Goal: Task Accomplishment & Management: Manage account settings

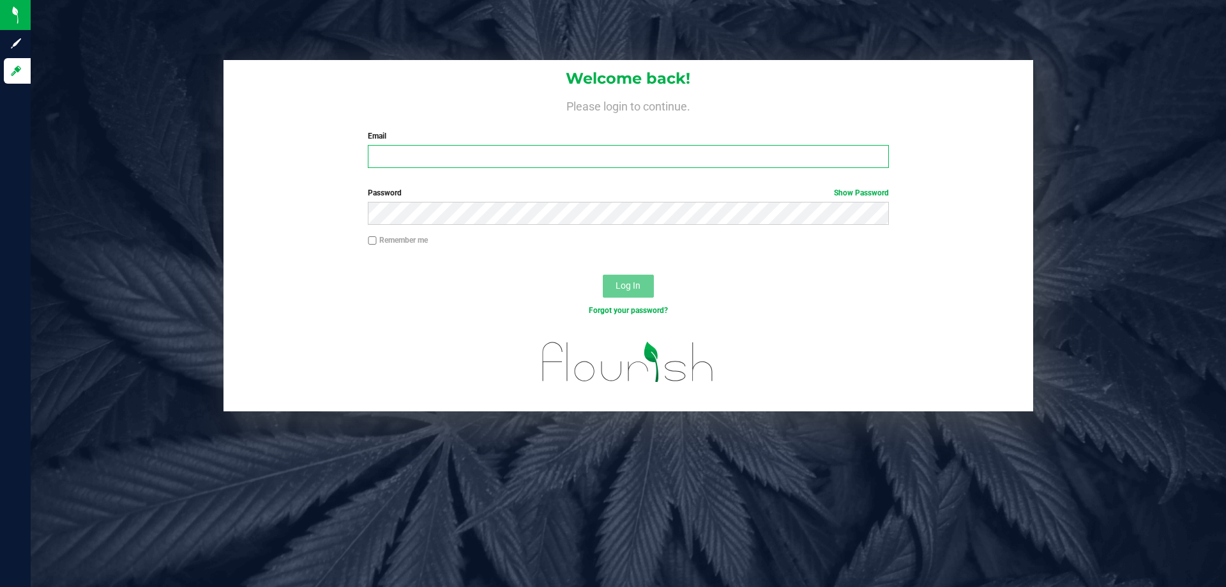
click at [402, 146] on input "Email" at bounding box center [628, 156] width 520 height 23
type input "smatosky@liveparallel.com"
click at [603, 275] on button "Log In" at bounding box center [628, 286] width 51 height 23
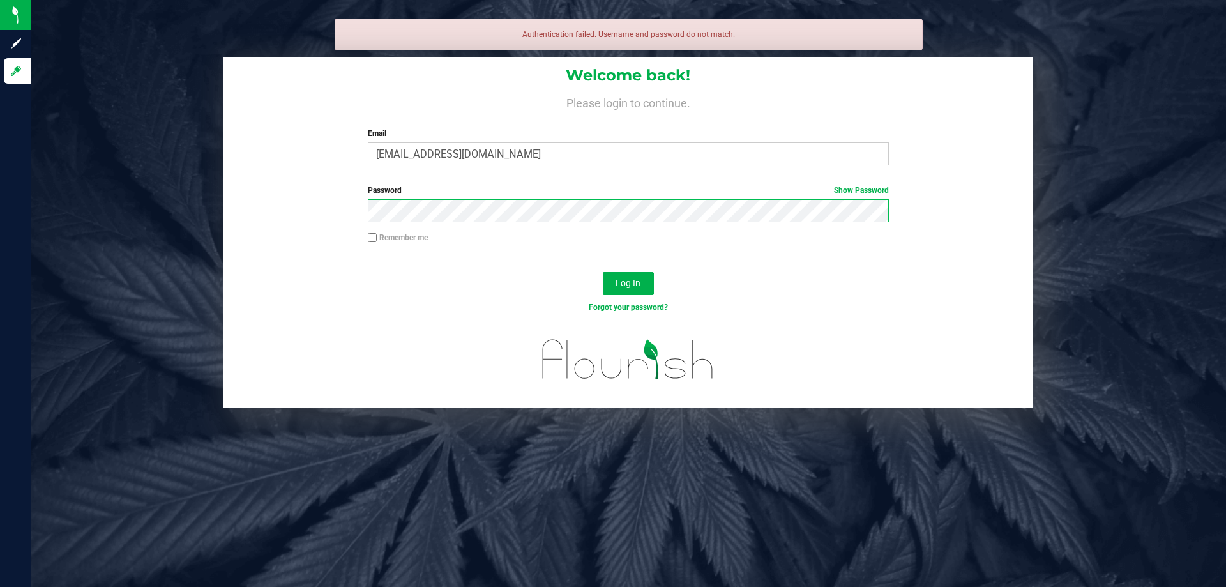
click at [603, 272] on button "Log In" at bounding box center [628, 283] width 51 height 23
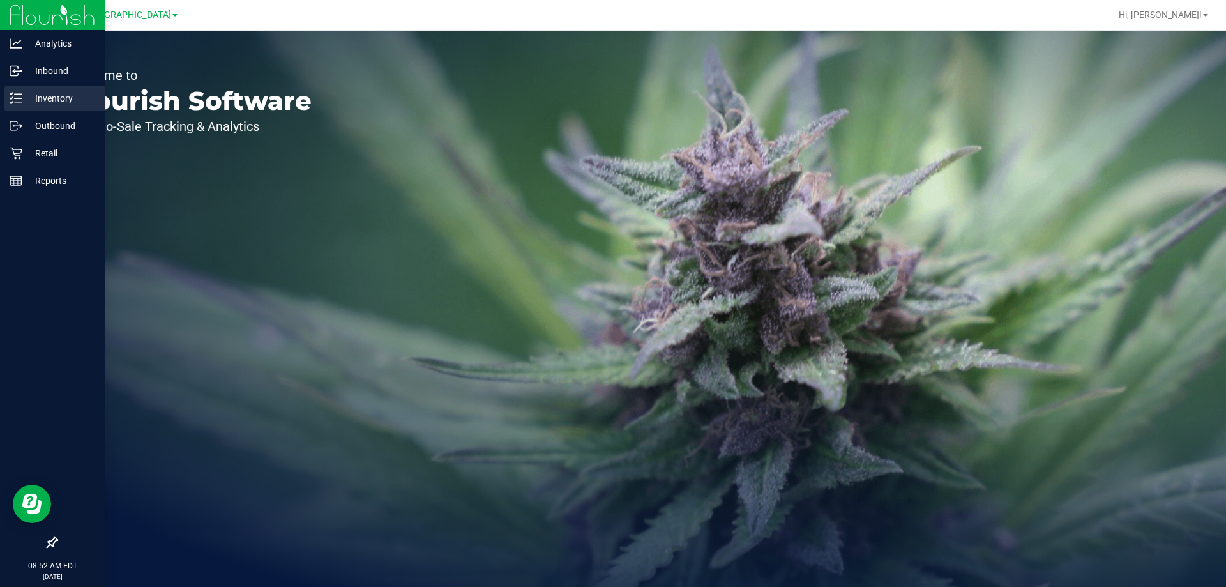
click at [34, 99] on p "Inventory" at bounding box center [60, 98] width 77 height 15
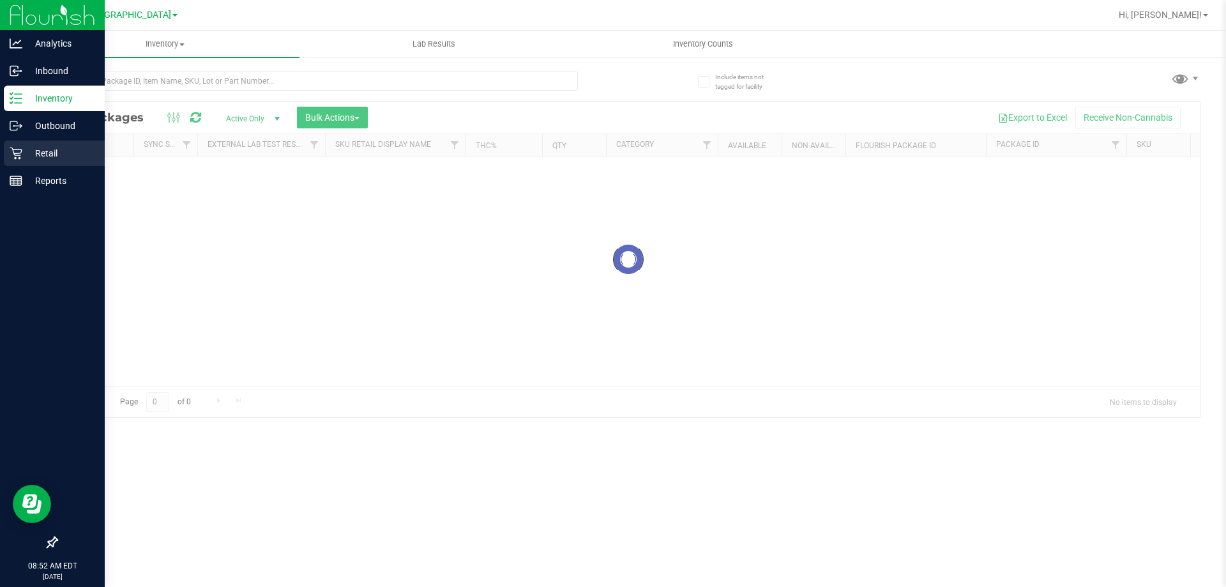
click at [17, 152] on icon at bounding box center [16, 153] width 13 height 13
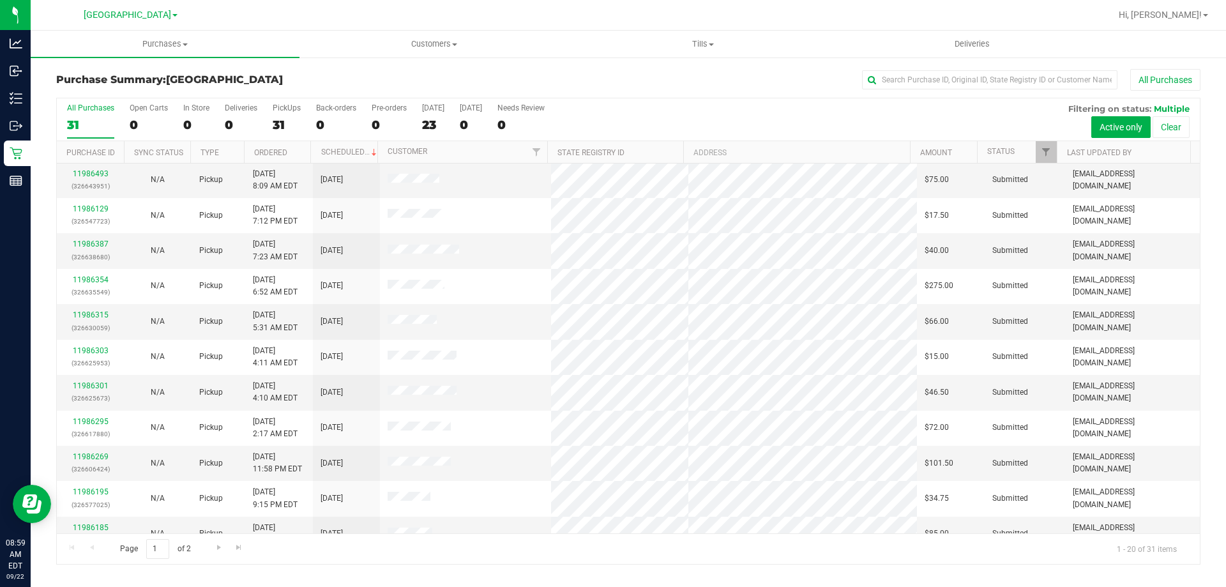
scroll to position [337, 0]
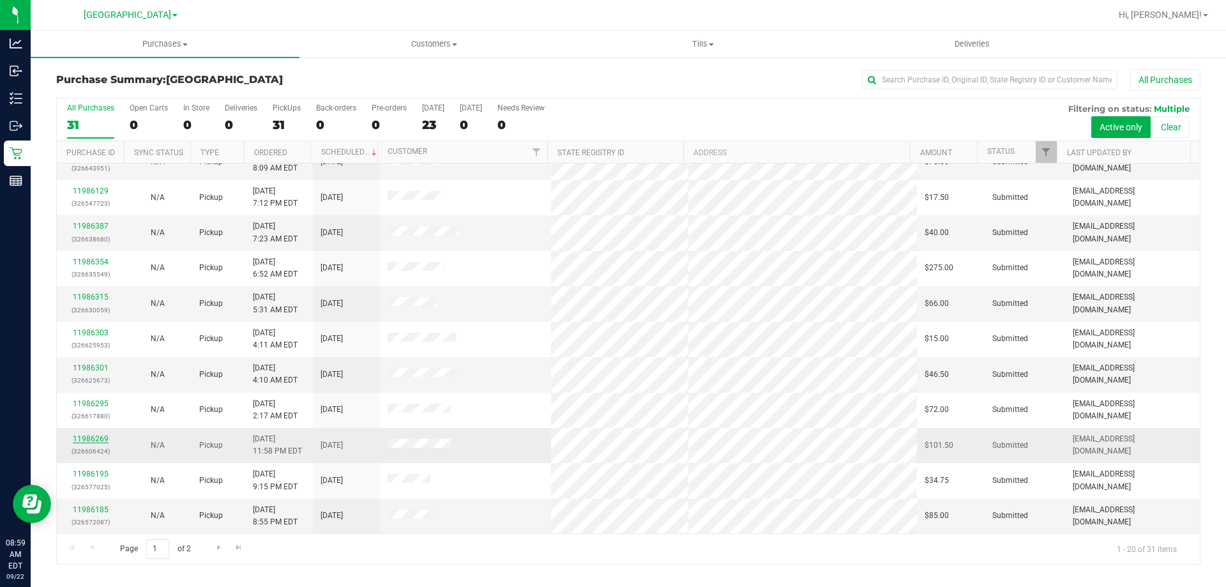
click at [89, 439] on link "11986269" at bounding box center [91, 438] width 36 height 9
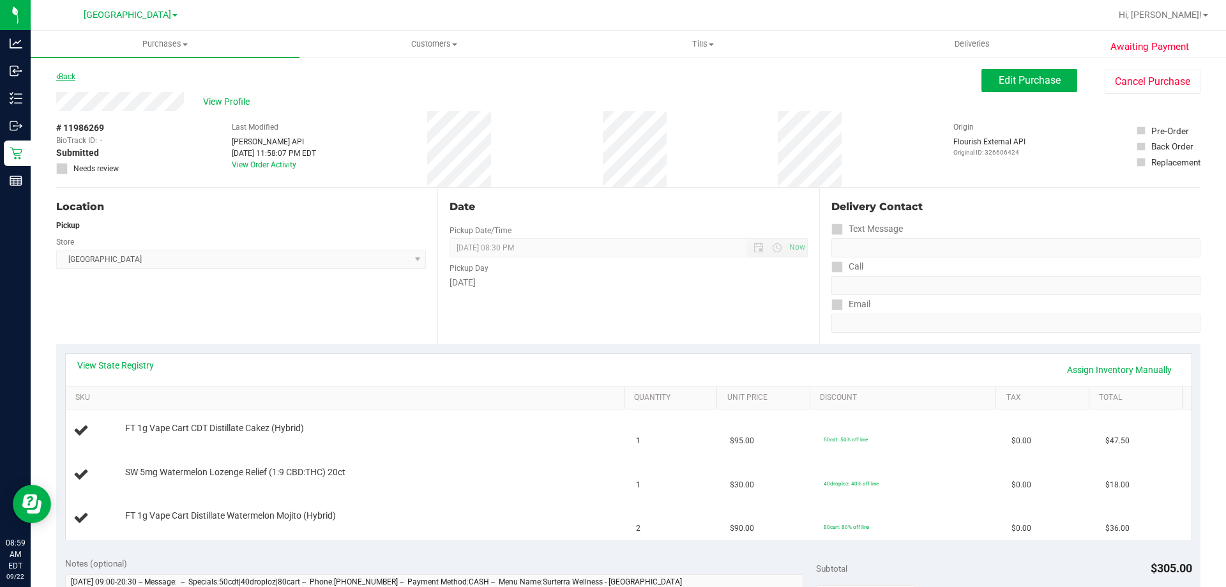
click at [59, 75] on link "Back" at bounding box center [65, 76] width 19 height 9
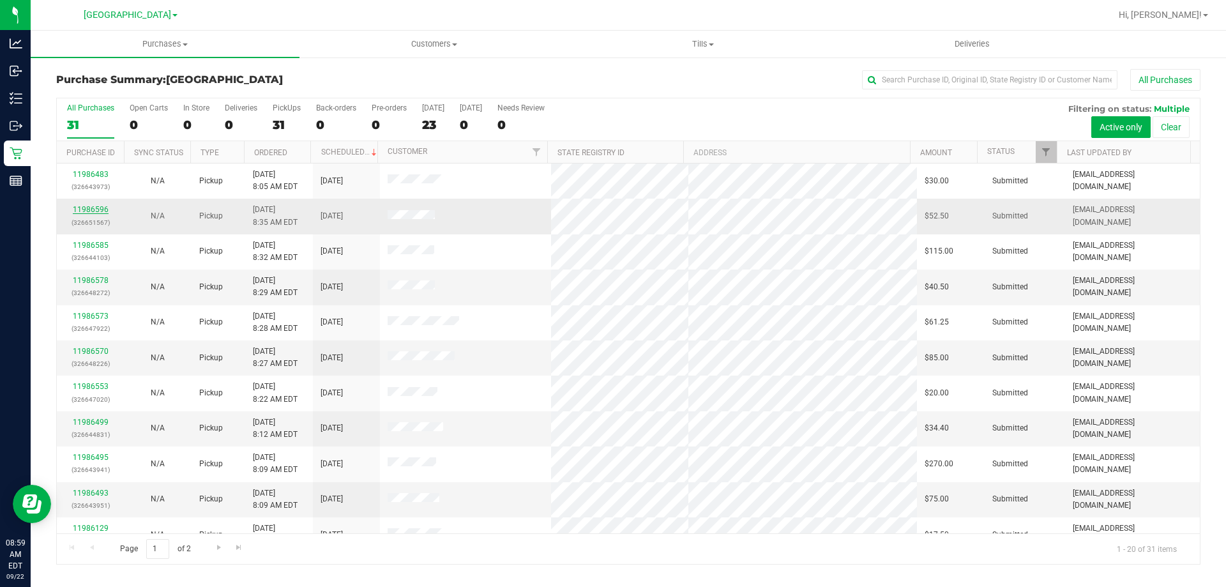
click at [98, 213] on link "11986596" at bounding box center [91, 209] width 36 height 9
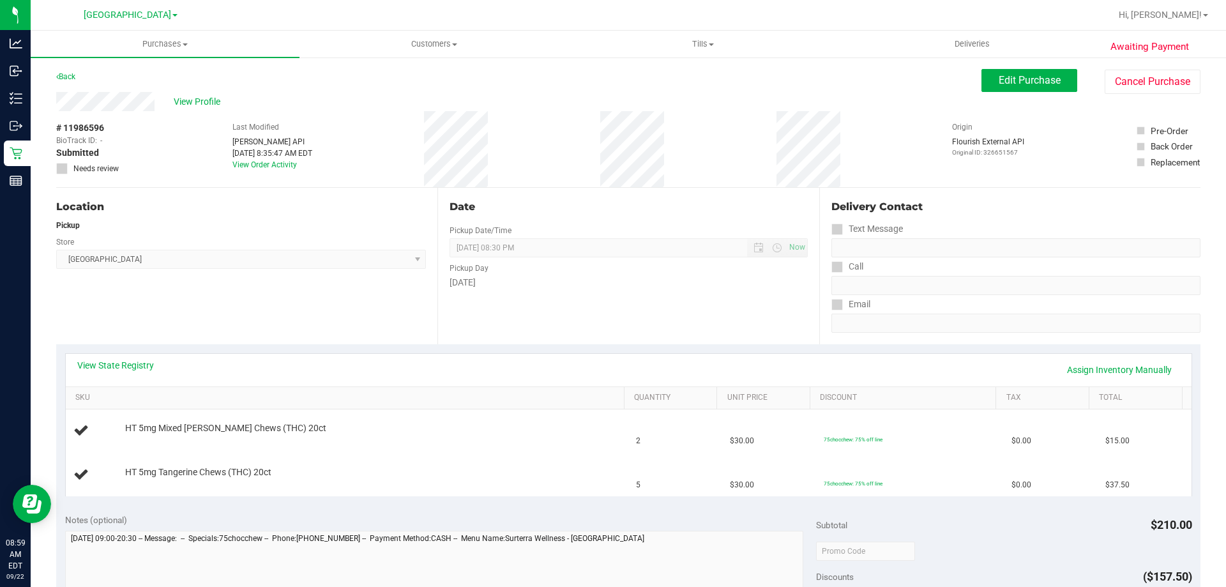
click at [68, 72] on div "Back" at bounding box center [65, 76] width 19 height 15
click at [67, 73] on link "Back" at bounding box center [65, 76] width 19 height 9
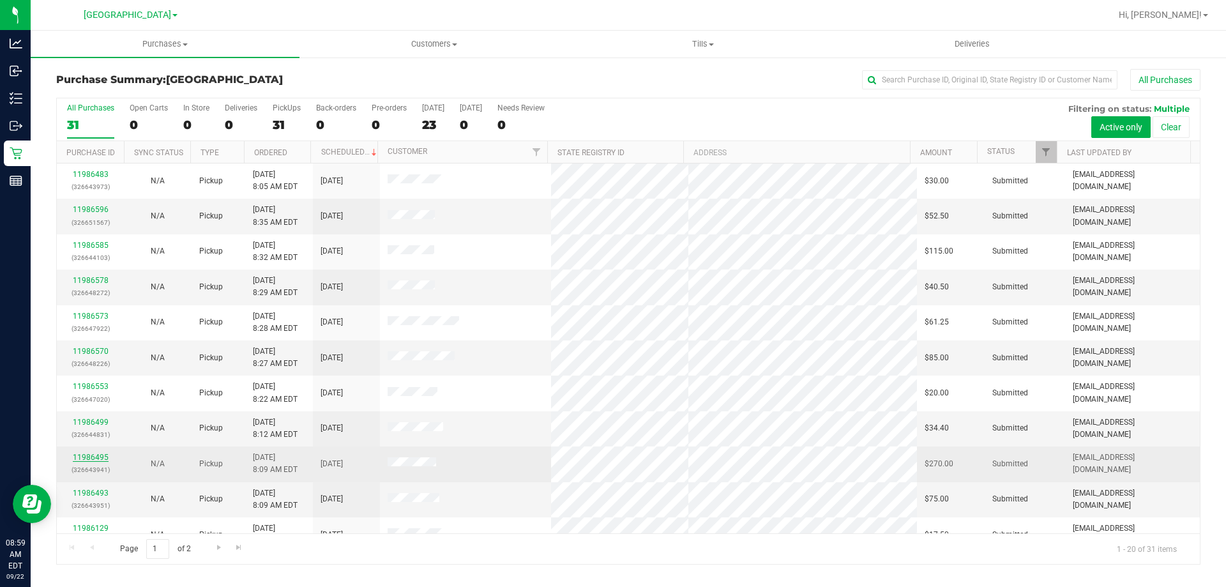
click at [100, 459] on link "11986495" at bounding box center [91, 457] width 36 height 9
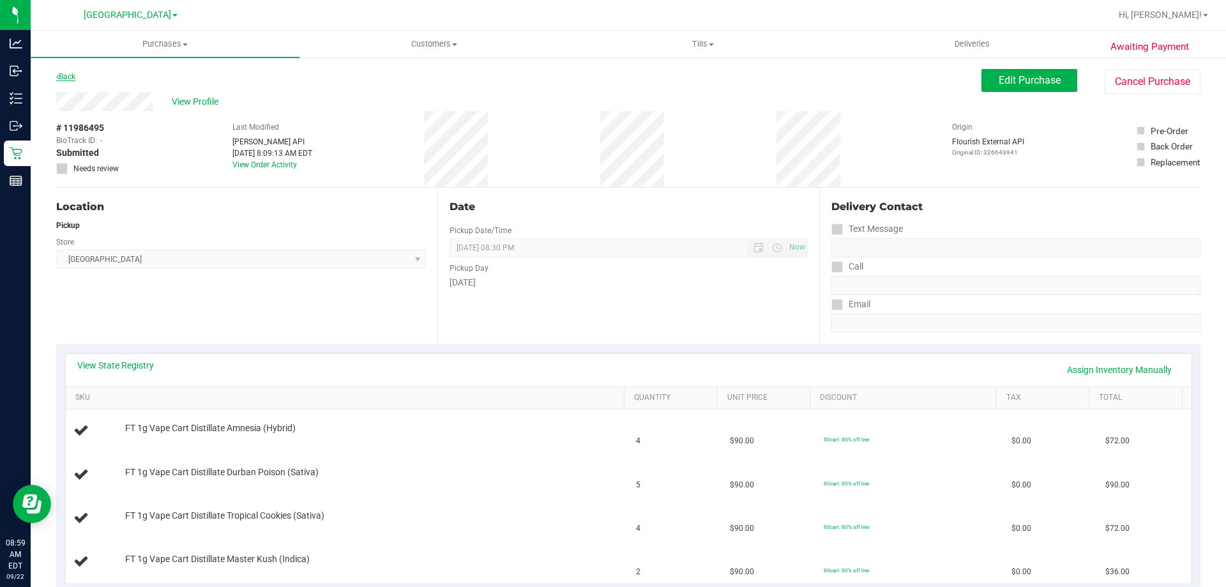
click at [72, 77] on link "Back" at bounding box center [65, 76] width 19 height 9
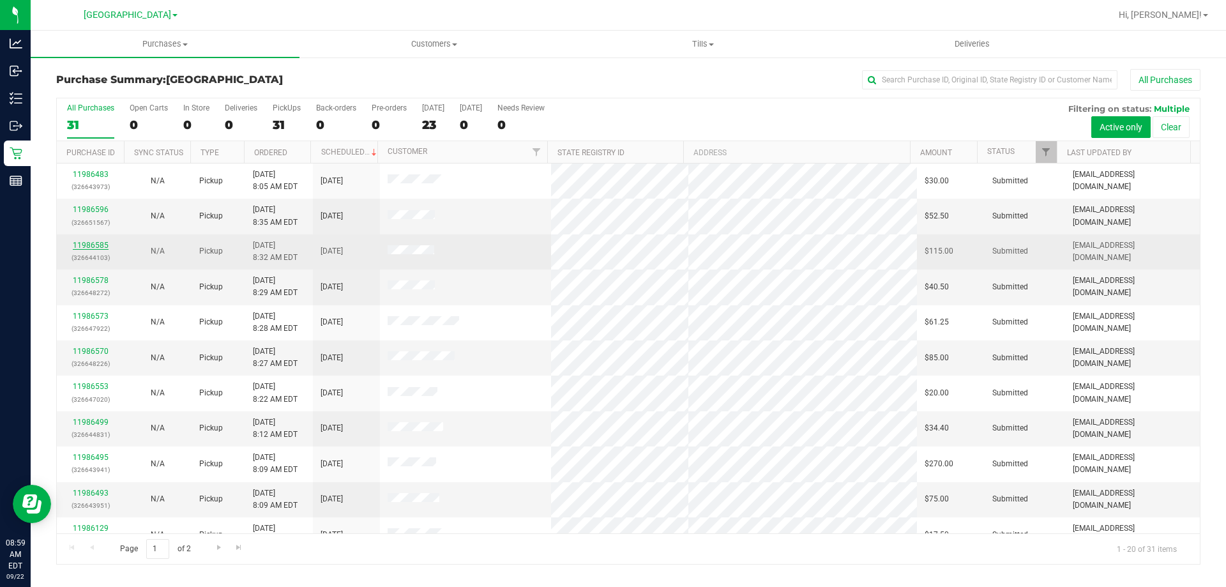
click at [94, 243] on link "11986585" at bounding box center [91, 245] width 36 height 9
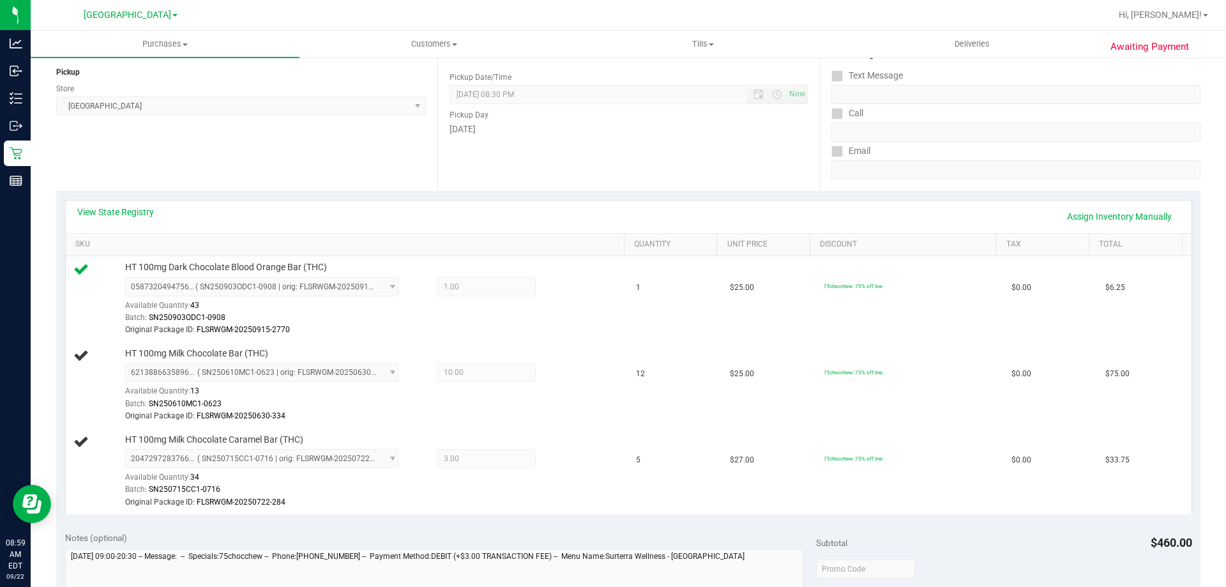
scroll to position [64, 0]
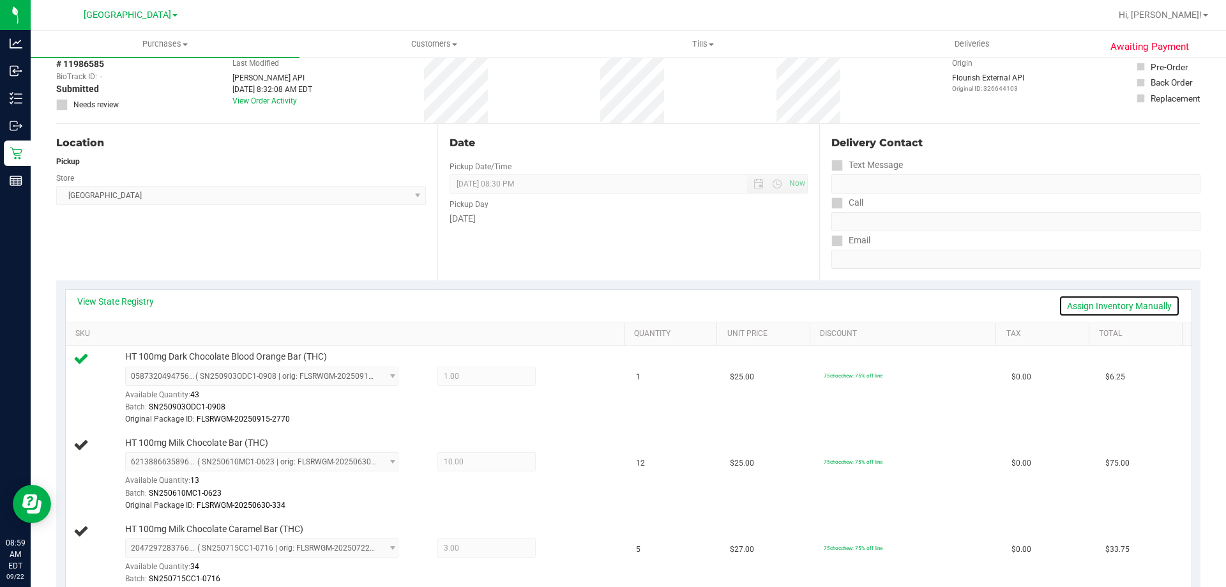
click at [1132, 310] on link "Assign Inventory Manually" at bounding box center [1119, 306] width 121 height 22
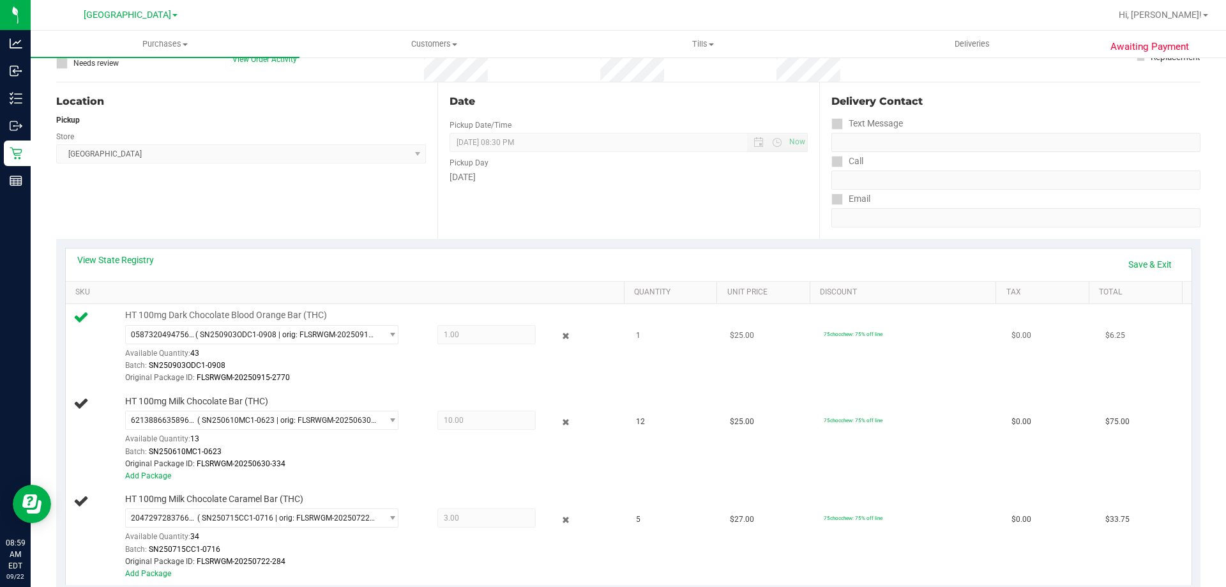
scroll to position [128, 0]
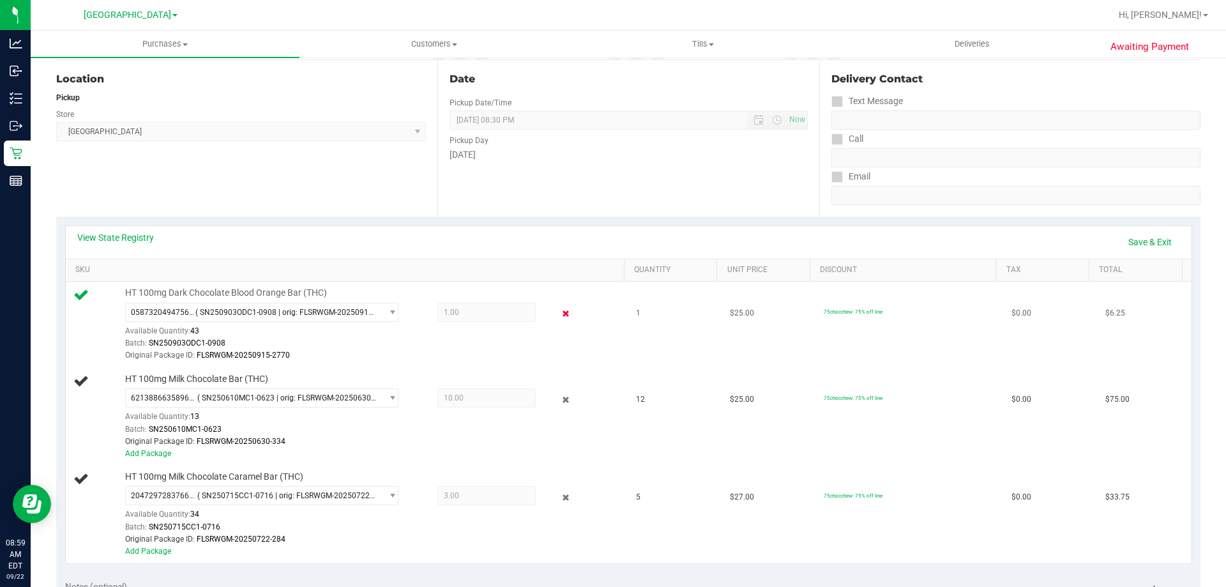
click at [559, 315] on icon at bounding box center [565, 314] width 13 height 15
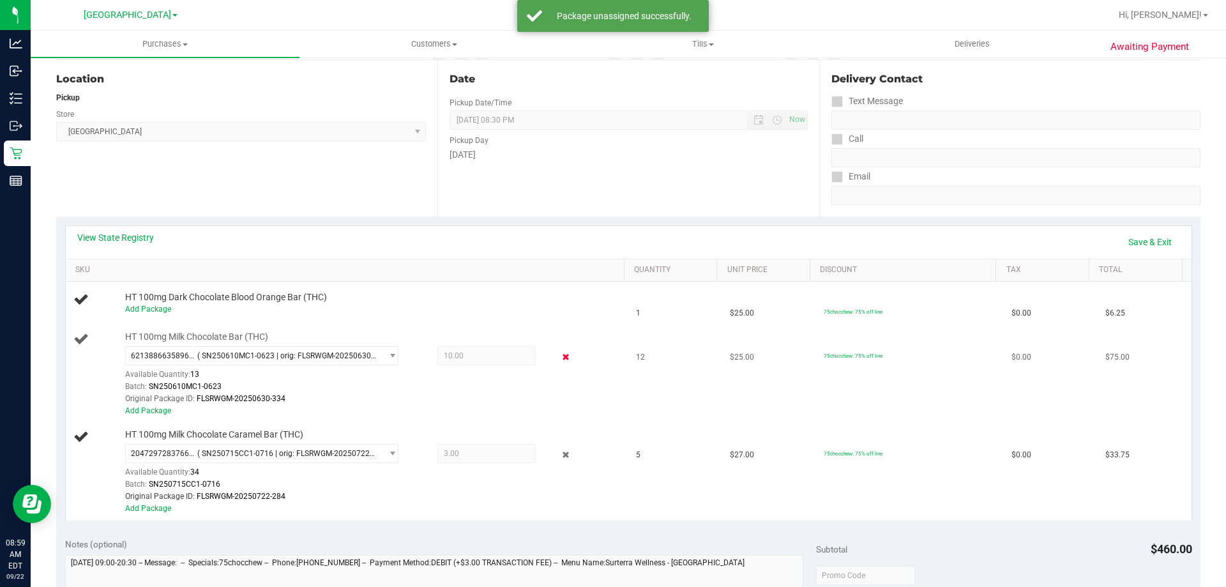
click at [559, 352] on icon at bounding box center [565, 357] width 13 height 15
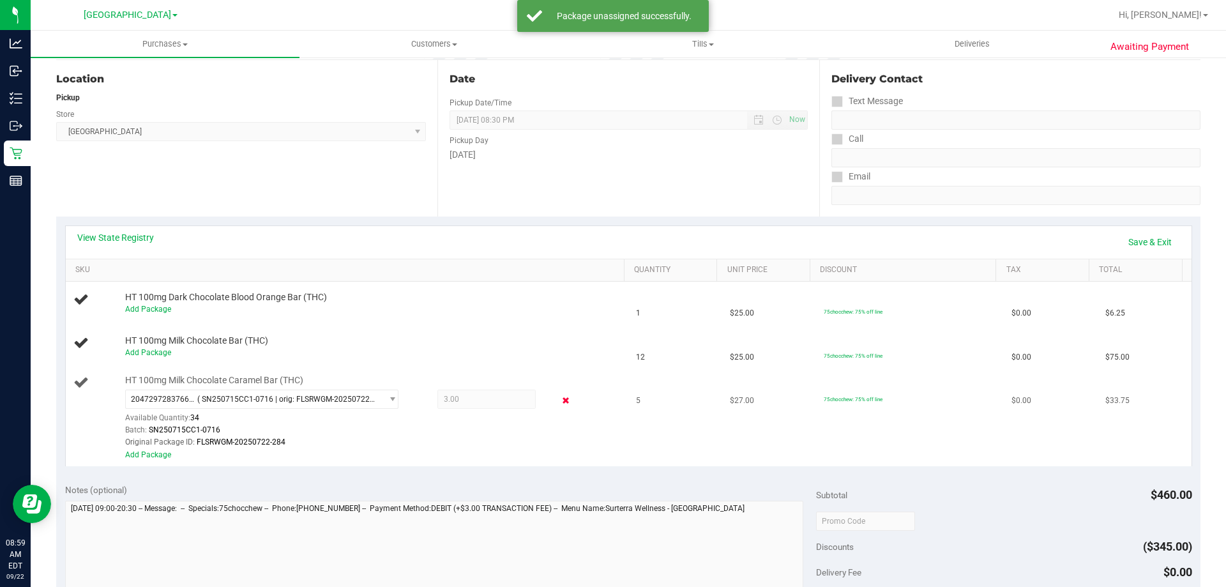
click at [560, 400] on icon at bounding box center [565, 400] width 13 height 15
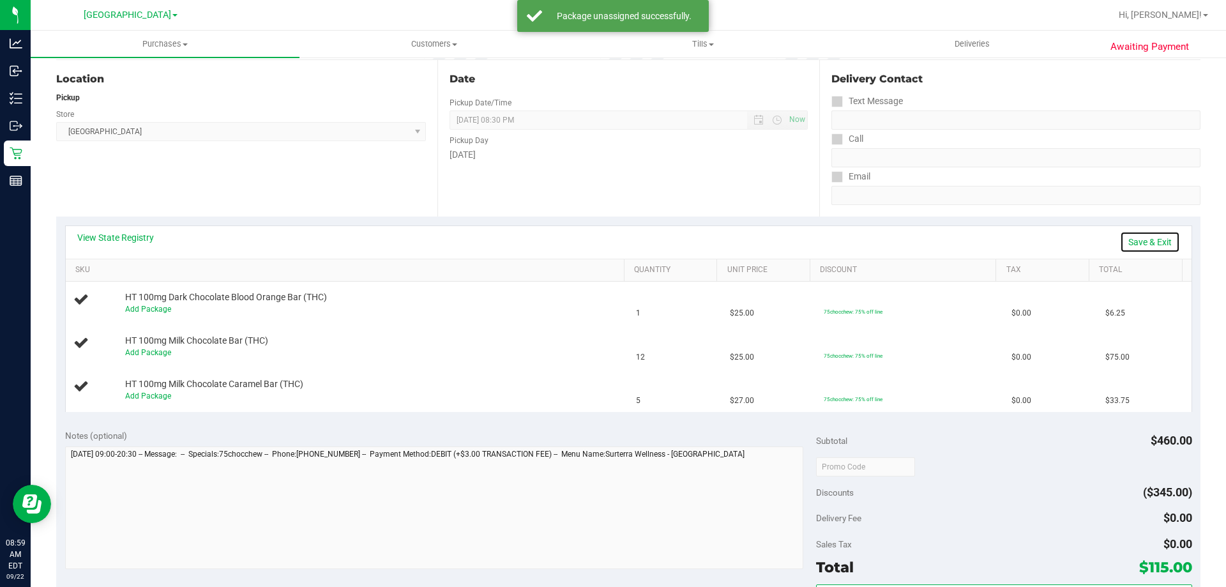
click at [1138, 238] on link "Save & Exit" at bounding box center [1150, 242] width 60 height 22
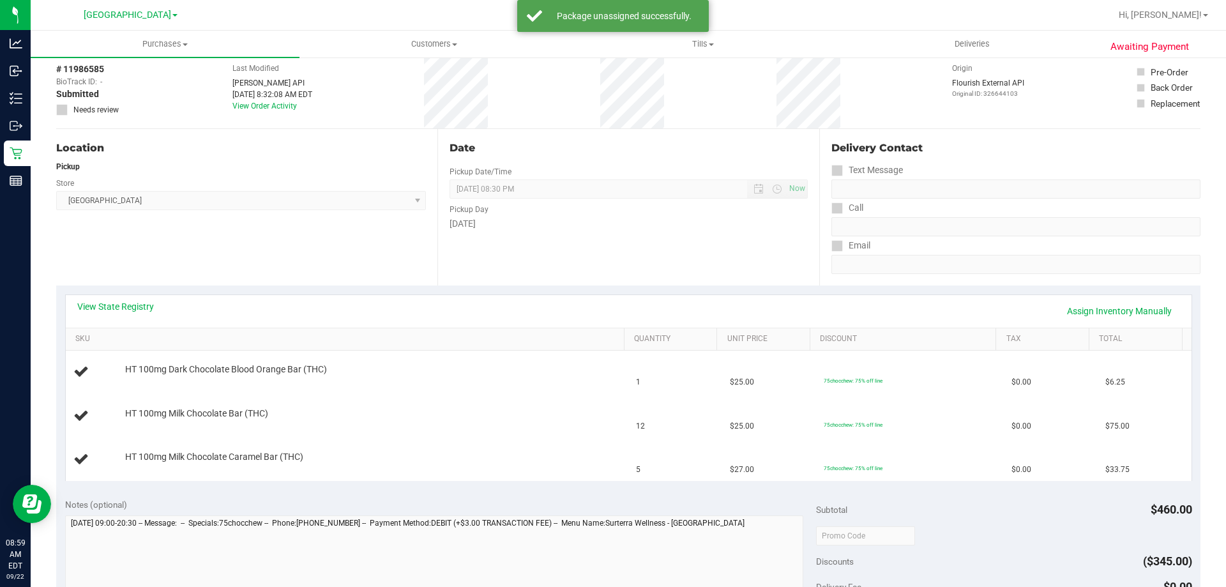
scroll to position [0, 0]
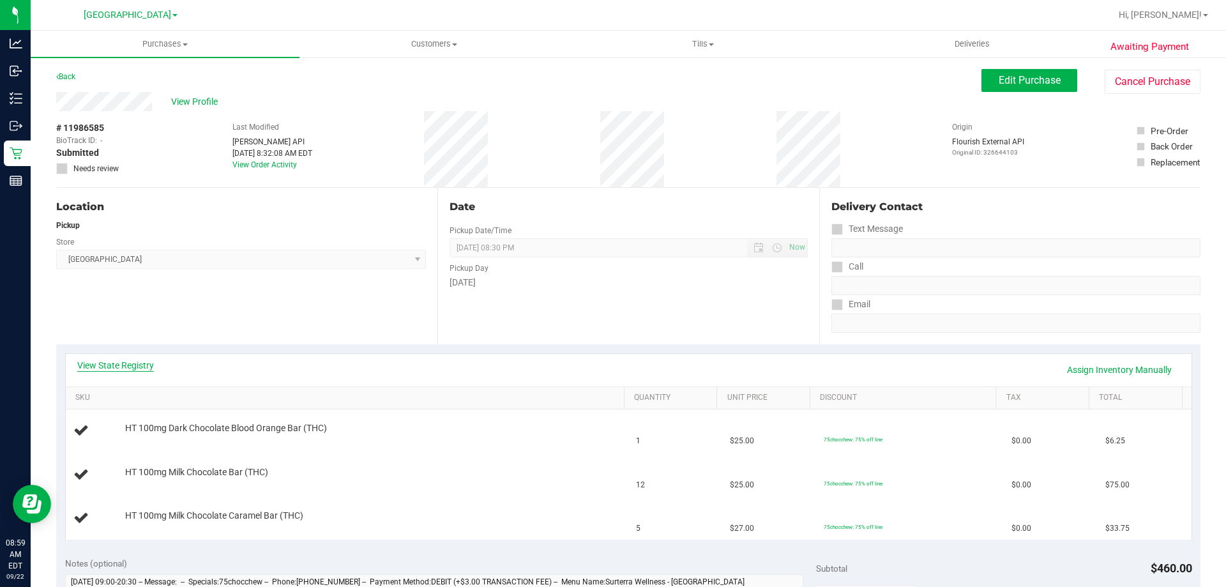
click at [124, 367] on link "View State Registry" at bounding box center [115, 365] width 77 height 13
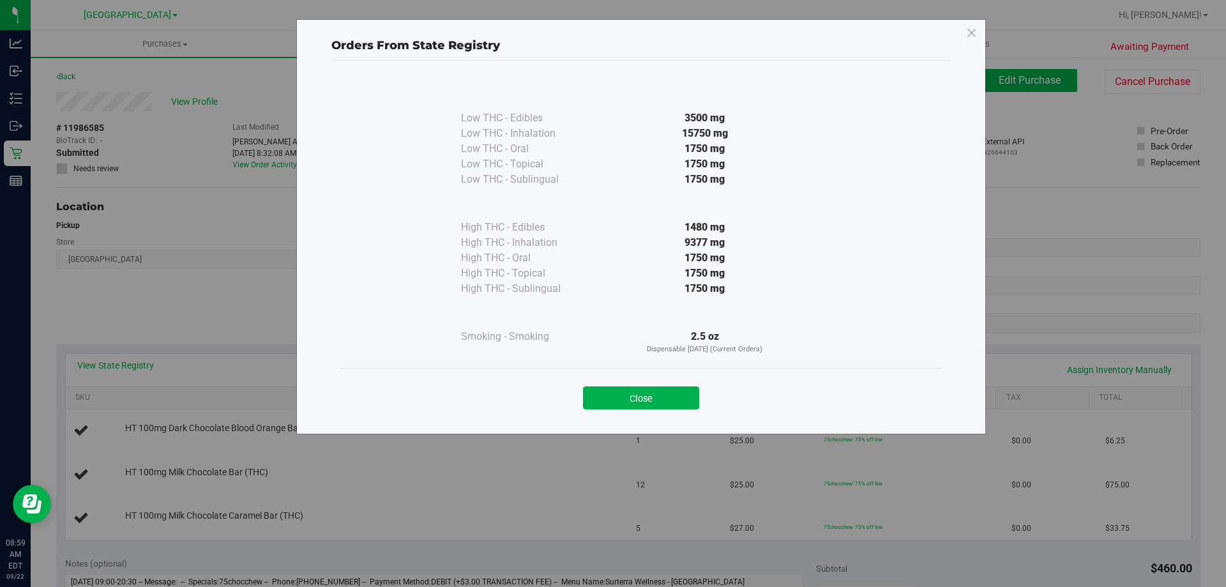
click at [653, 397] on button "Close" at bounding box center [641, 397] width 116 height 23
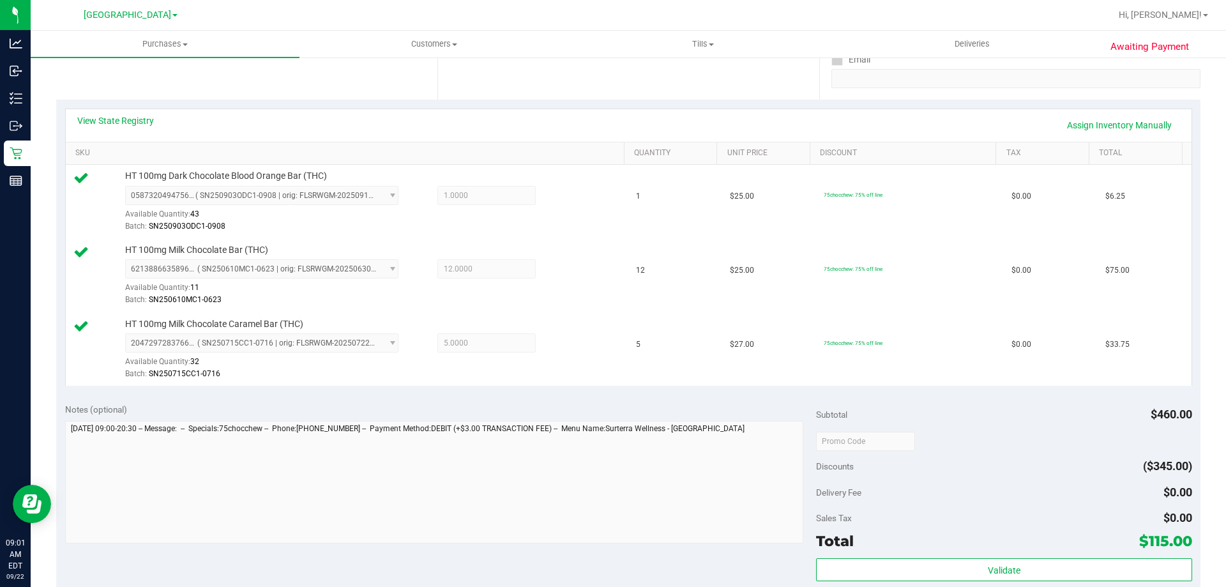
scroll to position [447, 0]
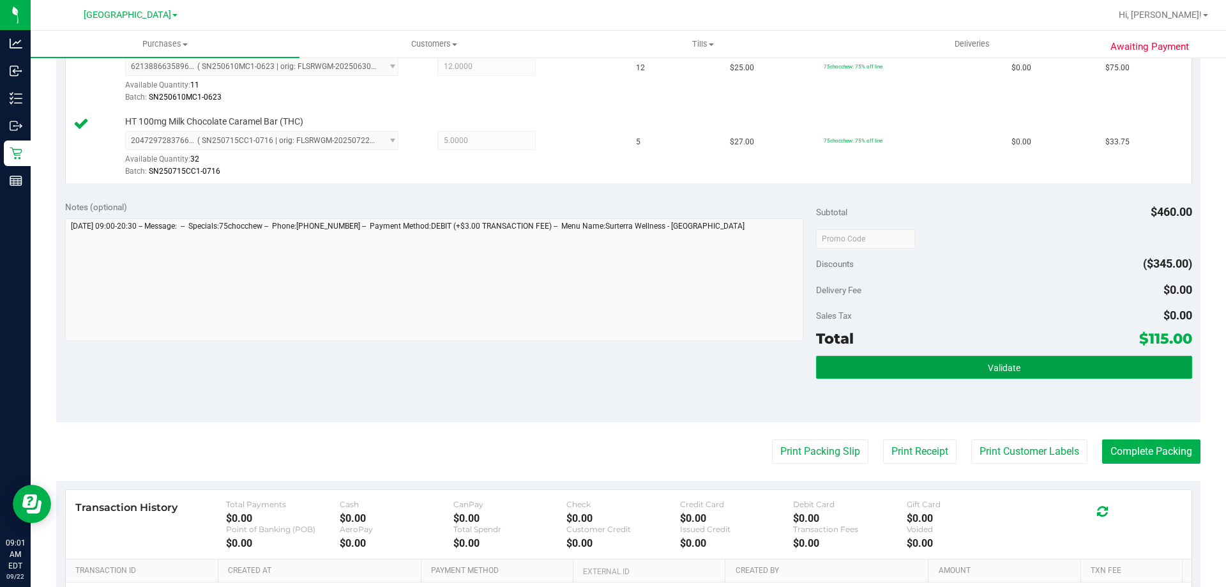
click at [874, 373] on button "Validate" at bounding box center [1003, 367] width 375 height 23
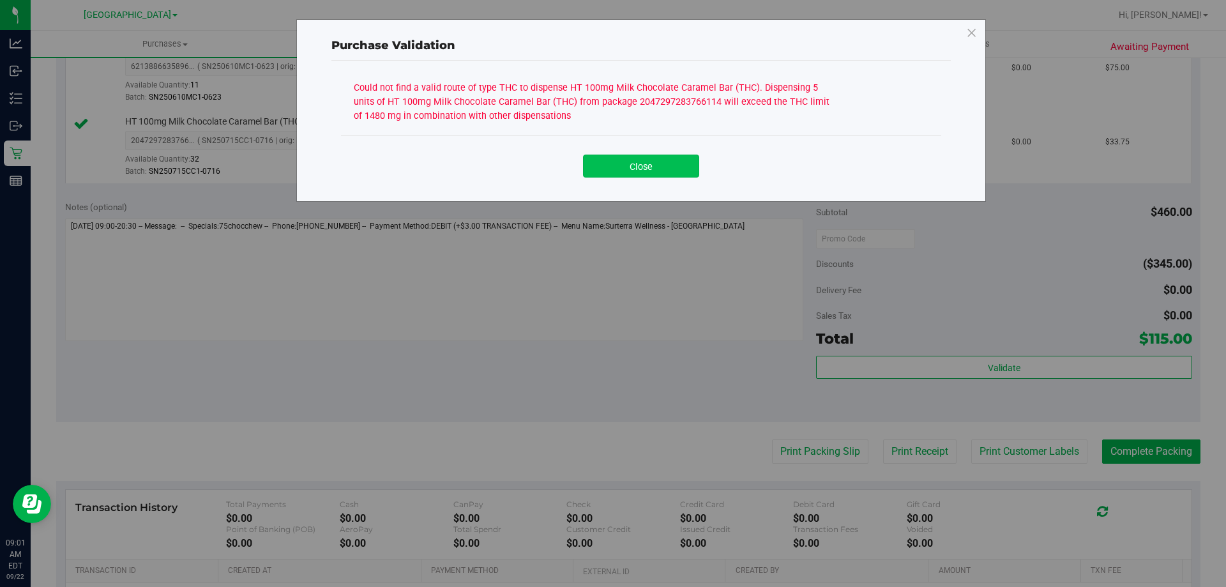
click at [638, 172] on button "Close" at bounding box center [641, 166] width 116 height 23
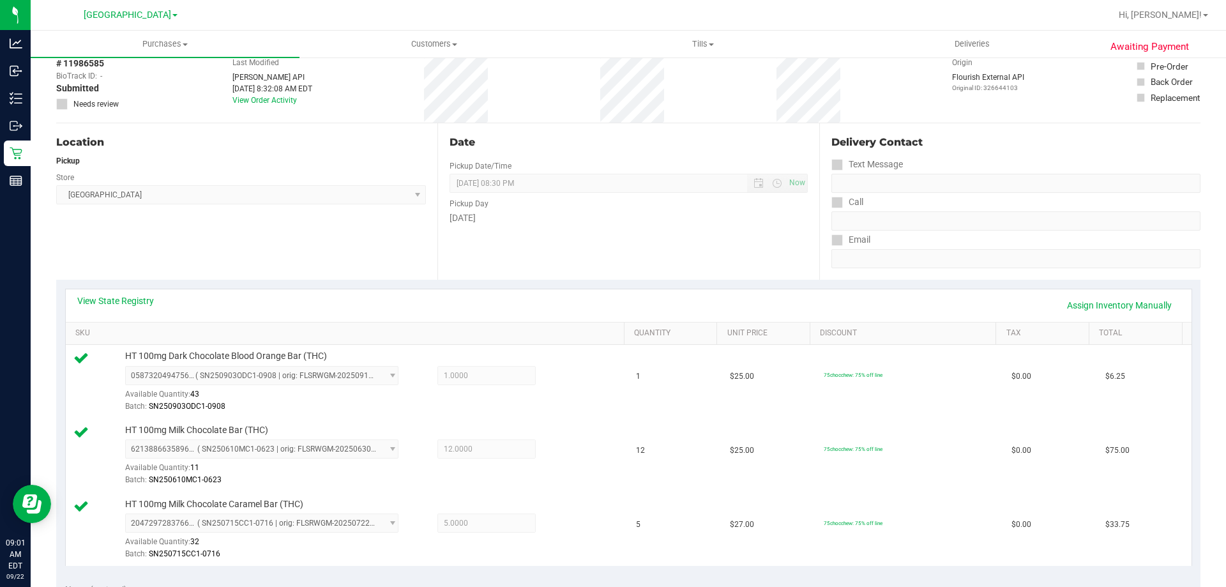
scroll to position [64, 0]
click at [145, 301] on link "View State Registry" at bounding box center [115, 301] width 77 height 13
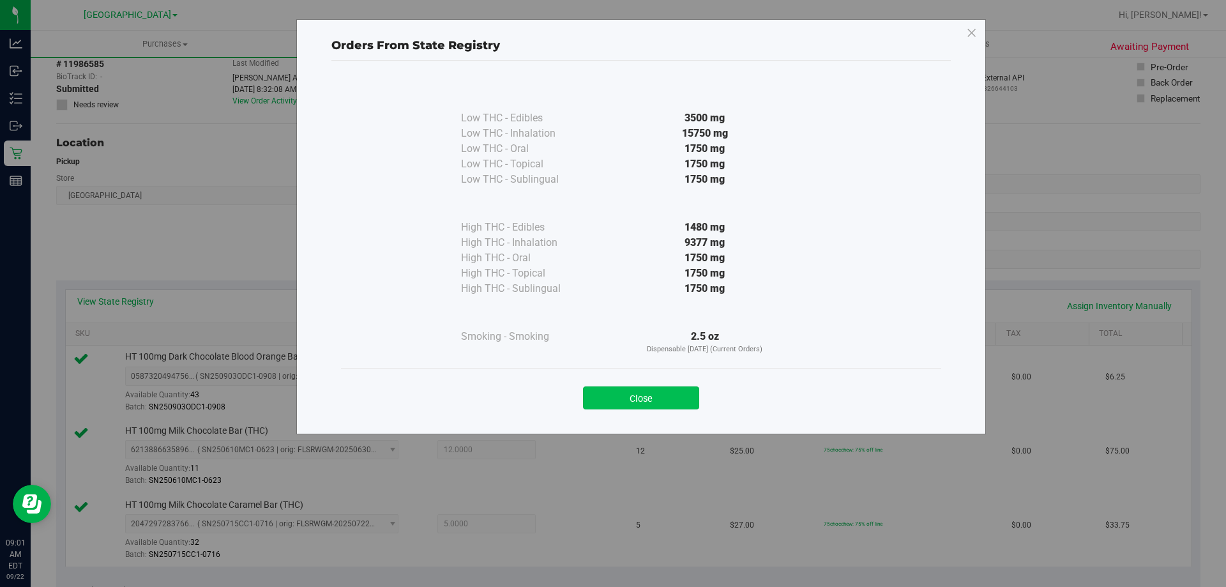
click at [624, 408] on button "Close" at bounding box center [641, 397] width 116 height 23
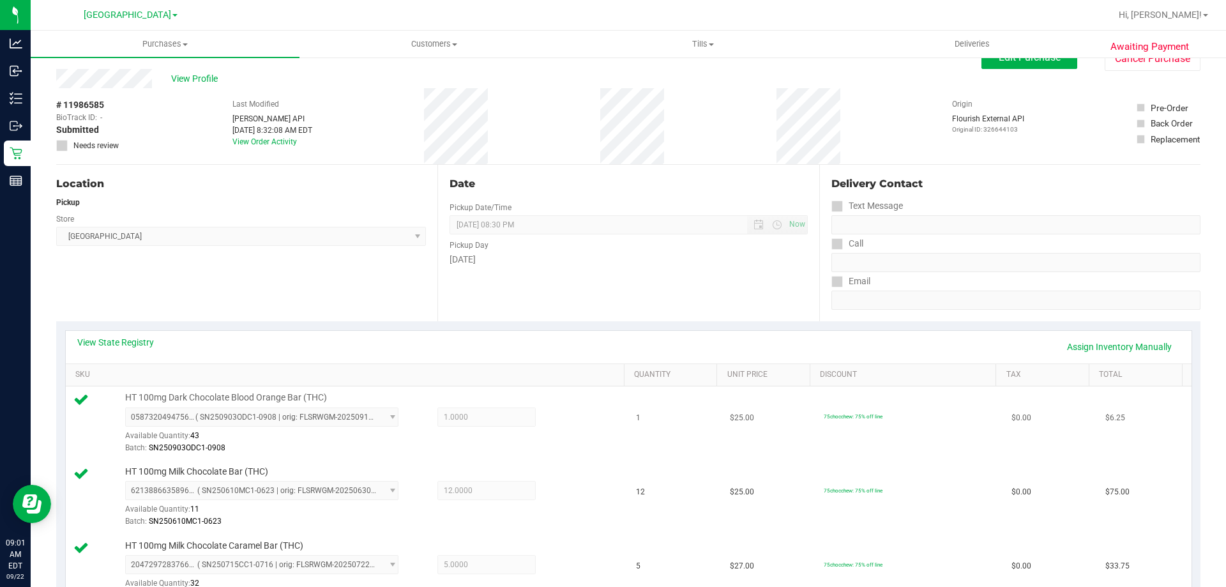
scroll to position [0, 0]
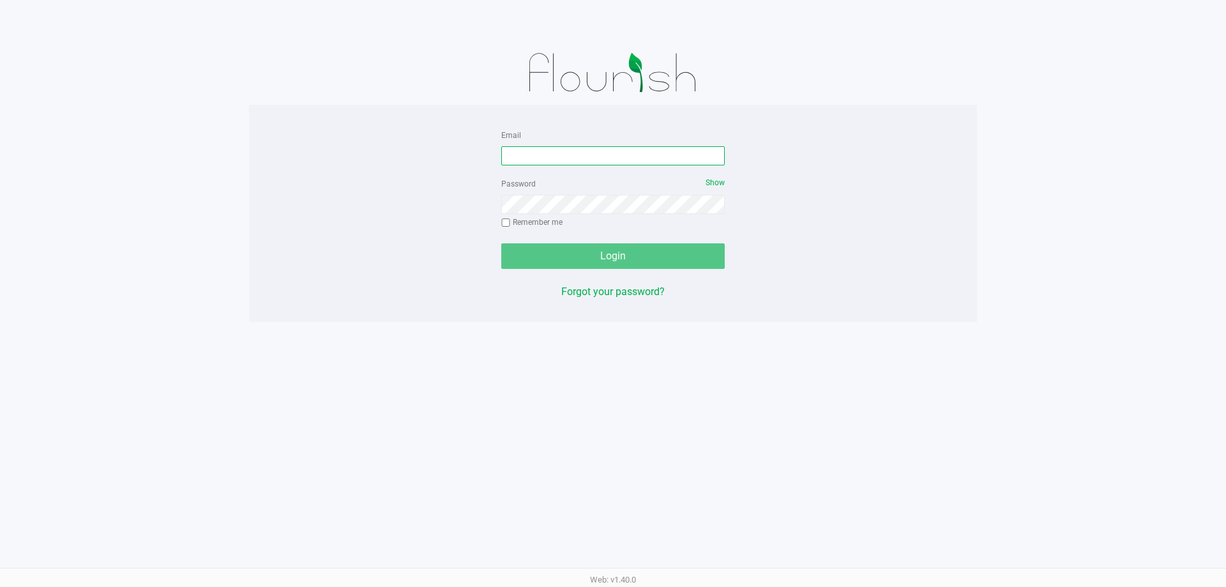
click at [525, 158] on input "Email" at bounding box center [612, 155] width 223 height 19
type input "[EMAIL_ADDRESS][DOMAIN_NAME]"
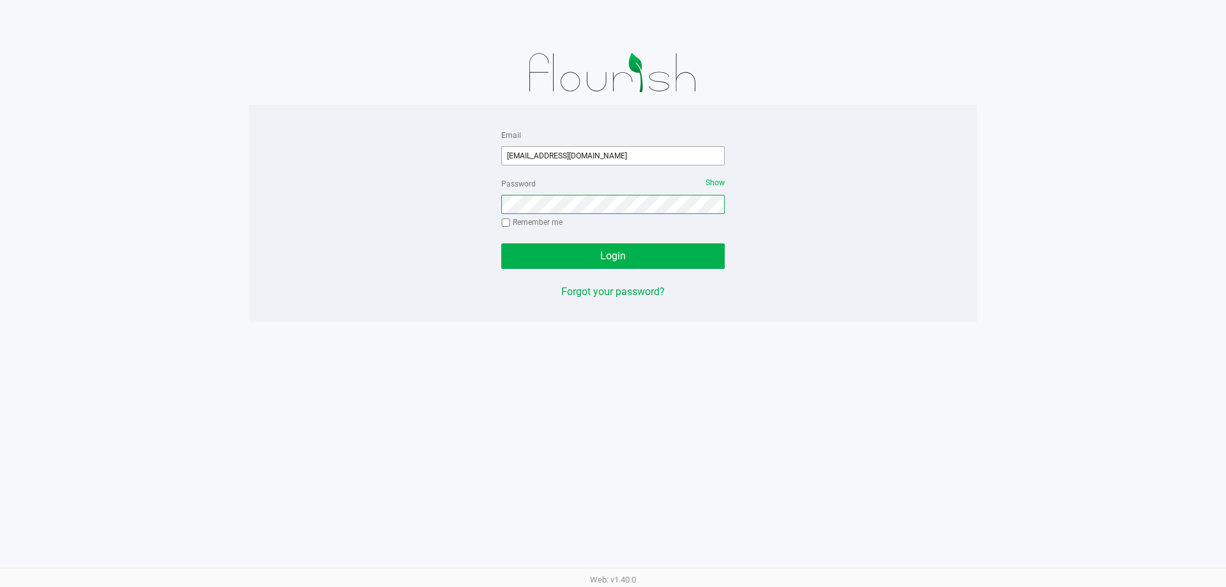
click at [501, 243] on button "Login" at bounding box center [612, 256] width 223 height 26
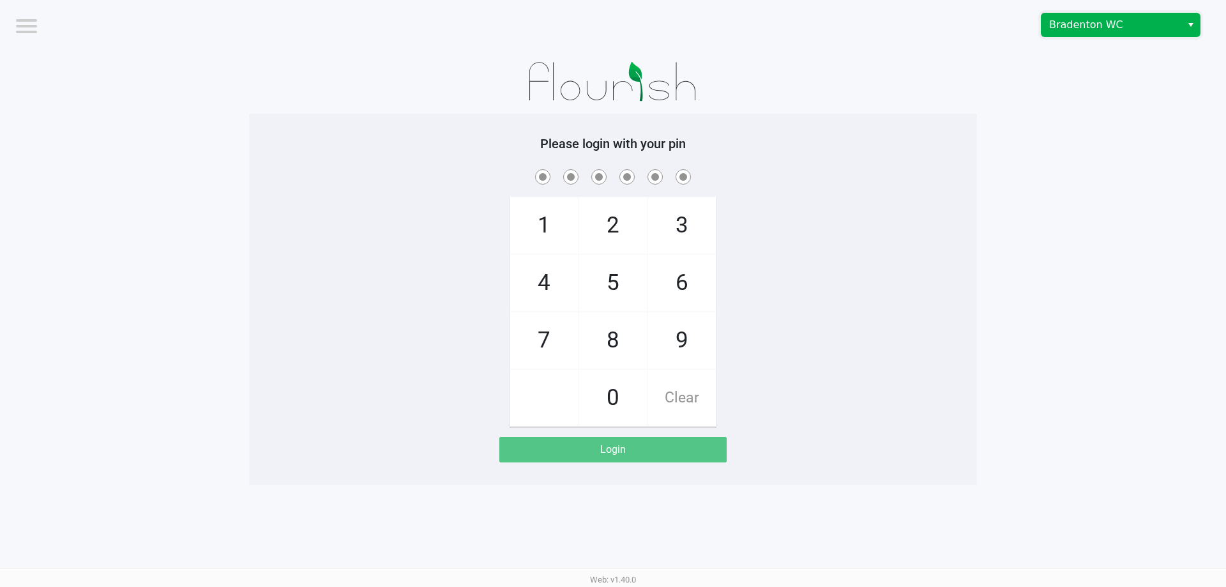
click at [1058, 35] on span "Bradenton WC" at bounding box center [1111, 24] width 140 height 23
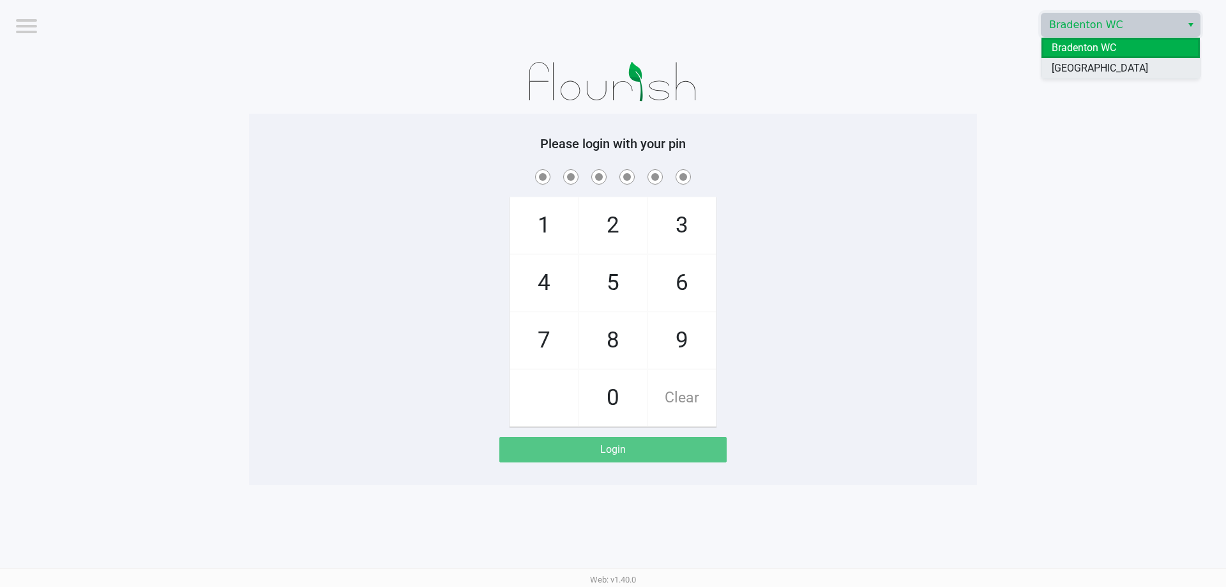
click at [1062, 68] on span "[GEOGRAPHIC_DATA]" at bounding box center [1100, 68] width 96 height 15
click at [786, 204] on div "1 4 7 2 5 8 0 3 6 9 Clear" at bounding box center [613, 297] width 728 height 260
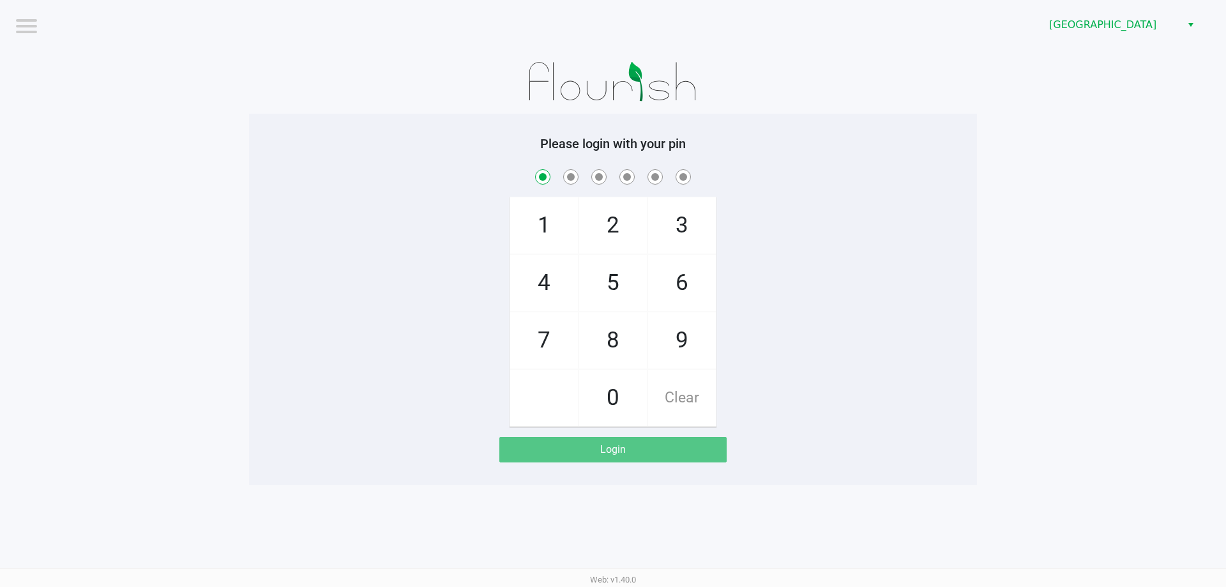
checkbox input "true"
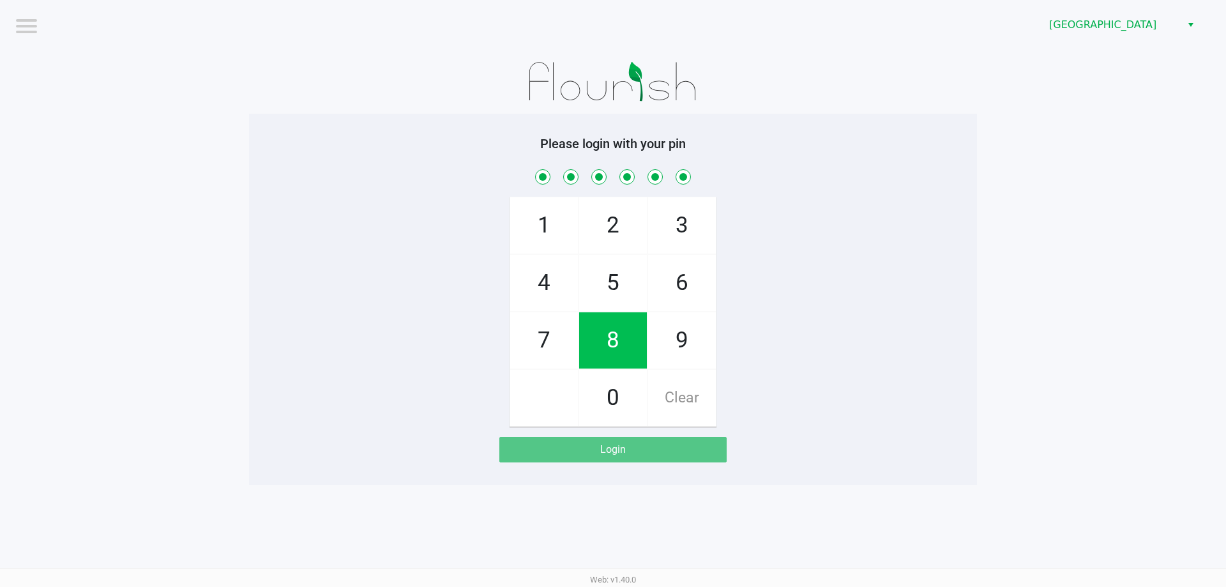
checkbox input "true"
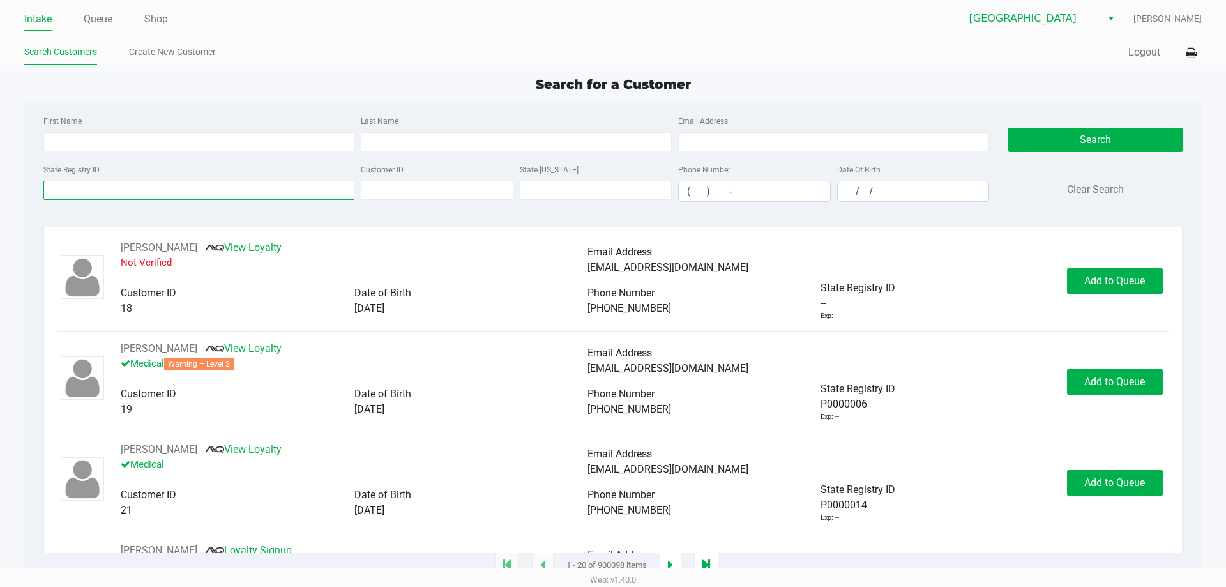
click at [139, 185] on input "State Registry ID" at bounding box center [198, 190] width 311 height 19
click at [105, 23] on link "Queue" at bounding box center [98, 19] width 29 height 18
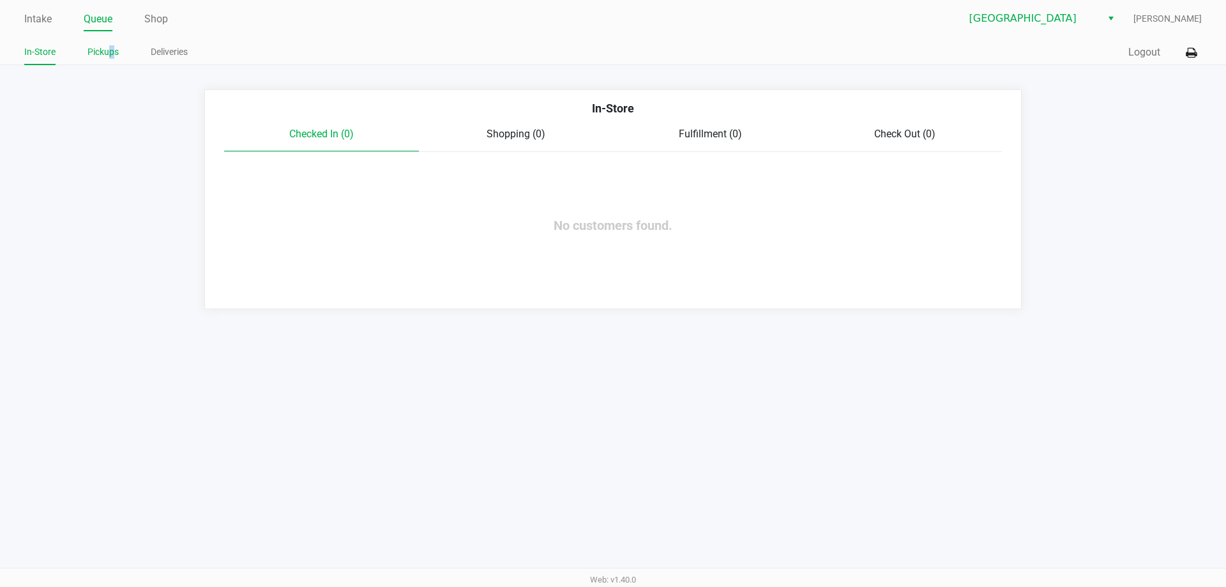
click at [112, 53] on link "Pickups" at bounding box center [102, 52] width 31 height 16
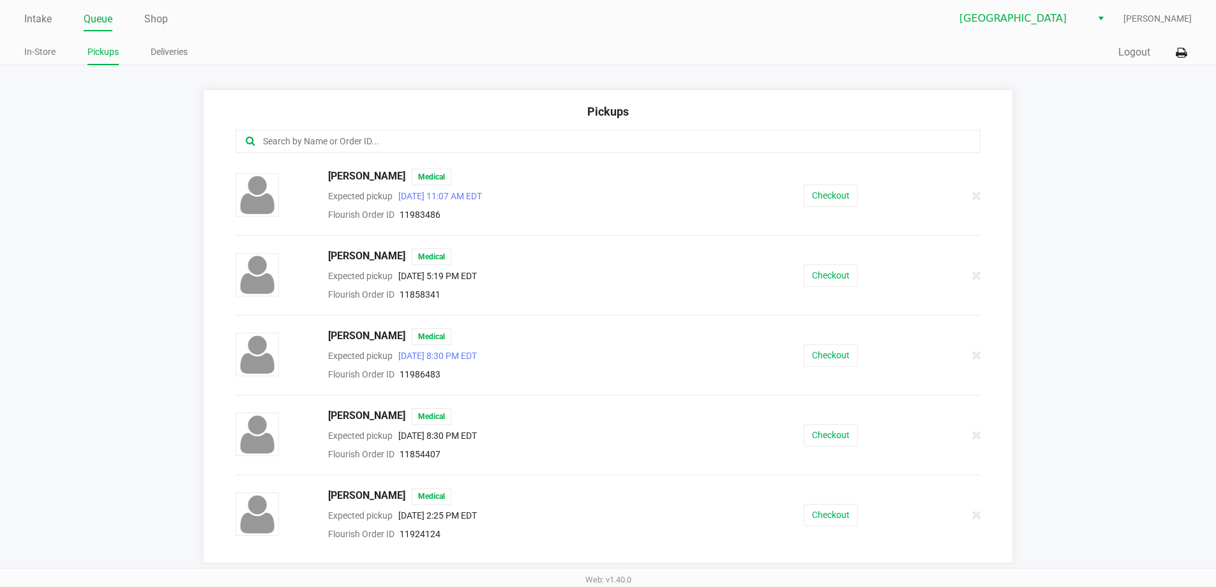
click at [290, 135] on input "text" at bounding box center [588, 141] width 653 height 15
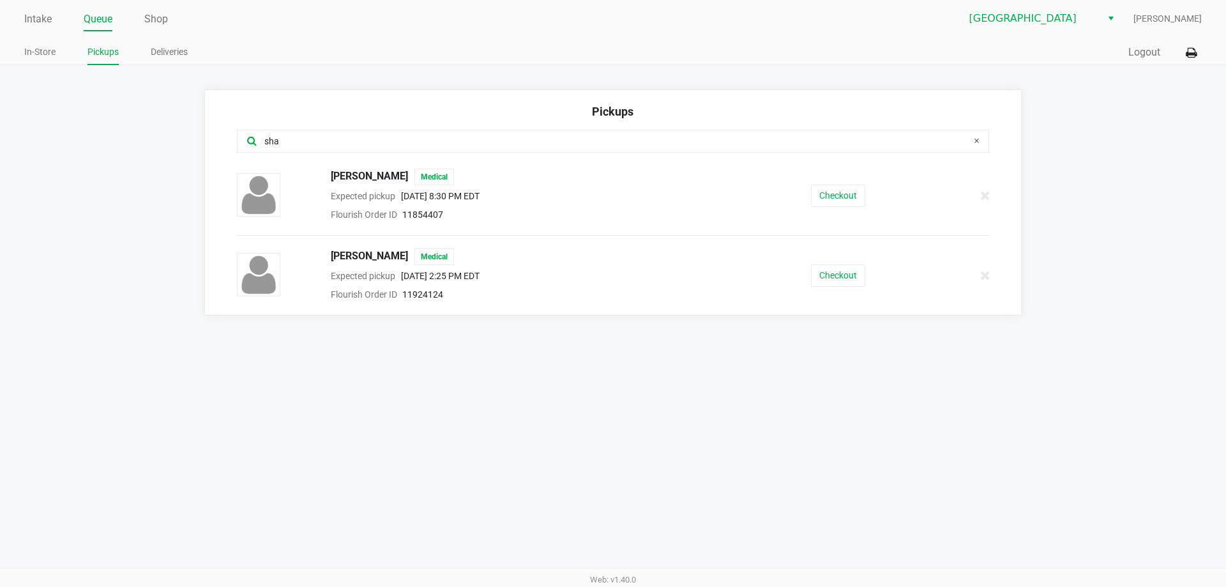
type input "sha"
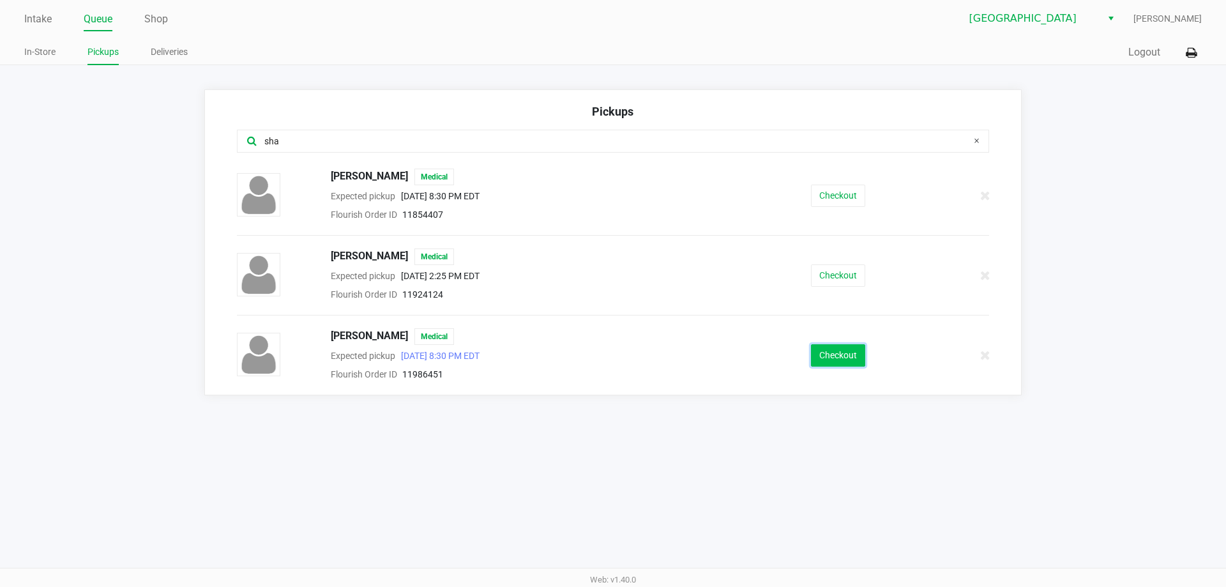
click at [845, 357] on button "Checkout" at bounding box center [838, 355] width 54 height 22
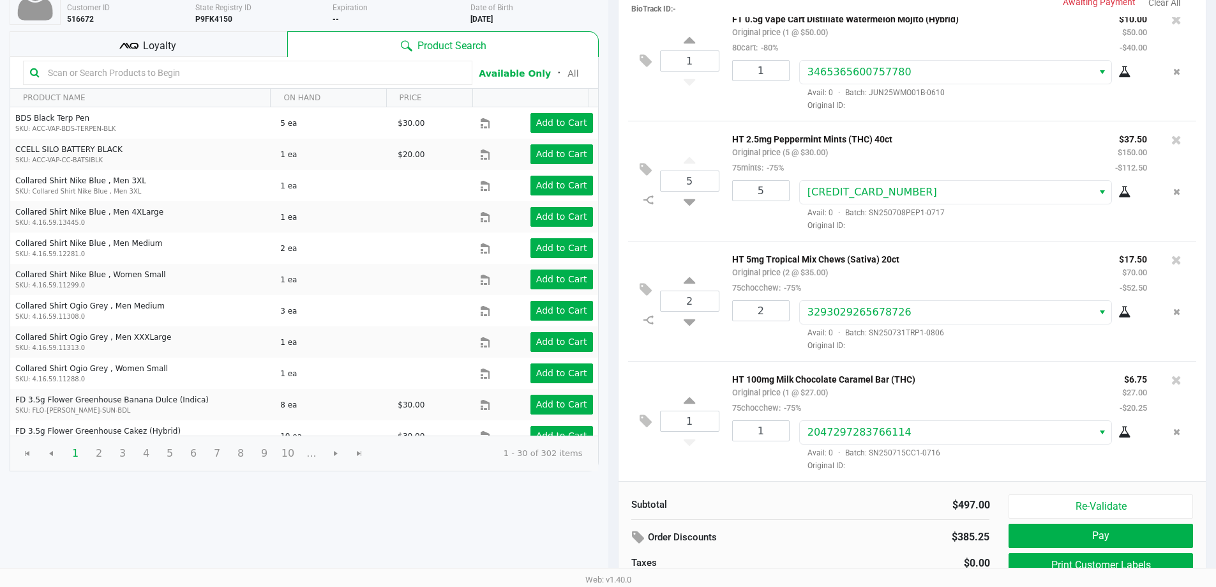
scroll to position [67, 0]
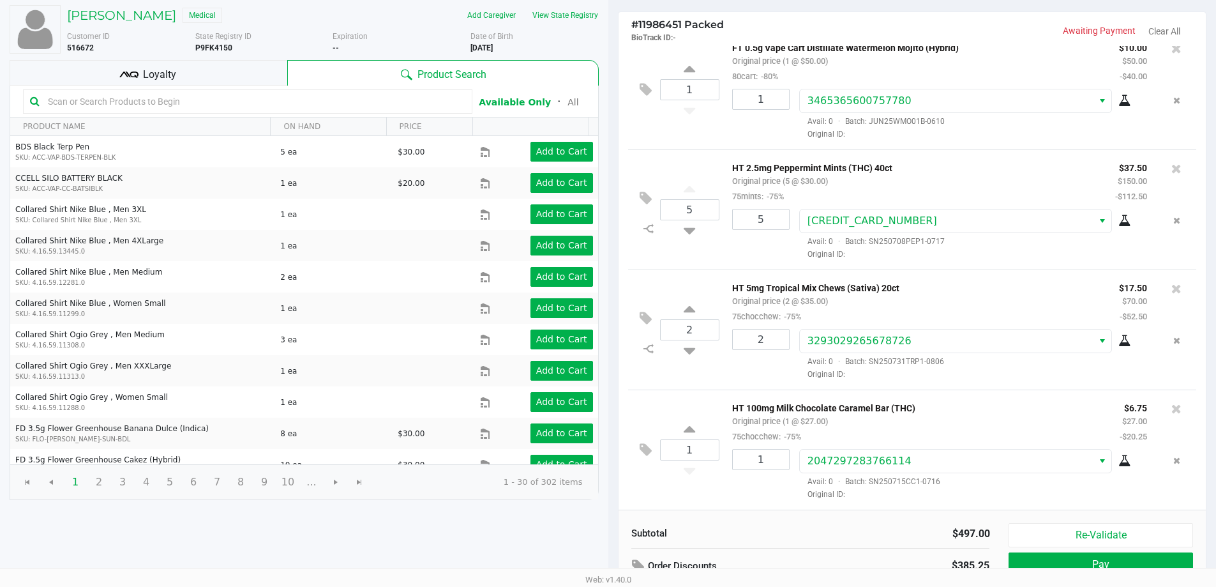
click at [146, 64] on div "Loyalty" at bounding box center [149, 73] width 278 height 26
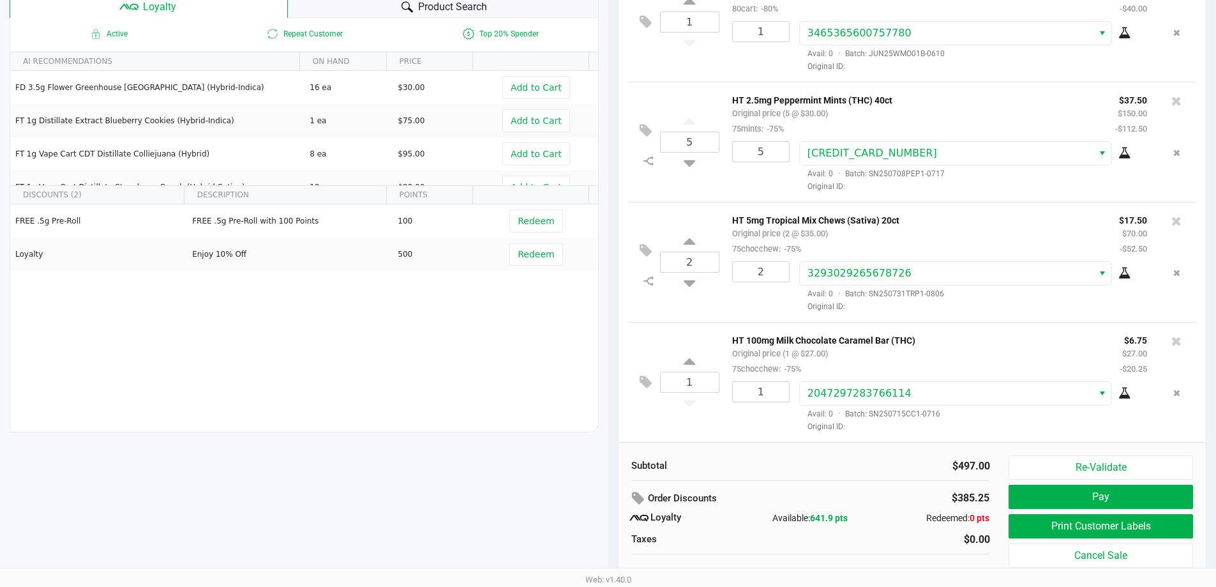
scroll to position [146, 0]
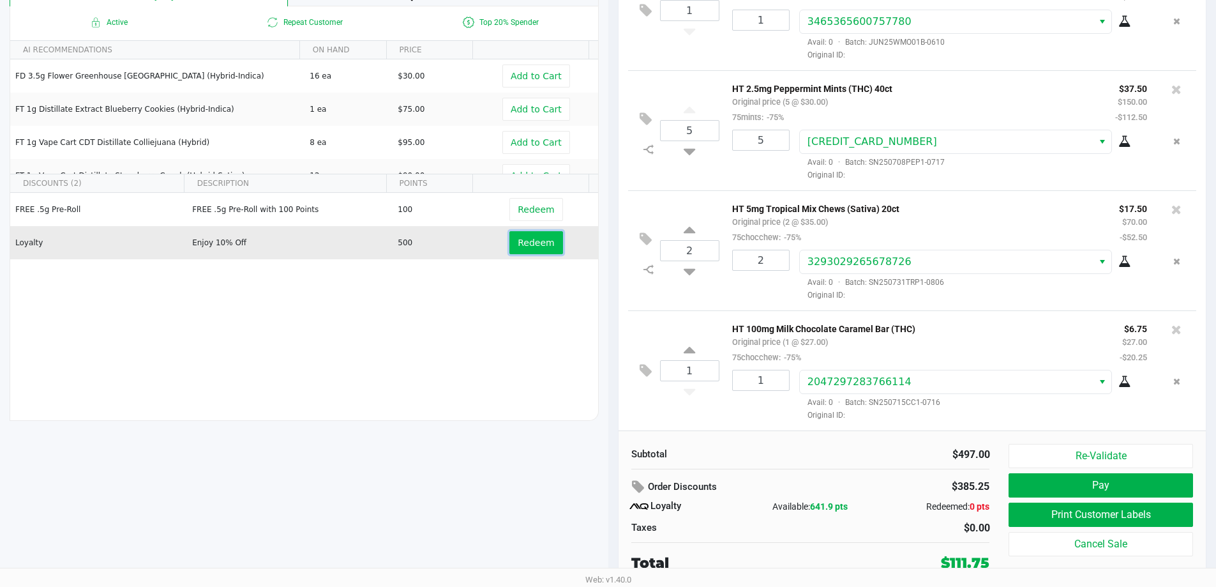
click at [541, 248] on span "Redeem" at bounding box center [536, 243] width 36 height 10
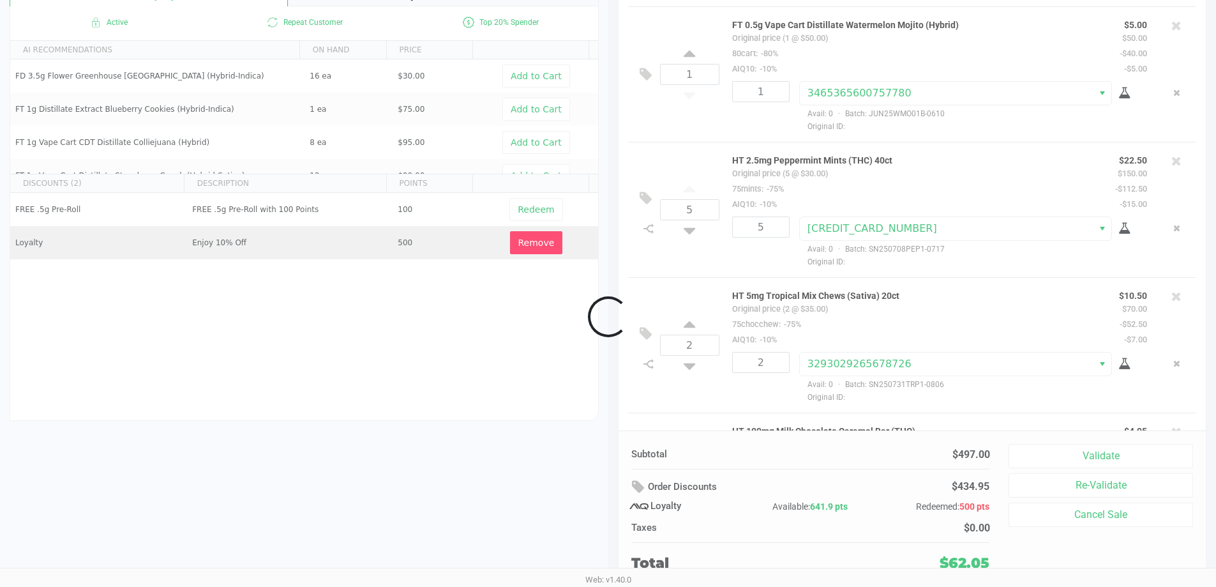
scroll to position [625, 0]
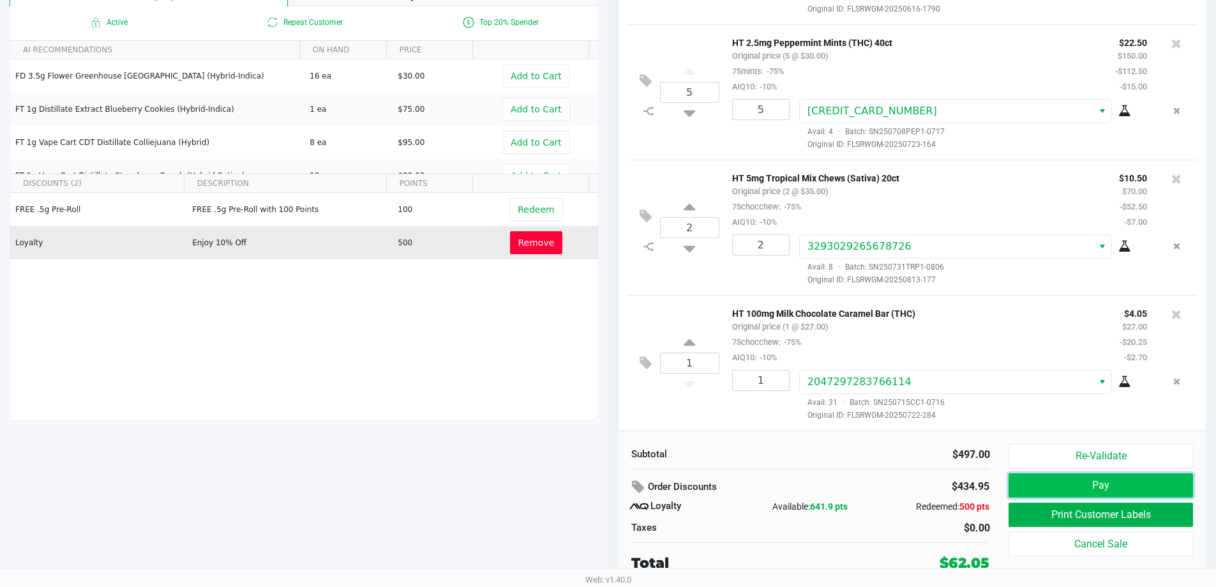
click at [1104, 477] on button "Pay" at bounding box center [1101, 485] width 184 height 24
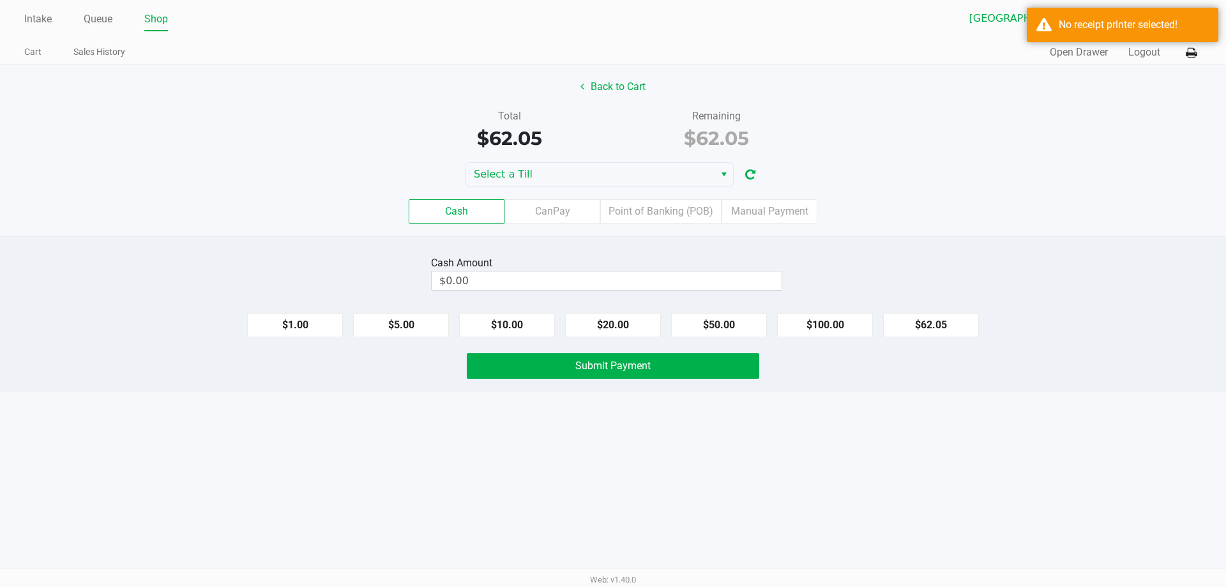
click at [708, 188] on div "Cash CanPay Point of Banking (POB) Manual Payment" at bounding box center [612, 211] width 1245 height 50
click at [695, 176] on span "Select a Till" at bounding box center [590, 174] width 233 height 15
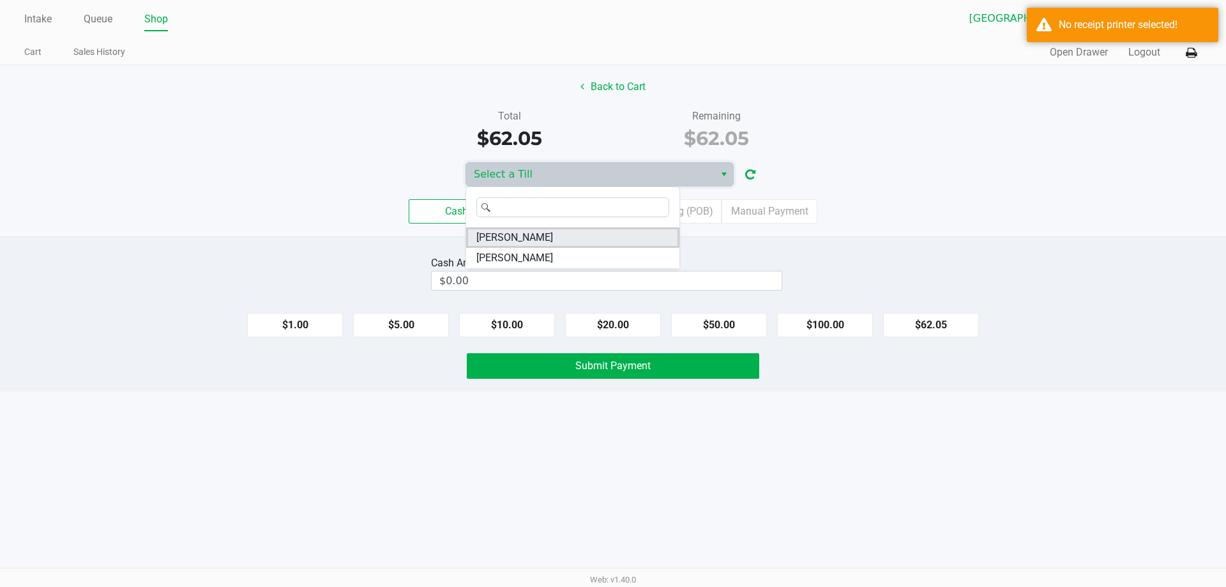
click at [552, 237] on li "VANCE-JOY" at bounding box center [572, 237] width 213 height 20
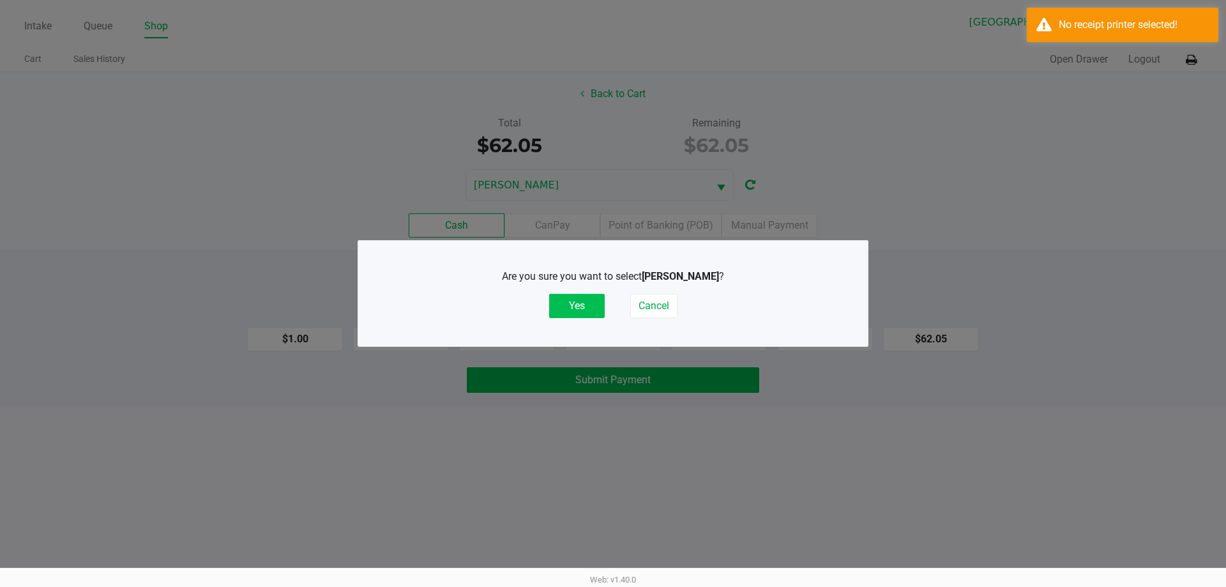
click at [584, 309] on button "Yes" at bounding box center [577, 306] width 56 height 24
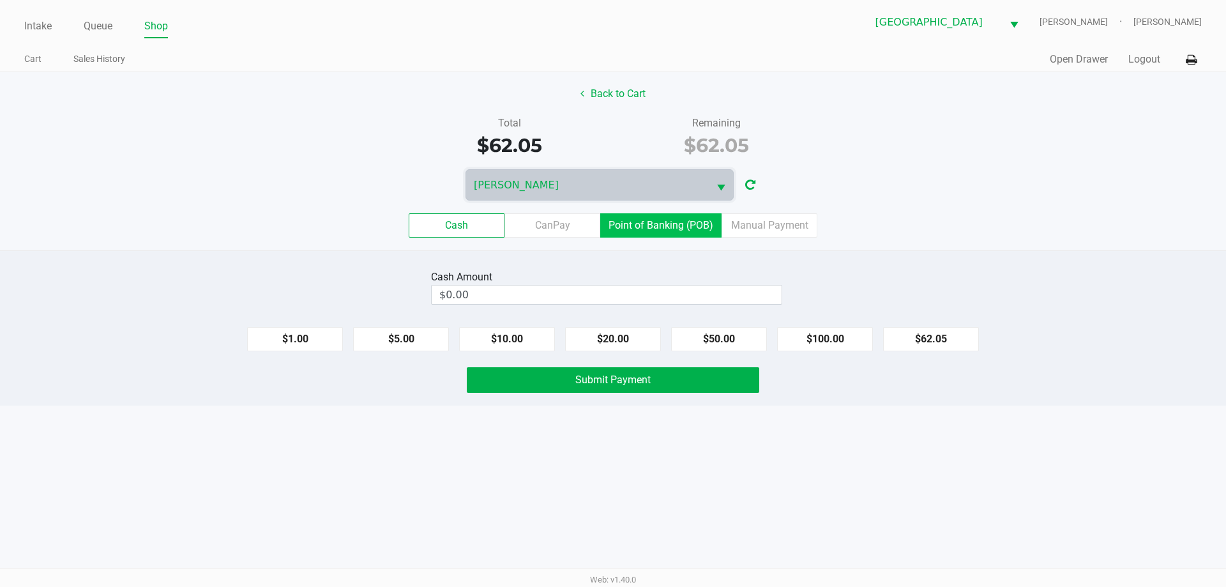
click at [693, 231] on label "Point of Banking (POB)" at bounding box center [660, 225] width 121 height 24
click at [0, 0] on 7 "Point of Banking (POB)" at bounding box center [0, 0] width 0 height 0
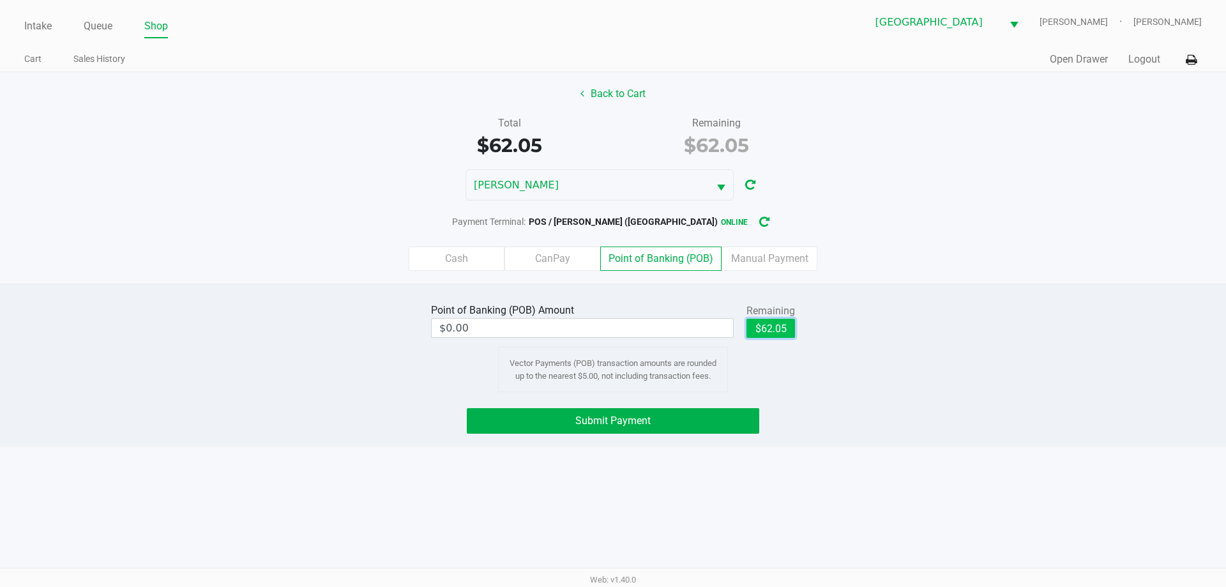
click at [768, 334] on button "$62.05" at bounding box center [770, 328] width 49 height 19
type input "$62.05"
click at [688, 429] on button "Submit Payment" at bounding box center [613, 421] width 292 height 26
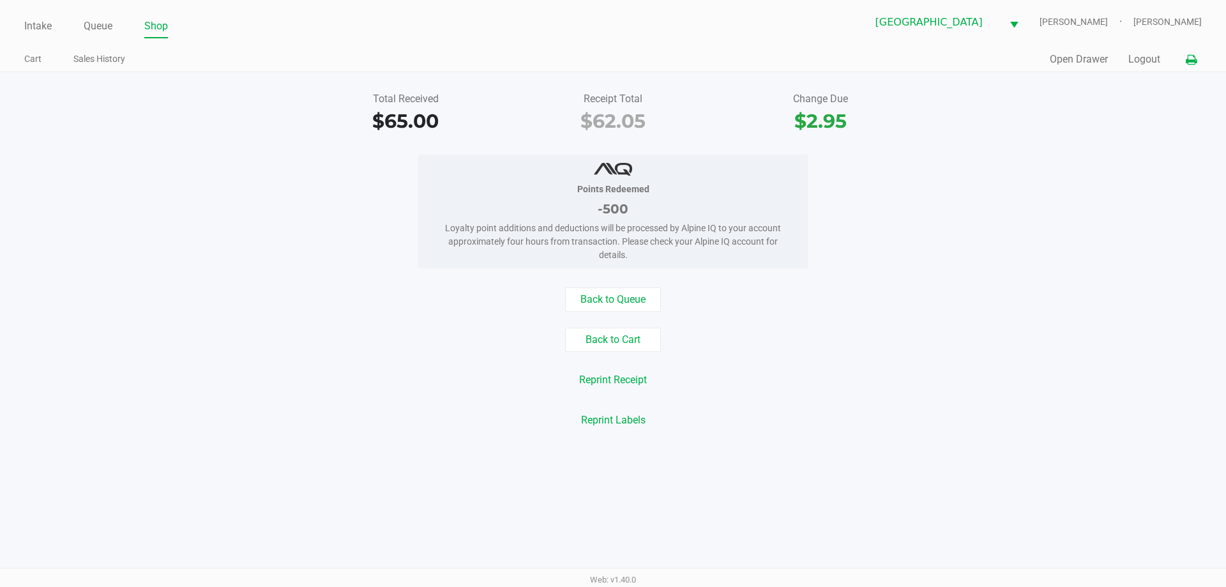
click at [1195, 66] on button at bounding box center [1191, 60] width 21 height 24
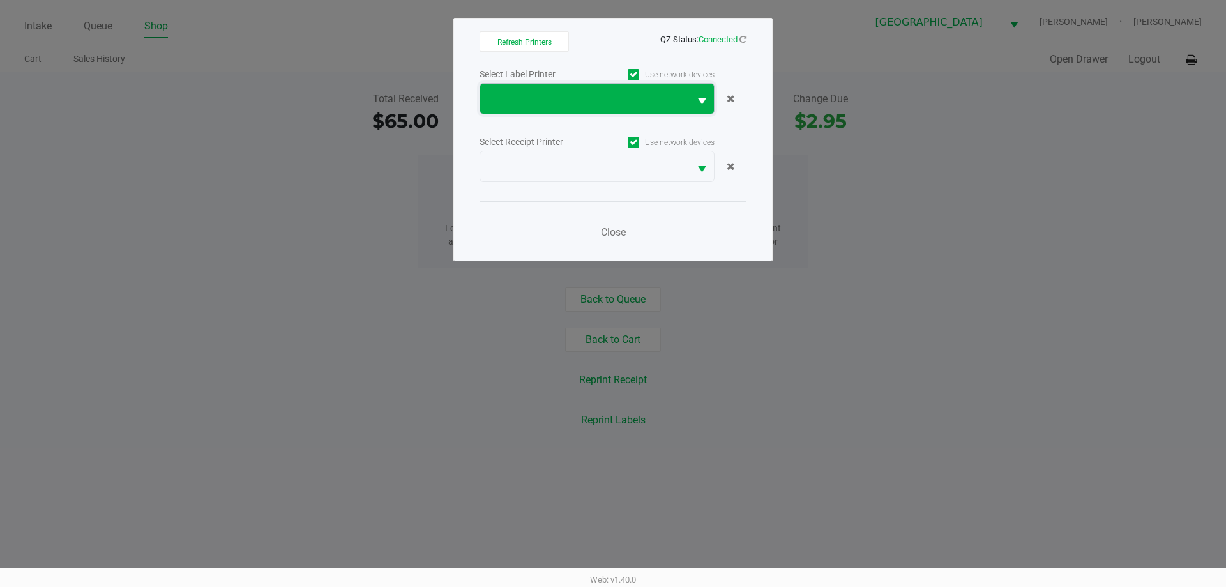
click at [654, 85] on span at bounding box center [584, 99] width 209 height 30
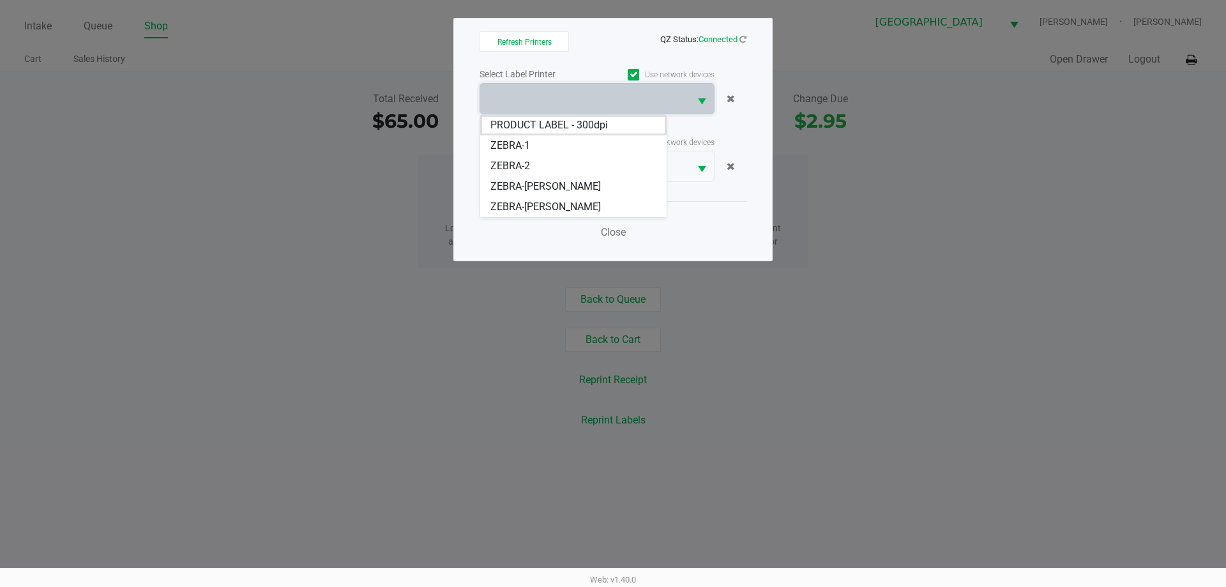
click at [575, 207] on span "ZEBRA-VANCE-JOY" at bounding box center [545, 206] width 110 height 15
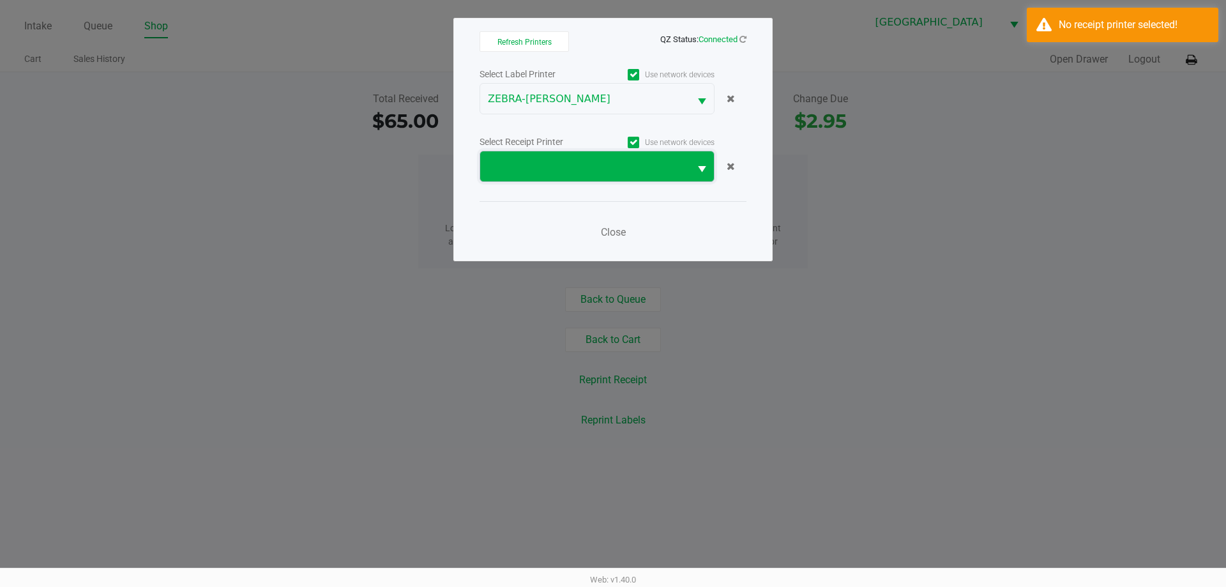
click at [633, 176] on span at bounding box center [584, 166] width 209 height 30
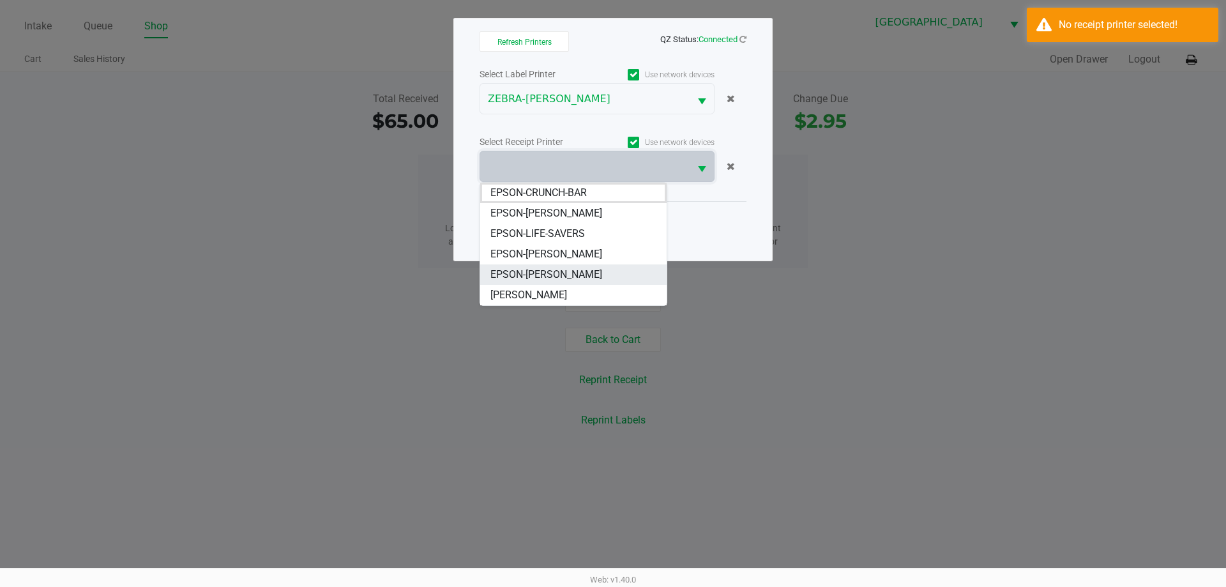
click at [595, 278] on li "EPSON-VANCE-JOY" at bounding box center [573, 274] width 186 height 20
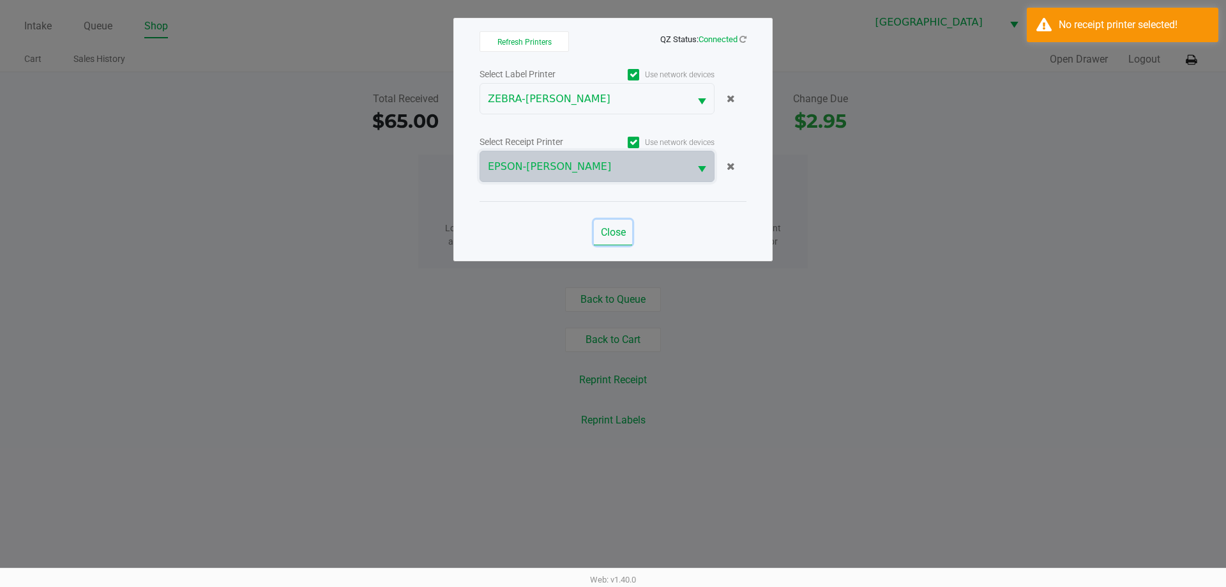
click at [612, 234] on span "Close" at bounding box center [613, 232] width 25 height 12
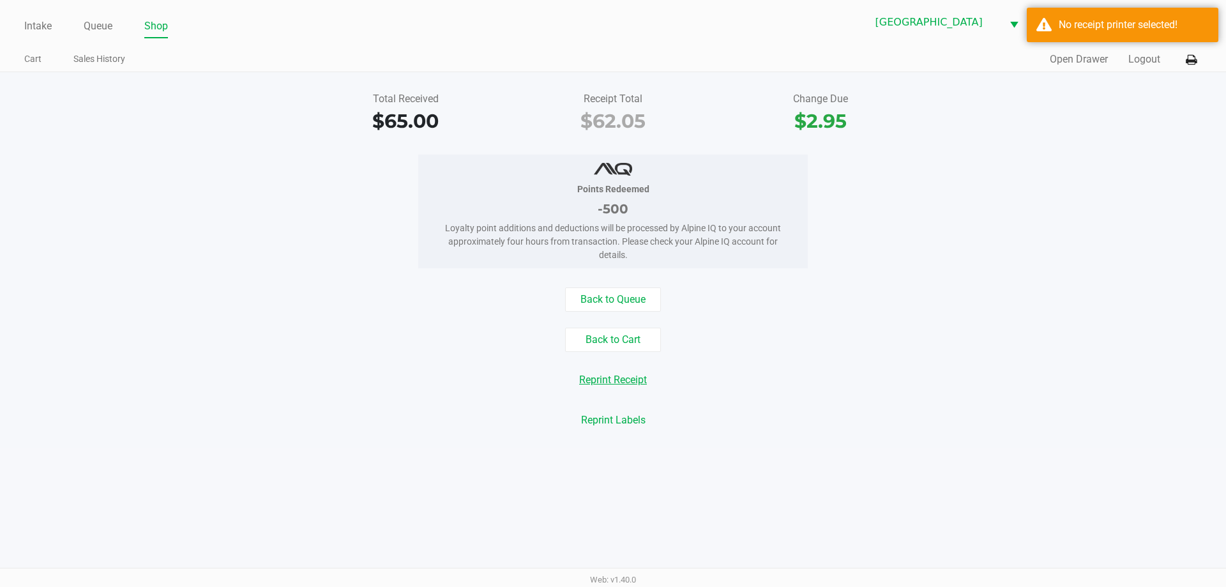
drag, startPoint x: 625, startPoint y: 382, endPoint x: 844, endPoint y: 393, distance: 220.0
click at [625, 382] on button "Reprint Receipt" at bounding box center [613, 380] width 84 height 24
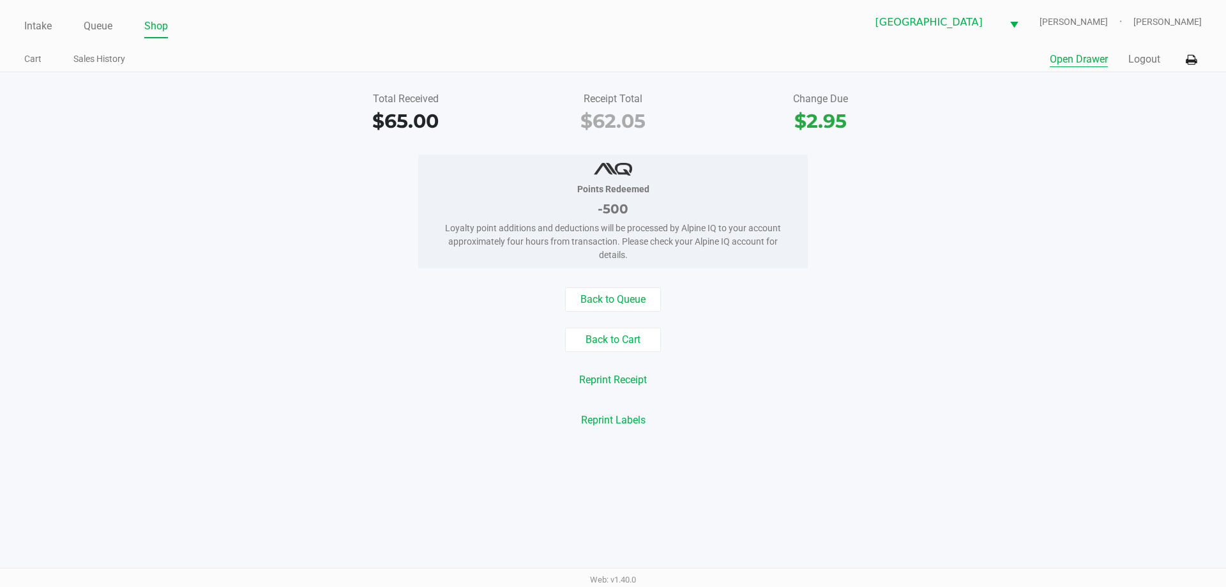
click at [1088, 64] on button "Open Drawer" at bounding box center [1079, 59] width 58 height 15
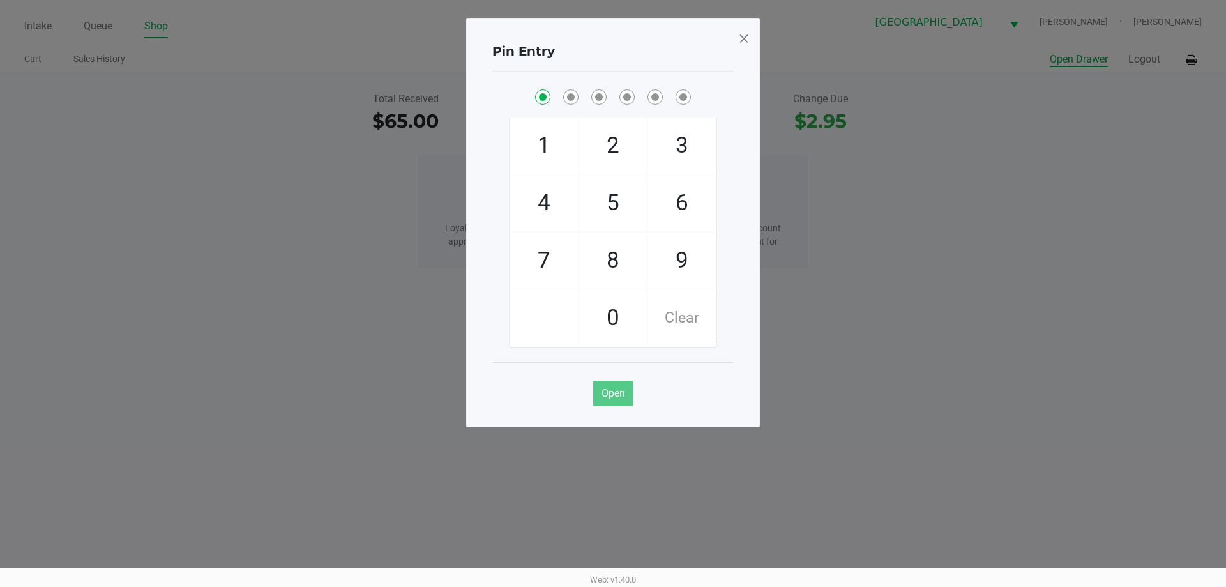
checkbox input "true"
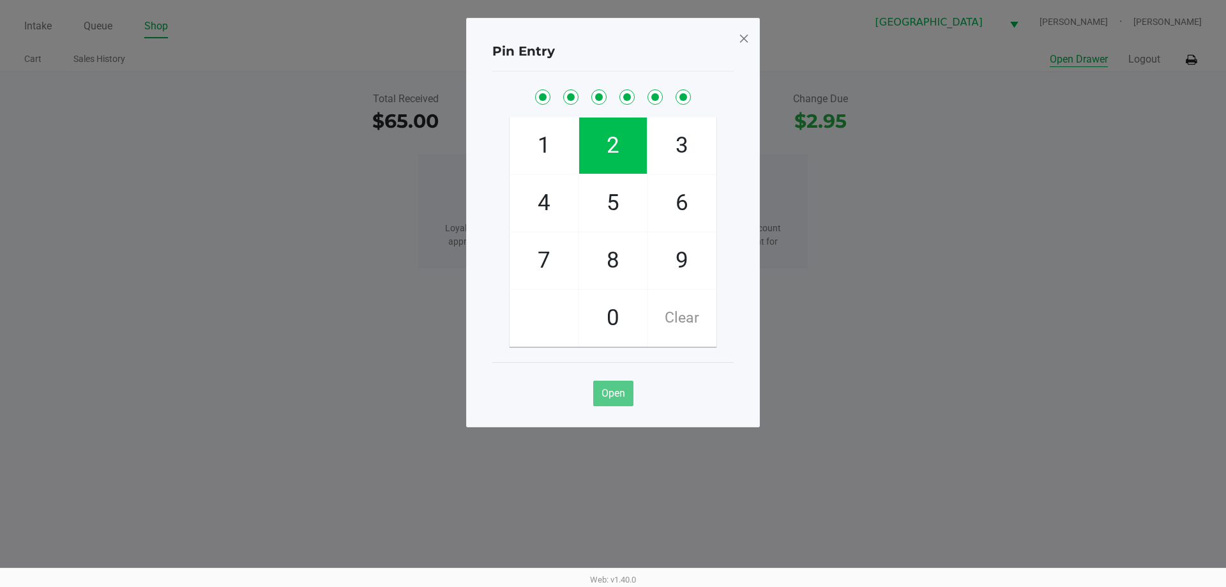
checkbox input "true"
click at [741, 37] on span at bounding box center [743, 38] width 11 height 20
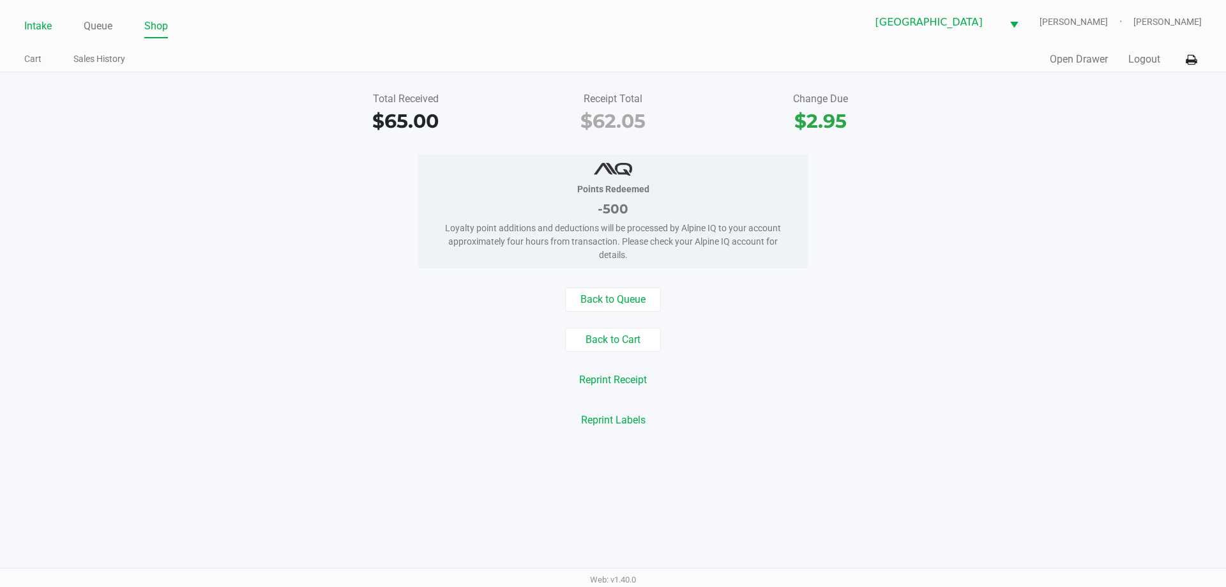
click at [43, 24] on link "Intake" at bounding box center [37, 26] width 27 height 18
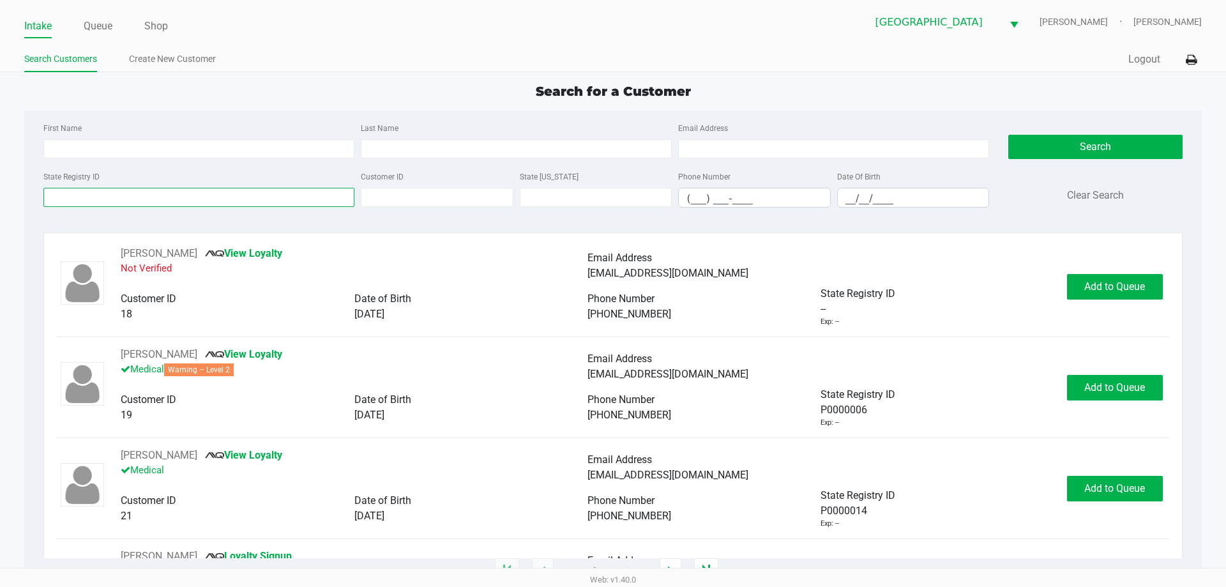
click at [107, 194] on input "State Registry ID" at bounding box center [198, 197] width 311 height 19
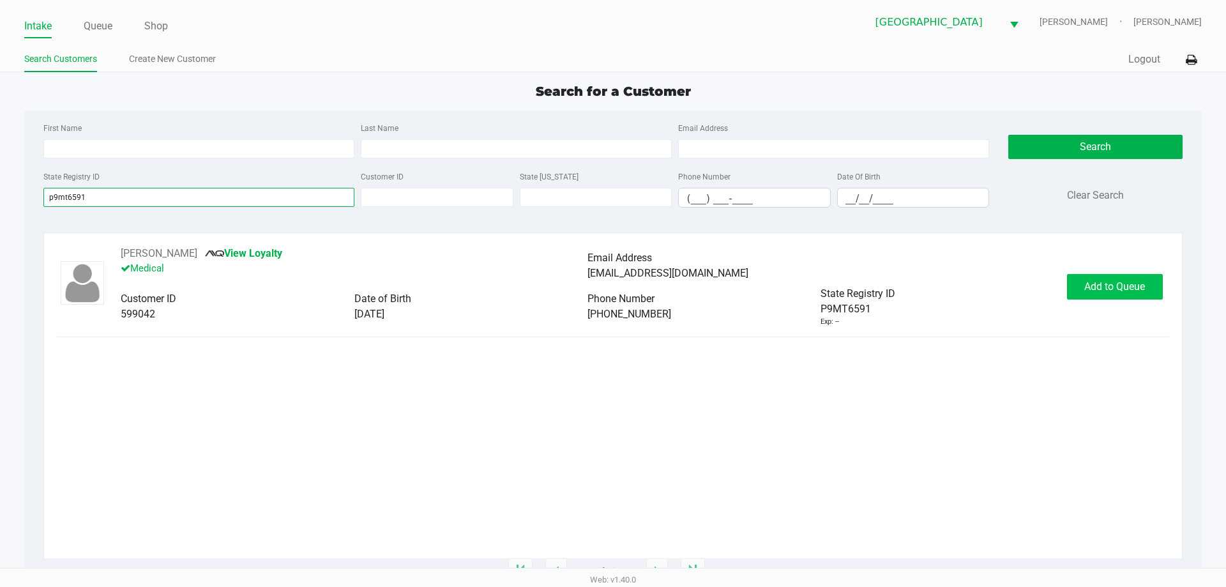
type input "p9mt6591"
click at [1098, 280] on span "Add to Queue" at bounding box center [1114, 286] width 61 height 12
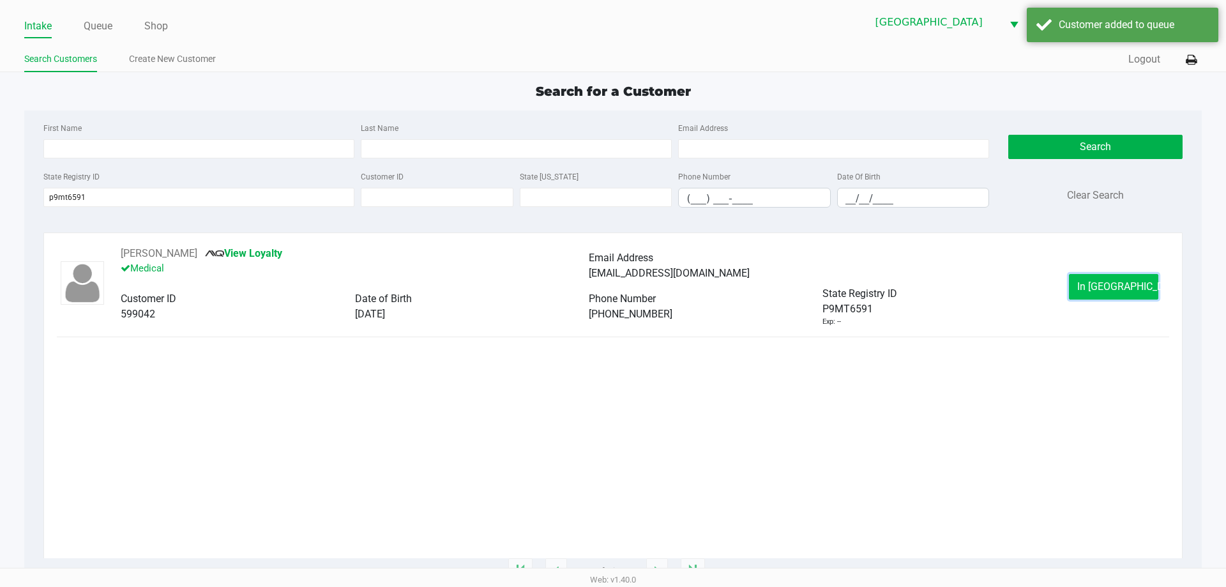
click at [1119, 293] on button "In Queue" at bounding box center [1113, 287] width 89 height 26
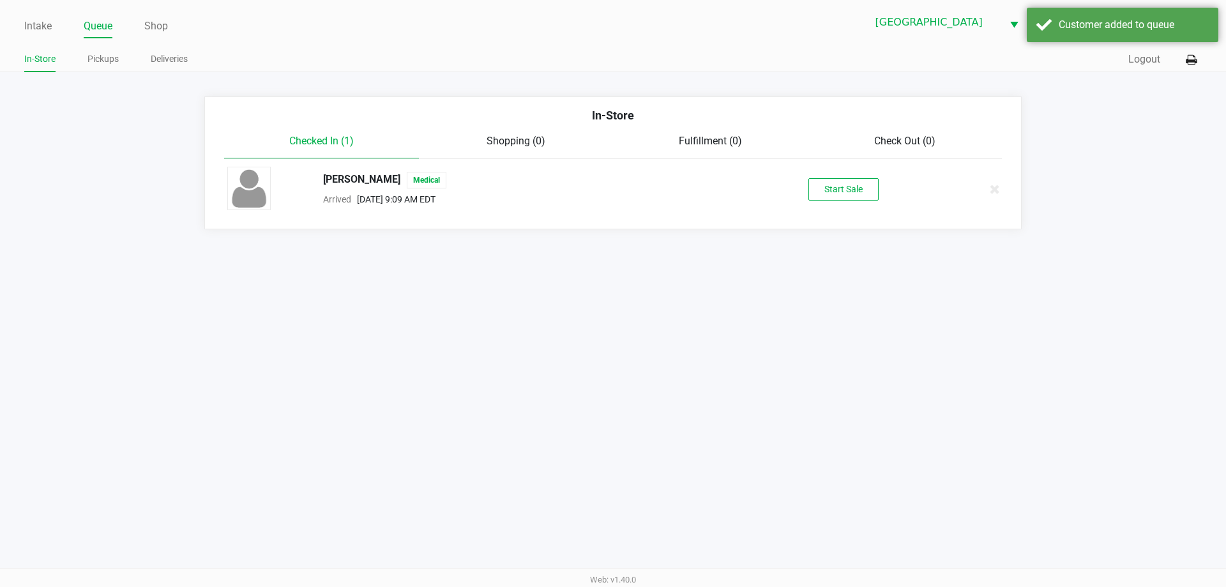
click at [828, 206] on div "JULIET WARD Medical Arrived Sep 22, 2025 9:09 AM EDT Start Sale" at bounding box center [613, 189] width 791 height 45
click at [830, 194] on button "Start Sale" at bounding box center [843, 189] width 70 height 22
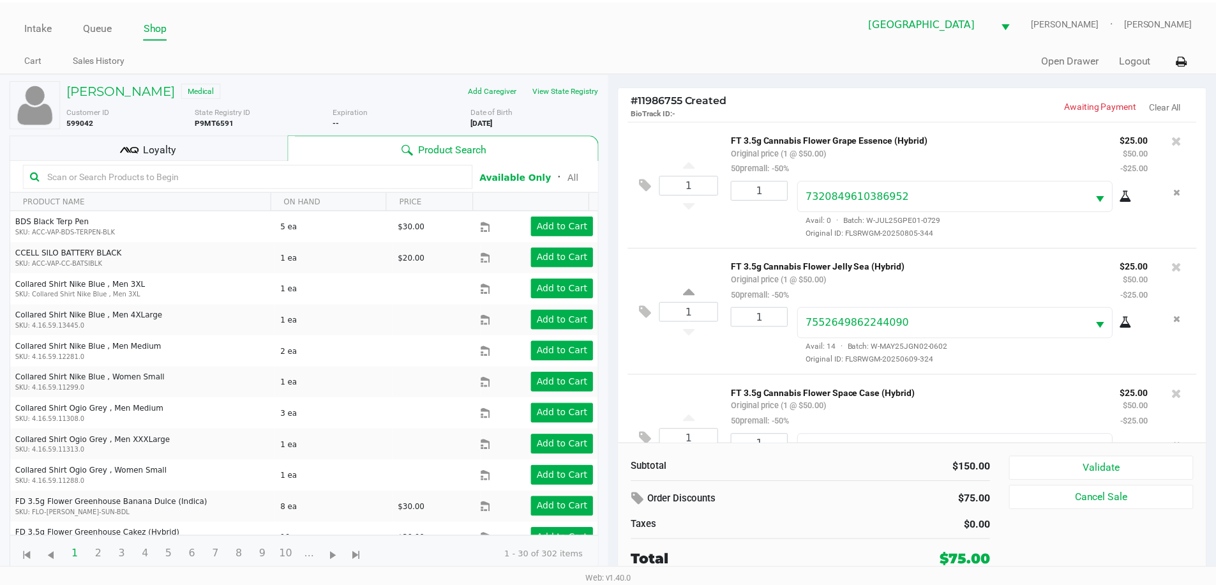
scroll to position [60, 0]
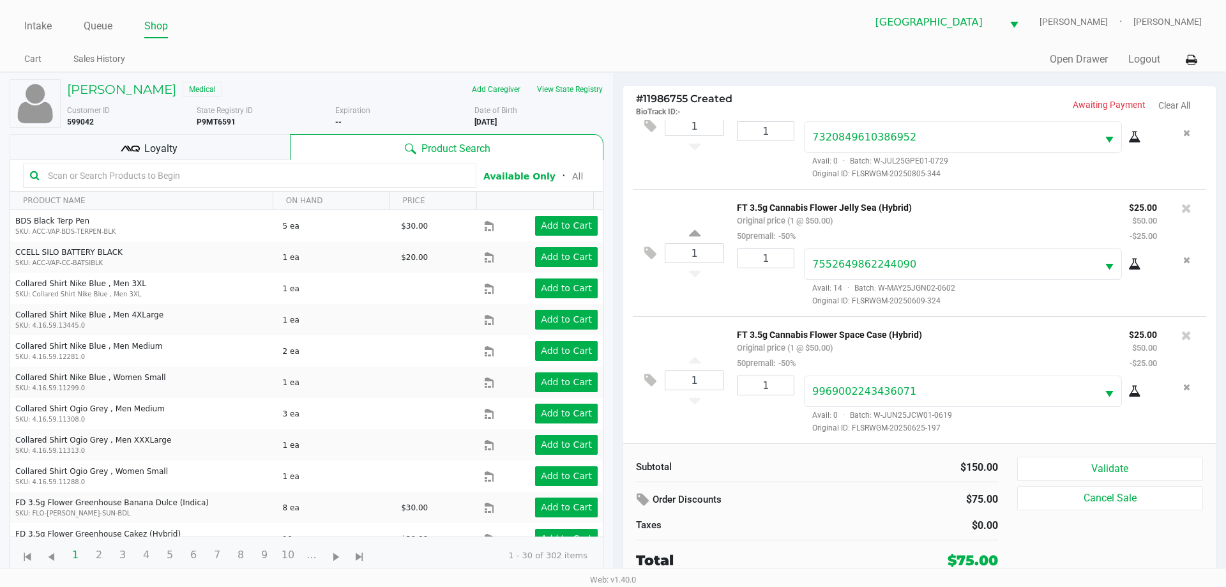
click at [174, 151] on span "Loyalty" at bounding box center [160, 148] width 33 height 15
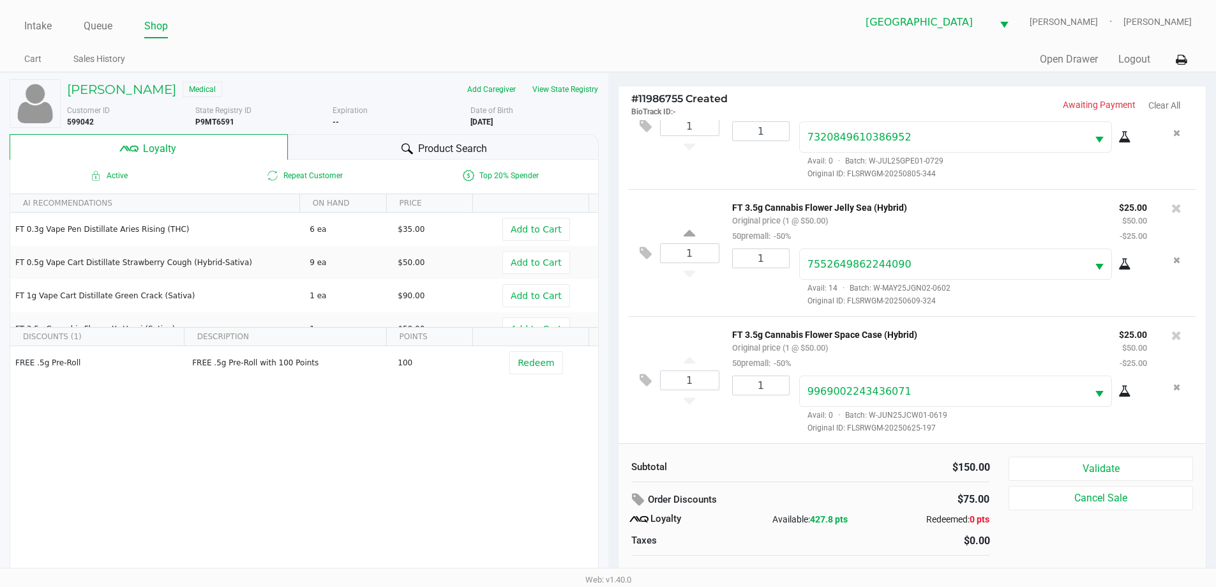
click at [395, 138] on div "Product Search" at bounding box center [443, 147] width 311 height 26
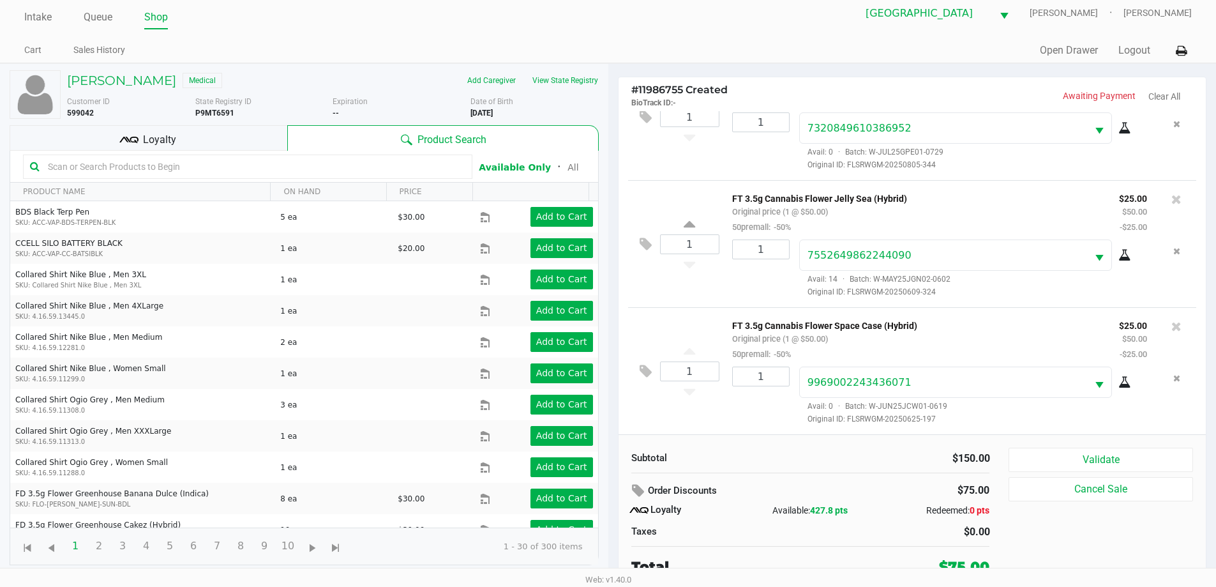
scroll to position [13, 0]
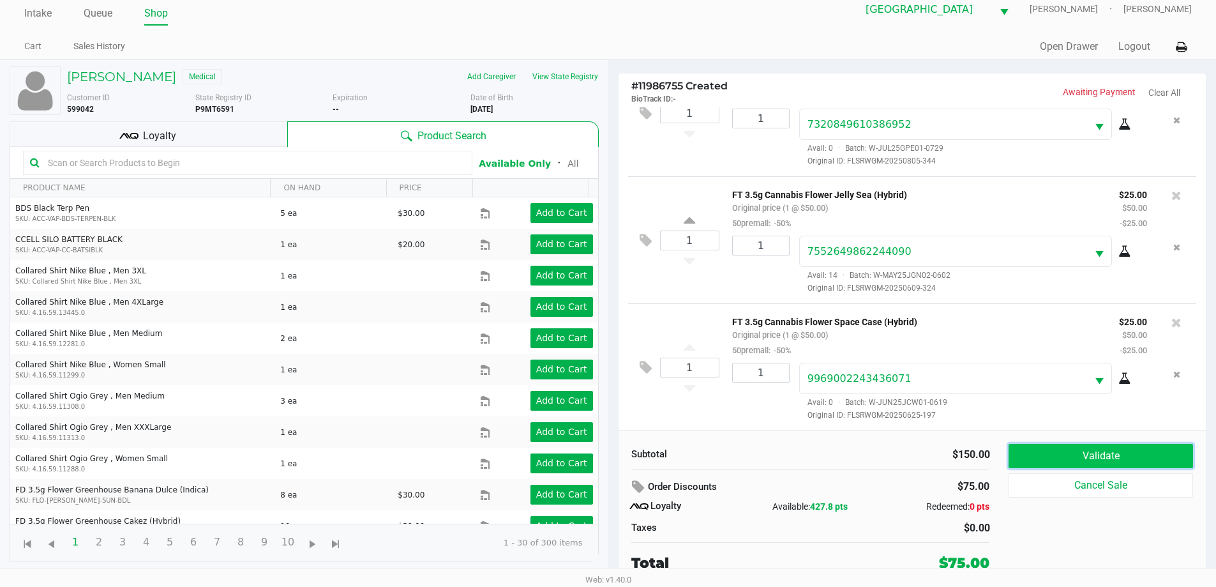
click at [1064, 451] on button "Validate" at bounding box center [1101, 456] width 184 height 24
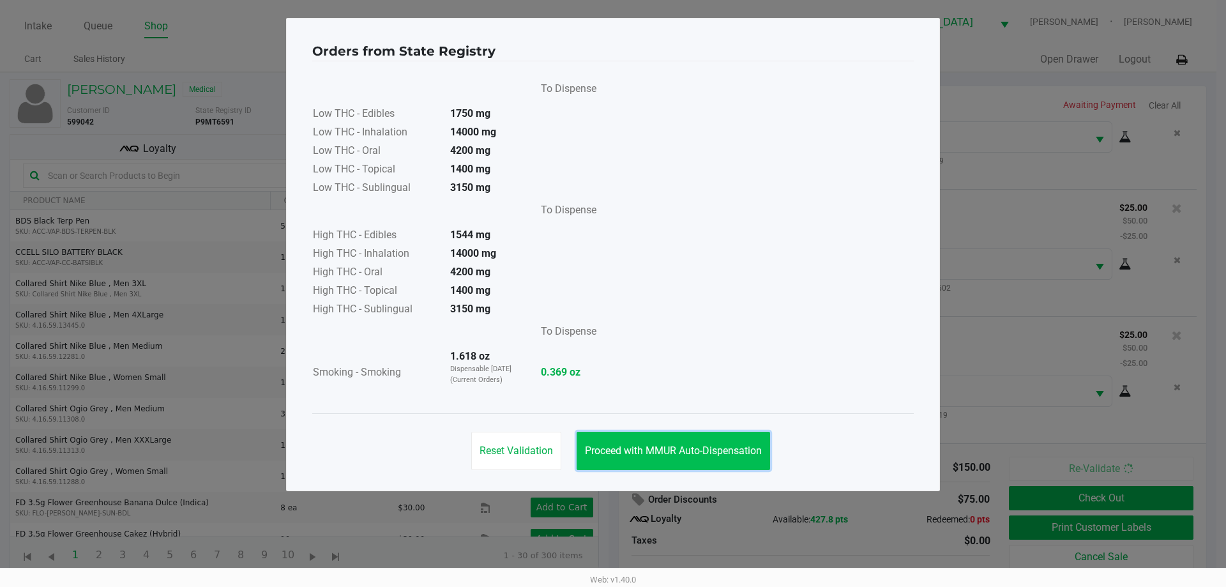
click at [700, 445] on span "Proceed with MMUR Auto-Dispensation" at bounding box center [673, 450] width 177 height 12
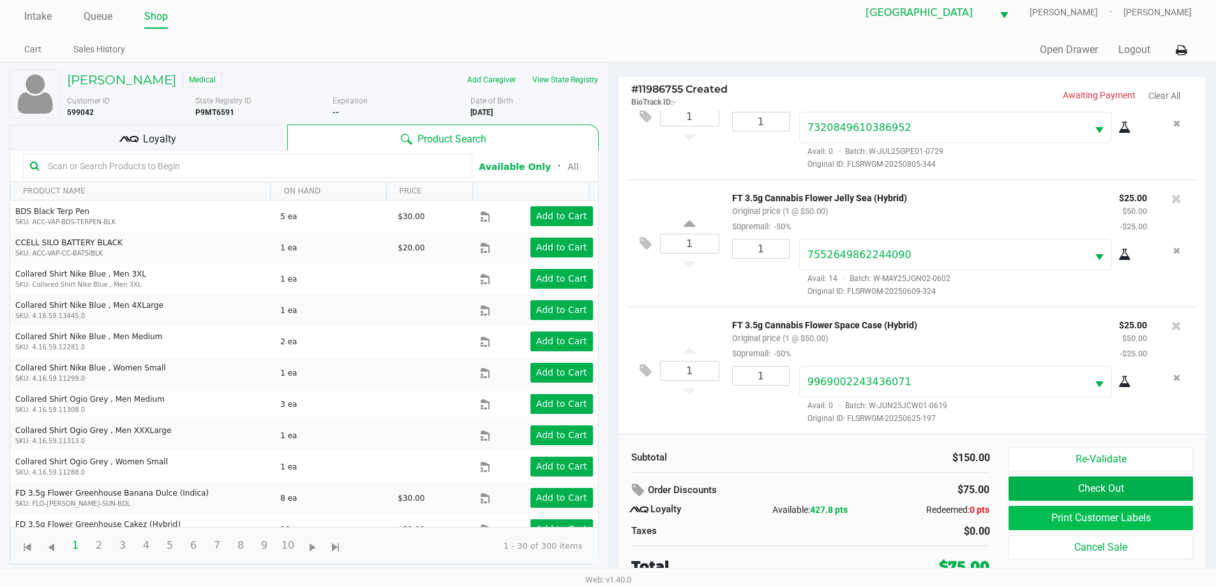
scroll to position [13, 0]
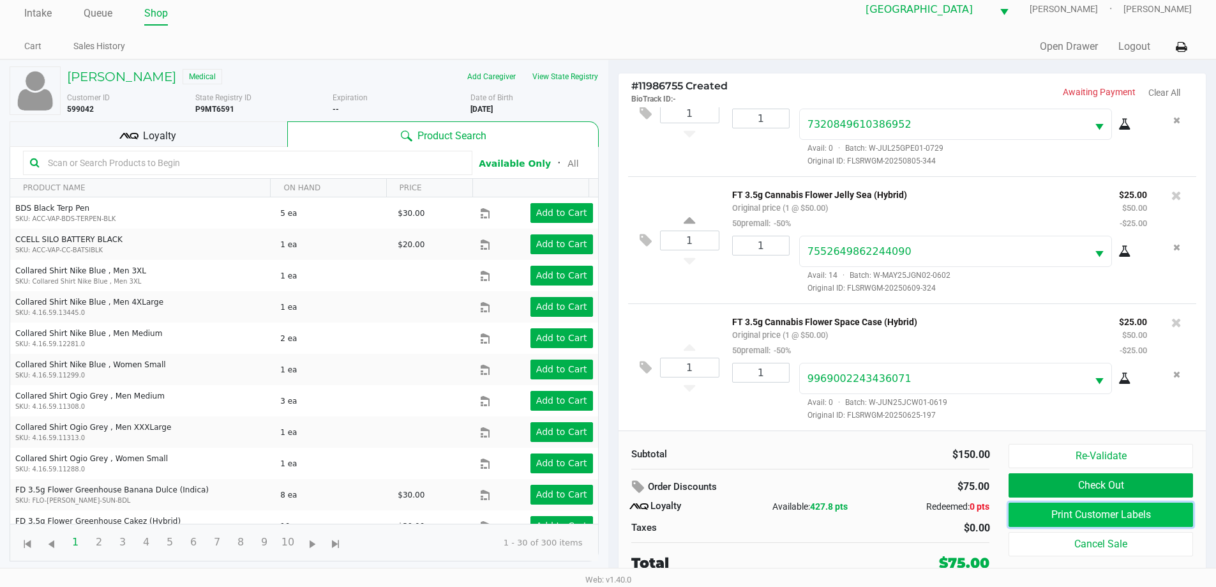
click at [1114, 508] on button "Print Customer Labels" at bounding box center [1101, 515] width 184 height 24
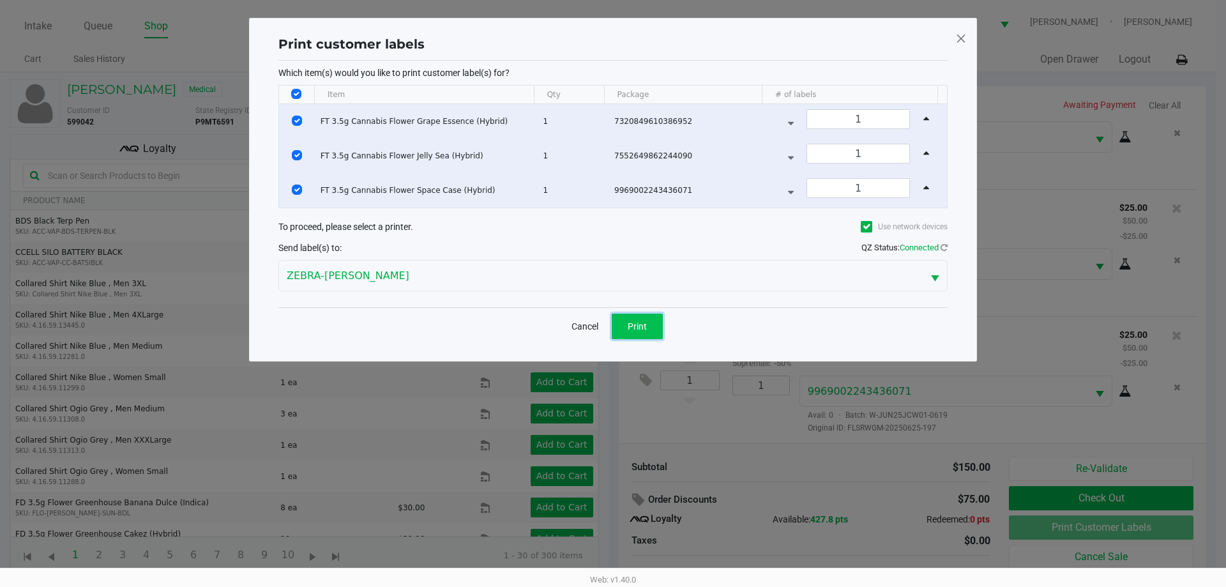
click at [625, 335] on button "Print" at bounding box center [637, 327] width 51 height 26
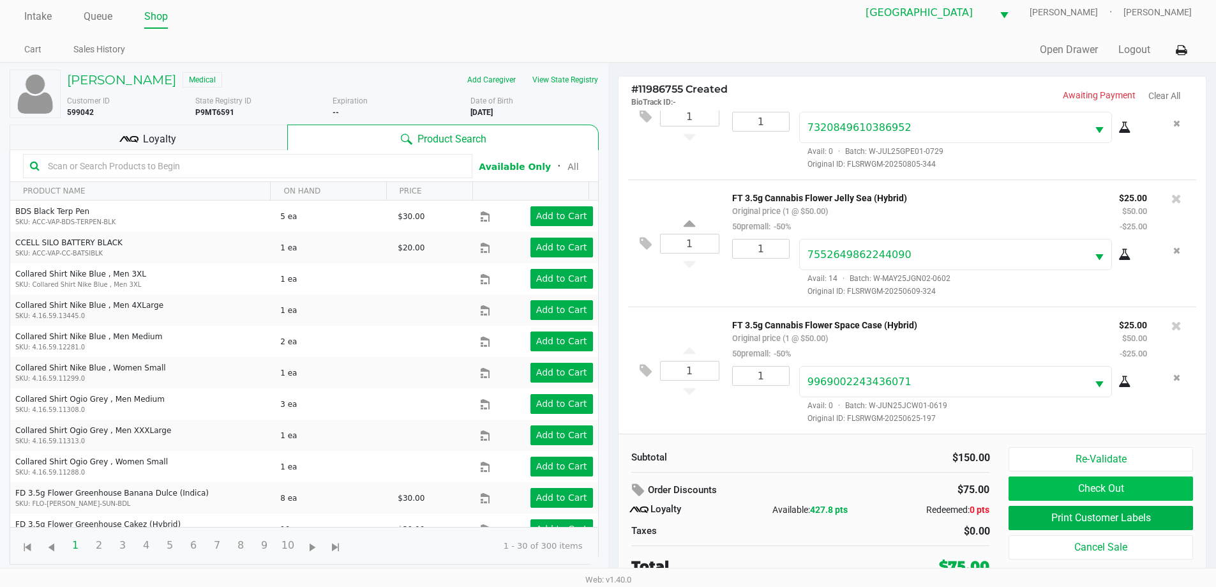
scroll to position [13, 0]
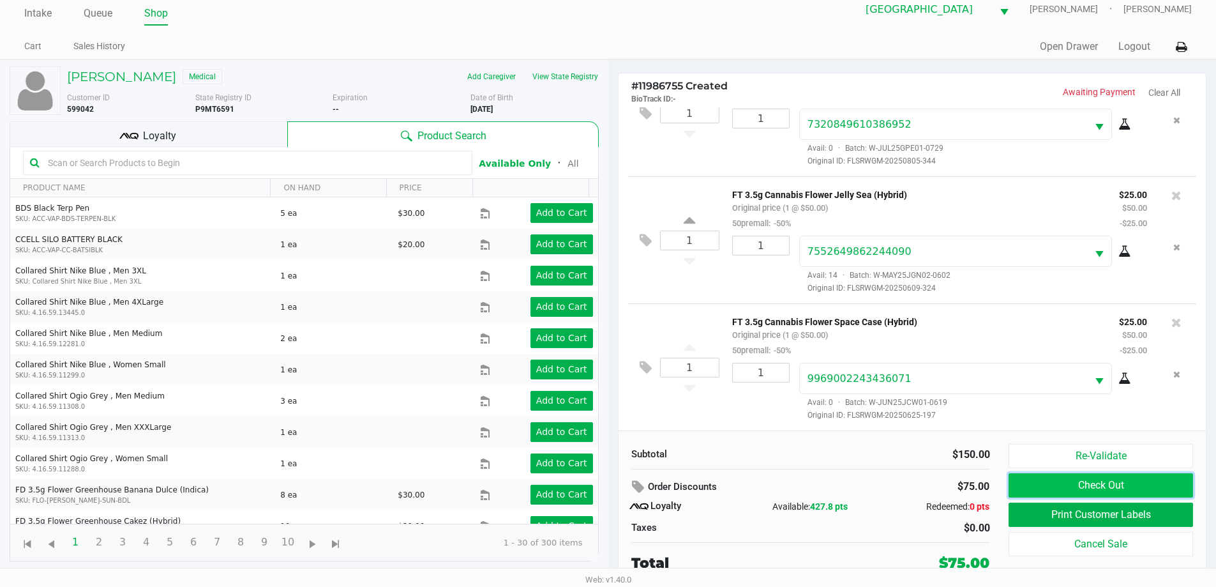
click at [1101, 485] on button "Check Out" at bounding box center [1101, 485] width 184 height 24
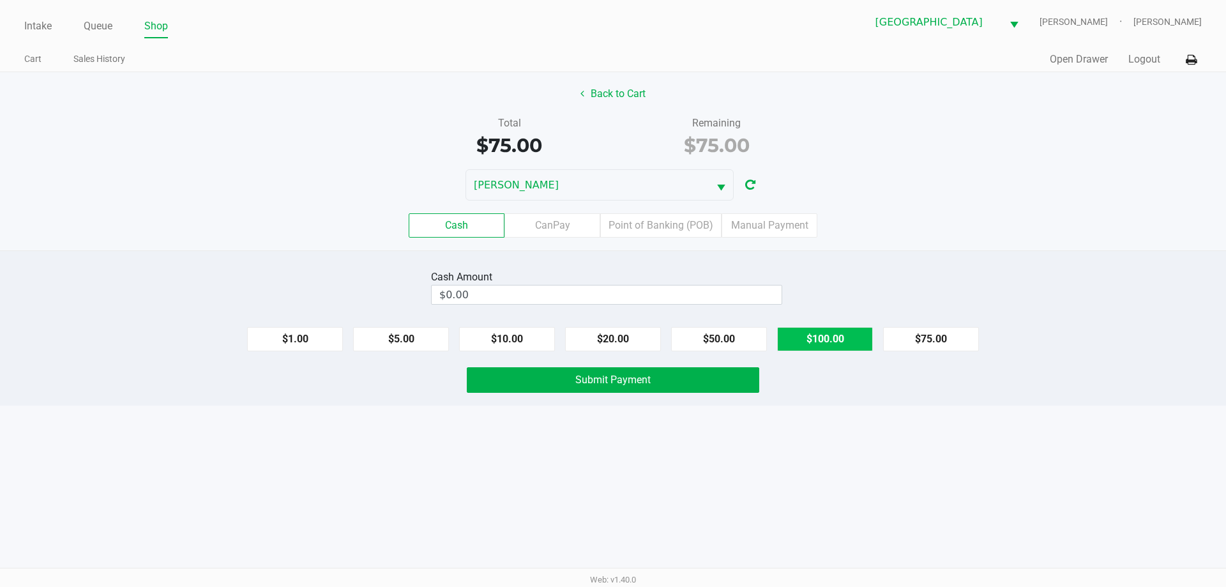
click at [826, 349] on button "$100.00" at bounding box center [825, 339] width 96 height 24
type input "$100.00"
click at [813, 425] on div "Intake Queue Shop North Port WC VANCE-JOY Spencer Matosky Cart Sales History Qu…" at bounding box center [613, 293] width 1226 height 587
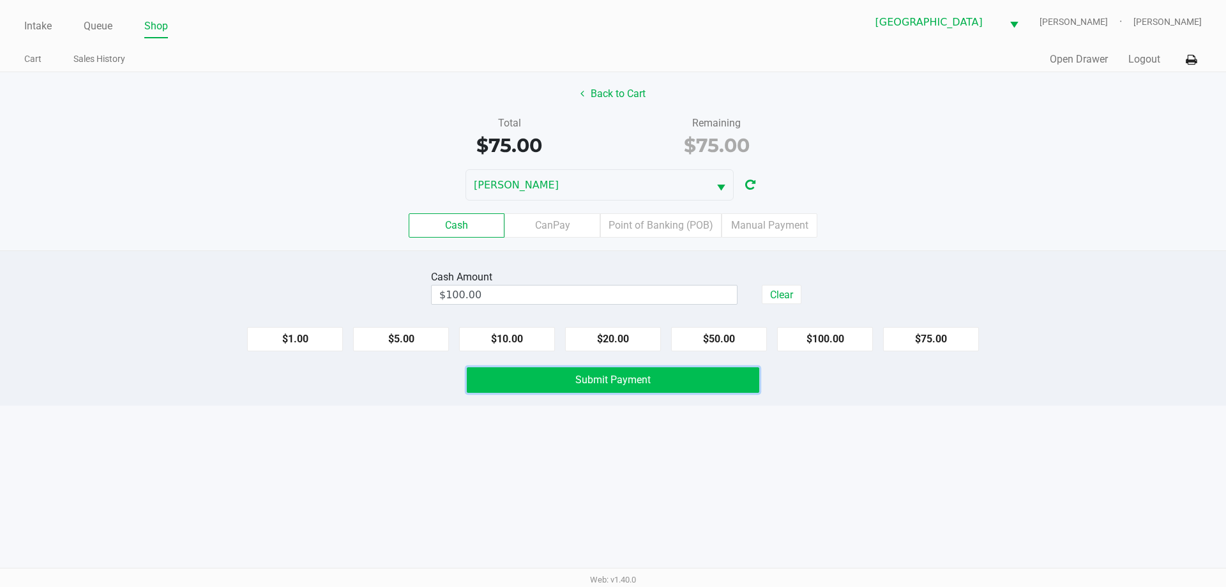
click at [660, 367] on button "Submit Payment" at bounding box center [613, 380] width 292 height 26
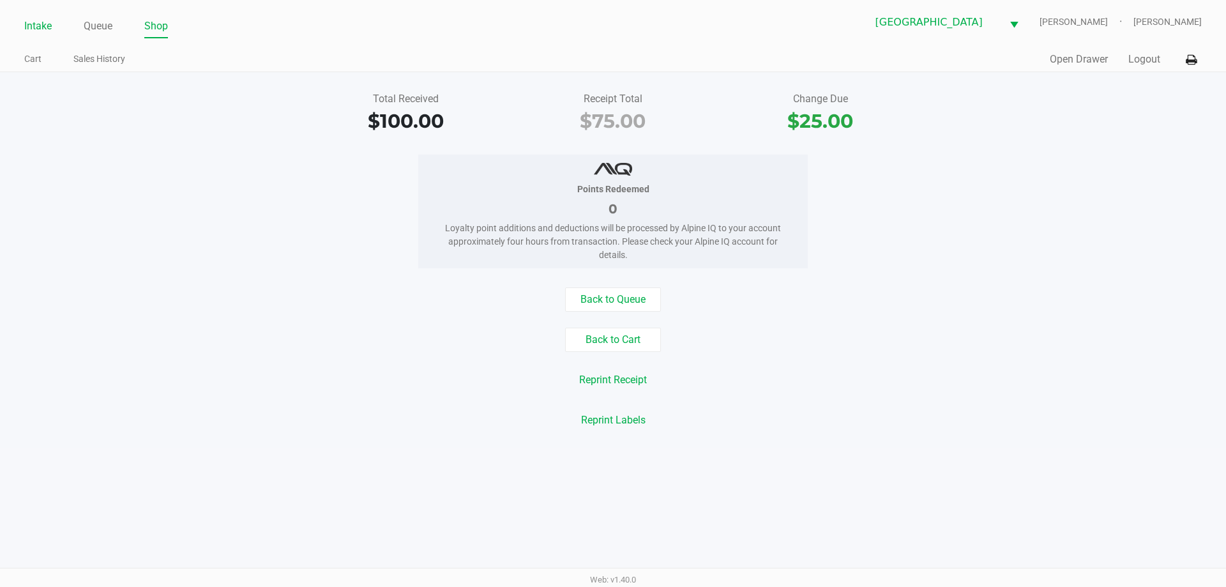
click at [49, 33] on link "Intake" at bounding box center [37, 26] width 27 height 18
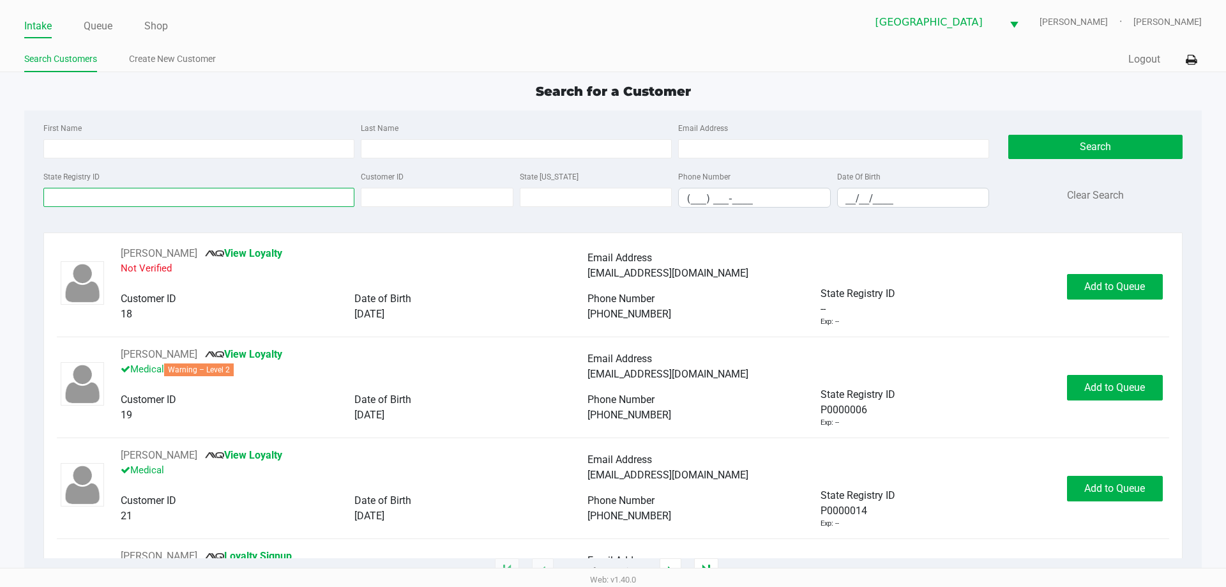
click at [157, 203] on input "State Registry ID" at bounding box center [198, 197] width 311 height 19
type input "o"
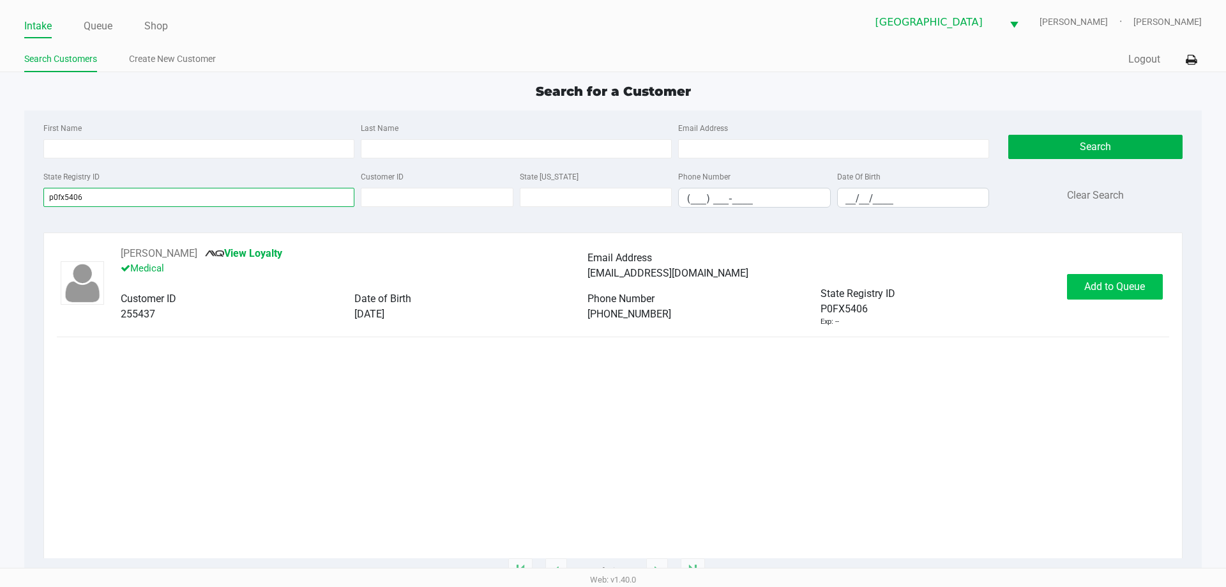
type input "p0fx5406"
click at [1096, 281] on span "Add to Queue" at bounding box center [1114, 286] width 61 height 12
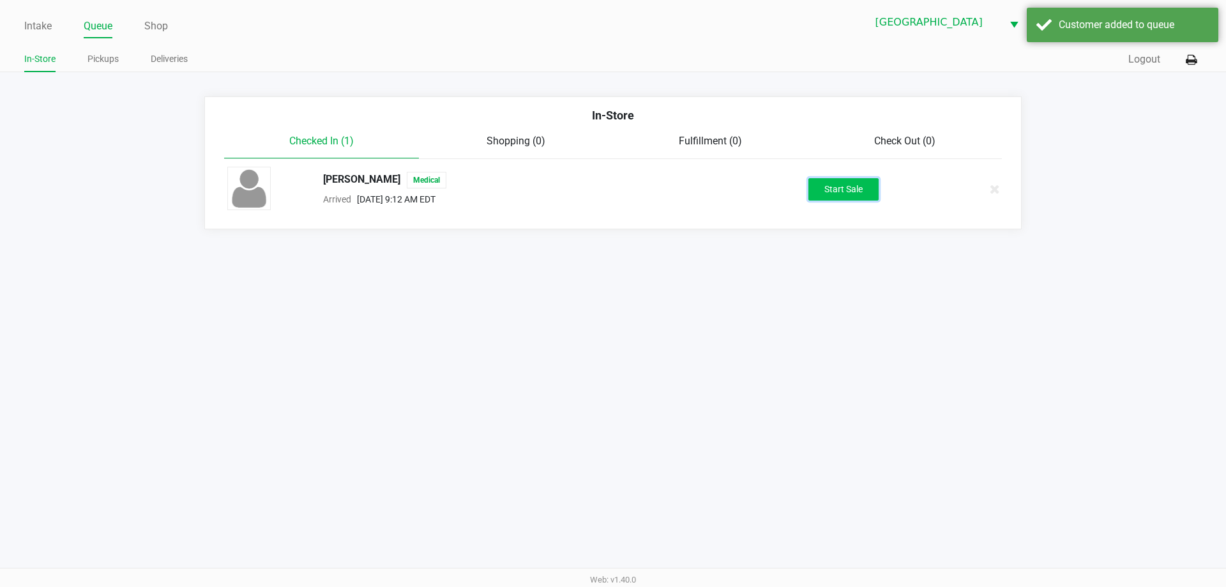
click at [863, 194] on button "Start Sale" at bounding box center [843, 189] width 70 height 22
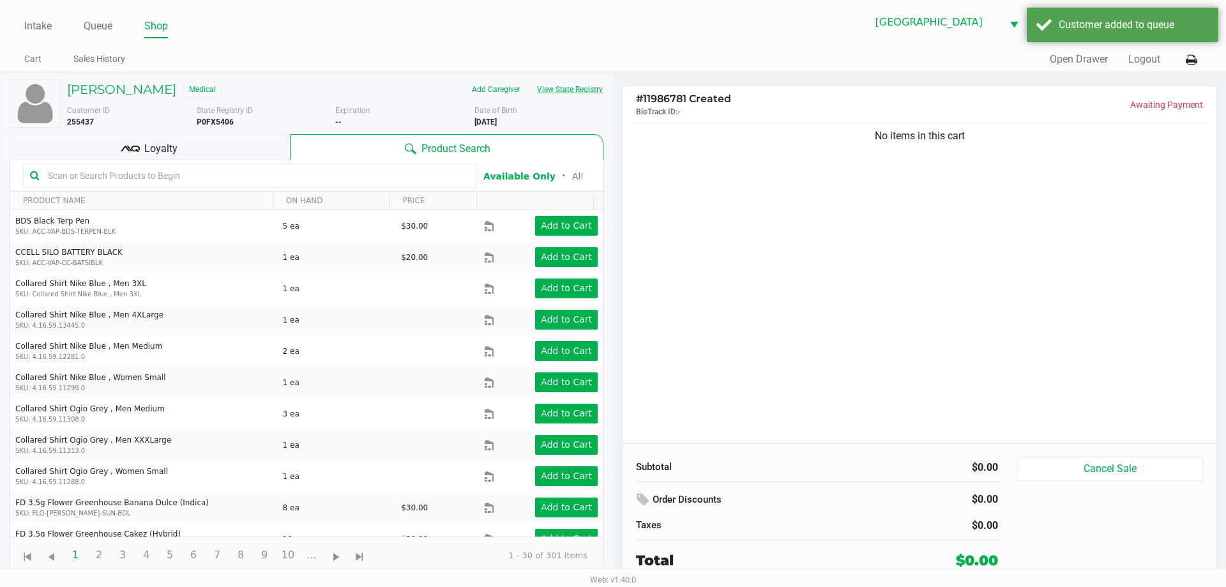
click at [543, 80] on button "View State Registry" at bounding box center [566, 89] width 75 height 20
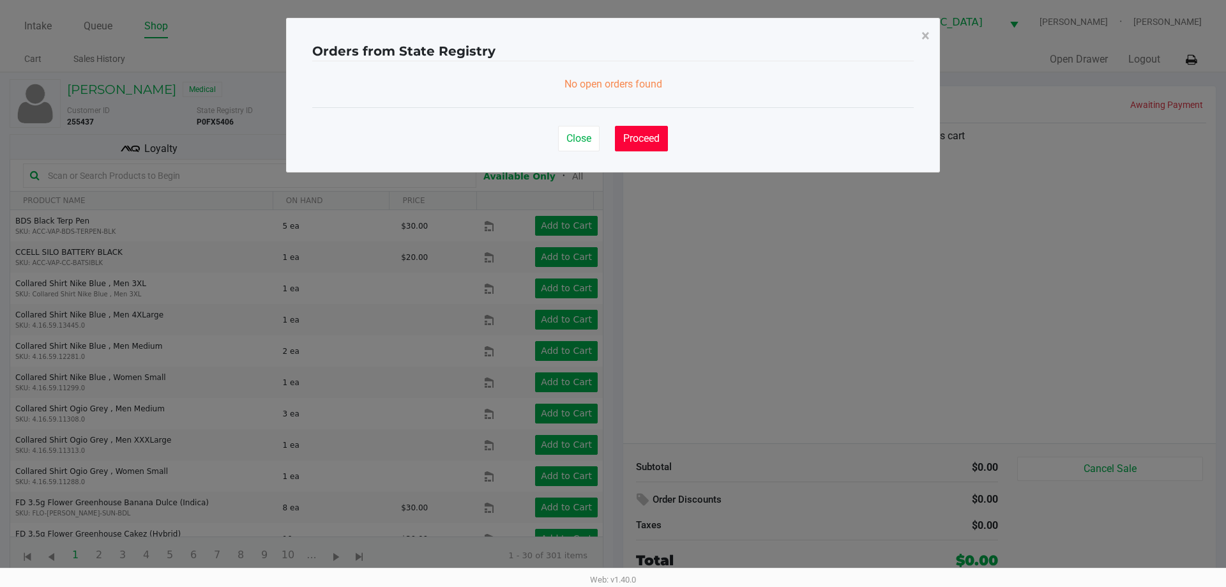
click at [637, 135] on span "Proceed" at bounding box center [641, 138] width 36 height 12
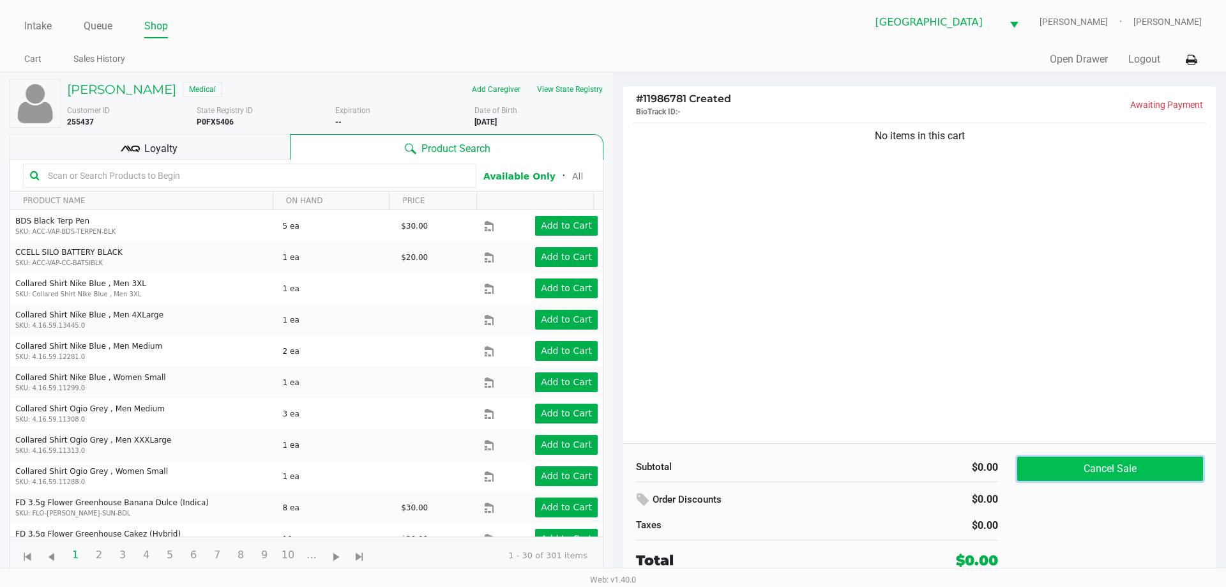
click at [1100, 474] on button "Cancel Sale" at bounding box center [1110, 469] width 186 height 24
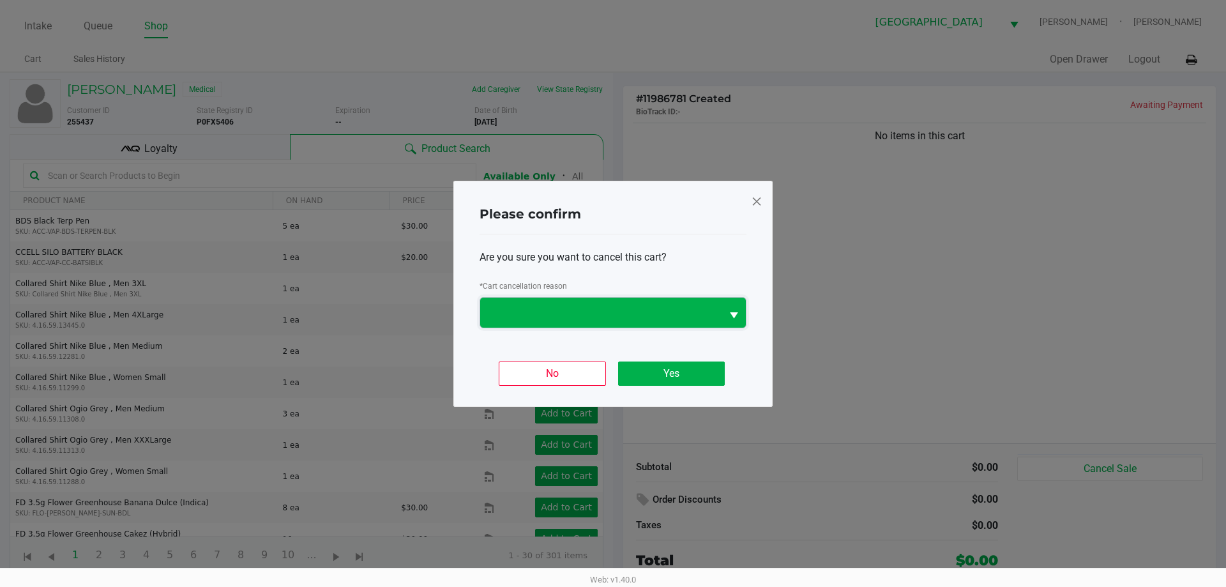
click at [680, 314] on span at bounding box center [601, 312] width 226 height 15
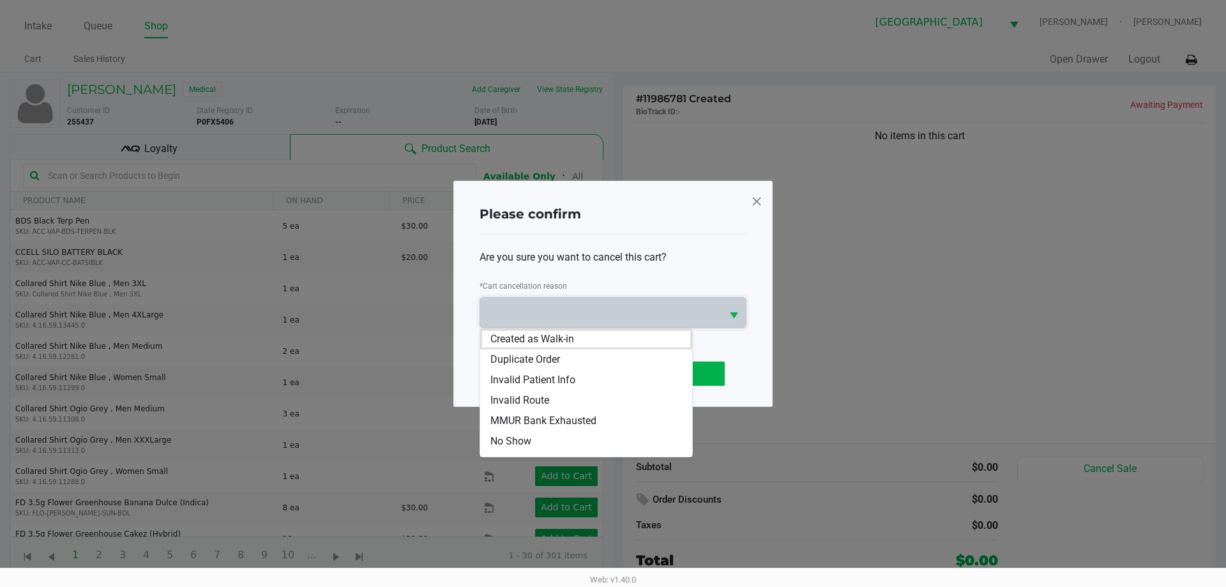
click at [597, 421] on li "MMUR Bank Exhausted" at bounding box center [586, 421] width 212 height 20
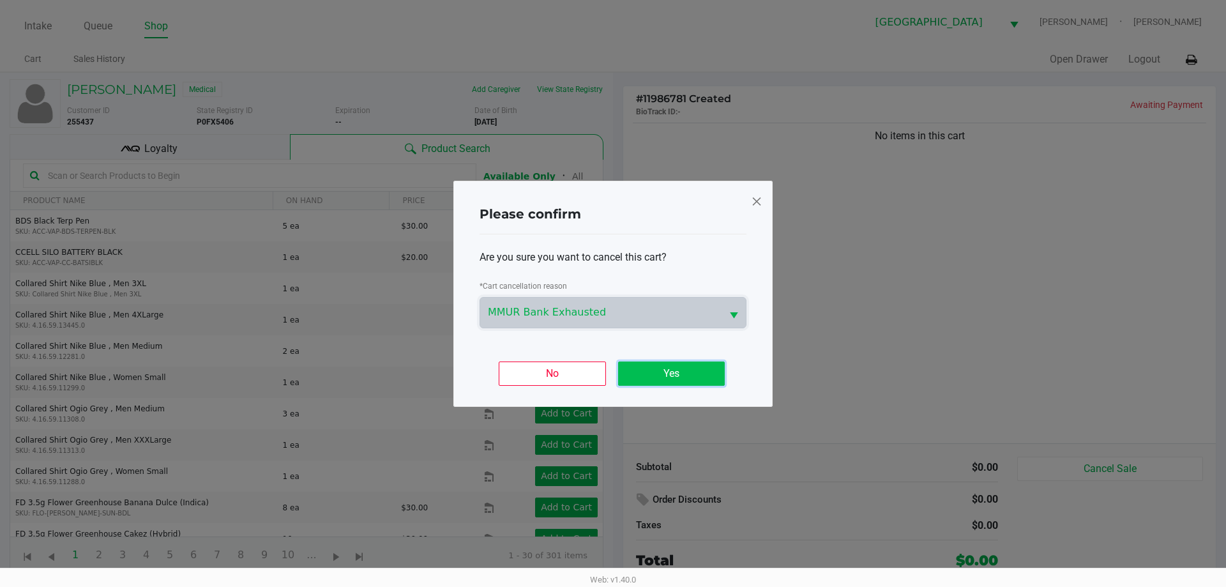
click at [669, 367] on button "Yes" at bounding box center [671, 373] width 107 height 24
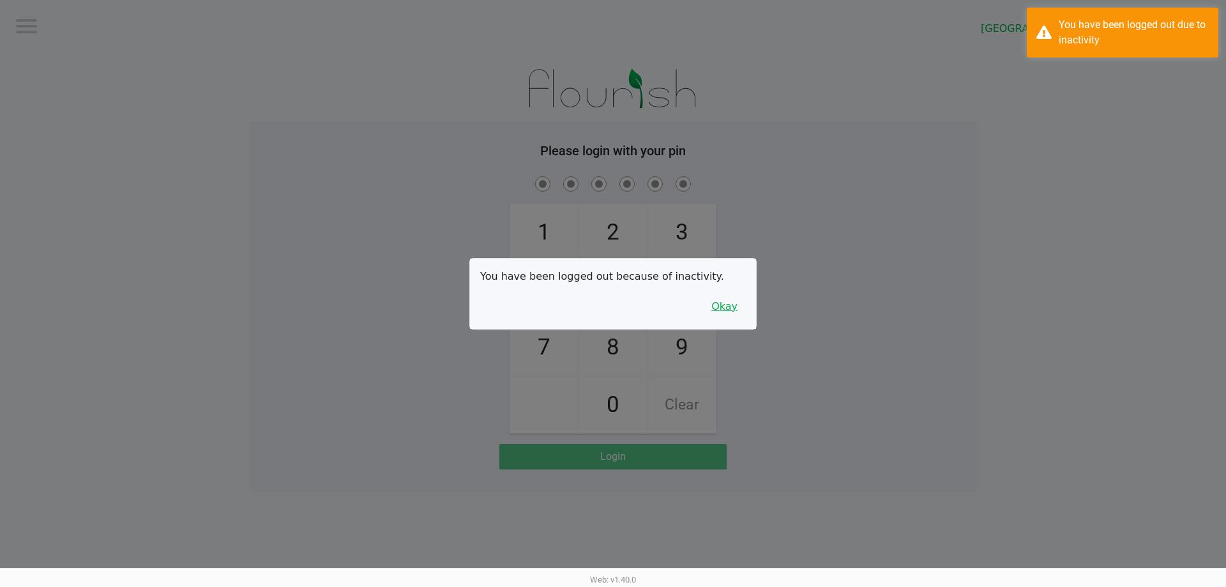
click at [724, 310] on button "Okay" at bounding box center [724, 306] width 43 height 24
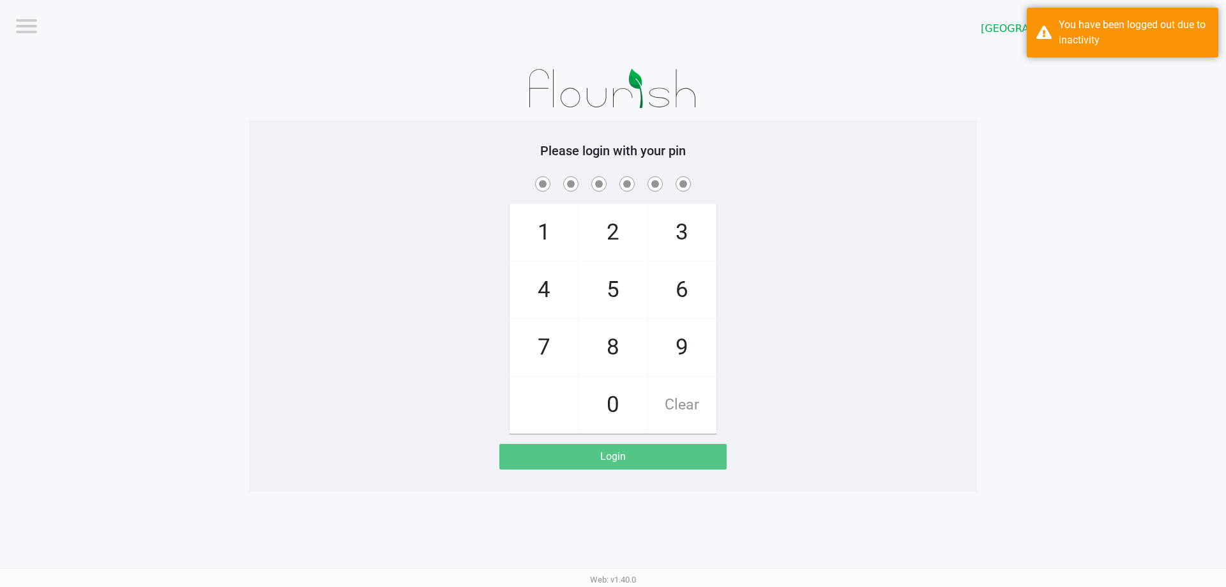
click at [792, 291] on div "1 4 7 2 5 8 0 3 6 9 Clear" at bounding box center [613, 304] width 728 height 260
checkbox input "true"
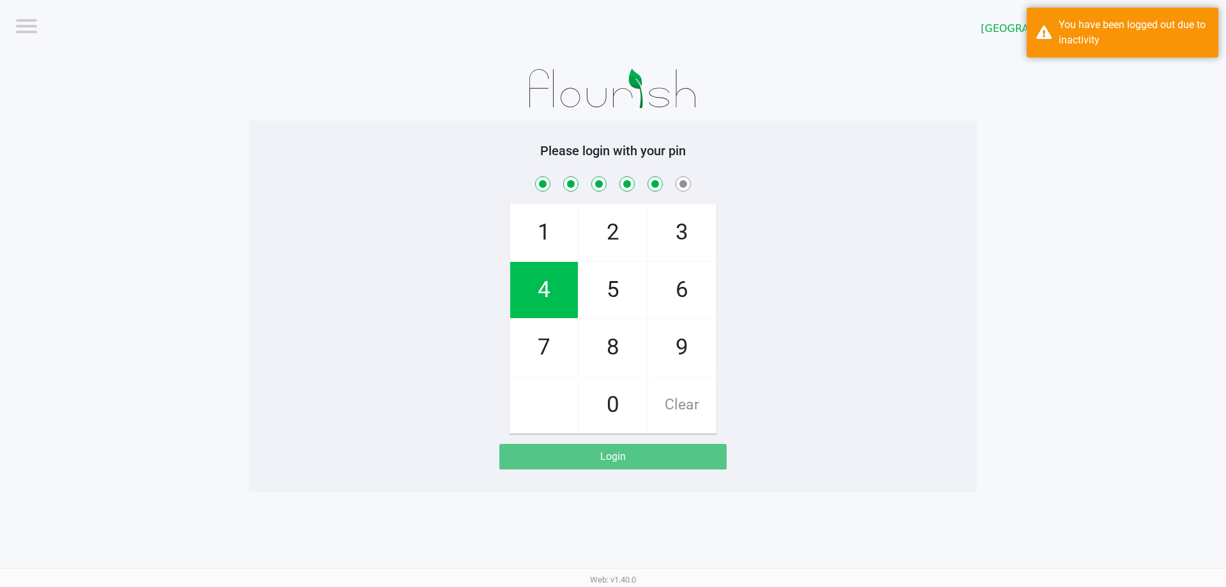
checkbox input "true"
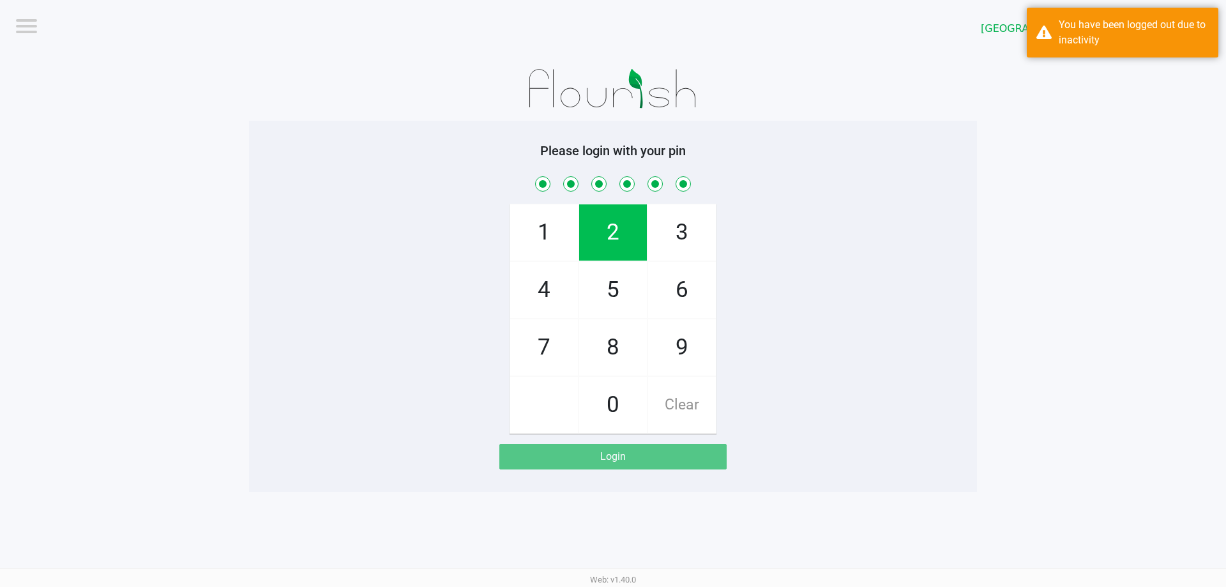
checkbox input "true"
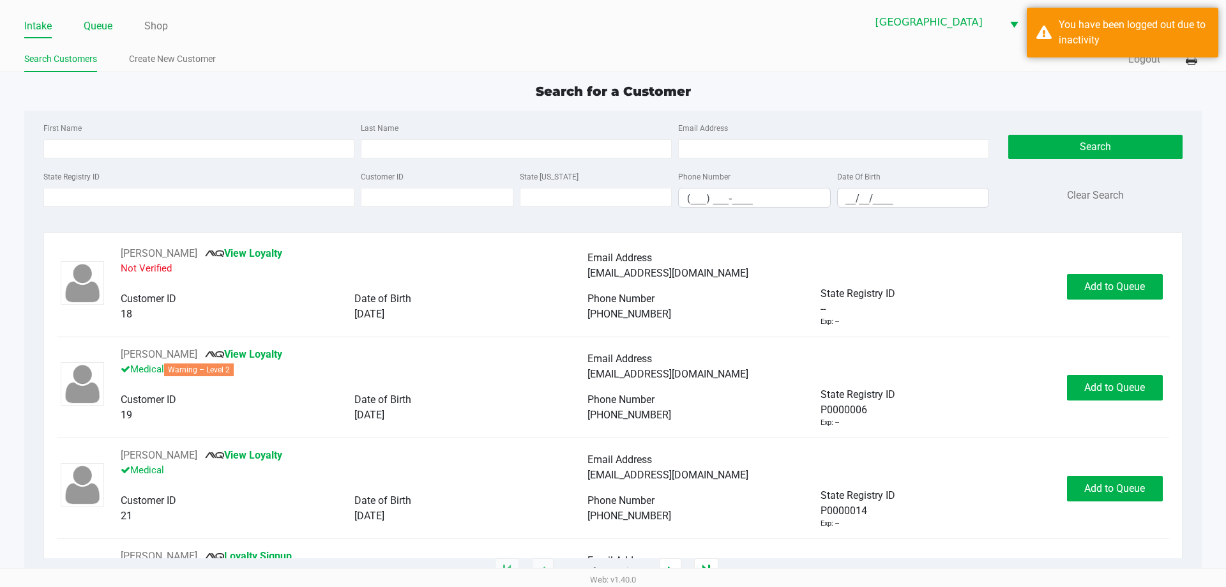
click at [96, 32] on link "Queue" at bounding box center [98, 26] width 29 height 18
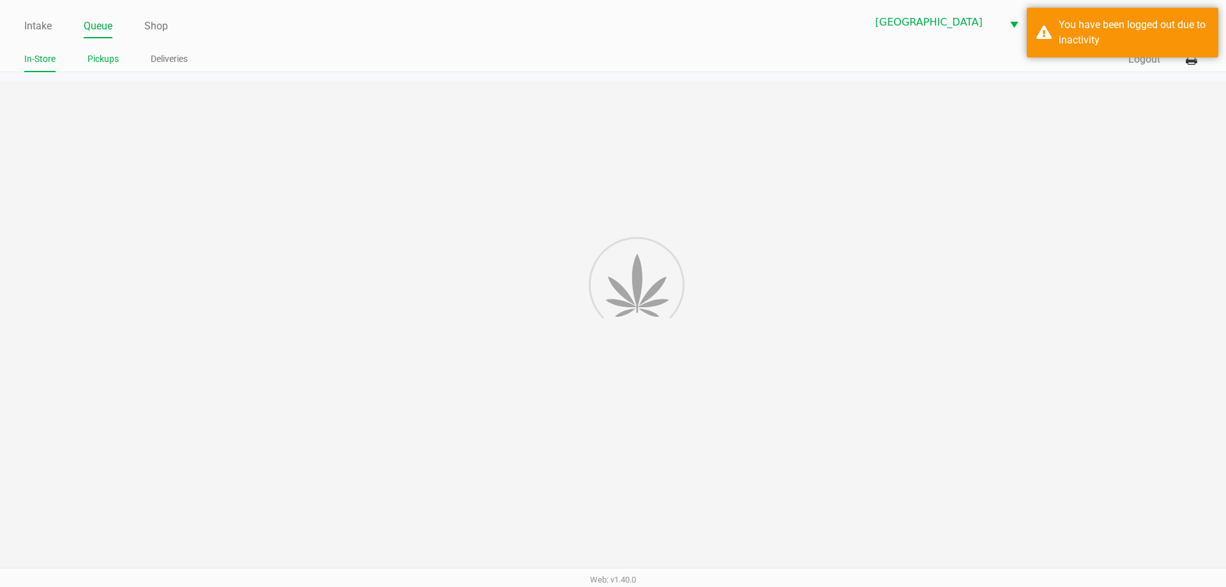
click at [105, 67] on li "Pickups" at bounding box center [102, 61] width 31 height 22
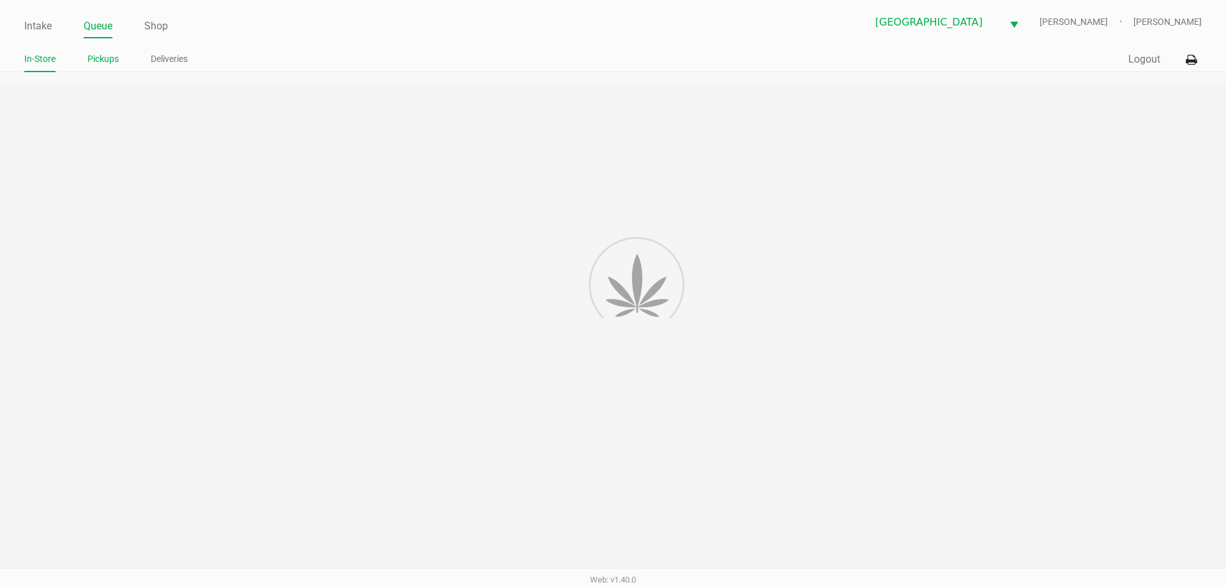
click at [105, 63] on link "Pickups" at bounding box center [102, 59] width 31 height 16
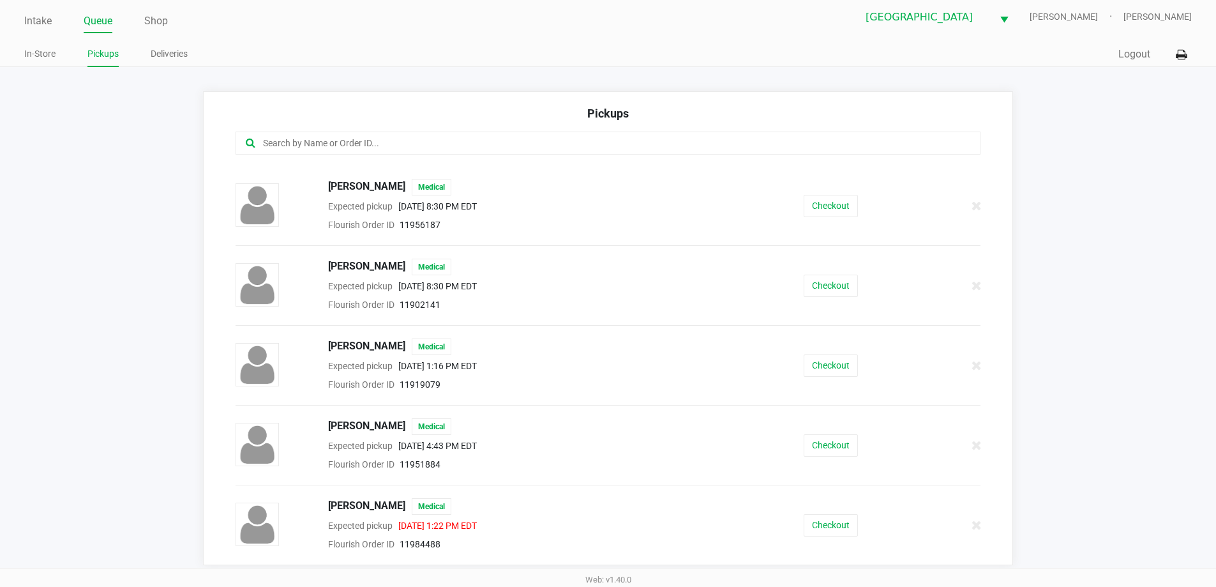
scroll to position [8, 0]
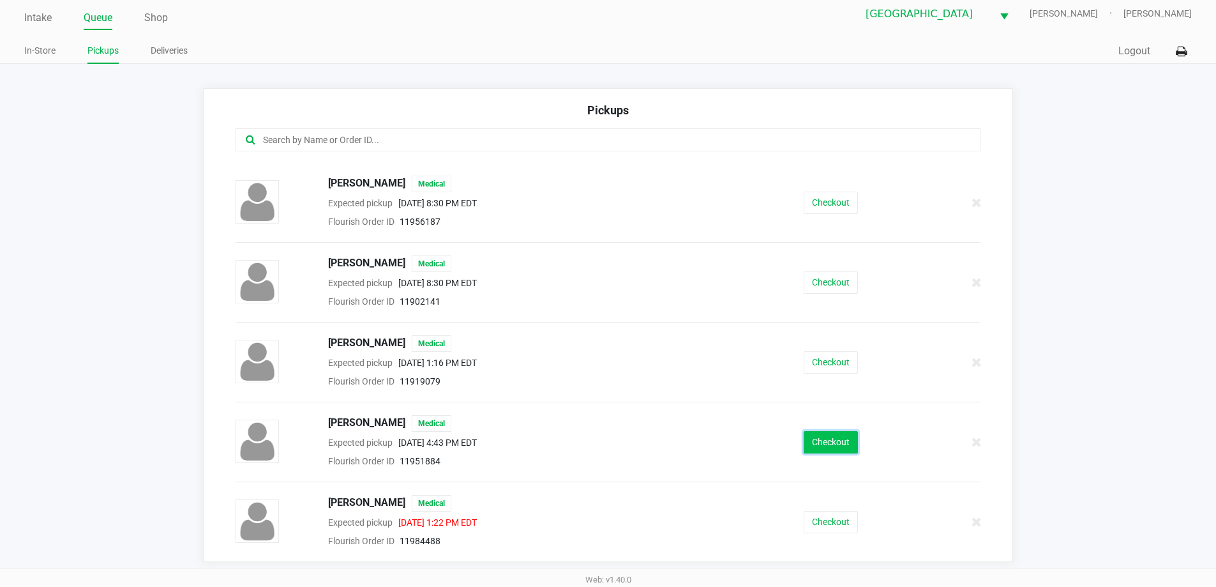
click at [819, 449] on button "Checkout" at bounding box center [831, 442] width 54 height 22
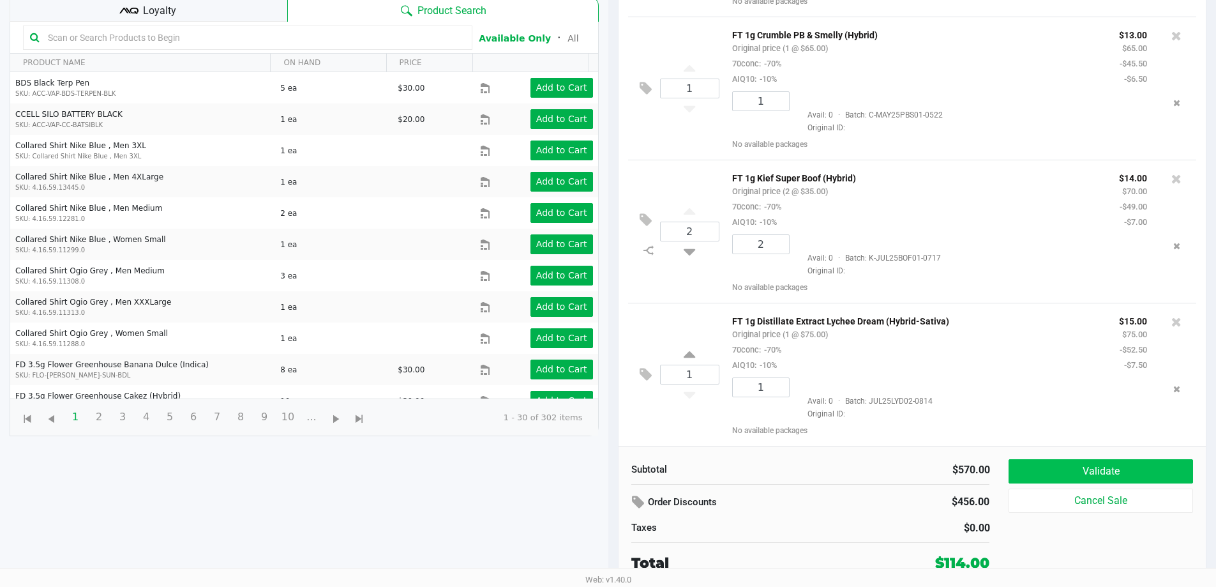
scroll to position [681, 0]
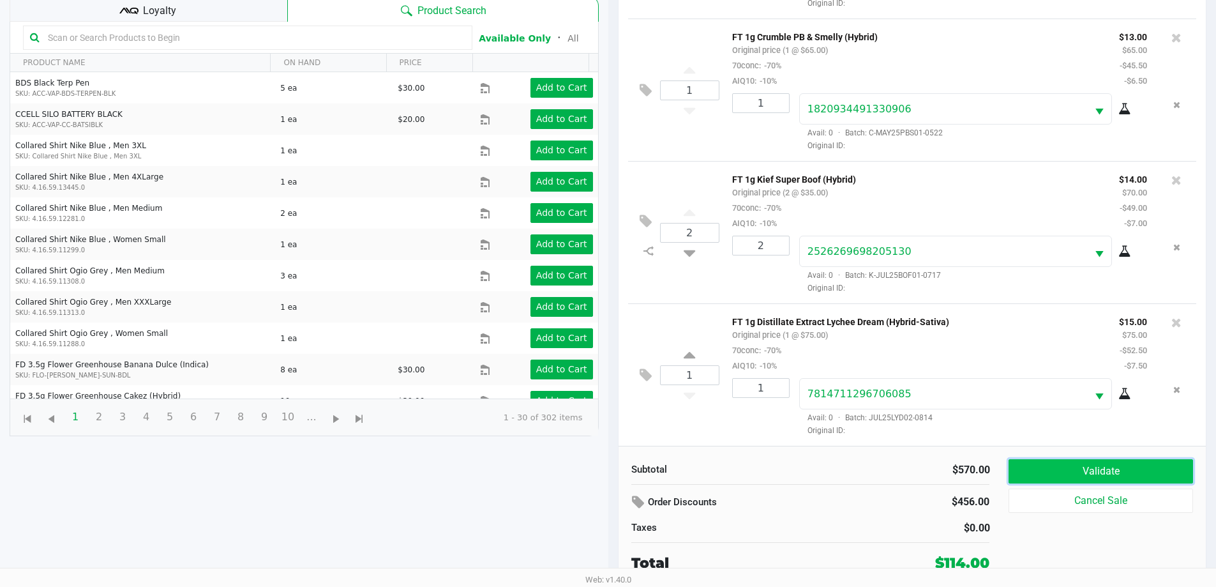
click at [1107, 474] on button "Validate" at bounding box center [1101, 471] width 184 height 24
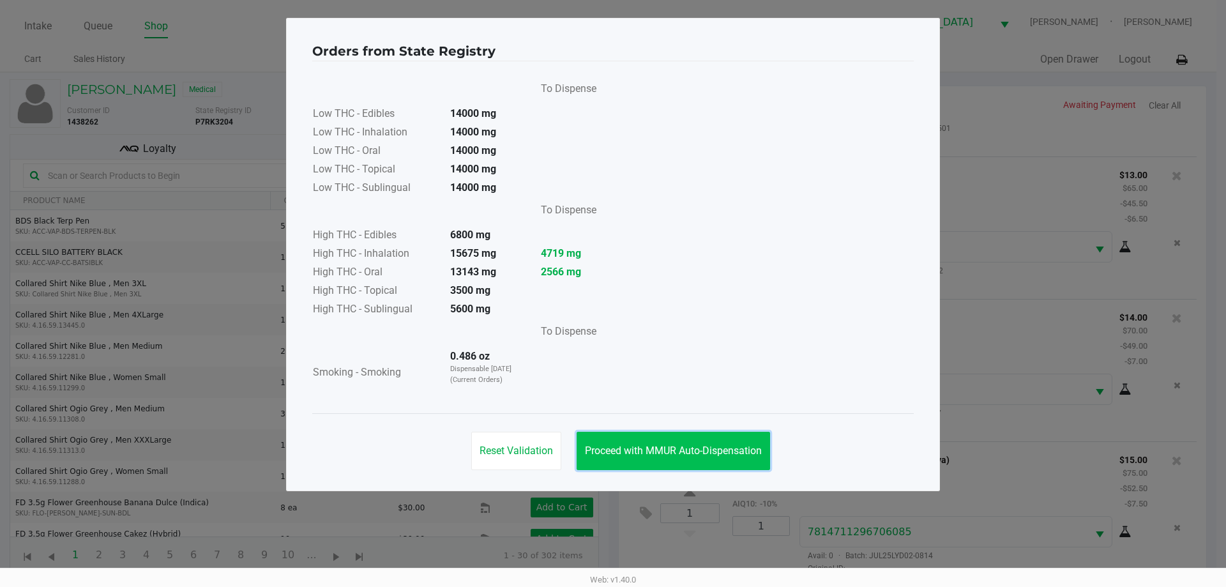
click at [682, 461] on button "Proceed with MMUR Auto-Dispensation" at bounding box center [673, 451] width 193 height 38
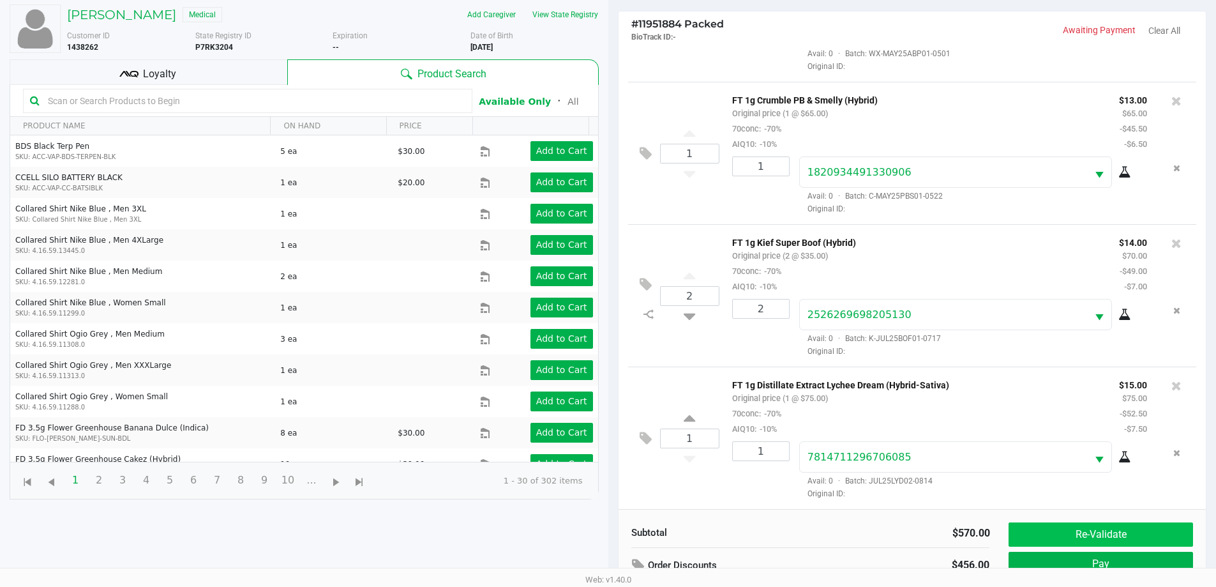
scroll to position [138, 0]
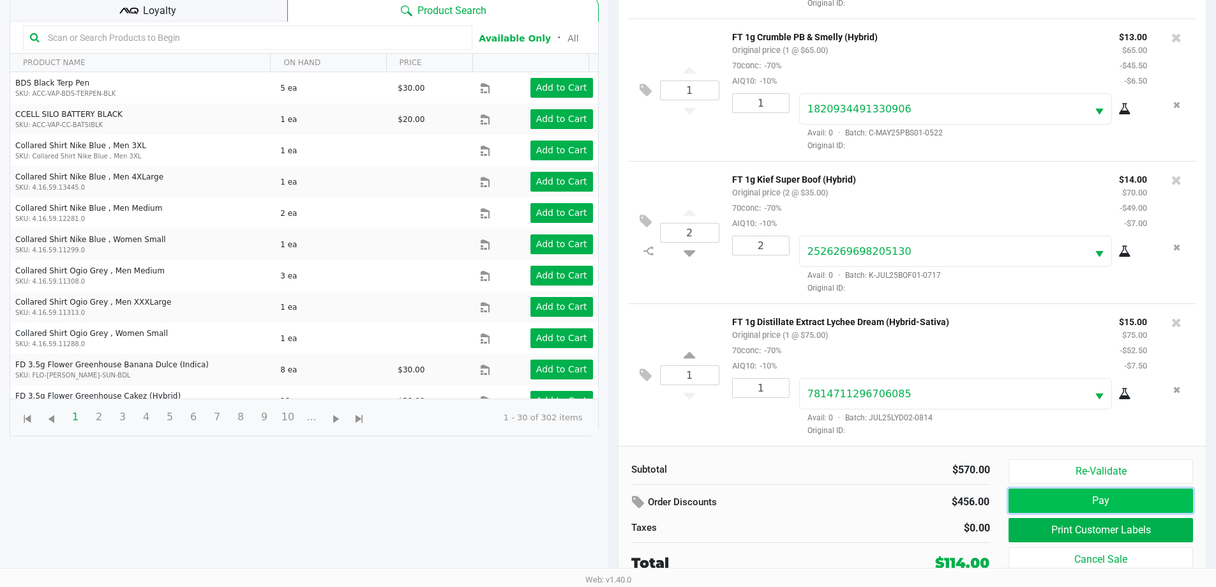
click at [1107, 502] on button "Pay" at bounding box center [1101, 500] width 184 height 24
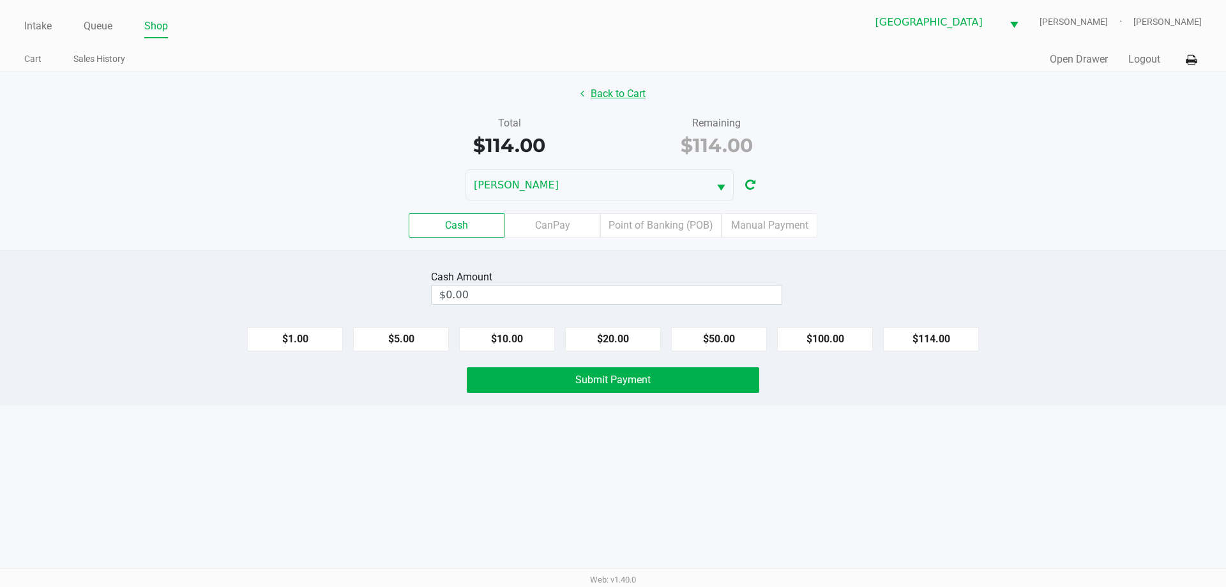
click at [617, 95] on button "Back to Cart" at bounding box center [613, 94] width 82 height 24
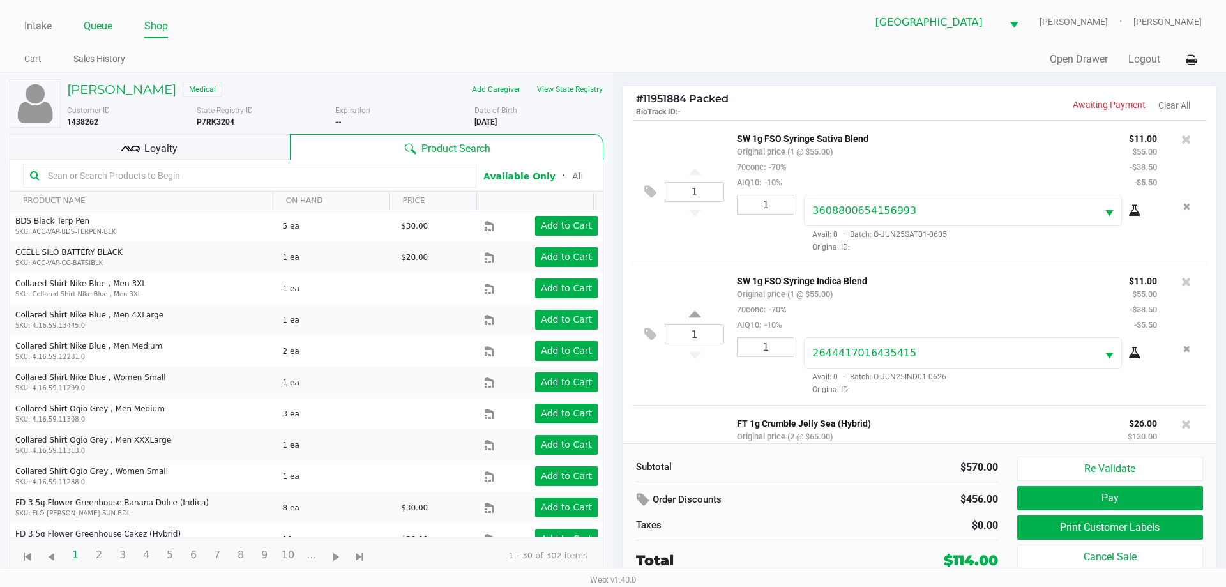
click at [109, 29] on link "Queue" at bounding box center [98, 26] width 29 height 18
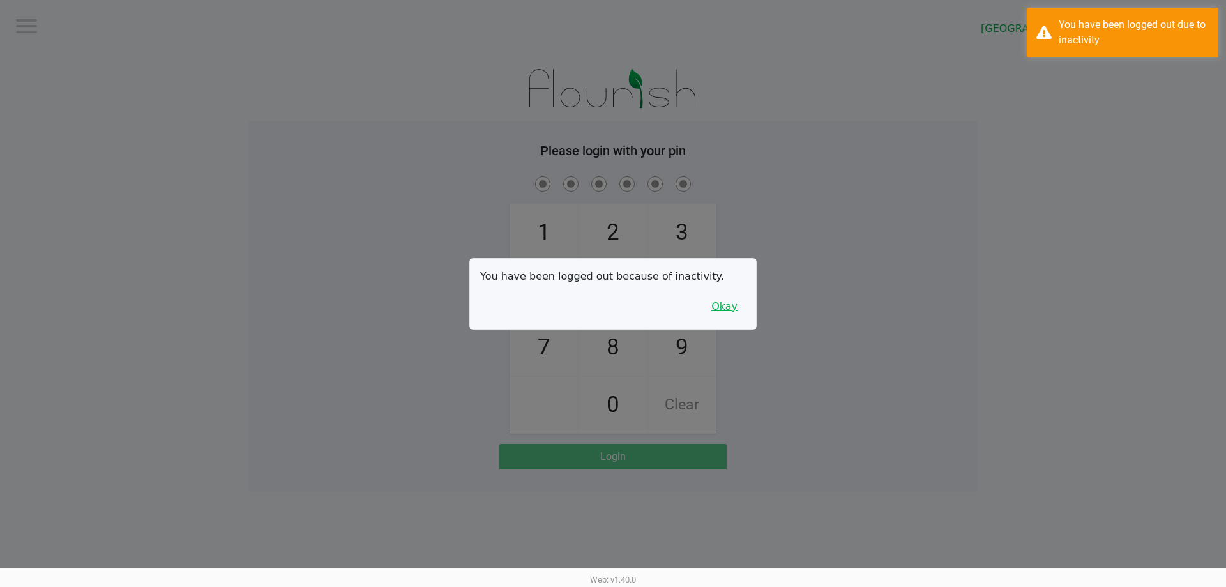
click at [717, 312] on button "Okay" at bounding box center [724, 306] width 43 height 24
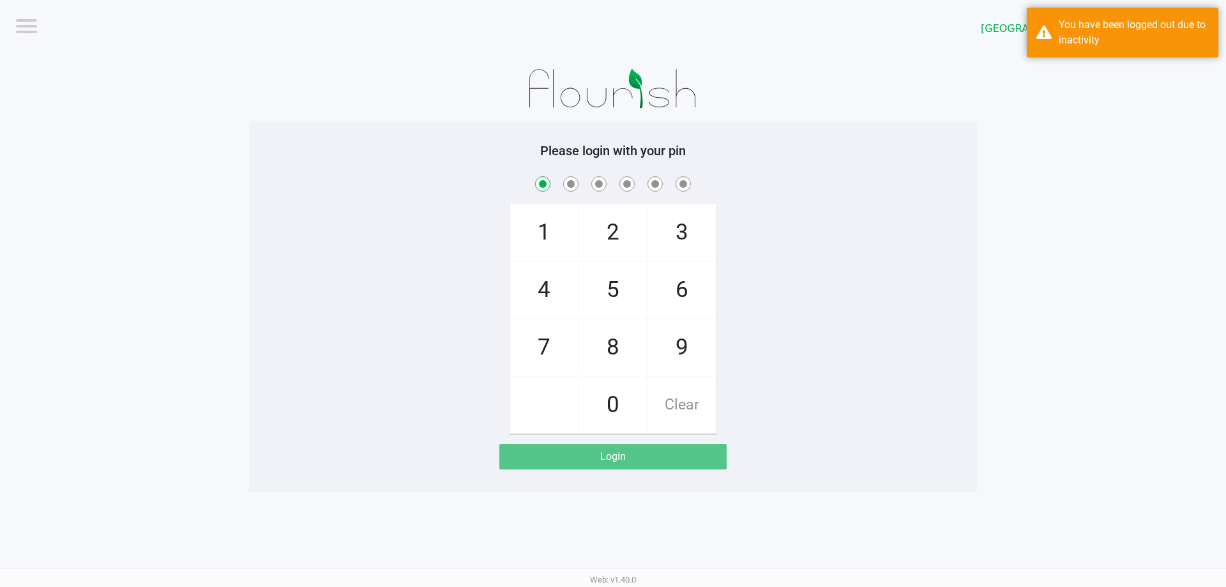
checkbox input "true"
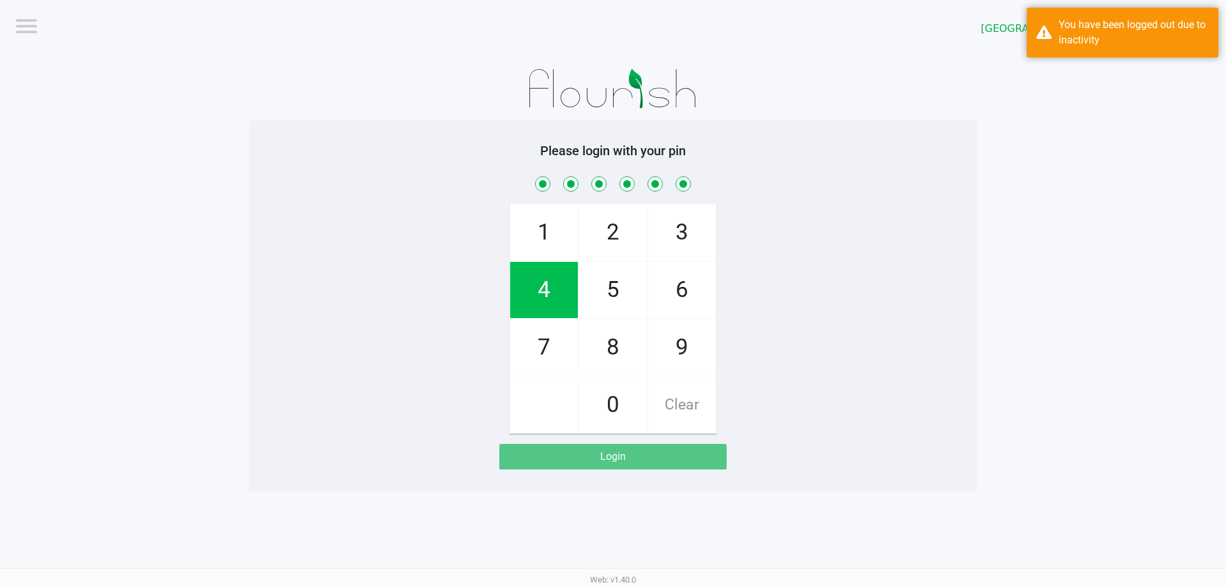
checkbox input "true"
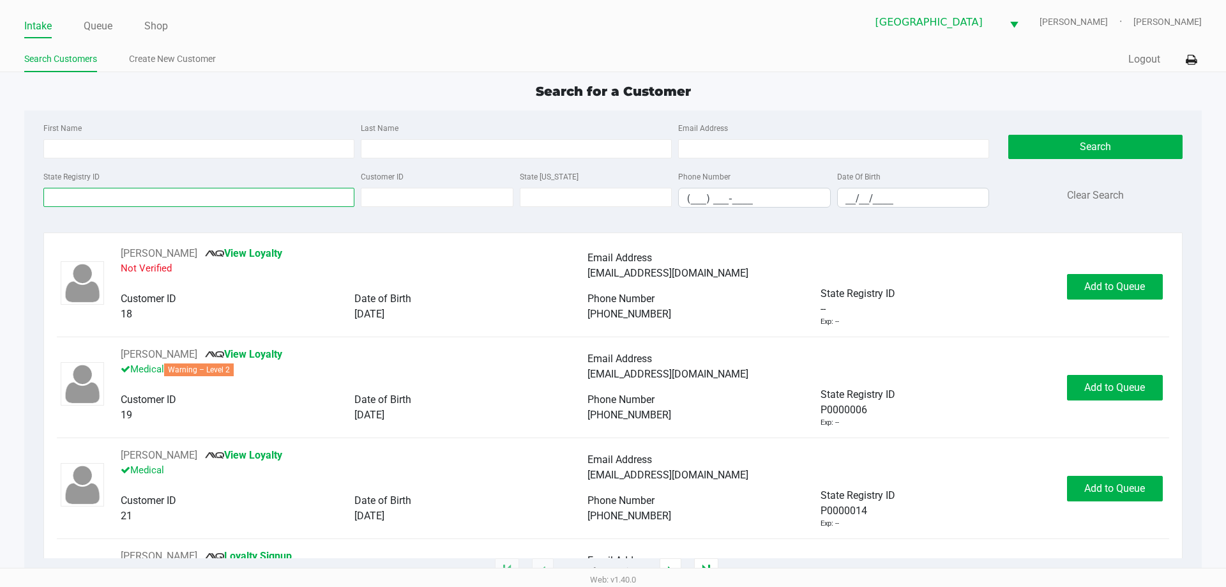
click at [199, 192] on input "State Registry ID" at bounding box center [198, 197] width 311 height 19
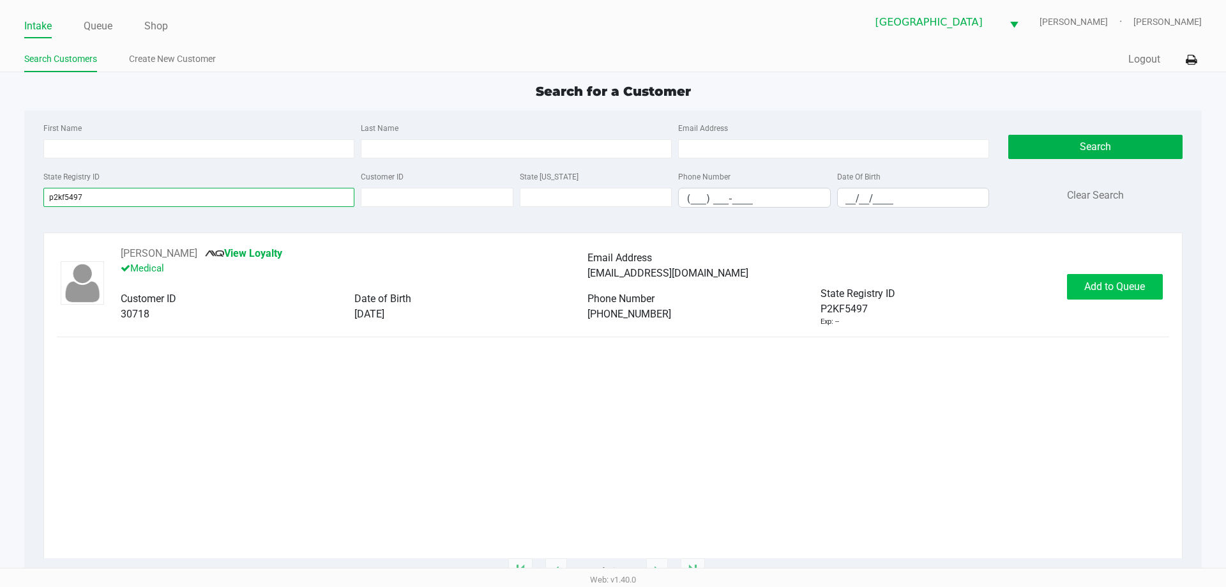
type input "p2kf5497"
click at [1097, 284] on span "Add to Queue" at bounding box center [1114, 286] width 61 height 12
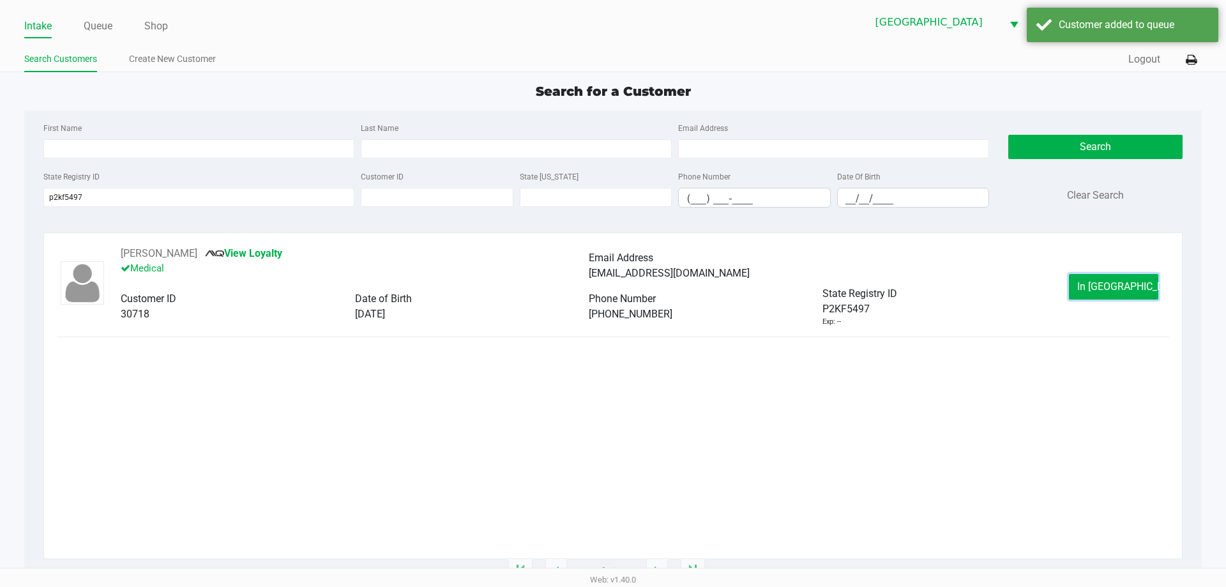
click at [1093, 287] on button "In Queue" at bounding box center [1113, 287] width 89 height 26
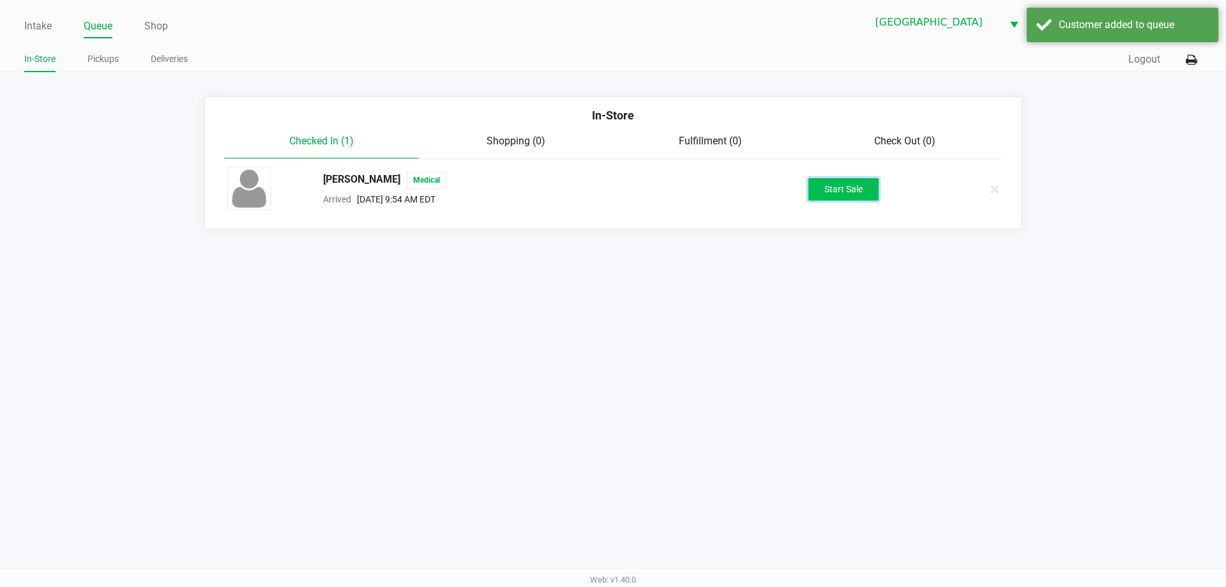
click at [855, 199] on button "Start Sale" at bounding box center [843, 189] width 70 height 22
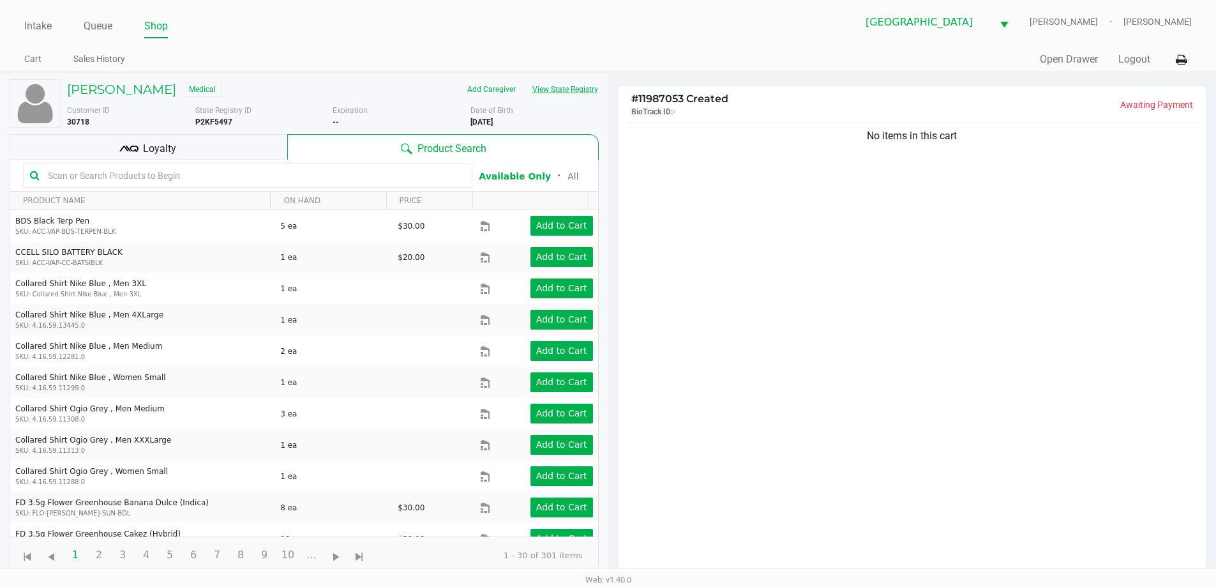
click at [591, 93] on button "View State Registry" at bounding box center [561, 89] width 75 height 20
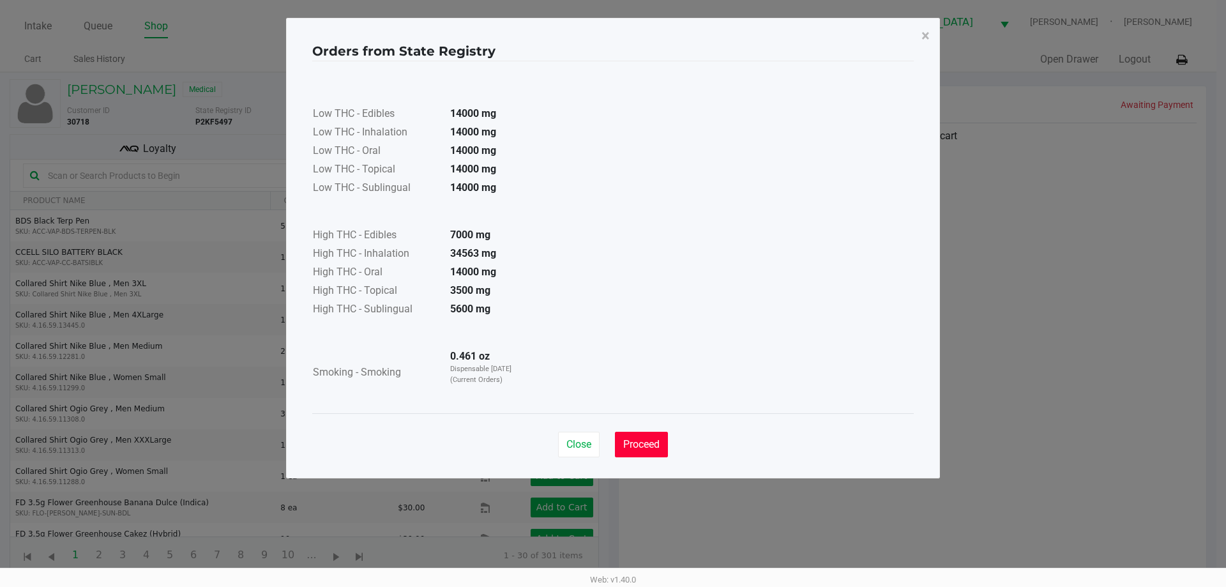
drag, startPoint x: 664, startPoint y: 443, endPoint x: 694, endPoint y: 461, distance: 34.9
click at [694, 461] on div "Close Proceed" at bounding box center [613, 439] width 602 height 52
click at [655, 444] on span "Proceed" at bounding box center [641, 444] width 36 height 12
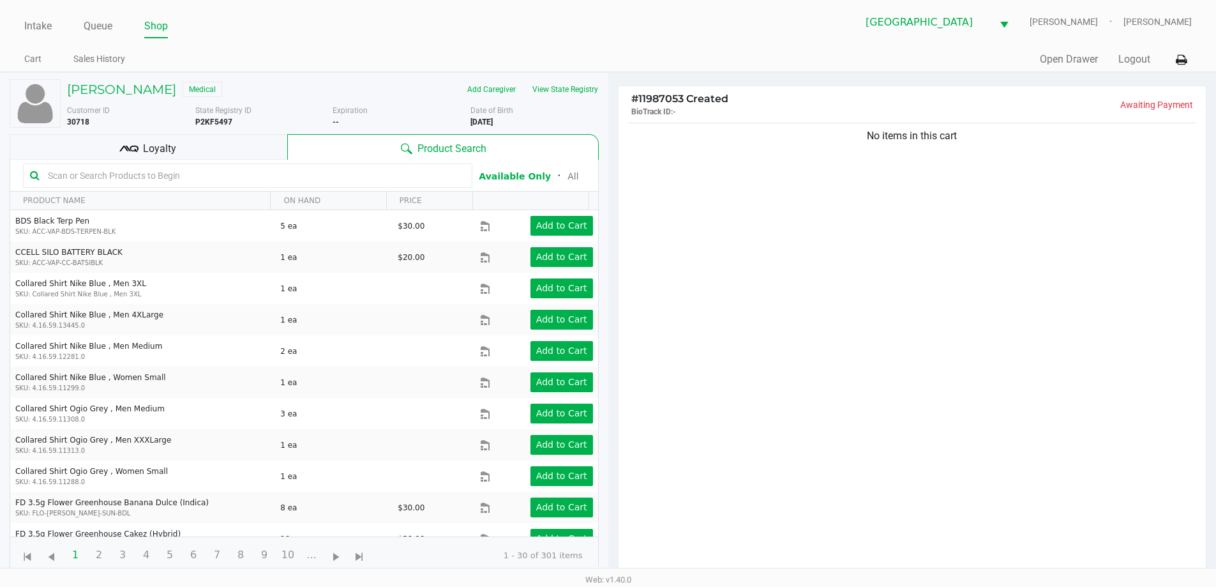
click at [889, 317] on div "No items in this cart" at bounding box center [913, 352] width 588 height 464
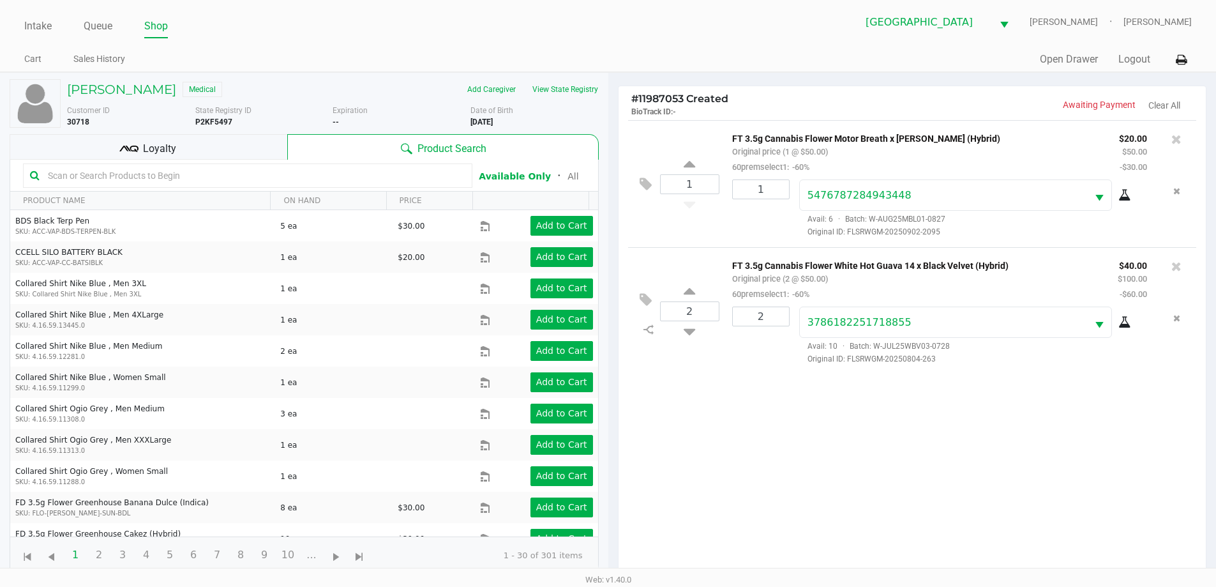
click at [204, 148] on div "Loyalty" at bounding box center [149, 147] width 278 height 26
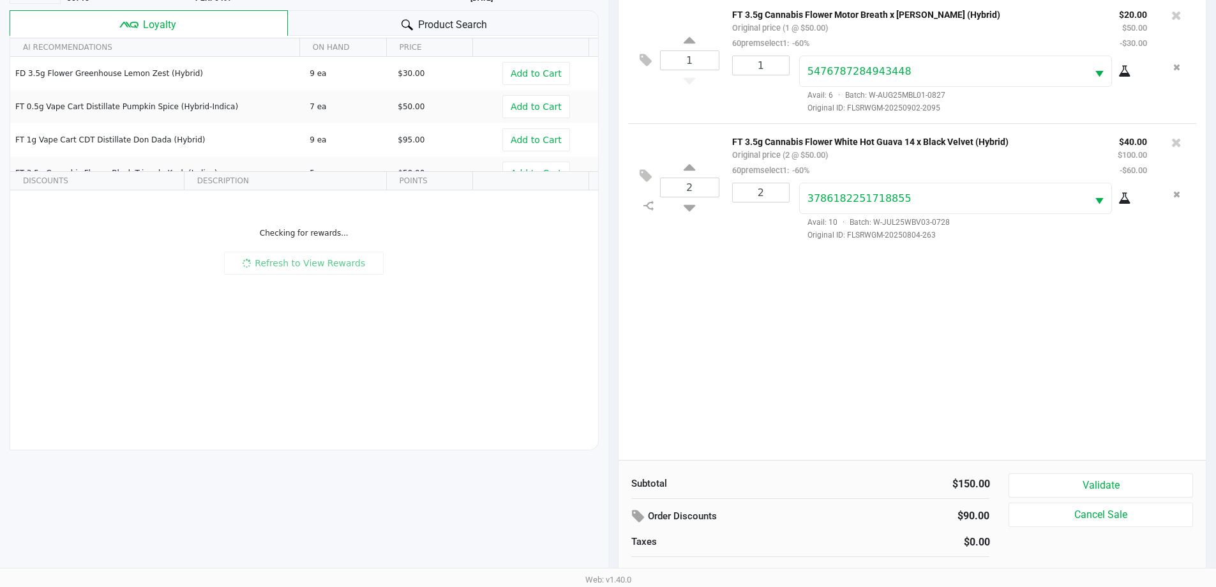
scroll to position [138, 0]
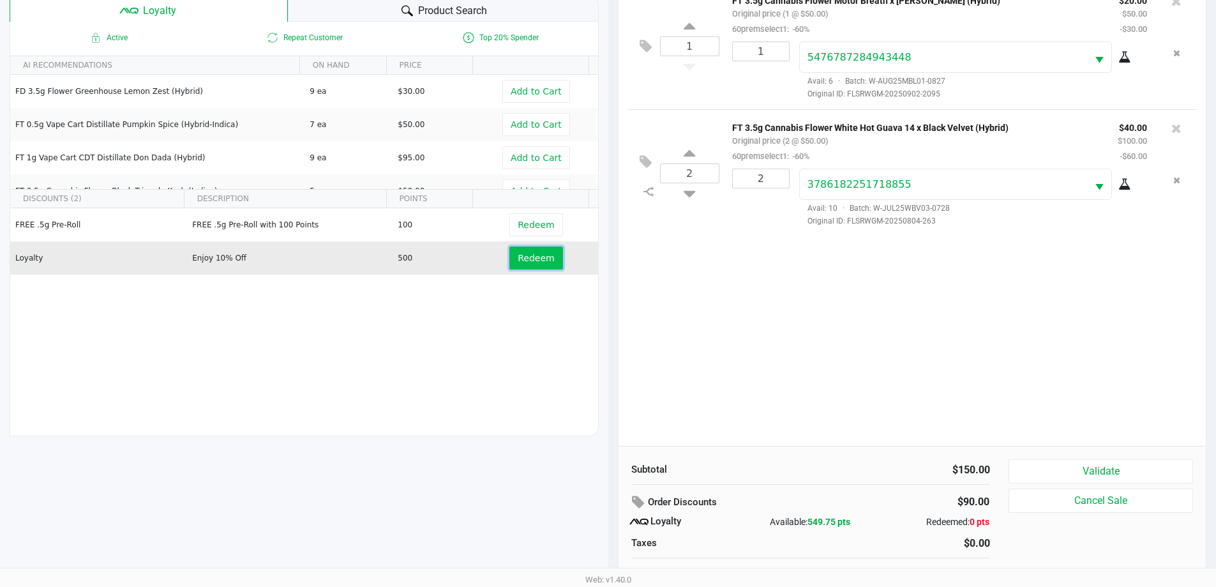
click at [520, 260] on span "Redeem" at bounding box center [536, 258] width 36 height 10
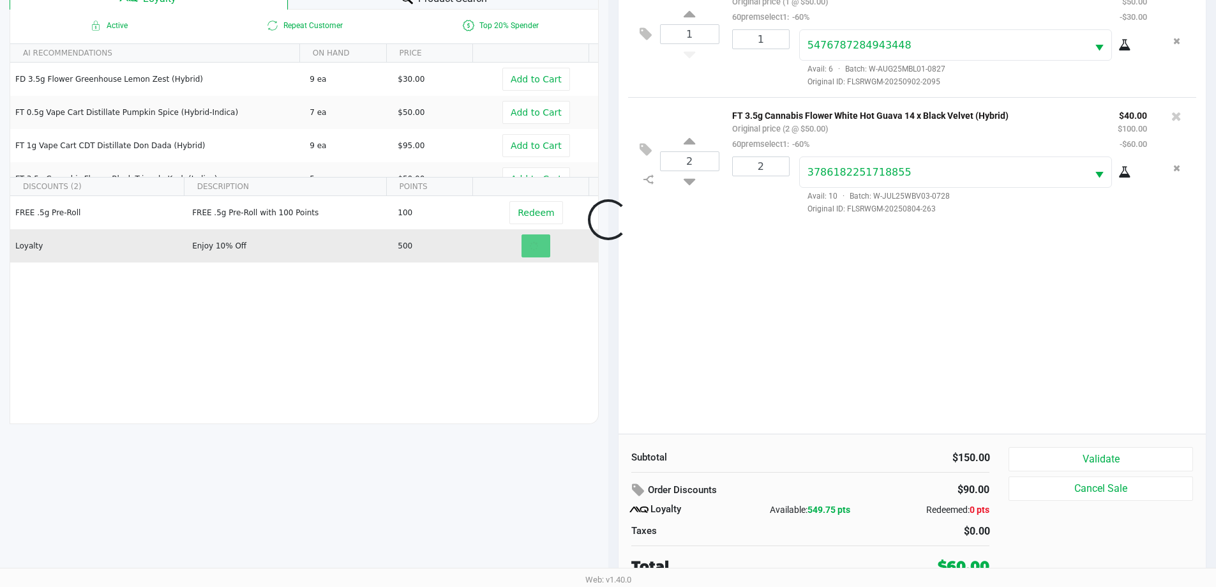
scroll to position [153, 0]
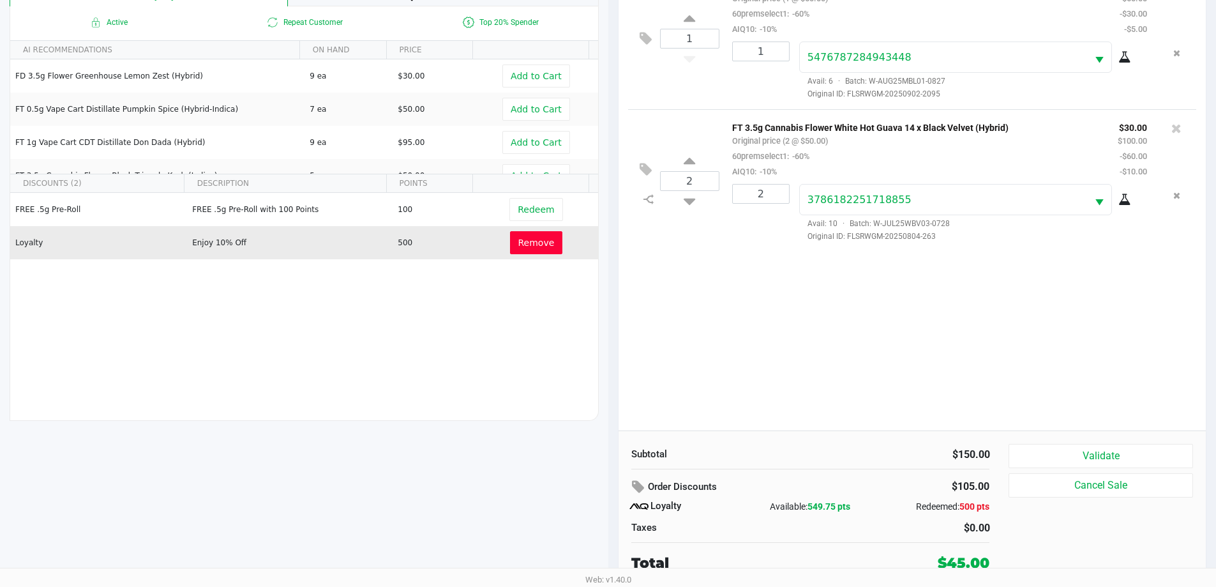
click at [538, 242] on span "Remove" at bounding box center [537, 243] width 36 height 10
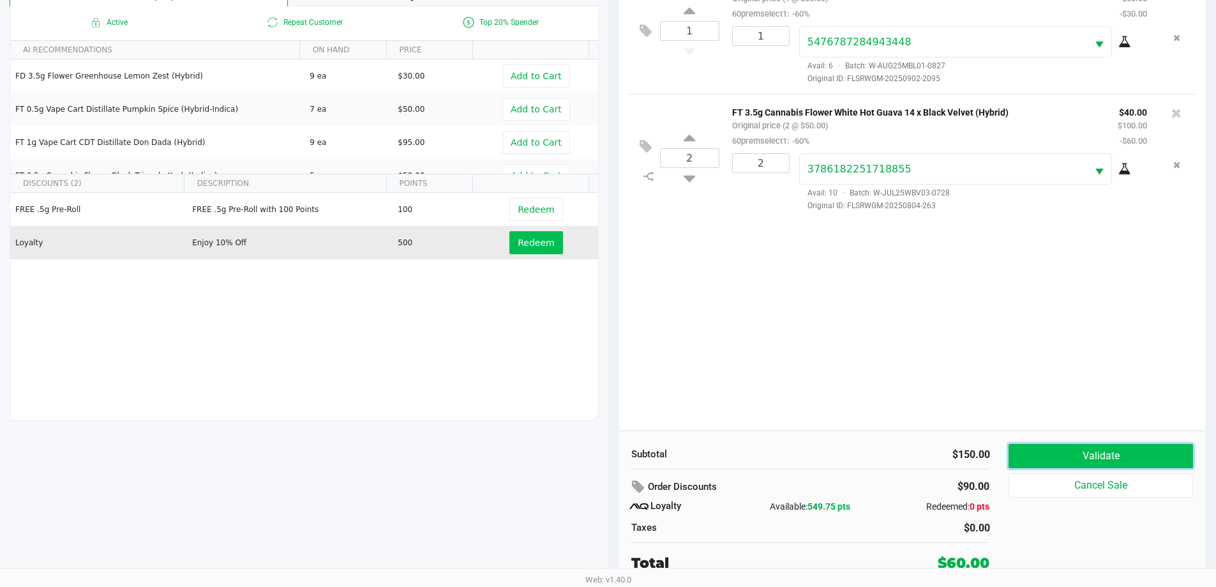
click at [1084, 457] on button "Validate" at bounding box center [1101, 456] width 184 height 24
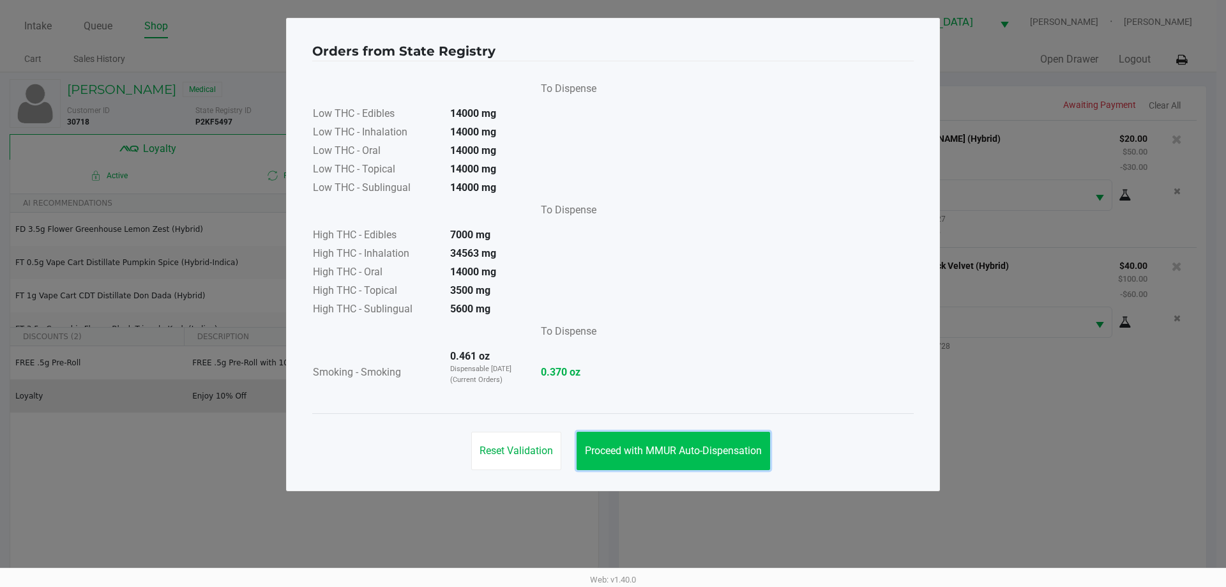
click at [680, 451] on span "Proceed with MMUR Auto-Dispensation" at bounding box center [673, 450] width 177 height 12
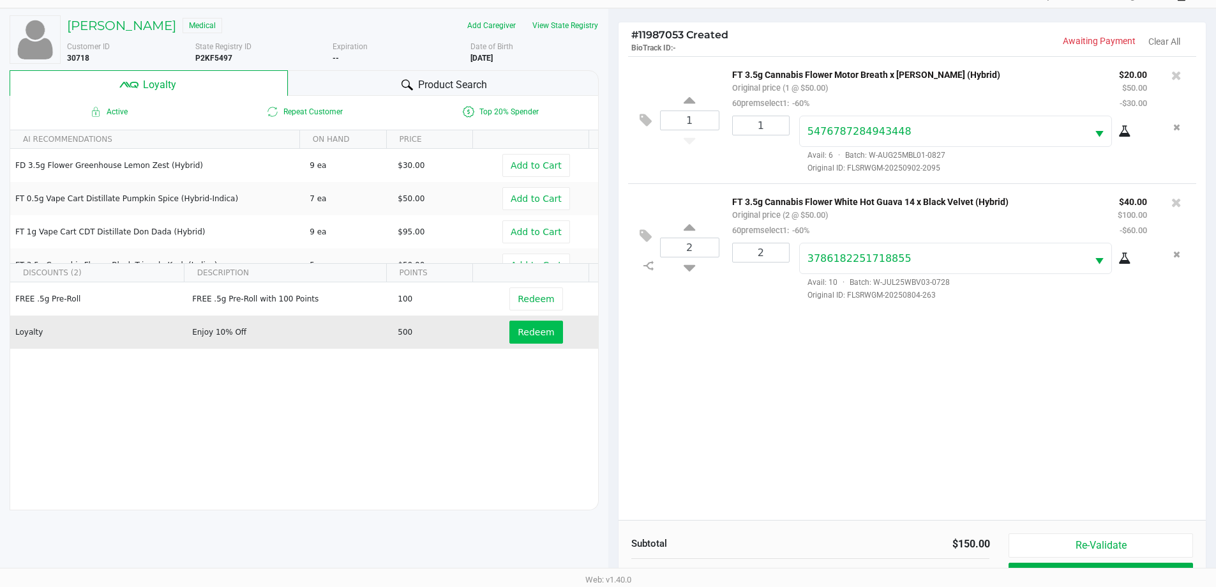
scroll to position [153, 0]
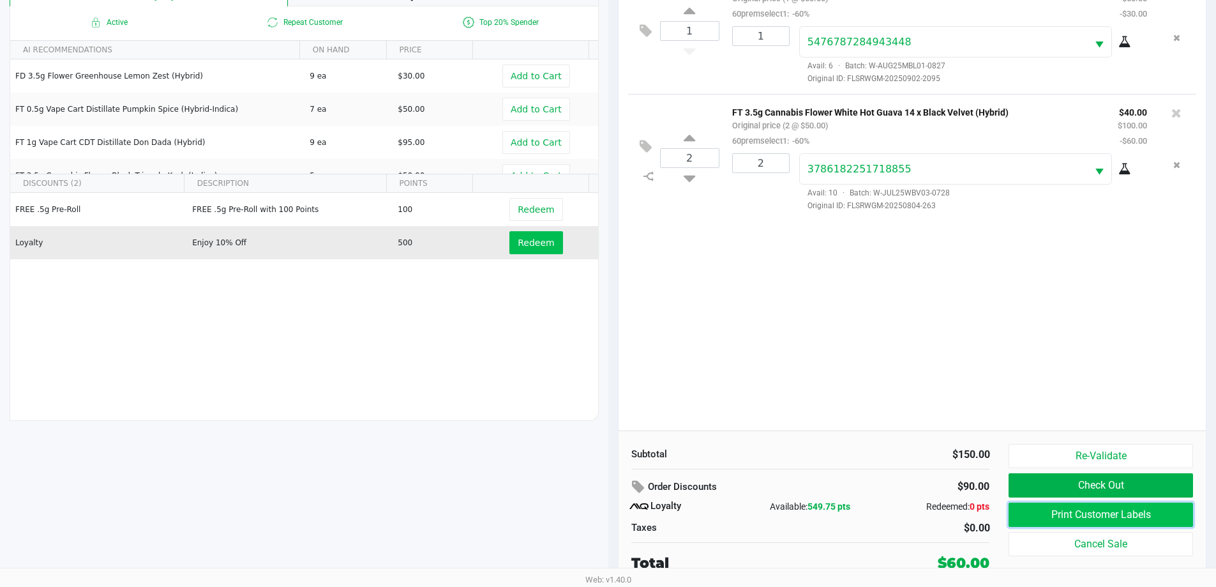
click at [1024, 508] on button "Print Customer Labels" at bounding box center [1101, 515] width 184 height 24
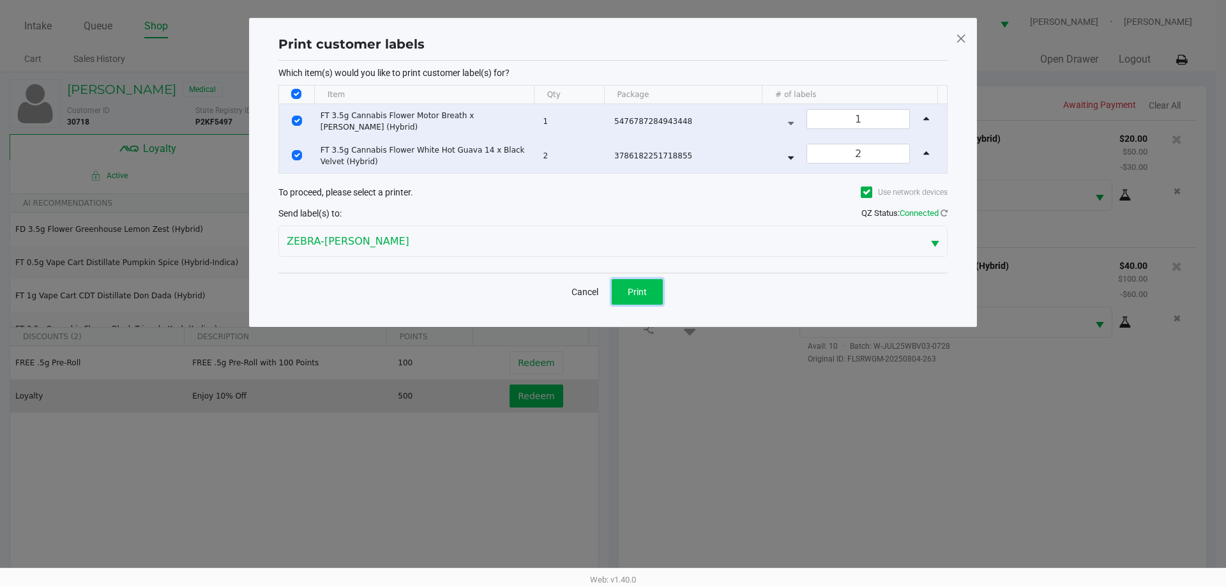
click at [635, 296] on span "Print" at bounding box center [637, 292] width 19 height 10
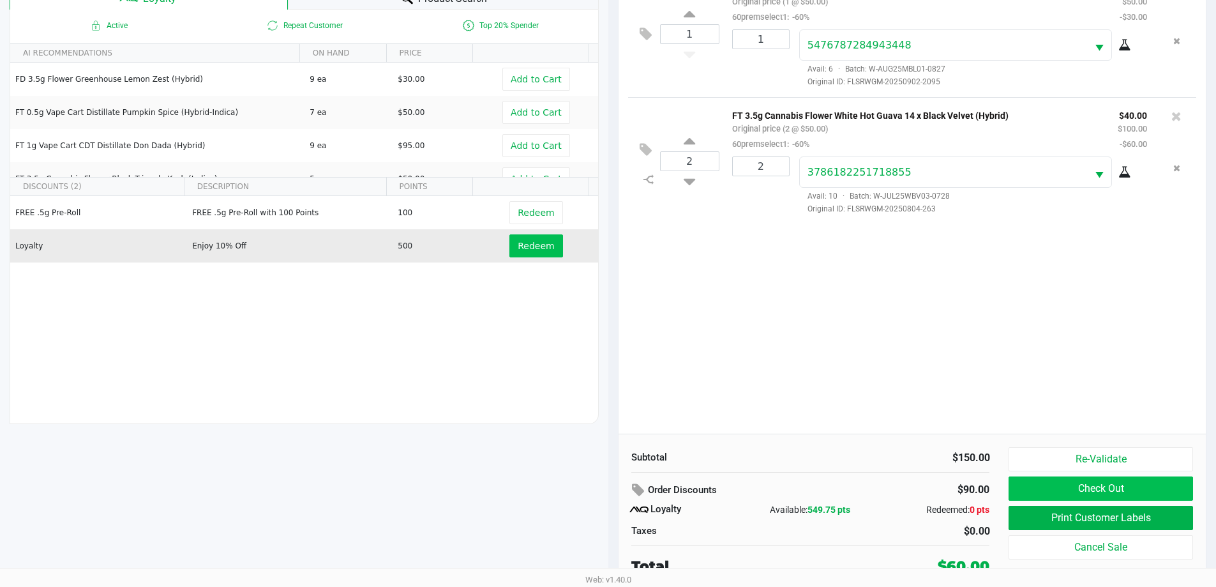
scroll to position [153, 0]
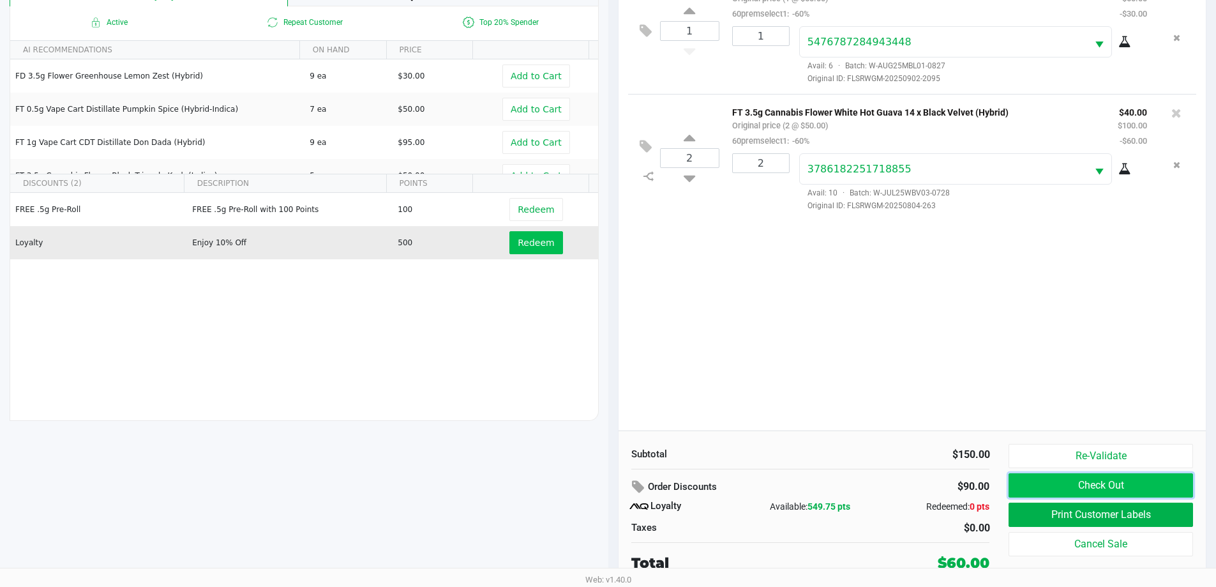
click at [1073, 483] on button "Check Out" at bounding box center [1101, 485] width 184 height 24
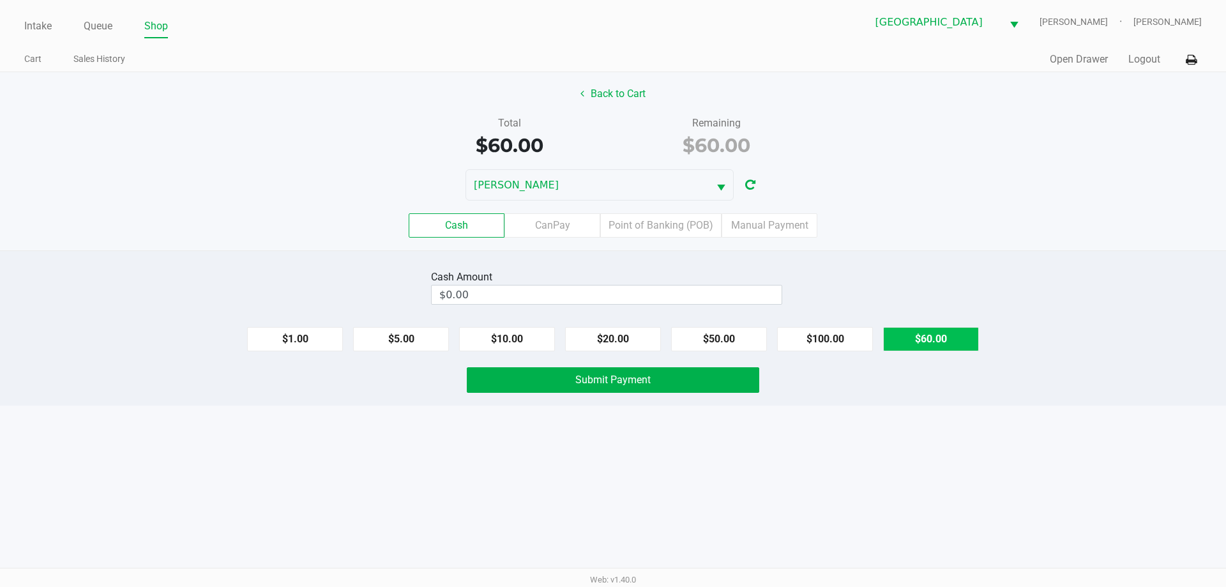
click at [931, 344] on button "$60.00" at bounding box center [931, 339] width 96 height 24
type input "$60.00"
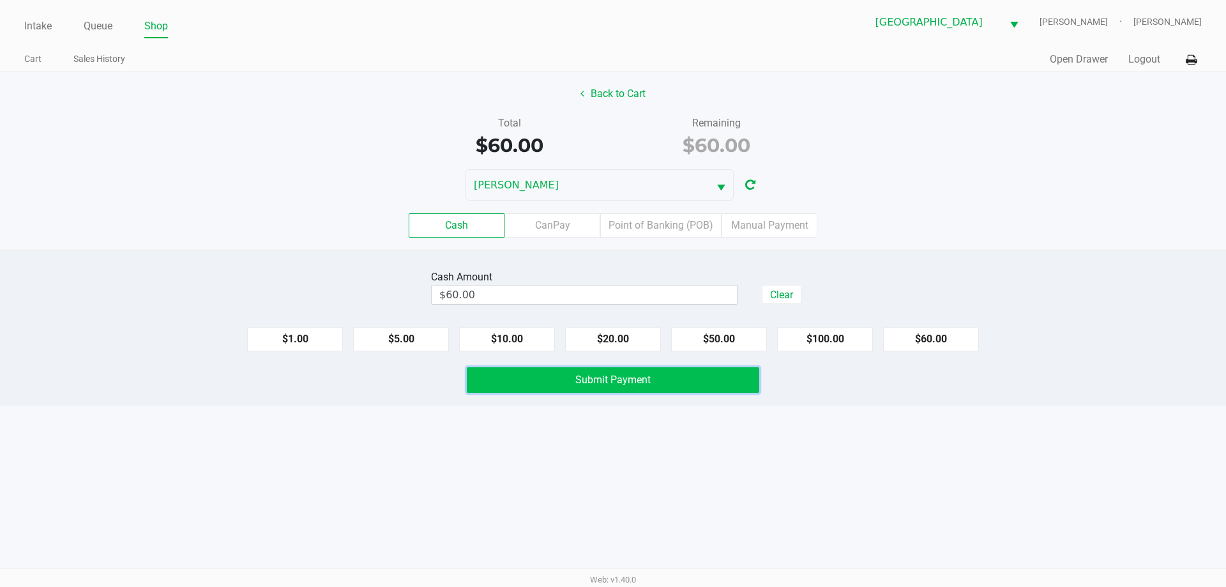
click at [574, 390] on button "Submit Payment" at bounding box center [613, 380] width 292 height 26
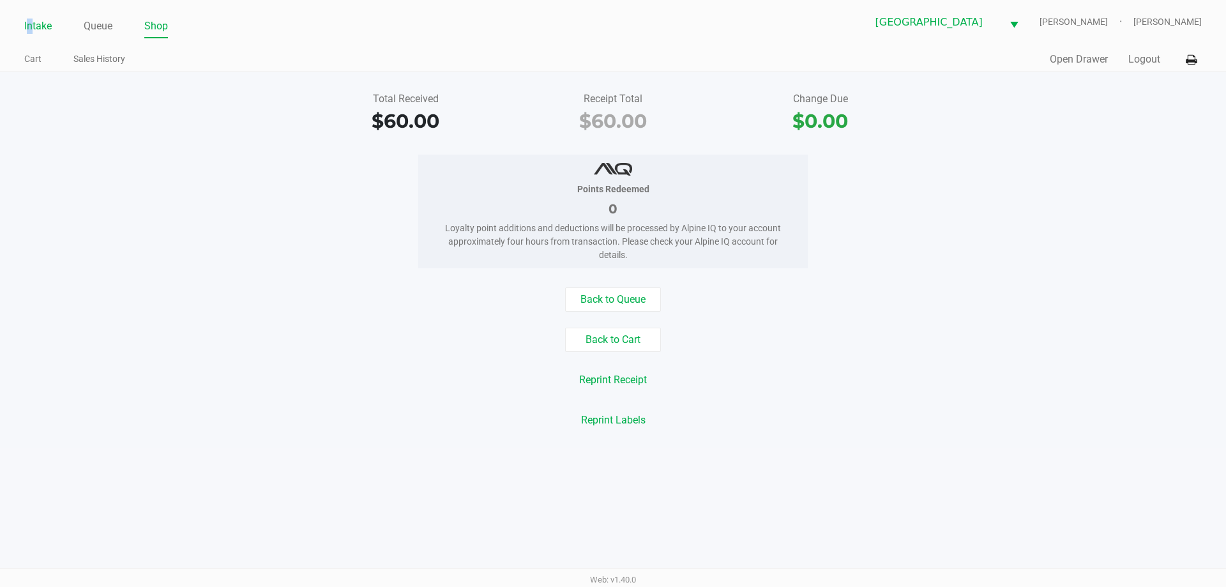
click at [31, 20] on link "Intake" at bounding box center [37, 26] width 27 height 18
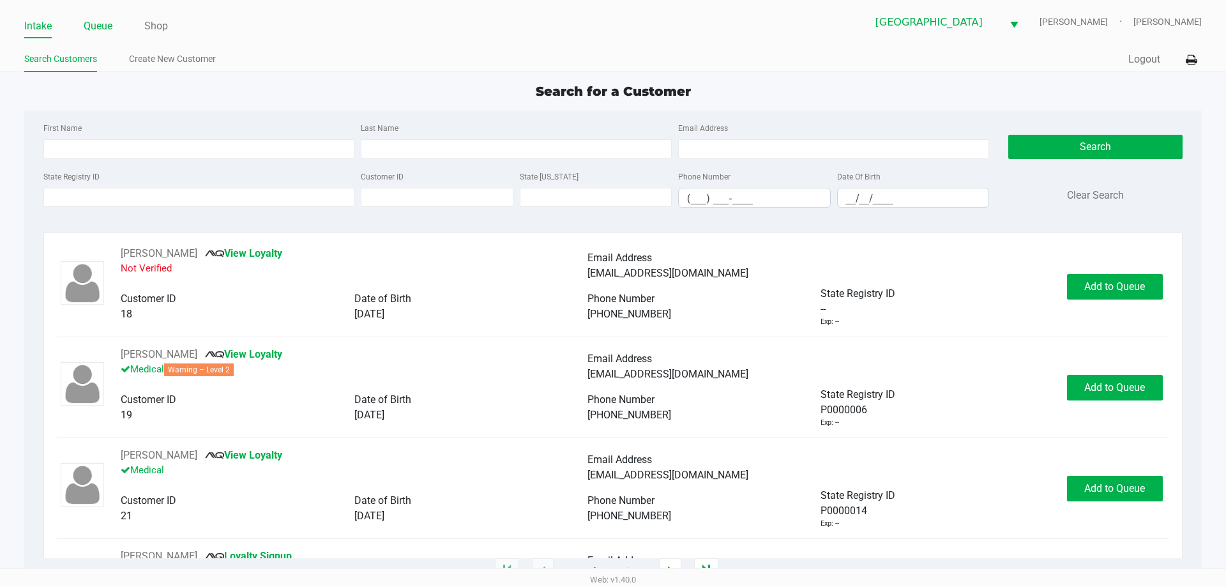
click at [94, 27] on link "Queue" at bounding box center [98, 26] width 29 height 18
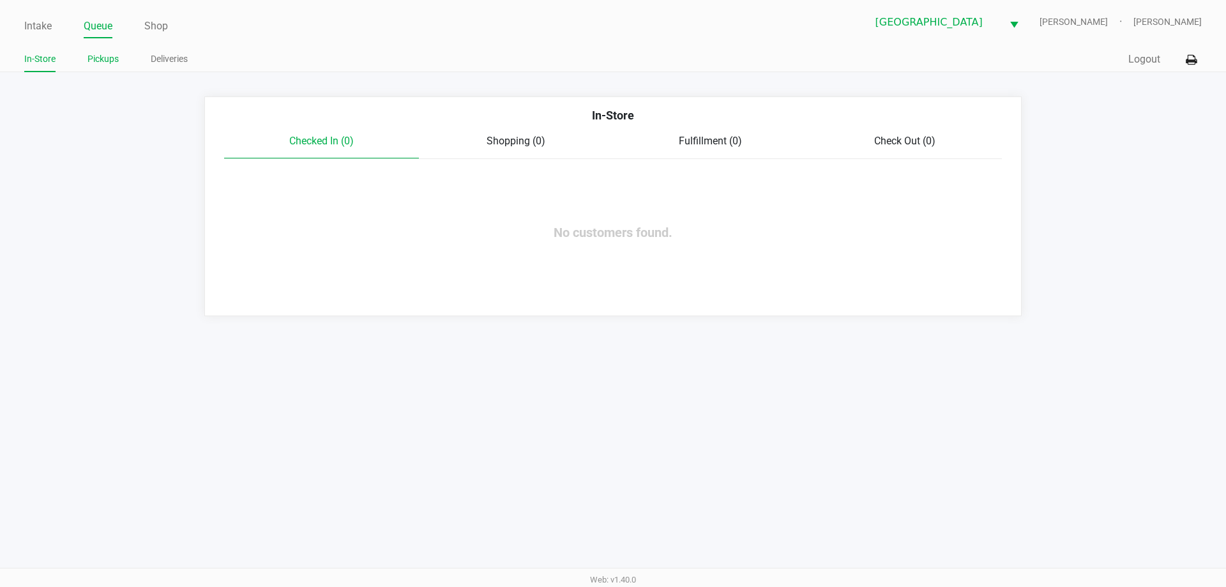
click at [111, 61] on link "Pickups" at bounding box center [102, 59] width 31 height 16
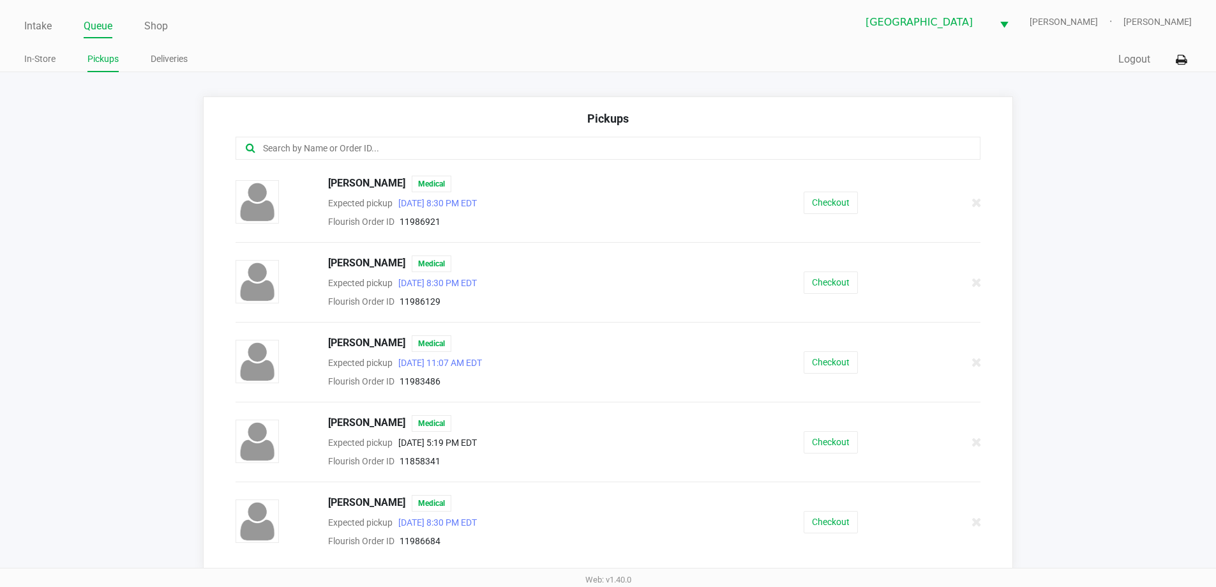
click at [515, 160] on div at bounding box center [608, 156] width 765 height 39
click at [505, 146] on input "text" at bounding box center [588, 148] width 653 height 15
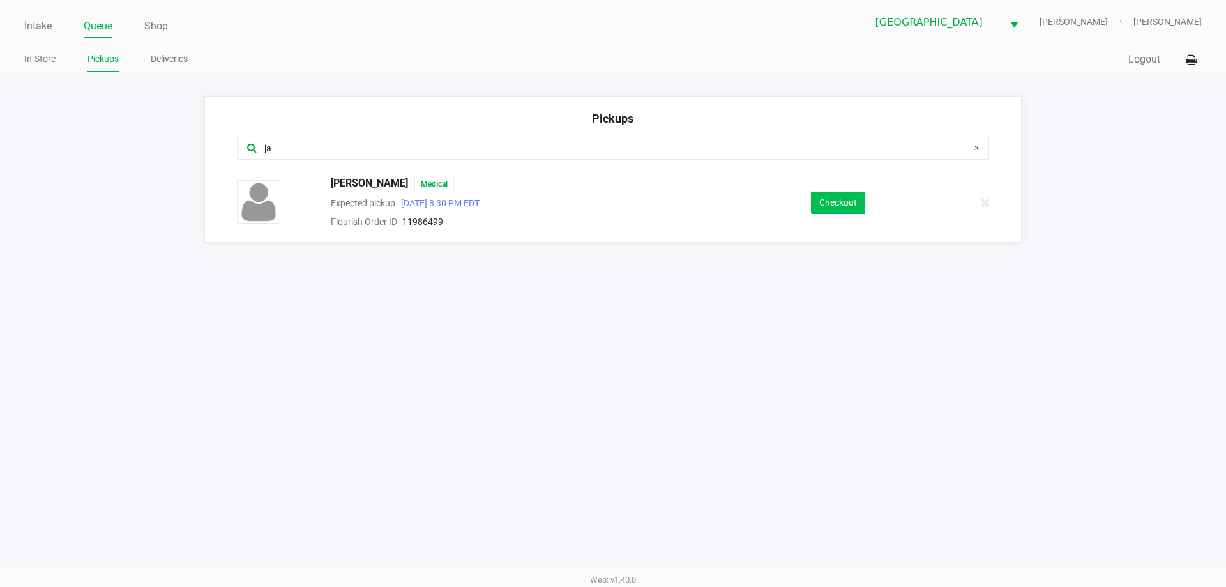
type input "ja"
click at [861, 202] on button "Checkout" at bounding box center [838, 203] width 54 height 22
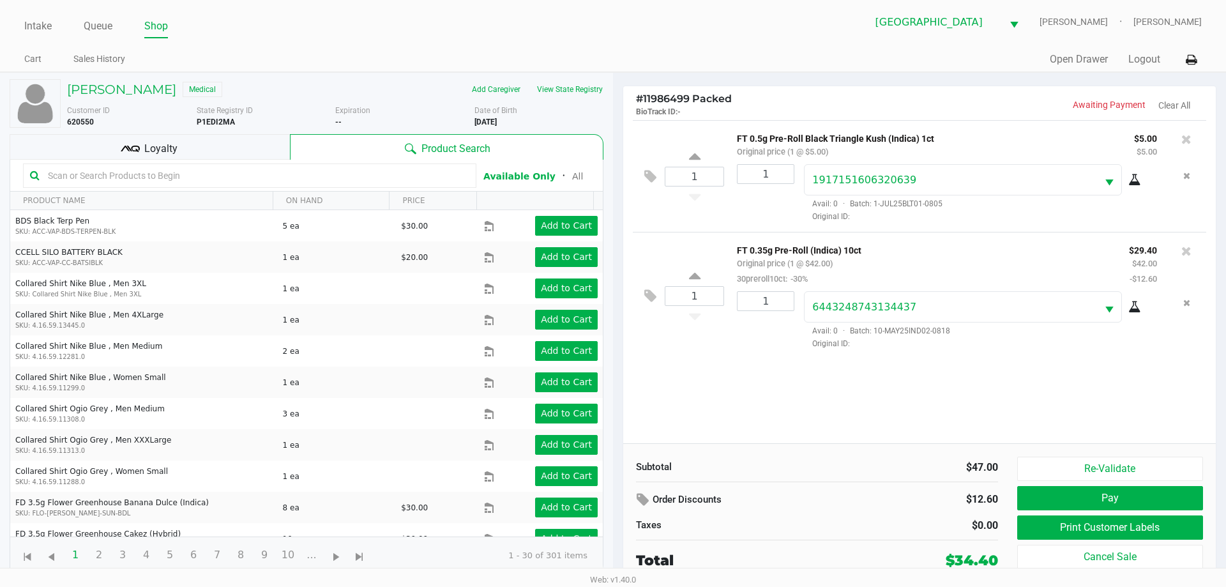
click at [170, 133] on div "Jaclyn Wiseman Medical Add Caregiver View State Registry Customer ID 620550 Sta…" at bounding box center [307, 327] width 594 height 508
click at [170, 137] on div "Loyalty" at bounding box center [150, 147] width 280 height 26
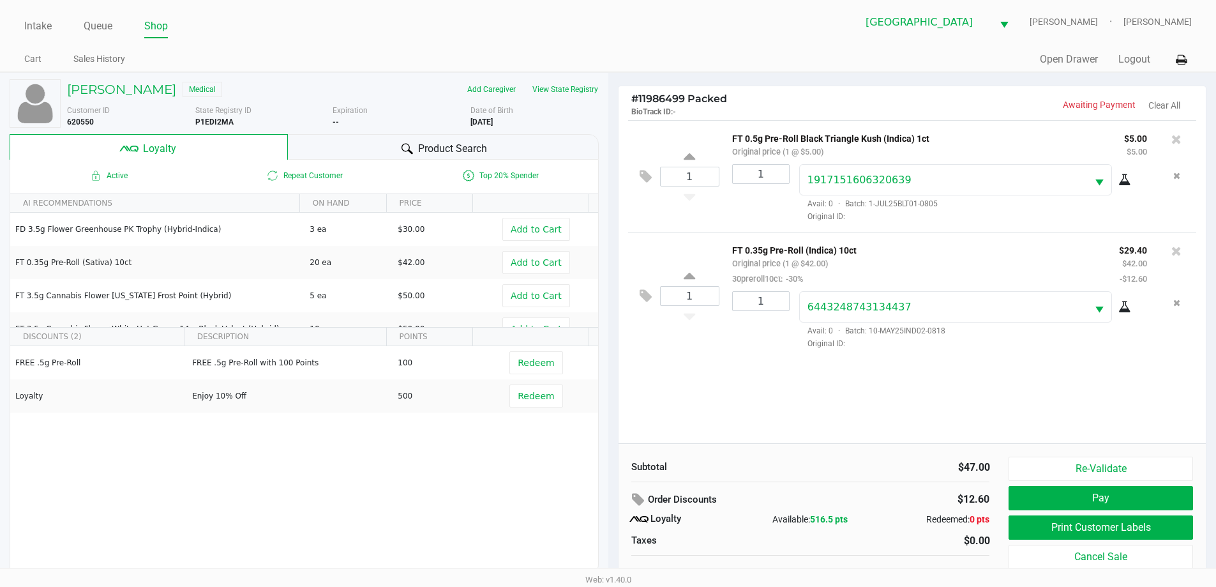
click at [744, 389] on div "1 FT 0.5g Pre-Roll Black Triangle Kush (Indica) 1ct Original price (1 @ $5.00) …" at bounding box center [913, 281] width 588 height 323
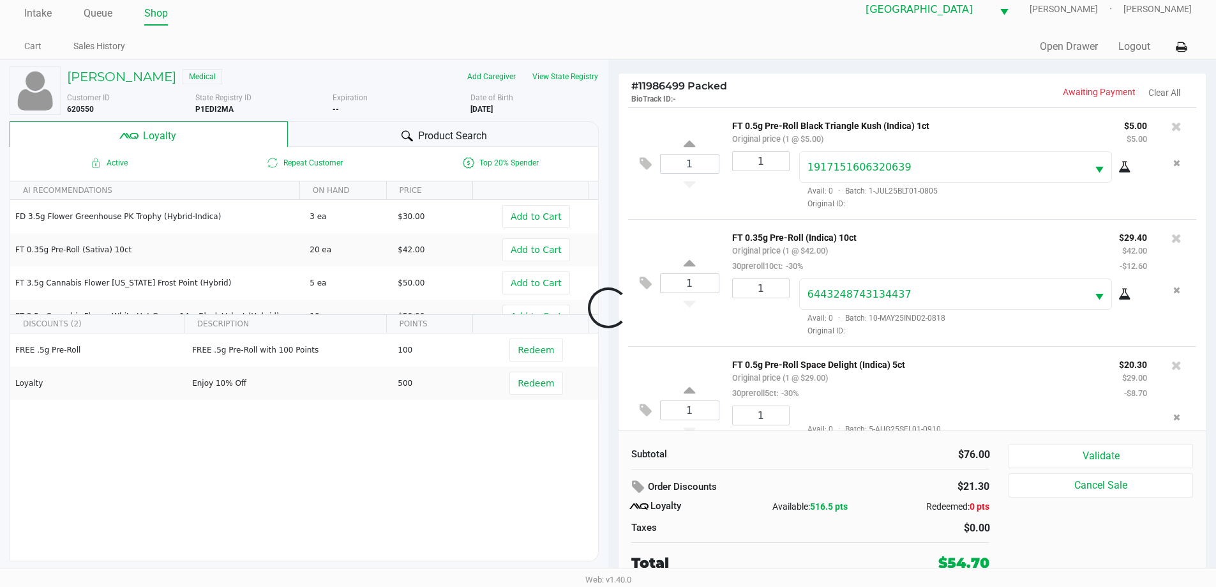
scroll to position [45, 0]
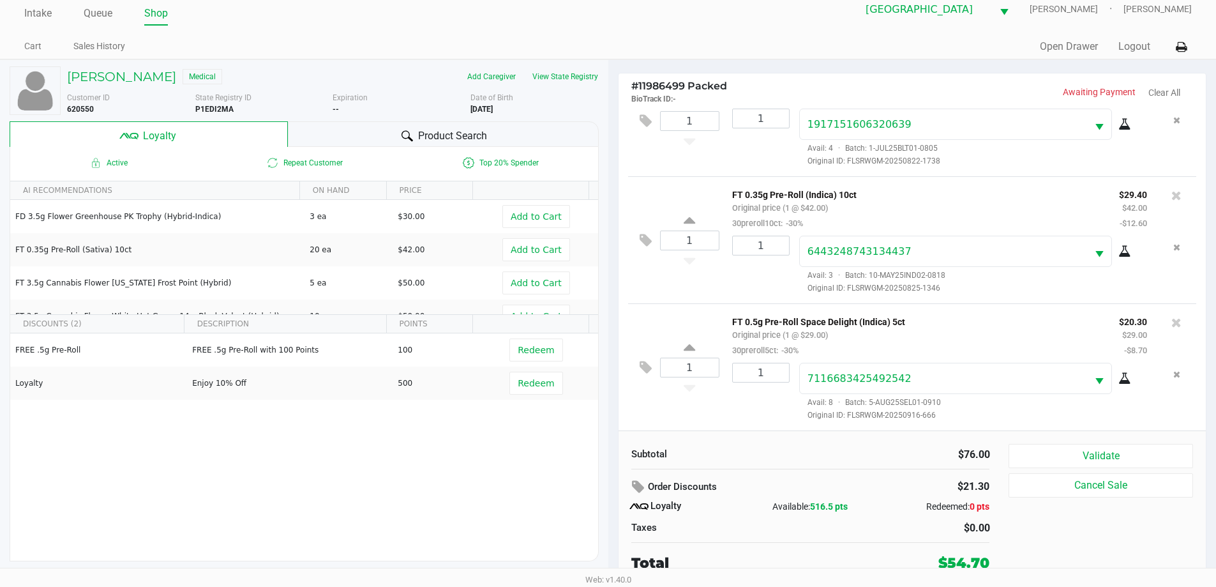
click at [1120, 381] on icon at bounding box center [1125, 379] width 13 height 10
click at [1140, 451] on button "Validate" at bounding box center [1101, 456] width 184 height 24
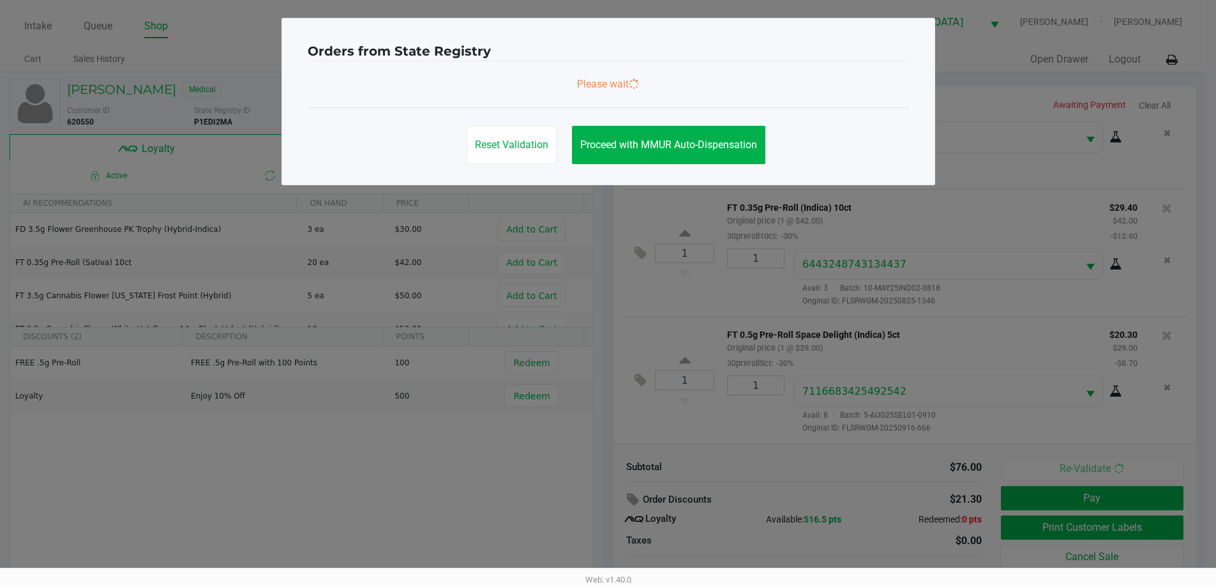
scroll to position [0, 0]
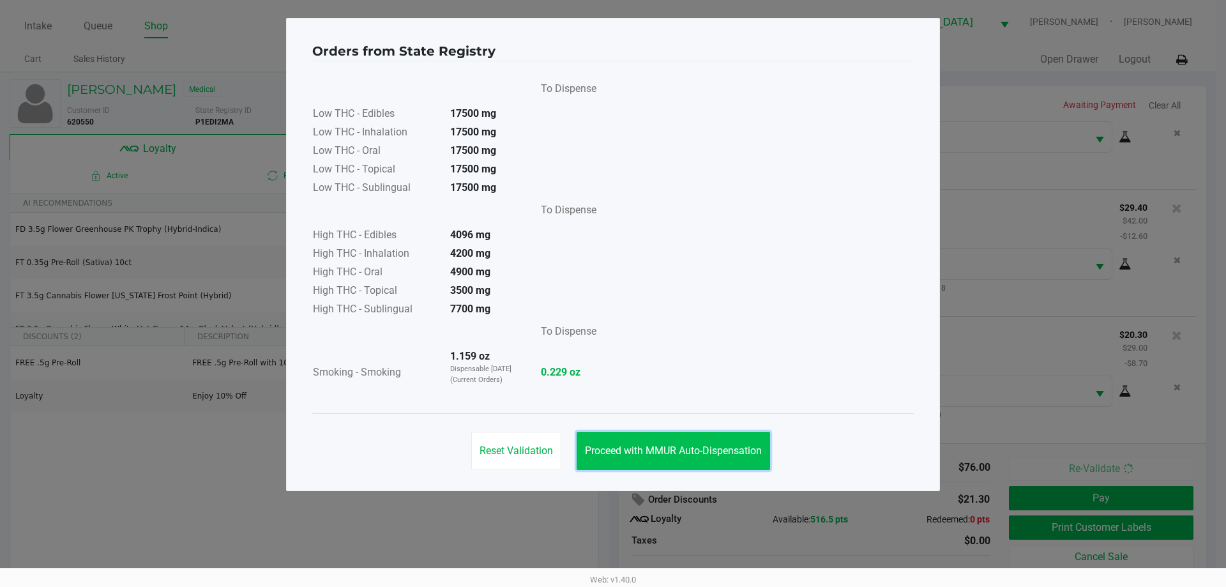
click at [708, 445] on span "Proceed with MMUR Auto-Dispensation" at bounding box center [673, 450] width 177 height 12
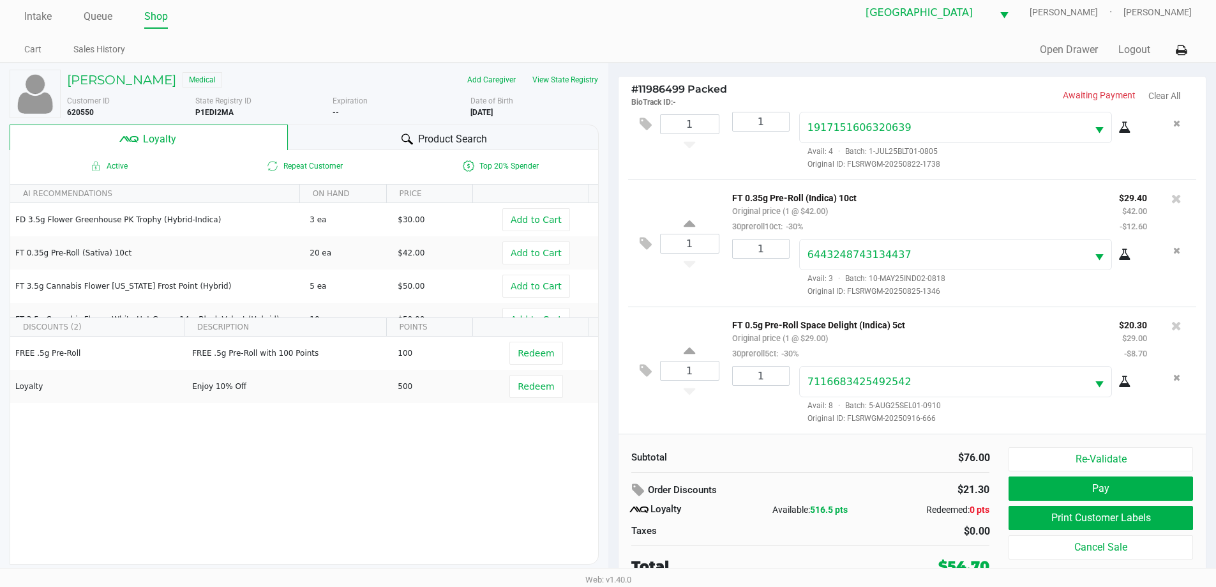
scroll to position [13, 0]
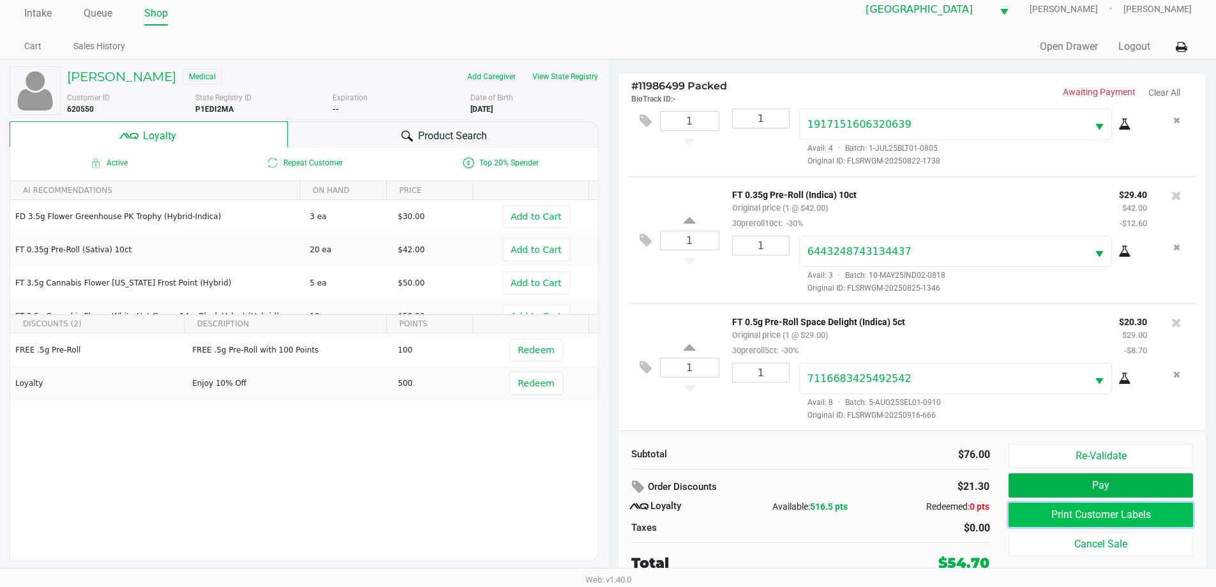
click at [1067, 517] on button "Print Customer Labels" at bounding box center [1101, 515] width 184 height 24
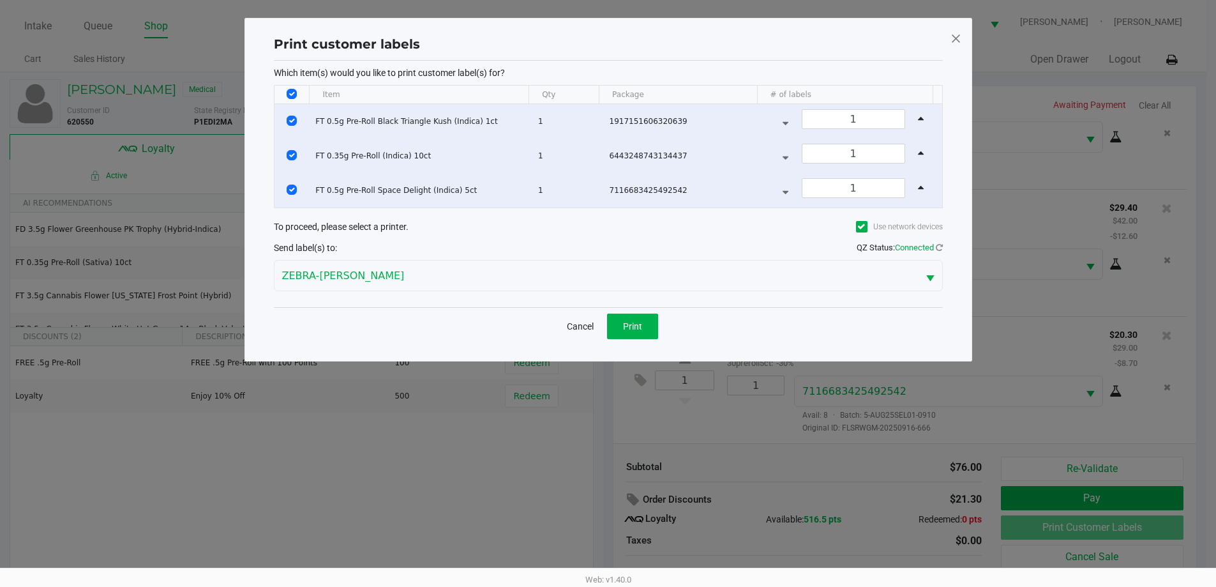
scroll to position [0, 0]
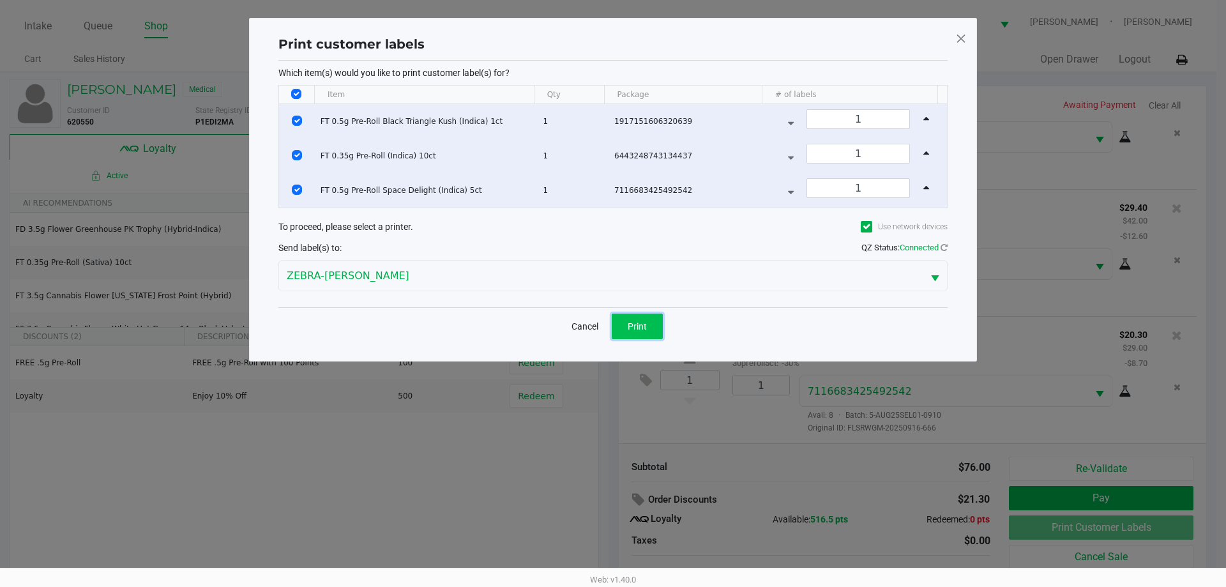
click at [640, 327] on span "Print" at bounding box center [637, 326] width 19 height 10
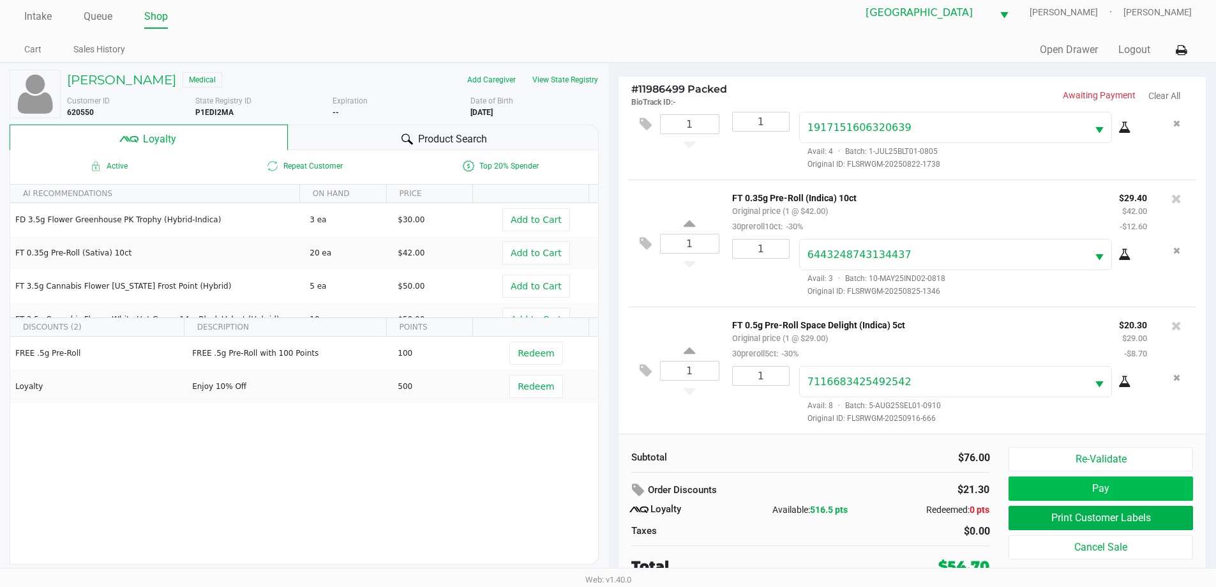
scroll to position [13, 0]
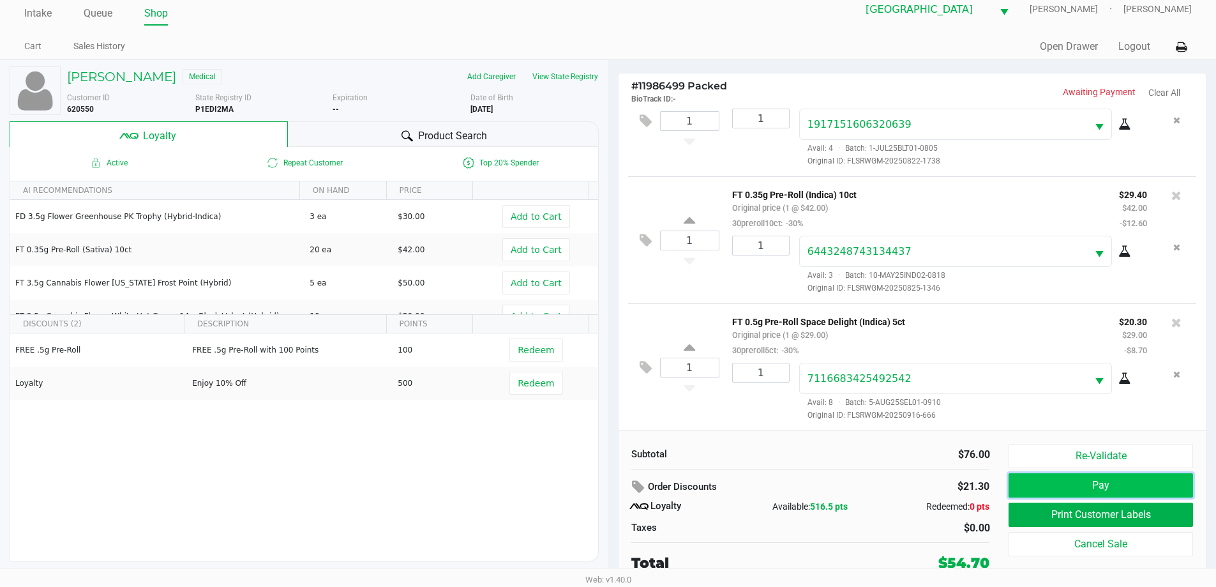
click at [1129, 481] on button "Pay" at bounding box center [1101, 485] width 184 height 24
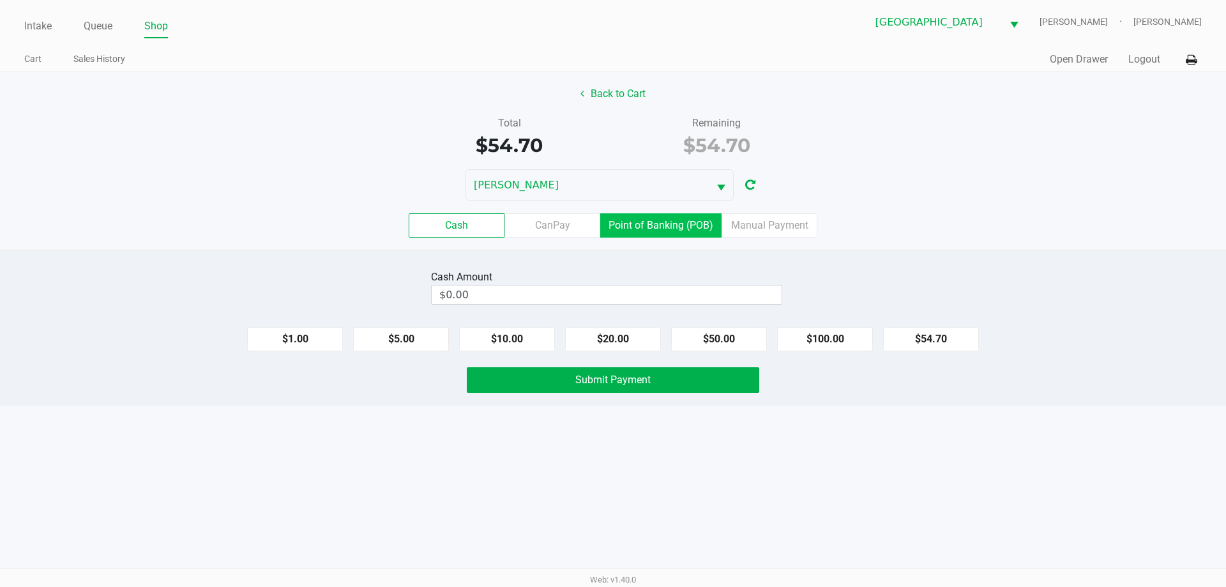
click at [669, 228] on label "Point of Banking (POB)" at bounding box center [660, 225] width 121 height 24
click at [0, 0] on 7 "Point of Banking (POB)" at bounding box center [0, 0] width 0 height 0
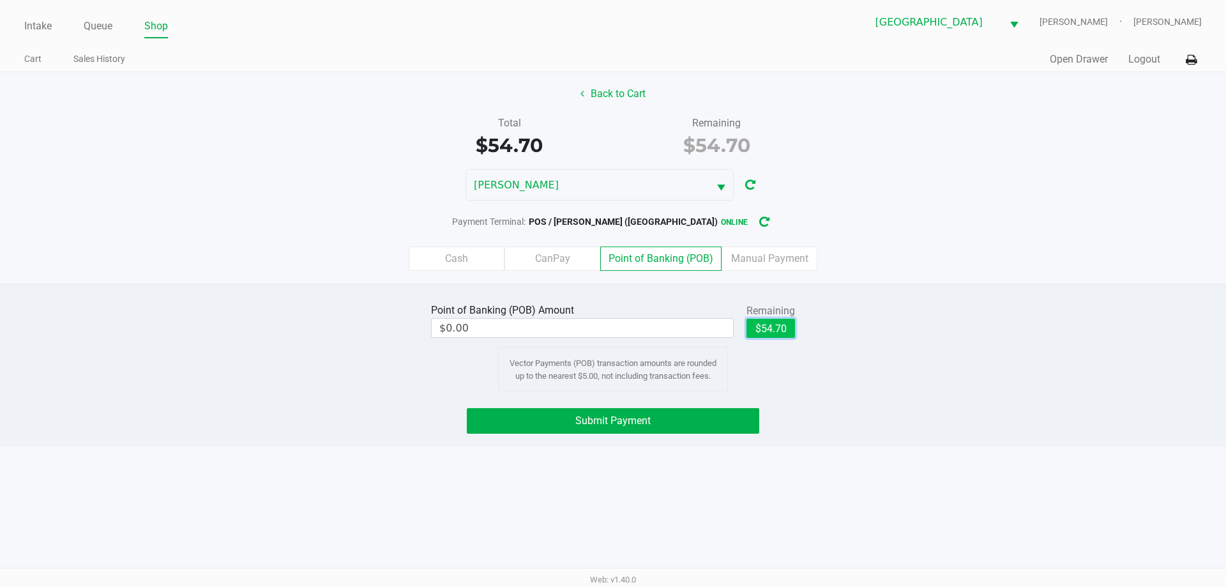
click at [762, 330] on button "$54.70" at bounding box center [770, 328] width 49 height 19
type input "$54.70"
drag, startPoint x: 649, startPoint y: 430, endPoint x: 646, endPoint y: 422, distance: 8.7
click at [649, 430] on button "Submit Payment" at bounding box center [613, 421] width 292 height 26
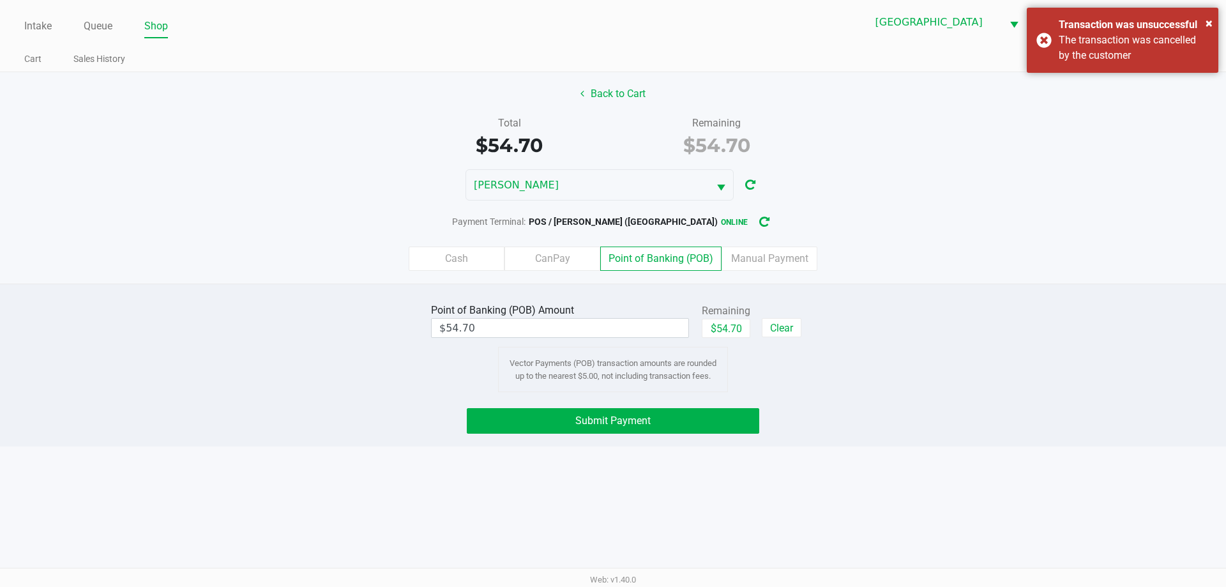
click at [826, 426] on div "Submit Payment" at bounding box center [612, 421] width 1245 height 26
click at [708, 419] on button "Submit Payment" at bounding box center [613, 421] width 292 height 26
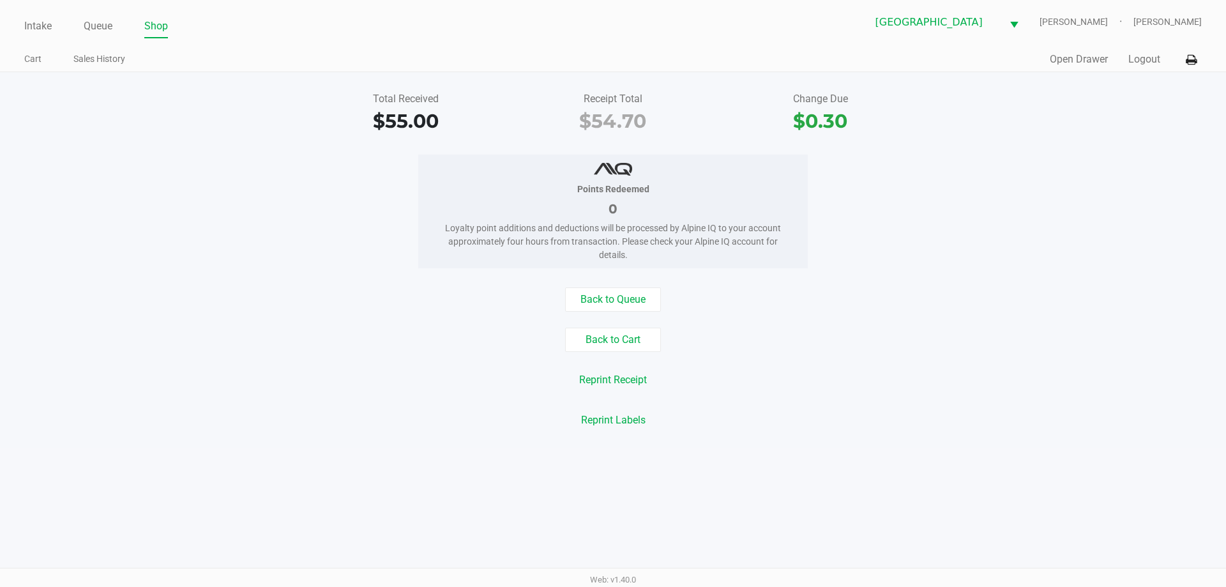
click at [23, 31] on div "Intake Queue Shop North Port WC VANCE-JOY Spencer Matosky Cart Sales History Qu…" at bounding box center [613, 36] width 1226 height 72
click at [28, 29] on link "Intake" at bounding box center [37, 26] width 27 height 18
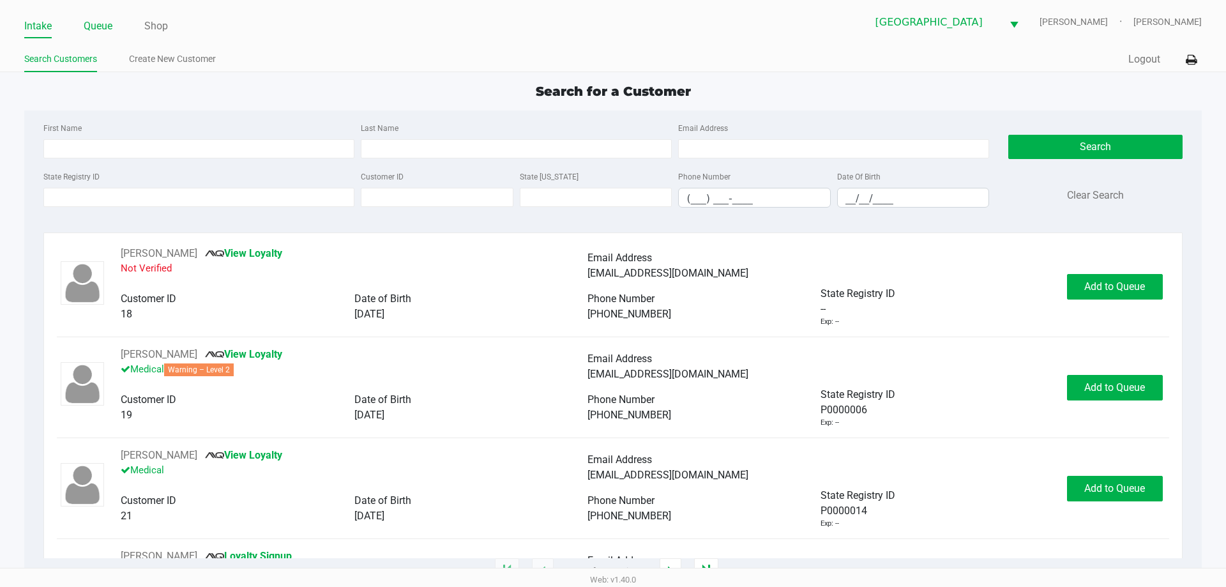
click at [103, 31] on link "Queue" at bounding box center [98, 26] width 29 height 18
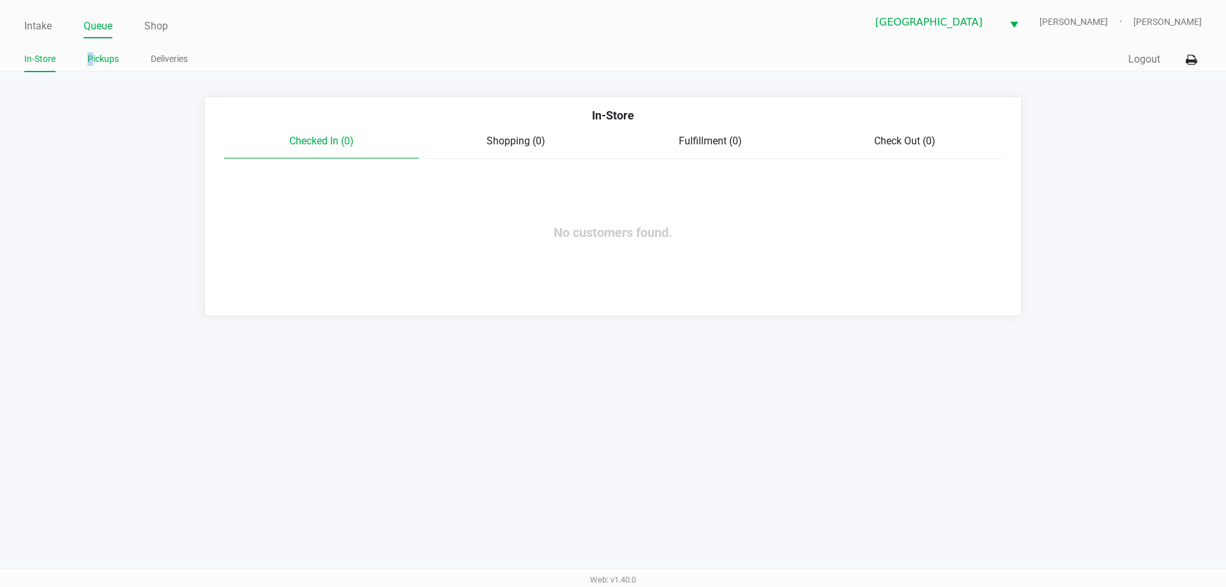
click at [94, 63] on link "Pickups" at bounding box center [102, 59] width 31 height 16
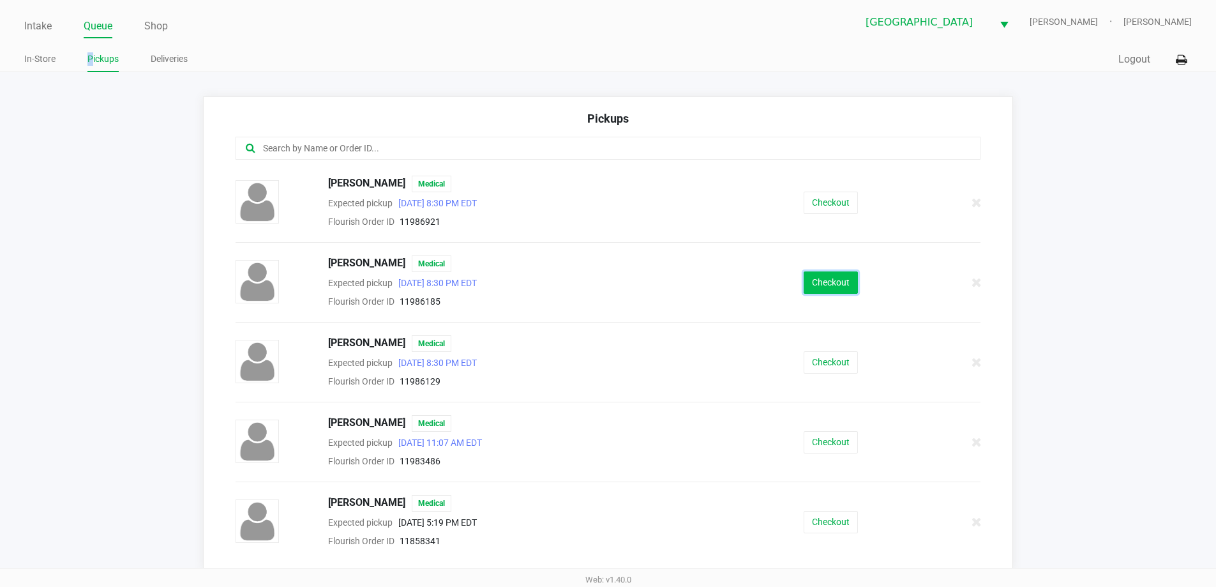
click at [807, 273] on button "Checkout" at bounding box center [831, 282] width 54 height 22
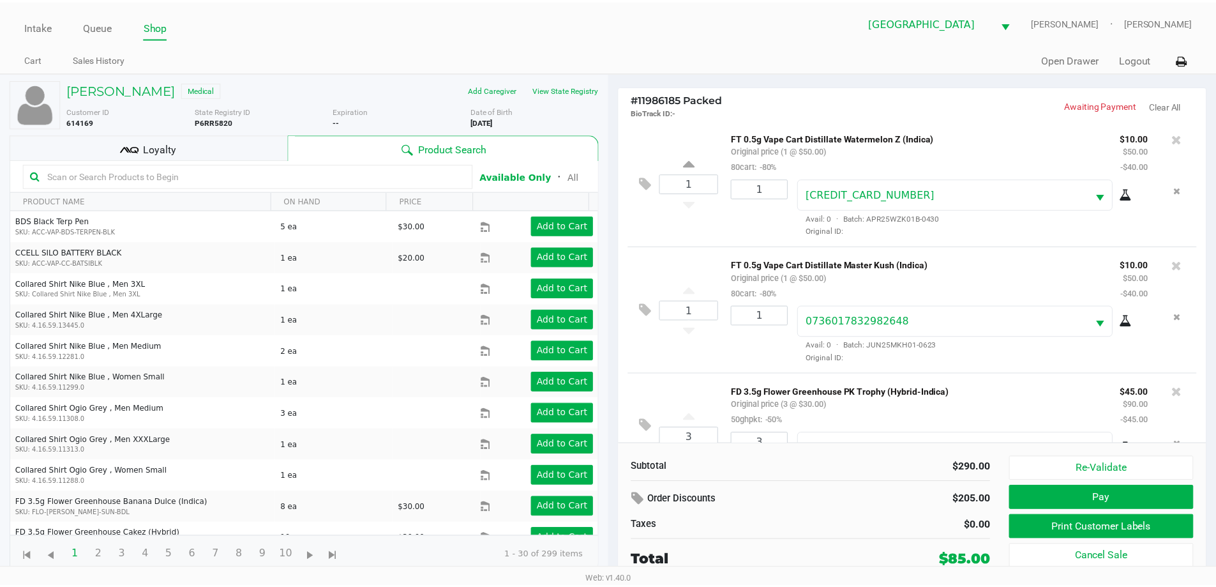
scroll to position [315, 0]
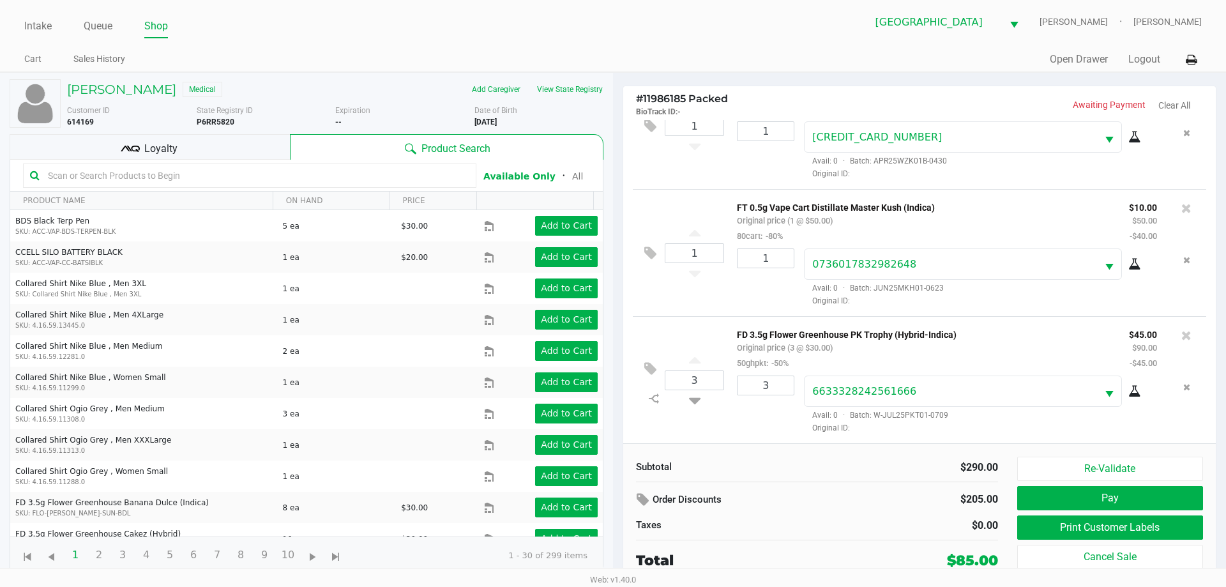
click at [130, 137] on div "Loyalty" at bounding box center [150, 147] width 280 height 26
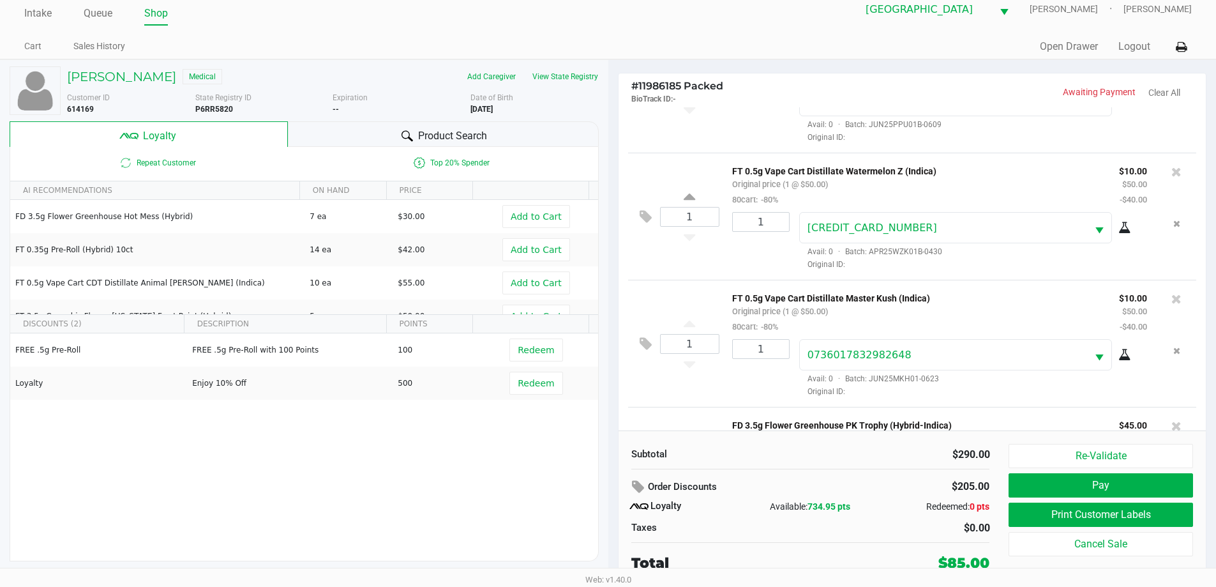
scroll to position [188, 0]
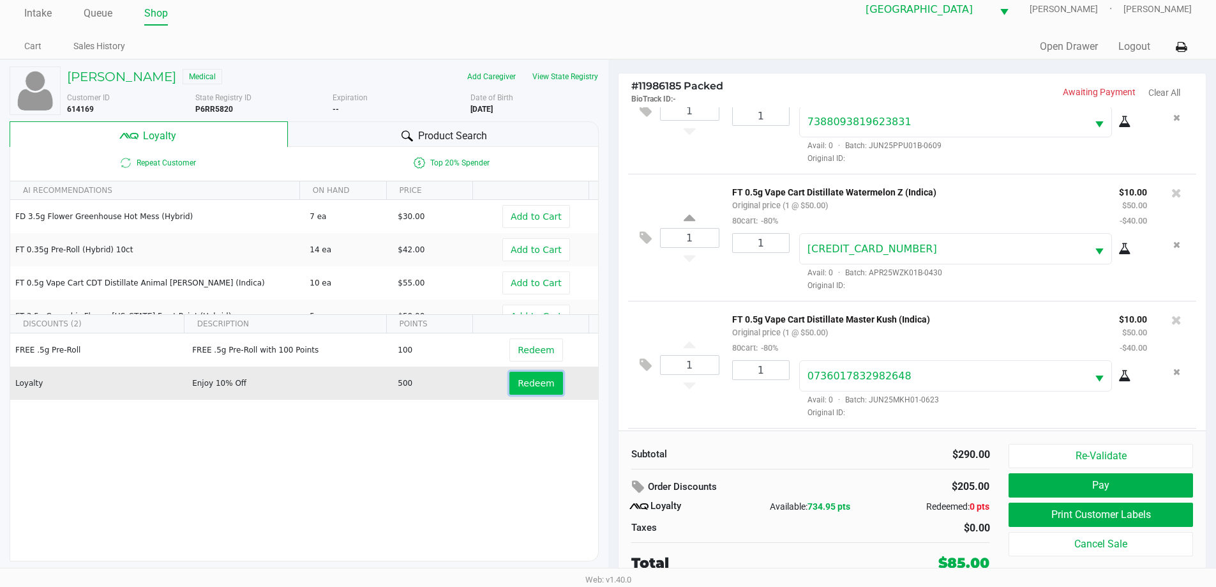
click at [538, 383] on span "Redeem" at bounding box center [536, 383] width 36 height 10
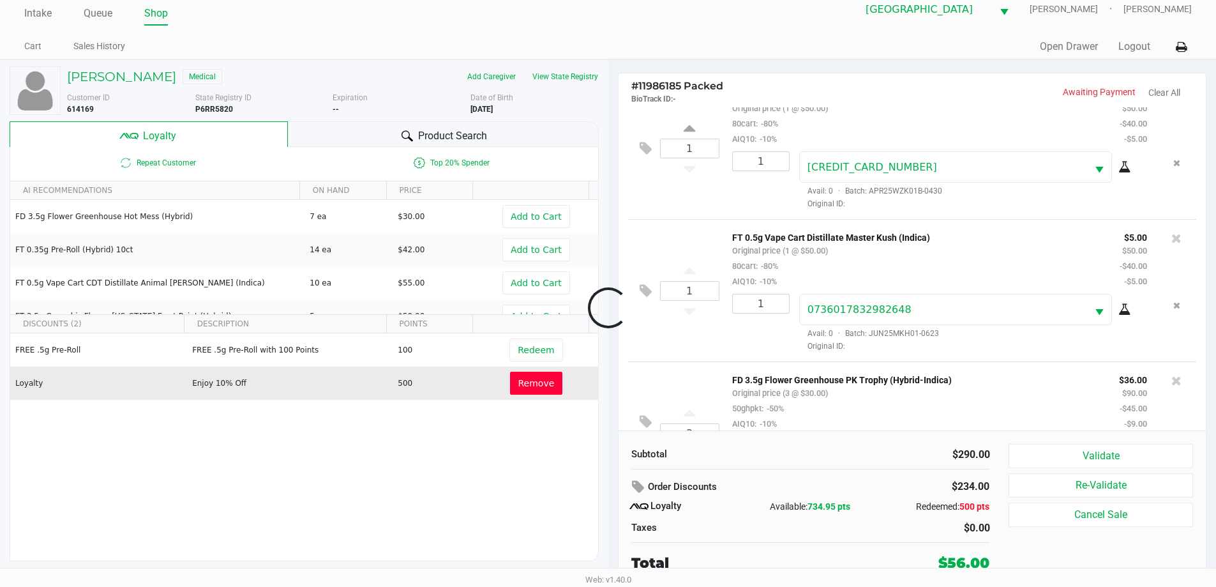
scroll to position [392, 0]
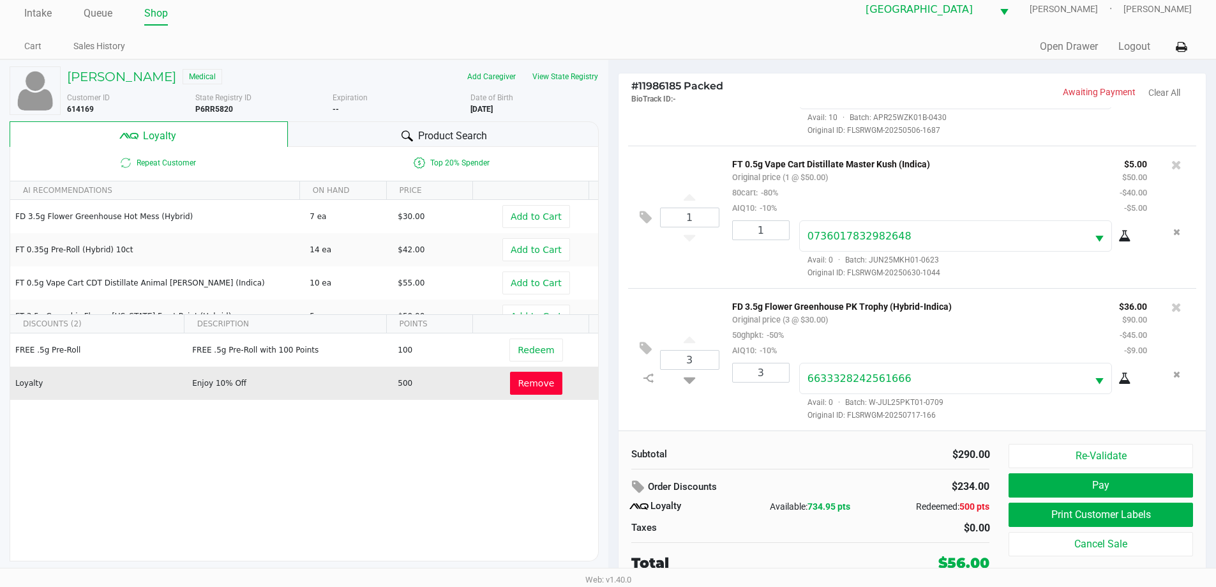
click at [432, 128] on span "Product Search" at bounding box center [452, 135] width 69 height 15
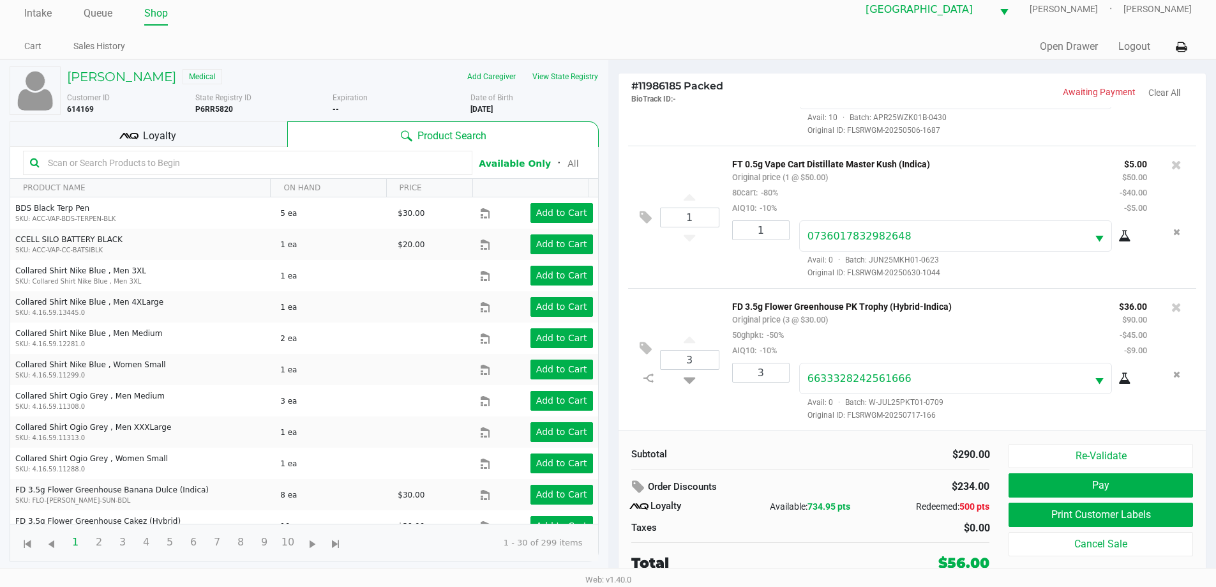
click at [140, 171] on input "text" at bounding box center [254, 162] width 423 height 19
type input "var"
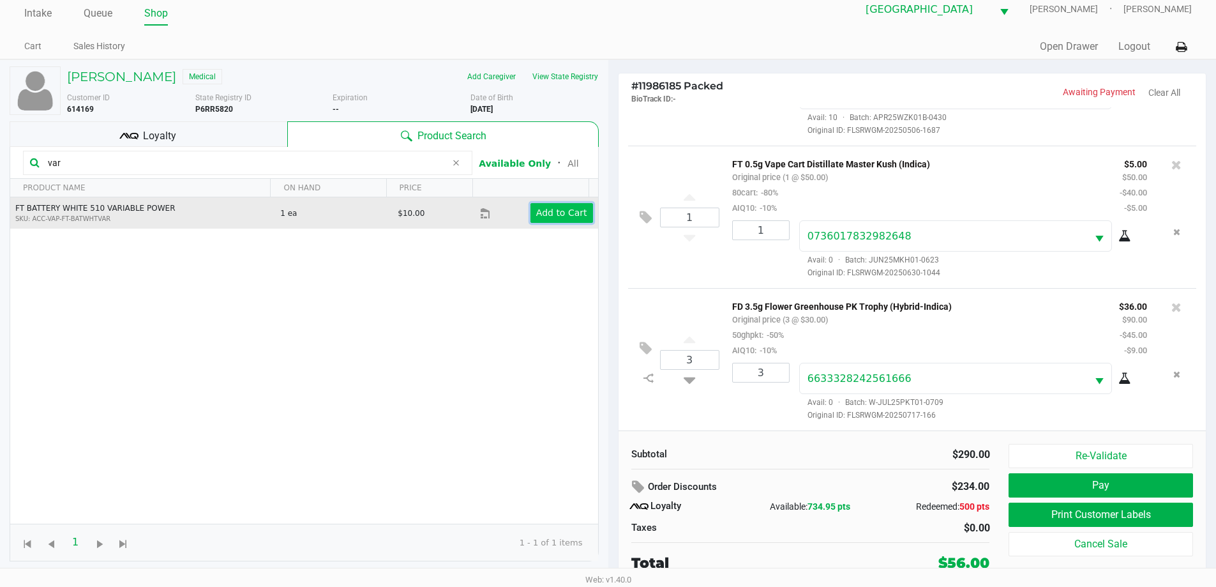
click at [565, 217] on app-button-loader "Add to Cart" at bounding box center [561, 213] width 51 height 10
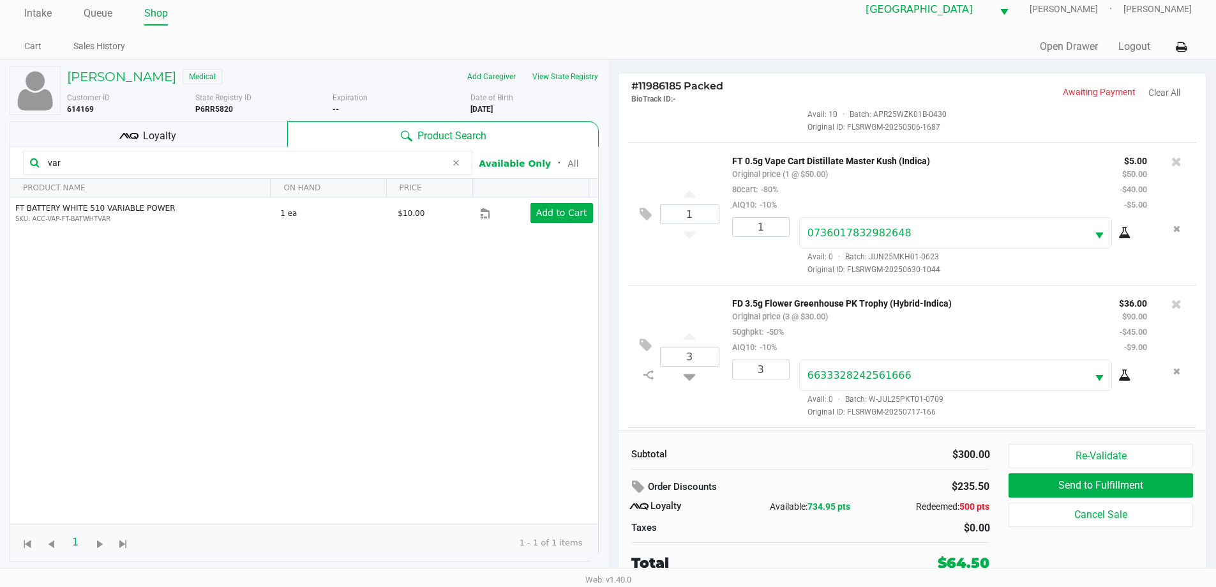
scroll to position [472, 0]
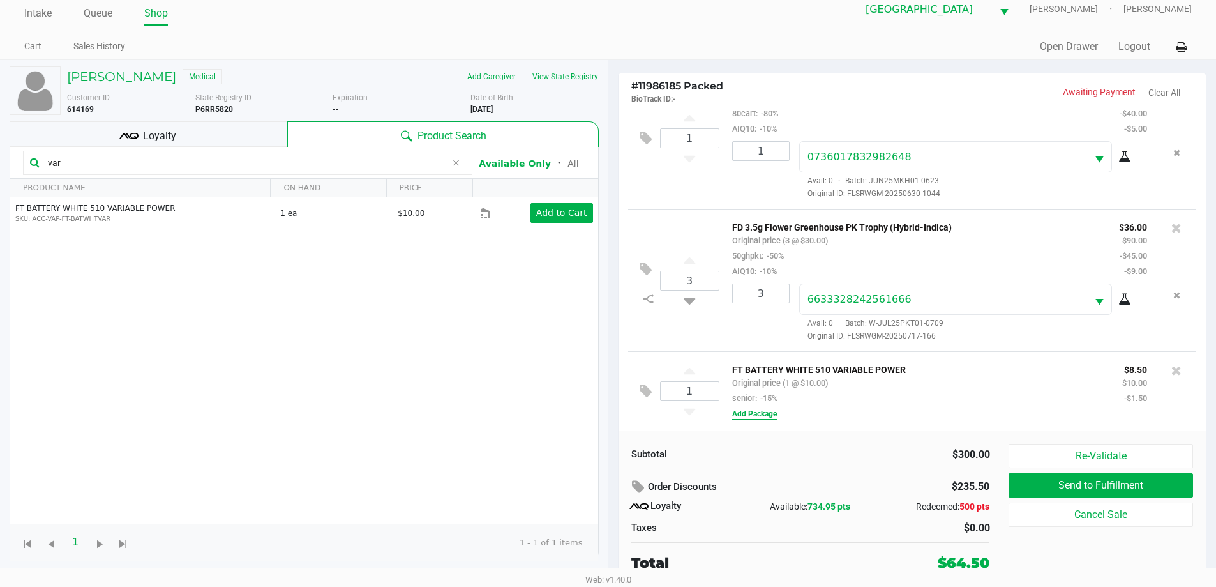
click at [766, 412] on button "Add Package" at bounding box center [754, 413] width 45 height 11
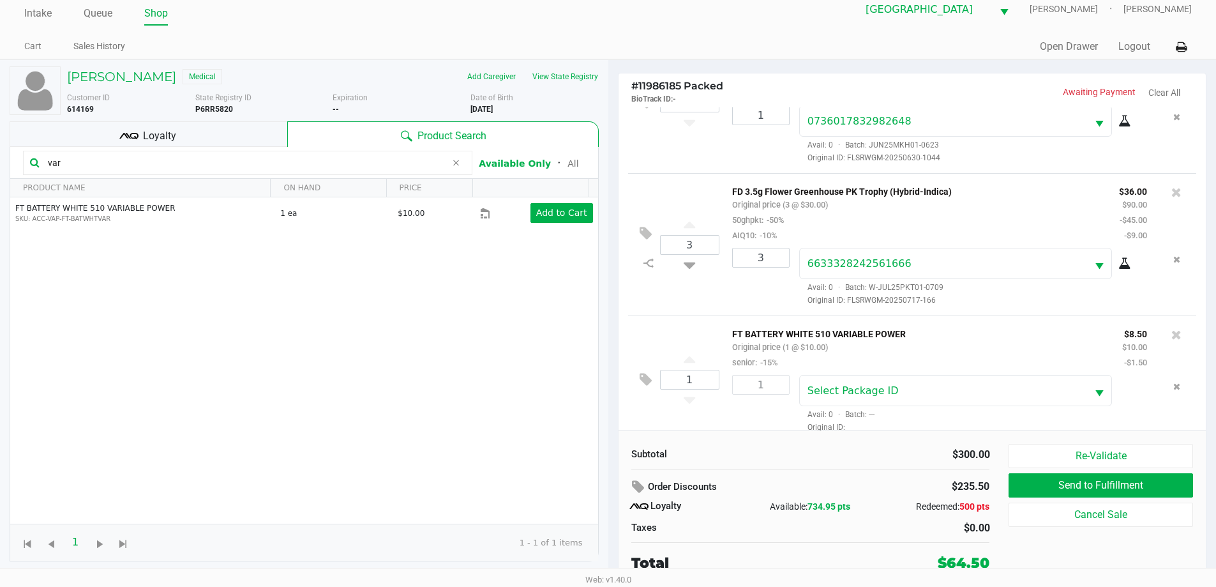
scroll to position [520, 0]
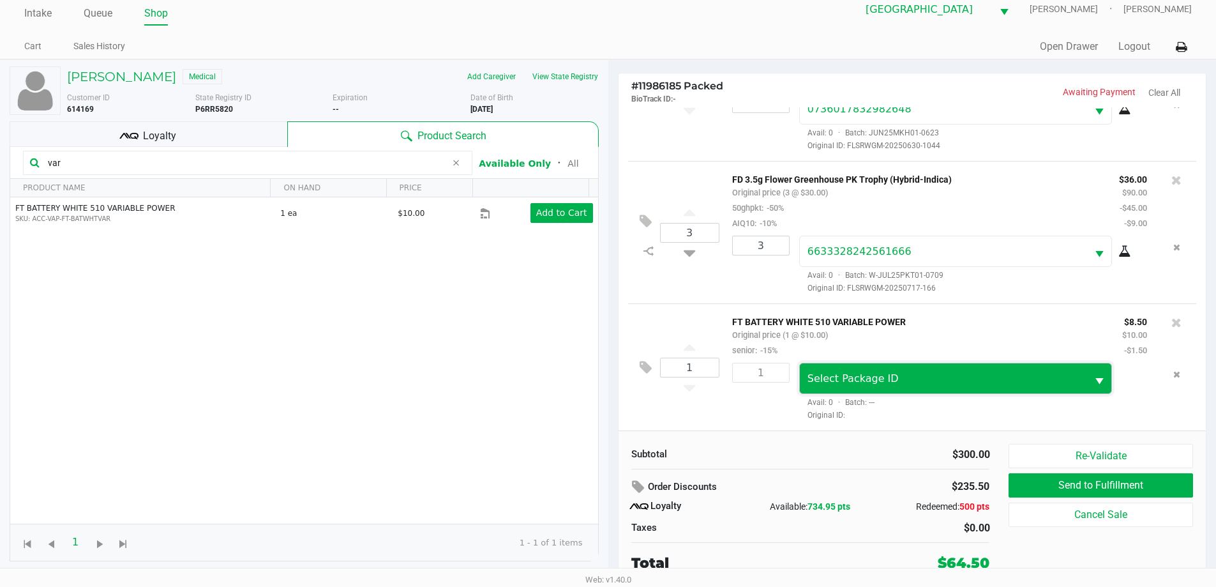
click at [1002, 383] on span "Select Package ID" at bounding box center [944, 378] width 273 height 15
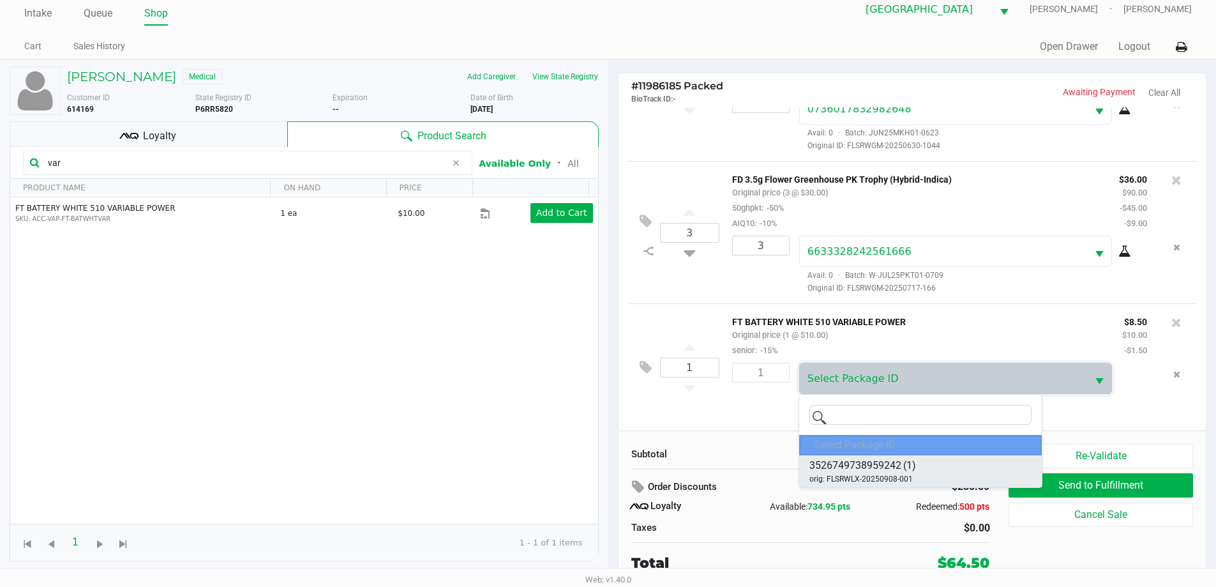
click at [925, 470] on li "3526749738959242 (1) orig: FLSRWLX-20250908-001" at bounding box center [920, 471] width 243 height 32
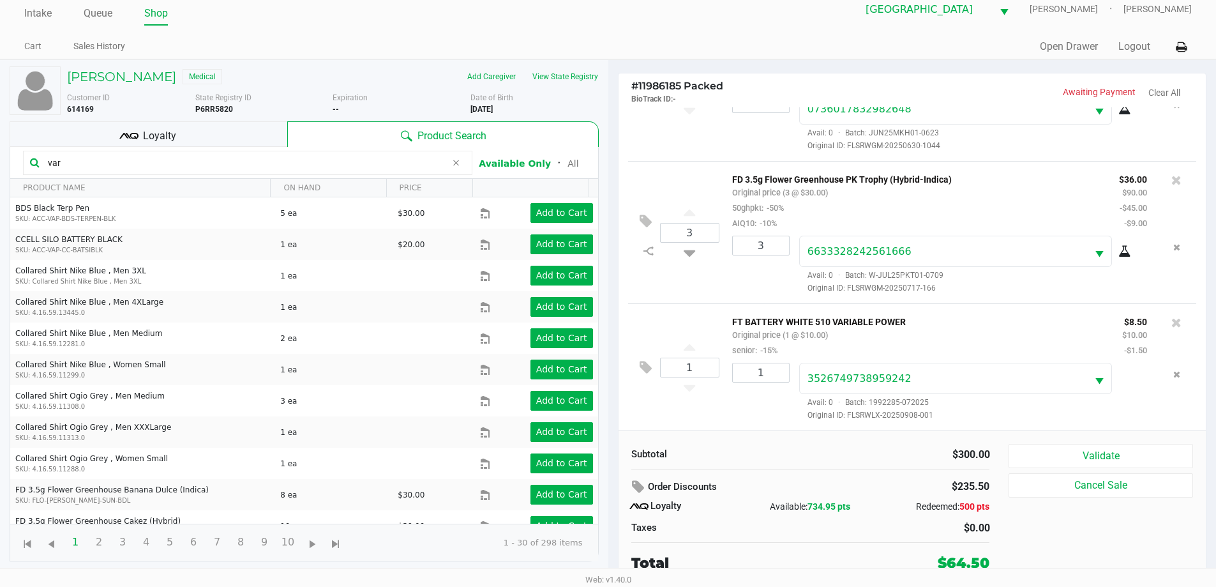
click at [162, 133] on span "Loyalty" at bounding box center [159, 135] width 33 height 15
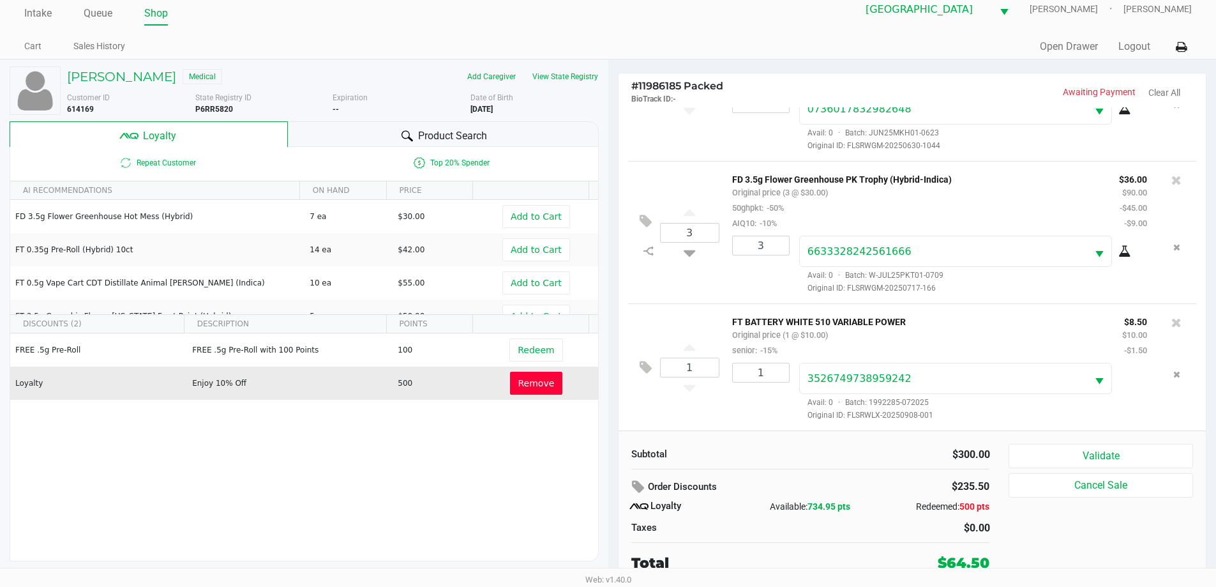
click at [519, 381] on span "Remove" at bounding box center [537, 383] width 36 height 10
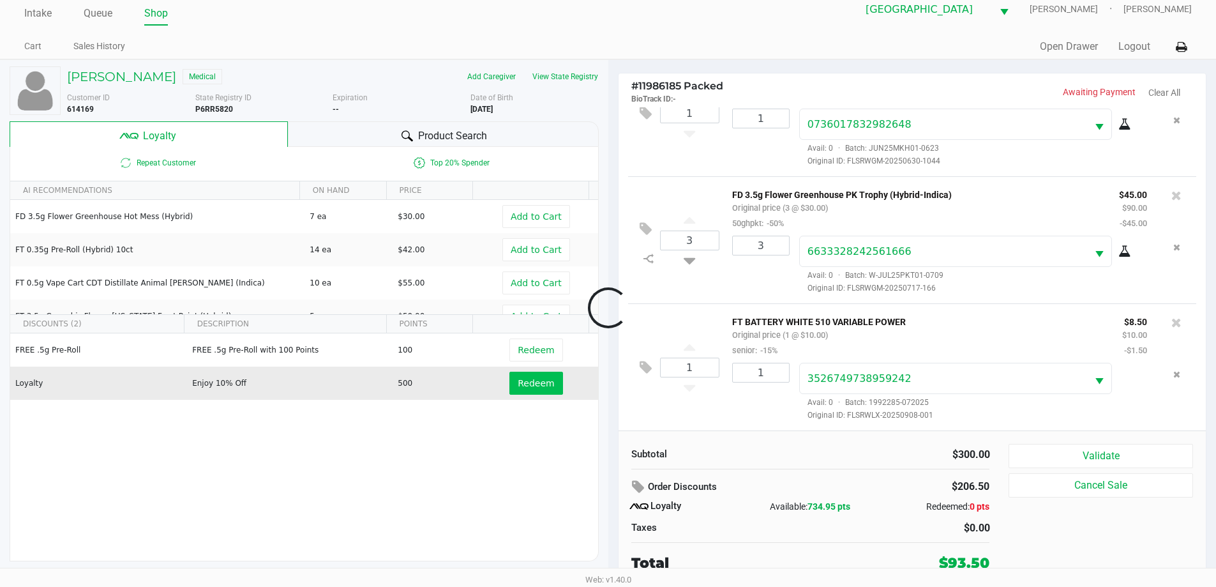
click at [530, 387] on div at bounding box center [608, 307] width 1216 height 369
click at [526, 391] on button "Redeem" at bounding box center [536, 383] width 53 height 23
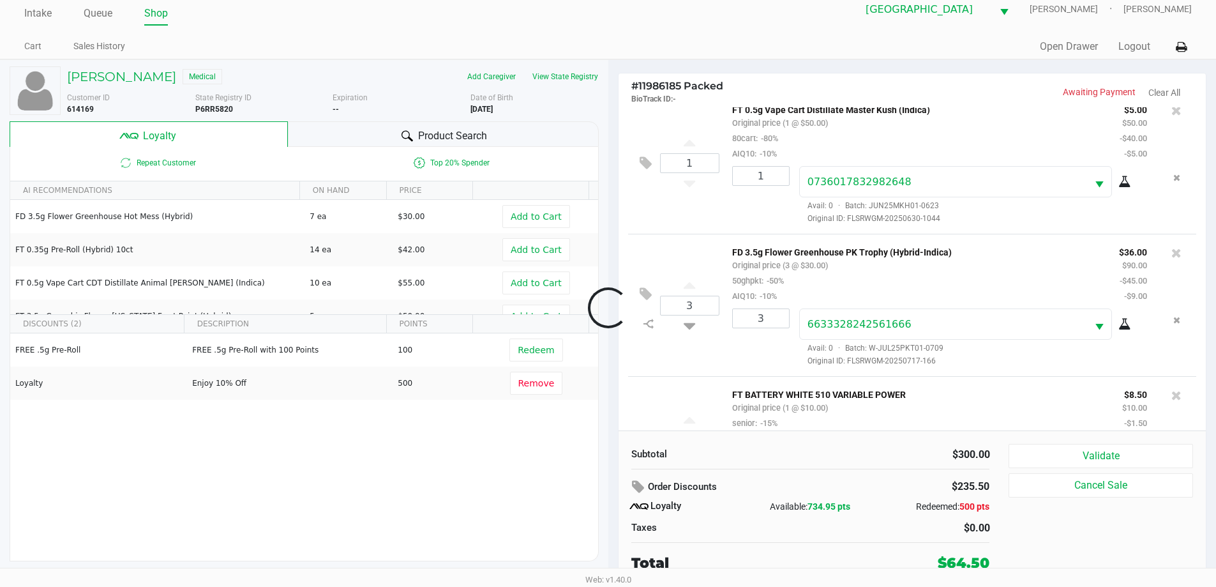
scroll to position [520, 0]
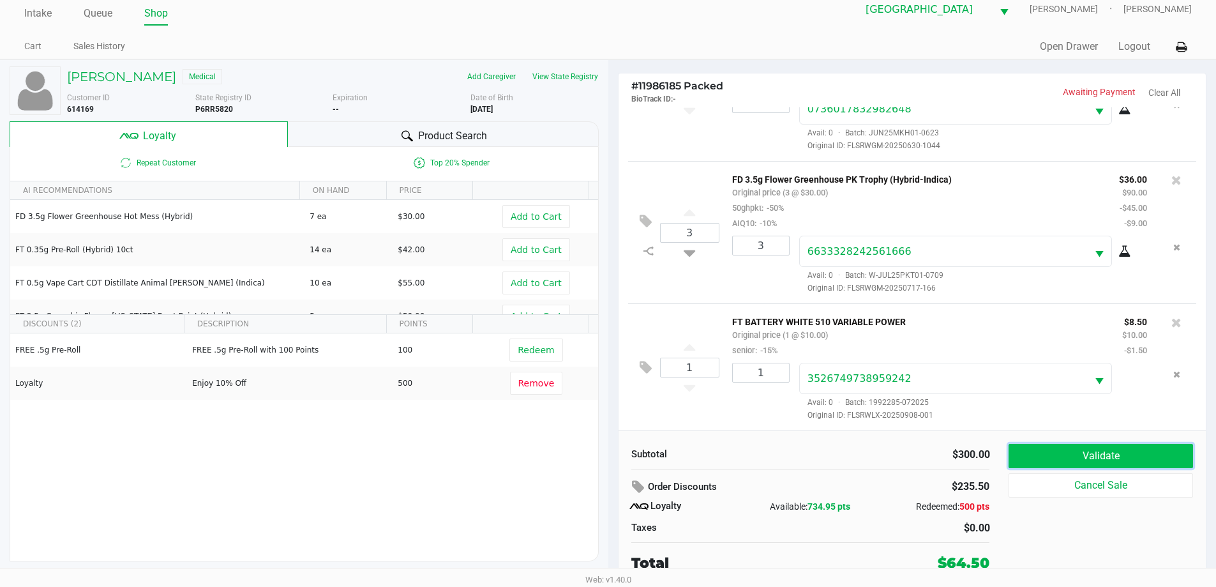
click at [1040, 453] on button "Validate" at bounding box center [1101, 456] width 184 height 24
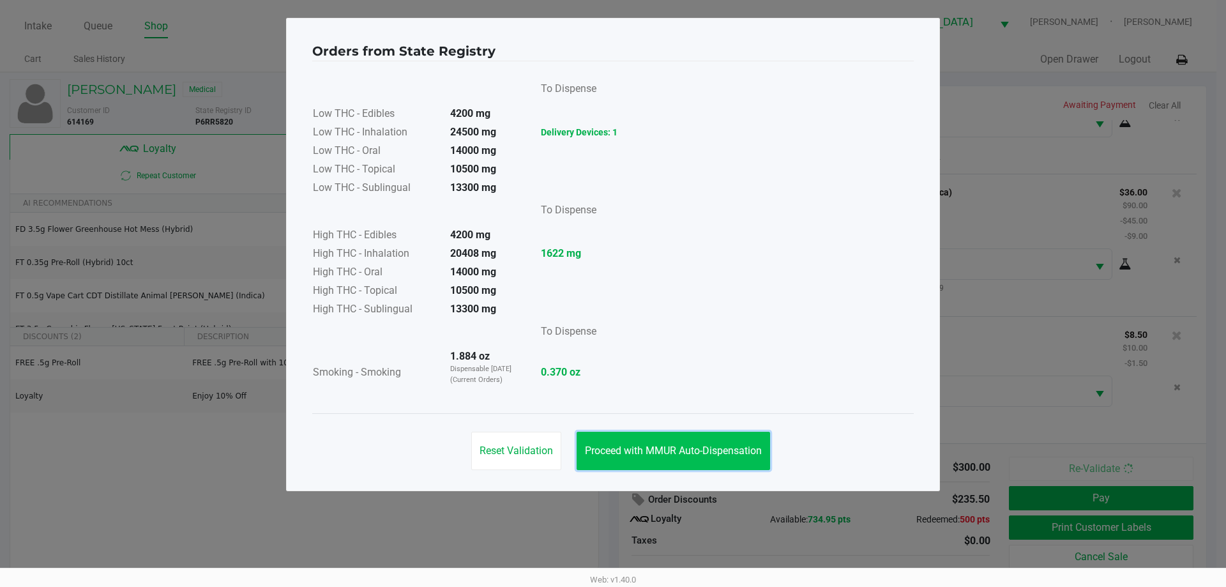
click at [670, 451] on span "Proceed with MMUR Auto-Dispensation" at bounding box center [673, 450] width 177 height 12
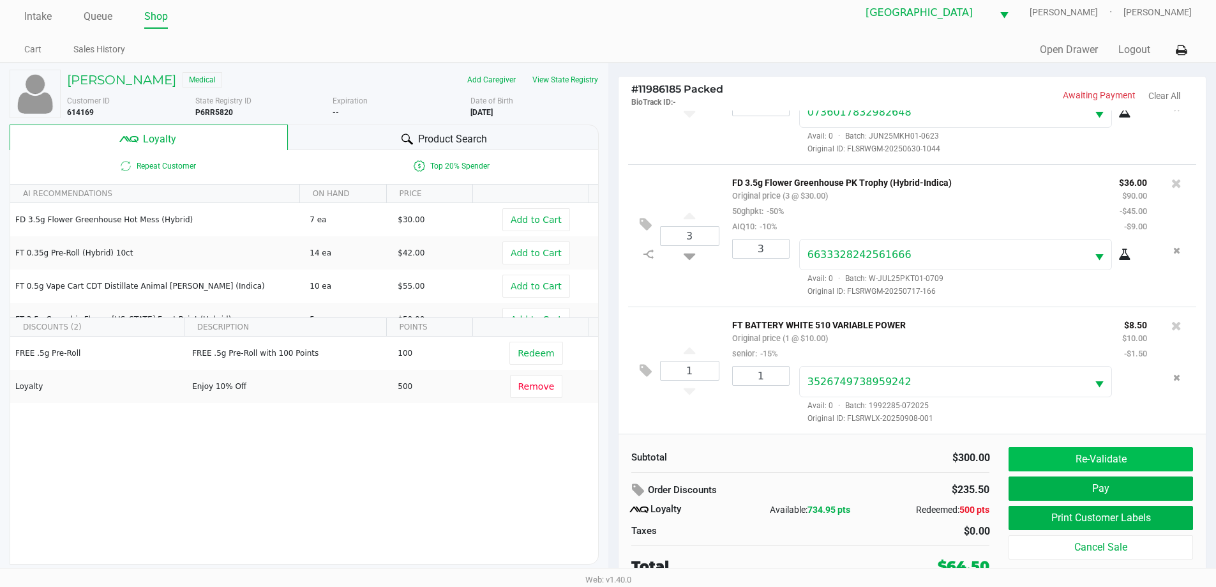
scroll to position [13, 0]
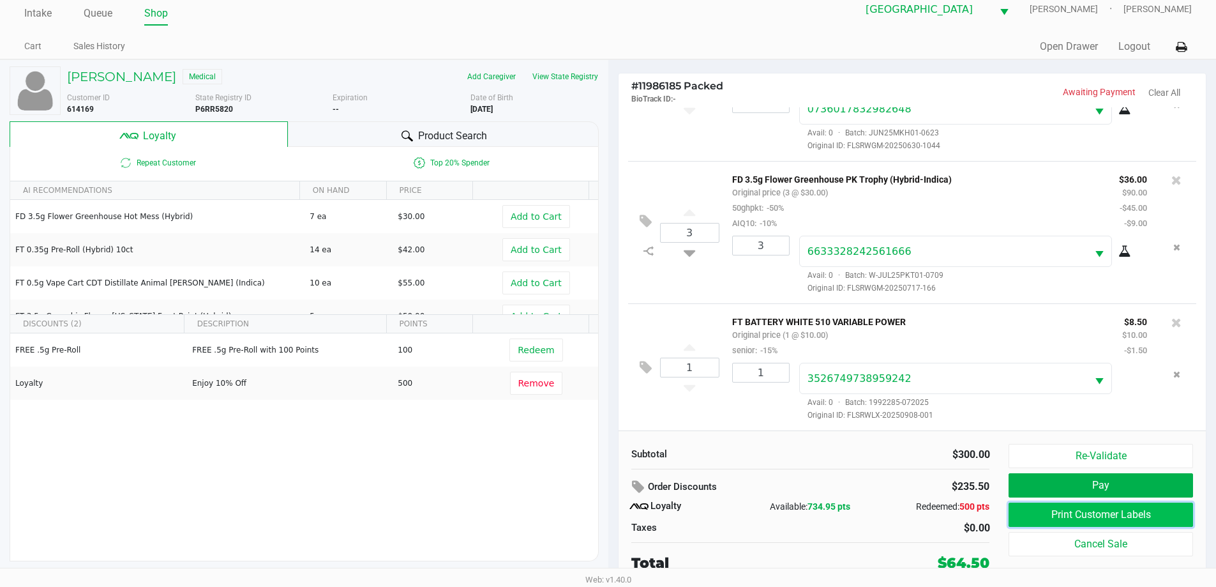
click at [1088, 512] on button "Print Customer Labels" at bounding box center [1101, 515] width 184 height 24
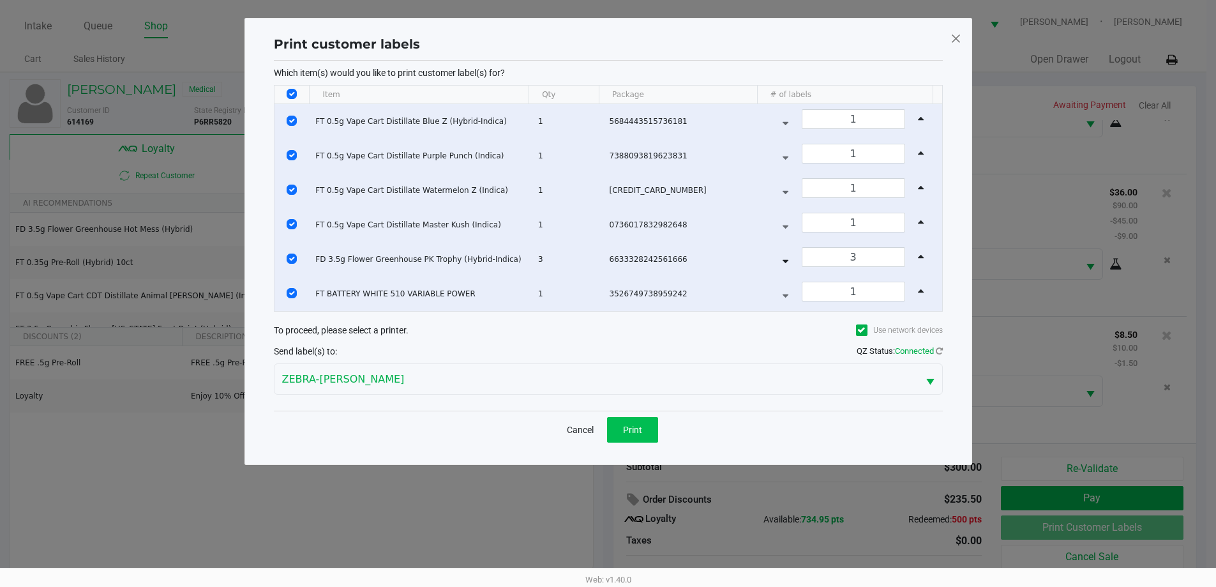
scroll to position [0, 0]
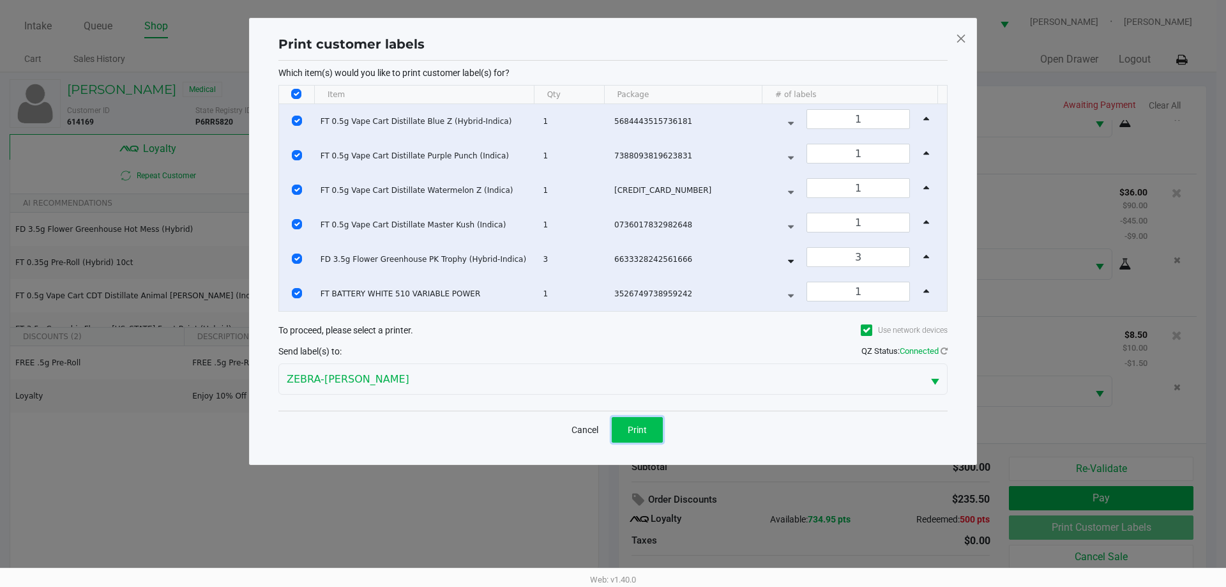
click at [653, 428] on button "Print" at bounding box center [637, 430] width 51 height 26
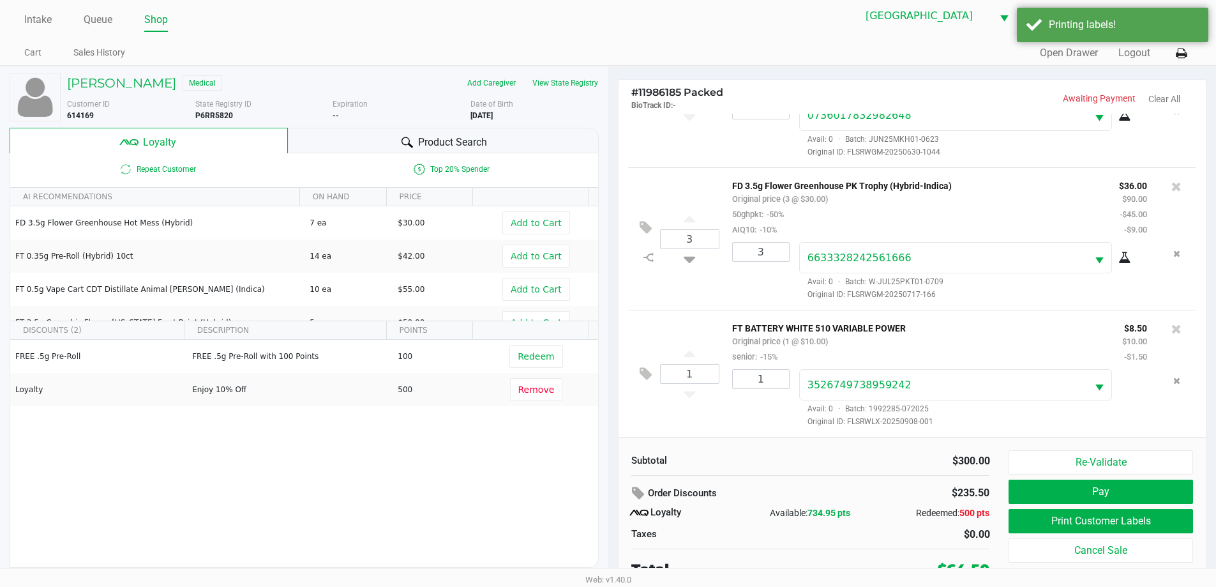
scroll to position [13, 0]
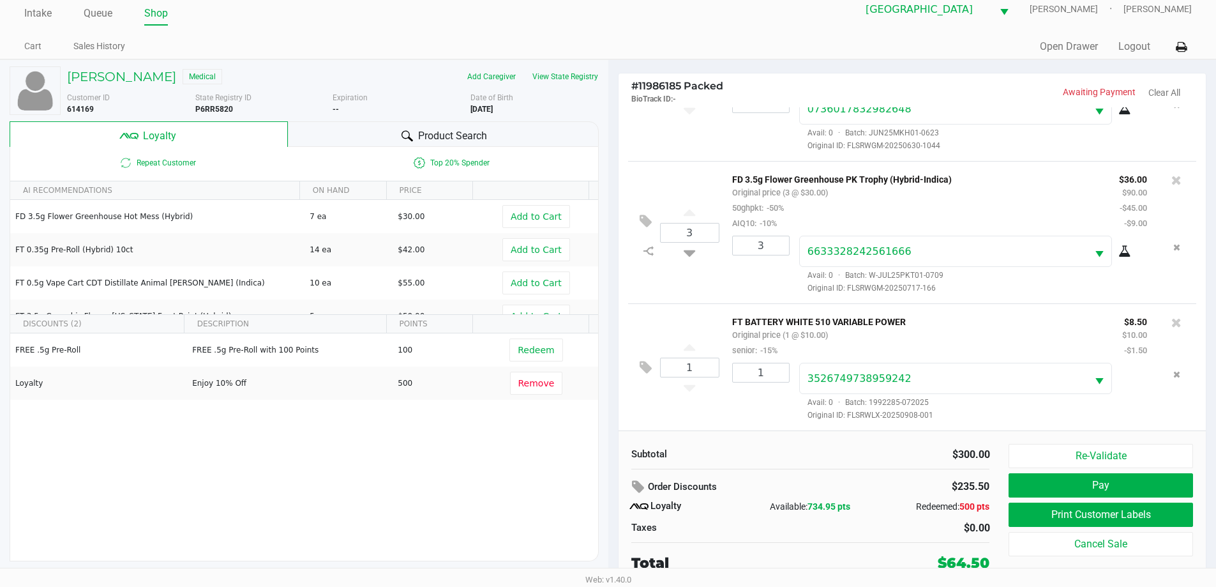
click at [842, 481] on div "Order Discounts" at bounding box center [748, 487] width 233 height 23
click at [1033, 489] on button "Pay" at bounding box center [1101, 485] width 184 height 24
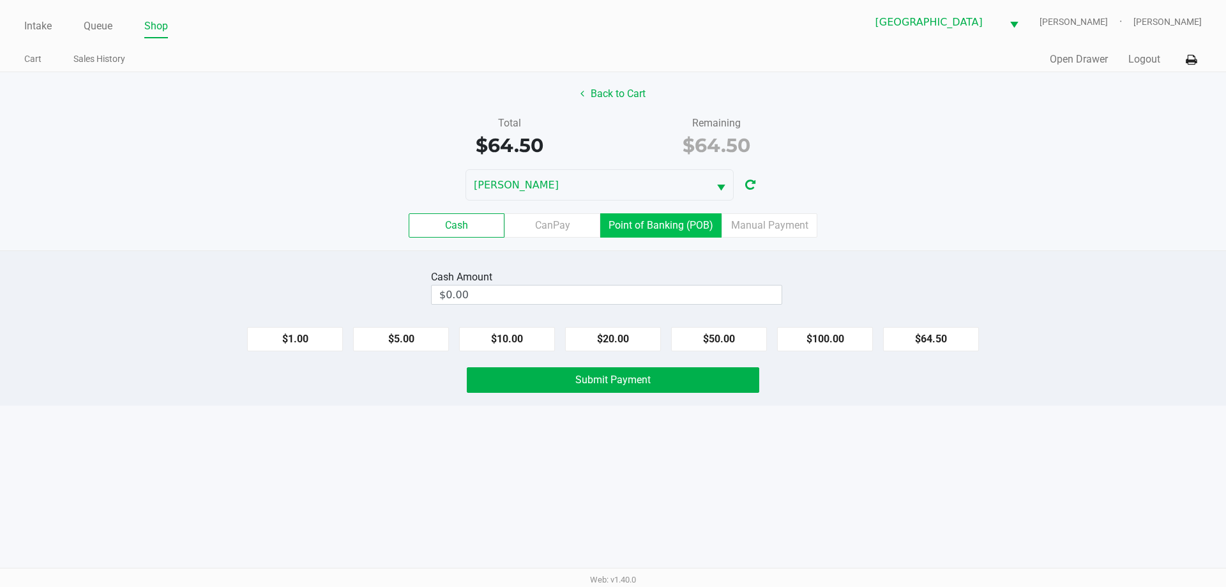
click at [665, 222] on label "Point of Banking (POB)" at bounding box center [660, 225] width 121 height 24
click at [0, 0] on 7 "Point of Banking (POB)" at bounding box center [0, 0] width 0 height 0
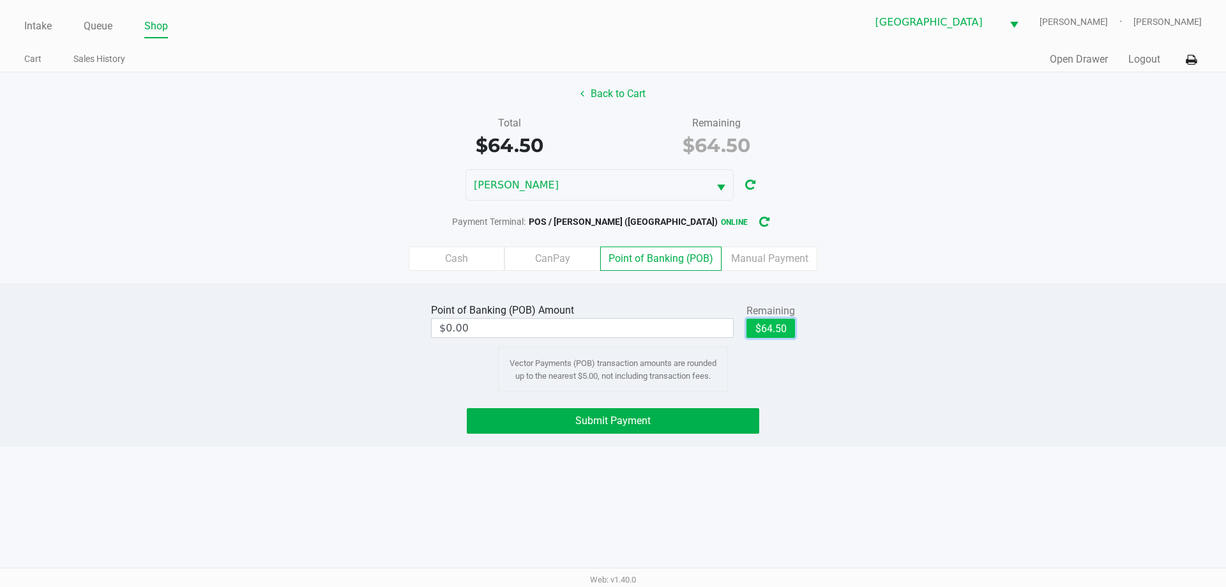
click at [765, 335] on button "$64.50" at bounding box center [770, 328] width 49 height 19
type input "$64.50"
click at [729, 422] on button "Submit Payment" at bounding box center [613, 421] width 292 height 26
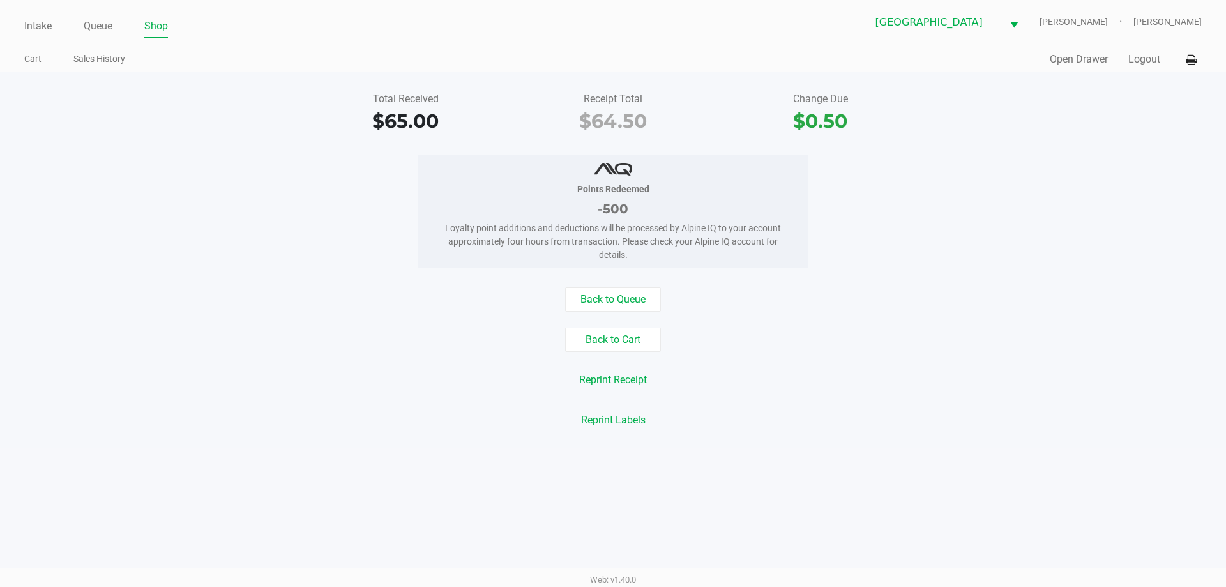
drag, startPoint x: 31, startPoint y: 25, endPoint x: 44, endPoint y: 4, distance: 25.0
click at [31, 24] on link "Intake" at bounding box center [37, 26] width 27 height 18
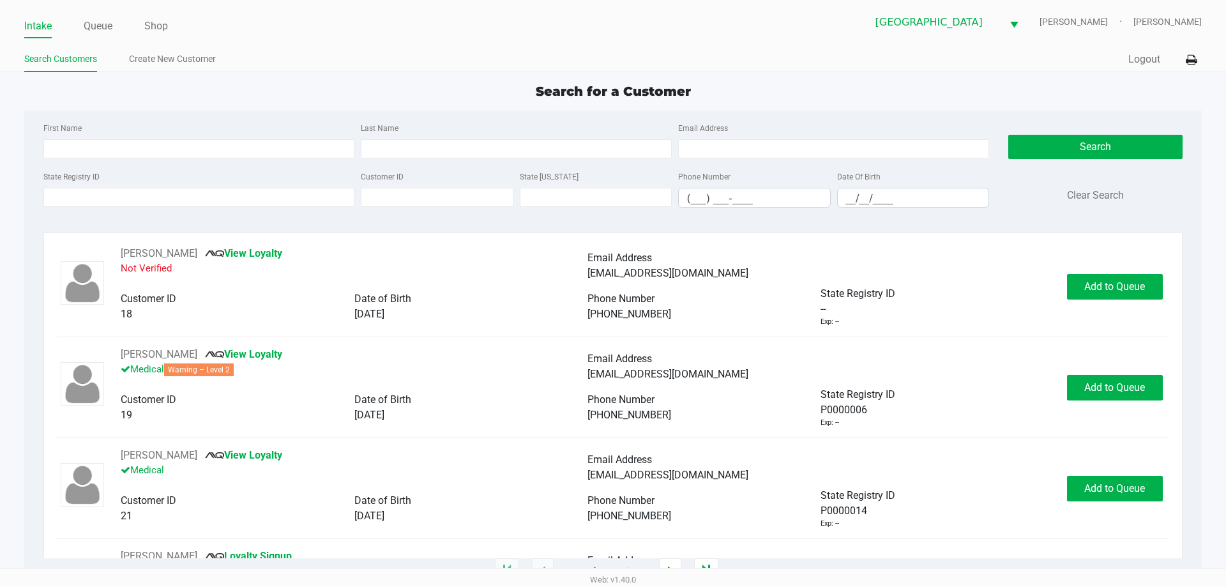
click at [370, 71] on div "Intake Queue Shop North Port WC VANCE-JOY Spencer Matosky Search Customers Crea…" at bounding box center [613, 36] width 1226 height 72
click at [79, 199] on input "State Registry ID" at bounding box center [198, 197] width 311 height 19
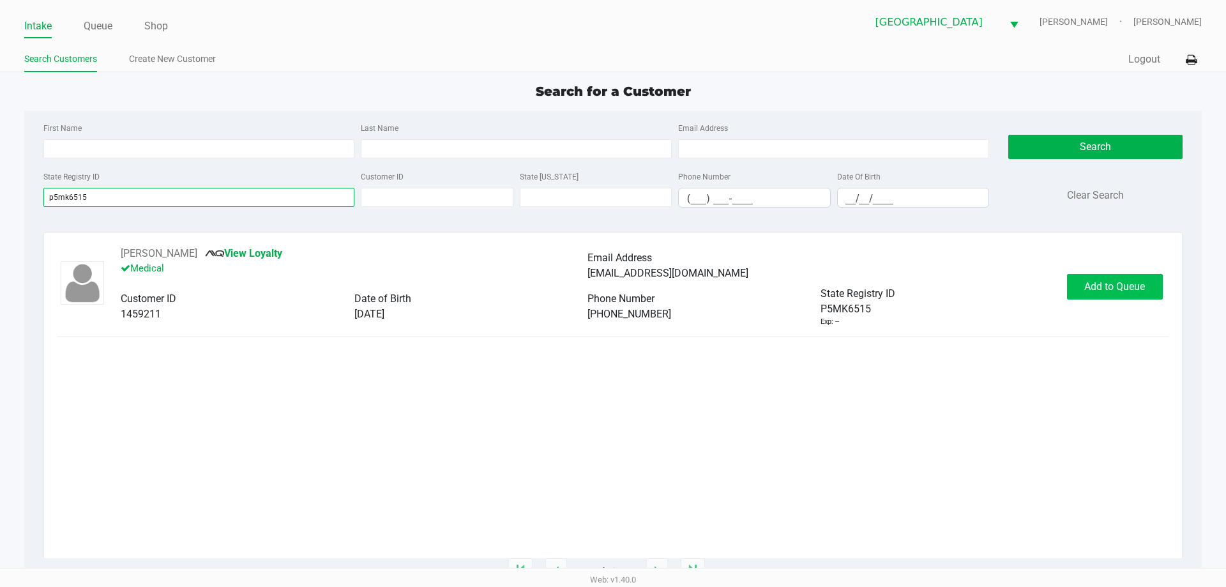
type input "p5mk6515"
click at [1091, 296] on button "Add to Queue" at bounding box center [1115, 287] width 96 height 26
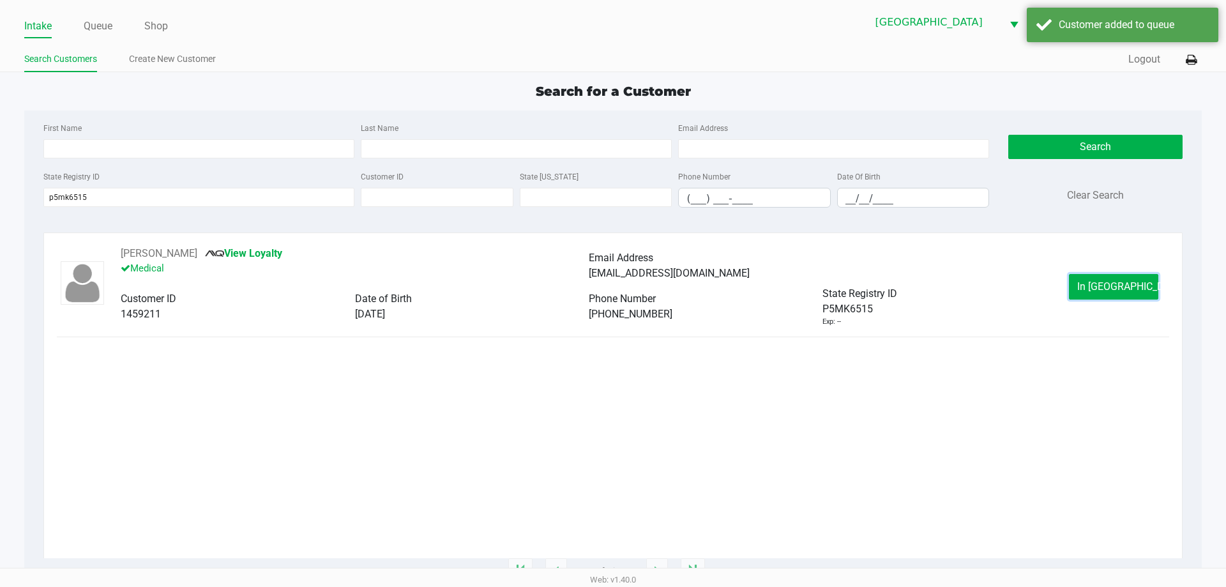
click at [1091, 293] on button "In Queue" at bounding box center [1113, 287] width 89 height 26
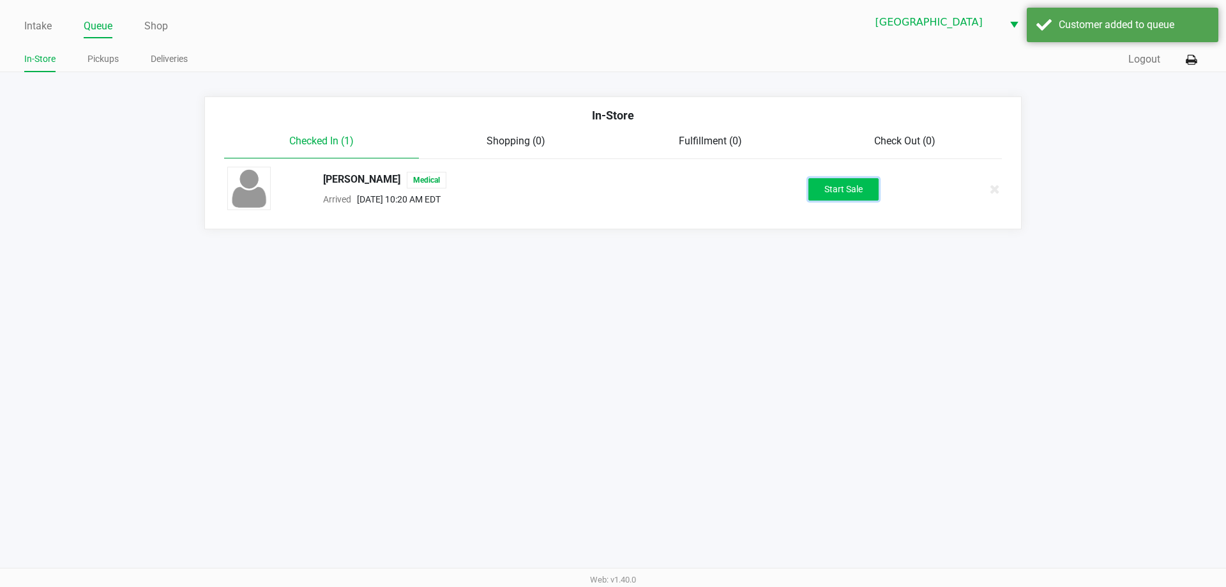
click at [829, 186] on button "Start Sale" at bounding box center [843, 189] width 70 height 22
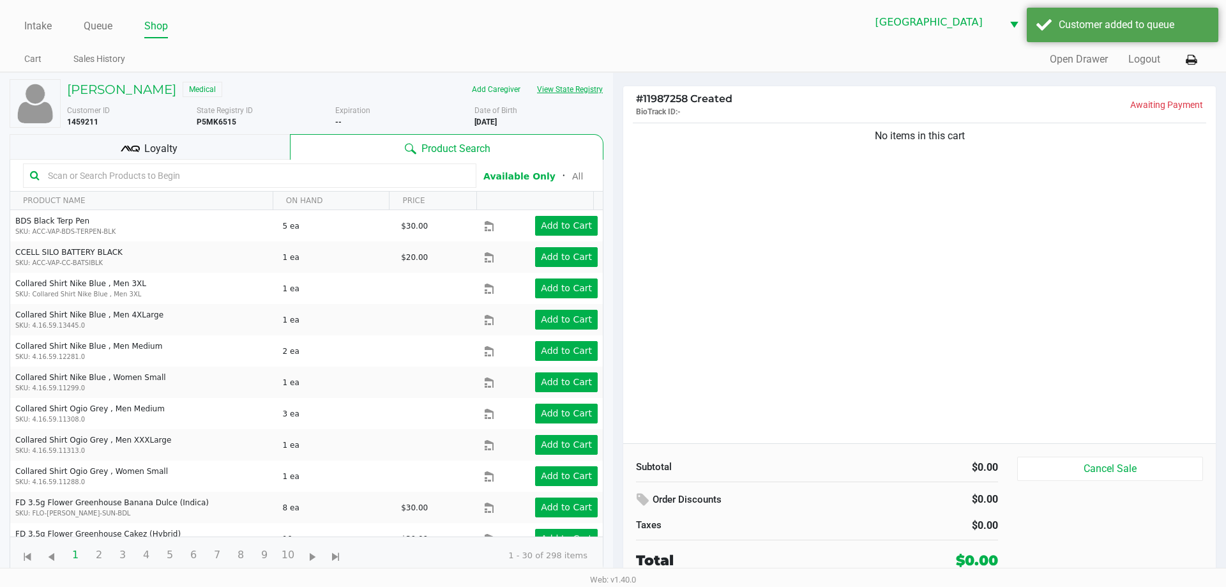
click at [592, 88] on button "View State Registry" at bounding box center [566, 89] width 75 height 20
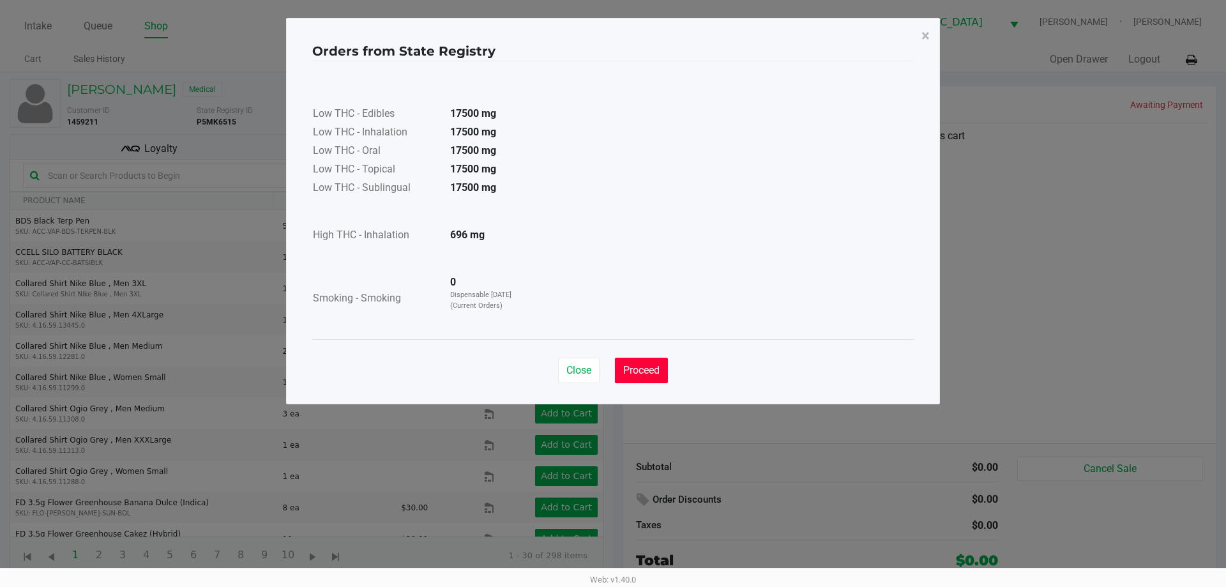
click at [648, 368] on span "Proceed" at bounding box center [641, 370] width 36 height 12
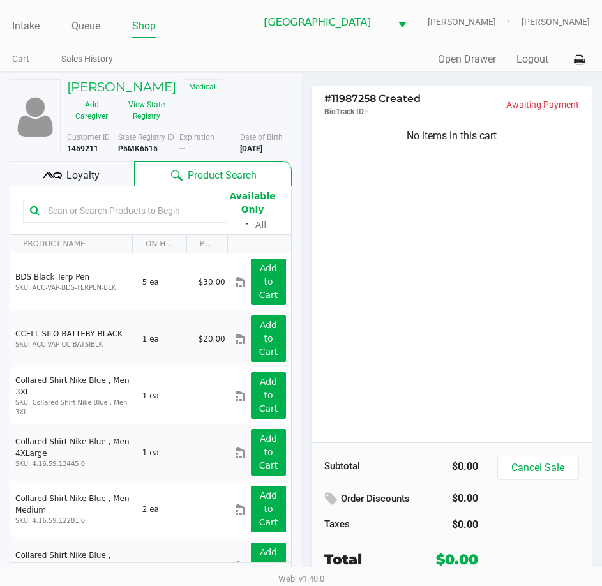
click at [66, 175] on span "Loyalty" at bounding box center [82, 175] width 33 height 15
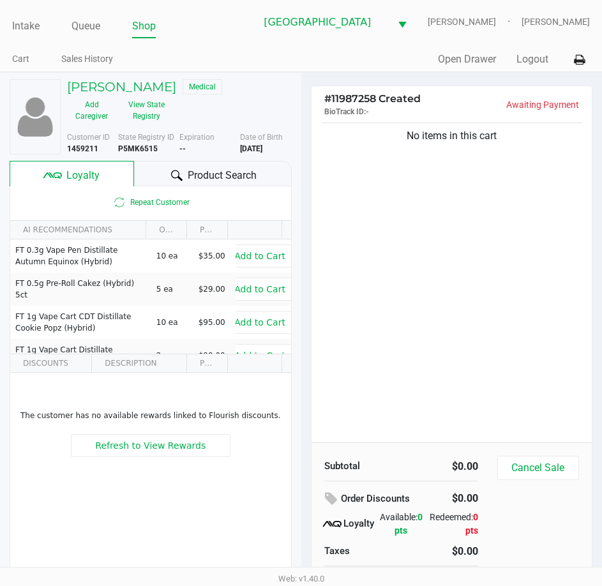
click at [214, 174] on span "Product Search" at bounding box center [222, 175] width 69 height 15
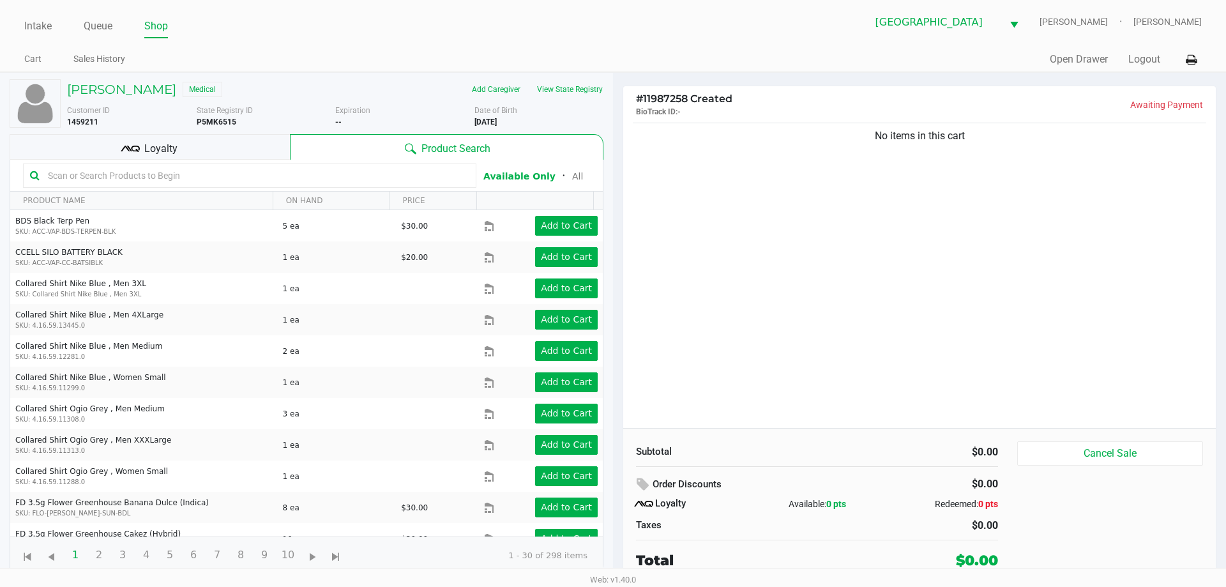
click at [653, 201] on div "No items in this cart" at bounding box center [919, 274] width 593 height 308
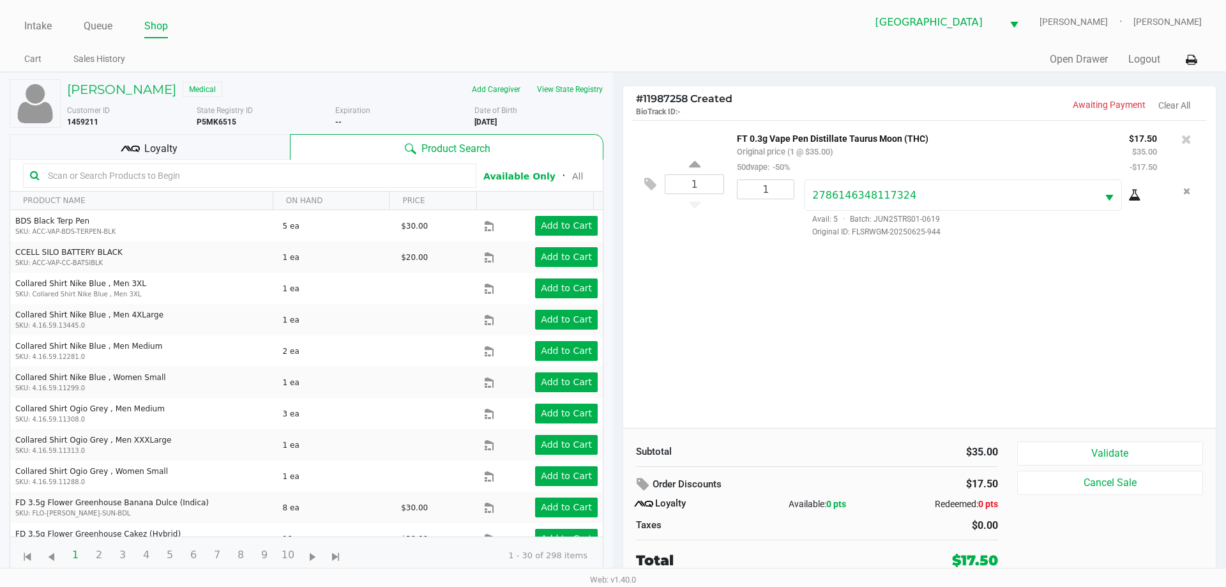
drag, startPoint x: 1154, startPoint y: 469, endPoint x: 1153, endPoint y: 461, distance: 8.4
click at [1154, 467] on div "Validate Cancel Sale" at bounding box center [1114, 506] width 195 height 130
click at [1153, 459] on button "Validate" at bounding box center [1110, 453] width 186 height 24
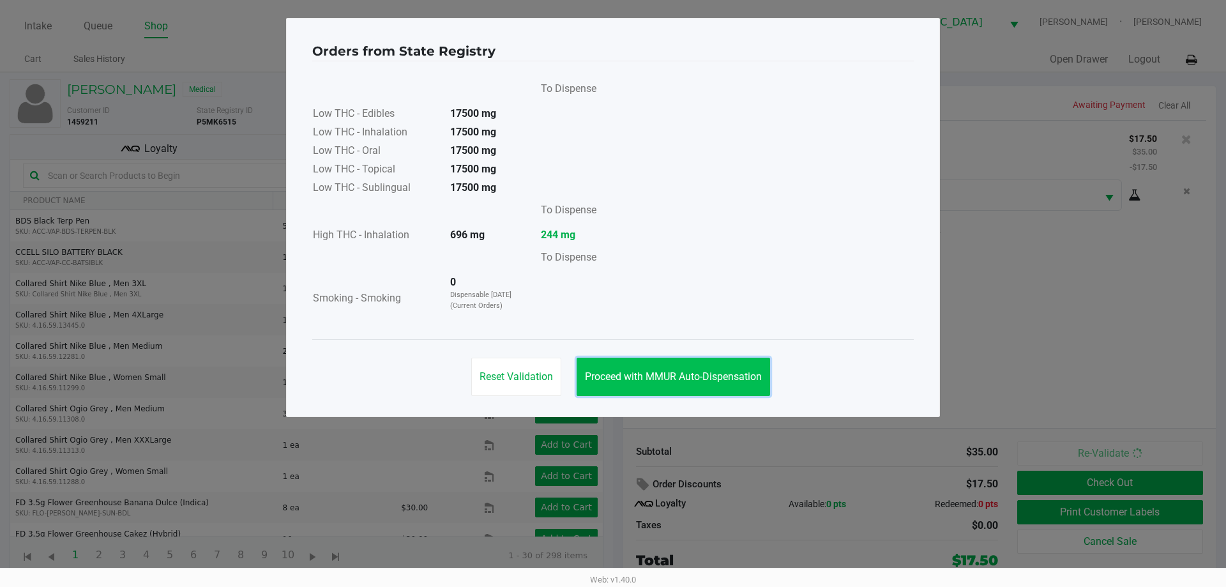
click at [706, 377] on span "Proceed with MMUR Auto-Dispensation" at bounding box center [673, 376] width 177 height 12
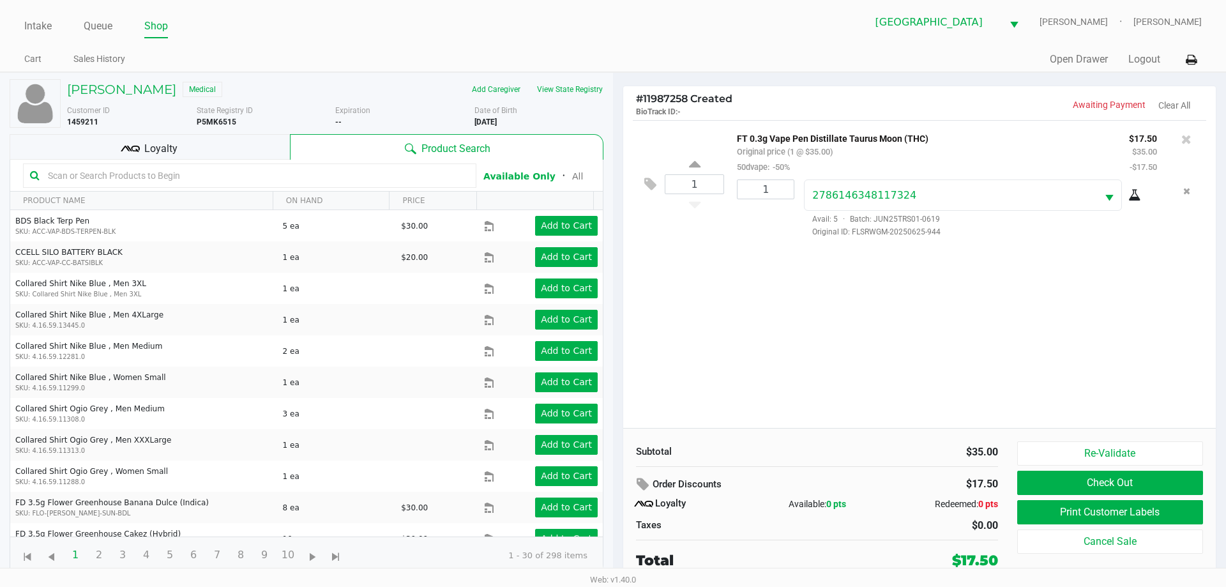
click at [227, 156] on div "Loyalty" at bounding box center [150, 147] width 280 height 26
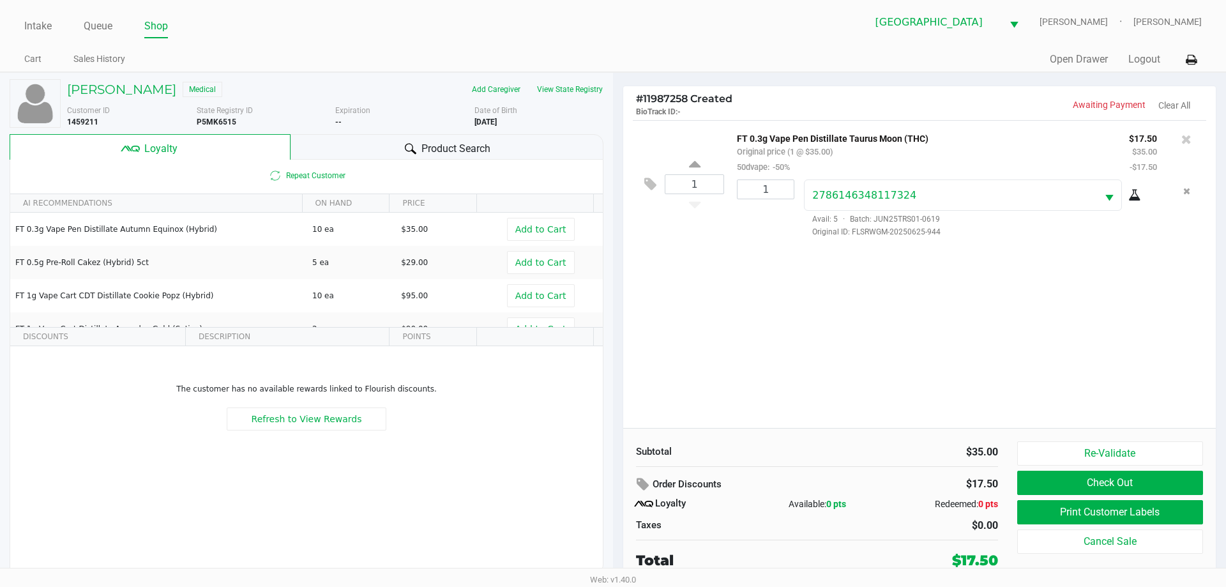
click at [398, 150] on div "Product Search" at bounding box center [448, 147] width 314 height 26
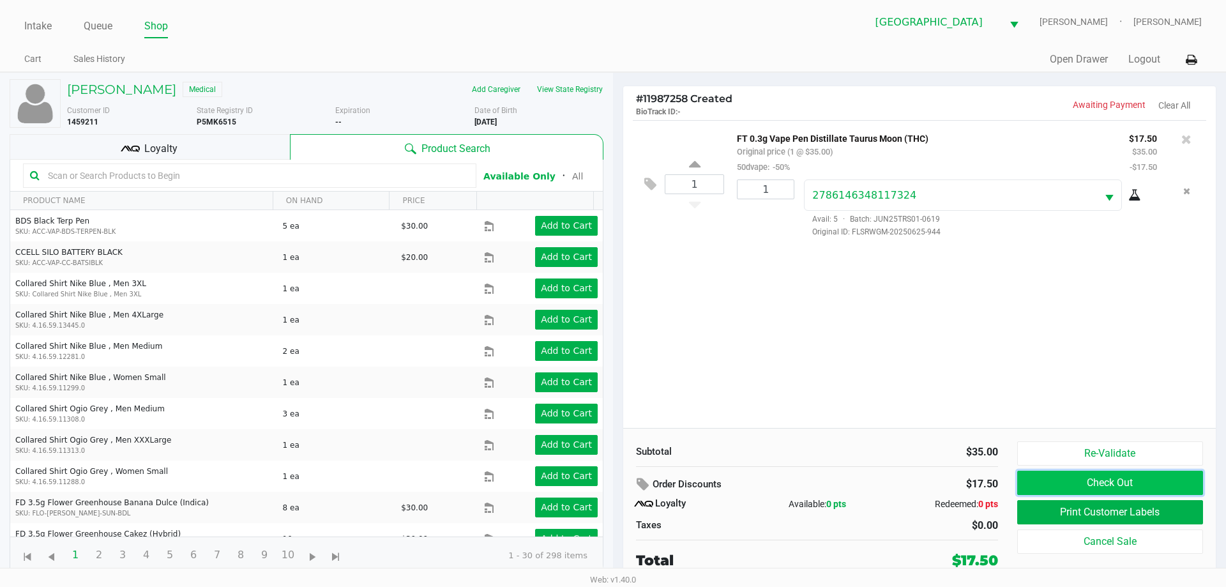
click at [1094, 490] on button "Check Out" at bounding box center [1110, 483] width 186 height 24
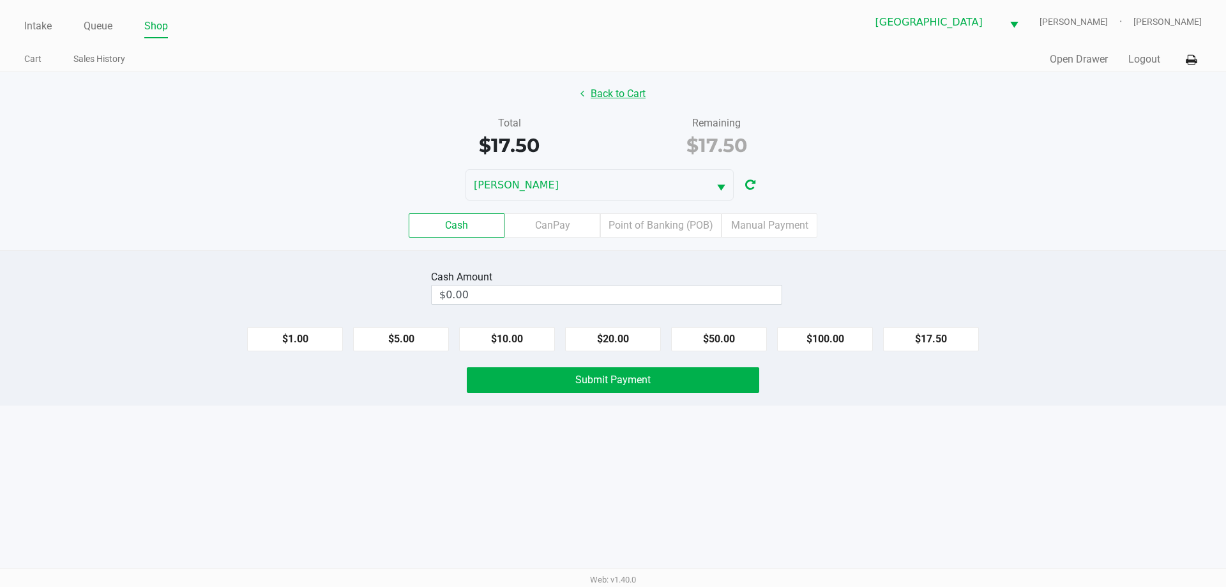
click at [603, 94] on button "Back to Cart" at bounding box center [613, 94] width 82 height 24
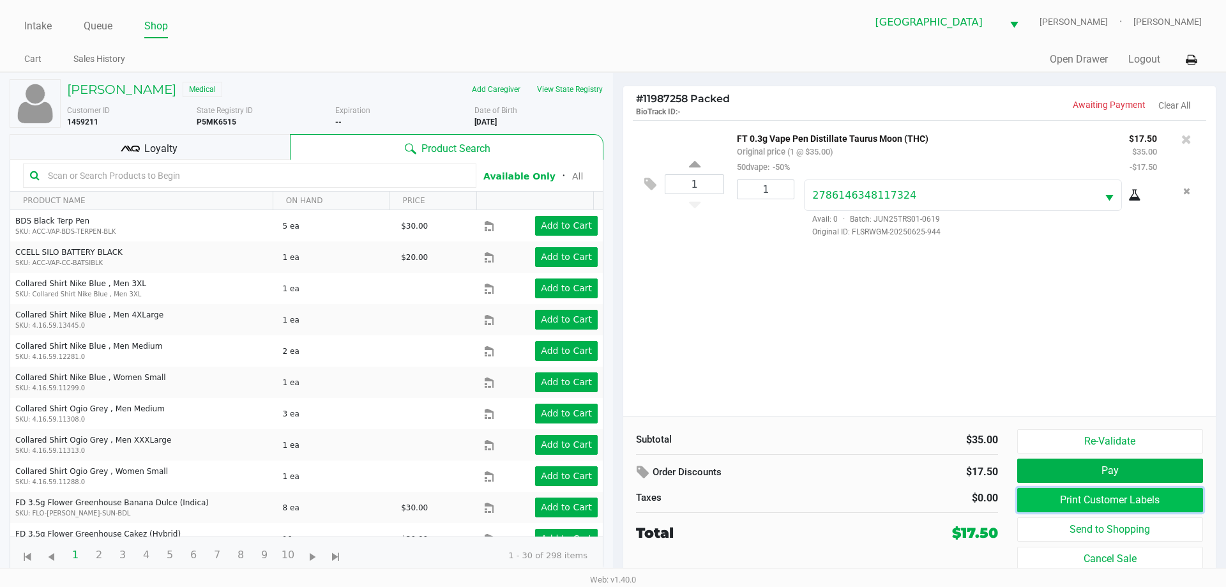
click at [1117, 496] on button "Print Customer Labels" at bounding box center [1110, 500] width 186 height 24
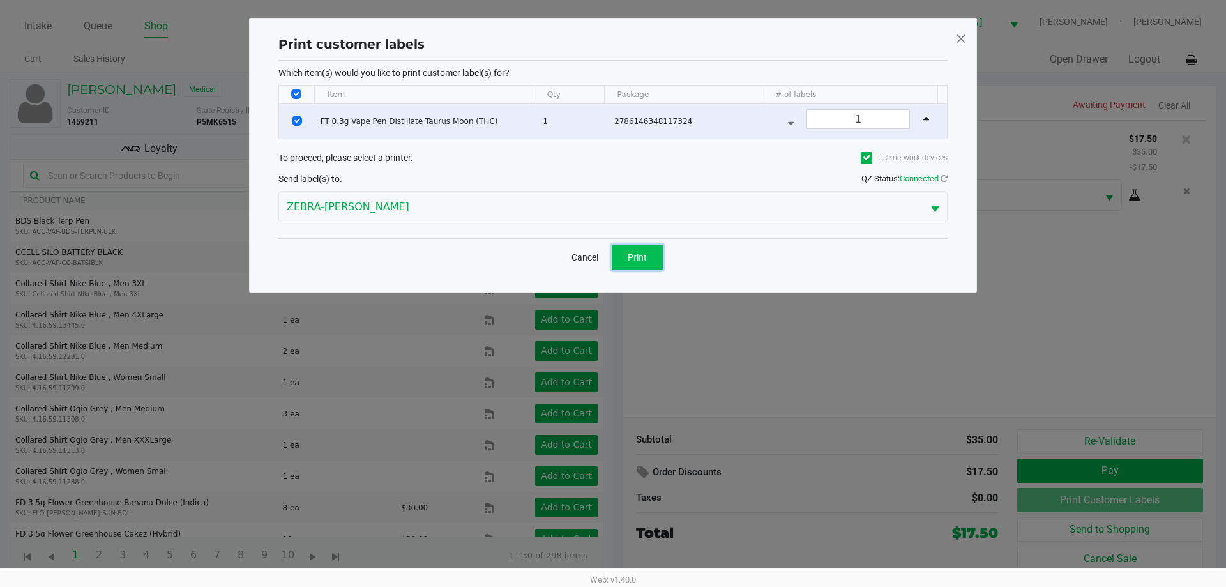
drag, startPoint x: 642, startPoint y: 251, endPoint x: 649, endPoint y: 250, distance: 7.1
click at [642, 250] on button "Print" at bounding box center [637, 258] width 51 height 26
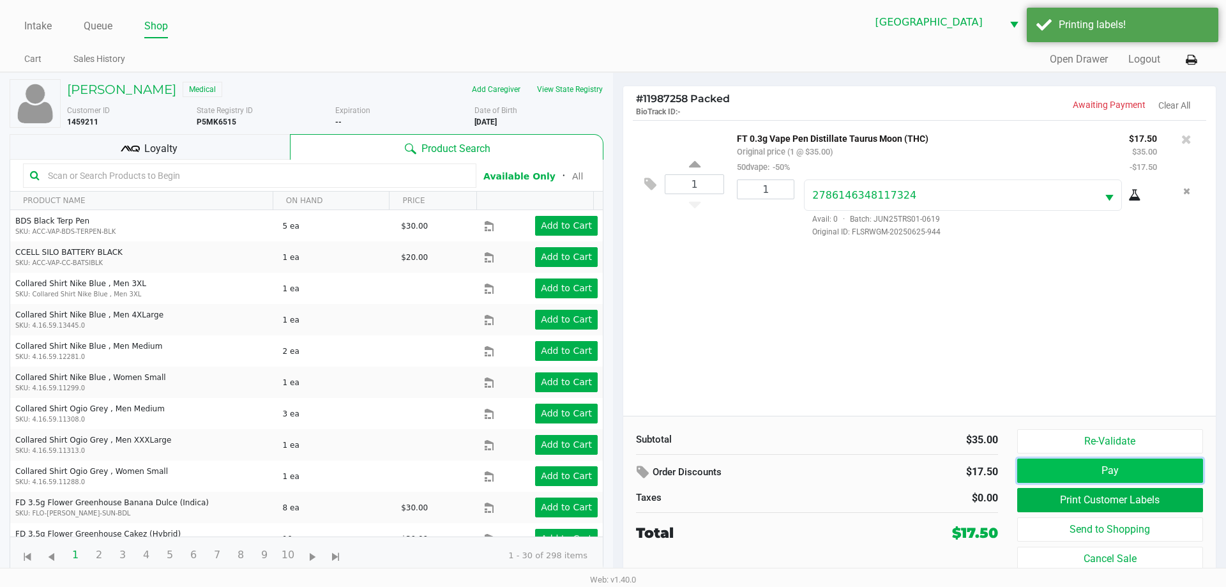
click at [1101, 463] on button "Pay" at bounding box center [1110, 470] width 186 height 24
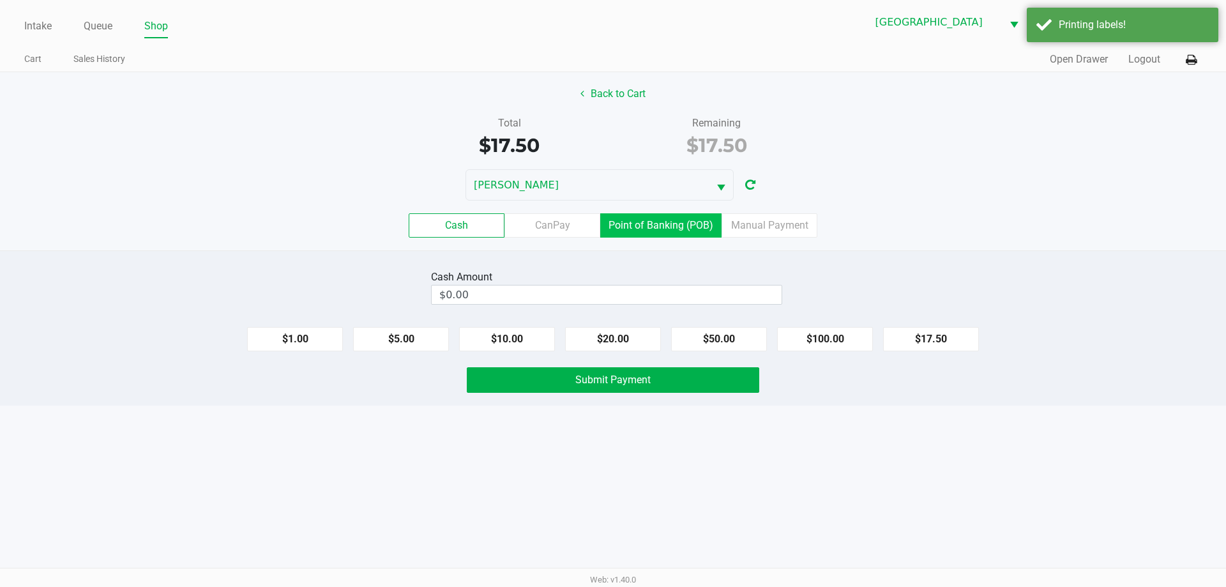
click at [637, 225] on label "Point of Banking (POB)" at bounding box center [660, 225] width 121 height 24
click at [0, 0] on 7 "Point of Banking (POB)" at bounding box center [0, 0] width 0 height 0
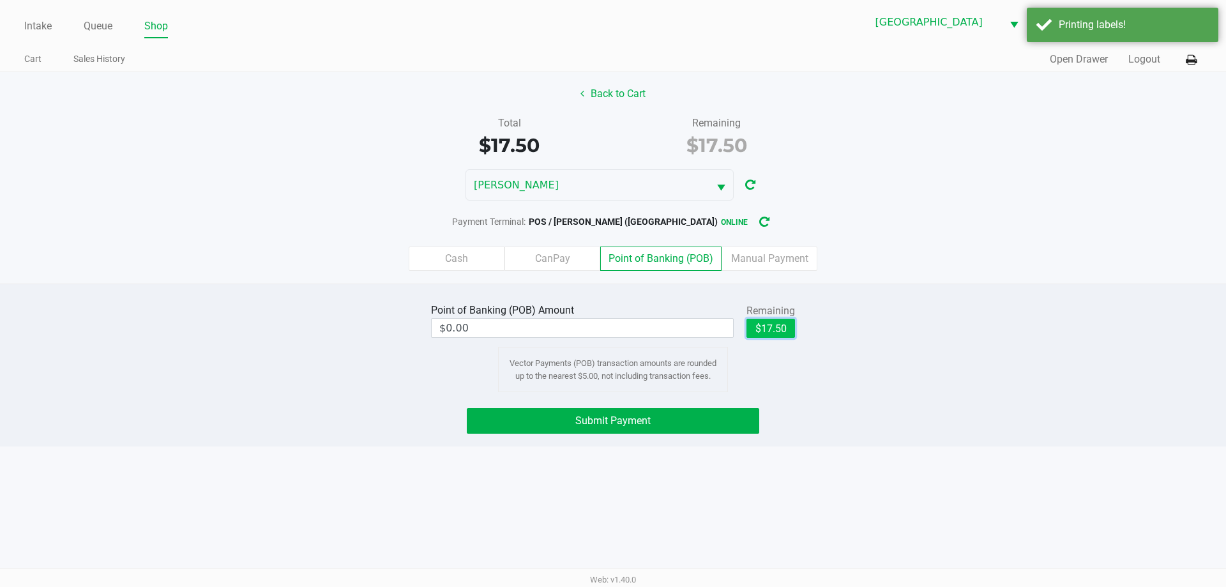
click at [785, 328] on button "$17.50" at bounding box center [770, 328] width 49 height 19
drag, startPoint x: 626, startPoint y: 414, endPoint x: 633, endPoint y: 414, distance: 6.4
click at [626, 413] on button "Submit Payment" at bounding box center [613, 421] width 292 height 26
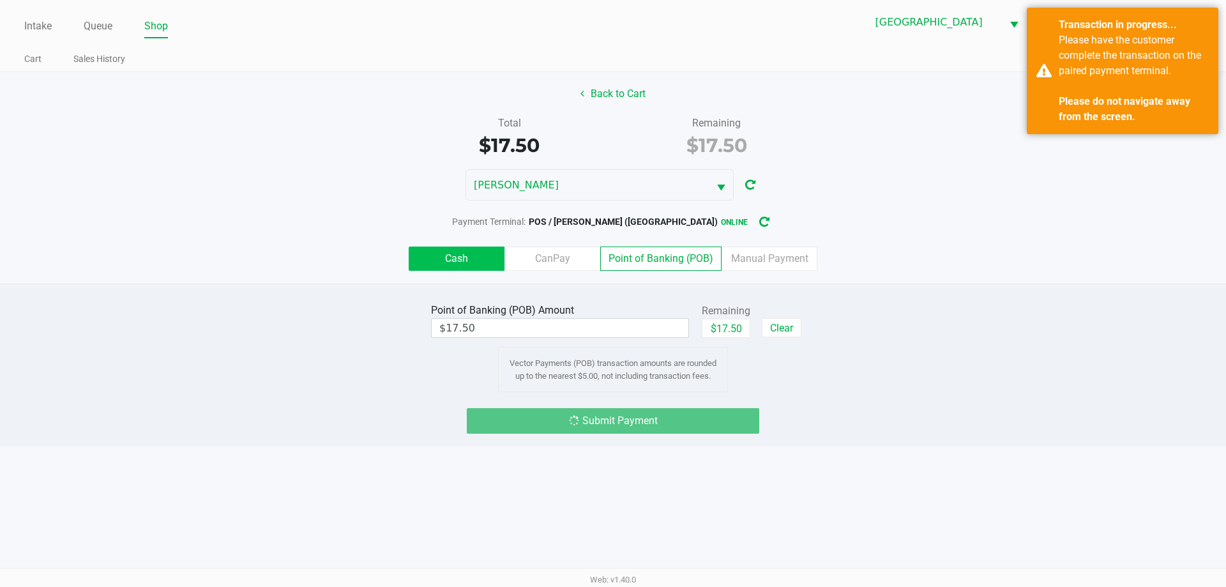
click at [480, 248] on label "Cash" at bounding box center [457, 258] width 96 height 24
click at [0, 0] on 0 "Cash" at bounding box center [0, 0] width 0 height 0
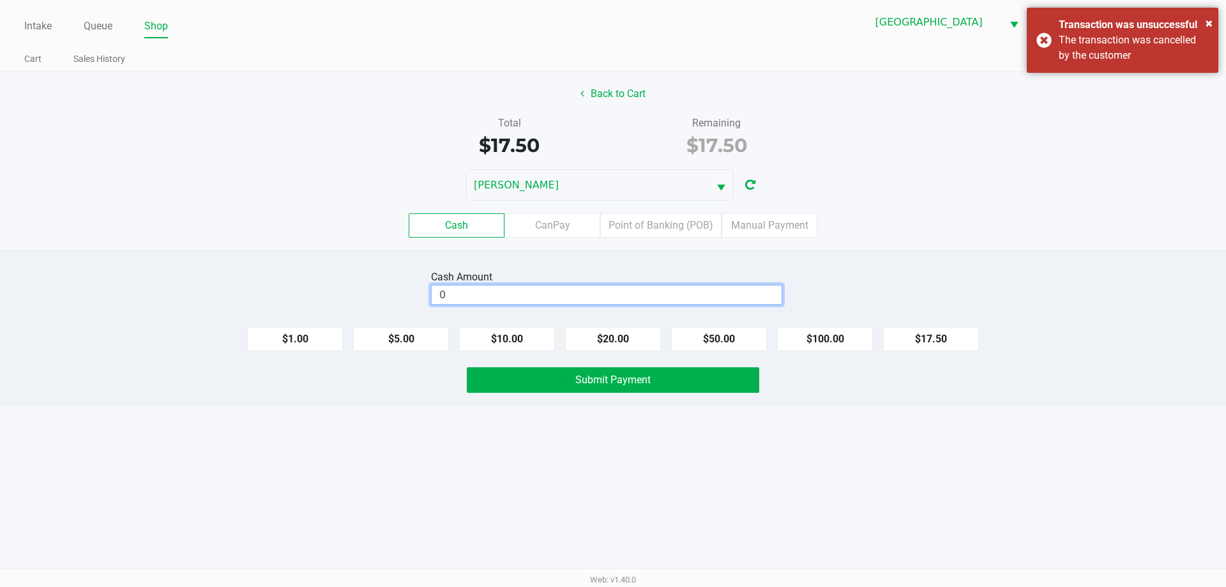
click at [549, 300] on input "0" at bounding box center [607, 294] width 350 height 19
click at [836, 478] on div "Intake Queue Shop North Port WC VANCE-JOY Spencer Matosky Cart Sales History Qu…" at bounding box center [613, 293] width 1226 height 587
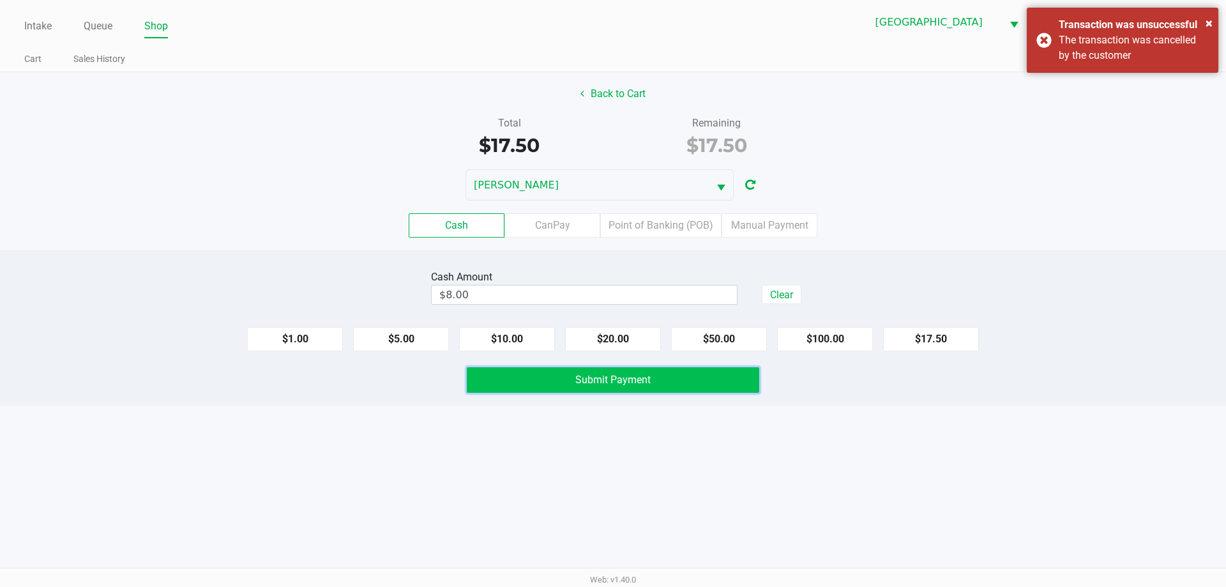
click at [701, 375] on button "Submit Payment" at bounding box center [613, 380] width 292 height 26
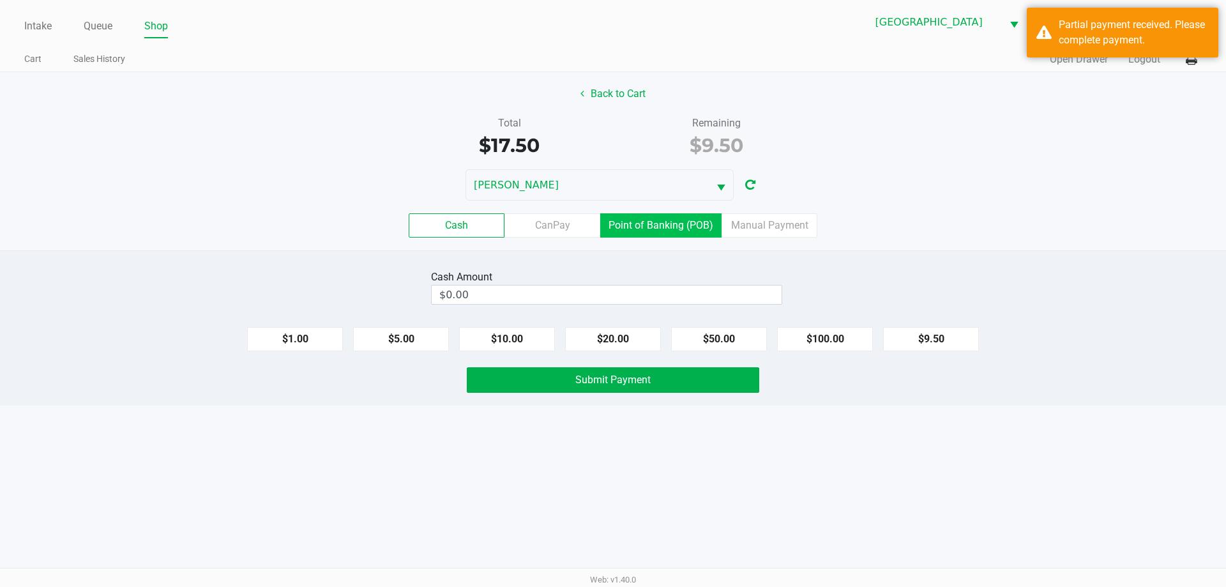
click at [666, 233] on label "Point of Banking (POB)" at bounding box center [660, 225] width 121 height 24
click at [0, 0] on 7 "Point of Banking (POB)" at bounding box center [0, 0] width 0 height 0
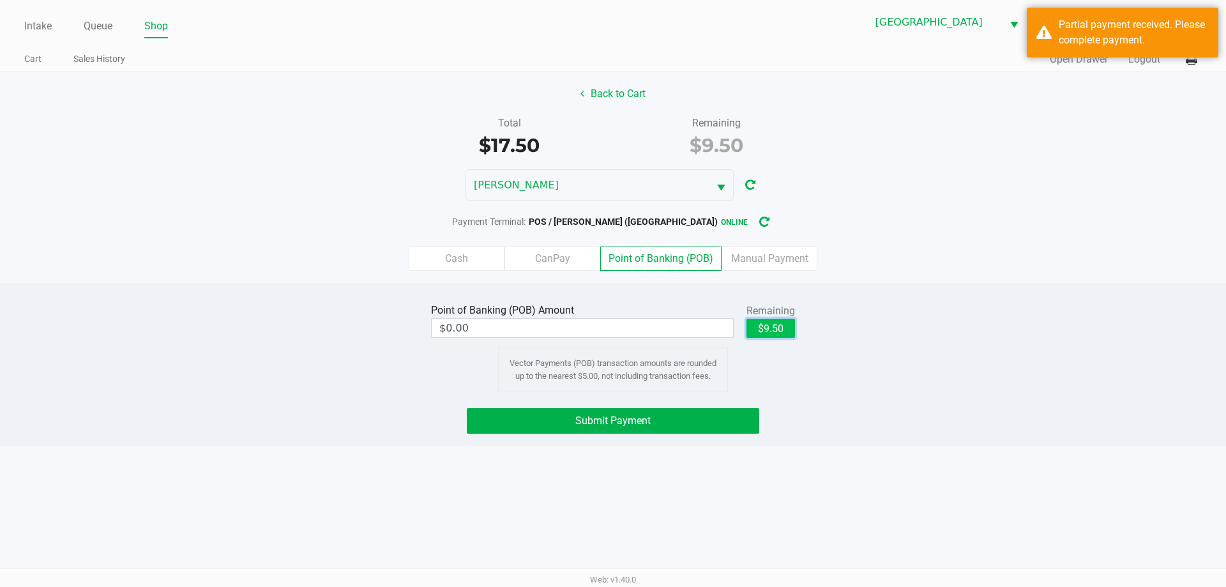
click at [769, 322] on button "$9.50" at bounding box center [770, 328] width 49 height 19
type input "$9.50"
click at [729, 418] on button "Submit Payment" at bounding box center [613, 421] width 292 height 26
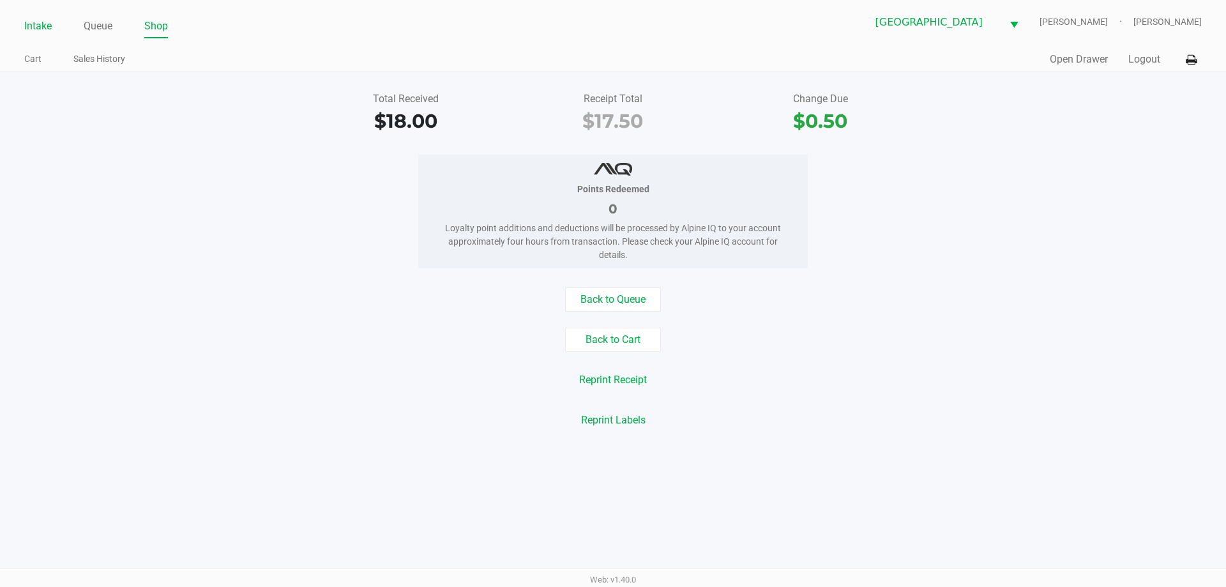
click at [47, 29] on link "Intake" at bounding box center [37, 26] width 27 height 18
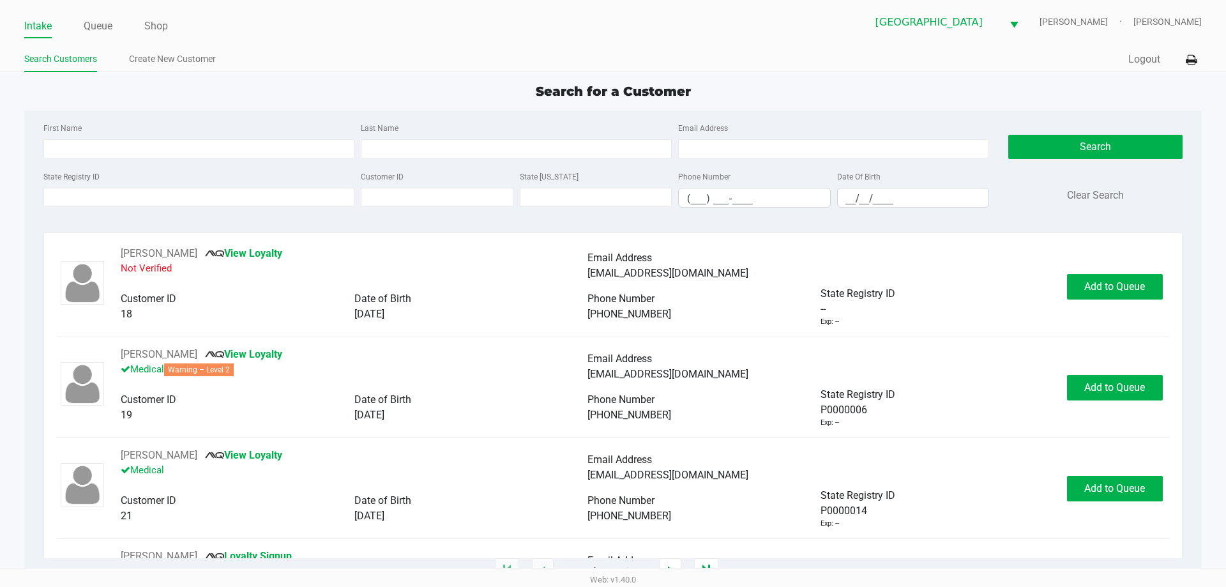
click at [438, 54] on ul "Search Customers Create New Customer" at bounding box center [318, 61] width 589 height 22
click at [97, 34] on link "Queue" at bounding box center [98, 26] width 29 height 18
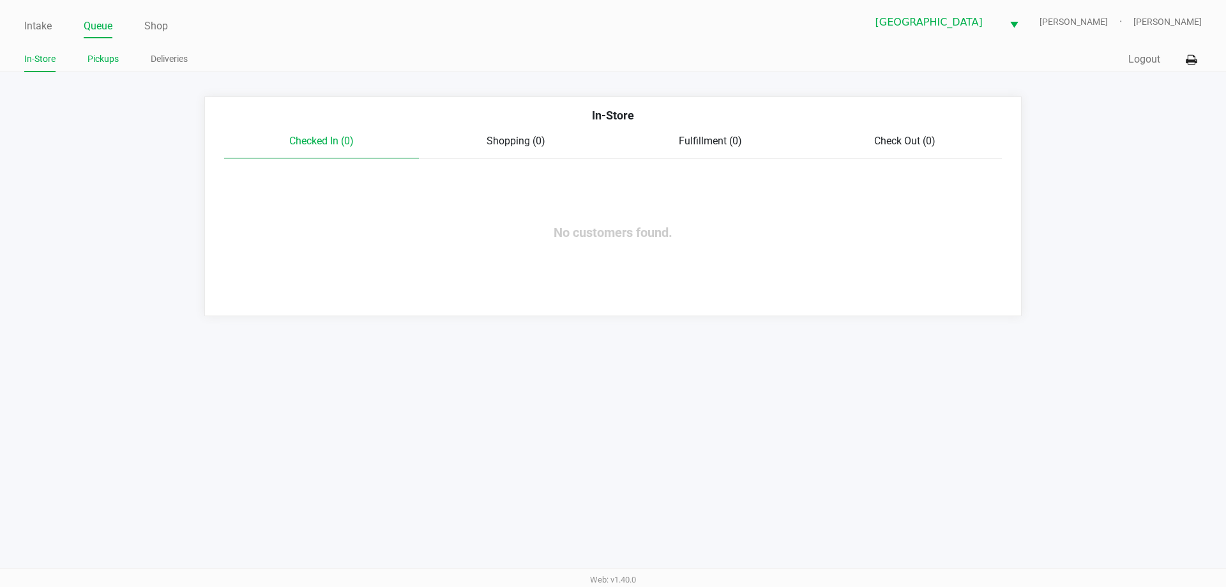
click at [118, 62] on link "Pickups" at bounding box center [102, 59] width 31 height 16
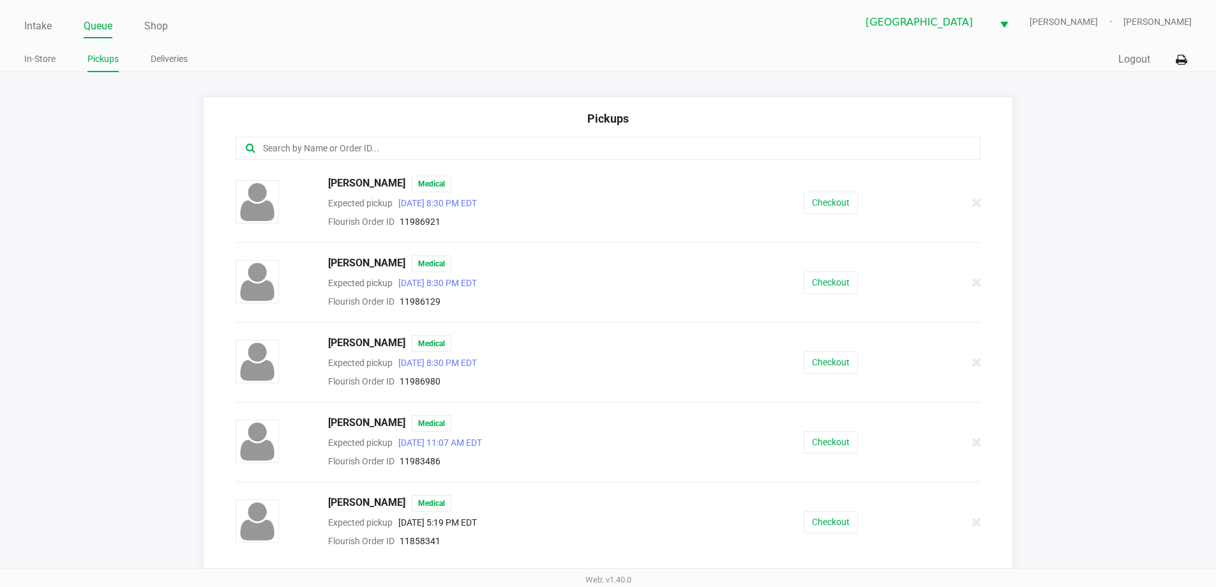
click at [502, 156] on input "text" at bounding box center [588, 148] width 653 height 15
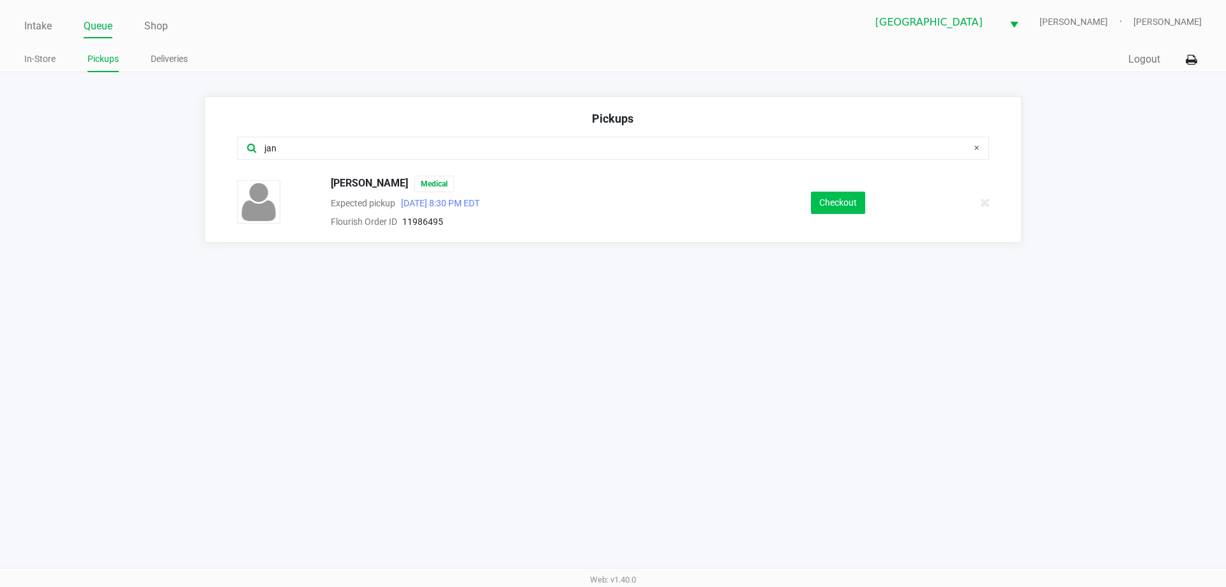
type input "jan"
click at [850, 209] on button "Checkout" at bounding box center [838, 203] width 54 height 22
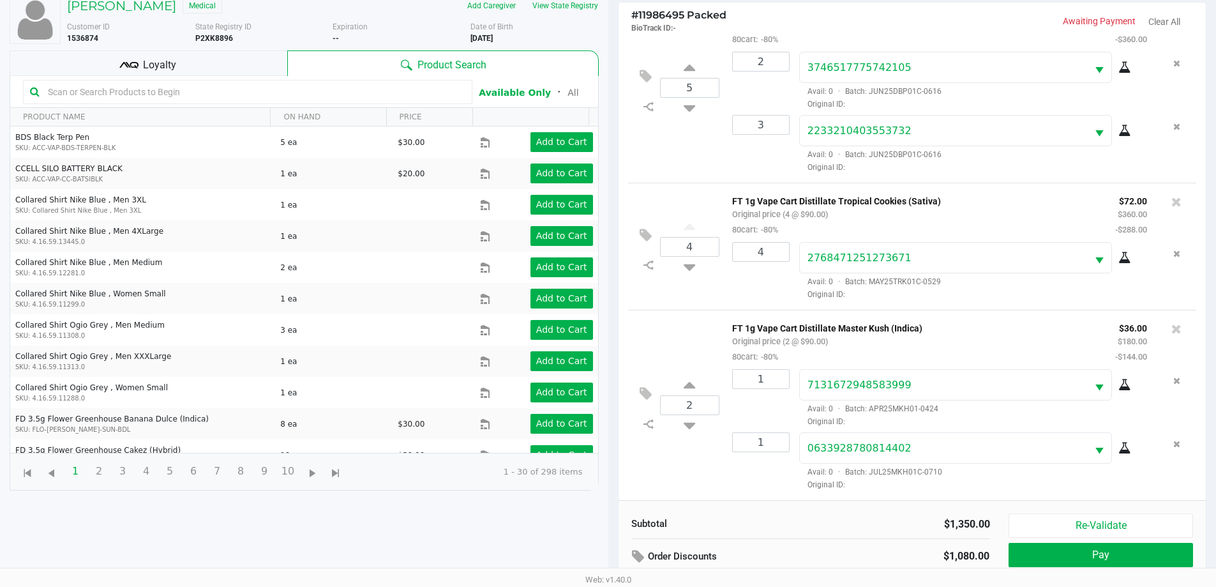
scroll to position [10, 0]
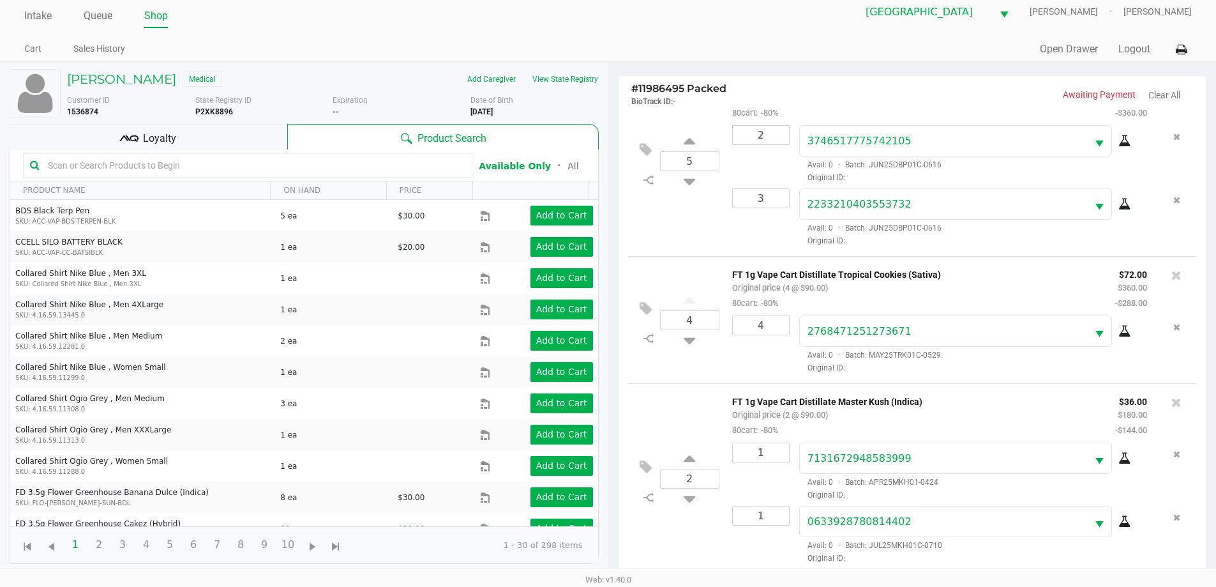
click at [140, 145] on div "Loyalty" at bounding box center [149, 137] width 278 height 26
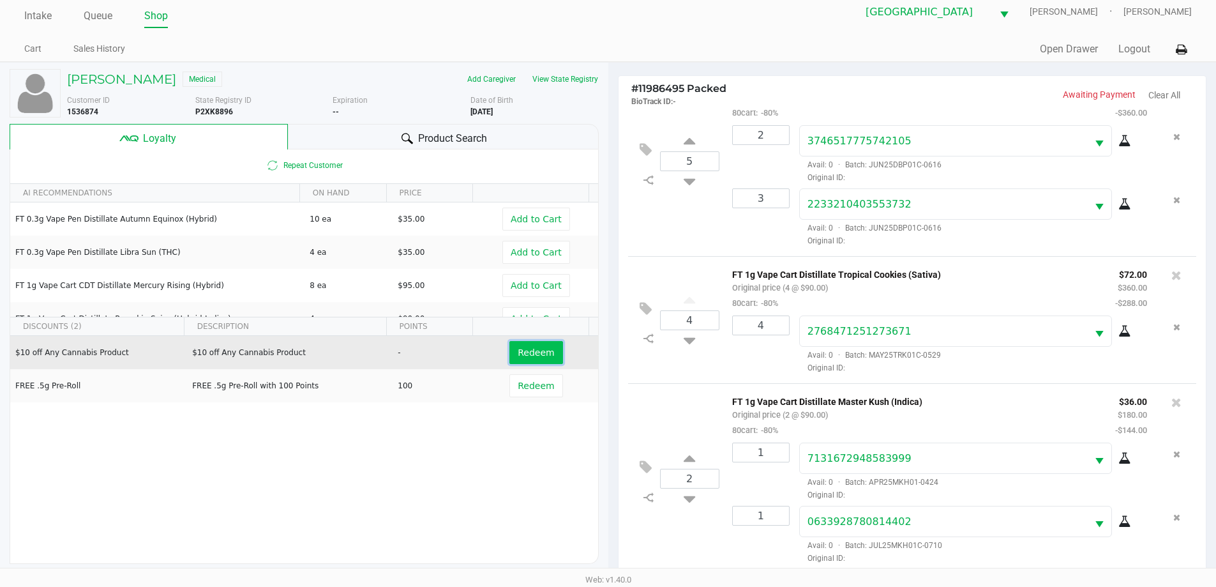
click at [542, 351] on span "Redeem" at bounding box center [536, 352] width 36 height 10
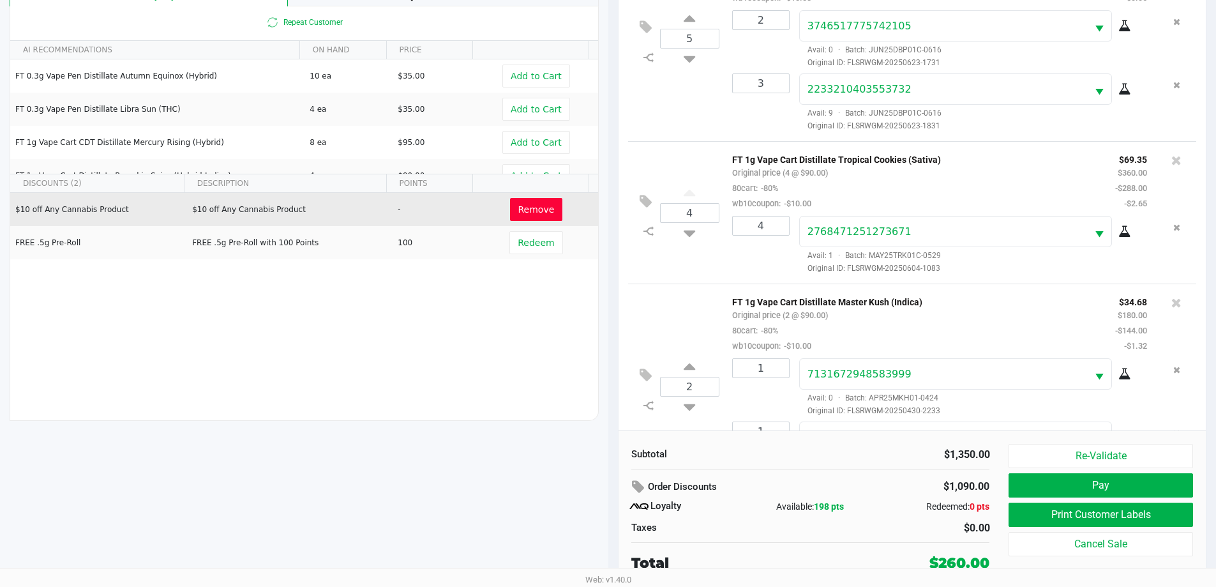
scroll to position [235, 0]
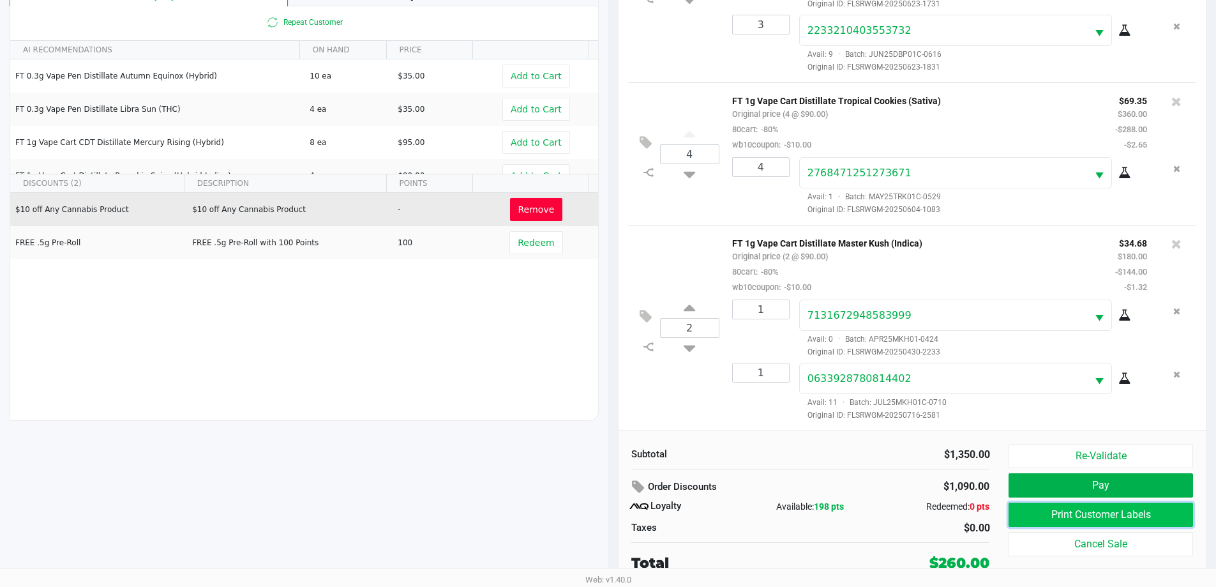
click at [1036, 510] on button "Print Customer Labels" at bounding box center [1101, 515] width 184 height 24
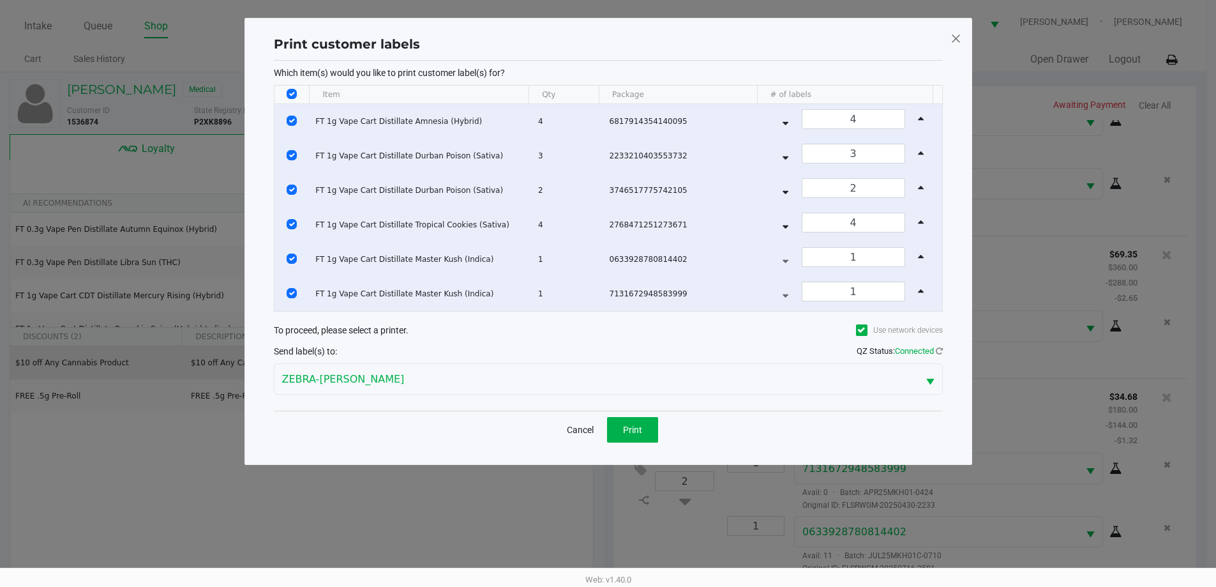
scroll to position [0, 0]
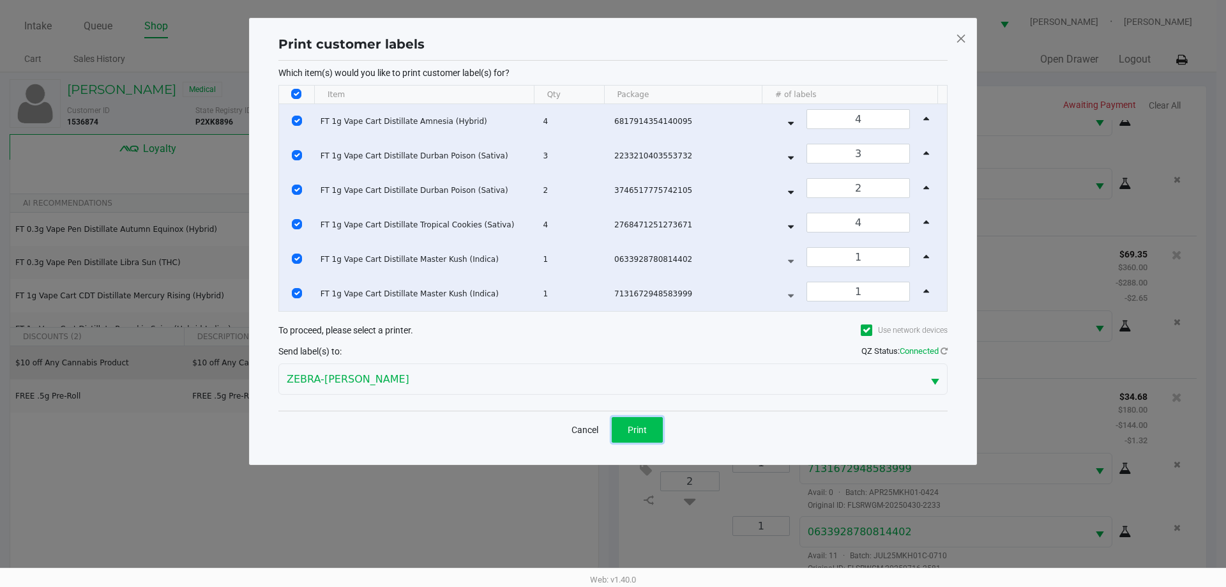
click at [651, 428] on button "Print" at bounding box center [637, 430] width 51 height 26
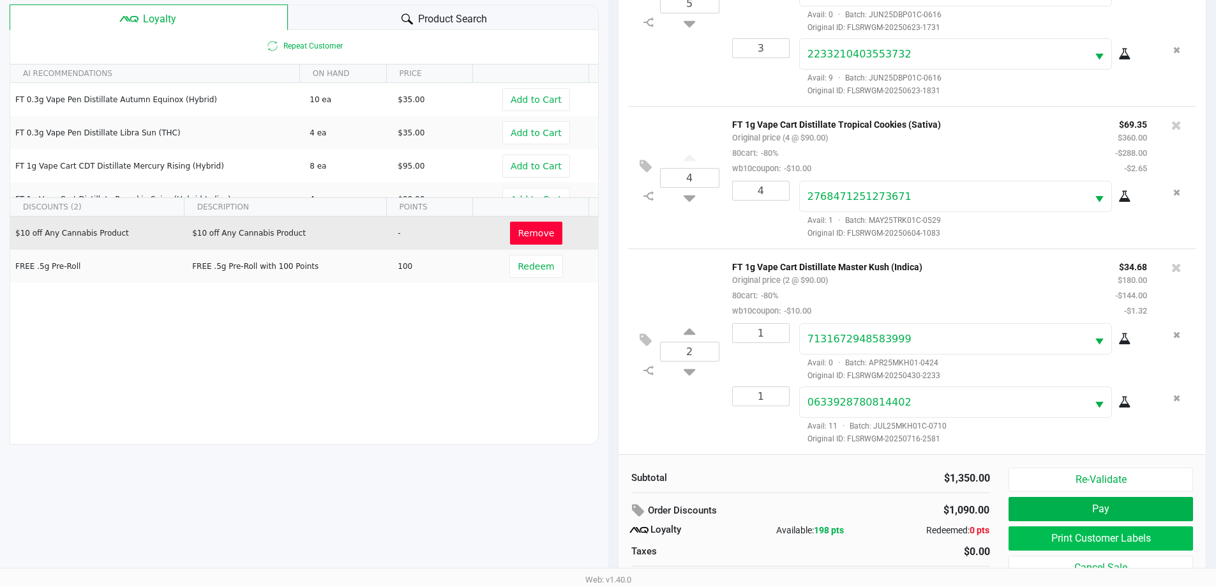
scroll to position [153, 0]
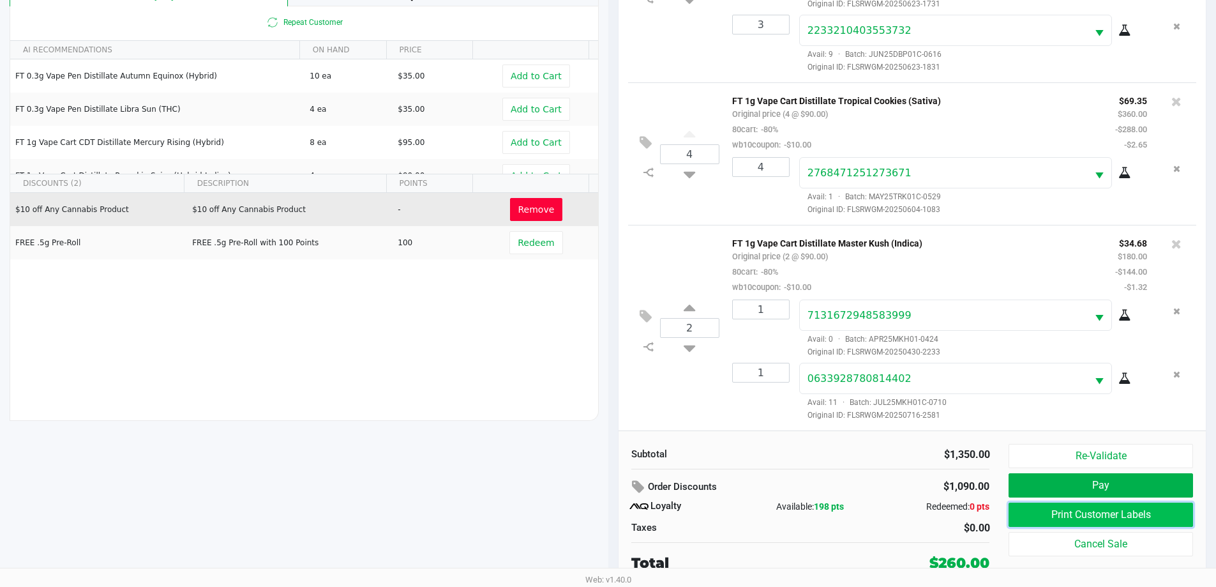
click at [1044, 515] on button "Print Customer Labels" at bounding box center [1101, 515] width 184 height 24
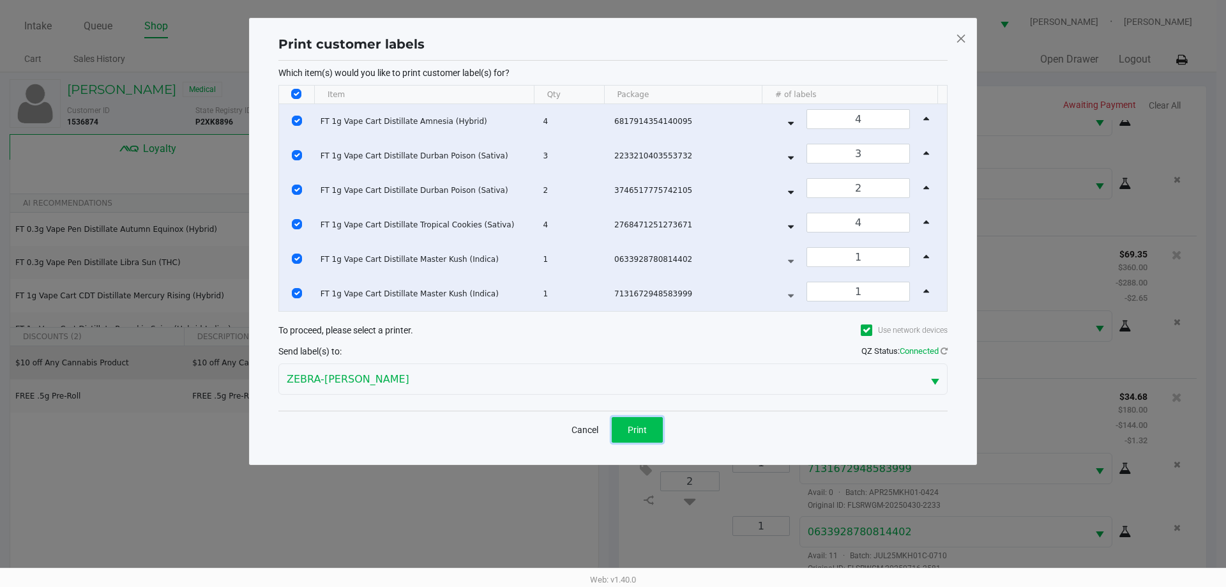
click at [639, 430] on span "Print" at bounding box center [637, 430] width 19 height 10
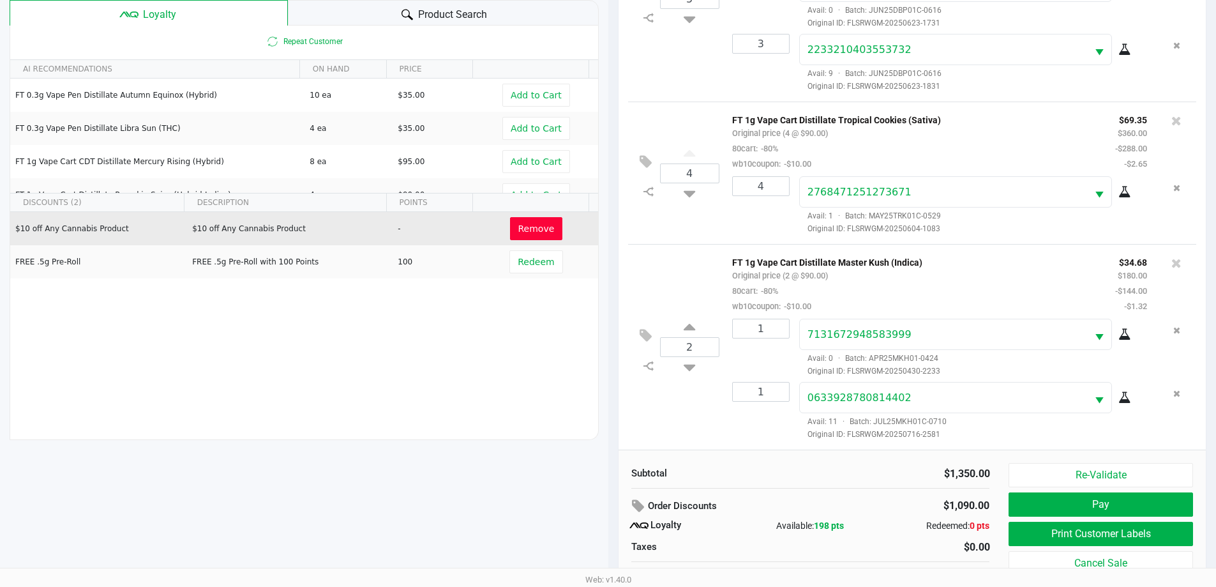
scroll to position [153, 0]
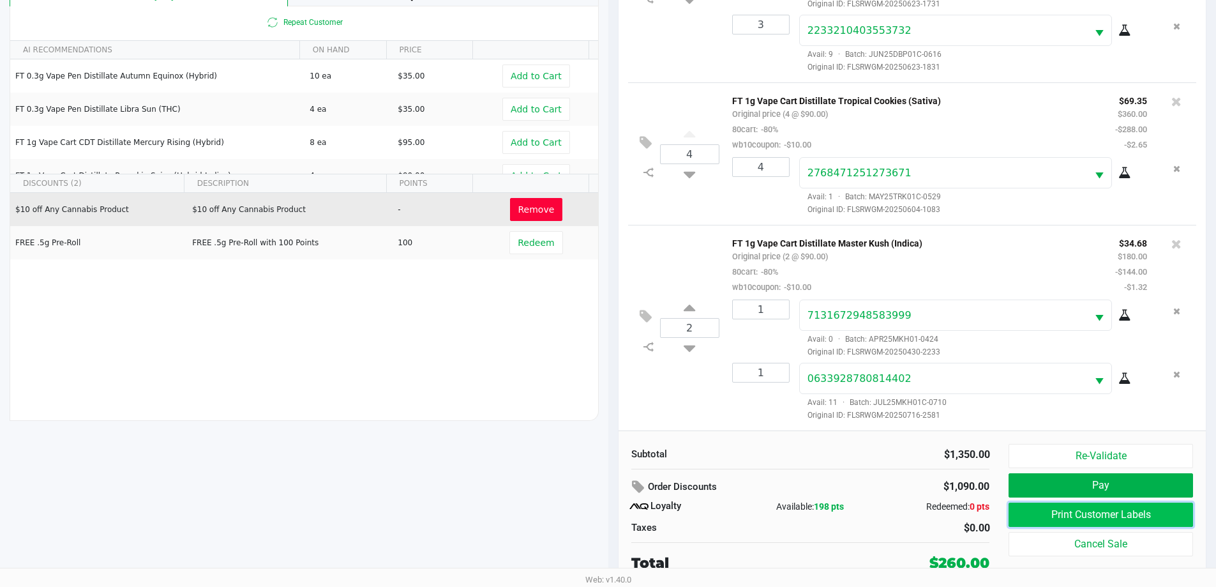
click at [1045, 510] on button "Print Customer Labels" at bounding box center [1101, 515] width 184 height 24
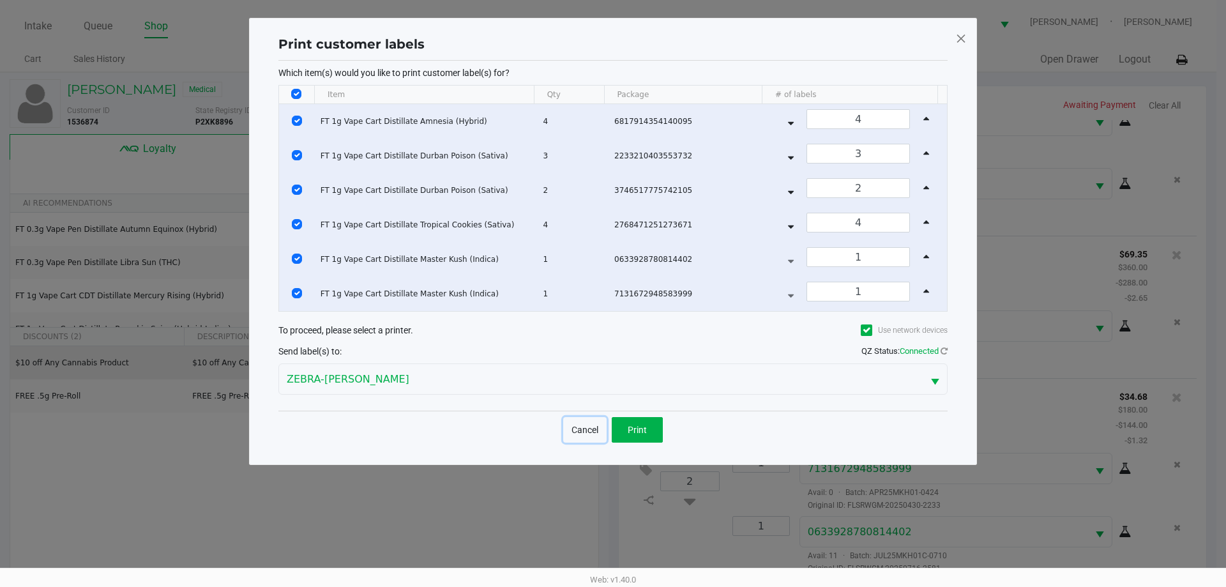
click at [586, 432] on button "Cancel" at bounding box center [584, 430] width 43 height 26
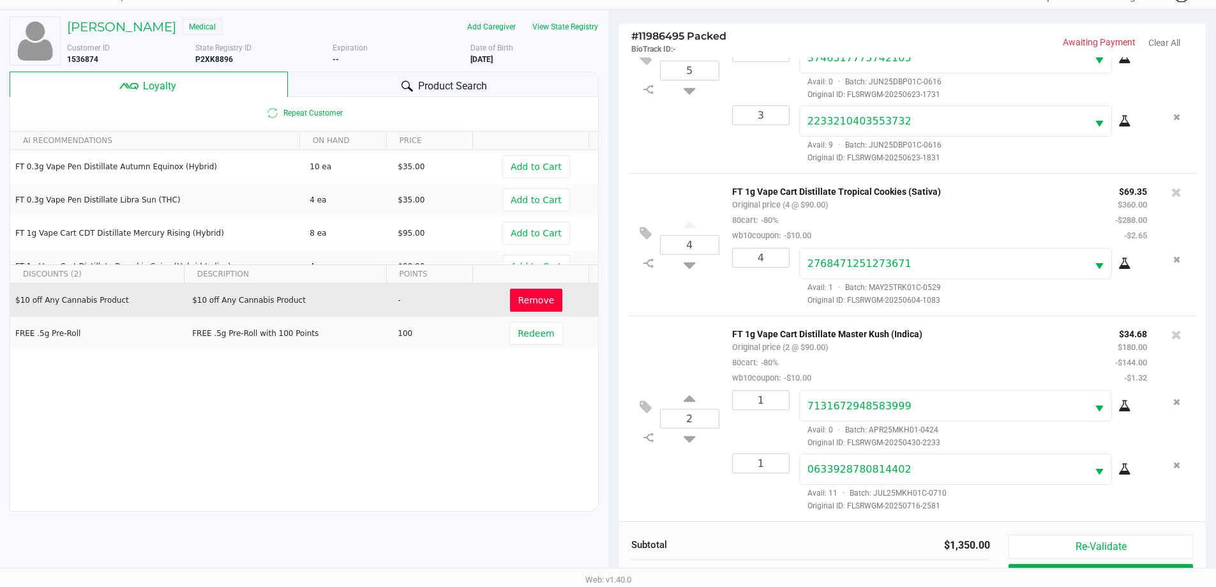
scroll to position [153, 0]
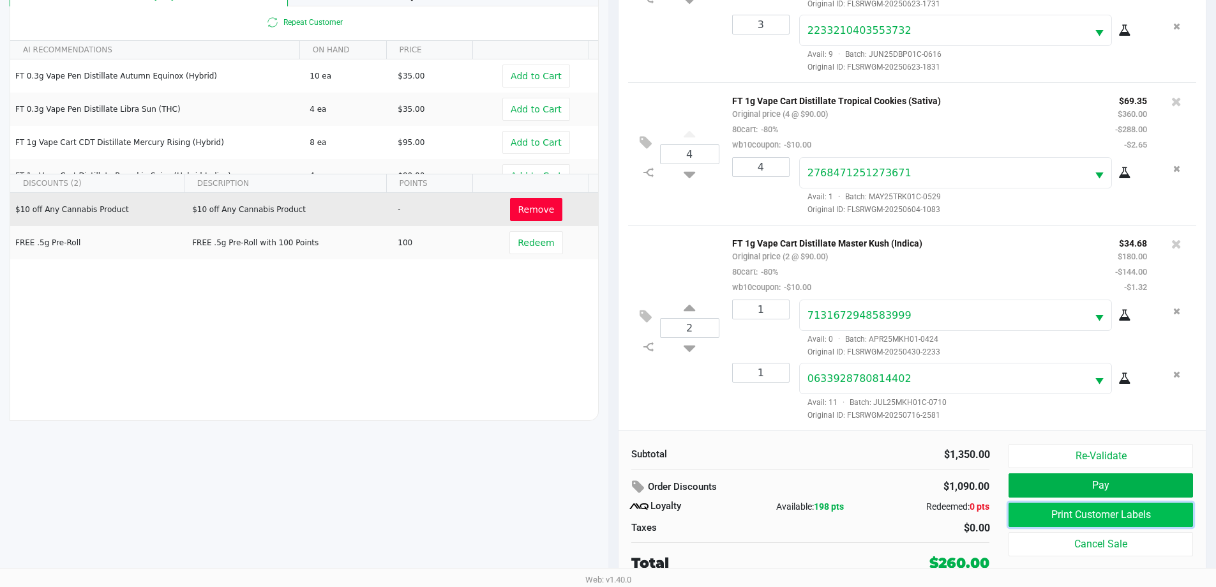
click at [1093, 519] on button "Print Customer Labels" at bounding box center [1101, 515] width 184 height 24
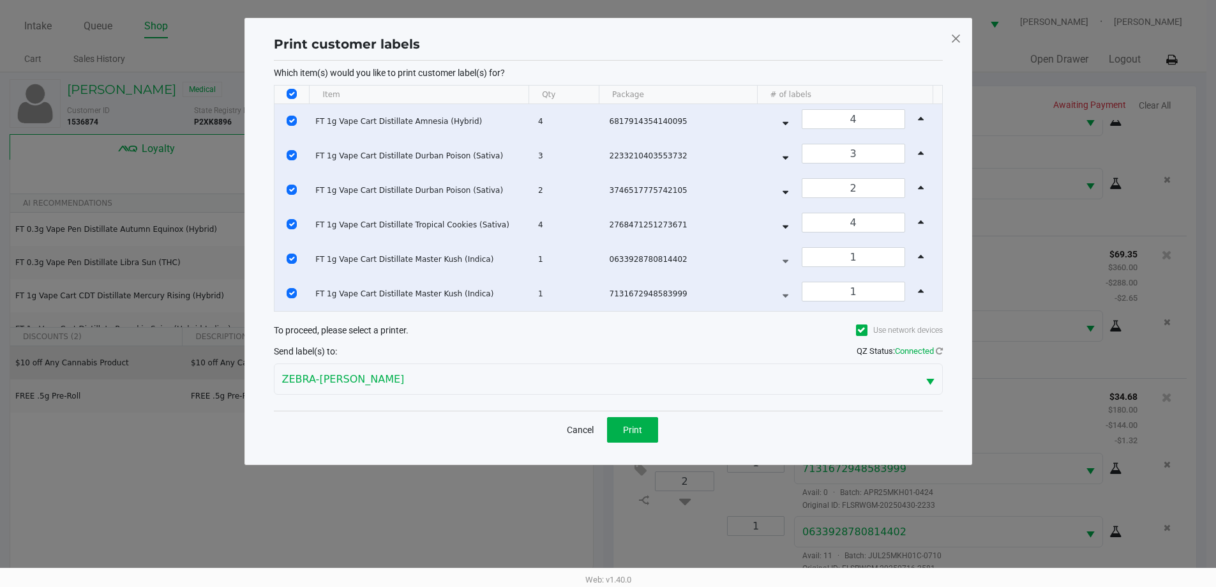
scroll to position [0, 0]
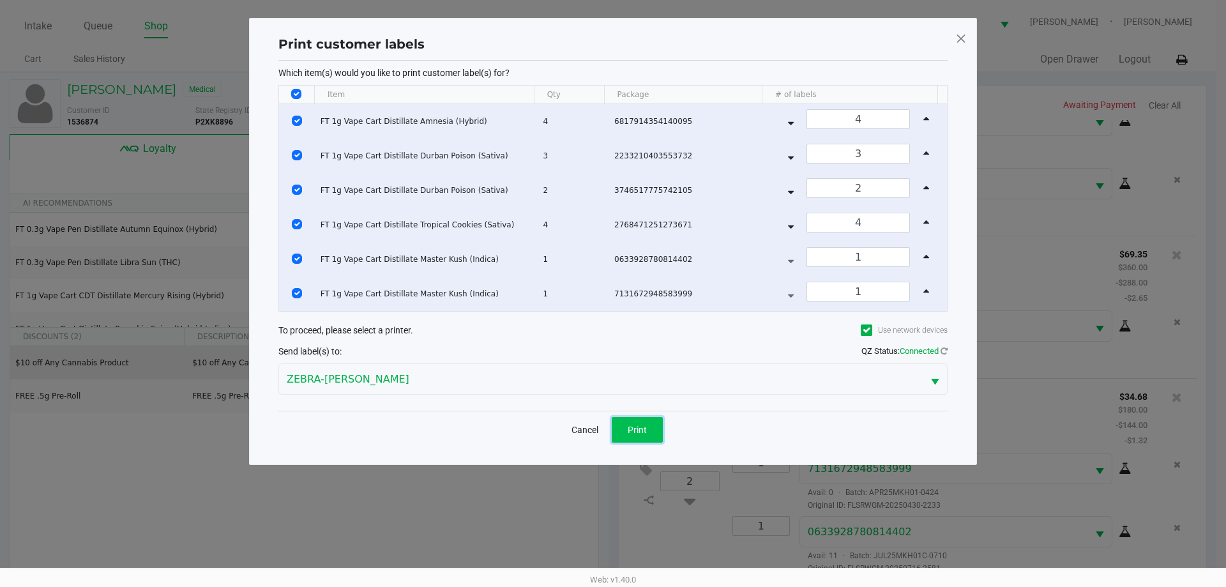
click at [646, 421] on button "Print" at bounding box center [637, 430] width 51 height 26
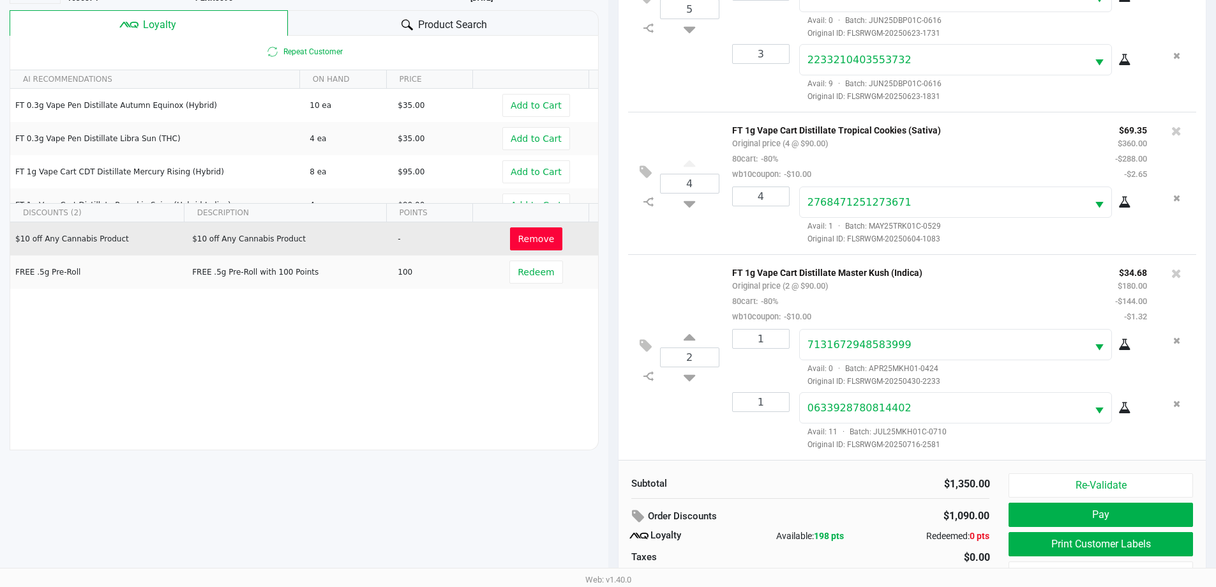
scroll to position [153, 0]
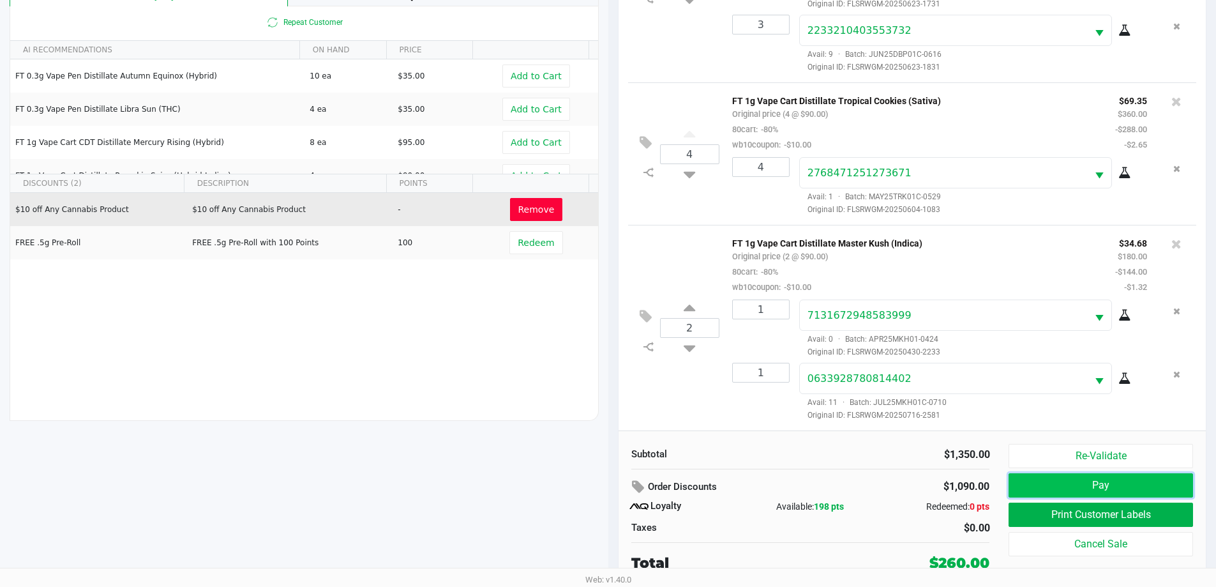
click at [1103, 477] on button "Pay" at bounding box center [1101, 485] width 184 height 24
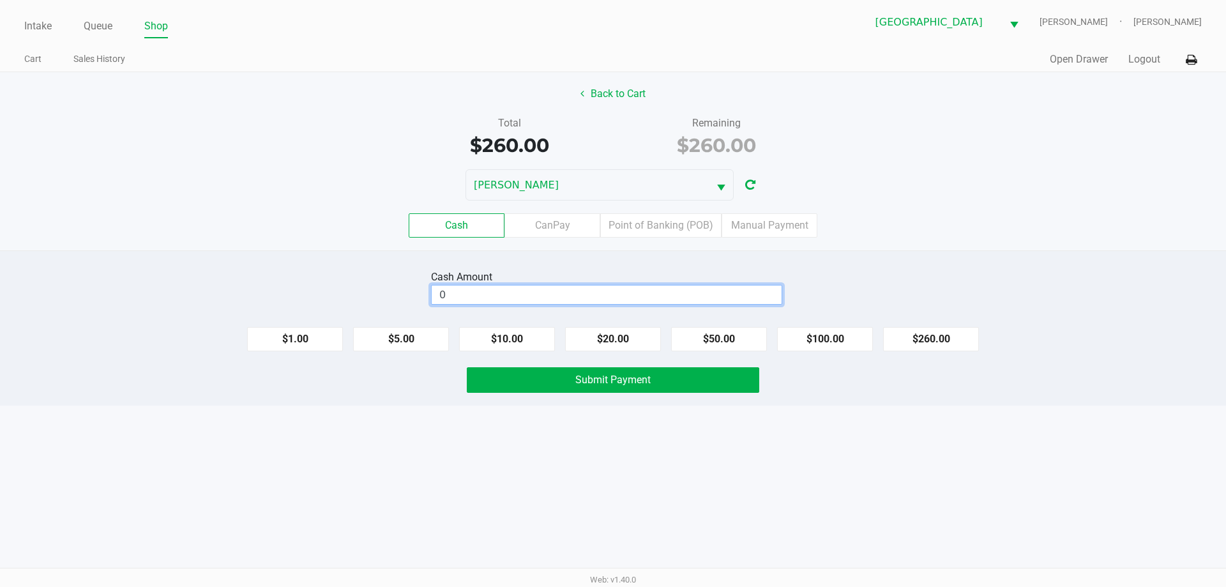
click at [686, 289] on input "0" at bounding box center [607, 294] width 350 height 19
type input "$270.00"
click at [654, 481] on div "Intake Queue Shop North Port WC VANCE-JOY Spencer Matosky Cart Sales History Qu…" at bounding box center [613, 293] width 1226 height 587
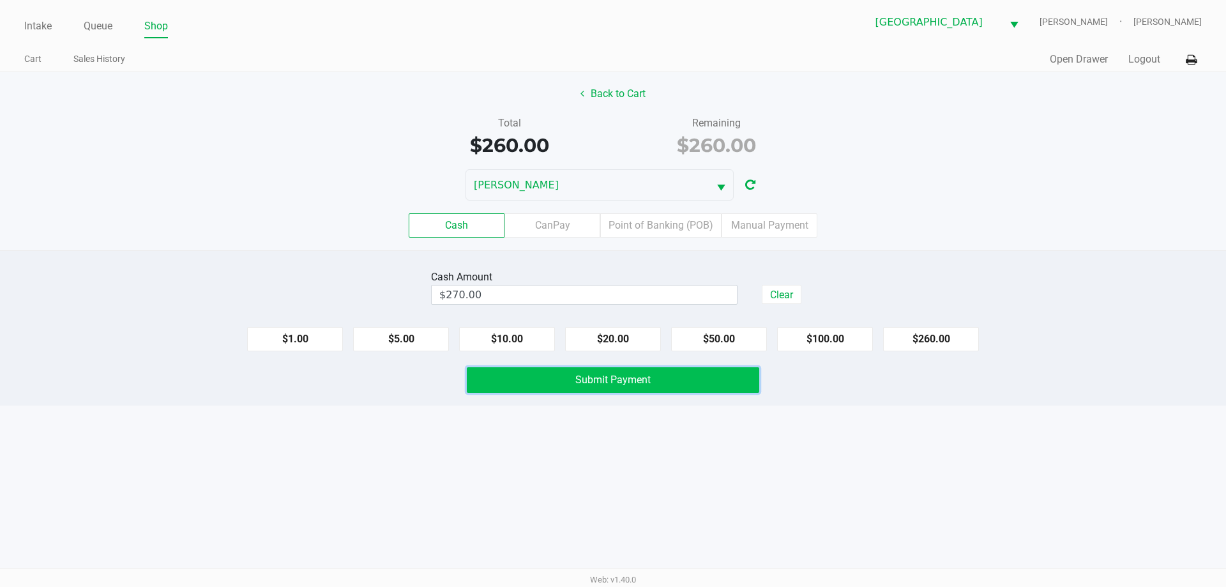
click at [623, 388] on button "Submit Payment" at bounding box center [613, 380] width 292 height 26
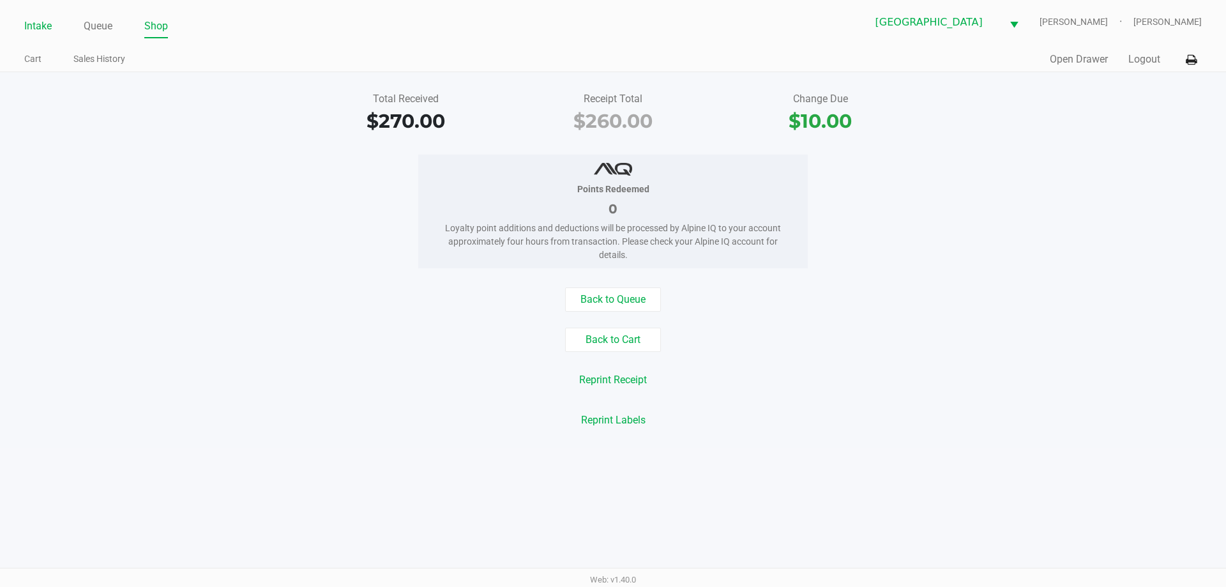
click at [36, 34] on link "Intake" at bounding box center [37, 26] width 27 height 18
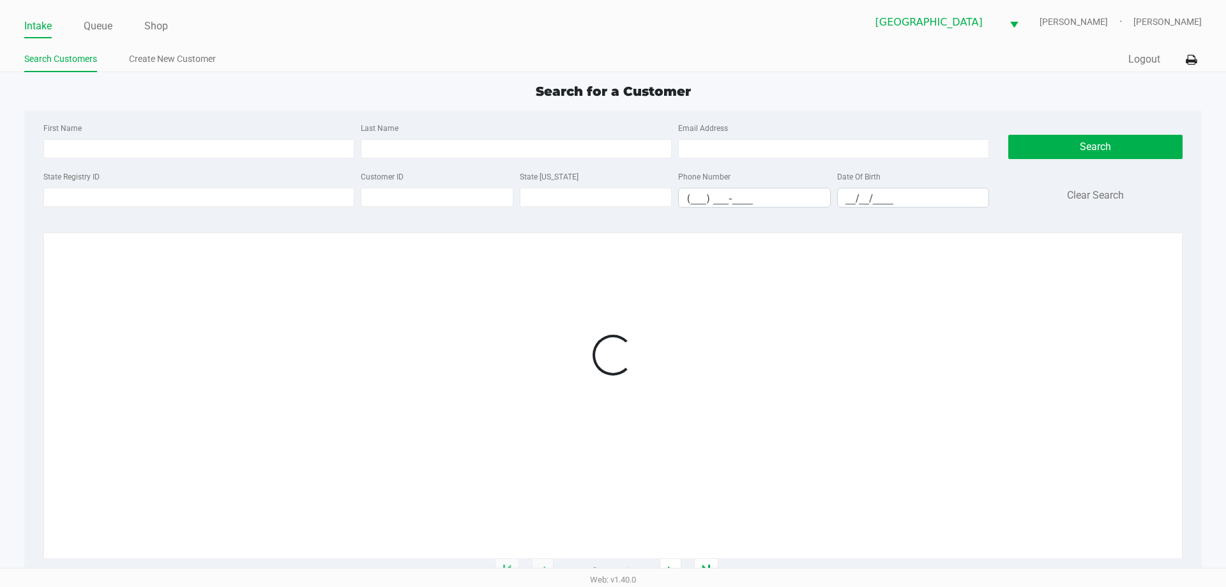
click at [276, 41] on div "Intake Queue Shop North Port WC VANCE-JOY Spencer Matosky Search Customers Crea…" at bounding box center [613, 36] width 1226 height 72
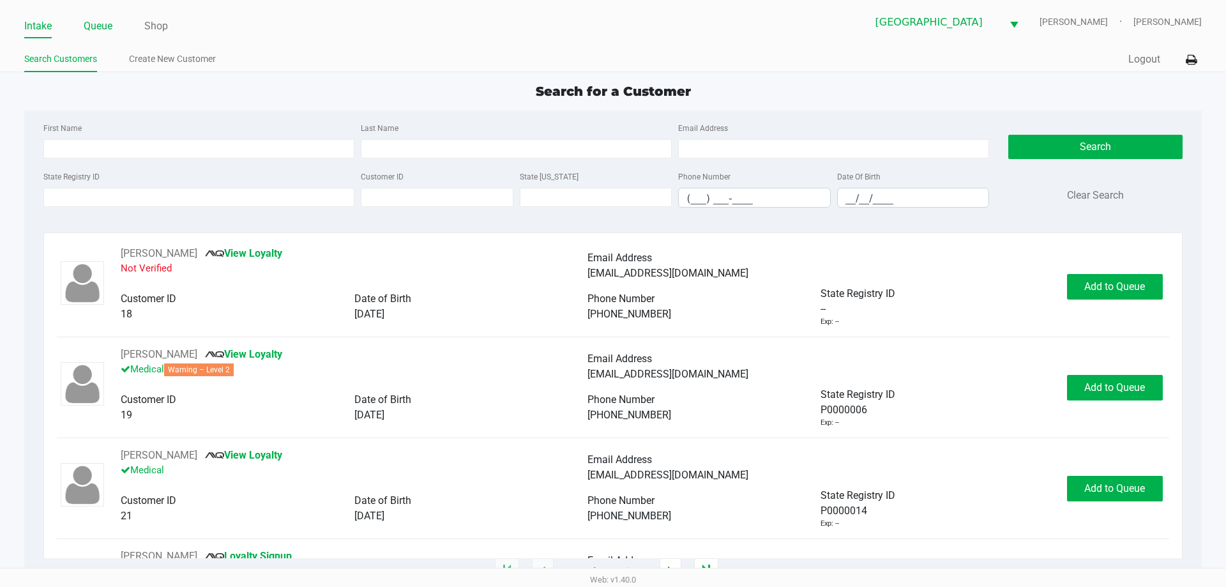
click at [102, 22] on link "Queue" at bounding box center [98, 26] width 29 height 18
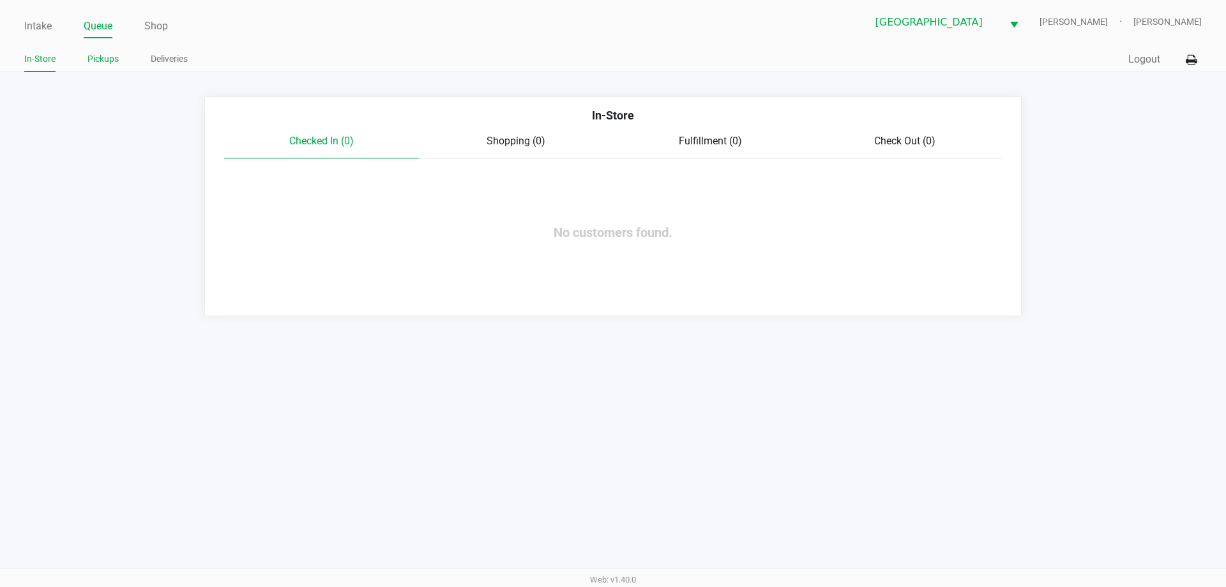
click at [116, 59] on link "Pickups" at bounding box center [102, 59] width 31 height 16
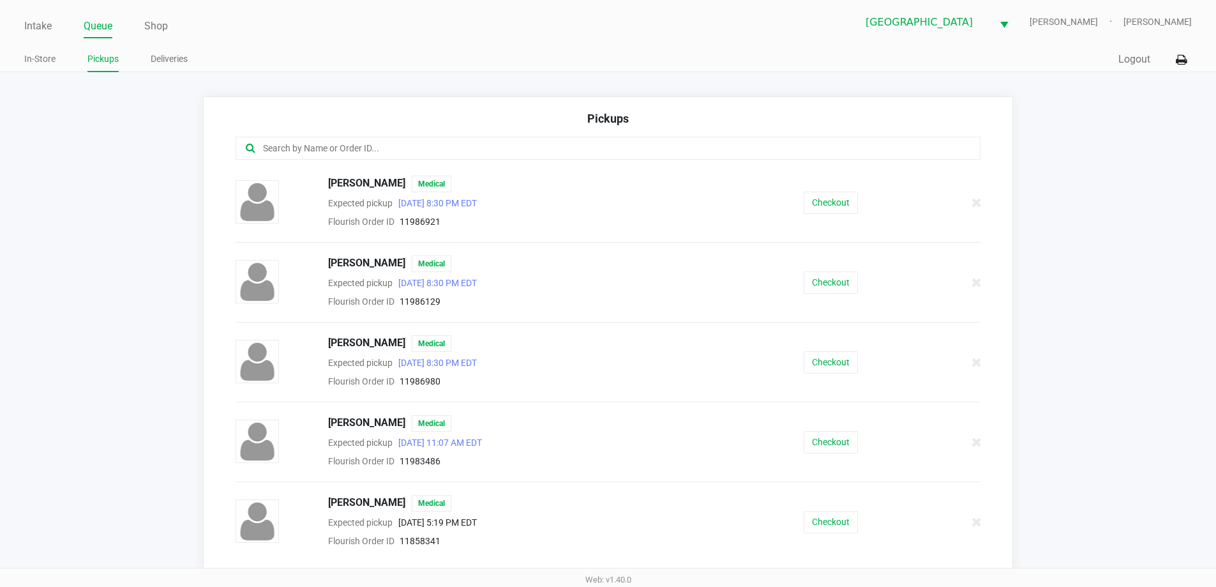
click at [280, 137] on div at bounding box center [609, 148] width 746 height 23
click at [284, 155] on input "text" at bounding box center [588, 148] width 653 height 15
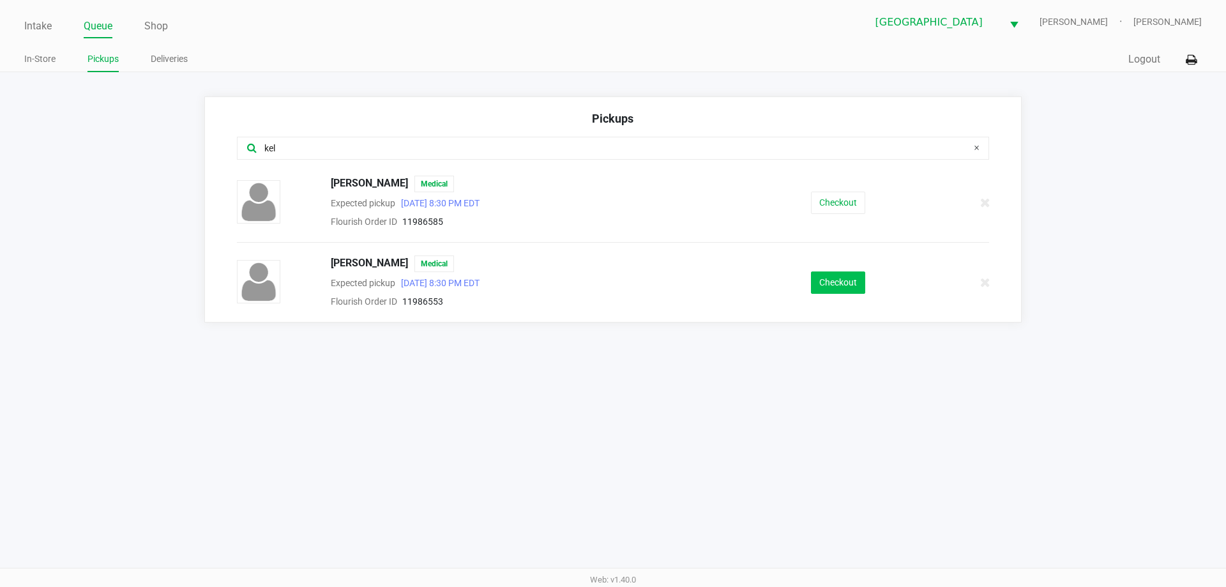
type input "kel"
click at [826, 285] on button "Checkout" at bounding box center [838, 282] width 54 height 22
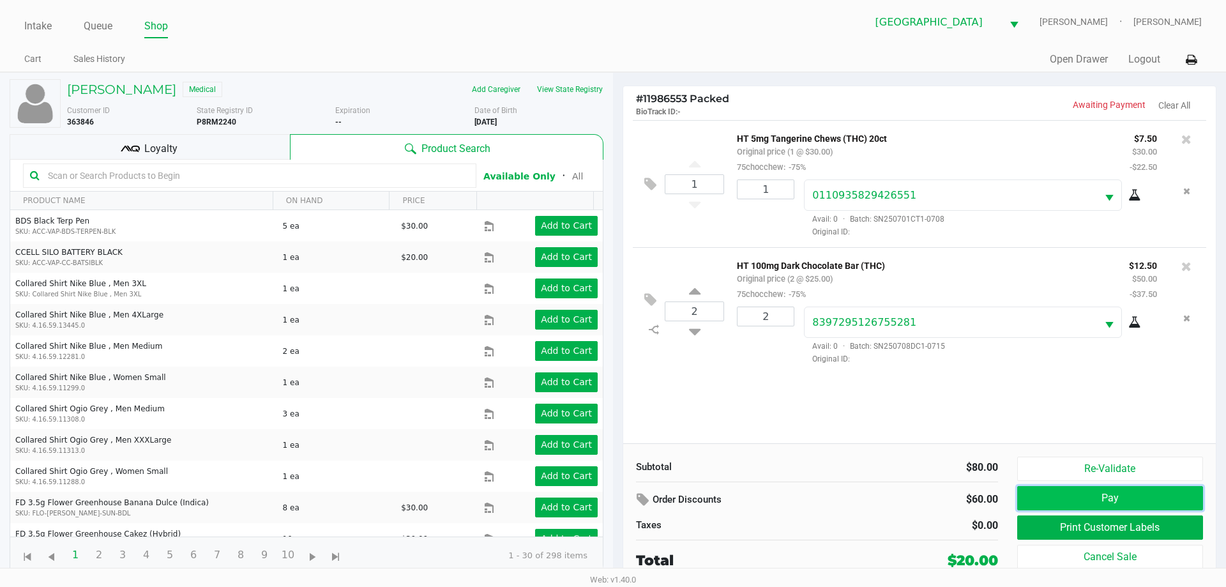
click at [1046, 500] on button "Pay" at bounding box center [1110, 498] width 186 height 24
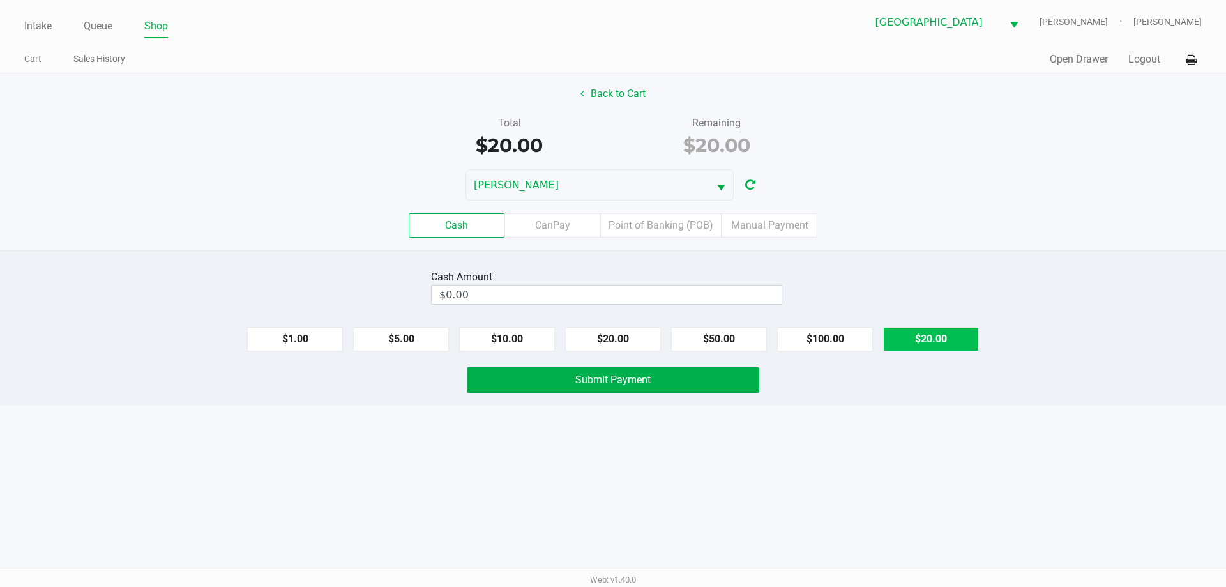
click at [930, 344] on button "$20.00" at bounding box center [931, 339] width 96 height 24
type input "$20.00"
drag, startPoint x: 610, startPoint y: 389, endPoint x: 610, endPoint y: 381, distance: 7.7
click at [610, 388] on button "Submit Payment" at bounding box center [613, 380] width 292 height 26
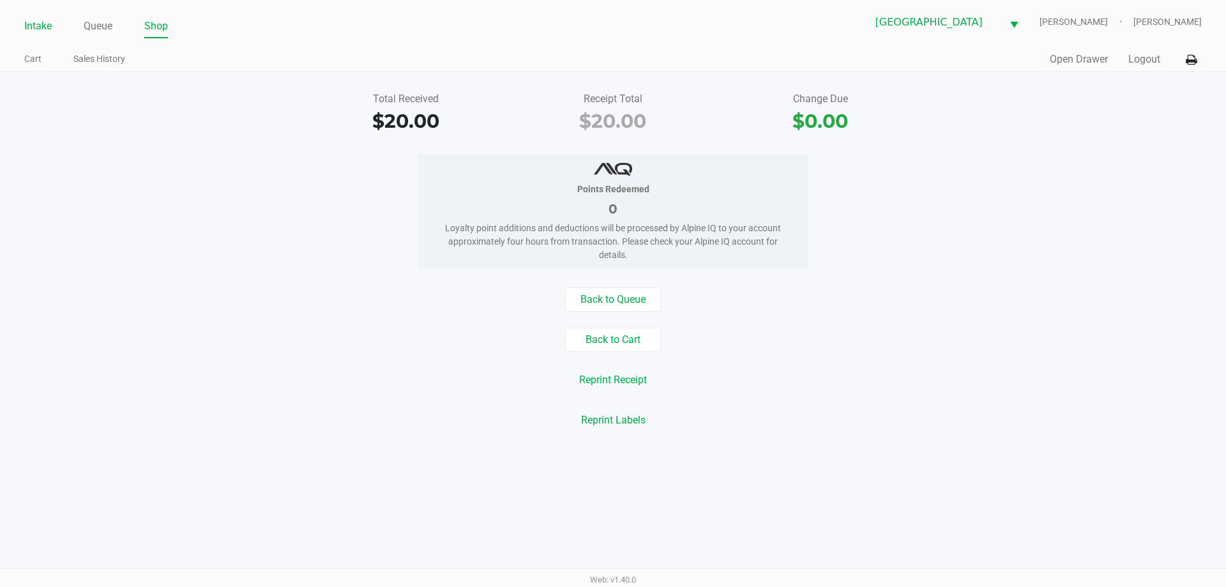
click at [34, 33] on link "Intake" at bounding box center [37, 26] width 27 height 18
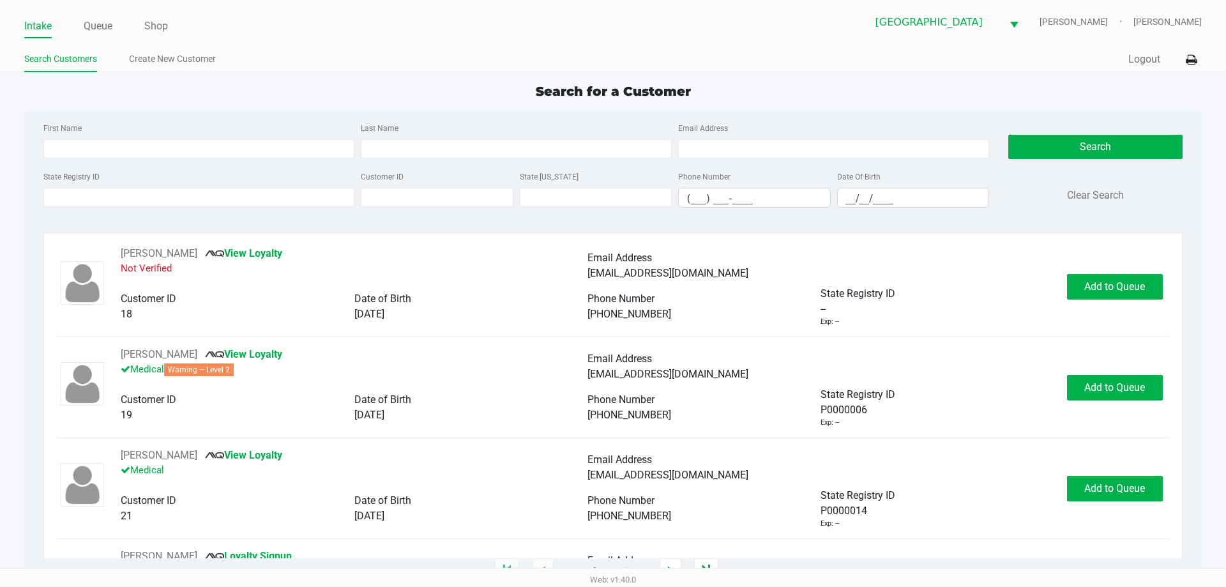
click at [487, 56] on ul "Search Customers Create New Customer" at bounding box center [318, 61] width 589 height 22
click at [241, 204] on input "State Registry ID" at bounding box center [198, 197] width 311 height 19
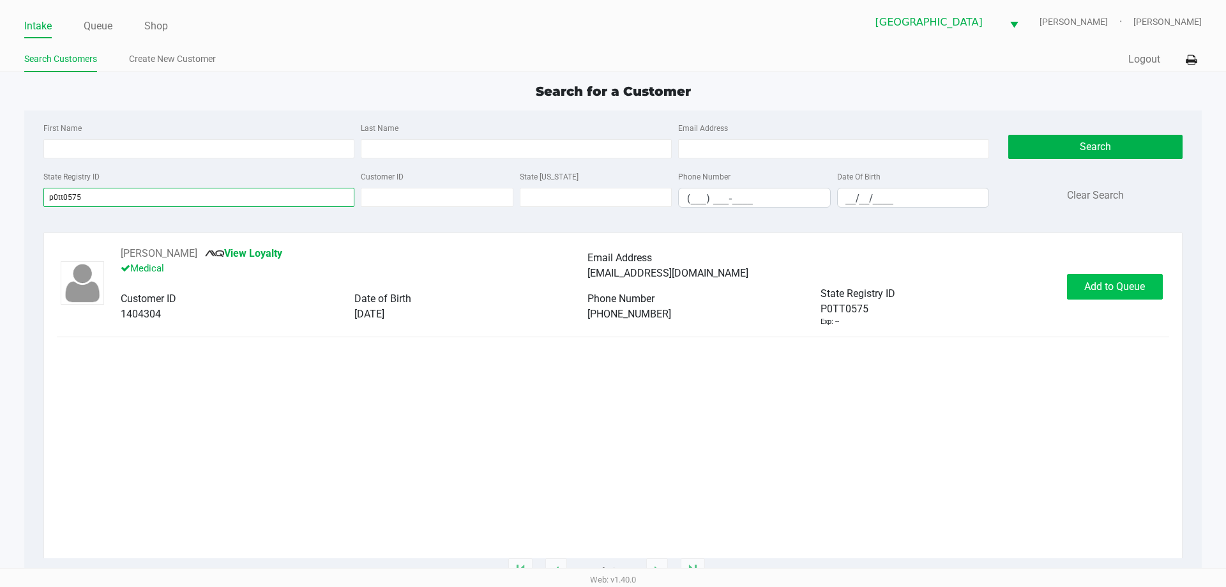
type input "p0tt0575"
click at [1124, 291] on span "Add to Queue" at bounding box center [1114, 286] width 61 height 12
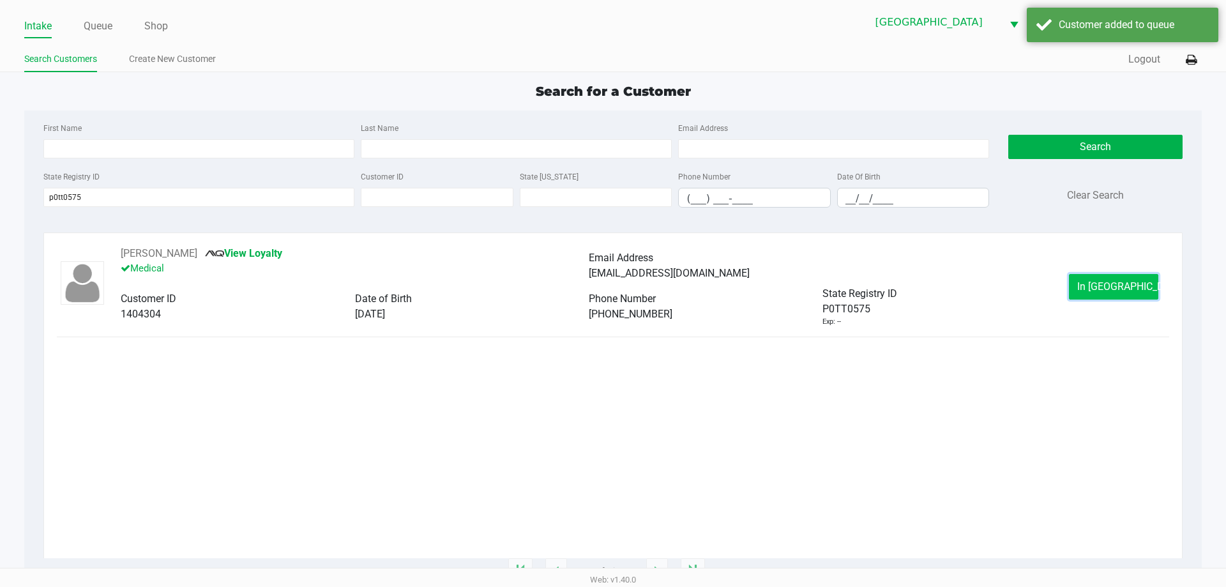
click at [1128, 278] on button "In Queue" at bounding box center [1113, 287] width 89 height 26
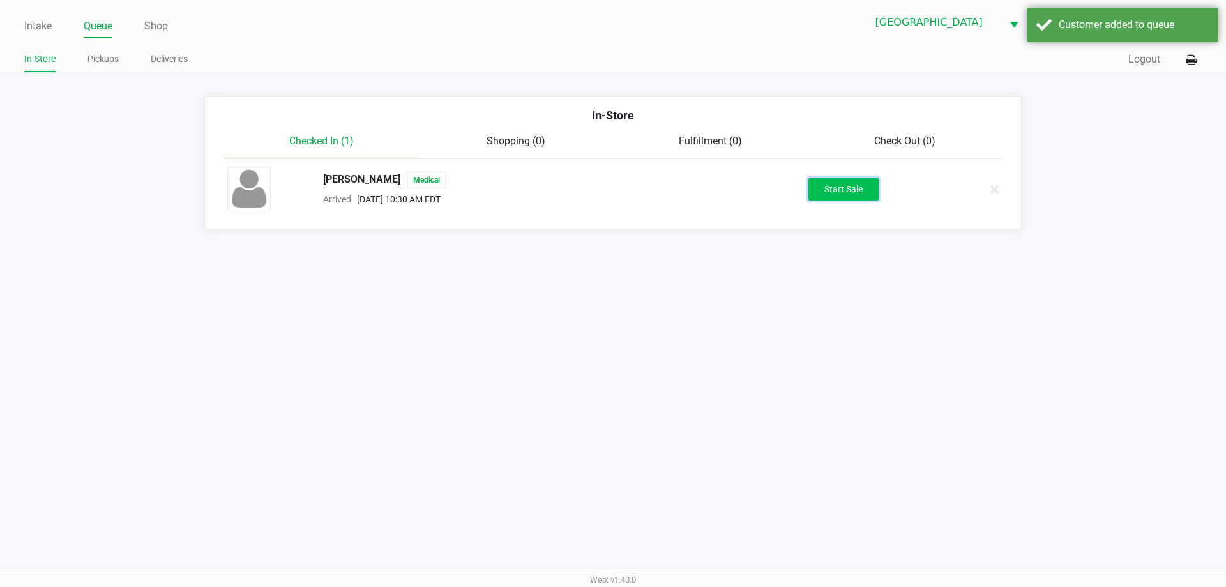
click at [820, 181] on button "Start Sale" at bounding box center [843, 189] width 70 height 22
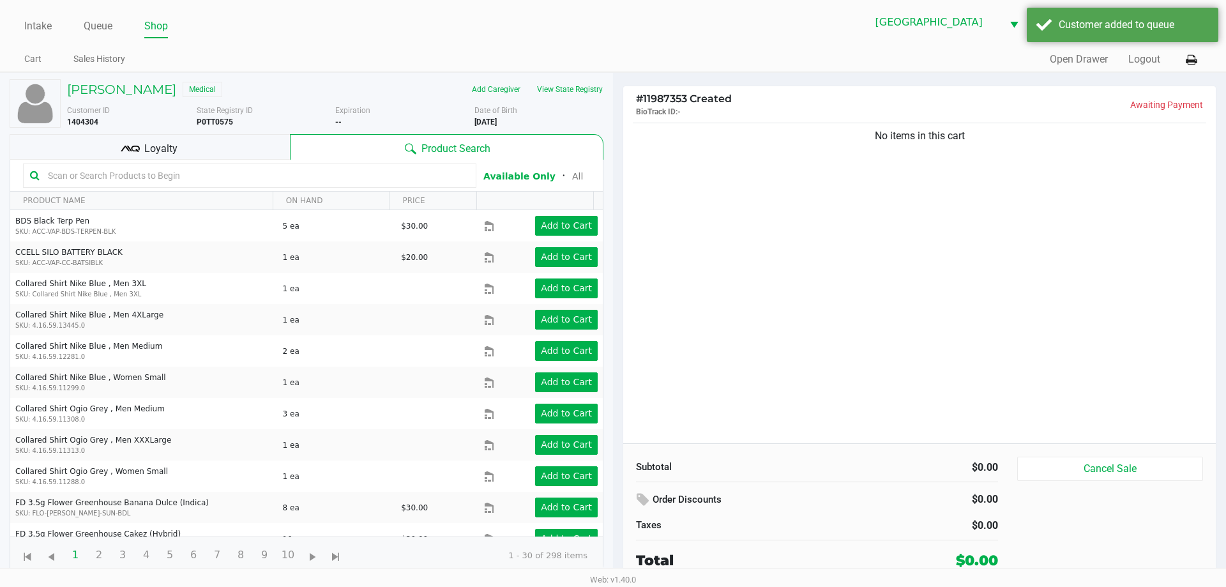
click at [830, 245] on div "No items in this cart" at bounding box center [919, 281] width 593 height 323
click at [734, 208] on div "No items in this cart" at bounding box center [919, 281] width 593 height 323
click at [213, 123] on b "P0TT0575" at bounding box center [215, 121] width 36 height 9
copy b "P0TT0575"
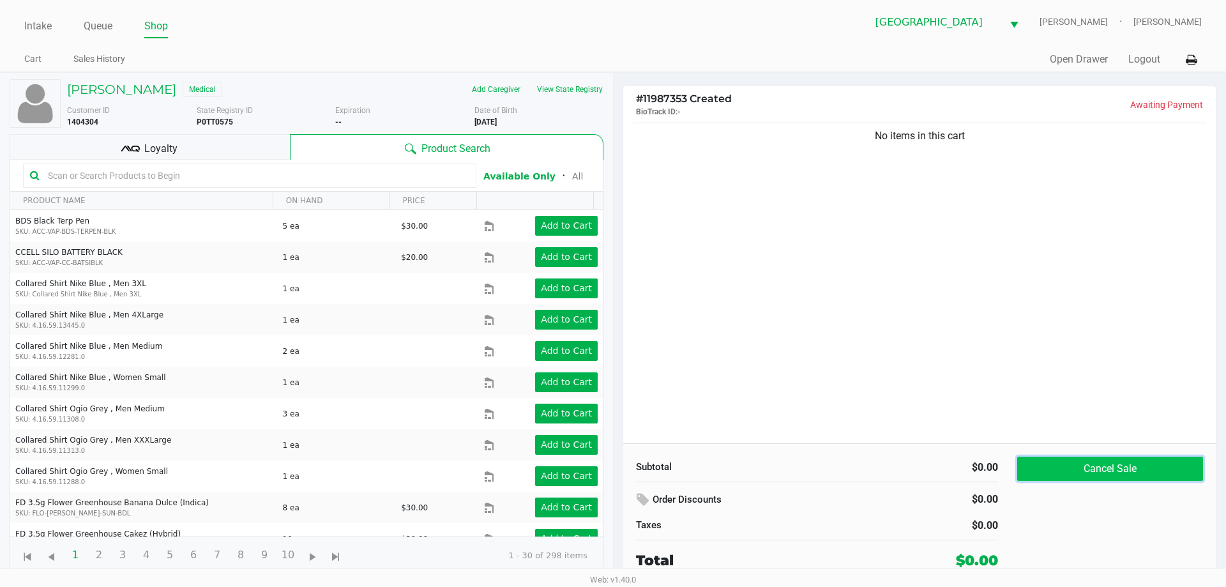
click at [1129, 476] on button "Cancel Sale" at bounding box center [1110, 469] width 186 height 24
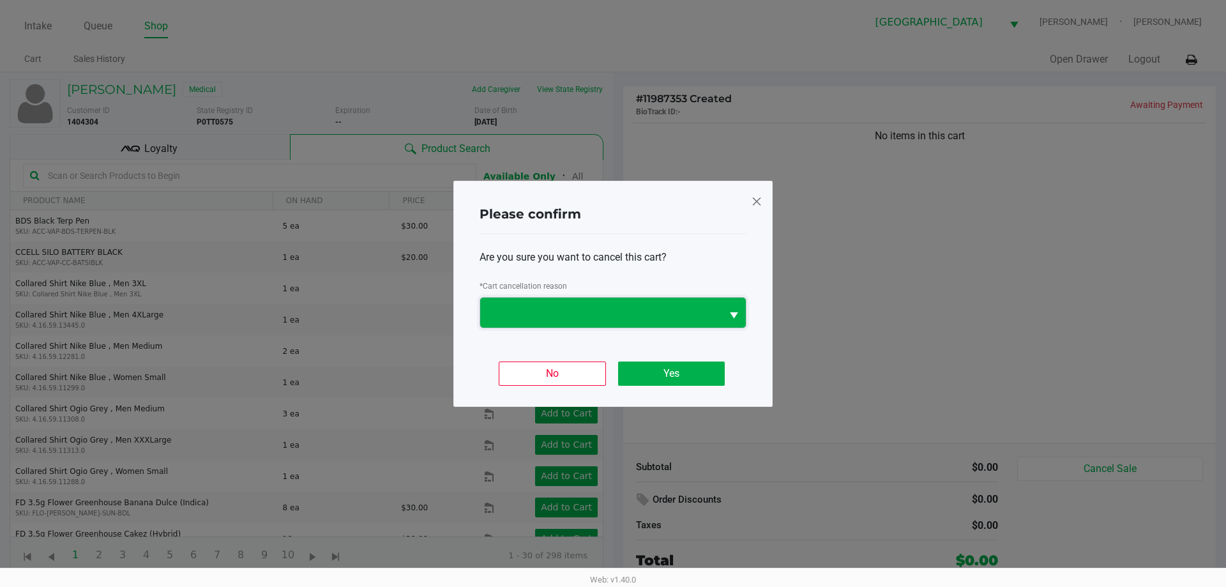
click at [686, 321] on span at bounding box center [600, 313] width 241 height 30
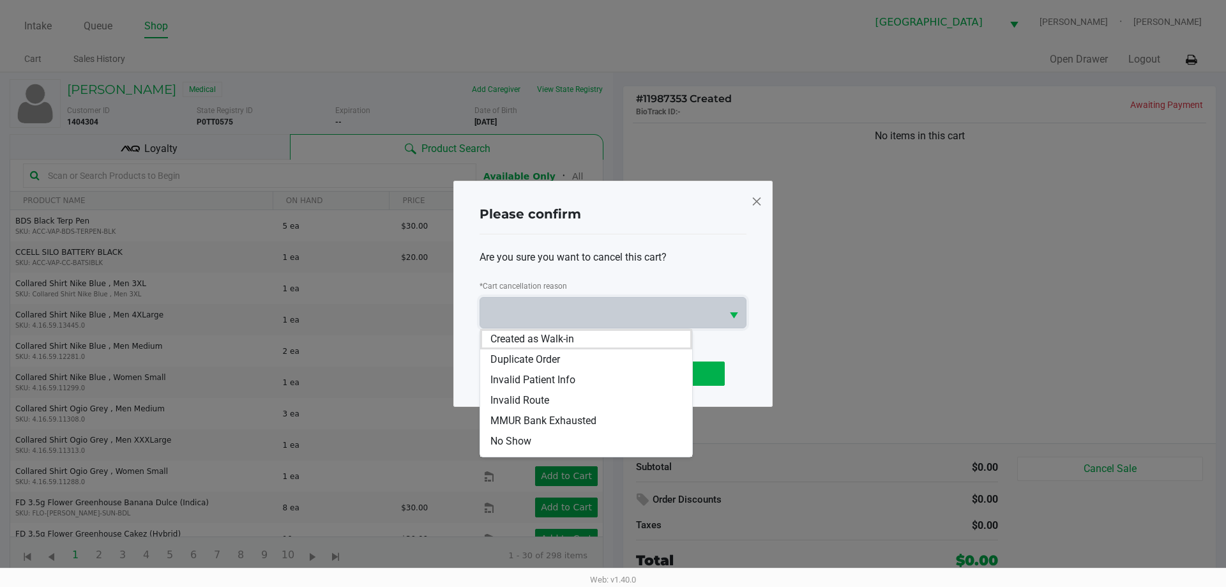
click at [564, 361] on li "Duplicate Order" at bounding box center [586, 359] width 212 height 20
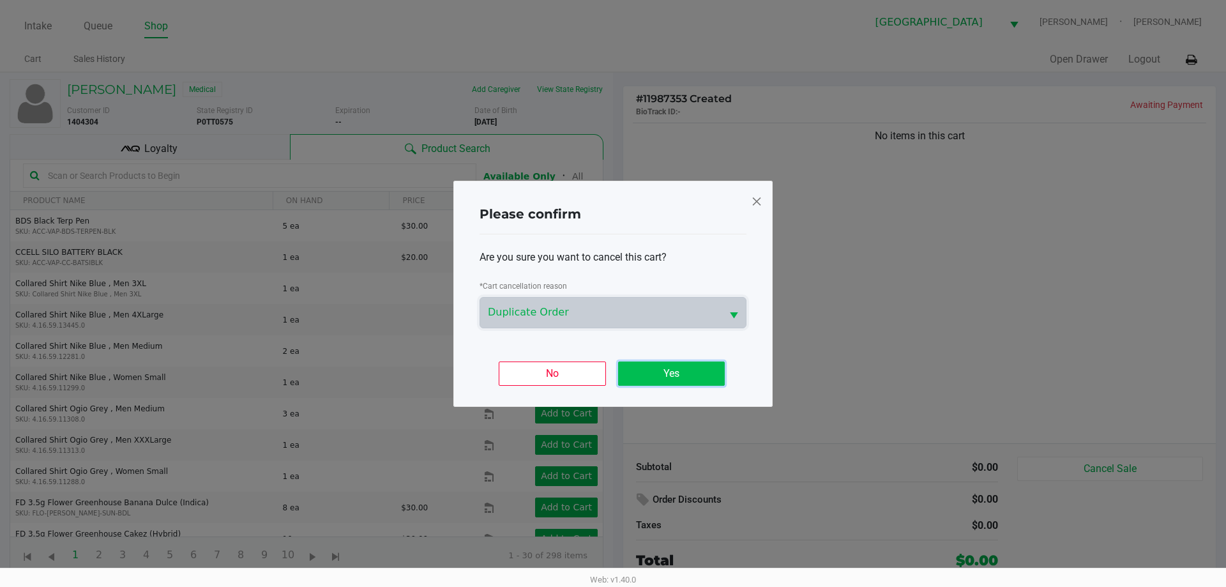
click at [694, 371] on button "Yes" at bounding box center [671, 373] width 107 height 24
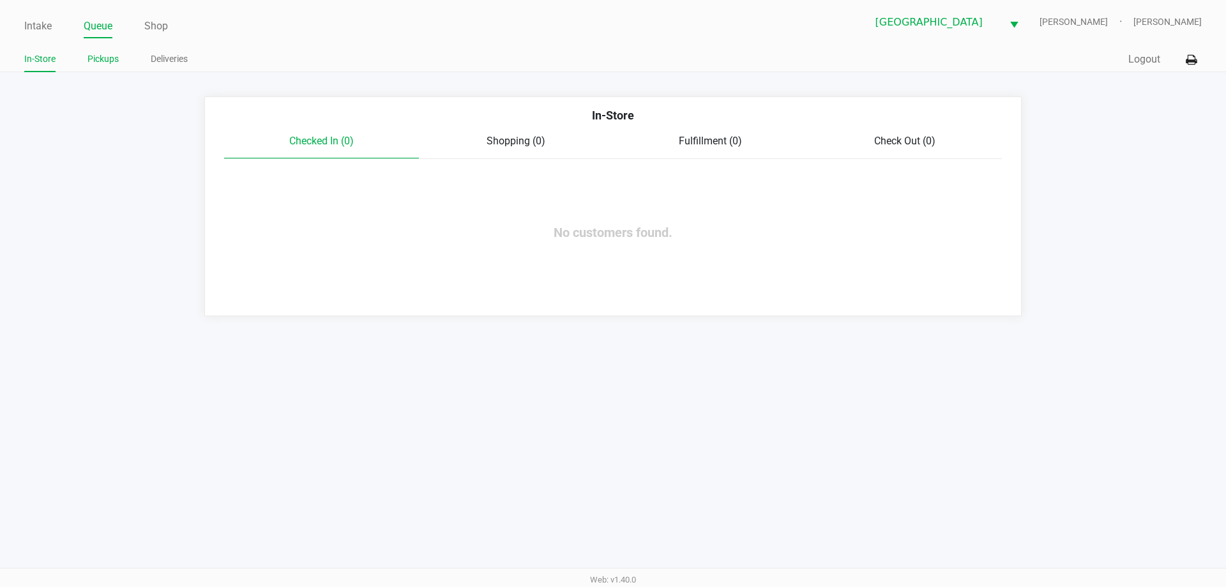
click at [100, 65] on link "Pickups" at bounding box center [102, 59] width 31 height 16
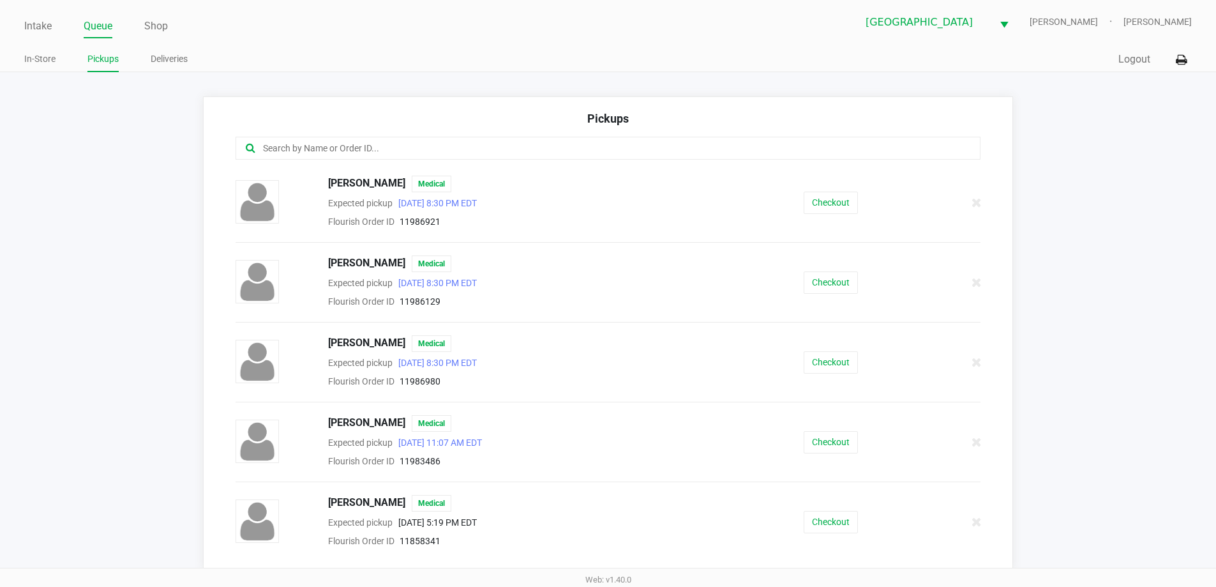
click at [317, 144] on input "text" at bounding box center [588, 148] width 653 height 15
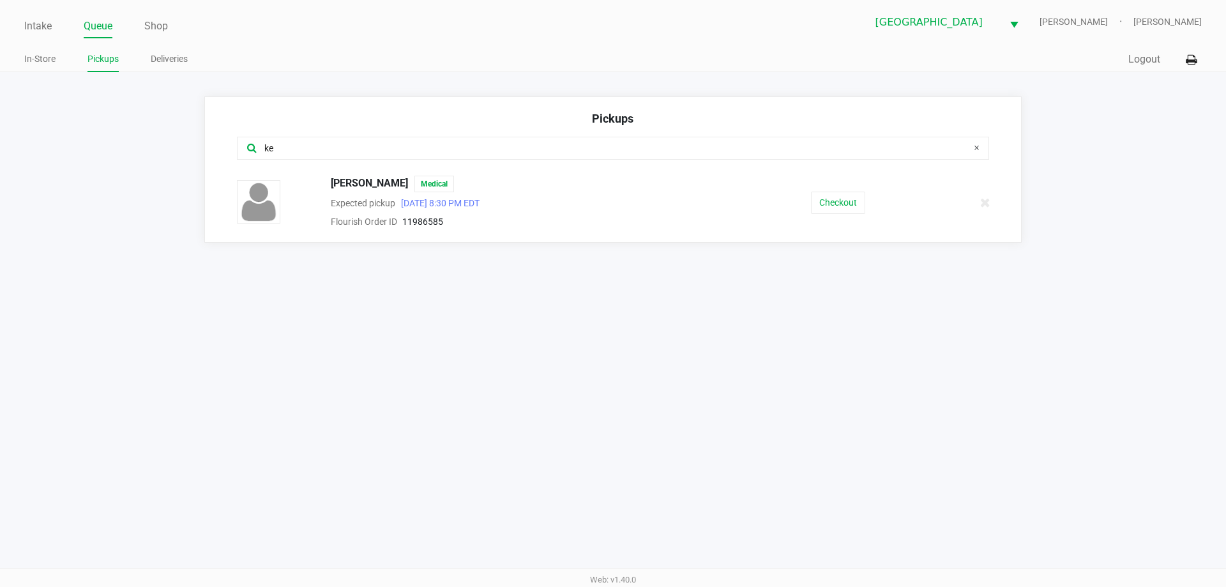
type input "k"
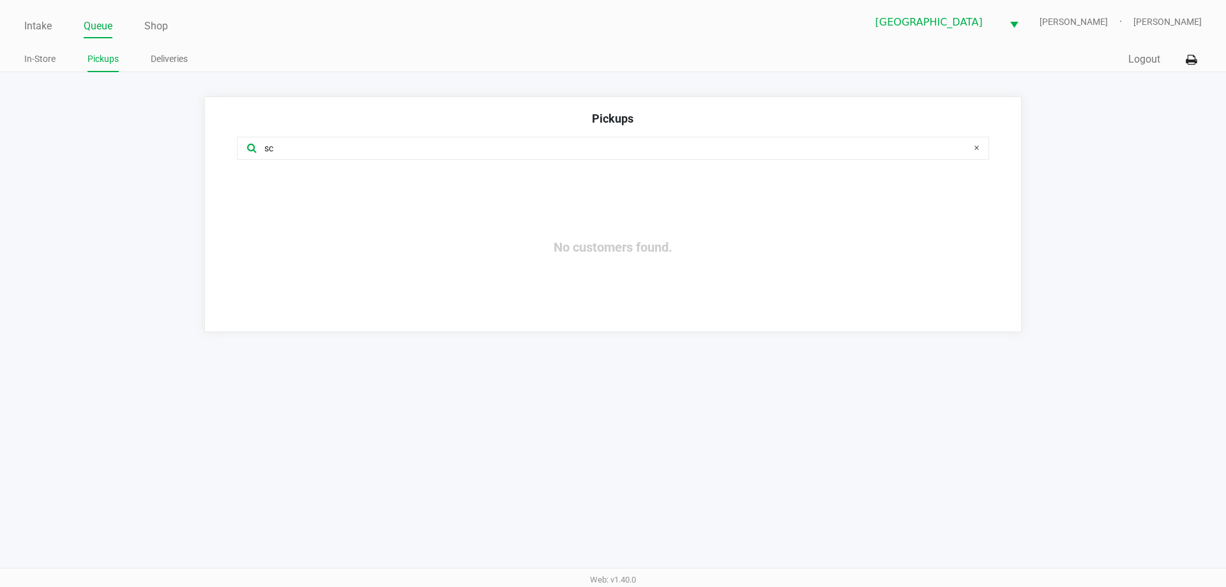
type input "s"
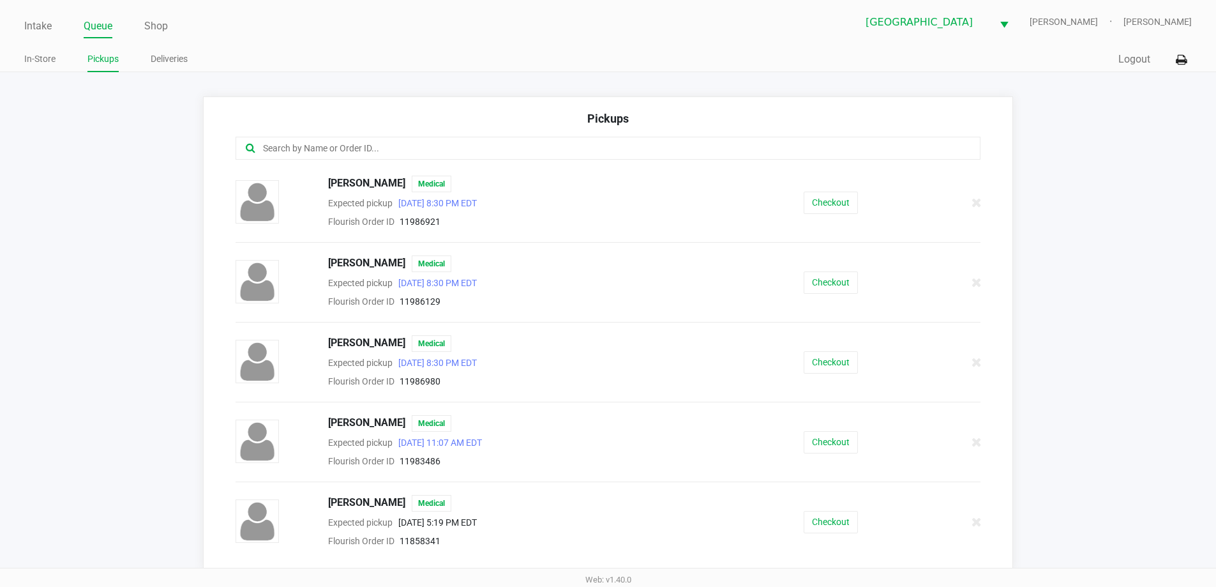
click at [281, 146] on input "text" at bounding box center [588, 148] width 653 height 15
type input "p"
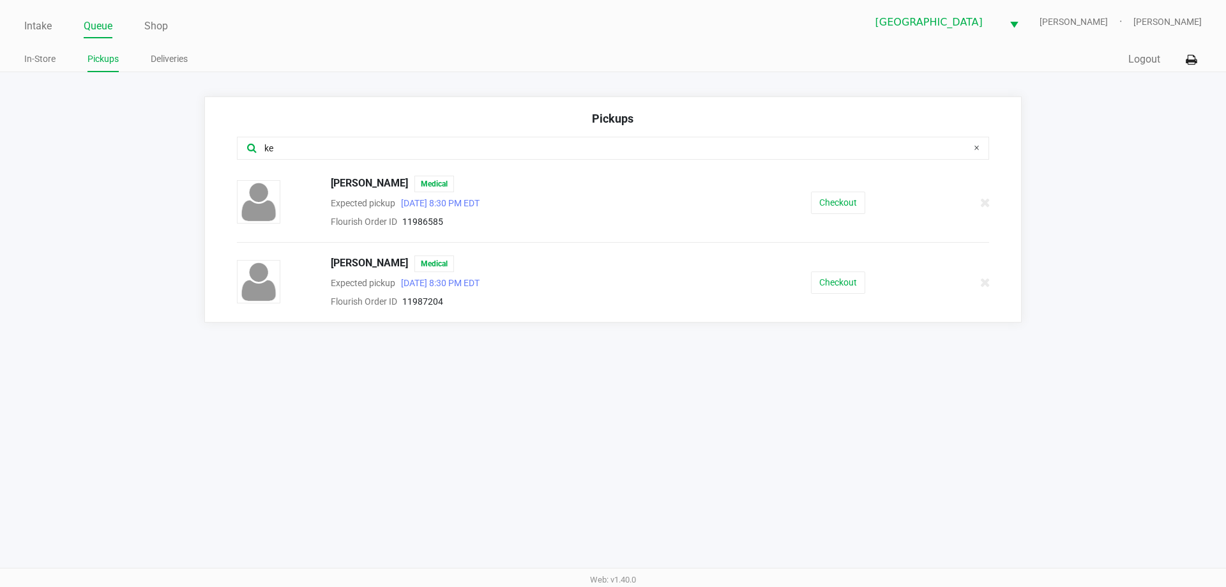
type input "ke"
click at [852, 294] on div "KERIYAH SCOTT Medical Expected pickup Sep 22, 2025 8:30 PM EDT Flourish Order I…" at bounding box center [612, 282] width 771 height 54
click at [851, 289] on div "KERIYAH SCOTT Medical Expected pickup Sep 22, 2025 8:30 PM EDT Flourish Order I…" at bounding box center [612, 282] width 771 height 54
click at [851, 289] on button "Checkout" at bounding box center [838, 282] width 54 height 22
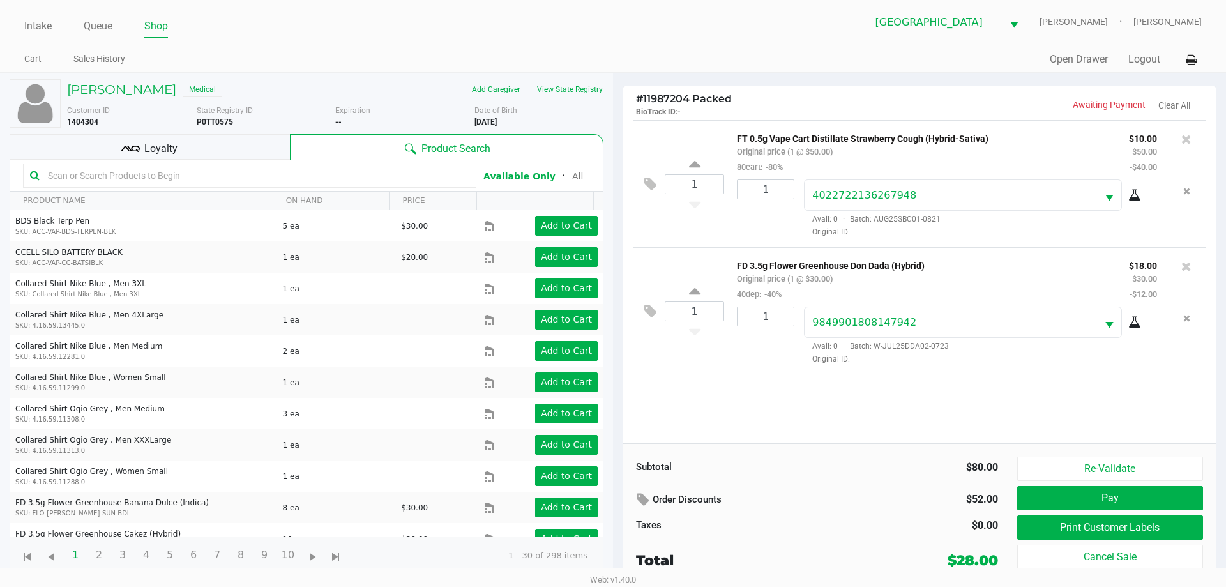
click at [886, 501] on div "$52.00" at bounding box center [944, 499] width 127 height 23
click at [1093, 498] on button "Pay" at bounding box center [1110, 498] width 186 height 24
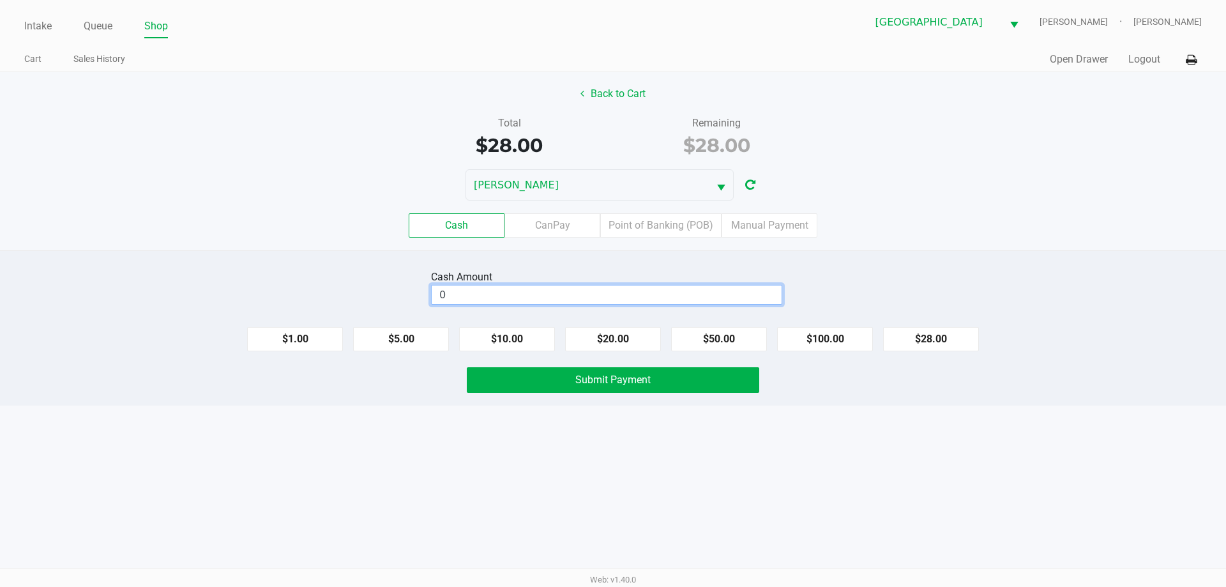
click at [695, 301] on input "0" at bounding box center [607, 294] width 350 height 19
click at [614, 517] on div "Intake Queue Shop North Port WC VANCE-JOY Spencer Matosky Cart Sales History Qu…" at bounding box center [613, 293] width 1226 height 587
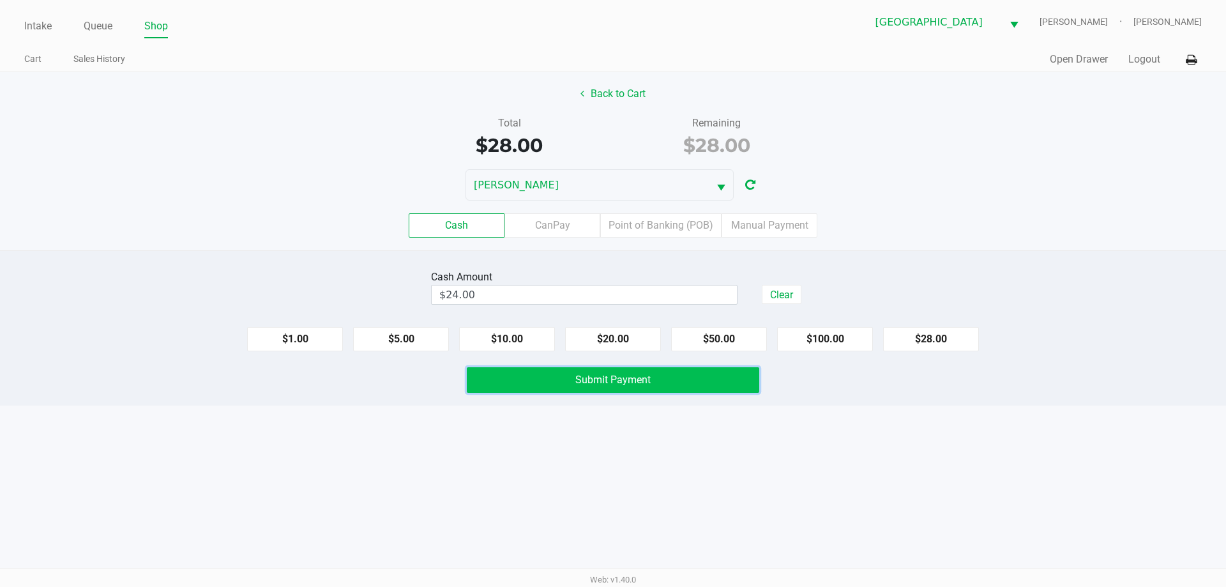
click at [622, 382] on span "Submit Payment" at bounding box center [612, 380] width 75 height 12
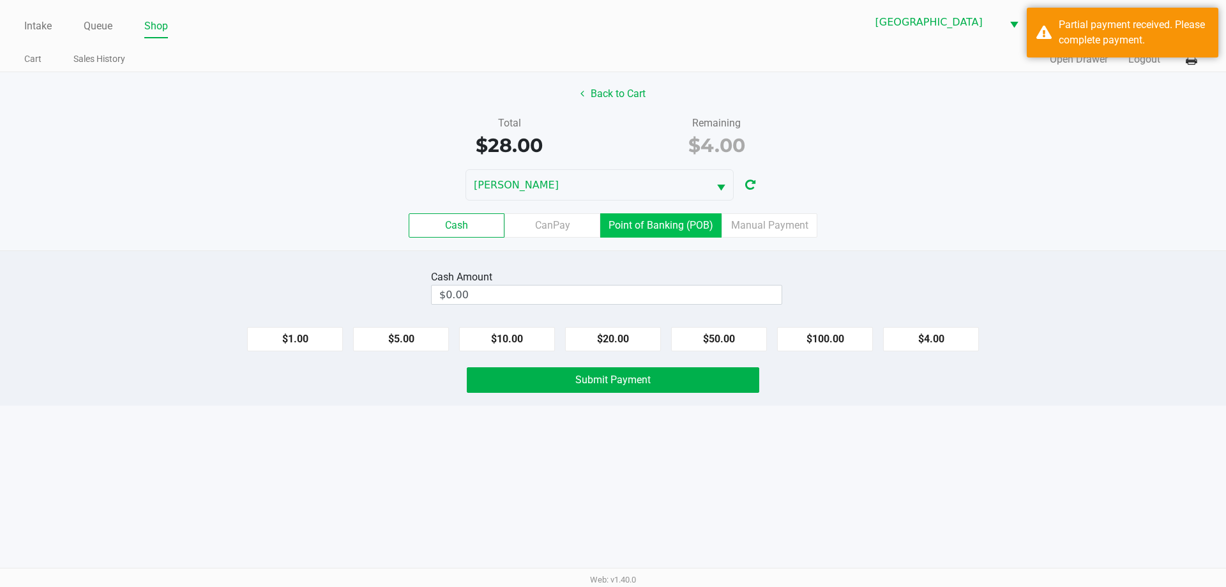
click at [639, 233] on label "Point of Banking (POB)" at bounding box center [660, 225] width 121 height 24
click at [0, 0] on 7 "Point of Banking (POB)" at bounding box center [0, 0] width 0 height 0
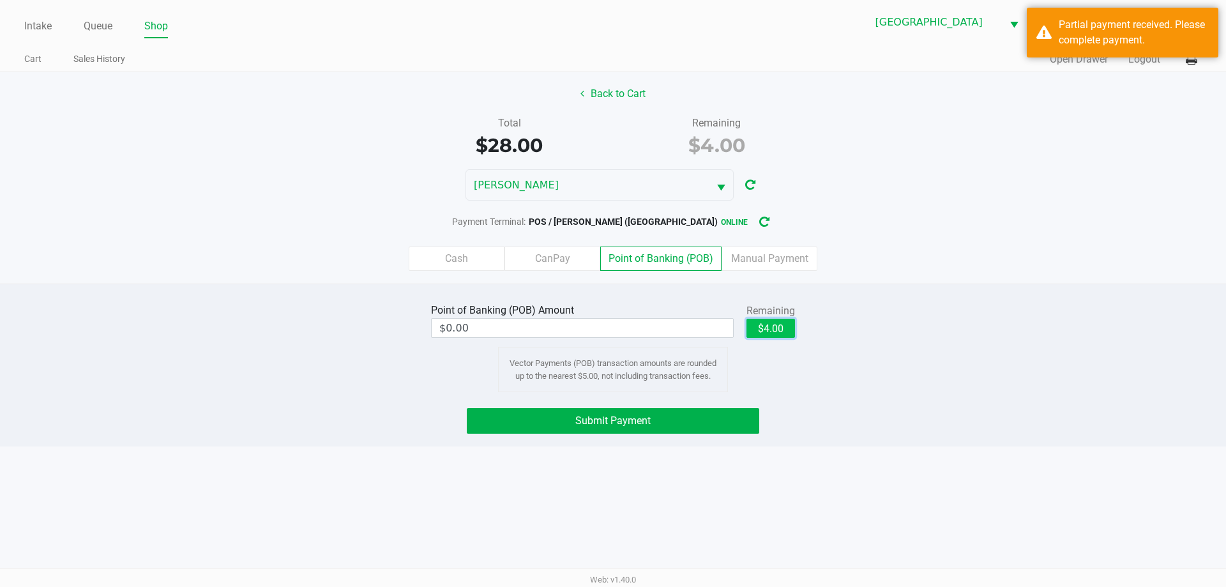
click at [776, 322] on button "$4.00" at bounding box center [770, 328] width 49 height 19
type input "$4.00"
click at [678, 420] on button "Submit Payment" at bounding box center [613, 421] width 292 height 26
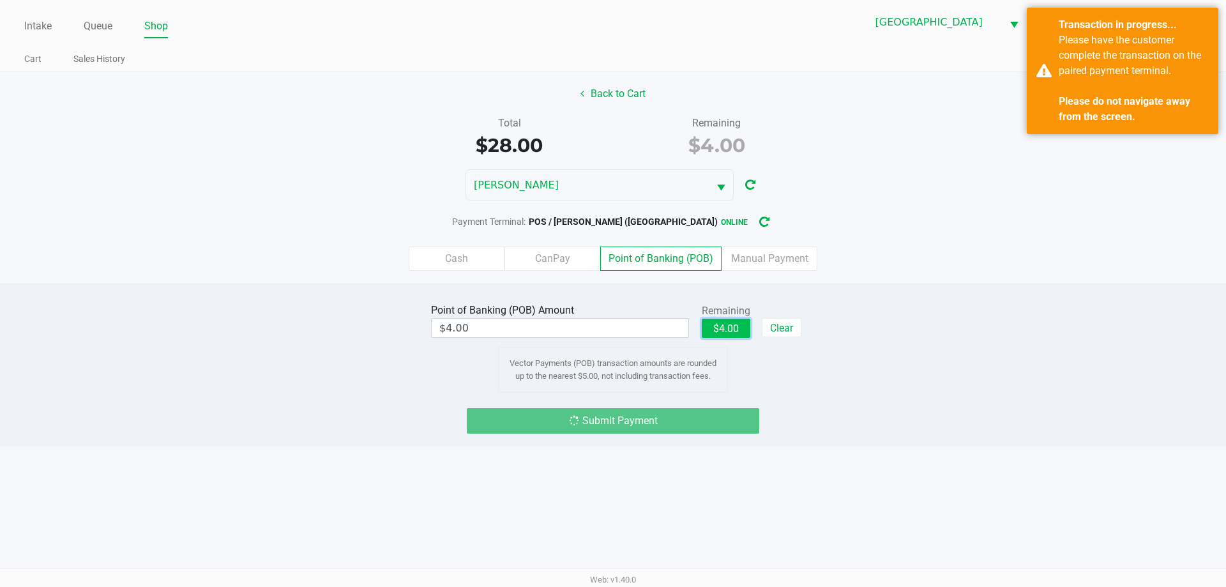
click at [716, 328] on button "$4.00" at bounding box center [726, 328] width 49 height 19
click at [761, 267] on label "Manual Payment" at bounding box center [770, 258] width 96 height 24
click at [0, 0] on 8 "Manual Payment" at bounding box center [0, 0] width 0 height 0
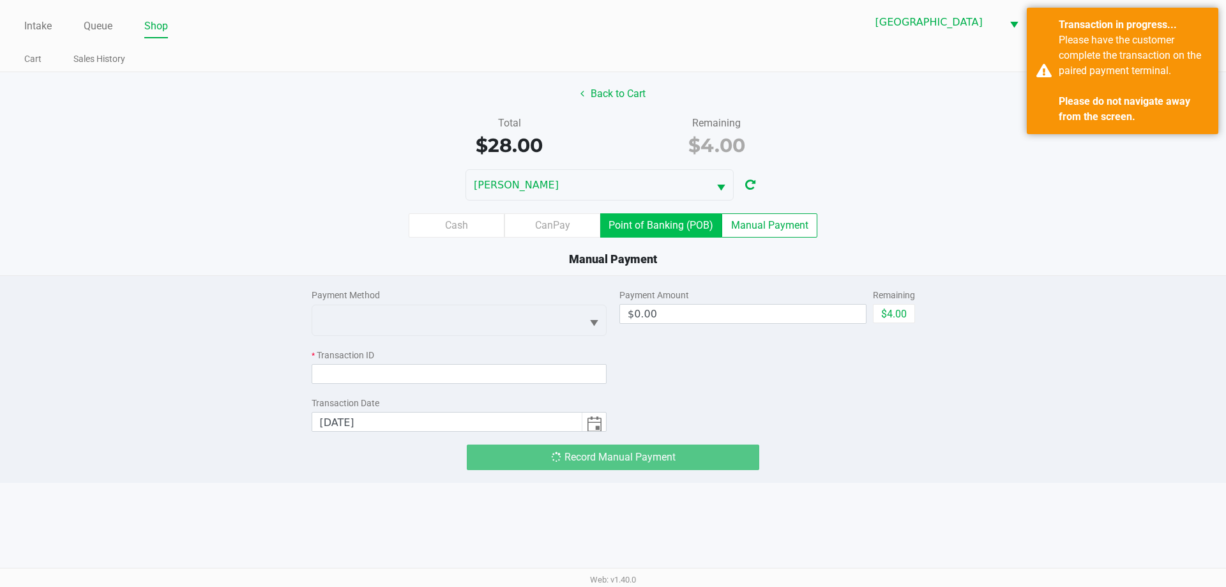
click at [623, 220] on label "Point of Banking (POB)" at bounding box center [660, 225] width 121 height 24
click at [0, 0] on 7 "Point of Banking (POB)" at bounding box center [0, 0] width 0 height 0
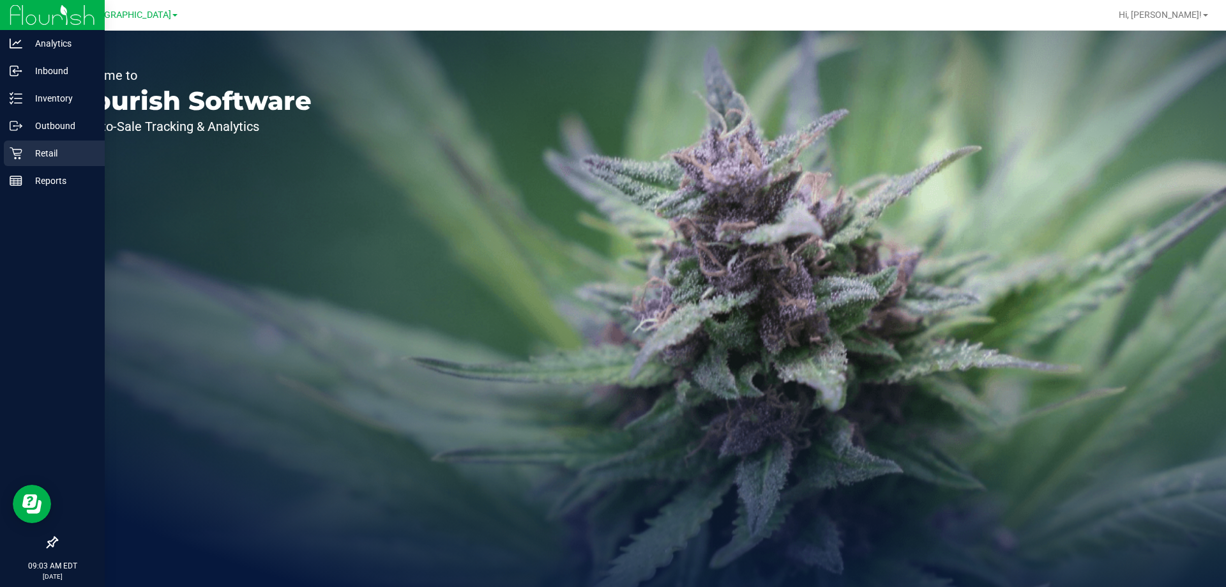
click at [19, 148] on icon at bounding box center [16, 153] width 13 height 13
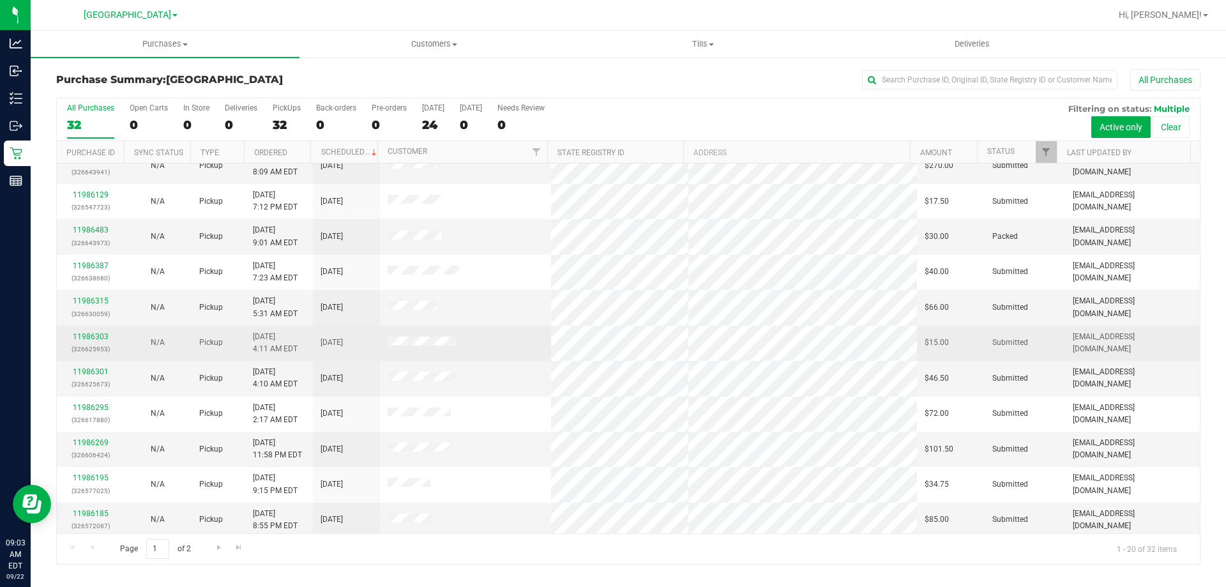
scroll to position [337, 0]
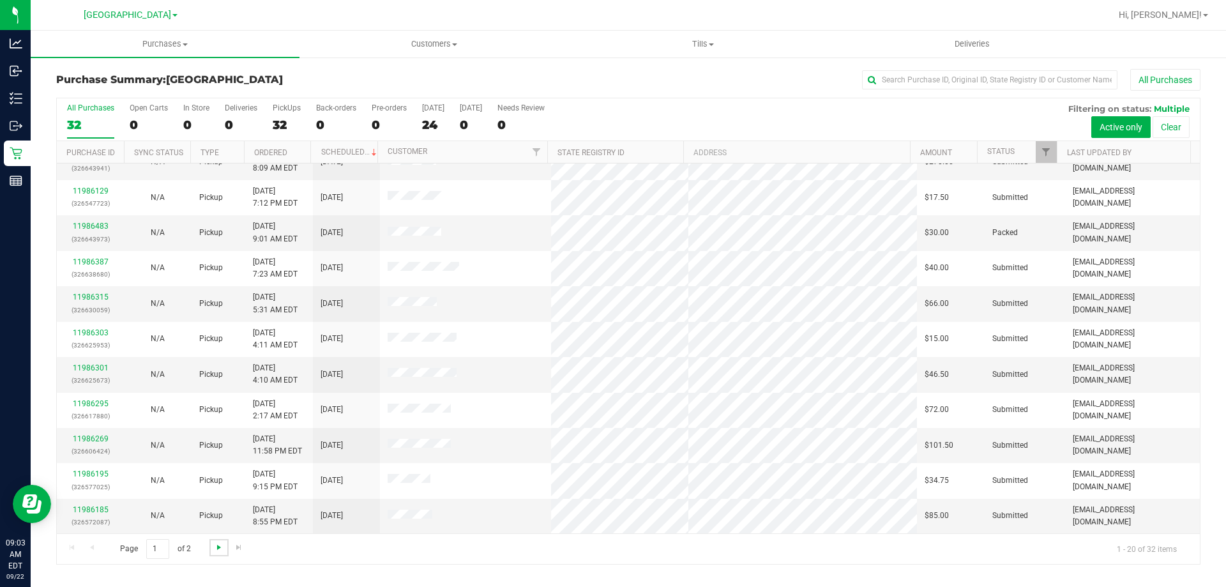
click at [214, 549] on span "Go to the next page" at bounding box center [219, 547] width 10 height 10
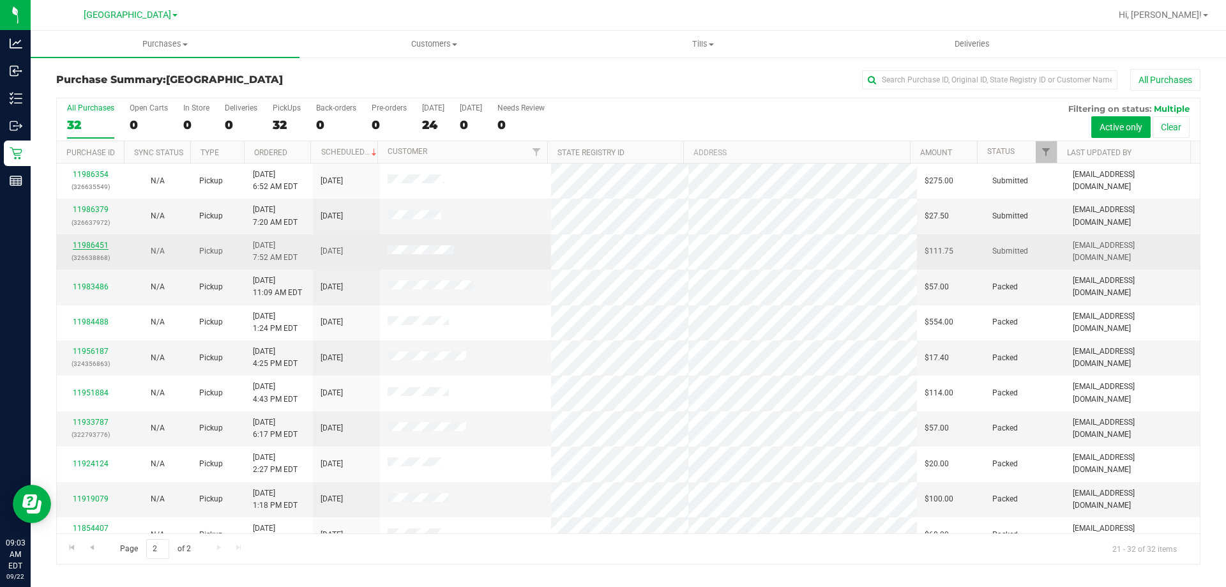
click at [94, 248] on link "11986451" at bounding box center [91, 245] width 36 height 9
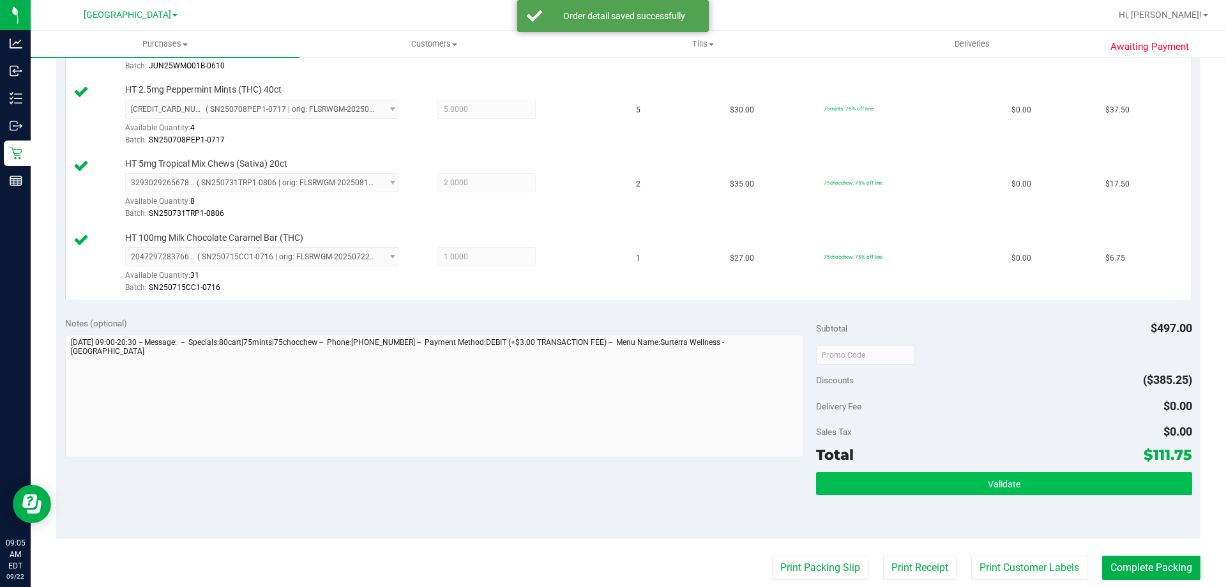
scroll to position [702, 0]
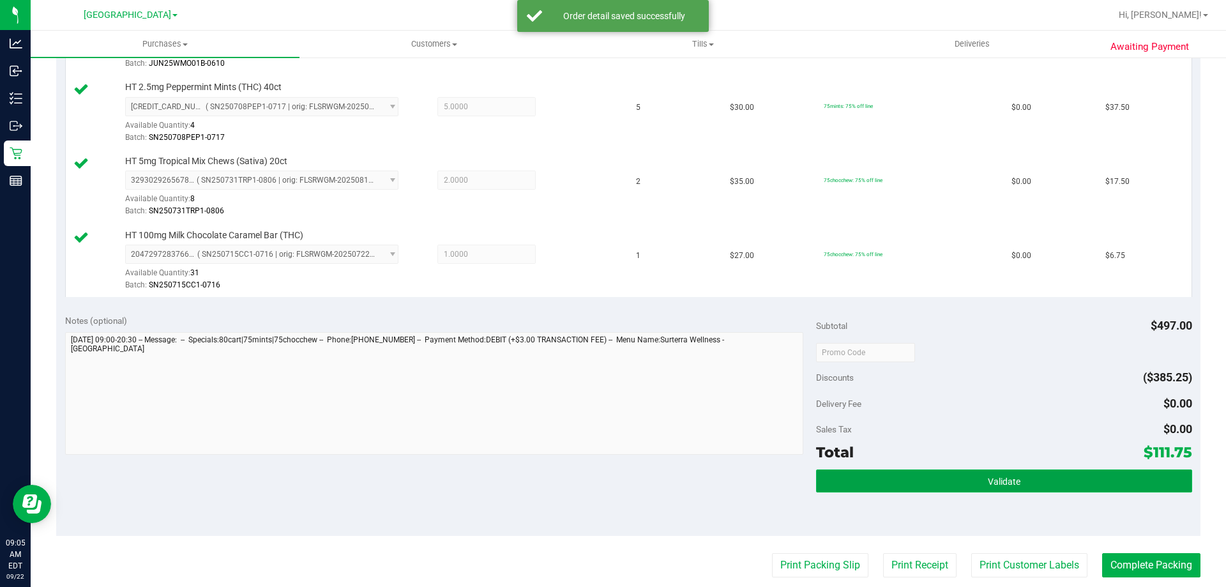
click at [994, 483] on span "Validate" at bounding box center [1004, 481] width 33 height 10
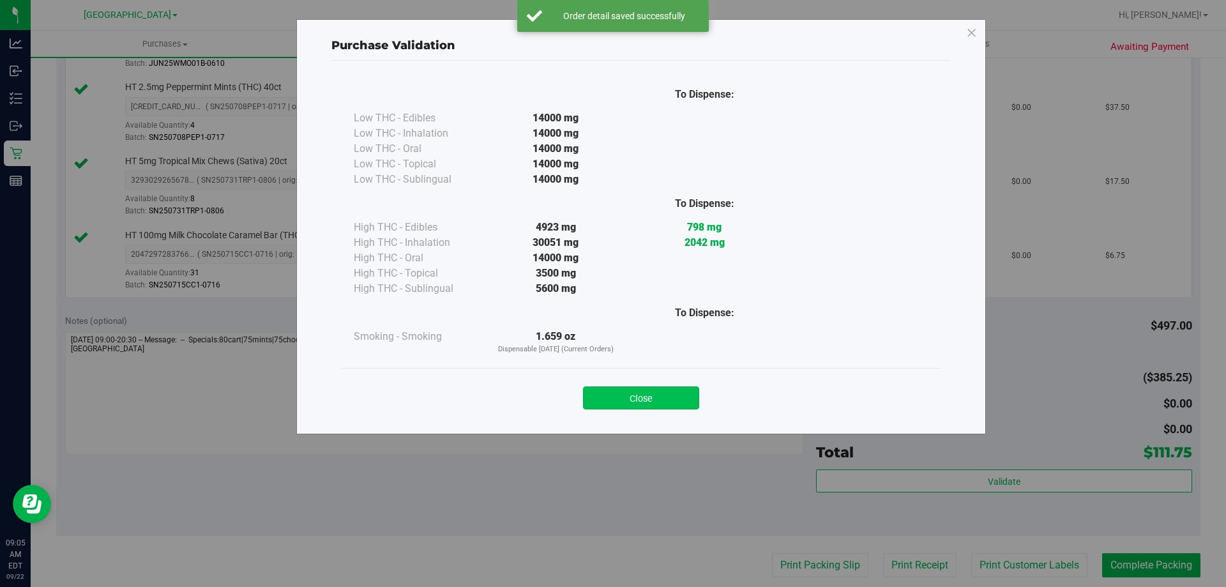
click at [671, 396] on button "Close" at bounding box center [641, 397] width 116 height 23
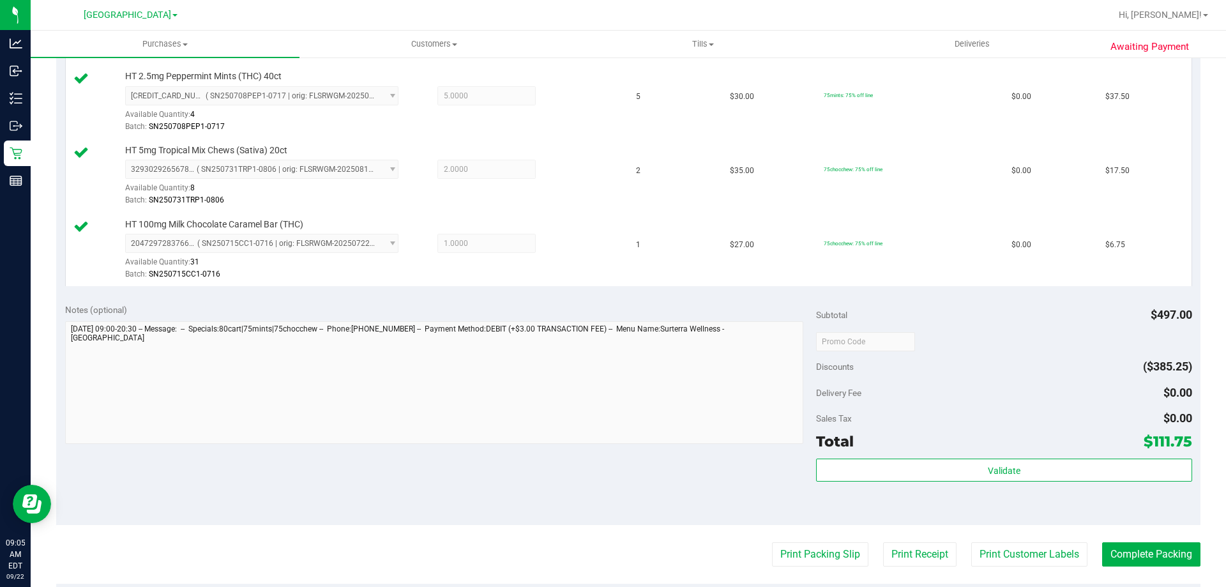
scroll to position [830, 0]
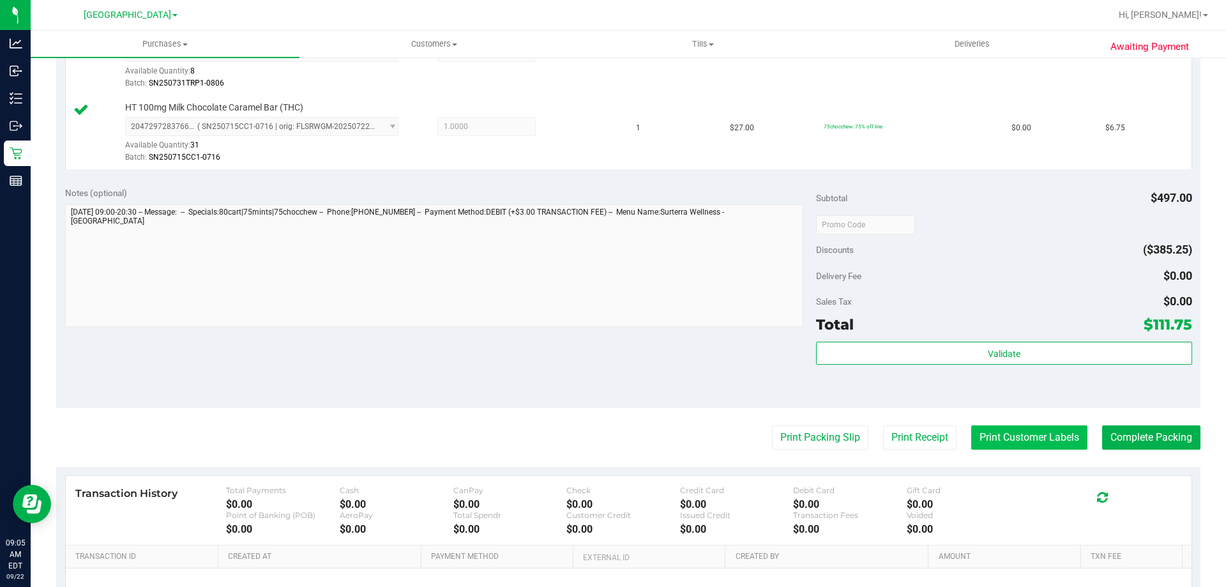
click at [983, 434] on button "Print Customer Labels" at bounding box center [1029, 437] width 116 height 24
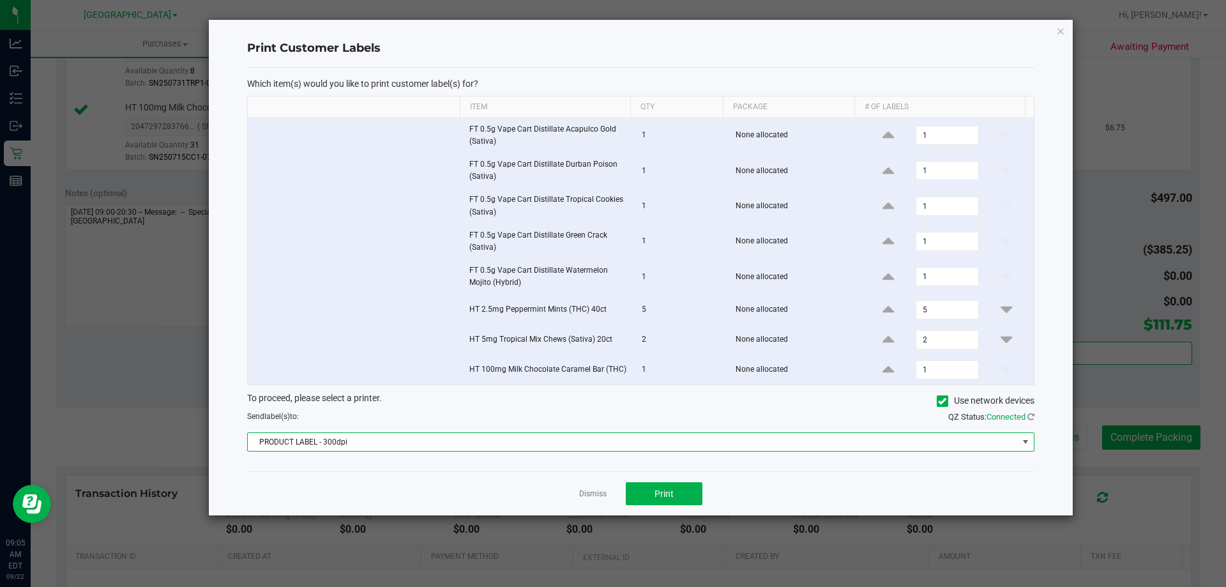
click at [657, 434] on span "PRODUCT LABEL - 300dpi" at bounding box center [633, 442] width 770 height 18
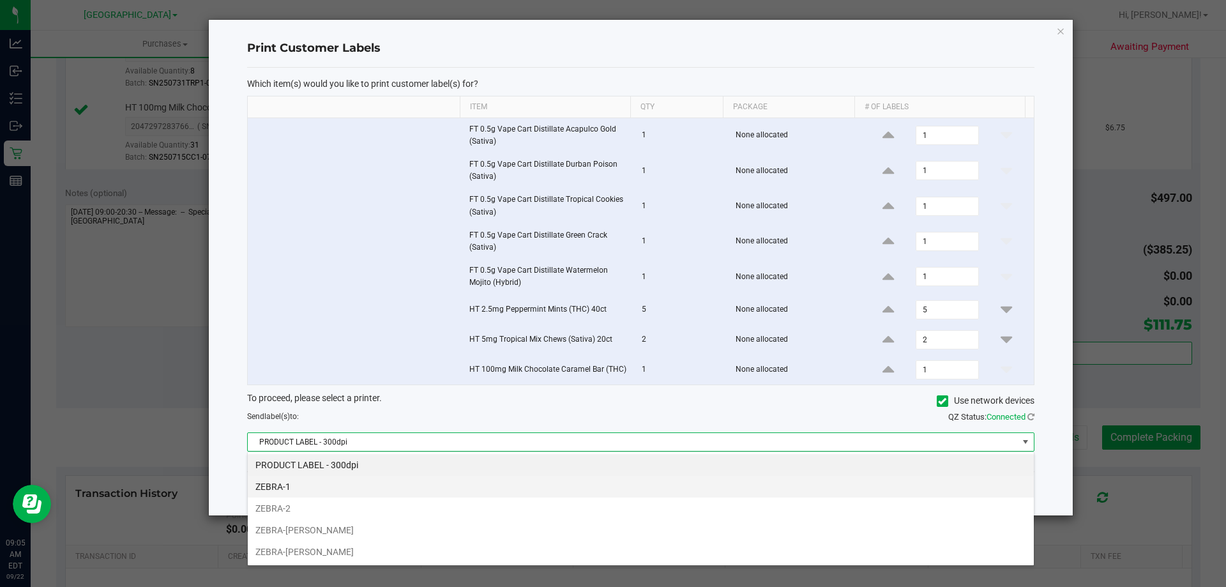
scroll to position [19, 787]
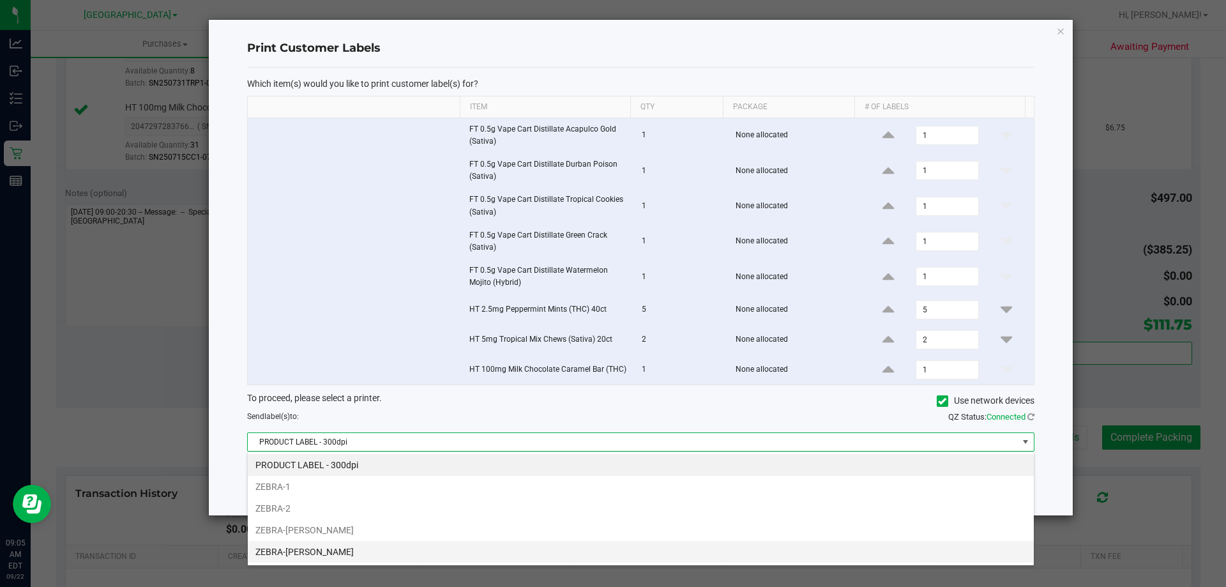
click at [373, 548] on li "ZEBRA-VANCE-JOY" at bounding box center [641, 552] width 786 height 22
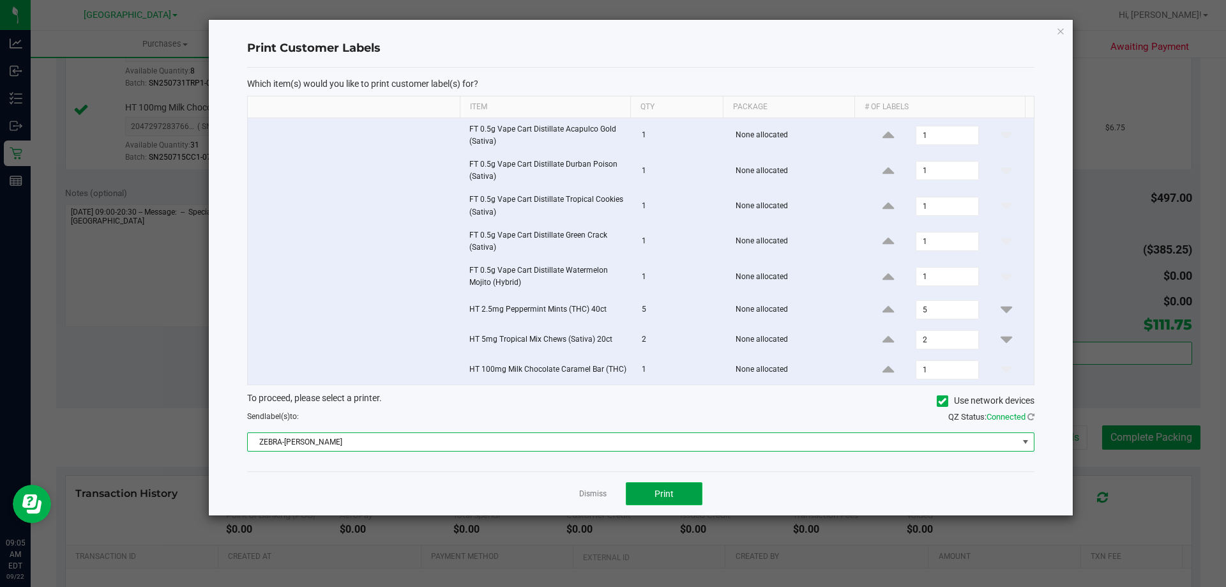
click at [686, 490] on button "Print" at bounding box center [664, 493] width 77 height 23
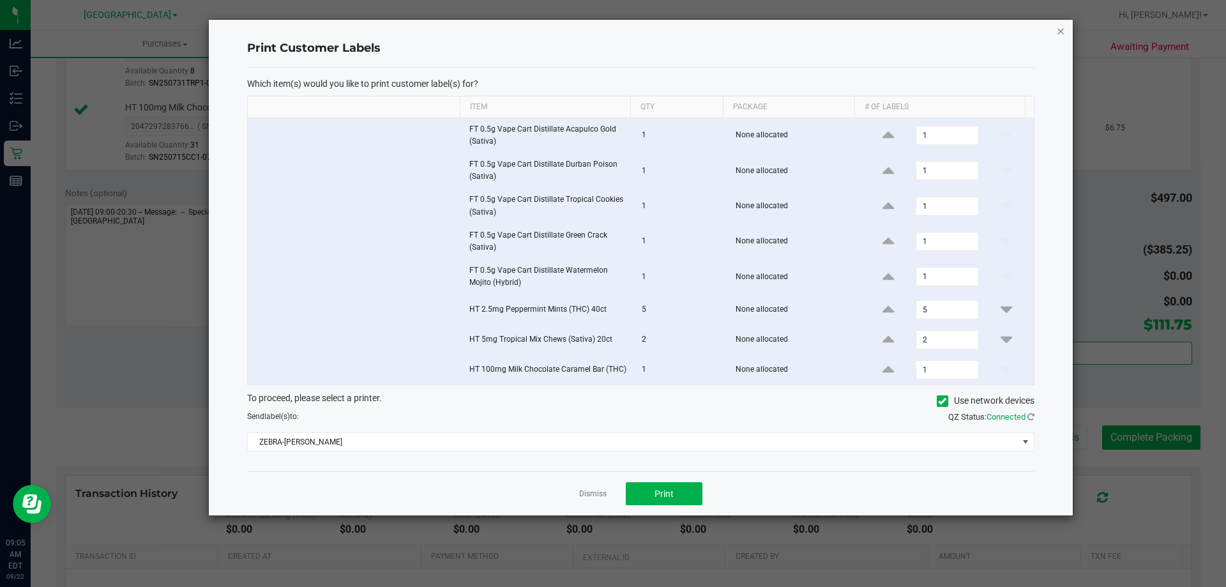
click at [1060, 34] on icon "button" at bounding box center [1060, 30] width 9 height 15
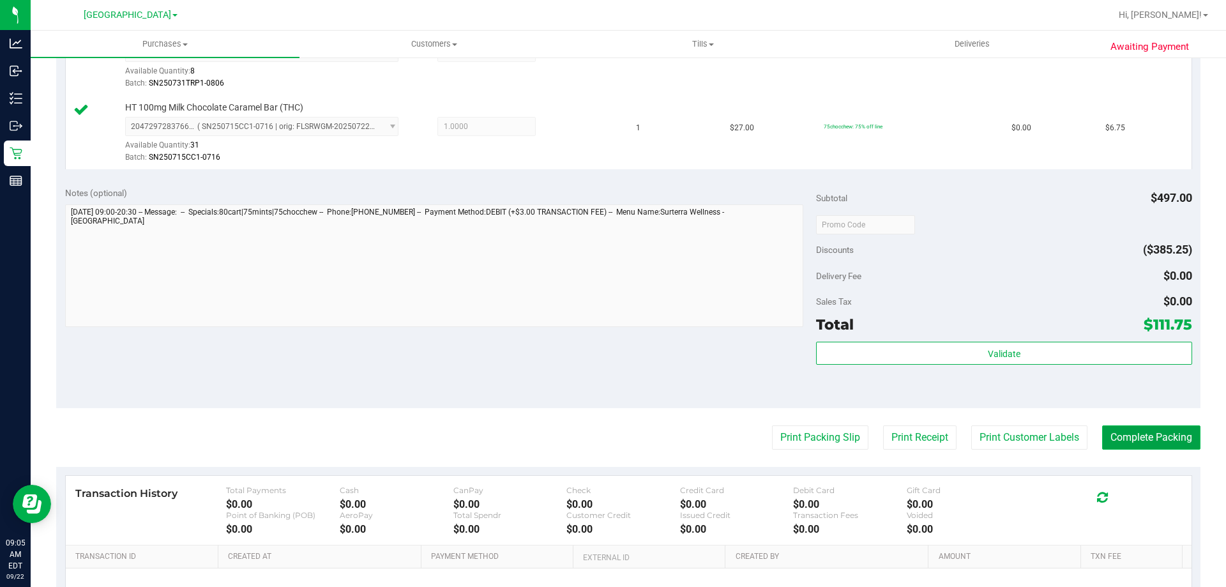
click at [1172, 440] on button "Complete Packing" at bounding box center [1151, 437] width 98 height 24
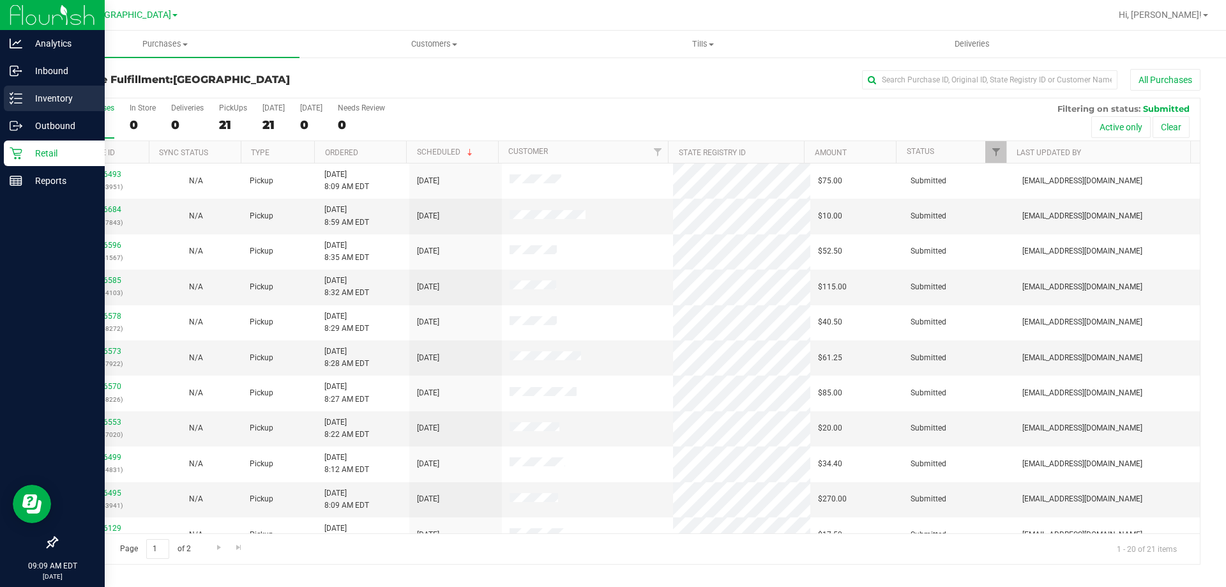
click at [24, 102] on p "Inventory" at bounding box center [60, 98] width 77 height 15
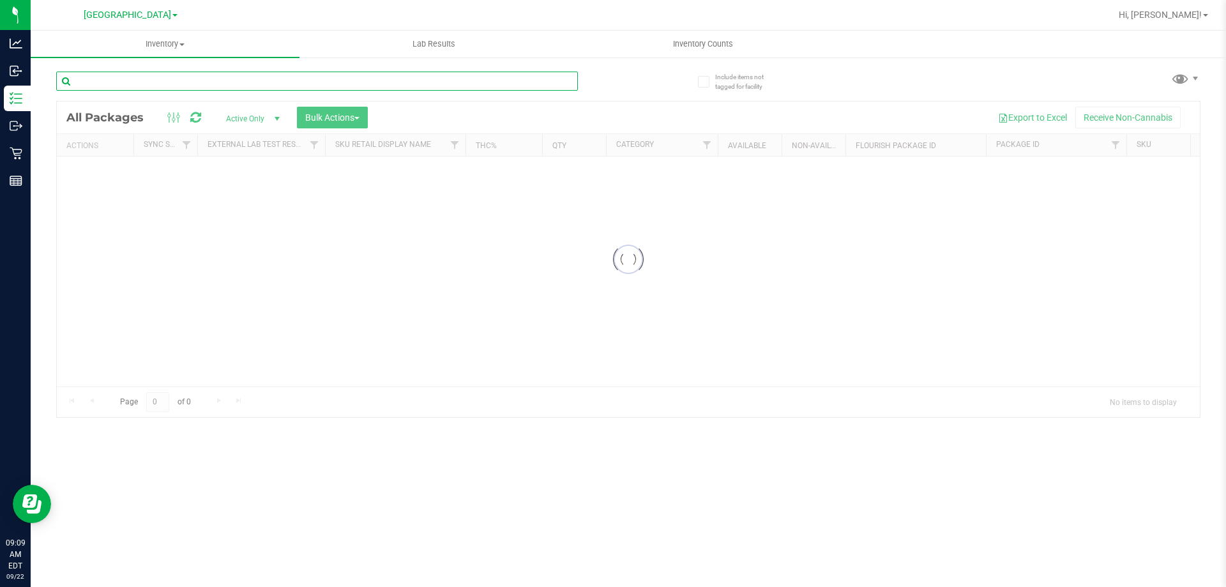
click at [281, 90] on input "text" at bounding box center [317, 81] width 522 height 19
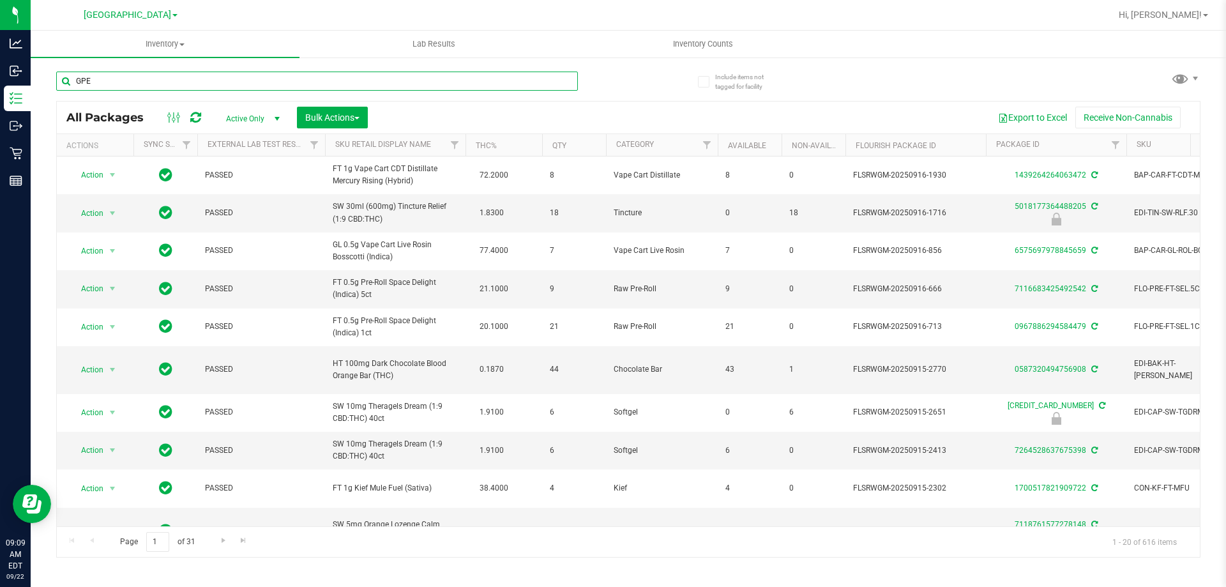
type input "GPE"
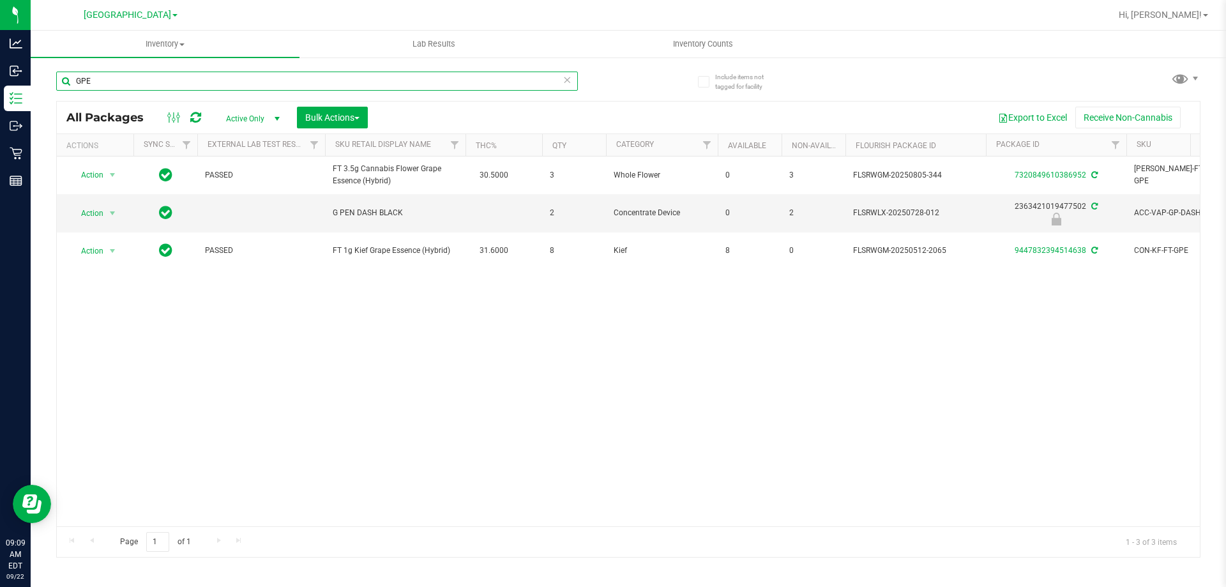
click at [479, 84] on input "GPE" at bounding box center [317, 81] width 522 height 19
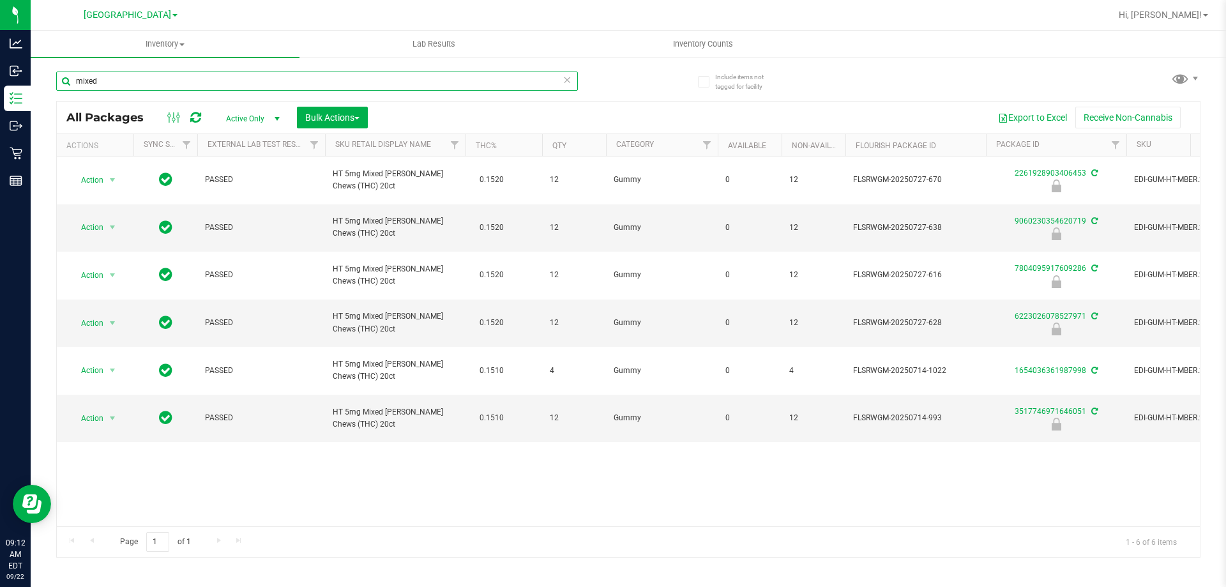
click at [374, 72] on input "mixed" at bounding box center [317, 81] width 522 height 19
type input "6223026078527971"
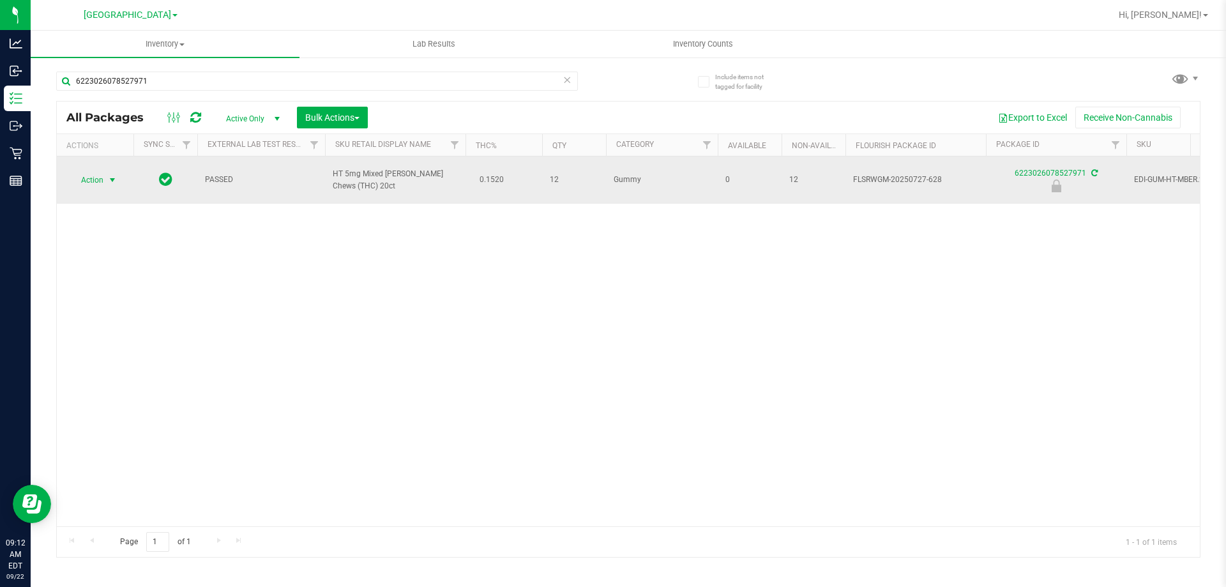
click at [114, 175] on span "select" at bounding box center [112, 180] width 10 height 10
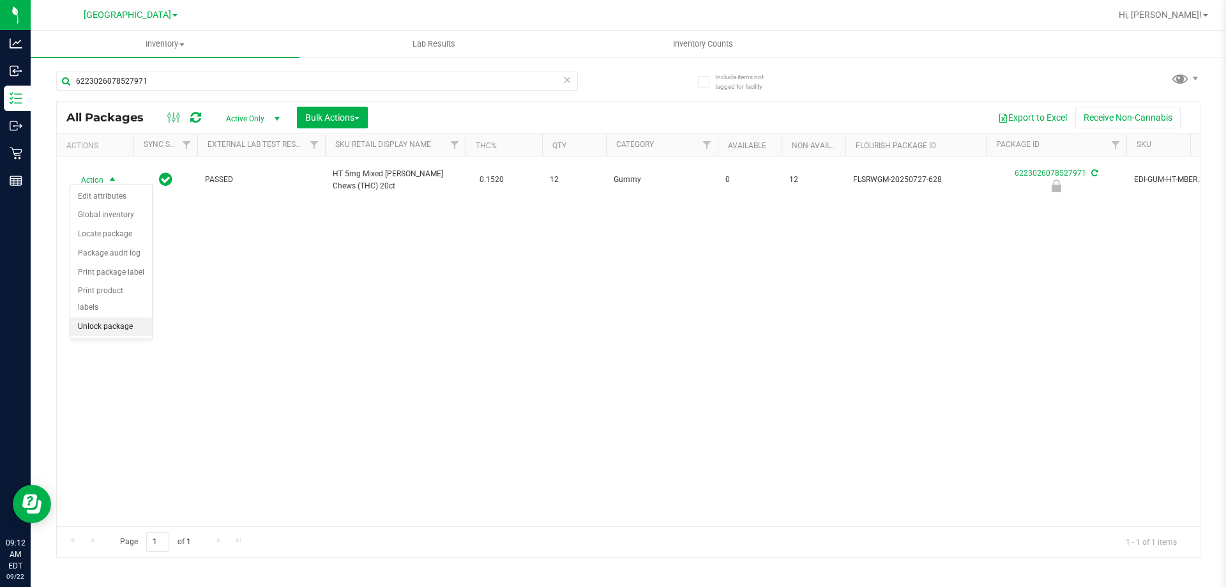
click at [128, 317] on li "Unlock package" at bounding box center [111, 326] width 82 height 19
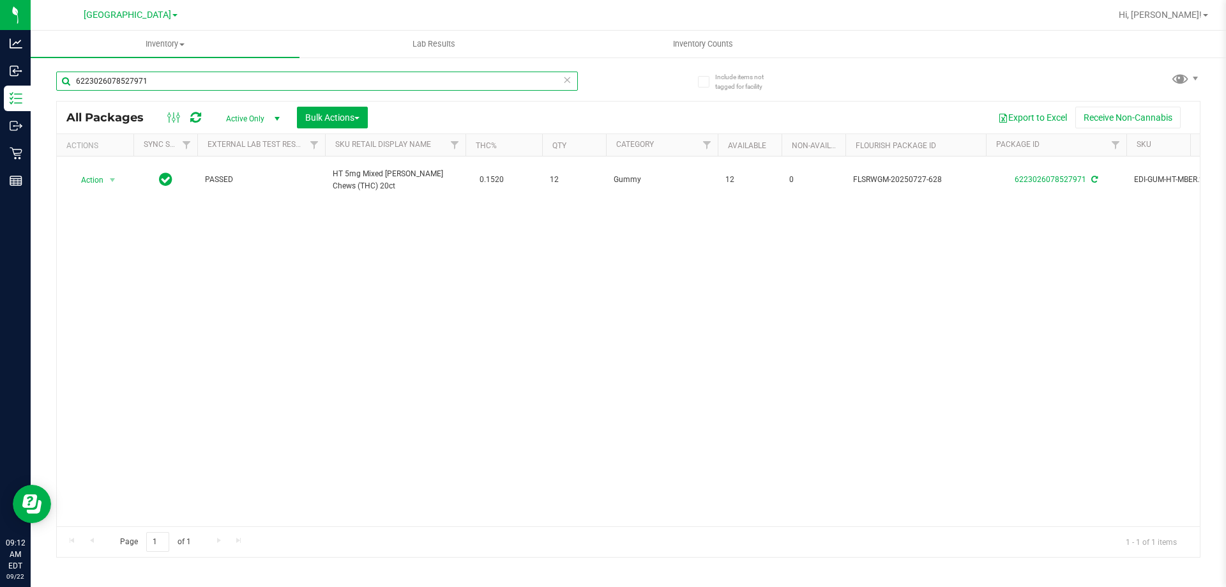
click at [200, 74] on input "6223026078527971" at bounding box center [317, 81] width 522 height 19
type input "dark"
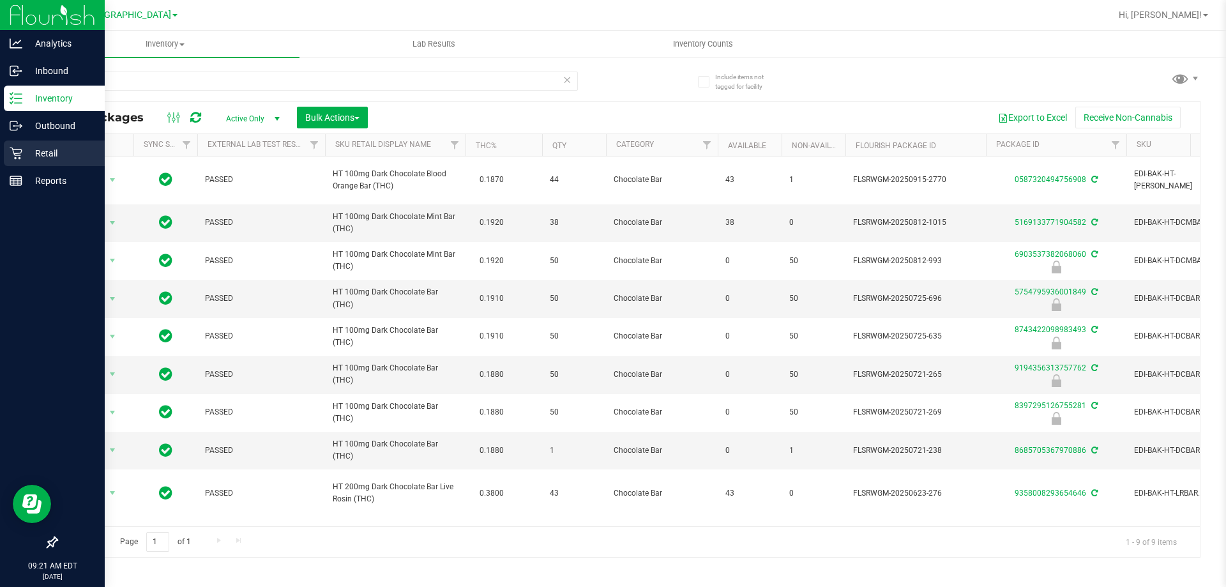
click at [23, 144] on div "Retail" at bounding box center [54, 153] width 101 height 26
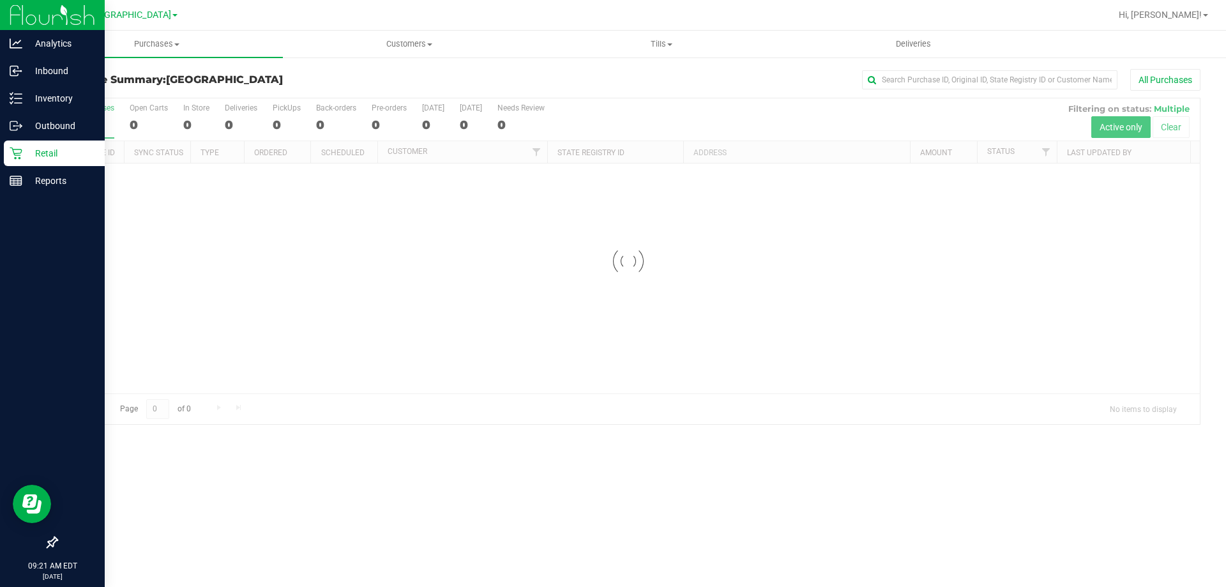
click at [0, 140] on link "Retail" at bounding box center [52, 153] width 105 height 27
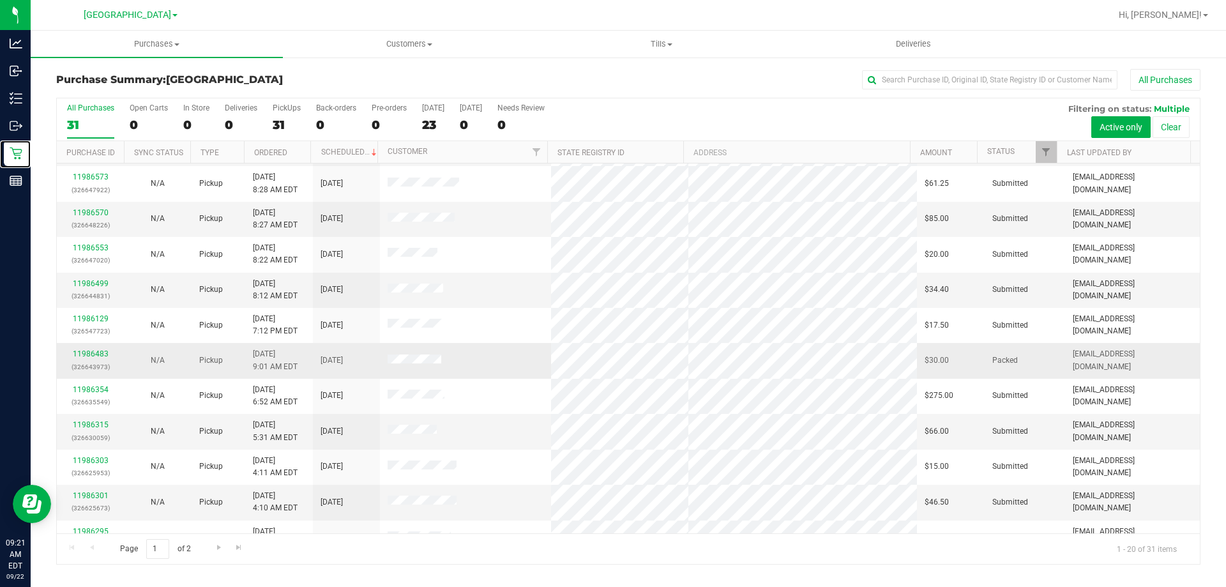
scroll to position [146, 0]
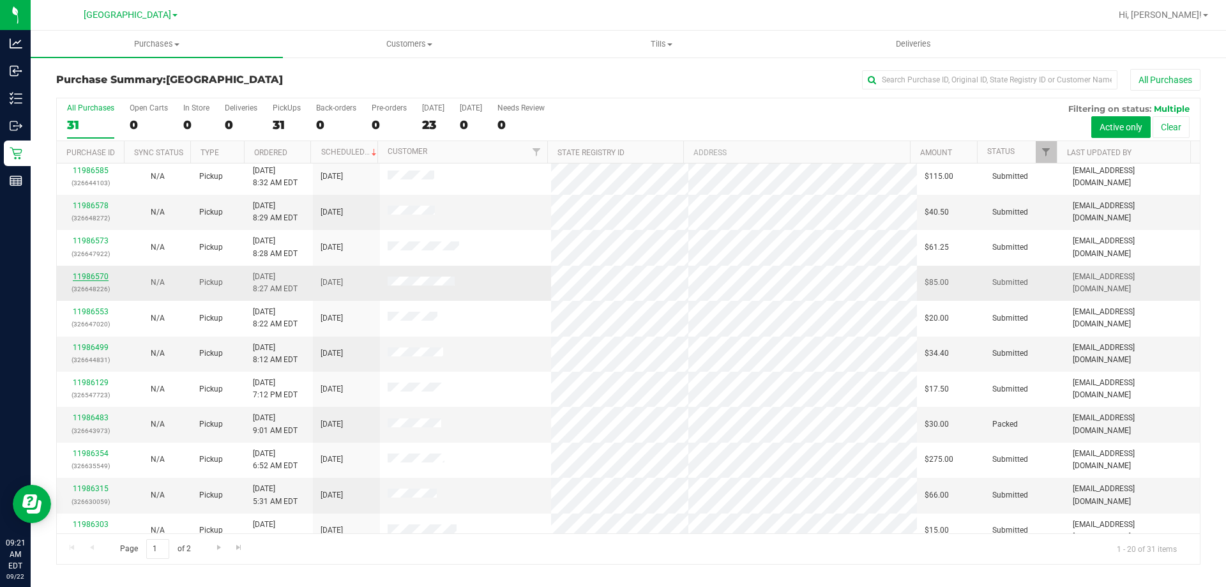
click at [90, 275] on link "11986570" at bounding box center [91, 276] width 36 height 9
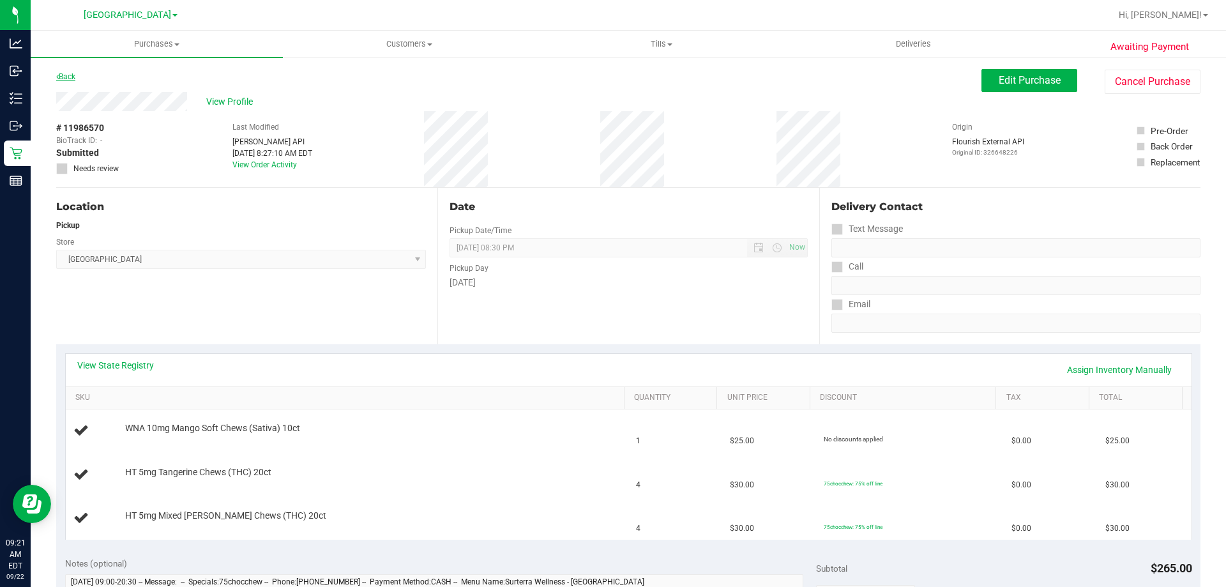
click at [70, 75] on link "Back" at bounding box center [65, 76] width 19 height 9
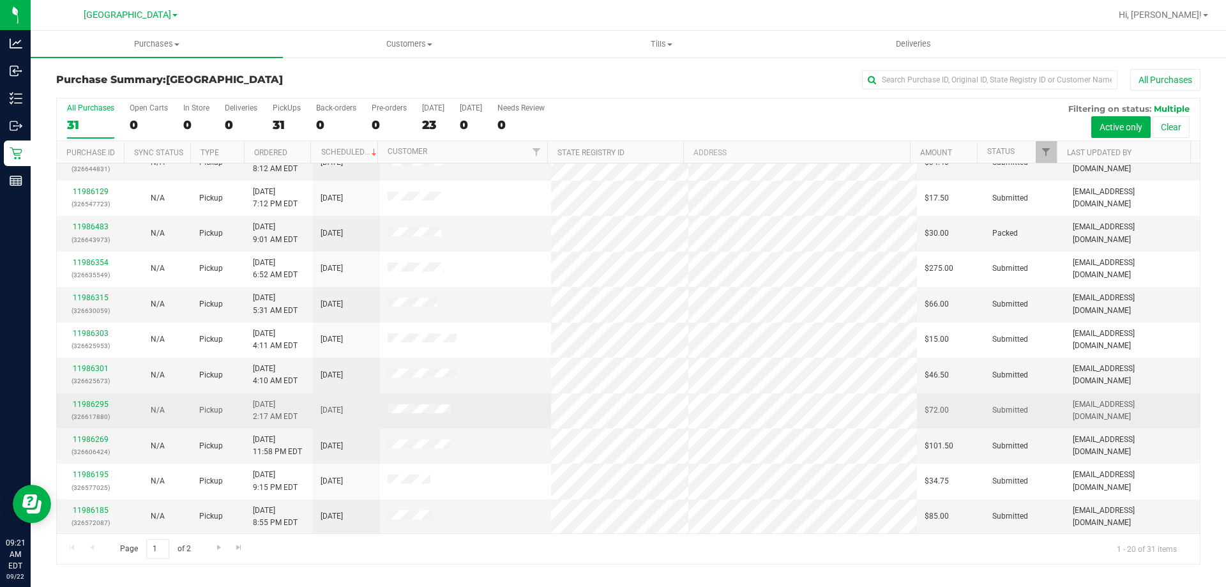
scroll to position [337, 0]
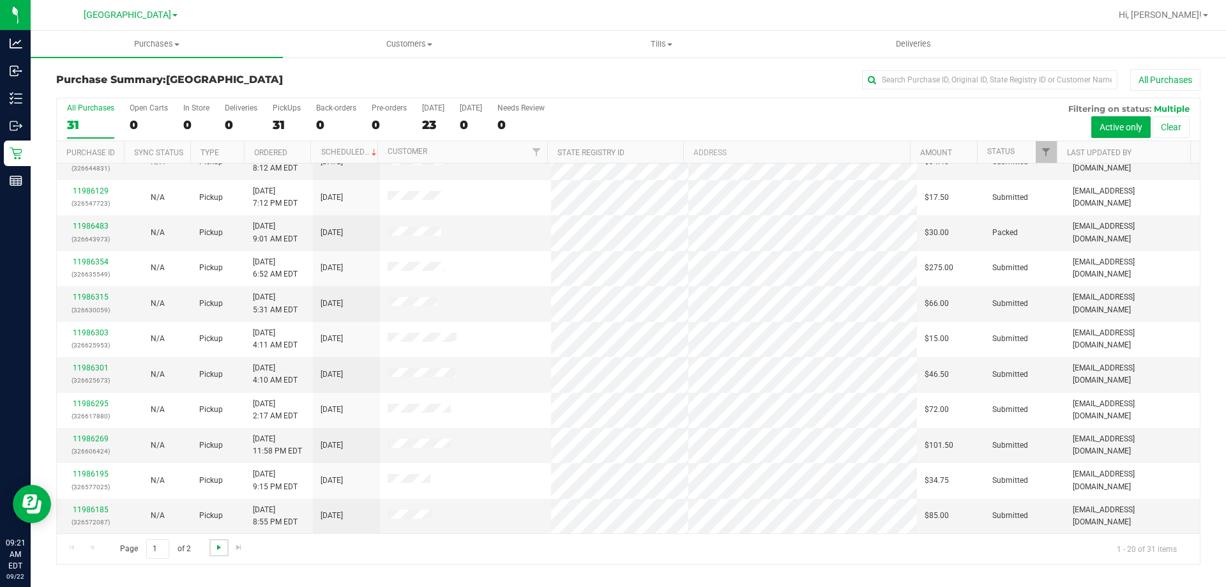
click at [222, 543] on span "Go to the next page" at bounding box center [219, 547] width 10 height 10
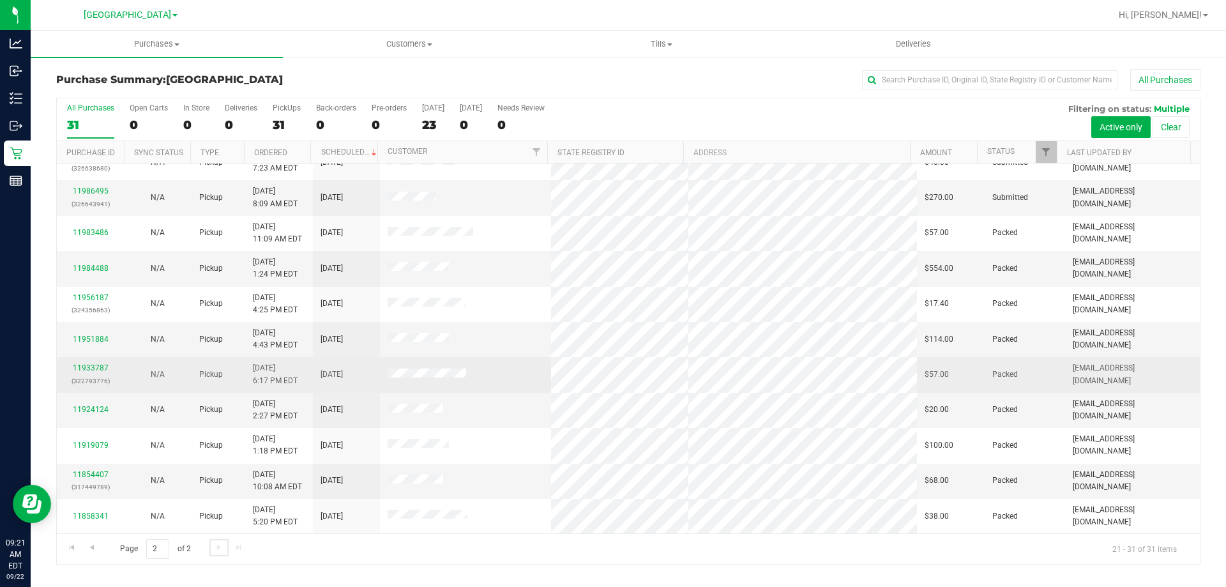
scroll to position [0, 0]
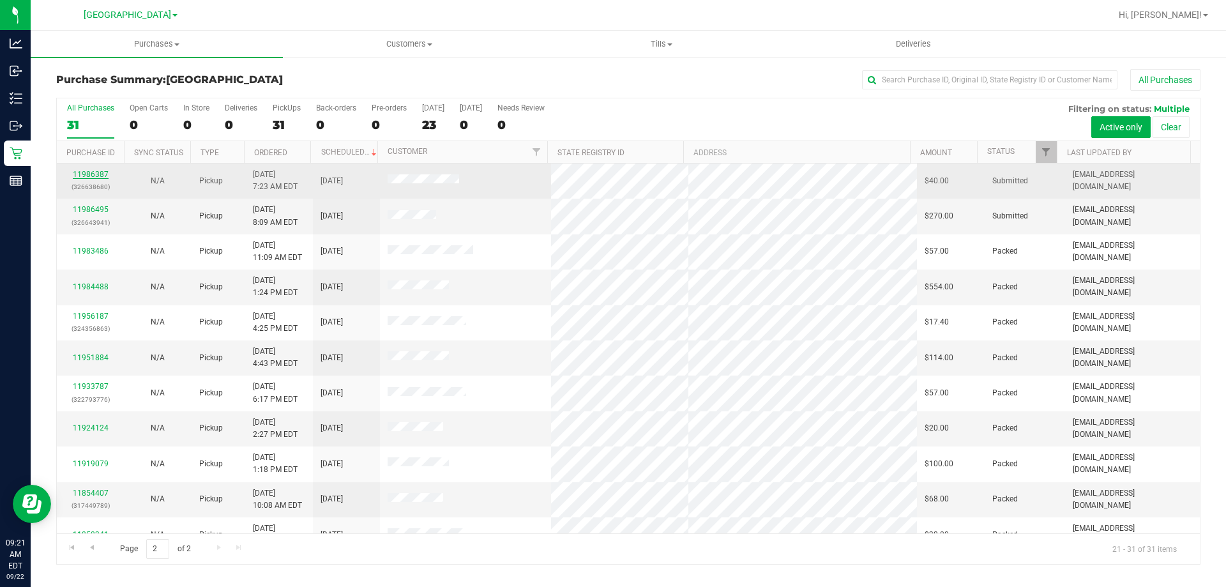
click at [93, 174] on link "11986387" at bounding box center [91, 174] width 36 height 9
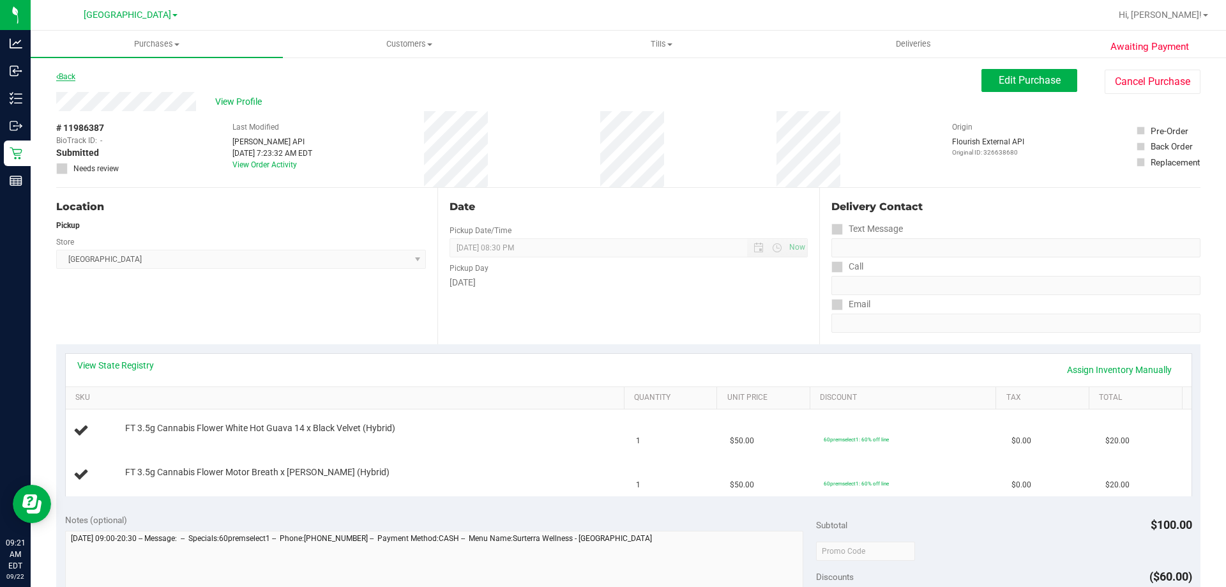
click at [70, 72] on link "Back" at bounding box center [65, 76] width 19 height 9
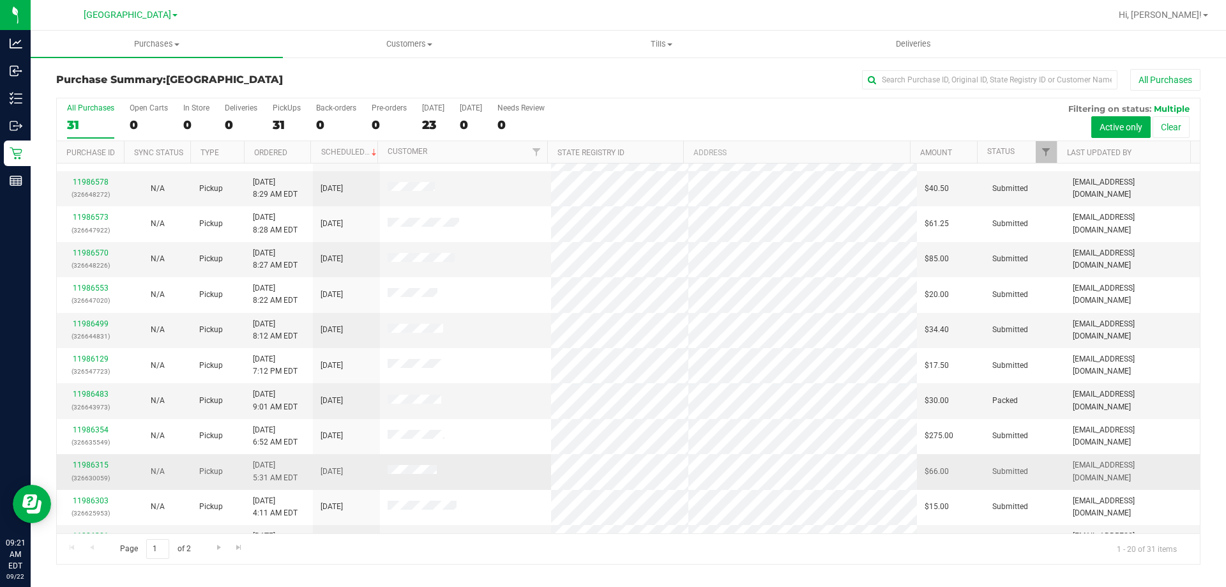
scroll to position [192, 0]
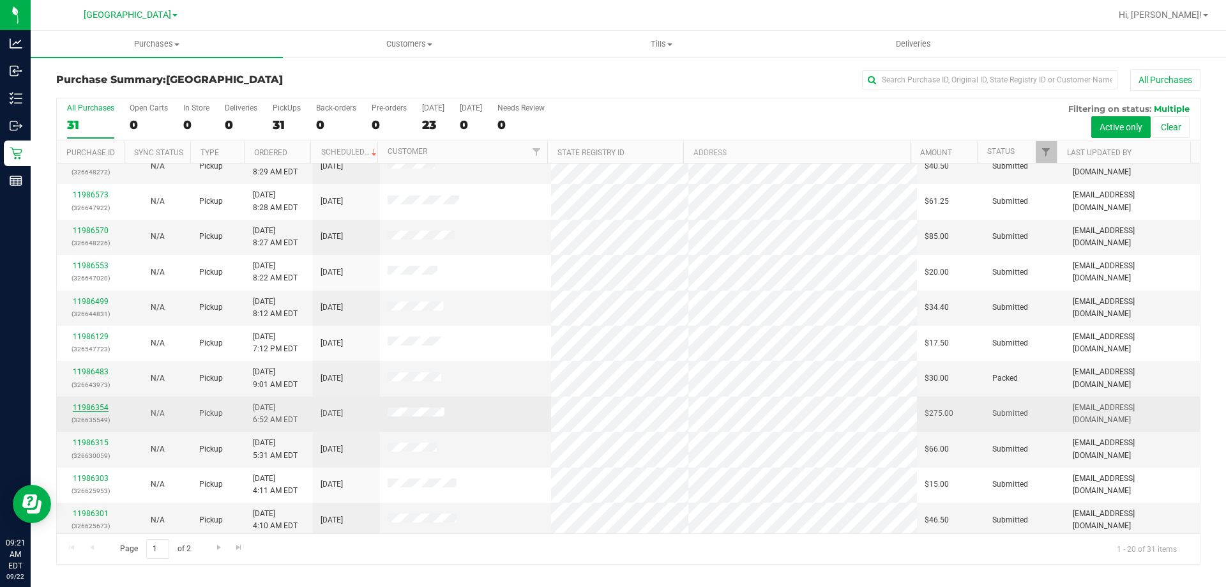
click at [99, 411] on link "11986354" at bounding box center [91, 407] width 36 height 9
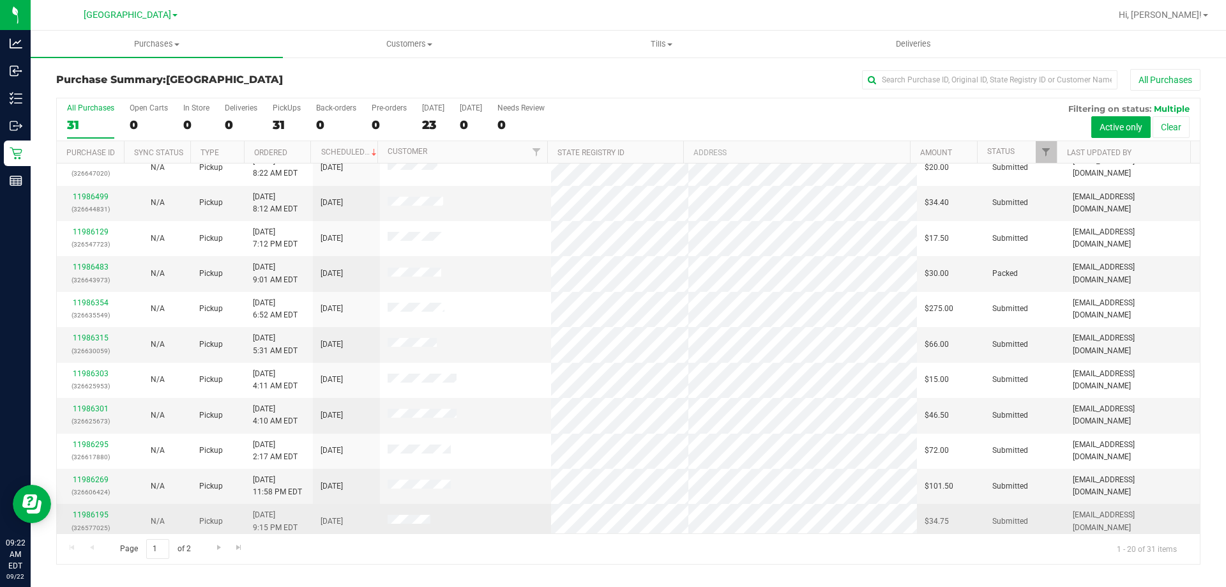
scroll to position [319, 0]
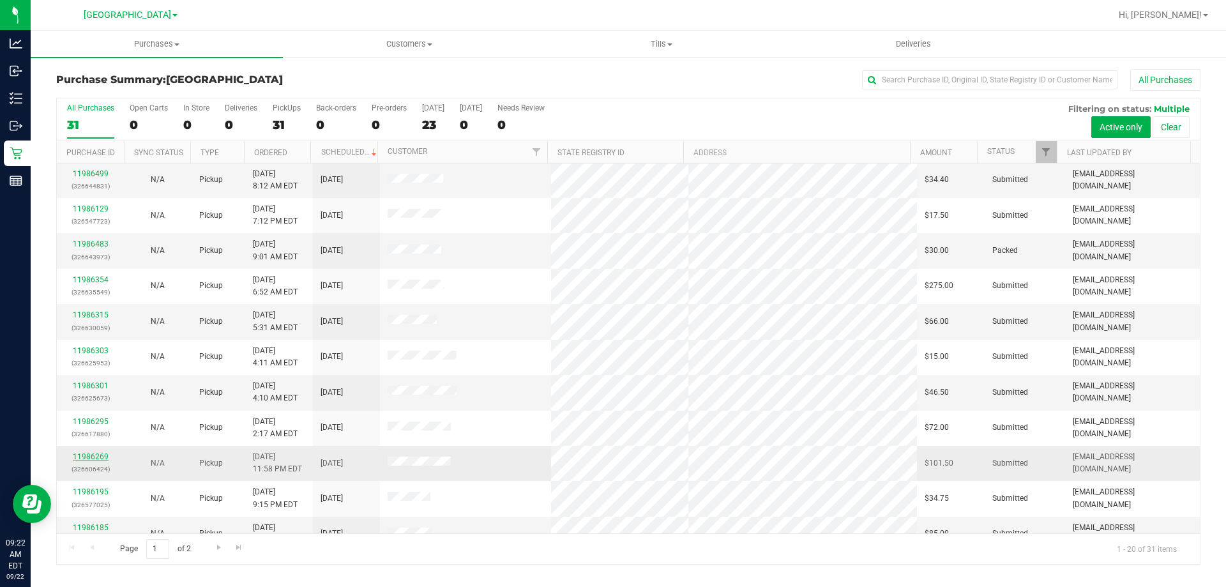
click at [89, 452] on div "11986269 (326606424)" at bounding box center [90, 463] width 52 height 24
click at [89, 454] on link "11986269" at bounding box center [91, 456] width 36 height 9
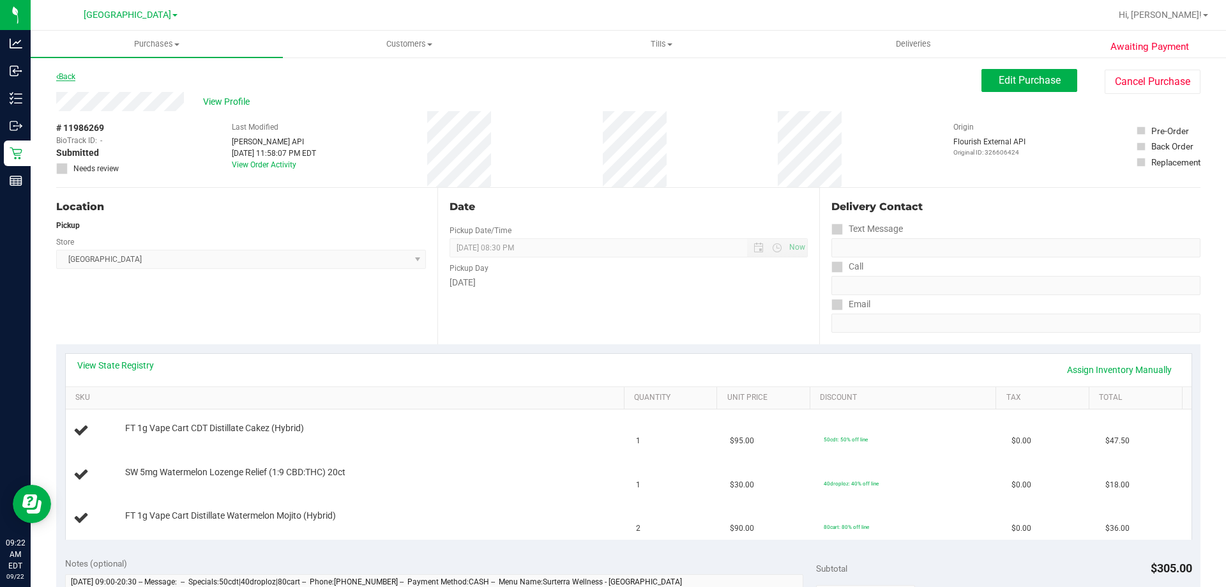
click at [75, 76] on link "Back" at bounding box center [65, 76] width 19 height 9
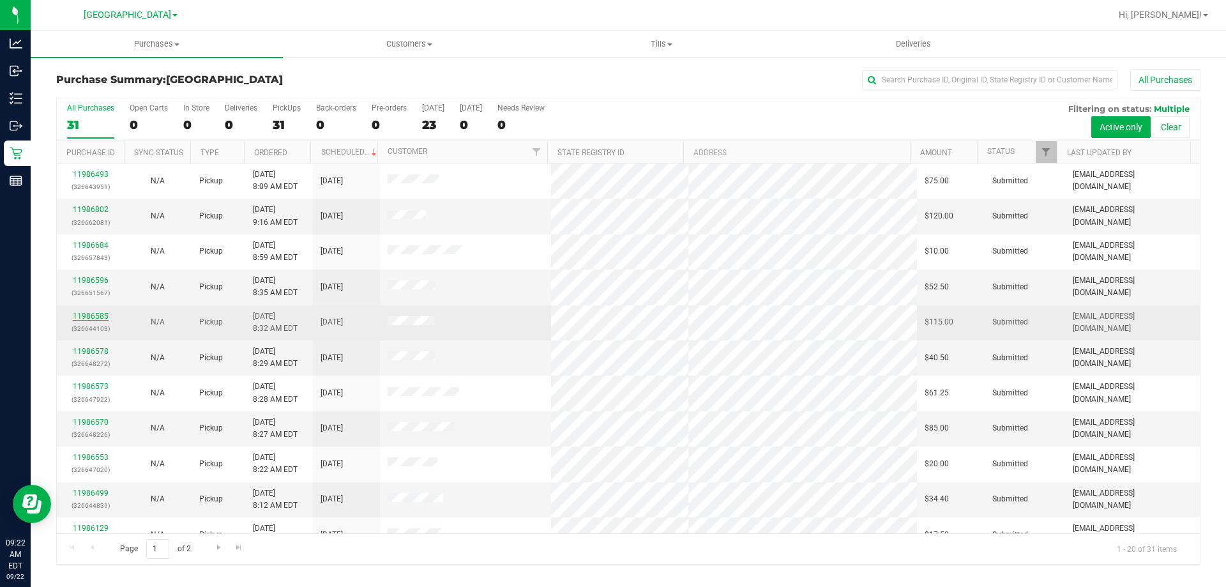
click at [99, 312] on link "11986585" at bounding box center [91, 316] width 36 height 9
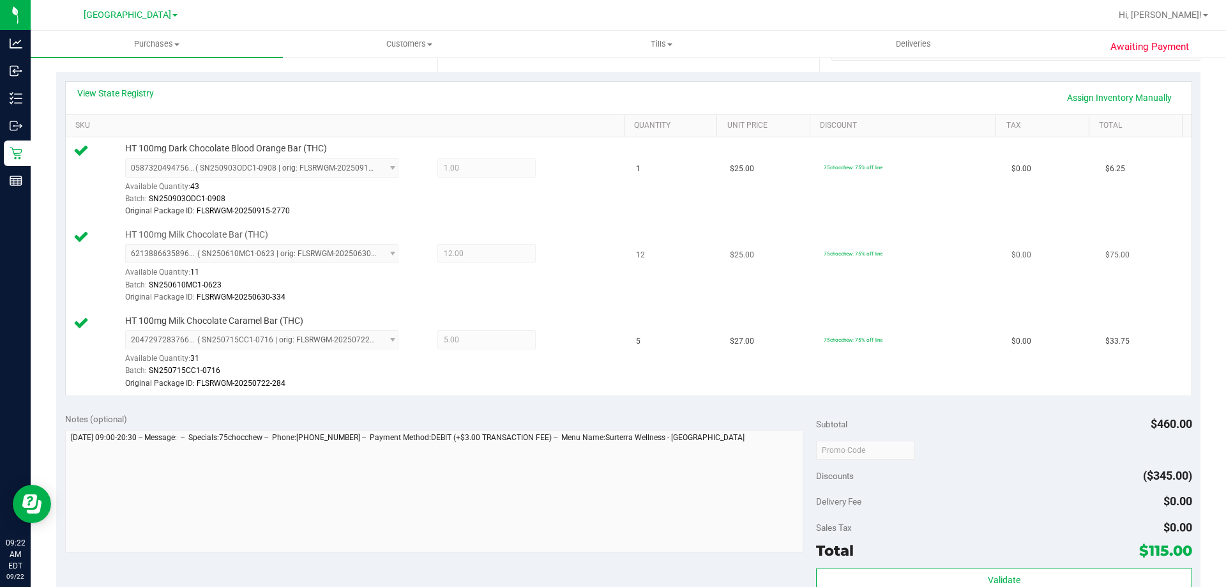
scroll to position [192, 0]
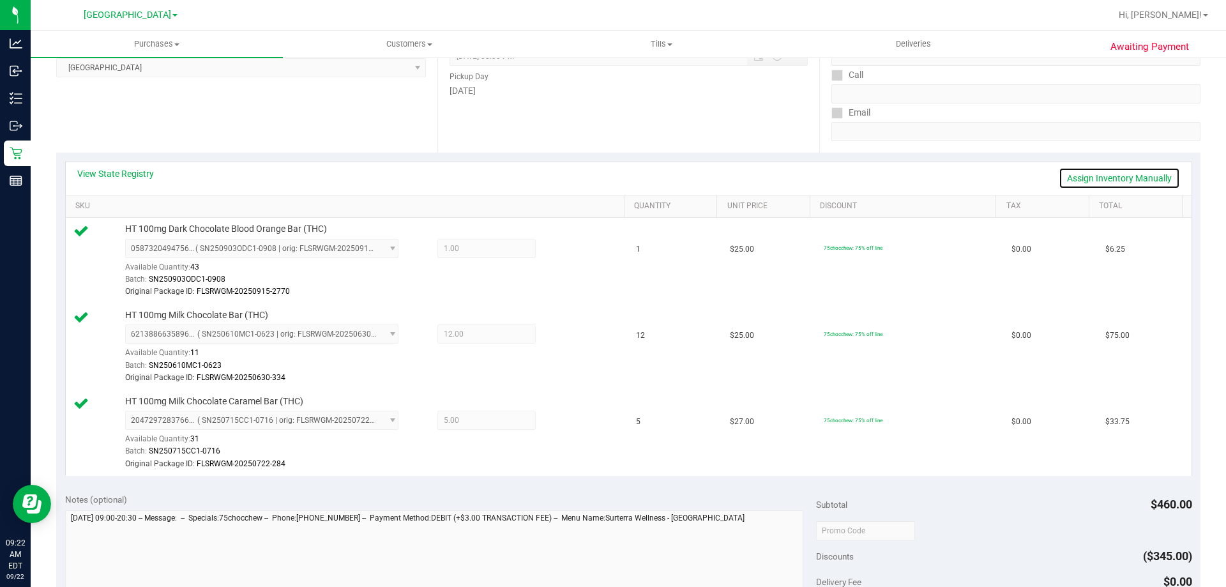
click at [1086, 178] on link "Assign Inventory Manually" at bounding box center [1119, 178] width 121 height 22
click at [566, 248] on div at bounding box center [556, 249] width 41 height 15
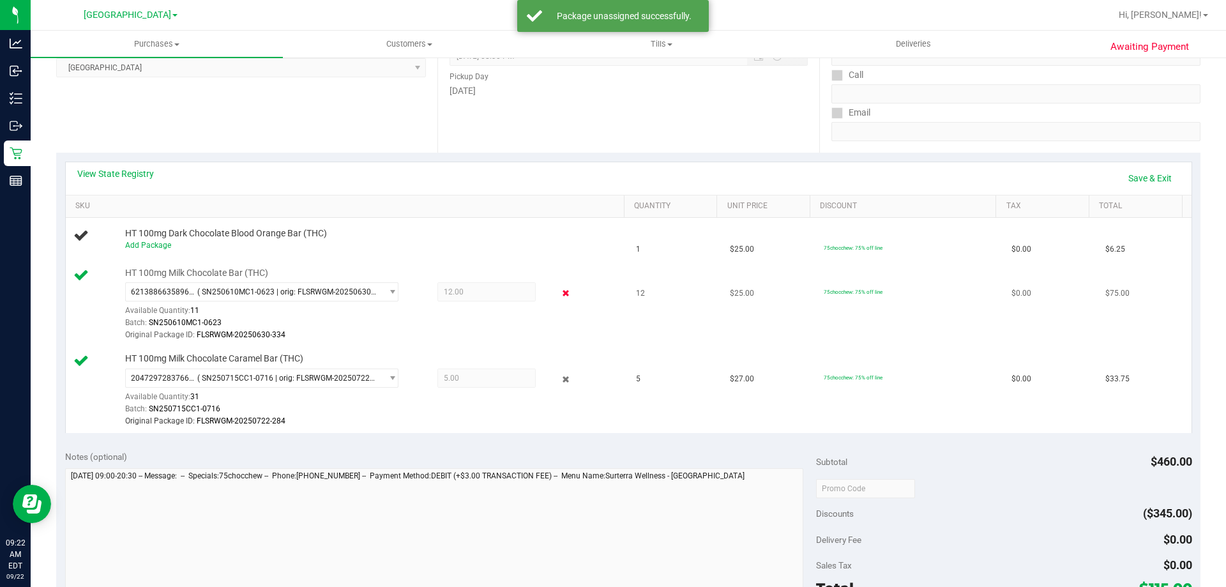
click at [559, 293] on icon at bounding box center [565, 293] width 13 height 15
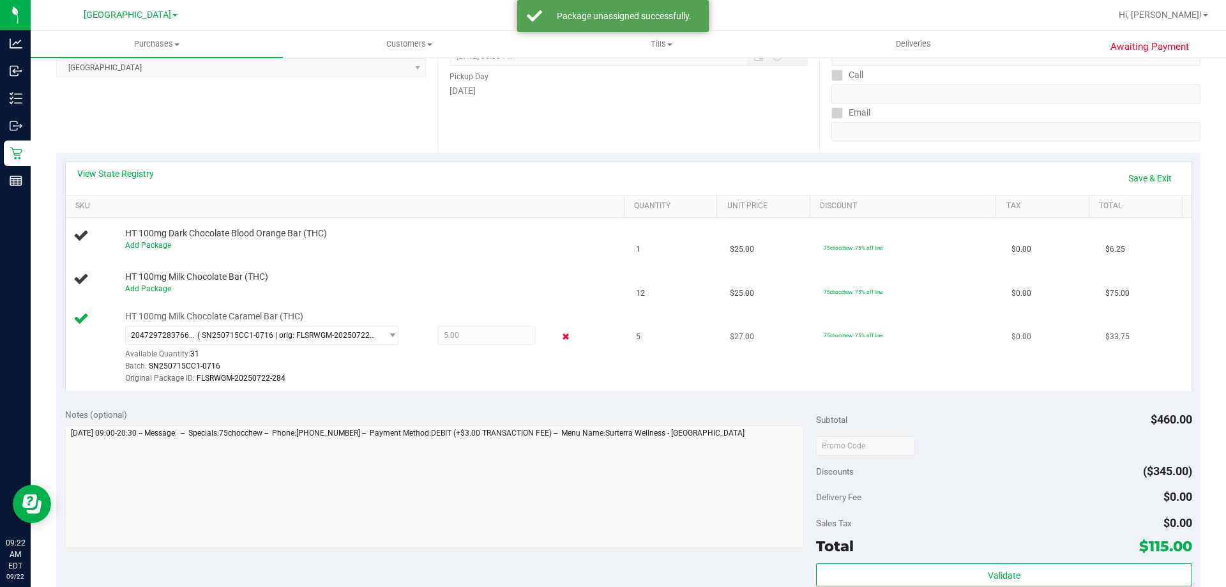
click at [559, 337] on icon at bounding box center [565, 336] width 13 height 15
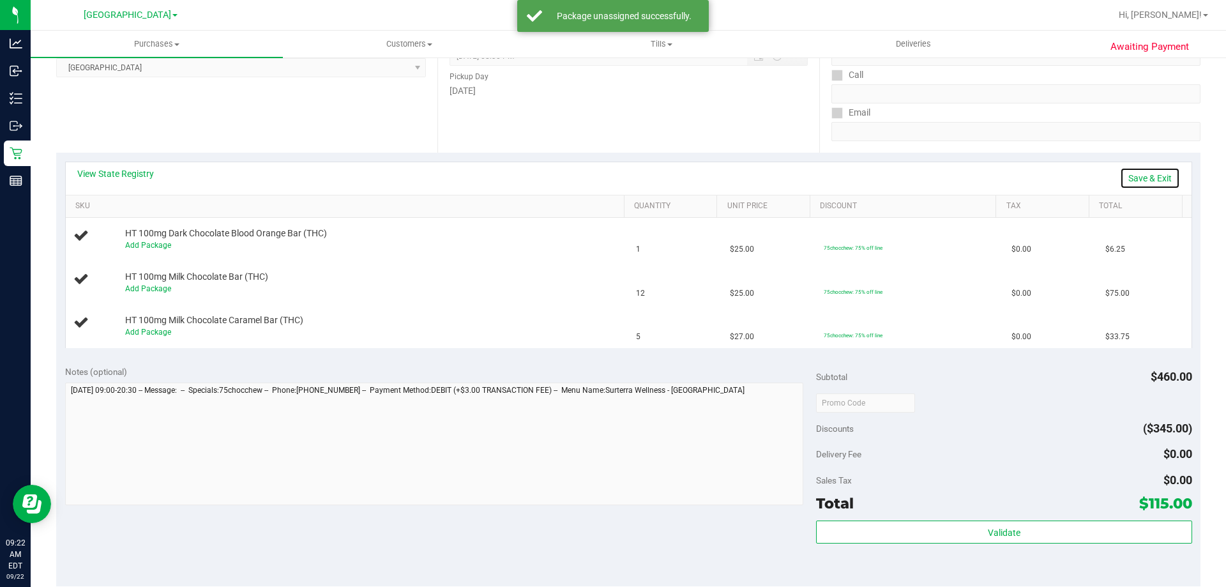
click at [1133, 185] on link "Save & Exit" at bounding box center [1150, 178] width 60 height 22
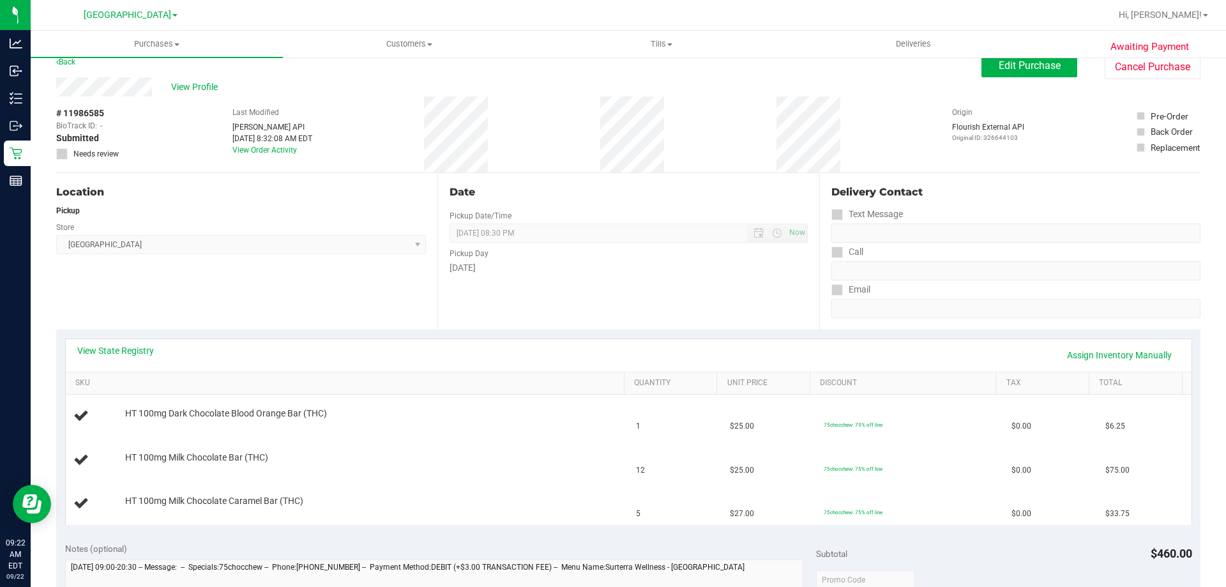
scroll to position [0, 0]
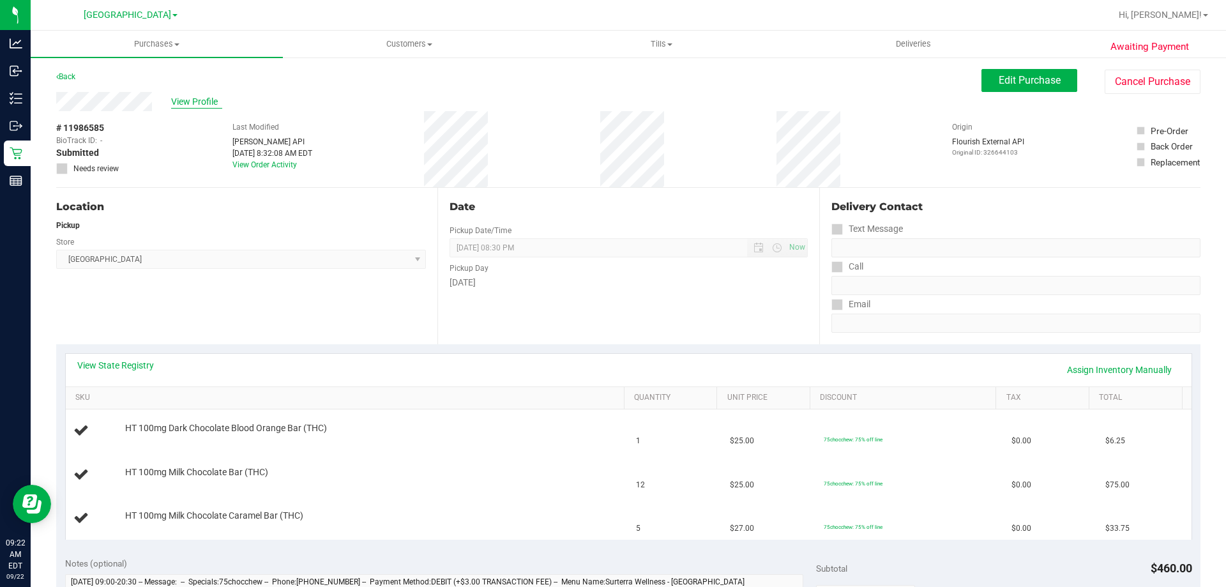
click at [200, 103] on span "View Profile" at bounding box center [196, 101] width 51 height 13
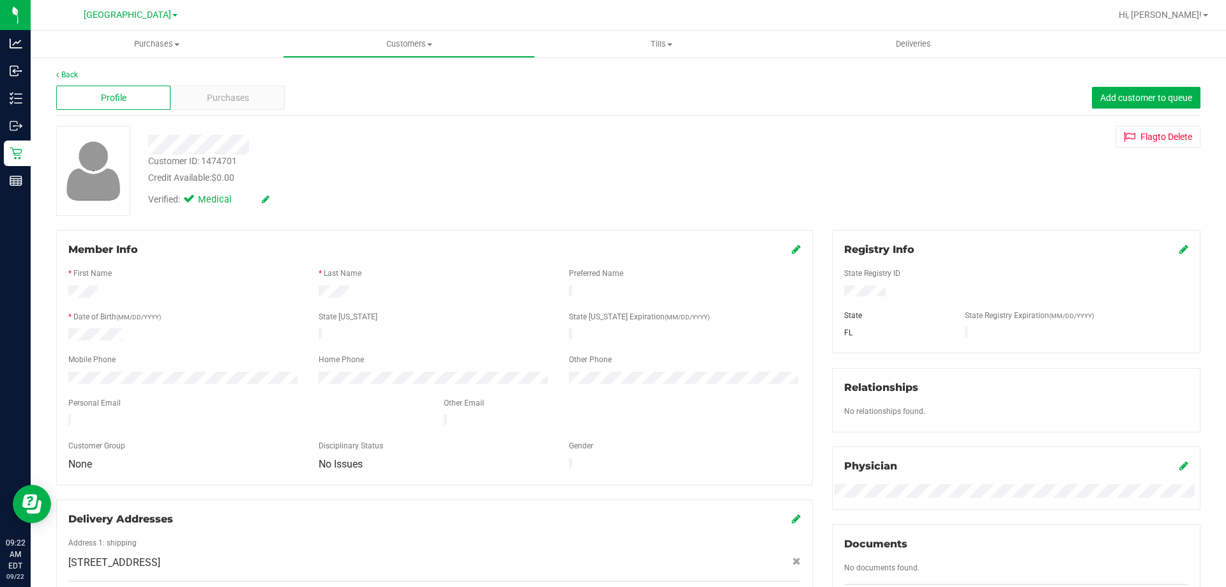
click at [222, 162] on div "Customer ID: 1474701" at bounding box center [192, 161] width 89 height 13
copy div "1474701"
click at [66, 73] on link "Back" at bounding box center [67, 74] width 22 height 9
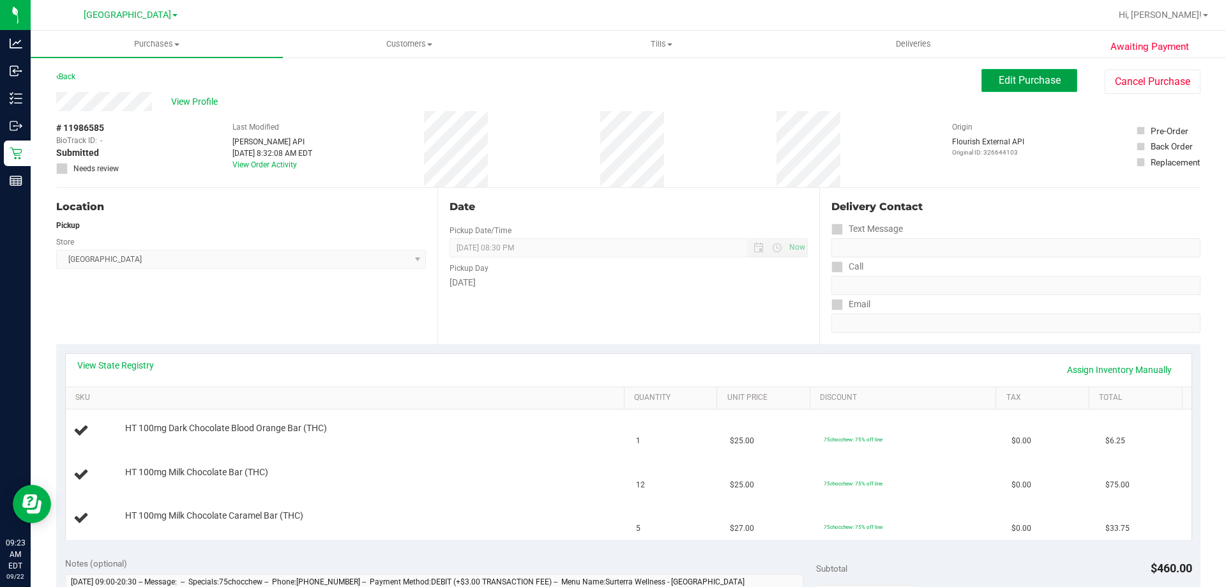
click at [1024, 86] on button "Edit Purchase" at bounding box center [1029, 80] width 96 height 23
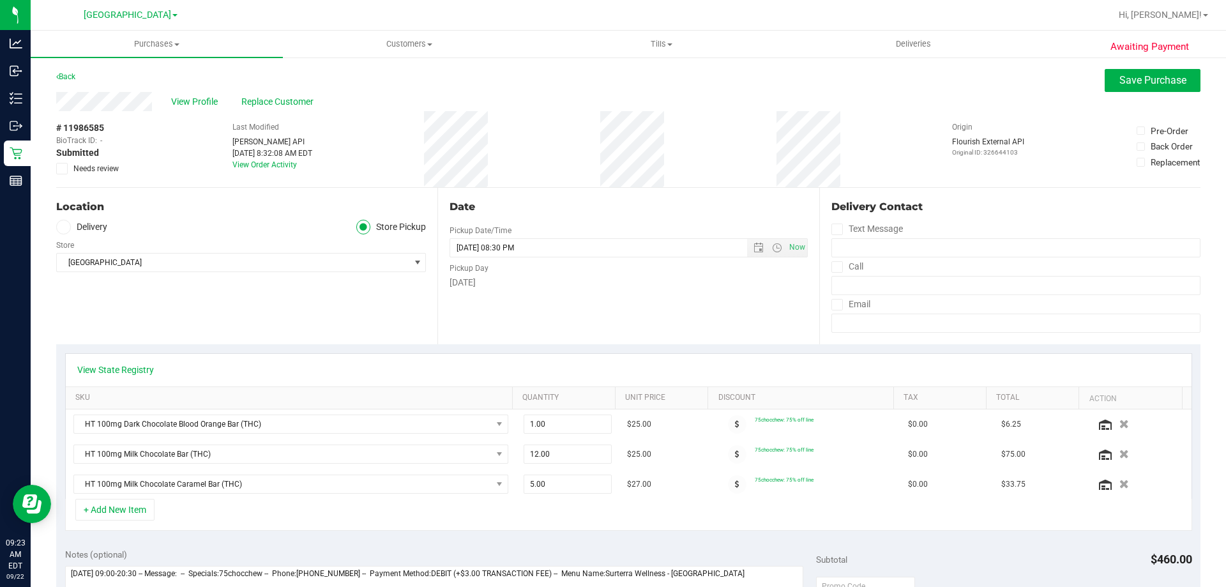
click at [62, 169] on icon at bounding box center [62, 169] width 8 height 0
click at [0, 0] on input "Needs review" at bounding box center [0, 0] width 0 height 0
click at [1138, 86] on button "Save Purchase" at bounding box center [1153, 80] width 96 height 23
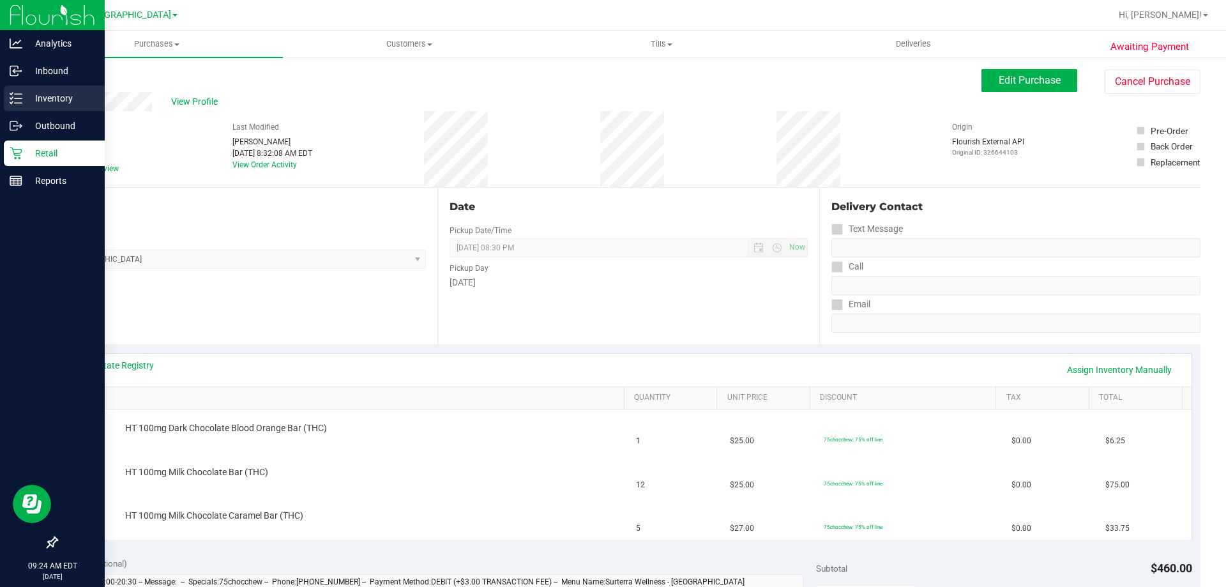
click at [59, 93] on p "Inventory" at bounding box center [60, 98] width 77 height 15
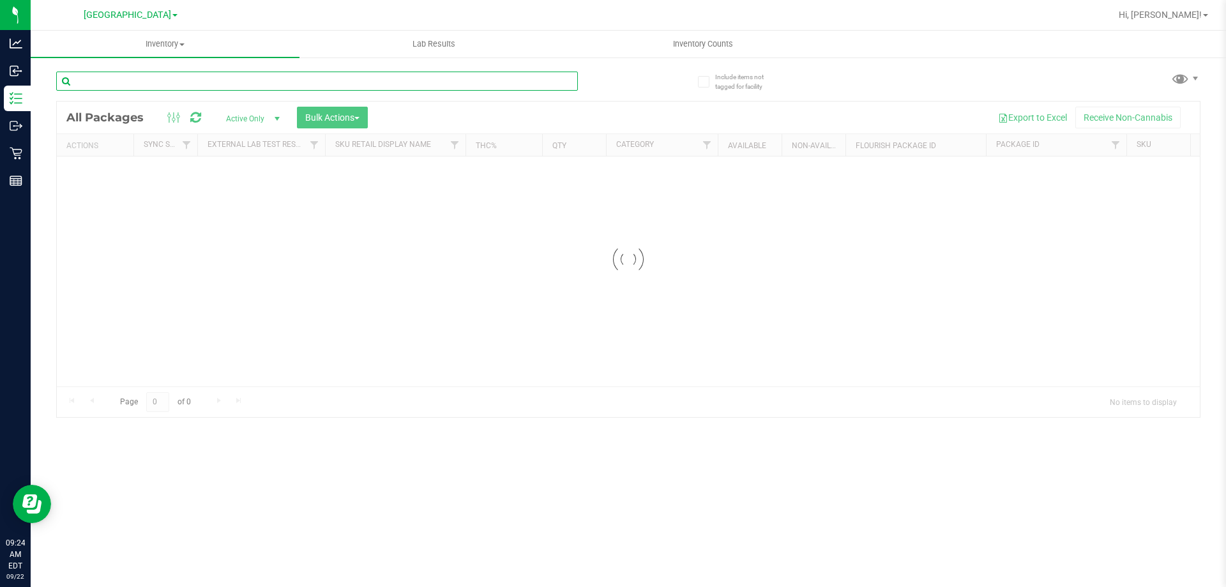
click at [186, 84] on input "text" at bounding box center [317, 81] width 522 height 19
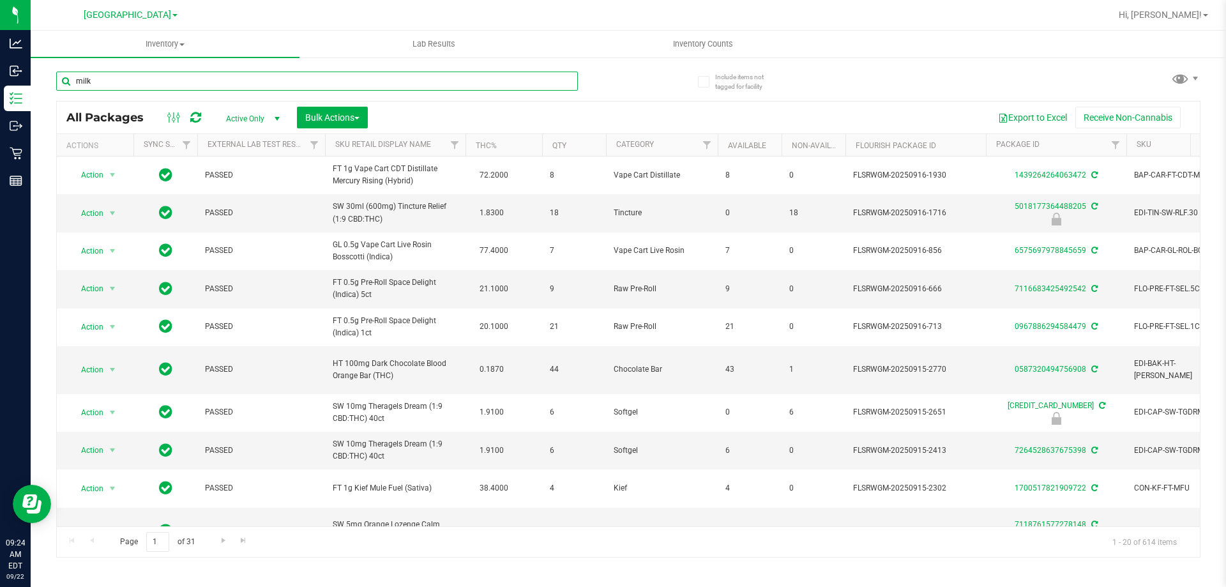
type input "milk"
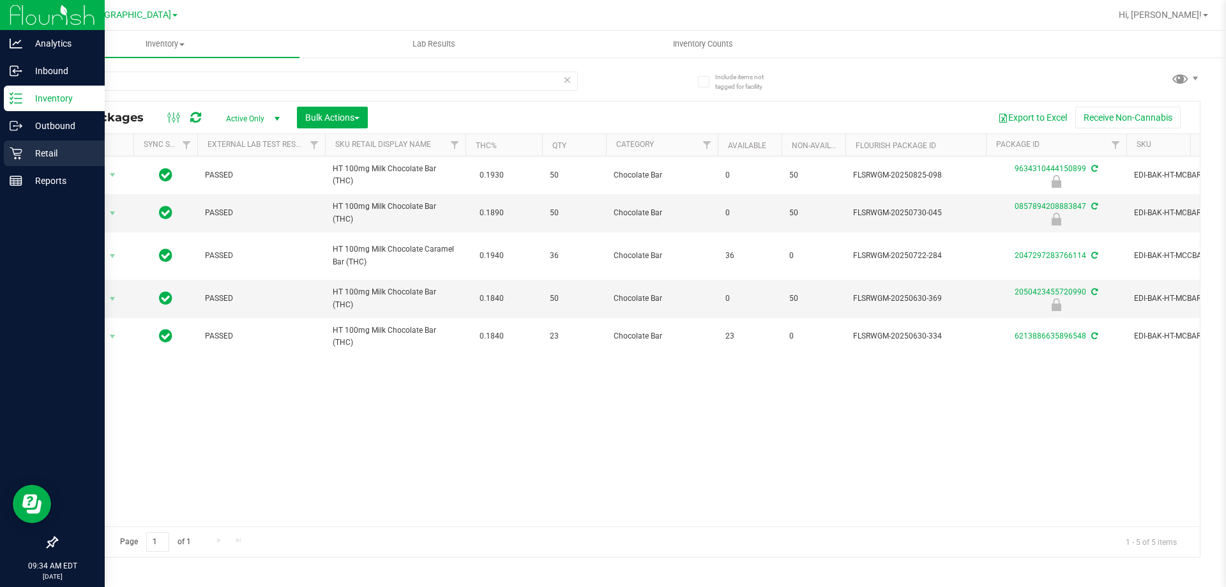
click at [54, 148] on p "Retail" at bounding box center [60, 153] width 77 height 15
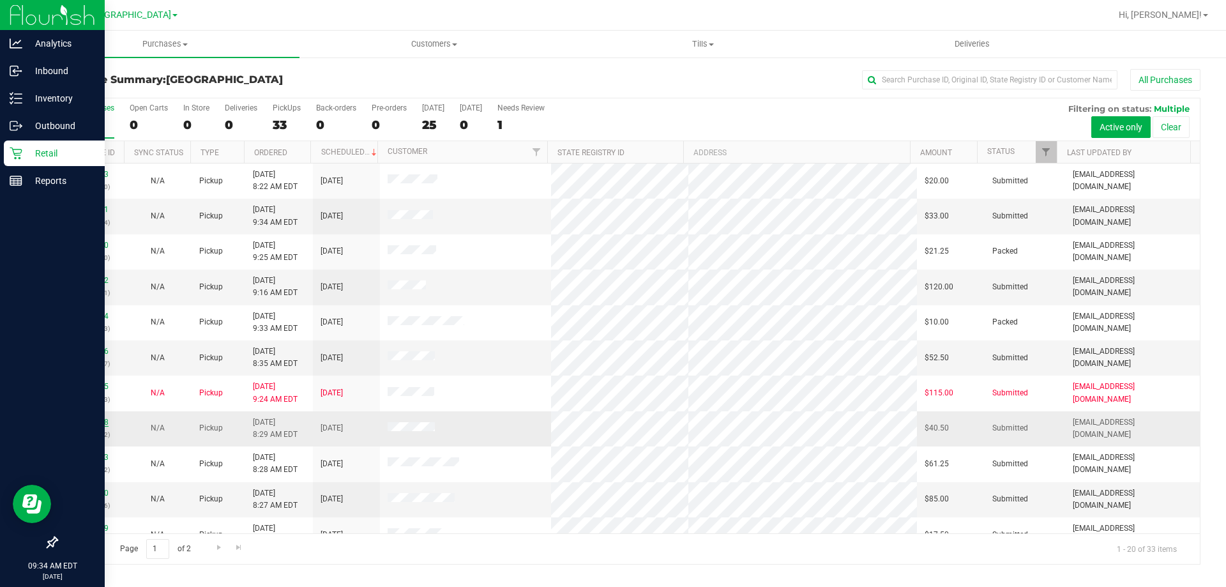
click at [96, 423] on link "11986578" at bounding box center [91, 422] width 36 height 9
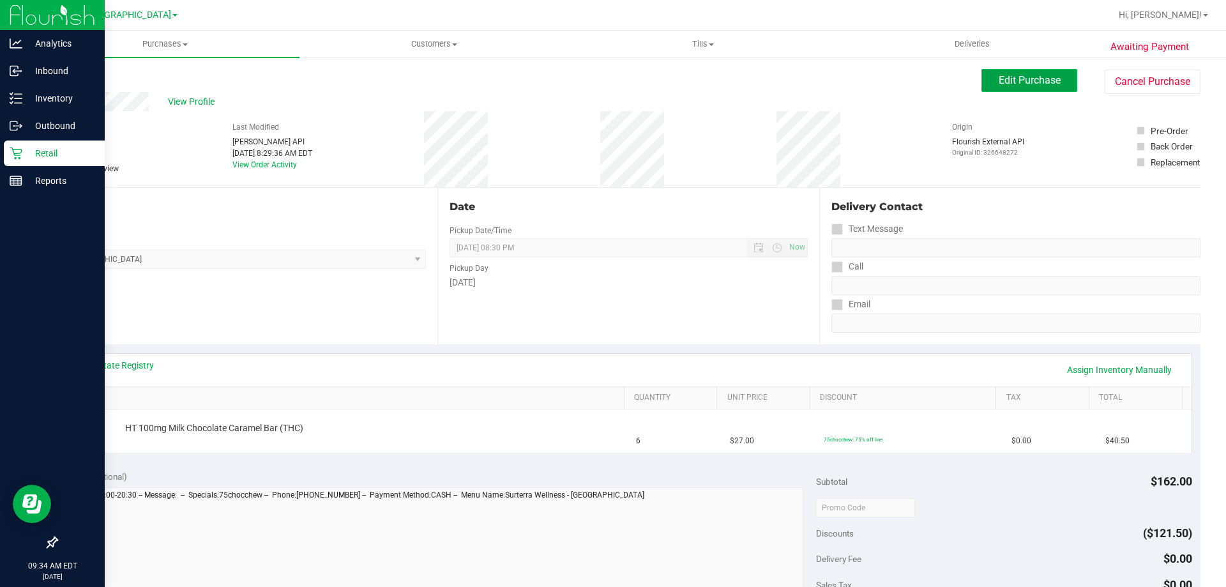
click at [1027, 86] on button "Edit Purchase" at bounding box center [1029, 80] width 96 height 23
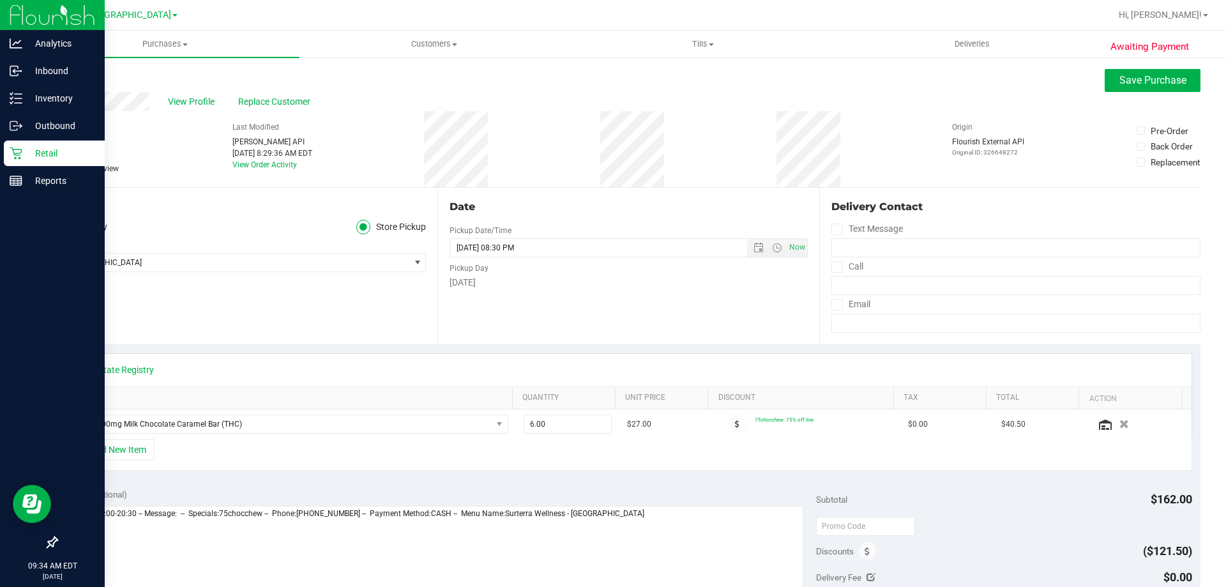
click at [66, 167] on span at bounding box center [61, 168] width 11 height 11
click at [0, 0] on input "Needs review" at bounding box center [0, 0] width 0 height 0
click at [1121, 88] on button "Save Purchase" at bounding box center [1153, 80] width 96 height 23
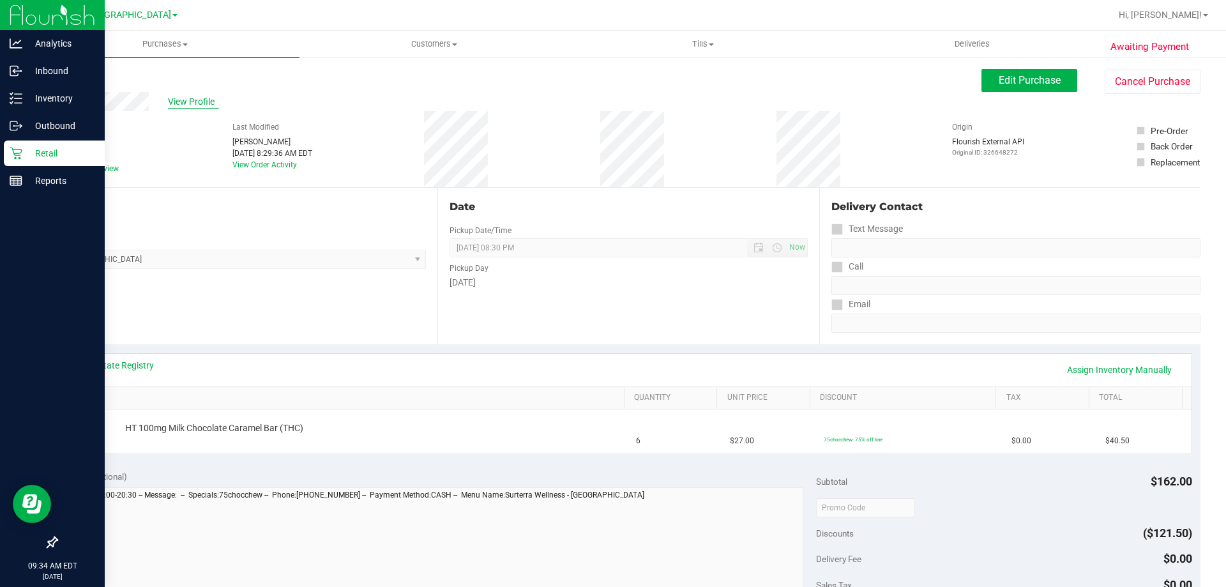
click at [192, 100] on span "View Profile" at bounding box center [193, 101] width 51 height 13
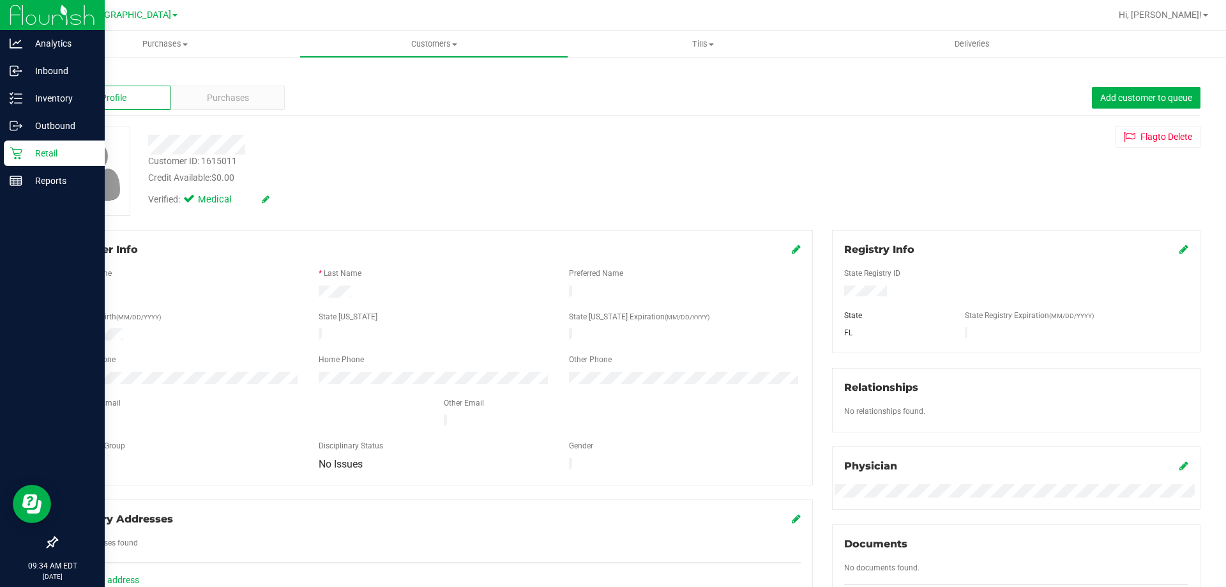
click at [220, 155] on div "Customer ID: 1615011" at bounding box center [192, 161] width 89 height 13
click at [220, 158] on div "Customer ID: 1615011" at bounding box center [192, 161] width 89 height 13
copy div "1615011"
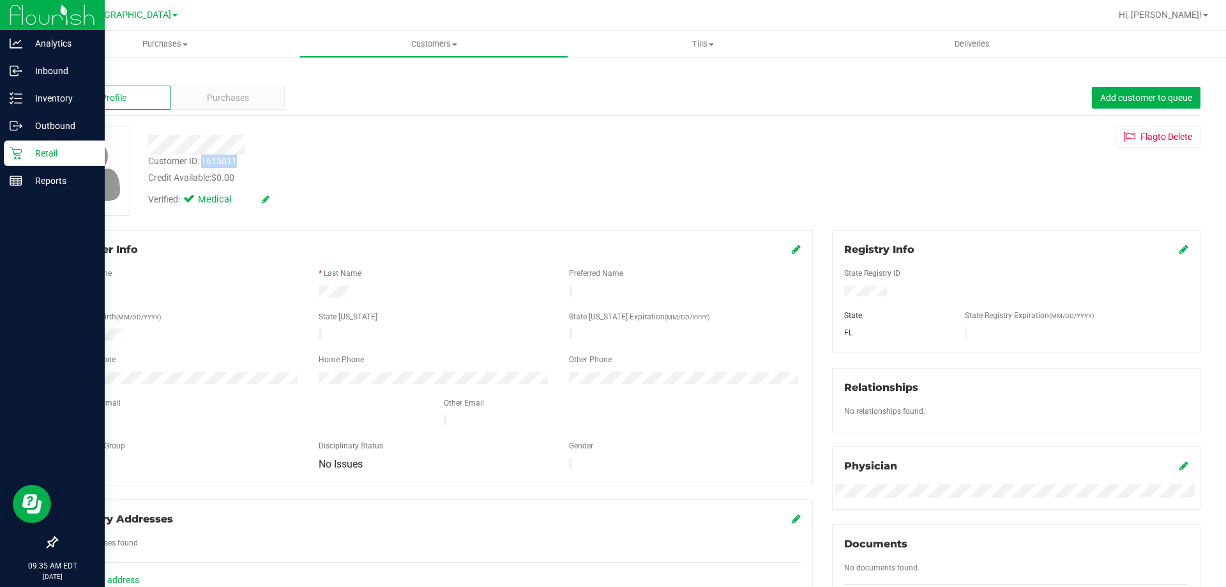
drag, startPoint x: 816, startPoint y: 148, endPoint x: 806, endPoint y: 148, distance: 10.2
click at [816, 148] on div "Customer ID: 1615011 Credit Available: $0.00 Verified: Medical Flag to Delete" at bounding box center [628, 171] width 1163 height 90
click at [72, 75] on link "Back" at bounding box center [67, 74] width 22 height 9
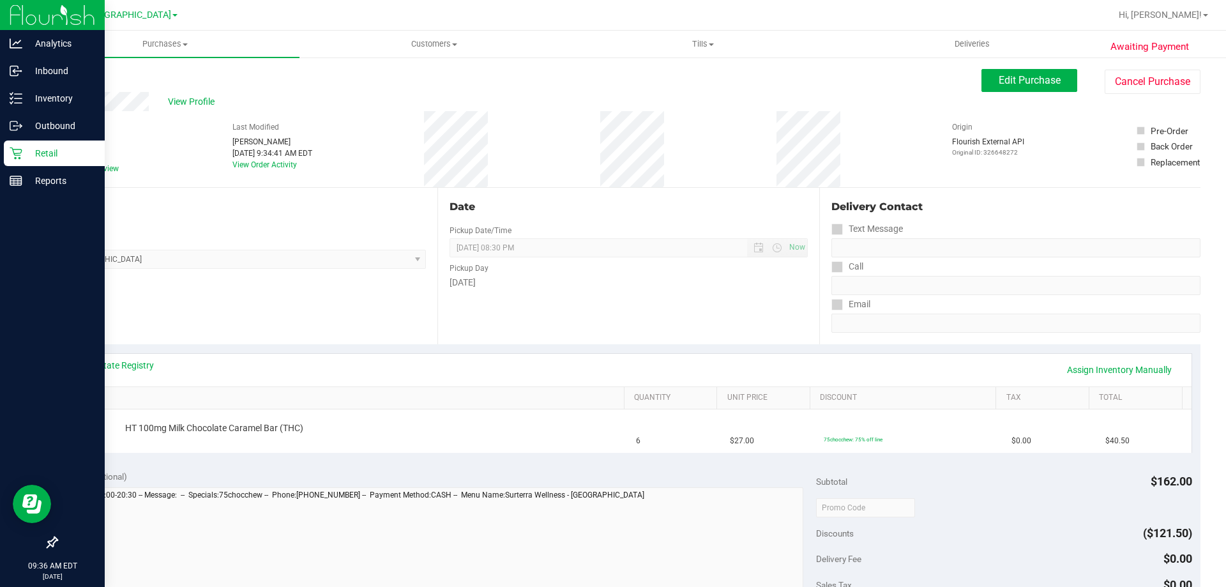
click at [80, 155] on p "Retail" at bounding box center [60, 153] width 77 height 15
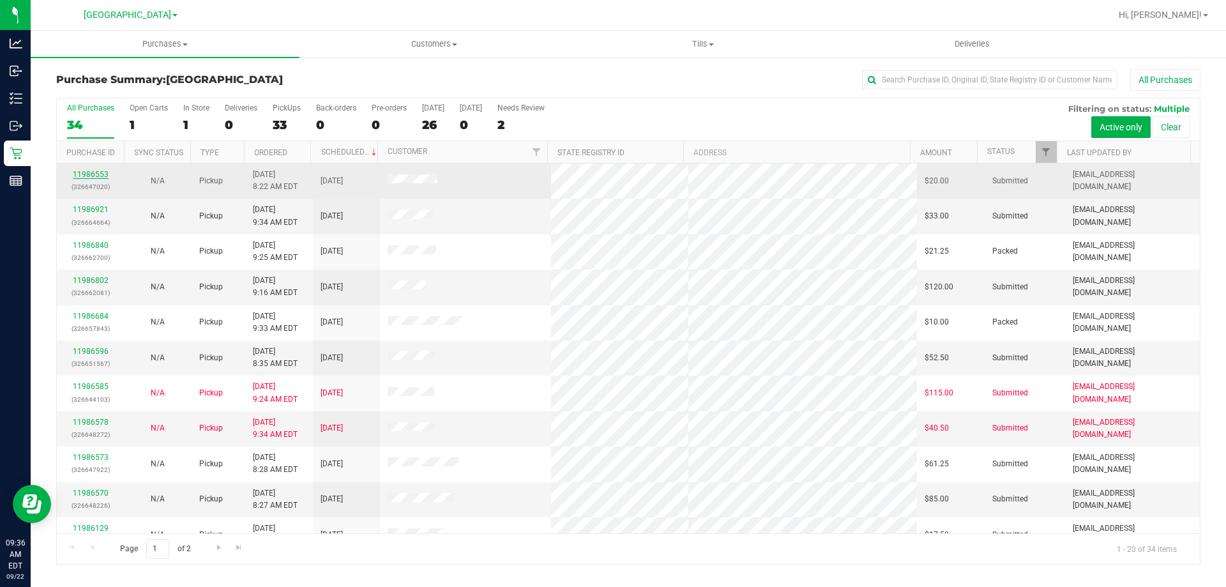
click at [102, 176] on link "11986553" at bounding box center [91, 174] width 36 height 9
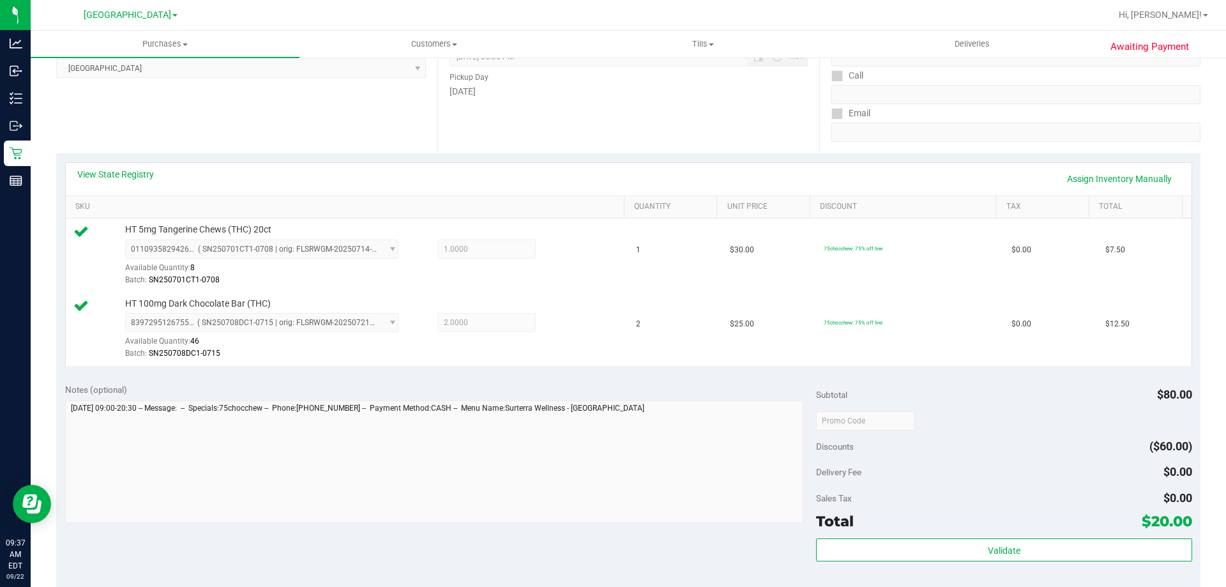
scroll to position [192, 0]
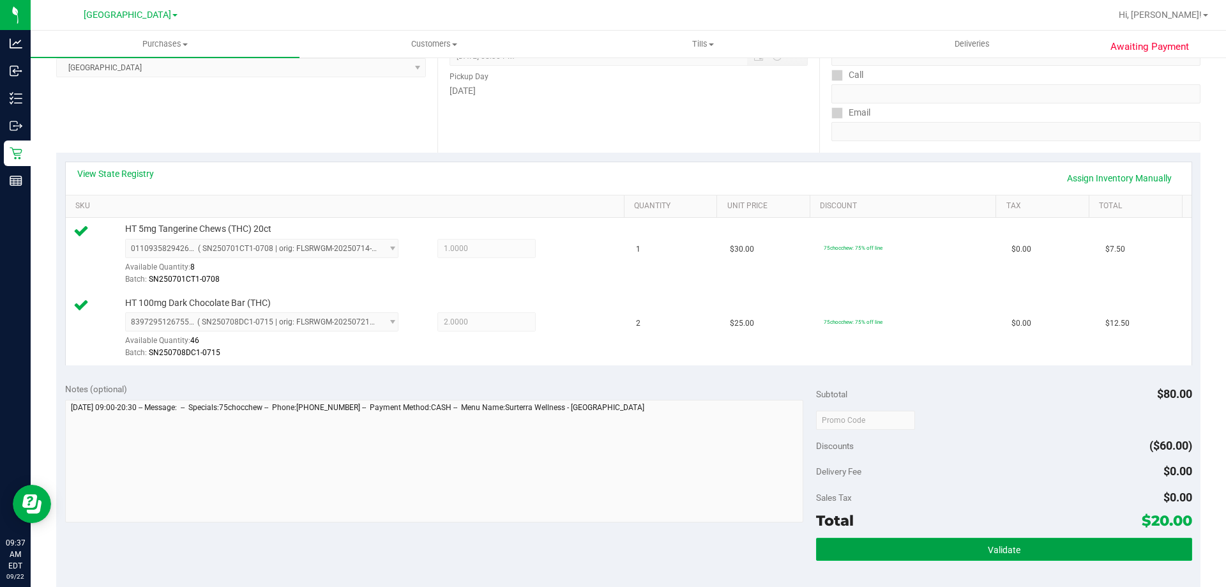
click at [909, 543] on button "Validate" at bounding box center [1003, 549] width 375 height 23
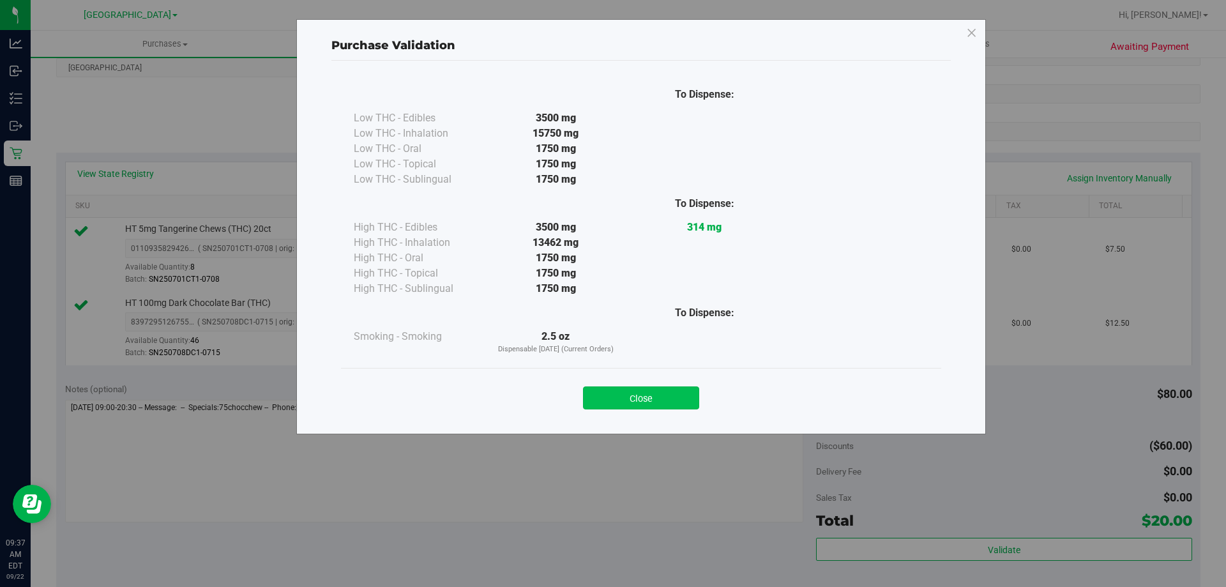
click at [639, 401] on button "Close" at bounding box center [641, 397] width 116 height 23
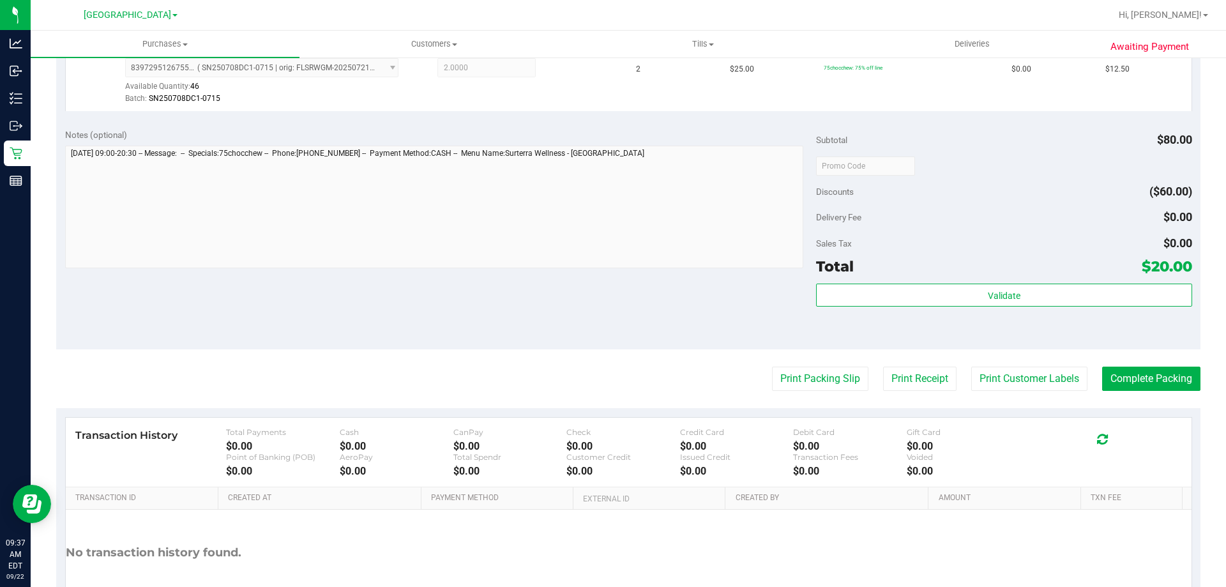
scroll to position [447, 0]
click at [785, 371] on button "Print Packing Slip" at bounding box center [820, 377] width 96 height 24
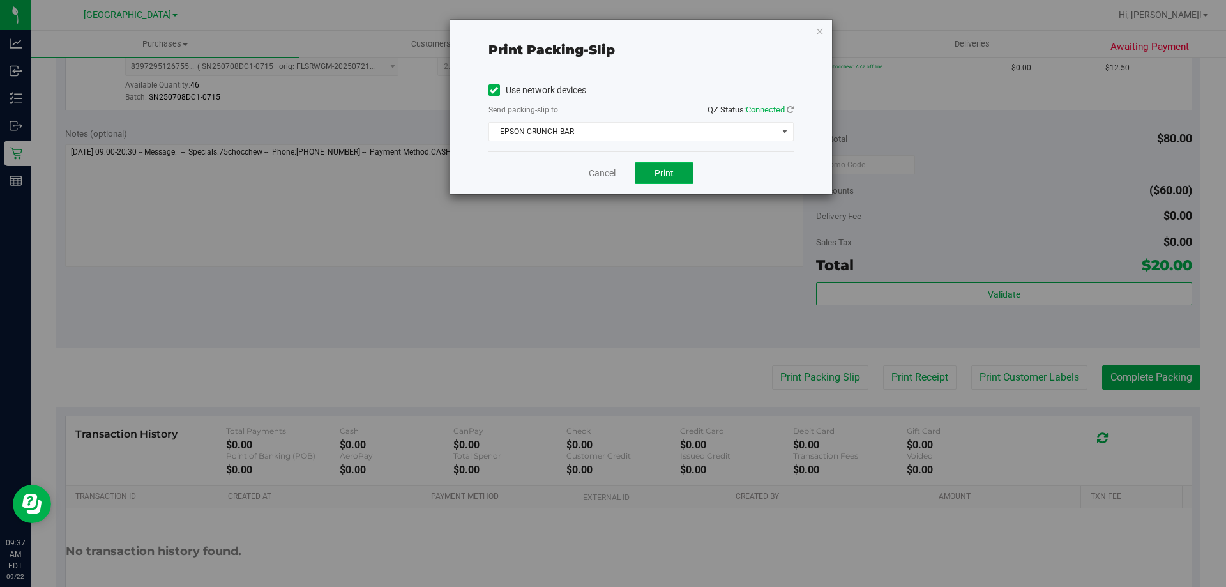
click at [660, 173] on span "Print" at bounding box center [664, 173] width 19 height 10
click at [819, 30] on icon "button" at bounding box center [819, 30] width 9 height 15
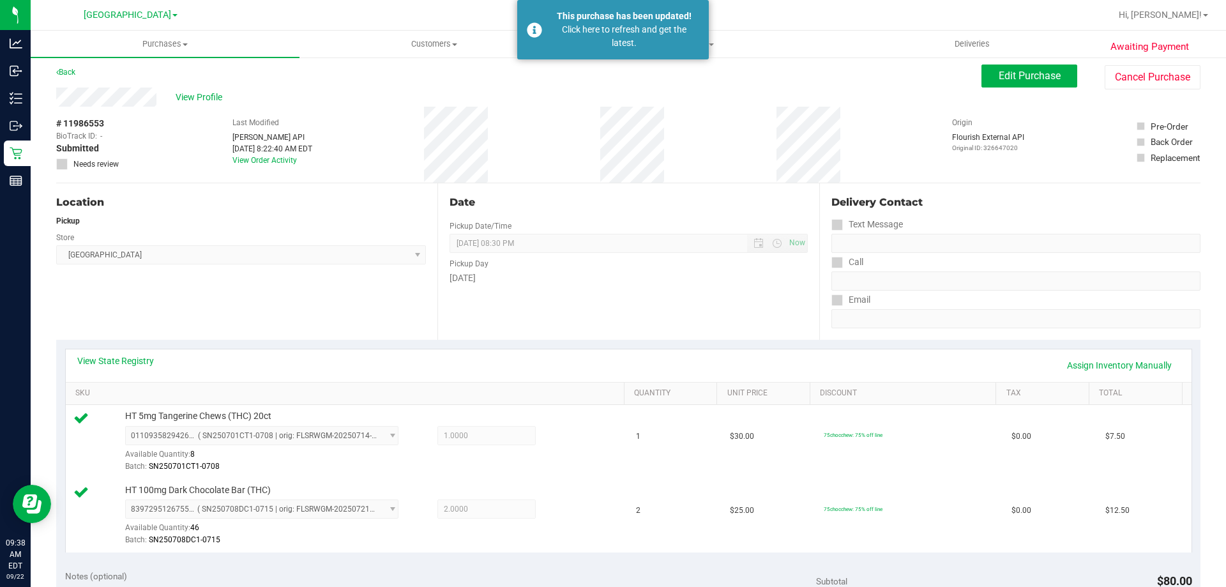
scroll to position [0, 0]
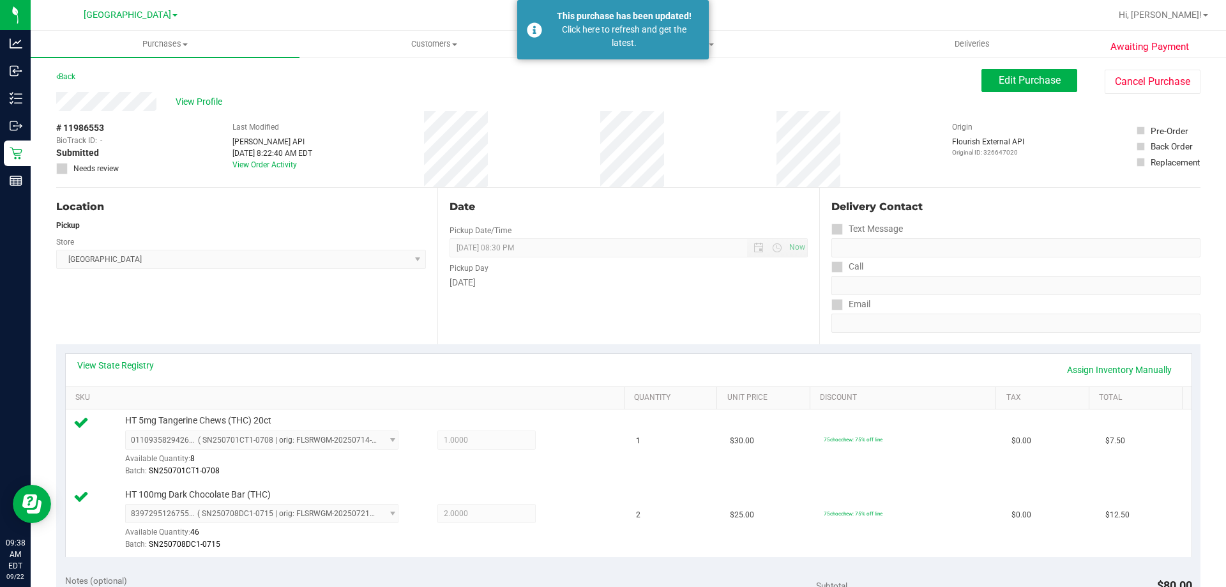
click at [67, 84] on div "Back Edit Purchase Cancel Purchase" at bounding box center [628, 80] width 1144 height 23
click at [68, 79] on link "Back" at bounding box center [65, 76] width 19 height 9
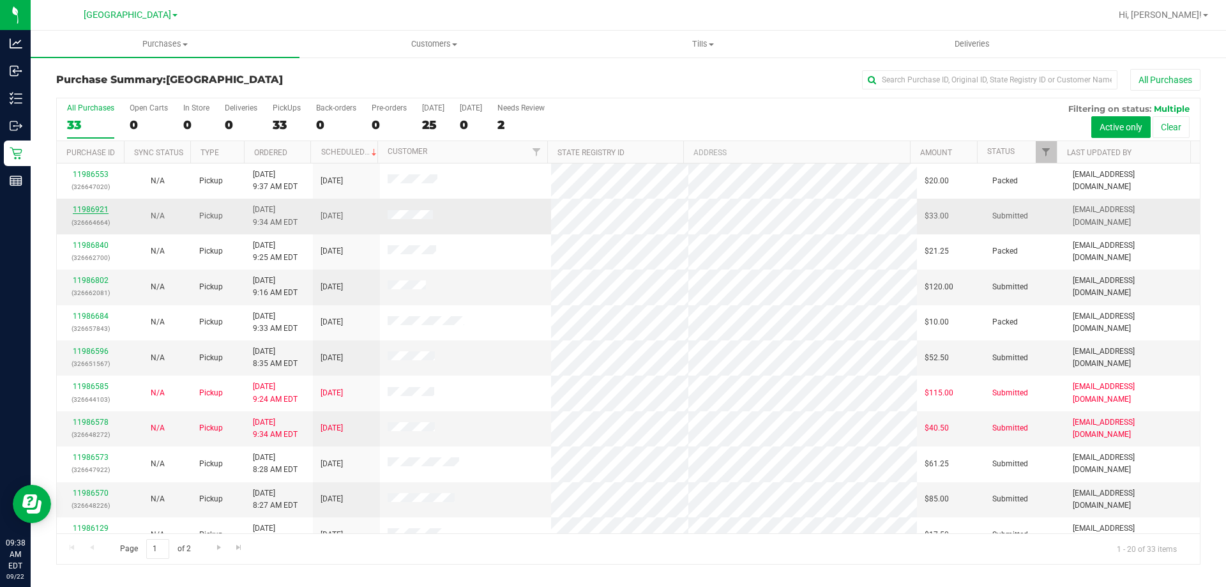
click at [92, 211] on link "11986921" at bounding box center [91, 209] width 36 height 9
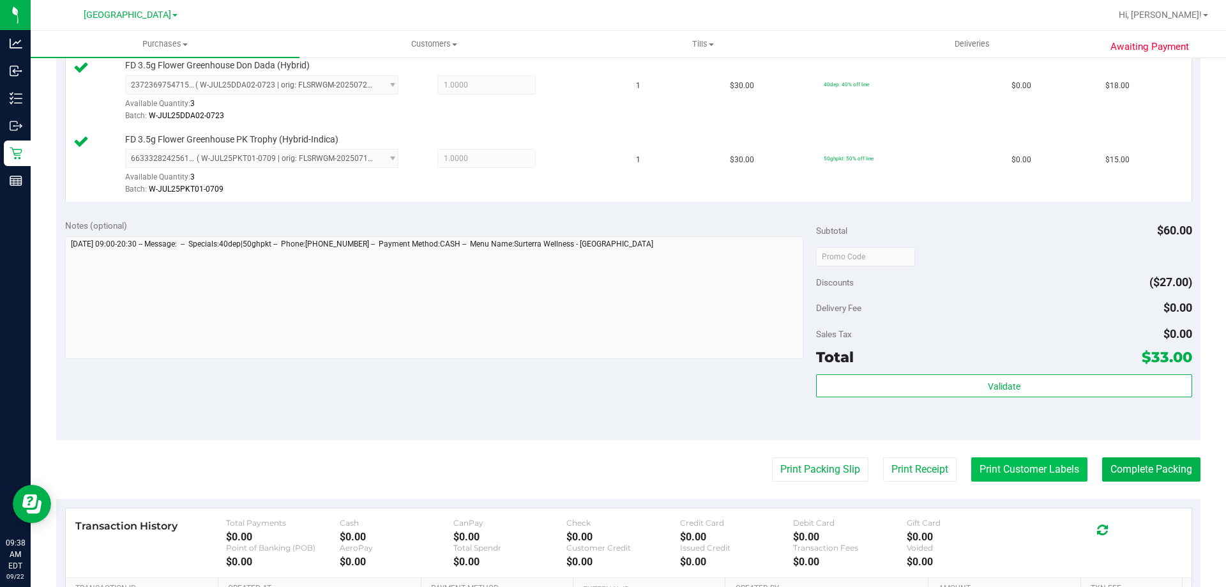
scroll to position [383, 0]
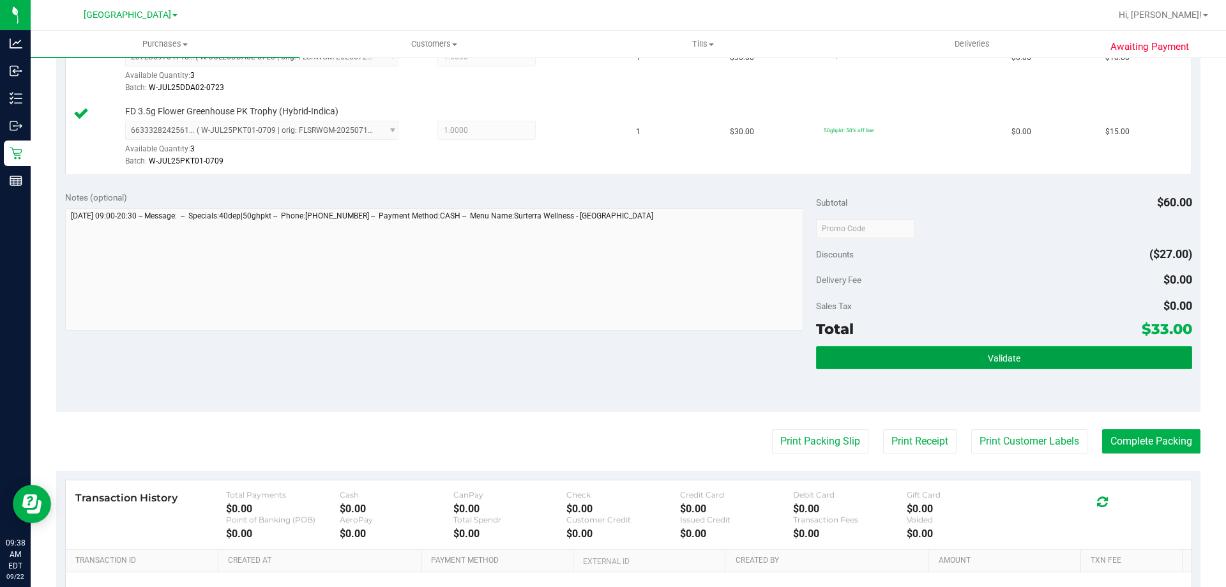
click at [960, 356] on button "Validate" at bounding box center [1003, 357] width 375 height 23
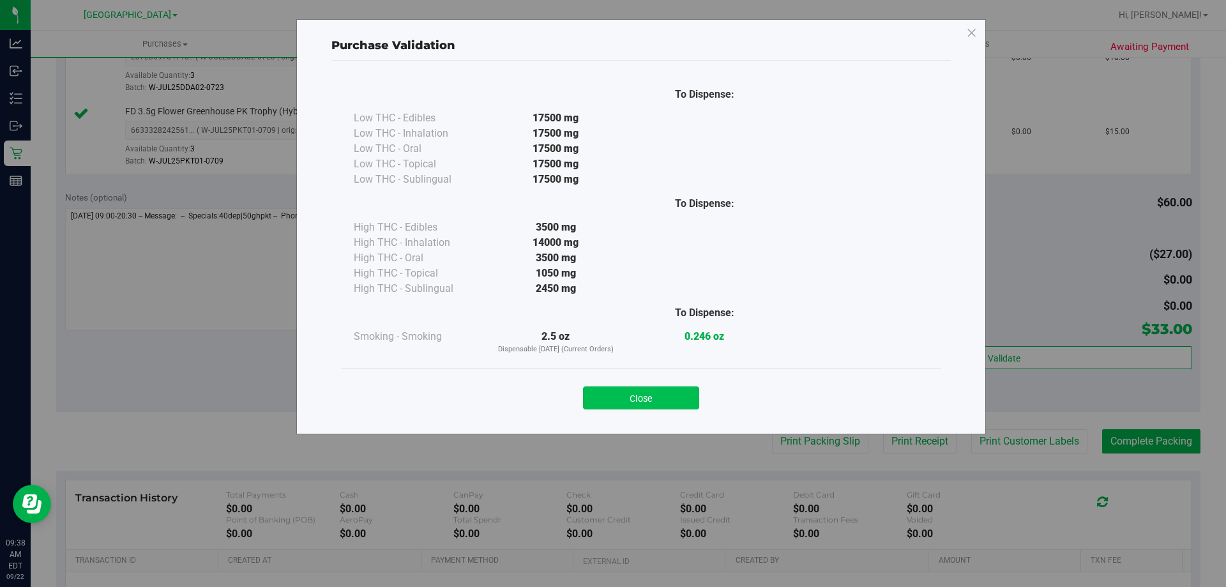
click at [646, 397] on button "Close" at bounding box center [641, 397] width 116 height 23
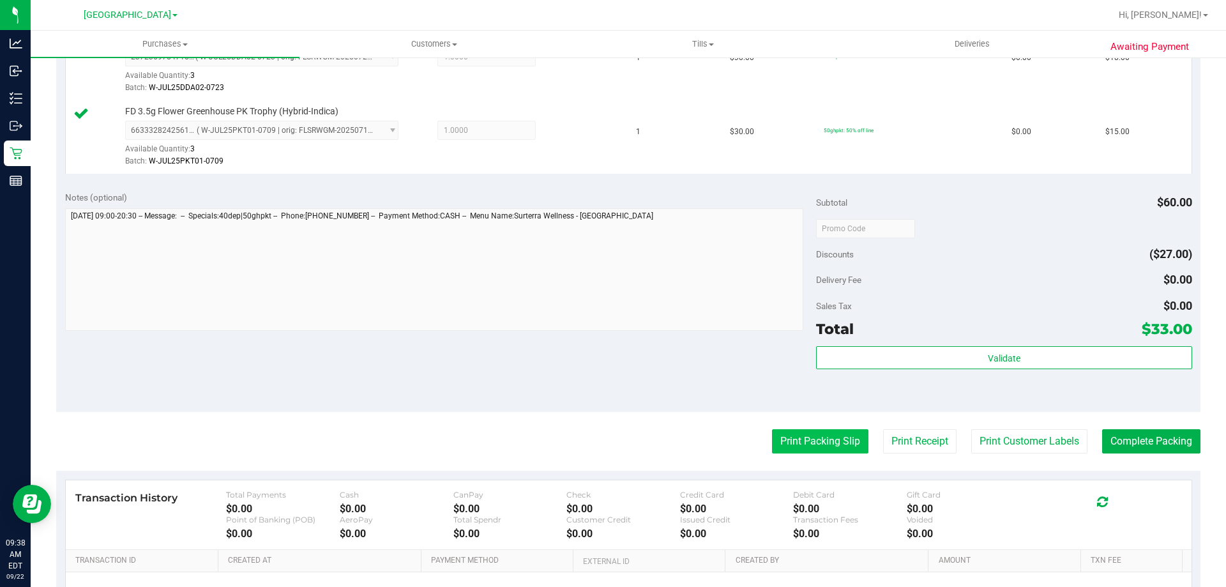
click at [772, 437] on button "Print Packing Slip" at bounding box center [820, 441] width 96 height 24
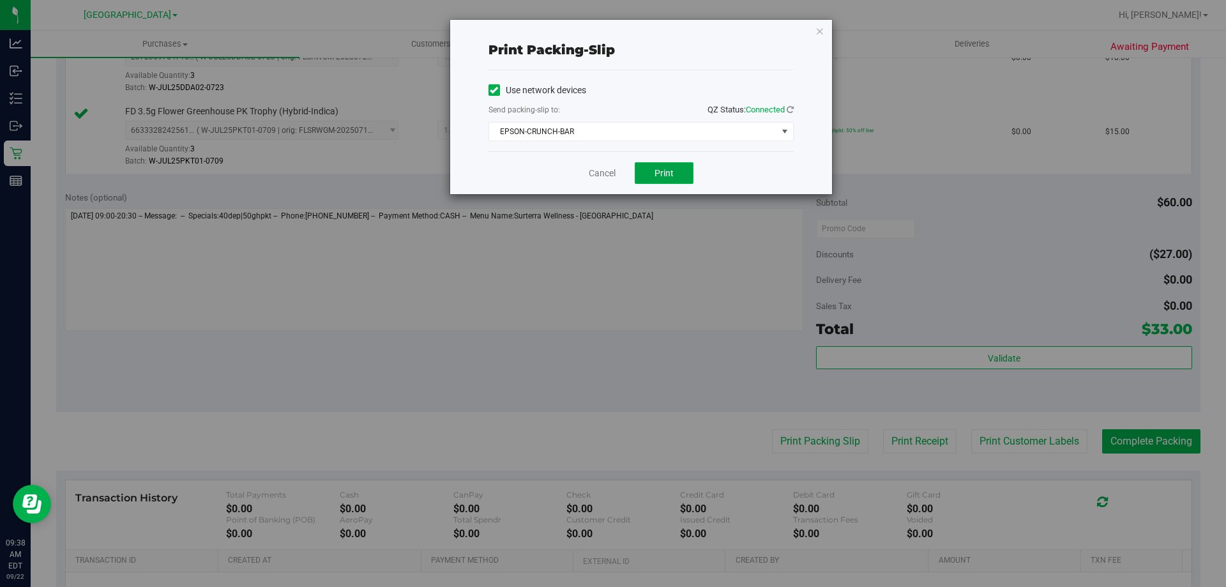
click at [680, 164] on button "Print" at bounding box center [664, 173] width 59 height 22
click at [821, 30] on icon "button" at bounding box center [819, 30] width 9 height 15
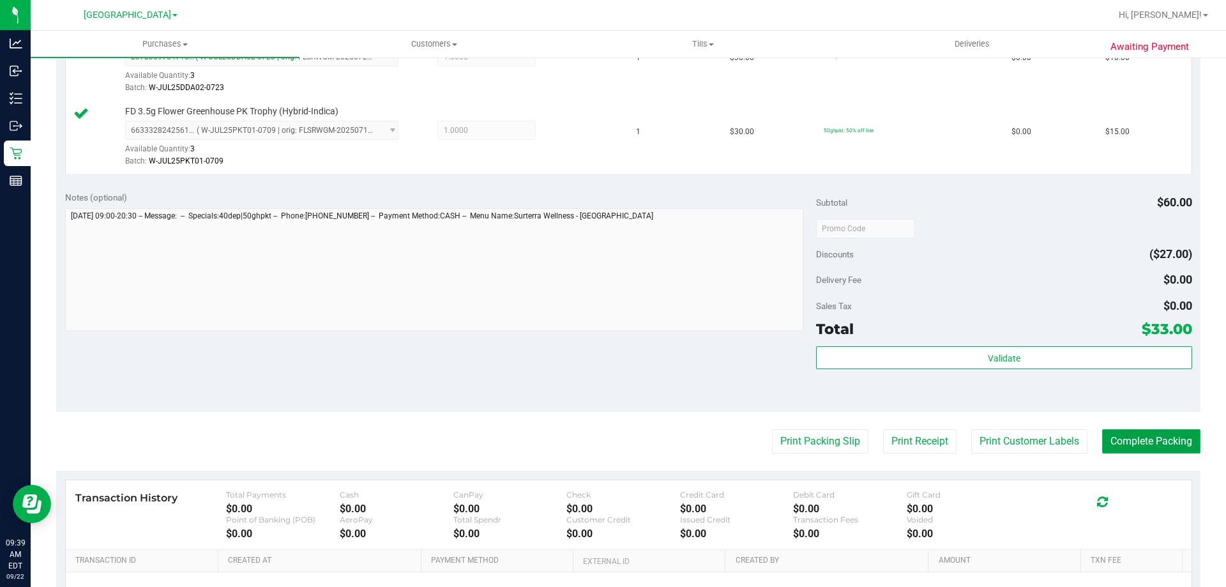
click at [1159, 441] on button "Complete Packing" at bounding box center [1151, 441] width 98 height 24
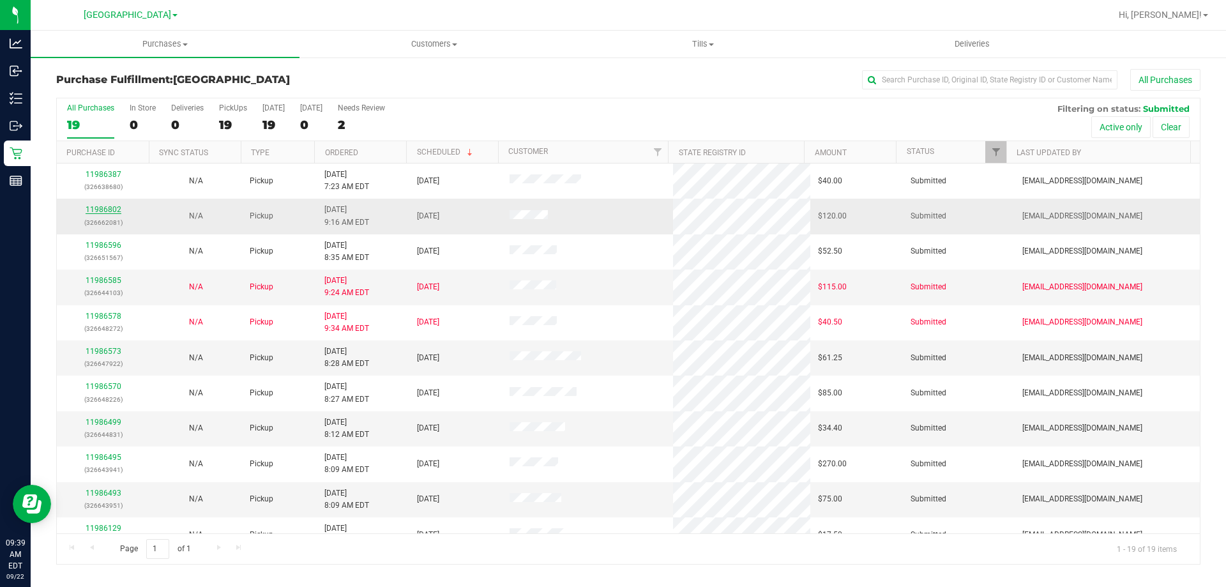
click at [107, 207] on link "11986802" at bounding box center [104, 209] width 36 height 9
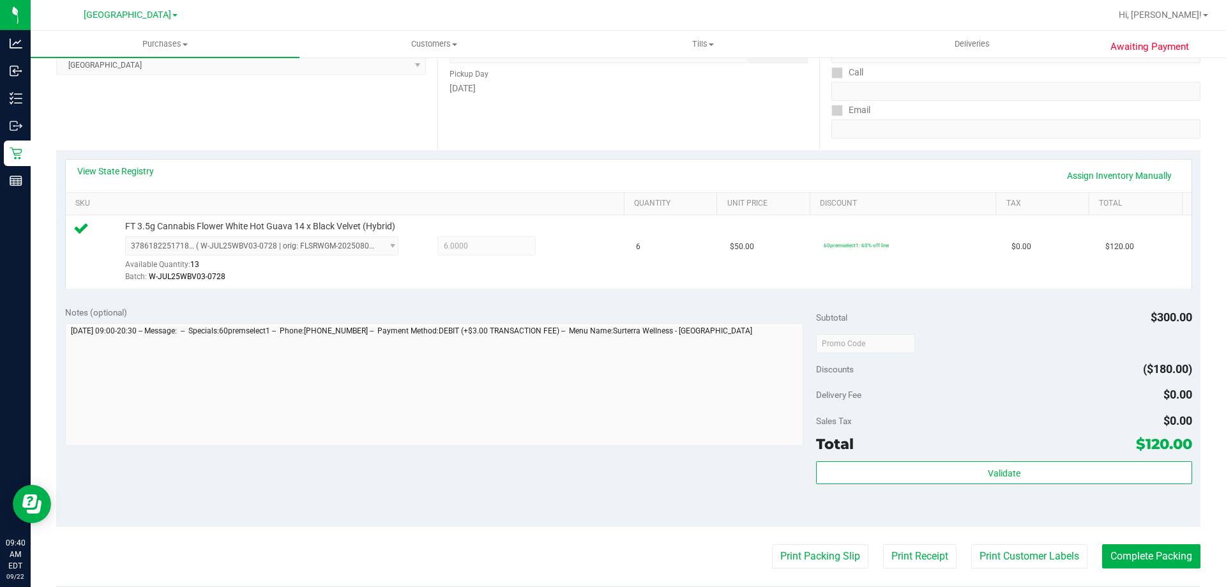
scroll to position [383, 0]
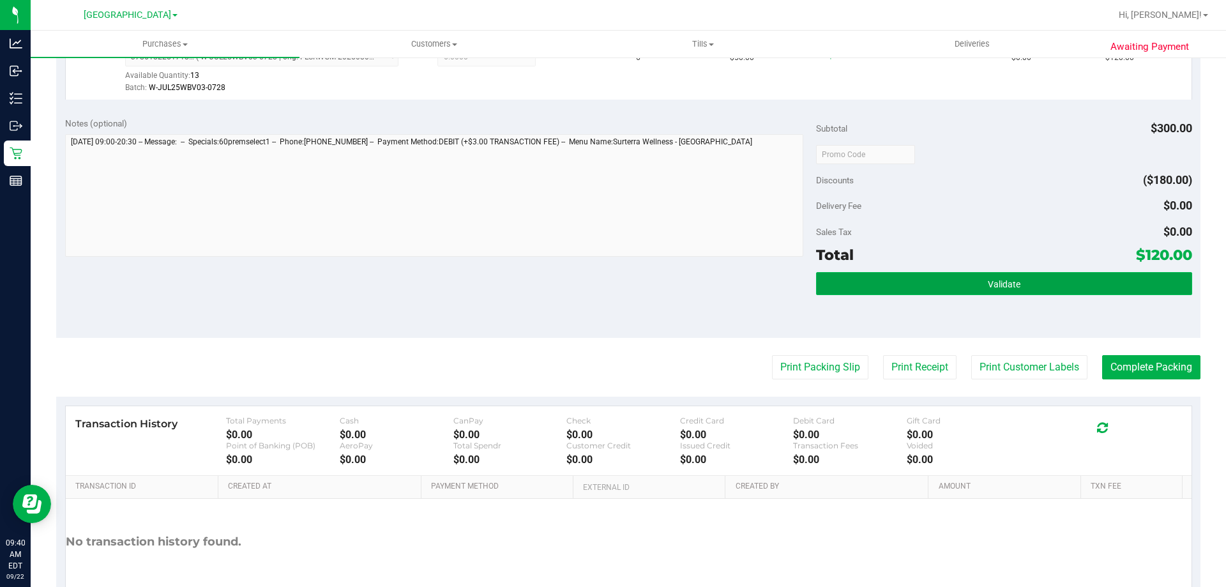
click at [1034, 291] on button "Validate" at bounding box center [1003, 283] width 375 height 23
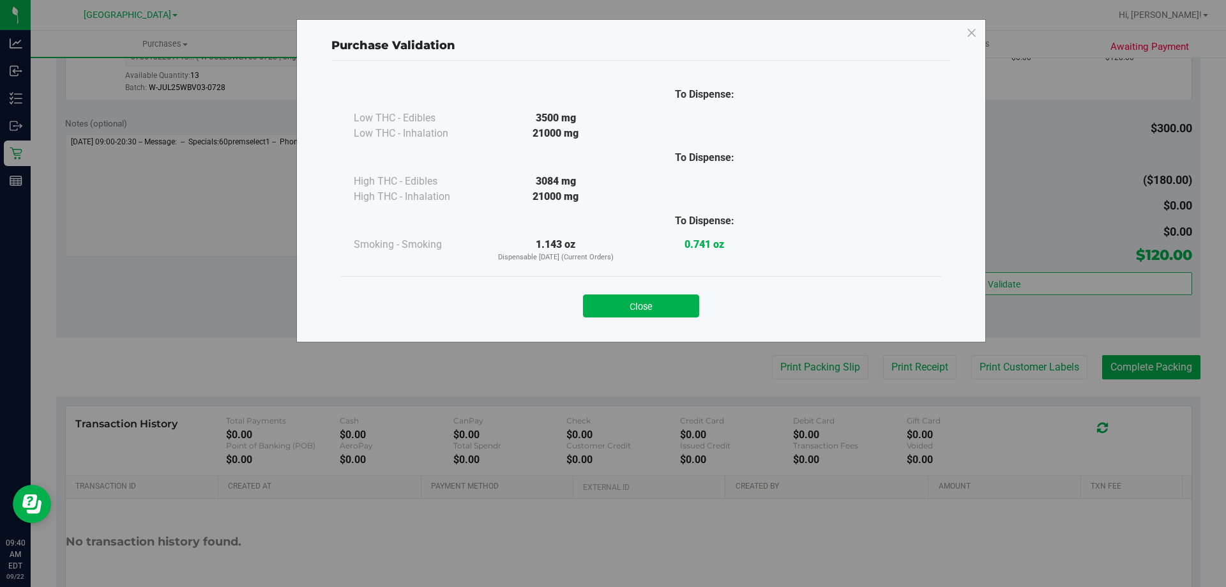
click at [636, 317] on div "Close" at bounding box center [641, 302] width 600 height 52
click at [663, 313] on button "Close" at bounding box center [641, 305] width 116 height 23
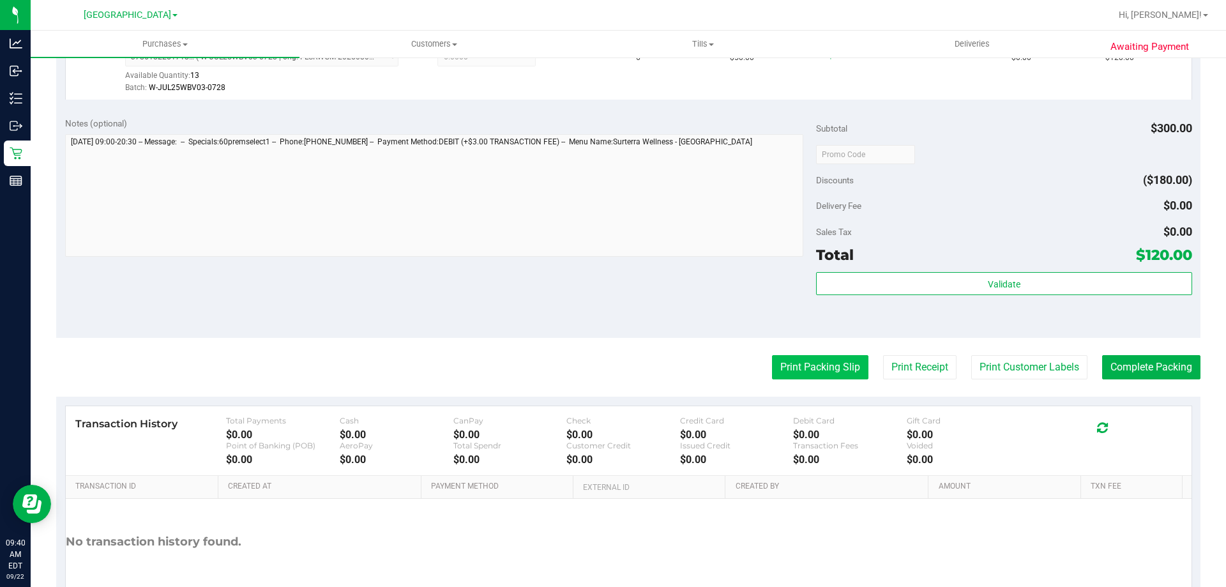
click at [772, 378] on button "Print Packing Slip" at bounding box center [820, 367] width 96 height 24
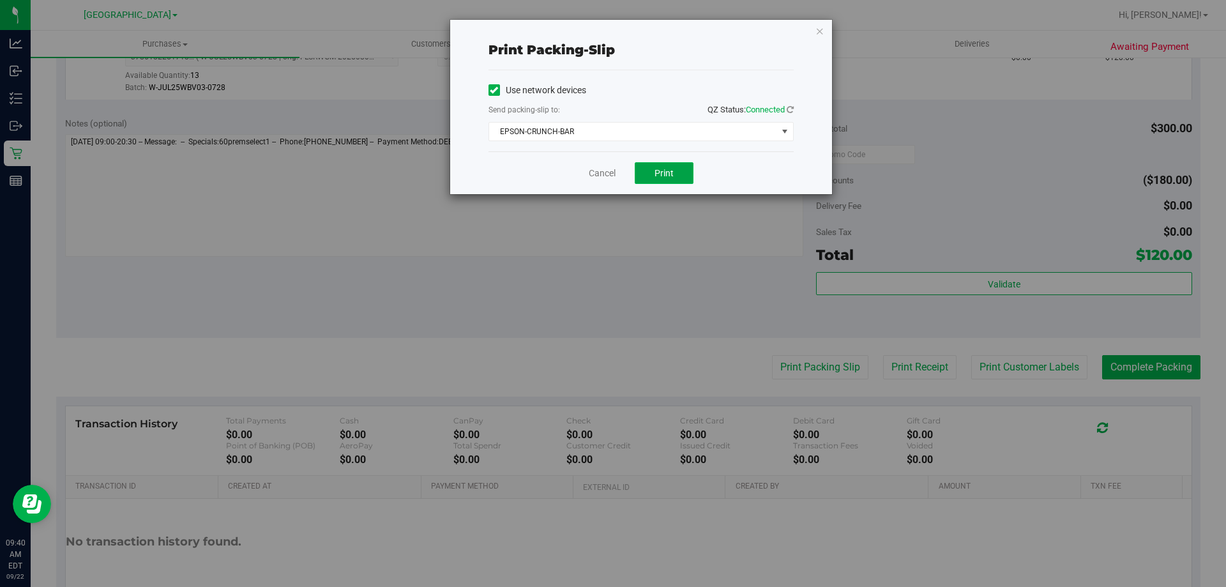
click at [683, 167] on button "Print" at bounding box center [664, 173] width 59 height 22
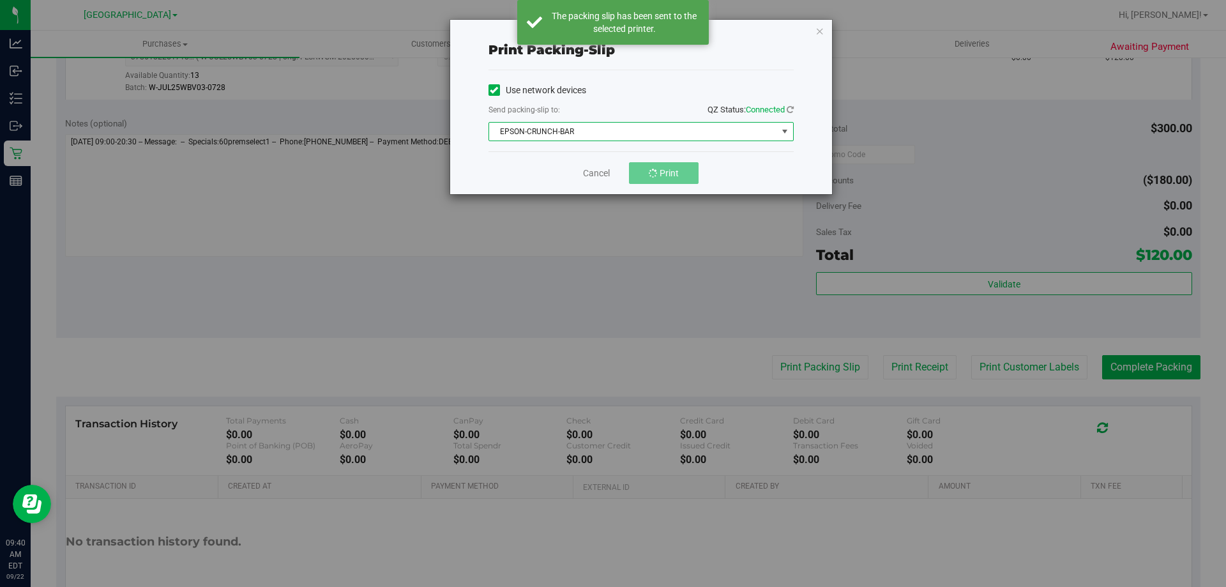
click at [714, 131] on span "EPSON-CRUNCH-BAR" at bounding box center [633, 132] width 288 height 18
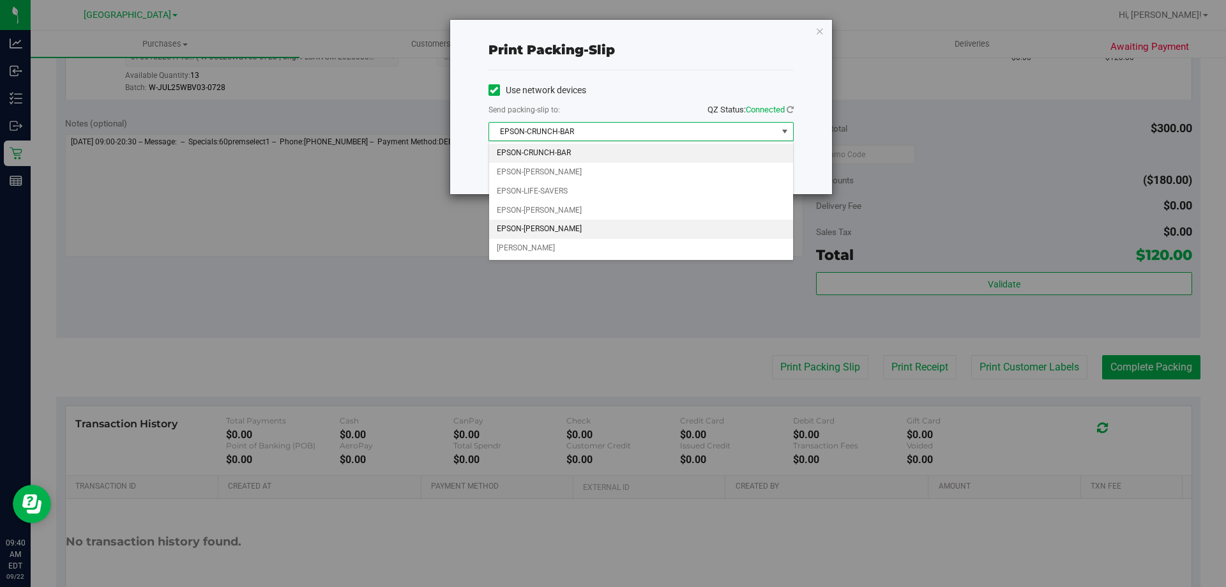
click at [570, 231] on li "EPSON-[PERSON_NAME]" at bounding box center [641, 229] width 304 height 19
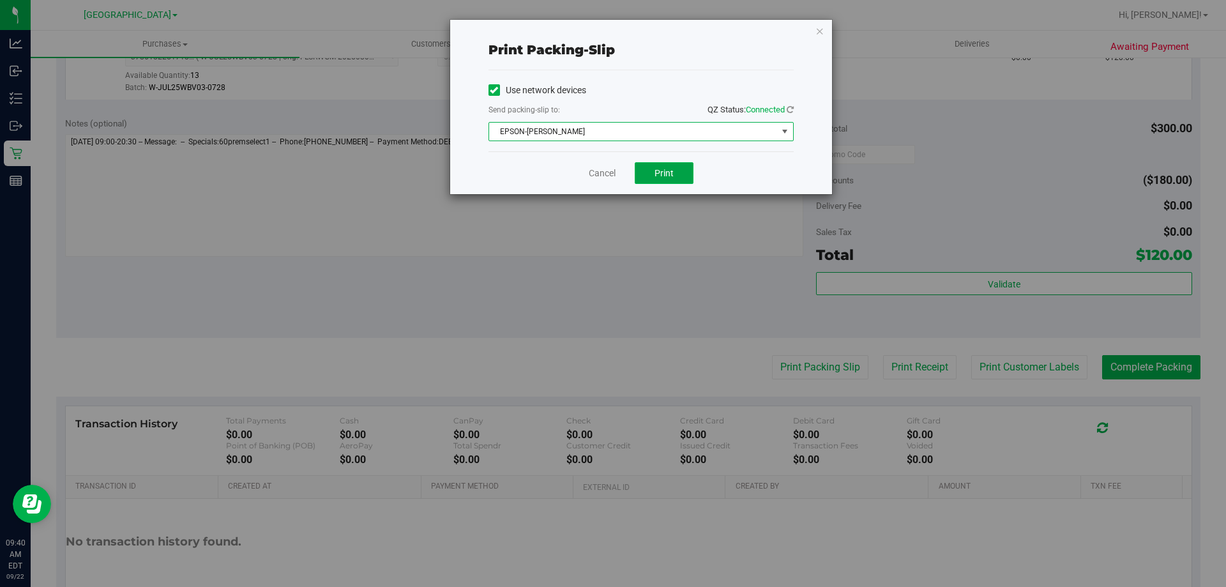
click at [660, 179] on button "Print" at bounding box center [664, 173] width 59 height 22
click at [819, 32] on icon "button" at bounding box center [819, 30] width 9 height 15
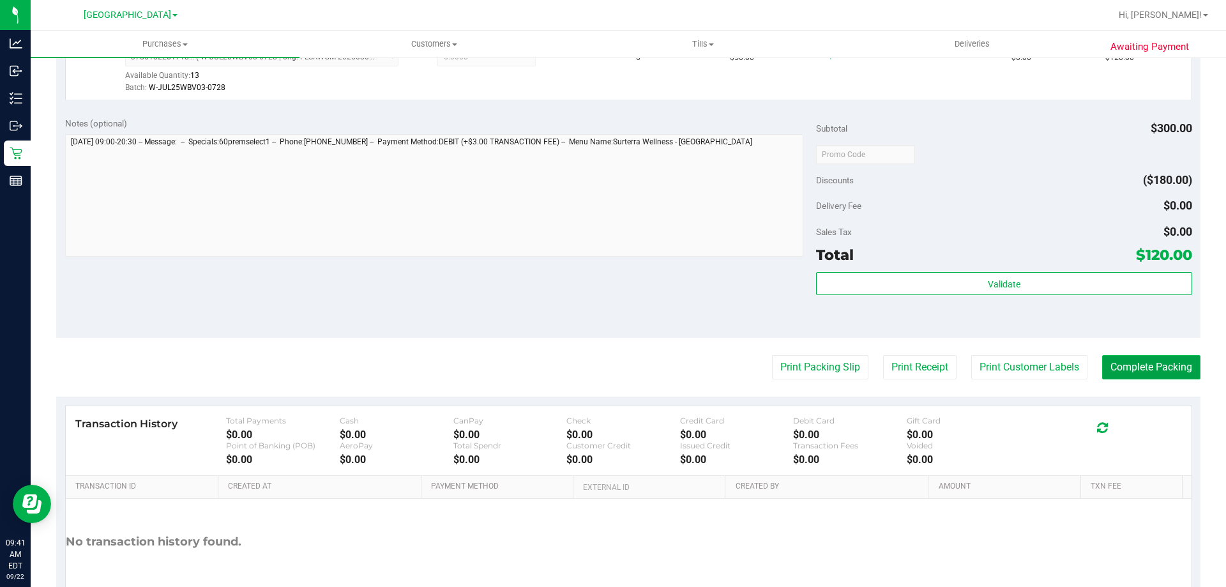
click at [1123, 373] on button "Complete Packing" at bounding box center [1151, 367] width 98 height 24
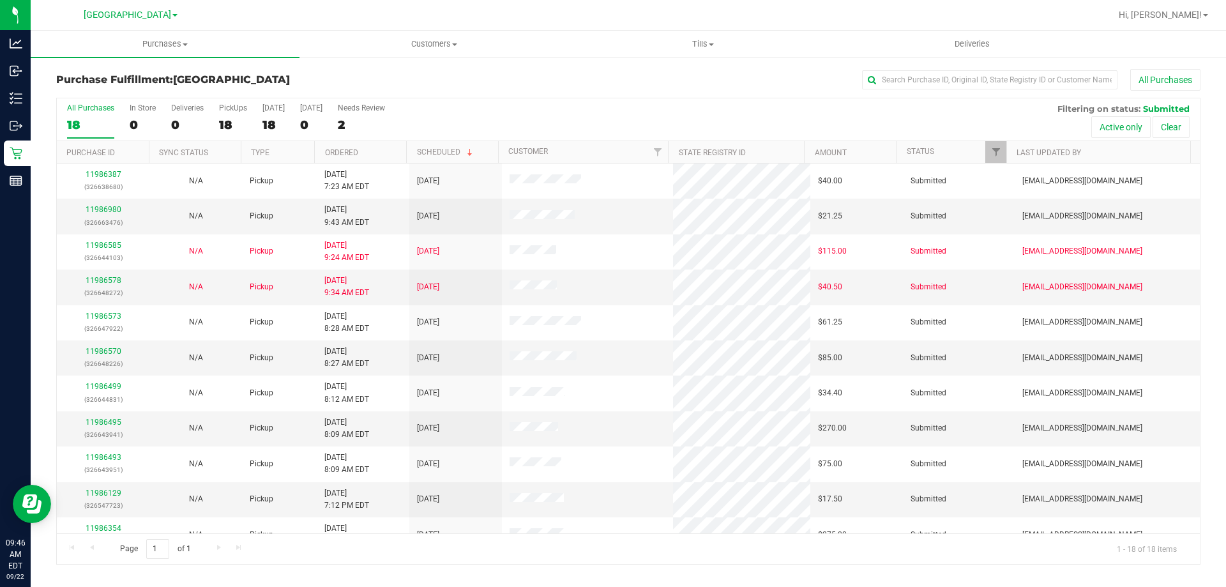
click at [651, 112] on div "All Purchases 18 In Store 0 Deliveries 0 PickUps 18 Today 18 Tomorrow 0 Needs R…" at bounding box center [628, 119] width 1143 height 43
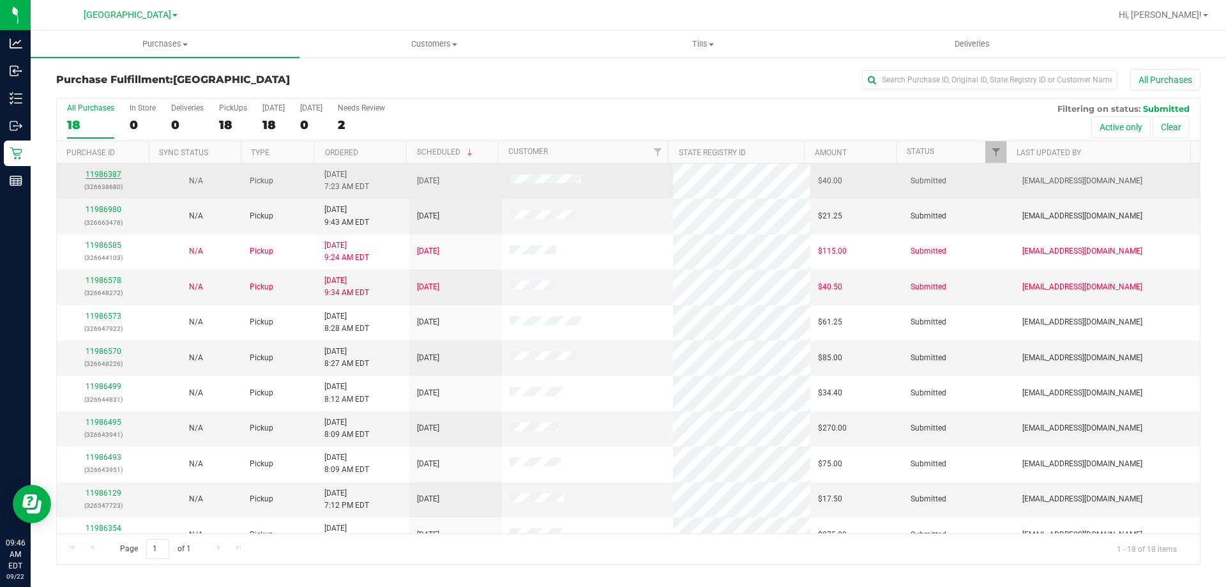
click at [95, 174] on link "11986387" at bounding box center [104, 174] width 36 height 9
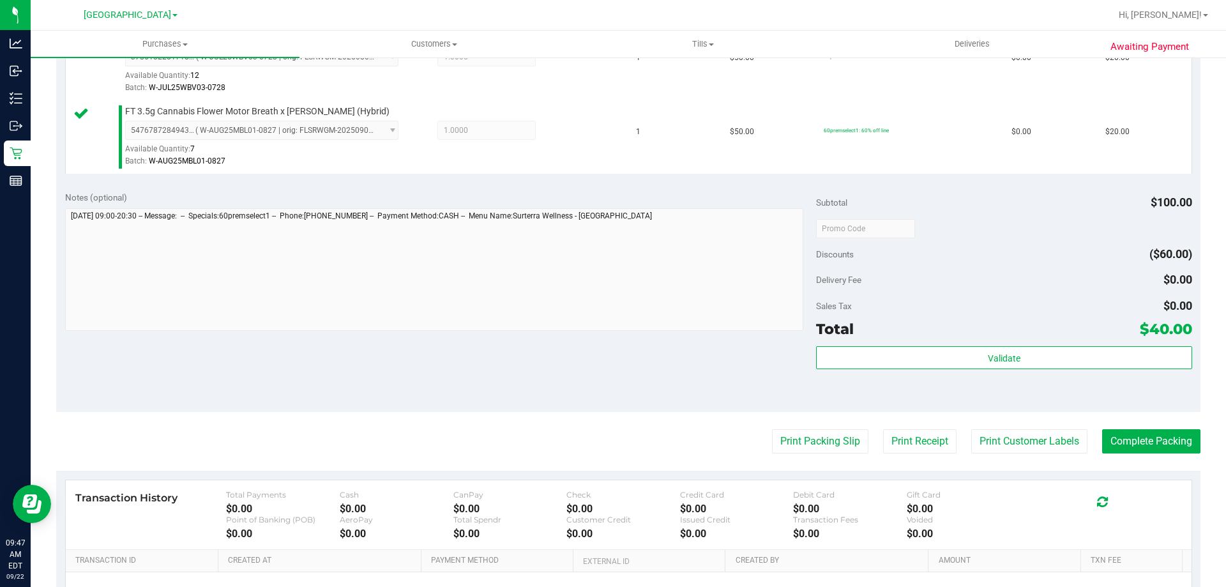
scroll to position [319, 0]
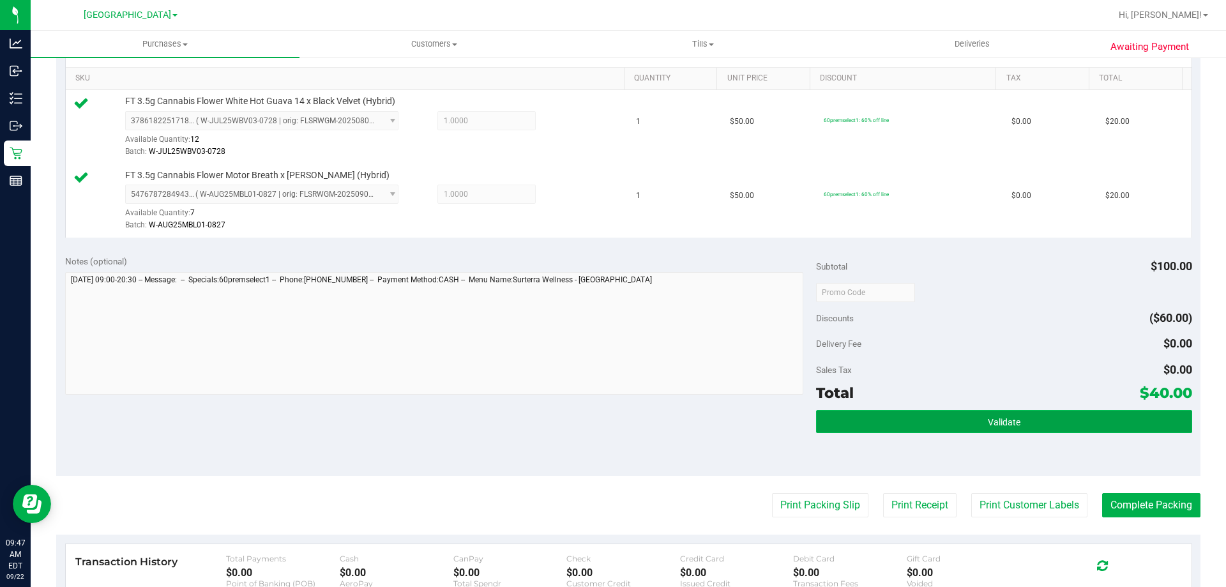
click at [902, 425] on button "Validate" at bounding box center [1003, 421] width 375 height 23
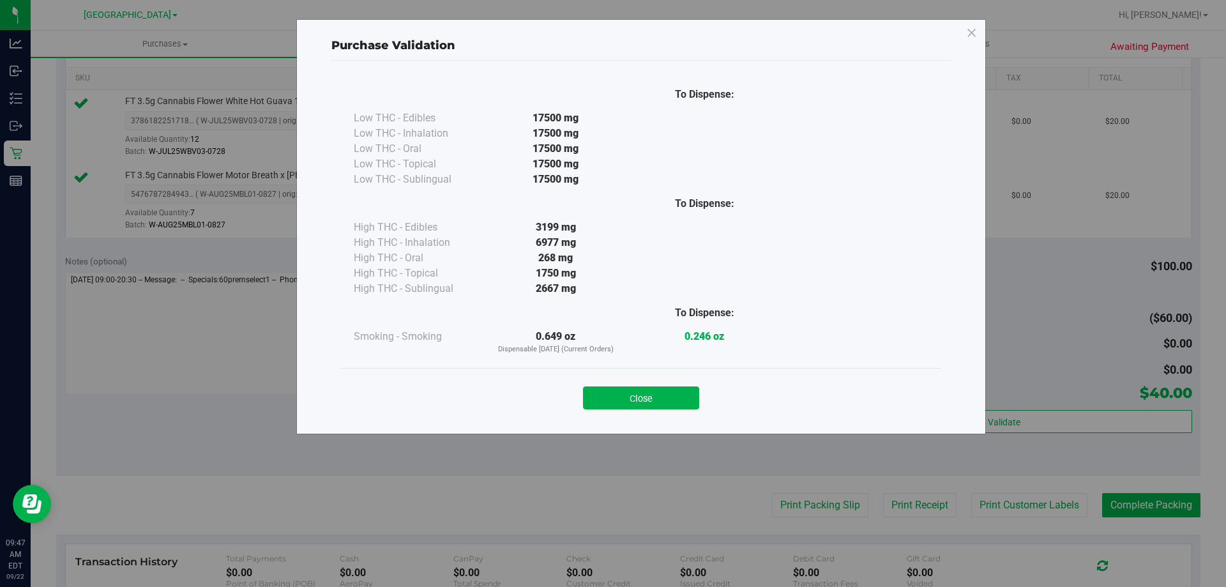
click at [627, 409] on div "Close" at bounding box center [641, 394] width 600 height 52
click at [625, 407] on button "Close" at bounding box center [641, 397] width 116 height 23
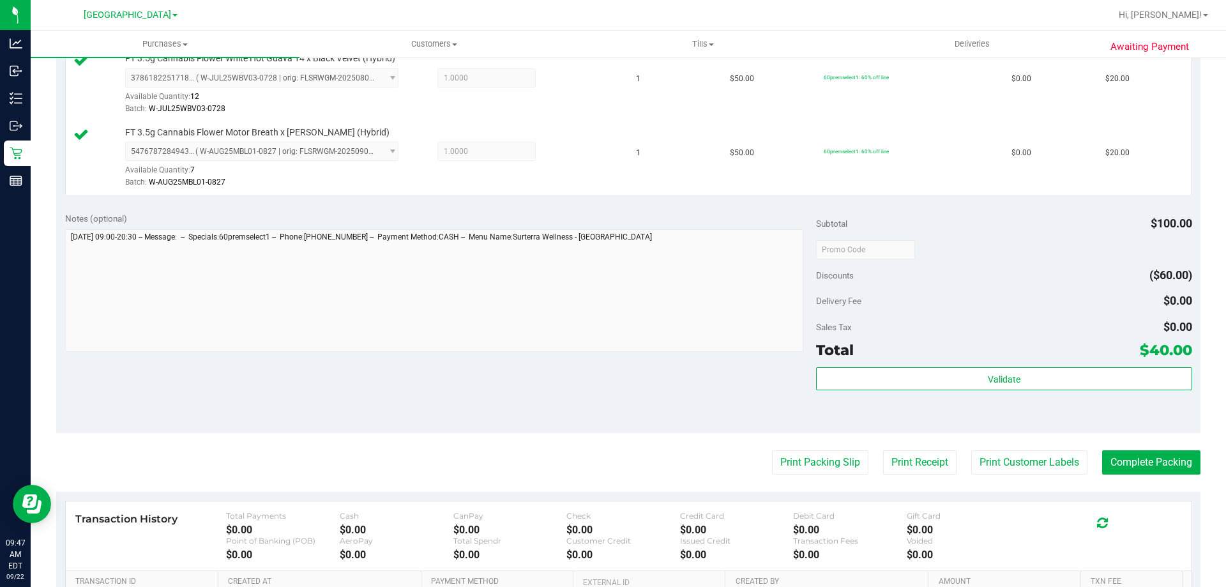
scroll to position [383, 0]
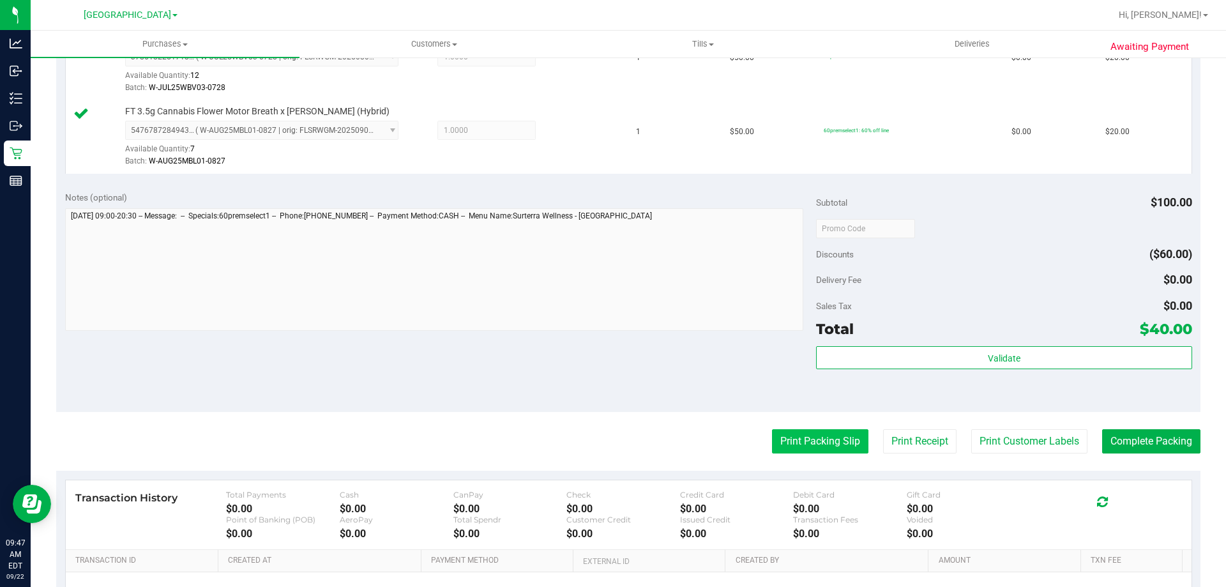
click at [805, 451] on button "Print Packing Slip" at bounding box center [820, 441] width 96 height 24
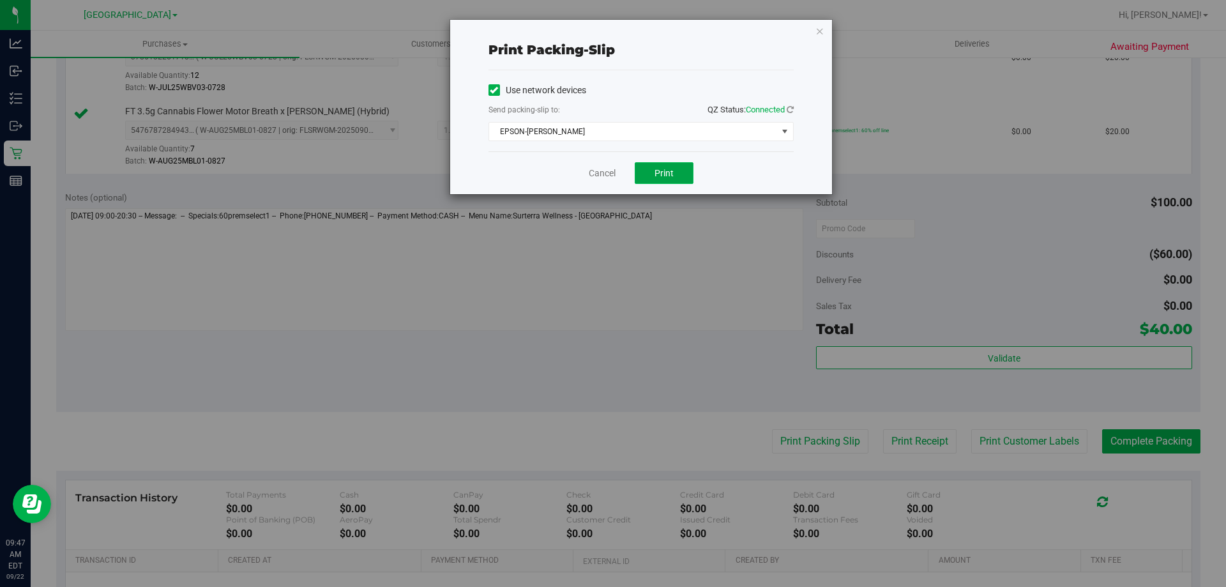
click at [651, 172] on button "Print" at bounding box center [664, 173] width 59 height 22
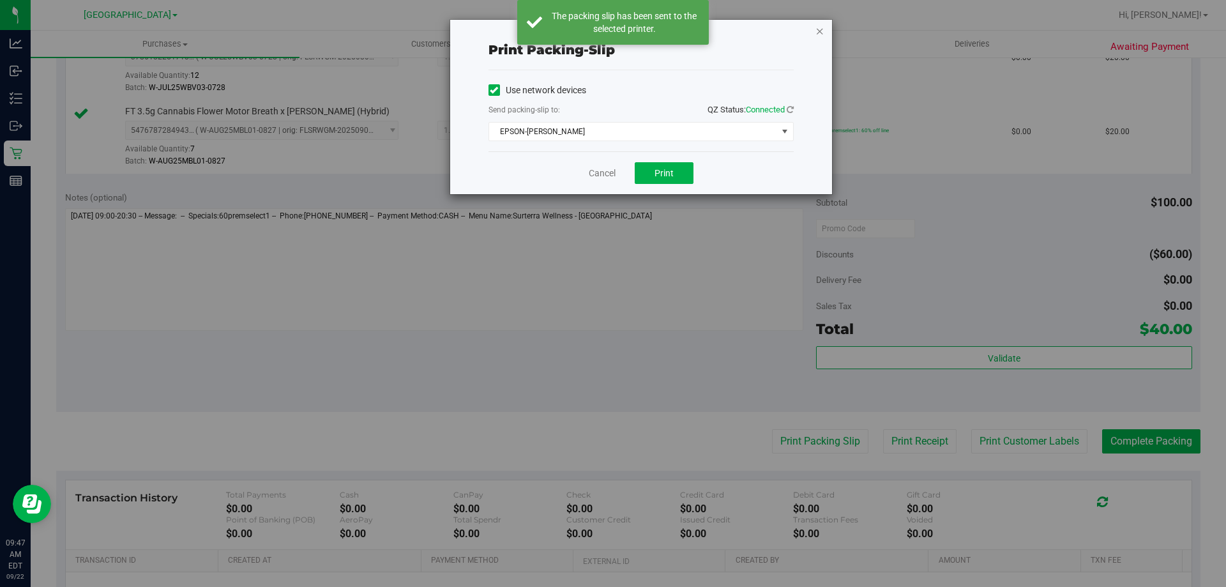
click at [821, 33] on icon "button" at bounding box center [819, 30] width 9 height 15
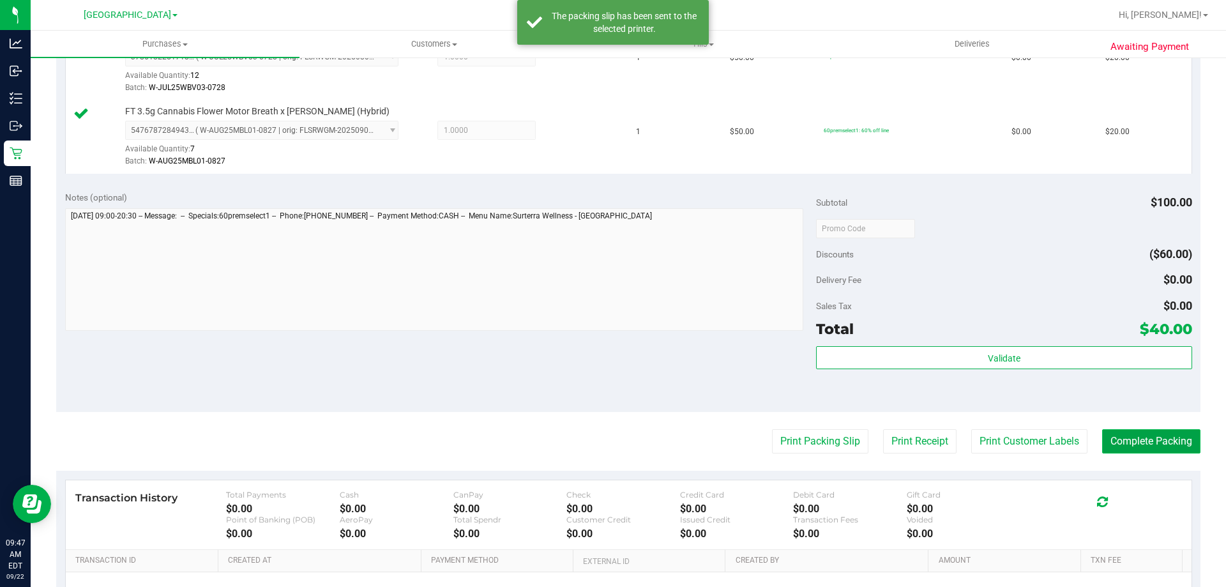
click at [1115, 436] on button "Complete Packing" at bounding box center [1151, 441] width 98 height 24
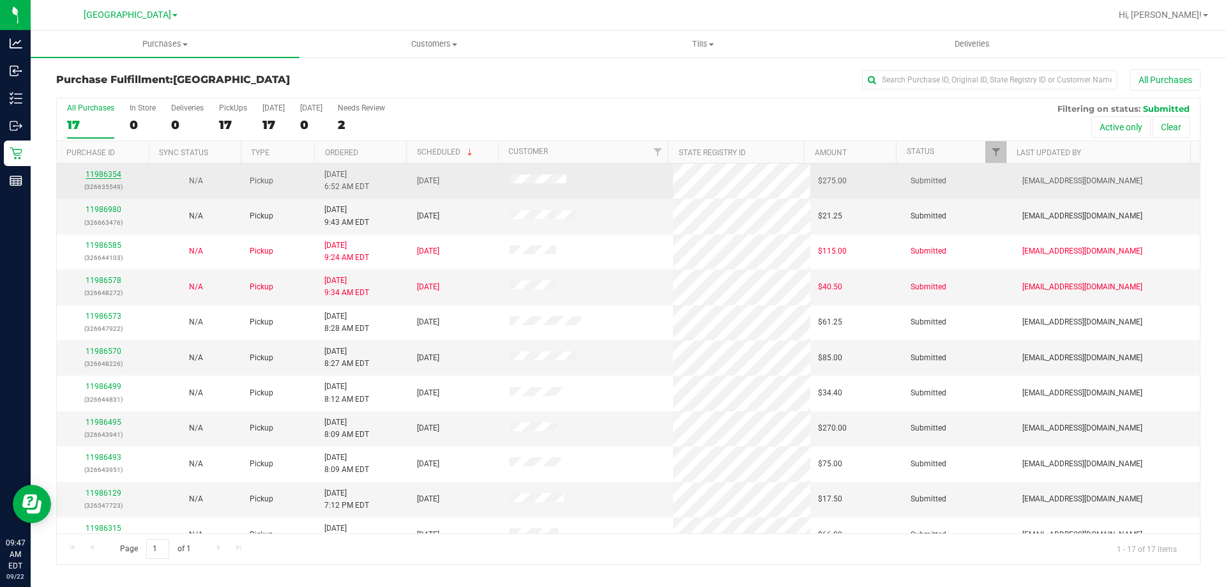
click at [93, 170] on link "11986354" at bounding box center [104, 174] width 36 height 9
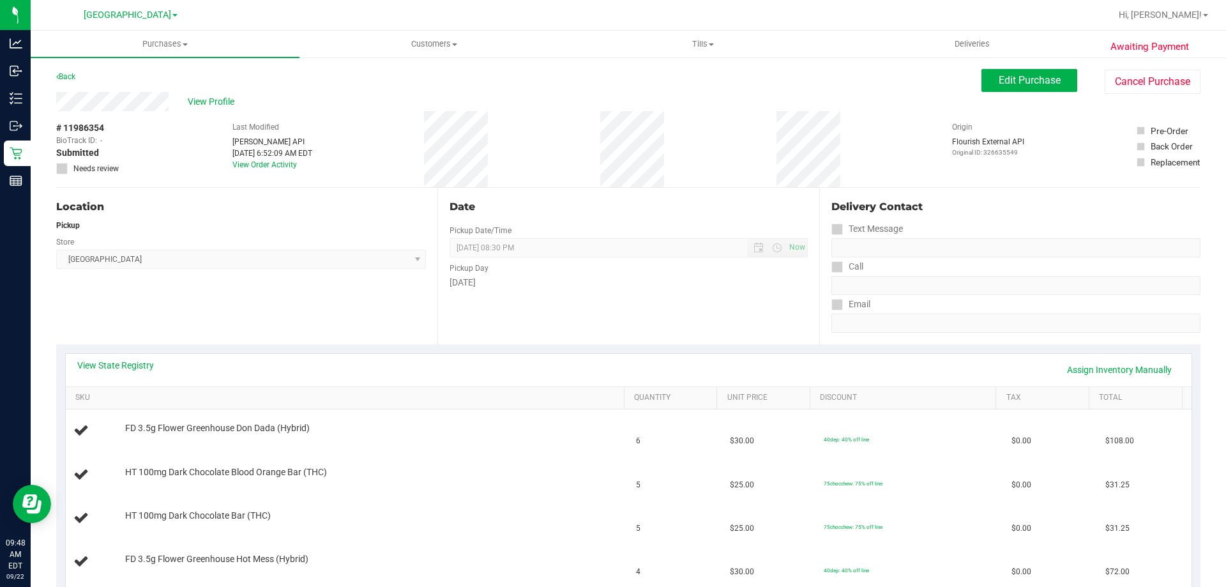
scroll to position [64, 0]
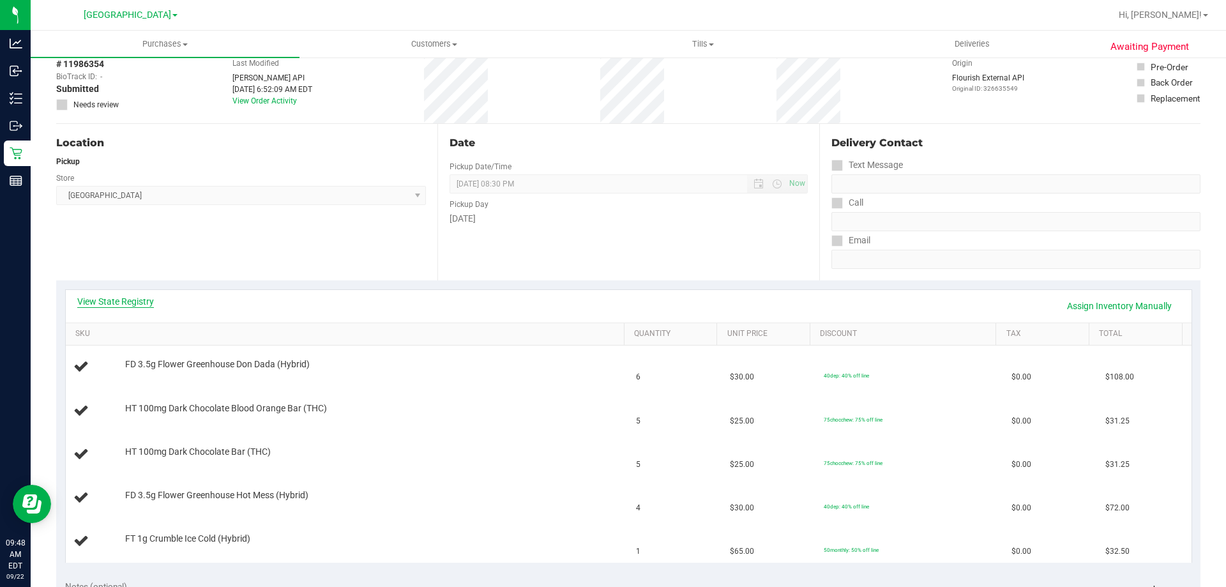
click at [135, 307] on link "View State Registry" at bounding box center [115, 301] width 77 height 13
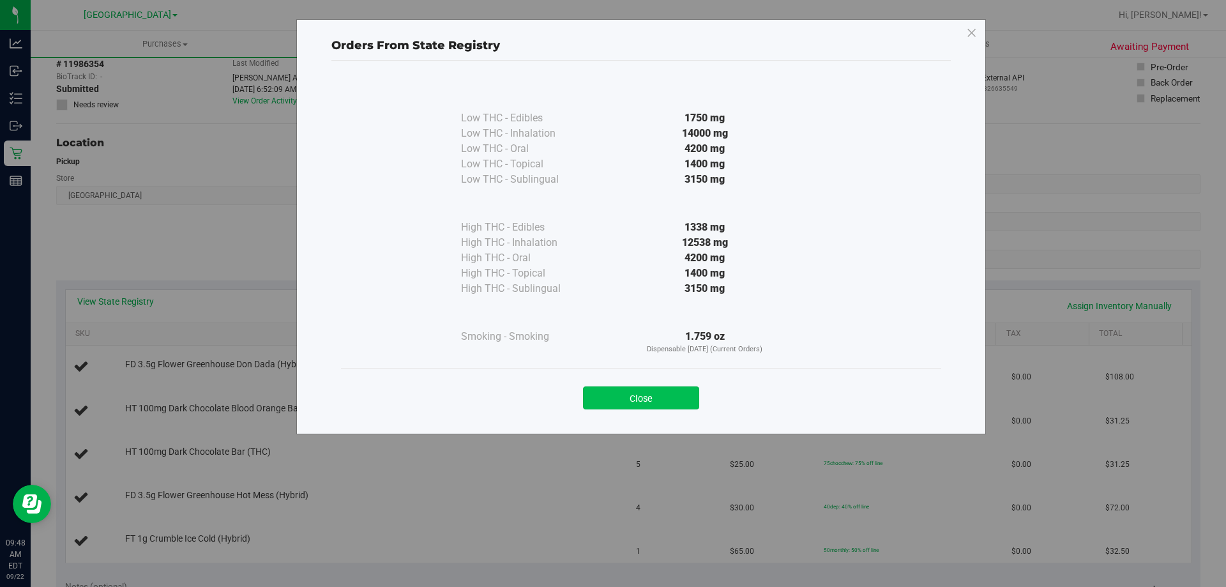
click at [673, 398] on button "Close" at bounding box center [641, 397] width 116 height 23
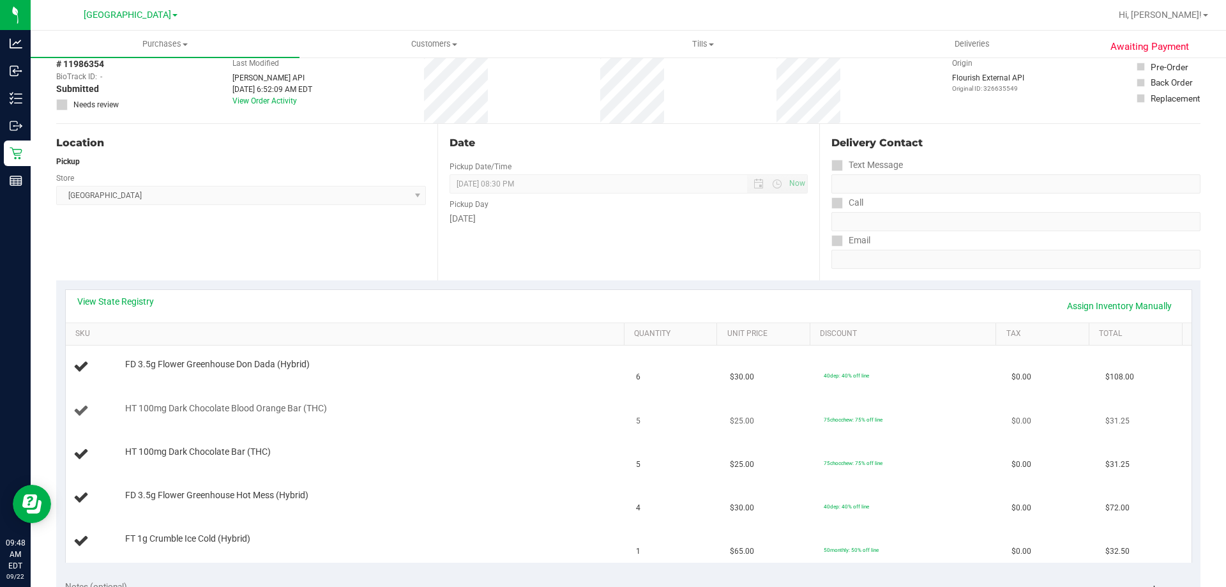
scroll to position [192, 0]
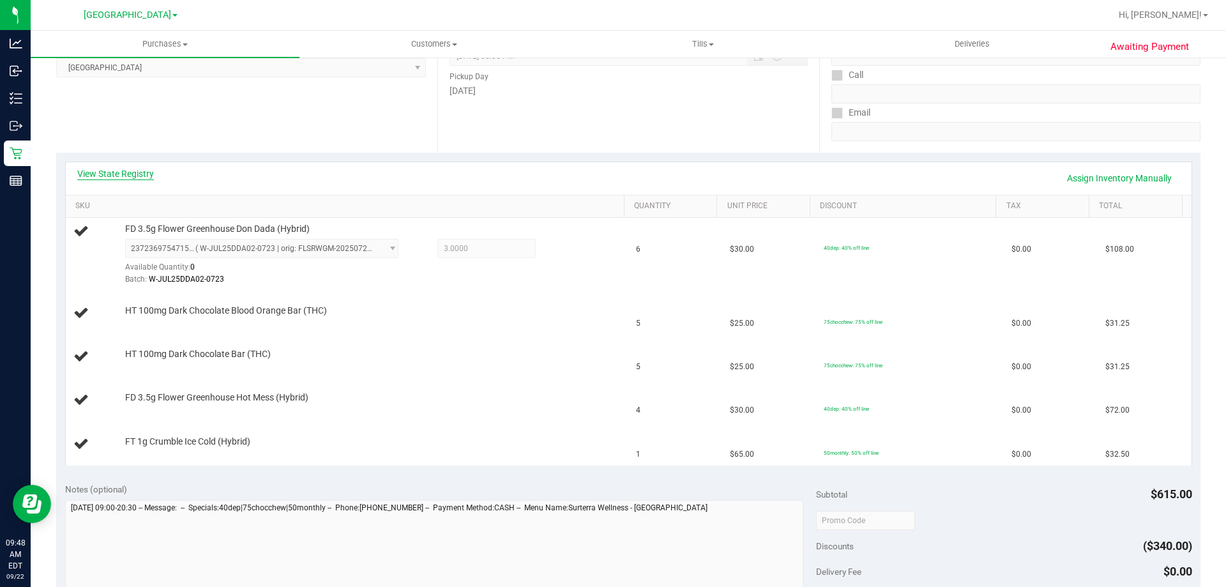
click at [140, 172] on link "View State Registry" at bounding box center [115, 173] width 77 height 13
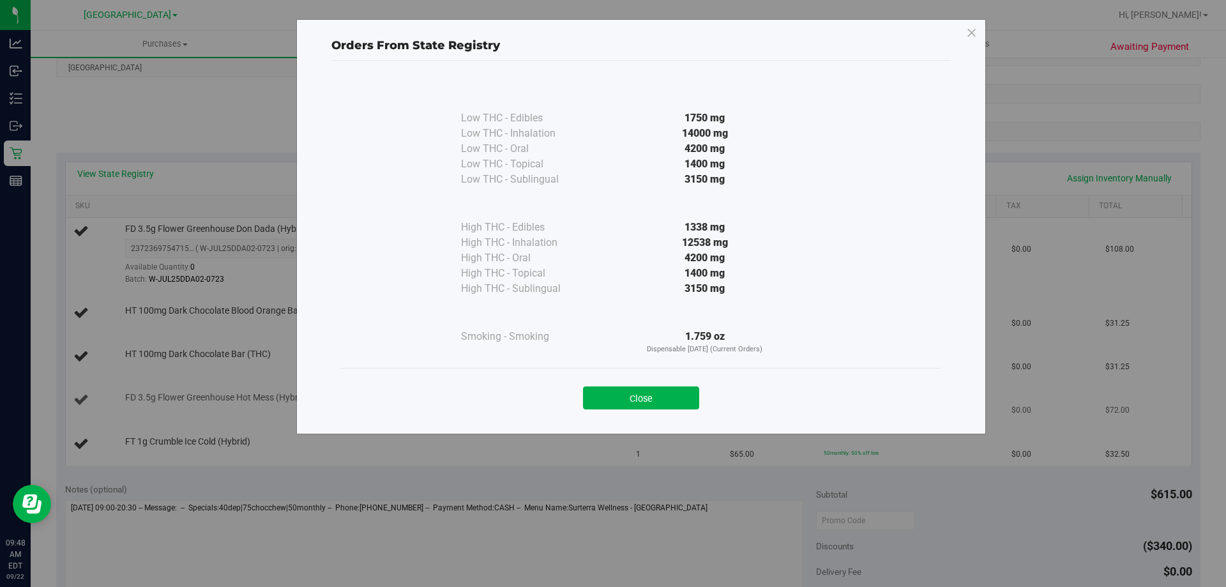
click at [636, 392] on button "Close" at bounding box center [641, 397] width 116 height 23
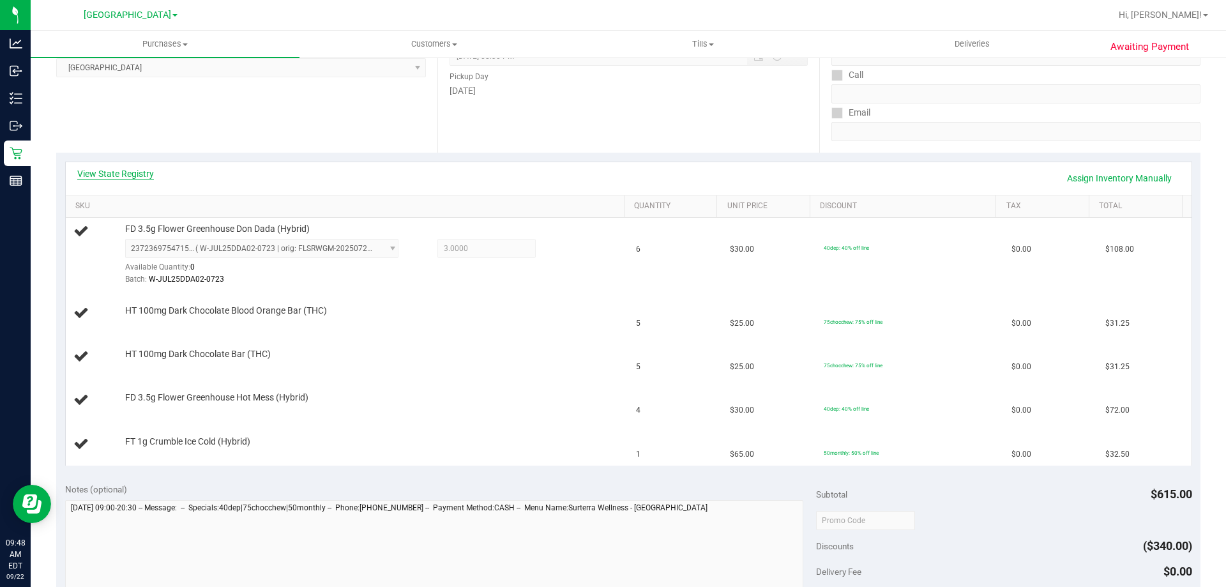
click at [153, 170] on link "View State Registry" at bounding box center [115, 173] width 77 height 13
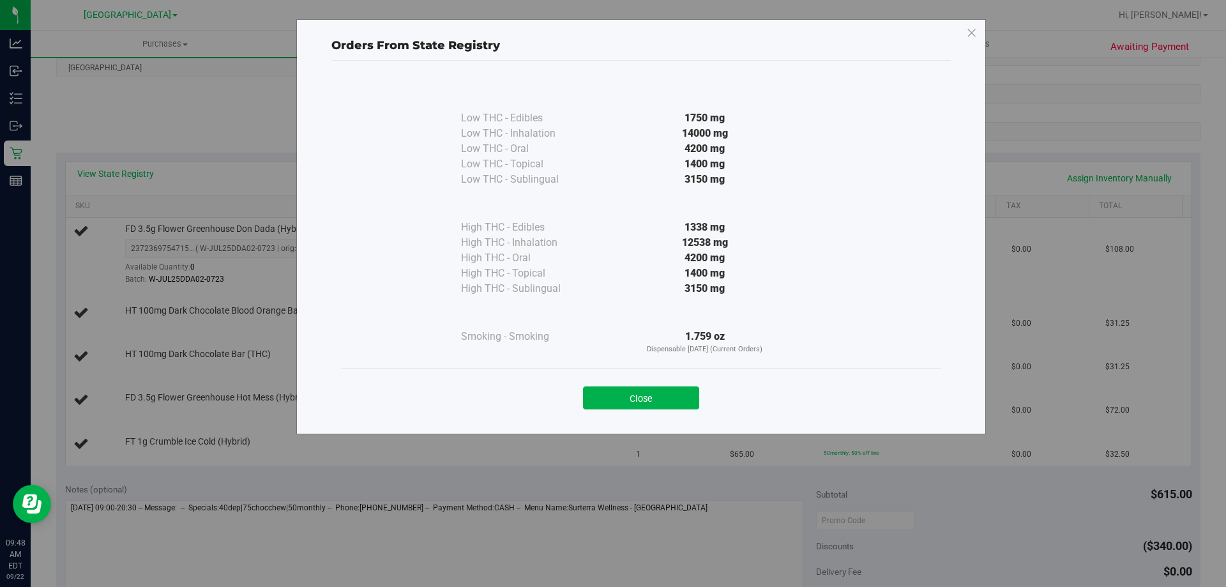
click at [646, 382] on div "Close" at bounding box center [641, 394] width 581 height 32
click at [600, 400] on button "Close" at bounding box center [641, 397] width 116 height 23
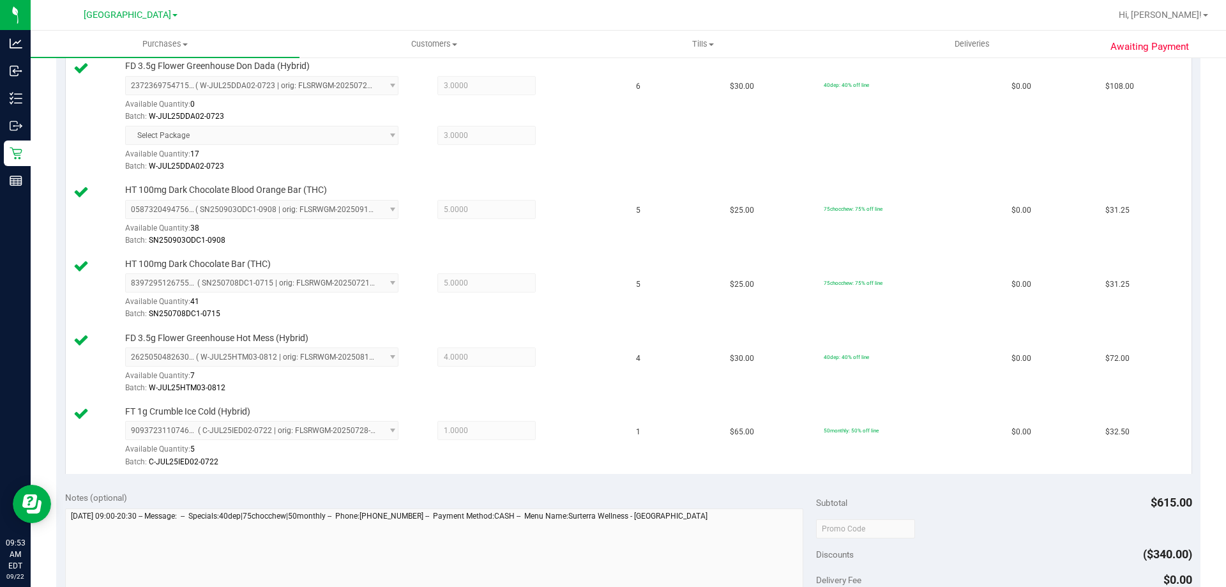
scroll to position [511, 0]
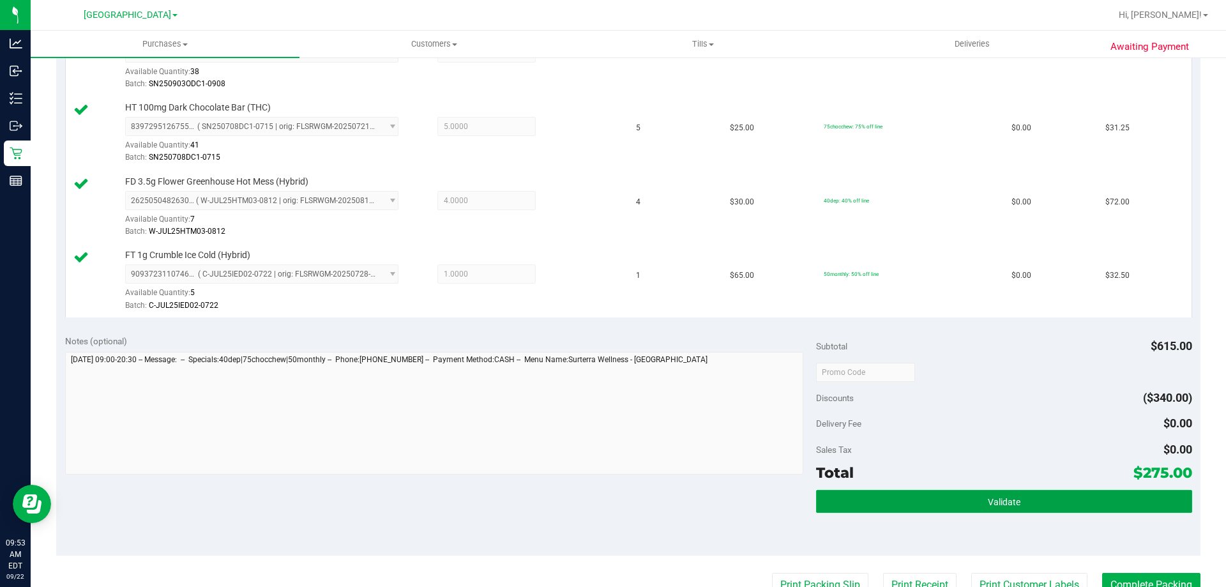
click at [965, 492] on button "Validate" at bounding box center [1003, 501] width 375 height 23
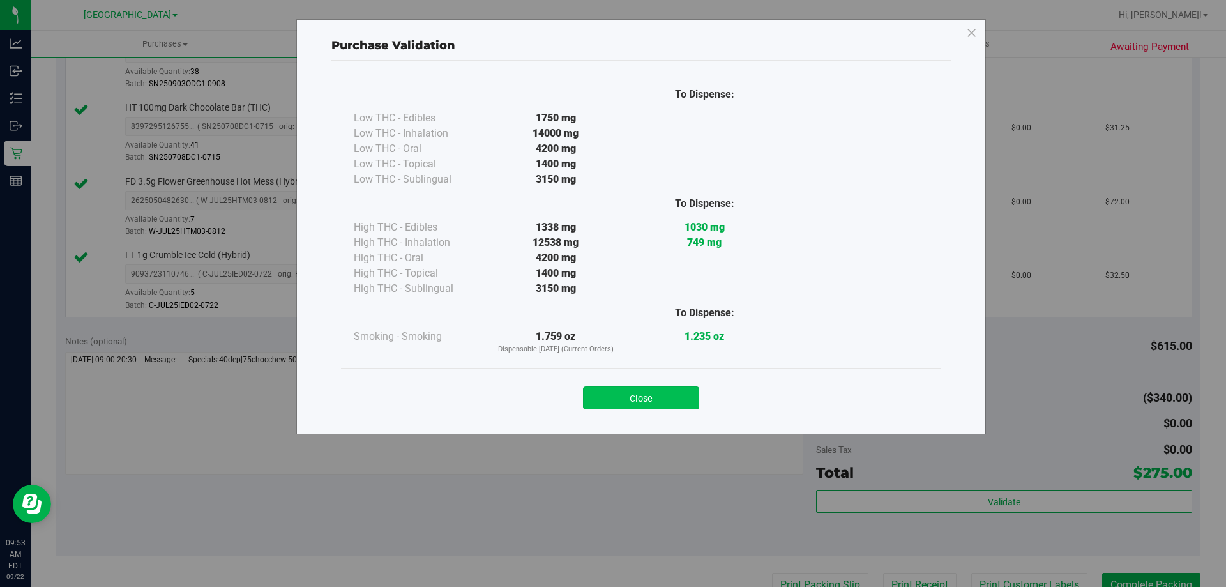
click at [647, 399] on button "Close" at bounding box center [641, 397] width 116 height 23
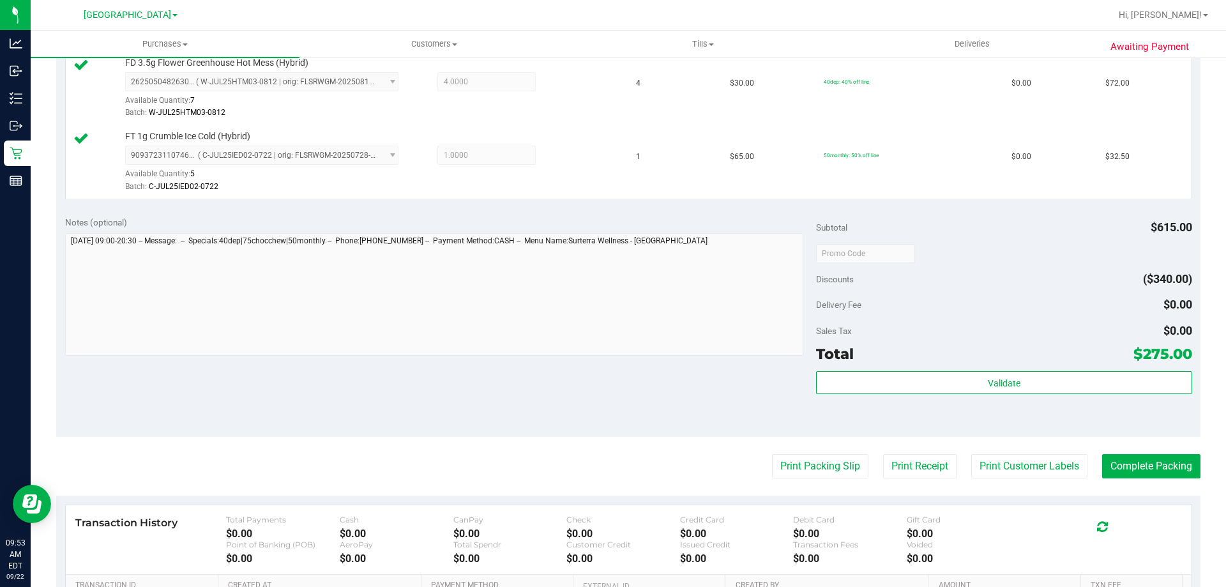
scroll to position [803, 0]
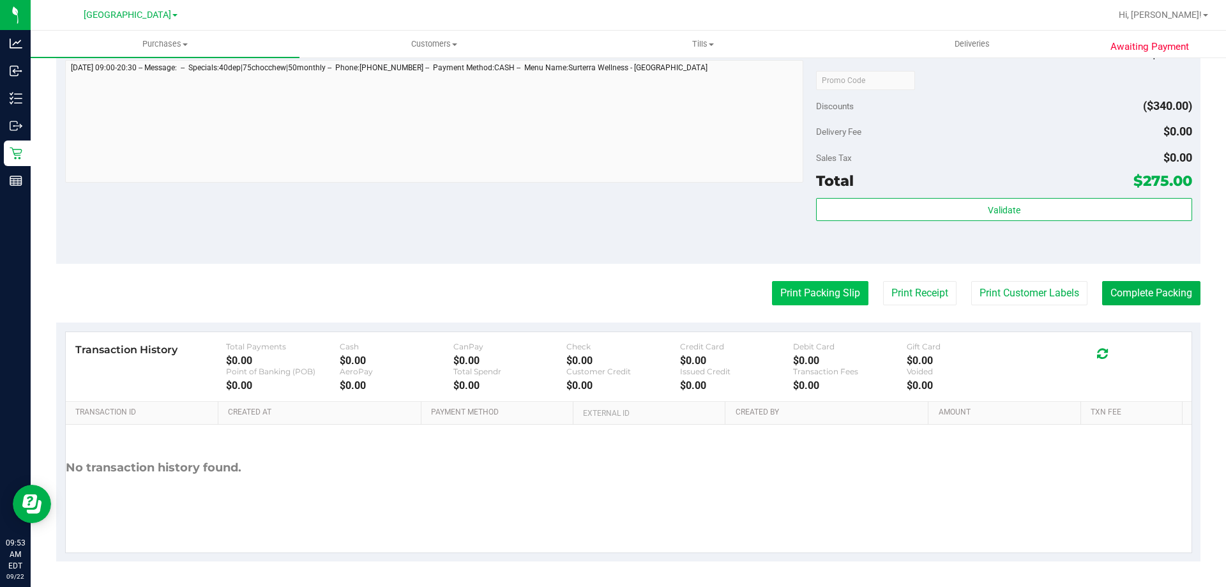
click at [792, 287] on button "Print Packing Slip" at bounding box center [820, 293] width 96 height 24
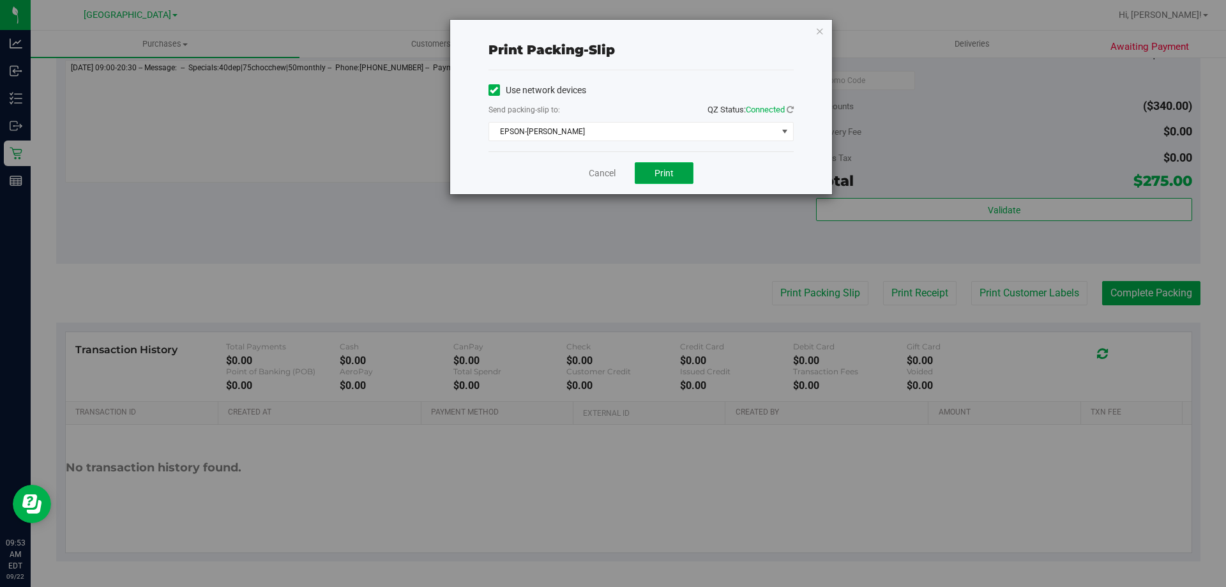
click at [673, 179] on button "Print" at bounding box center [664, 173] width 59 height 22
click at [814, 31] on div "Print packing-slip Use network devices Send packing-slip to: QZ Status: Connect…" at bounding box center [641, 107] width 382 height 174
click at [817, 31] on icon "button" at bounding box center [819, 30] width 9 height 15
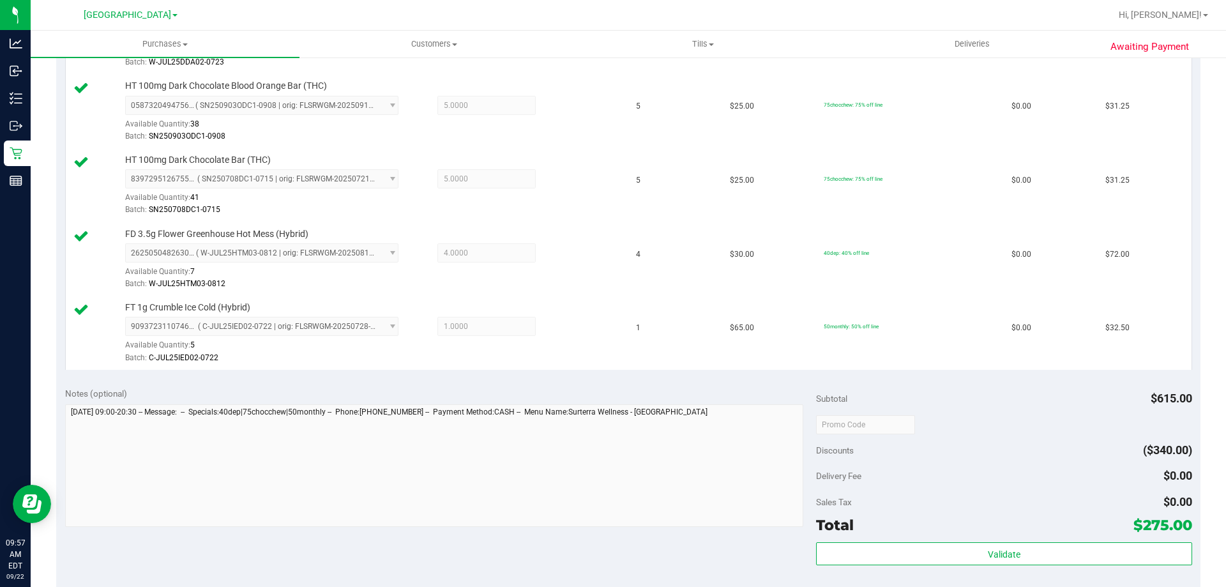
scroll to position [575, 0]
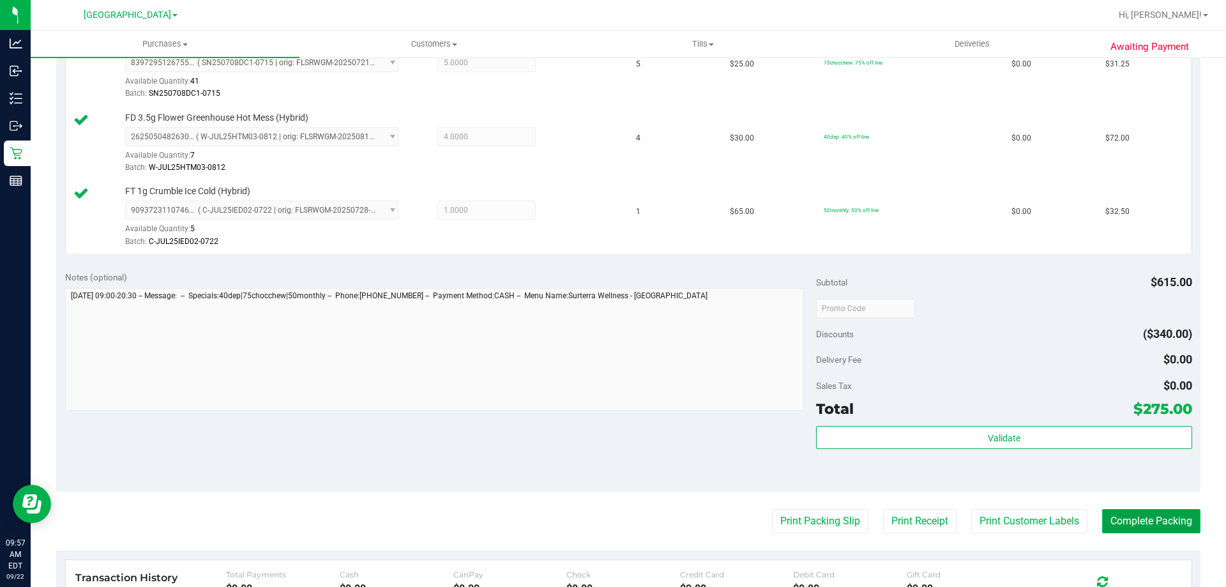
click at [1106, 510] on button "Complete Packing" at bounding box center [1151, 521] width 98 height 24
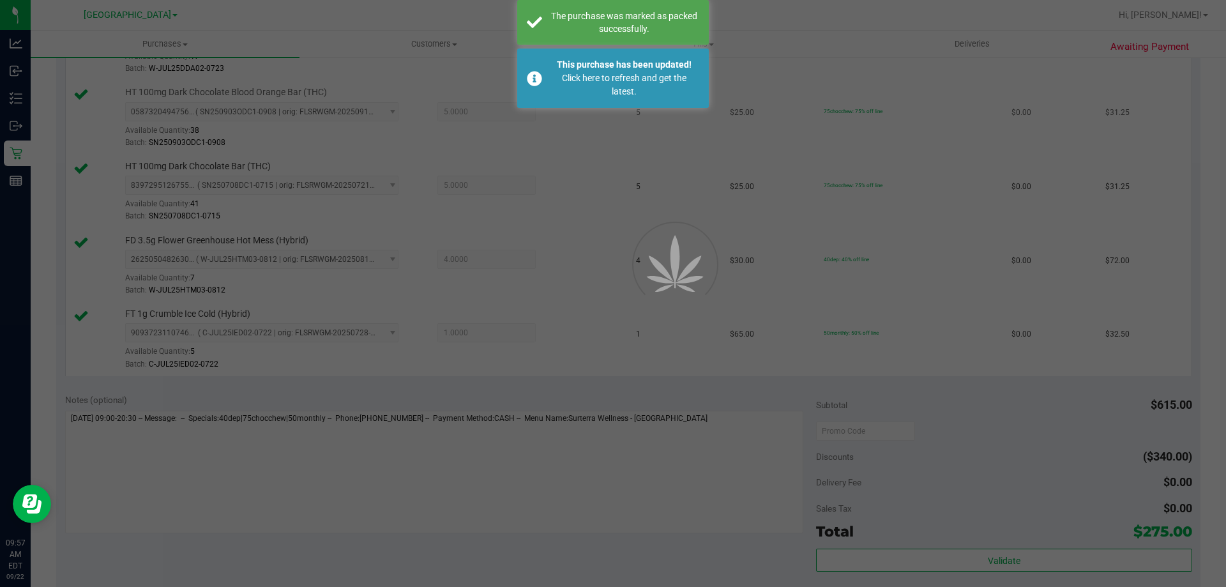
scroll to position [447, 0]
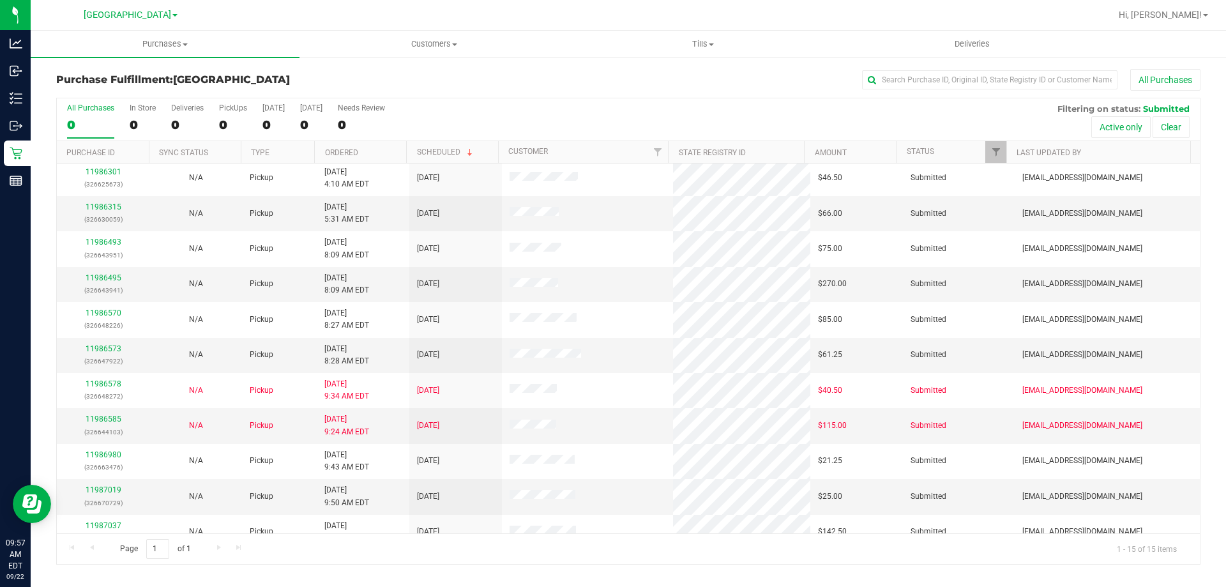
scroll to position [160, 0]
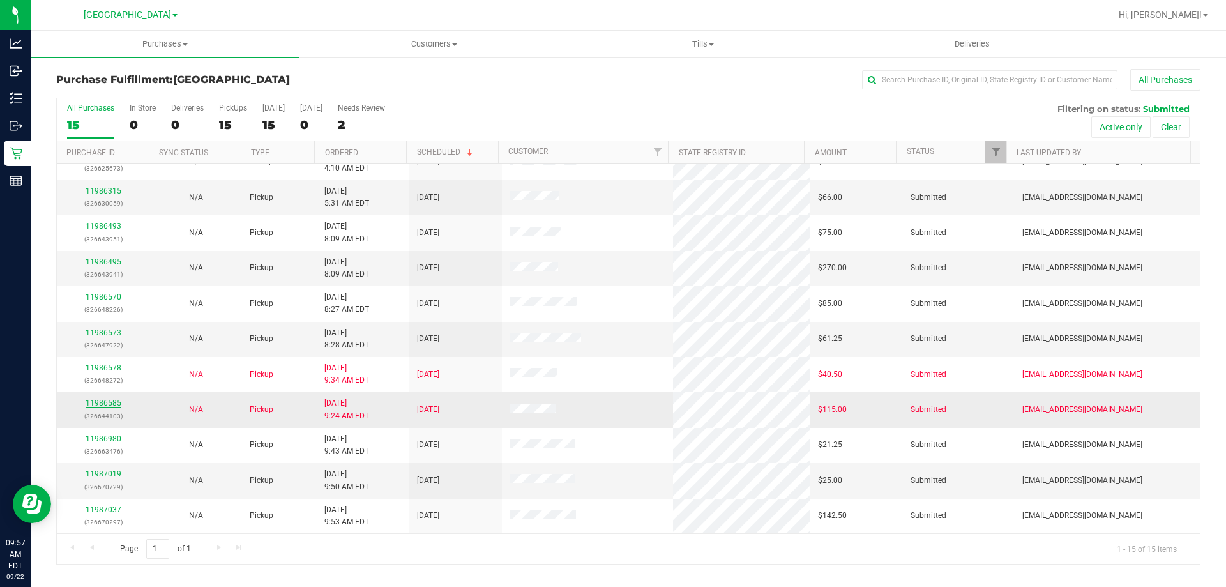
click at [109, 405] on link "11986585" at bounding box center [104, 402] width 36 height 9
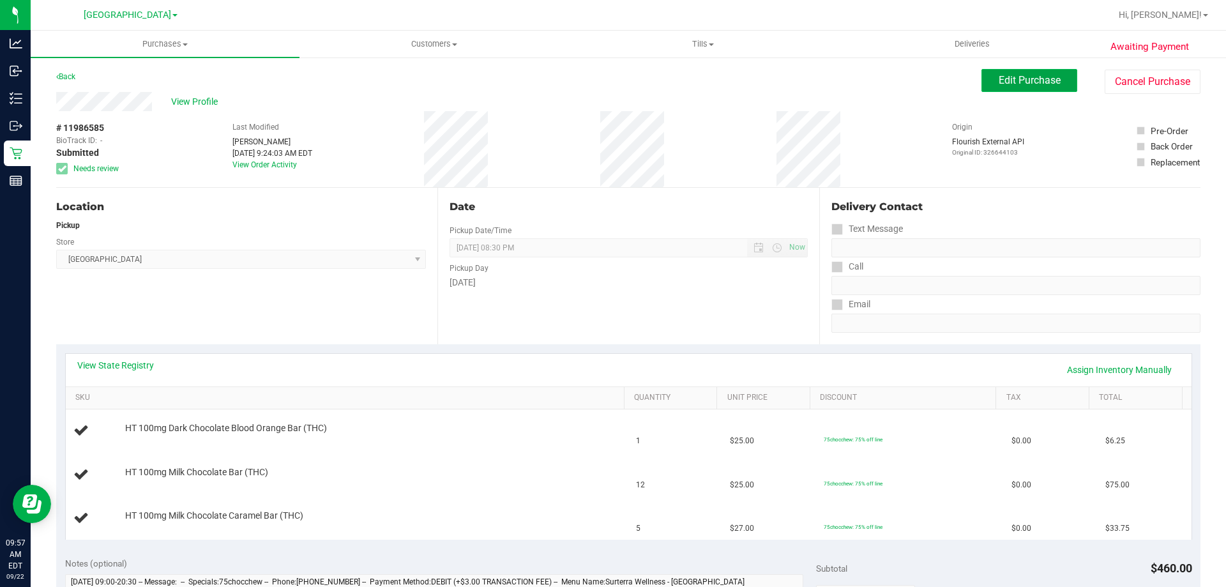
click at [1039, 89] on button "Edit Purchase" at bounding box center [1029, 80] width 96 height 23
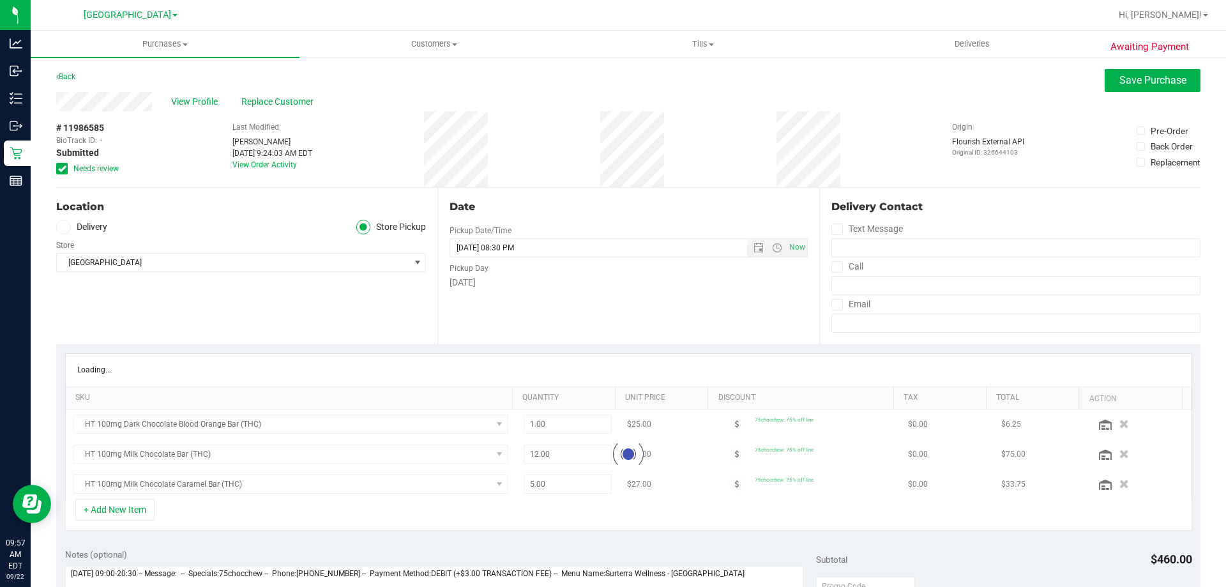
click at [64, 169] on icon at bounding box center [62, 169] width 8 height 0
click at [0, 0] on input "Needs review" at bounding box center [0, 0] width 0 height 0
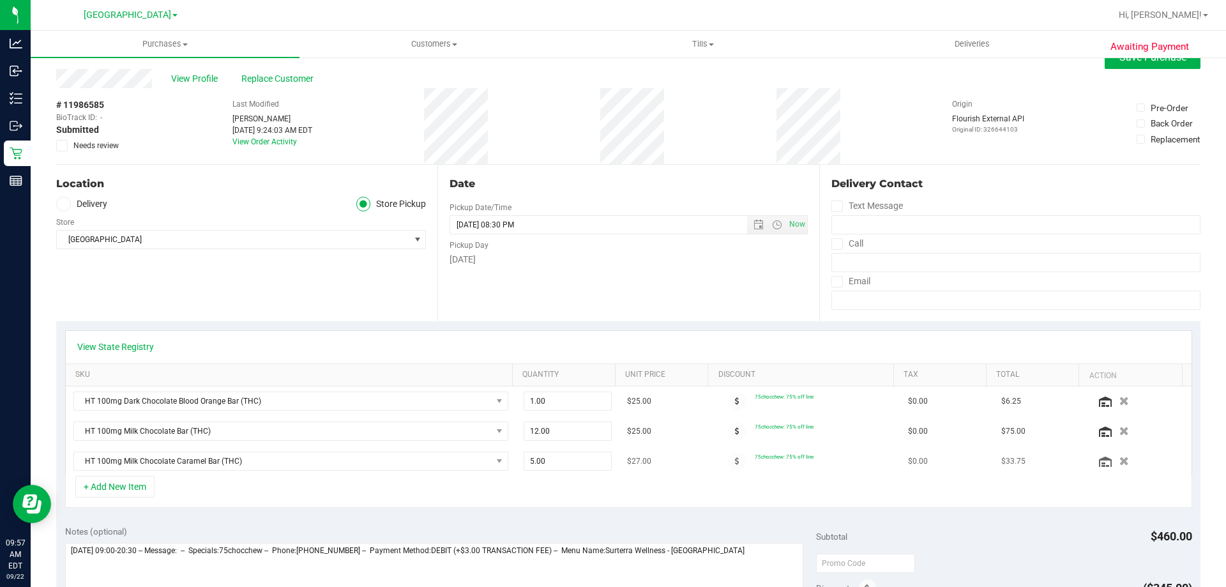
scroll to position [64, 0]
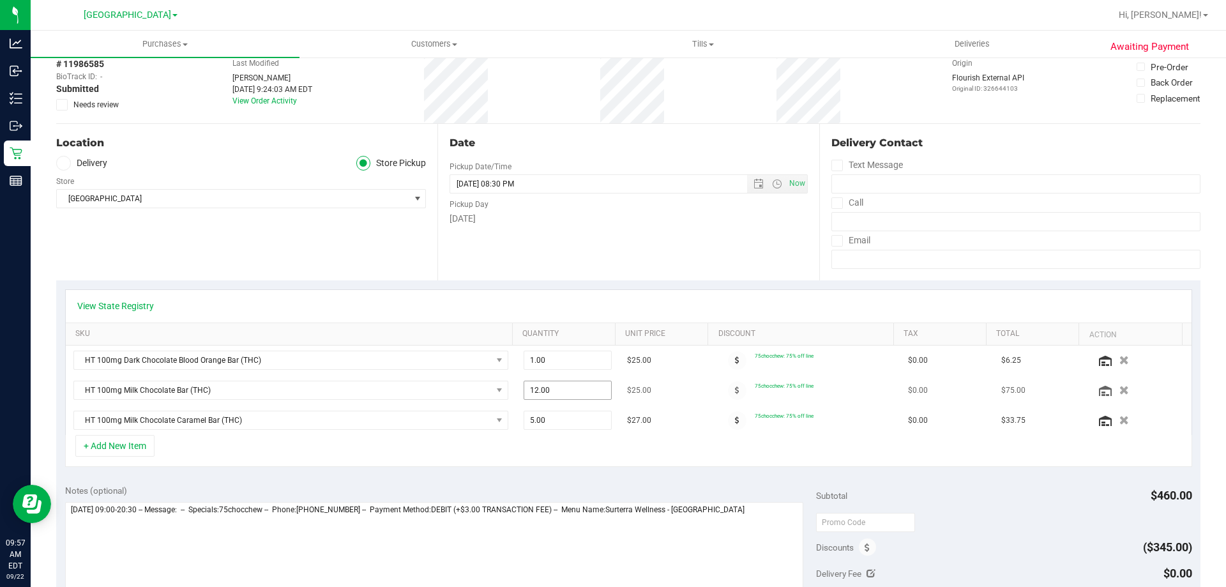
click at [571, 390] on span "12.00 12" at bounding box center [568, 390] width 89 height 19
click at [571, 390] on input "12" at bounding box center [567, 390] width 87 height 18
type input "8"
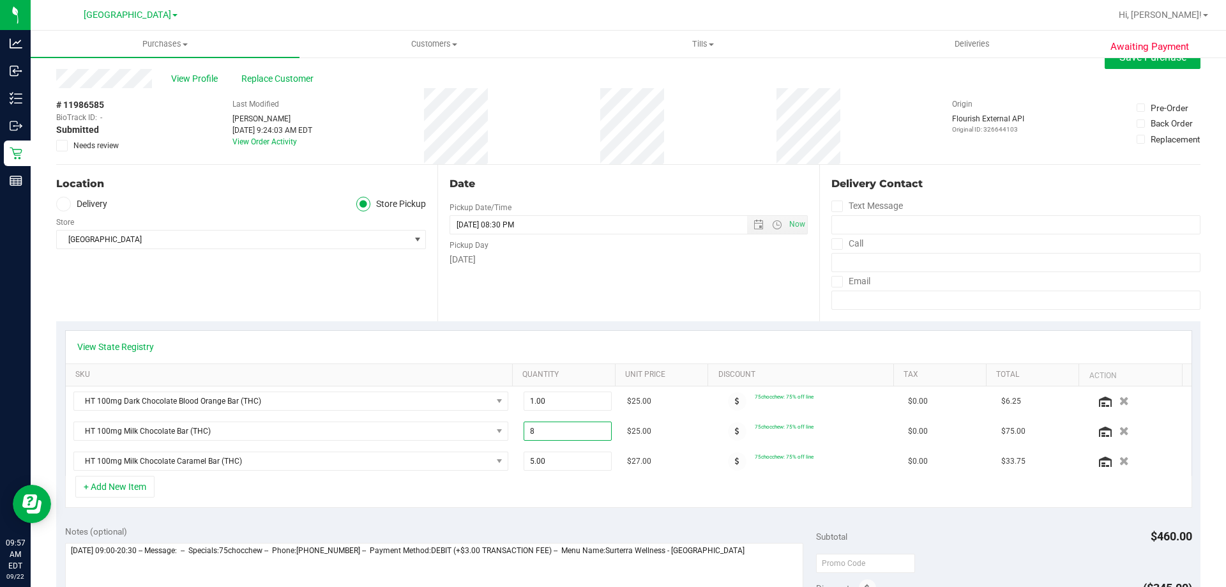
scroll to position [0, 0]
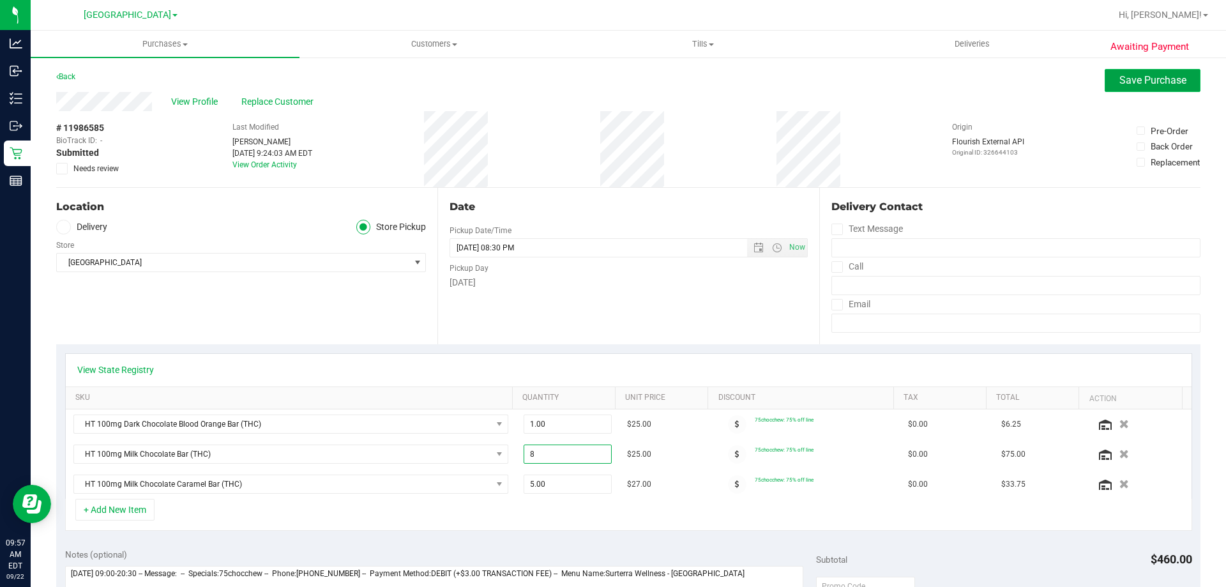
type input "8.00"
click at [1146, 84] on span "Save Purchase" at bounding box center [1152, 80] width 67 height 12
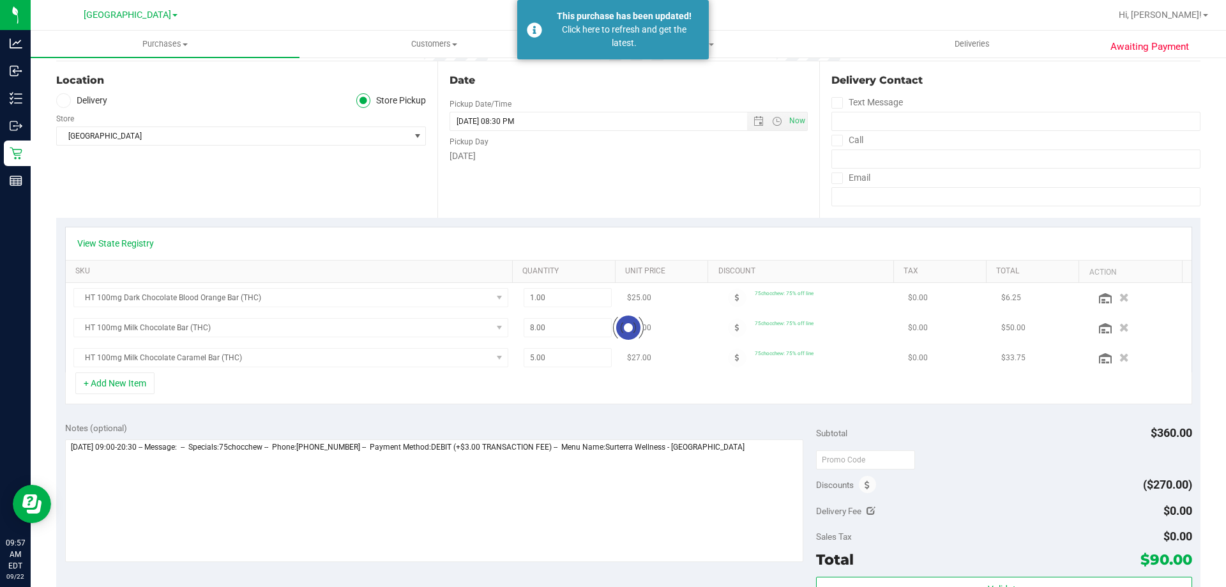
scroll to position [64, 0]
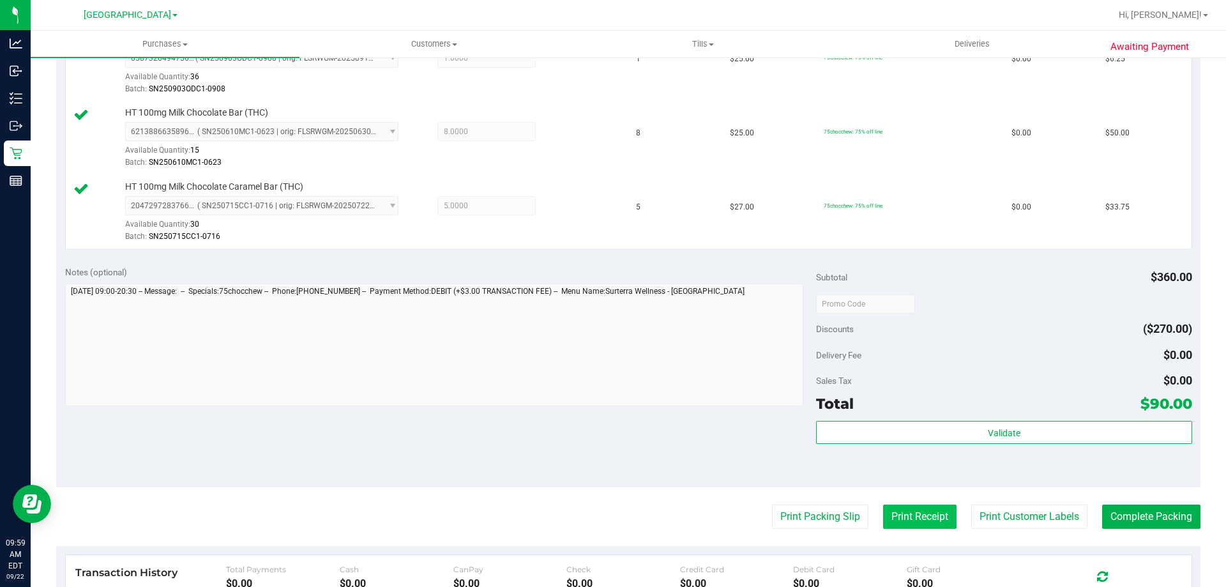
scroll to position [383, 0]
click at [755, 513] on div "Print Packing Slip Print Receipt Print Customer Labels Complete Packing" at bounding box center [628, 515] width 1144 height 24
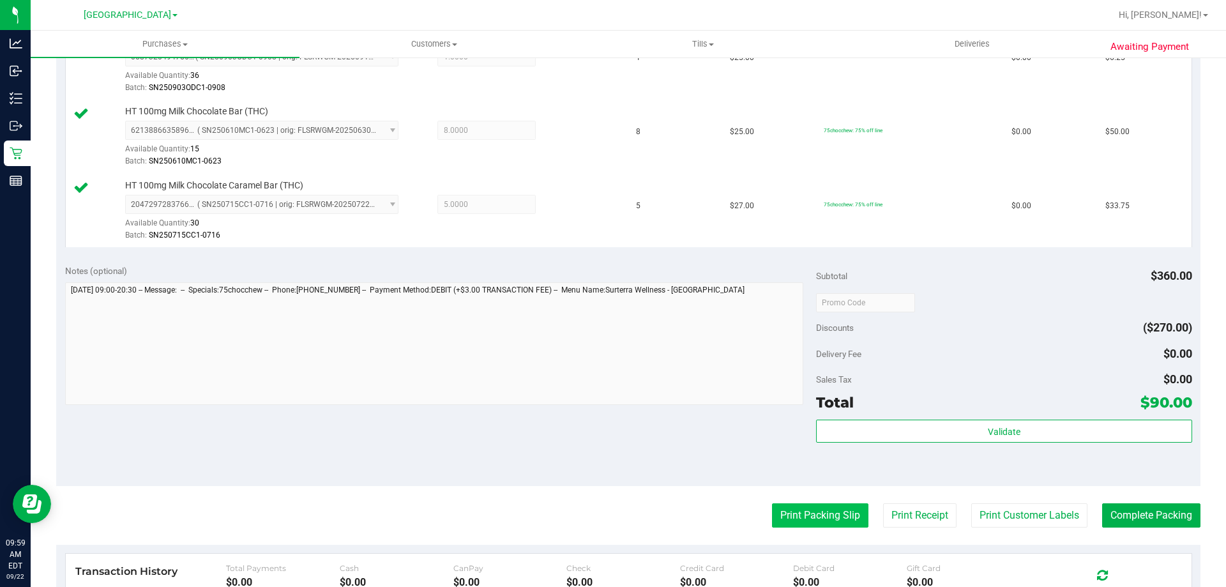
click at [772, 509] on button "Print Packing Slip" at bounding box center [820, 515] width 96 height 24
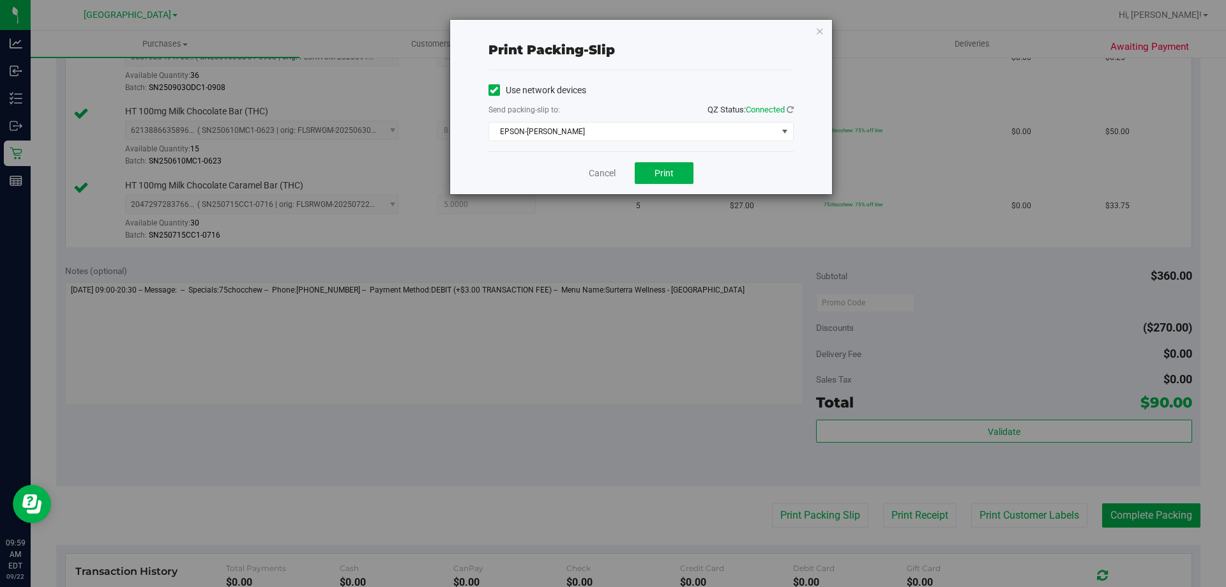
click at [679, 186] on div "Cancel Print" at bounding box center [640, 172] width 305 height 43
click at [671, 178] on button "Print" at bounding box center [664, 173] width 59 height 22
click at [818, 33] on icon "button" at bounding box center [819, 30] width 9 height 15
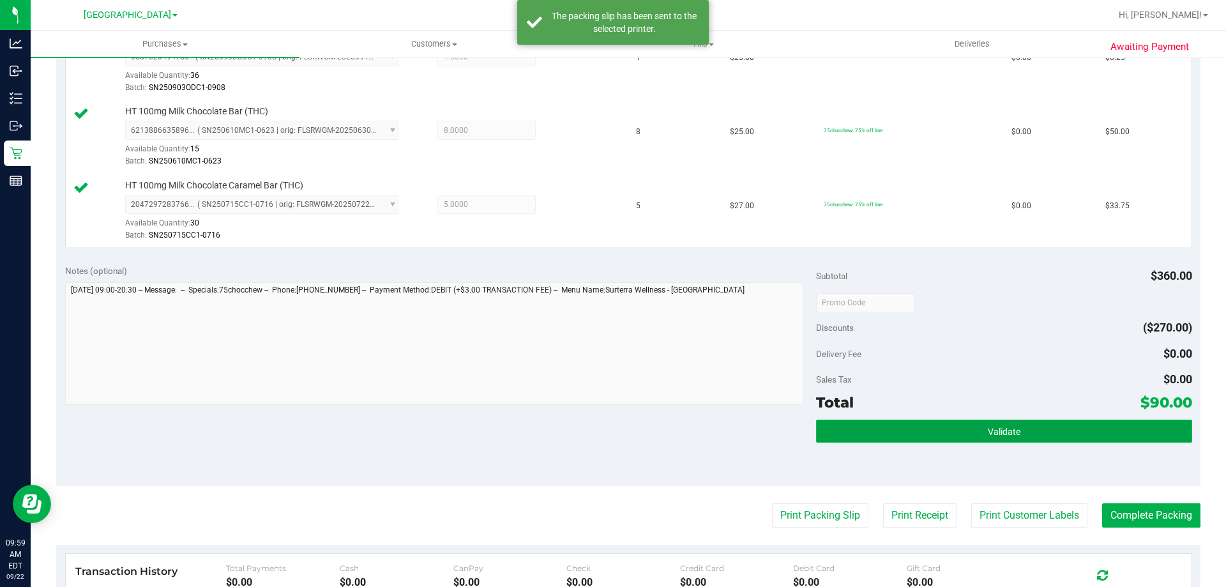
click at [1063, 434] on button "Validate" at bounding box center [1003, 431] width 375 height 23
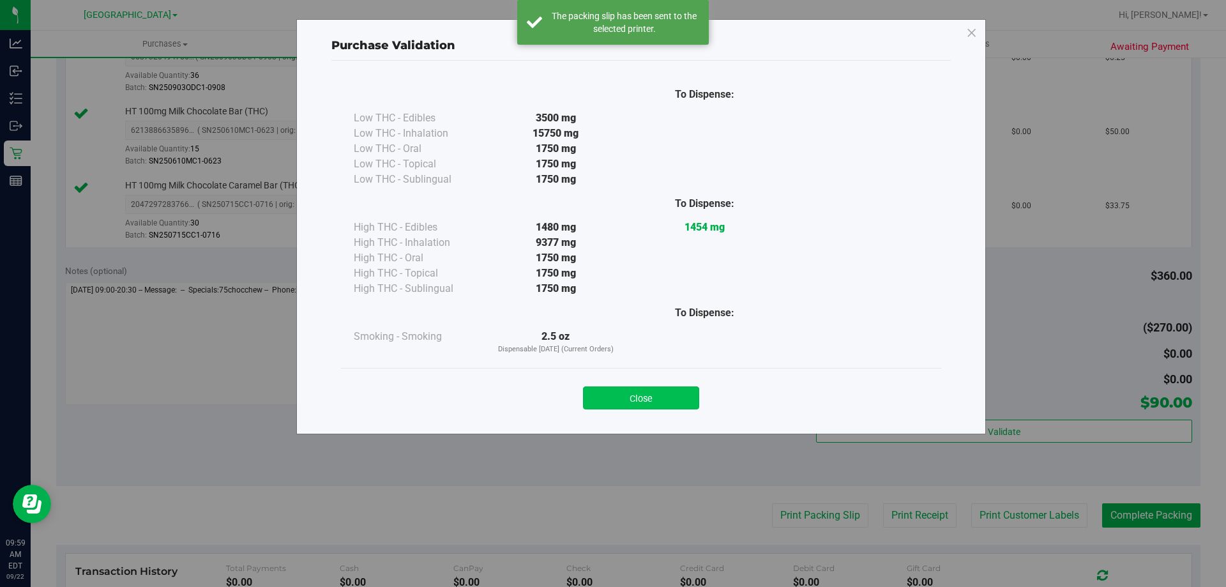
click at [657, 392] on button "Close" at bounding box center [641, 397] width 116 height 23
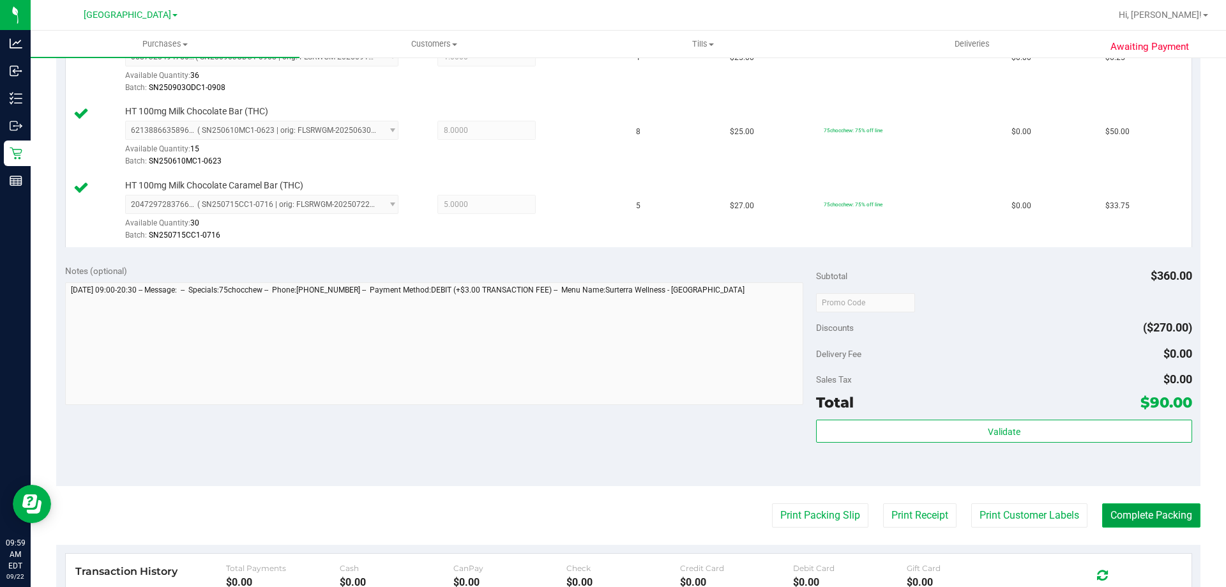
click at [1174, 517] on button "Complete Packing" at bounding box center [1151, 515] width 98 height 24
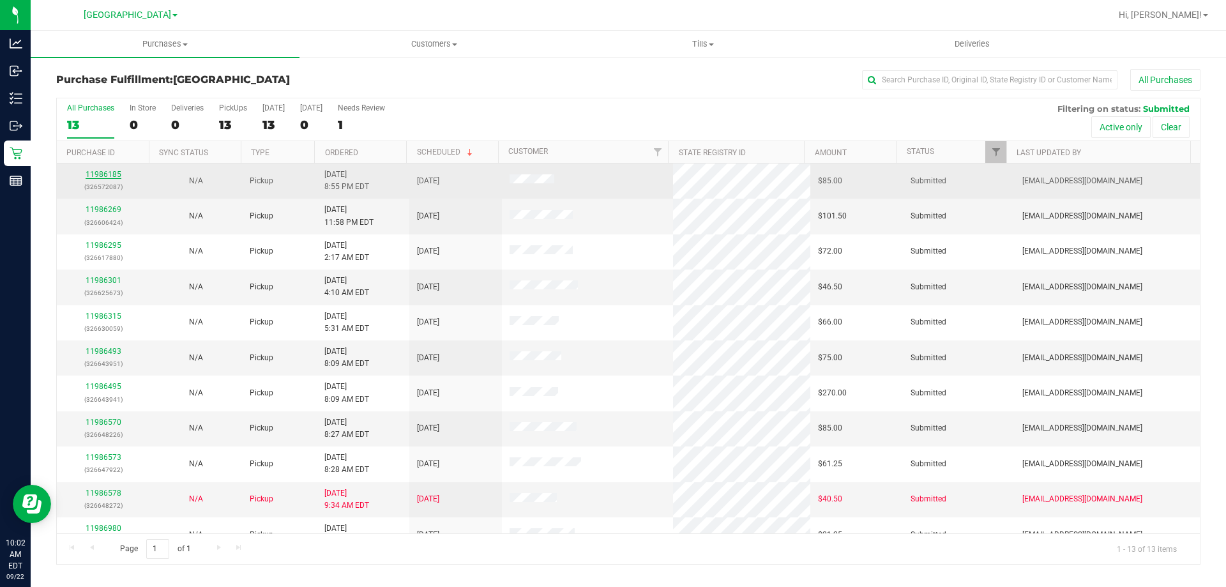
click at [115, 176] on link "11986185" at bounding box center [104, 174] width 36 height 9
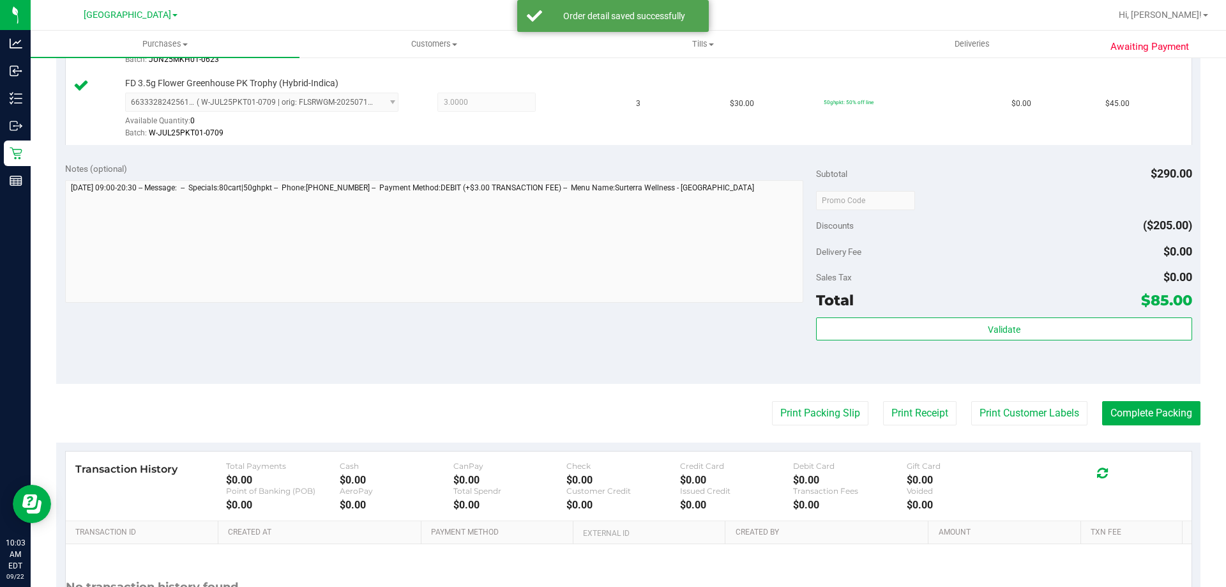
scroll to position [639, 0]
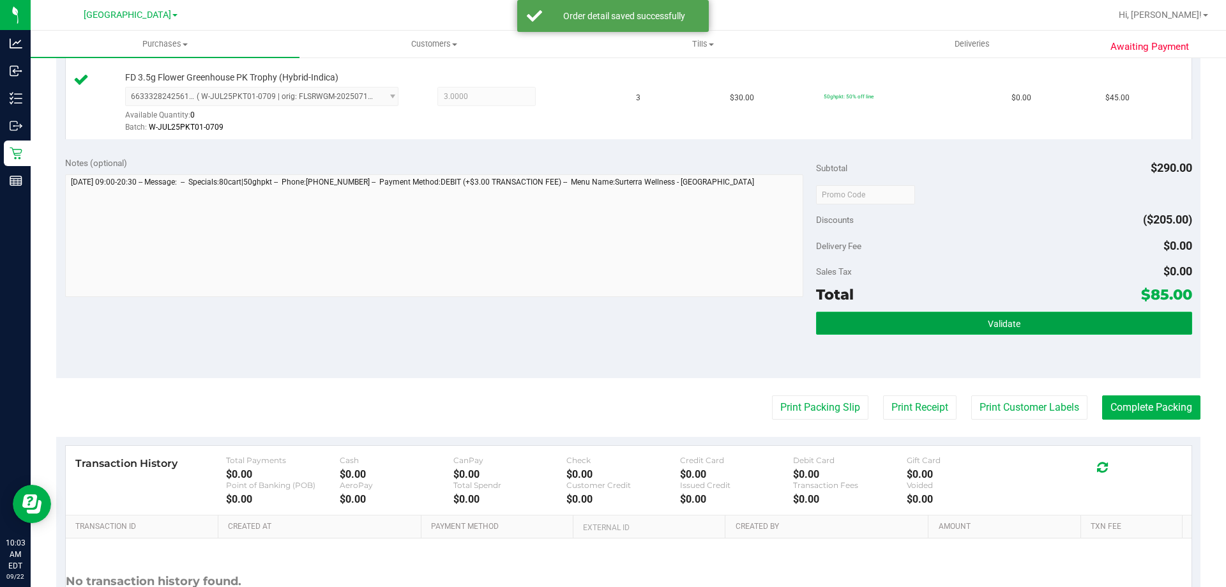
click at [942, 326] on button "Validate" at bounding box center [1003, 323] width 375 height 23
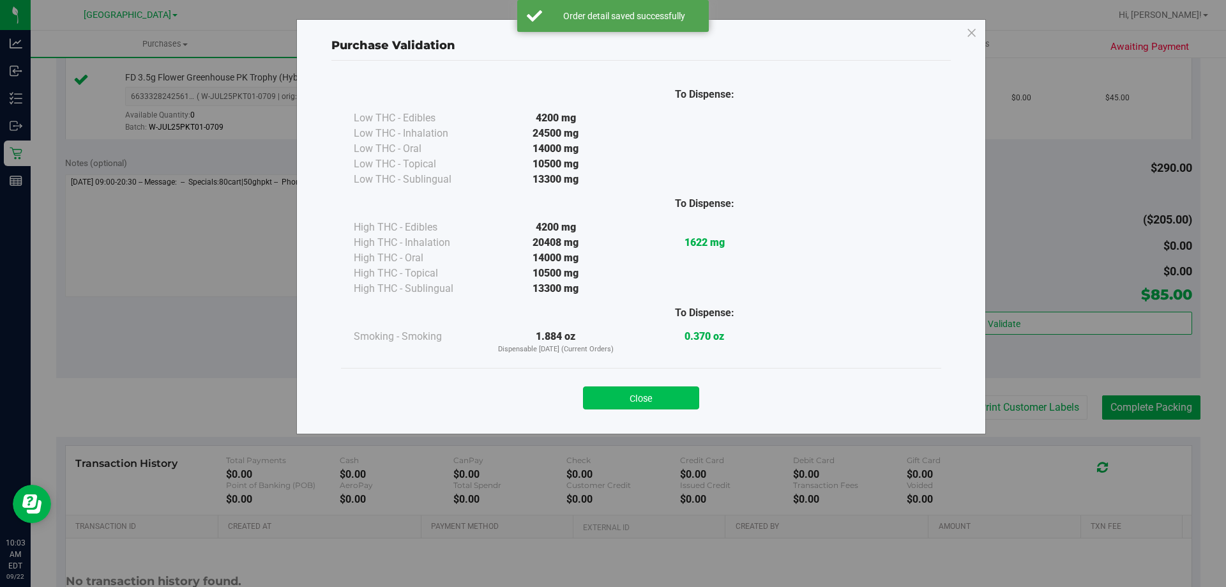
click at [667, 400] on button "Close" at bounding box center [641, 397] width 116 height 23
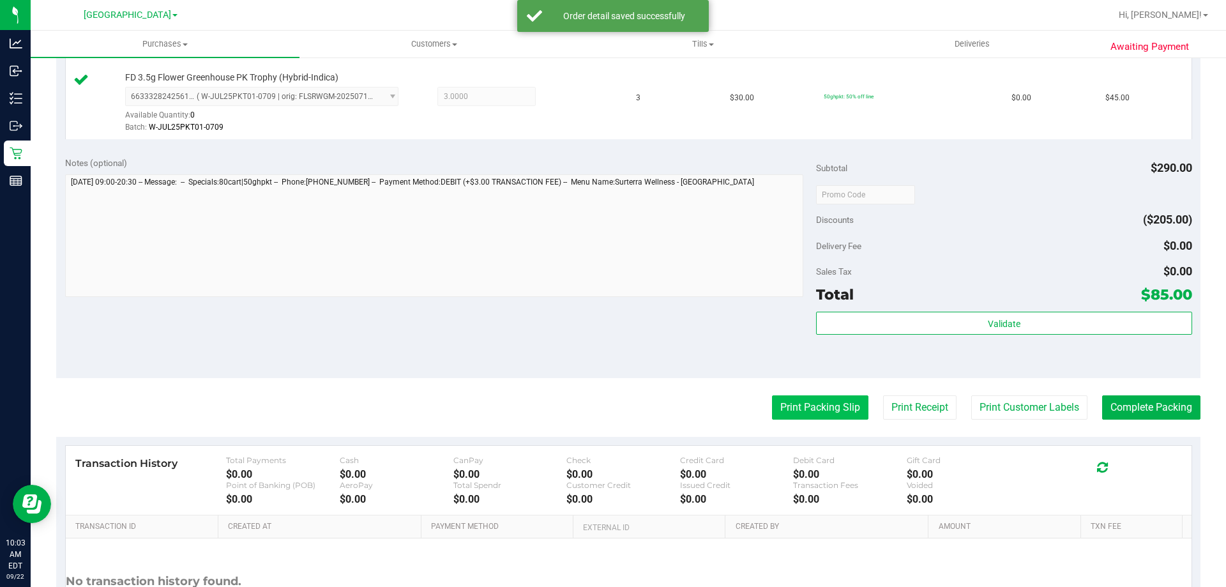
click at [776, 407] on button "Print Packing Slip" at bounding box center [820, 407] width 96 height 24
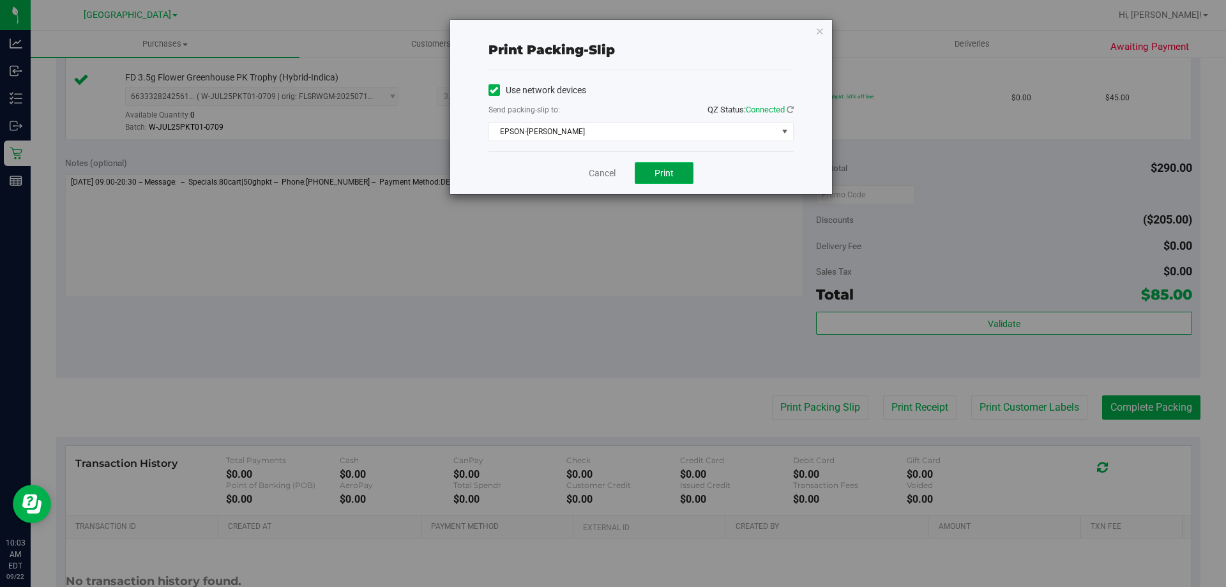
click at [670, 171] on span "Print" at bounding box center [664, 173] width 19 height 10
click at [817, 30] on icon "button" at bounding box center [819, 30] width 9 height 15
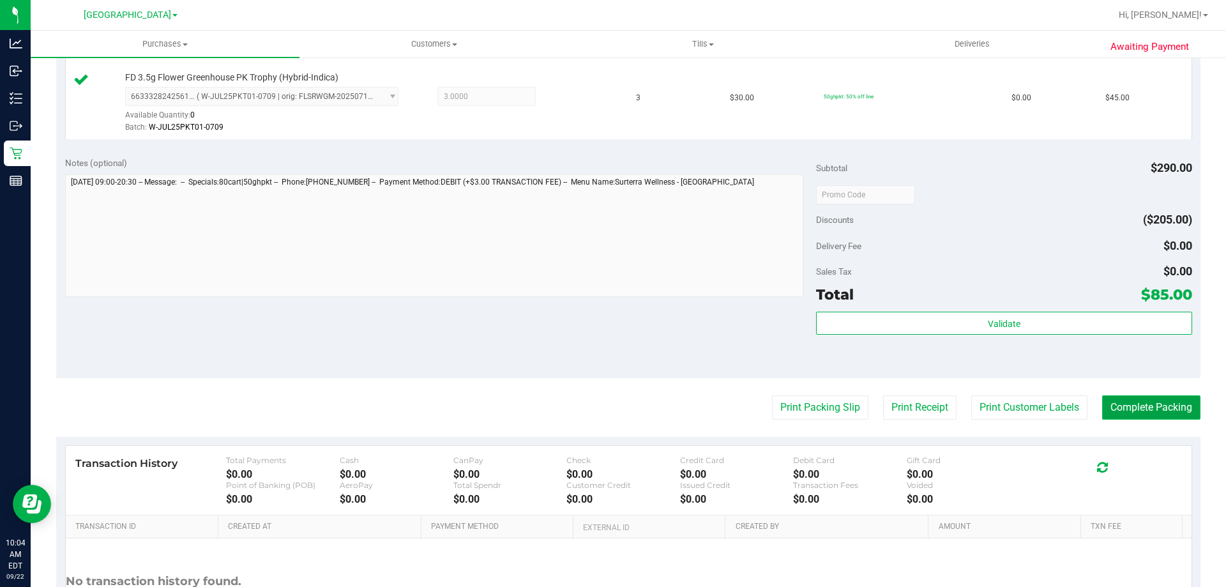
click at [1117, 417] on button "Complete Packing" at bounding box center [1151, 407] width 98 height 24
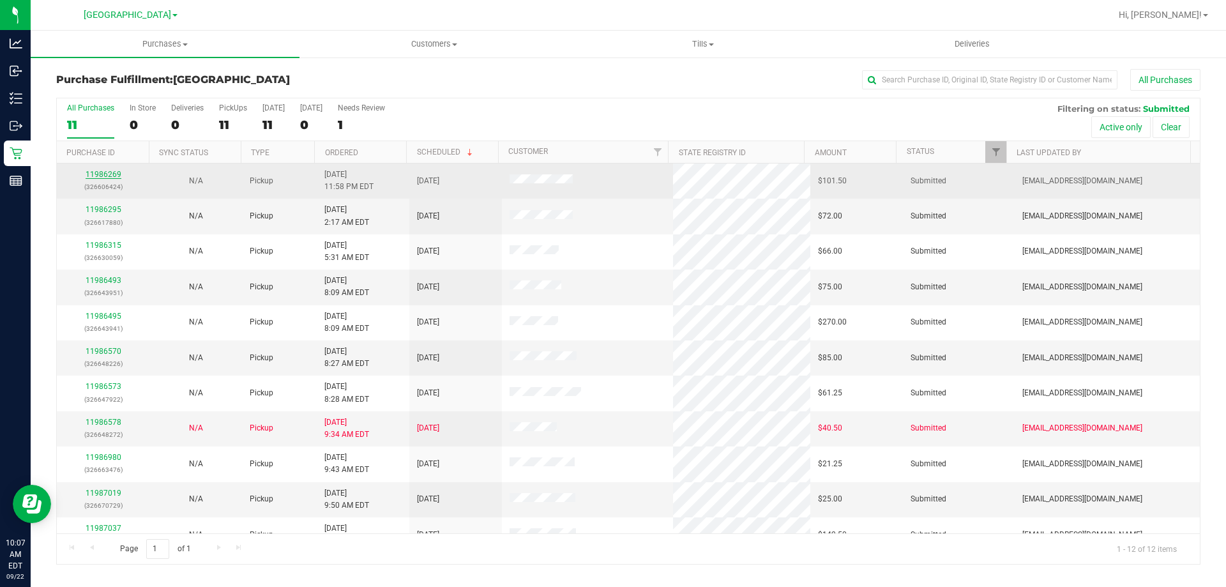
click at [113, 172] on link "11986269" at bounding box center [104, 174] width 36 height 9
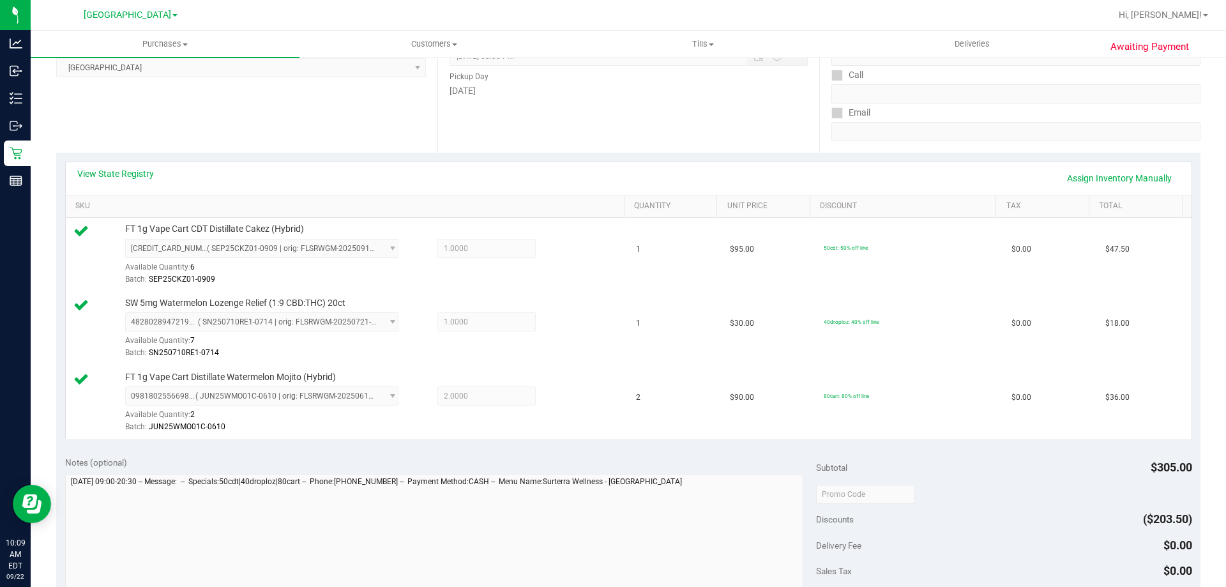
scroll to position [319, 0]
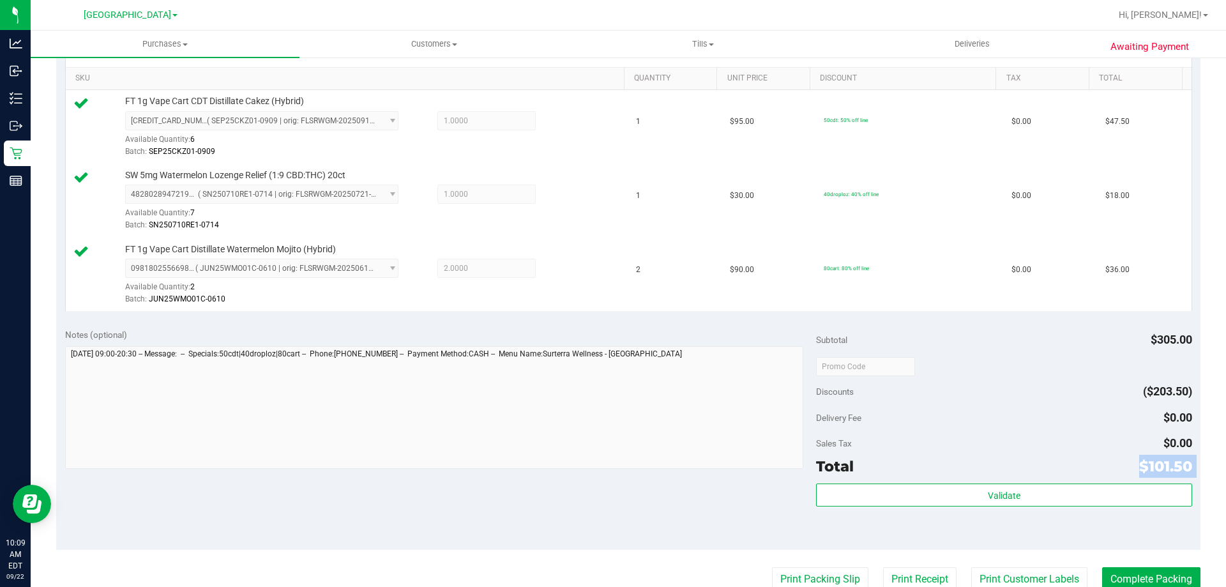
click at [902, 480] on div "Subtotal $305.00 Discounts ($203.50) Delivery Fee $0.00 Sales Tax $0.00 Total $…" at bounding box center [1003, 434] width 375 height 213
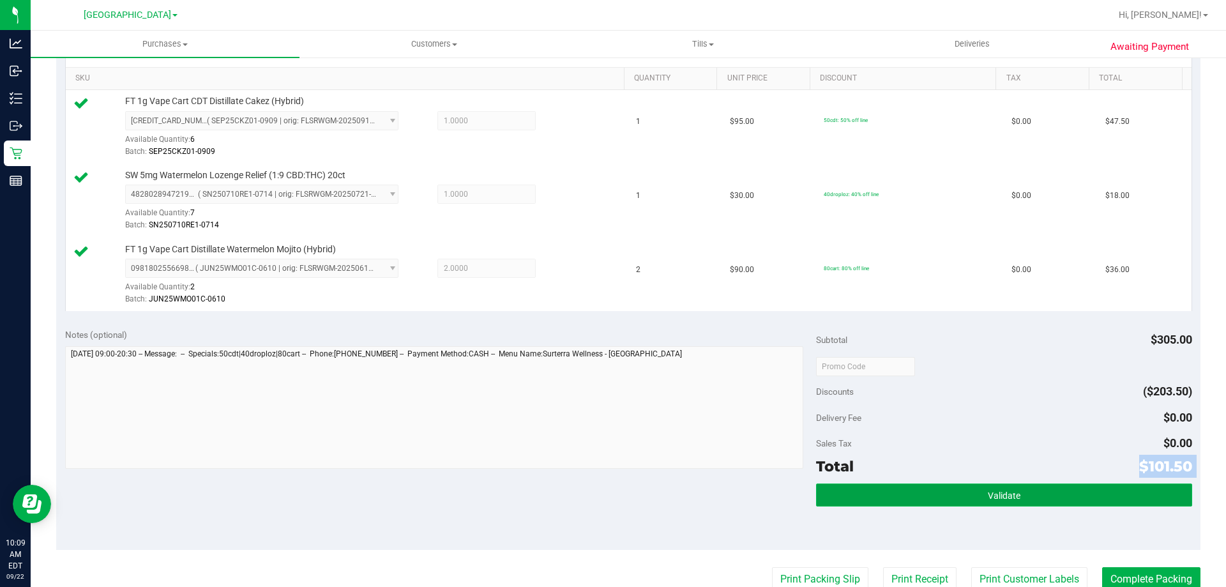
click at [904, 486] on button "Validate" at bounding box center [1003, 494] width 375 height 23
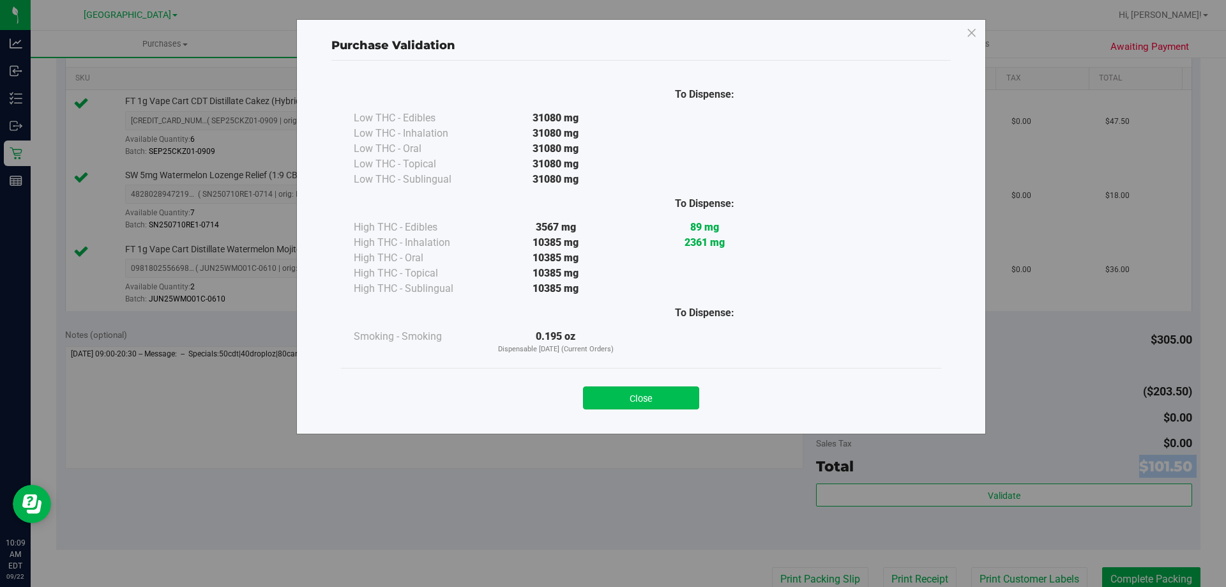
click at [655, 395] on button "Close" at bounding box center [641, 397] width 116 height 23
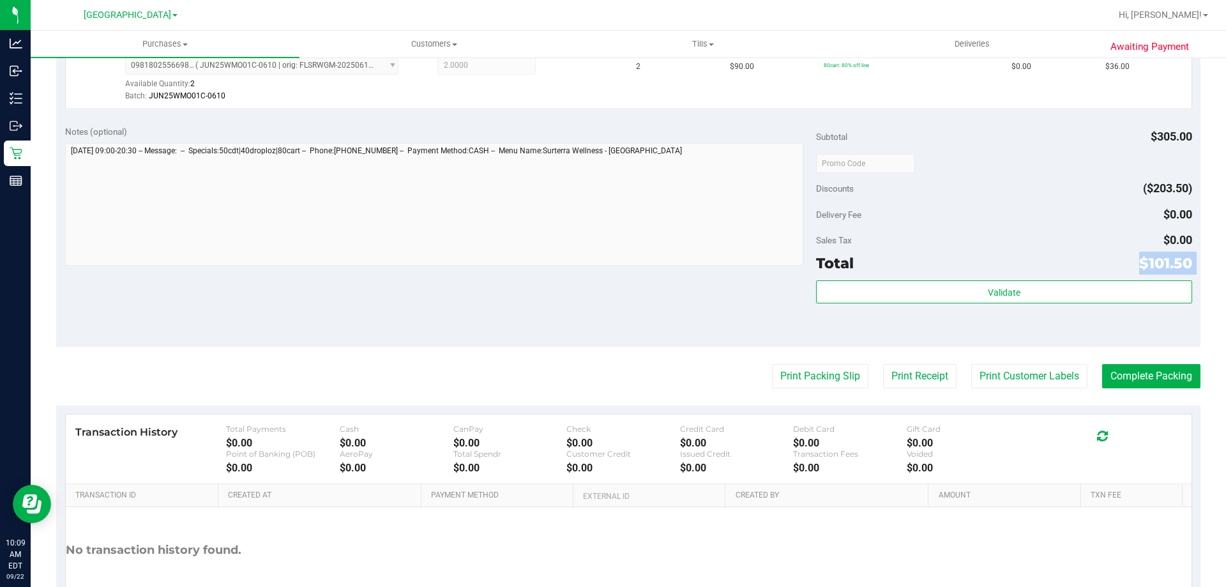
scroll to position [575, 0]
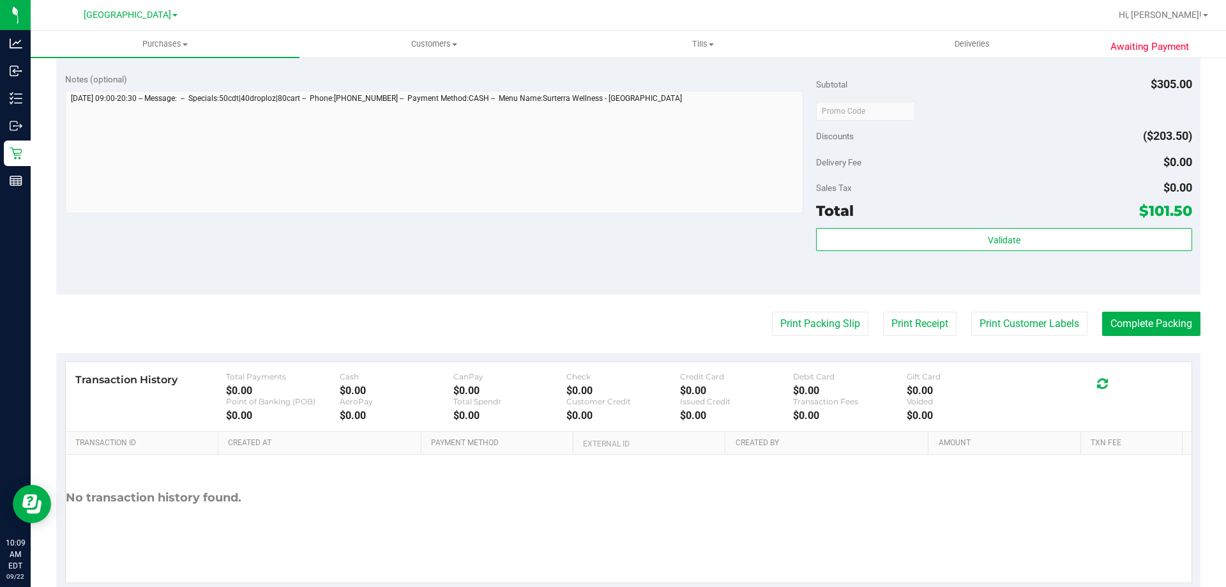
click at [748, 298] on purchase-details "Back Edit Purchase Cancel Purchase View Profile # 11986269 BioTrack ID: - Submi…" at bounding box center [628, 43] width 1144 height 1098
click at [775, 322] on button "Print Packing Slip" at bounding box center [820, 324] width 96 height 24
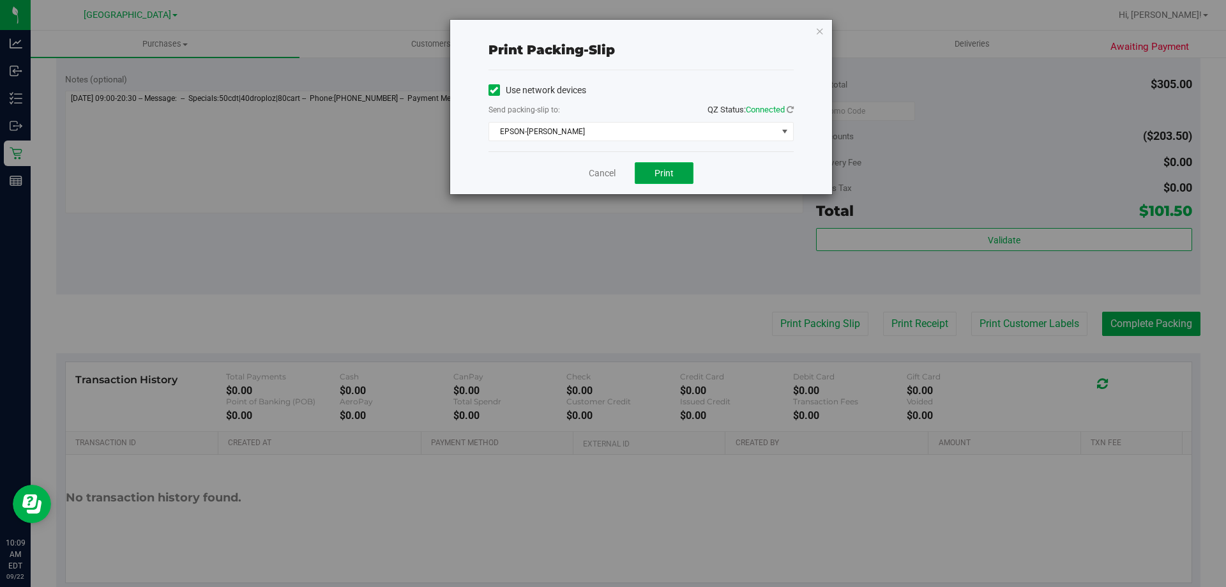
click at [652, 165] on button "Print" at bounding box center [664, 173] width 59 height 22
click at [817, 34] on icon "button" at bounding box center [819, 30] width 9 height 15
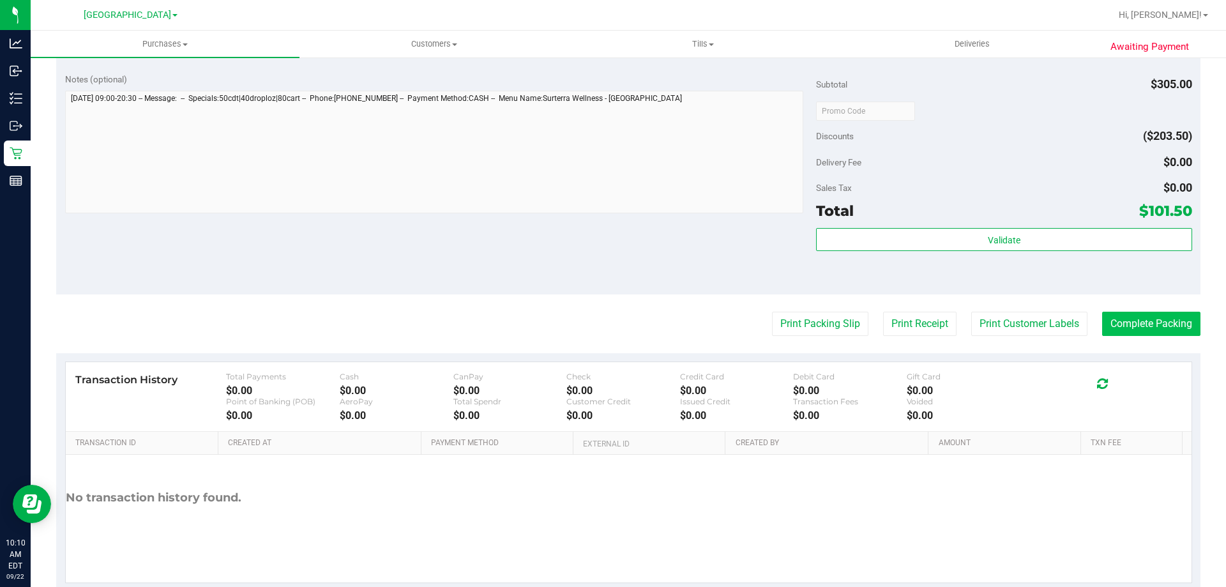
scroll to position [447, 0]
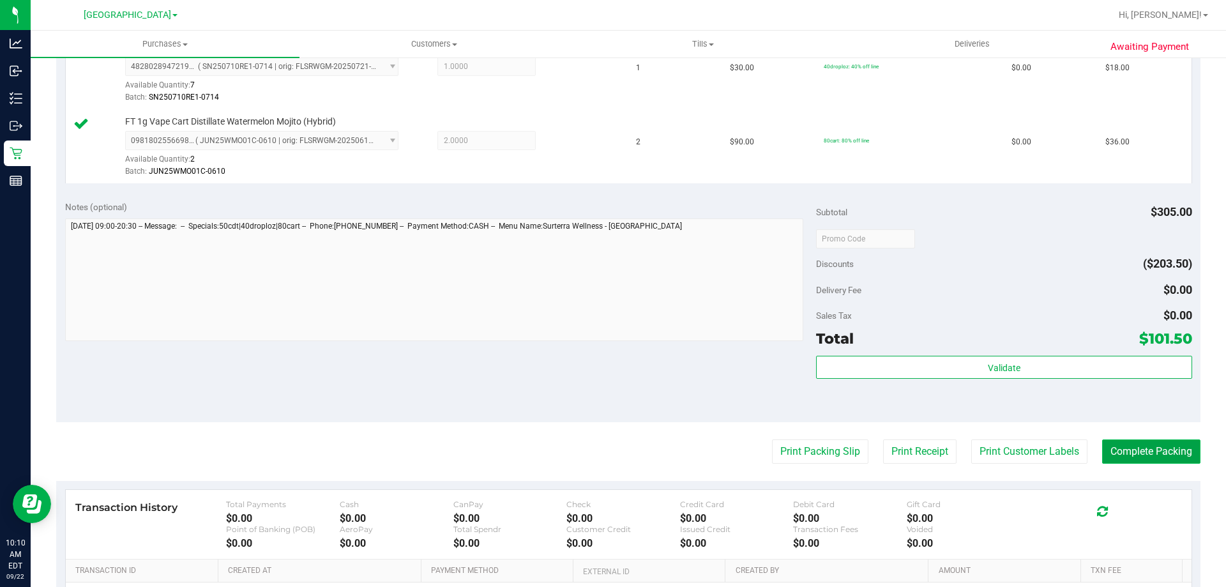
click at [1161, 448] on button "Complete Packing" at bounding box center [1151, 451] width 98 height 24
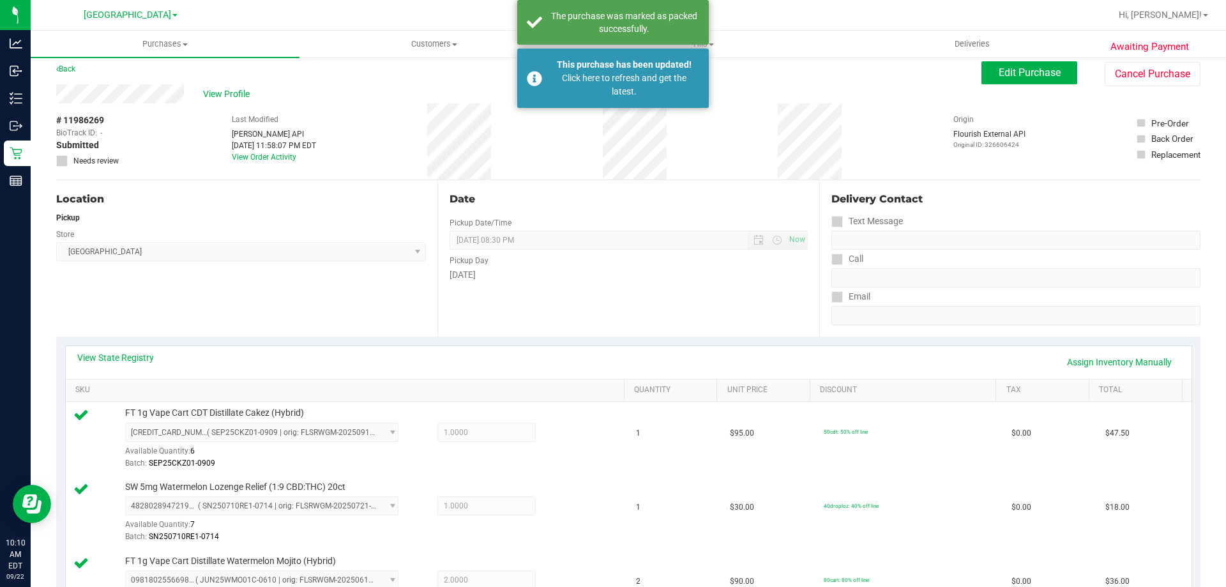
scroll to position [0, 0]
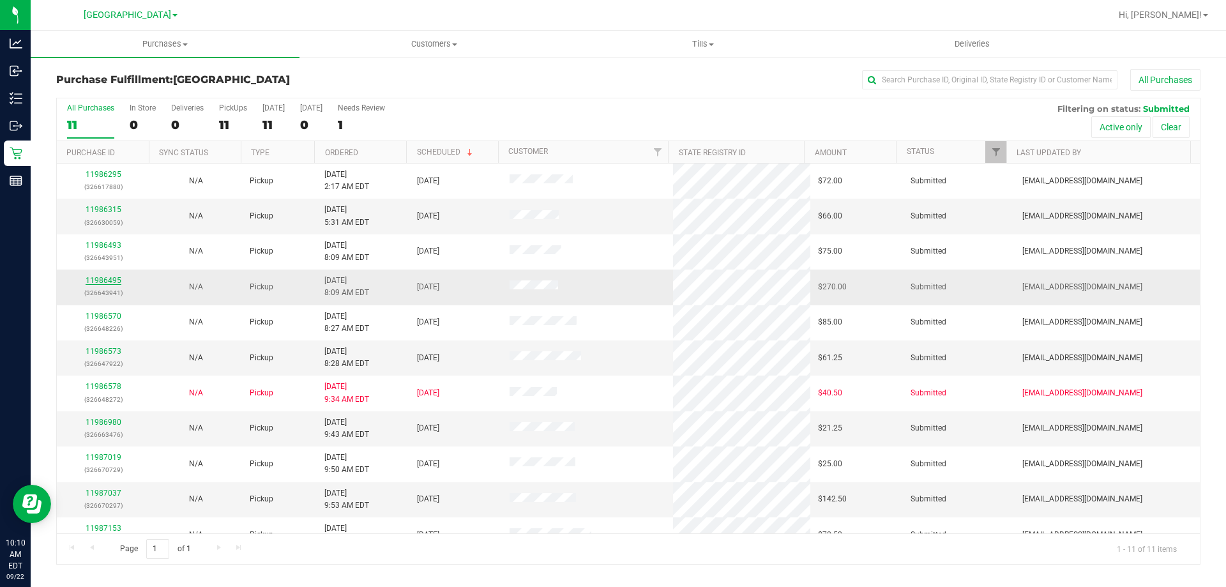
click at [104, 280] on link "11986495" at bounding box center [104, 280] width 36 height 9
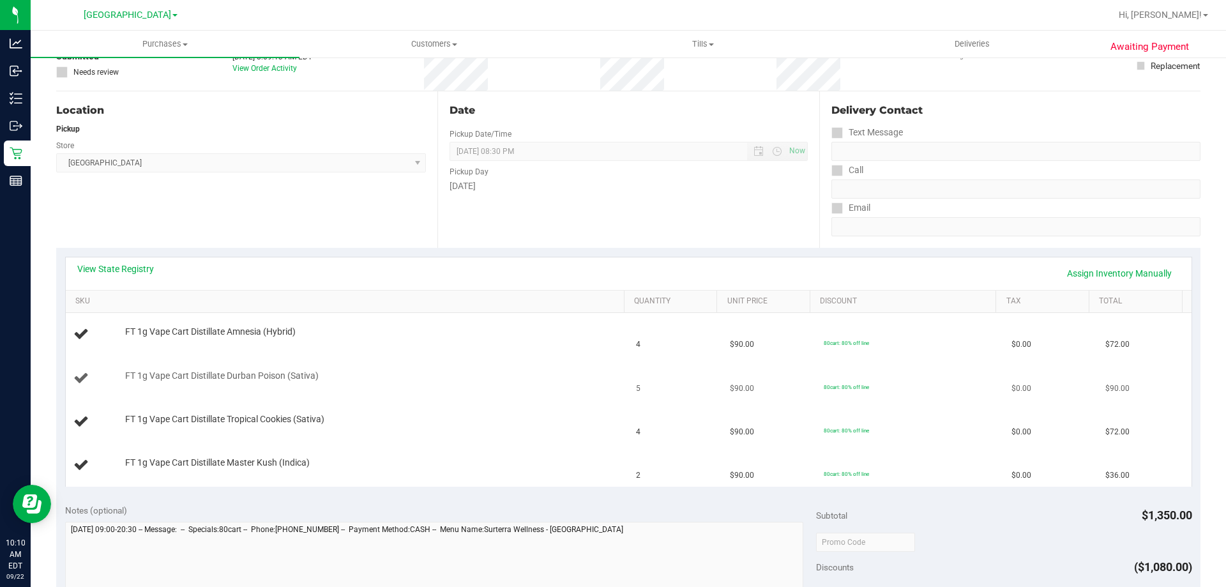
scroll to position [128, 0]
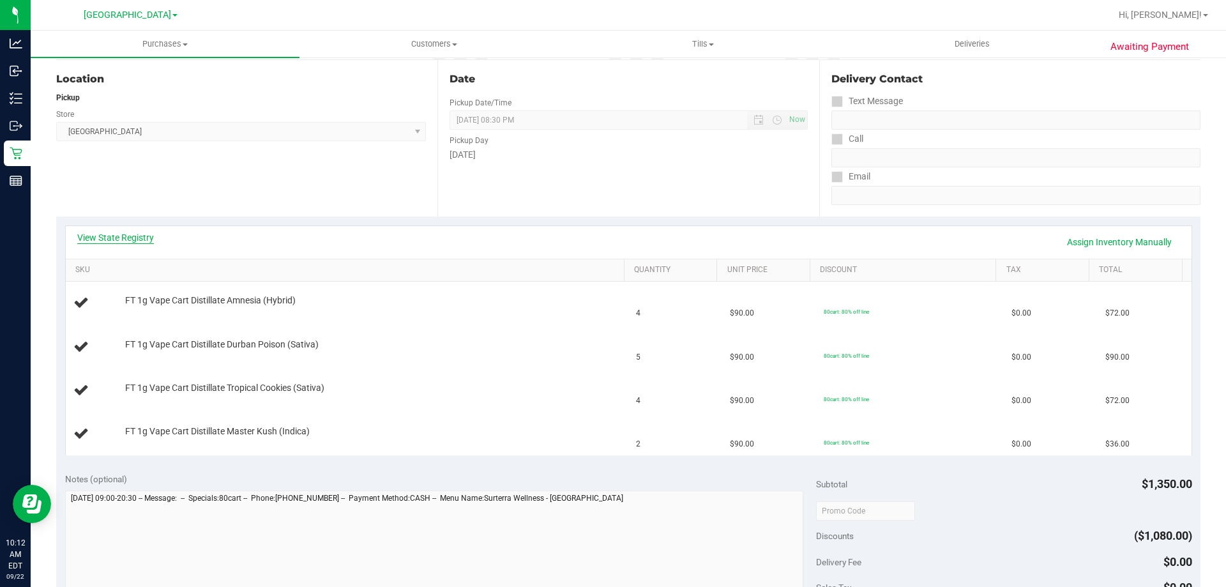
click at [117, 239] on link "View State Registry" at bounding box center [115, 237] width 77 height 13
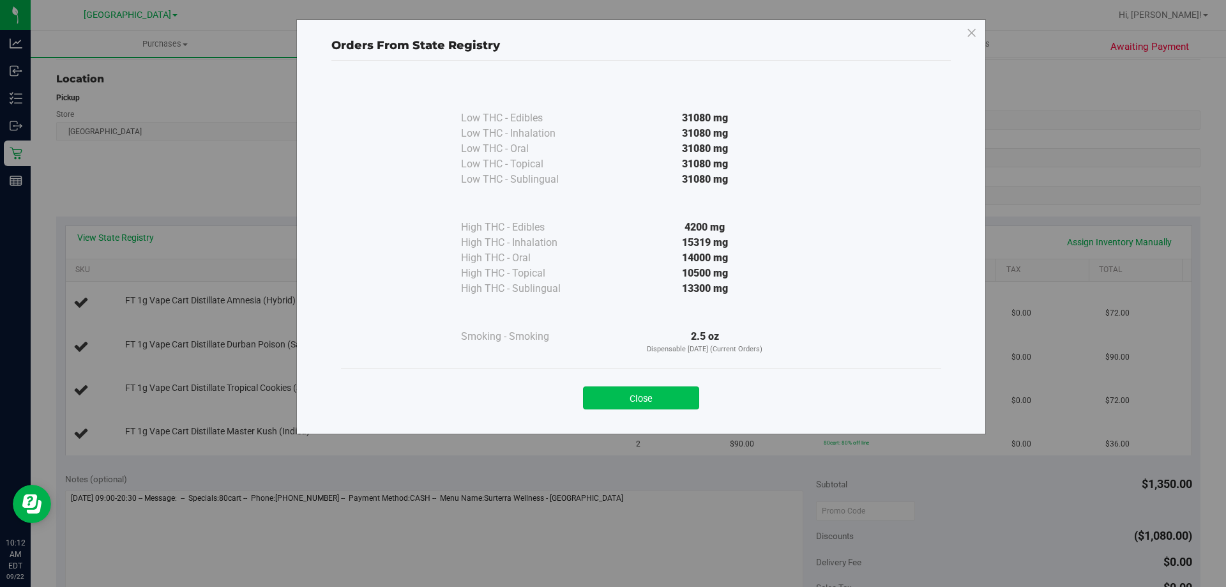
click at [624, 393] on button "Close" at bounding box center [641, 397] width 116 height 23
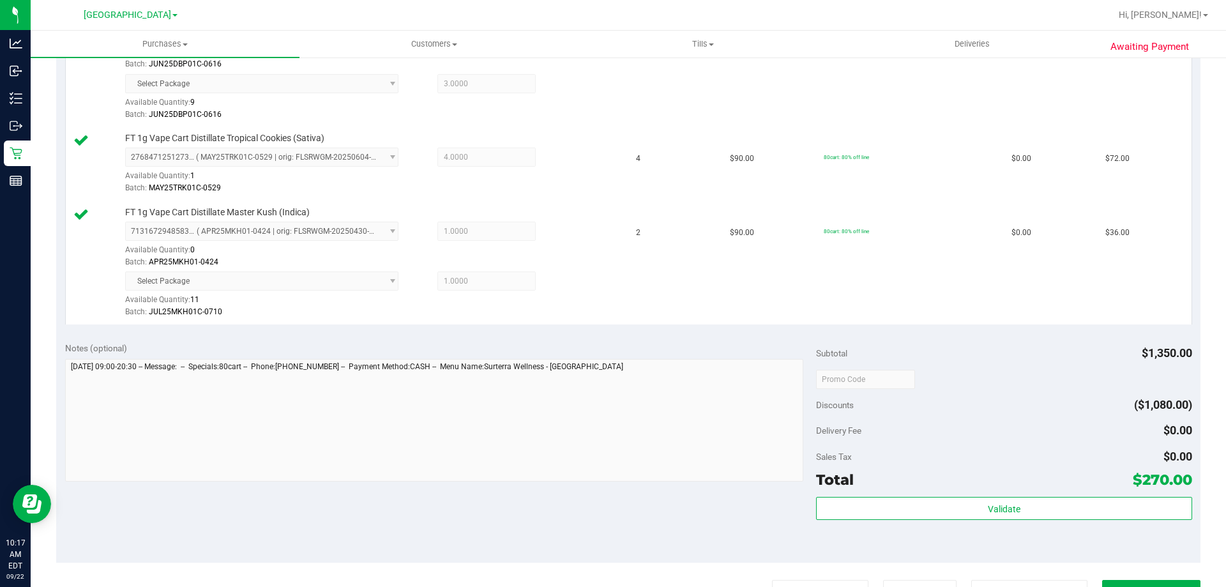
scroll to position [511, 0]
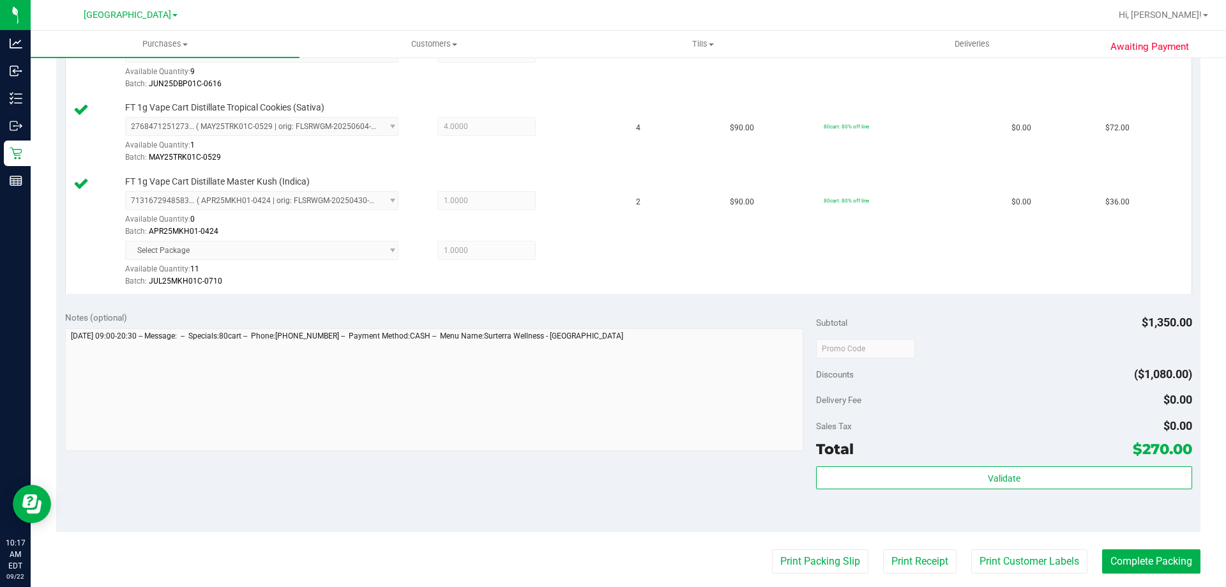
drag, startPoint x: 1024, startPoint y: 491, endPoint x: 1020, endPoint y: 481, distance: 10.9
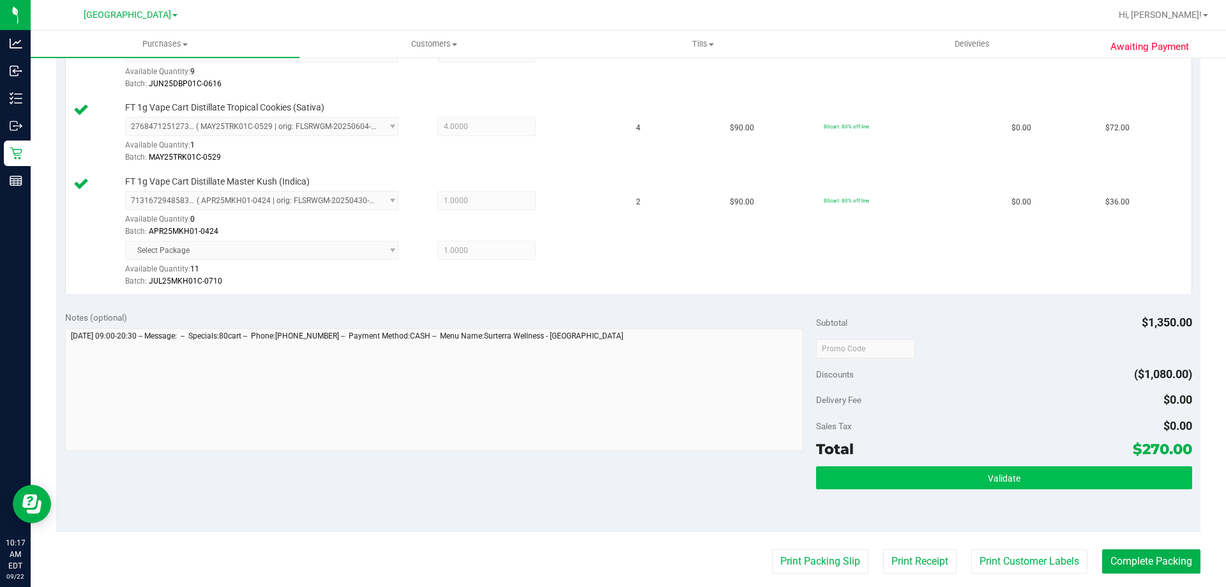
click at [1024, 489] on div "Validate" at bounding box center [1003, 494] width 375 height 57
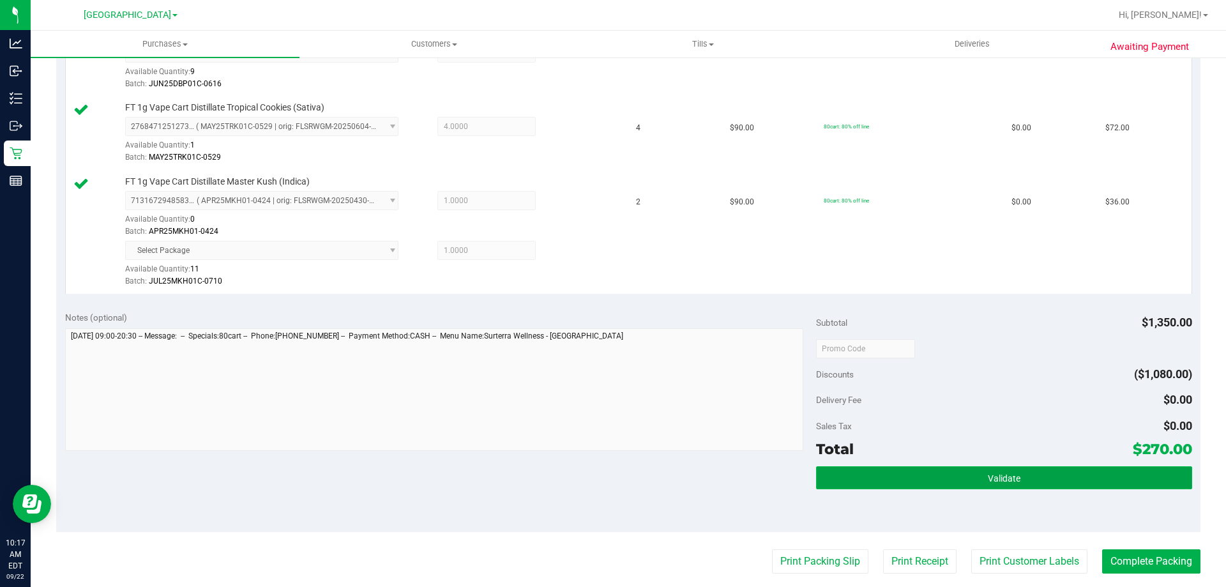
click at [1019, 479] on button "Validate" at bounding box center [1003, 477] width 375 height 23
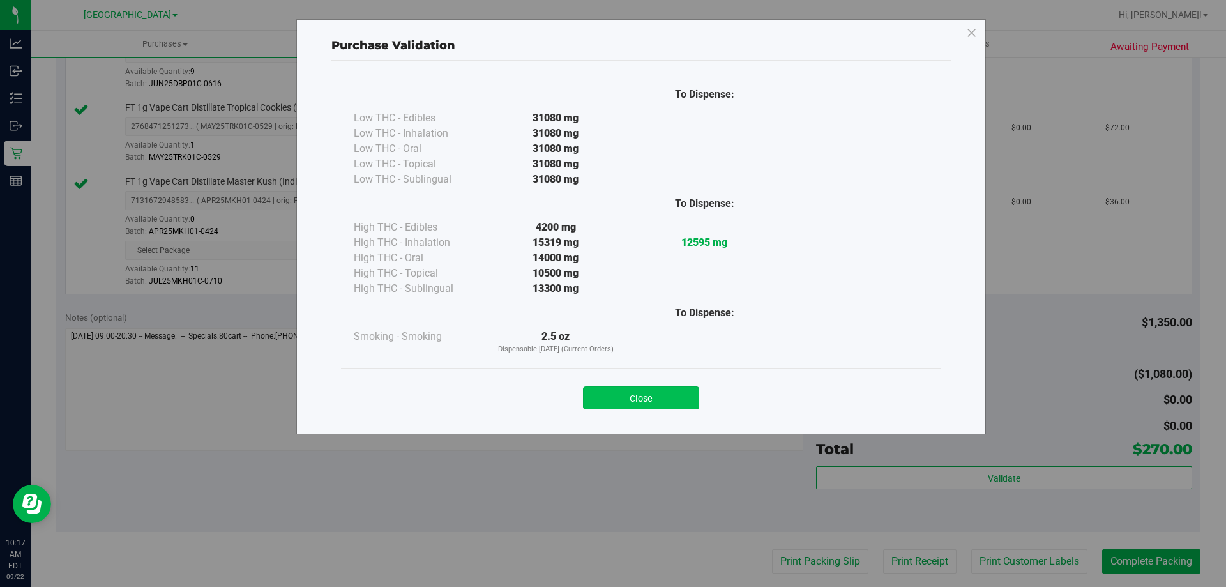
click at [686, 395] on button "Close" at bounding box center [641, 397] width 116 height 23
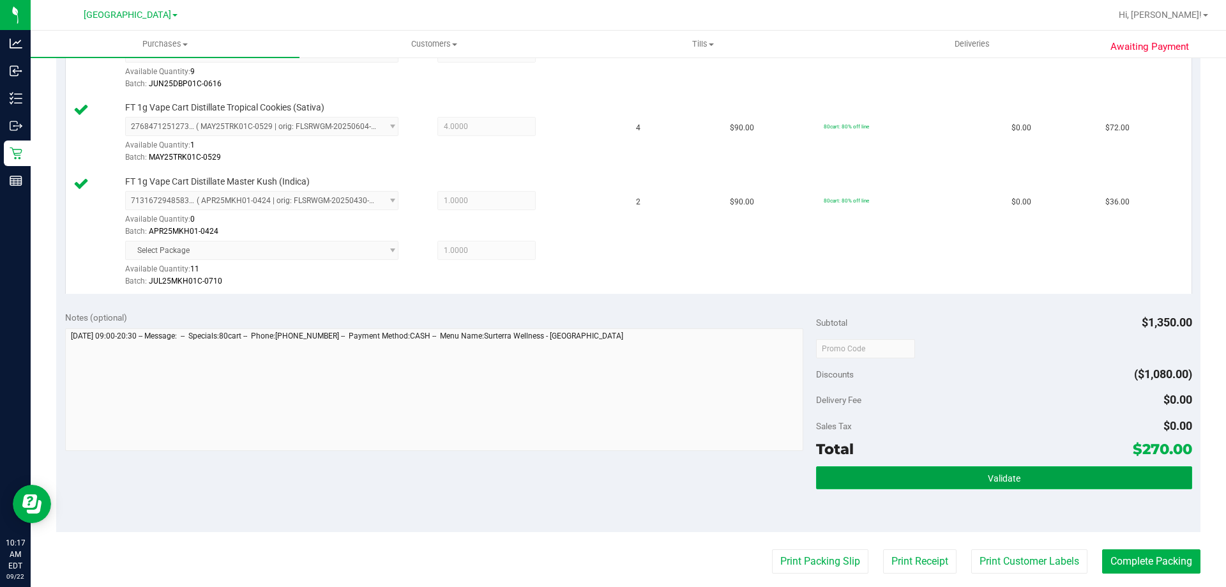
click at [872, 487] on button "Validate" at bounding box center [1003, 477] width 375 height 23
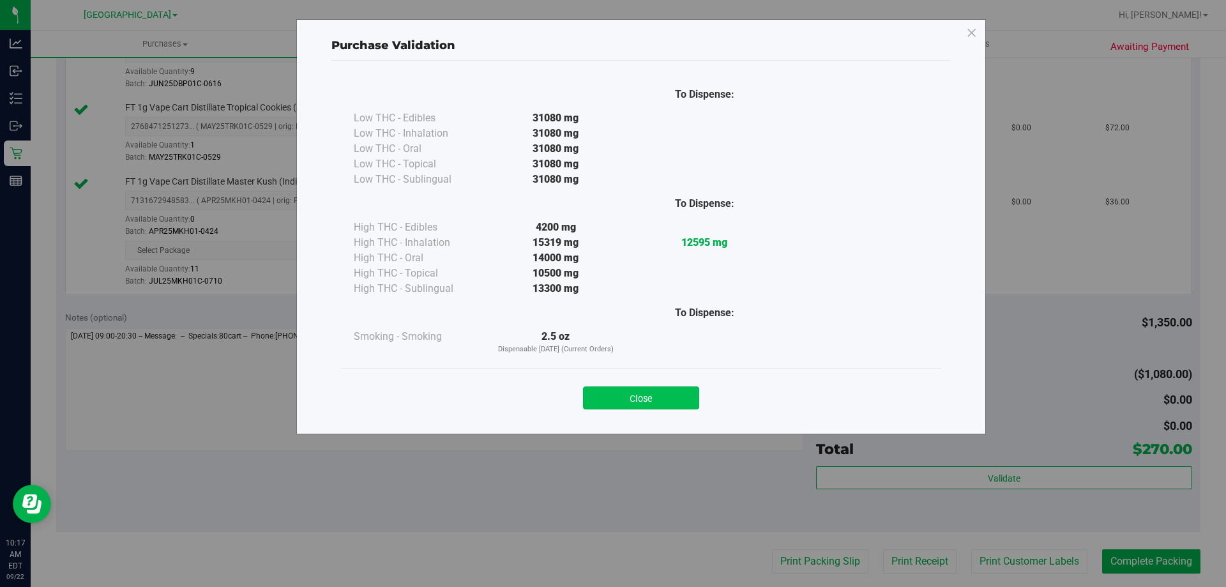
click at [690, 390] on button "Close" at bounding box center [641, 397] width 116 height 23
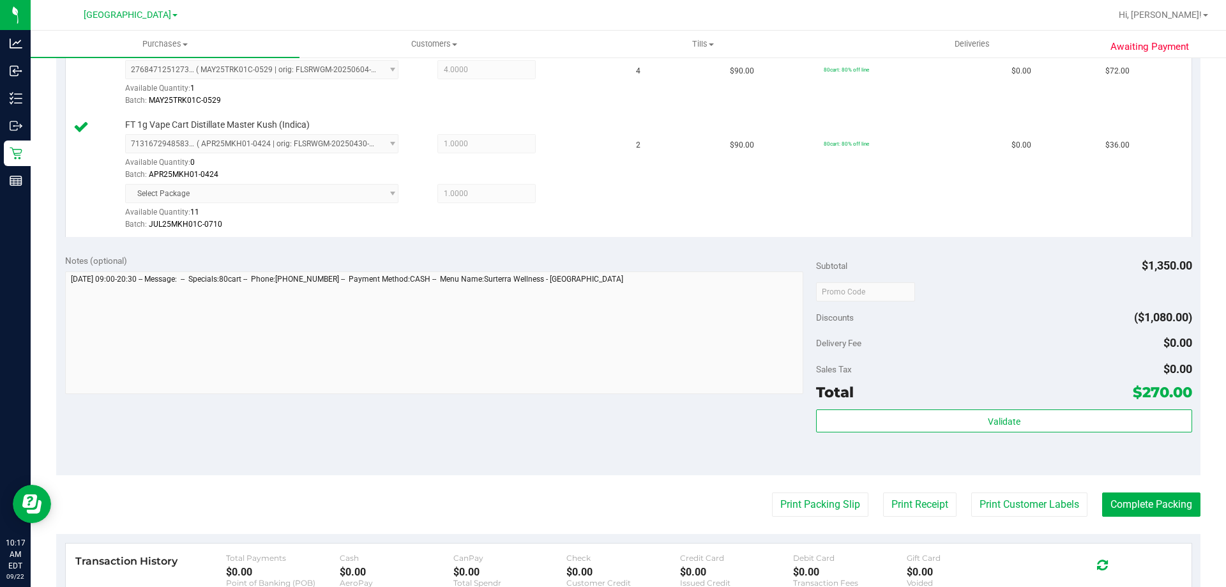
scroll to position [639, 0]
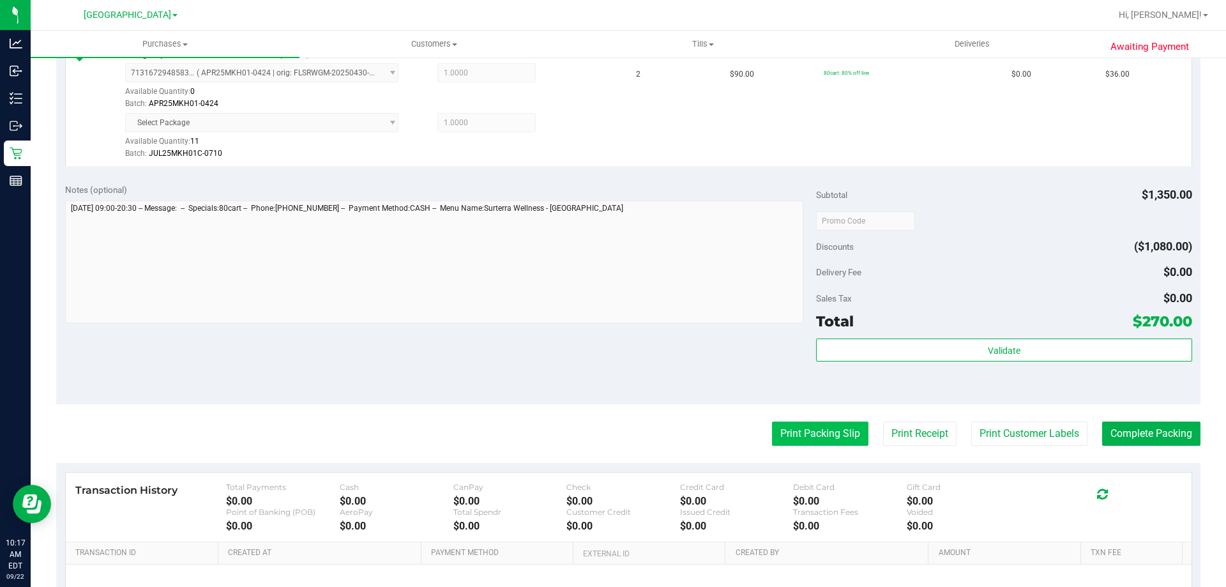
click at [805, 427] on button "Print Packing Slip" at bounding box center [820, 433] width 96 height 24
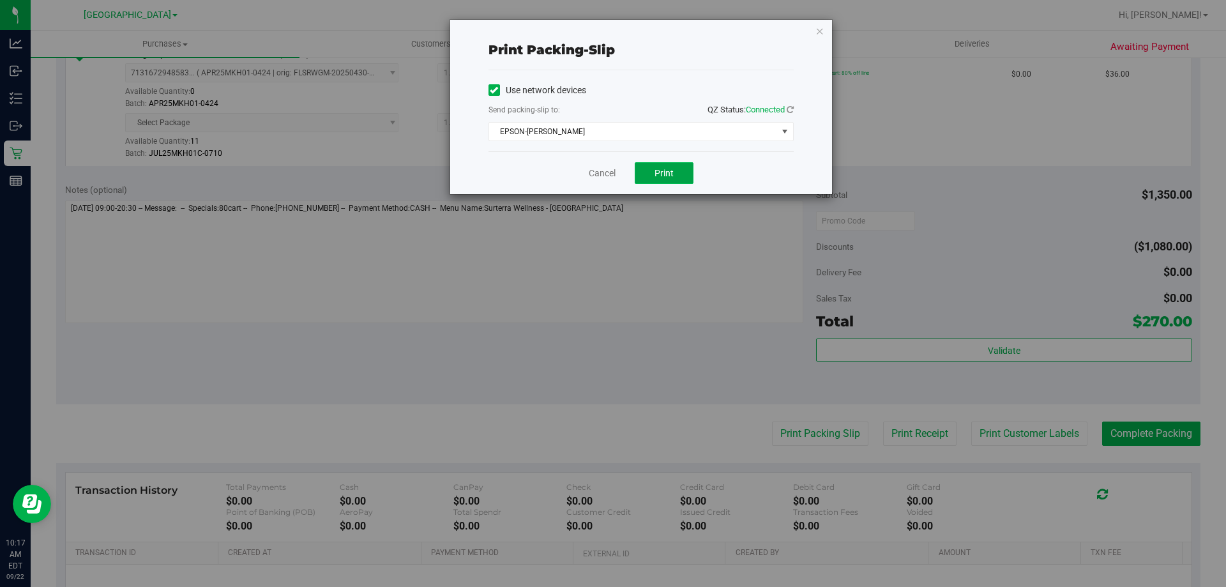
click at [659, 169] on span "Print" at bounding box center [664, 173] width 19 height 10
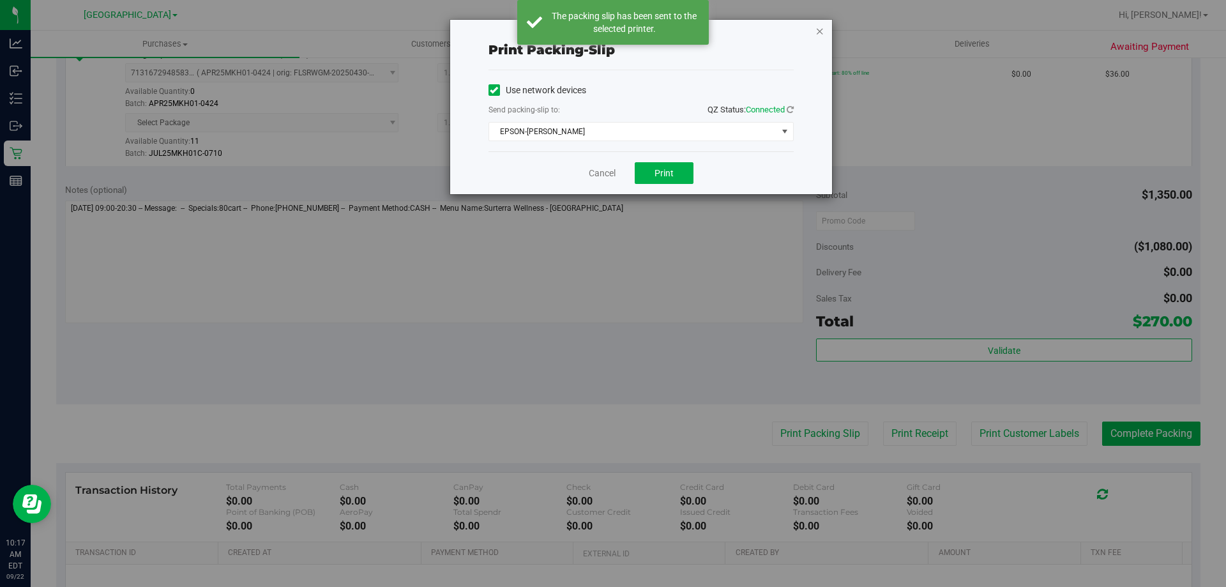
click at [817, 29] on icon "button" at bounding box center [819, 30] width 9 height 15
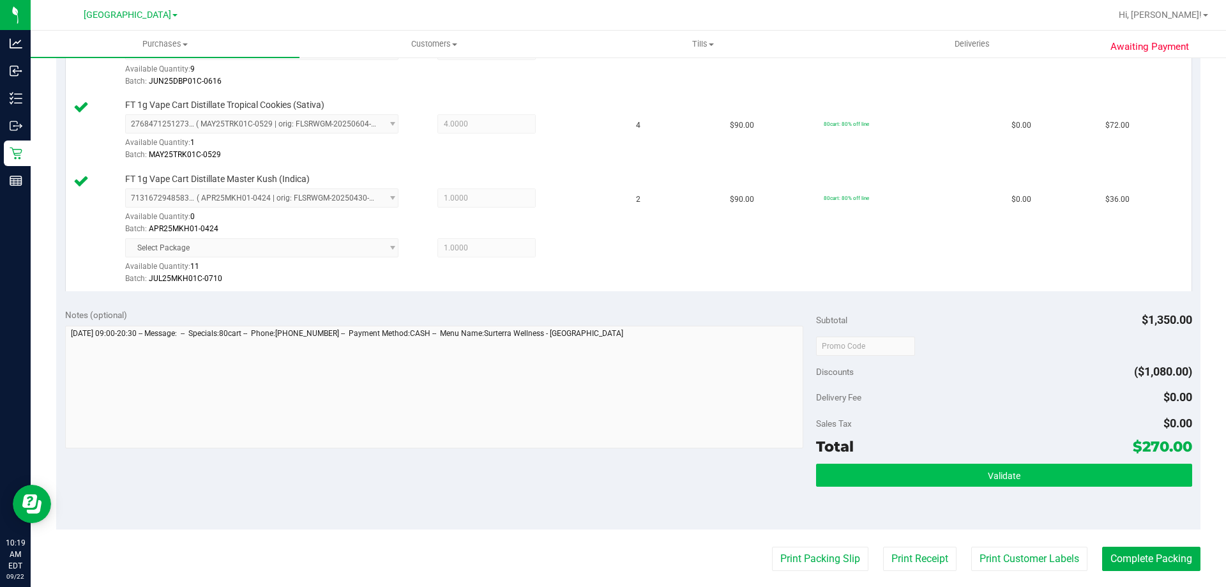
scroll to position [524, 0]
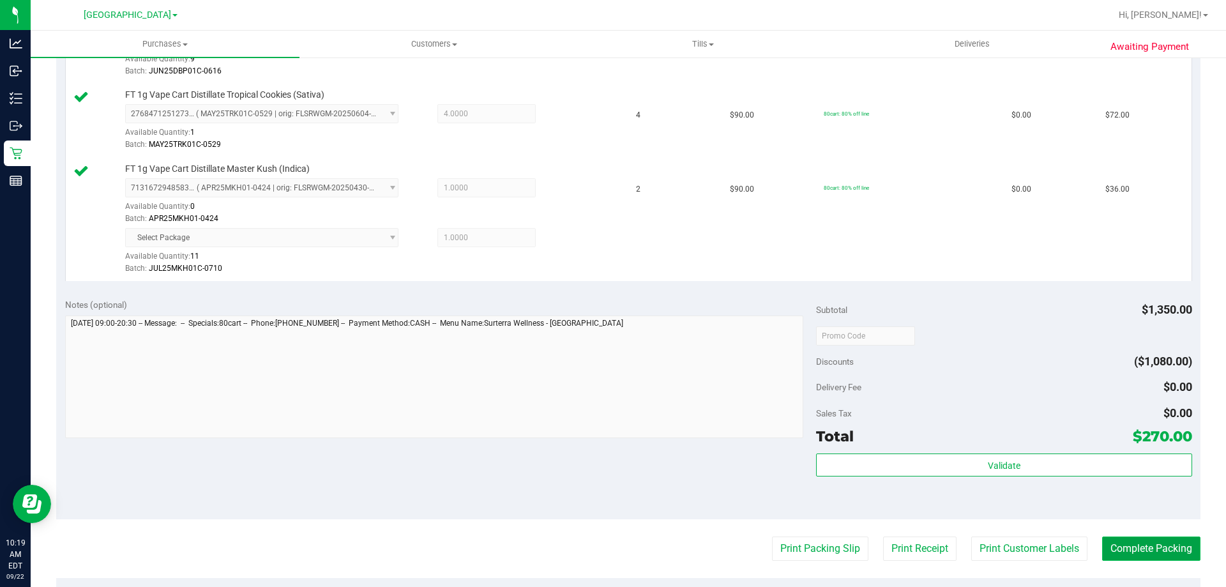
click at [1156, 559] on button "Complete Packing" at bounding box center [1151, 548] width 98 height 24
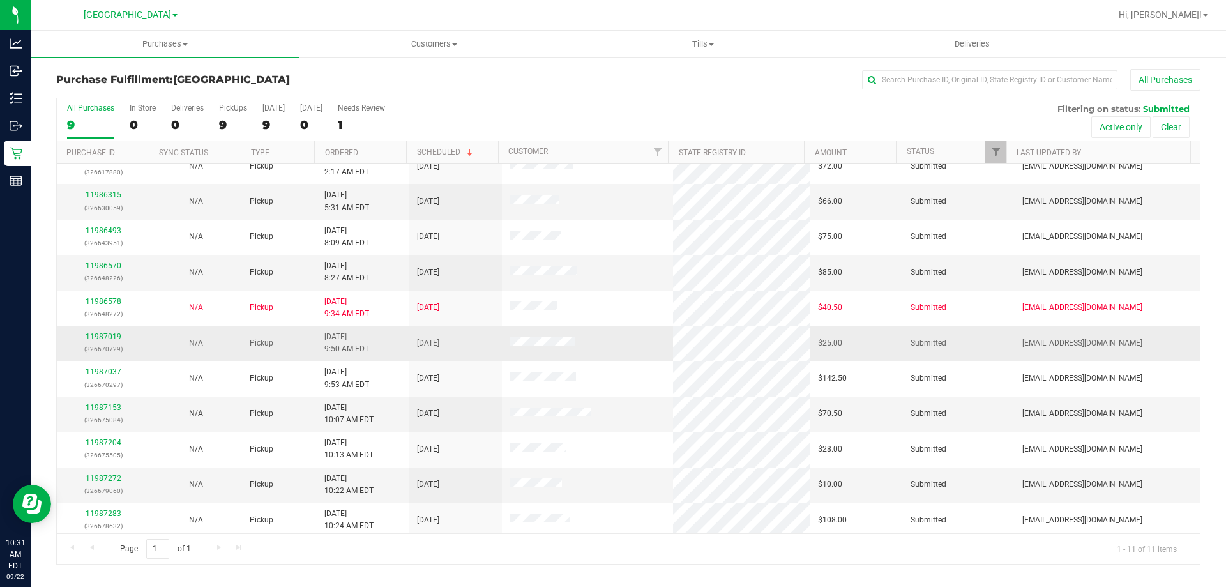
scroll to position [19, 0]
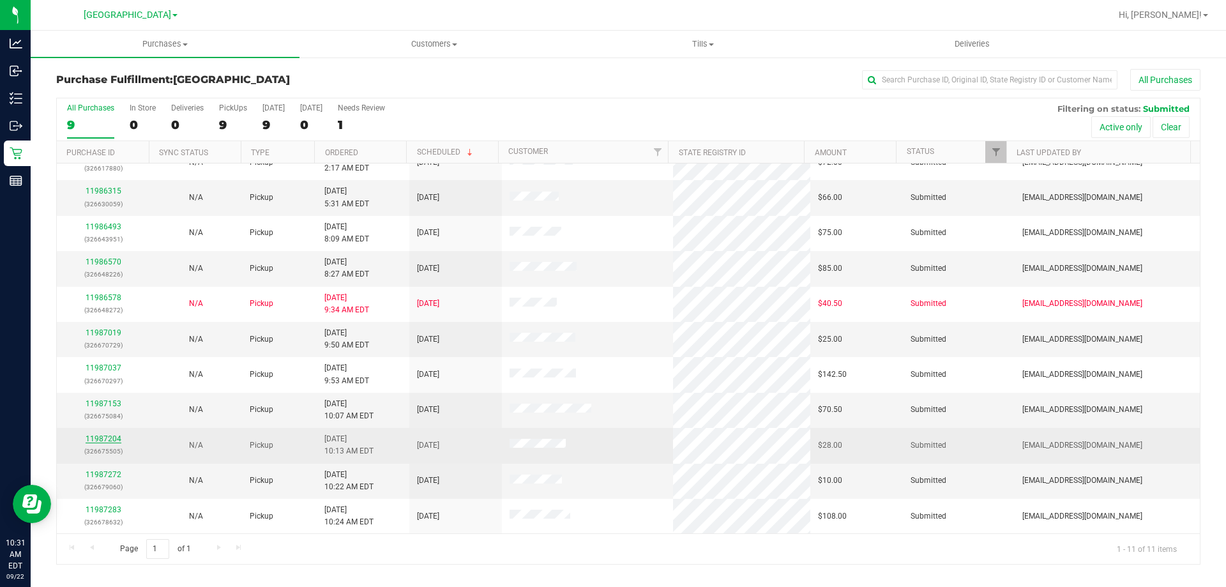
click at [101, 436] on link "11987204" at bounding box center [104, 438] width 36 height 9
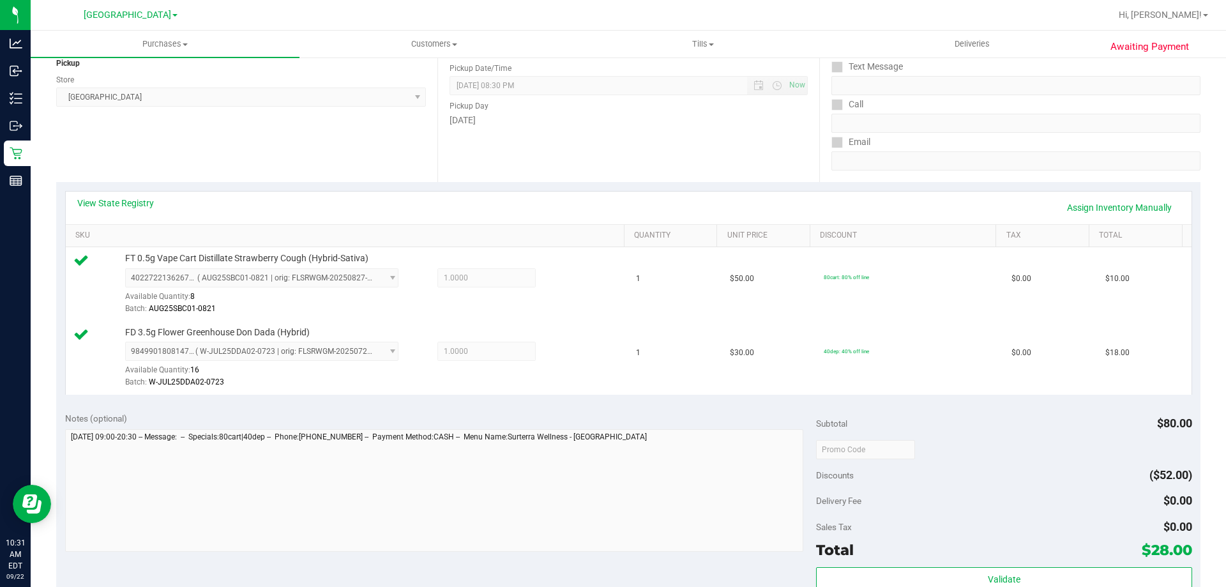
scroll to position [192, 0]
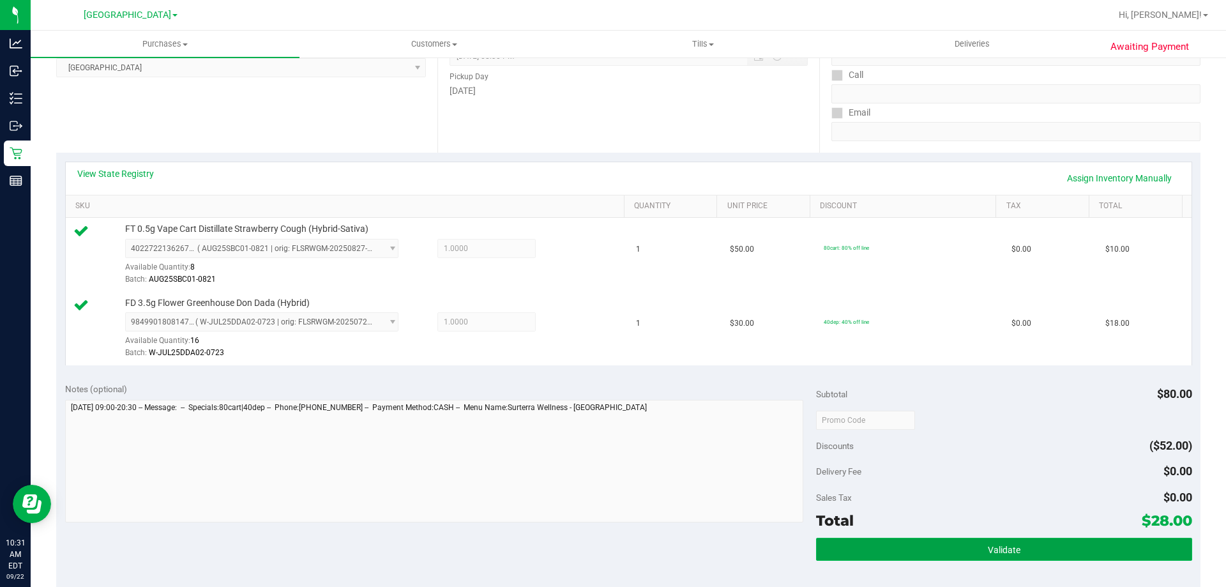
click at [965, 541] on button "Validate" at bounding box center [1003, 549] width 375 height 23
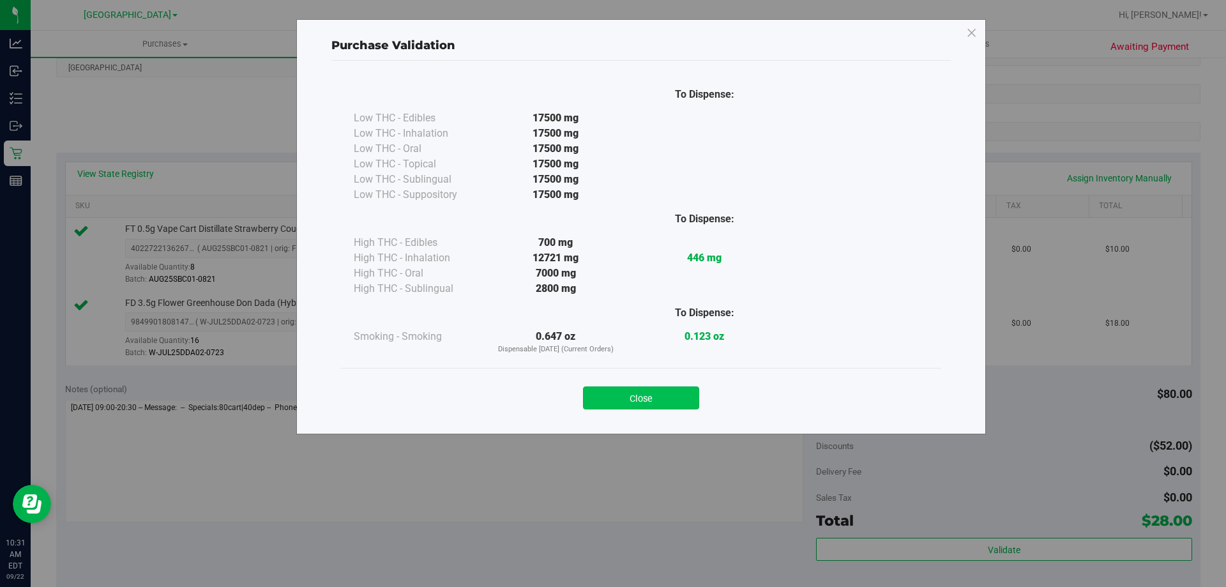
click at [634, 405] on button "Close" at bounding box center [641, 397] width 116 height 23
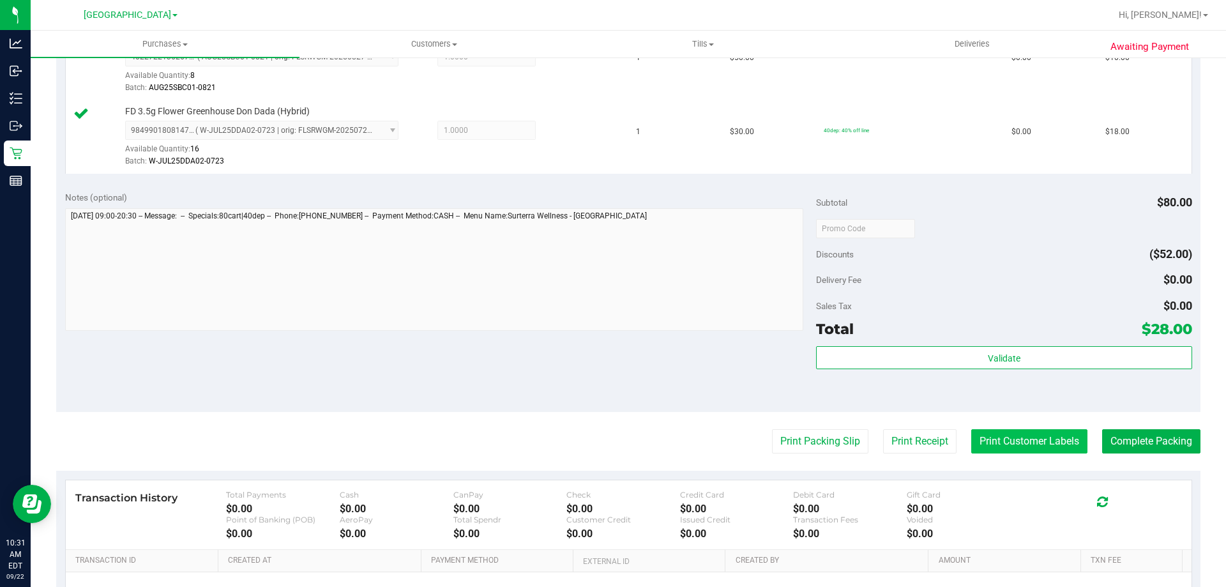
scroll to position [447, 0]
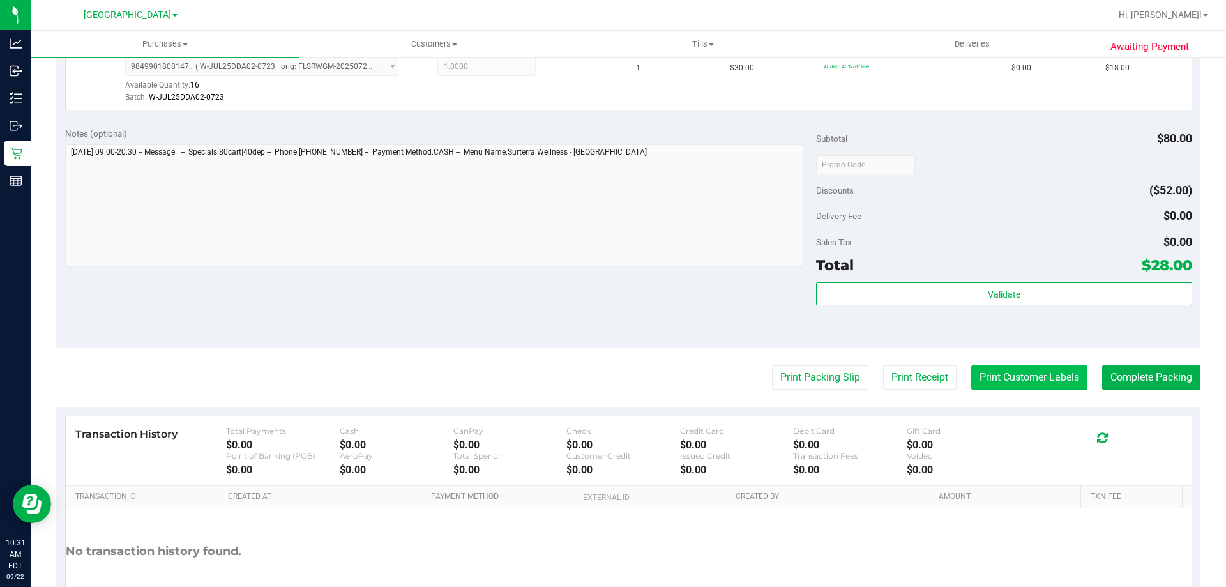
click at [992, 383] on button "Print Customer Labels" at bounding box center [1029, 377] width 116 height 24
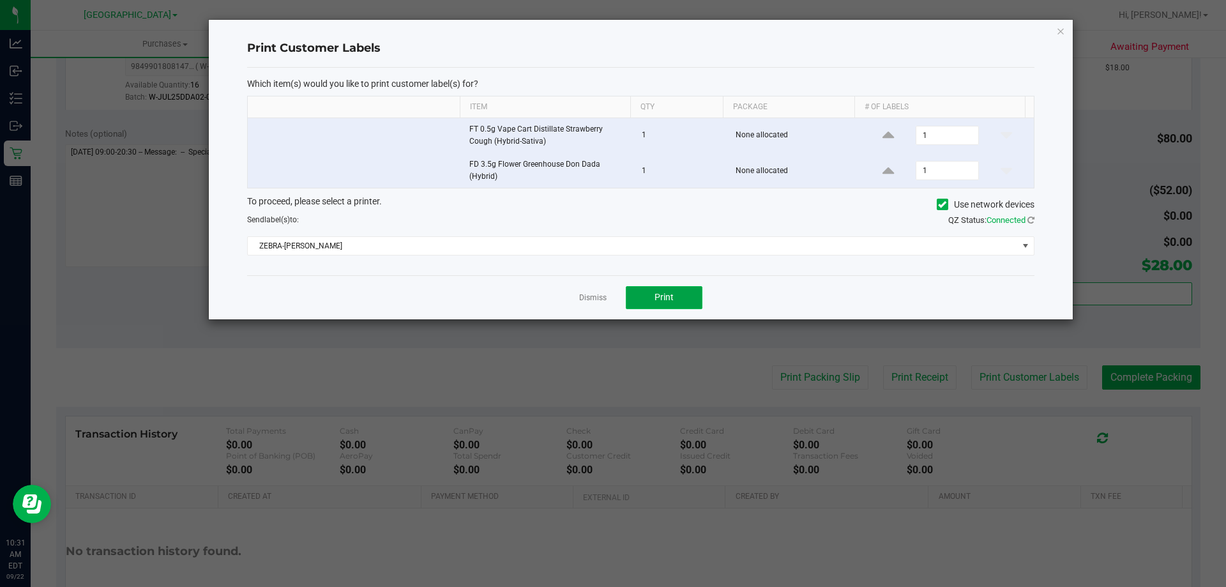
click at [683, 291] on button "Print" at bounding box center [664, 297] width 77 height 23
click at [588, 297] on link "Dismiss" at bounding box center [592, 297] width 27 height 11
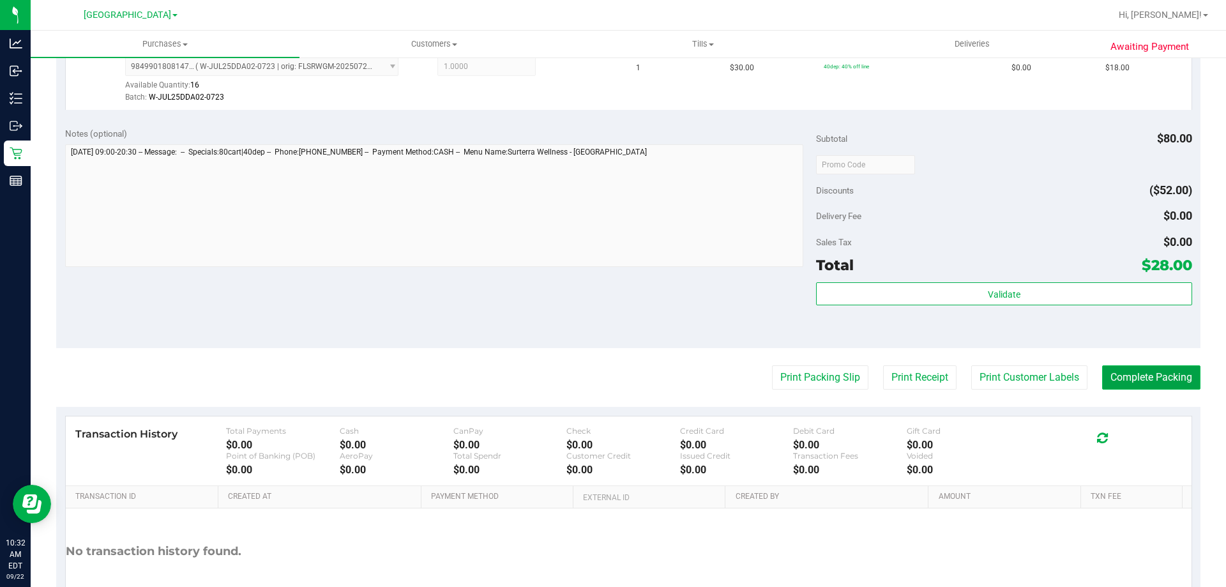
click at [1122, 376] on button "Complete Packing" at bounding box center [1151, 377] width 98 height 24
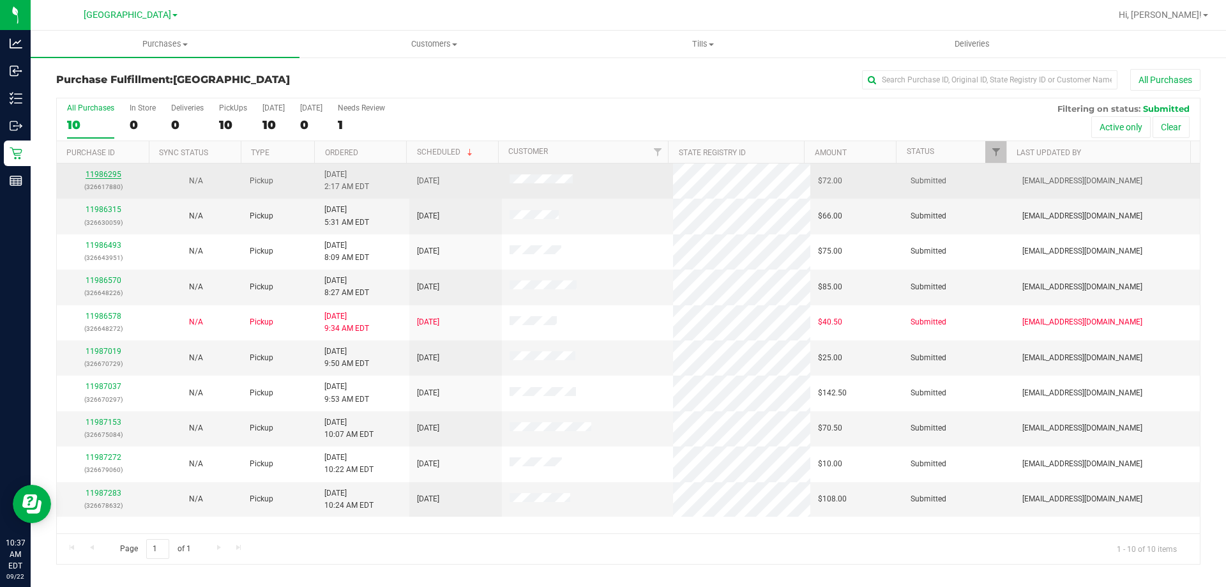
click at [107, 174] on link "11986295" at bounding box center [104, 174] width 36 height 9
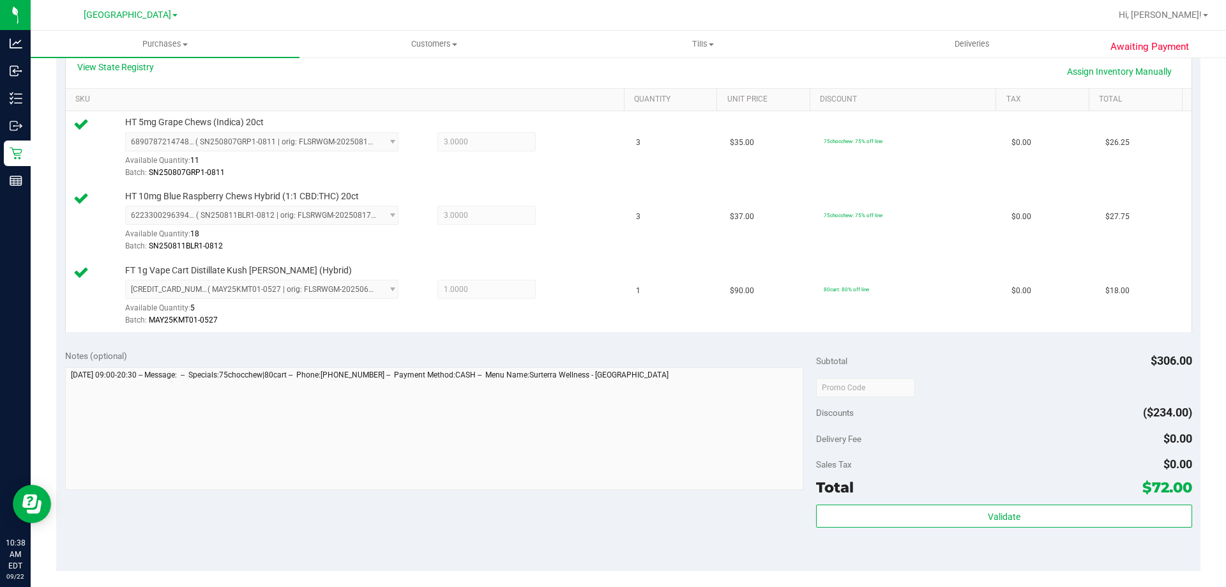
scroll to position [319, 0]
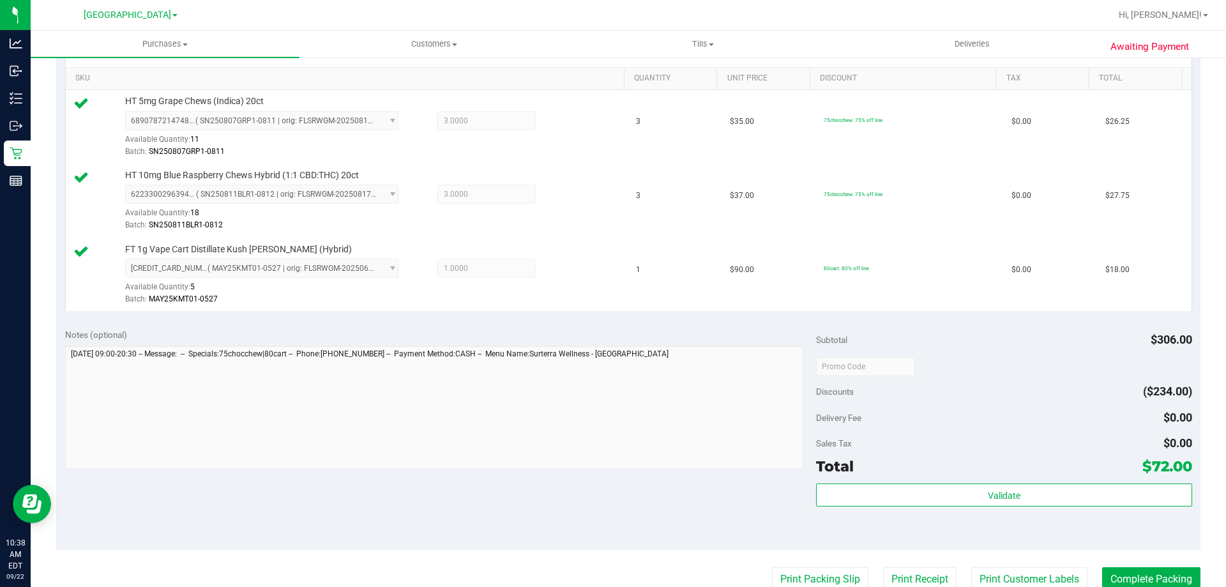
click at [1013, 509] on div "Validate" at bounding box center [1003, 511] width 375 height 57
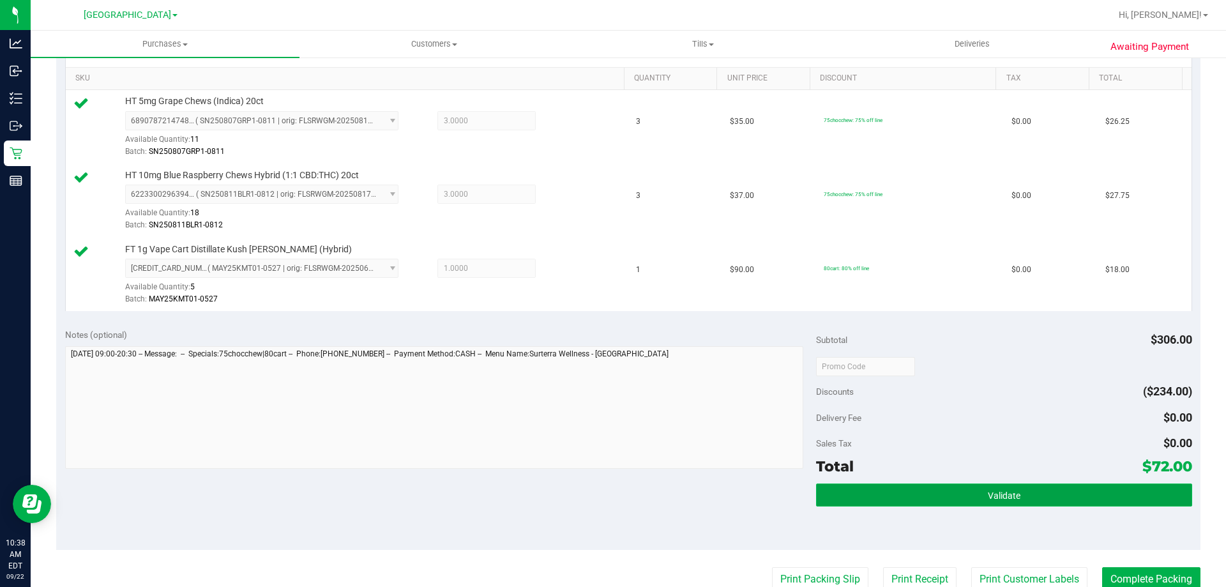
click at [1010, 500] on span "Validate" at bounding box center [1004, 495] width 33 height 10
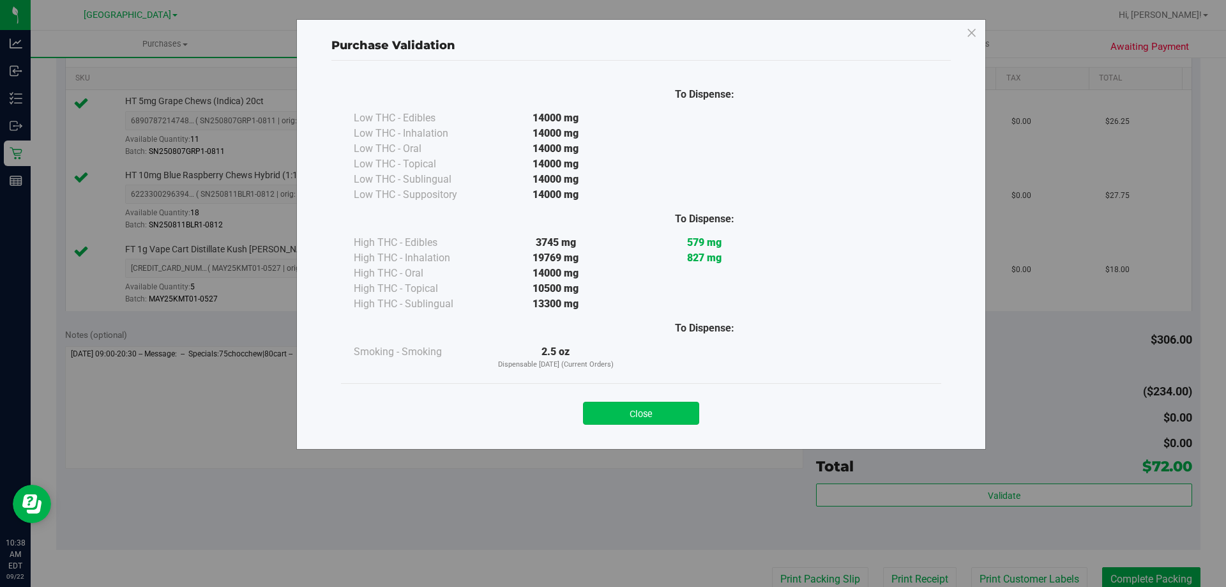
click at [608, 412] on button "Close" at bounding box center [641, 413] width 116 height 23
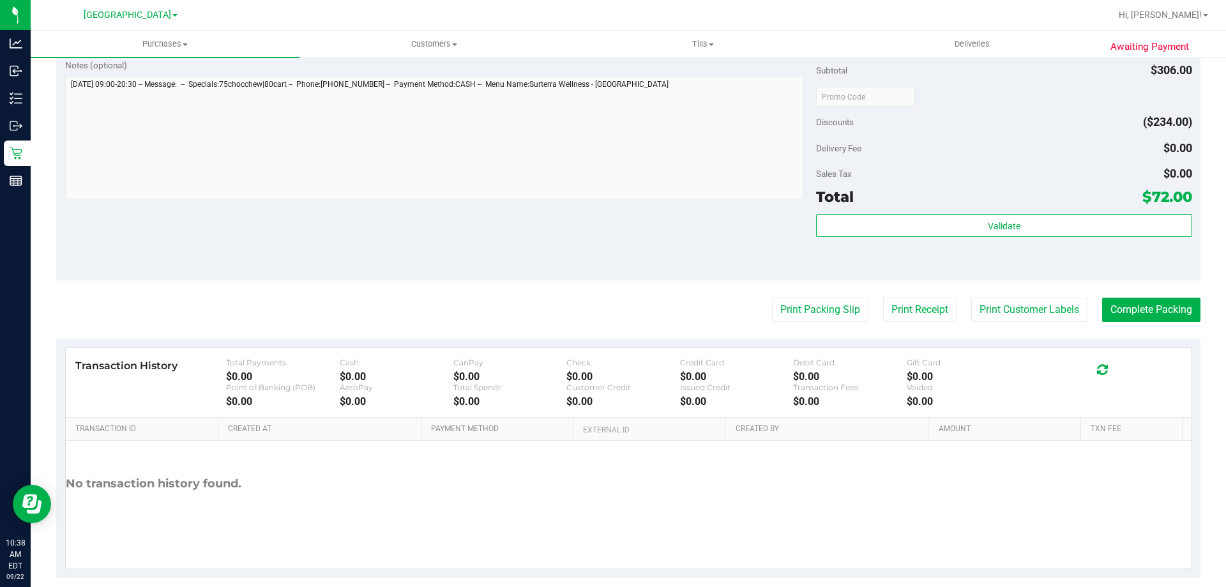
scroll to position [605, 0]
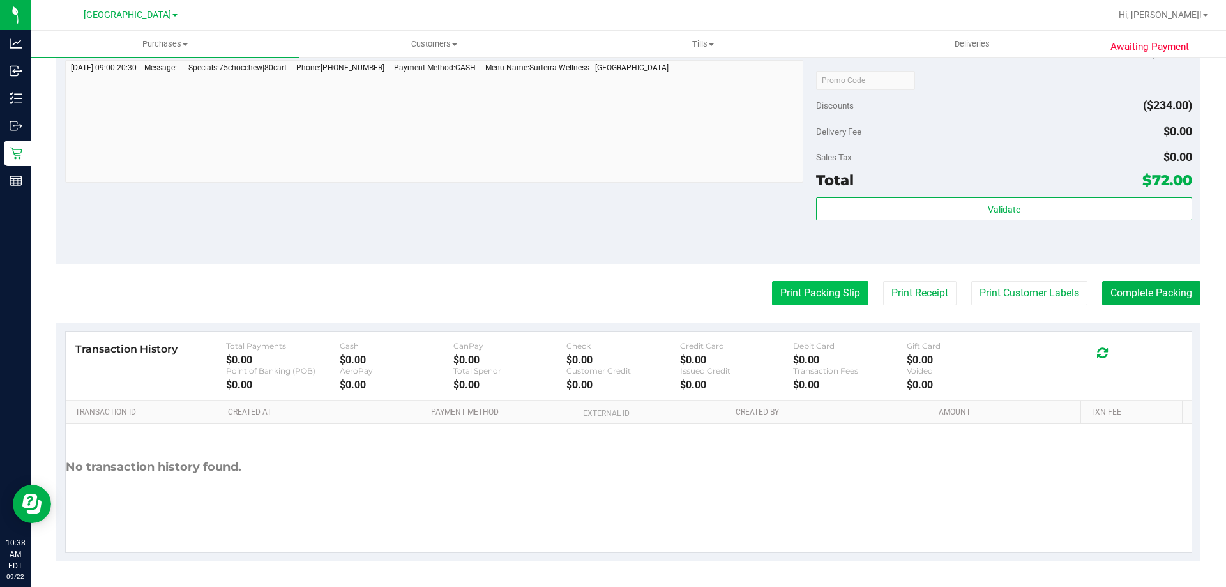
click at [837, 287] on button "Print Packing Slip" at bounding box center [820, 293] width 96 height 24
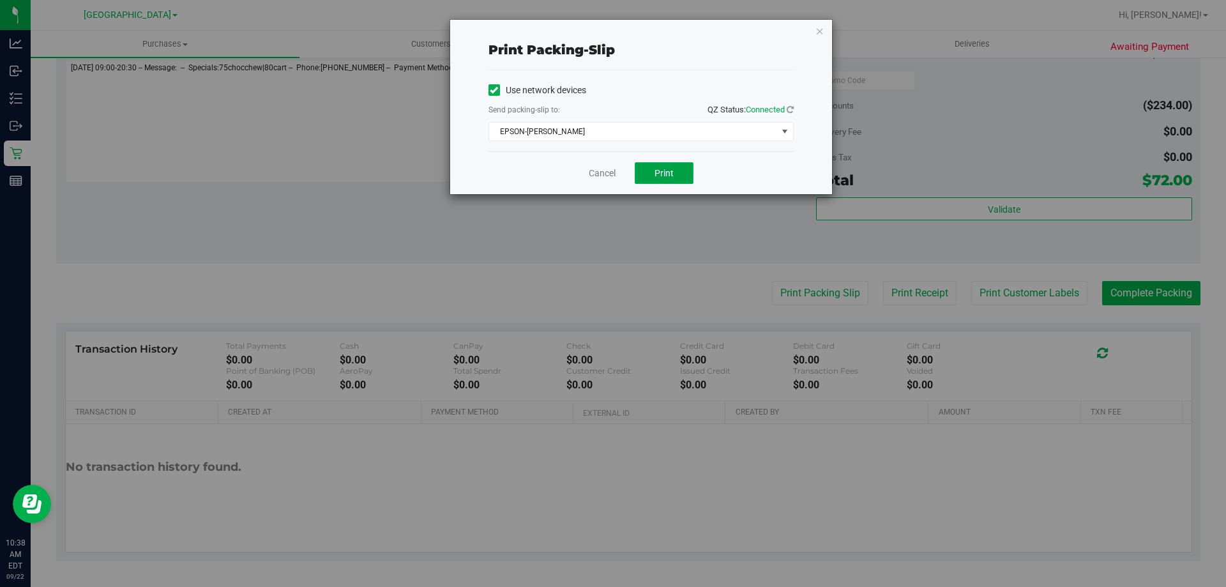
click at [661, 178] on span "Print" at bounding box center [664, 173] width 19 height 10
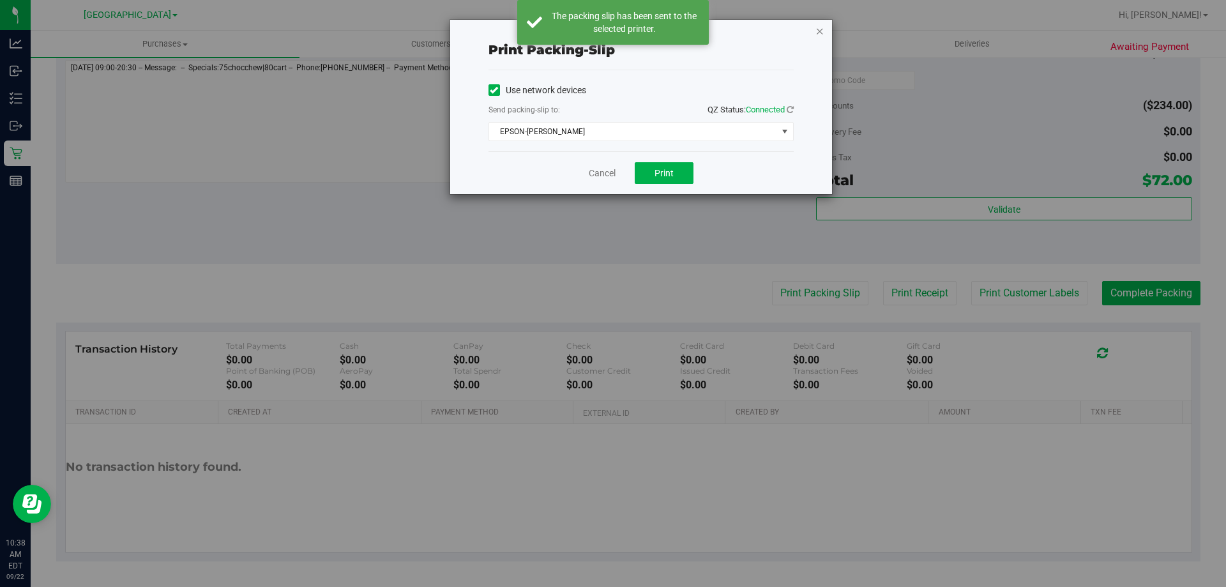
click at [822, 31] on icon "button" at bounding box center [819, 30] width 9 height 15
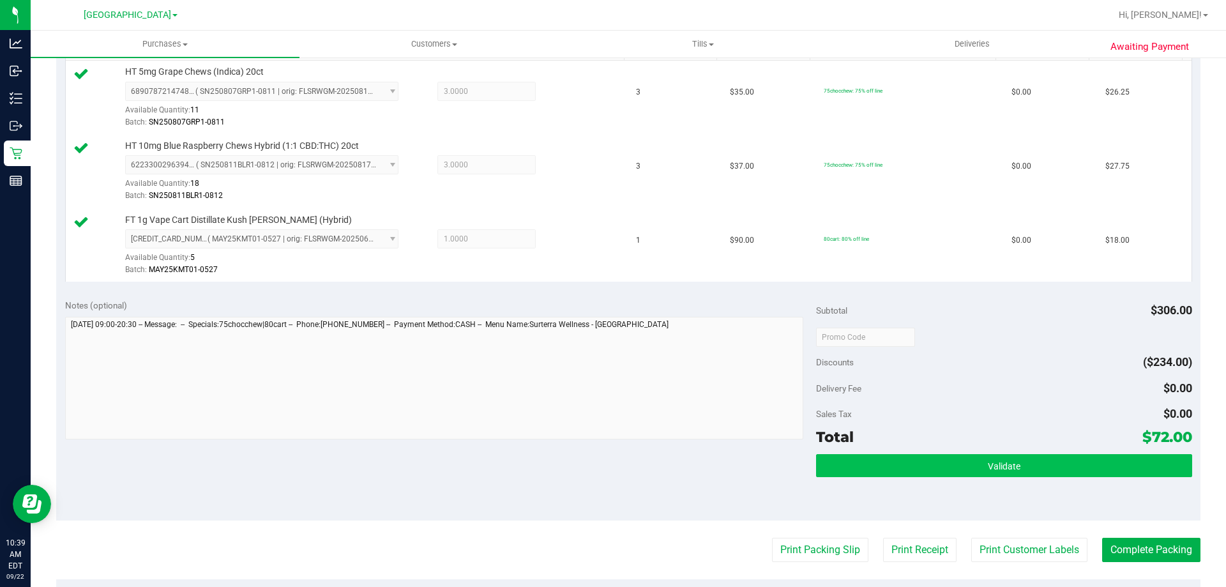
scroll to position [447, 0]
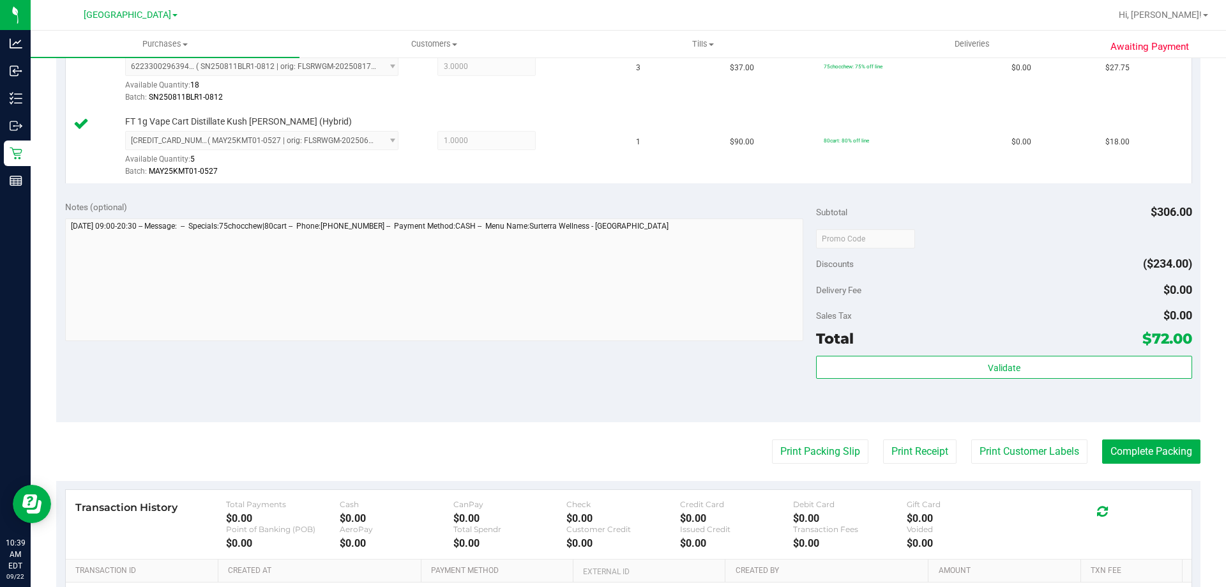
click at [1001, 348] on div "Total $72.00" at bounding box center [1003, 338] width 375 height 23
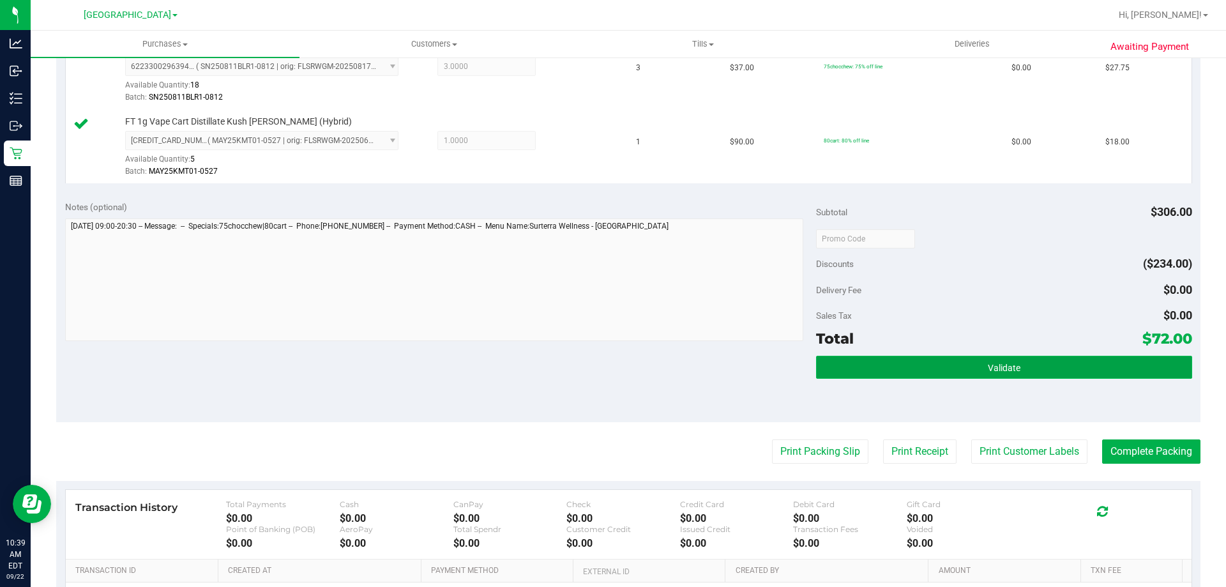
click at [1006, 357] on button "Validate" at bounding box center [1003, 367] width 375 height 23
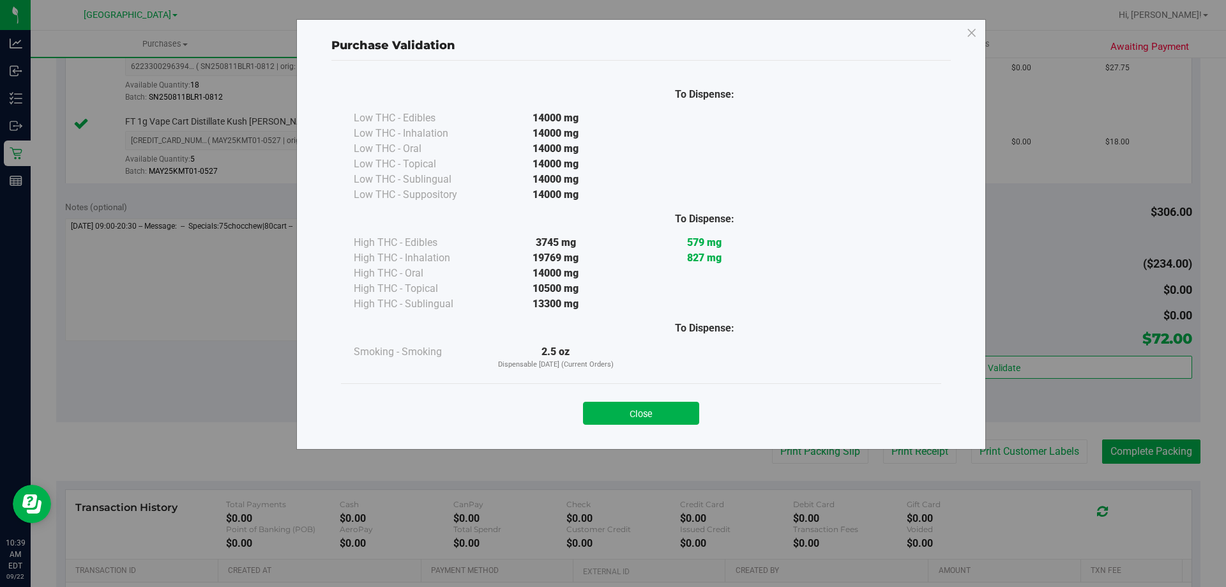
drag, startPoint x: 667, startPoint y: 413, endPoint x: 1194, endPoint y: 442, distance: 528.2
click at [667, 413] on button "Close" at bounding box center [641, 413] width 116 height 23
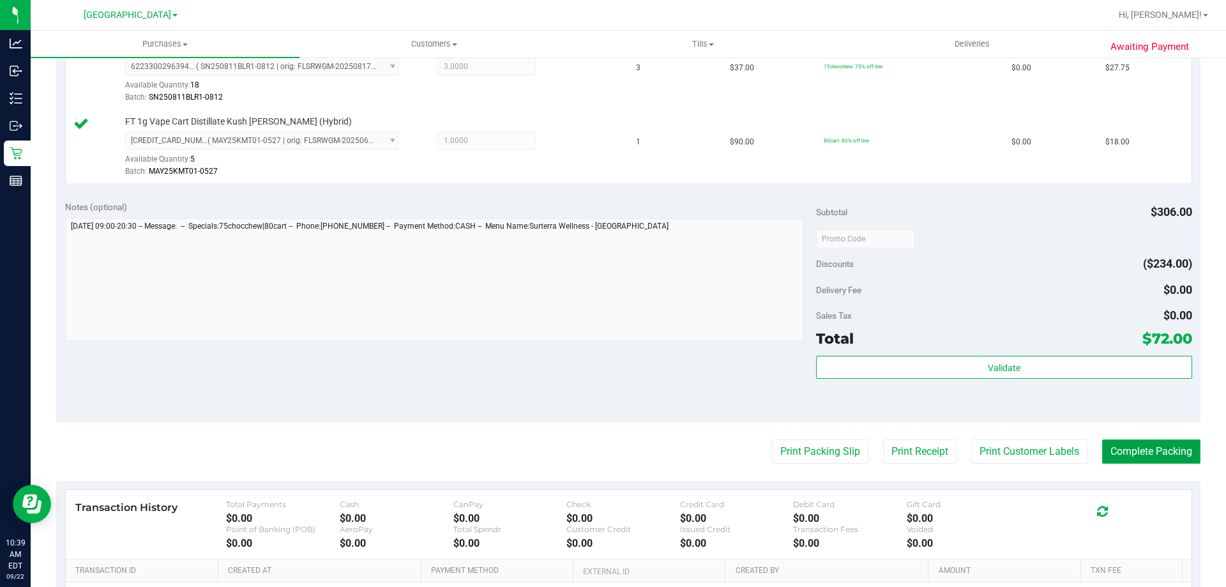
click at [1102, 442] on button "Complete Packing" at bounding box center [1151, 451] width 98 height 24
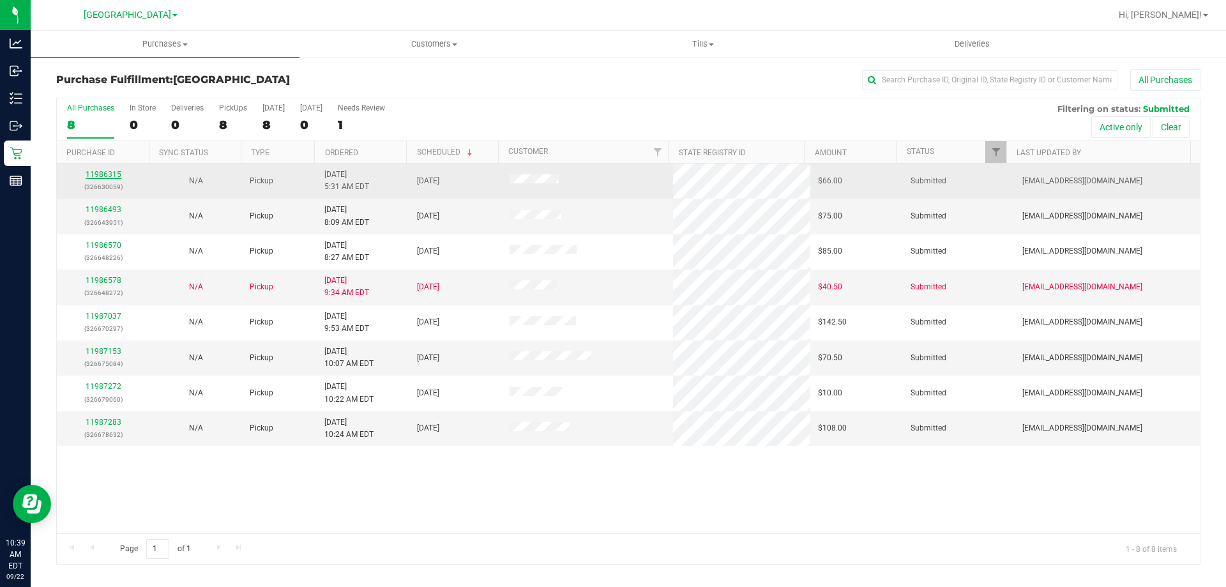
click at [112, 170] on link "11986315" at bounding box center [104, 174] width 36 height 9
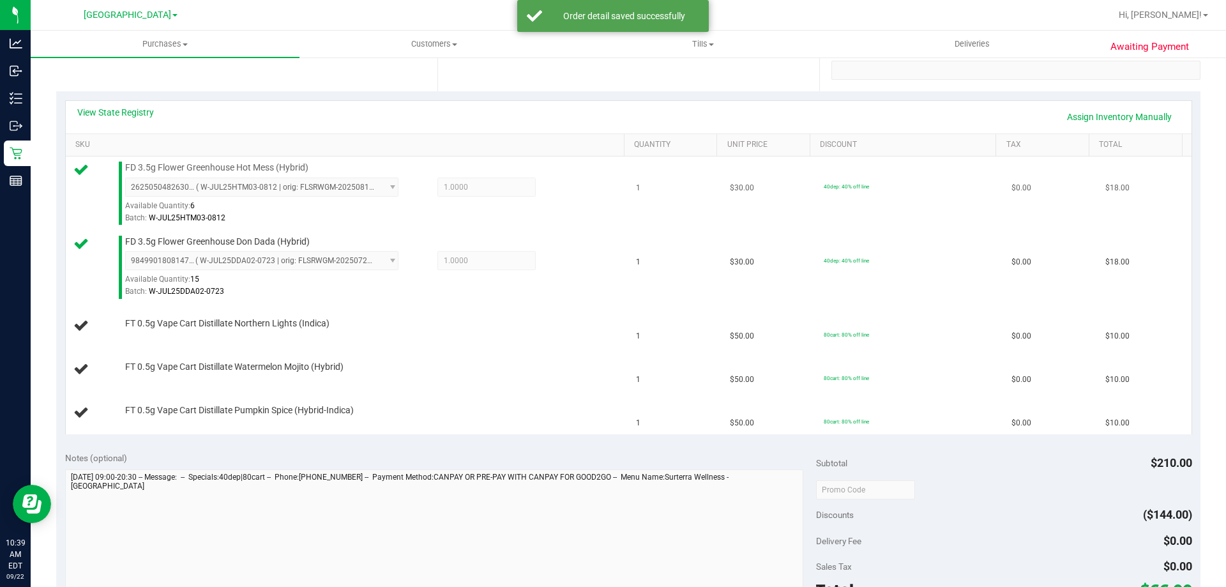
scroll to position [192, 0]
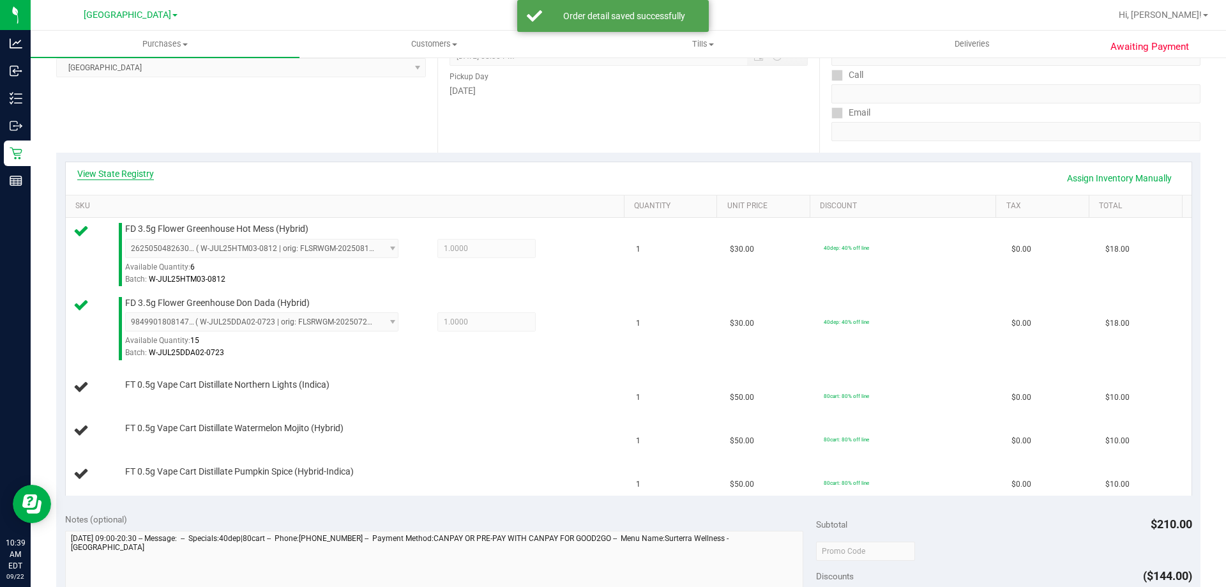
click at [144, 176] on link "View State Registry" at bounding box center [115, 173] width 77 height 13
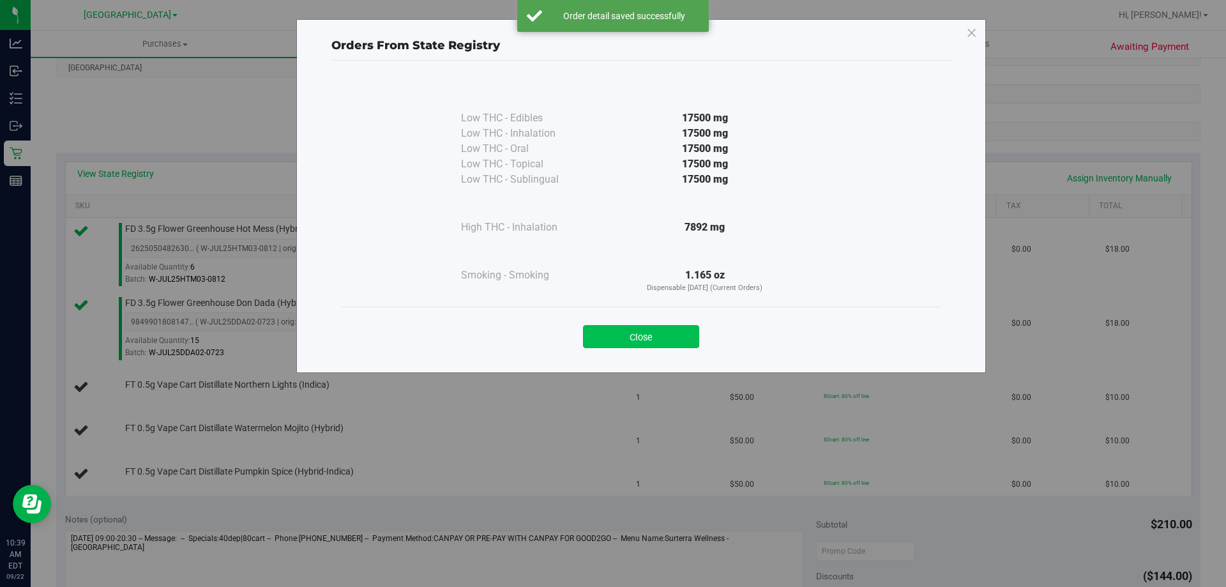
click at [643, 337] on button "Close" at bounding box center [641, 336] width 116 height 23
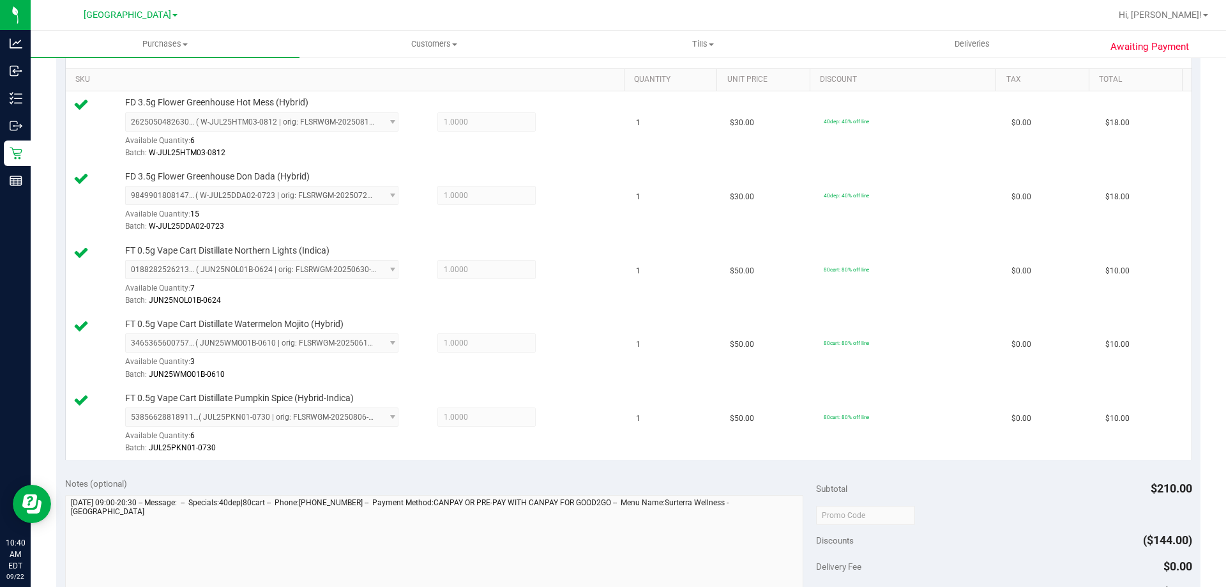
scroll to position [575, 0]
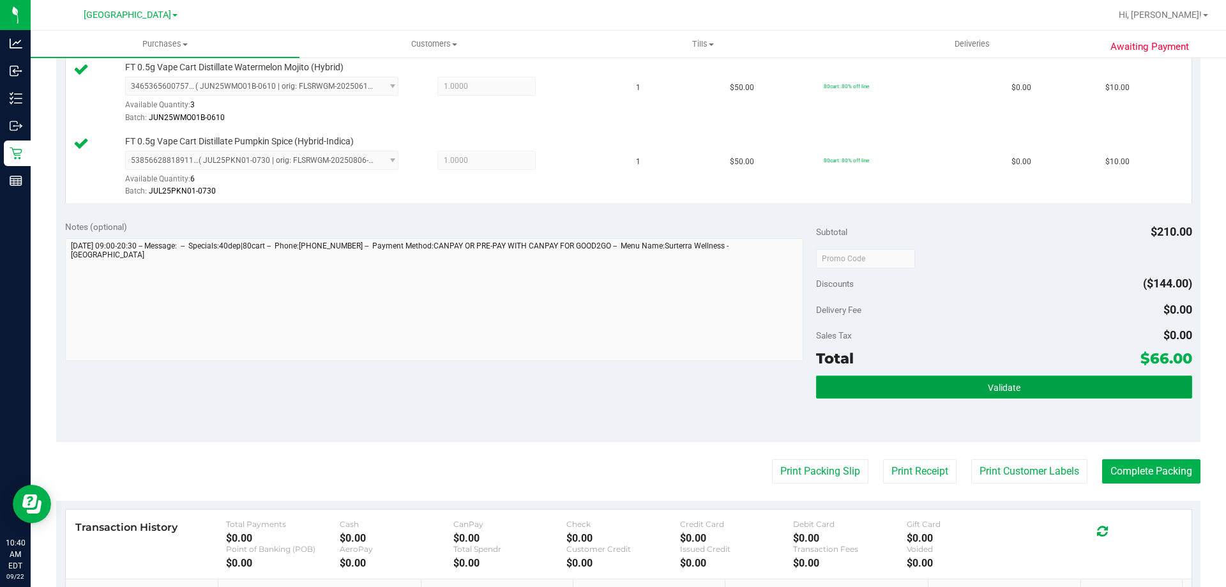
click at [978, 388] on button "Validate" at bounding box center [1003, 386] width 375 height 23
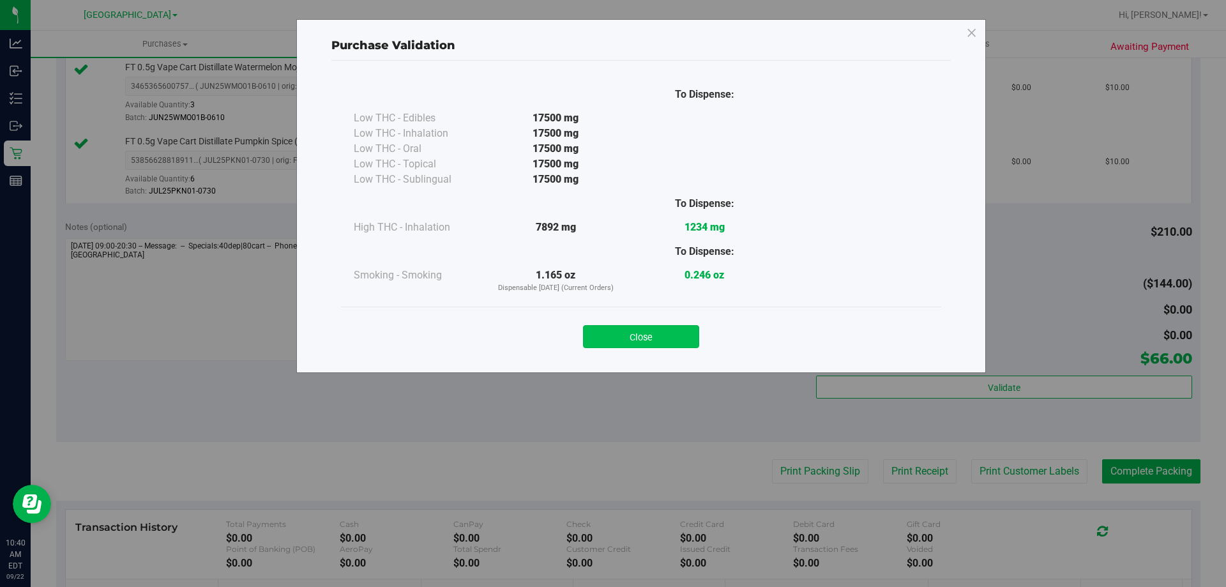
click at [664, 338] on button "Close" at bounding box center [641, 336] width 116 height 23
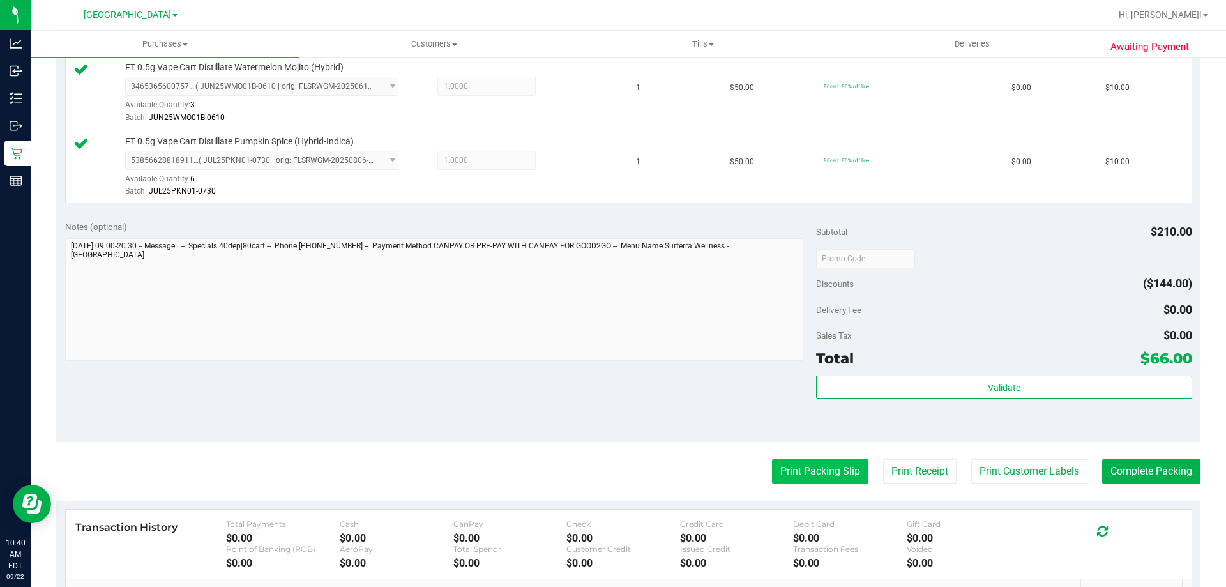
click at [833, 466] on button "Print Packing Slip" at bounding box center [820, 471] width 96 height 24
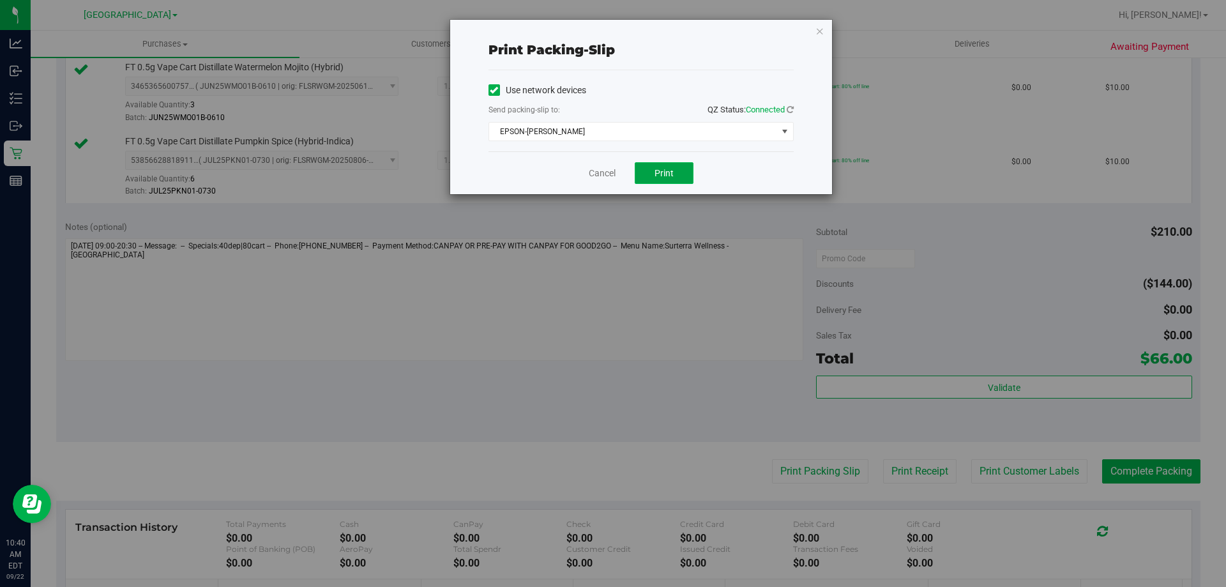
click at [677, 178] on button "Print" at bounding box center [664, 173] width 59 height 22
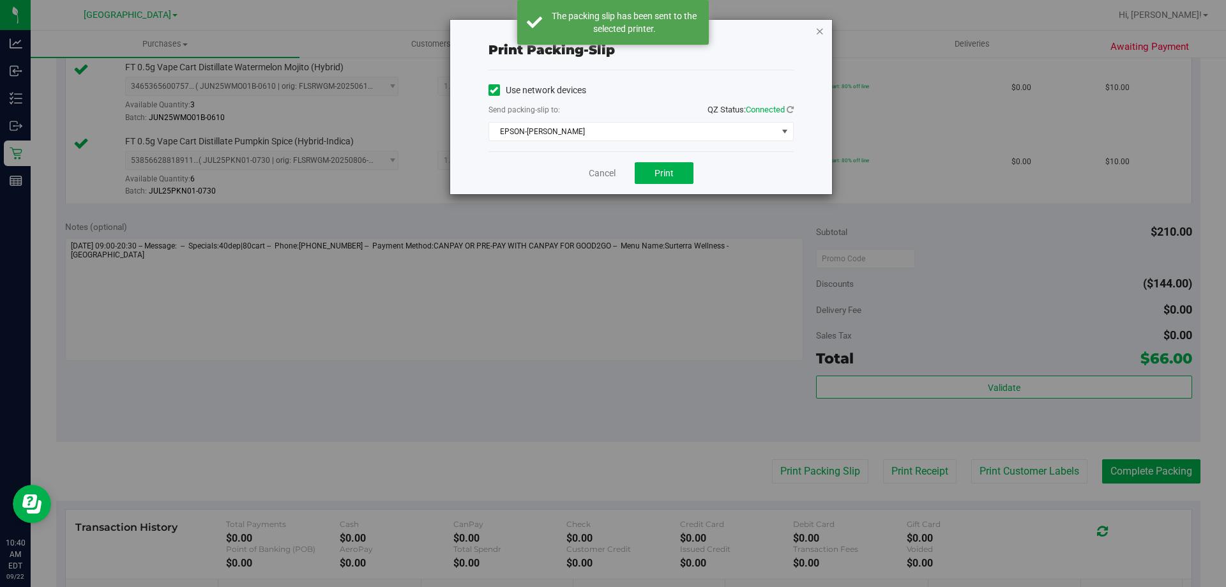
click at [822, 27] on icon "button" at bounding box center [819, 30] width 9 height 15
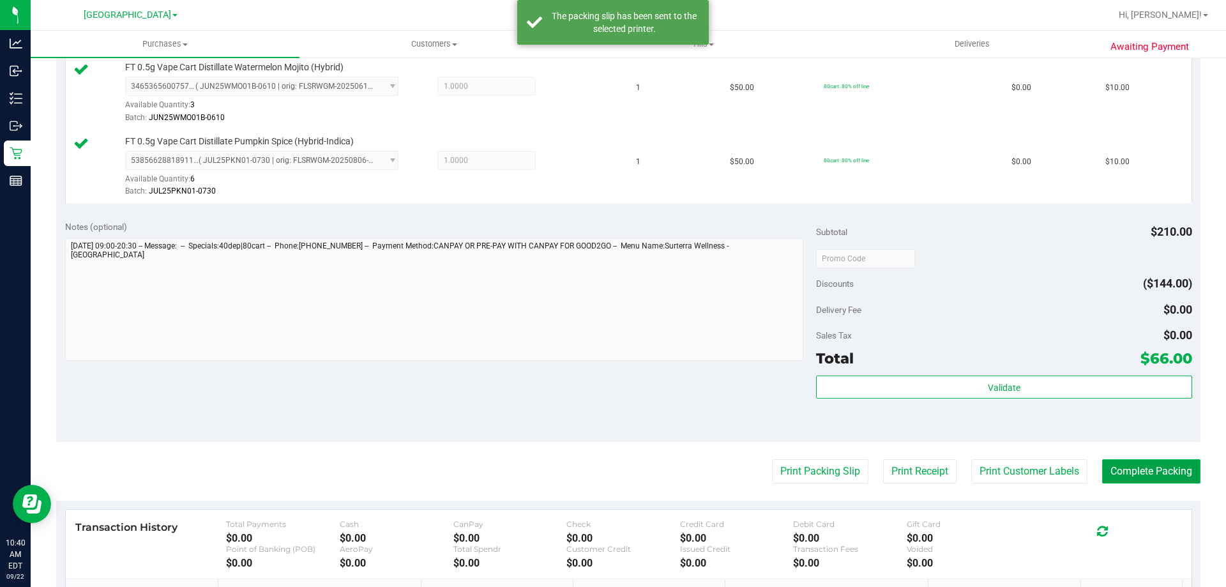
click at [1154, 473] on button "Complete Packing" at bounding box center [1151, 471] width 98 height 24
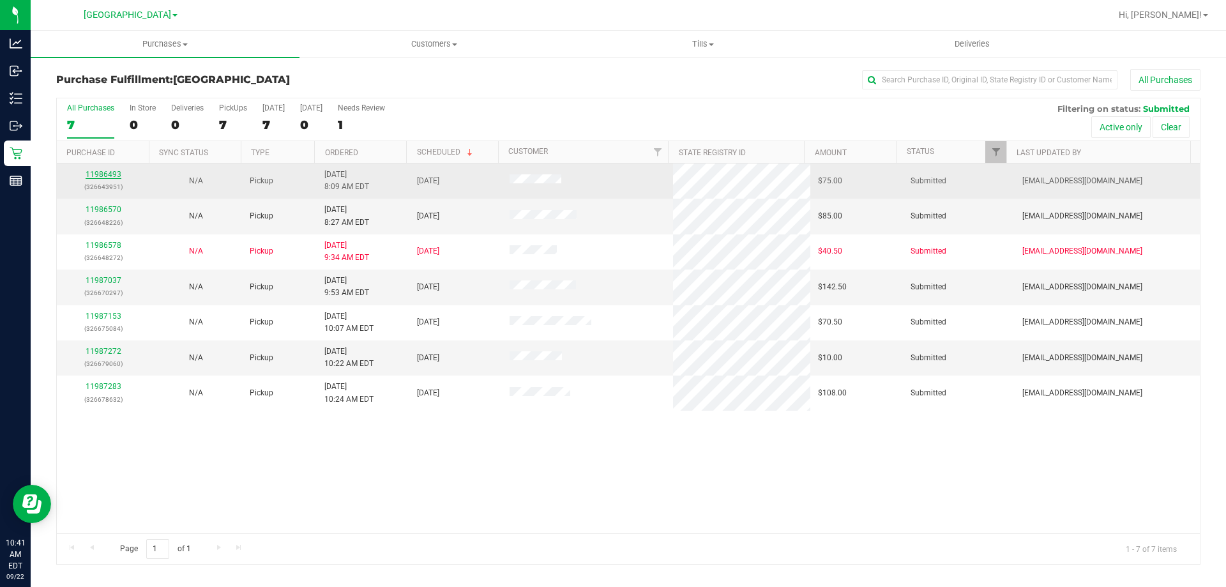
click at [98, 171] on link "11986493" at bounding box center [104, 174] width 36 height 9
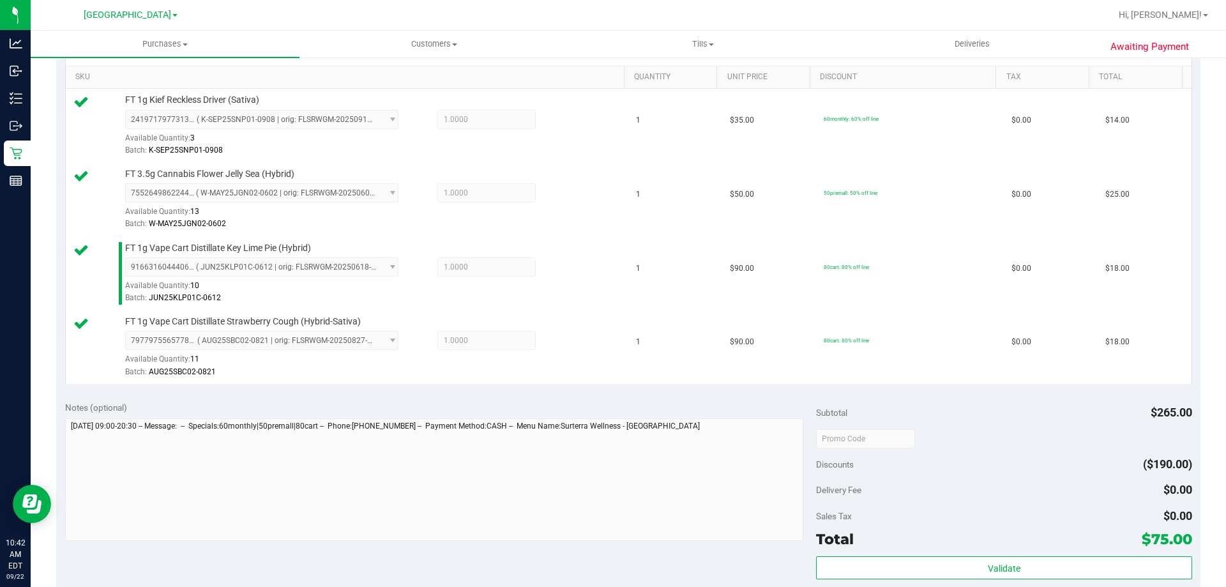
scroll to position [511, 0]
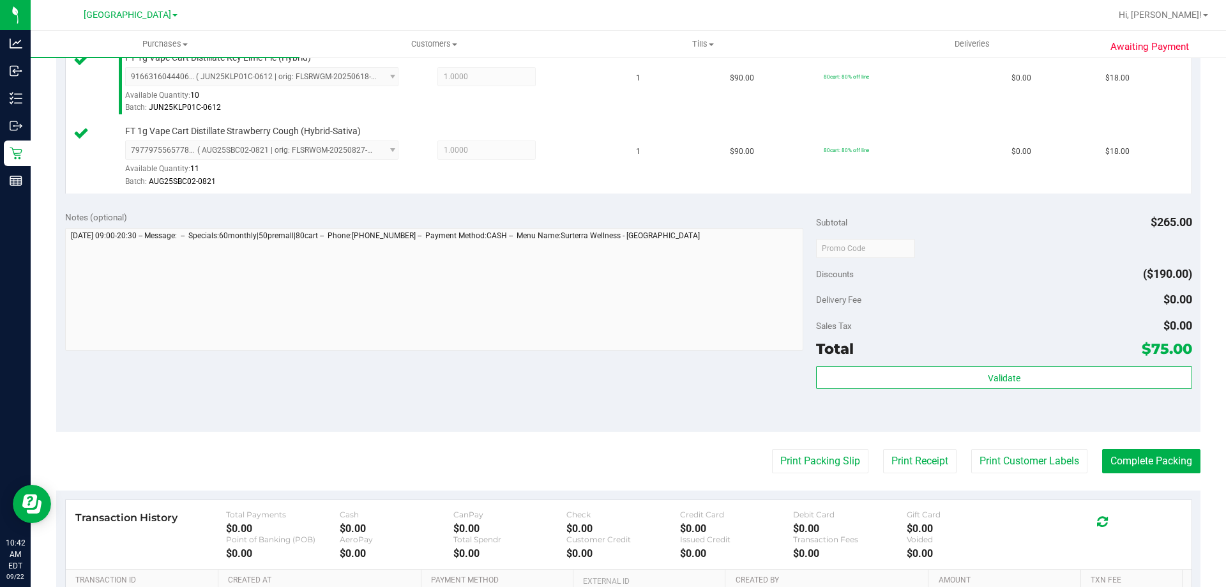
click at [1077, 363] on div "Subtotal $265.00 Discounts ($190.00) Delivery Fee $0.00 Sales Tax $0.00 Total $…" at bounding box center [1003, 317] width 375 height 213
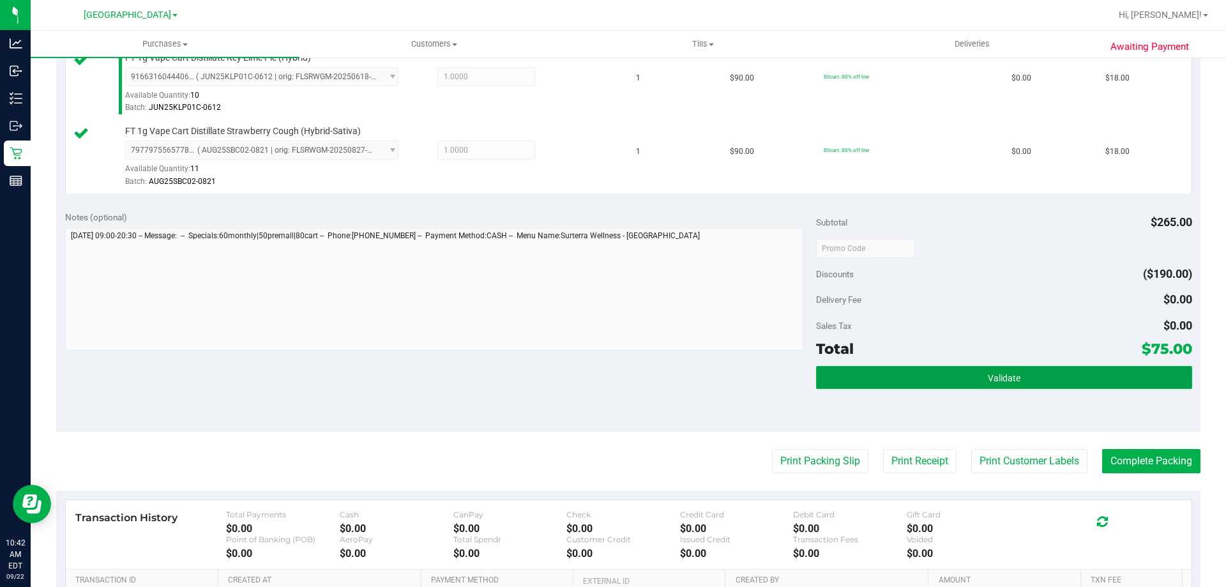
click at [1074, 375] on button "Validate" at bounding box center [1003, 377] width 375 height 23
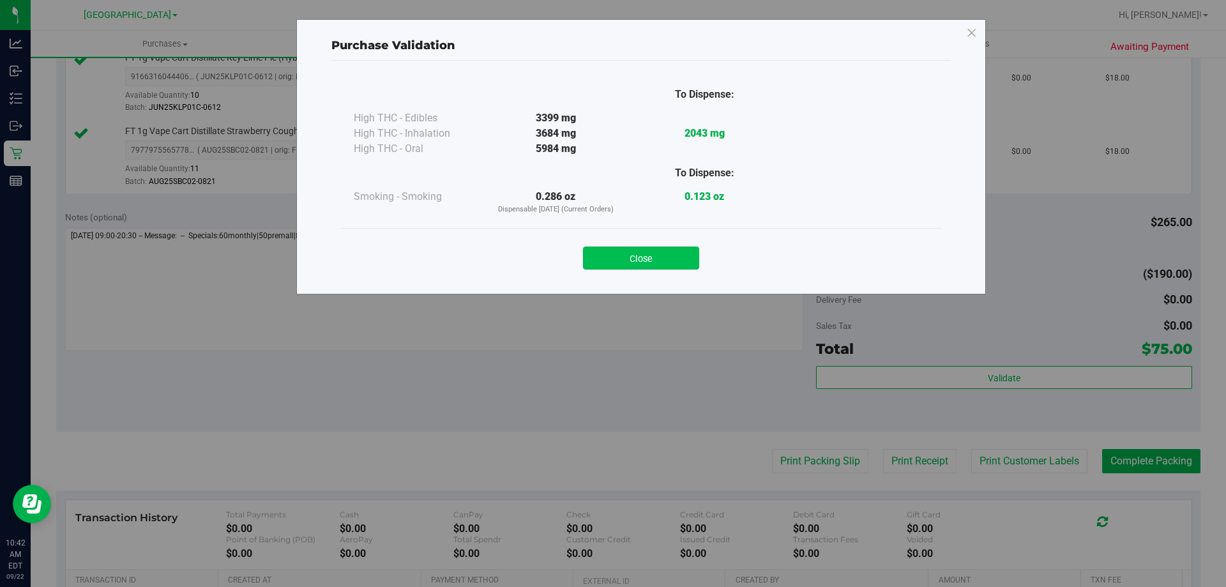
click at [631, 266] on button "Close" at bounding box center [641, 257] width 116 height 23
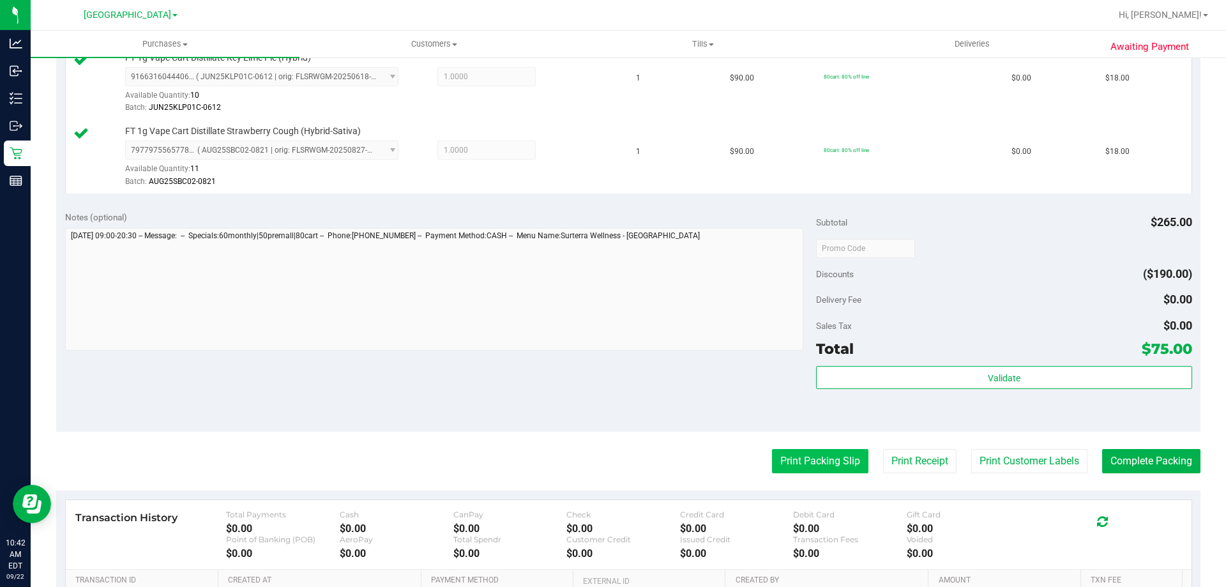
click at [812, 473] on button "Print Packing Slip" at bounding box center [820, 461] width 96 height 24
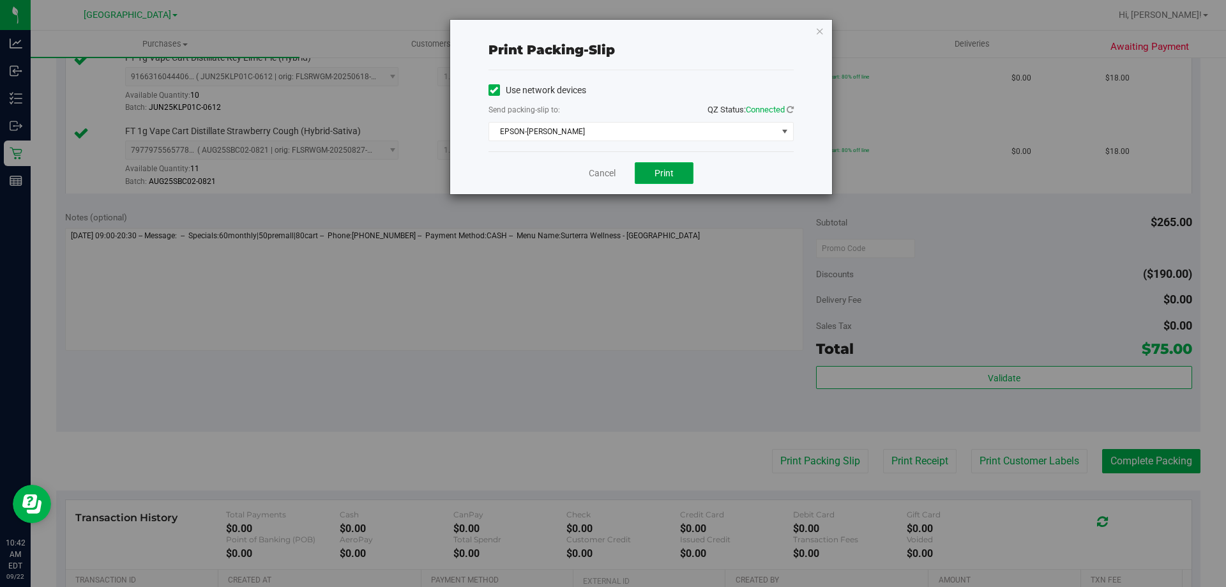
click at [664, 166] on button "Print" at bounding box center [664, 173] width 59 height 22
click at [817, 28] on icon "button" at bounding box center [819, 30] width 9 height 15
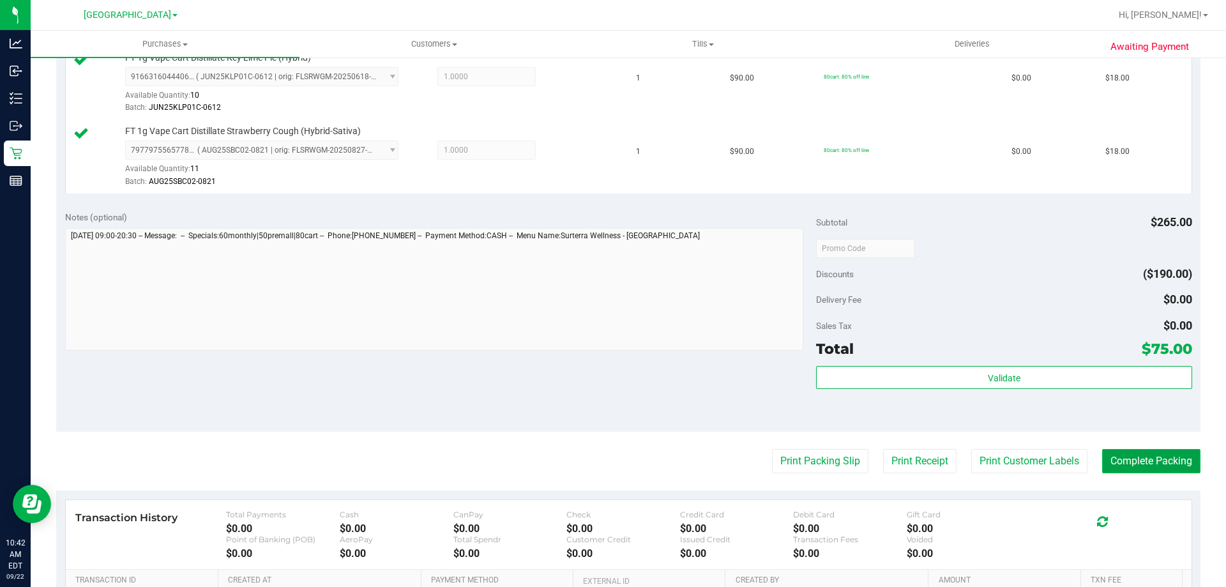
click at [1107, 457] on button "Complete Packing" at bounding box center [1151, 461] width 98 height 24
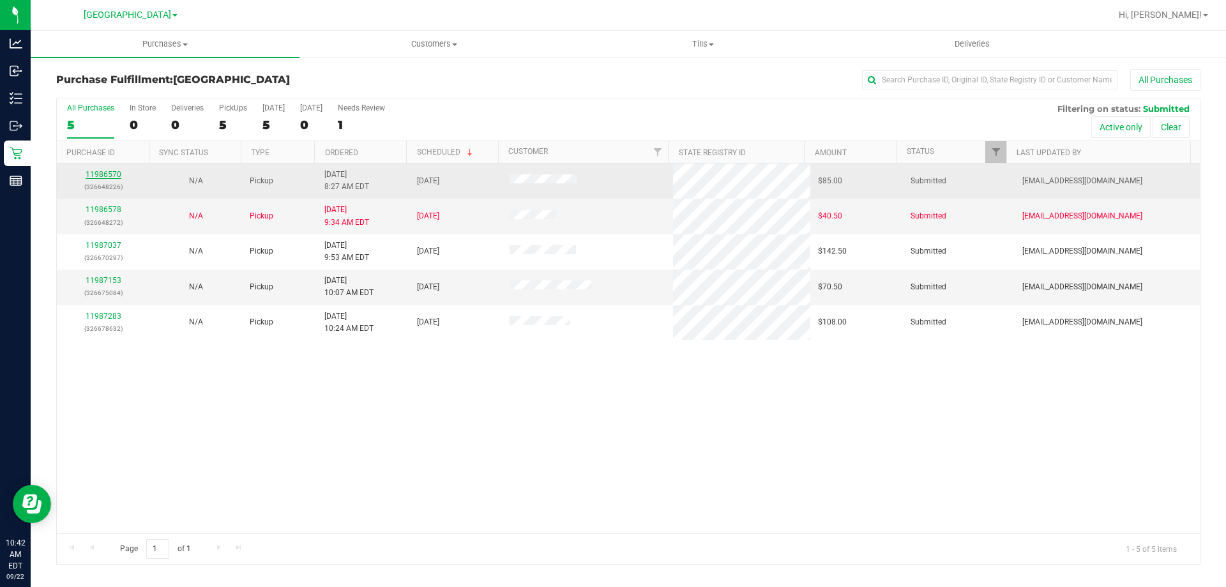
click at [116, 171] on link "11986570" at bounding box center [104, 174] width 36 height 9
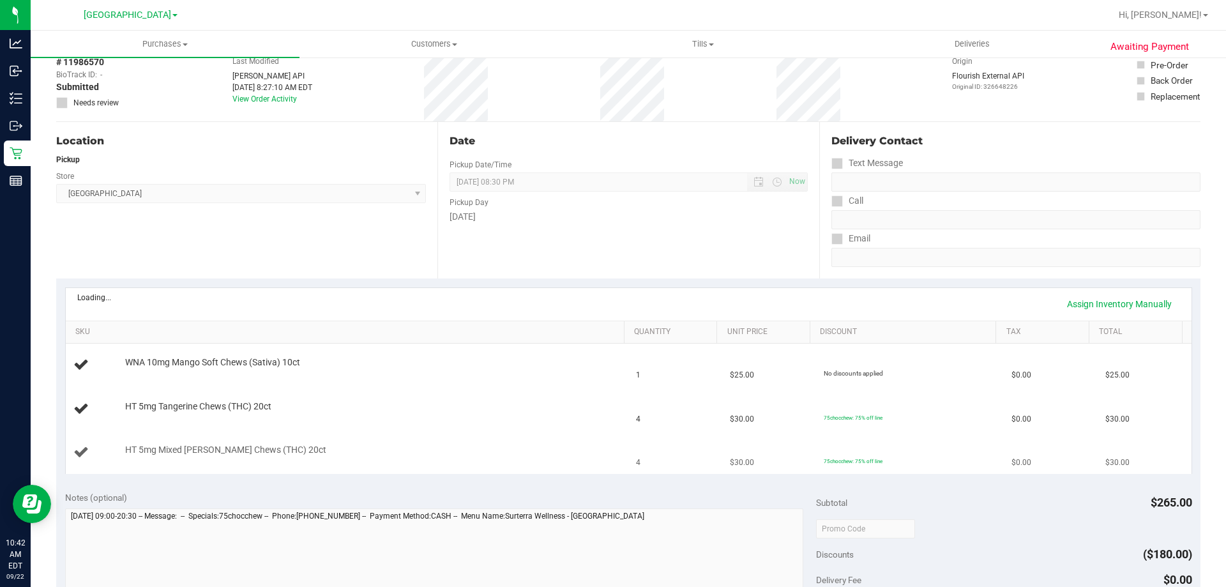
scroll to position [128, 0]
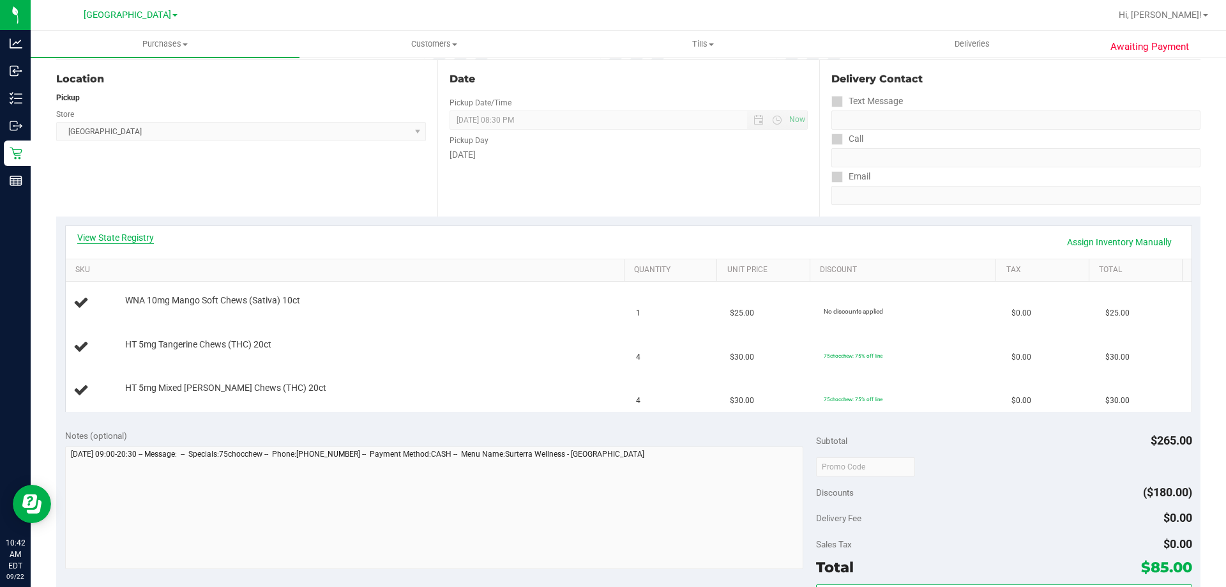
click at [133, 239] on link "View State Registry" at bounding box center [115, 237] width 77 height 13
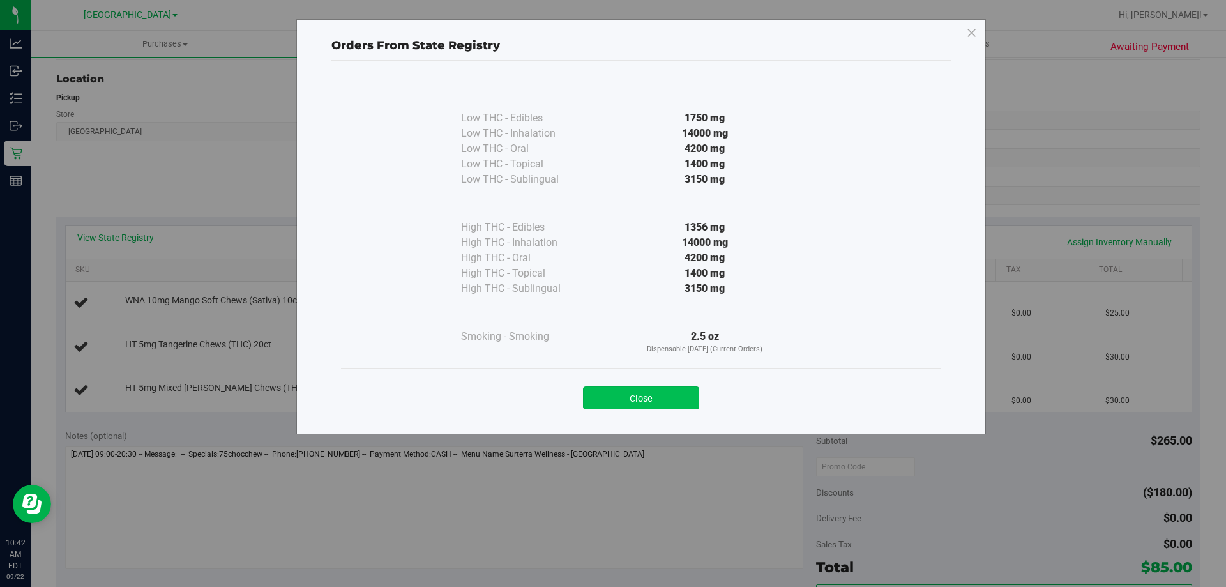
click at [678, 407] on button "Close" at bounding box center [641, 397] width 116 height 23
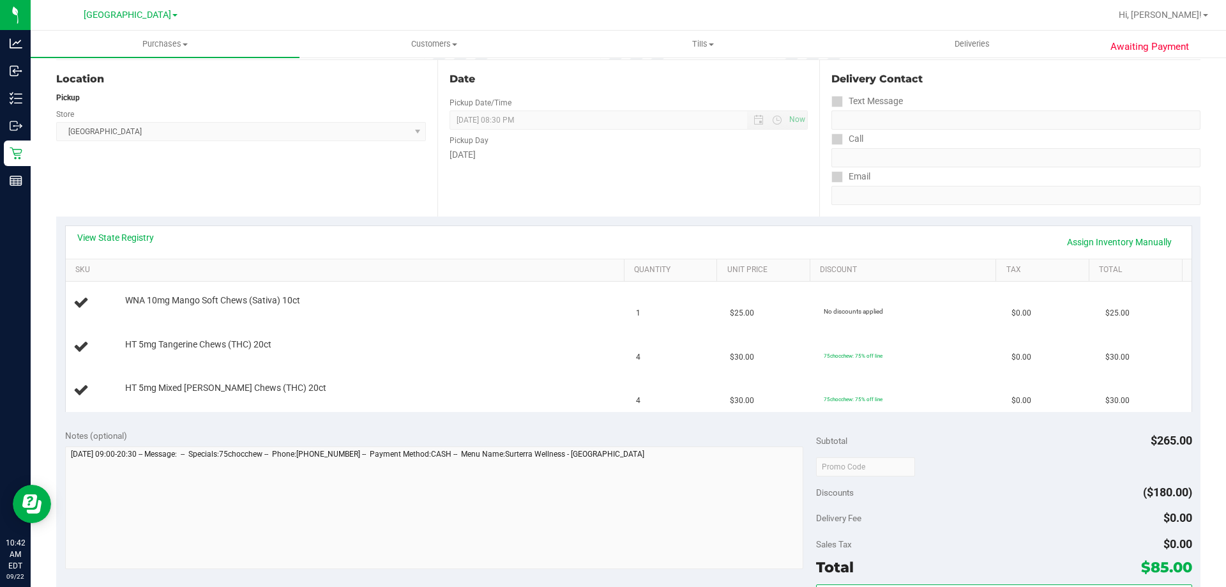
click at [149, 245] on div "View State Registry Assign Inventory Manually" at bounding box center [628, 242] width 1103 height 22
click at [143, 239] on link "View State Registry" at bounding box center [115, 237] width 77 height 13
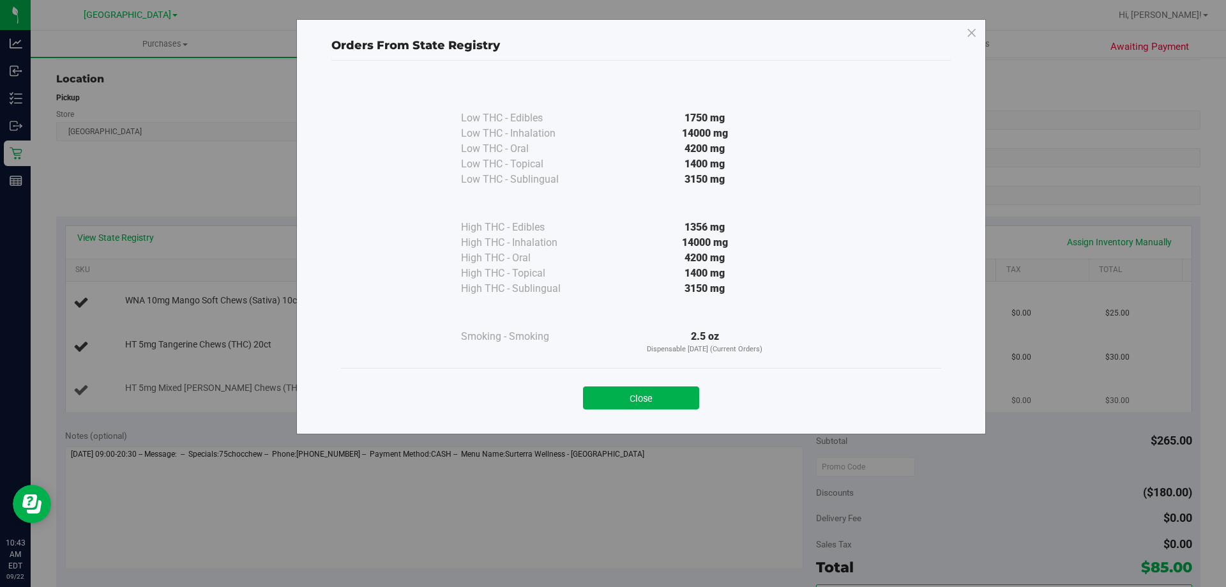
click at [670, 386] on button "Close" at bounding box center [641, 397] width 116 height 23
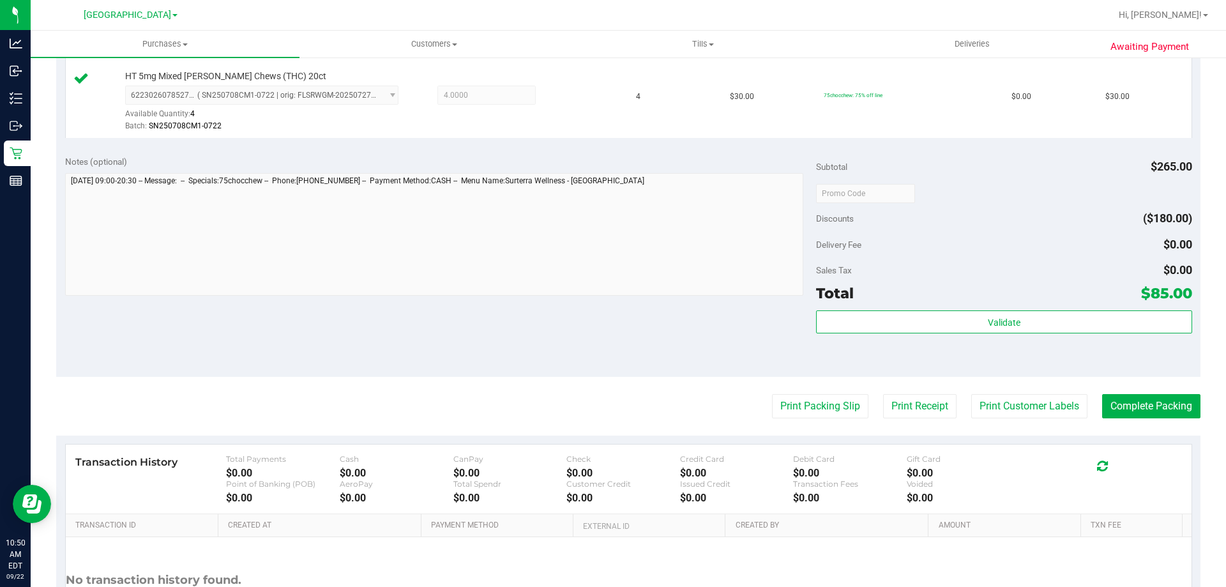
scroll to position [511, 0]
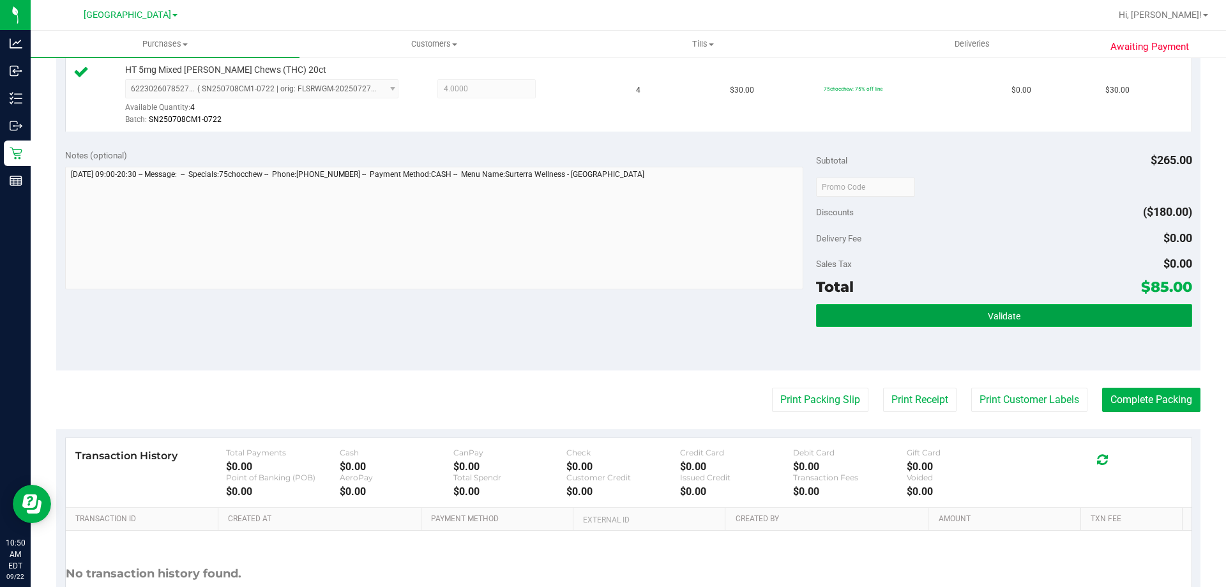
click at [990, 307] on button "Validate" at bounding box center [1003, 315] width 375 height 23
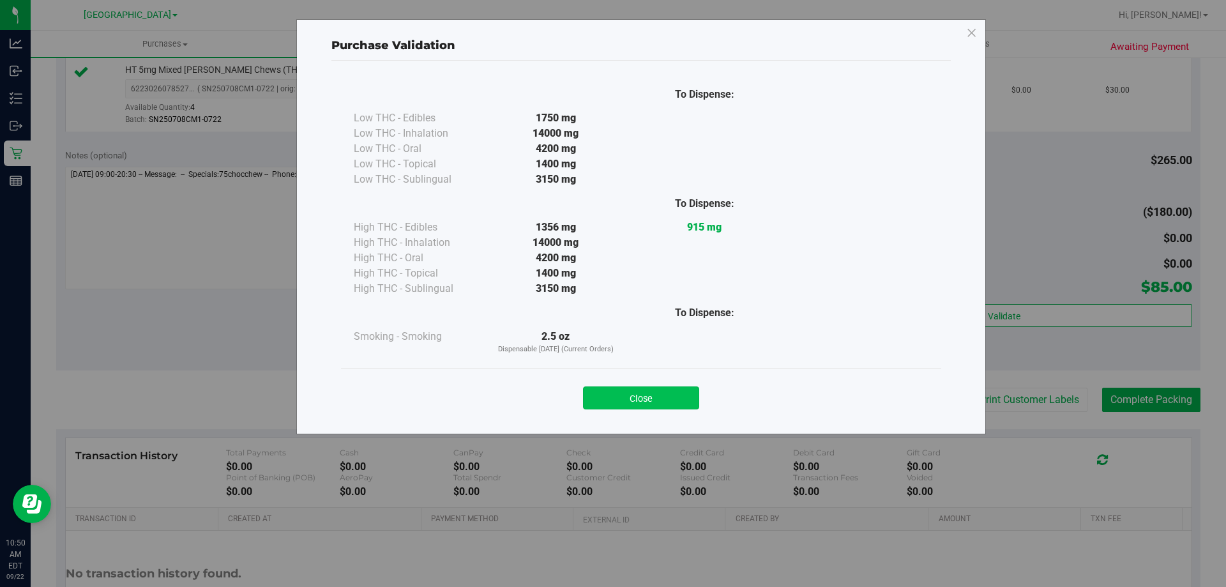
click at [689, 390] on button "Close" at bounding box center [641, 397] width 116 height 23
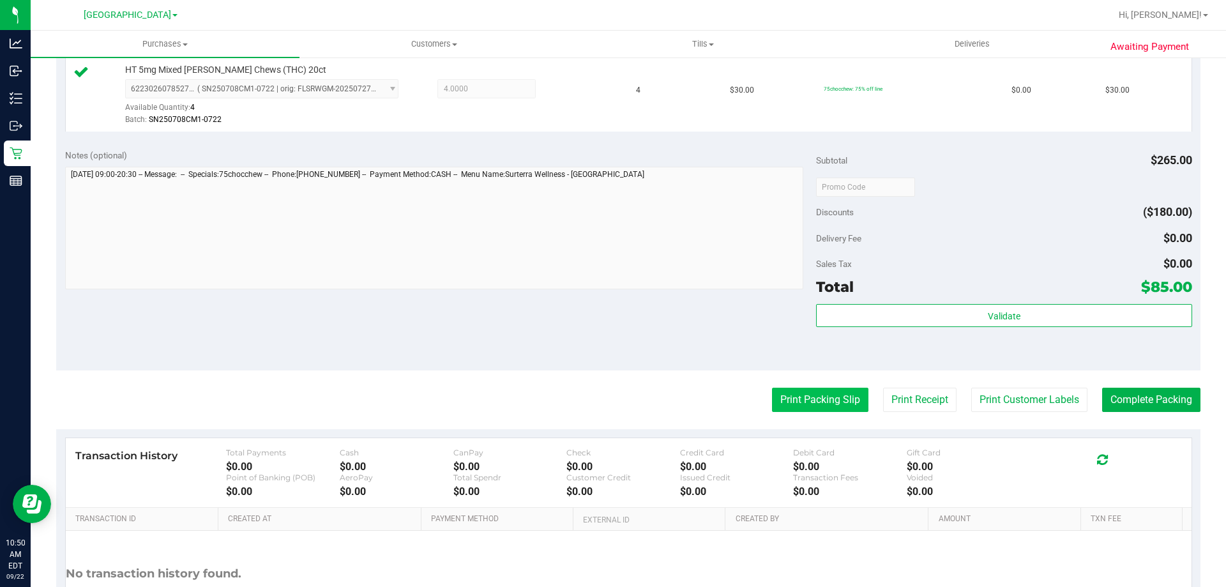
click at [806, 398] on button "Print Packing Slip" at bounding box center [820, 400] width 96 height 24
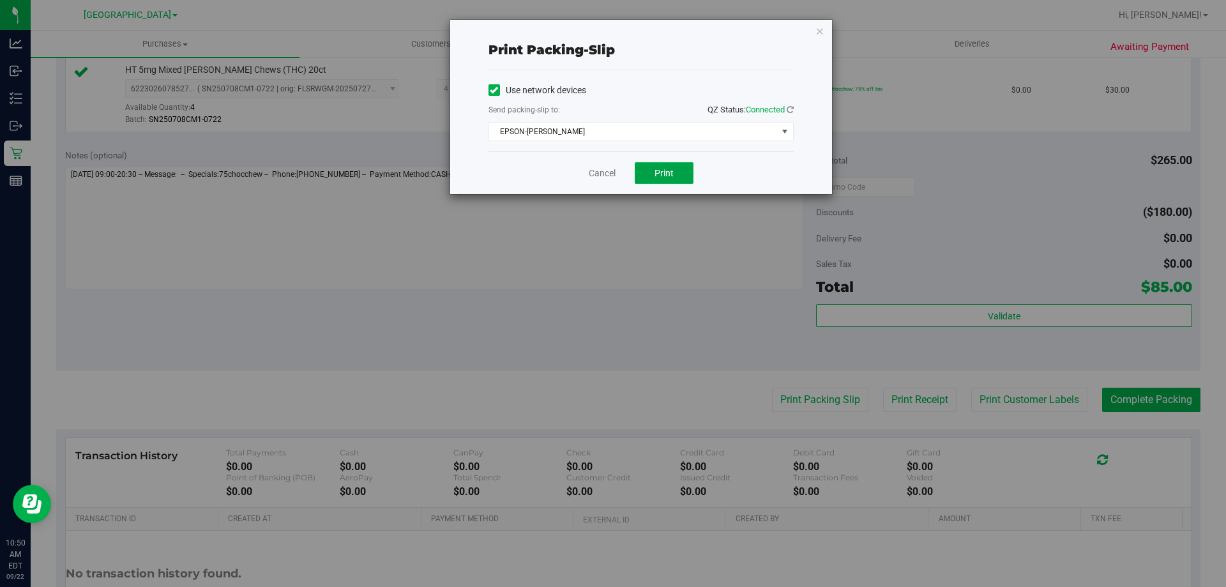
click at [686, 172] on button "Print" at bounding box center [664, 173] width 59 height 22
click at [818, 31] on icon "button" at bounding box center [819, 30] width 9 height 15
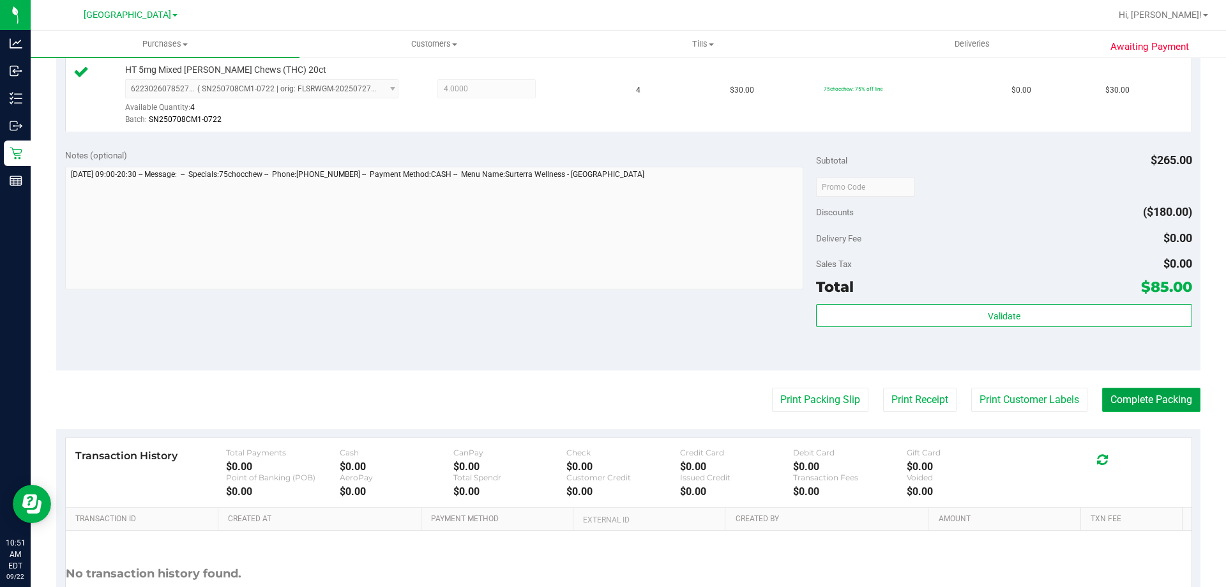
click at [1172, 399] on button "Complete Packing" at bounding box center [1151, 400] width 98 height 24
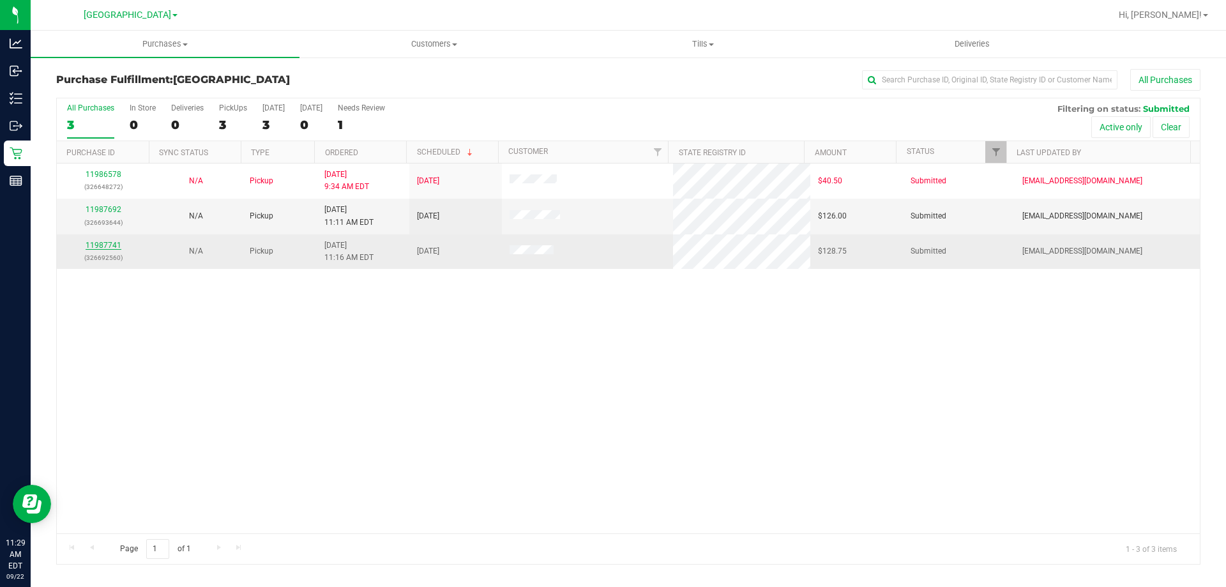
click at [90, 242] on link "11987741" at bounding box center [104, 245] width 36 height 9
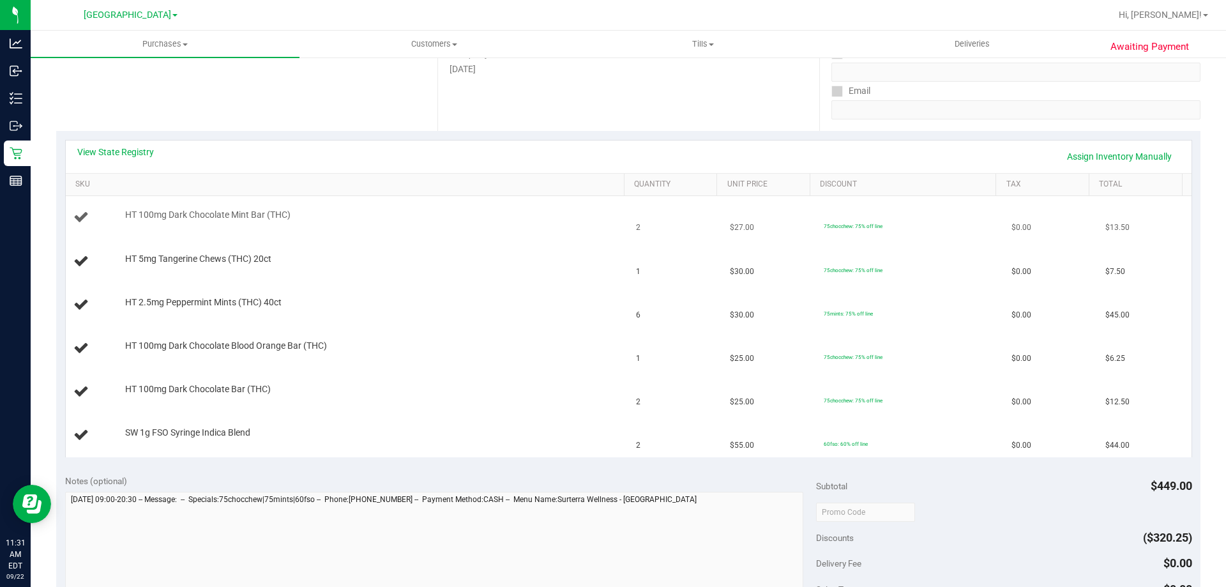
scroll to position [192, 0]
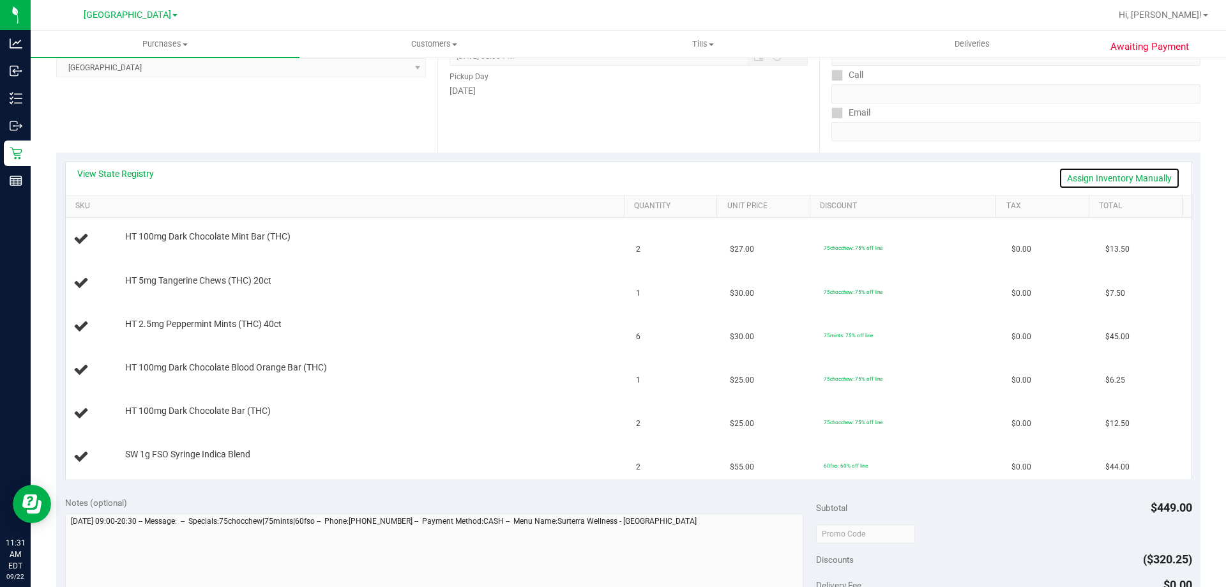
click at [1078, 172] on link "Assign Inventory Manually" at bounding box center [1119, 178] width 121 height 22
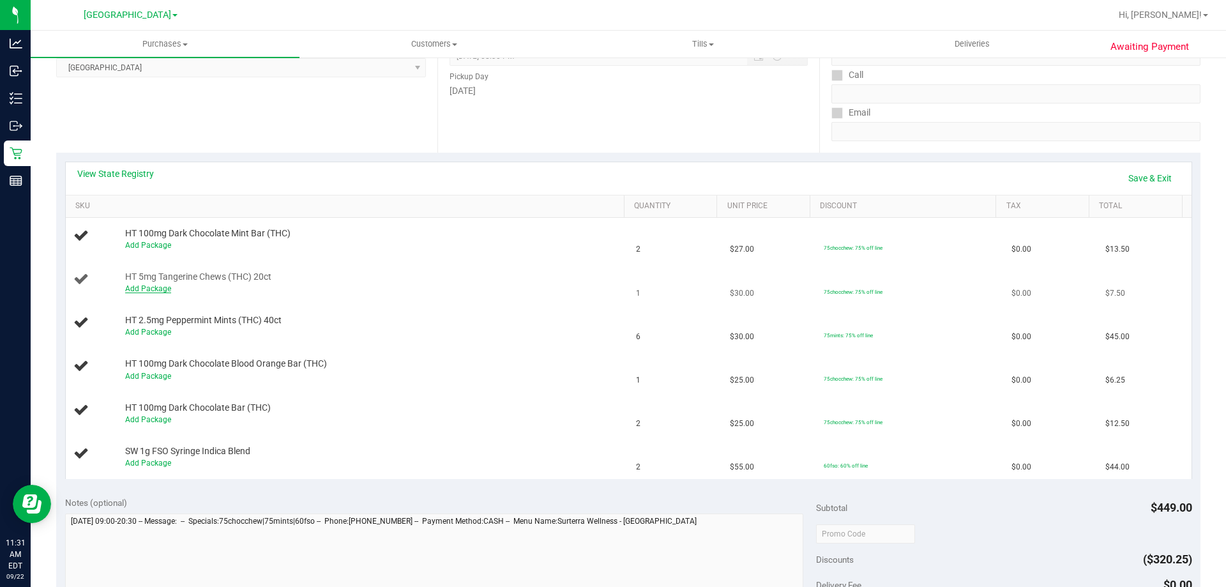
click at [147, 288] on link "Add Package" at bounding box center [148, 288] width 46 height 9
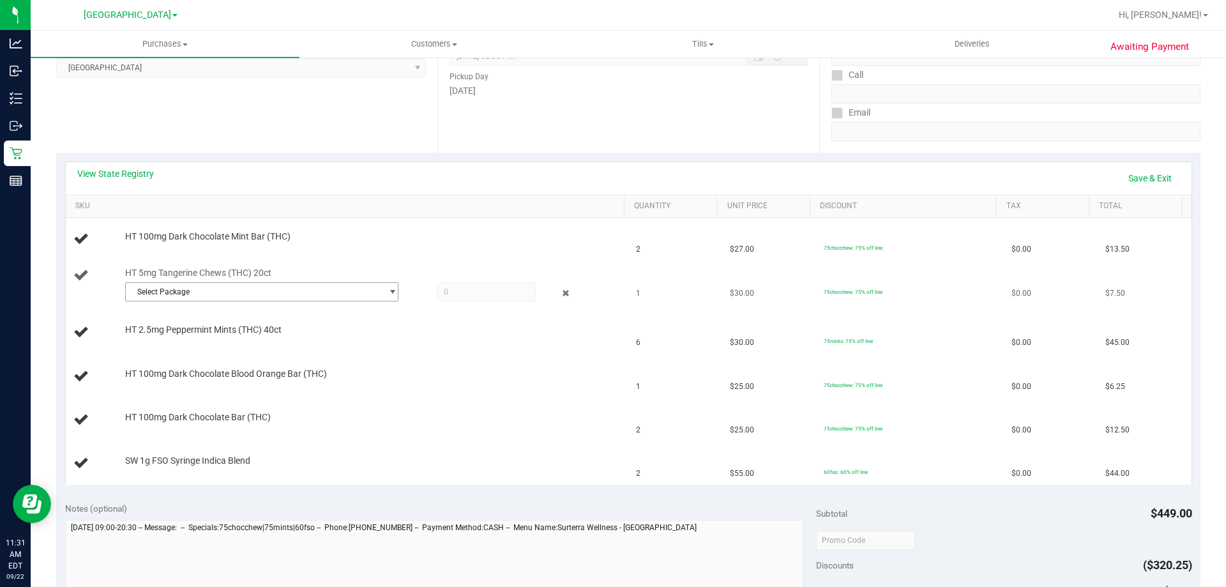
click at [199, 290] on span "Select Package" at bounding box center [254, 292] width 256 height 18
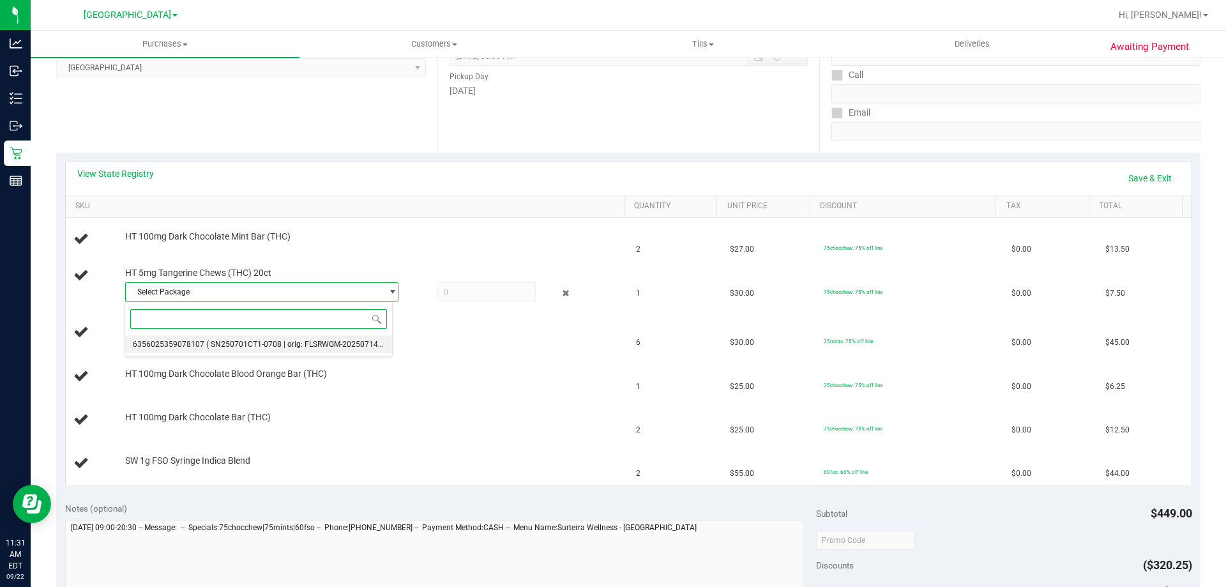
click at [275, 348] on span "( SN250701CT1-0708 | orig: FLSRWGM-20250714-905 )" at bounding box center [302, 344] width 192 height 9
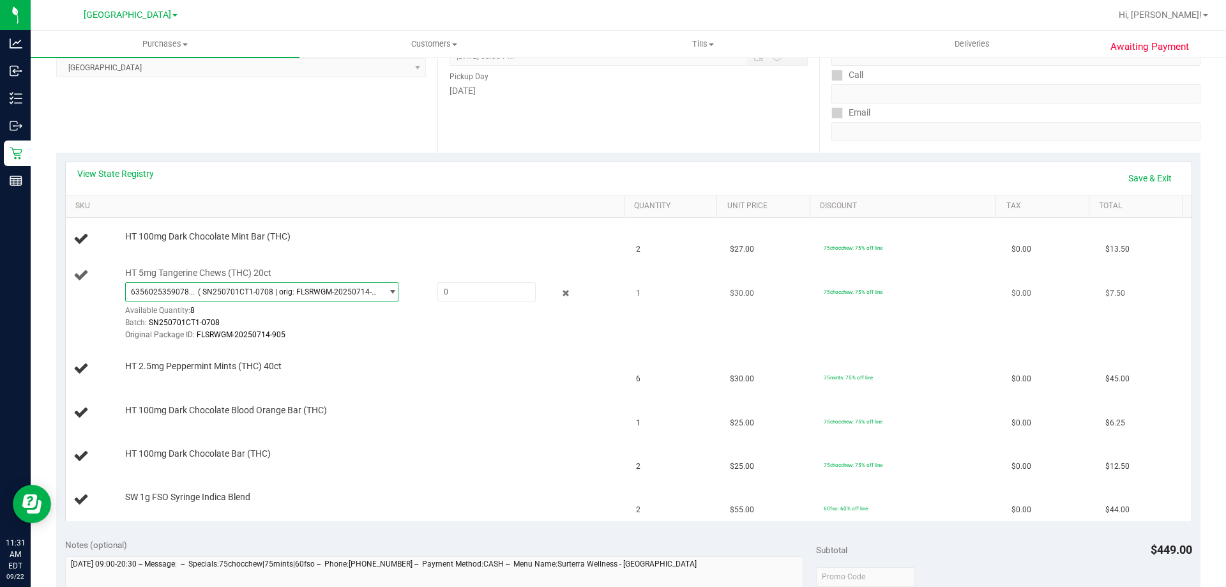
click at [564, 292] on div at bounding box center [556, 292] width 41 height 15
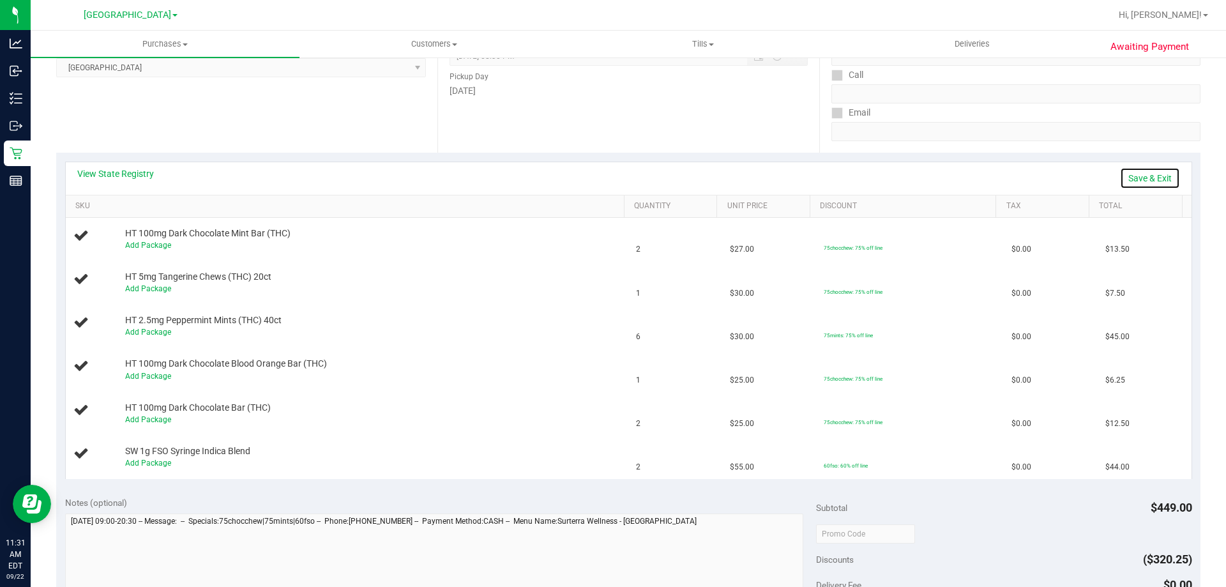
click at [1141, 181] on link "Save & Exit" at bounding box center [1150, 178] width 60 height 22
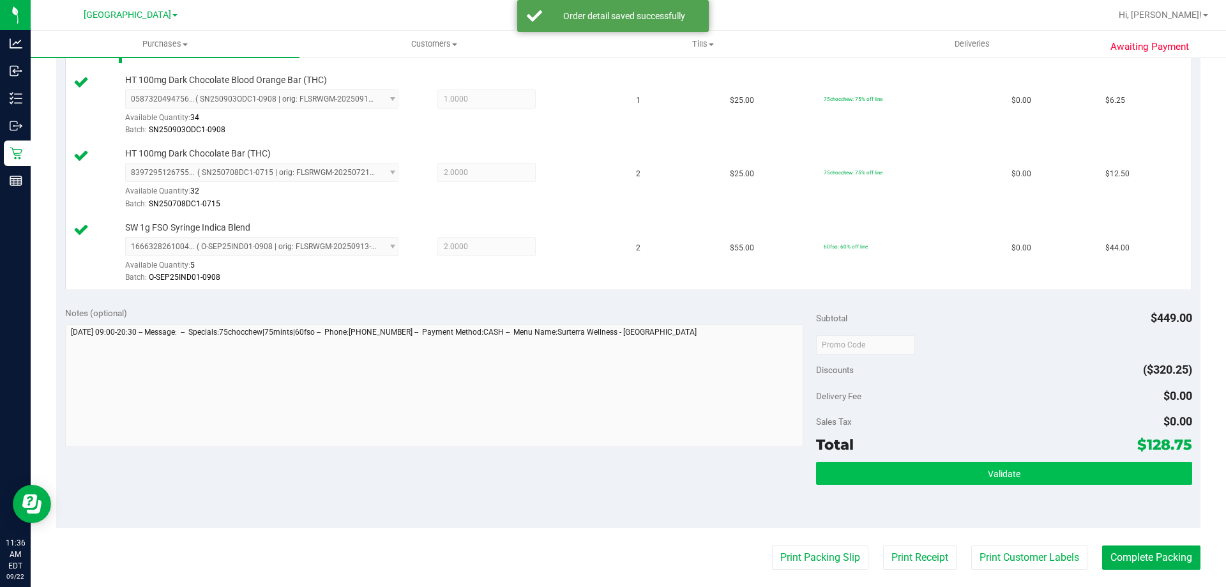
scroll to position [635, 0]
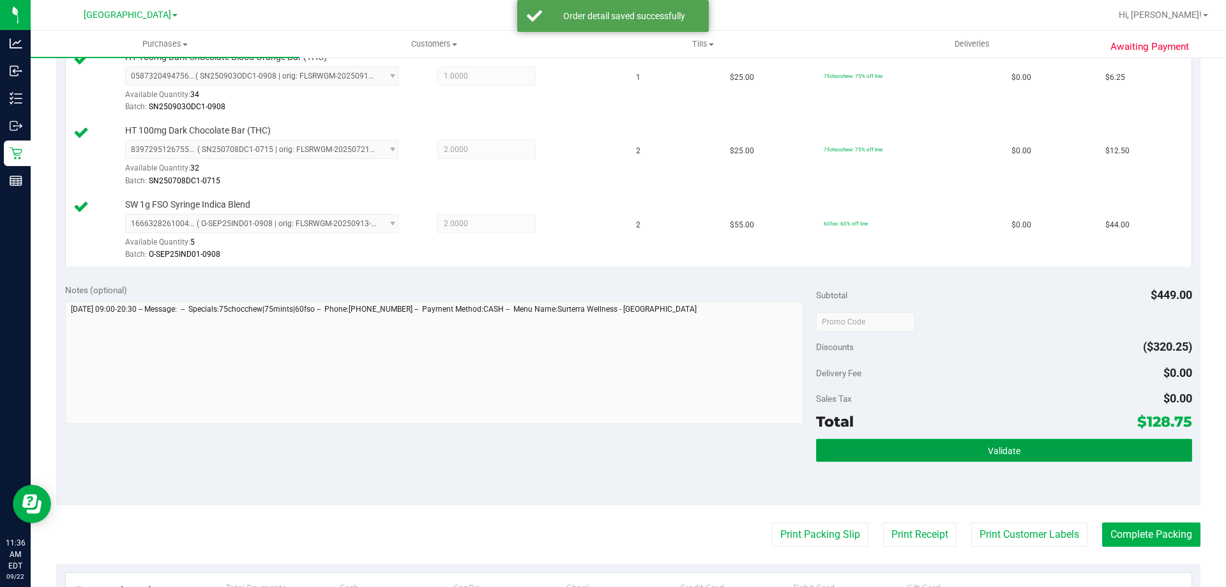
click at [905, 451] on button "Validate" at bounding box center [1003, 450] width 375 height 23
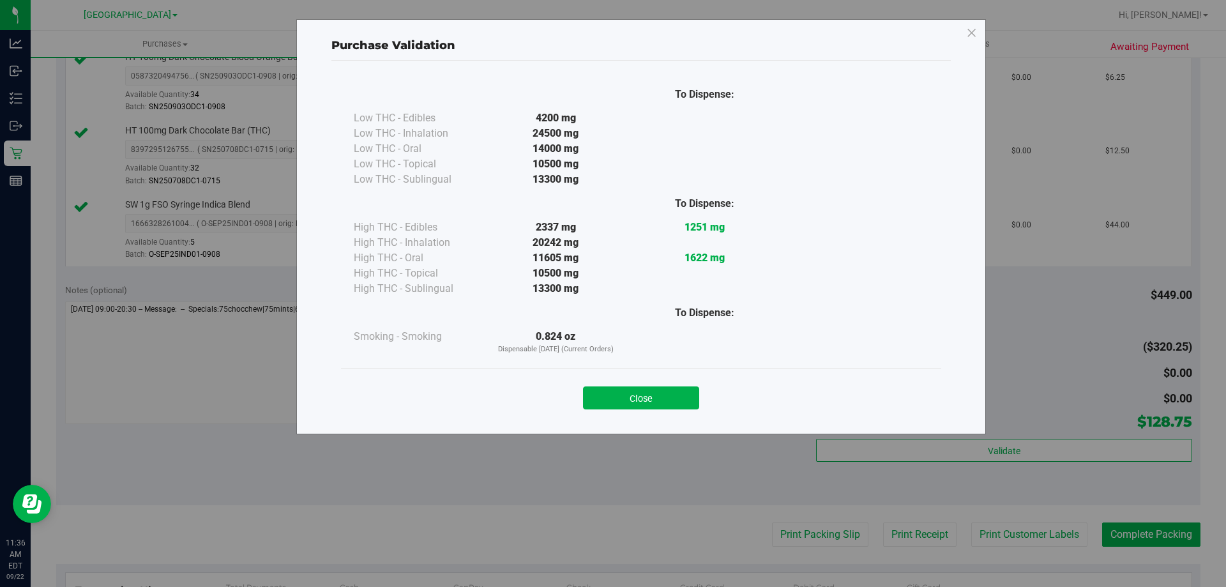
click at [621, 384] on div "Close" at bounding box center [641, 394] width 581 height 32
click at [676, 397] on button "Close" at bounding box center [641, 397] width 116 height 23
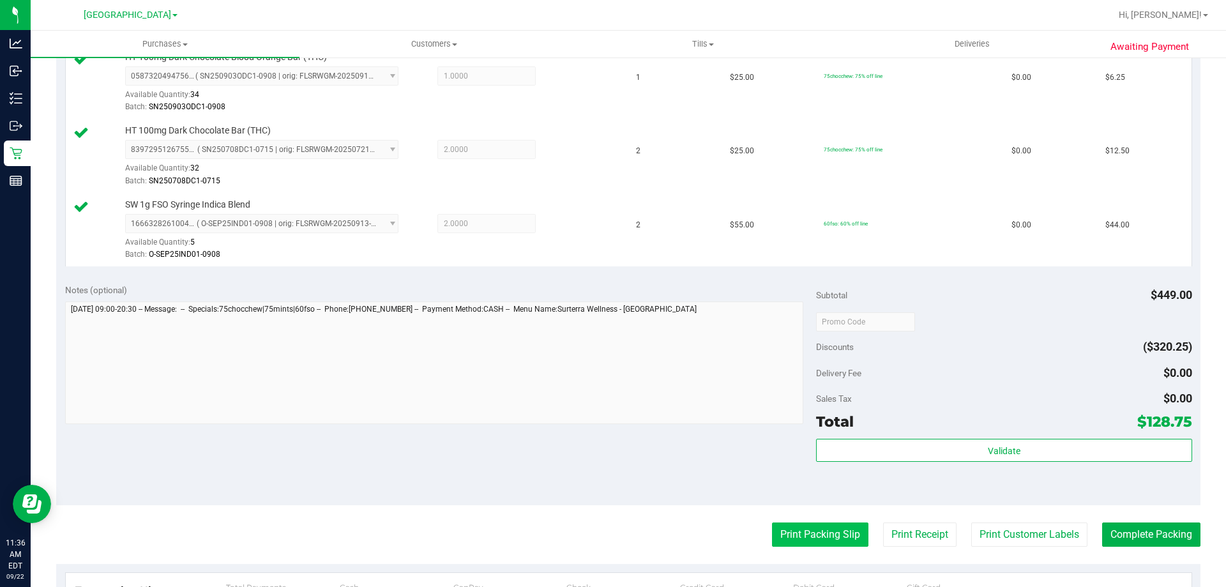
drag, startPoint x: 775, startPoint y: 521, endPoint x: 782, endPoint y: 540, distance: 20.4
click at [775, 523] on purchase-details "Back Edit Purchase Cancel Purchase View Profile # 11987741 BioTrack ID: - Submi…" at bounding box center [628, 118] width 1144 height 1369
click at [782, 540] on button "Print Packing Slip" at bounding box center [820, 534] width 96 height 24
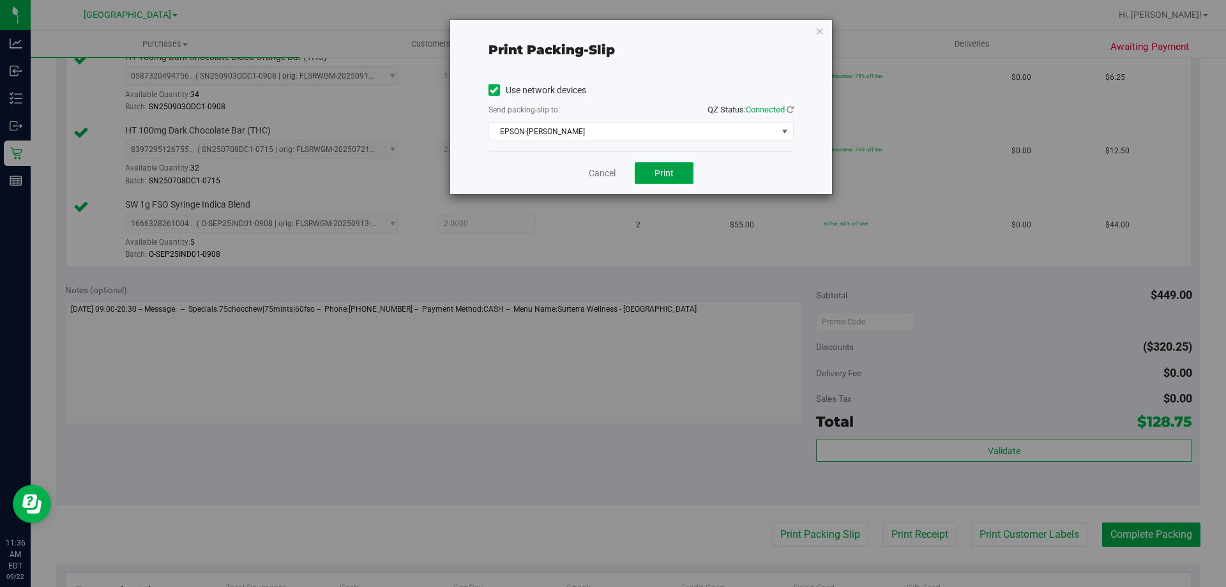
click at [680, 170] on button "Print" at bounding box center [664, 173] width 59 height 22
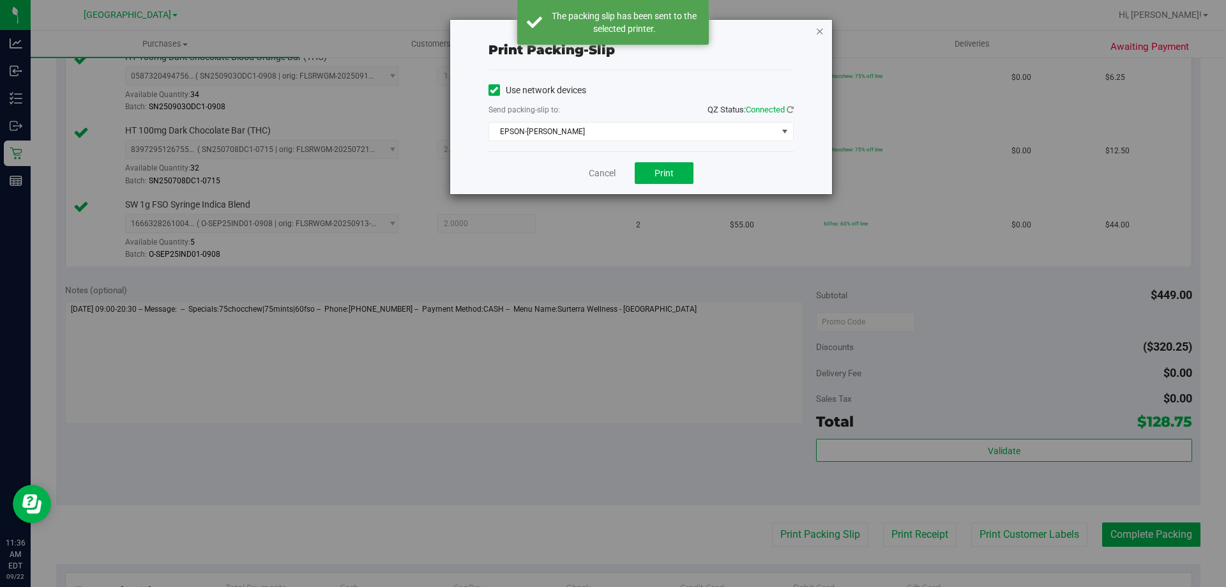
click at [818, 30] on icon "button" at bounding box center [819, 30] width 9 height 15
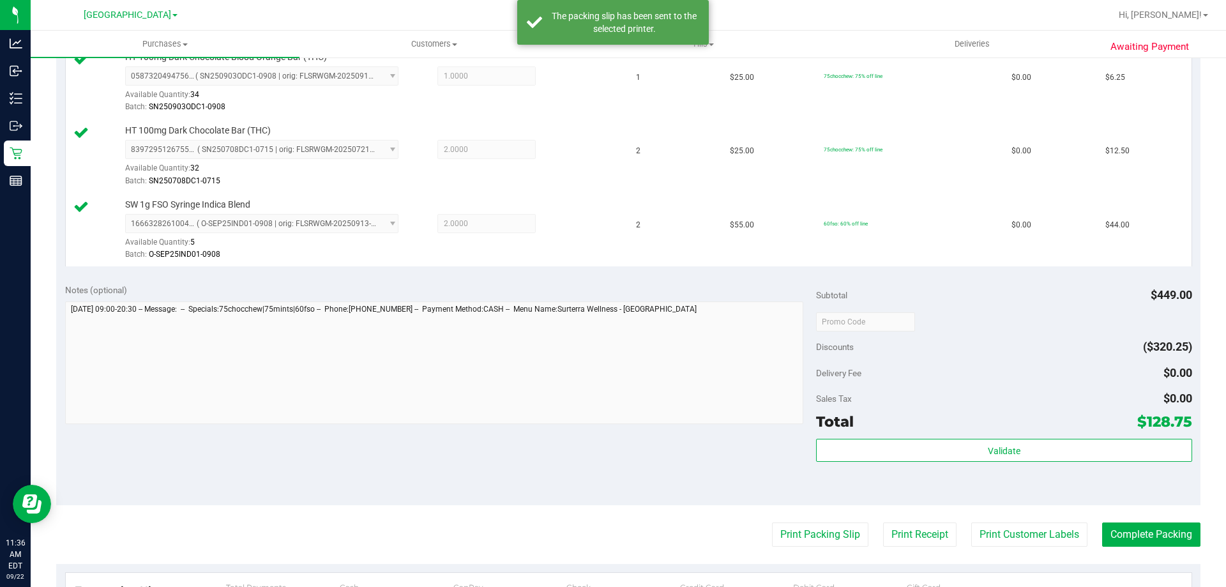
click at [1016, 496] on div "Validate" at bounding box center [1003, 467] width 375 height 57
click at [1117, 530] on button "Complete Packing" at bounding box center [1151, 534] width 98 height 24
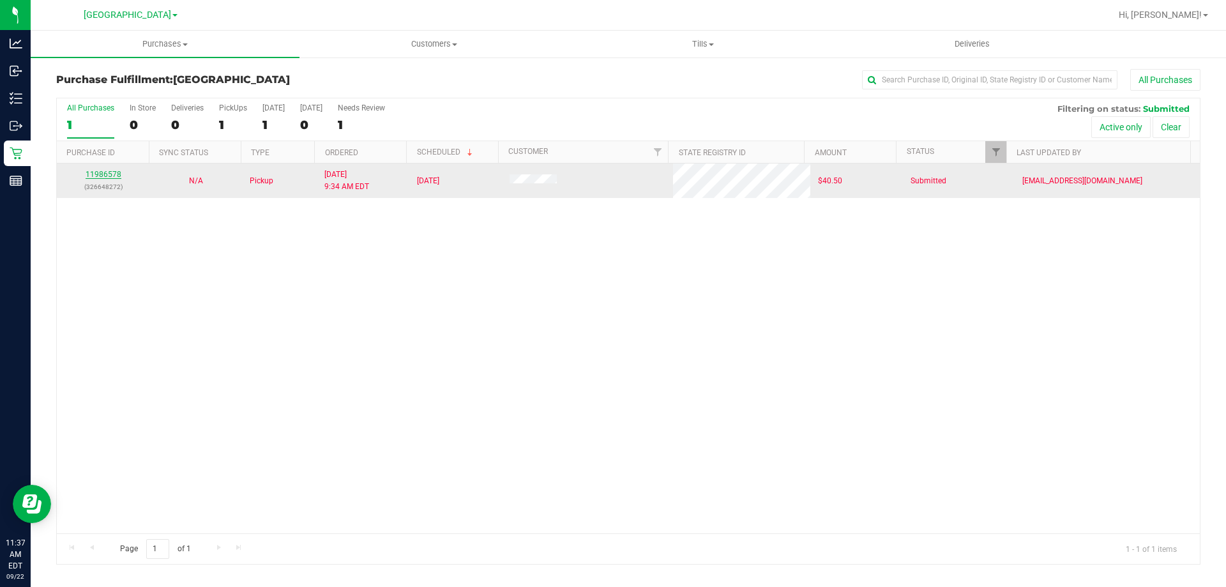
click at [103, 174] on link "11986578" at bounding box center [104, 174] width 36 height 9
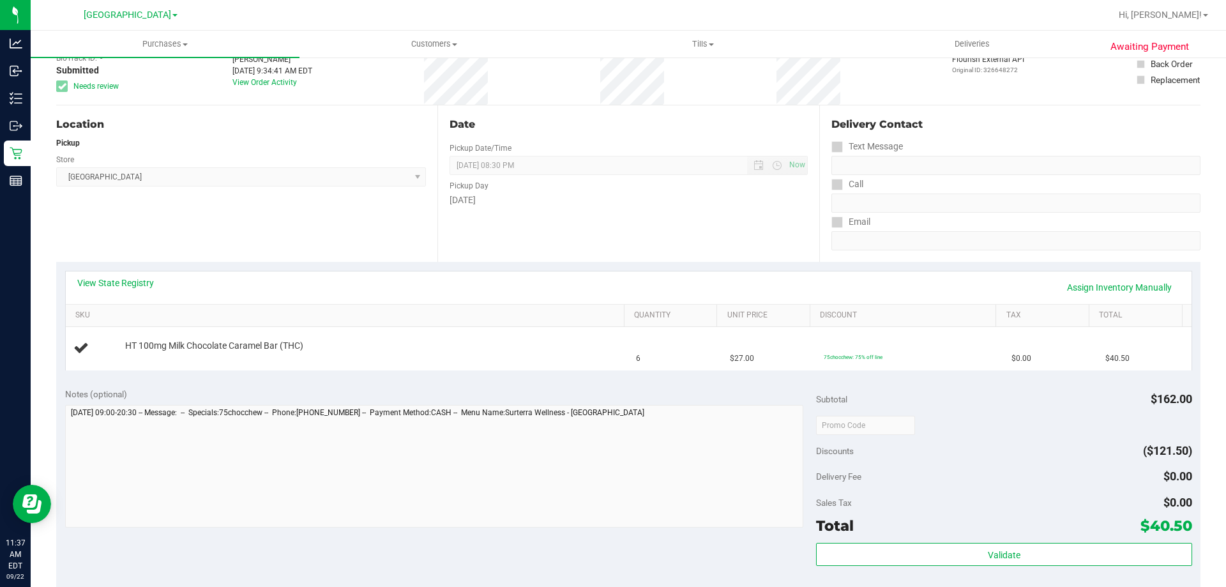
scroll to position [128, 0]
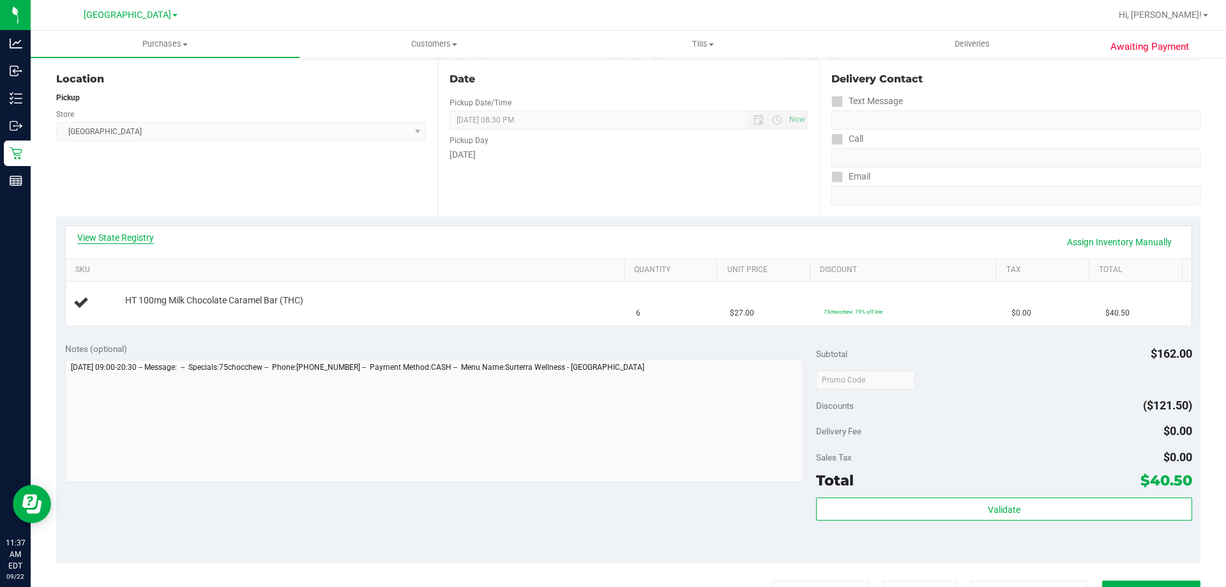
click at [139, 236] on link "View State Registry" at bounding box center [115, 237] width 77 height 13
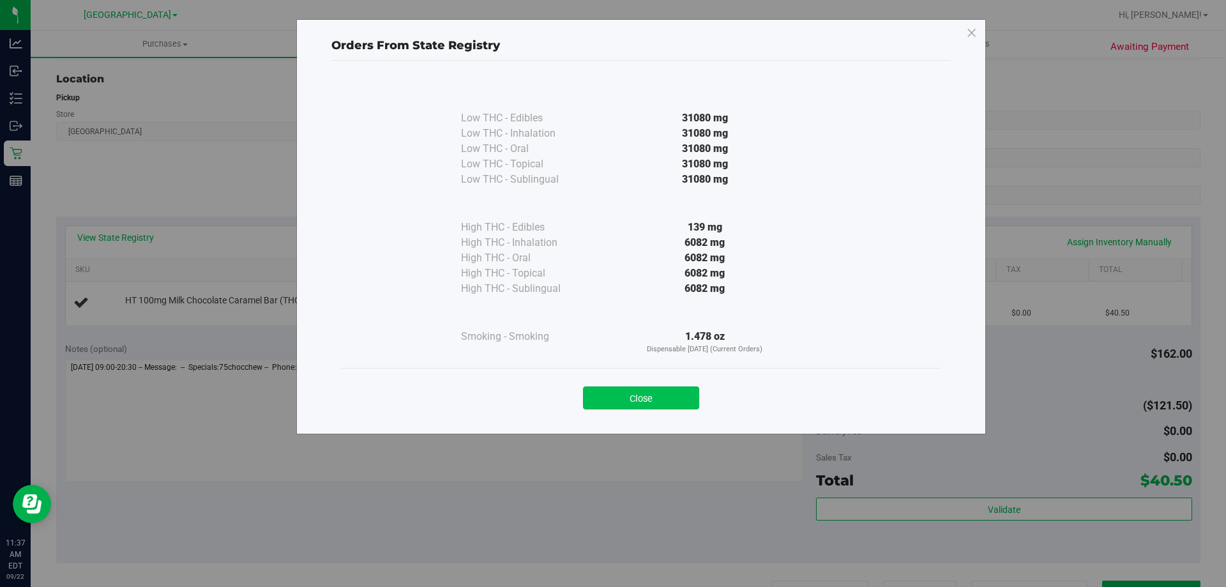
click at [669, 395] on button "Close" at bounding box center [641, 397] width 116 height 23
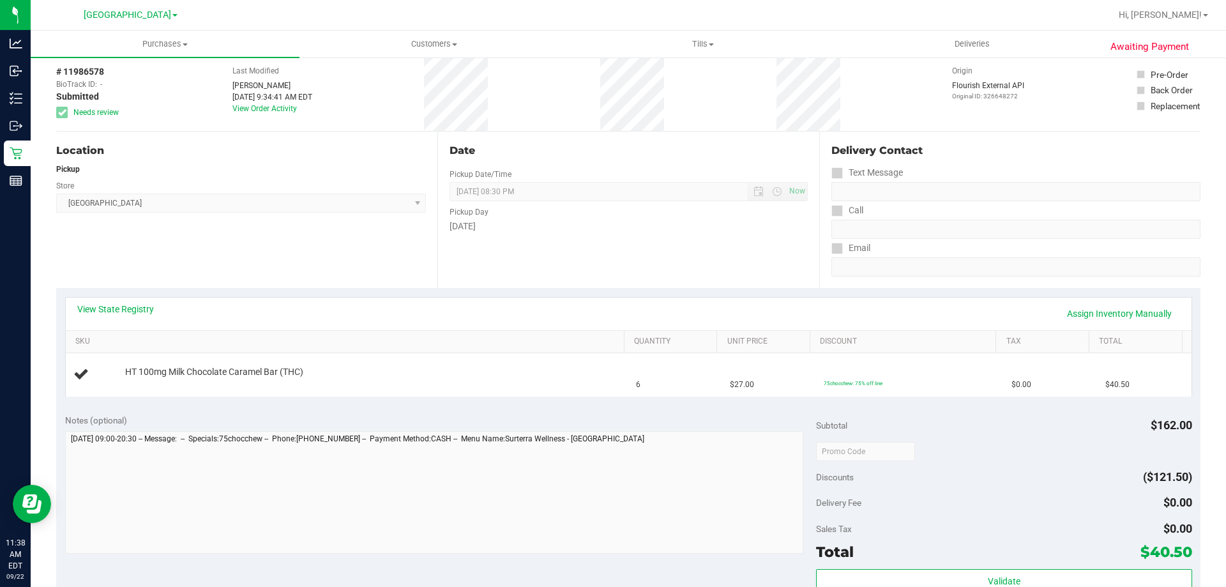
scroll to position [0, 0]
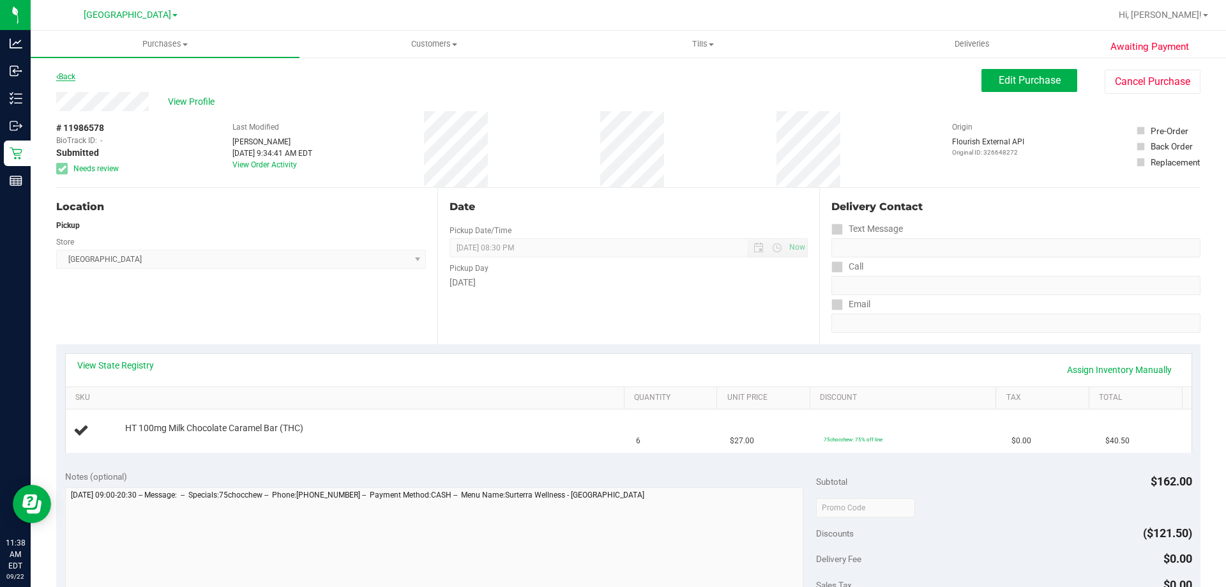
click at [68, 79] on link "Back" at bounding box center [65, 76] width 19 height 9
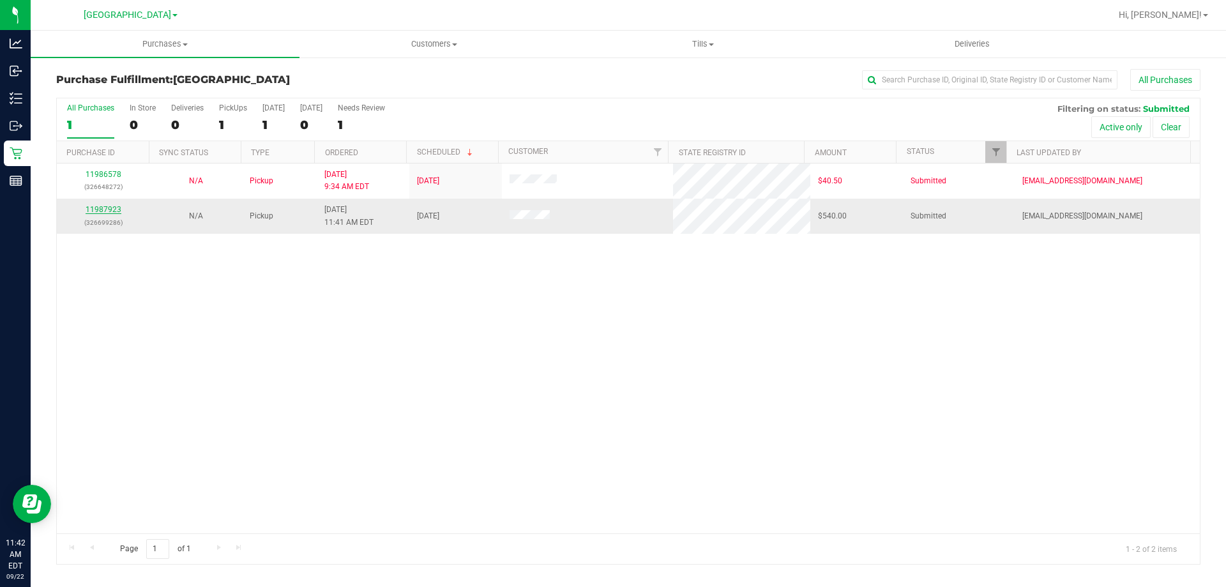
click at [102, 212] on link "11987923" at bounding box center [104, 209] width 36 height 9
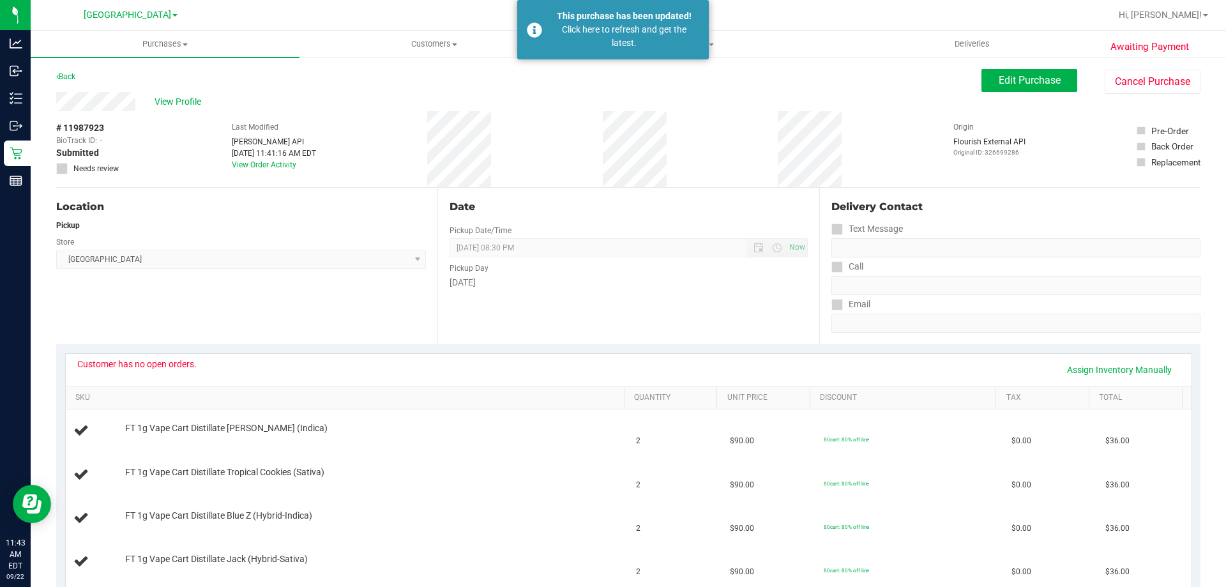
click at [289, 319] on div "Location Pickup Store North Port WC Select Store Bonita Springs WC Boynton Beac…" at bounding box center [246, 266] width 381 height 156
click at [178, 101] on span "View Profile" at bounding box center [180, 101] width 51 height 13
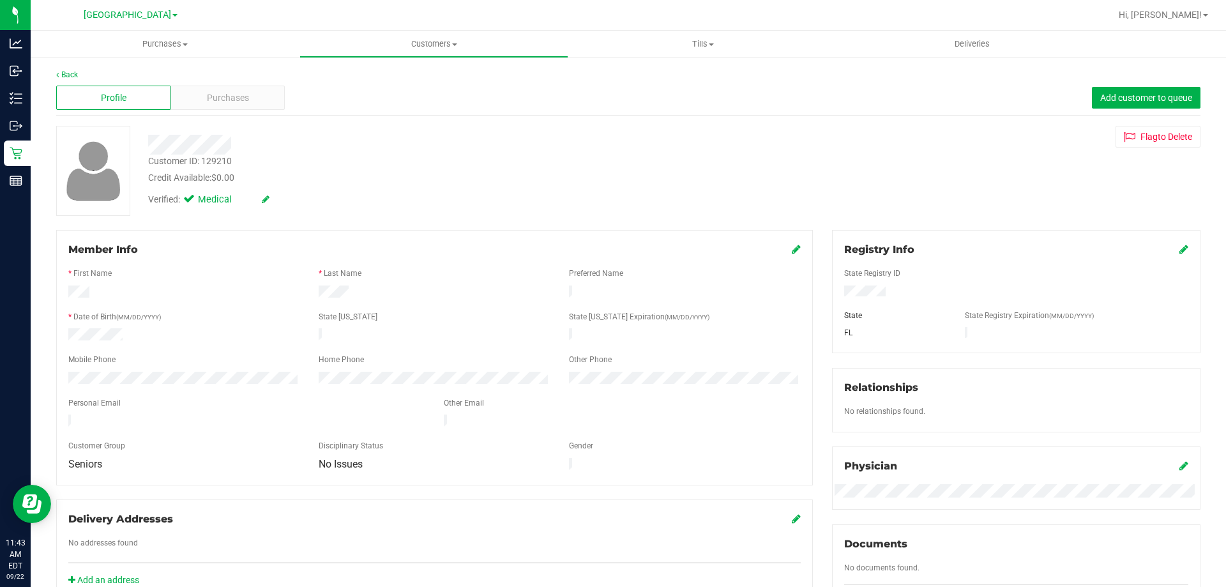
click at [208, 162] on div "Customer ID: 129210" at bounding box center [190, 161] width 84 height 13
copy div "129210"
click at [43, 211] on div "Back Profile Purchases Add customer to queue Customer ID: 129210 Credit Availab…" at bounding box center [628, 490] width 1195 height 868
click at [70, 75] on link "Back" at bounding box center [67, 74] width 22 height 9
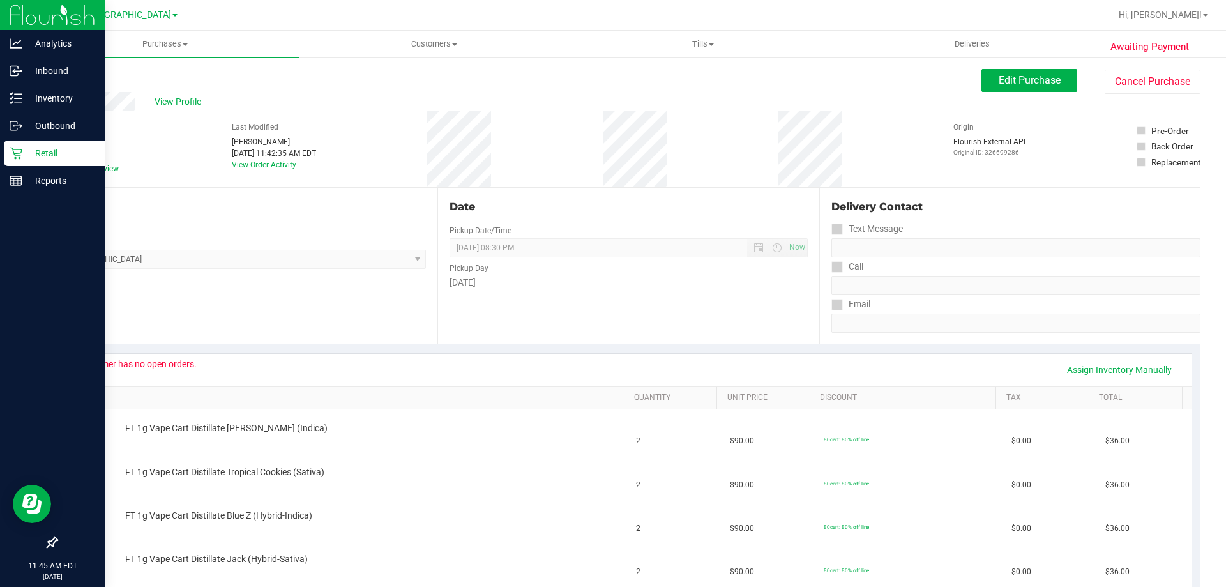
click at [24, 149] on p "Retail" at bounding box center [60, 153] width 77 height 15
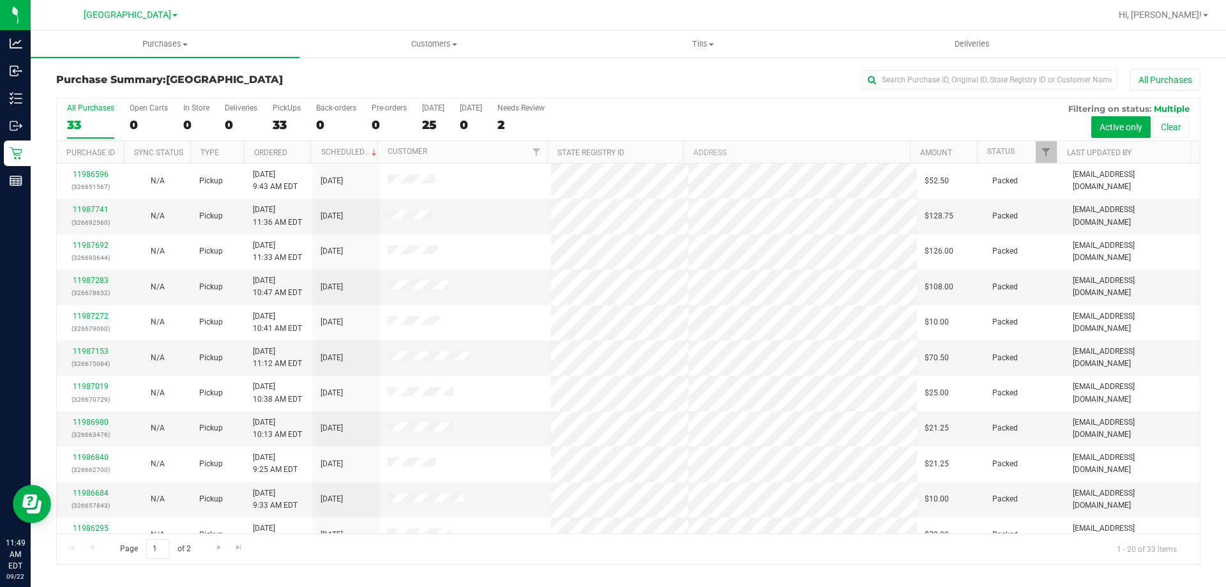
click at [814, 107] on div "All Purchases 33 Open Carts 0 In Store 0 Deliveries 0 PickUps 33 Back-orders 0 …" at bounding box center [628, 103] width 1143 height 10
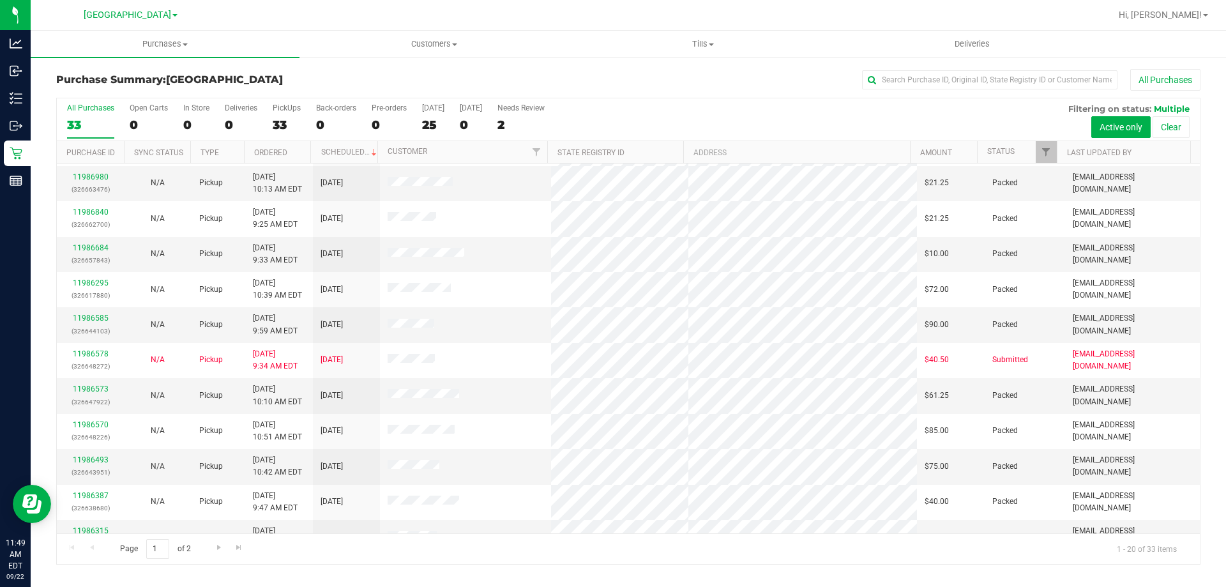
scroll to position [255, 0]
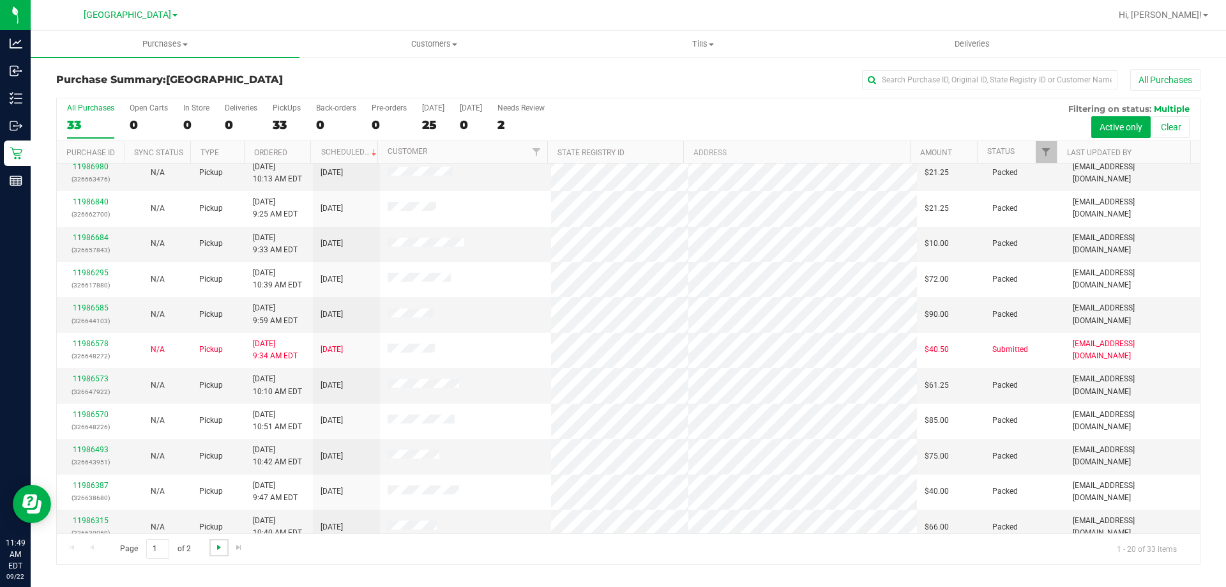
click at [219, 550] on span "Go to the next page" at bounding box center [219, 547] width 10 height 10
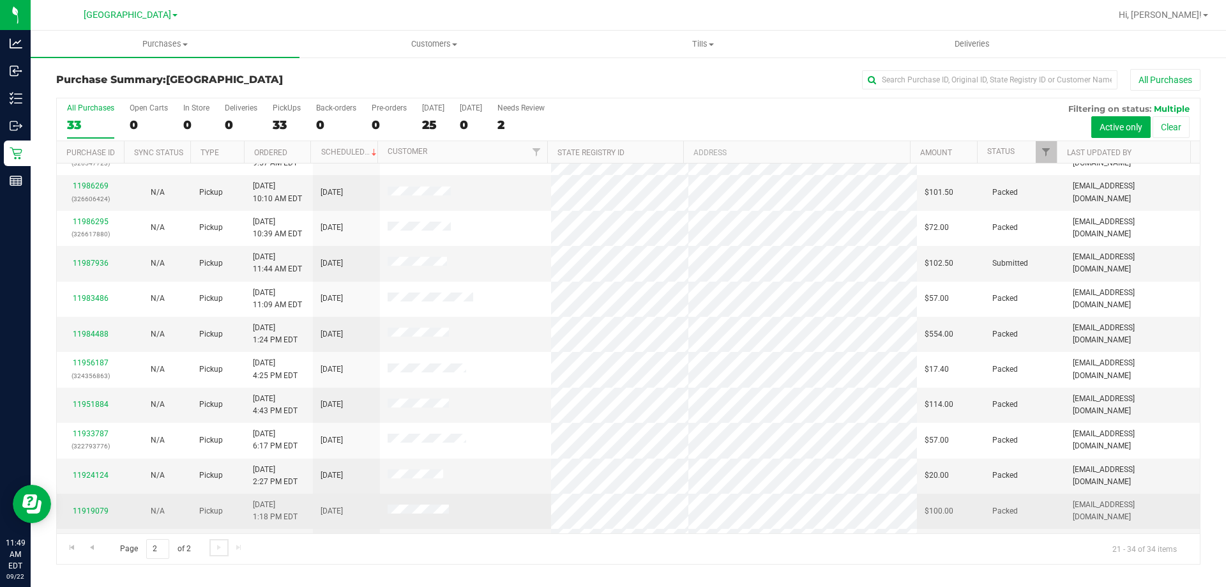
scroll to position [0, 0]
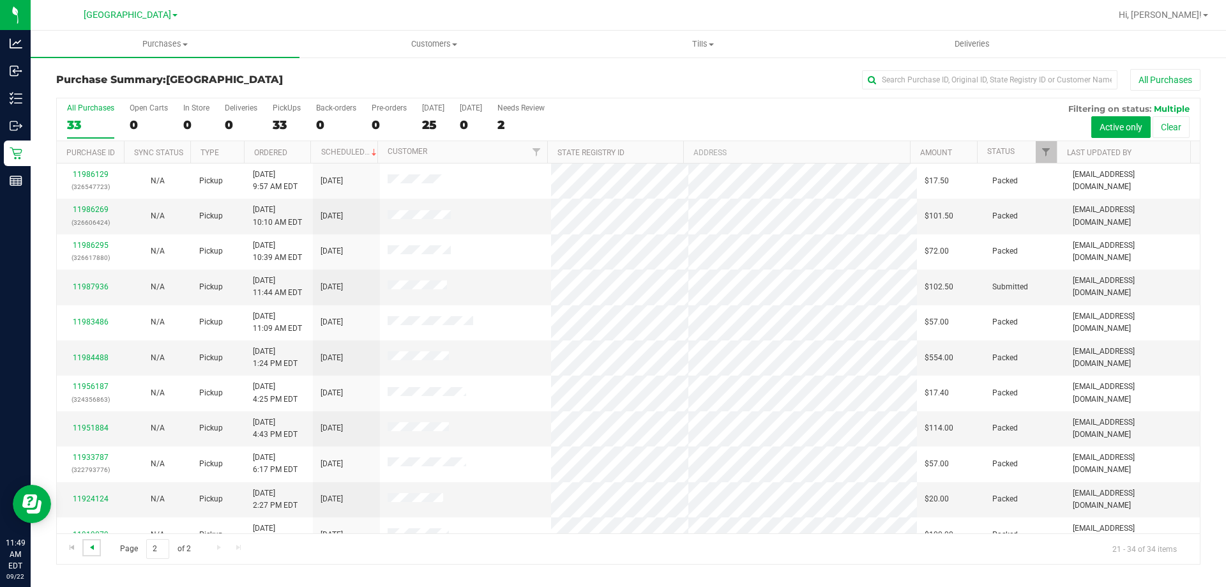
click at [93, 547] on span "Go to the previous page" at bounding box center [92, 547] width 10 height 10
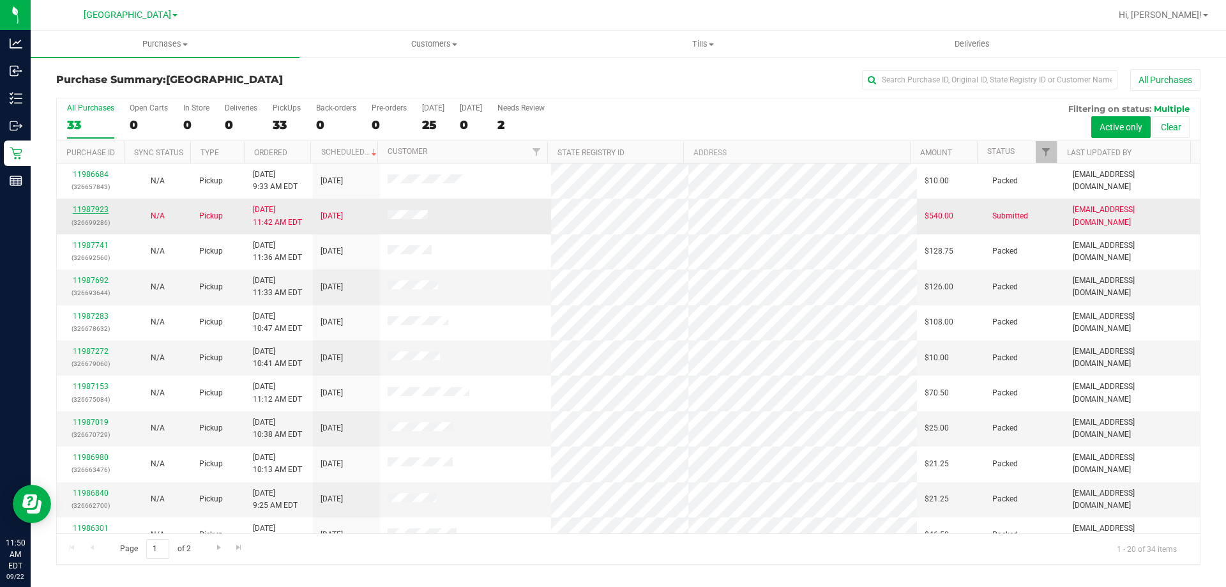
click at [102, 206] on link "11987923" at bounding box center [91, 209] width 36 height 9
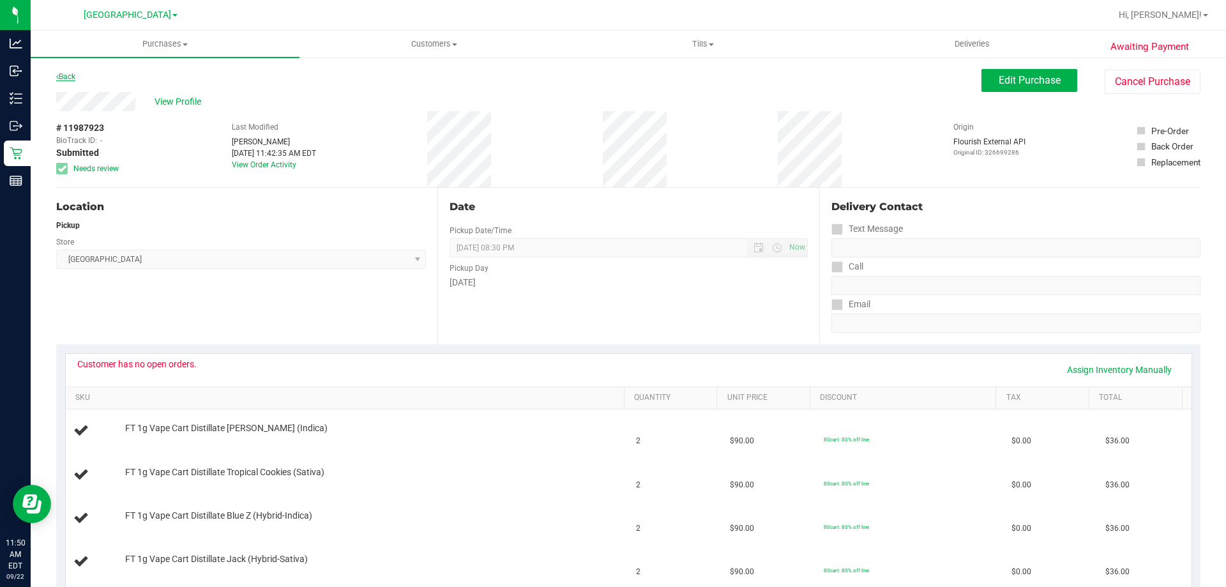
click at [66, 77] on link "Back" at bounding box center [65, 76] width 19 height 9
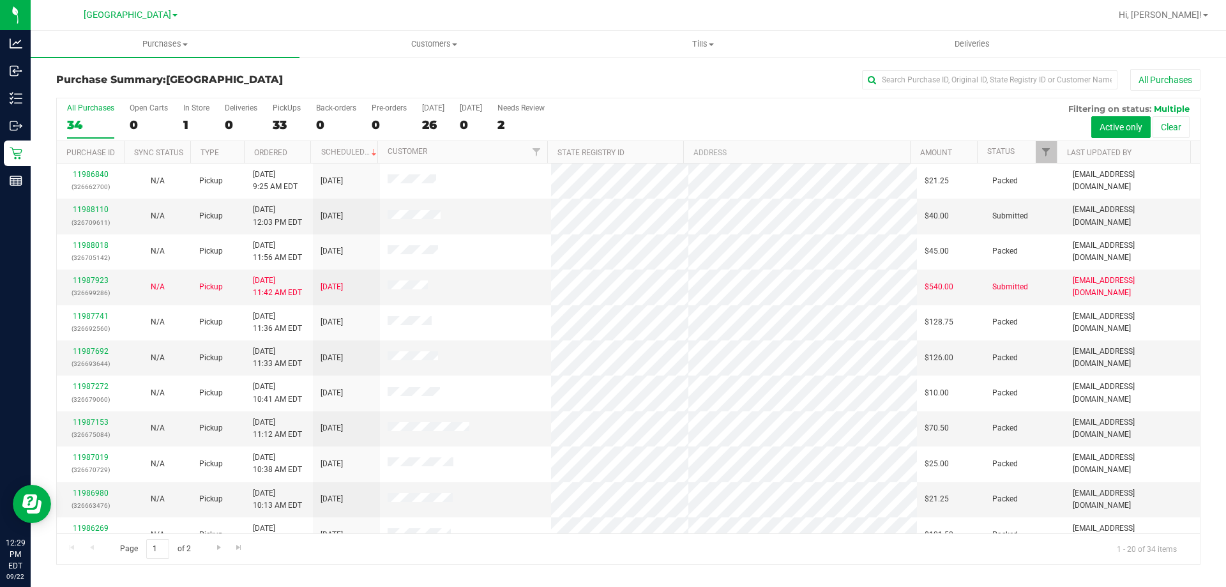
click at [821, 124] on div "All Purchases 34 Open Carts 0 In Store 1 Deliveries 0 PickUps 33 Back-orders 0 …" at bounding box center [628, 119] width 1143 height 43
click at [105, 284] on link "11987923" at bounding box center [91, 280] width 36 height 9
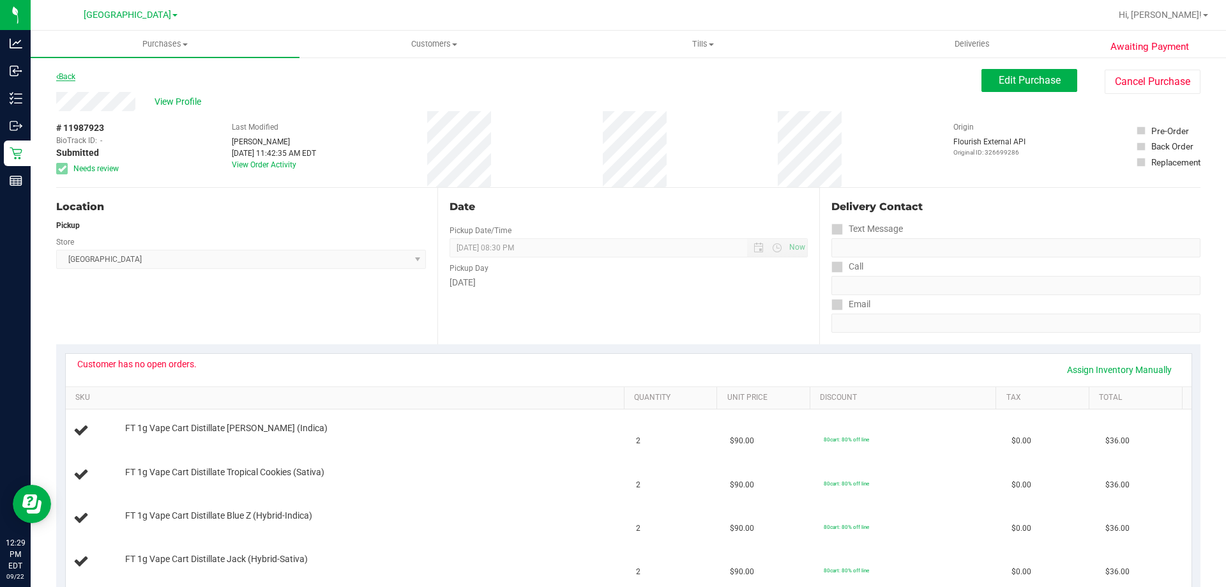
click at [72, 76] on link "Back" at bounding box center [65, 76] width 19 height 9
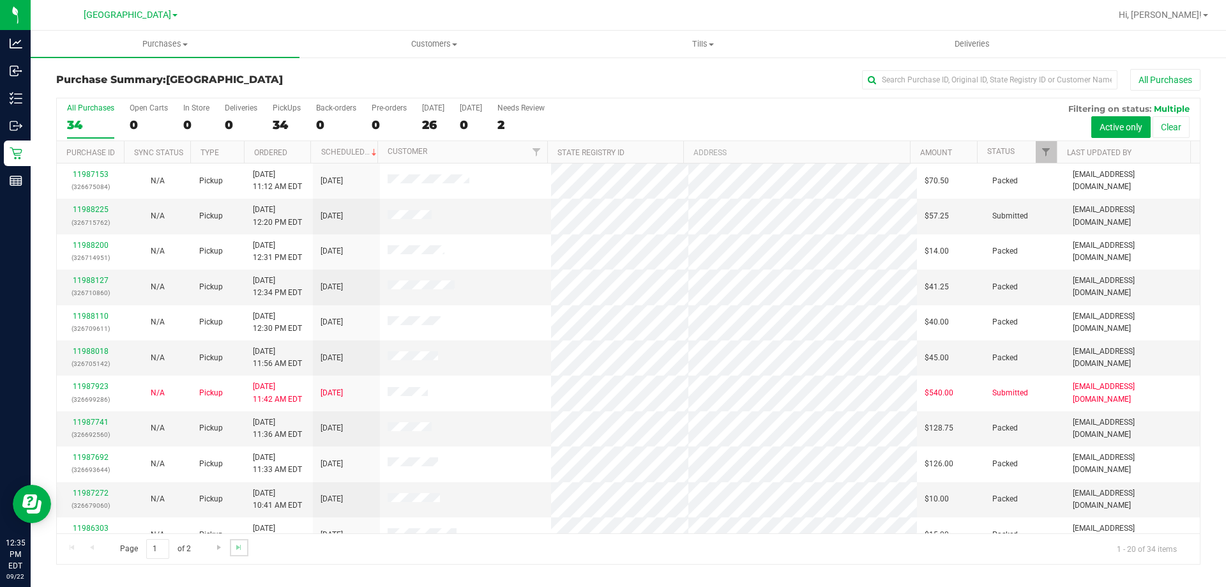
click at [231, 546] on link "Go to the last page" at bounding box center [239, 547] width 19 height 17
click at [93, 548] on span "Go to the previous page" at bounding box center [92, 547] width 10 height 10
click at [217, 551] on span "Go to the next page" at bounding box center [219, 547] width 10 height 10
click at [96, 544] on span "Go to the previous page" at bounding box center [92, 547] width 10 height 10
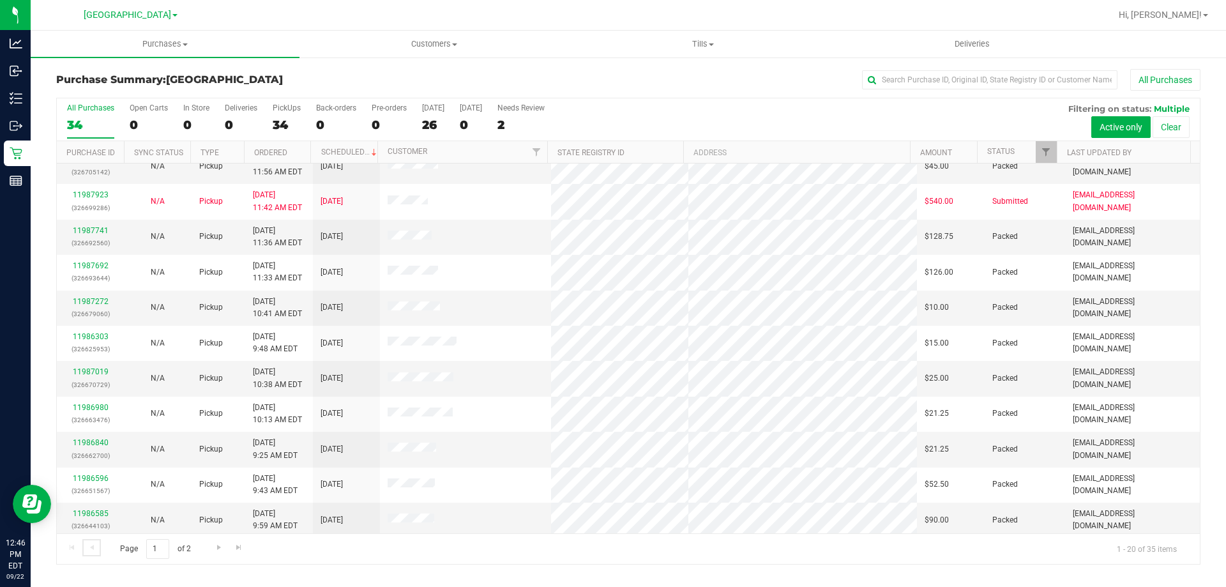
scroll to position [337, 0]
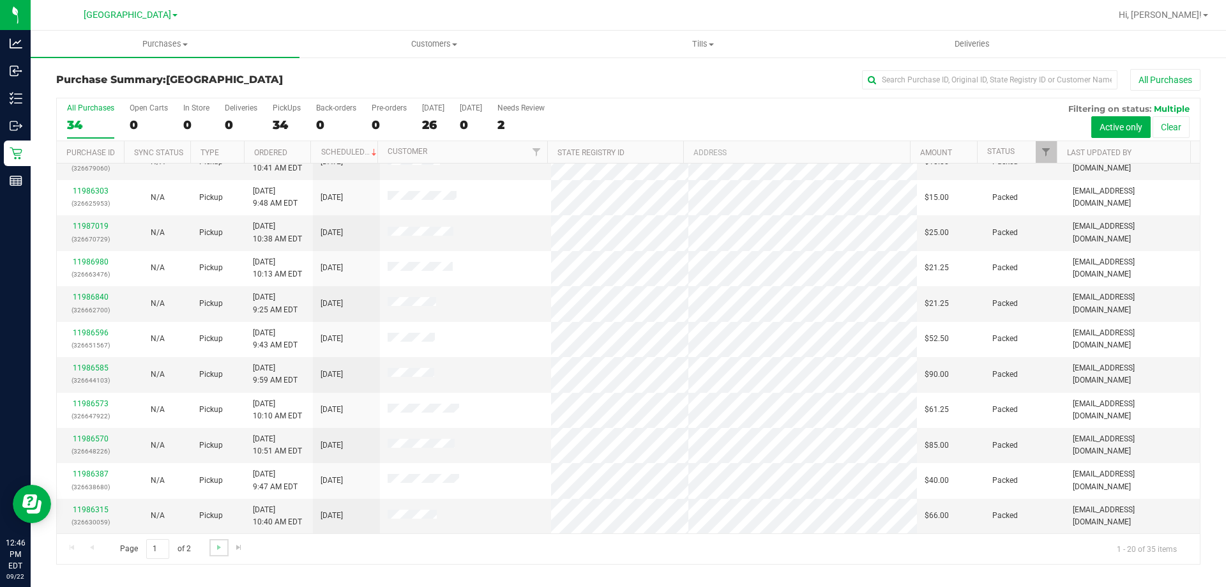
click at [224, 552] on link "Go to the next page" at bounding box center [218, 547] width 19 height 17
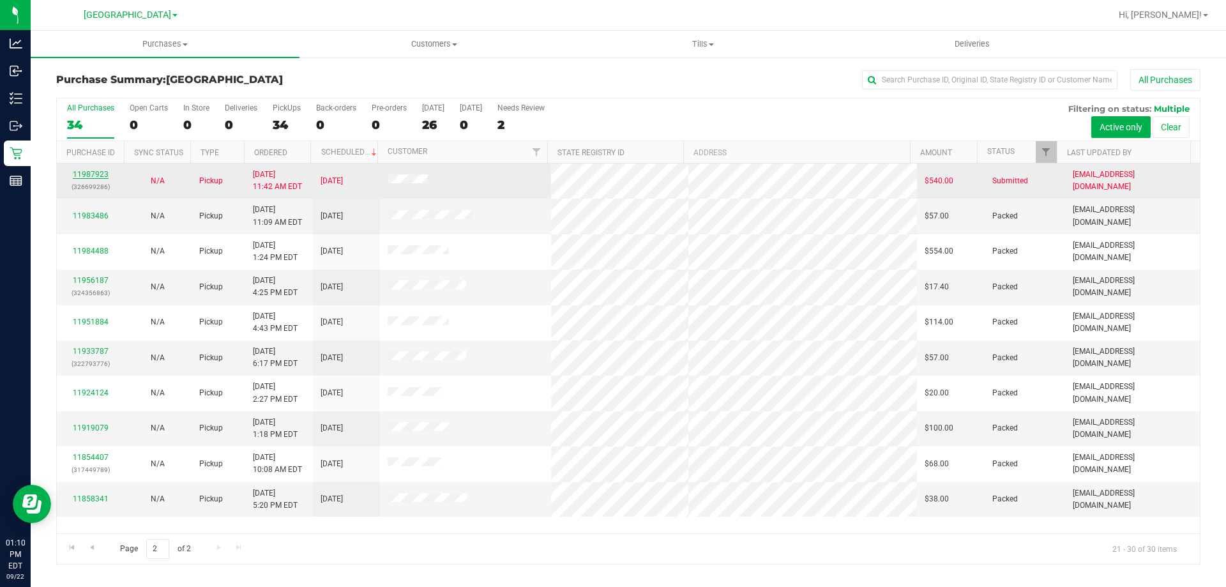
click at [102, 175] on link "11987923" at bounding box center [91, 174] width 36 height 9
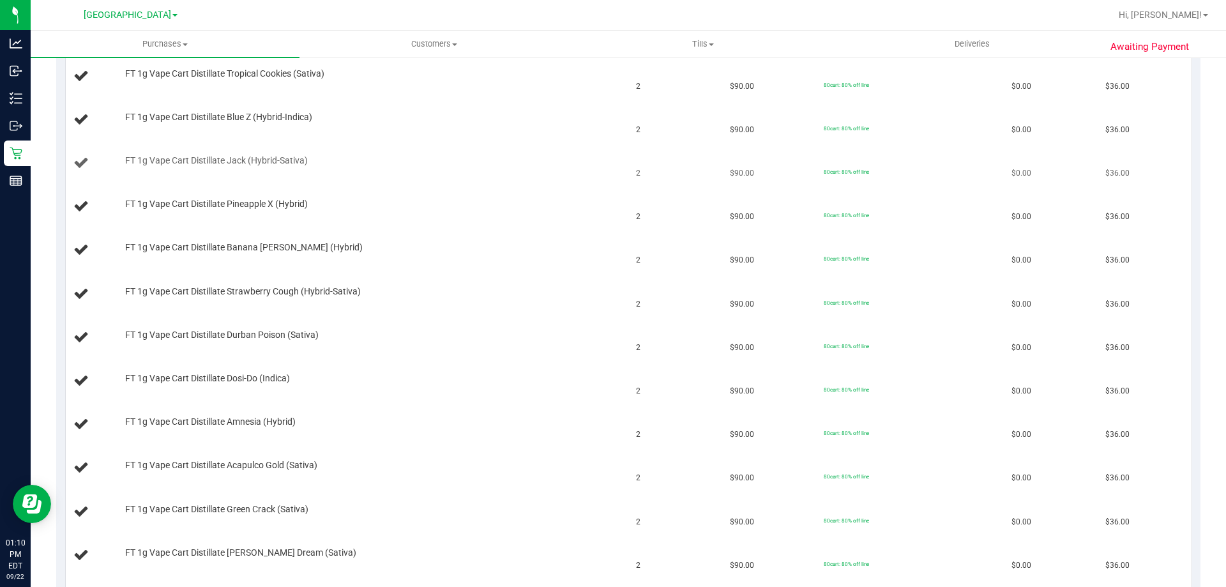
scroll to position [192, 0]
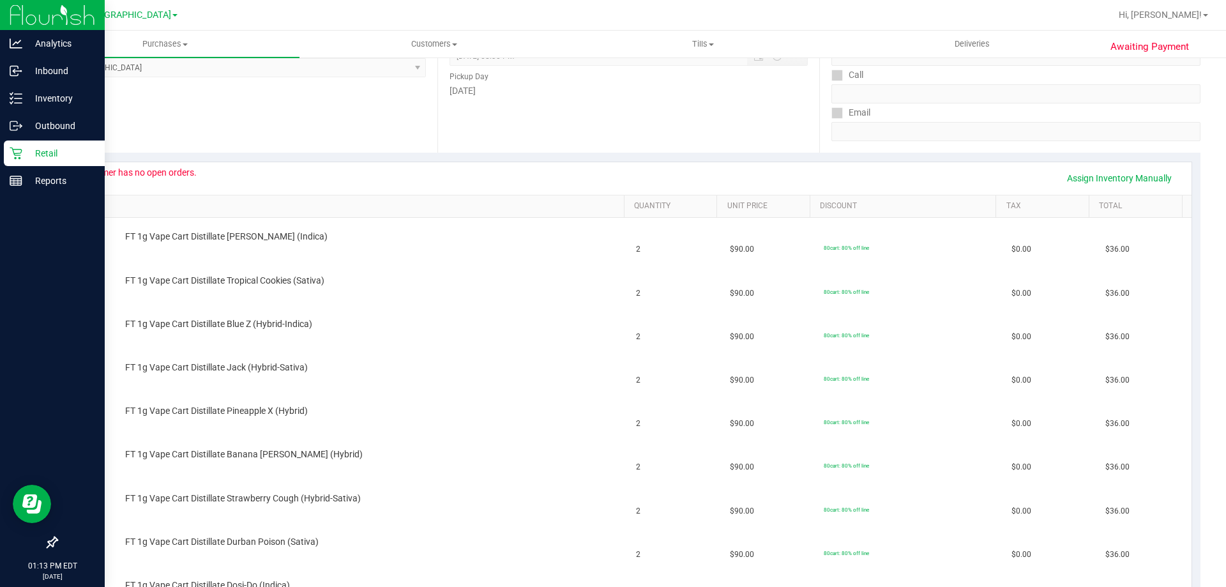
click at [19, 162] on div "Retail" at bounding box center [54, 153] width 101 height 26
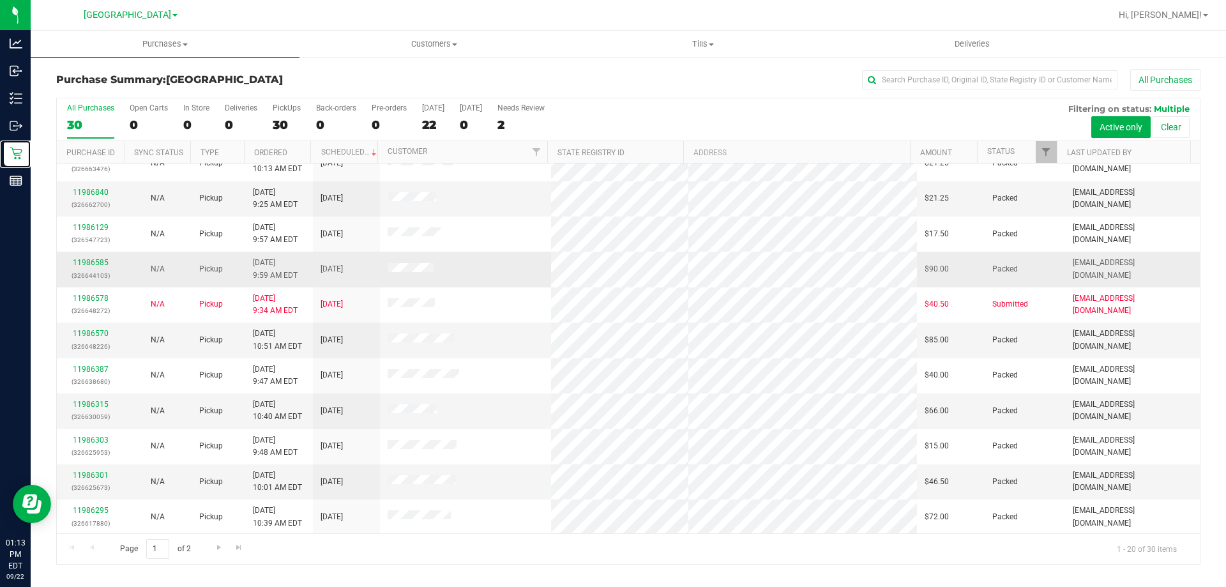
scroll to position [337, 0]
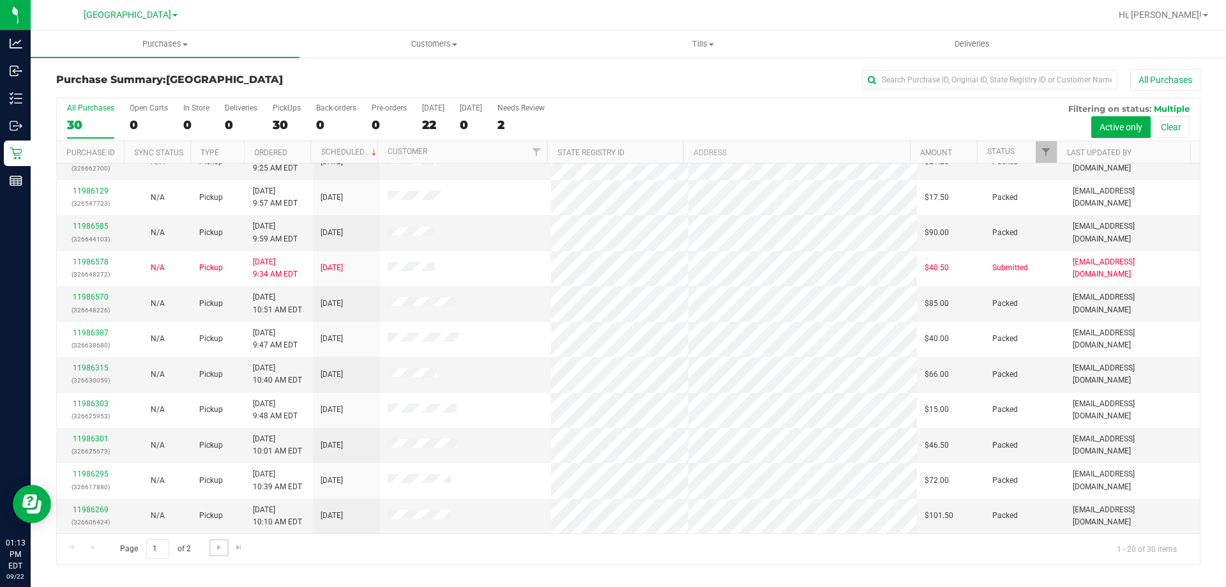
click at [212, 547] on link "Go to the next page" at bounding box center [218, 547] width 19 height 17
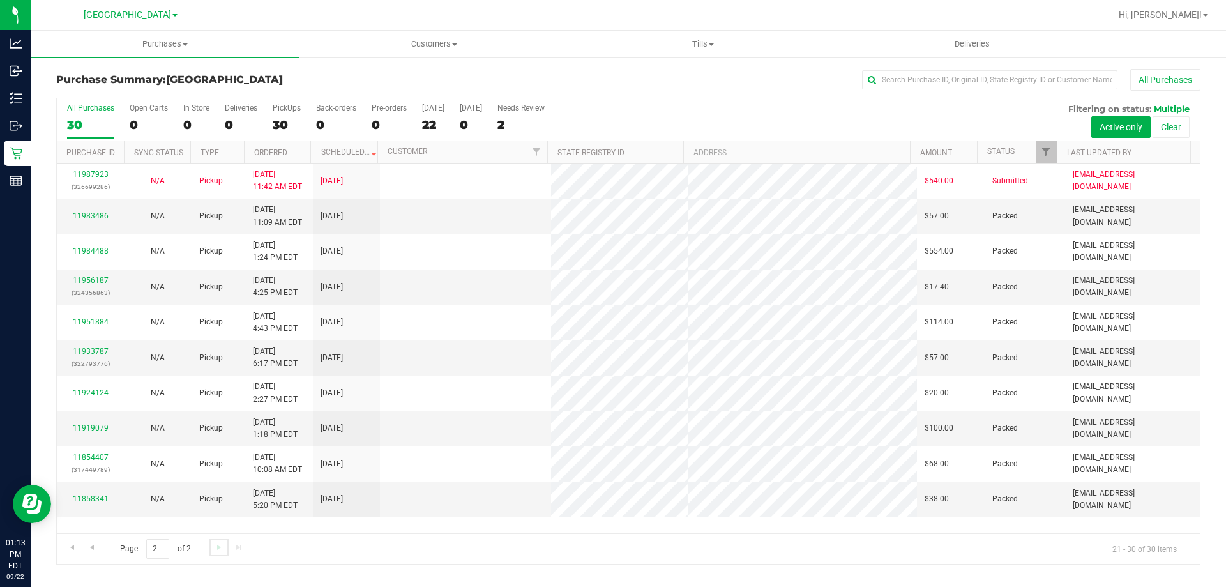
scroll to position [0, 0]
click at [95, 549] on span "Go to the previous page" at bounding box center [92, 547] width 10 height 10
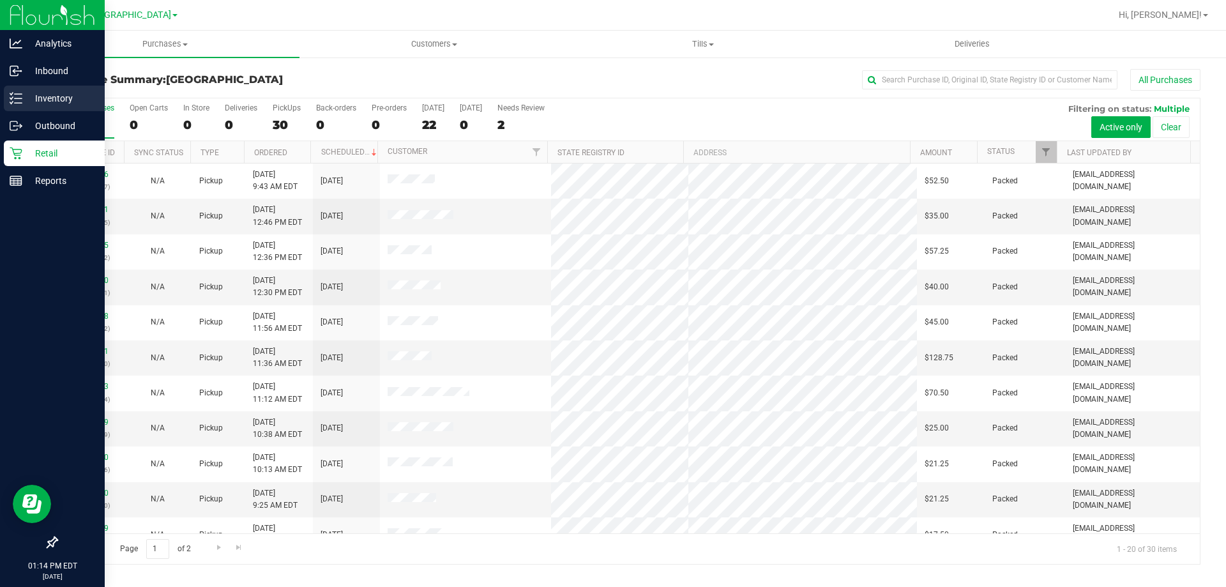
click at [26, 98] on p "Inventory" at bounding box center [60, 98] width 77 height 15
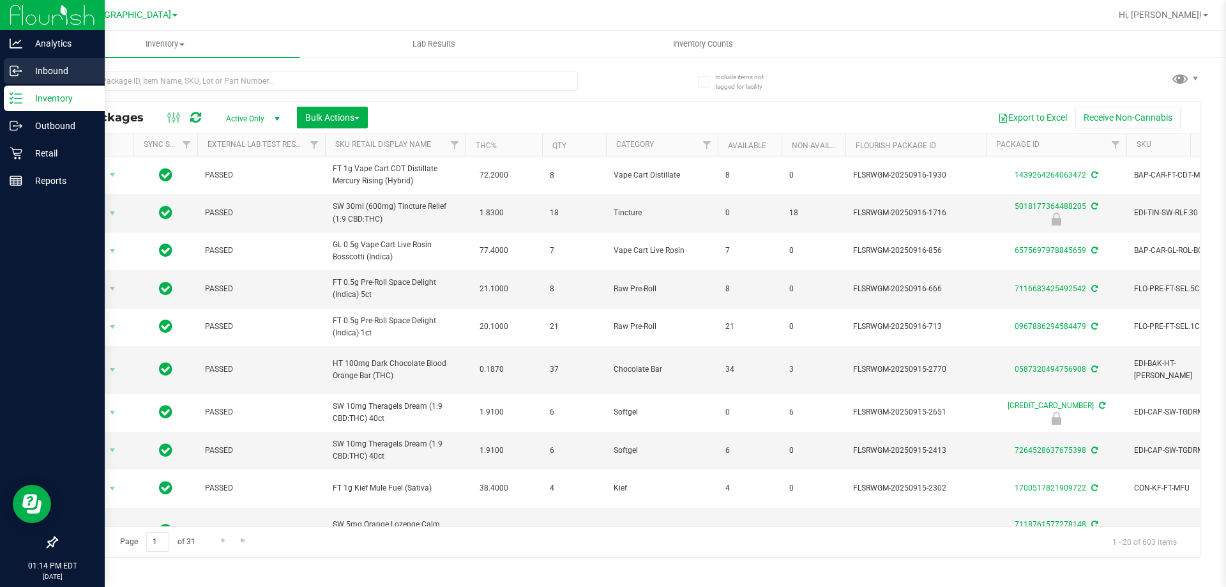
click at [27, 80] on div "Inbound" at bounding box center [54, 71] width 101 height 26
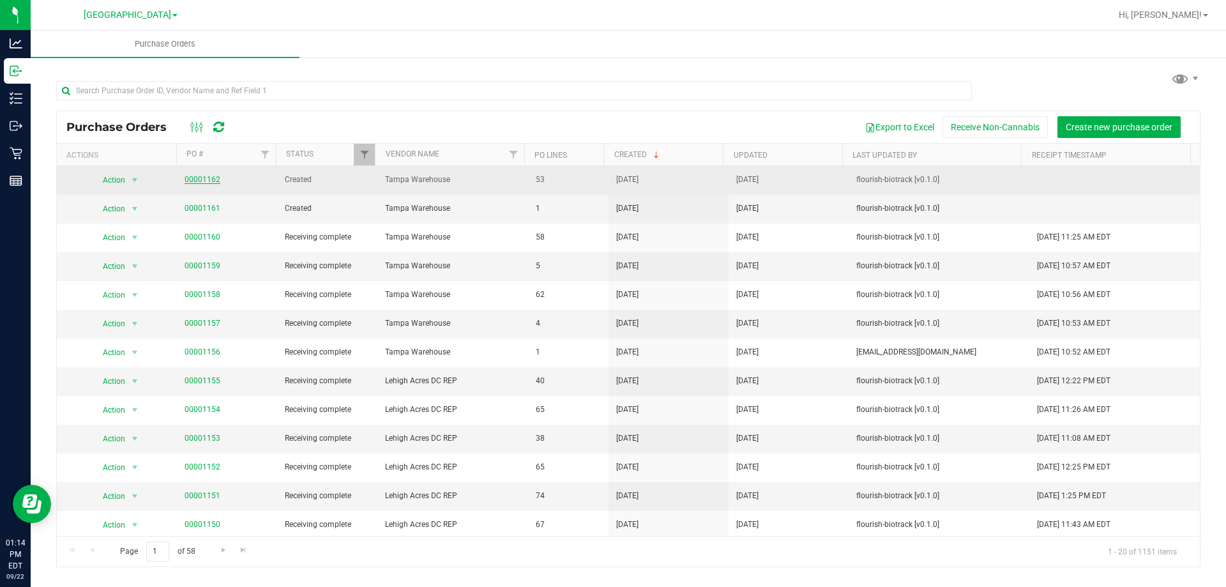
click at [212, 177] on link "00001162" at bounding box center [203, 179] width 36 height 9
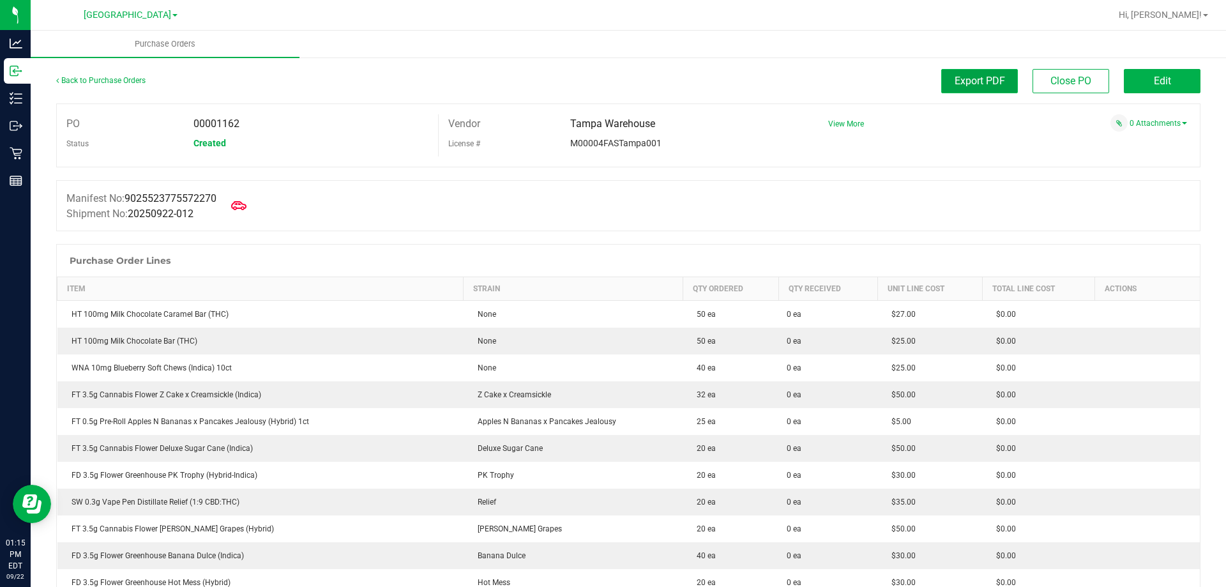
click at [1003, 87] on button "Export PDF" at bounding box center [979, 81] width 77 height 24
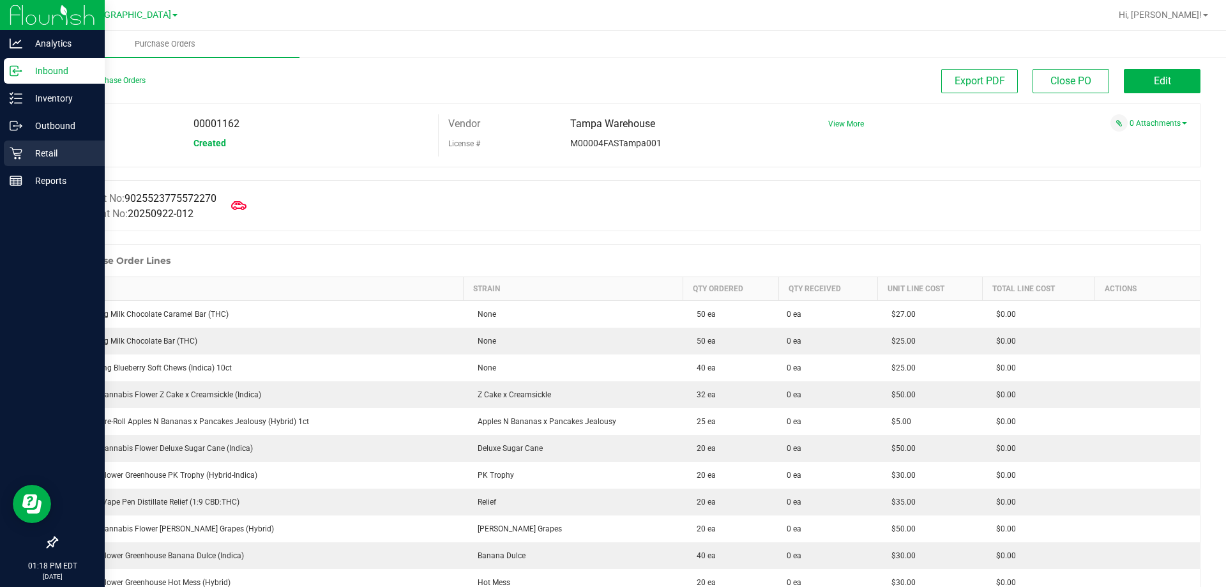
click at [30, 153] on p "Retail" at bounding box center [60, 153] width 77 height 15
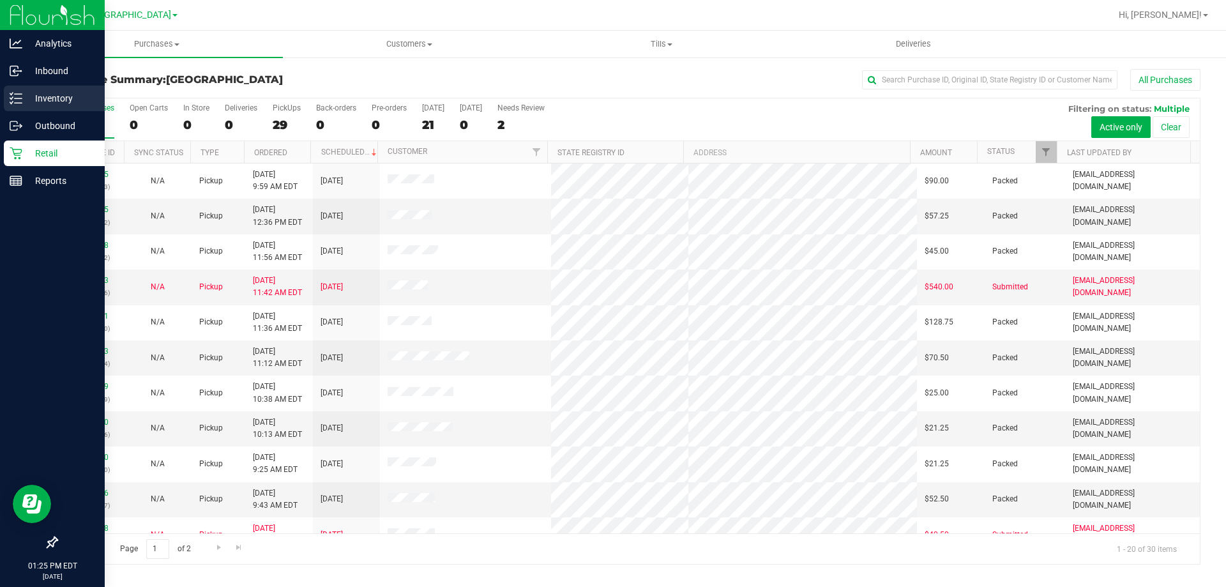
click at [27, 98] on p "Inventory" at bounding box center [60, 98] width 77 height 15
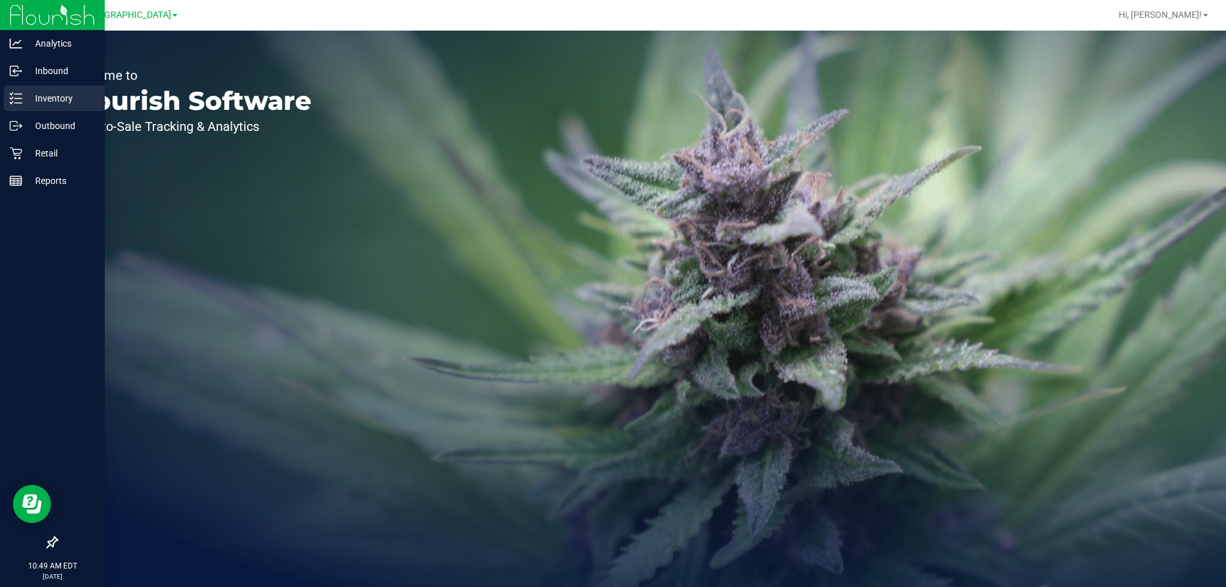
click at [45, 103] on p "Inventory" at bounding box center [60, 98] width 77 height 15
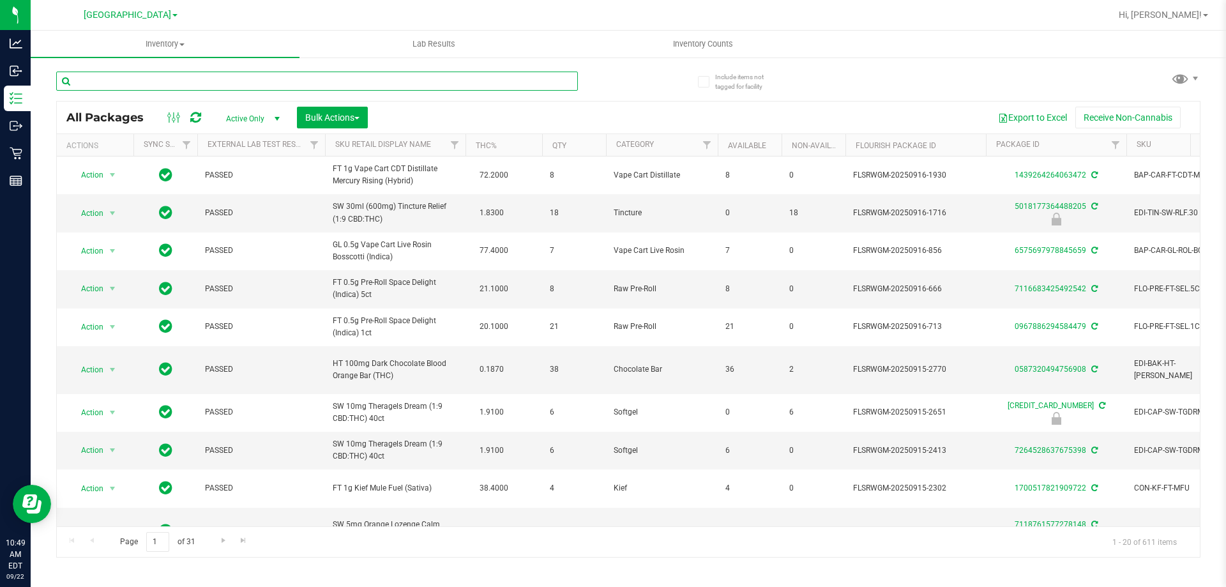
click at [301, 82] on input "text" at bounding box center [317, 81] width 522 height 19
type input "6356025359078107"
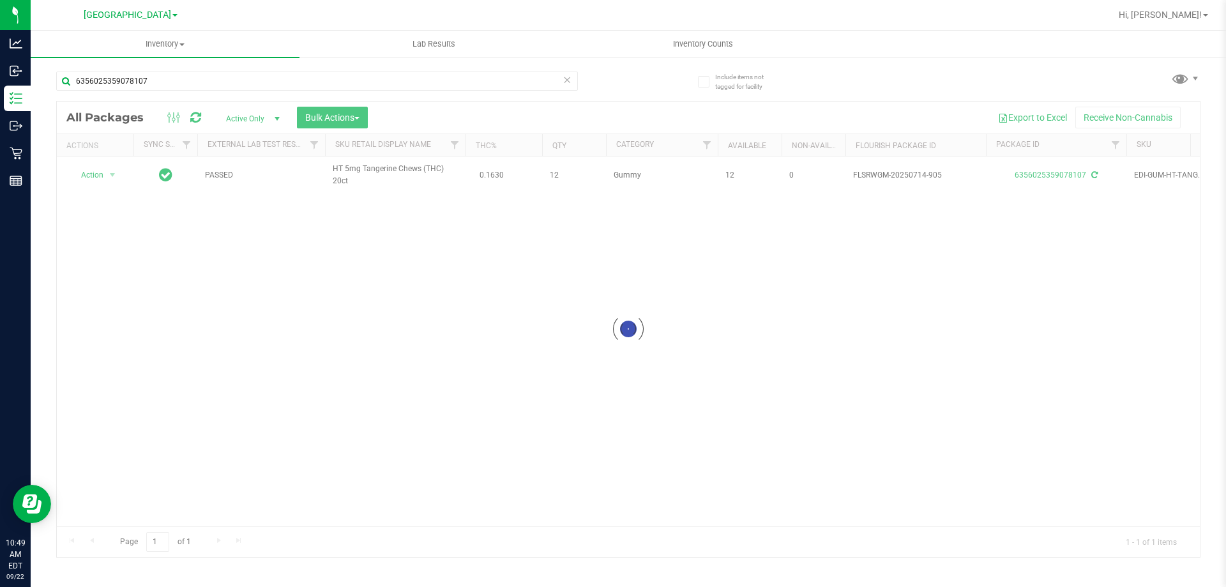
click at [340, 258] on div at bounding box center [628, 329] width 1143 height 455
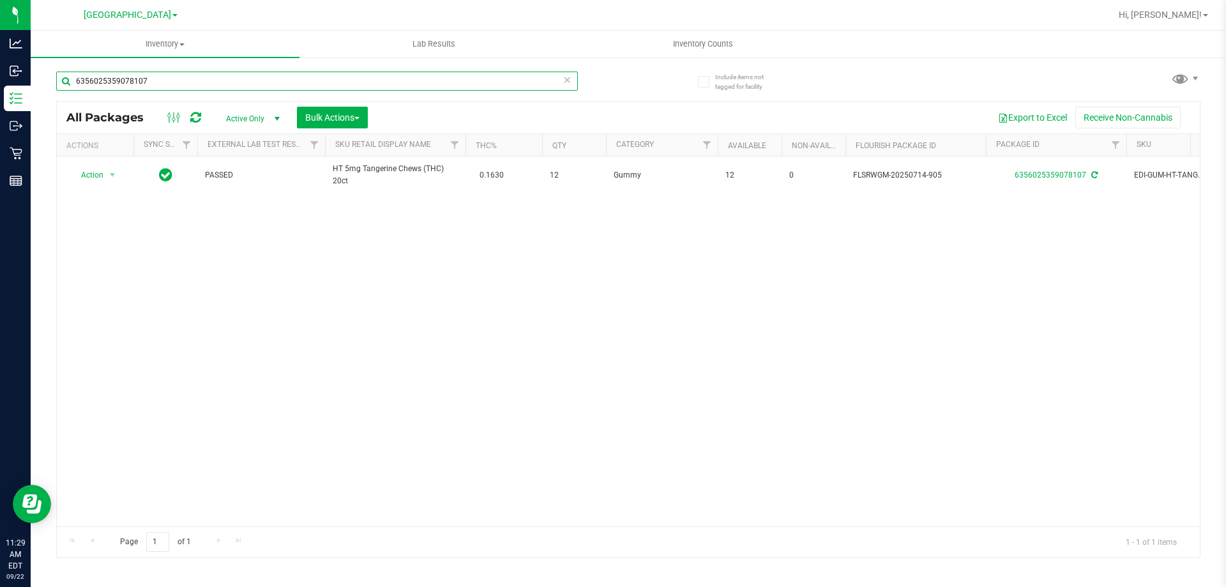
click at [258, 79] on input "6356025359078107" at bounding box center [317, 81] width 522 height 19
type input "6562962246314724"
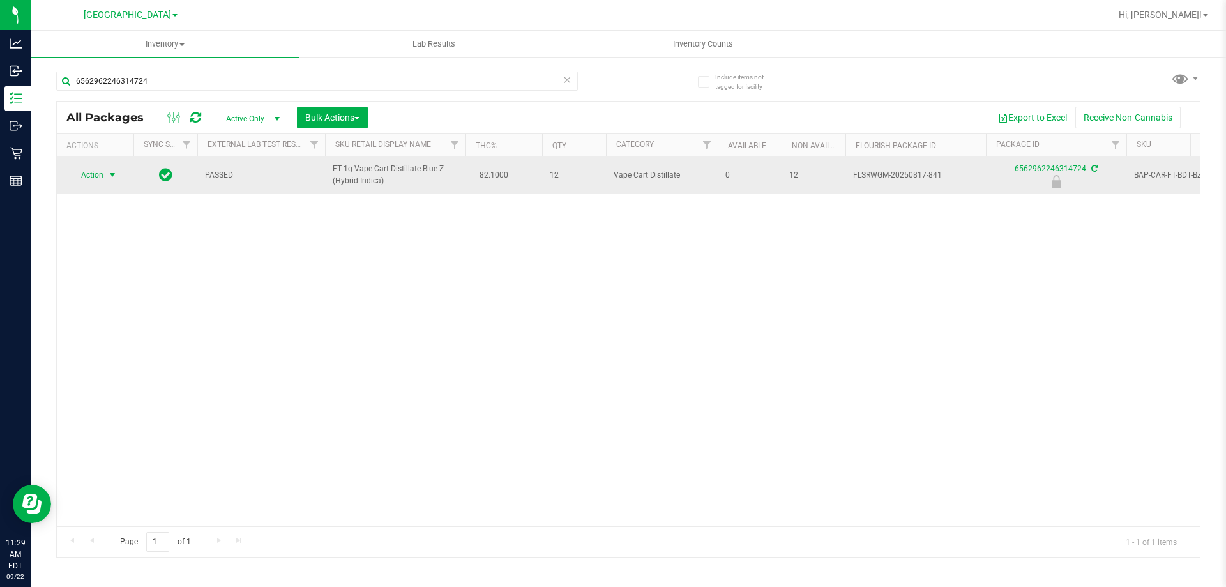
click at [100, 171] on span "Action" at bounding box center [87, 175] width 34 height 18
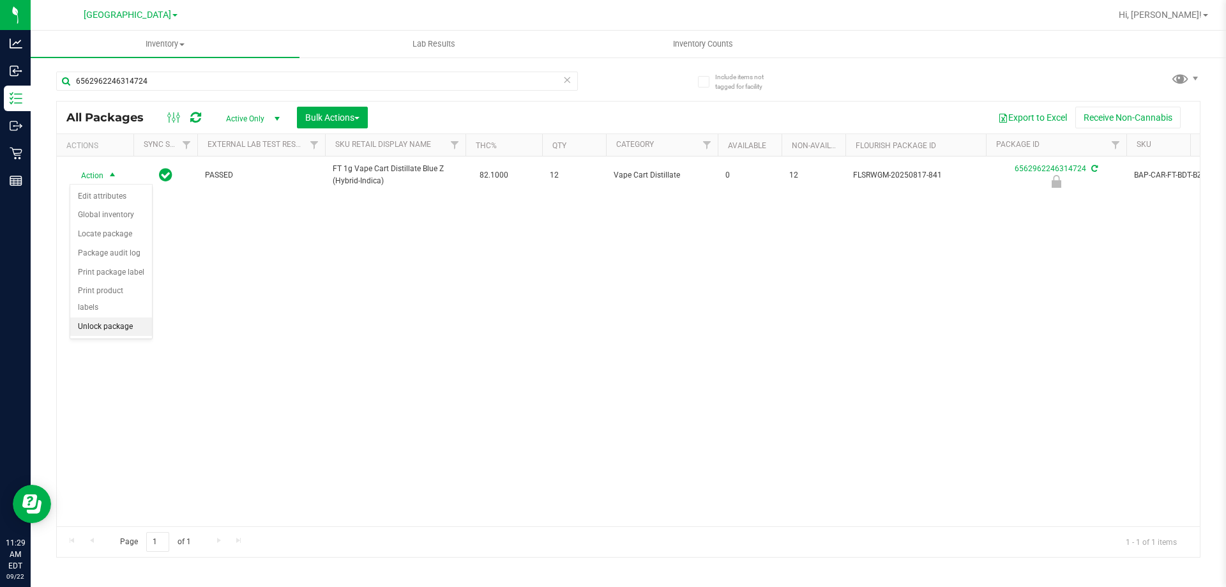
click at [121, 317] on li "Unlock package" at bounding box center [111, 326] width 82 height 19
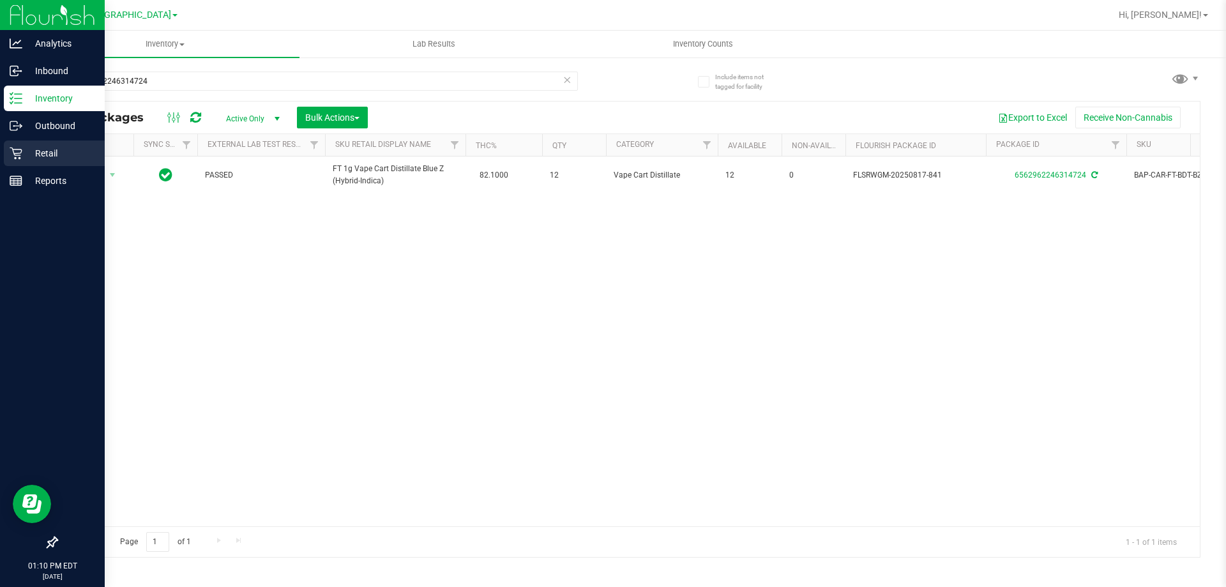
click at [13, 159] on icon at bounding box center [16, 153] width 13 height 13
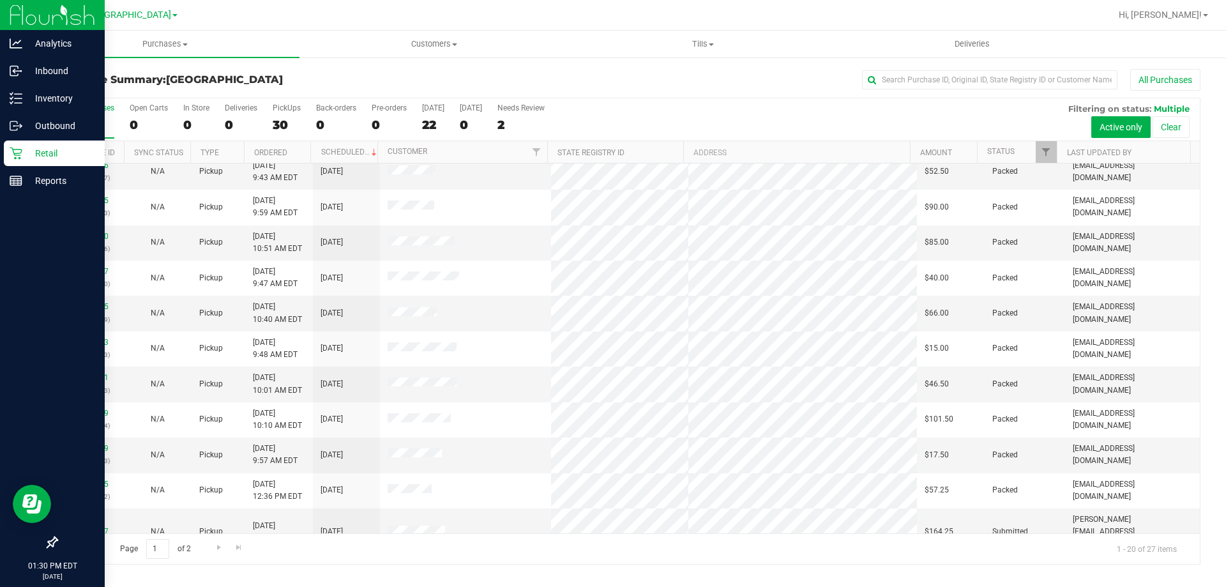
scroll to position [337, 0]
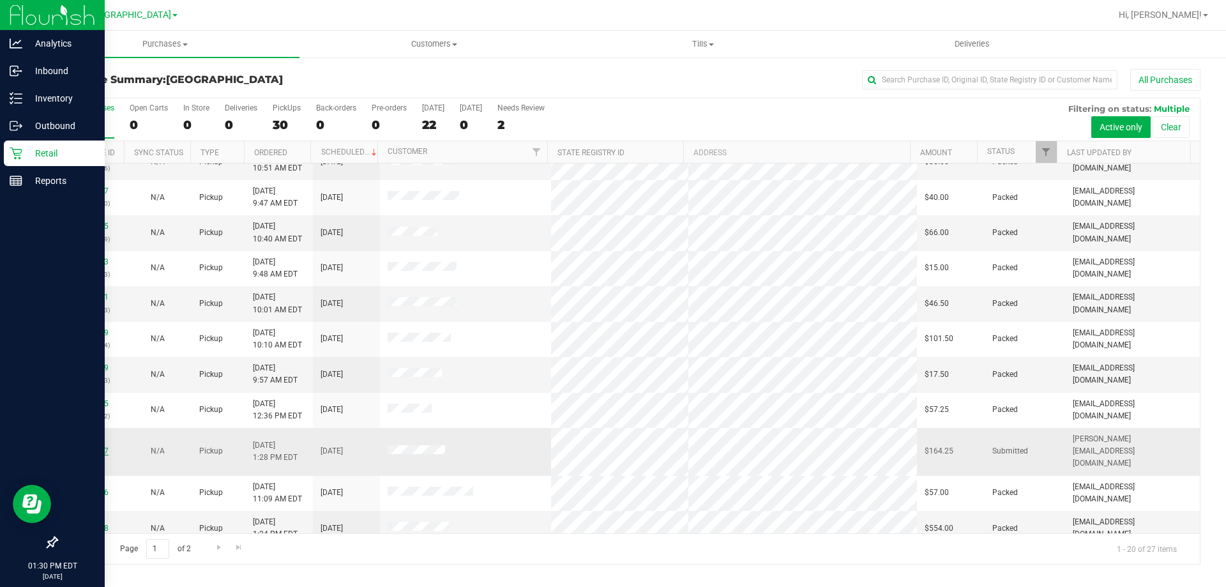
click at [91, 446] on link "11988787" at bounding box center [91, 450] width 36 height 9
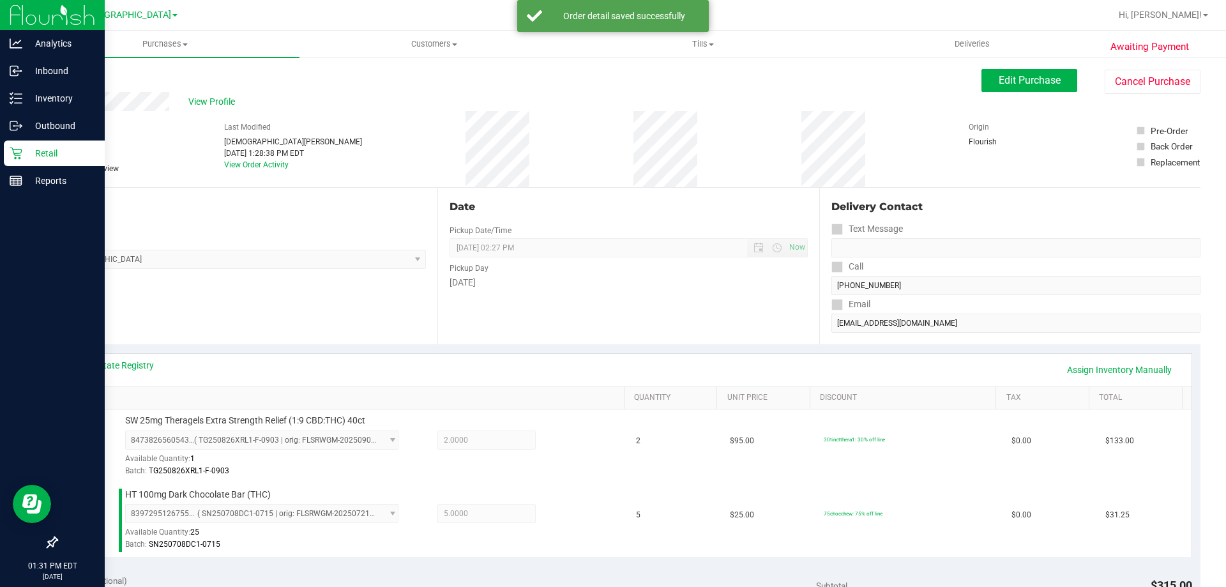
scroll to position [319, 0]
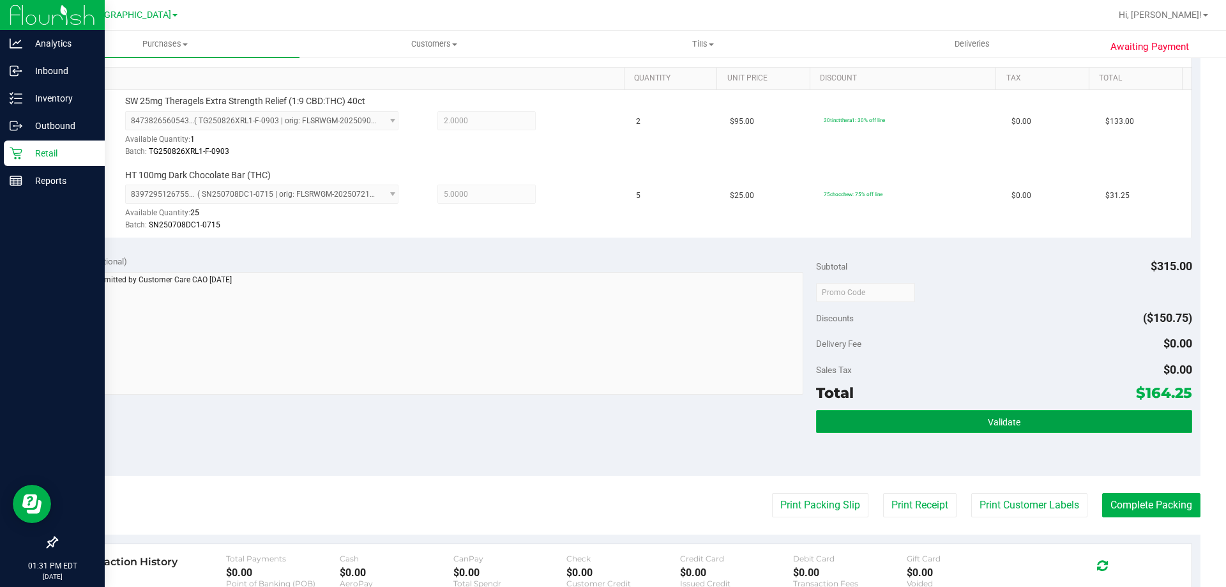
click at [837, 421] on button "Validate" at bounding box center [1003, 421] width 375 height 23
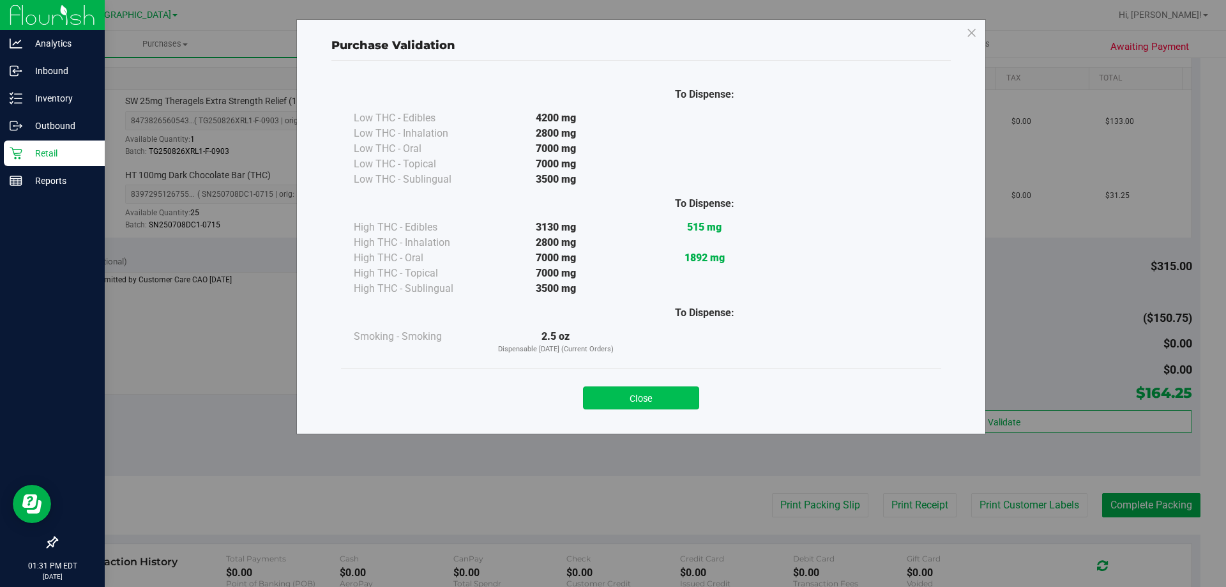
click at [651, 393] on button "Close" at bounding box center [641, 397] width 116 height 23
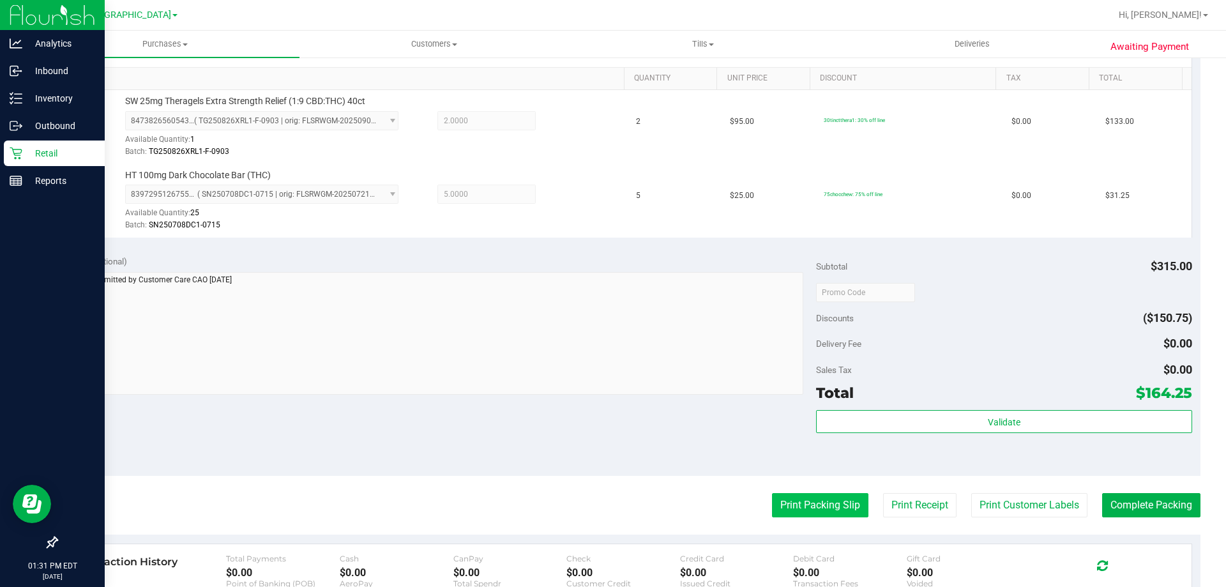
click at [778, 511] on button "Print Packing Slip" at bounding box center [820, 505] width 96 height 24
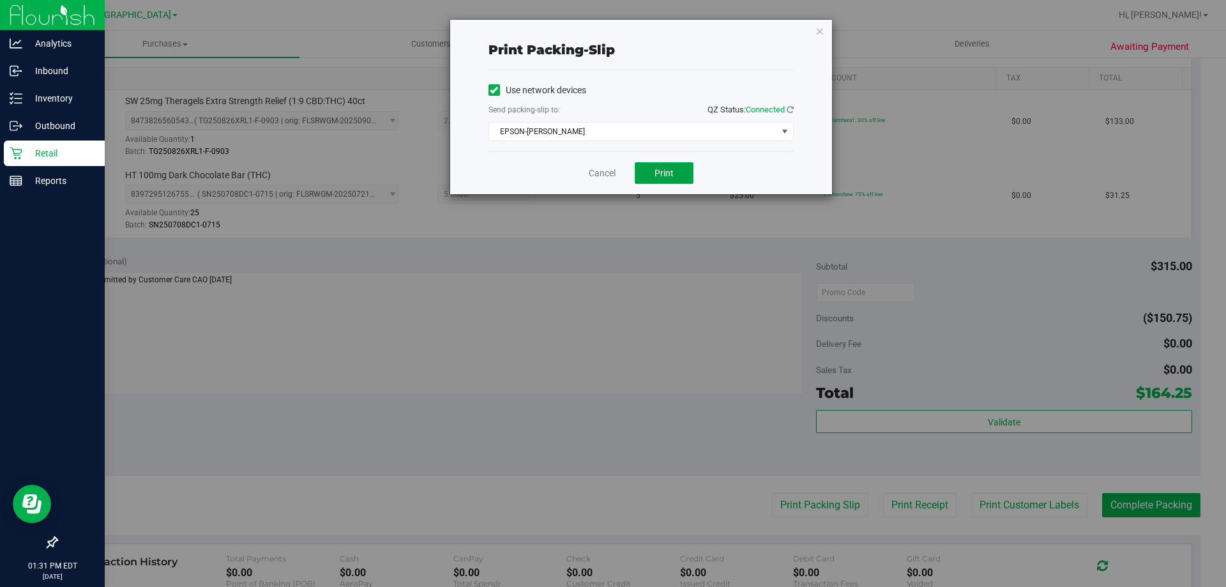
click at [654, 171] on button "Print" at bounding box center [664, 173] width 59 height 22
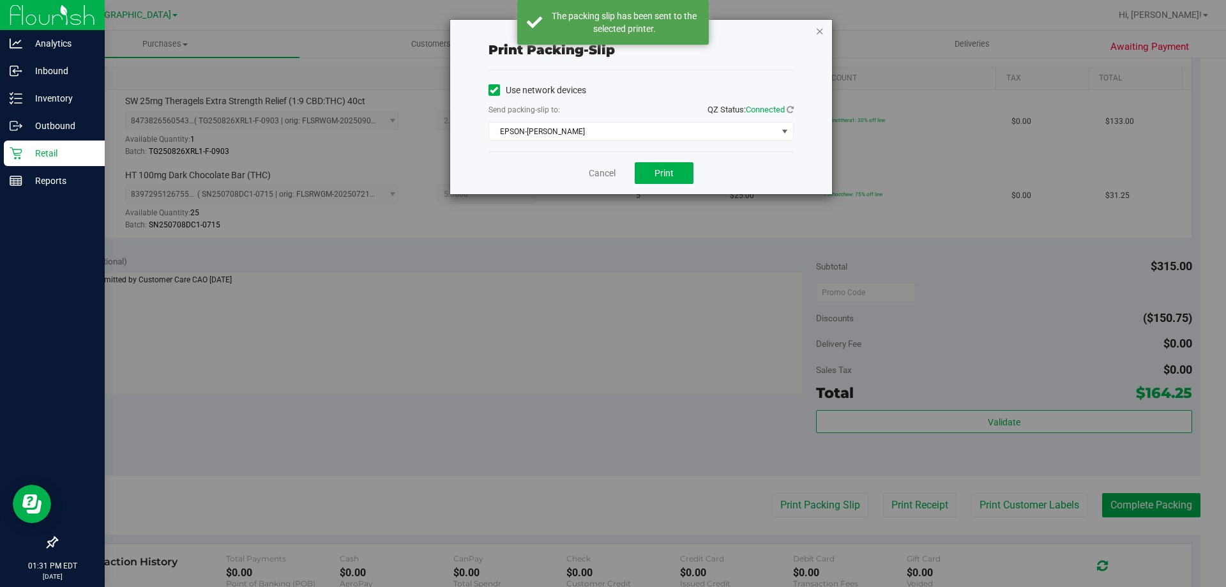
click at [820, 30] on icon "button" at bounding box center [819, 30] width 9 height 15
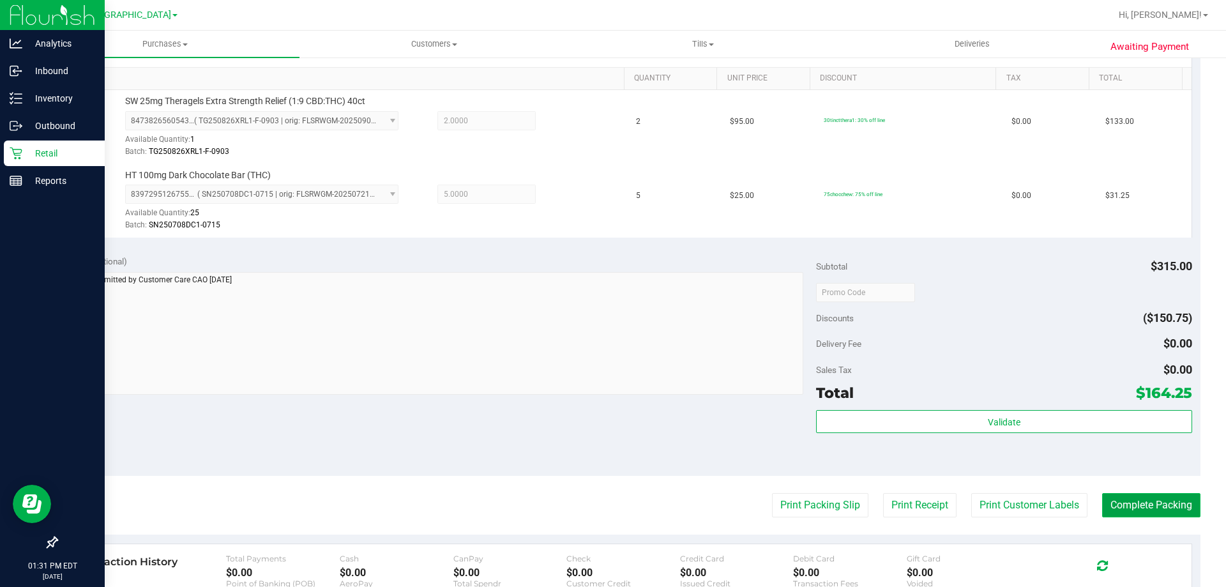
click at [1120, 514] on button "Complete Packing" at bounding box center [1151, 505] width 98 height 24
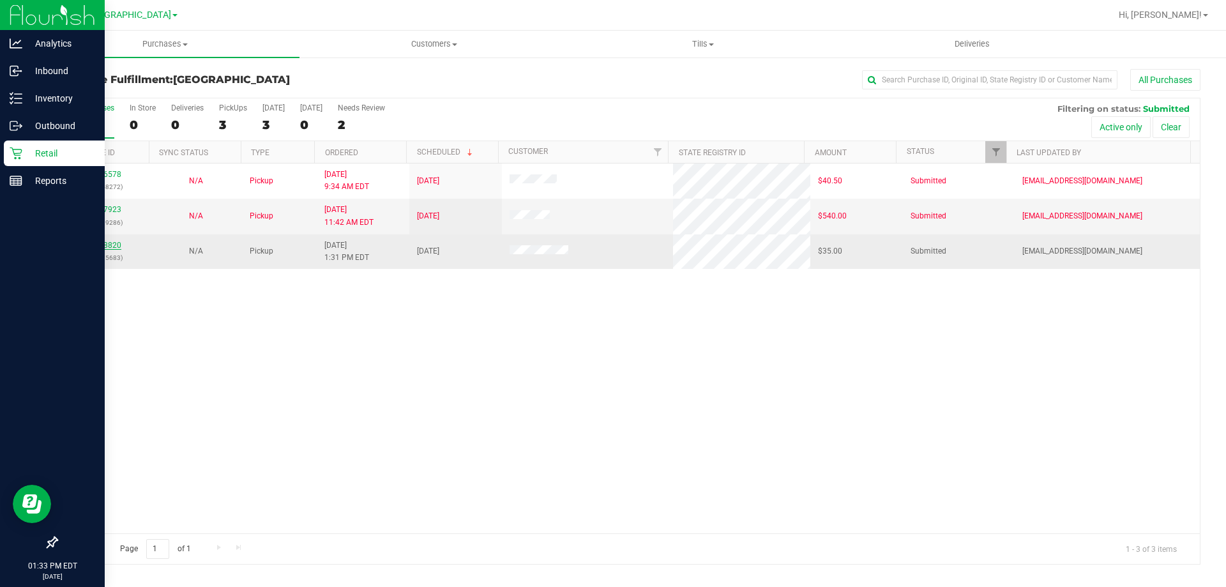
click at [91, 248] on link "11988820" at bounding box center [104, 245] width 36 height 9
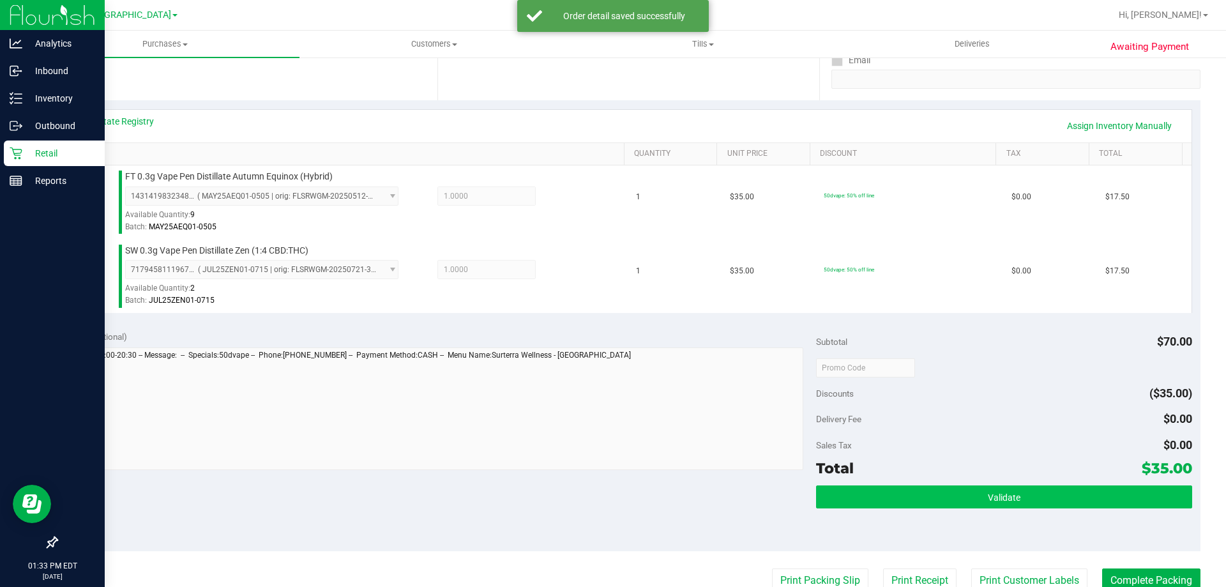
scroll to position [255, 0]
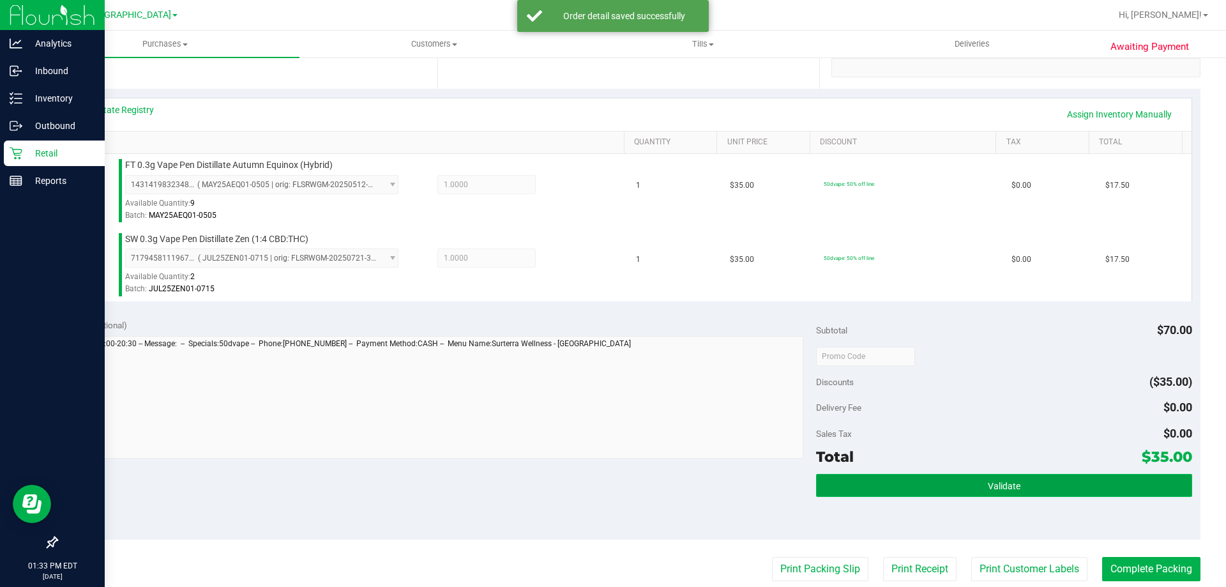
click at [1089, 491] on button "Validate" at bounding box center [1003, 485] width 375 height 23
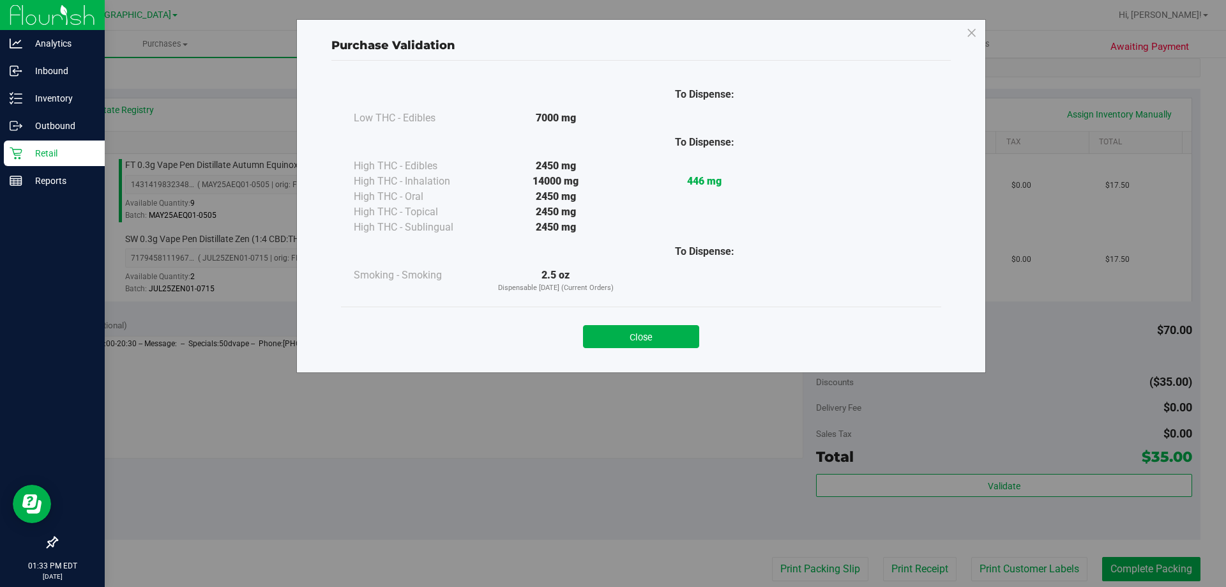
click at [659, 328] on button "Close" at bounding box center [641, 336] width 116 height 23
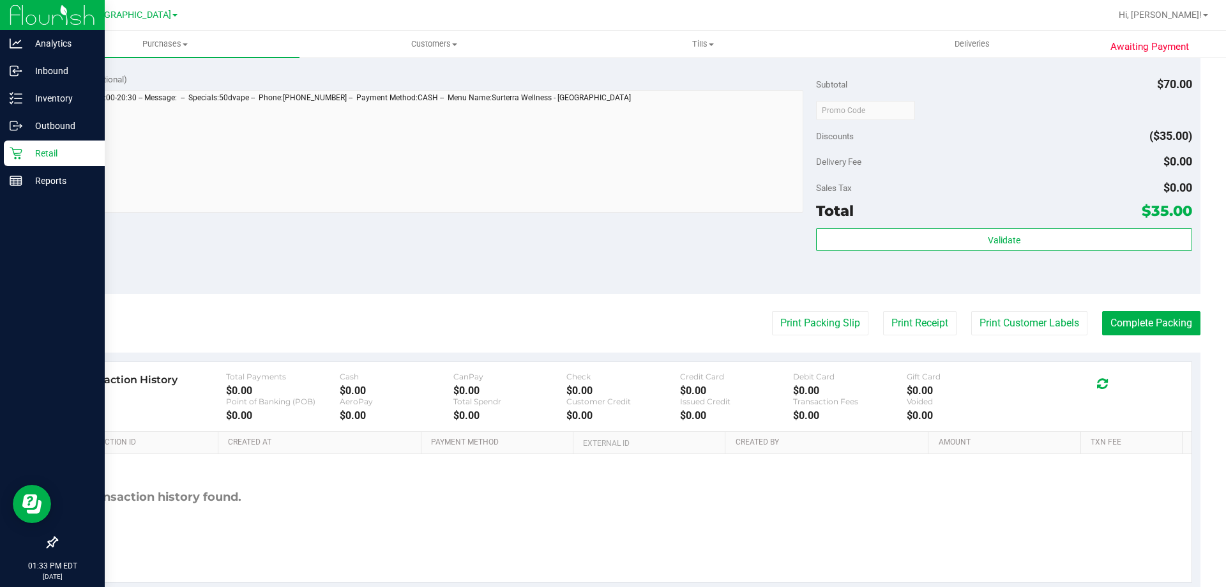
scroll to position [511, 0]
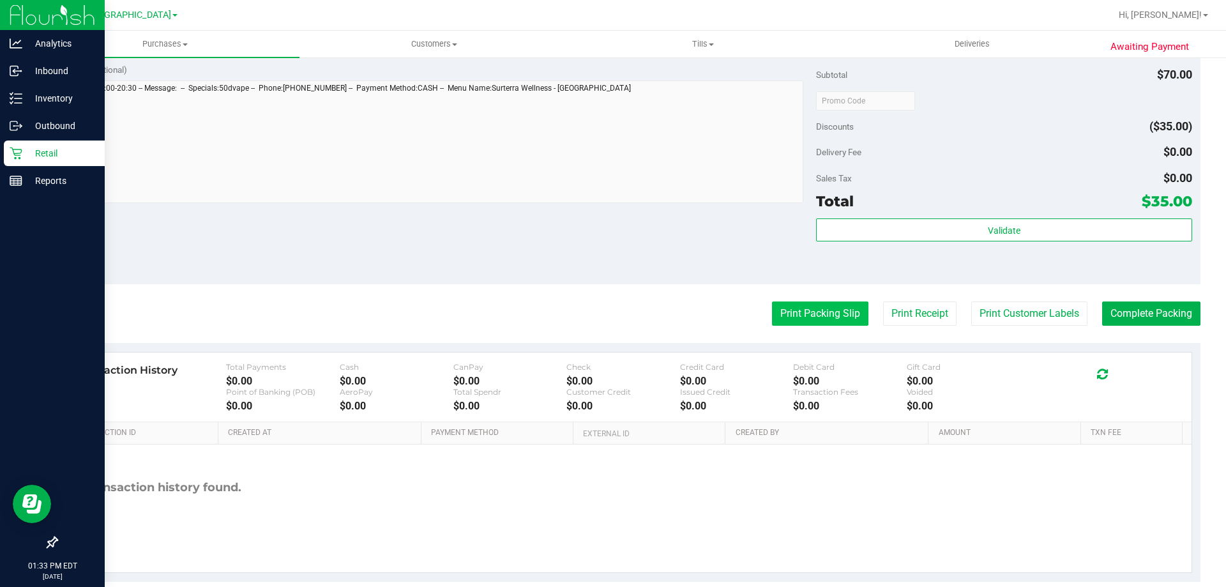
click at [801, 318] on button "Print Packing Slip" at bounding box center [820, 313] width 96 height 24
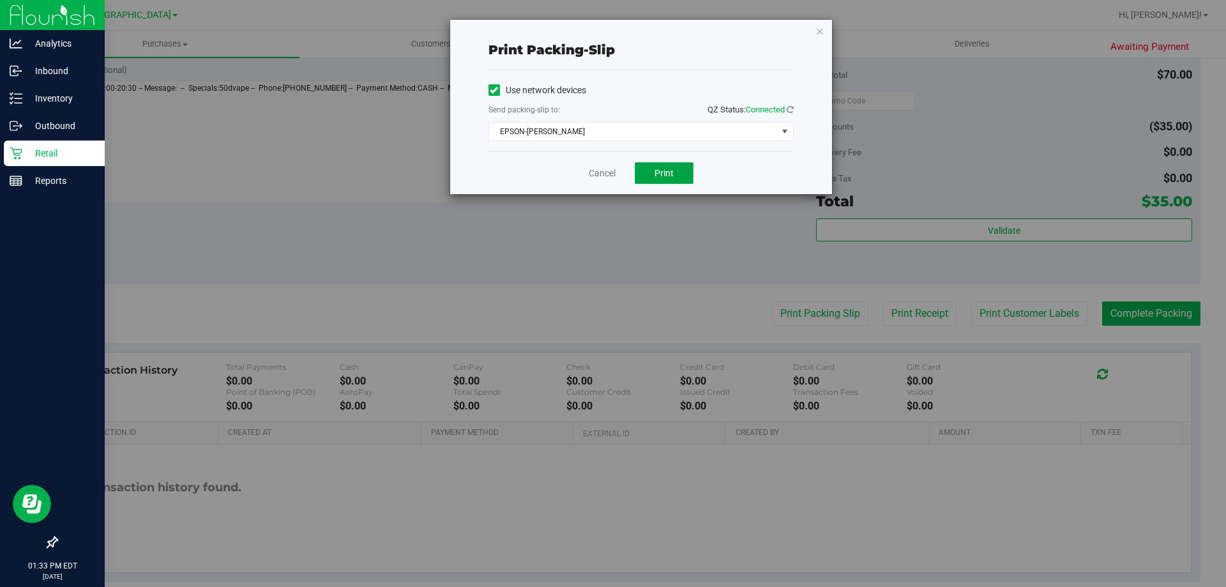
click at [670, 180] on button "Print" at bounding box center [664, 173] width 59 height 22
click at [821, 31] on icon "button" at bounding box center [819, 30] width 9 height 15
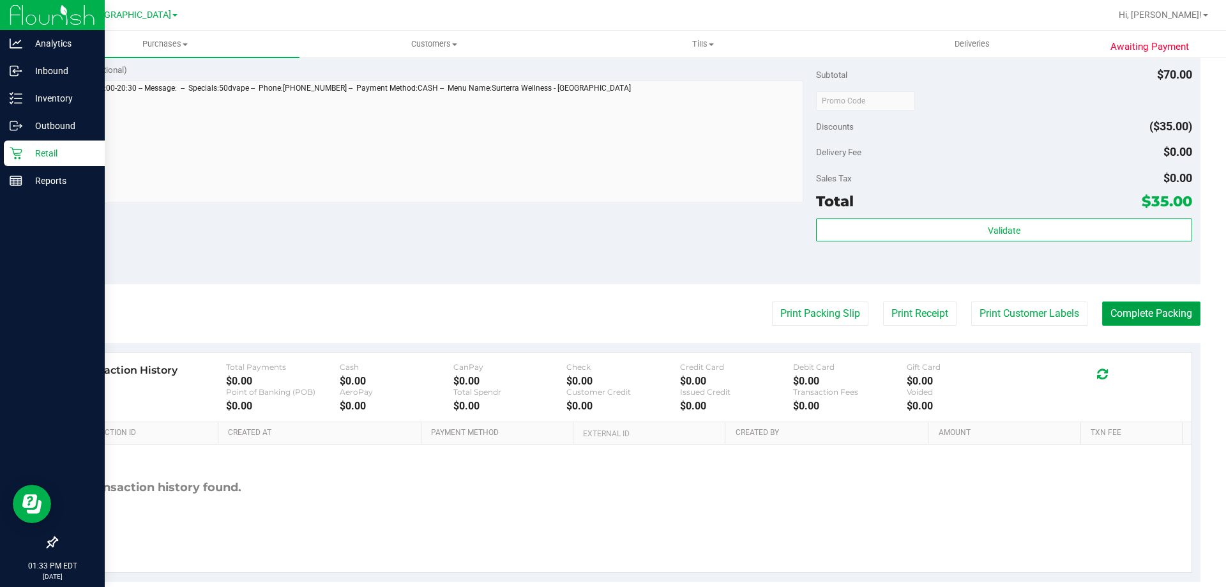
click at [1129, 311] on button "Complete Packing" at bounding box center [1151, 313] width 98 height 24
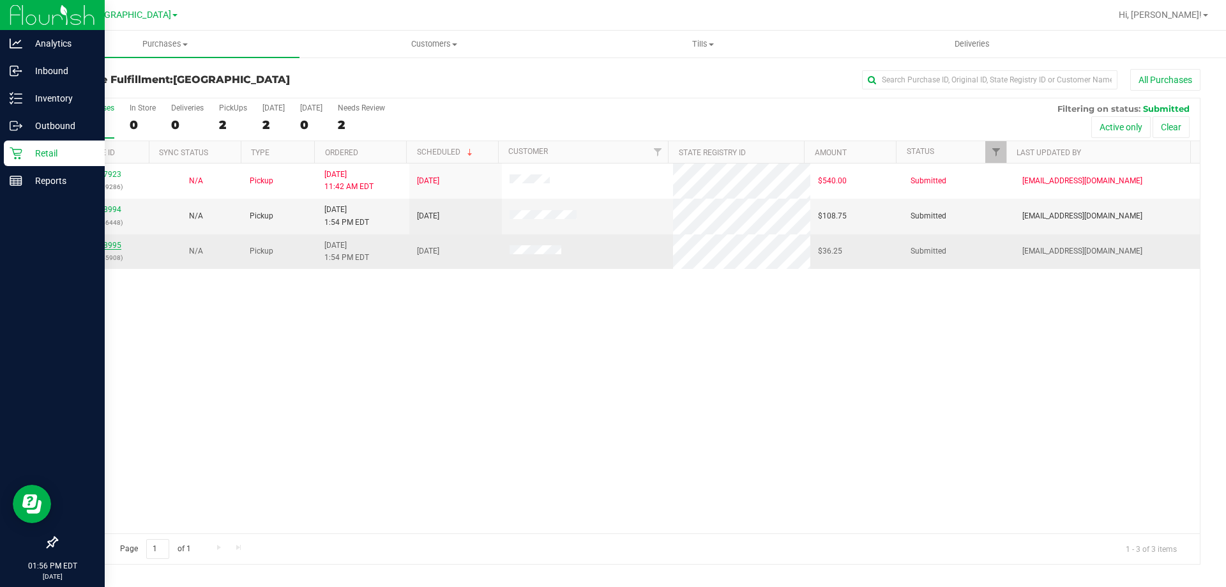
click at [114, 241] on link "11988995" at bounding box center [104, 245] width 36 height 9
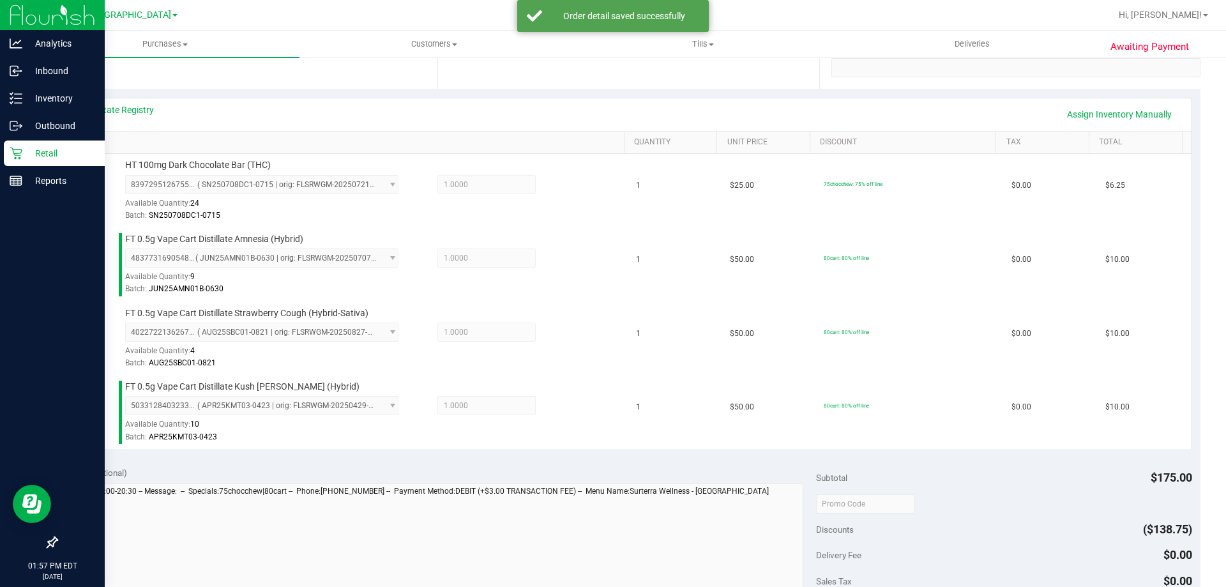
scroll to position [511, 0]
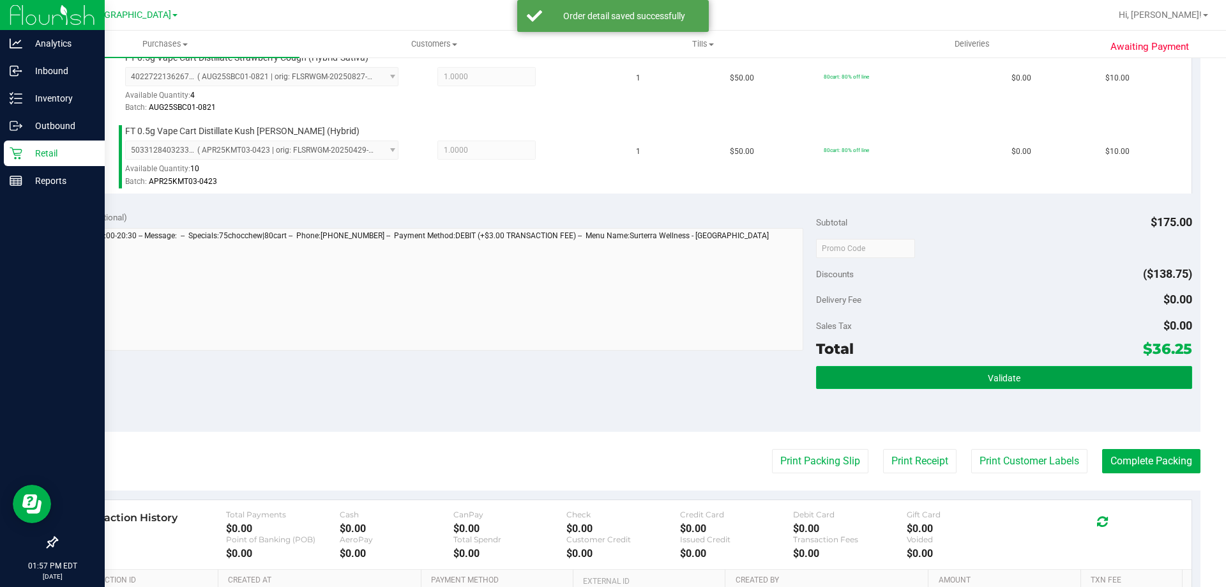
click at [932, 366] on button "Validate" at bounding box center [1003, 377] width 375 height 23
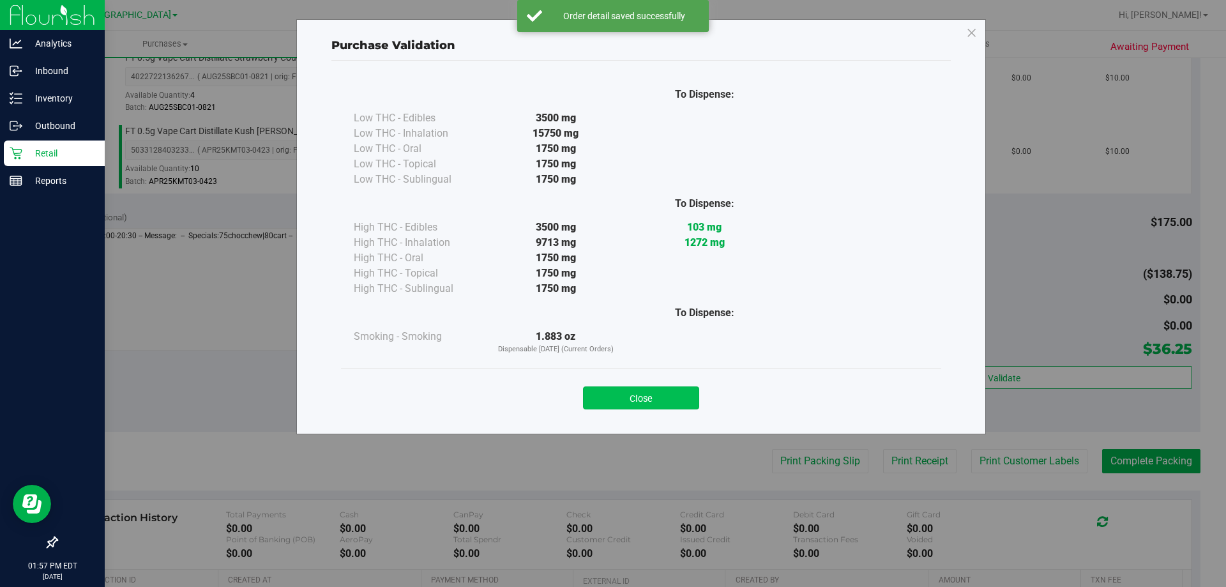
click at [651, 397] on button "Close" at bounding box center [641, 397] width 116 height 23
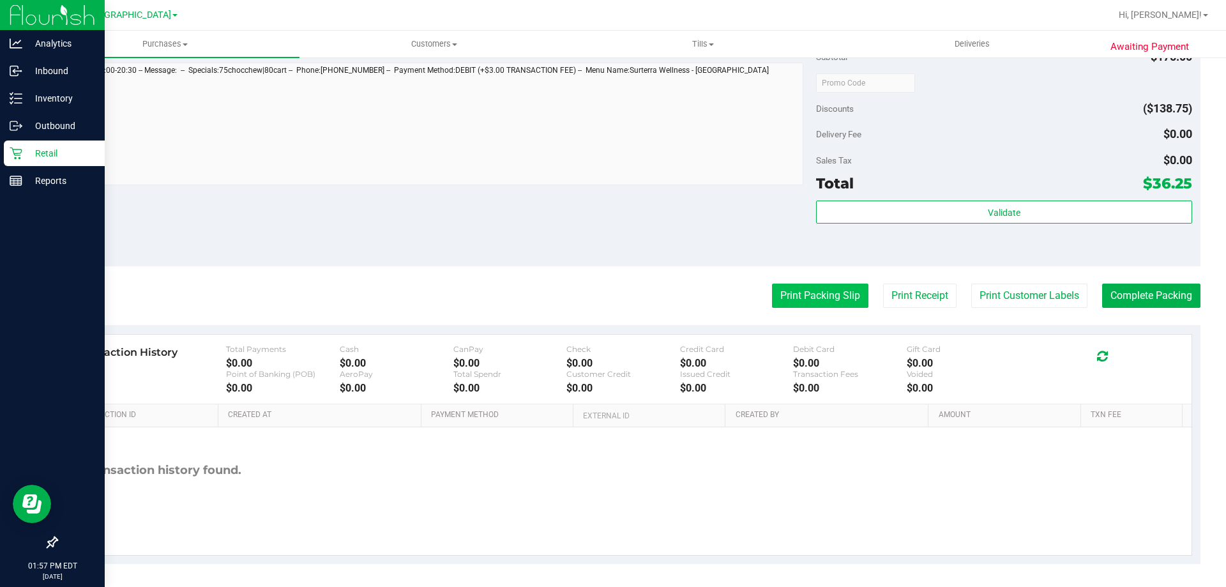
scroll to position [679, 0]
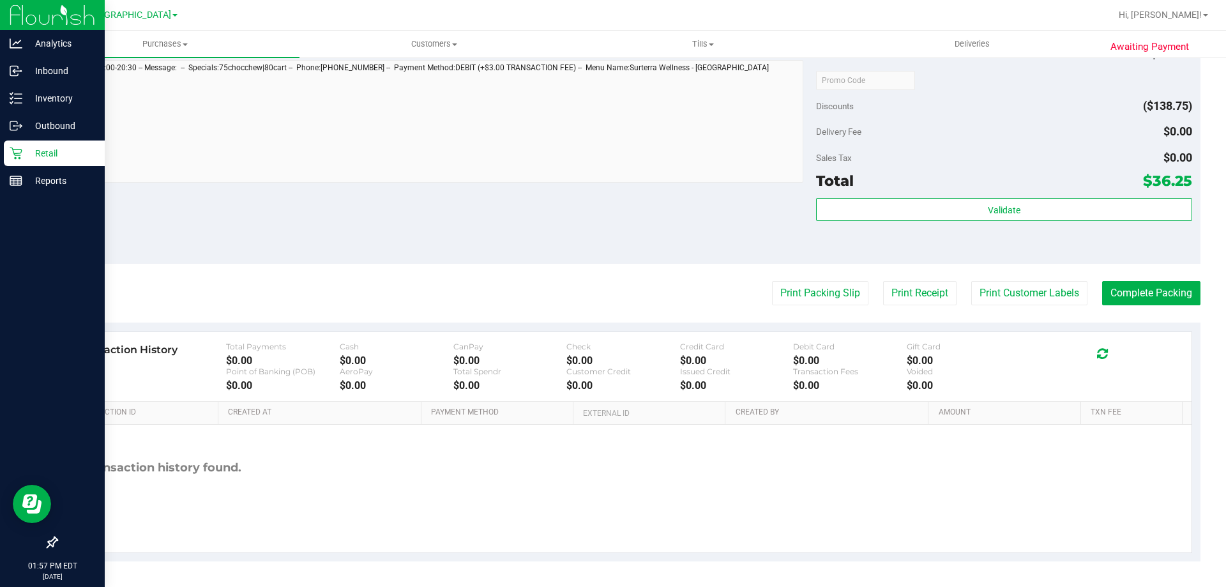
click at [793, 289] on button "Print Packing Slip" at bounding box center [820, 293] width 96 height 24
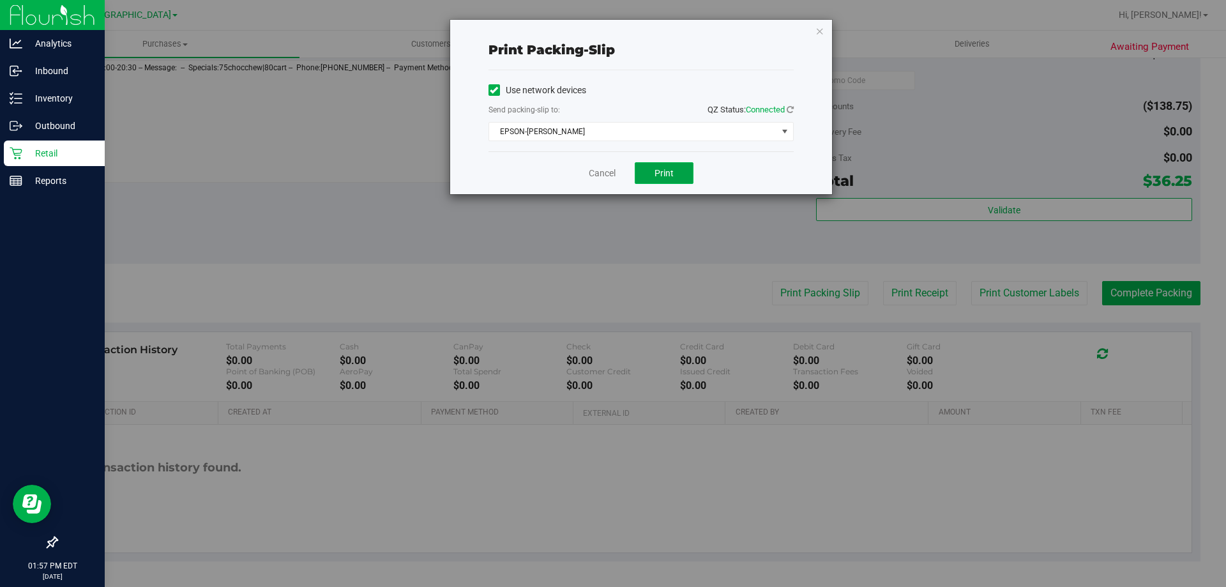
click at [677, 172] on button "Print" at bounding box center [664, 173] width 59 height 22
click at [815, 36] on icon "button" at bounding box center [819, 30] width 9 height 15
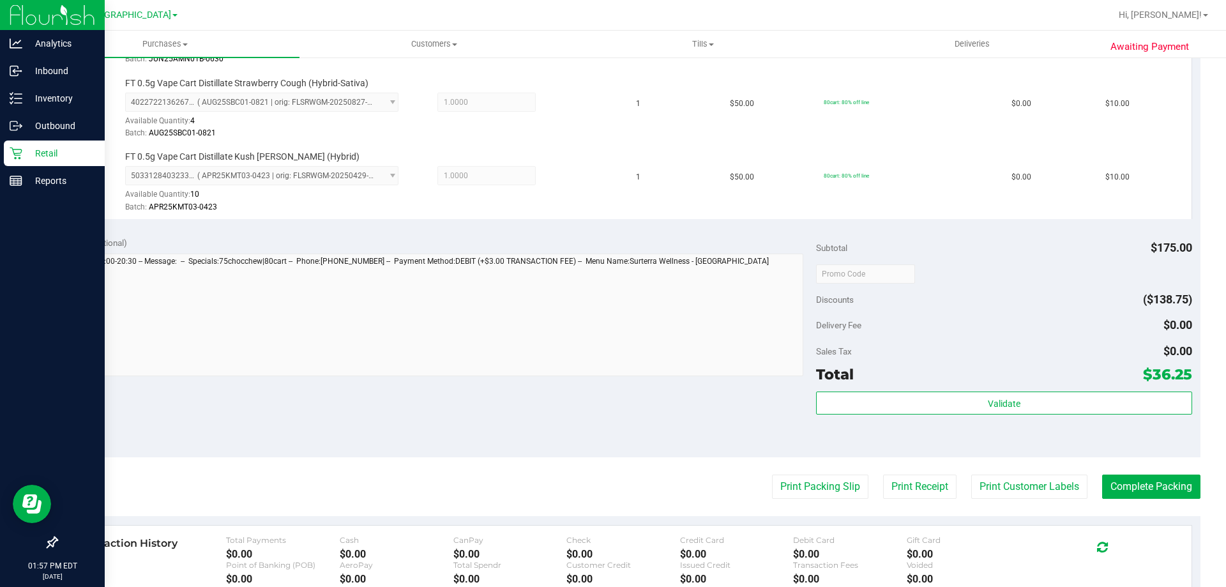
scroll to position [615, 0]
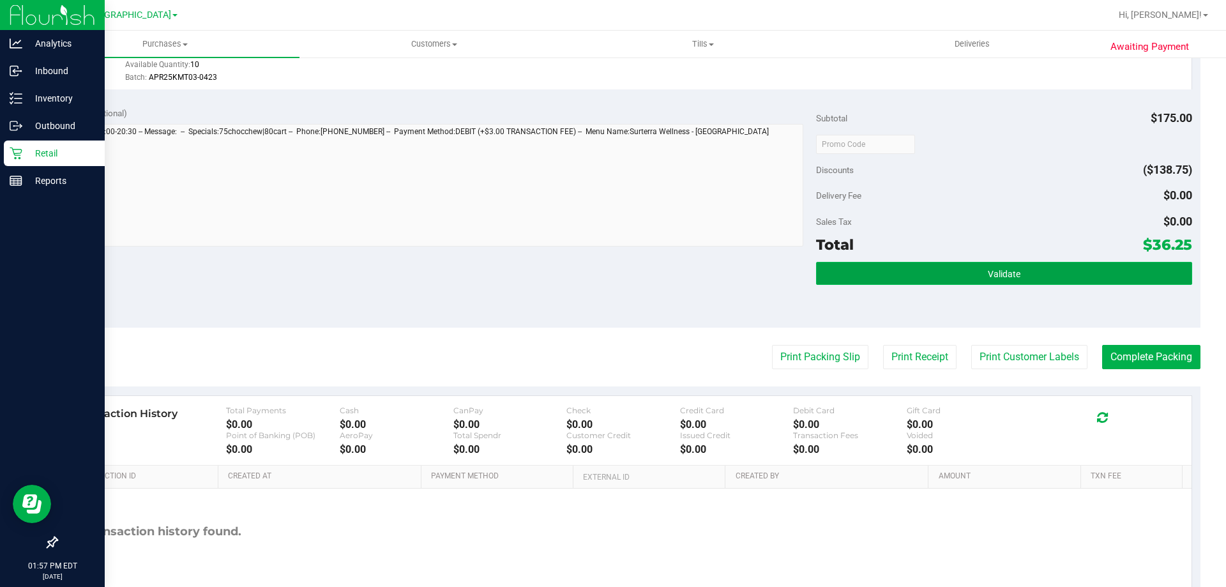
click at [950, 278] on button "Validate" at bounding box center [1003, 273] width 375 height 23
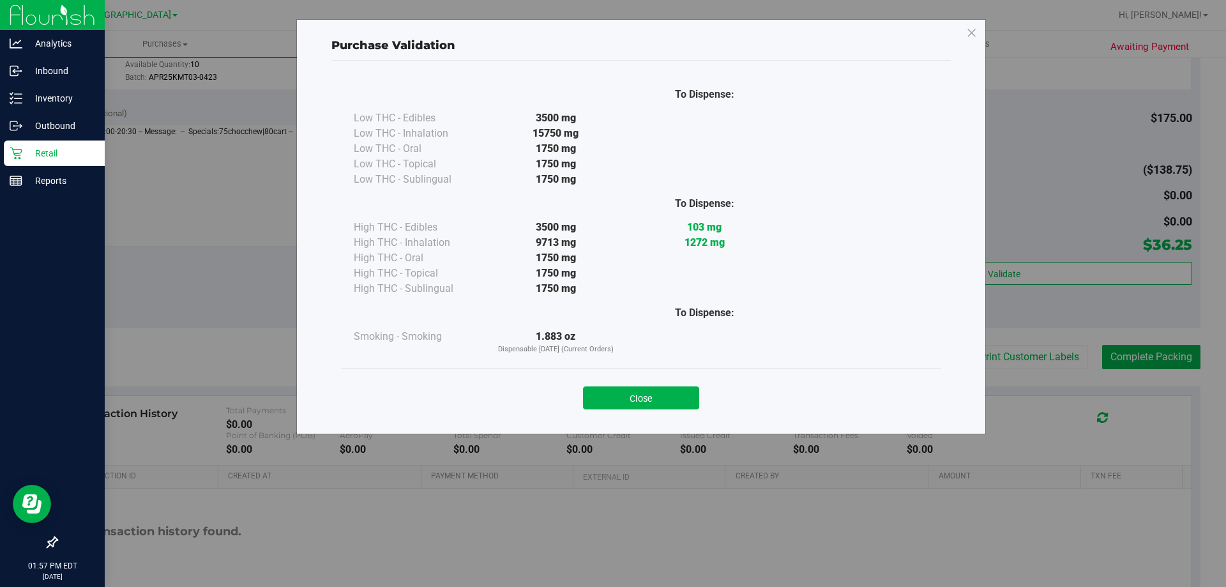
click at [686, 392] on button "Close" at bounding box center [641, 397] width 116 height 23
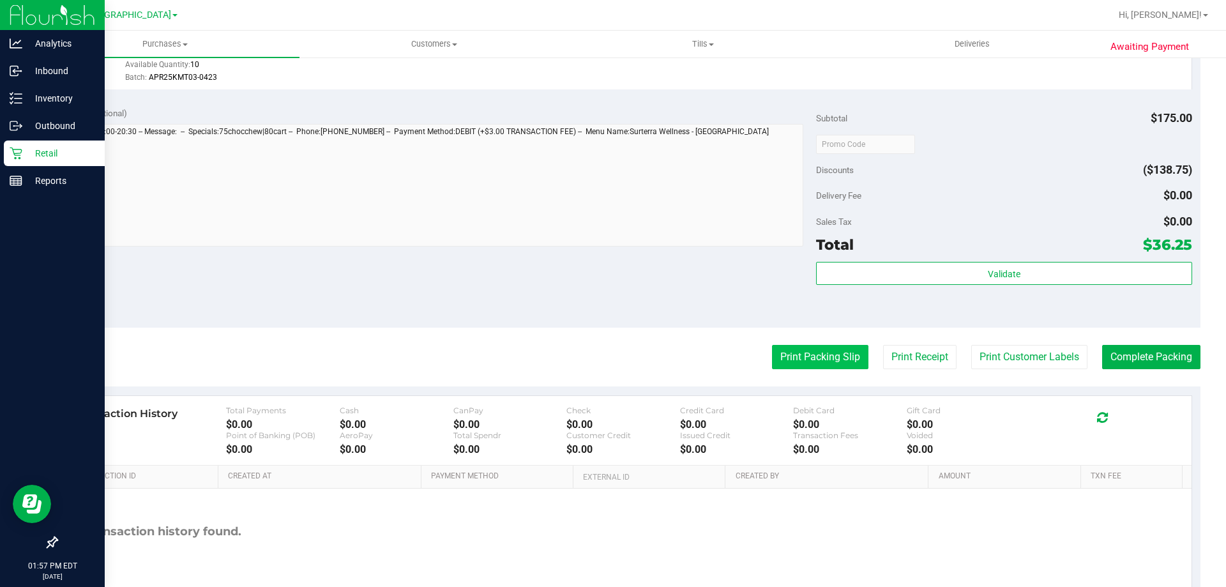
click at [854, 362] on button "Print Packing Slip" at bounding box center [820, 357] width 96 height 24
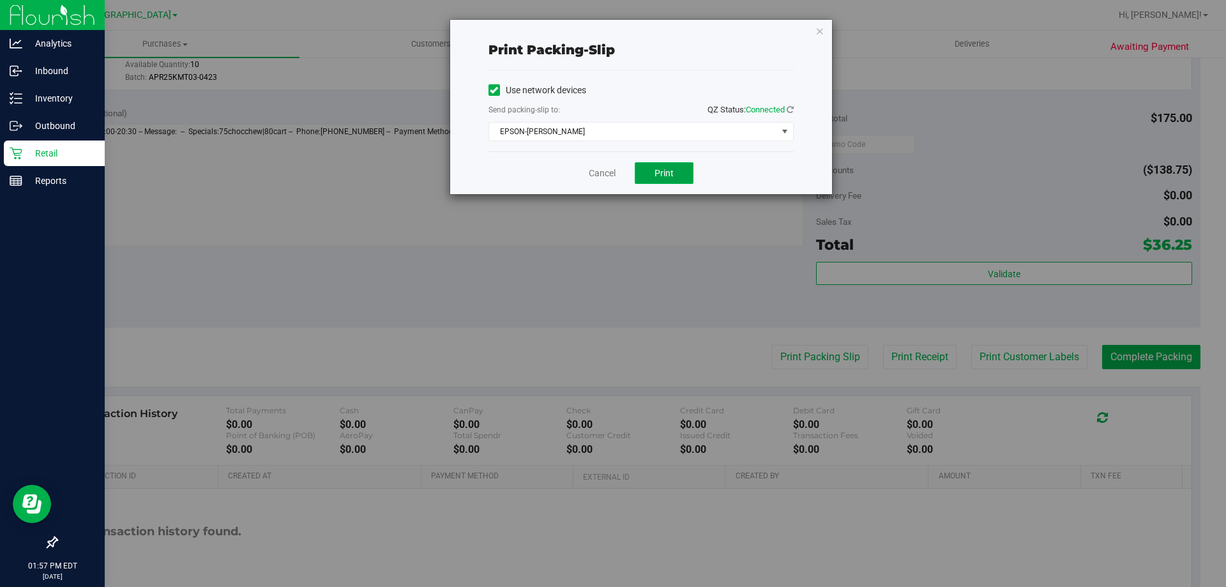
drag, startPoint x: 674, startPoint y: 168, endPoint x: 685, endPoint y: 170, distance: 10.4
click at [674, 169] on button "Print" at bounding box center [664, 173] width 59 height 22
click at [817, 34] on icon "button" at bounding box center [819, 30] width 9 height 15
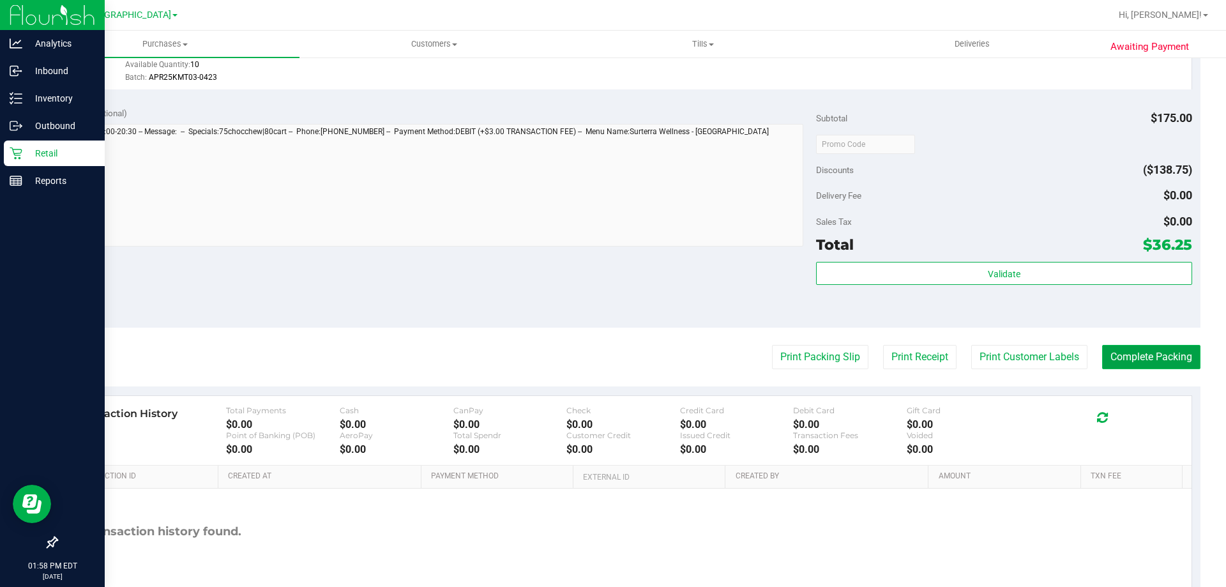
click at [1109, 352] on button "Complete Packing" at bounding box center [1151, 357] width 98 height 24
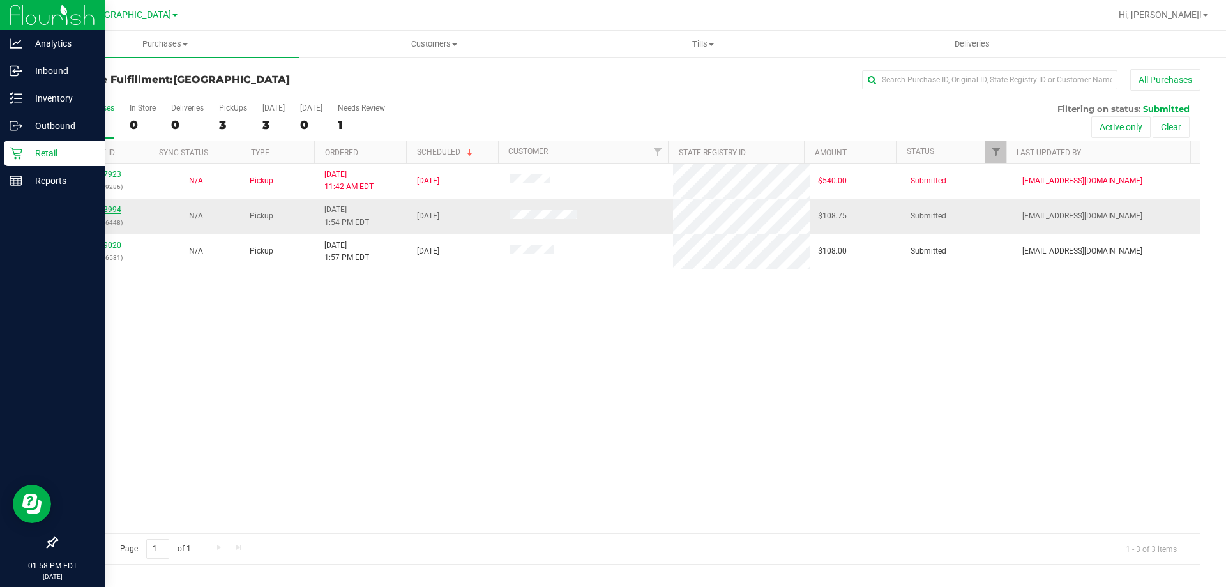
click at [111, 208] on link "11988994" at bounding box center [104, 209] width 36 height 9
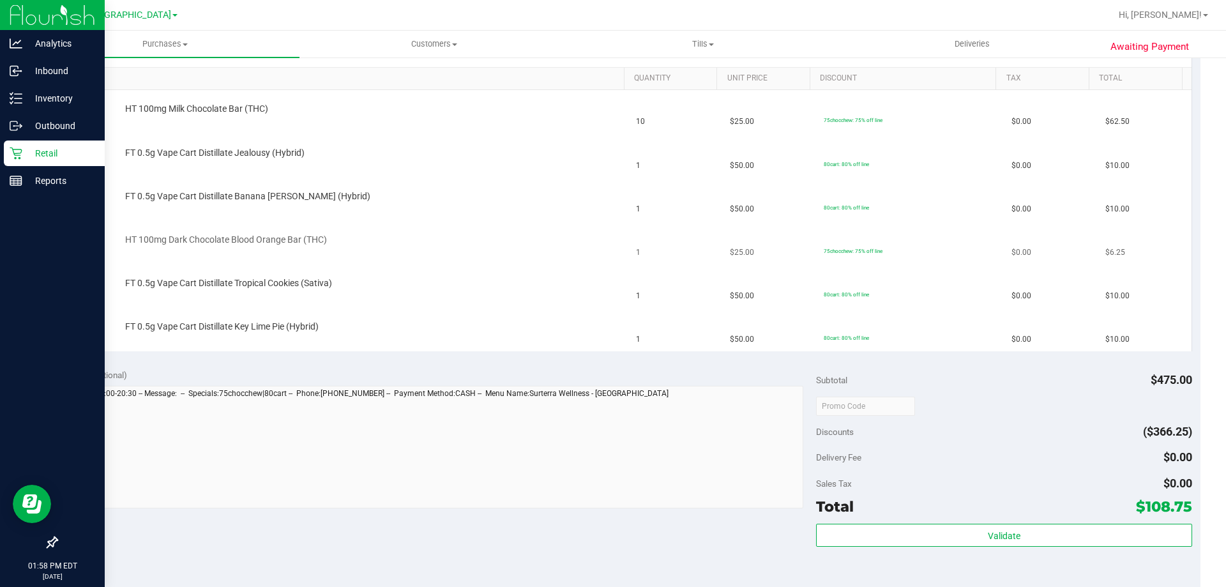
scroll to position [255, 0]
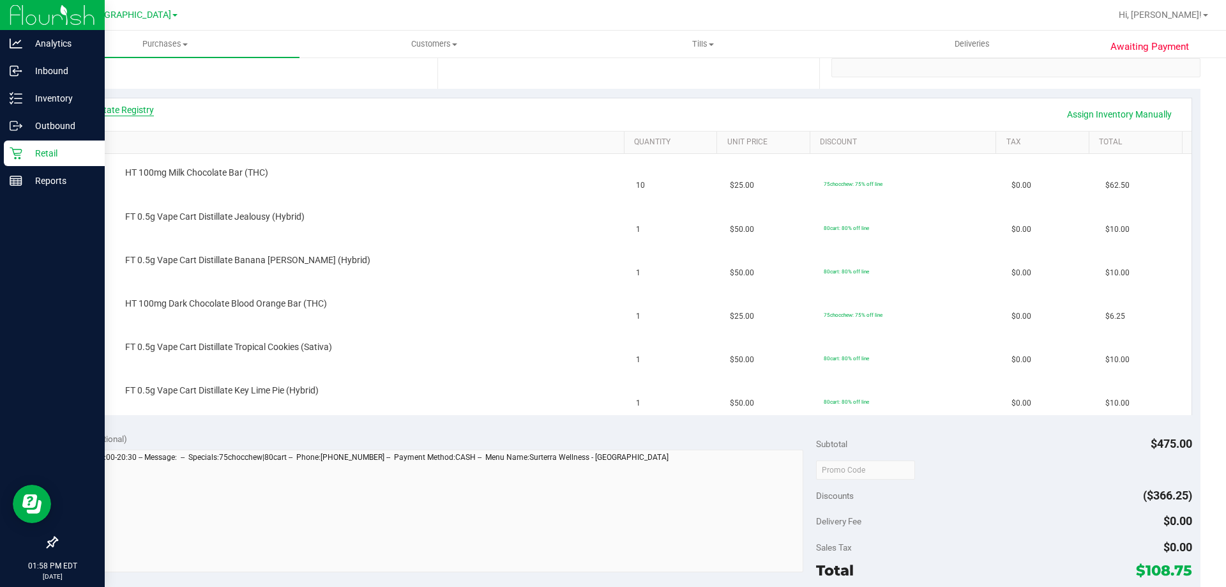
click at [145, 112] on link "View State Registry" at bounding box center [115, 109] width 77 height 13
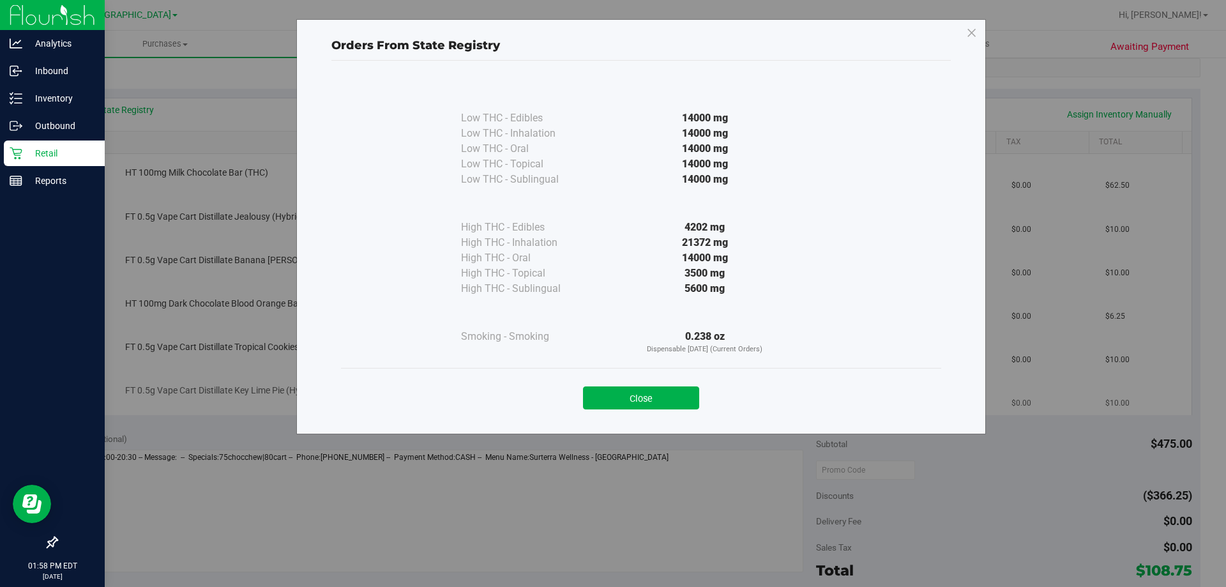
drag, startPoint x: 666, startPoint y: 397, endPoint x: 659, endPoint y: 395, distance: 7.5
click at [661, 396] on button "Close" at bounding box center [641, 397] width 116 height 23
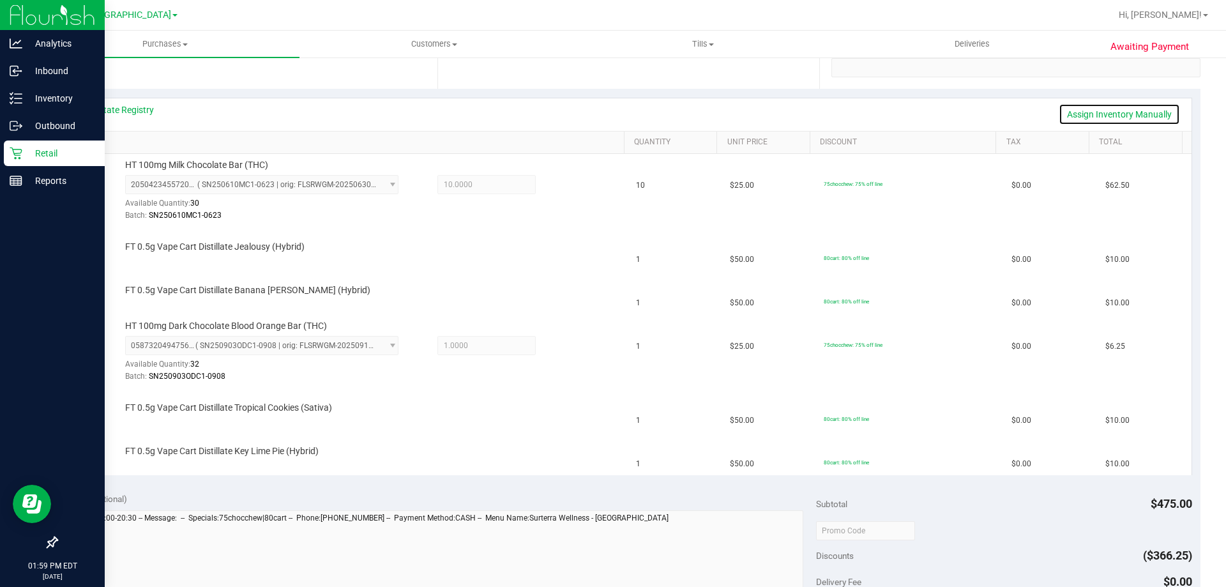
click at [1101, 110] on link "Assign Inventory Manually" at bounding box center [1119, 114] width 121 height 22
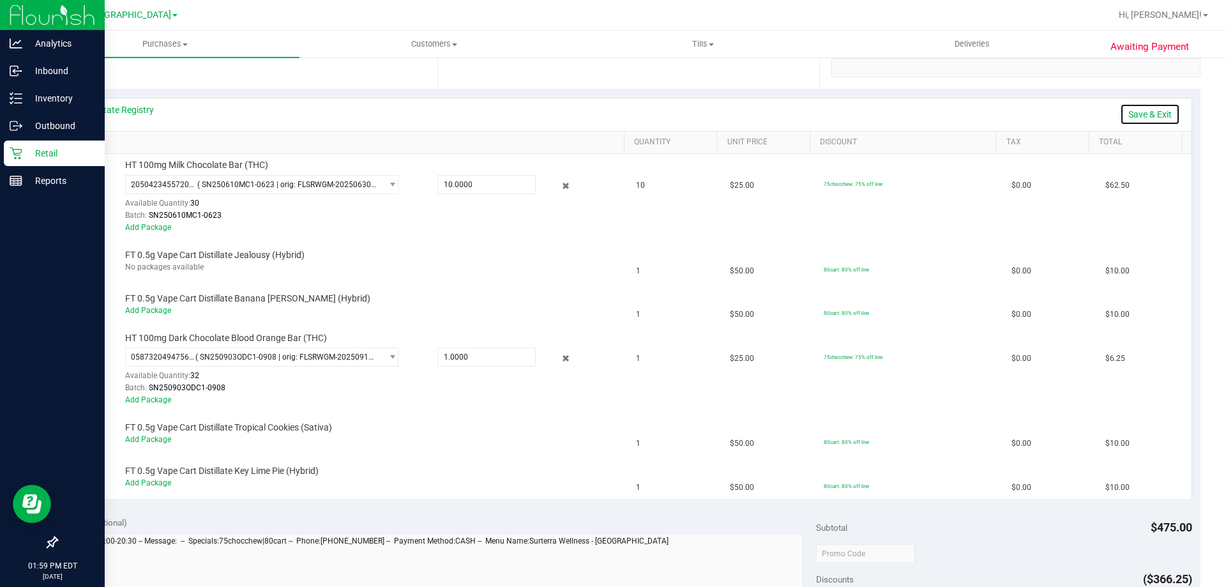
click at [1123, 112] on link "Save & Exit" at bounding box center [1150, 114] width 60 height 22
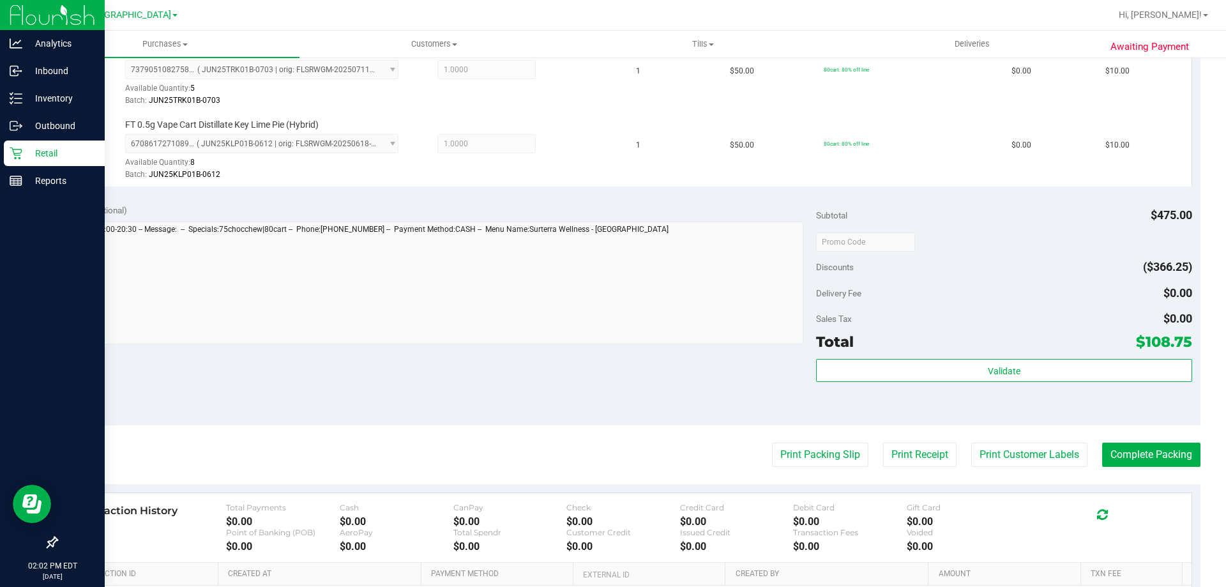
scroll to position [830, 0]
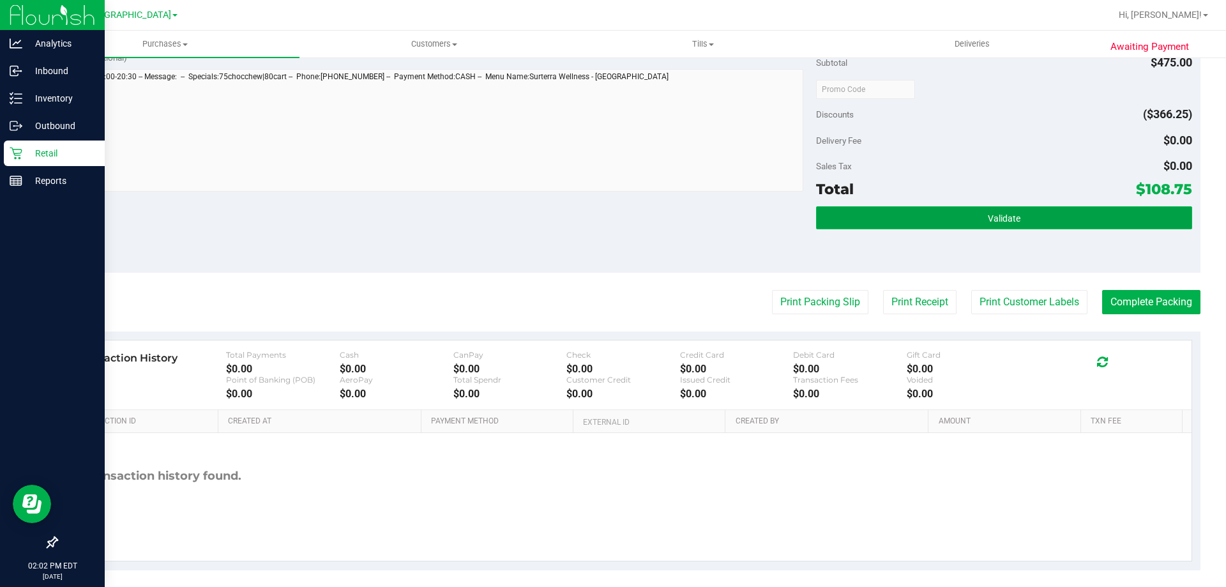
click at [985, 227] on button "Validate" at bounding box center [1003, 217] width 375 height 23
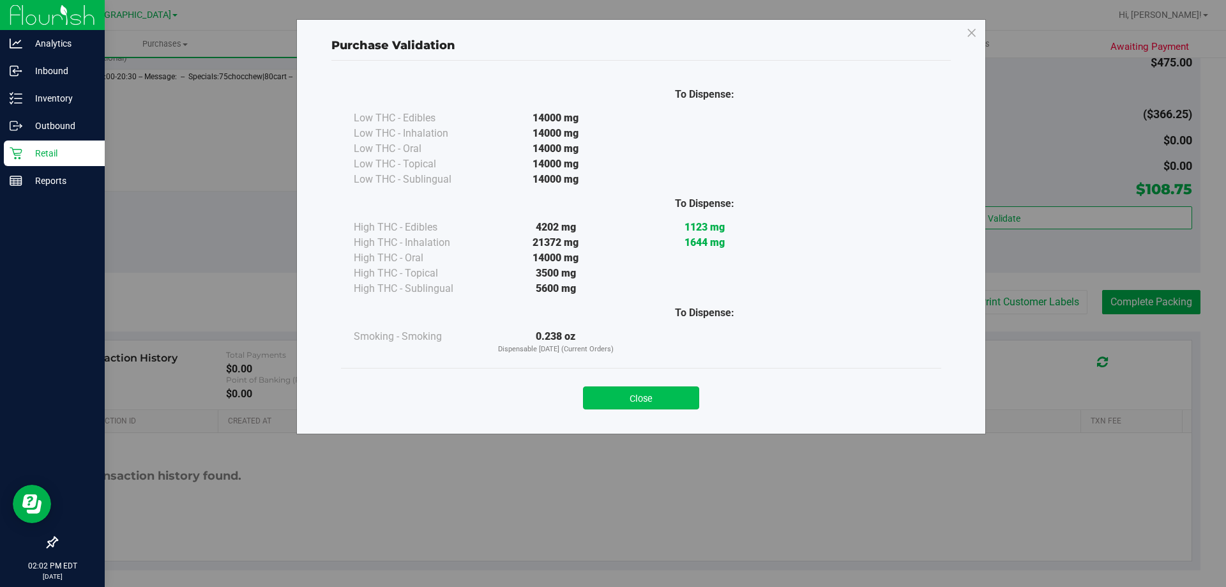
click at [669, 402] on button "Close" at bounding box center [641, 397] width 116 height 23
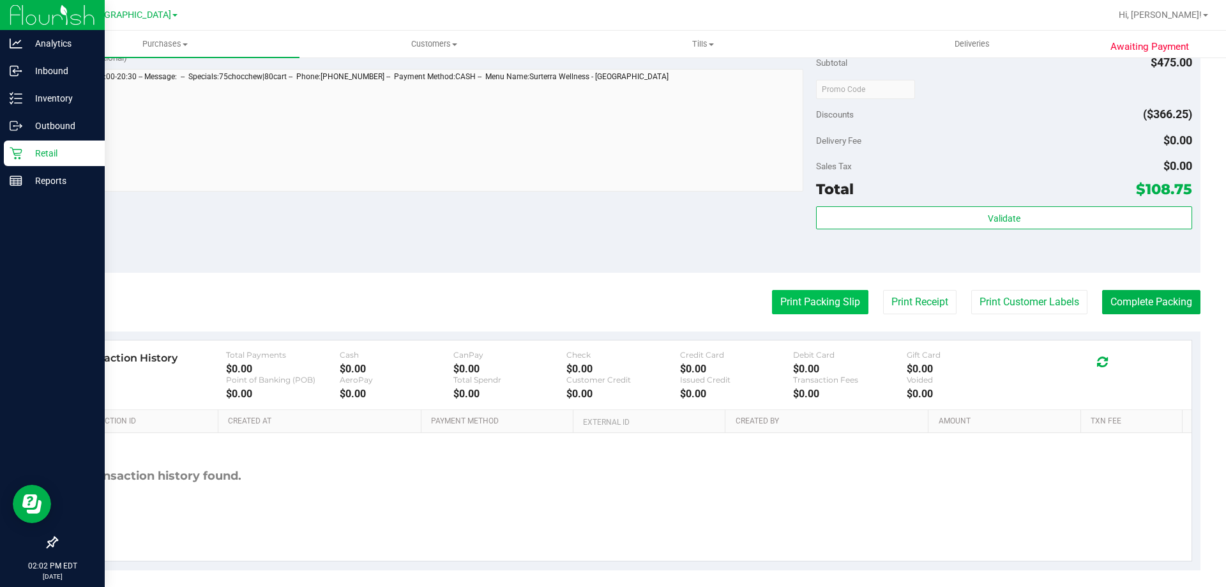
click at [786, 303] on button "Print Packing Slip" at bounding box center [820, 302] width 96 height 24
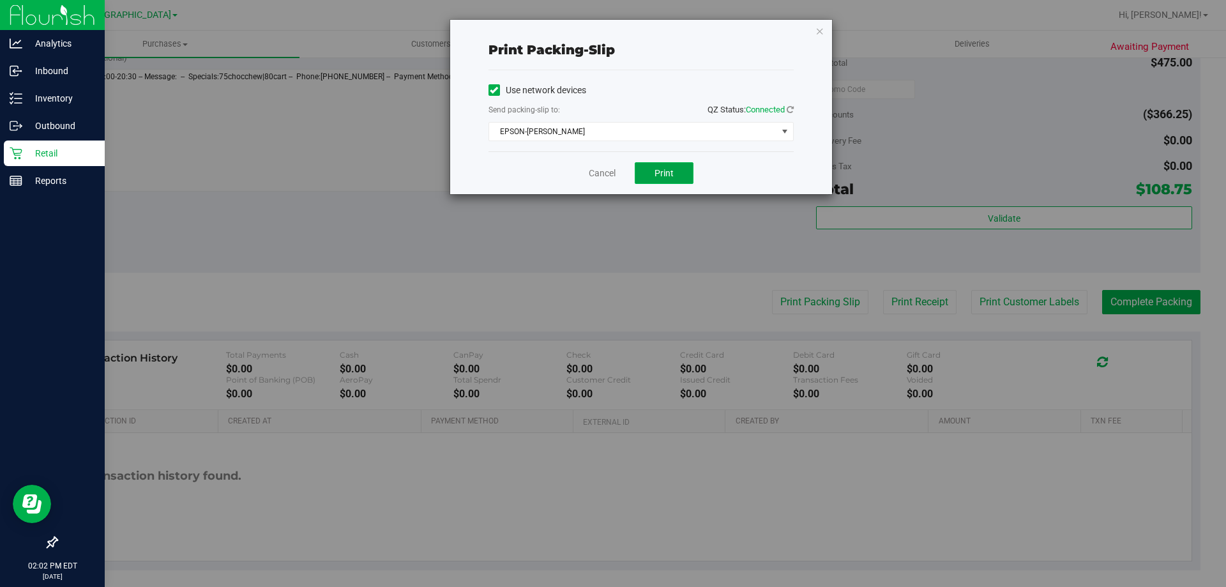
click at [683, 176] on button "Print" at bounding box center [664, 173] width 59 height 22
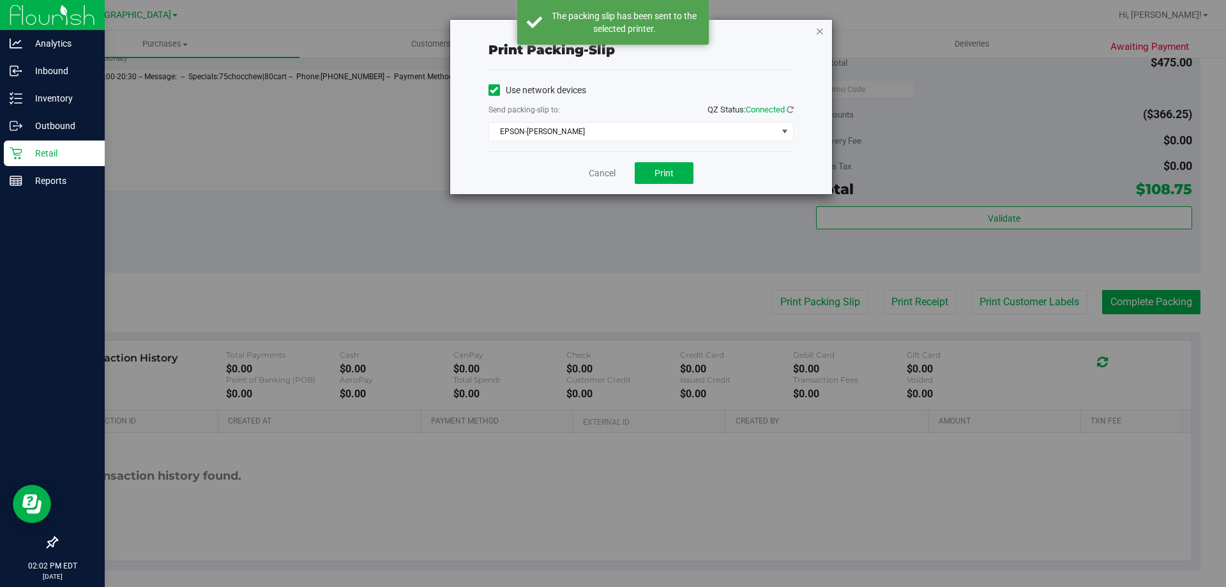
click at [821, 32] on icon "button" at bounding box center [819, 30] width 9 height 15
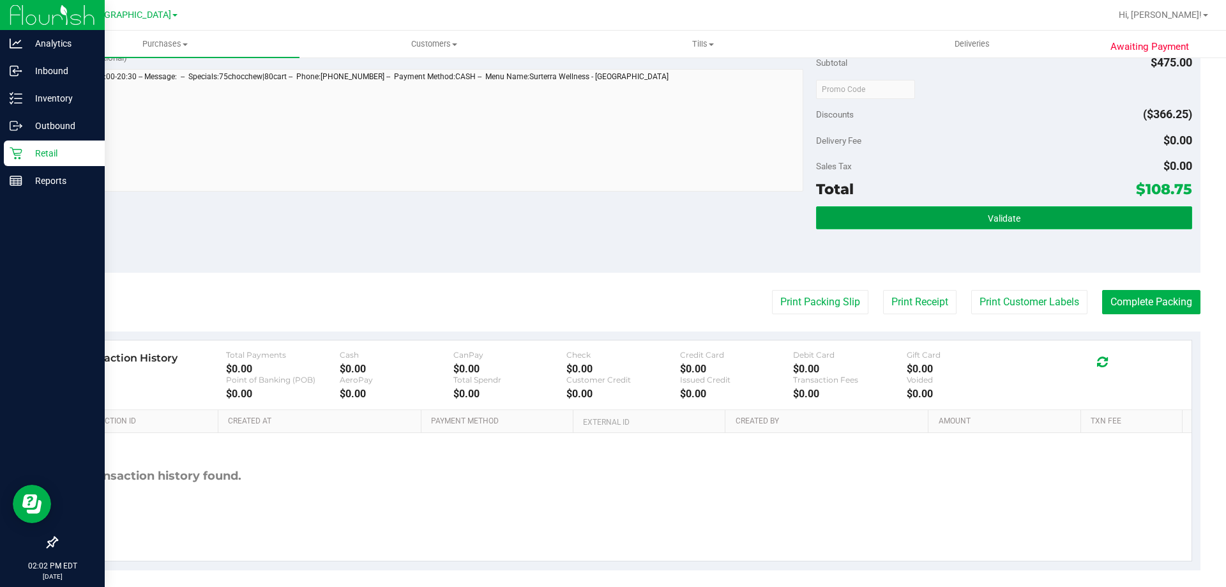
click at [1086, 223] on button "Validate" at bounding box center [1003, 217] width 375 height 23
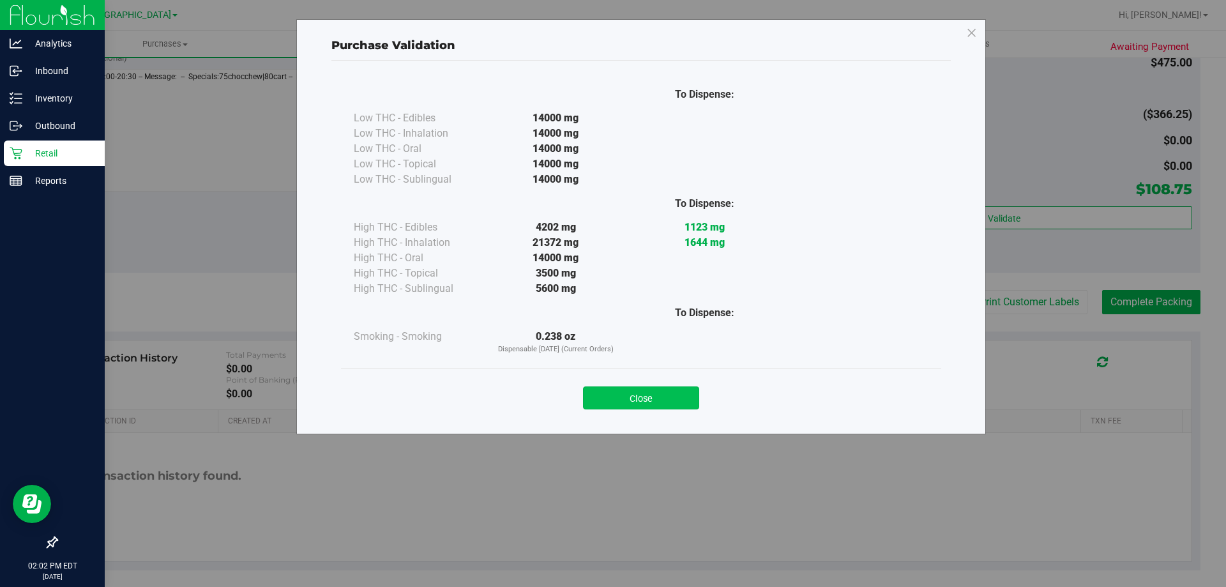
click at [654, 407] on button "Close" at bounding box center [641, 397] width 116 height 23
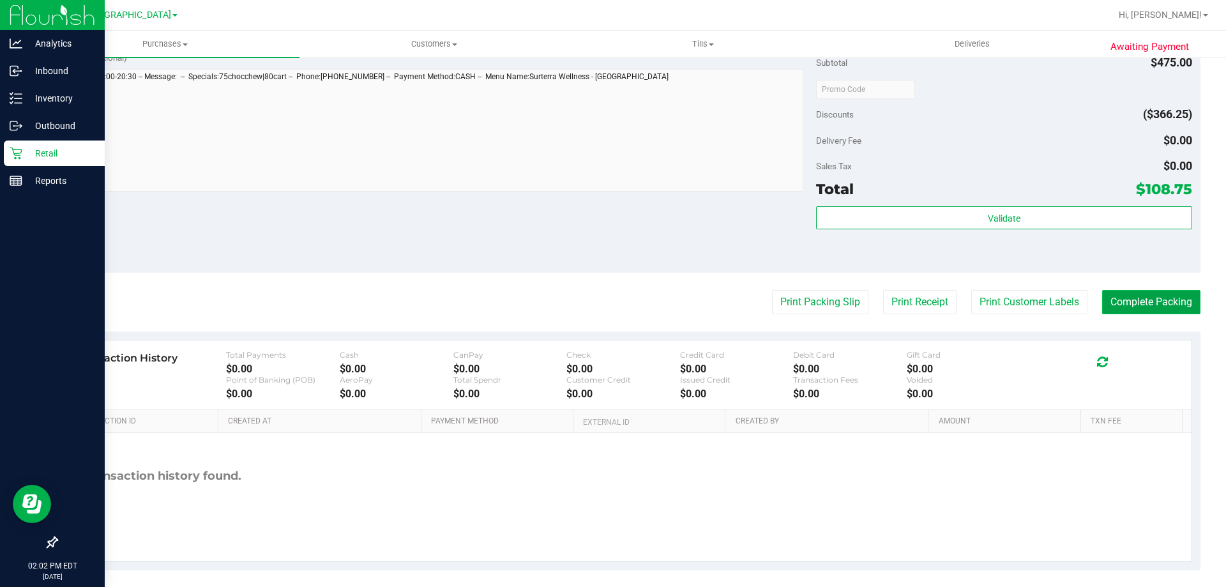
click at [1125, 306] on button "Complete Packing" at bounding box center [1151, 302] width 98 height 24
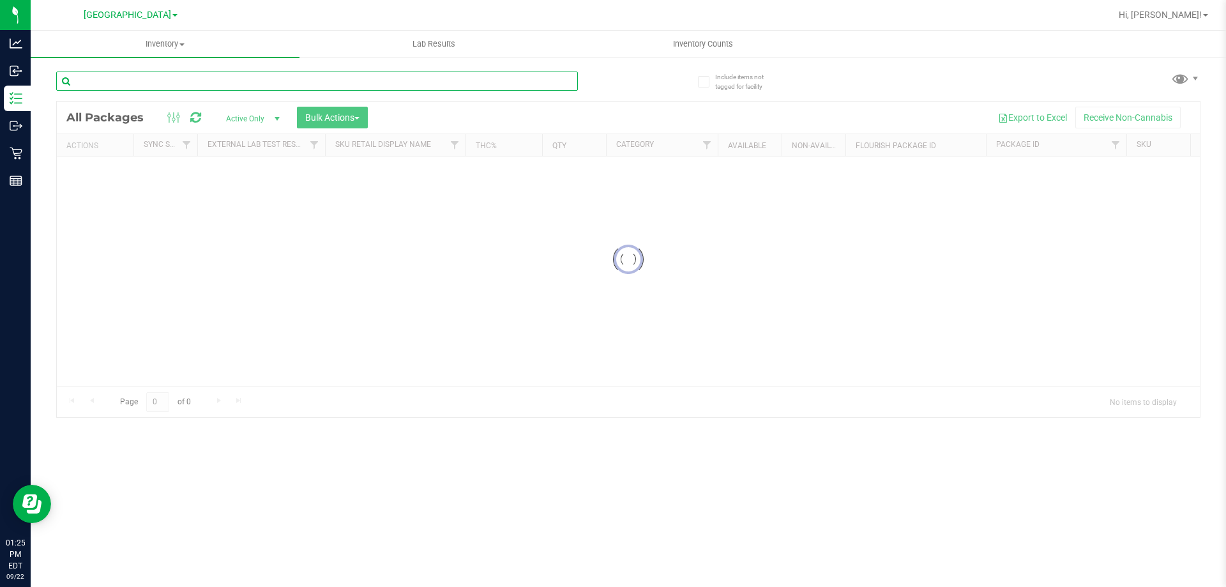
click at [256, 87] on input "text" at bounding box center [317, 81] width 522 height 19
click at [266, 89] on input "MBO" at bounding box center [317, 81] width 522 height 19
type input "MBL"
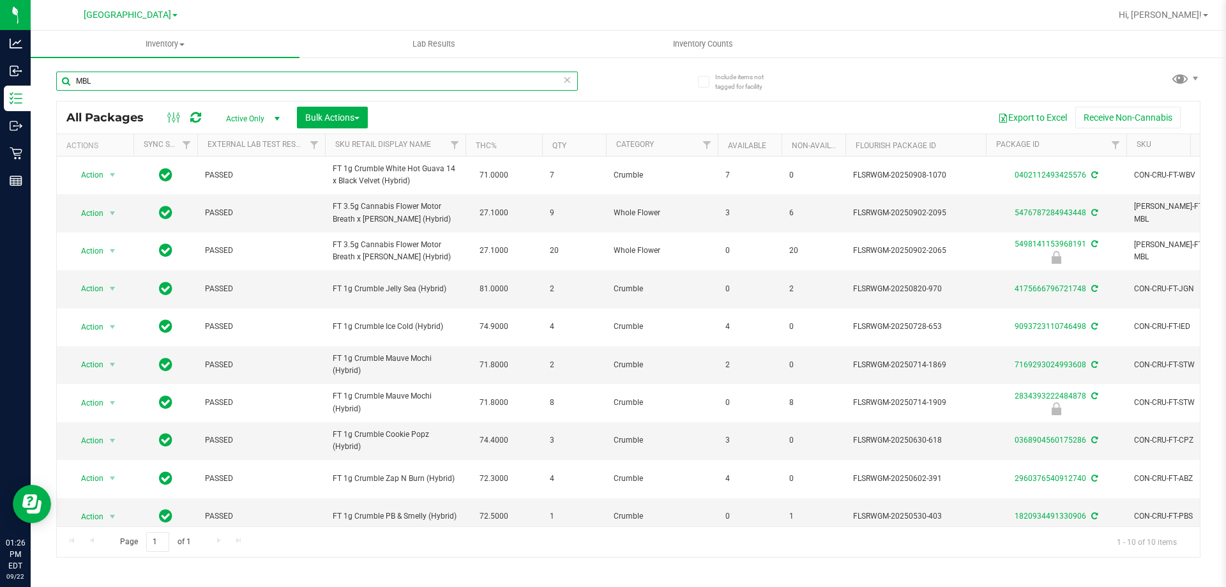
click at [413, 87] on input "MBL" at bounding box center [317, 81] width 522 height 19
click at [558, 85] on input "MBL" at bounding box center [317, 81] width 522 height 19
click at [568, 80] on icon at bounding box center [567, 79] width 9 height 15
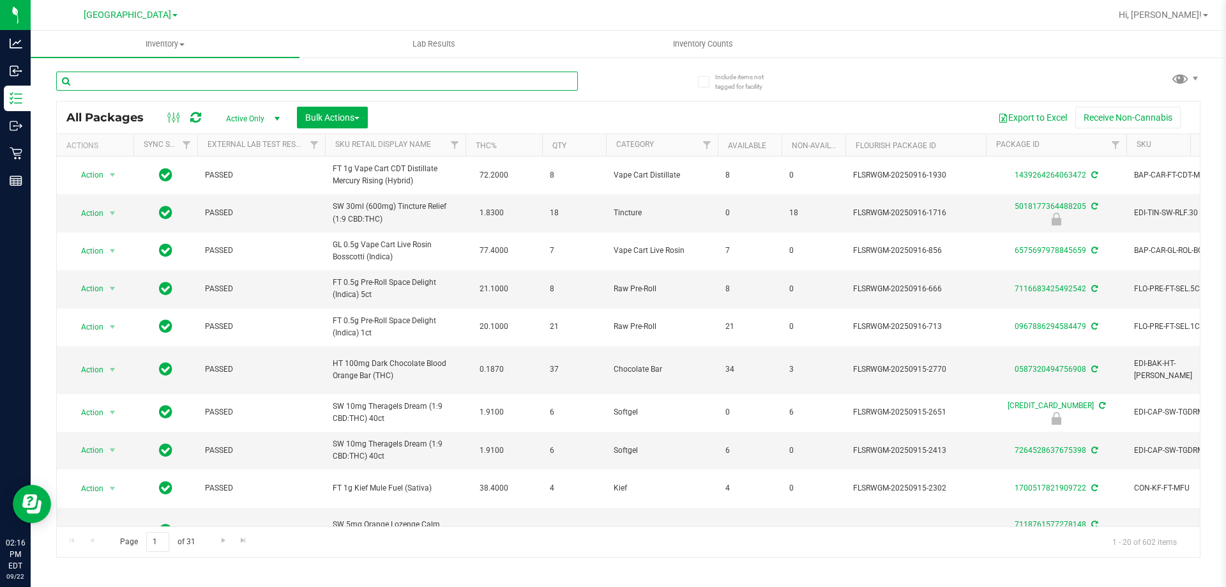
click at [144, 80] on input "text" at bounding box center [317, 81] width 522 height 19
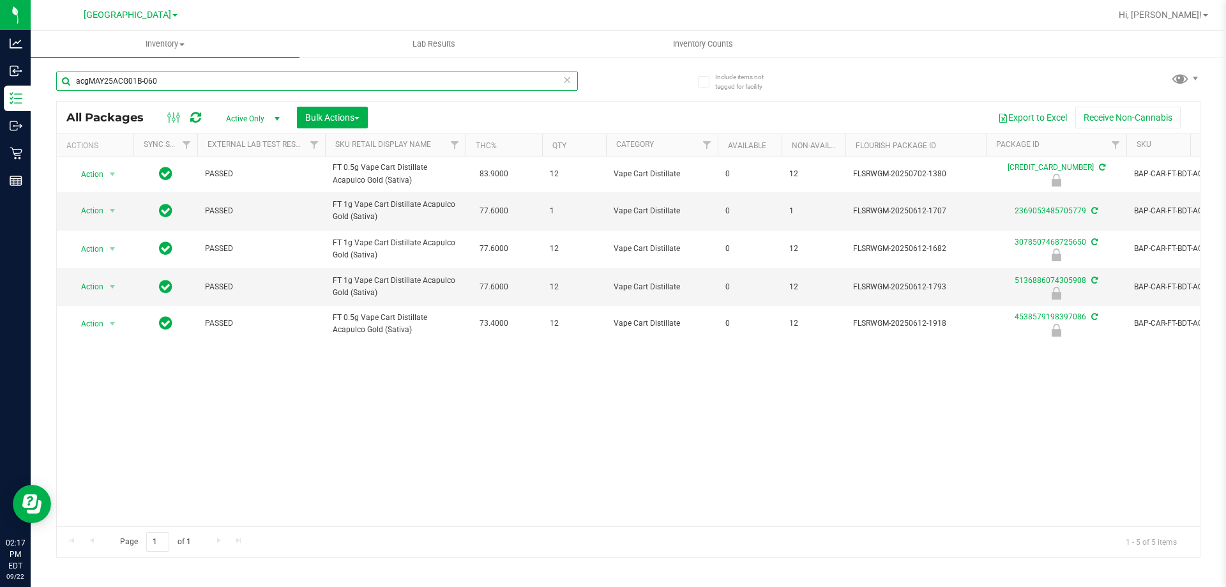
type input "acgMAY25ACG01B-0605"
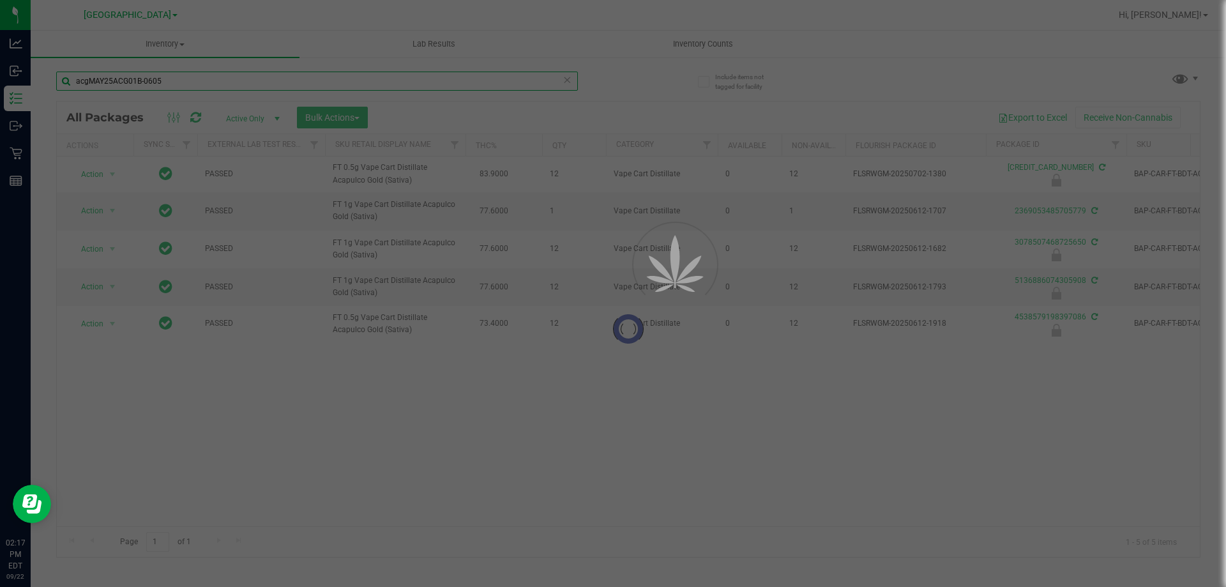
click at [149, 82] on input "acgMAY25ACG01B-0605" at bounding box center [317, 81] width 522 height 19
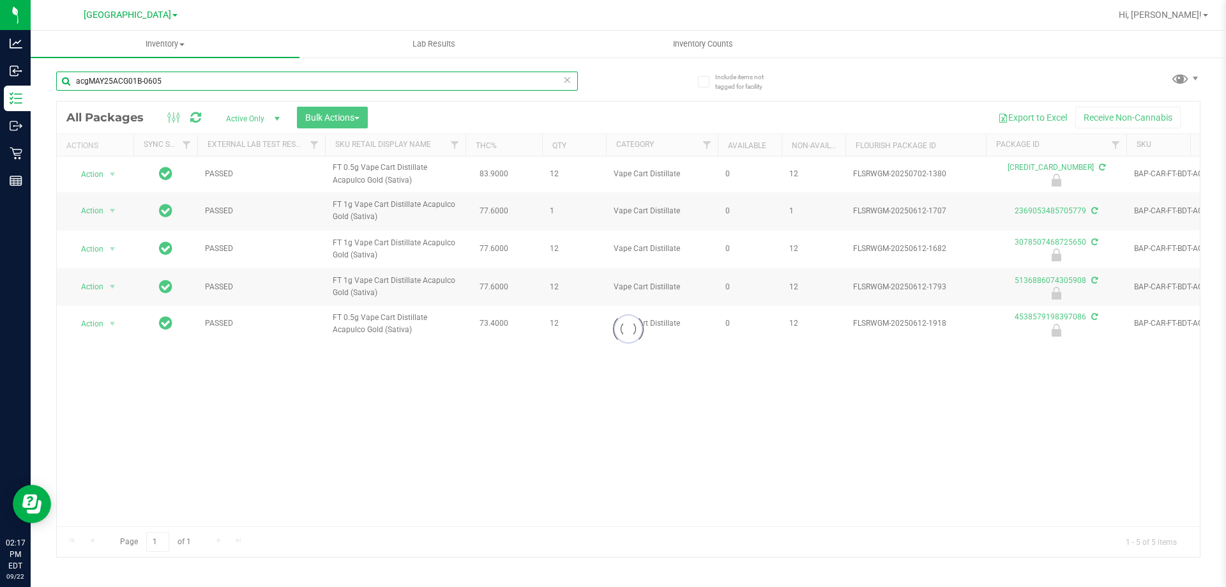
click at [168, 79] on input "acgMAY25ACG01B-0605" at bounding box center [317, 81] width 522 height 19
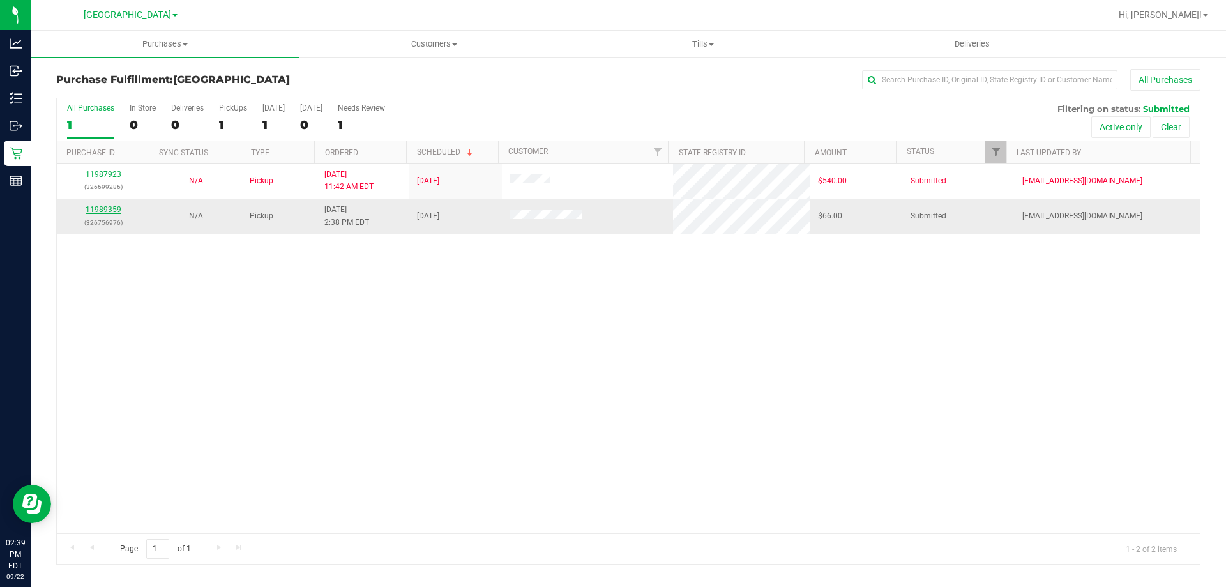
click at [89, 209] on link "11989359" at bounding box center [104, 209] width 36 height 9
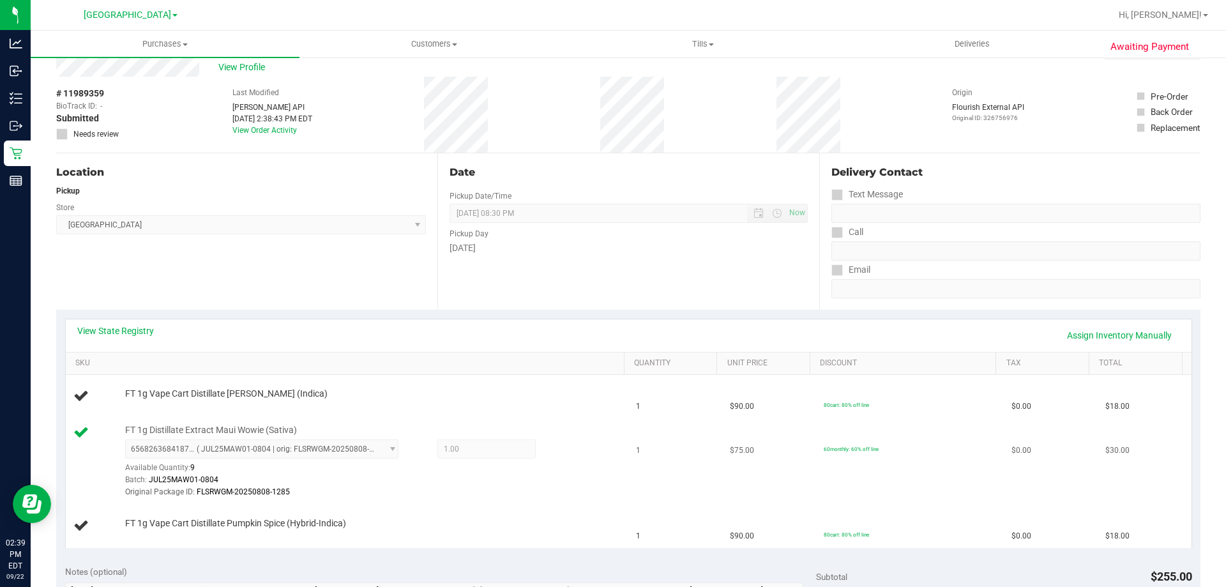
scroll to position [128, 0]
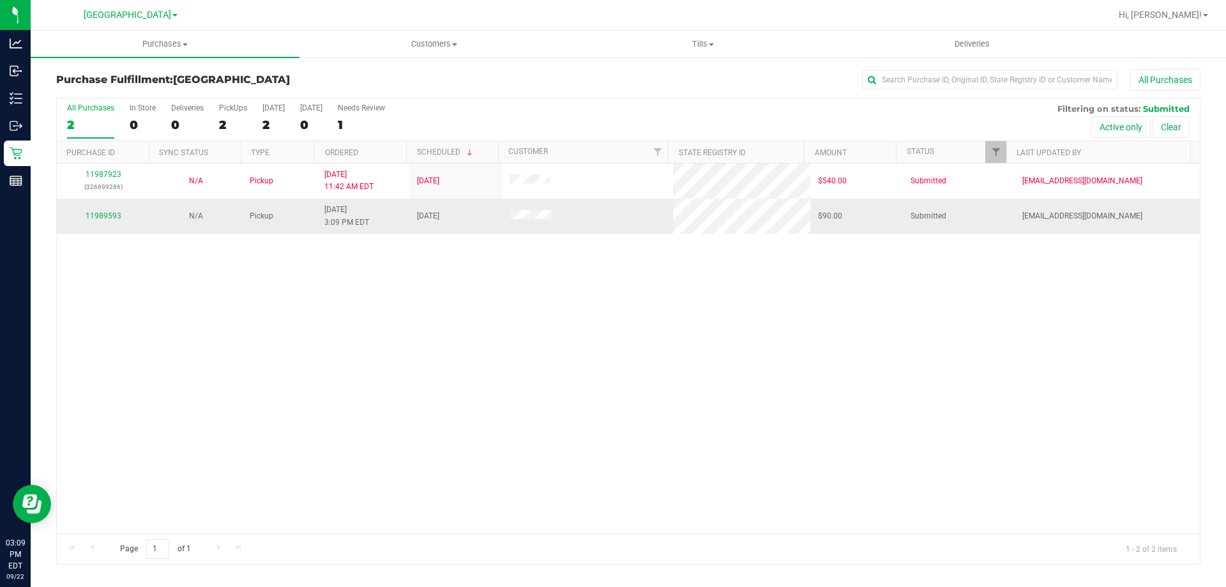
click at [108, 210] on div "11989593" at bounding box center [102, 216] width 77 height 12
click at [108, 214] on link "11989593" at bounding box center [104, 215] width 36 height 9
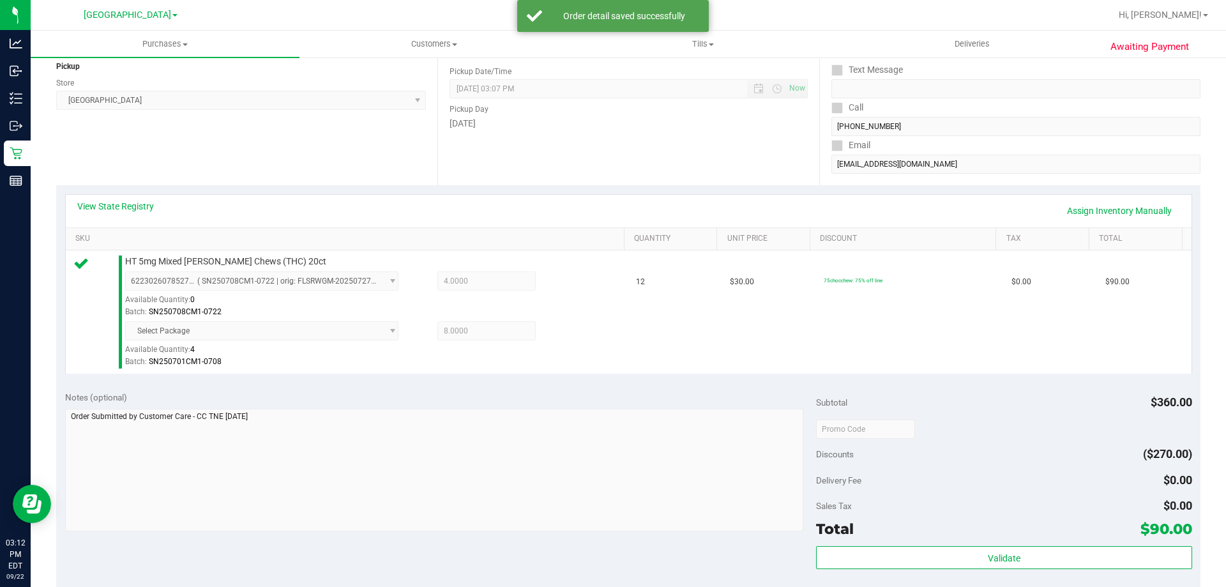
scroll to position [383, 0]
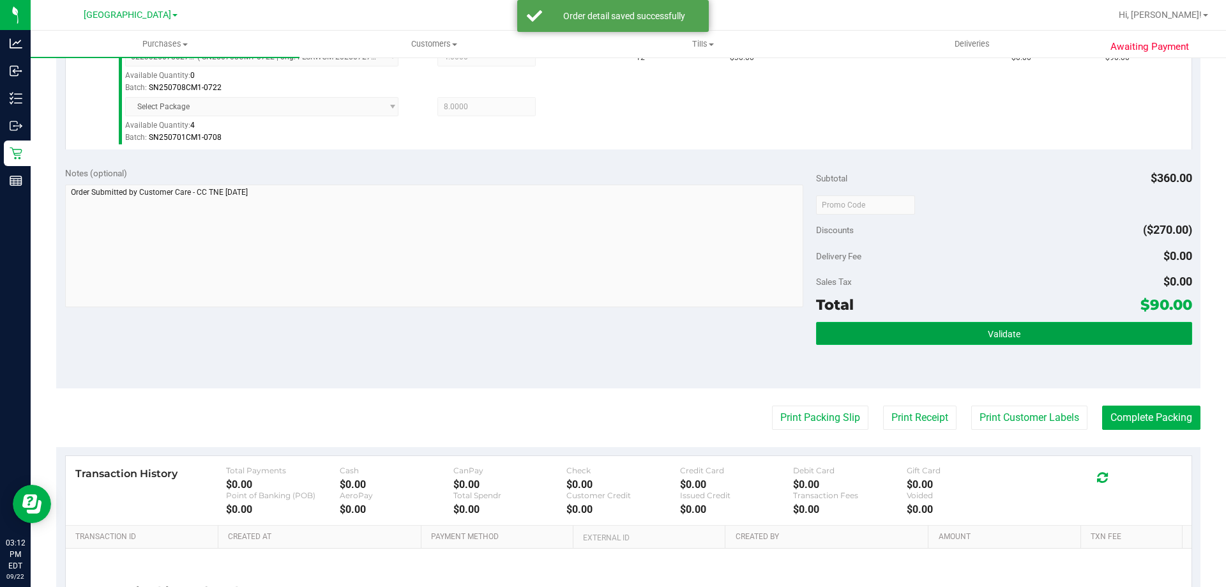
click at [846, 343] on button "Validate" at bounding box center [1003, 333] width 375 height 23
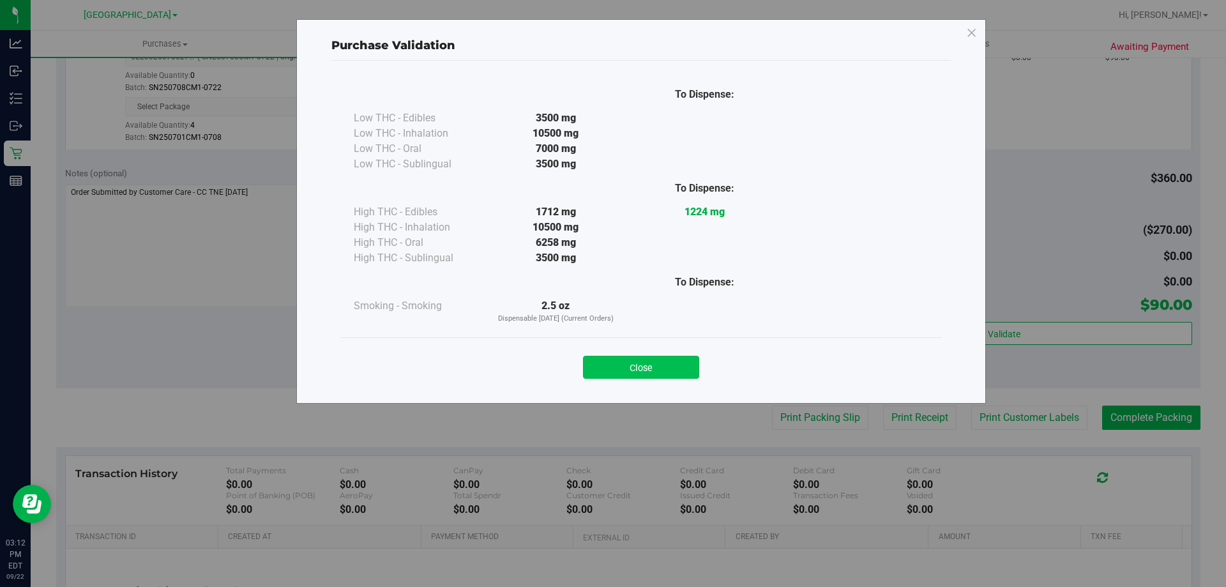
click at [644, 364] on button "Close" at bounding box center [641, 367] width 116 height 23
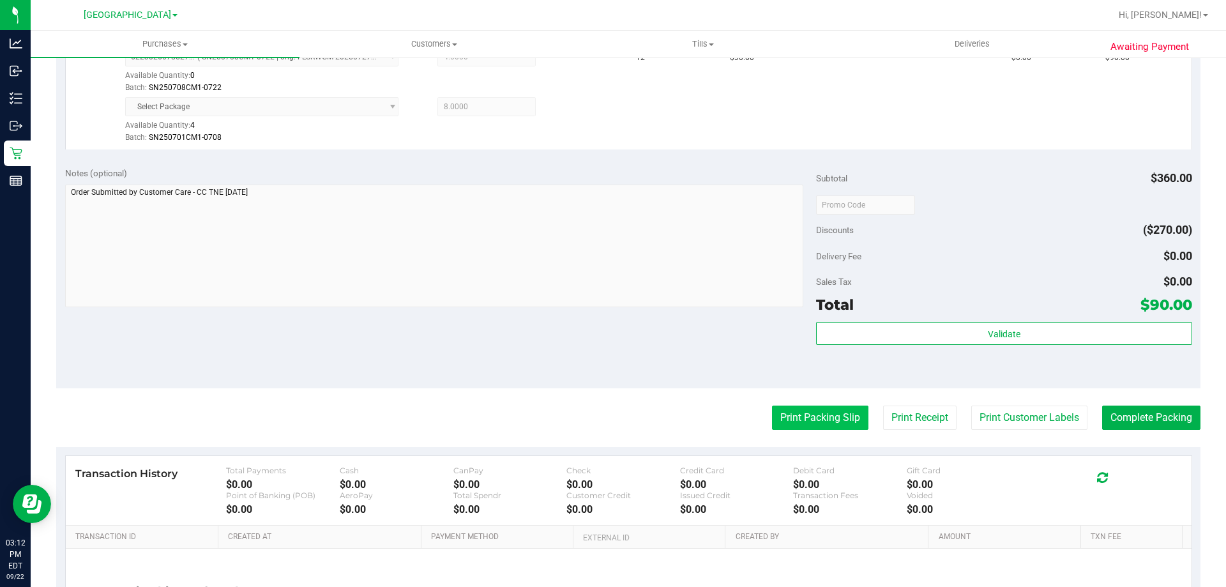
click at [815, 409] on button "Print Packing Slip" at bounding box center [820, 417] width 96 height 24
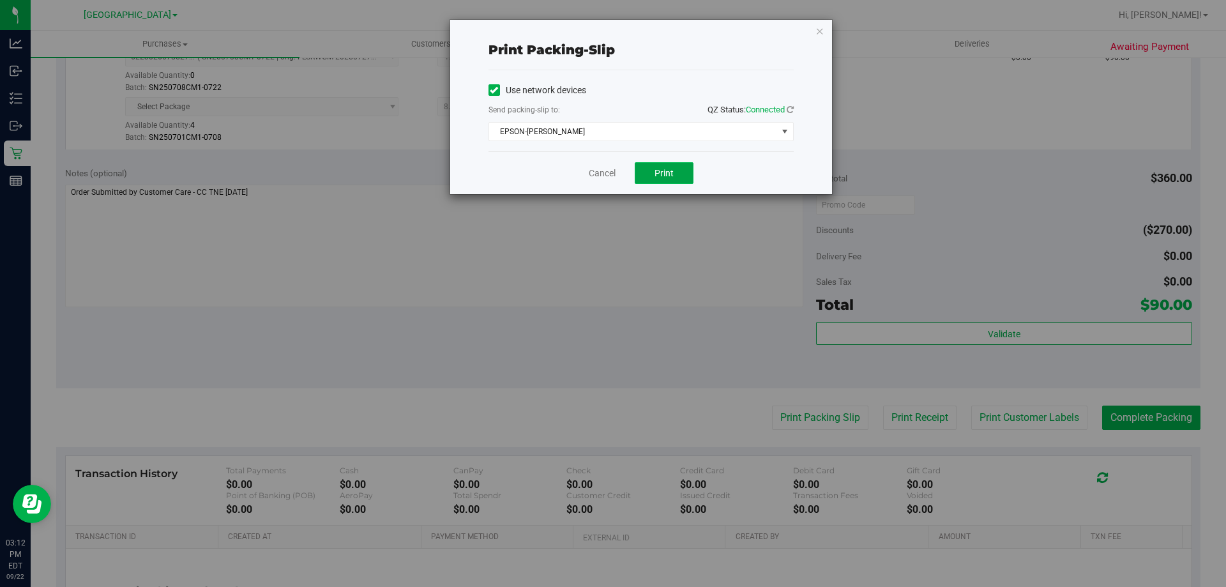
click at [662, 172] on span "Print" at bounding box center [664, 173] width 19 height 10
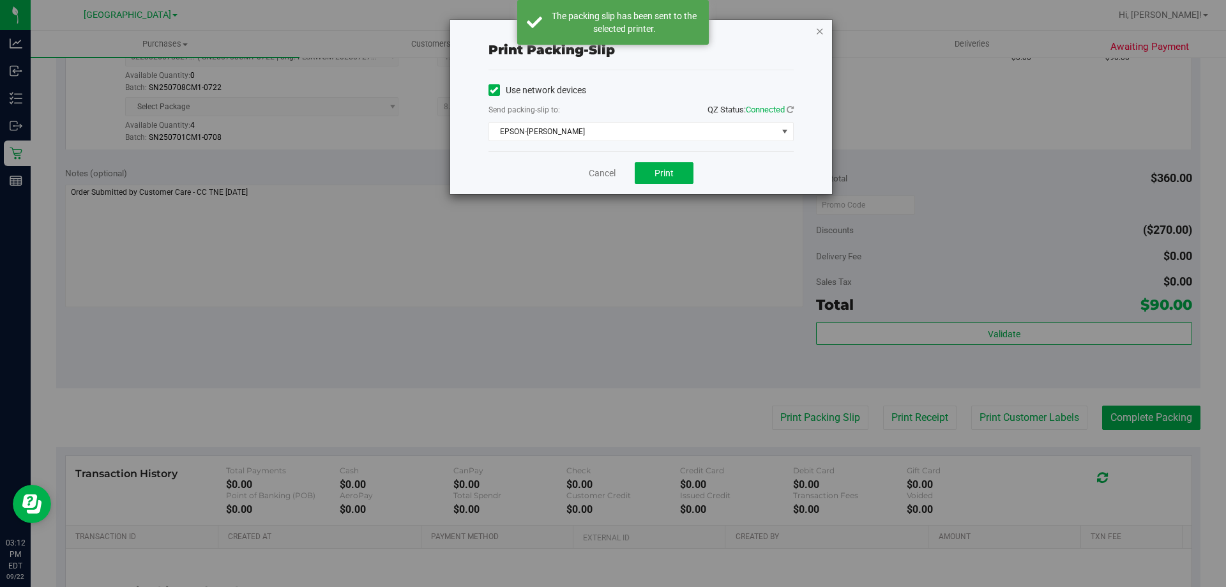
click at [820, 31] on icon "button" at bounding box center [819, 30] width 9 height 15
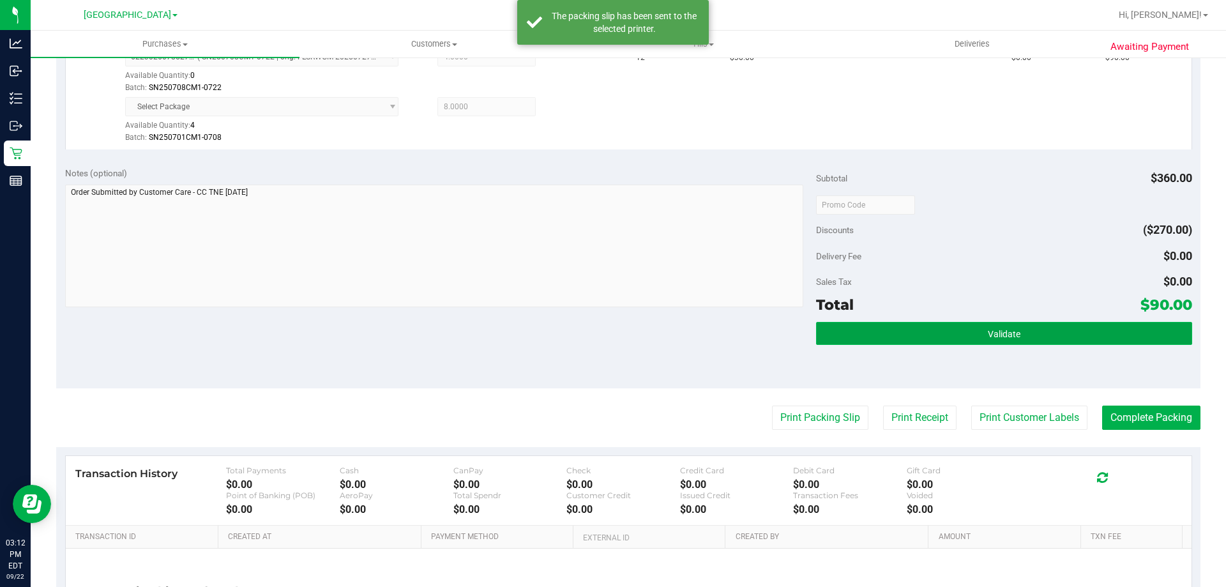
click at [918, 336] on button "Validate" at bounding box center [1003, 333] width 375 height 23
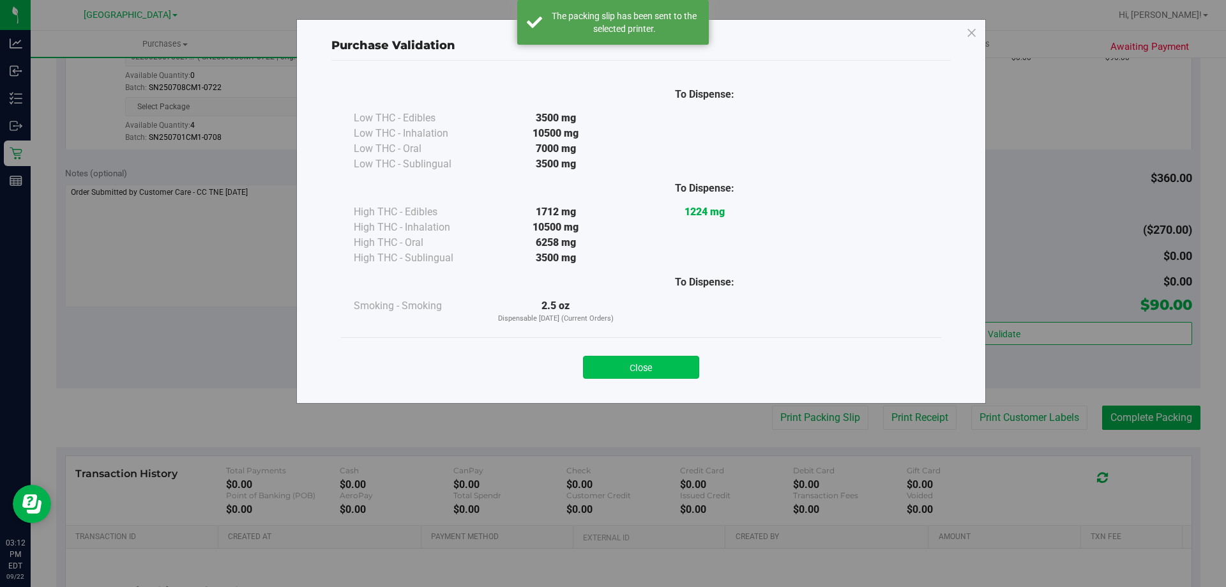
click at [644, 363] on button "Close" at bounding box center [641, 367] width 116 height 23
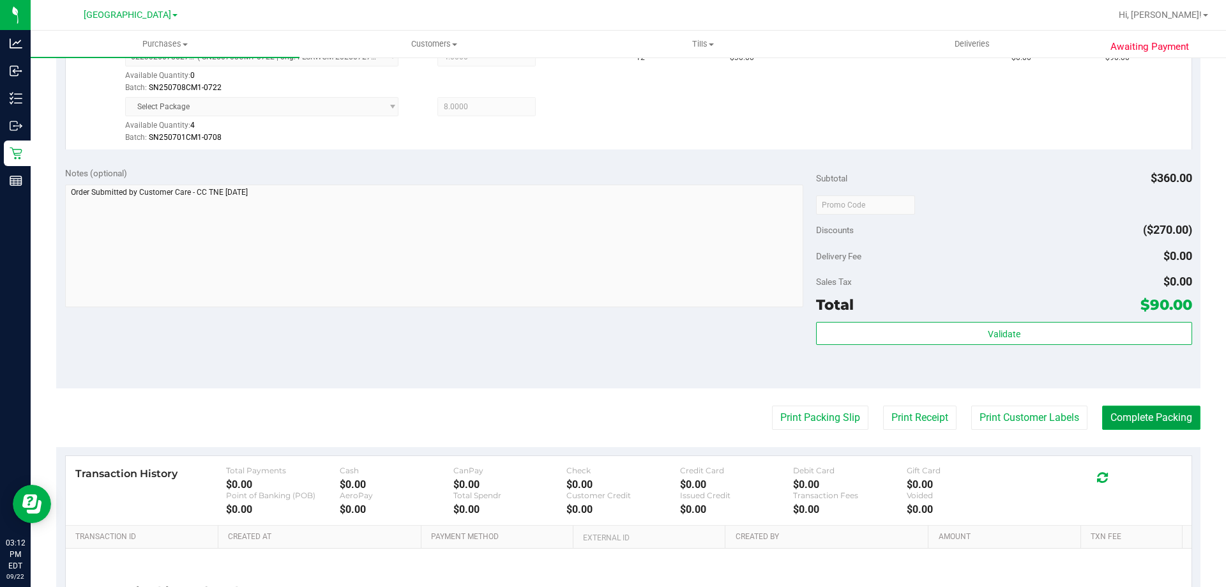
click at [1110, 416] on button "Complete Packing" at bounding box center [1151, 417] width 98 height 24
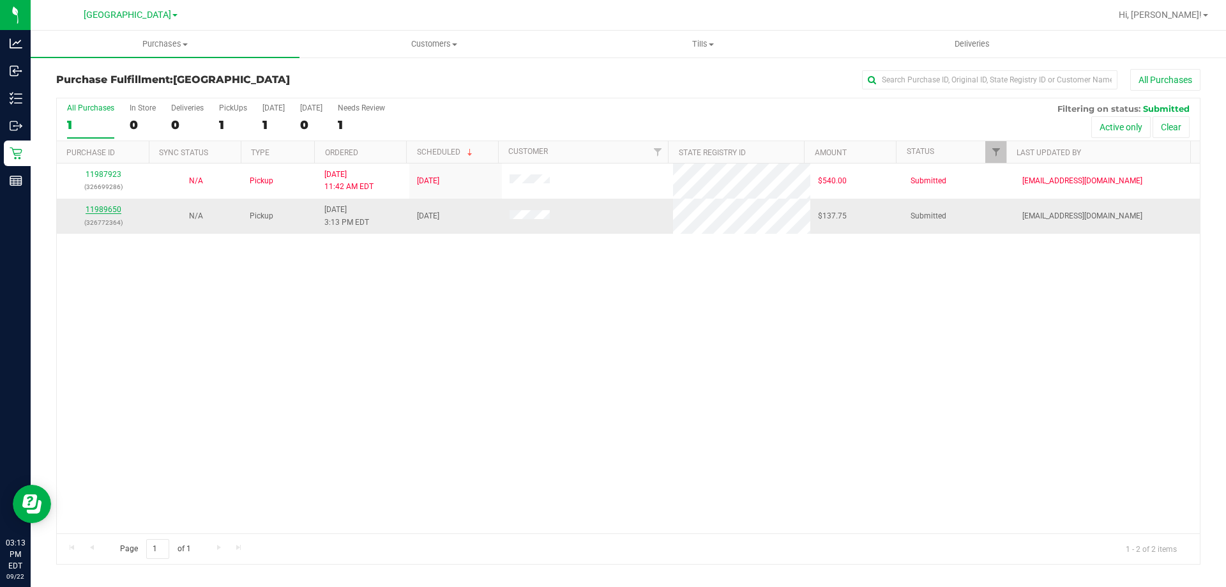
click at [95, 213] on link "11989650" at bounding box center [104, 209] width 36 height 9
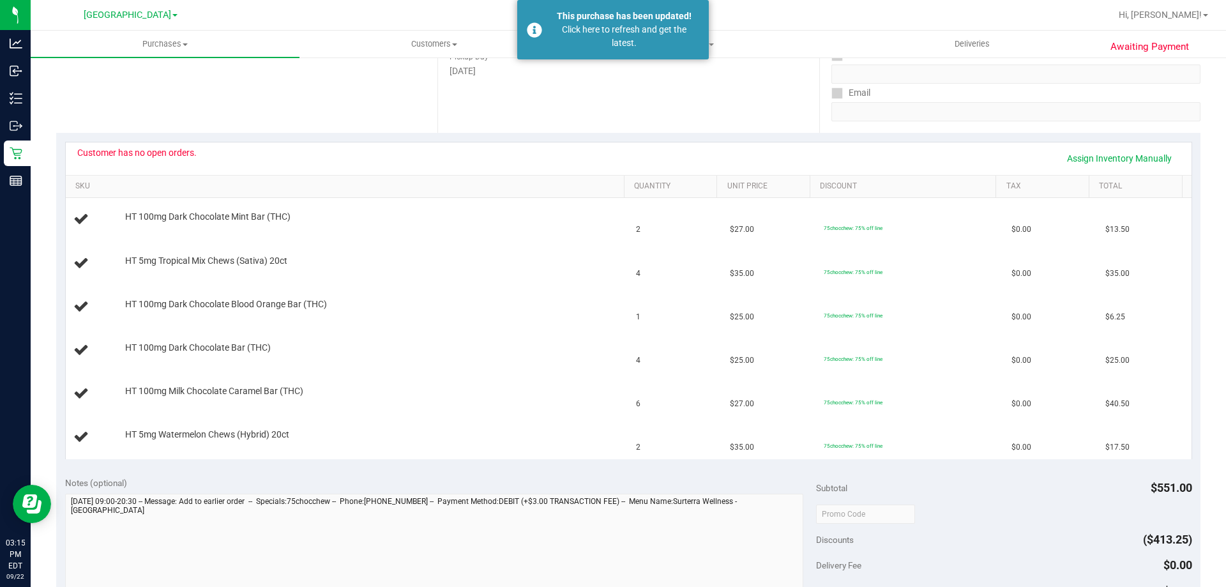
scroll to position [192, 0]
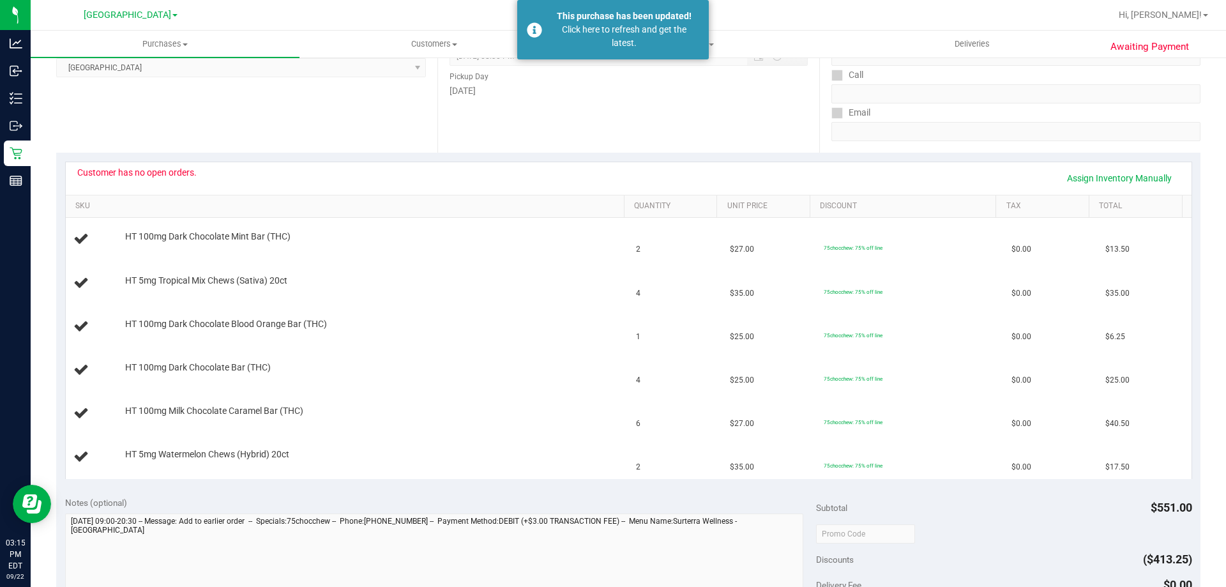
click at [858, 168] on div "Customer has no open orders. Assign Inventory Manually" at bounding box center [628, 178] width 1103 height 22
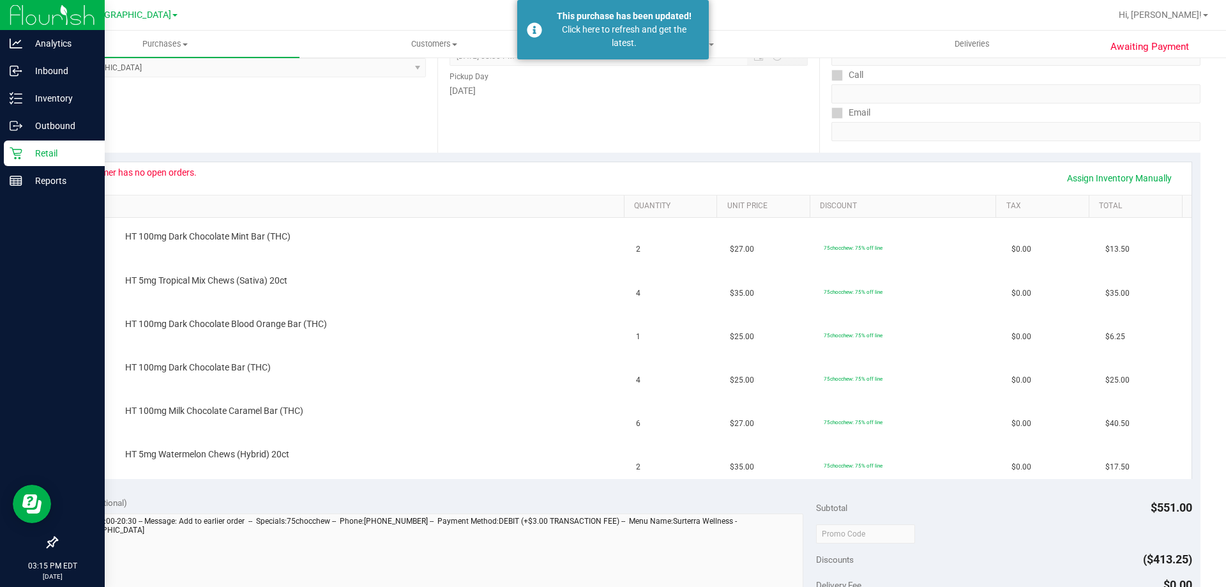
click at [51, 150] on p "Retail" at bounding box center [60, 153] width 77 height 15
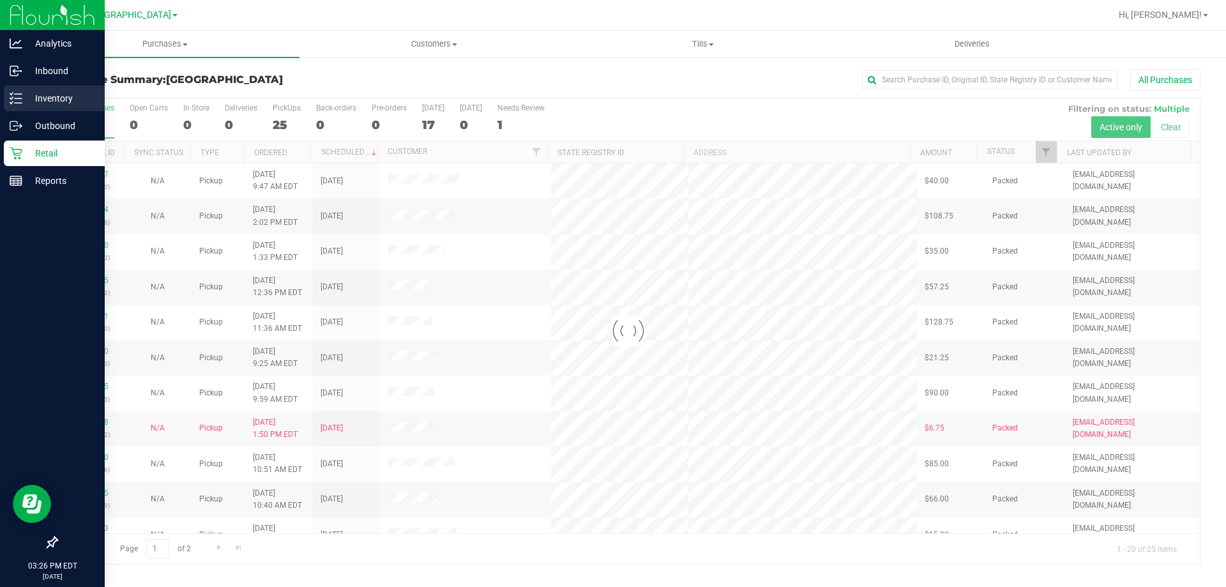
click at [24, 96] on p "Inventory" at bounding box center [60, 98] width 77 height 15
click at [26, 102] on p "Inventory" at bounding box center [60, 98] width 77 height 15
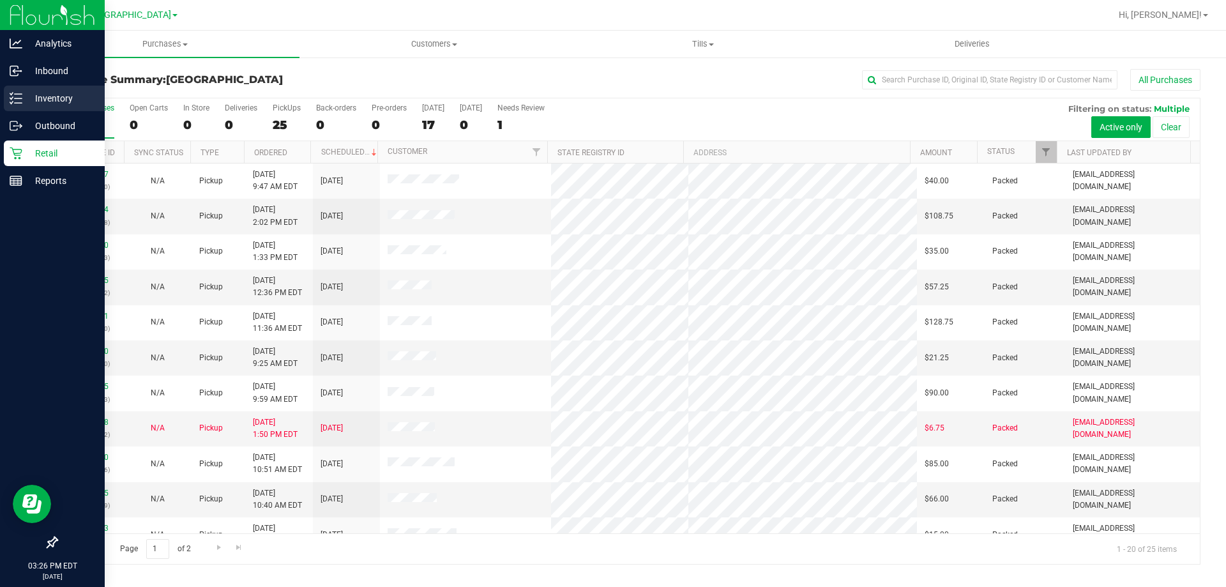
click at [31, 99] on p "Inventory" at bounding box center [60, 98] width 77 height 15
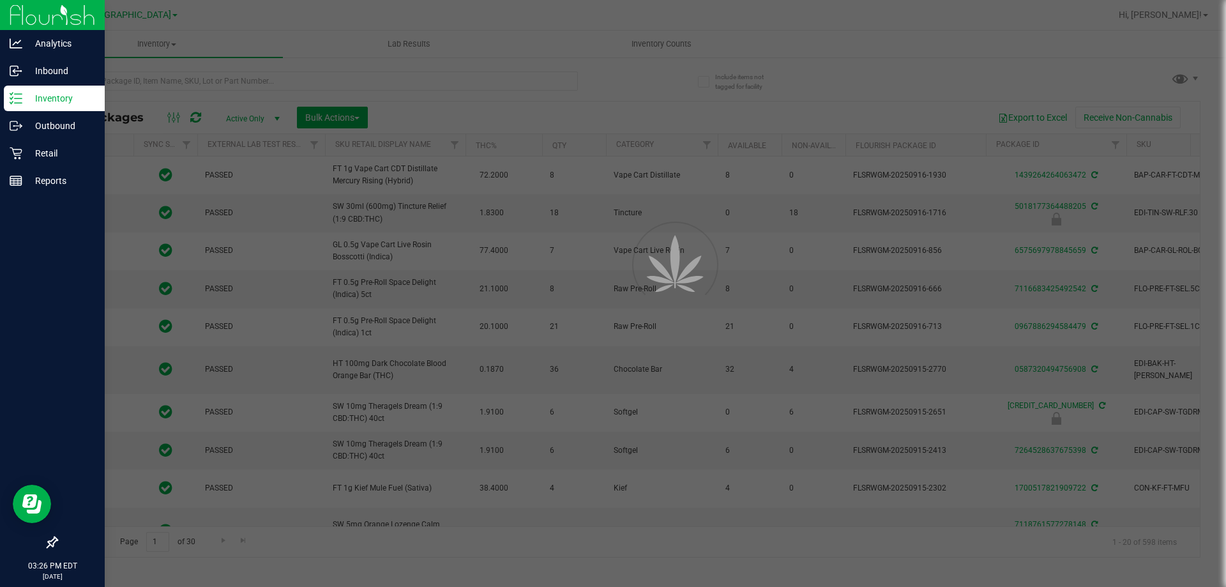
click at [165, 88] on div at bounding box center [613, 293] width 1226 height 587
click at [164, 79] on div at bounding box center [613, 293] width 1226 height 587
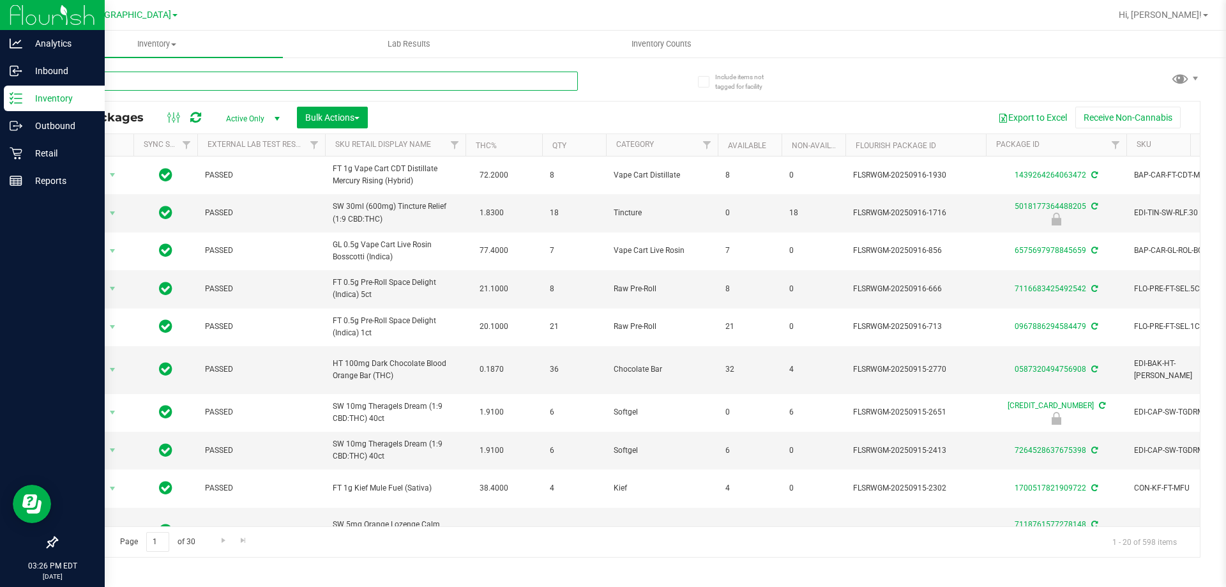
click at [164, 78] on input "text" at bounding box center [317, 81] width 522 height 19
type input "dark"
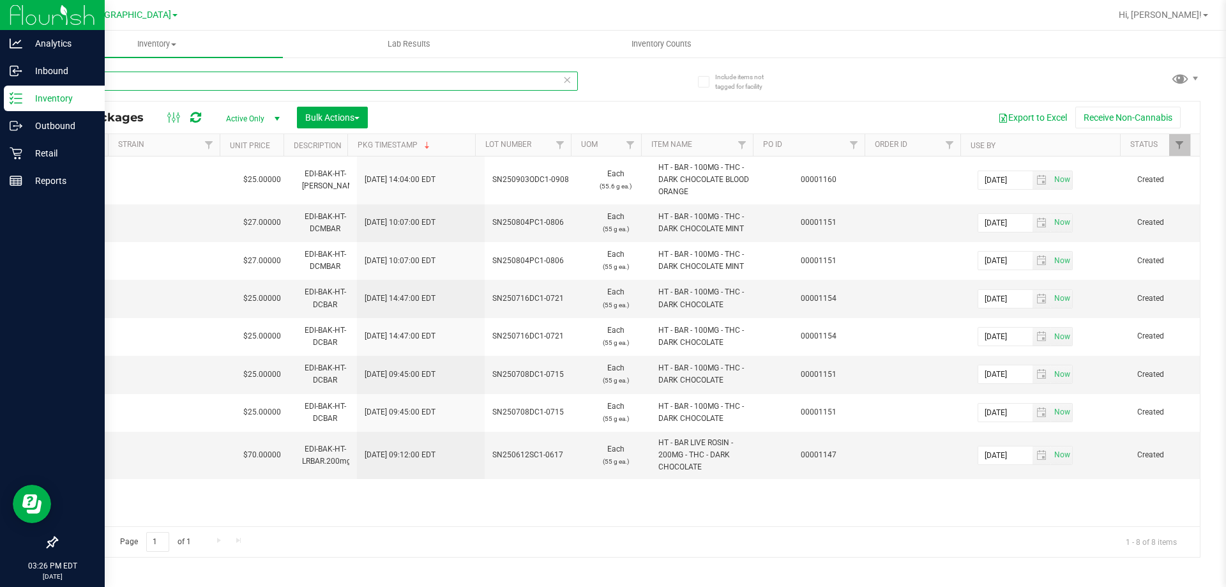
scroll to position [0, 883]
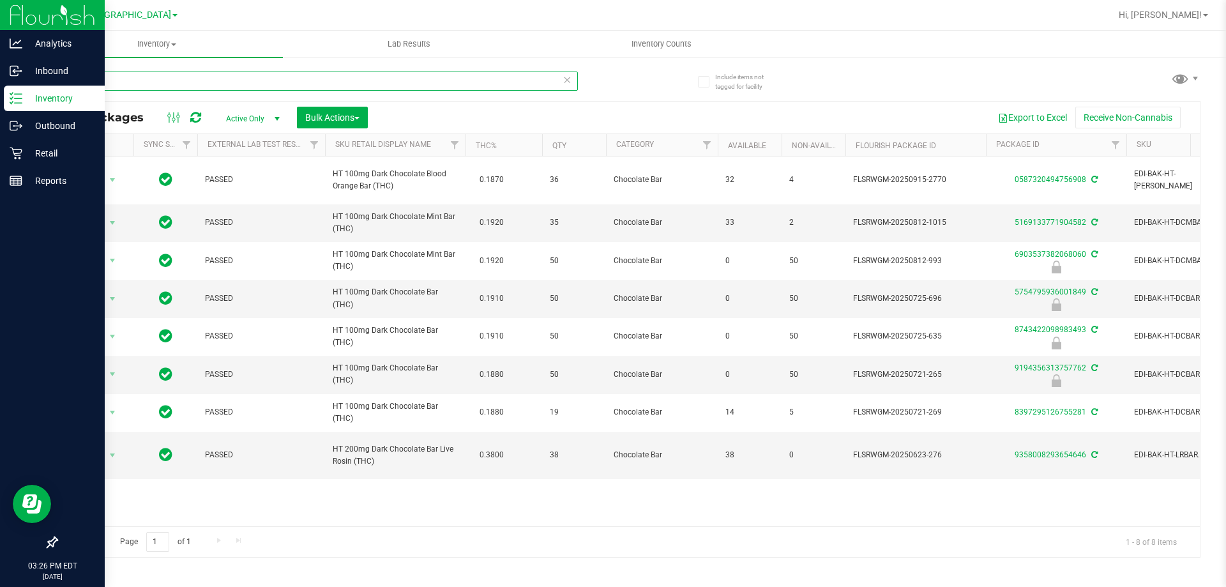
drag, startPoint x: 902, startPoint y: 517, endPoint x: 31, endPoint y: 31, distance: 997.4
click at [8, 145] on div "Retail" at bounding box center [54, 153] width 101 height 26
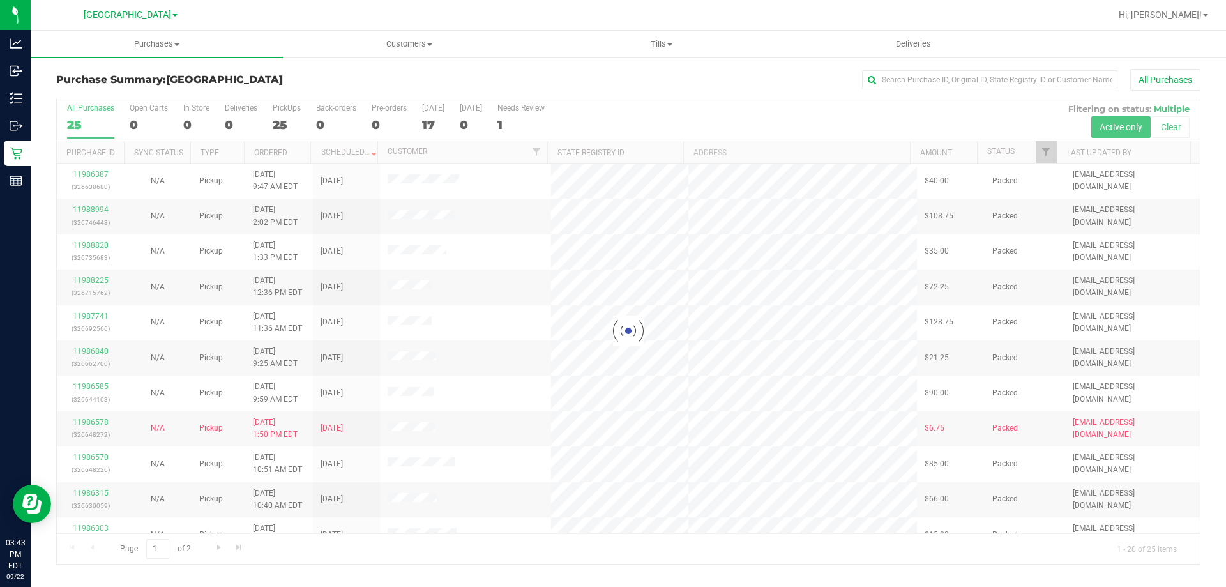
click at [287, 116] on div at bounding box center [628, 331] width 1143 height 466
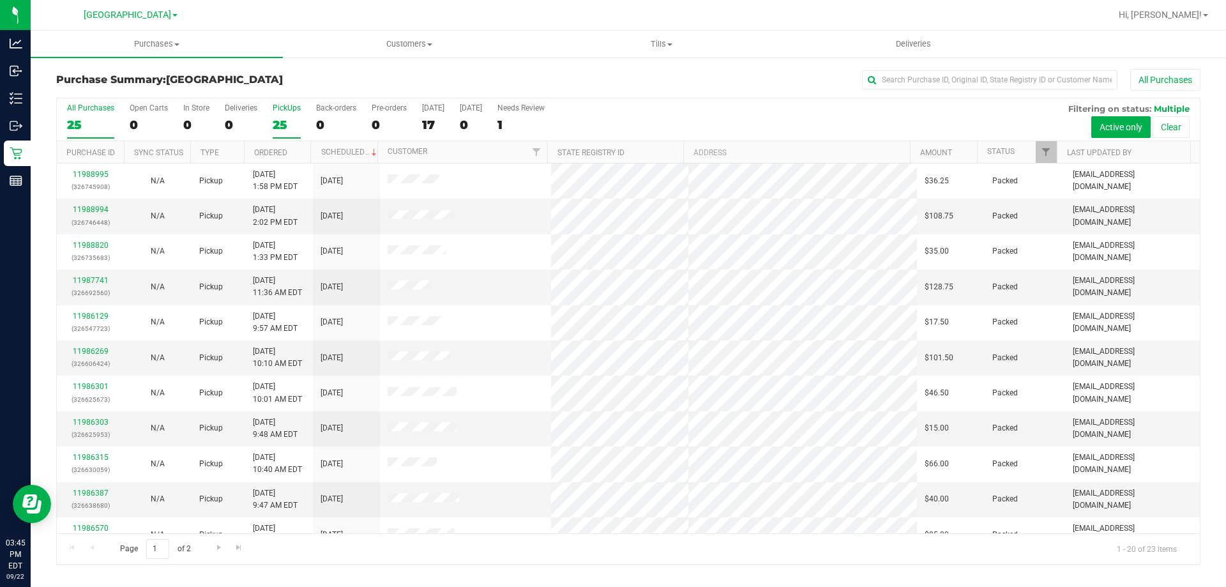
click at [276, 114] on label "PickUps 25" at bounding box center [287, 120] width 28 height 35
click at [0, 0] on input "PickUps 25" at bounding box center [0, 0] width 0 height 0
click at [70, 118] on div "23" at bounding box center [90, 124] width 47 height 15
click at [0, 0] on input "All Purchases 23" at bounding box center [0, 0] width 0 height 0
click at [287, 112] on label "PickUps 23" at bounding box center [287, 120] width 28 height 35
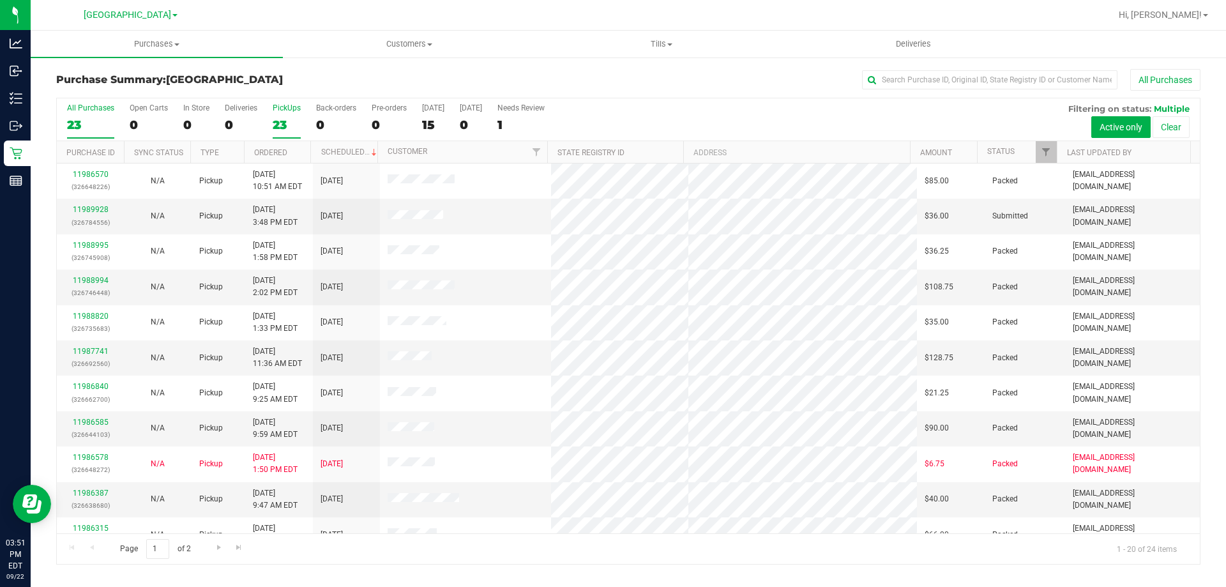
click at [0, 0] on input "PickUps 23" at bounding box center [0, 0] width 0 height 0
click at [78, 109] on div "All Purchases" at bounding box center [90, 107] width 47 height 9
click at [0, 0] on input "All Purchases 24" at bounding box center [0, 0] width 0 height 0
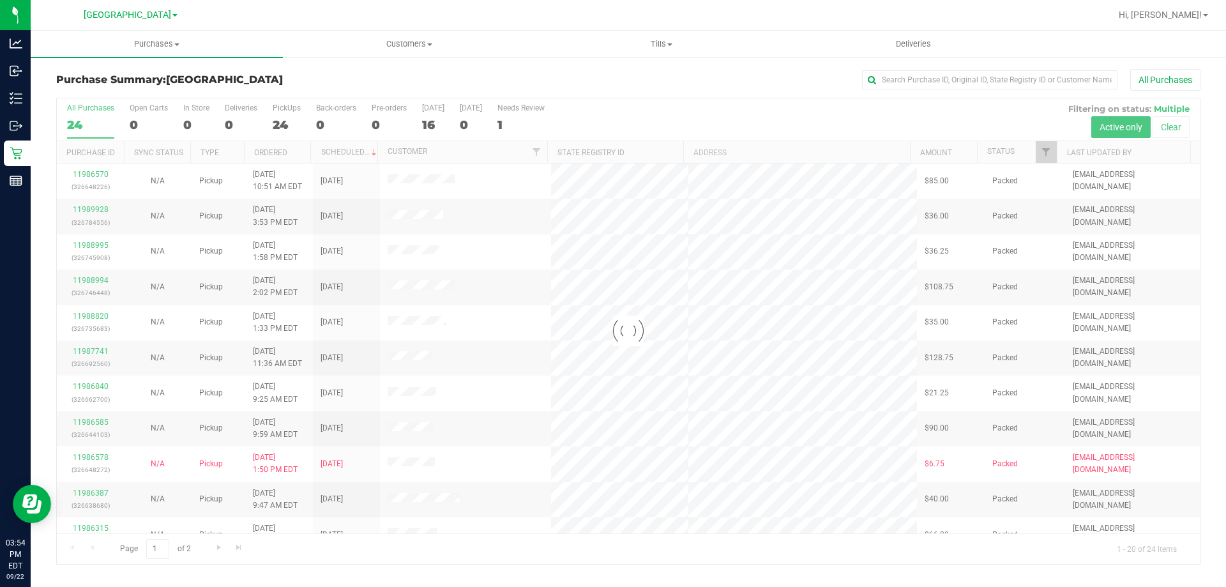
click at [283, 98] on div at bounding box center [628, 331] width 1143 height 466
click at [284, 120] on div at bounding box center [628, 331] width 1143 height 466
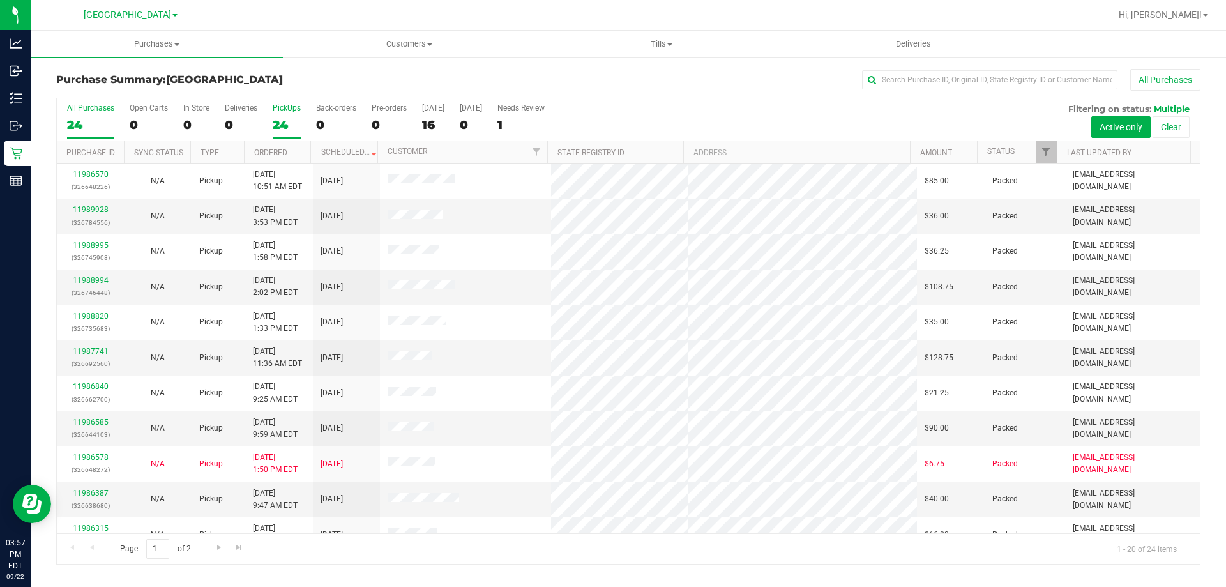
click at [280, 109] on div "PickUps" at bounding box center [287, 107] width 28 height 9
click at [0, 0] on input "PickUps 24" at bounding box center [0, 0] width 0 height 0
click at [85, 118] on div "24" at bounding box center [90, 124] width 47 height 15
click at [0, 0] on input "All Purchases 24" at bounding box center [0, 0] width 0 height 0
click at [276, 119] on div "24" at bounding box center [287, 124] width 28 height 15
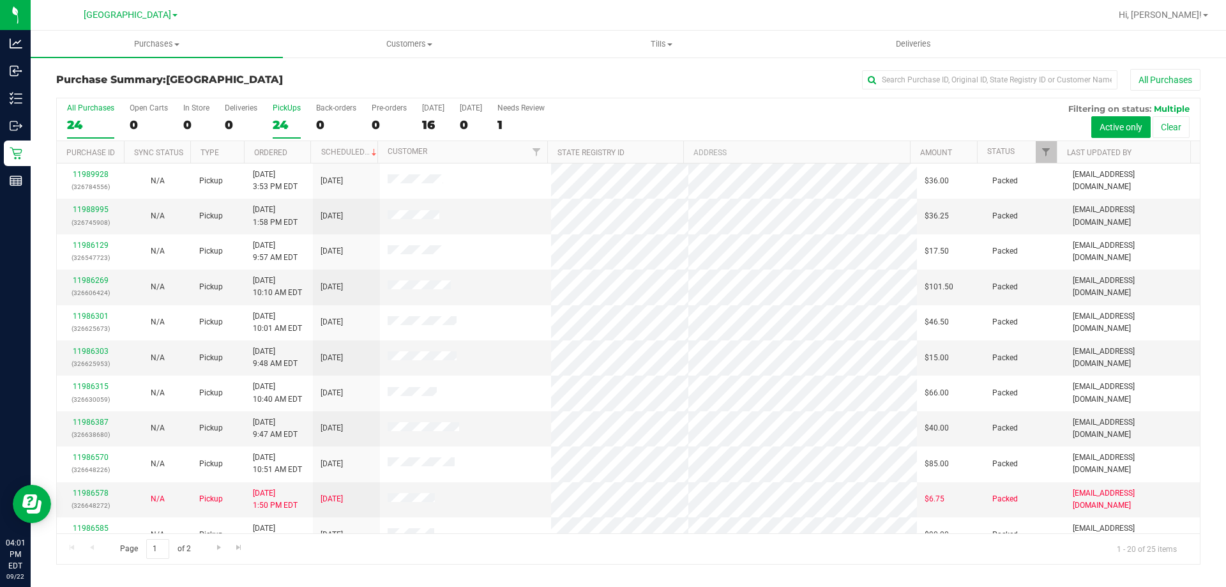
click at [0, 0] on input "PickUps 24" at bounding box center [0, 0] width 0 height 0
click at [84, 116] on label "All Purchases 25" at bounding box center [90, 120] width 47 height 35
click at [0, 0] on input "All Purchases 25" at bounding box center [0, 0] width 0 height 0
click at [290, 114] on label "PickUps 25" at bounding box center [287, 120] width 28 height 35
click at [0, 0] on input "PickUps 25" at bounding box center [0, 0] width 0 height 0
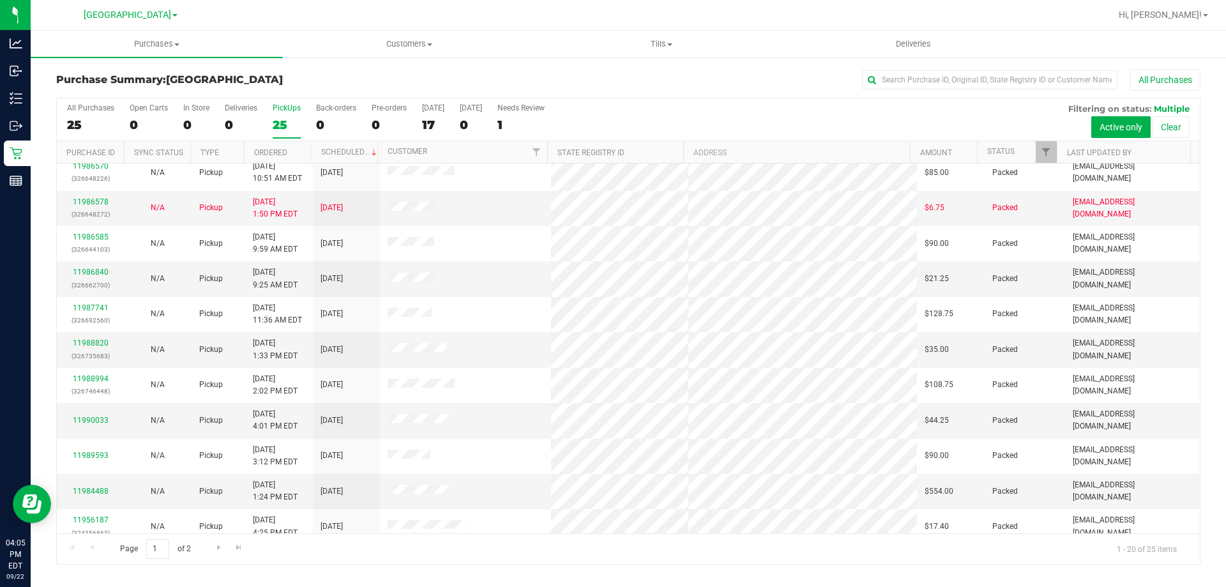
scroll to position [337, 0]
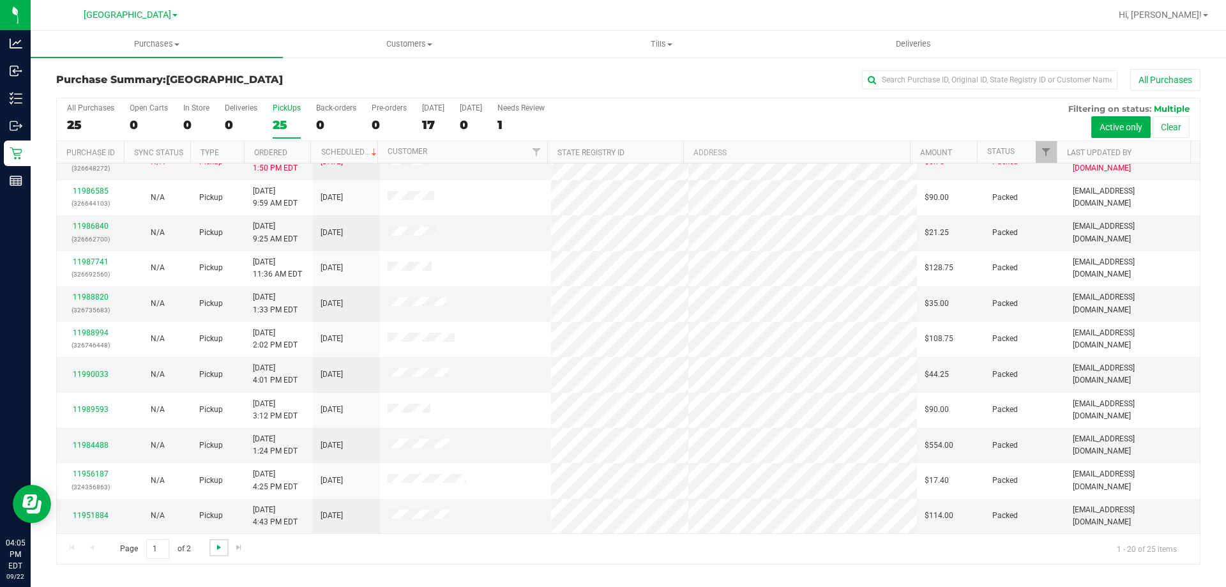
click at [220, 545] on span "Go to the next page" at bounding box center [219, 547] width 10 height 10
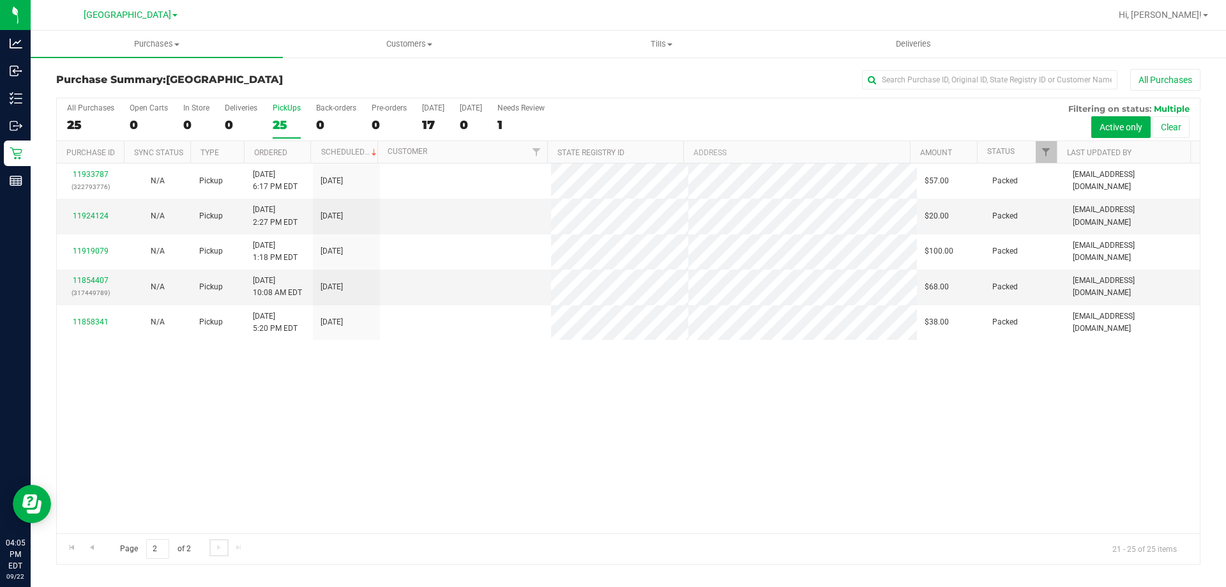
scroll to position [0, 0]
click at [92, 118] on div "25" at bounding box center [90, 124] width 47 height 15
click at [0, 0] on input "All Purchases 25" at bounding box center [0, 0] width 0 height 0
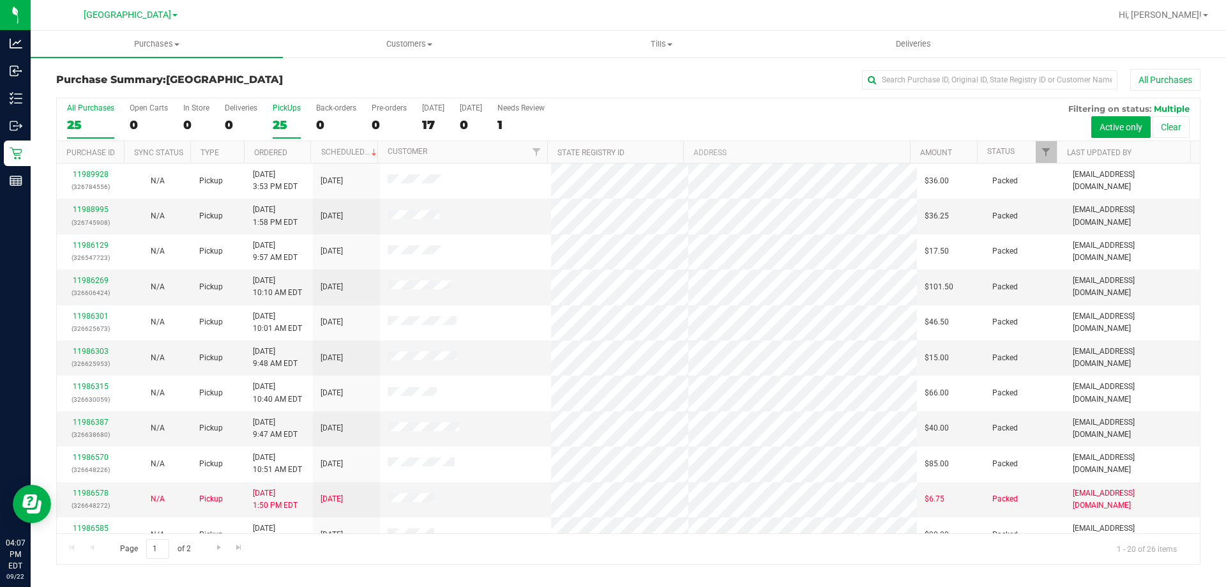
click at [287, 115] on label "PickUps 25" at bounding box center [287, 120] width 28 height 35
click at [0, 0] on input "PickUps 25" at bounding box center [0, 0] width 0 height 0
click at [115, 116] on div "All Purchases 26 Open Carts 1 In Store 1 Deliveries 0 PickUps 25 Back-orders 0 …" at bounding box center [628, 119] width 1143 height 43
click at [93, 135] on label "All Purchases 26" at bounding box center [90, 120] width 47 height 35
click at [0, 0] on input "All Purchases 26" at bounding box center [0, 0] width 0 height 0
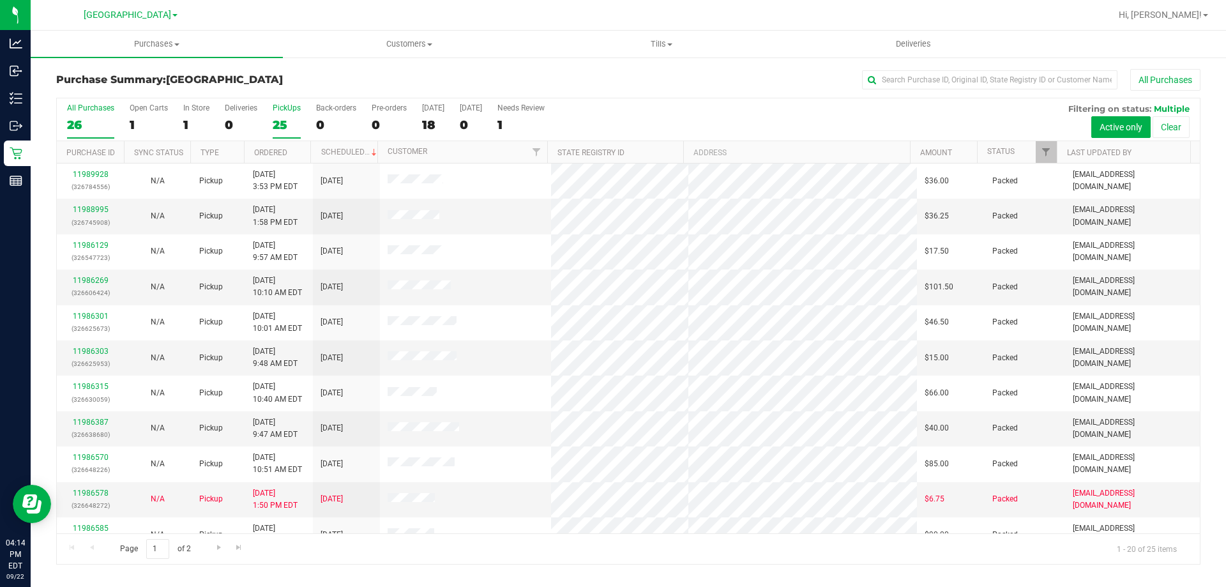
click at [286, 121] on div "25" at bounding box center [287, 124] width 28 height 15
click at [0, 0] on input "PickUps 25" at bounding box center [0, 0] width 0 height 0
click at [92, 122] on div "25" at bounding box center [90, 124] width 47 height 15
click at [0, 0] on input "All Purchases 25" at bounding box center [0, 0] width 0 height 0
click at [298, 107] on div "PickUps" at bounding box center [287, 107] width 28 height 9
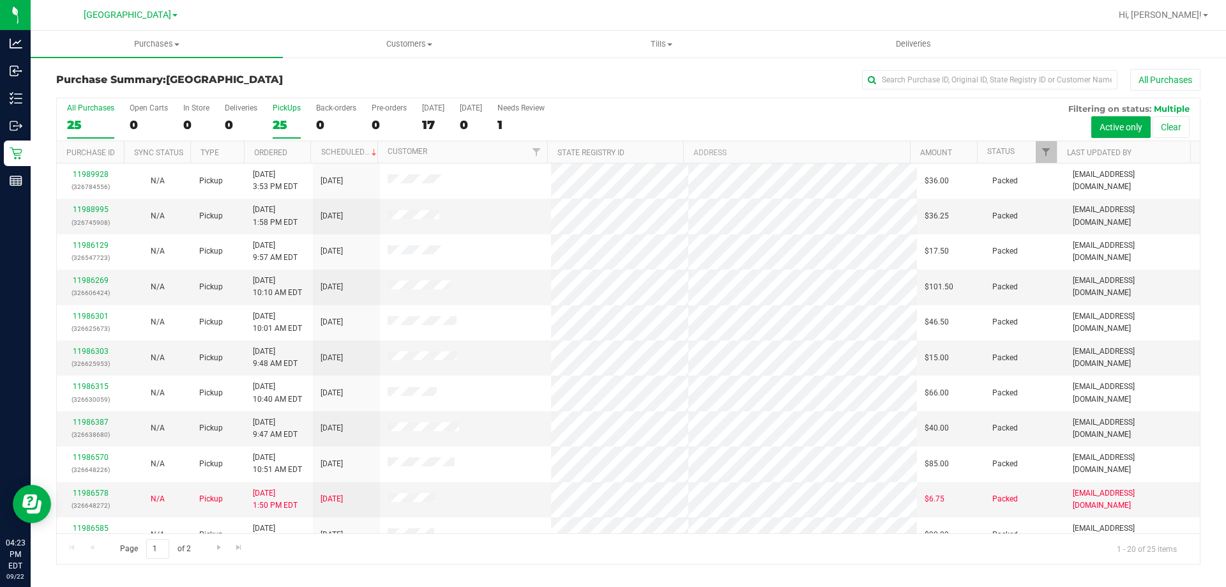
click at [0, 0] on input "PickUps 25" at bounding box center [0, 0] width 0 height 0
click at [101, 123] on div "25" at bounding box center [90, 124] width 47 height 15
click at [0, 0] on input "All Purchases 25" at bounding box center [0, 0] width 0 height 0
click at [285, 122] on div "25" at bounding box center [287, 124] width 28 height 15
click at [0, 0] on input "PickUps 25" at bounding box center [0, 0] width 0 height 0
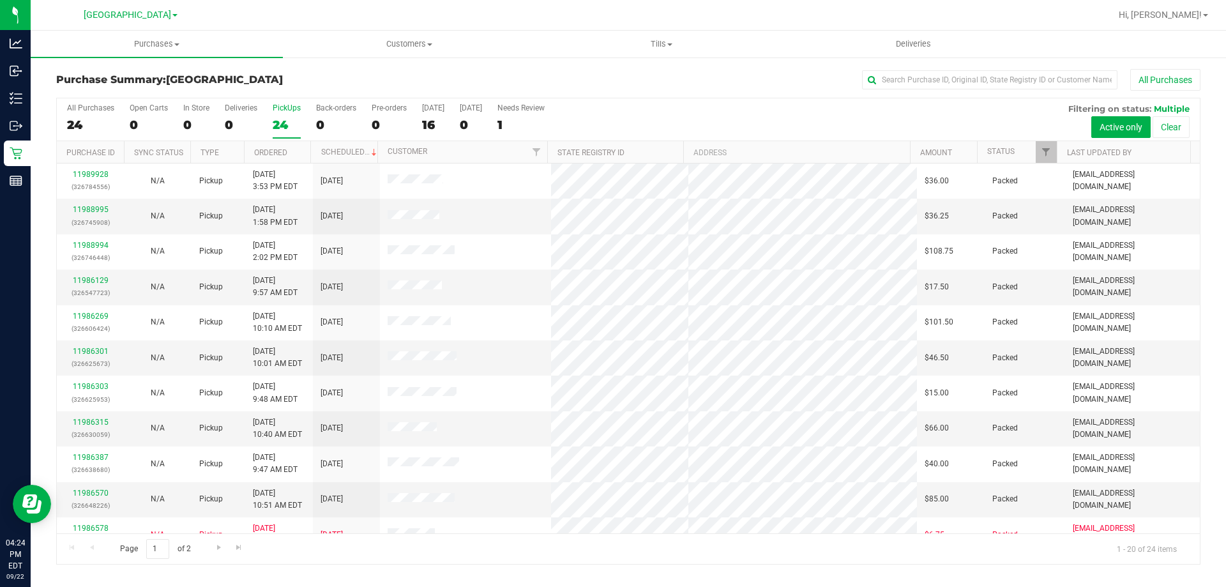
click at [81, 123] on div "24" at bounding box center [90, 124] width 47 height 15
click at [0, 0] on input "All Purchases 24" at bounding box center [0, 0] width 0 height 0
click at [285, 124] on div "24" at bounding box center [287, 124] width 28 height 15
click at [0, 0] on input "PickUps 24" at bounding box center [0, 0] width 0 height 0
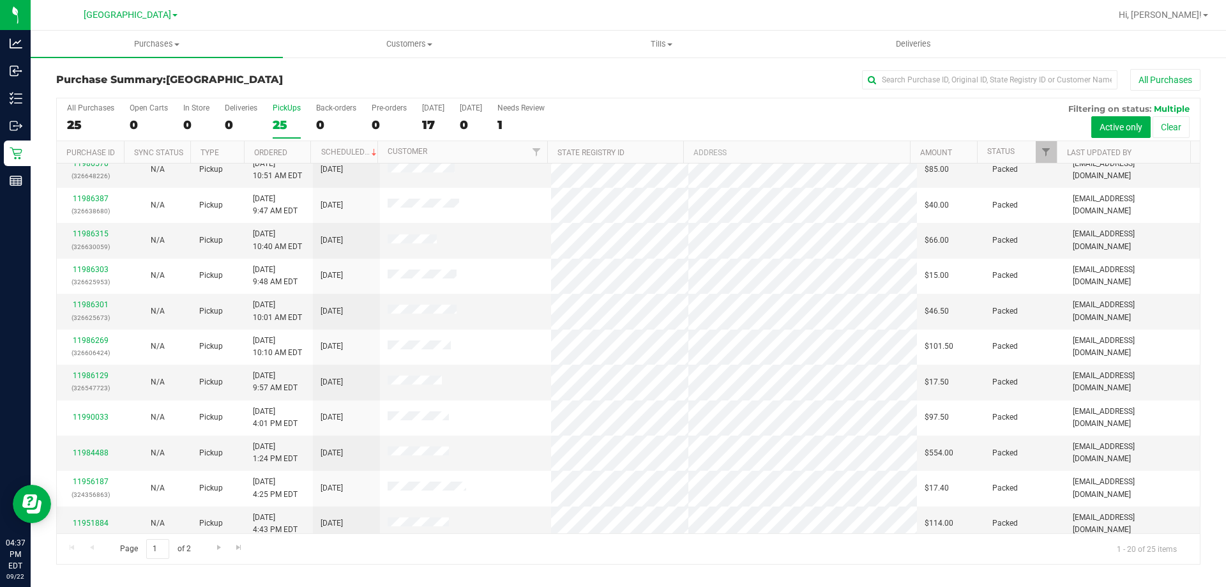
scroll to position [337, 0]
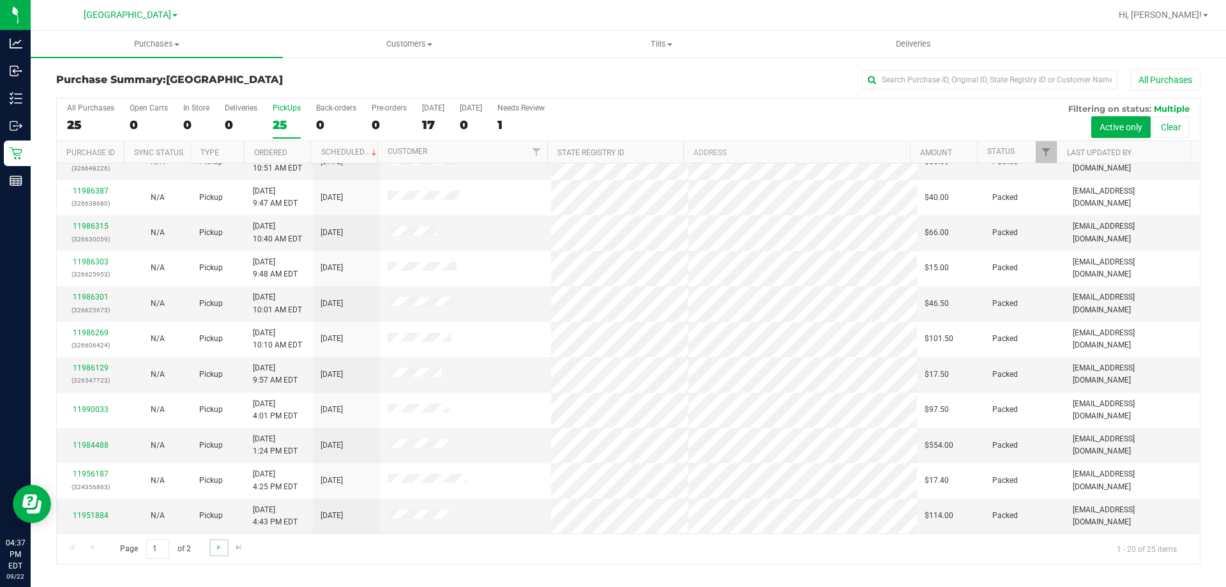
click at [211, 554] on link "Go to the next page" at bounding box center [218, 547] width 19 height 17
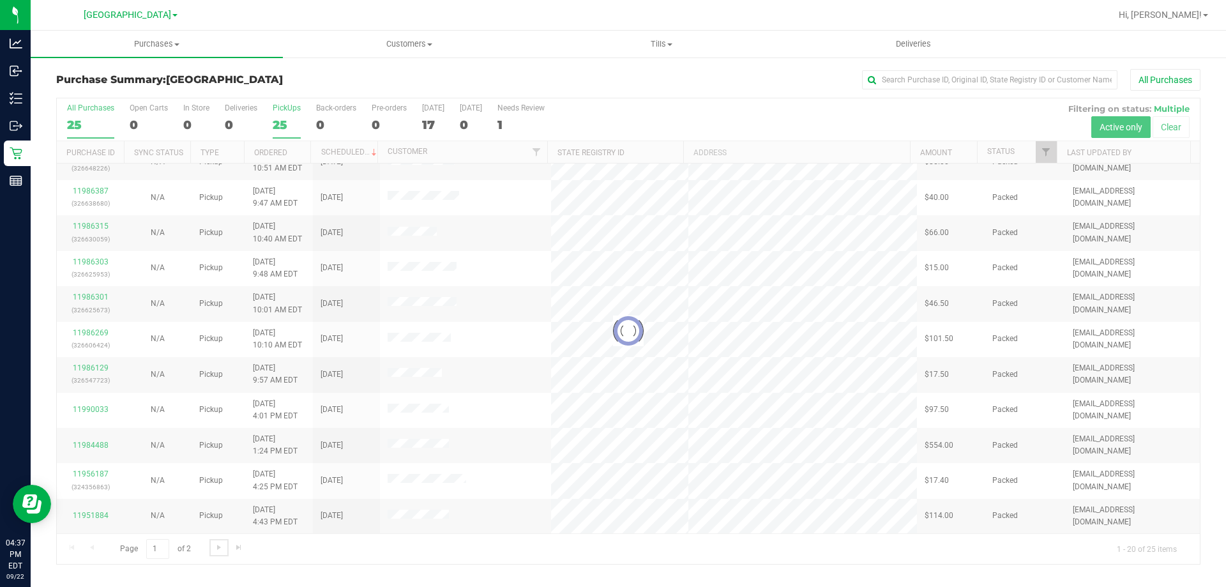
scroll to position [0, 0]
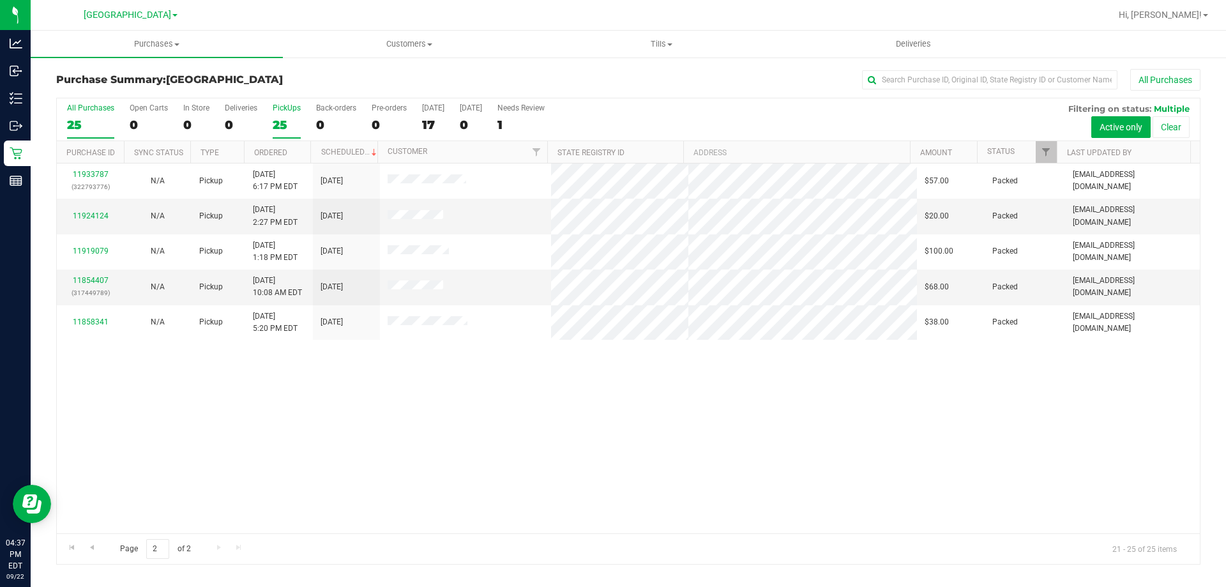
click at [101, 118] on div "25" at bounding box center [90, 124] width 47 height 15
click at [0, 0] on input "All Purchases 25" at bounding box center [0, 0] width 0 height 0
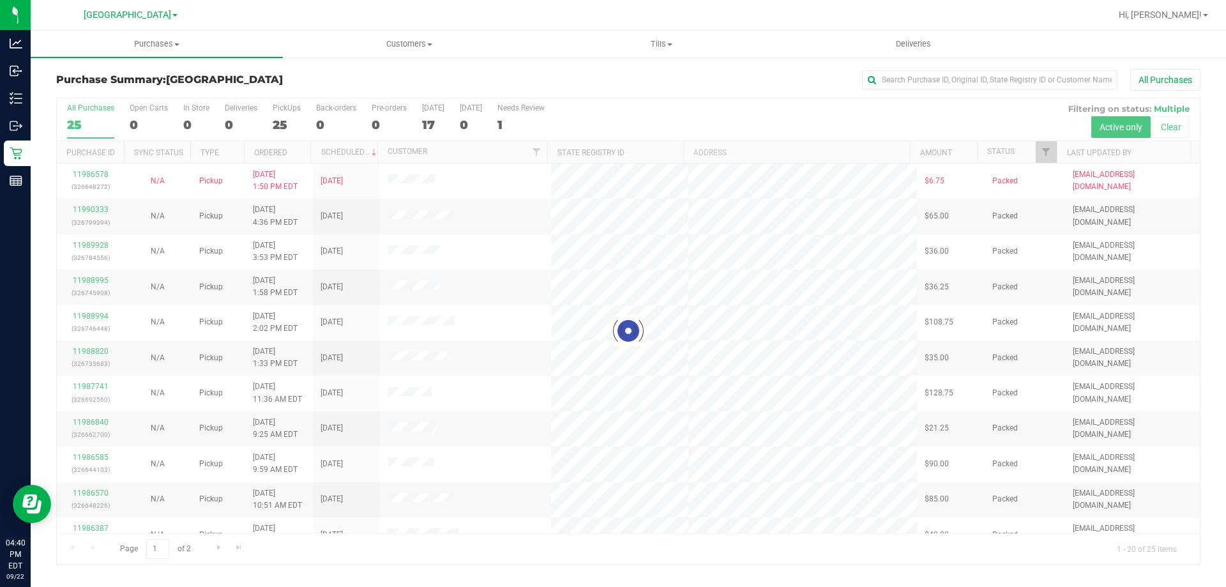
click at [291, 117] on div at bounding box center [628, 331] width 1143 height 466
click at [289, 119] on div at bounding box center [628, 331] width 1143 height 466
click at [284, 121] on div at bounding box center [628, 331] width 1143 height 466
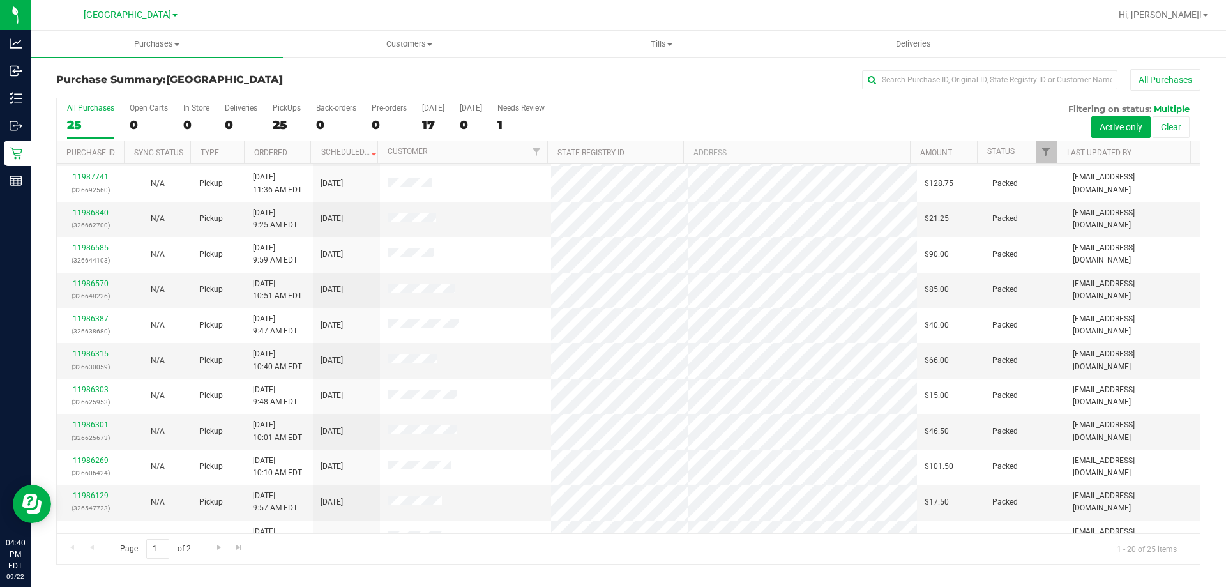
scroll to position [337, 0]
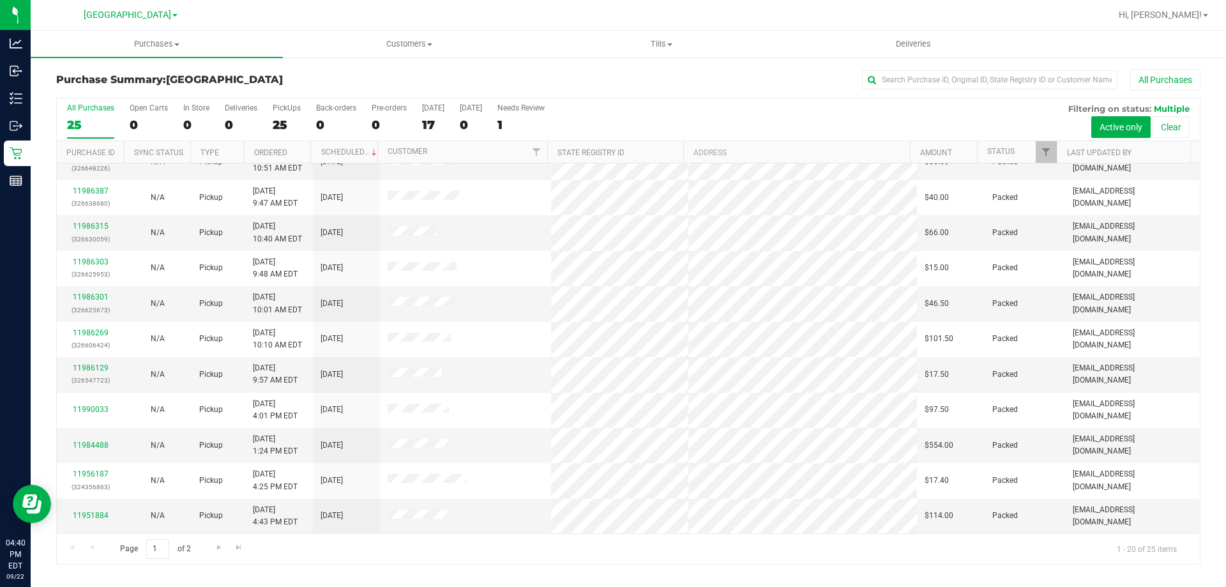
click at [208, 554] on div "Page 1 of 2 1 - 20 of 25 items" at bounding box center [628, 548] width 1143 height 31
click at [214, 551] on span "Go to the next page" at bounding box center [219, 547] width 10 height 10
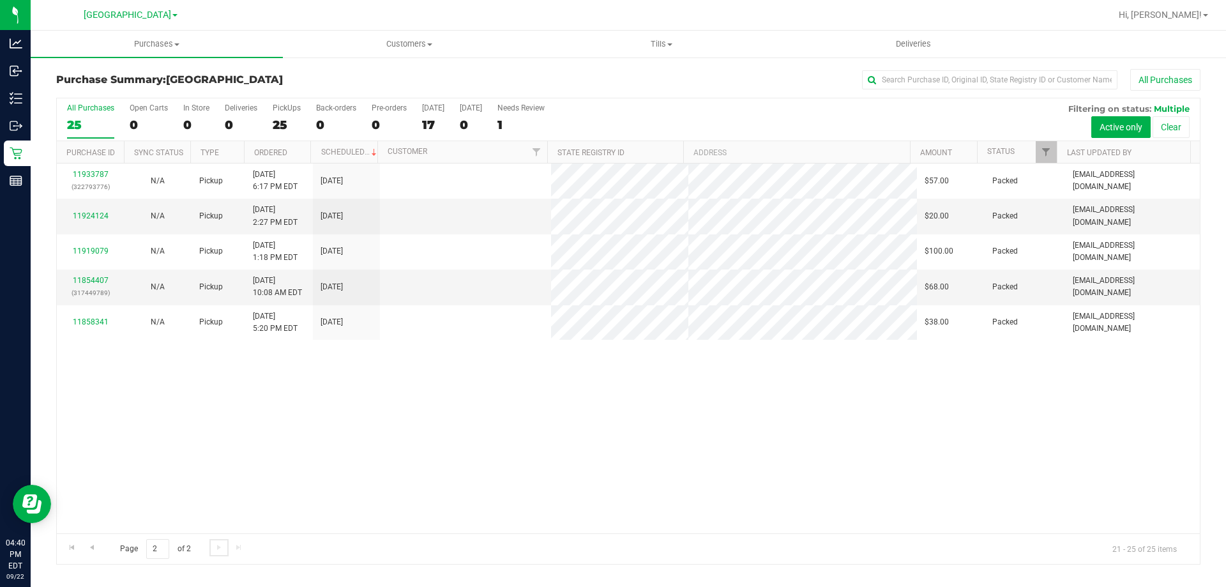
scroll to position [0, 0]
click at [89, 550] on span "Go to the previous page" at bounding box center [92, 547] width 10 height 10
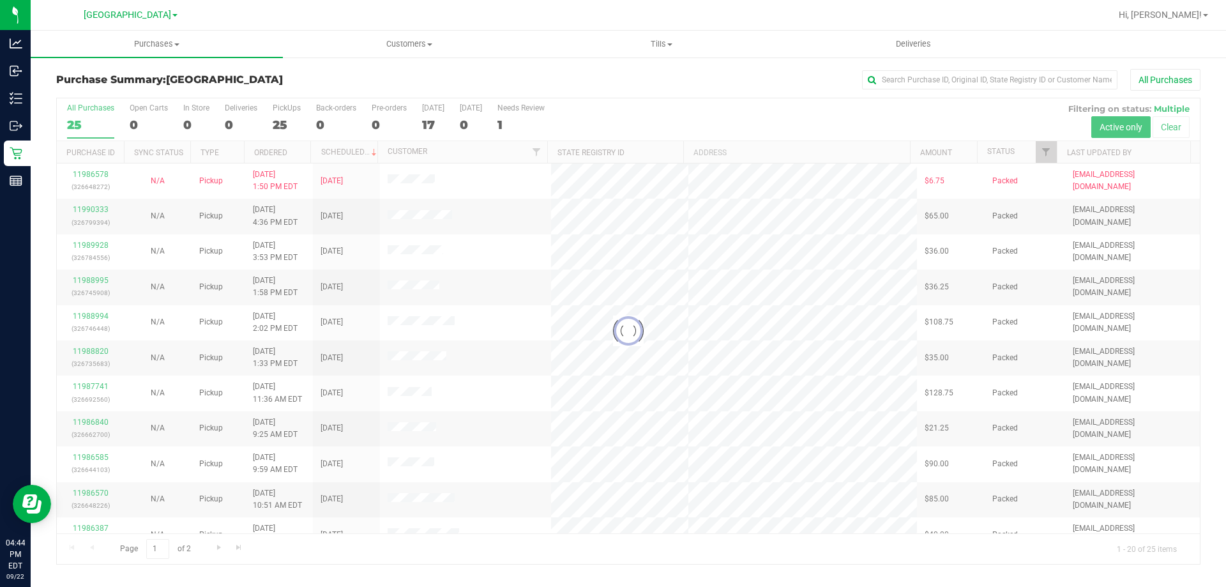
click at [289, 121] on div at bounding box center [628, 331] width 1143 height 466
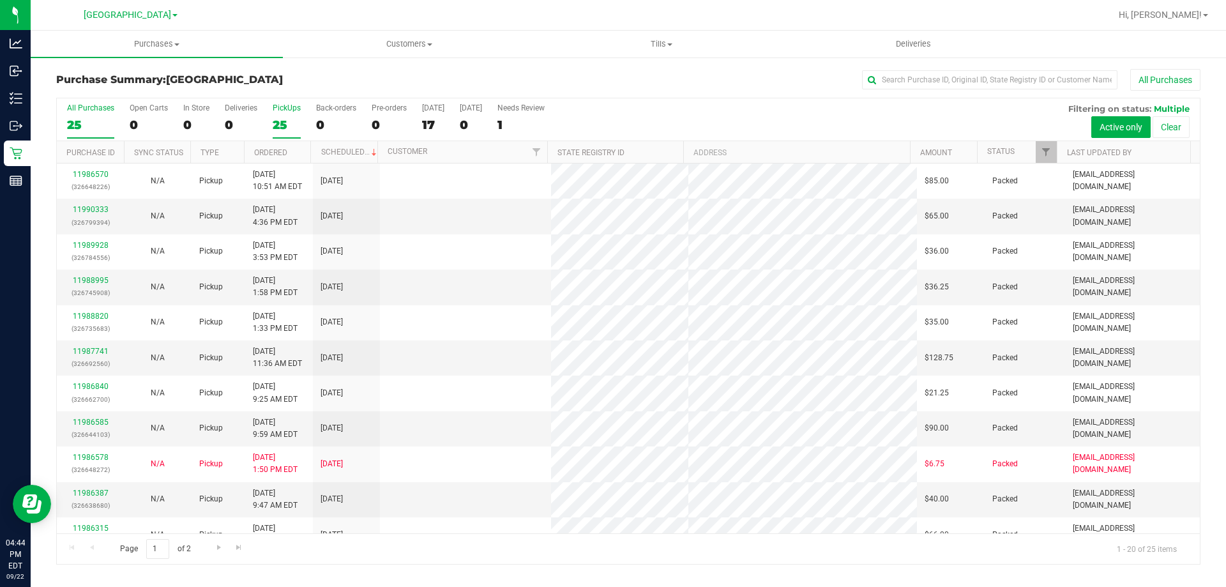
click at [281, 121] on div "25" at bounding box center [287, 124] width 28 height 15
click at [0, 0] on input "PickUps 25" at bounding box center [0, 0] width 0 height 0
click at [86, 119] on div "25" at bounding box center [90, 124] width 47 height 15
click at [0, 0] on input "All Purchases 25" at bounding box center [0, 0] width 0 height 0
click at [283, 121] on div "24" at bounding box center [287, 124] width 28 height 15
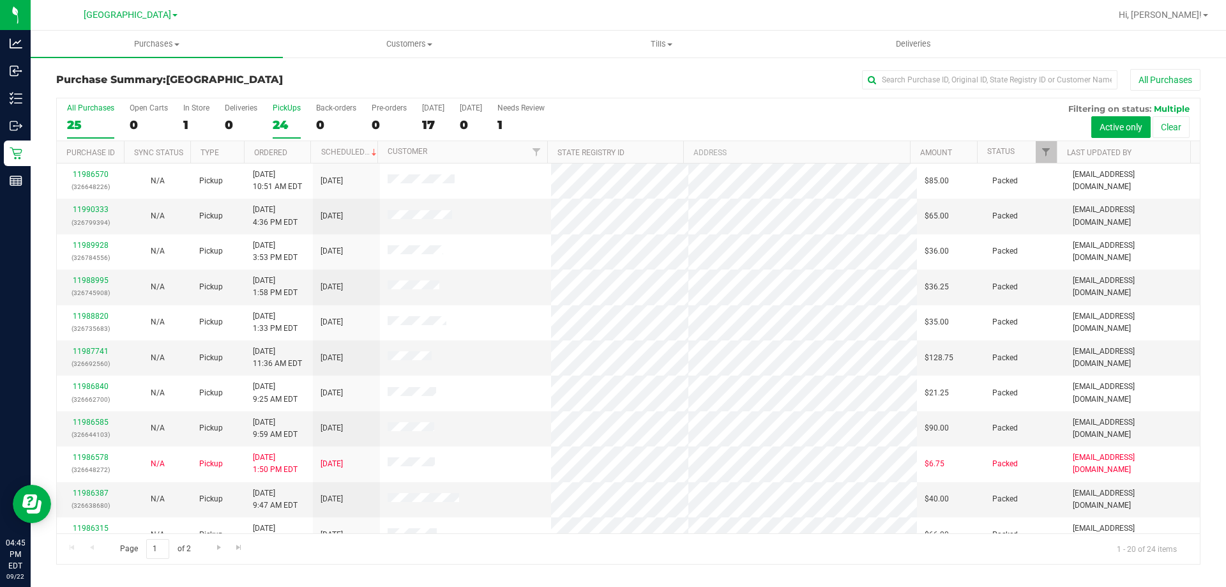
click at [0, 0] on input "PickUps 24" at bounding box center [0, 0] width 0 height 0
click at [289, 124] on div "24" at bounding box center [287, 124] width 28 height 15
click at [0, 0] on input "PickUps 24" at bounding box center [0, 0] width 0 height 0
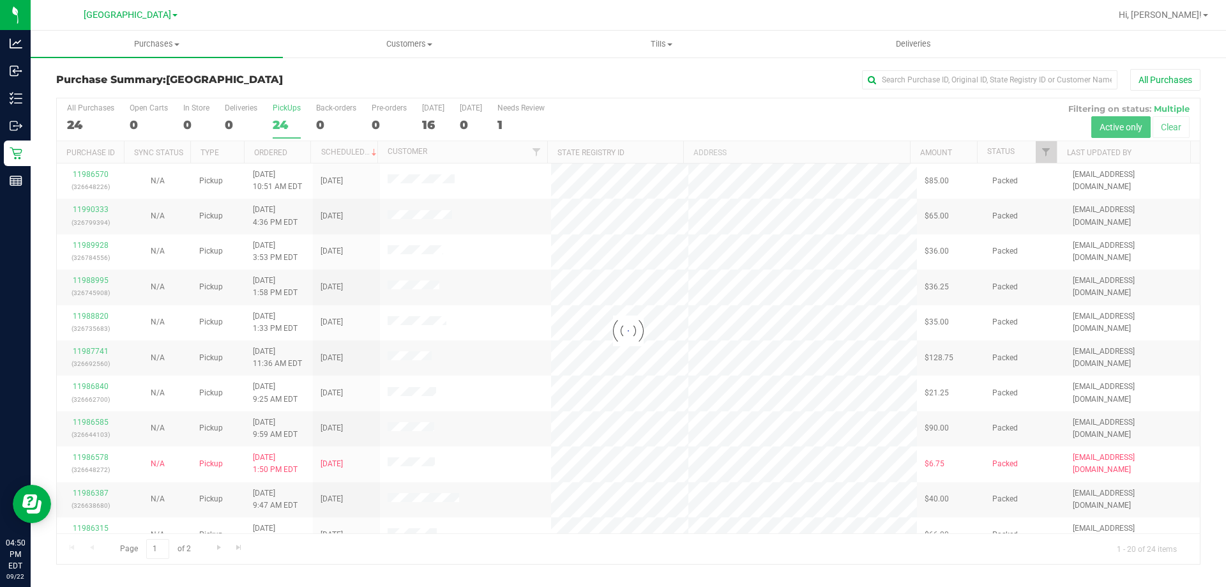
click at [86, 121] on div at bounding box center [628, 331] width 1143 height 466
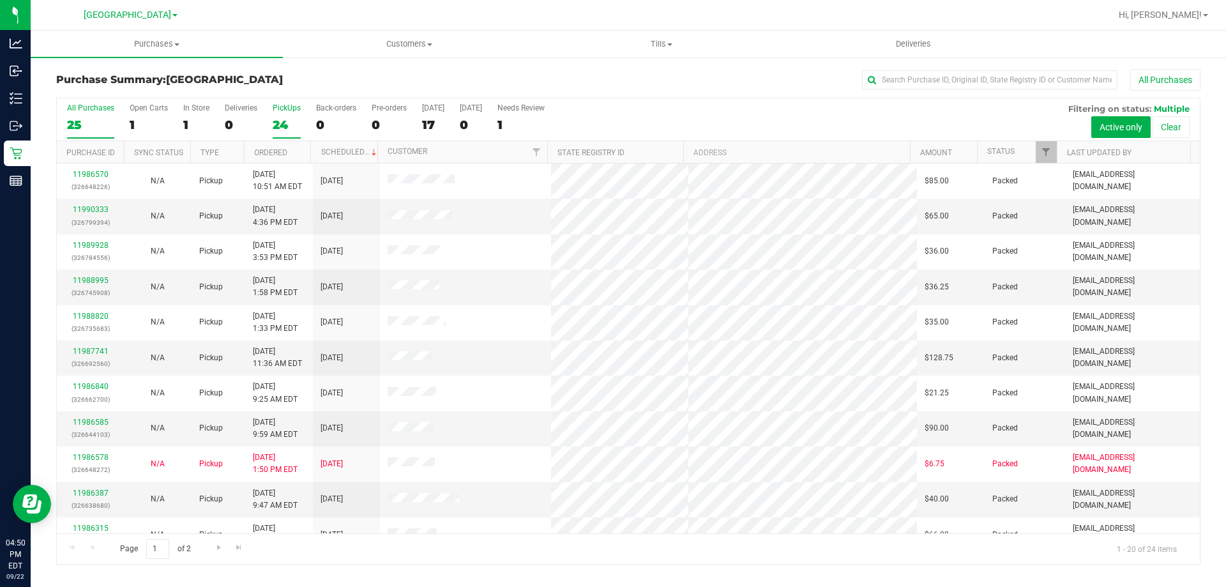
click at [79, 127] on div "25" at bounding box center [90, 124] width 47 height 15
click at [0, 0] on input "All Purchases 25" at bounding box center [0, 0] width 0 height 0
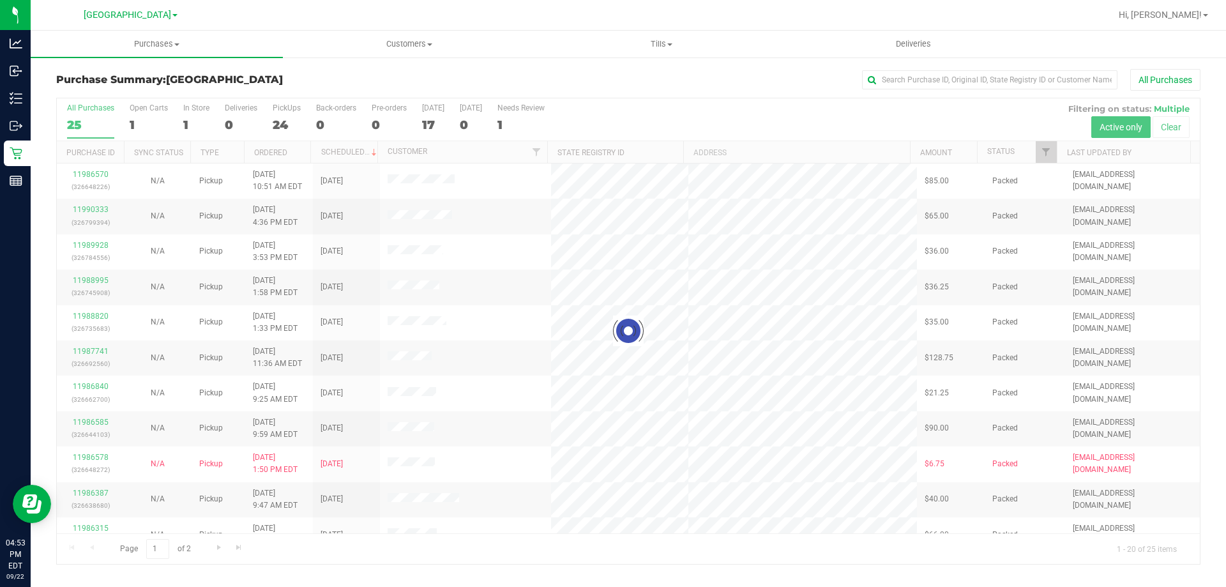
click at [290, 124] on div at bounding box center [628, 331] width 1143 height 466
click at [281, 120] on div at bounding box center [628, 331] width 1143 height 466
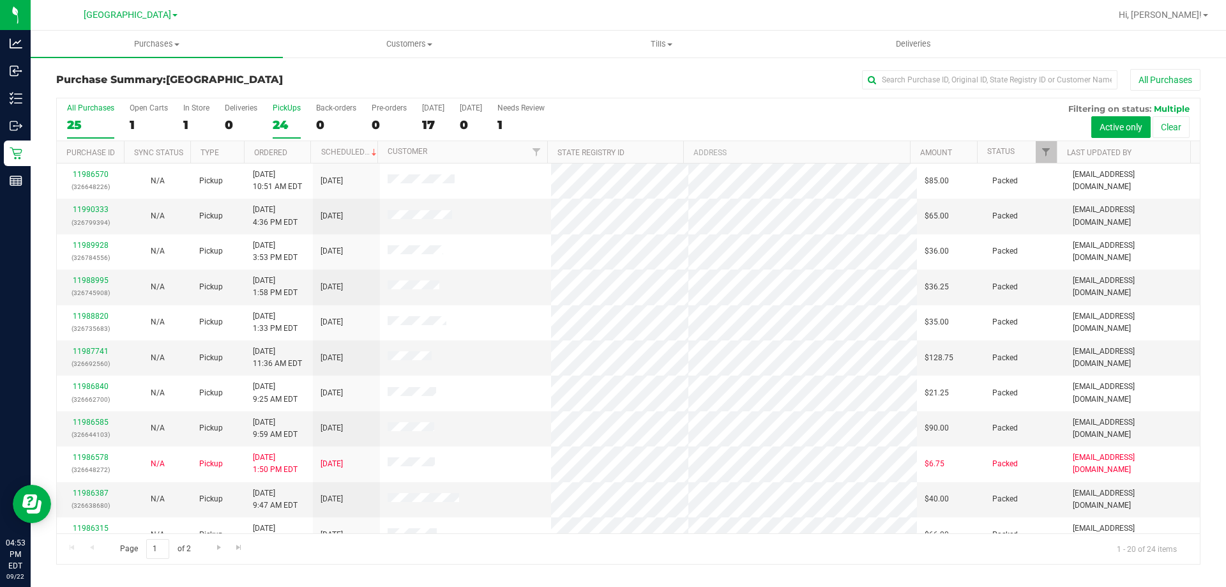
click at [280, 117] on div "24" at bounding box center [287, 124] width 28 height 15
click at [0, 0] on input "PickUps 24" at bounding box center [0, 0] width 0 height 0
click div "24"
click input "All Purchases 24"
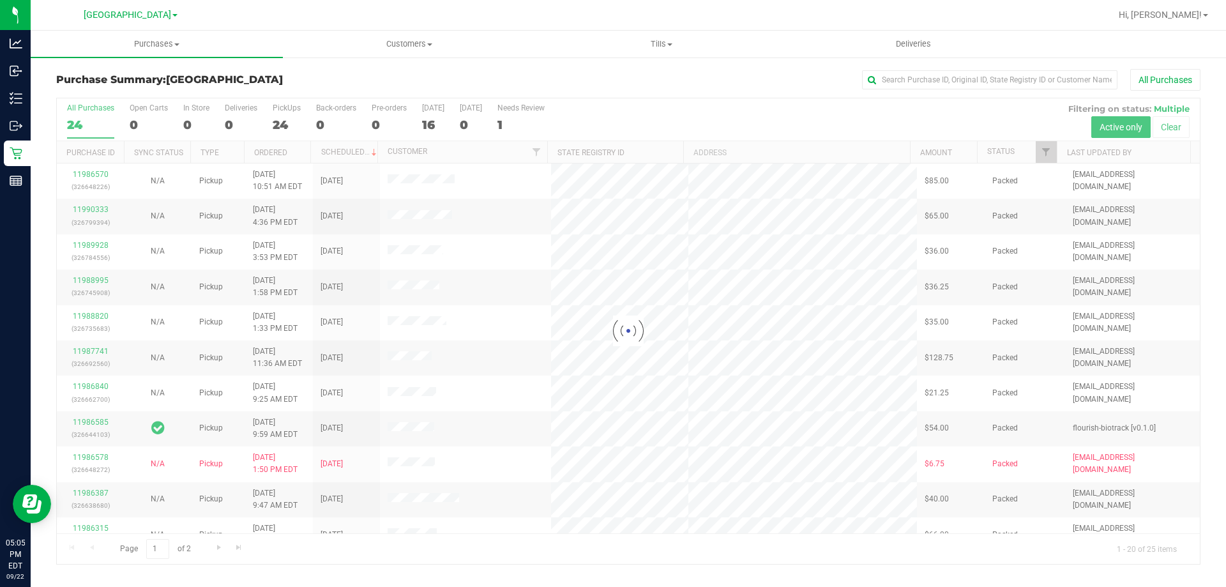
click div
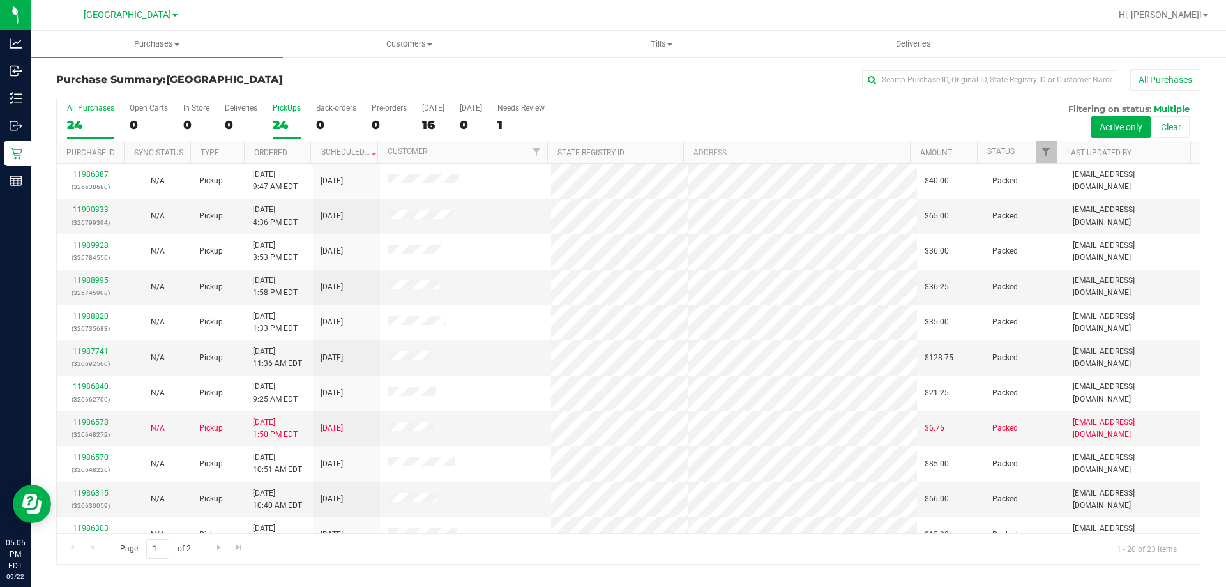
click div "24"
click input "PickUps 24"
click div "23"
click input "All Purchases 23"
click div "PickUps"
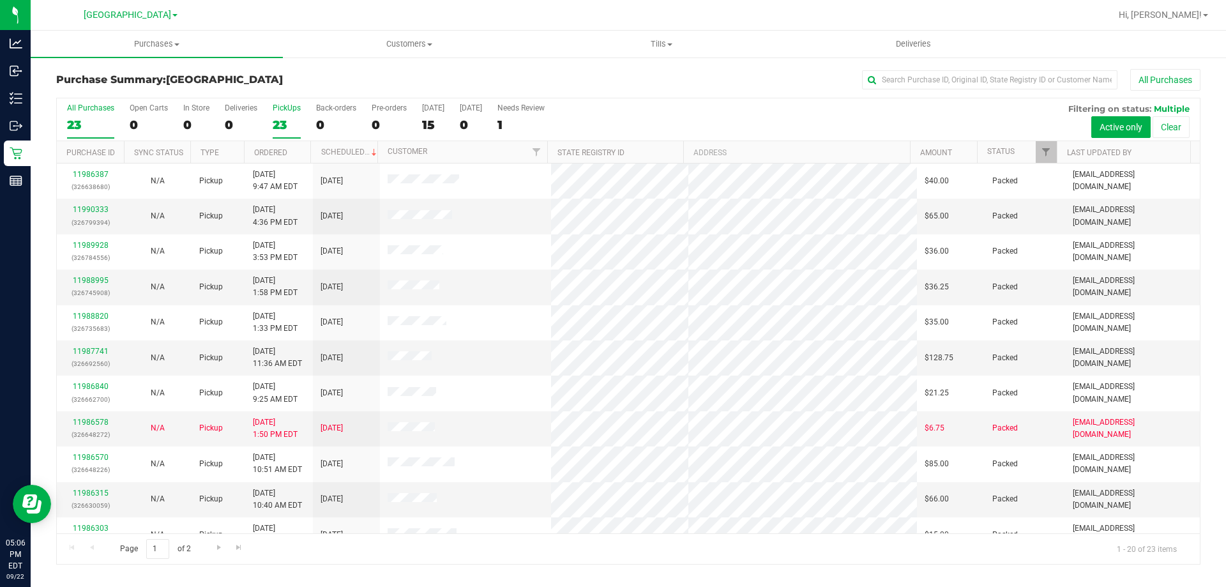
click input "PickUps 23"
click label "All Purchases 23"
click input "All Purchases 23"
click div "PickUps"
click input "PickUps 23"
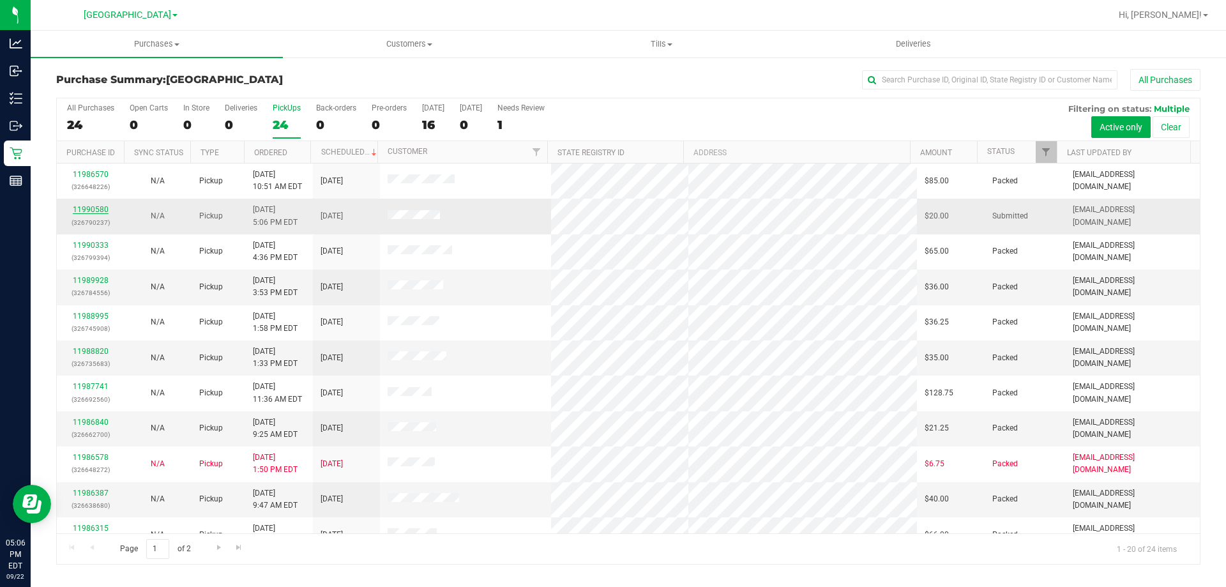
click link "11990580"
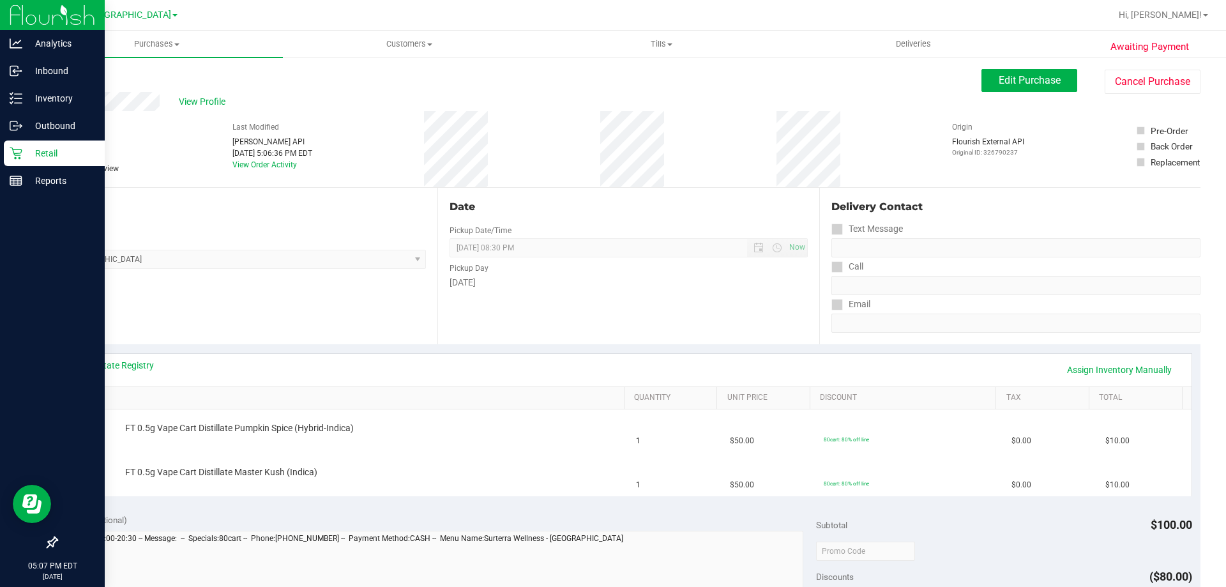
click p "Retail"
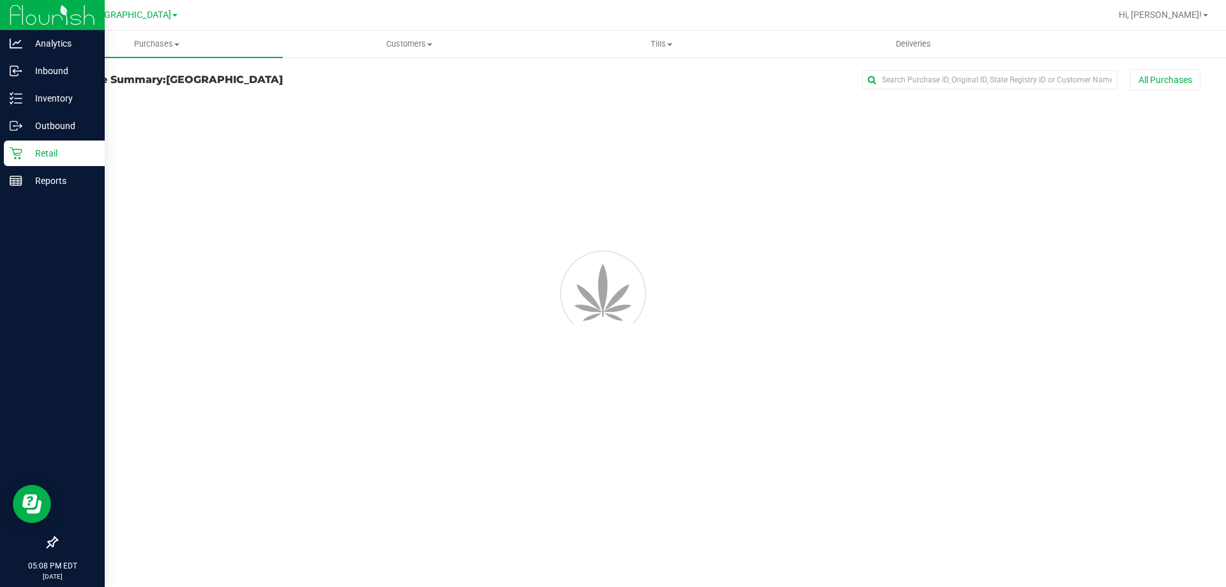
click p "Retail"
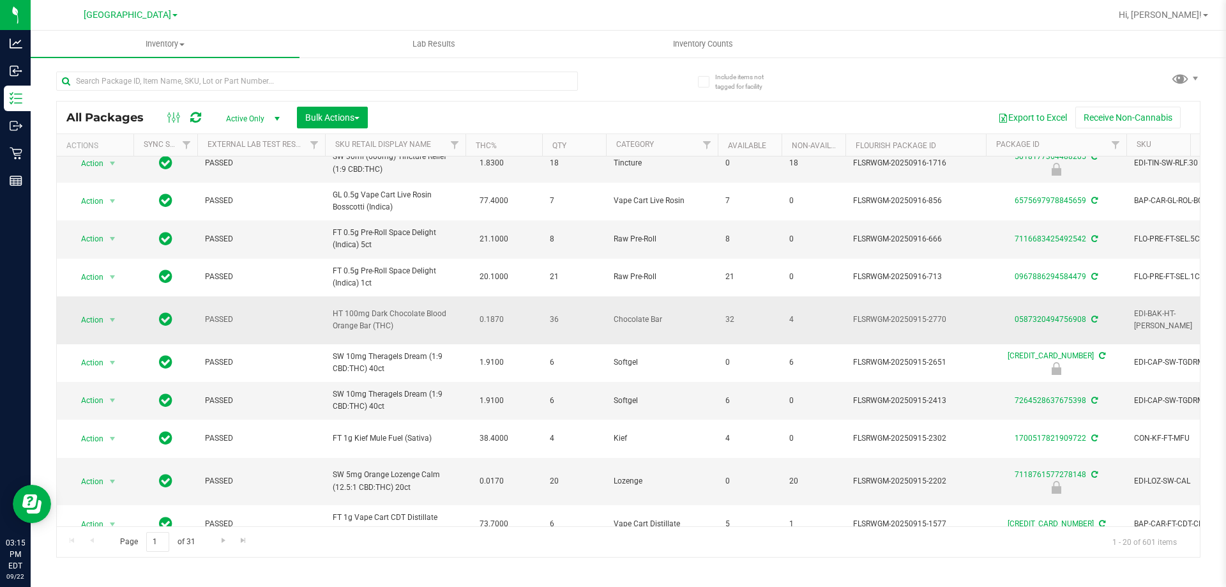
scroll to position [64, 0]
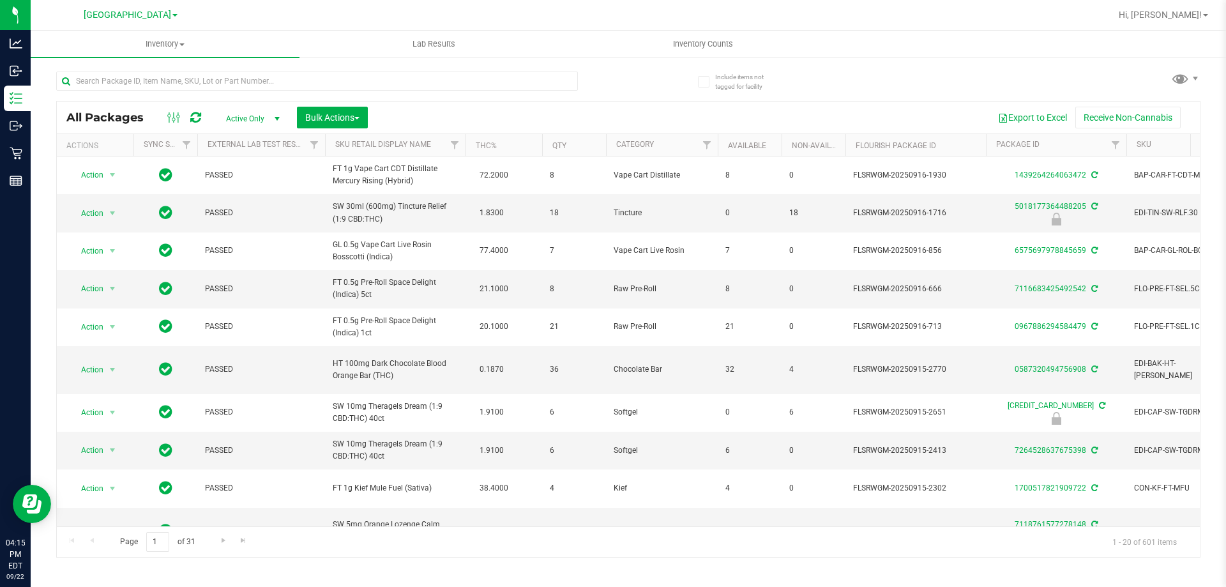
scroll to position [64, 0]
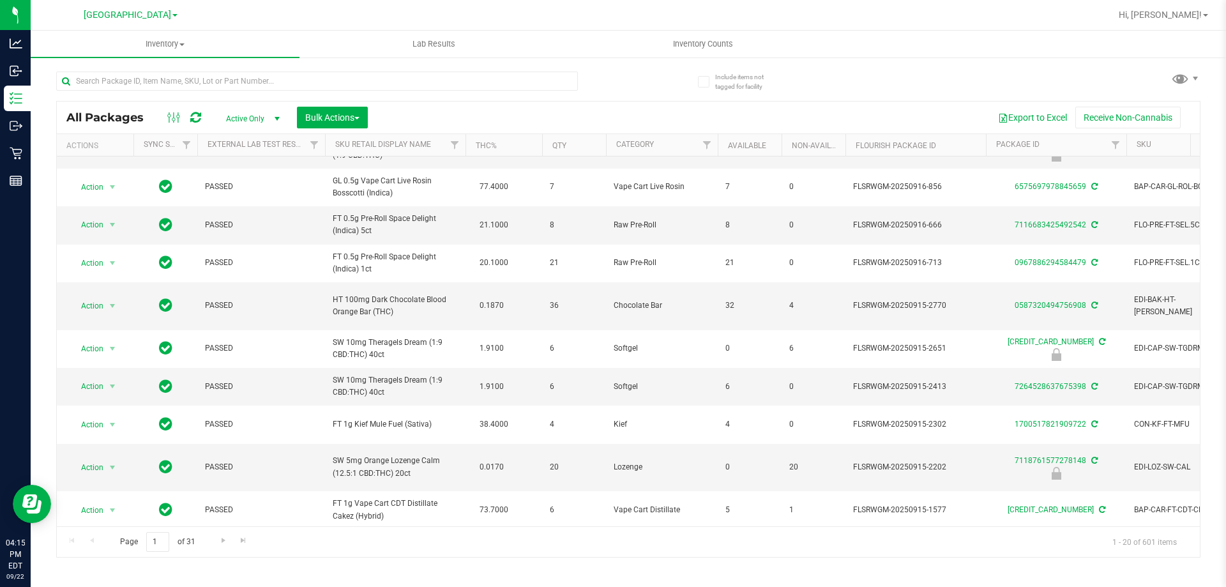
click at [45, 155] on div "Include items not tagged for facility All Packages Active Only Active Only Lab …" at bounding box center [628, 251] width 1195 height 390
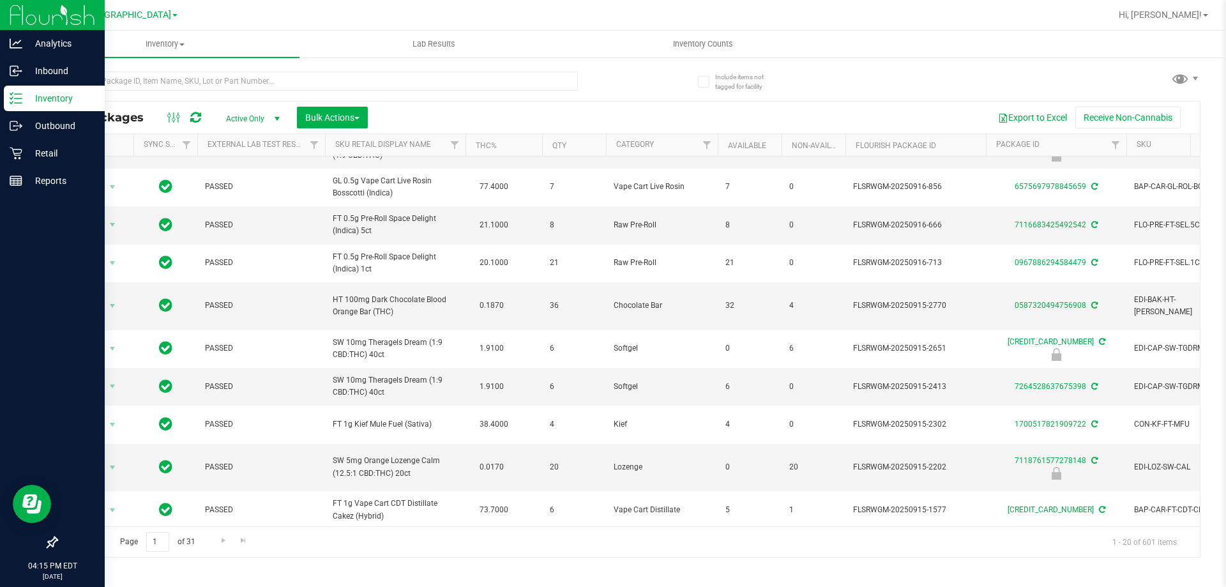
click at [13, 195] on div at bounding box center [52, 362] width 105 height 335
click at [17, 190] on div "Reports" at bounding box center [54, 181] width 101 height 26
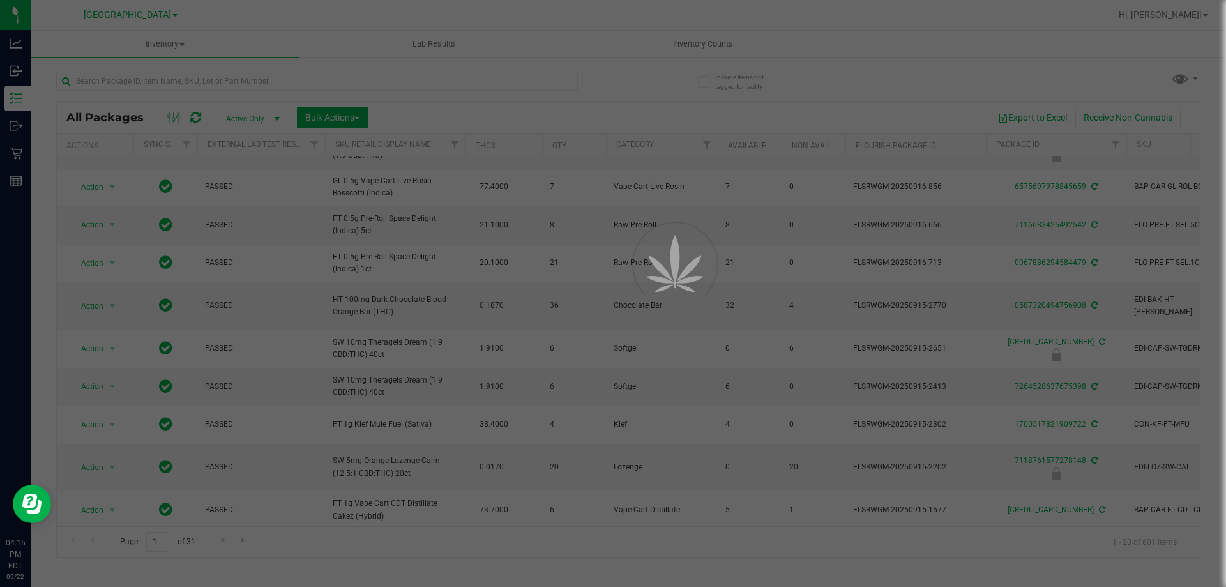
click at [430, 41] on div at bounding box center [613, 293] width 1226 height 587
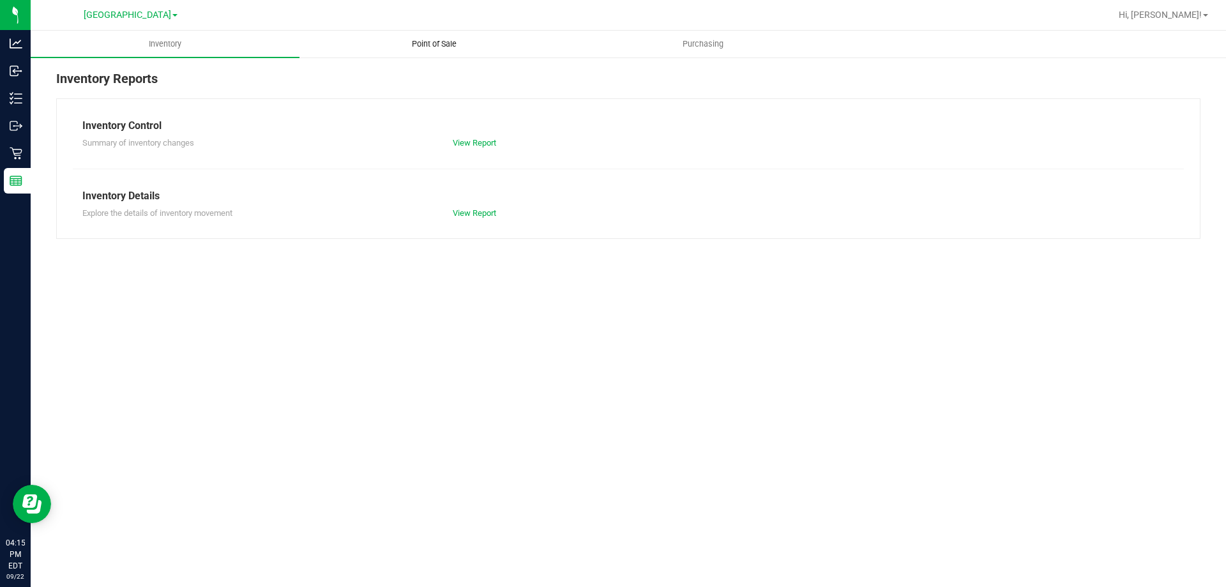
click at [423, 50] on uib-tab-heading "Point of Sale" at bounding box center [434, 44] width 268 height 26
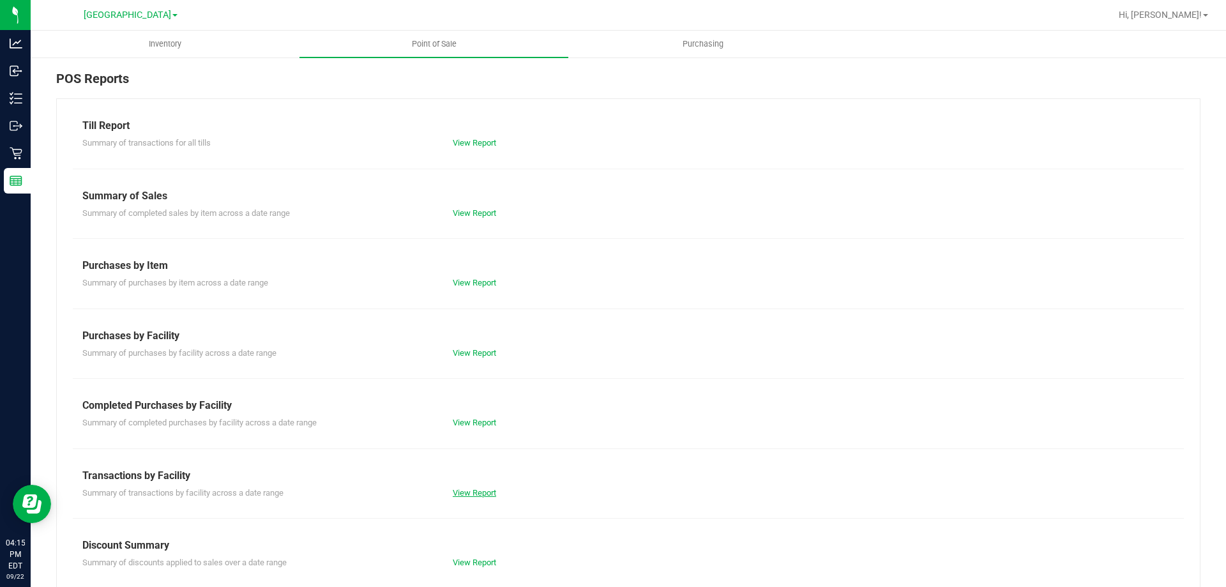
click at [461, 489] on link "View Report" at bounding box center [474, 493] width 43 height 10
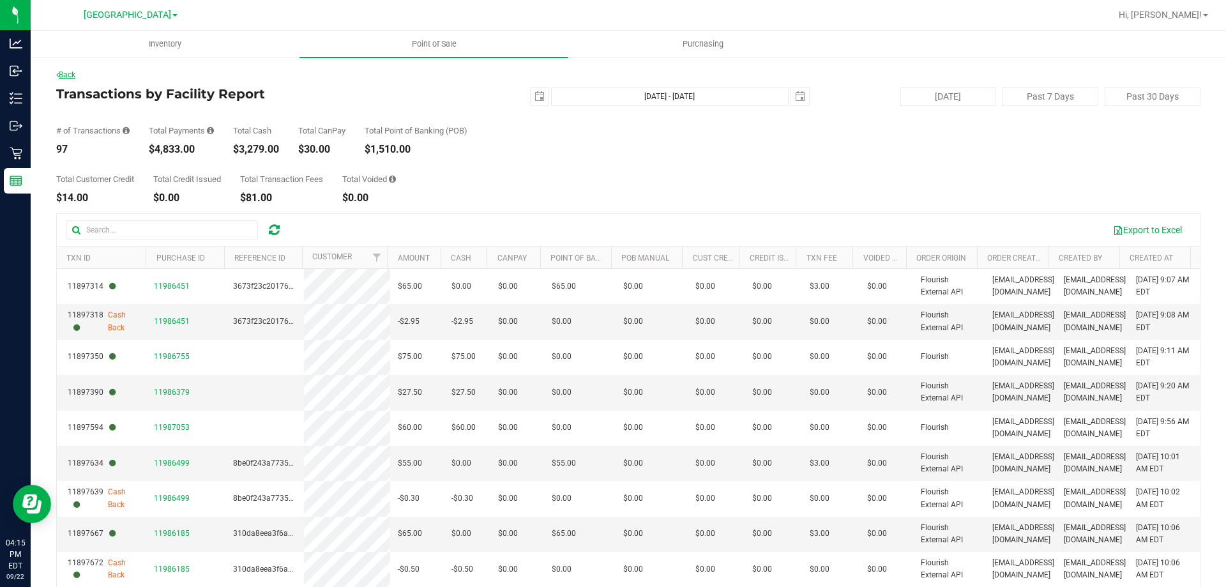
click at [66, 73] on link "Back" at bounding box center [65, 74] width 19 height 9
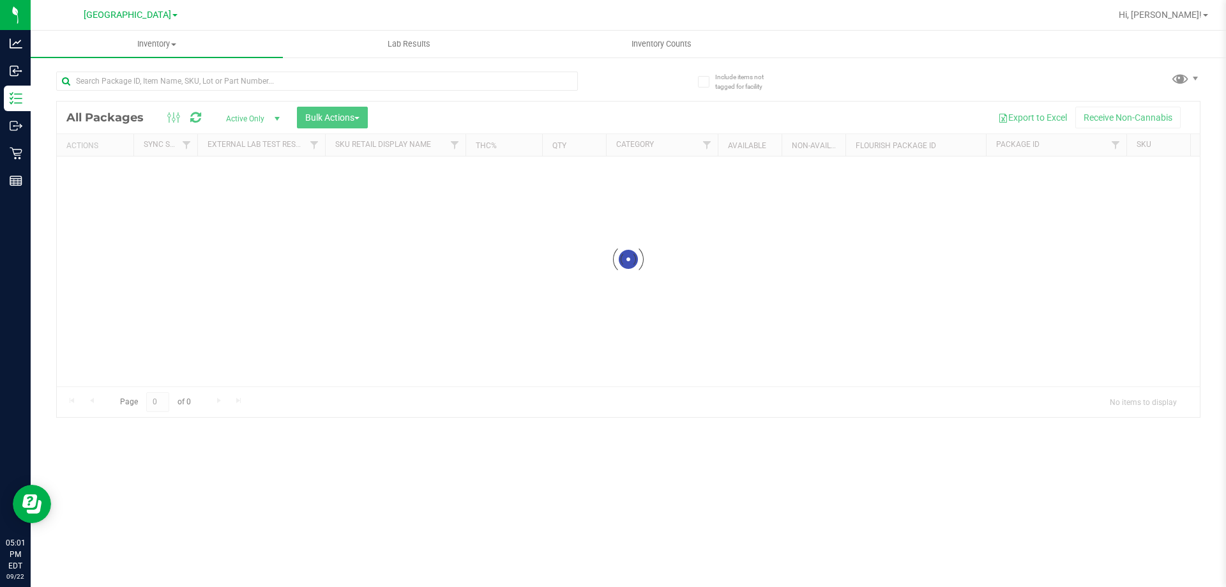
click at [305, 110] on div at bounding box center [628, 259] width 1143 height 315
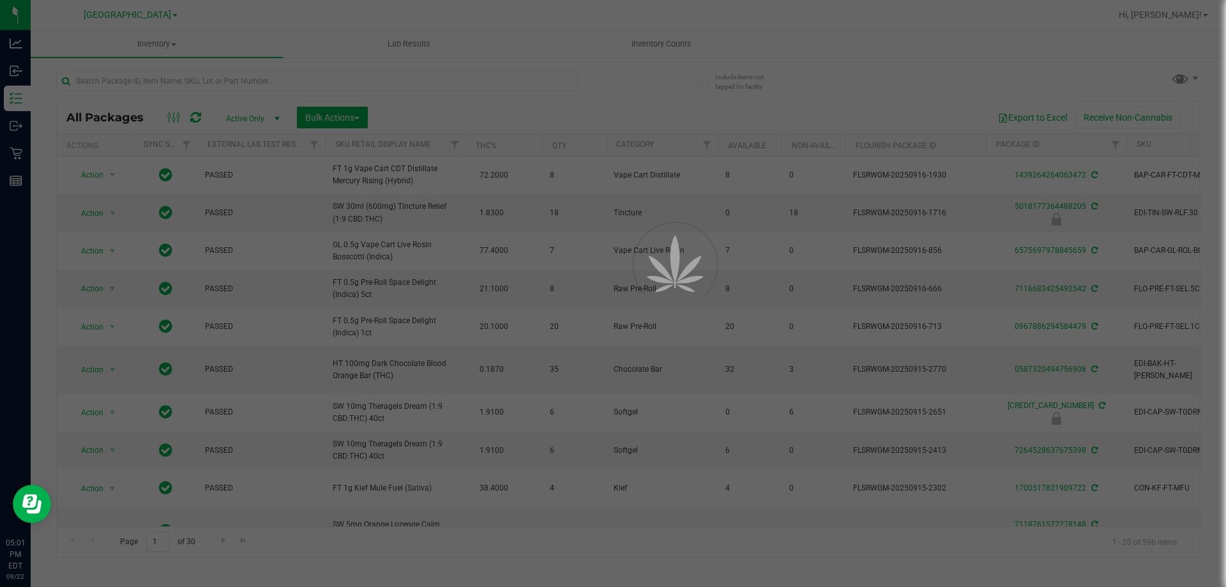
click at [383, 84] on div at bounding box center [613, 293] width 1226 height 587
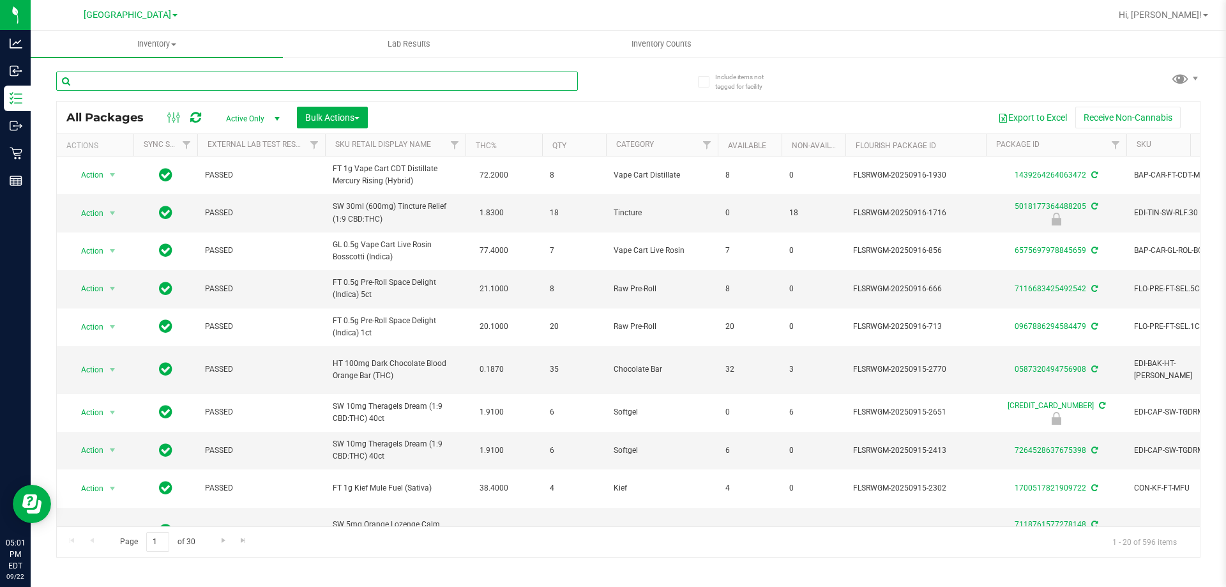
click at [383, 83] on input "text" at bounding box center [317, 81] width 522 height 19
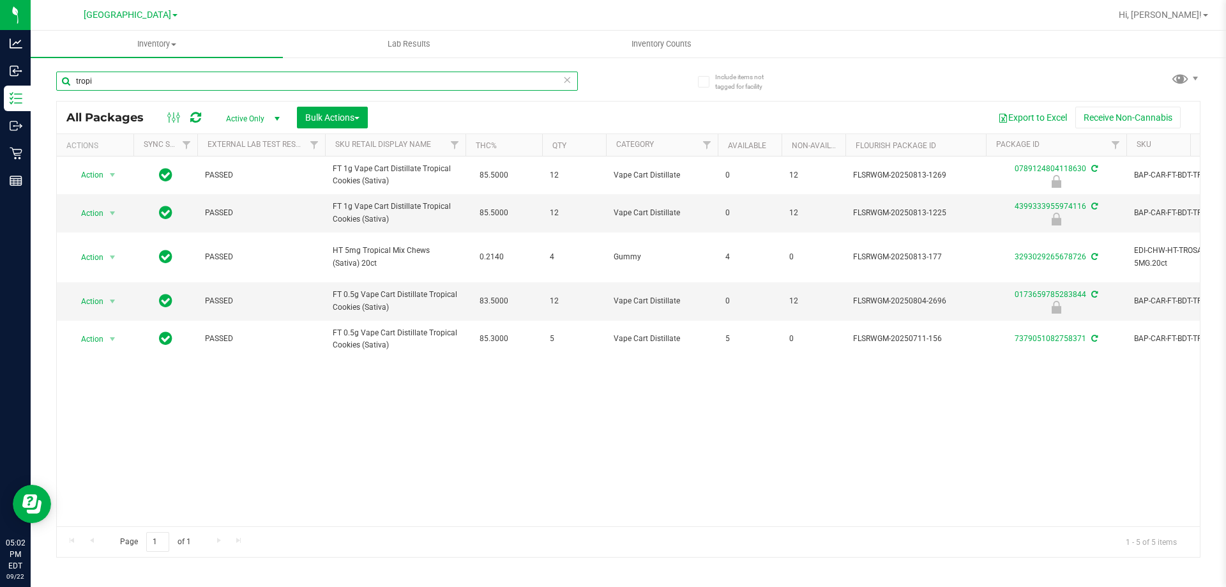
type input "tropi"
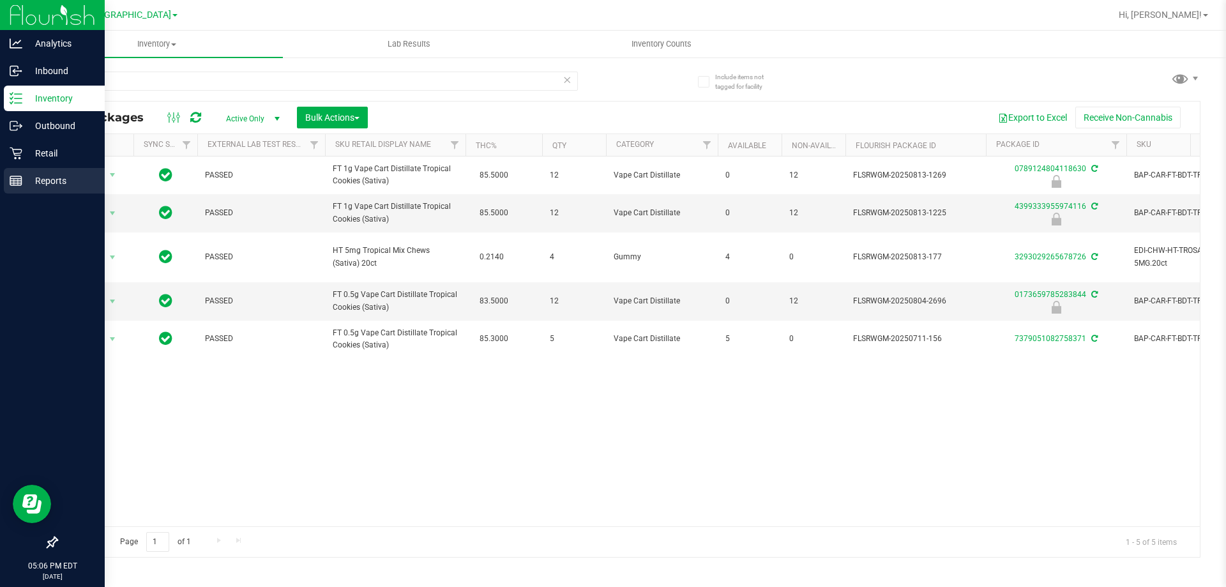
click at [12, 187] on div "Reports" at bounding box center [54, 181] width 101 height 26
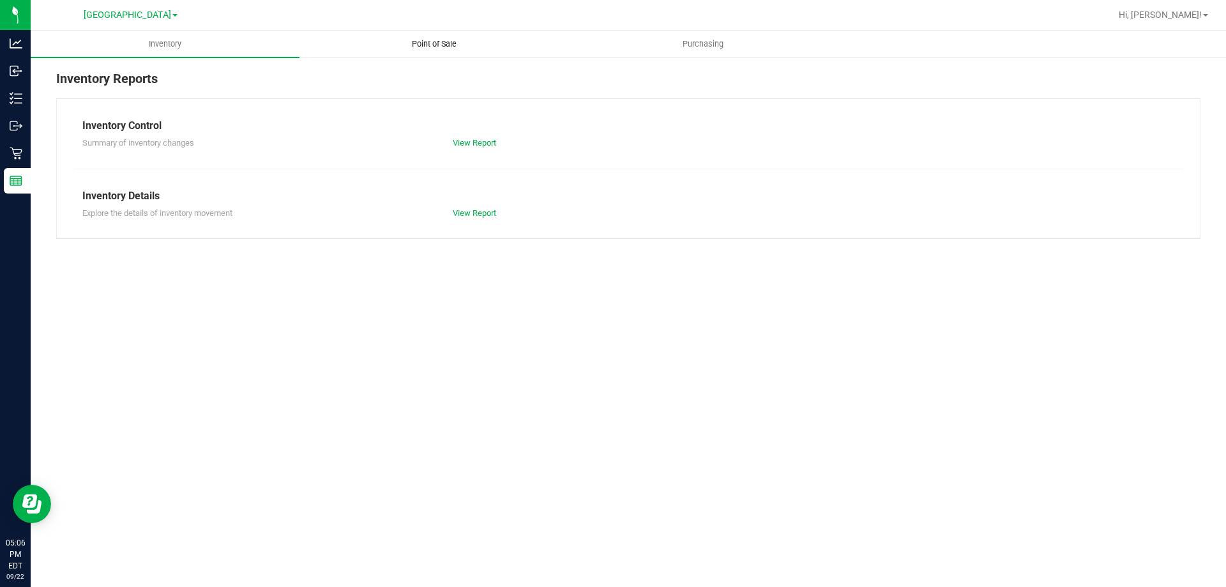
click at [432, 41] on span "Point of Sale" at bounding box center [434, 43] width 79 height 11
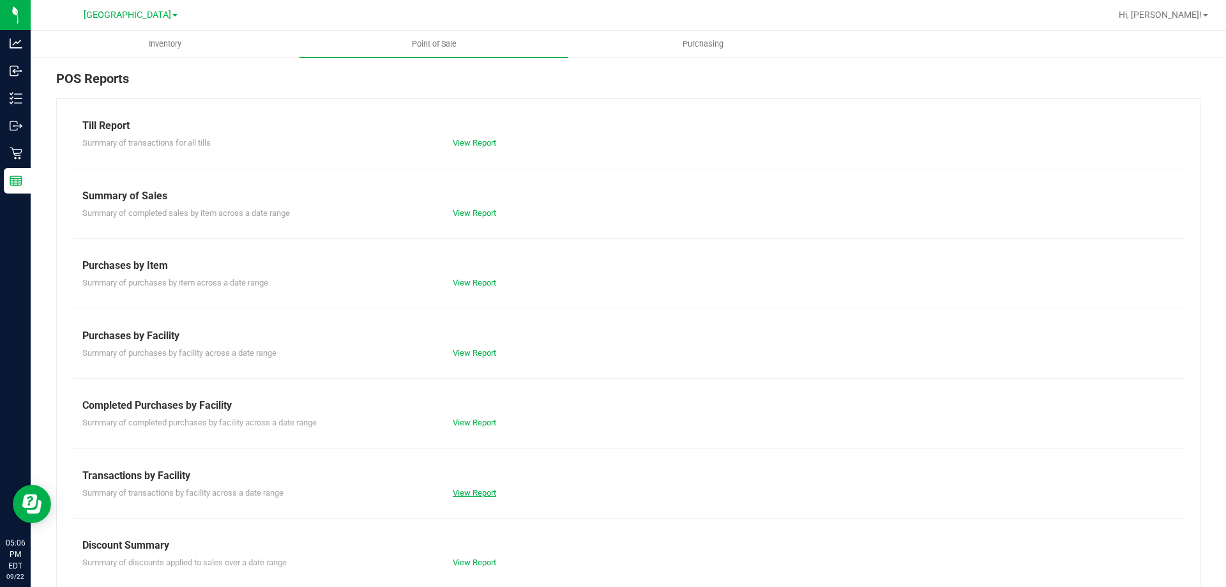
click at [473, 490] on link "View Report" at bounding box center [474, 493] width 43 height 10
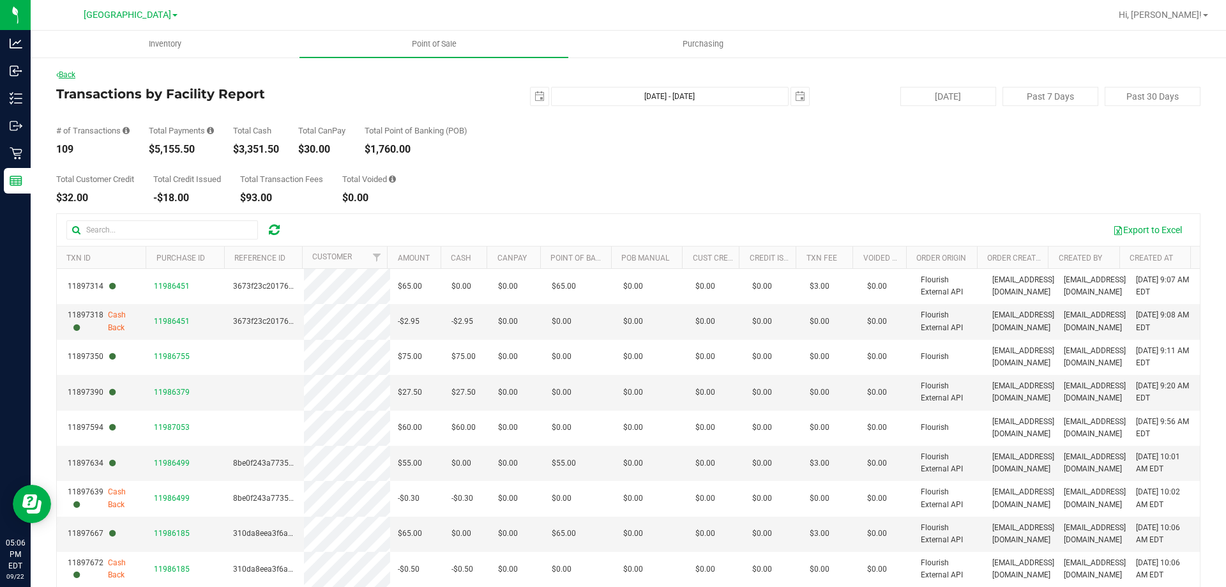
click at [71, 76] on link "Back" at bounding box center [65, 74] width 19 height 9
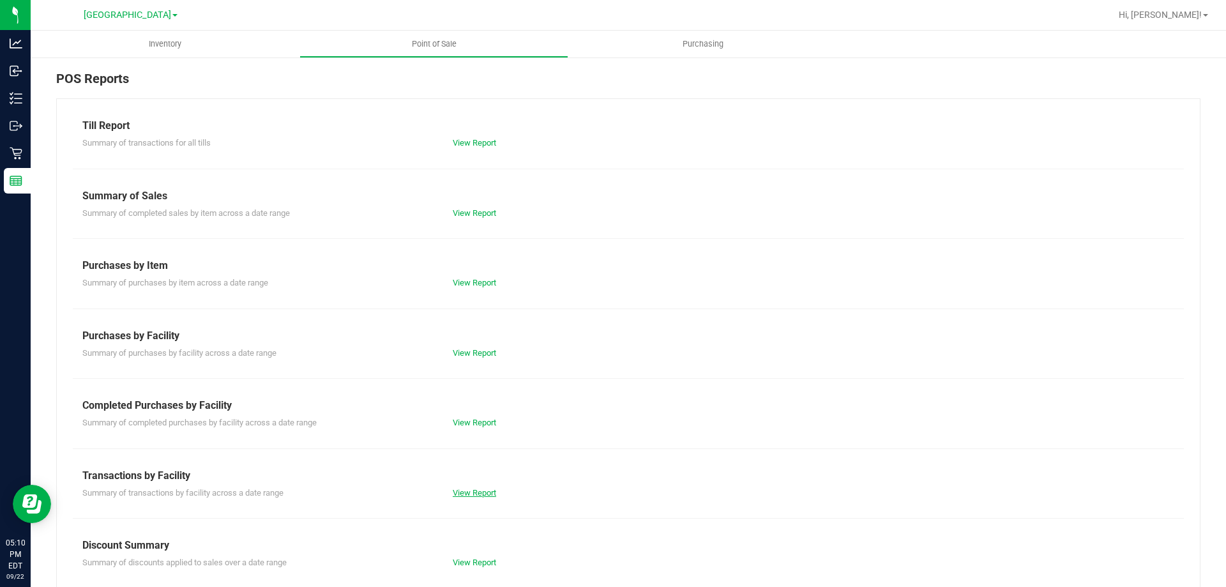
click at [476, 494] on link "View Report" at bounding box center [474, 493] width 43 height 10
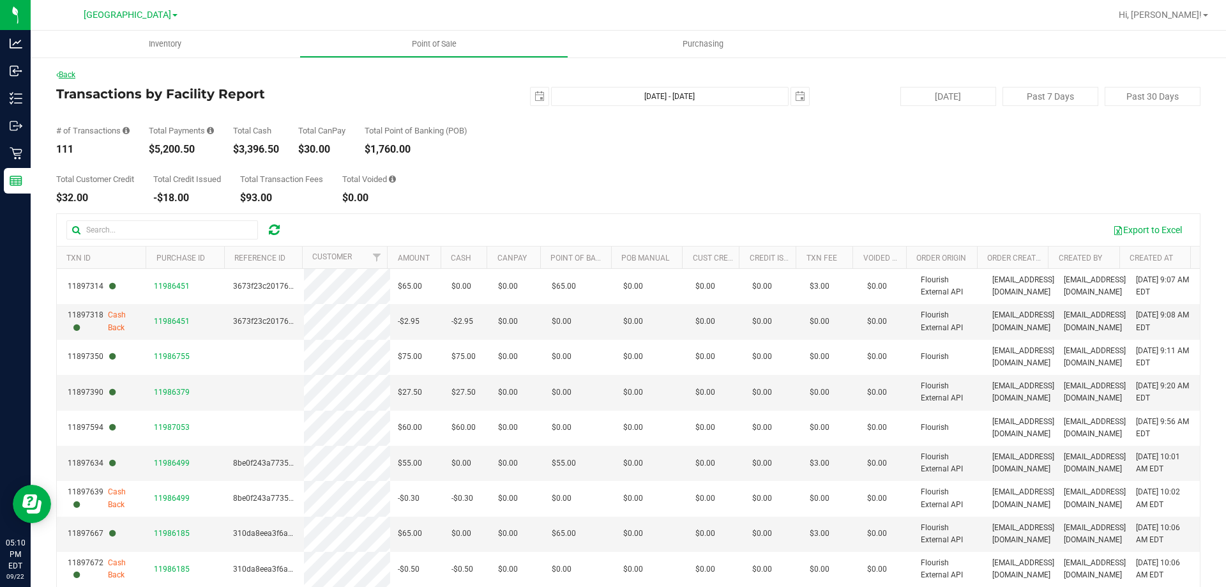
click at [70, 73] on link "Back" at bounding box center [65, 74] width 19 height 9
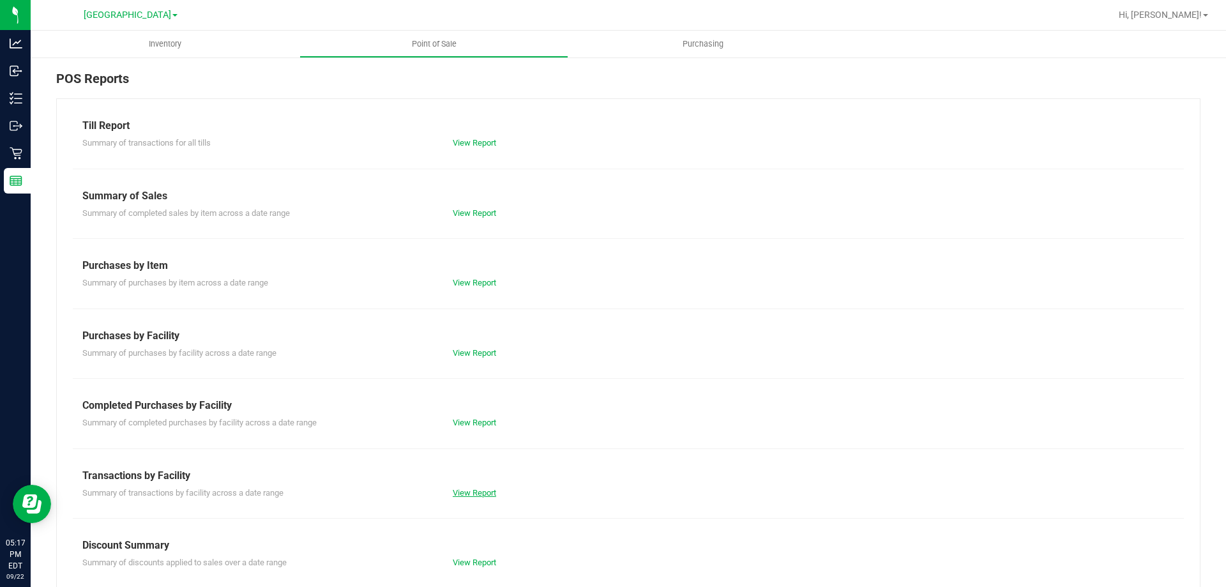
click at [455, 488] on link "View Report" at bounding box center [474, 493] width 43 height 10
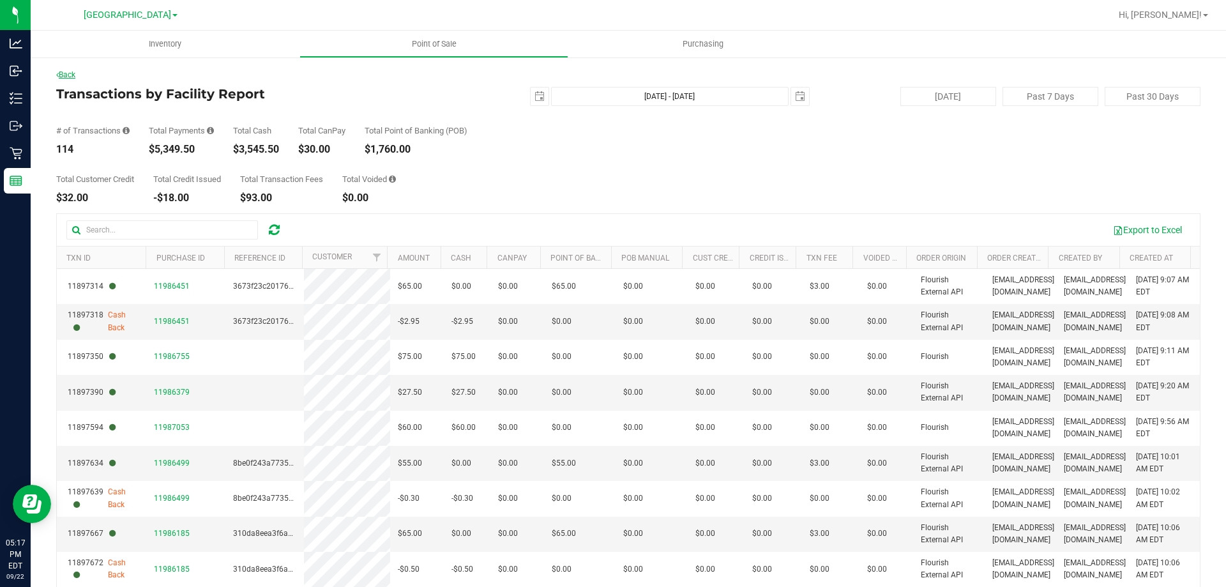
click at [75, 72] on link "Back" at bounding box center [65, 74] width 19 height 9
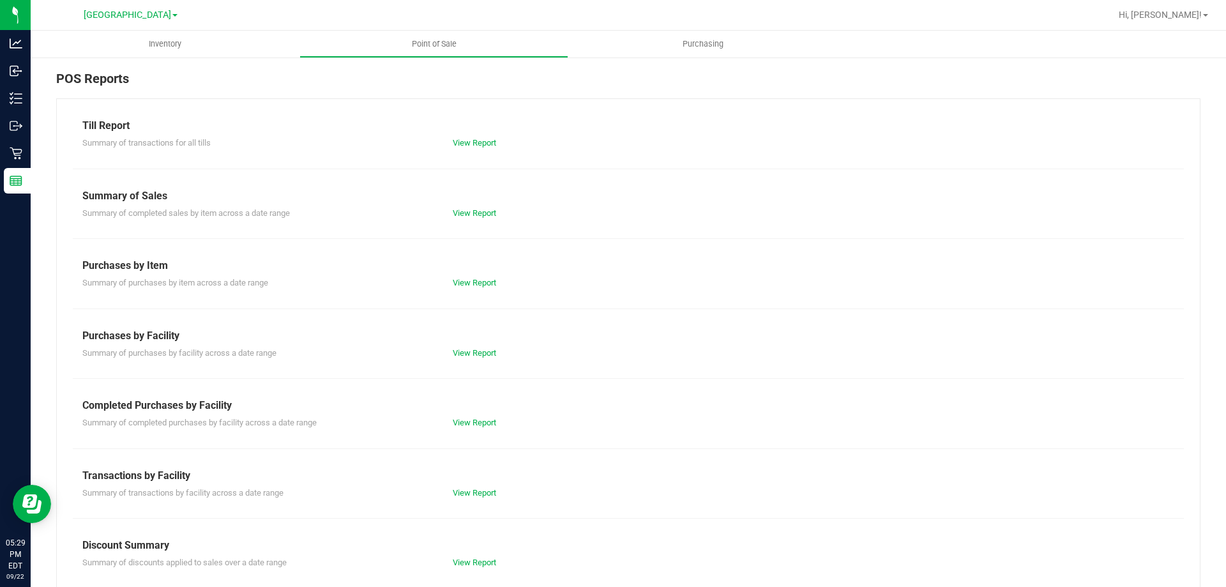
click at [476, 485] on div "Summary of transactions by facility across a date range View Report" at bounding box center [628, 491] width 1111 height 16
click at [475, 490] on link "View Report" at bounding box center [474, 493] width 43 height 10
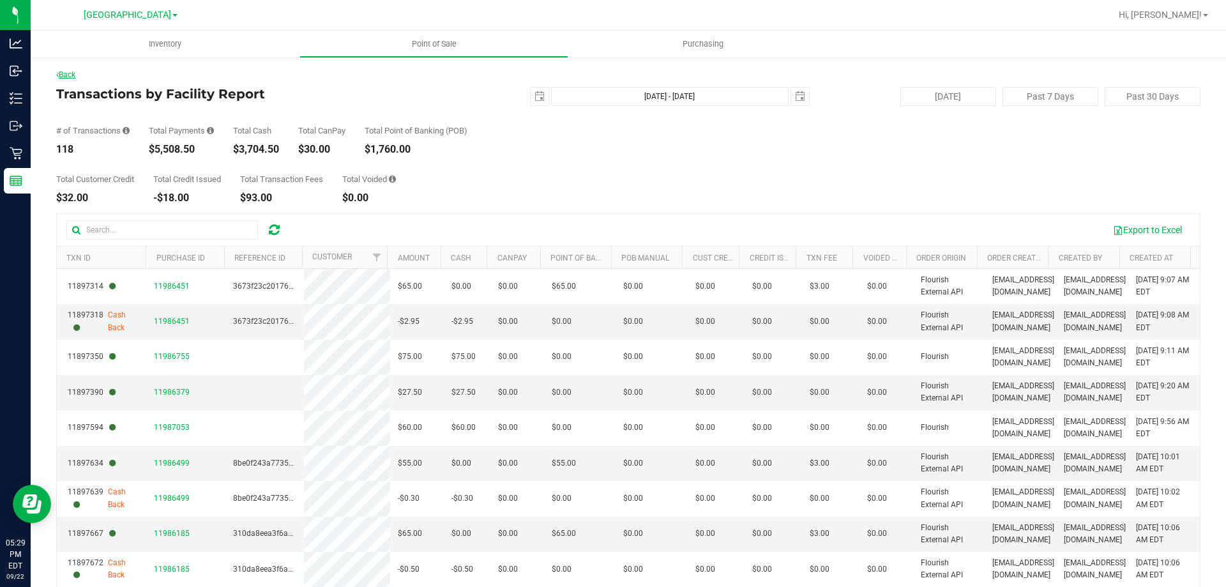
click at [75, 74] on link "Back" at bounding box center [65, 74] width 19 height 9
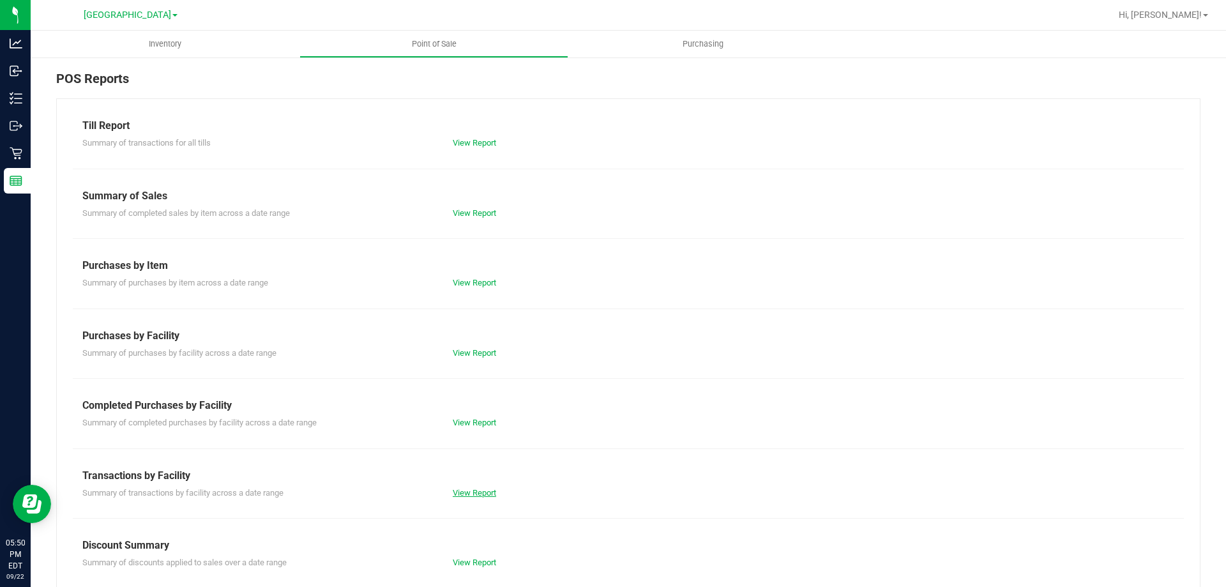
click at [474, 488] on link "View Report" at bounding box center [474, 493] width 43 height 10
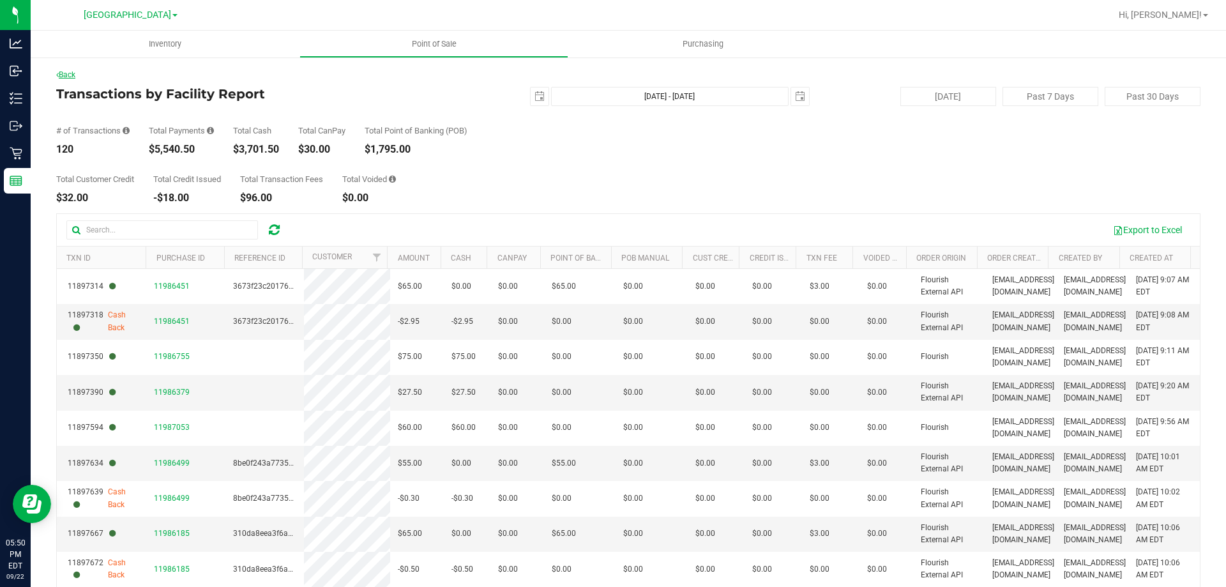
click at [66, 73] on link "Back" at bounding box center [65, 74] width 19 height 9
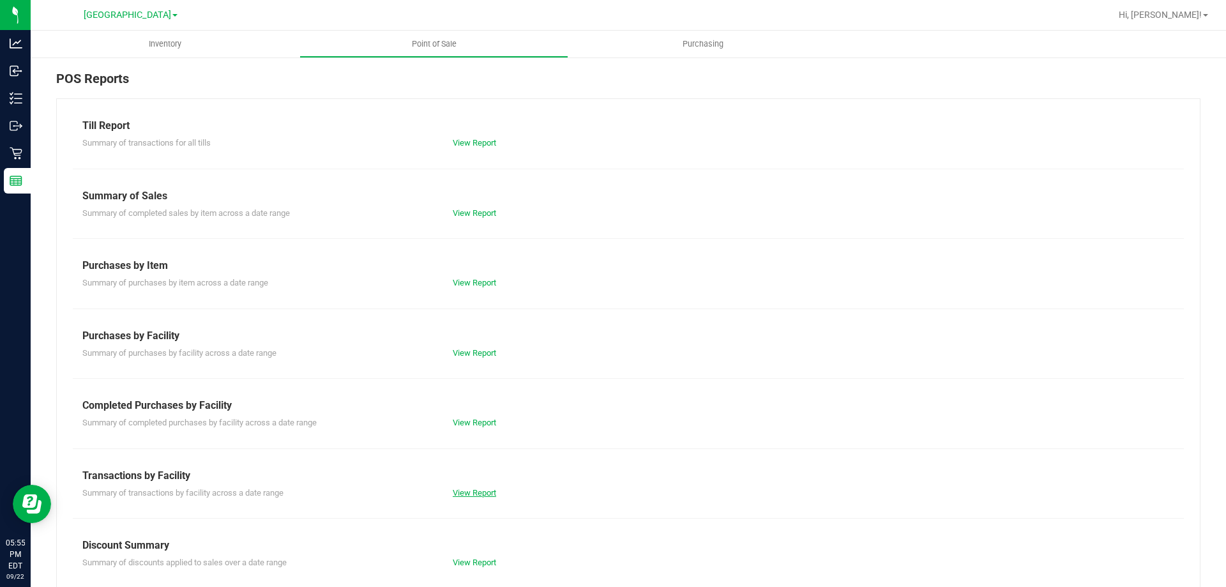
click at [470, 495] on link "View Report" at bounding box center [474, 493] width 43 height 10
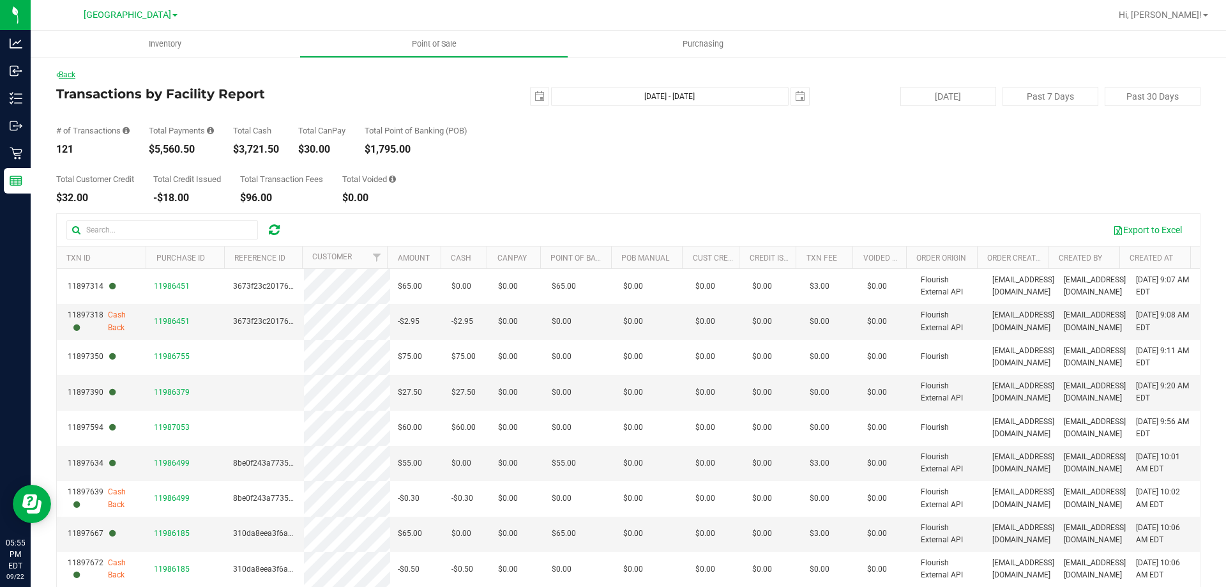
click at [68, 77] on link "Back" at bounding box center [65, 74] width 19 height 9
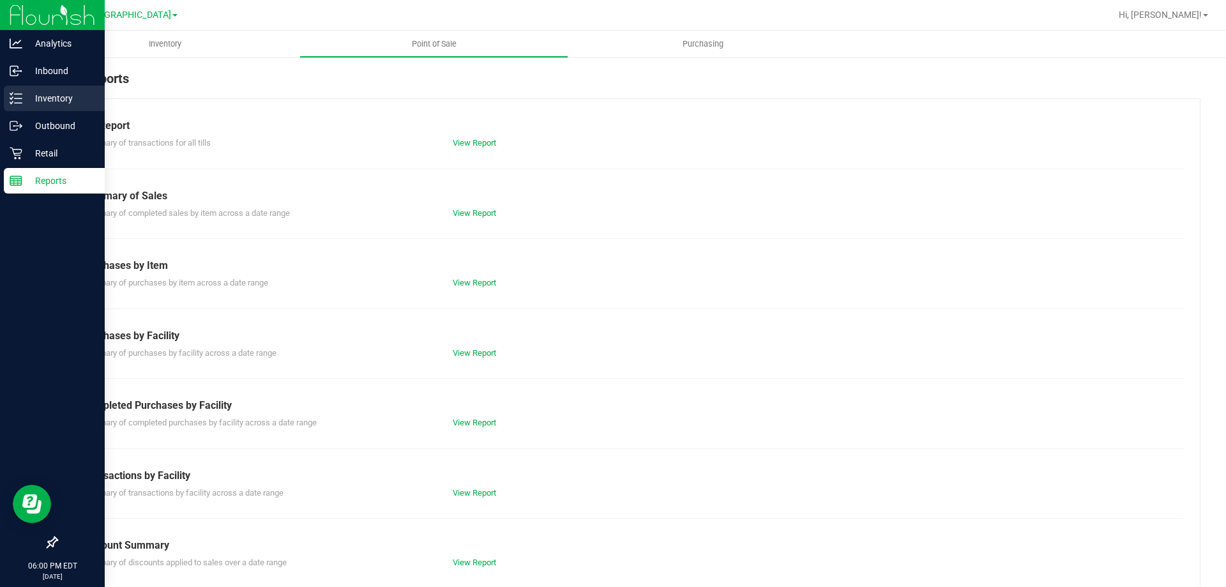
click at [24, 103] on p "Inventory" at bounding box center [60, 98] width 77 height 15
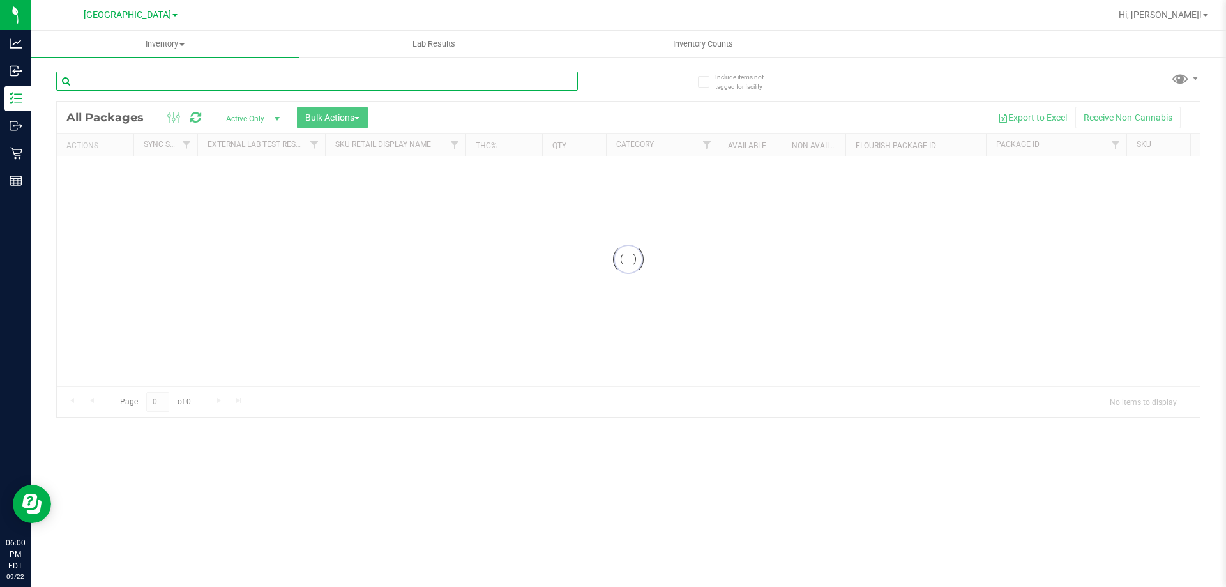
click at [104, 83] on input "text" at bounding box center [317, 81] width 522 height 19
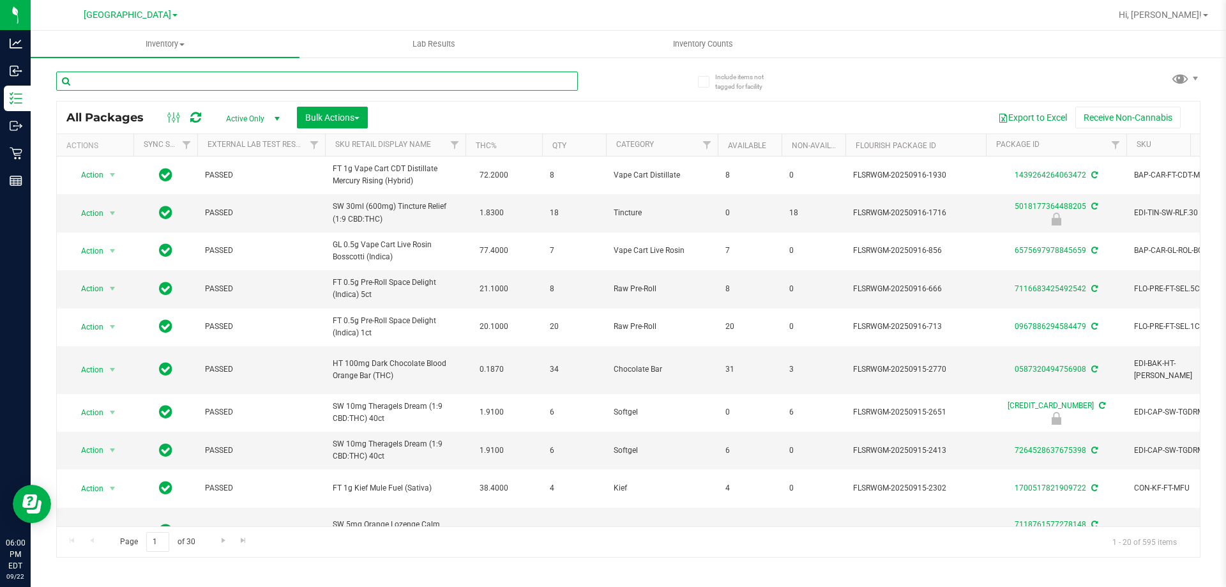
drag, startPoint x: 104, startPoint y: 83, endPoint x: 82, endPoint y: 79, distance: 22.8
click at [82, 79] on input "text" at bounding box center [317, 81] width 522 height 19
paste input "BDS - VAPORIZER - BOUNDLESS - TERP PEN - BLACK"
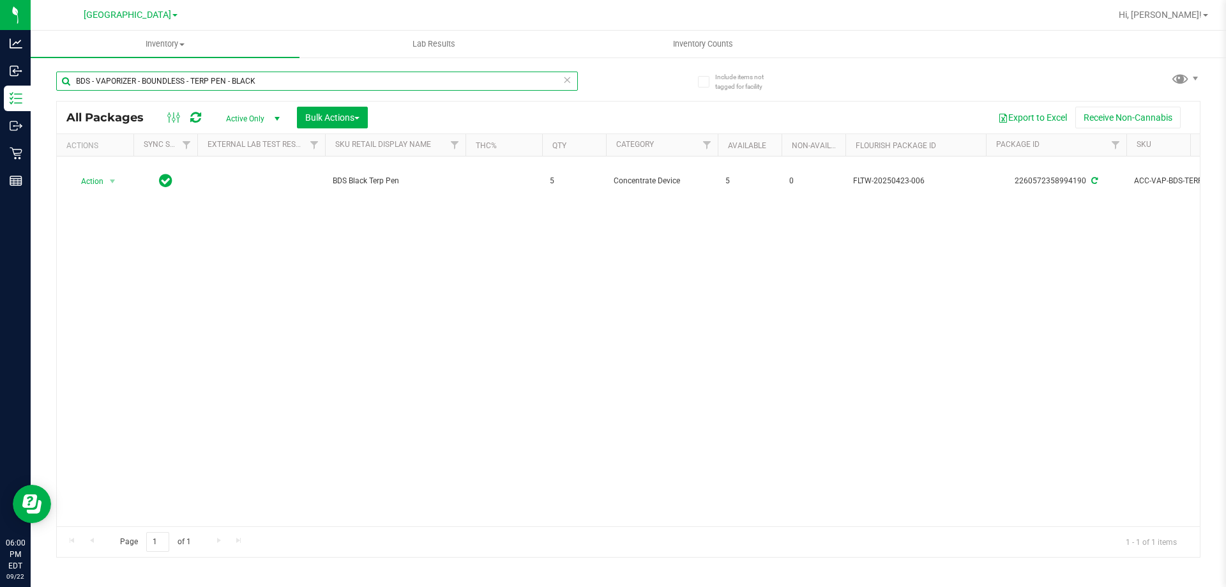
drag, startPoint x: 261, startPoint y: 80, endPoint x: 68, endPoint y: 84, distance: 192.9
click at [68, 84] on input "BDS - VAPORIZER - BOUNDLESS - TERP PEN - BLACK" at bounding box center [317, 81] width 522 height 19
paste input "CCELL SILO BATTERY BL"
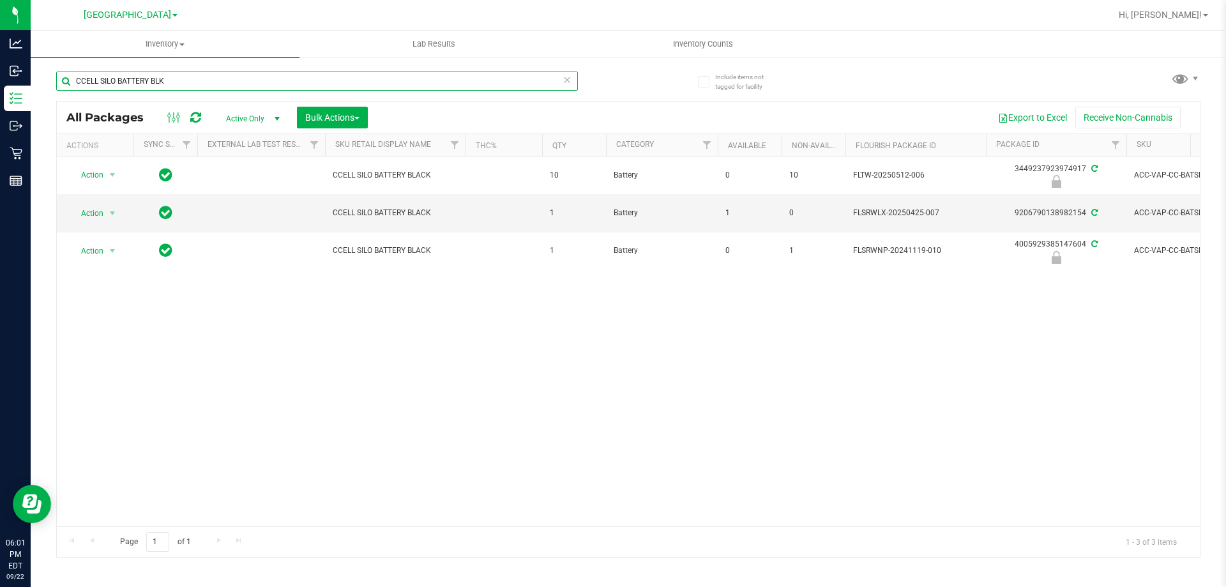
type input "CCELL SILO BATTERY BLK"
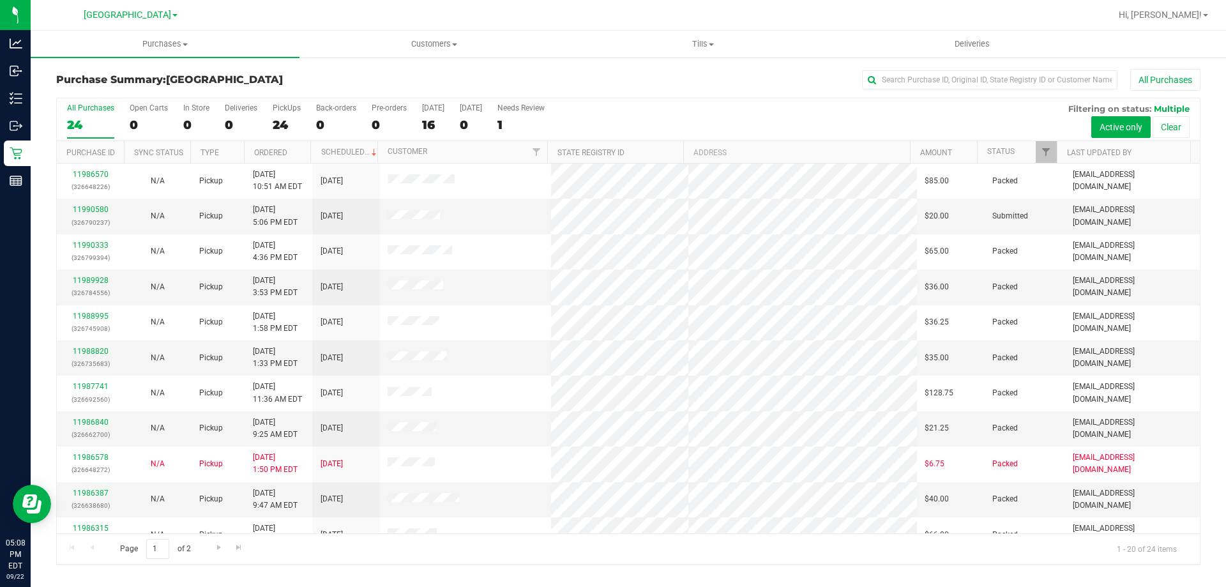
click at [288, 119] on div "24" at bounding box center [287, 124] width 28 height 15
click at [0, 0] on input "PickUps 24" at bounding box center [0, 0] width 0 height 0
click at [93, 107] on div "All Purchases" at bounding box center [90, 107] width 47 height 9
click at [0, 0] on input "All Purchases 24" at bounding box center [0, 0] width 0 height 0
click at [284, 116] on label "PickUps 24" at bounding box center [287, 120] width 28 height 35
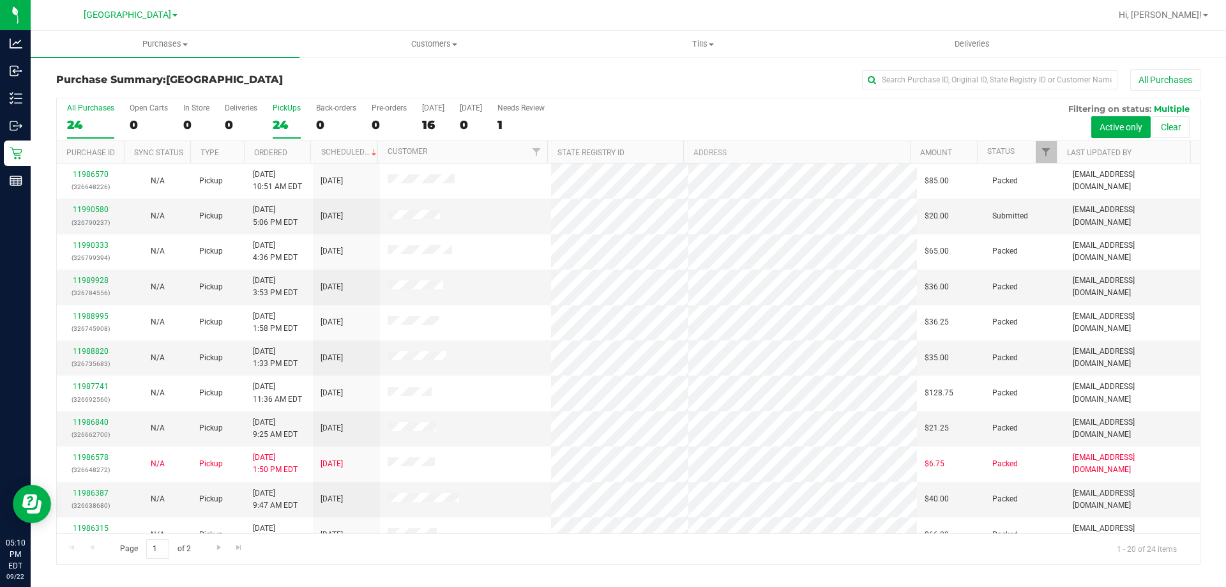
click at [0, 0] on input "PickUps 24" at bounding box center [0, 0] width 0 height 0
click at [79, 123] on div "23" at bounding box center [90, 124] width 47 height 15
click at [0, 0] on input "All Purchases 23" at bounding box center [0, 0] width 0 height 0
click at [276, 120] on div "23" at bounding box center [287, 124] width 28 height 15
click at [0, 0] on input "PickUps 23" at bounding box center [0, 0] width 0 height 0
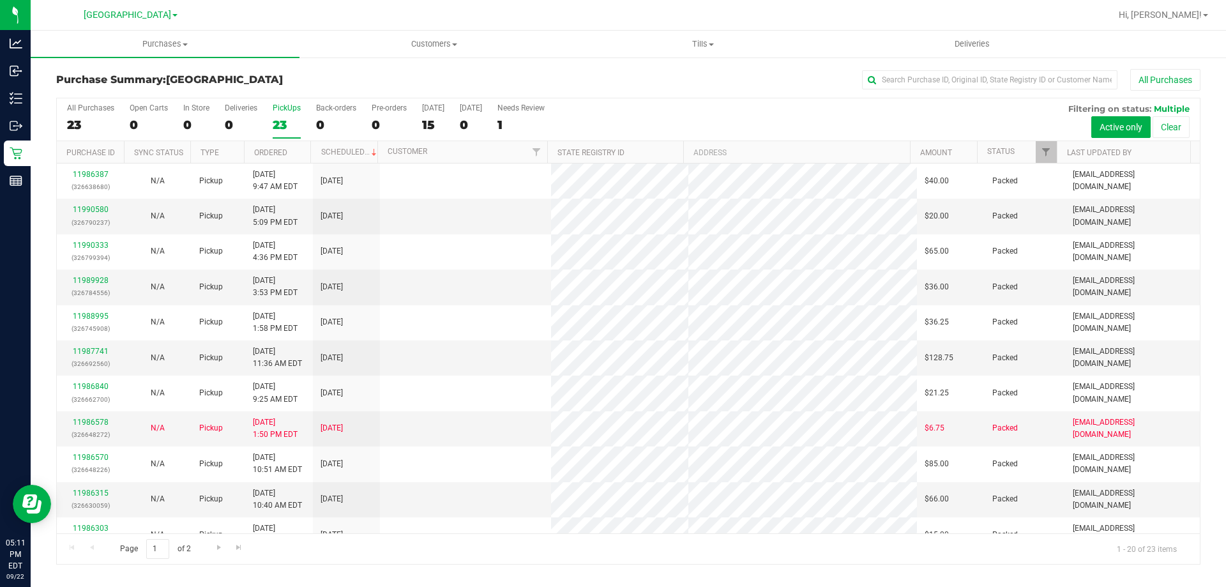
scroll to position [337, 0]
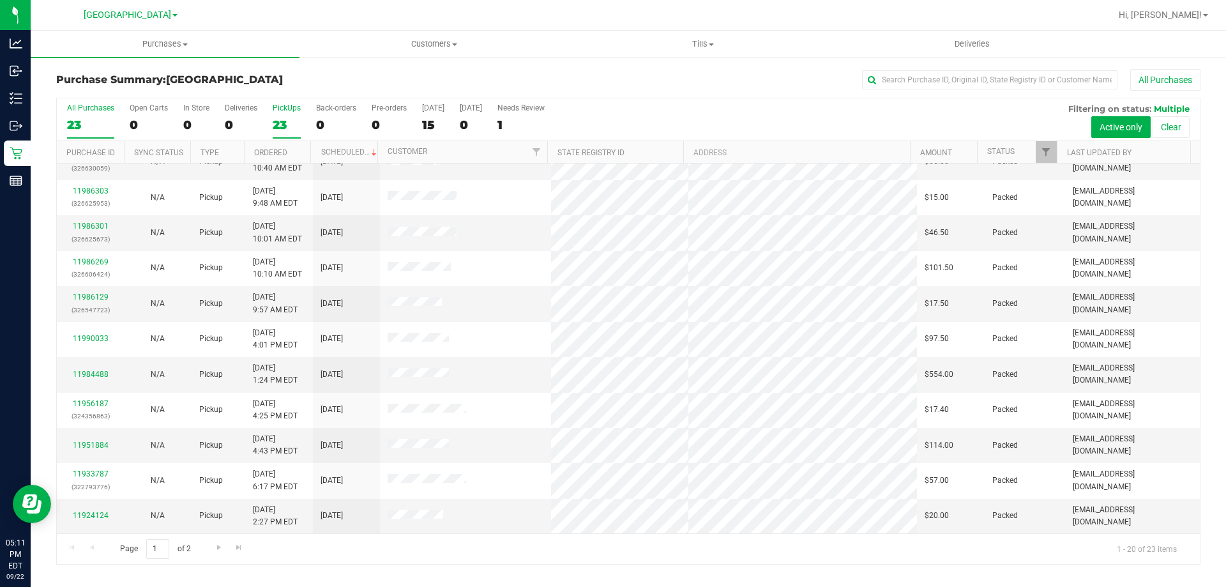
click at [79, 118] on div "23" at bounding box center [90, 124] width 47 height 15
click at [0, 0] on input "All Purchases 23" at bounding box center [0, 0] width 0 height 0
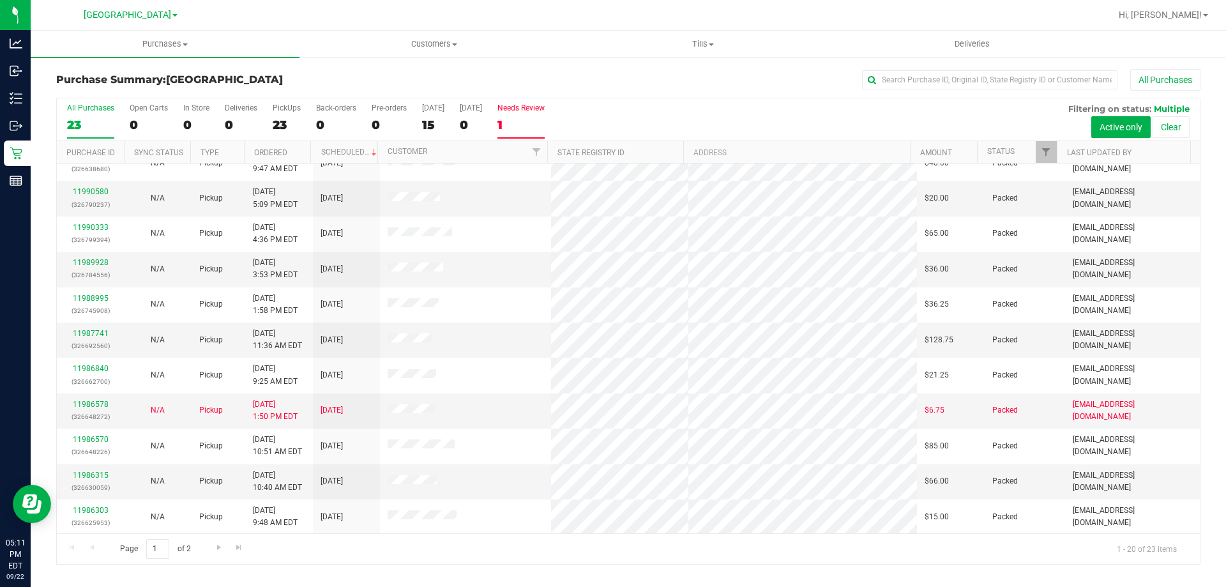
click at [531, 126] on div "1" at bounding box center [520, 124] width 47 height 15
click at [0, 0] on input "Needs Review 1" at bounding box center [0, 0] width 0 height 0
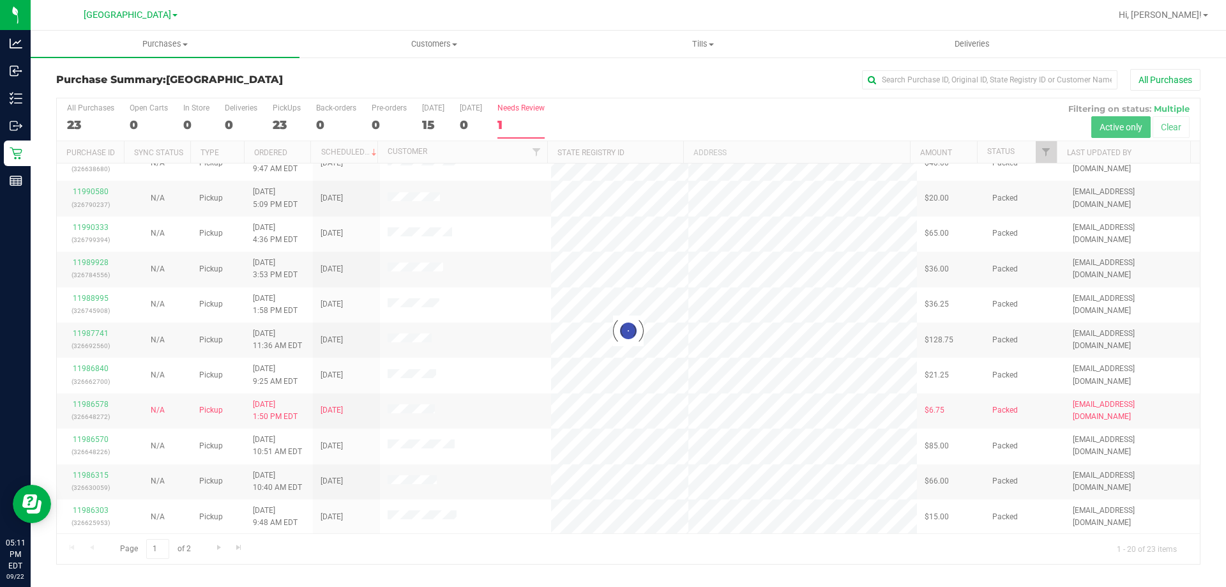
scroll to position [0, 0]
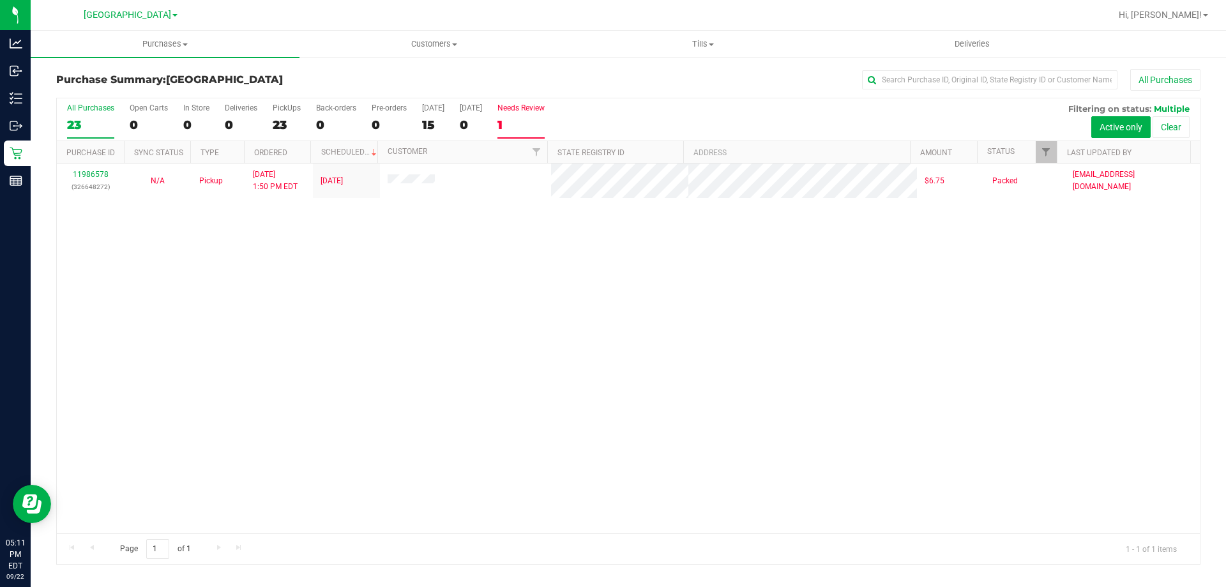
click at [92, 121] on div "23" at bounding box center [90, 124] width 47 height 15
click at [0, 0] on input "All Purchases 23" at bounding box center [0, 0] width 0 height 0
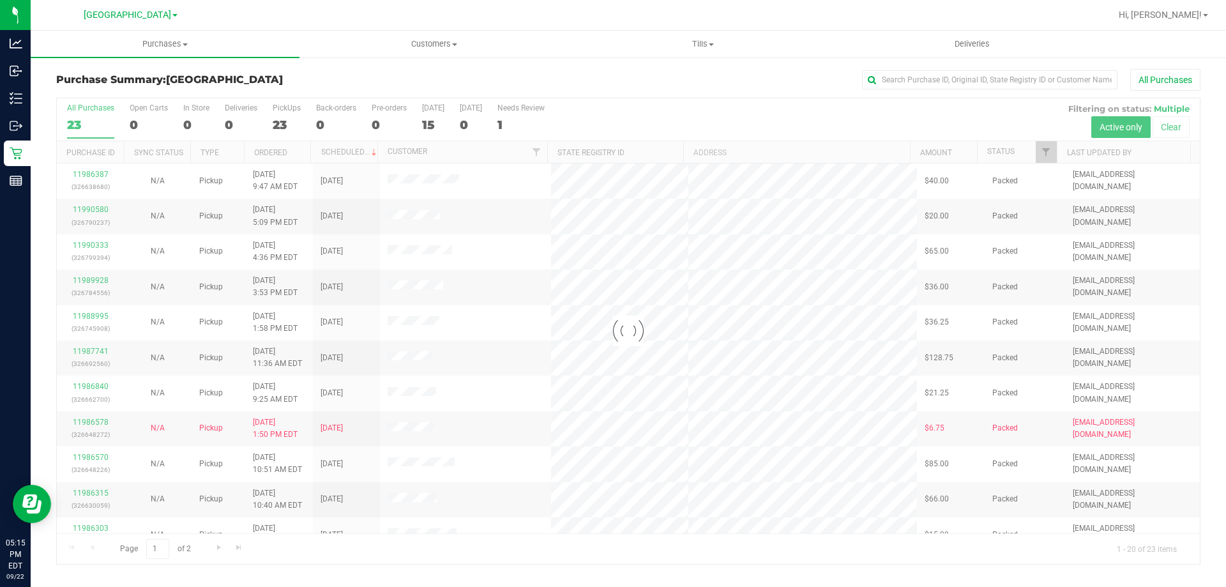
click at [280, 105] on div at bounding box center [628, 331] width 1143 height 466
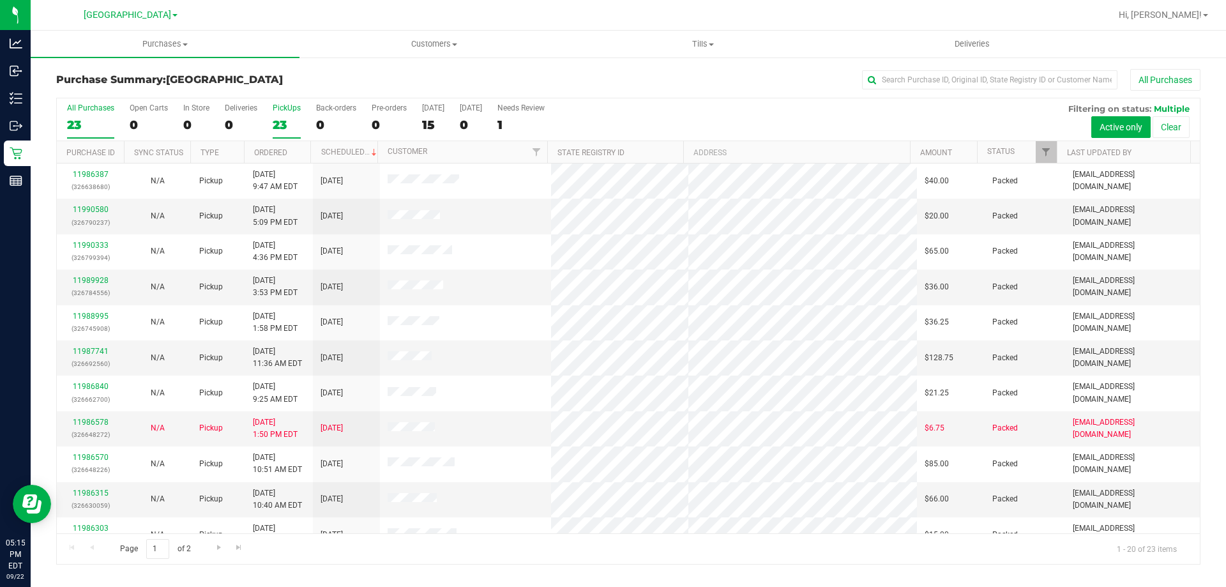
click at [280, 115] on label "PickUps 23" at bounding box center [287, 120] width 28 height 35
click at [0, 0] on input "PickUps 23" at bounding box center [0, 0] width 0 height 0
click at [96, 122] on div "23" at bounding box center [90, 124] width 47 height 15
click at [0, 0] on input "All Purchases 23" at bounding box center [0, 0] width 0 height 0
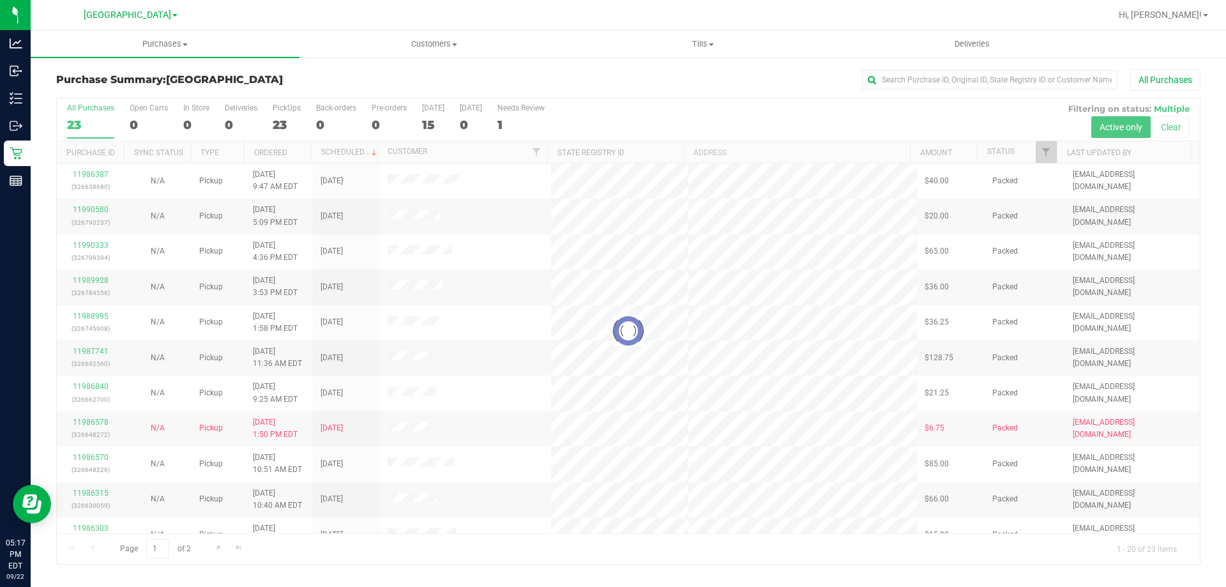
click at [285, 121] on div at bounding box center [628, 331] width 1143 height 466
click at [285, 127] on div "23" at bounding box center [287, 124] width 28 height 15
click at [0, 0] on input "PickUps 23" at bounding box center [0, 0] width 0 height 0
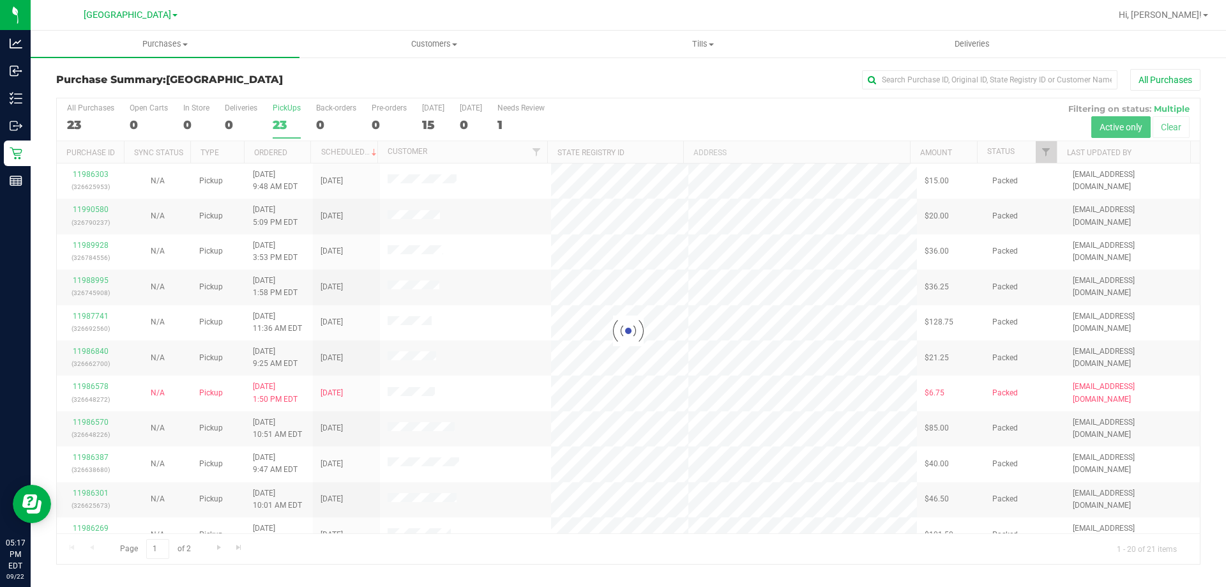
click at [285, 127] on div at bounding box center [628, 331] width 1143 height 466
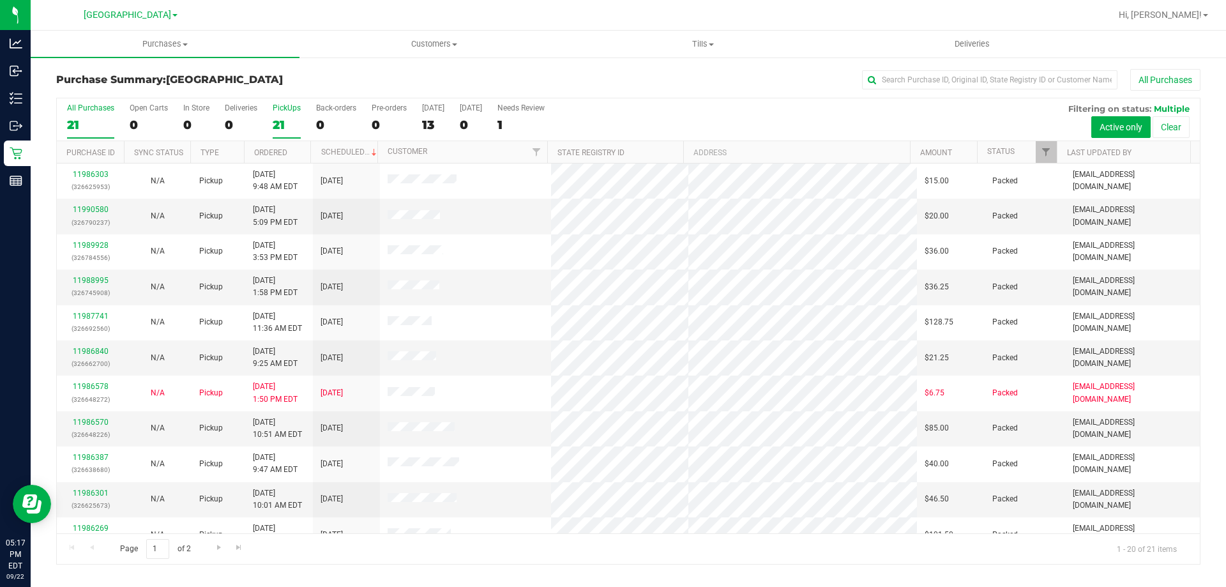
click at [93, 119] on div "21" at bounding box center [90, 124] width 47 height 15
click at [0, 0] on input "All Purchases 21" at bounding box center [0, 0] width 0 height 0
click at [283, 119] on div "21" at bounding box center [287, 124] width 28 height 15
click at [0, 0] on input "PickUps 21" at bounding box center [0, 0] width 0 height 0
click at [89, 204] on div "11990716 (326816726)" at bounding box center [90, 216] width 52 height 24
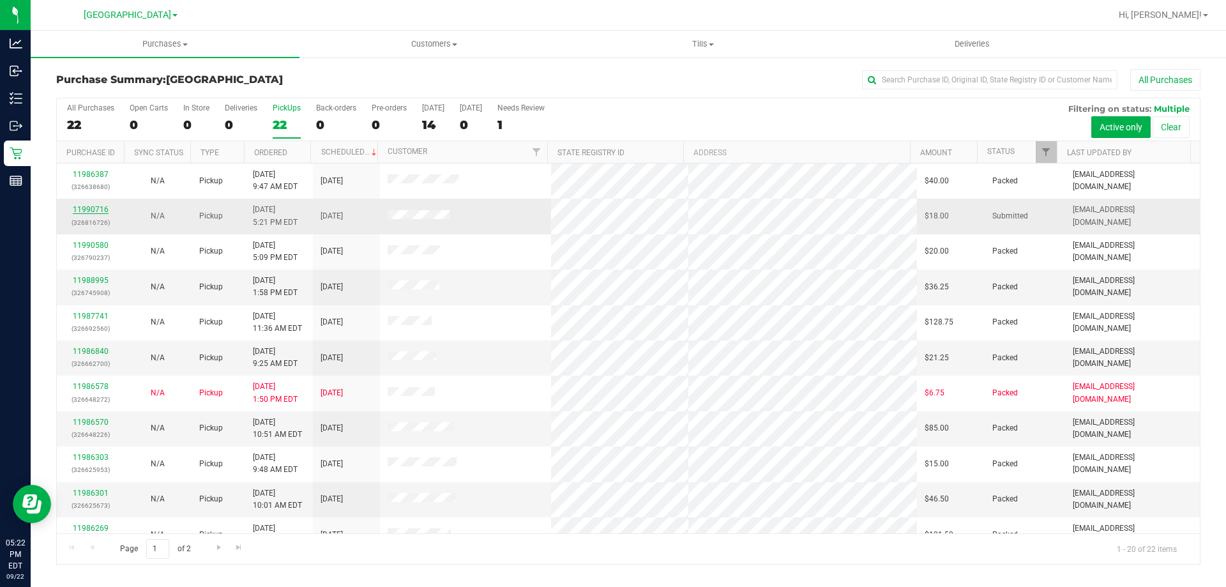
click at [89, 206] on link "11990716" at bounding box center [91, 209] width 36 height 9
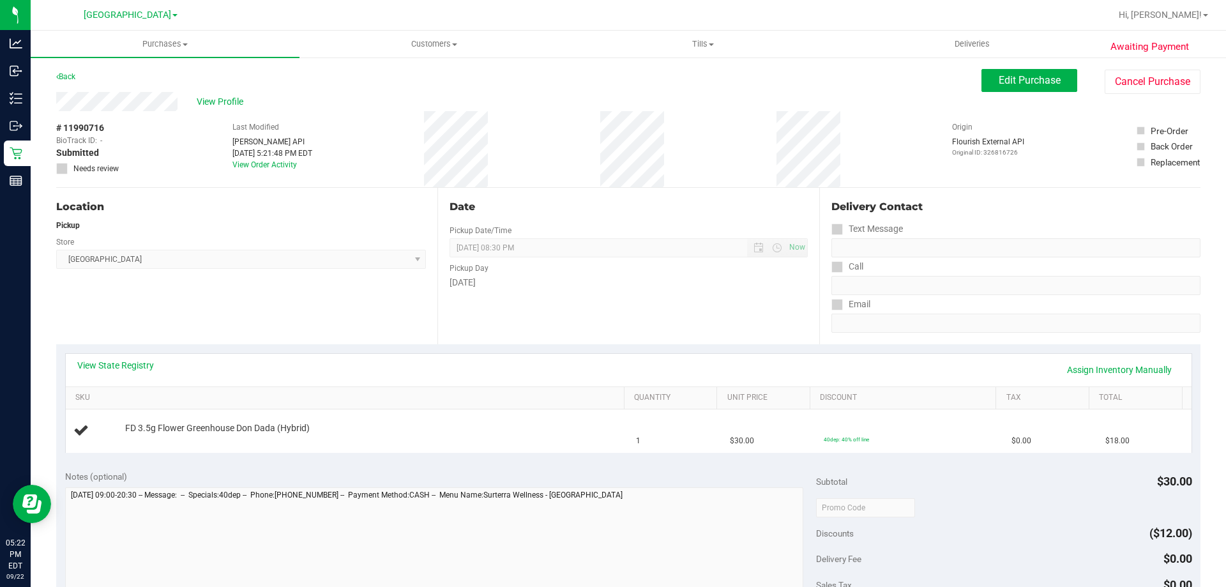
click at [129, 351] on div "View State Registry Assign Inventory Manually SKU Quantity Unit Price Discount …" at bounding box center [628, 402] width 1144 height 117
click at [124, 366] on link "View State Registry" at bounding box center [115, 365] width 77 height 13
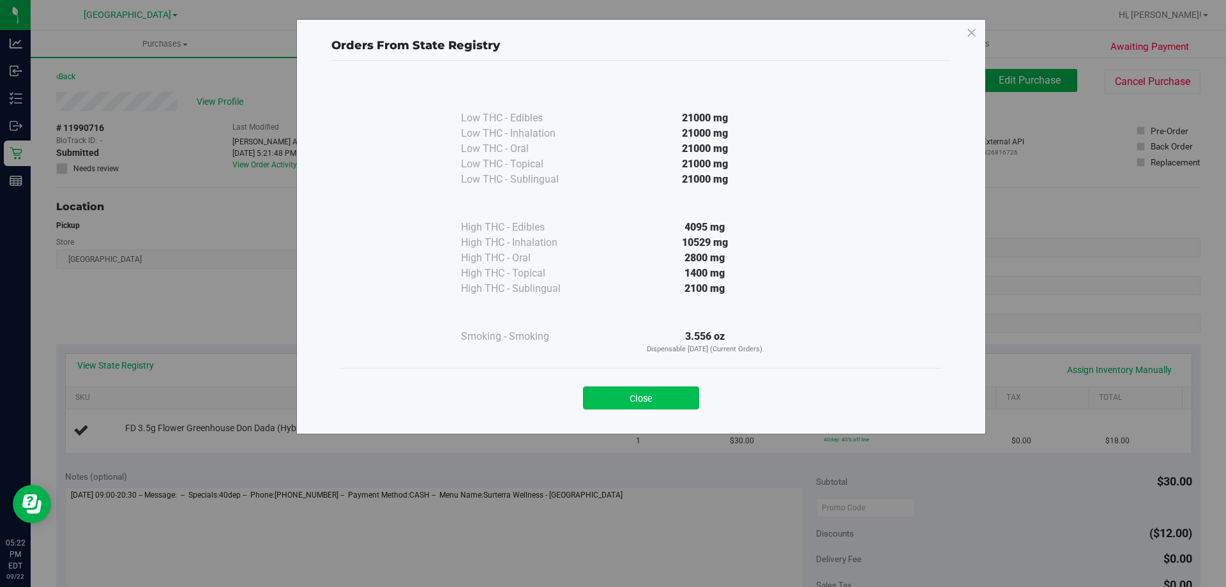
click at [617, 398] on button "Close" at bounding box center [641, 397] width 116 height 23
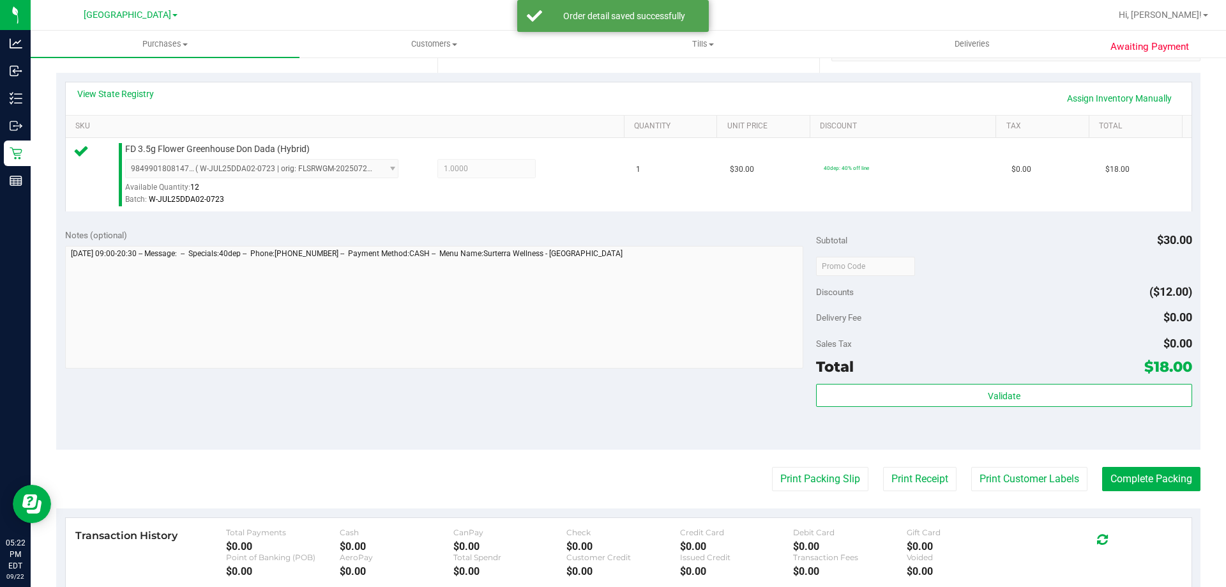
scroll to position [310, 0]
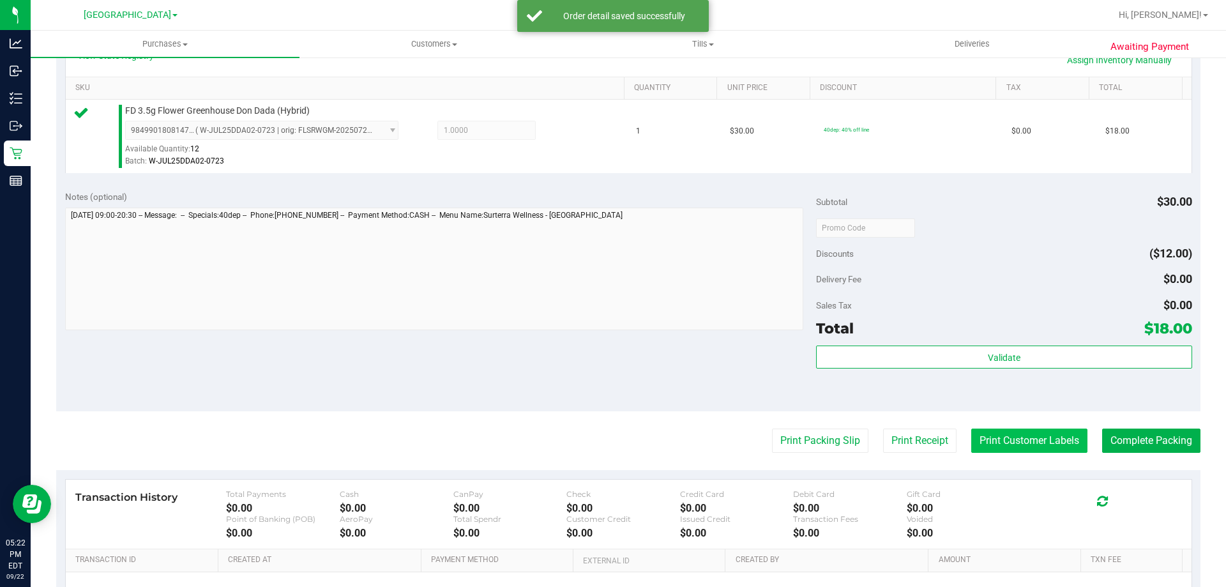
click at [1011, 450] on button "Print Customer Labels" at bounding box center [1029, 440] width 116 height 24
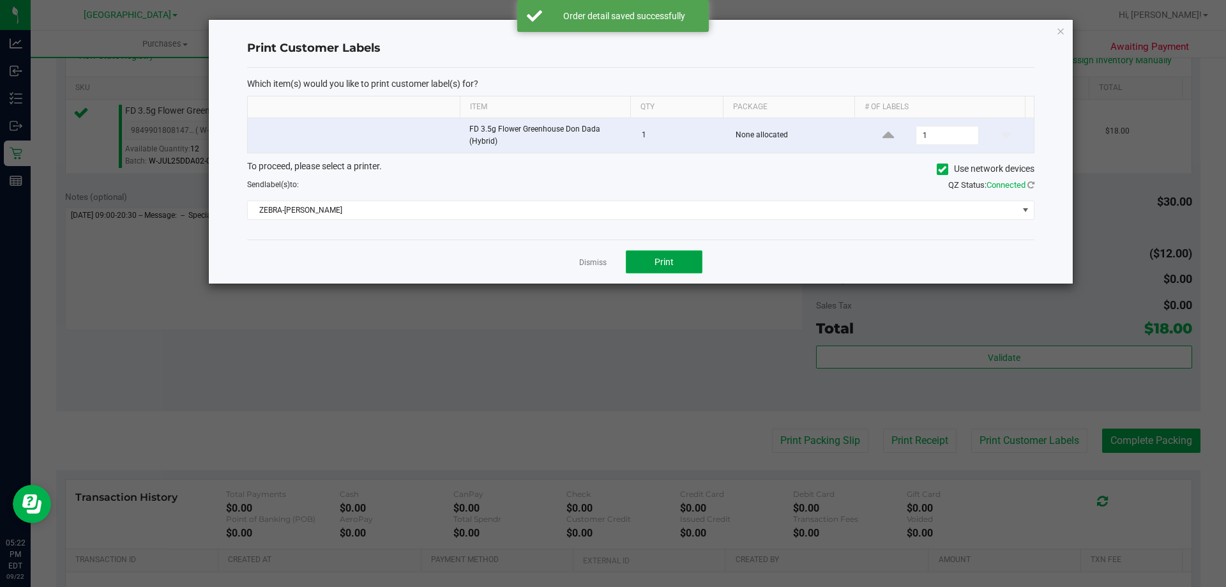
click at [673, 264] on span "Print" at bounding box center [664, 262] width 19 height 10
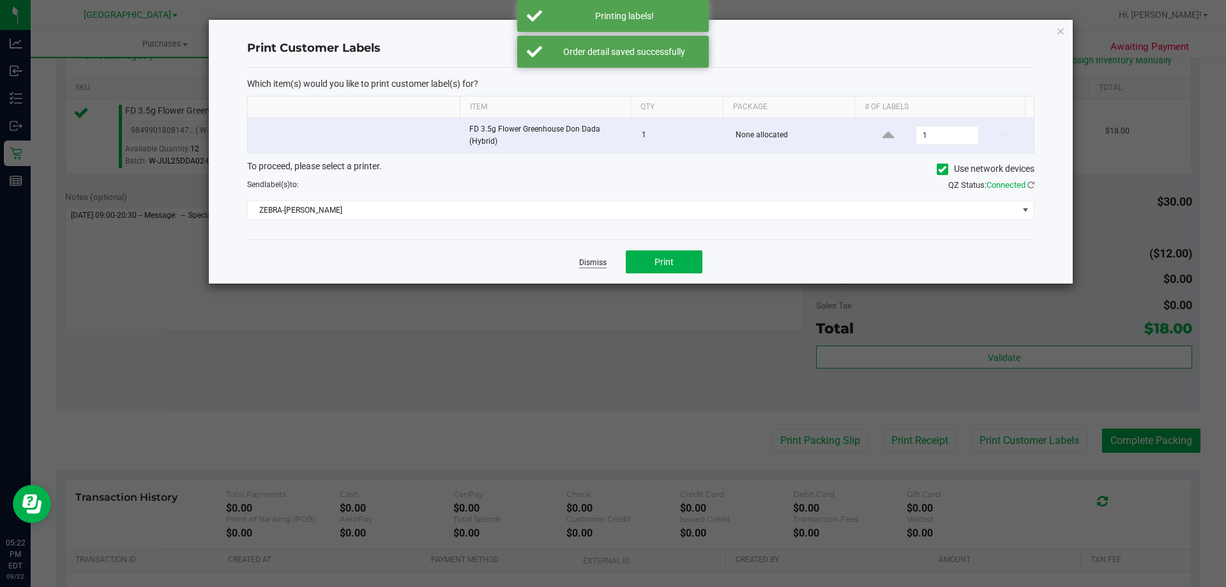
click at [584, 260] on link "Dismiss" at bounding box center [592, 262] width 27 height 11
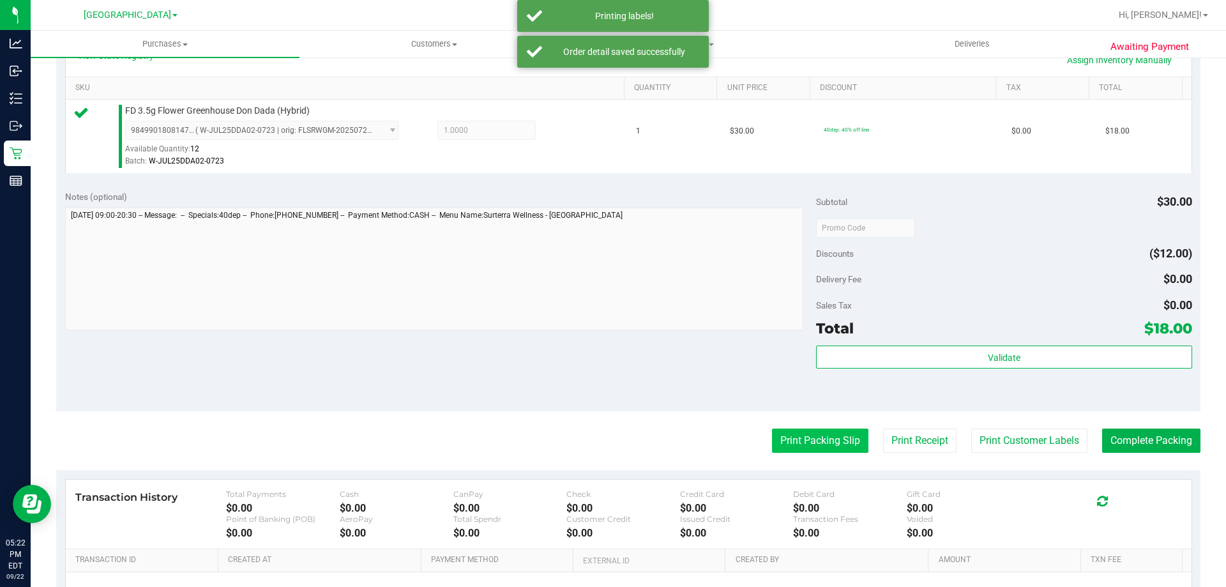
click at [795, 435] on button "Print Packing Slip" at bounding box center [820, 440] width 96 height 24
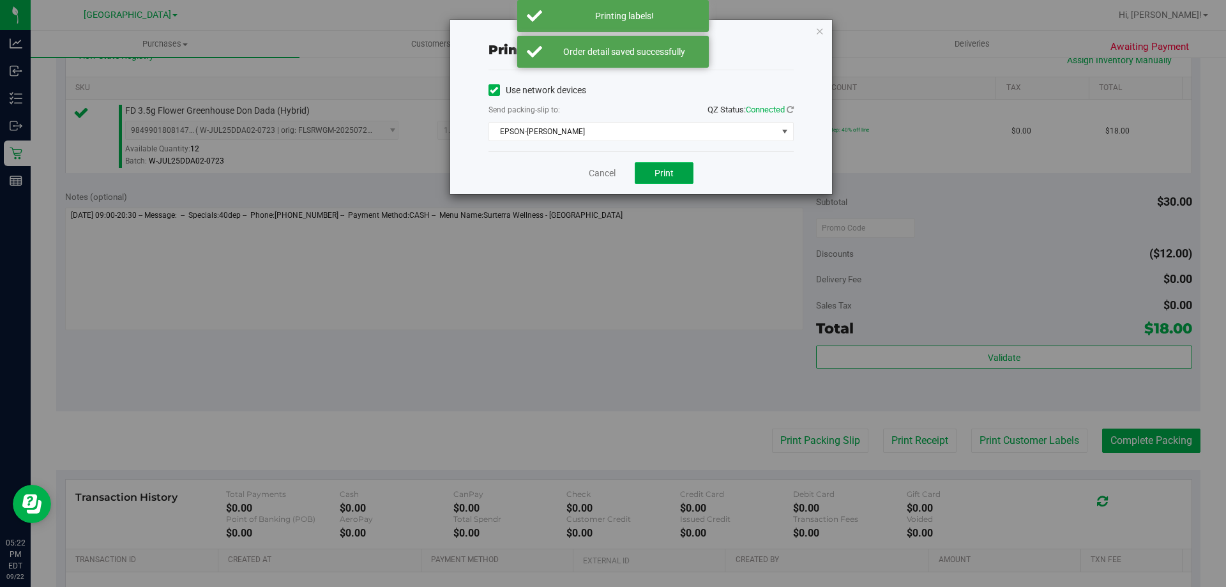
click at [672, 165] on button "Print" at bounding box center [664, 173] width 59 height 22
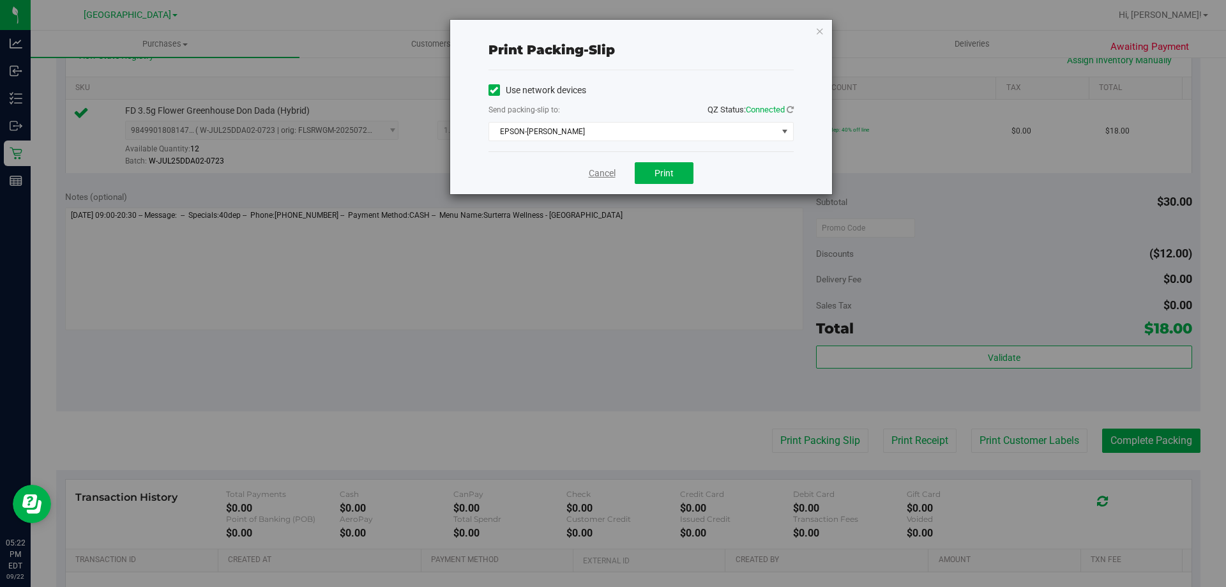
click at [597, 172] on link "Cancel" at bounding box center [602, 173] width 27 height 13
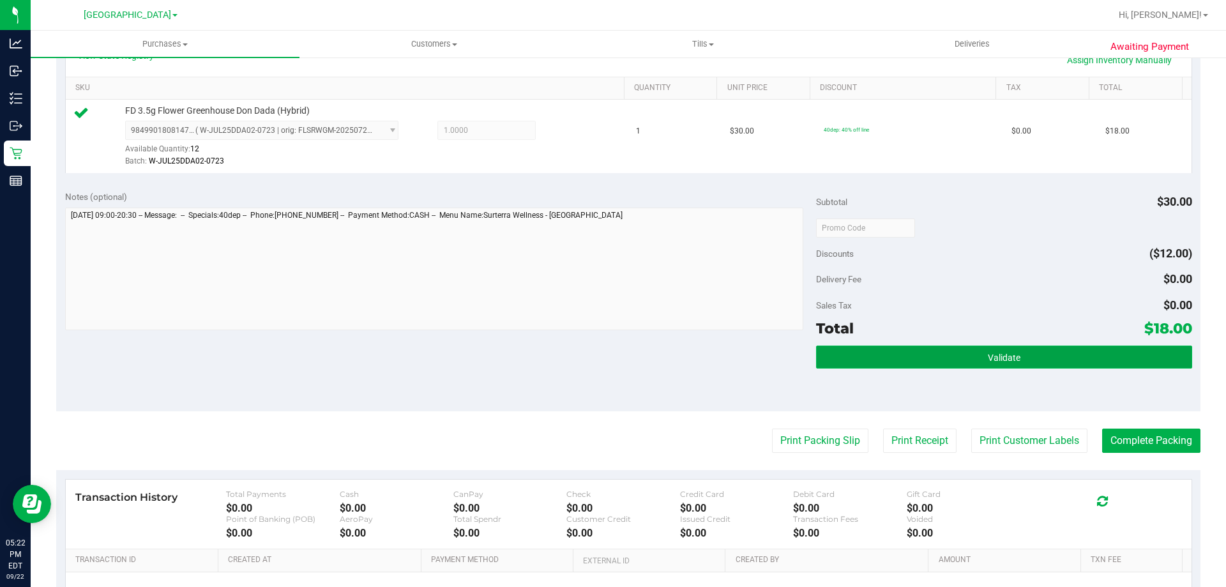
click at [858, 361] on button "Validate" at bounding box center [1003, 356] width 375 height 23
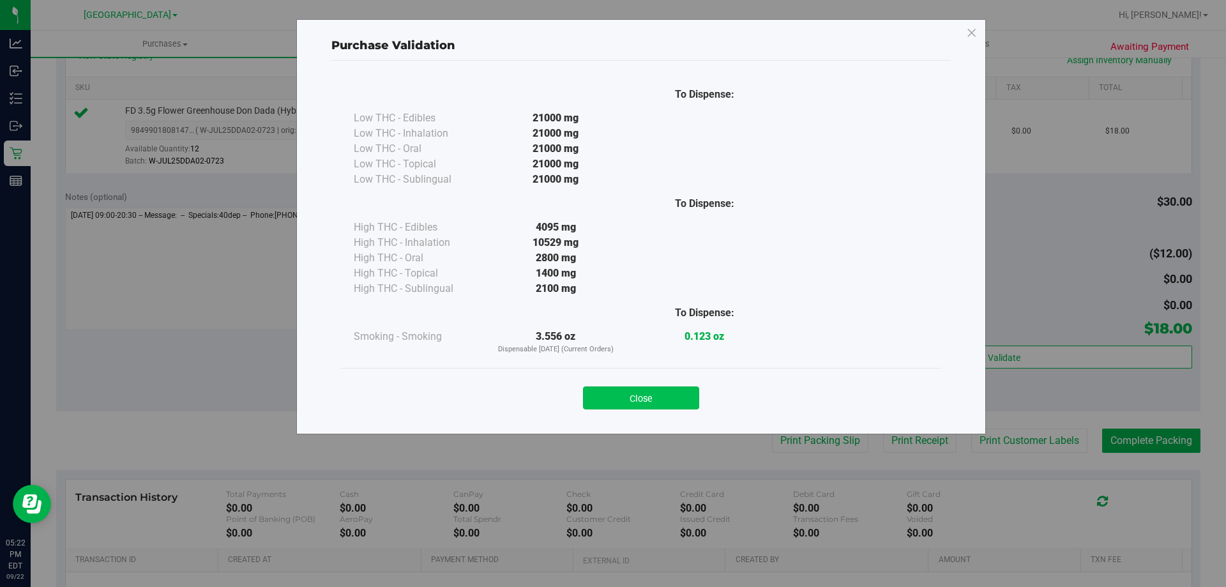
click at [609, 391] on button "Close" at bounding box center [641, 397] width 116 height 23
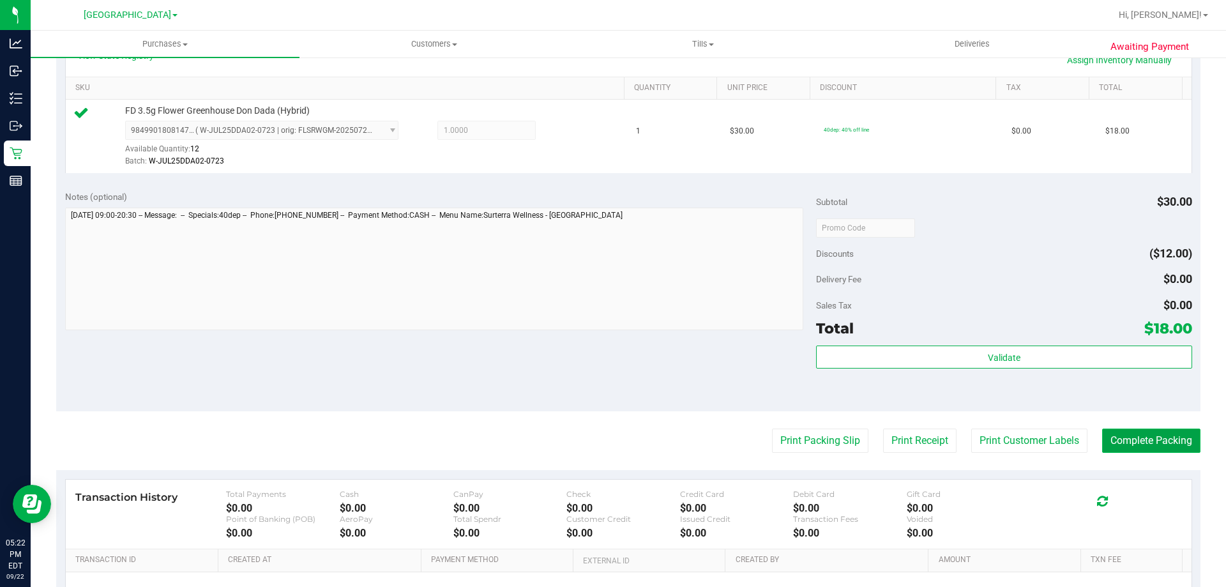
click at [1180, 451] on button "Complete Packing" at bounding box center [1151, 440] width 98 height 24
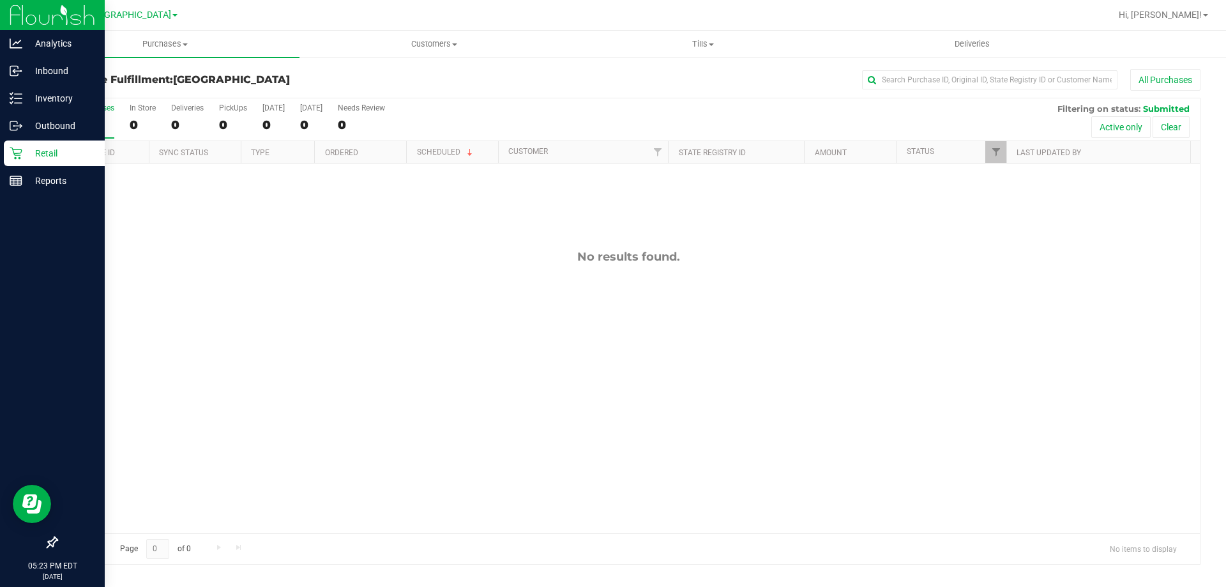
click at [62, 153] on p "Retail" at bounding box center [60, 153] width 77 height 15
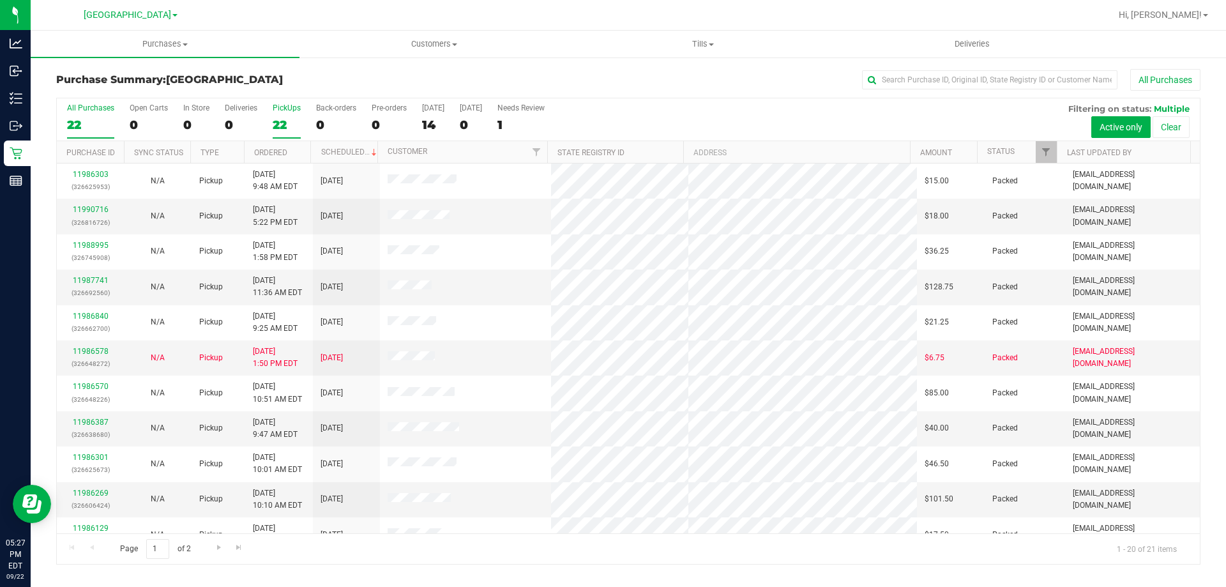
click at [281, 123] on div "22" at bounding box center [287, 124] width 28 height 15
click at [0, 0] on input "PickUps 22" at bounding box center [0, 0] width 0 height 0
click at [84, 125] on div "21" at bounding box center [90, 124] width 47 height 15
click at [0, 0] on input "All Purchases 21" at bounding box center [0, 0] width 0 height 0
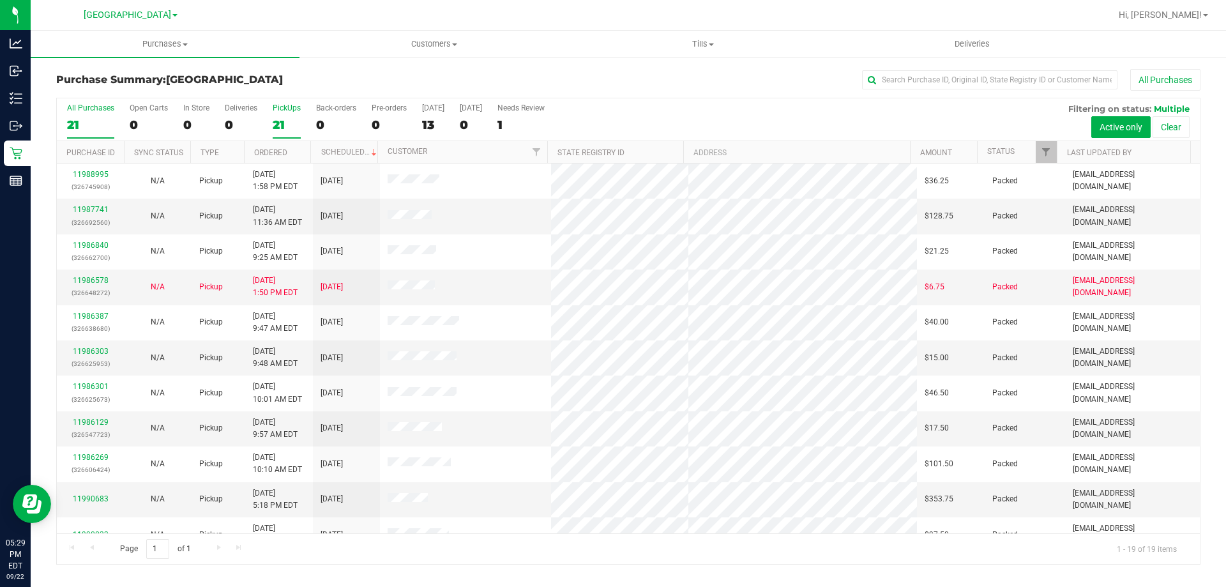
click at [286, 118] on div "21" at bounding box center [287, 124] width 28 height 15
click at [0, 0] on input "PickUps 21" at bounding box center [0, 0] width 0 height 0
click at [73, 114] on label "All Purchases 19" at bounding box center [90, 120] width 47 height 35
click at [0, 0] on input "All Purchases 19" at bounding box center [0, 0] width 0 height 0
click at [295, 112] on div "PickUps" at bounding box center [287, 107] width 28 height 9
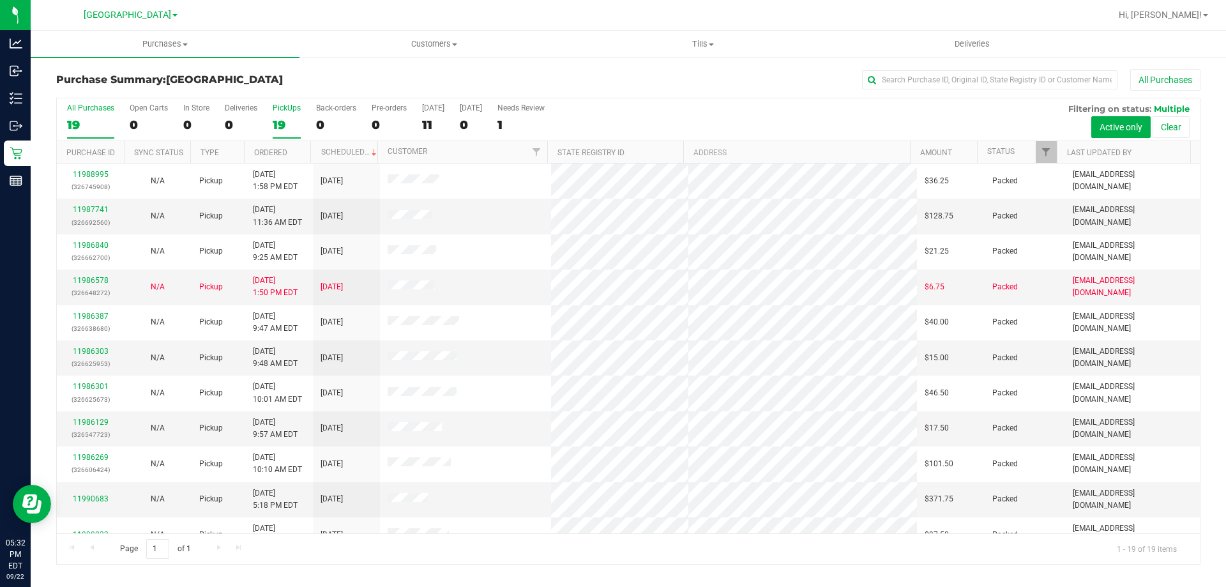
click at [0, 0] on input "PickUps 19" at bounding box center [0, 0] width 0 height 0
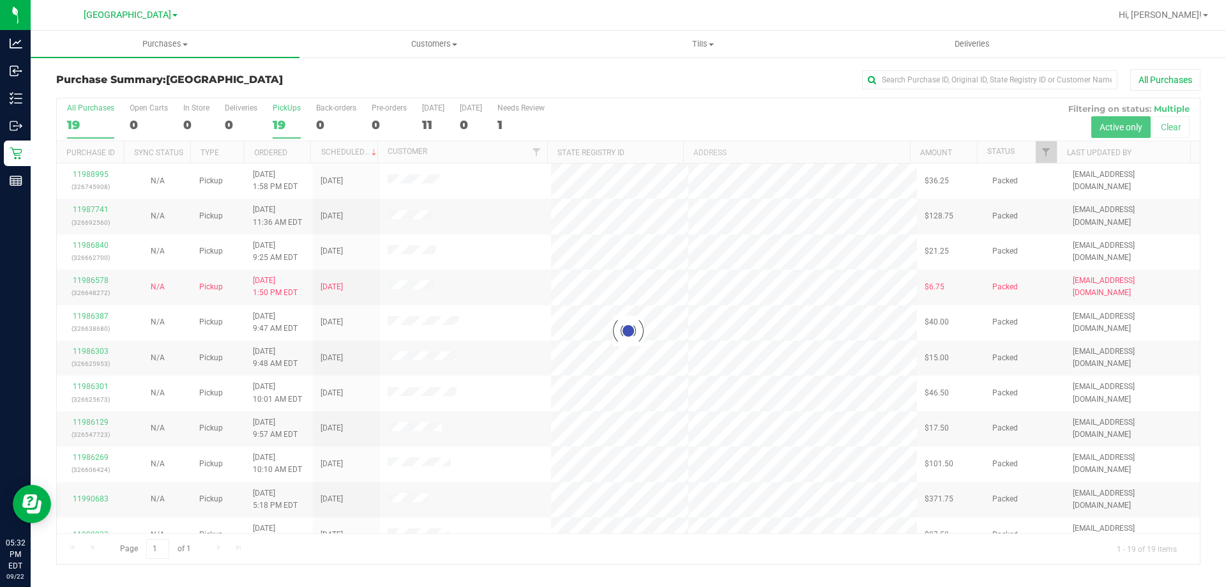
click at [100, 117] on div at bounding box center [628, 331] width 1143 height 466
click at [284, 124] on div at bounding box center [628, 331] width 1143 height 466
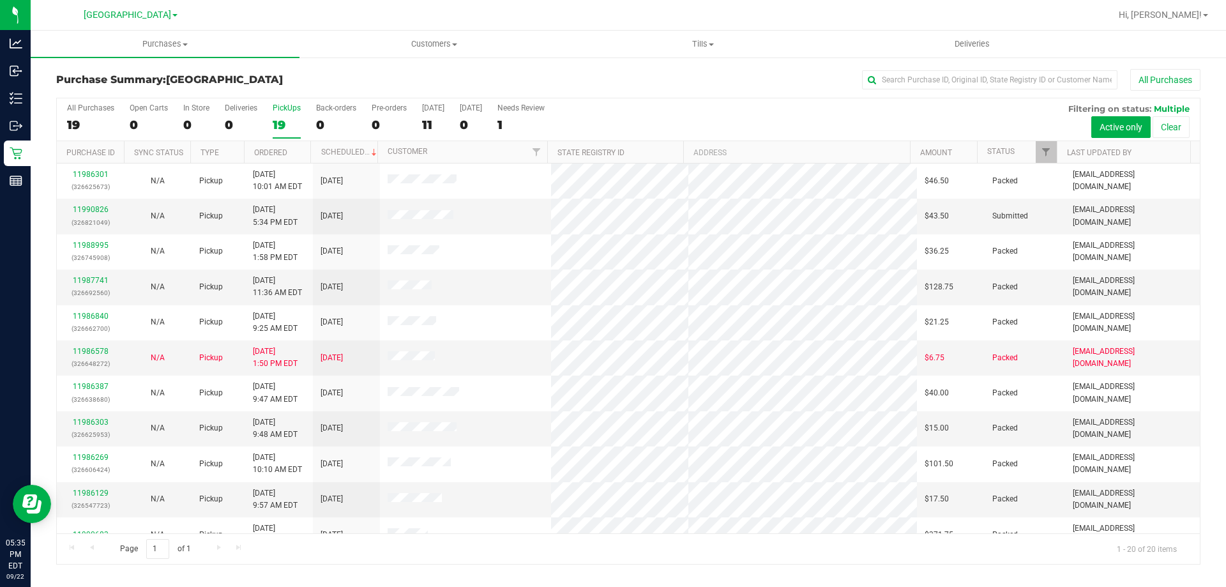
click at [284, 124] on div "19" at bounding box center [287, 124] width 28 height 15
click at [0, 0] on input "PickUps 19" at bounding box center [0, 0] width 0 height 0
click at [100, 209] on link "11990826" at bounding box center [91, 209] width 36 height 9
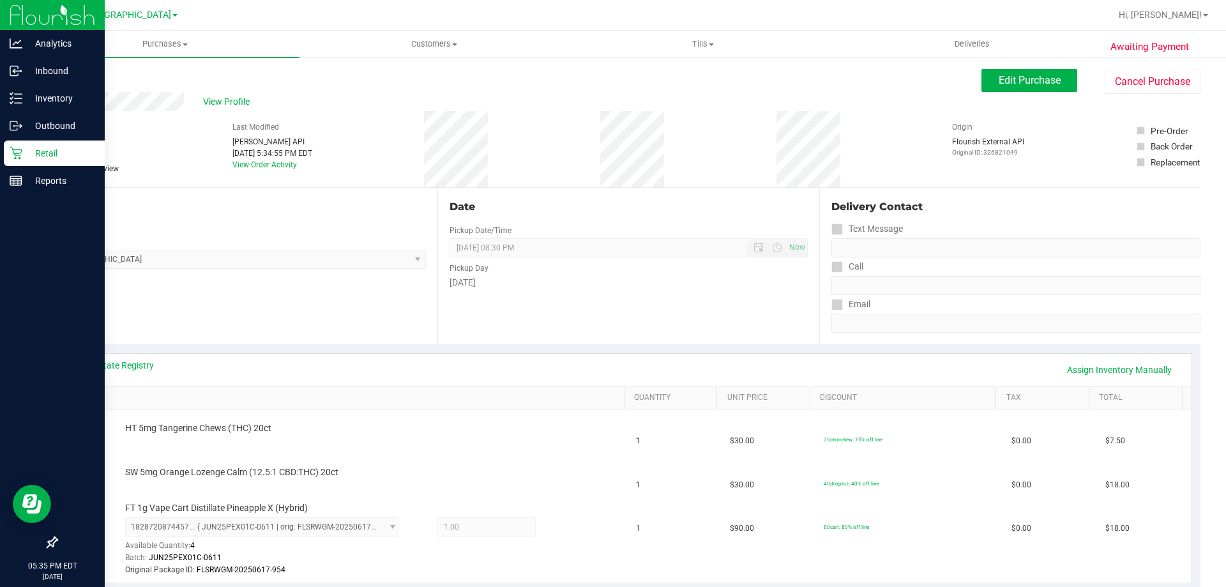
click at [24, 166] on link "Retail" at bounding box center [52, 153] width 105 height 27
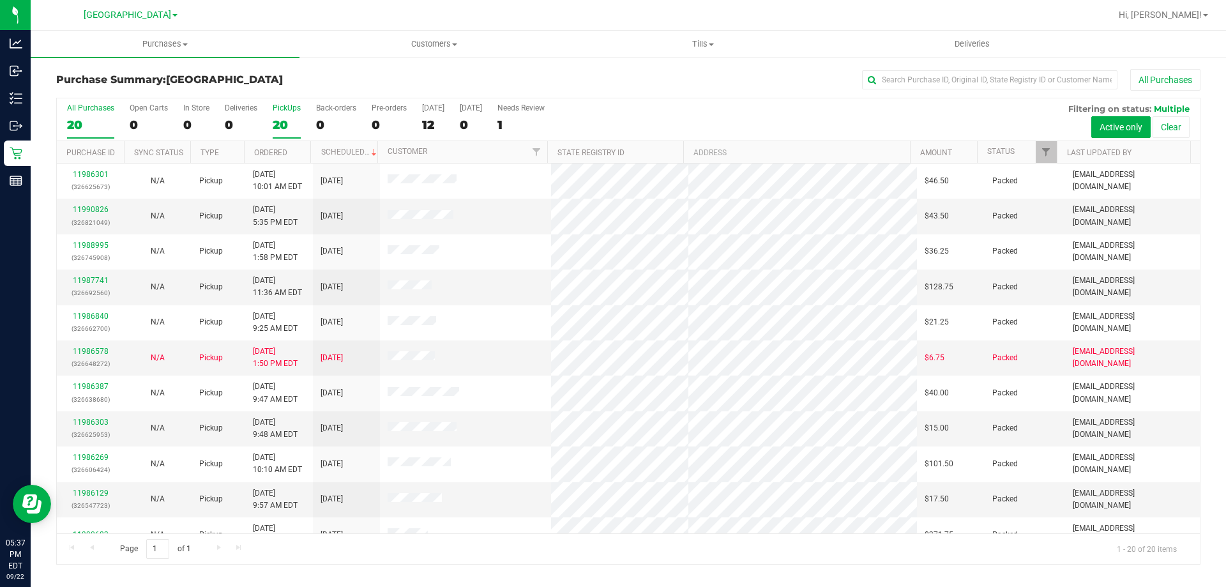
click at [275, 121] on div "20" at bounding box center [287, 124] width 28 height 15
click at [0, 0] on input "PickUps 20" at bounding box center [0, 0] width 0 height 0
click at [130, 120] on div "0" at bounding box center [149, 124] width 38 height 15
click at [0, 0] on input "Open Carts 0" at bounding box center [0, 0] width 0 height 0
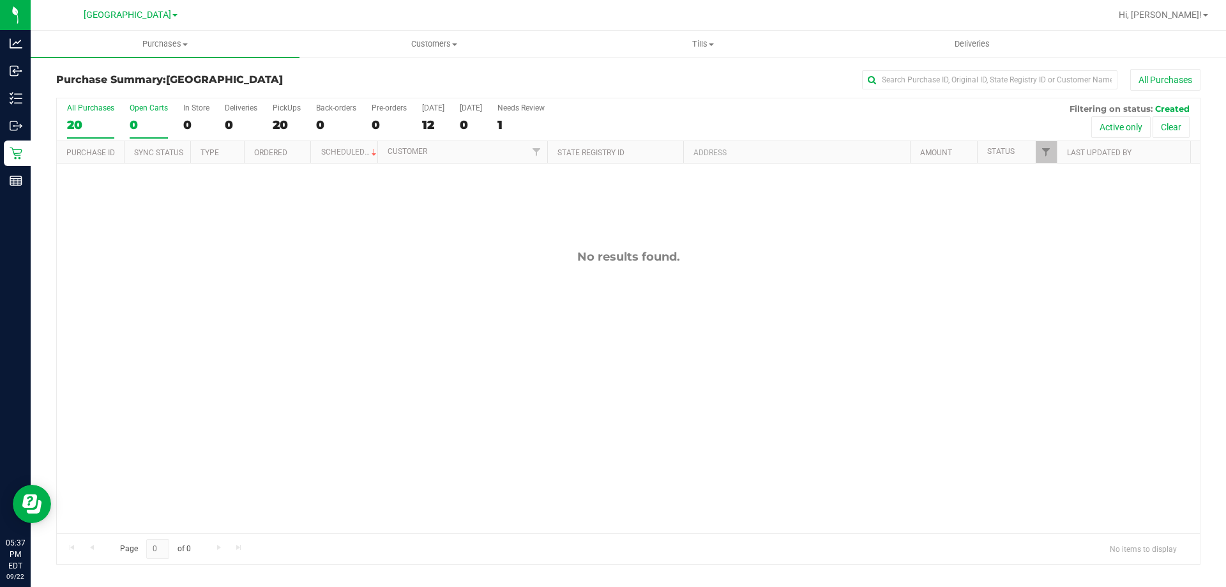
click at [93, 121] on div "20" at bounding box center [90, 124] width 47 height 15
click at [0, 0] on input "All Purchases 20" at bounding box center [0, 0] width 0 height 0
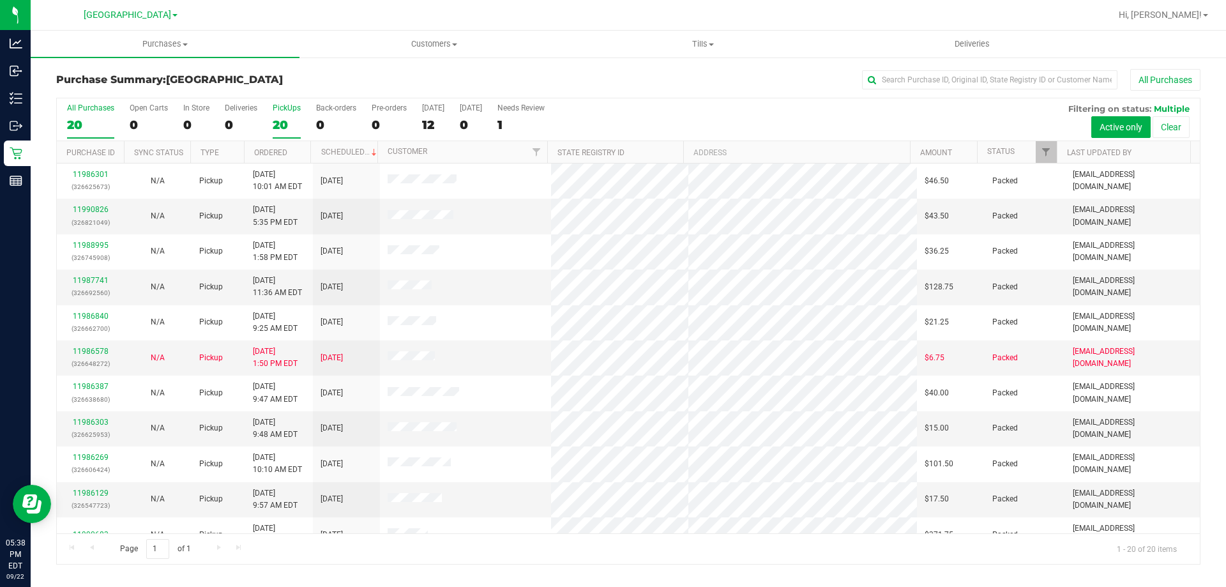
click at [293, 111] on div "PickUps" at bounding box center [287, 107] width 28 height 9
click at [0, 0] on input "PickUps 20" at bounding box center [0, 0] width 0 height 0
click at [82, 116] on label "All Purchases 20" at bounding box center [90, 120] width 47 height 35
click at [0, 0] on input "All Purchases 20" at bounding box center [0, 0] width 0 height 0
click at [288, 122] on div "20" at bounding box center [287, 124] width 28 height 15
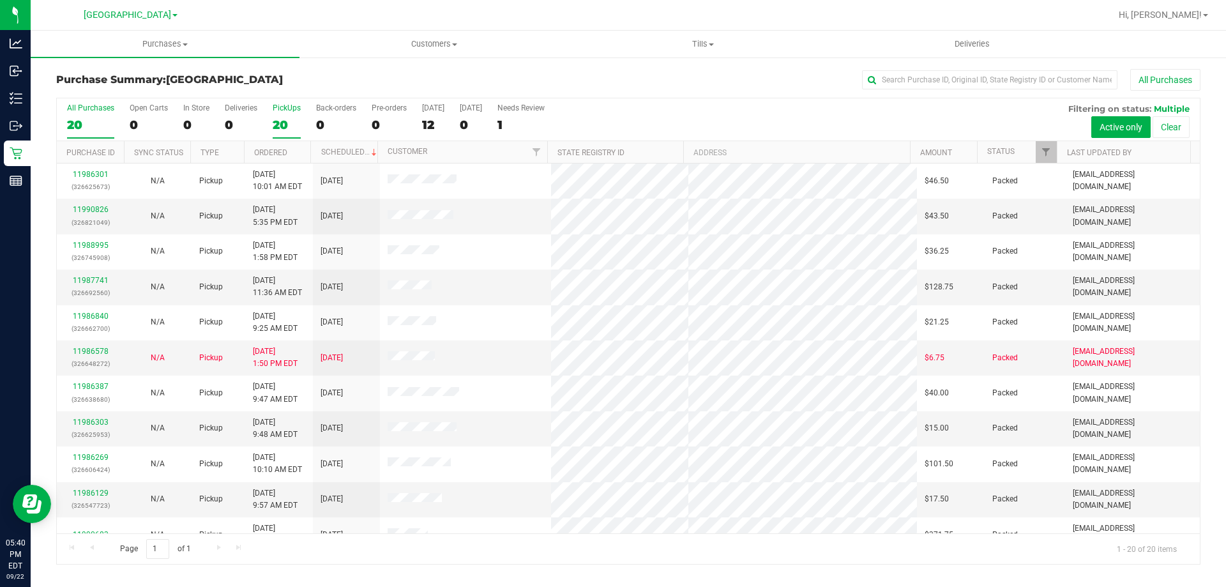
click at [0, 0] on input "PickUps 20" at bounding box center [0, 0] width 0 height 0
click at [88, 117] on div "20" at bounding box center [90, 124] width 47 height 15
click at [0, 0] on input "All Purchases 20" at bounding box center [0, 0] width 0 height 0
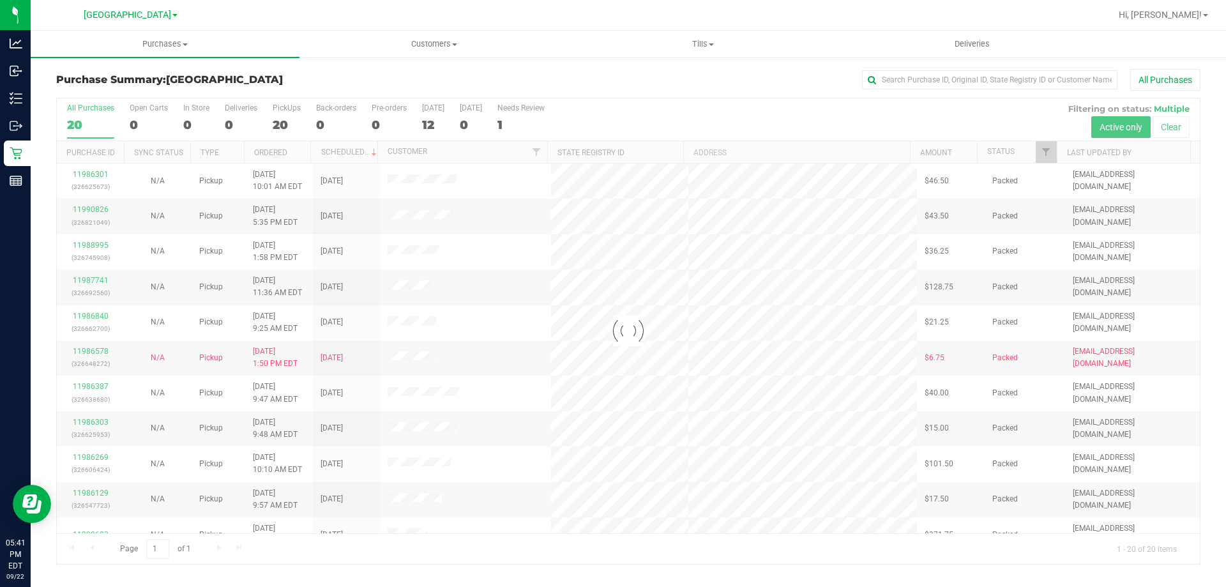
click at [280, 119] on div at bounding box center [628, 331] width 1143 height 466
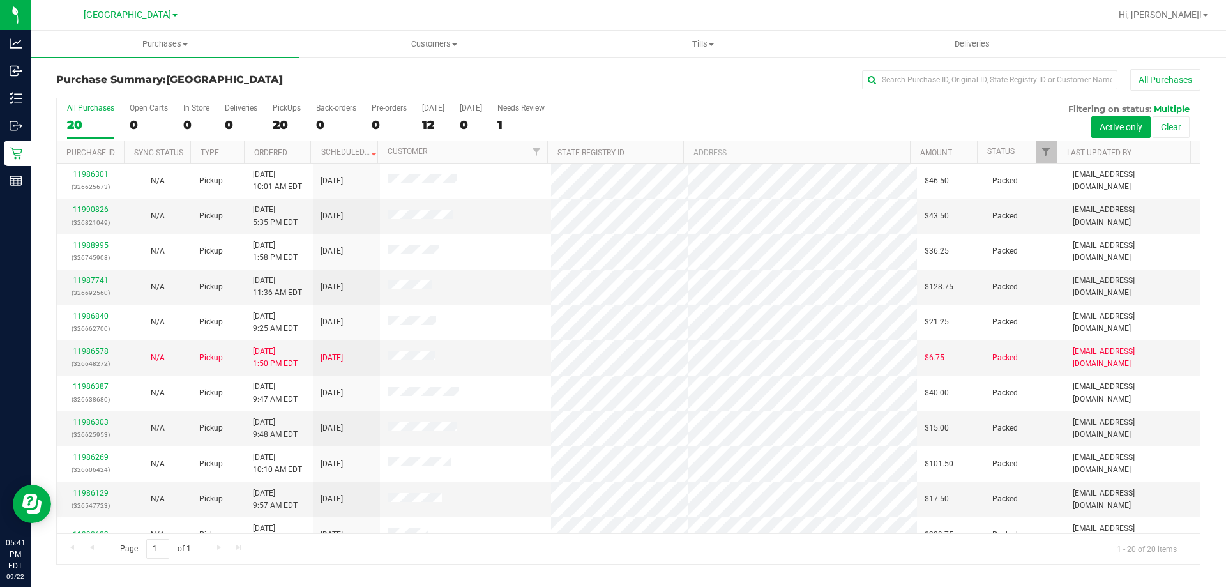
click at [280, 119] on div "20" at bounding box center [287, 124] width 28 height 15
click at [0, 0] on input "PickUps 20" at bounding box center [0, 0] width 0 height 0
click at [96, 117] on div "20" at bounding box center [90, 124] width 47 height 15
click at [0, 0] on input "All Purchases 20" at bounding box center [0, 0] width 0 height 0
click at [281, 123] on div "20" at bounding box center [287, 124] width 28 height 15
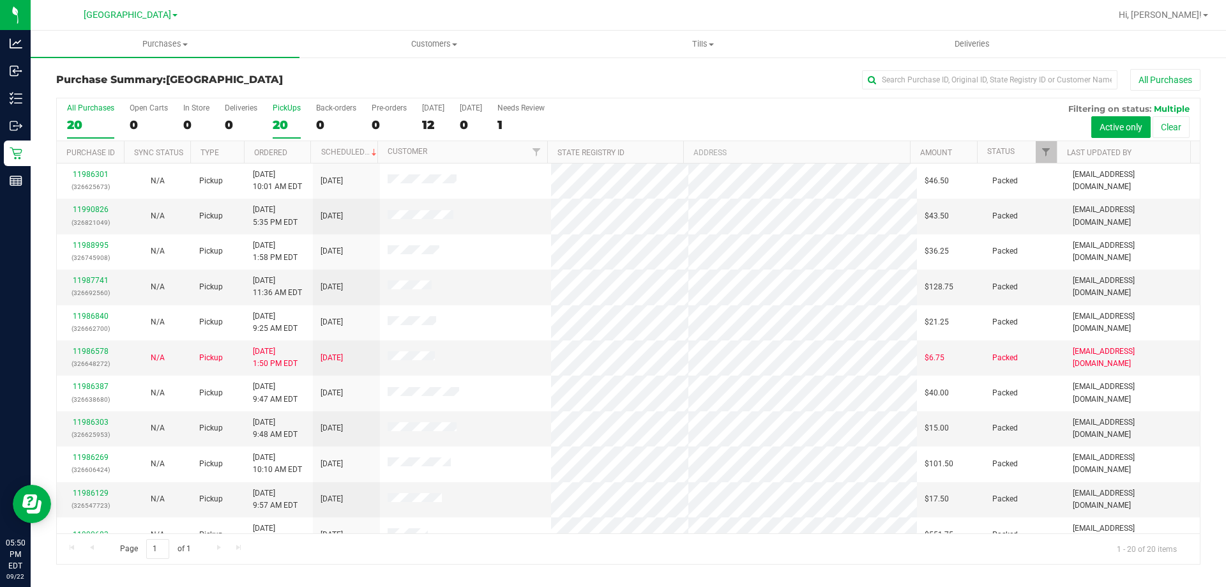
click at [0, 0] on input "PickUps 20" at bounding box center [0, 0] width 0 height 0
click at [75, 128] on div "20" at bounding box center [90, 124] width 47 height 15
click at [0, 0] on input "All Purchases 20" at bounding box center [0, 0] width 0 height 0
click at [289, 114] on label "PickUps 20" at bounding box center [287, 120] width 28 height 35
click at [0, 0] on input "PickUps 20" at bounding box center [0, 0] width 0 height 0
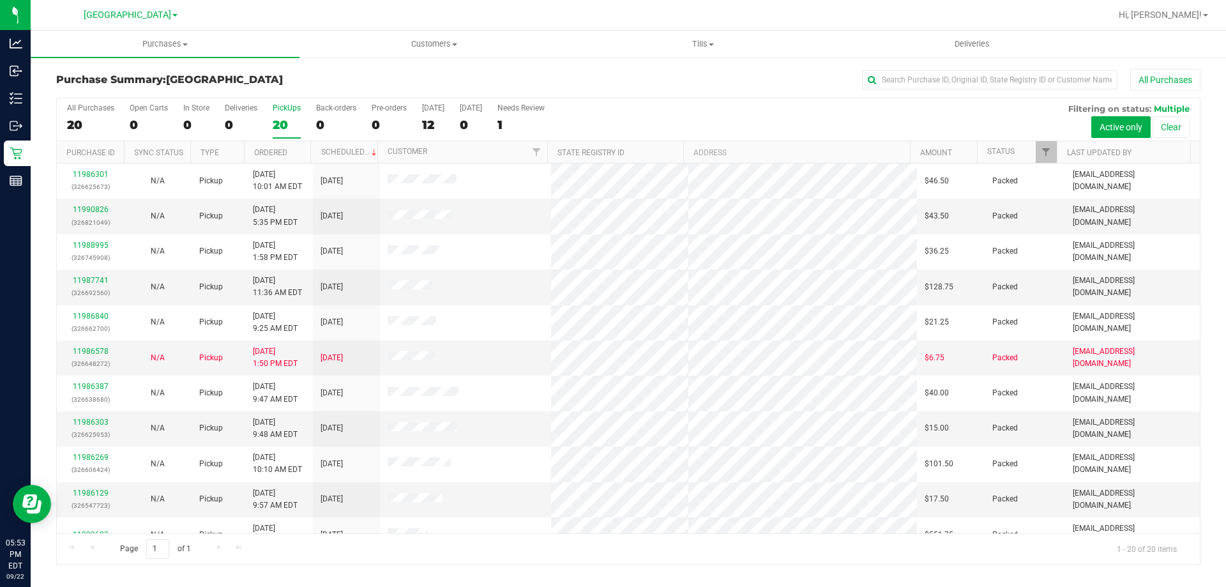
click at [280, 121] on div "20" at bounding box center [287, 124] width 28 height 15
click at [0, 0] on input "PickUps 20" at bounding box center [0, 0] width 0 height 0
click at [80, 129] on div "21" at bounding box center [90, 124] width 47 height 15
click at [0, 0] on input "All Purchases 21" at bounding box center [0, 0] width 0 height 0
click at [281, 125] on div "21" at bounding box center [287, 124] width 28 height 15
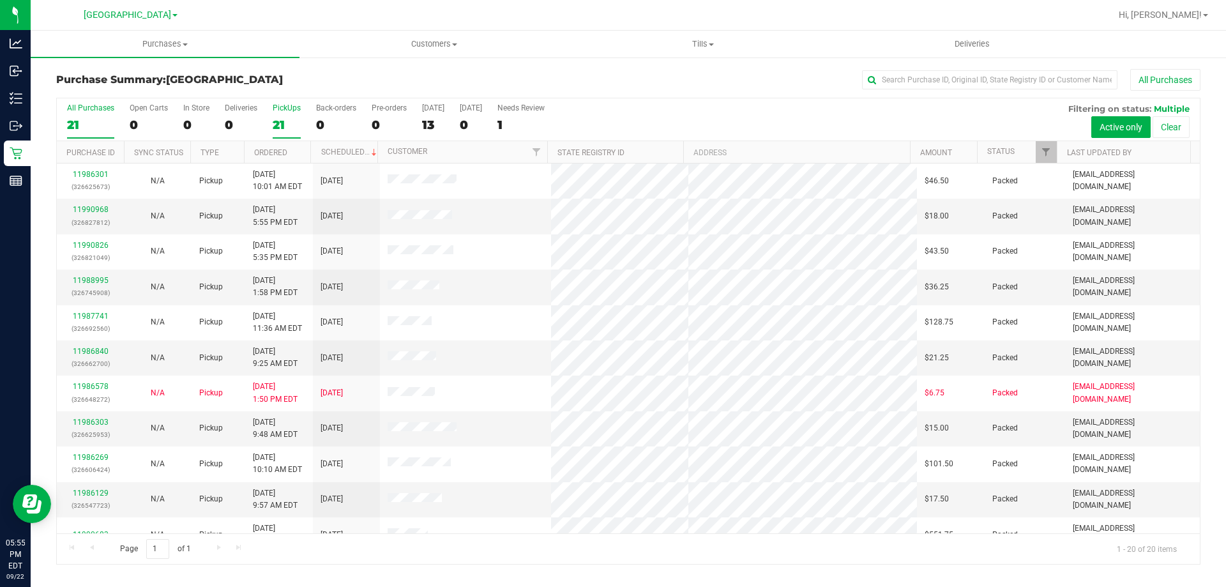
click at [0, 0] on input "PickUps 21" at bounding box center [0, 0] width 0 height 0
click at [69, 116] on label "All Purchases 20" at bounding box center [90, 120] width 47 height 35
click at [0, 0] on input "All Purchases 20" at bounding box center [0, 0] width 0 height 0
click at [292, 127] on div "20" at bounding box center [287, 124] width 28 height 15
click at [0, 0] on input "PickUps 20" at bounding box center [0, 0] width 0 height 0
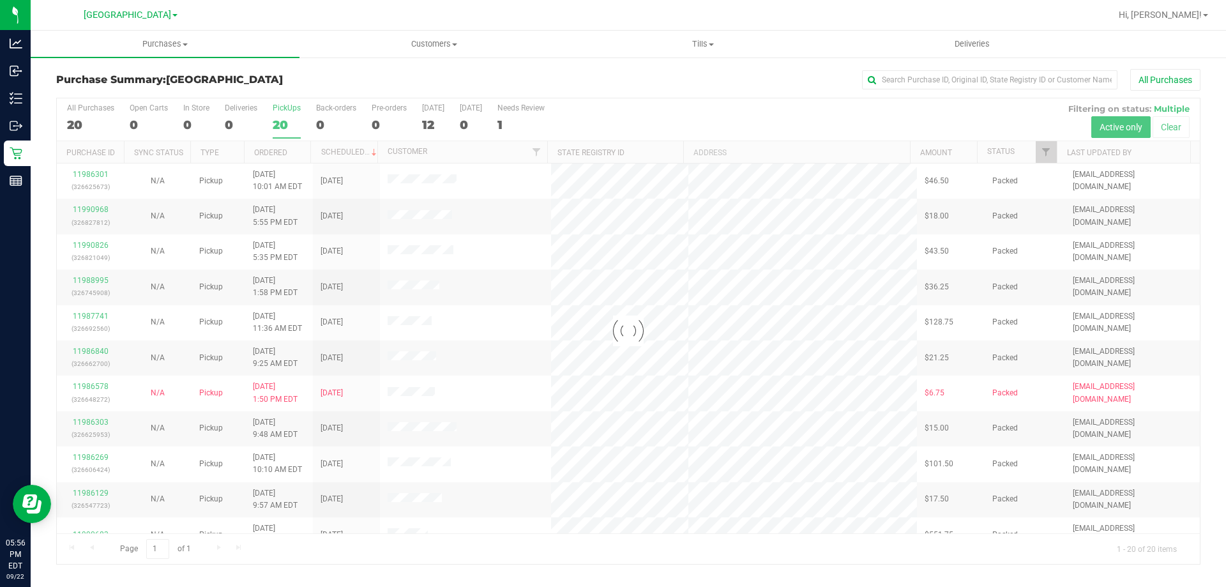
click at [91, 132] on div "20" at bounding box center [90, 124] width 47 height 15
click at [0, 0] on input "All Purchases 20" at bounding box center [0, 0] width 0 height 0
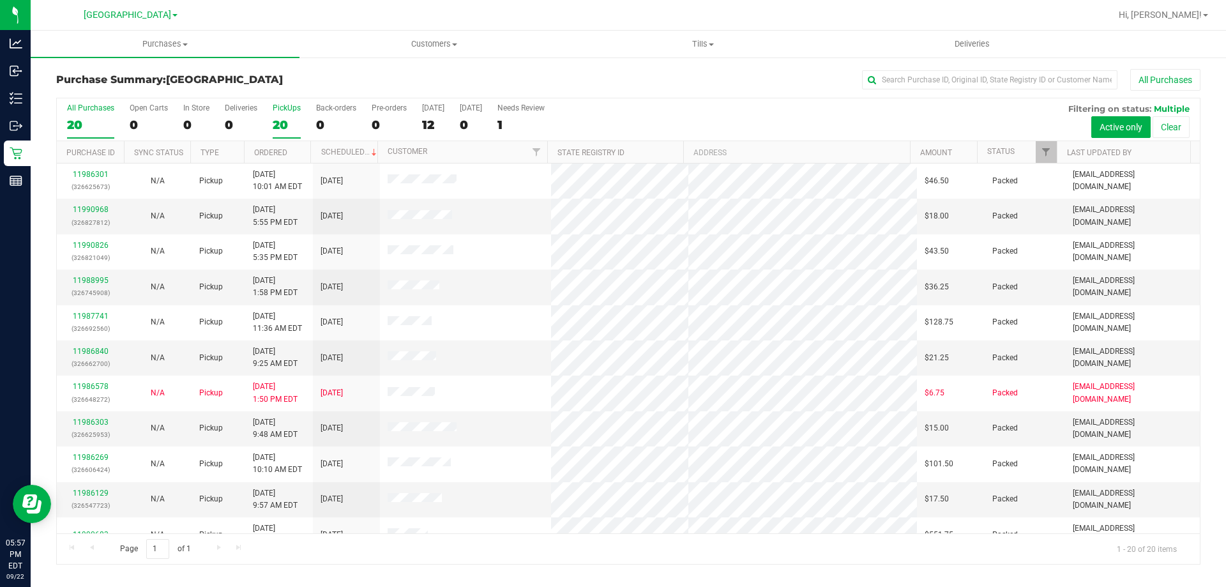
click at [287, 119] on div "20" at bounding box center [287, 124] width 28 height 15
click at [0, 0] on input "PickUps 20" at bounding box center [0, 0] width 0 height 0
click at [89, 105] on div "All Purchases" at bounding box center [90, 107] width 47 height 9
click at [0, 0] on input "All Purchases 20" at bounding box center [0, 0] width 0 height 0
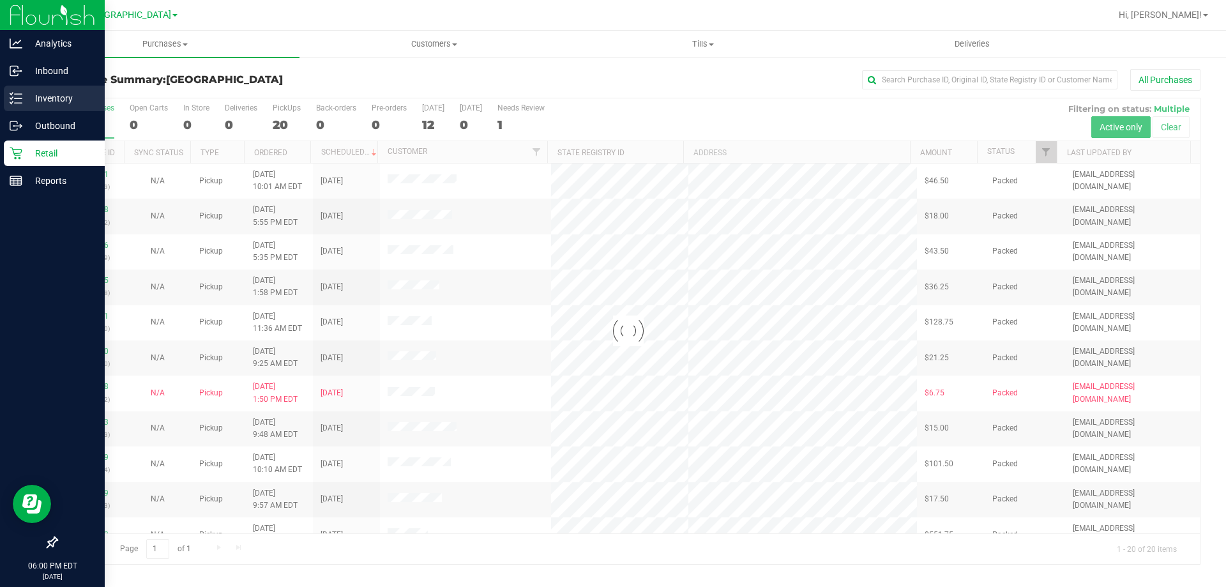
click at [13, 98] on icon at bounding box center [11, 98] width 3 height 2
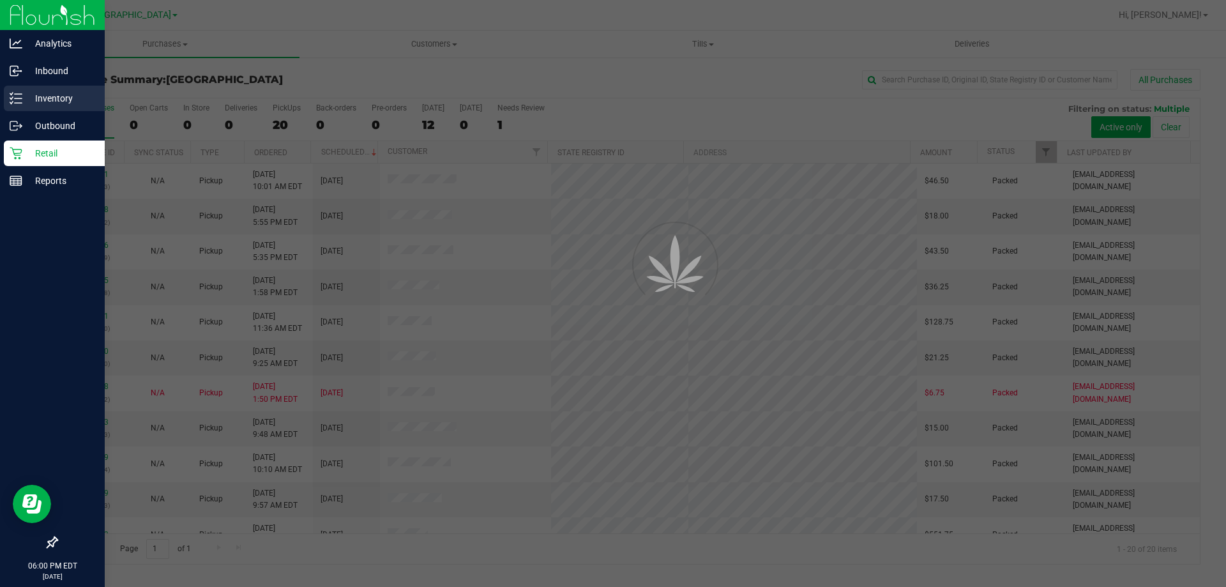
click at [63, 103] on p "Inventory" at bounding box center [60, 98] width 77 height 15
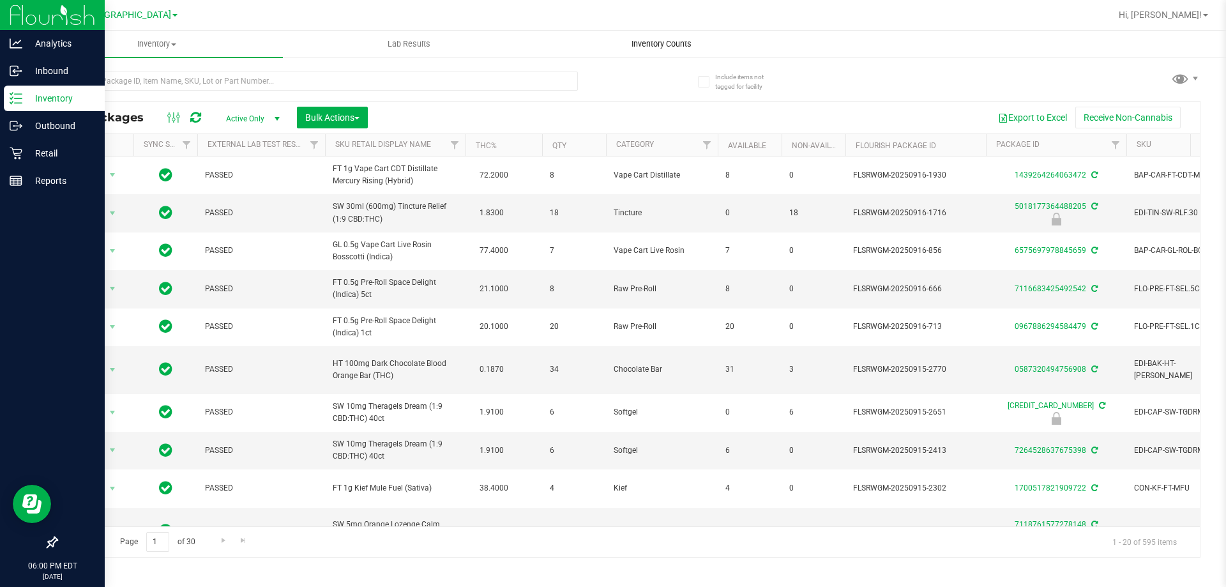
click at [661, 47] on span "Inventory Counts" at bounding box center [661, 43] width 95 height 11
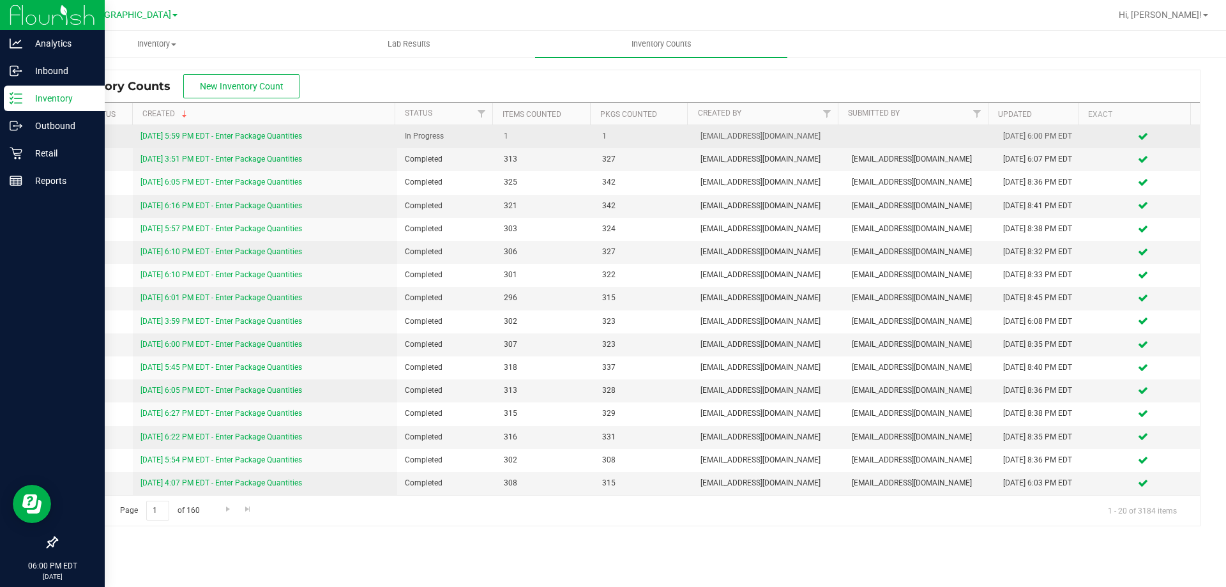
click at [239, 135] on link "9/22/25 5:59 PM EDT - Enter Package Quantities" at bounding box center [221, 136] width 162 height 9
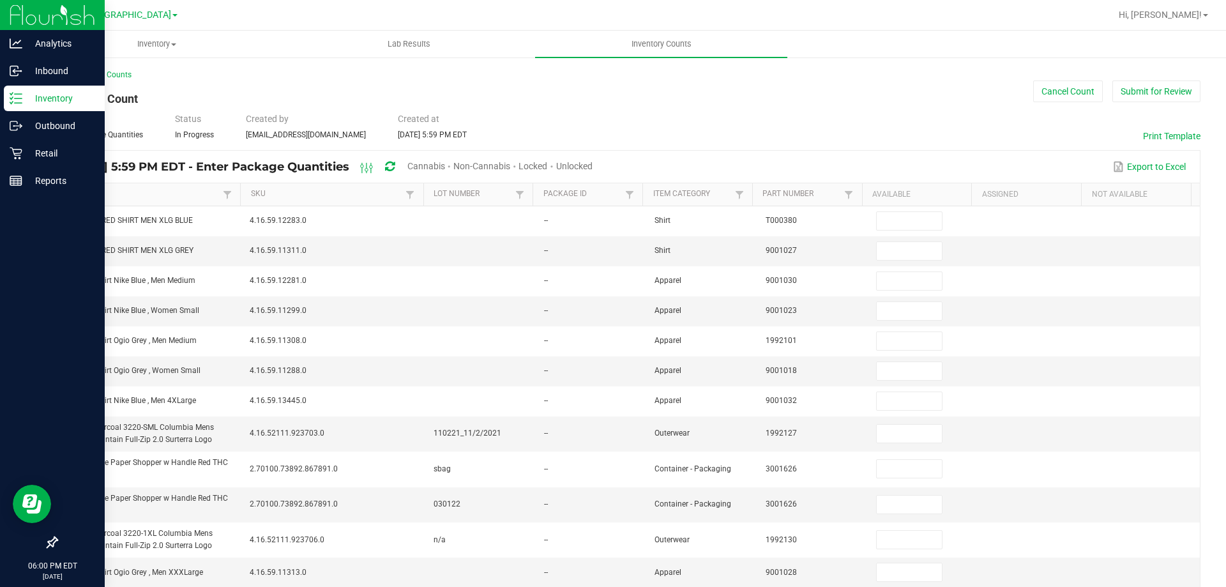
click at [445, 167] on span "Cannabis" at bounding box center [426, 166] width 38 height 10
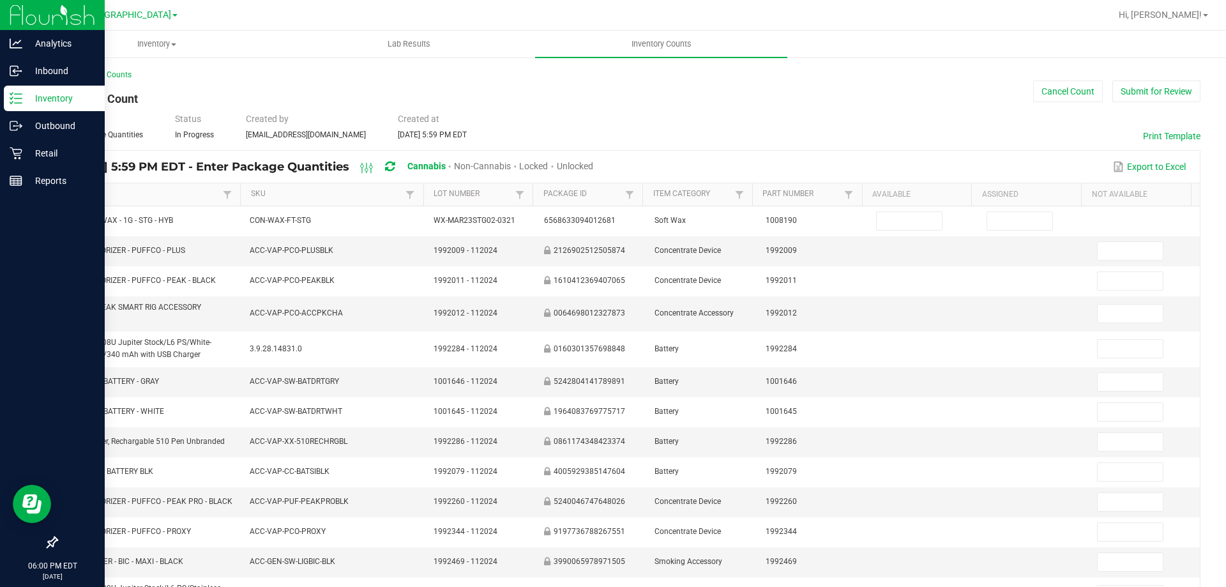
click at [593, 165] on span "Unlocked" at bounding box center [575, 166] width 36 height 10
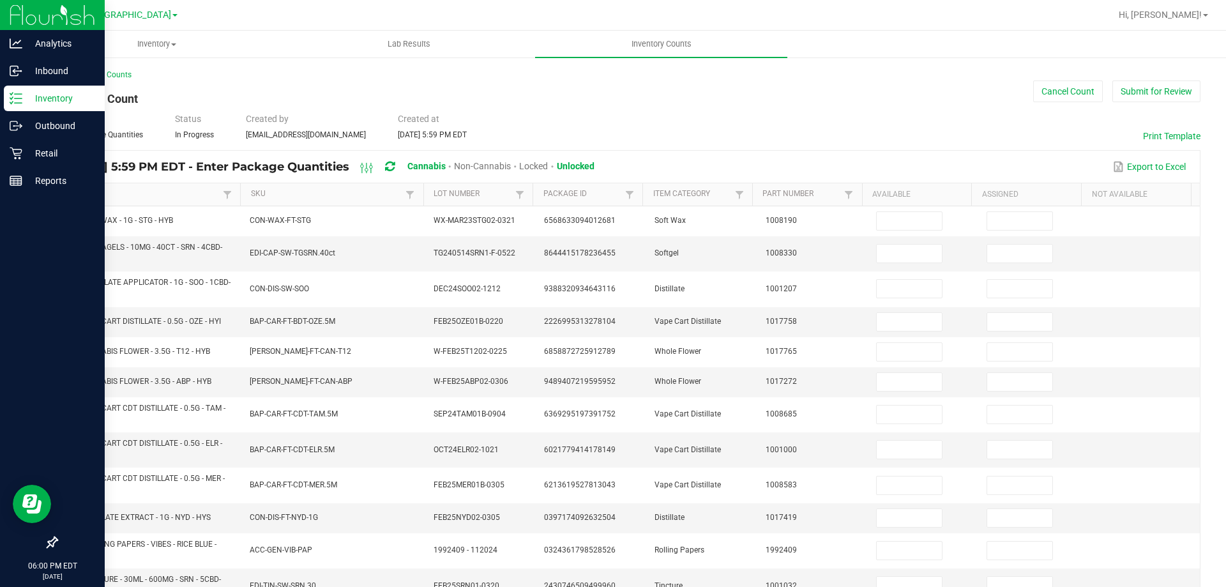
click at [127, 194] on link "Item" at bounding box center [144, 194] width 152 height 10
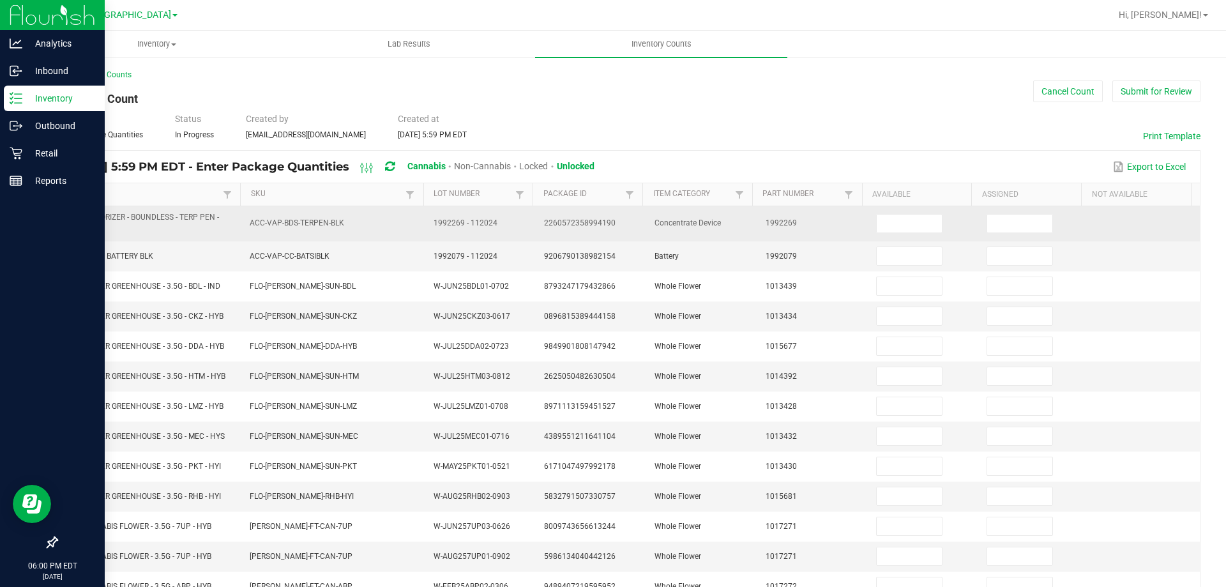
drag, startPoint x: 65, startPoint y: 216, endPoint x: 91, endPoint y: 230, distance: 29.7
click at [91, 230] on span "BDS - VAPORIZER - BOUNDLESS - TERP PEN - BLACK" at bounding box center [149, 223] width 169 height 24
copy span "BDS - VAPORIZER - BOUNDLESS - TERP PEN - BLACK"
click at [924, 227] on input at bounding box center [909, 224] width 65 height 18
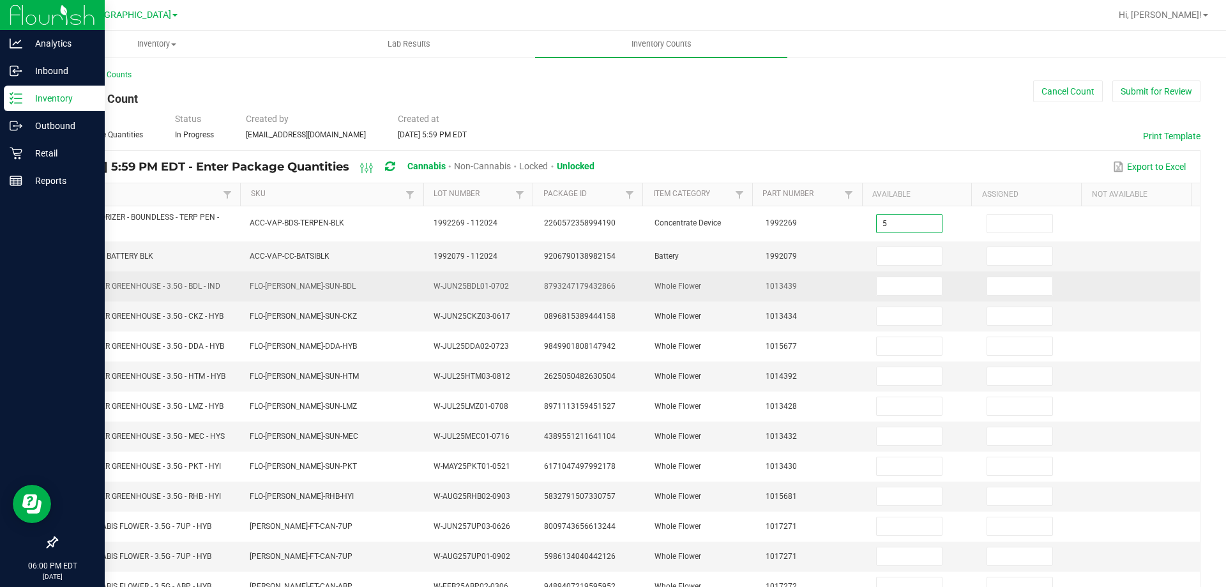
type input "5"
type input "0"
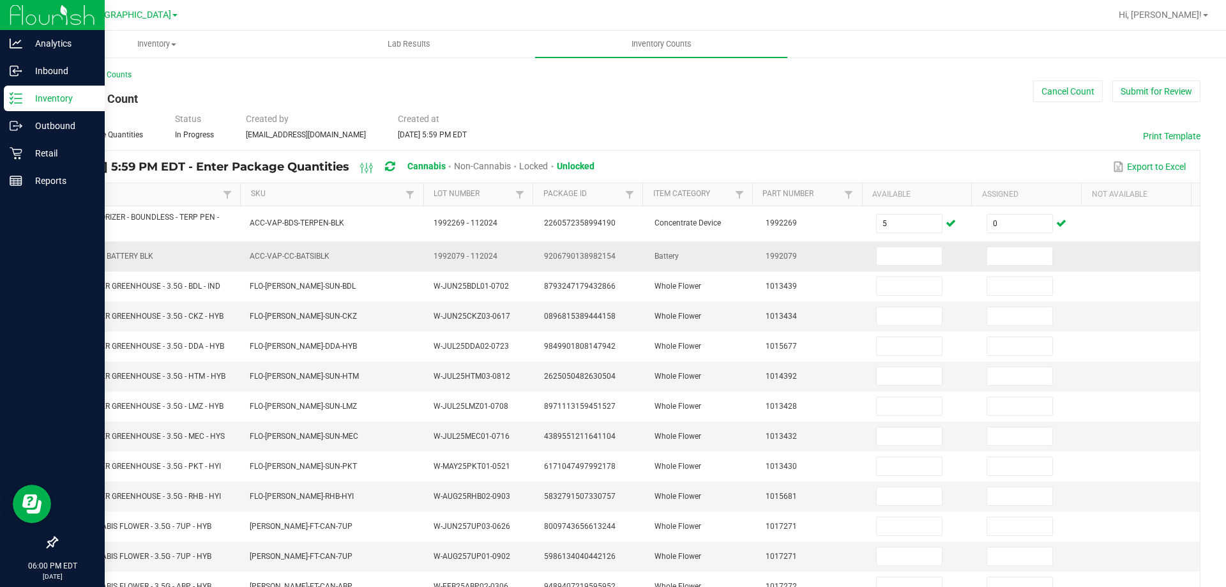
drag, startPoint x: 65, startPoint y: 253, endPoint x: 157, endPoint y: 253, distance: 92.0
click at [157, 253] on td "CCELL SILO BATTERY BLK" at bounding box center [149, 256] width 185 height 30
copy span "CCELL SILO BATTERY BLK"
click at [900, 262] on input at bounding box center [909, 256] width 65 height 18
type input "1"
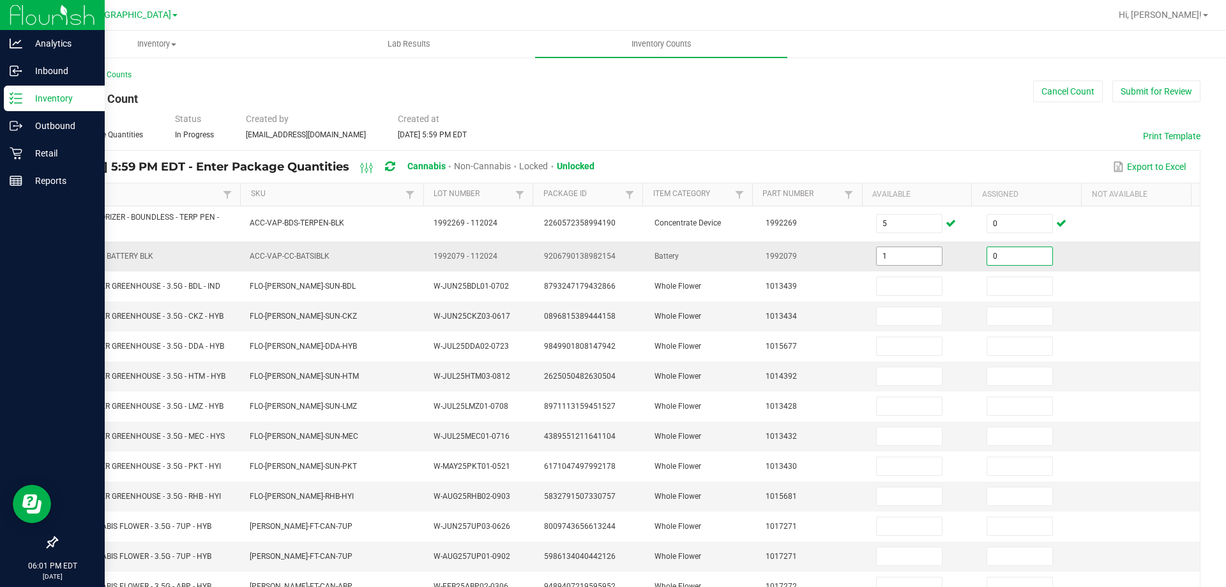
type input "0"
type input "8"
type input "0"
type input "10"
type input "0"
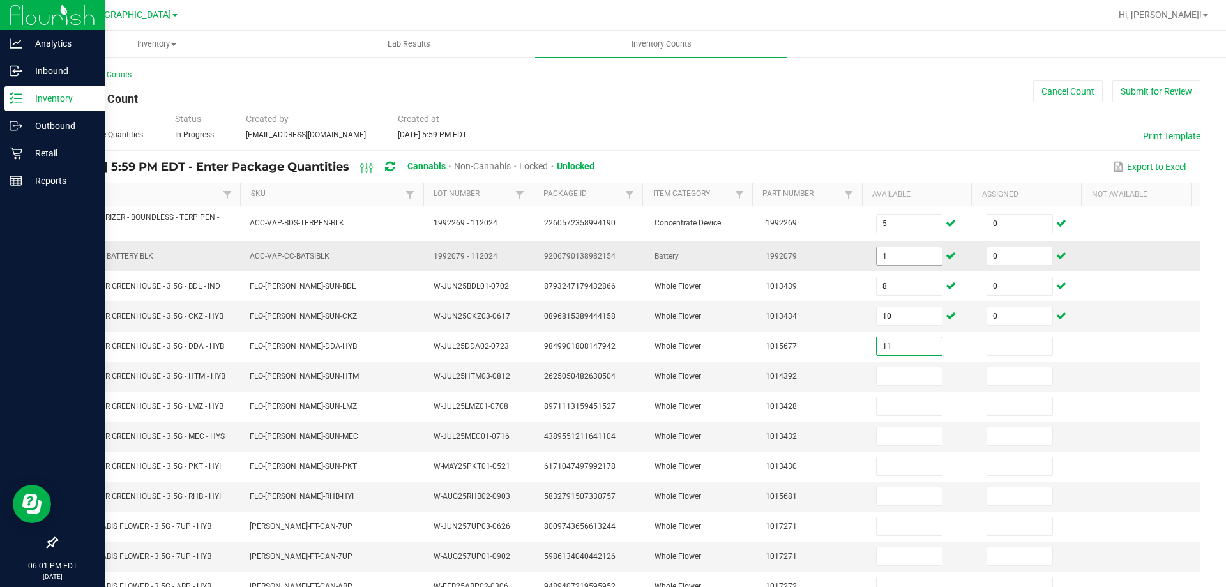
type input "11"
type input "0"
type input "4"
type input "0"
type input "7"
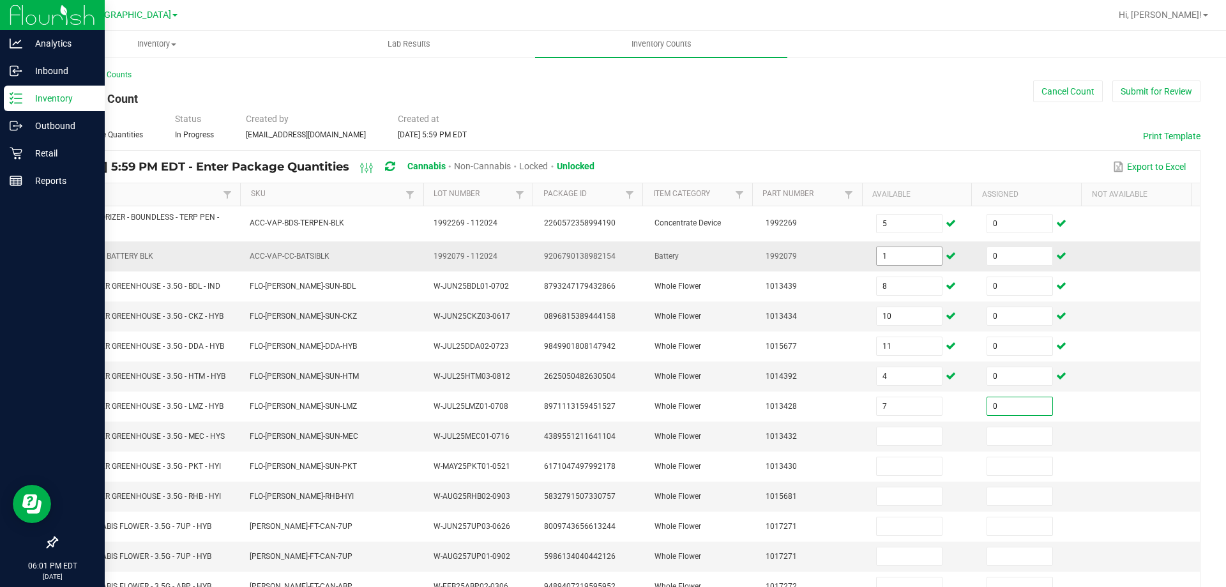
type input "0"
type input "9"
type input "0"
type input "13"
type input "0"
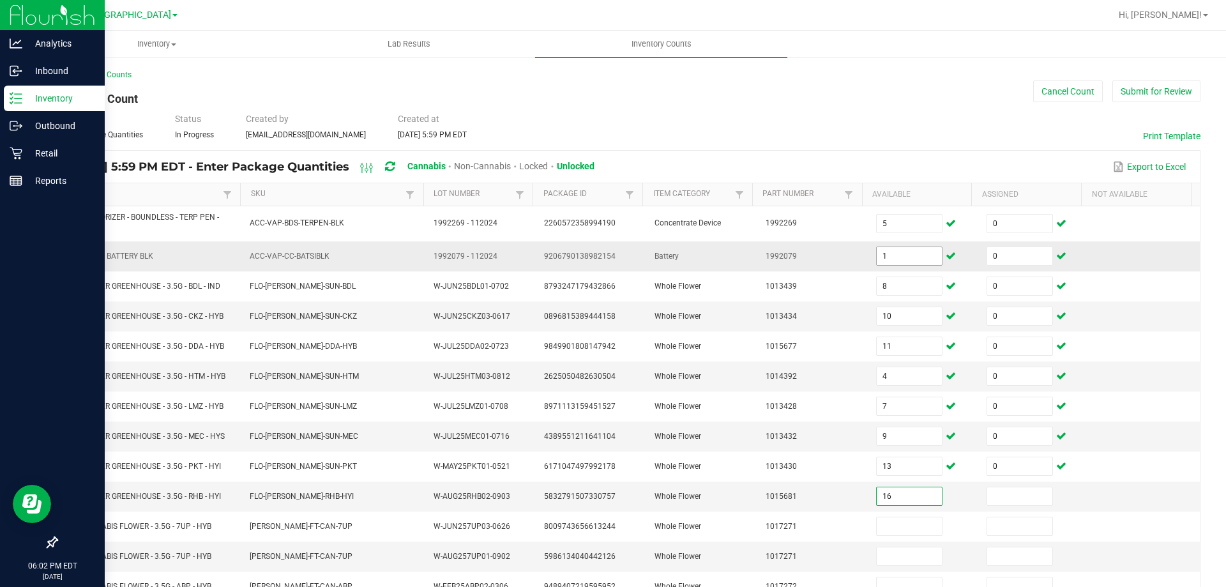
type input "16"
type input "0"
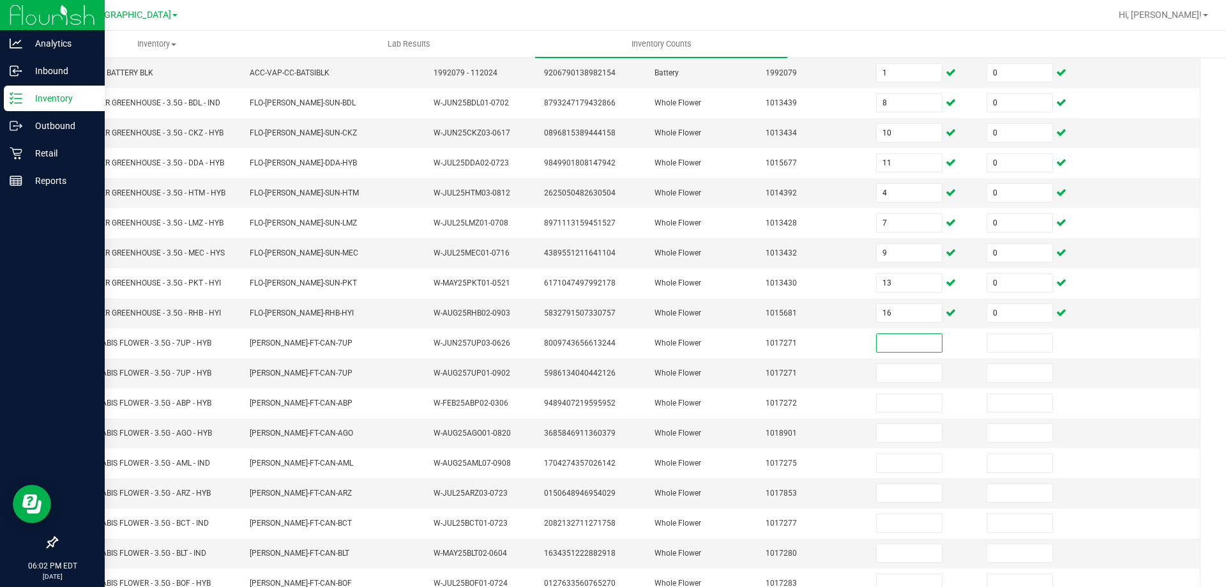
scroll to position [194, 0]
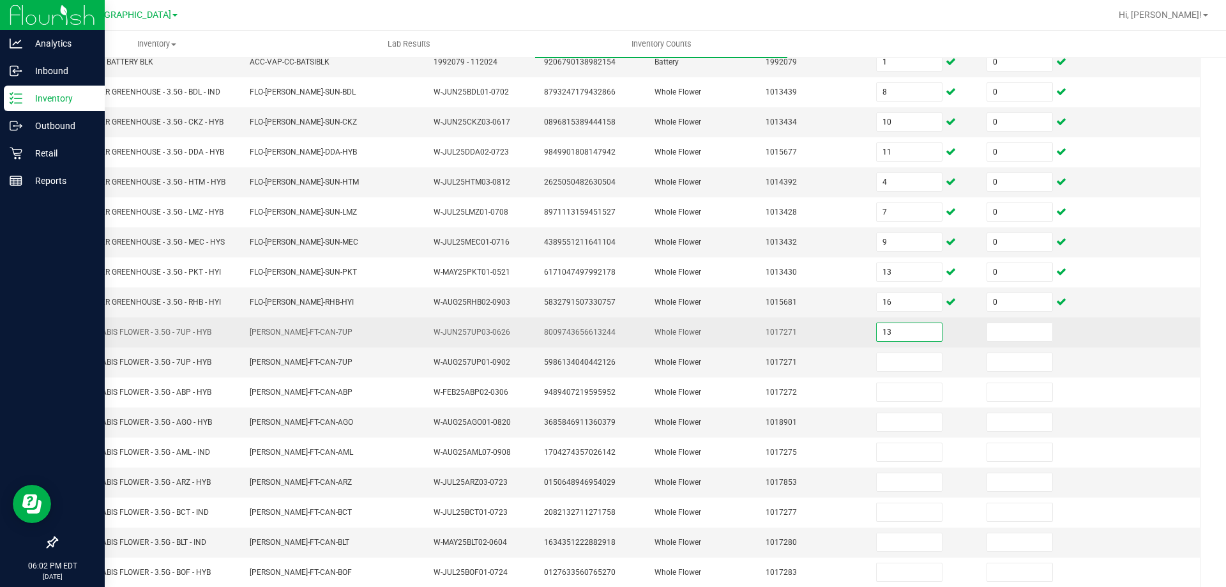
type input "13"
type input "0"
type input "8"
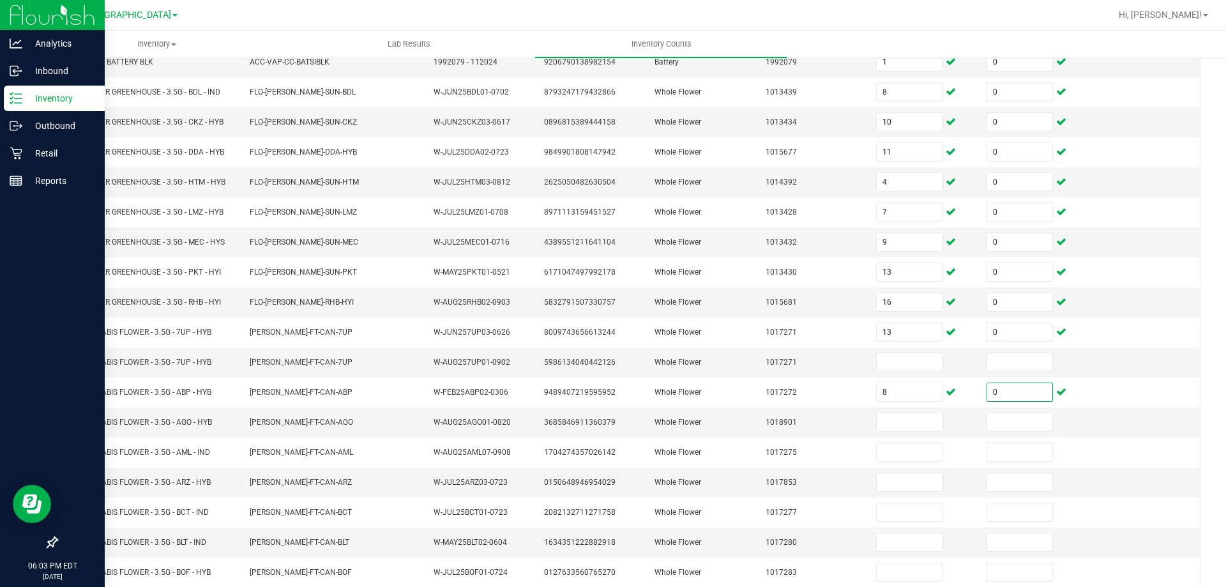
type input "0"
click at [902, 427] on input at bounding box center [909, 422] width 65 height 18
type input "12"
type input "0"
type input "8"
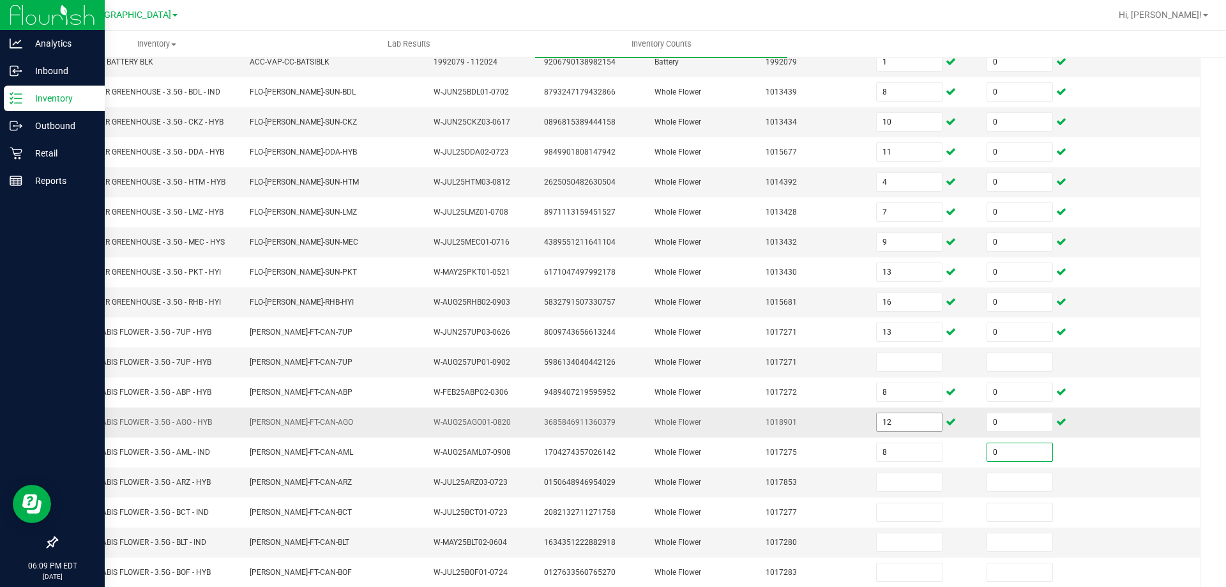
type input "0"
click at [910, 487] on input at bounding box center [909, 482] width 65 height 18
type input "3"
type input "0"
click at [914, 547] on input "14" at bounding box center [909, 542] width 65 height 18
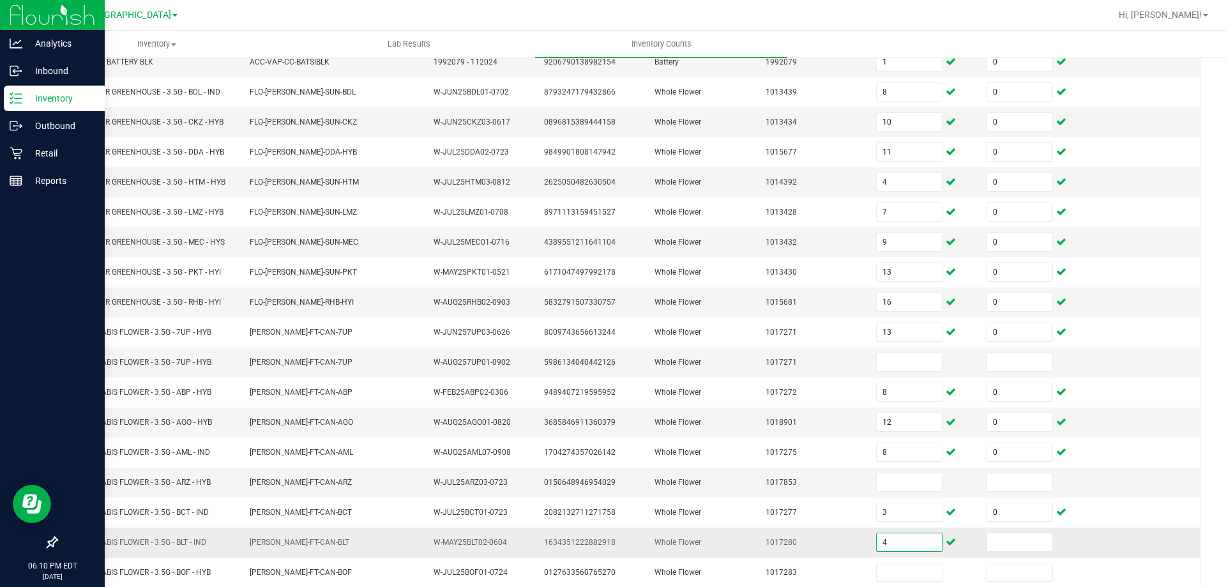
type input "4"
type input "0"
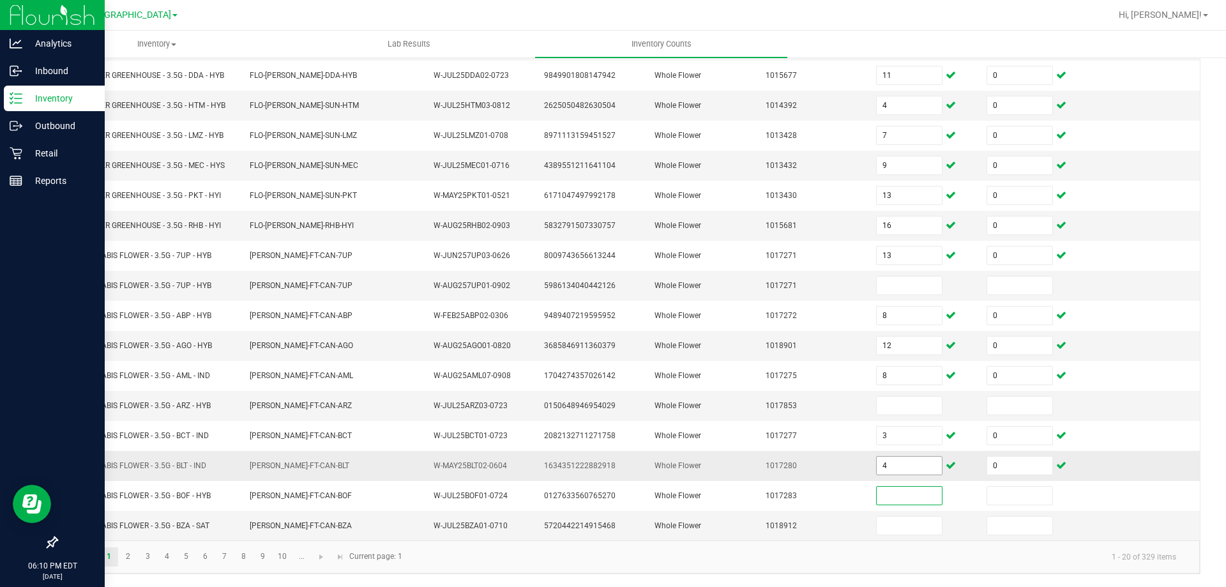
scroll to position [270, 0]
click at [130, 564] on link "2" at bounding box center [128, 557] width 19 height 19
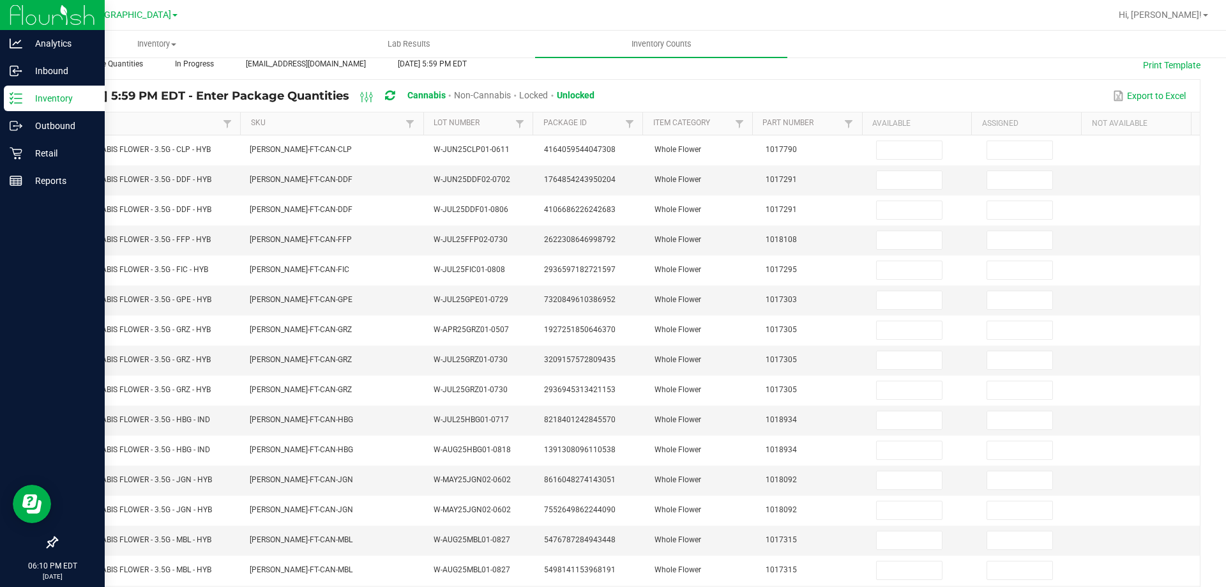
scroll to position [0, 0]
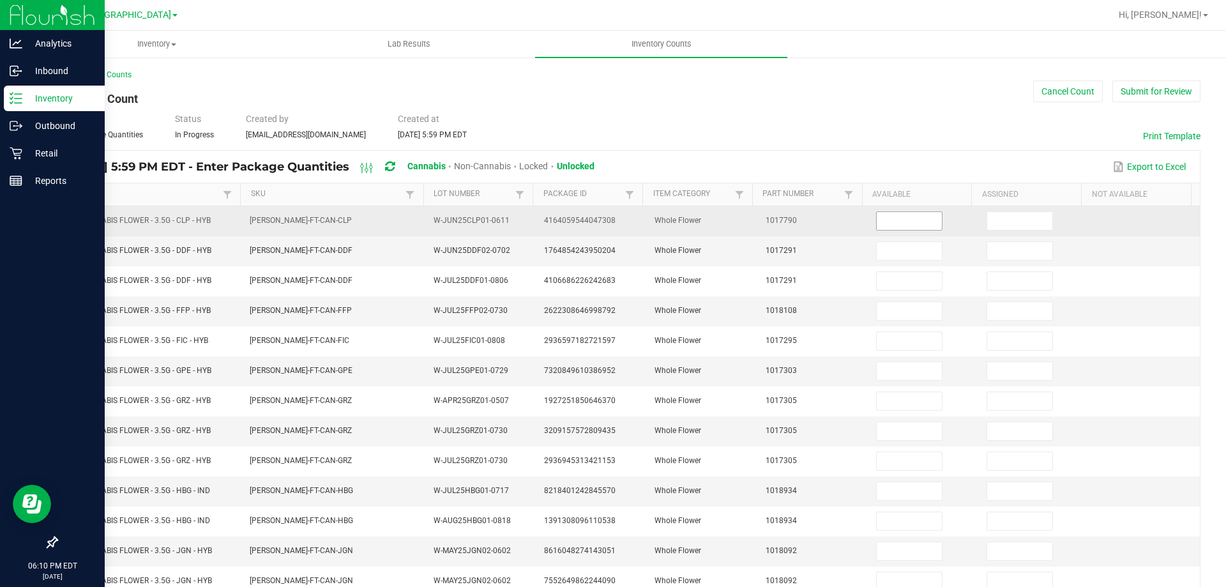
click at [884, 217] on input at bounding box center [909, 221] width 65 height 18
type input "0"
type input "1"
type input "3"
type input "0"
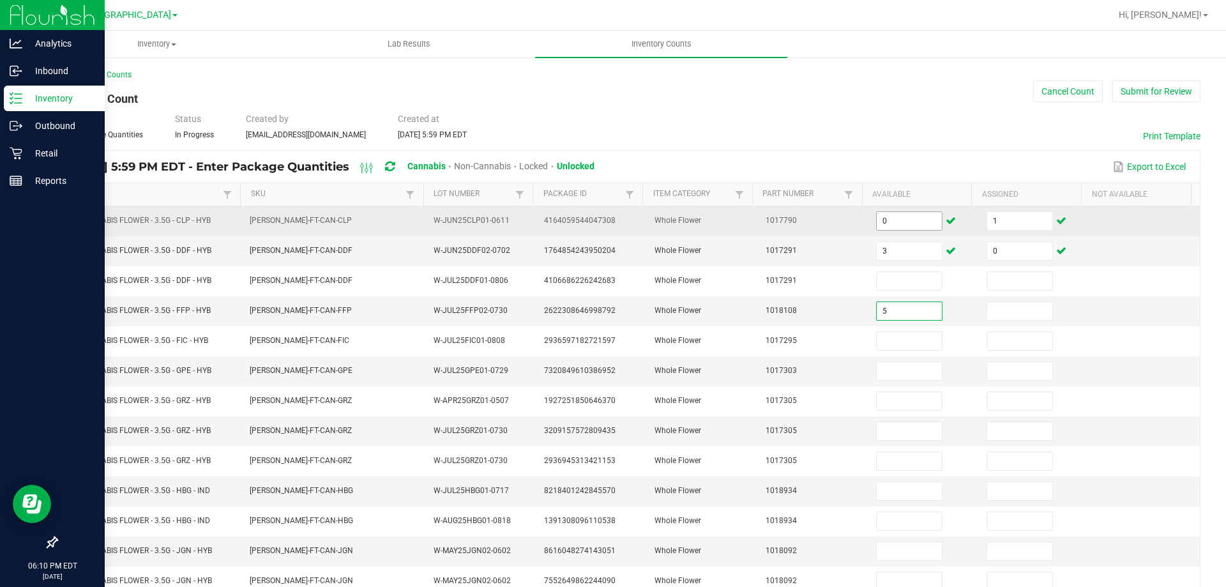
type input "5"
type input "0"
type input "4"
type input "0"
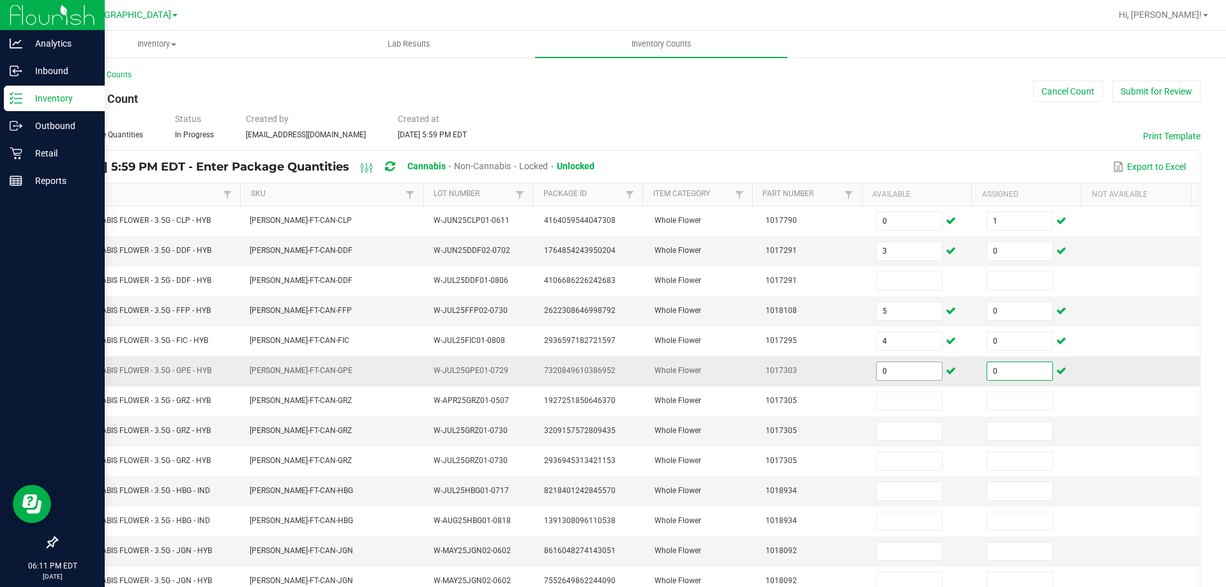
type input "0"
click at [879, 374] on input "0" at bounding box center [909, 371] width 65 height 18
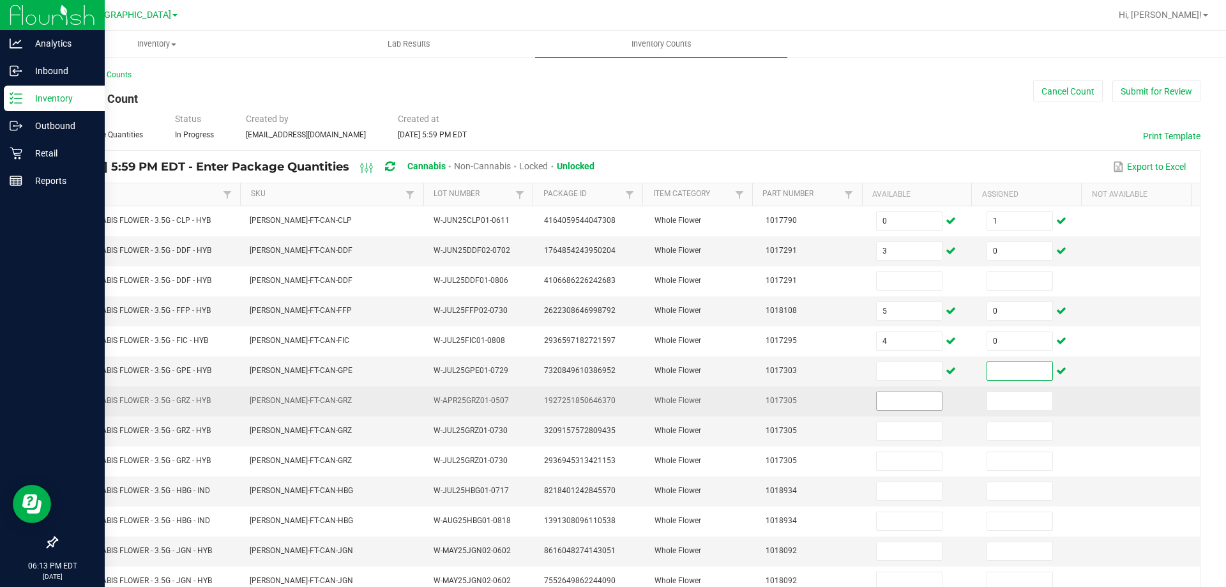
click at [882, 404] on input at bounding box center [909, 401] width 65 height 18
type input "20"
type input "0"
type input "4"
type input "0"
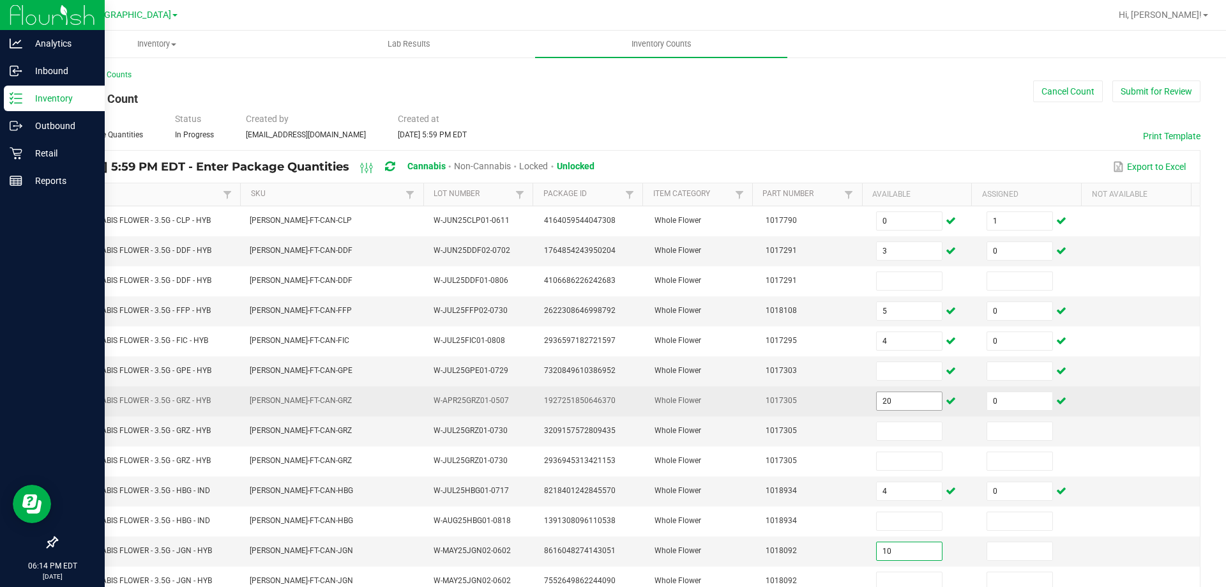
type input "10"
type input "0"
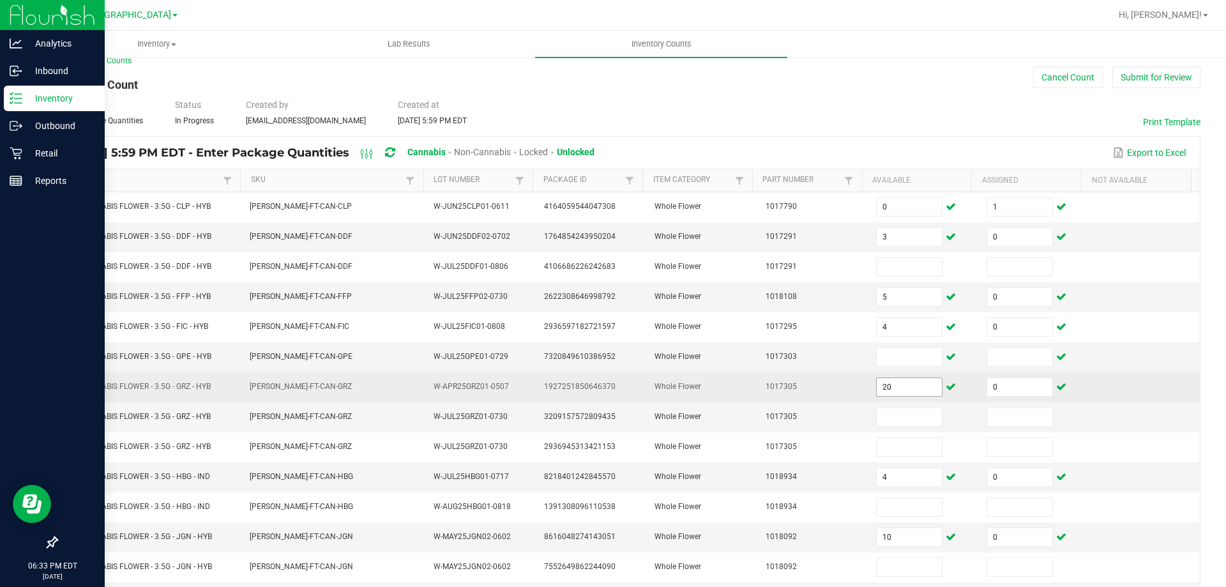
scroll to position [11, 0]
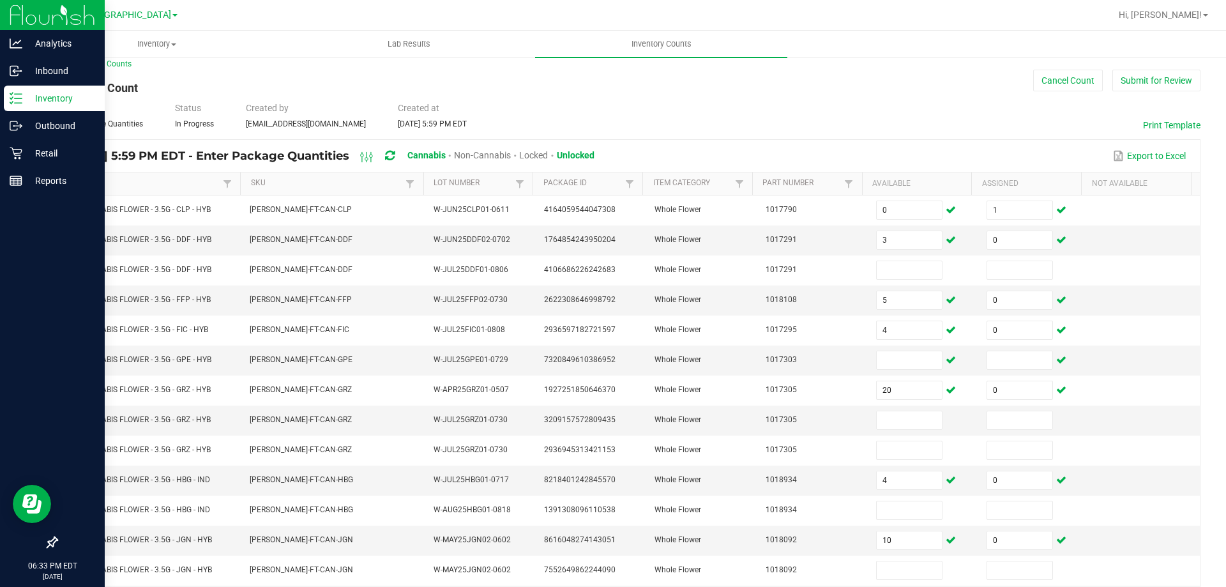
click at [395, 158] on icon at bounding box center [390, 155] width 10 height 11
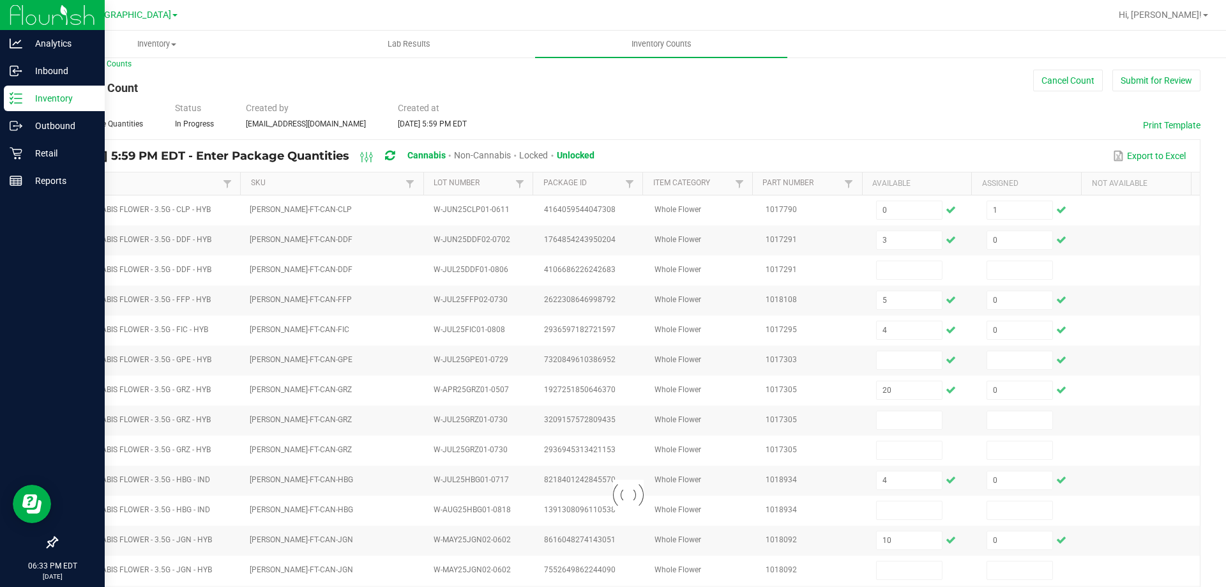
type input "0"
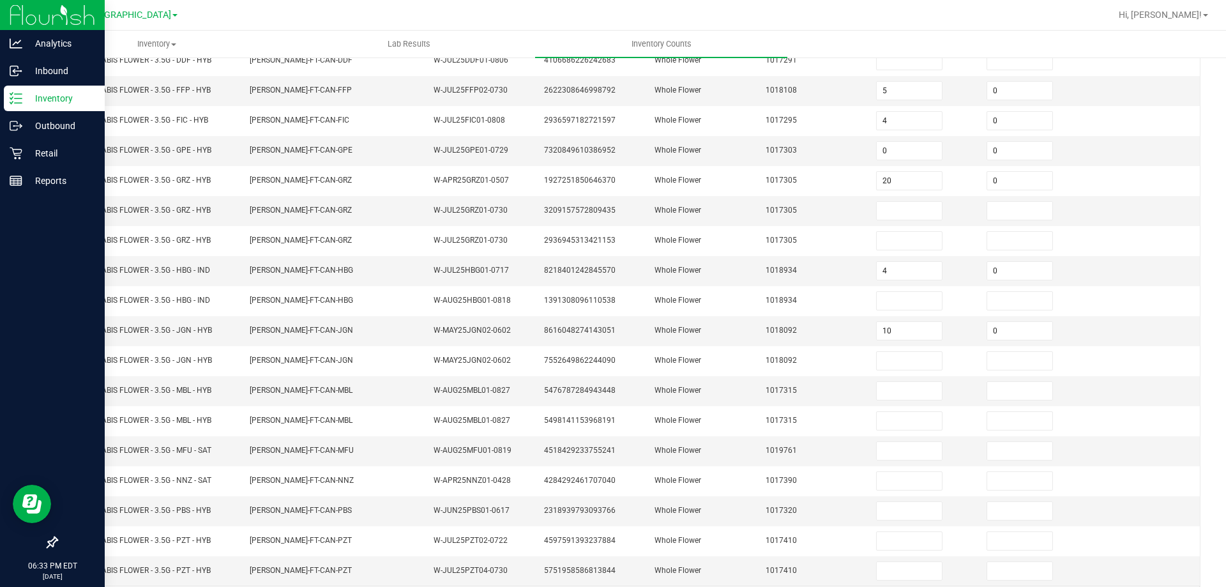
scroll to position [226, 0]
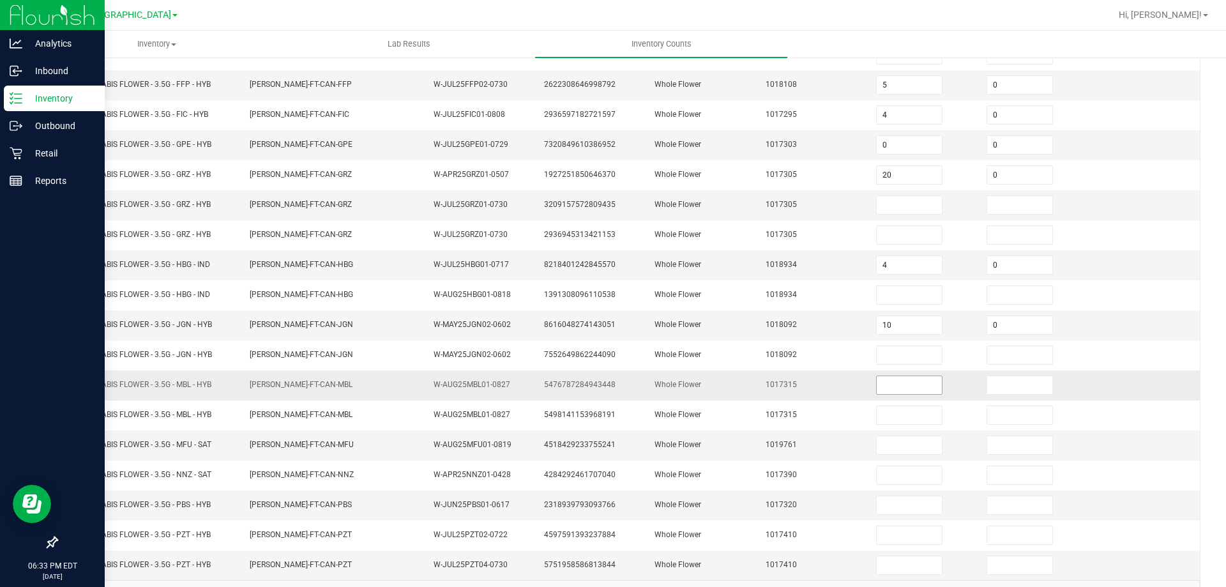
click at [881, 386] on input at bounding box center [909, 385] width 65 height 18
type input "6"
type input "0"
type input "11"
type input "0"
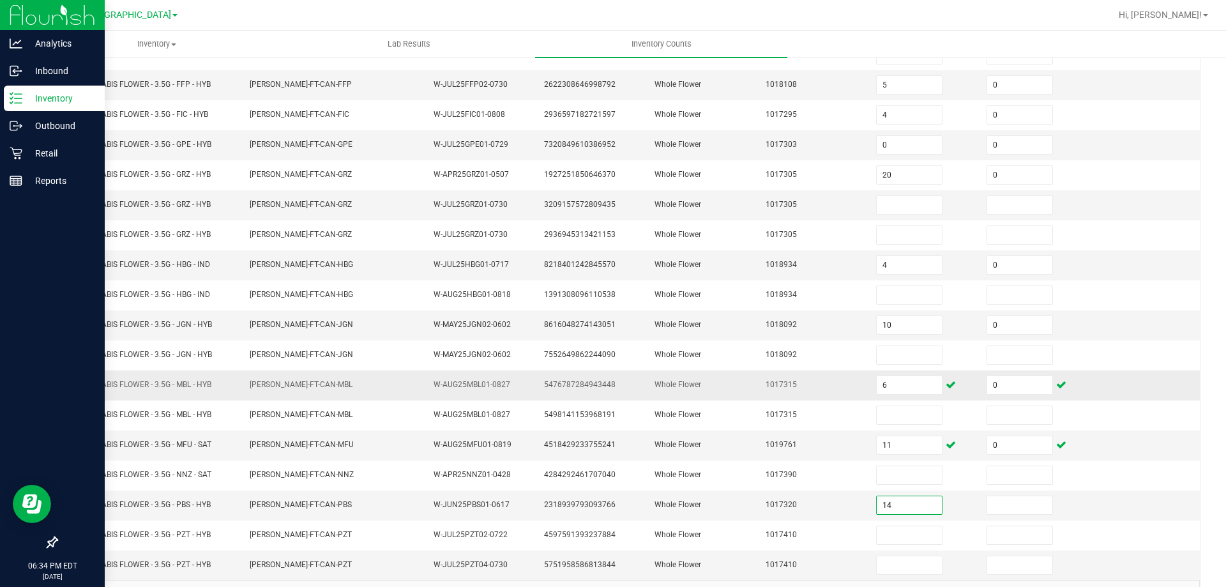
type input "14"
type input "0"
type input "15"
type input "0"
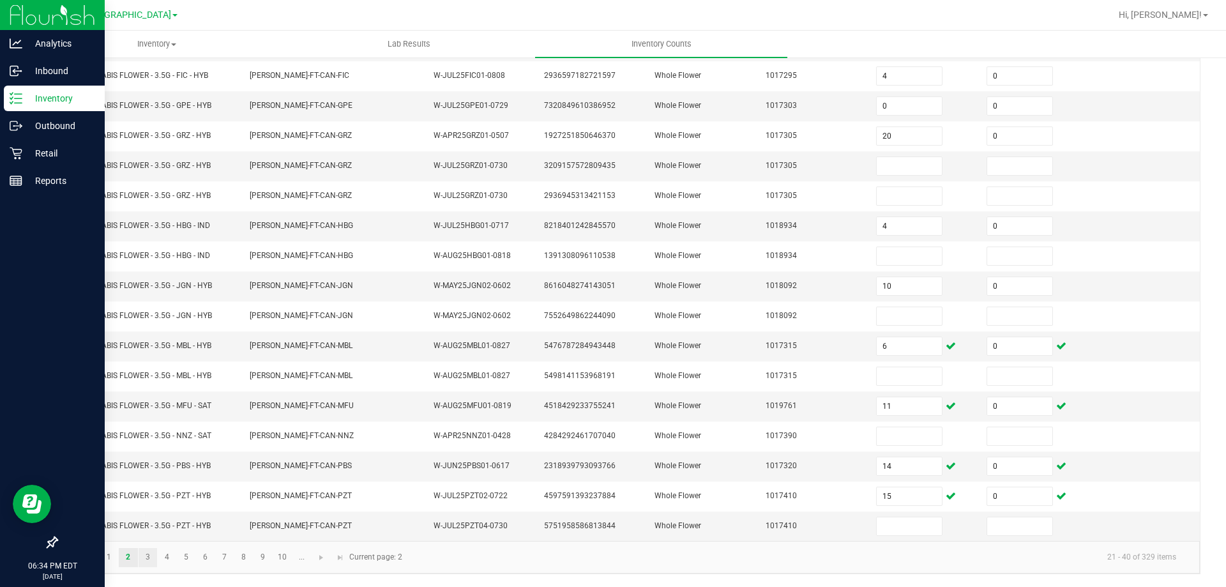
click at [151, 561] on link "3" at bounding box center [148, 557] width 19 height 19
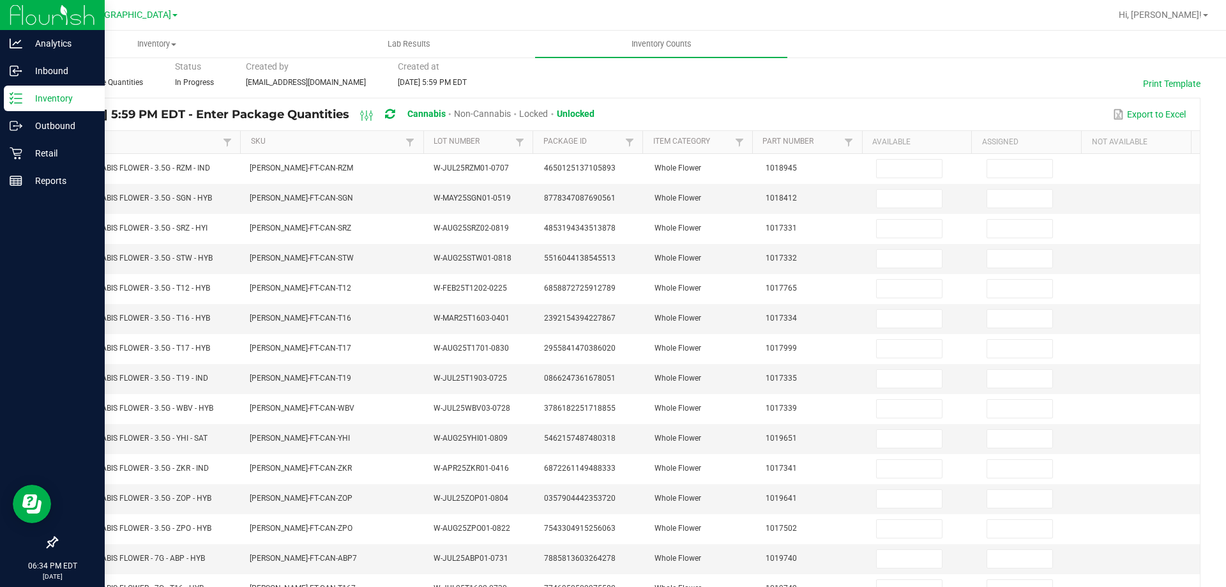
scroll to position [0, 0]
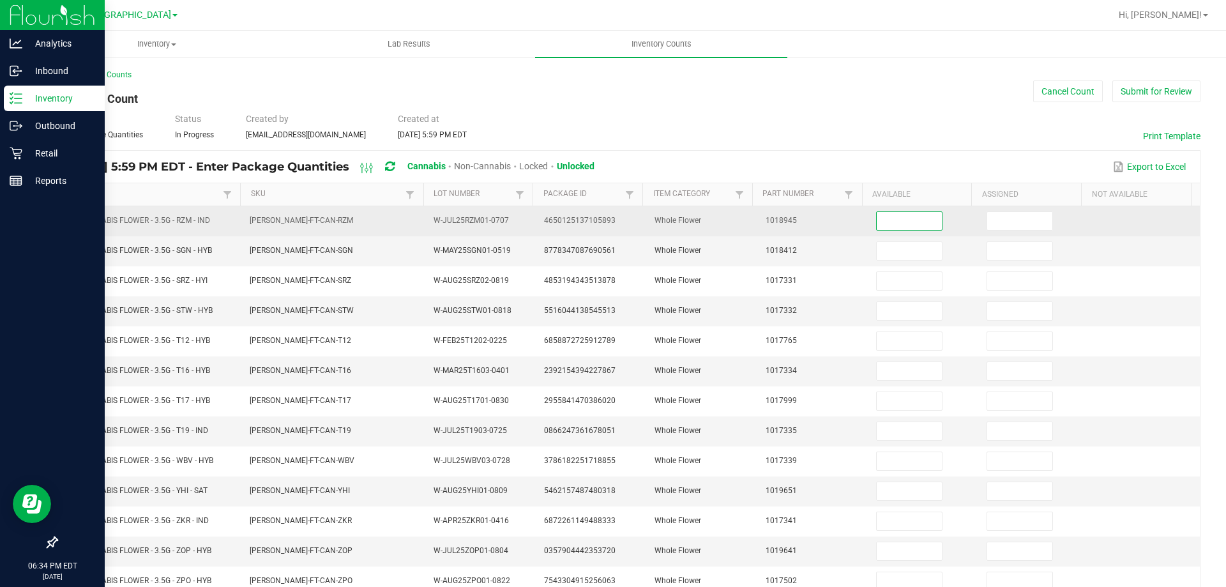
click at [905, 212] on input at bounding box center [909, 221] width 65 height 18
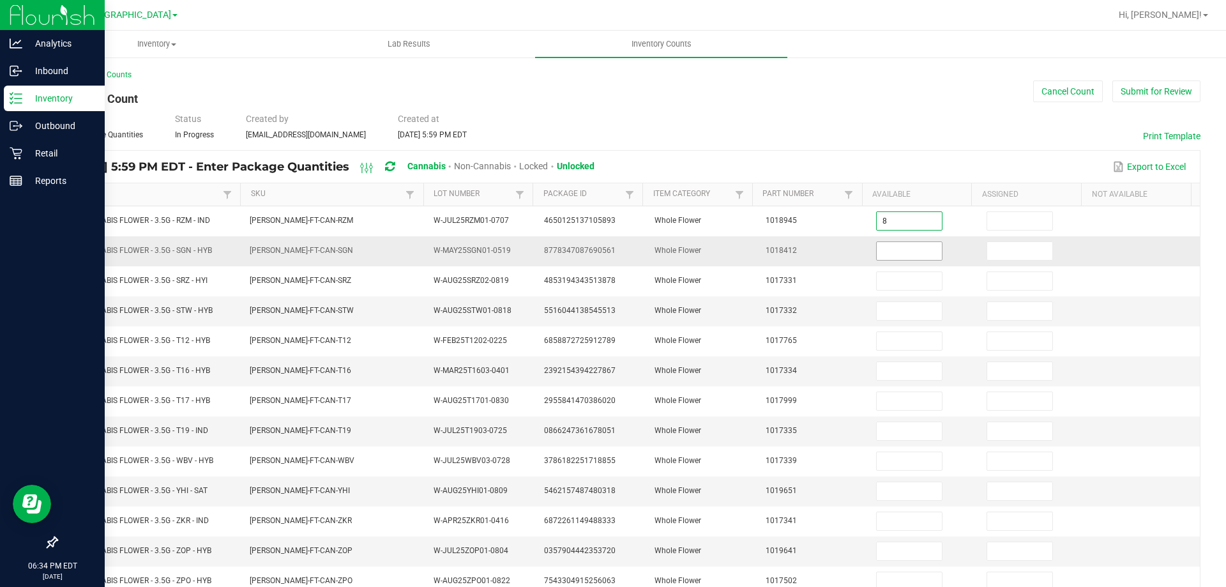
type input "8"
type input "0"
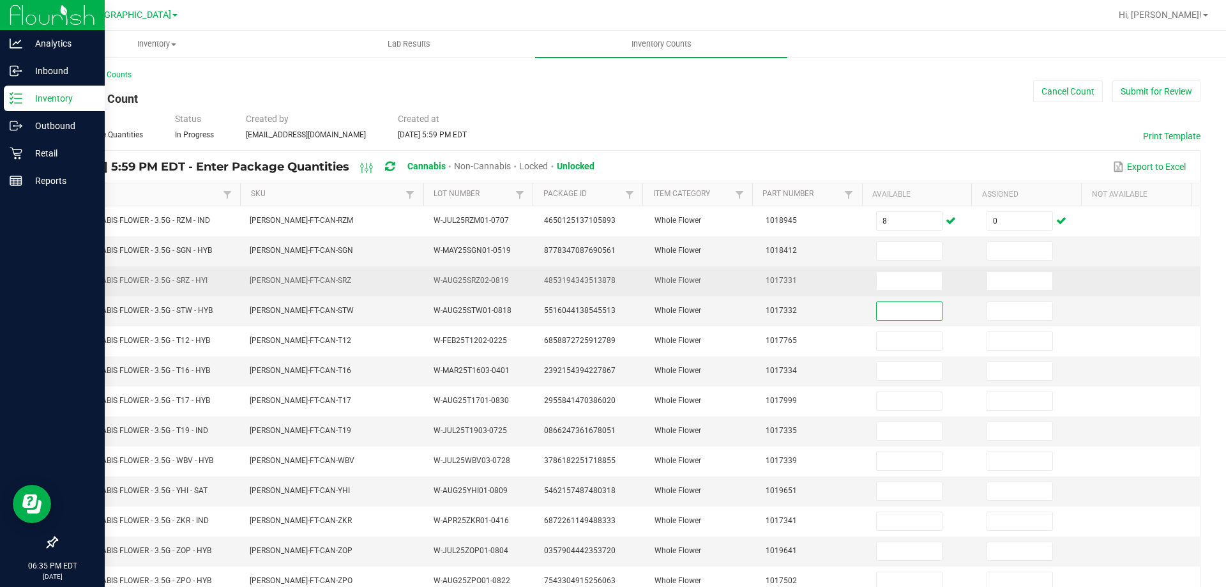
click at [899, 291] on td at bounding box center [923, 281] width 110 height 30
click at [900, 287] on input at bounding box center [909, 281] width 65 height 18
type input "11"
type input "0"
type input "15"
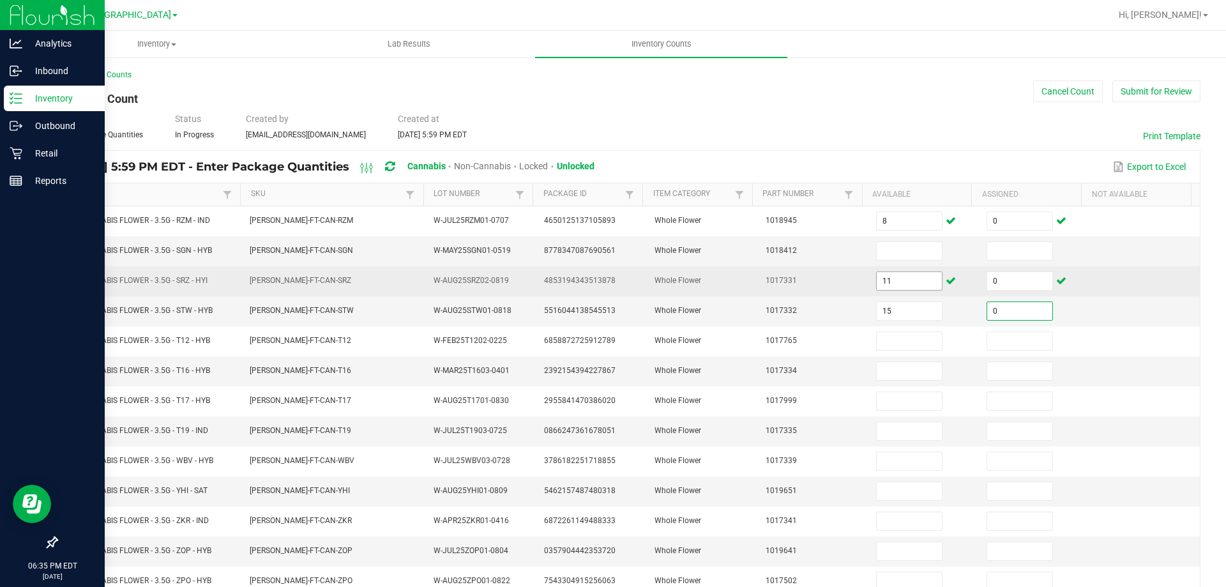
type input "0"
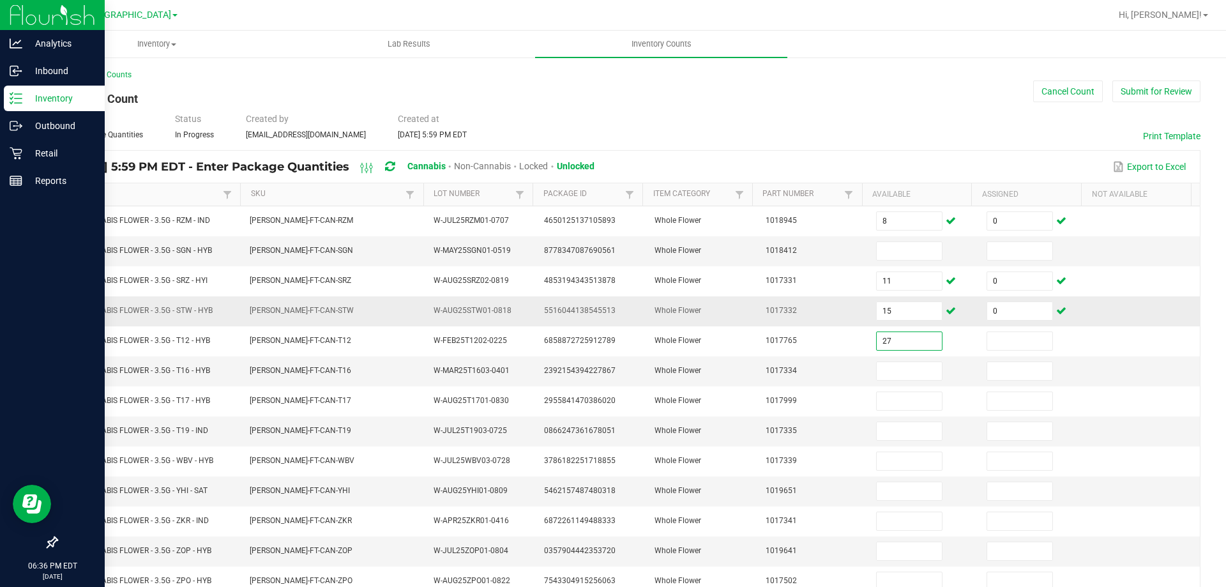
type input "27"
type input "0"
type input "6"
type input "0"
type input "3"
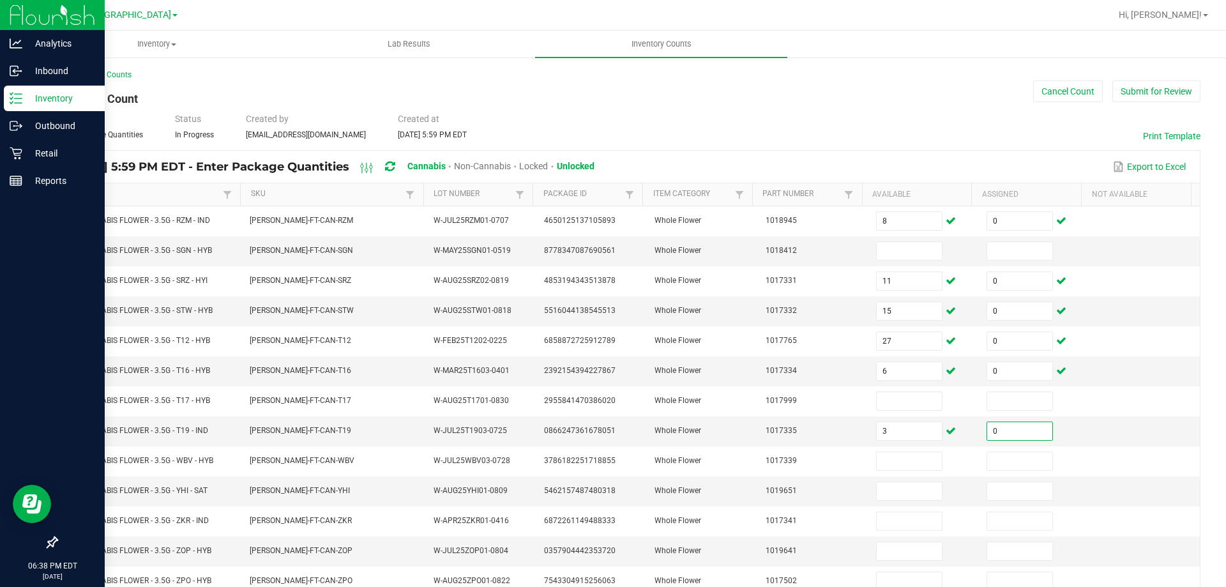
type input "0"
type input "10"
type input "0"
click at [897, 491] on input "0" at bounding box center [909, 491] width 65 height 18
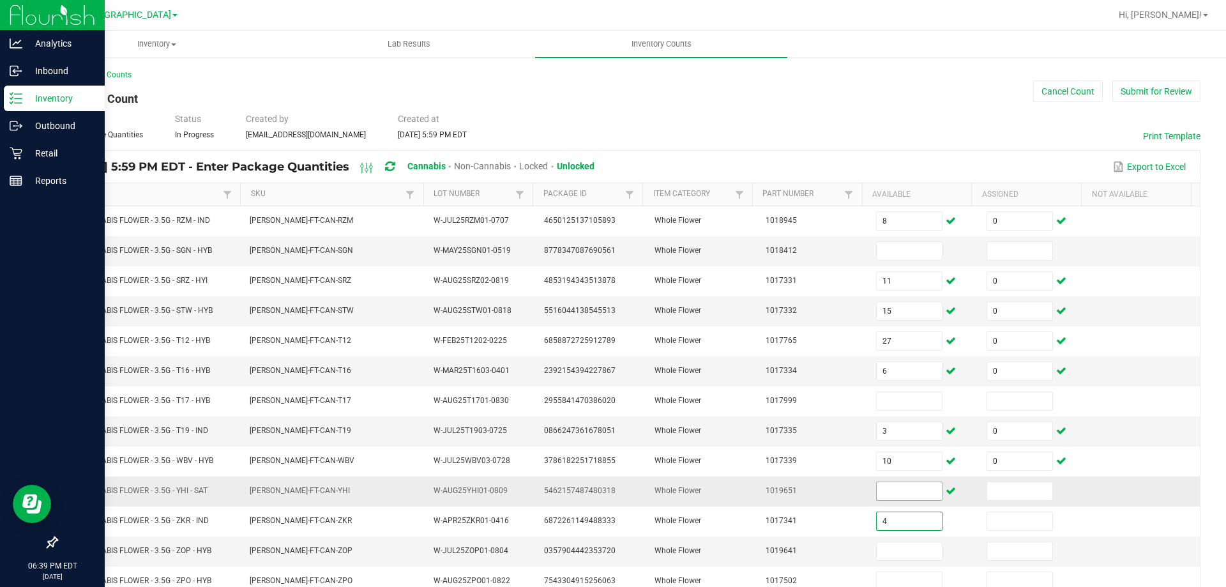
type input "4"
type input "0"
type input "7"
type input "0"
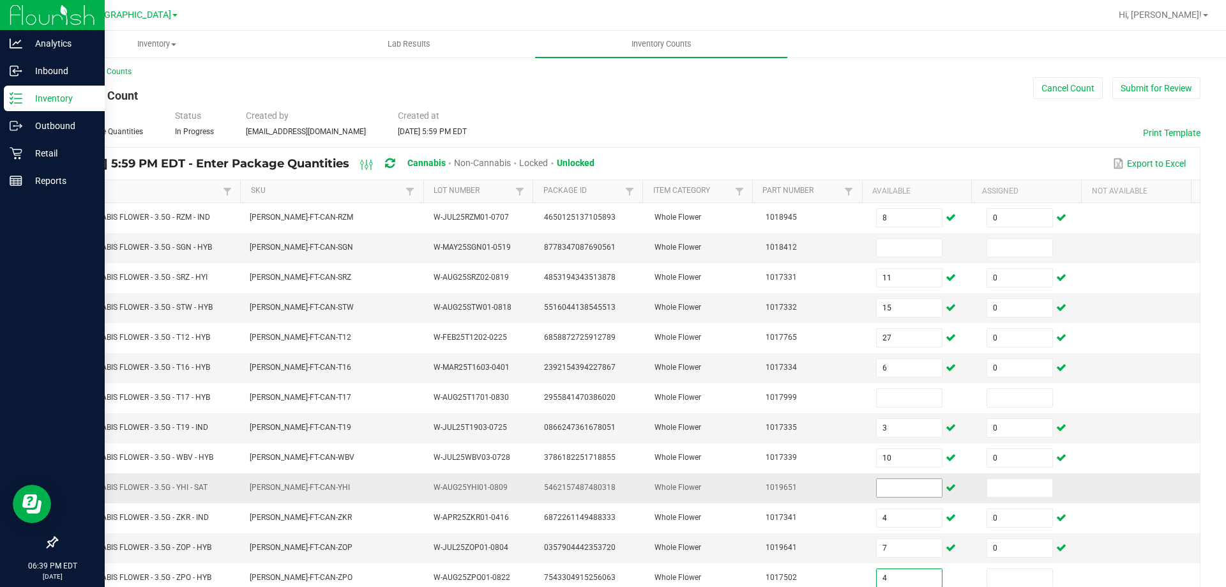
type input "4"
type input "0"
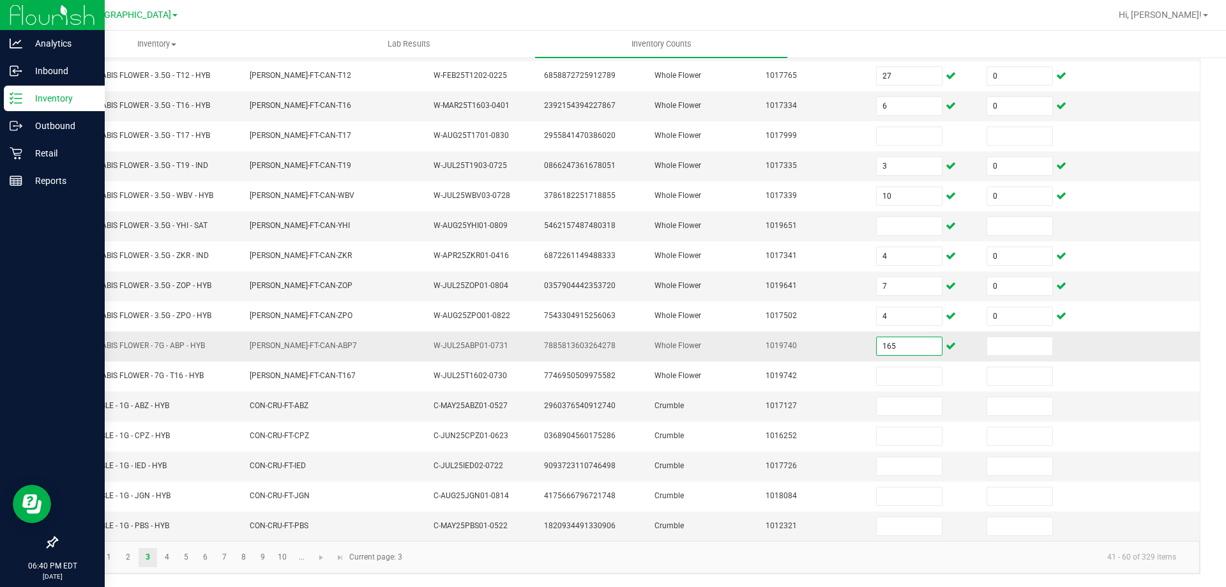
click at [900, 350] on input "165" at bounding box center [909, 346] width 65 height 18
type input "16"
type input "0"
type input "10"
type input "0"
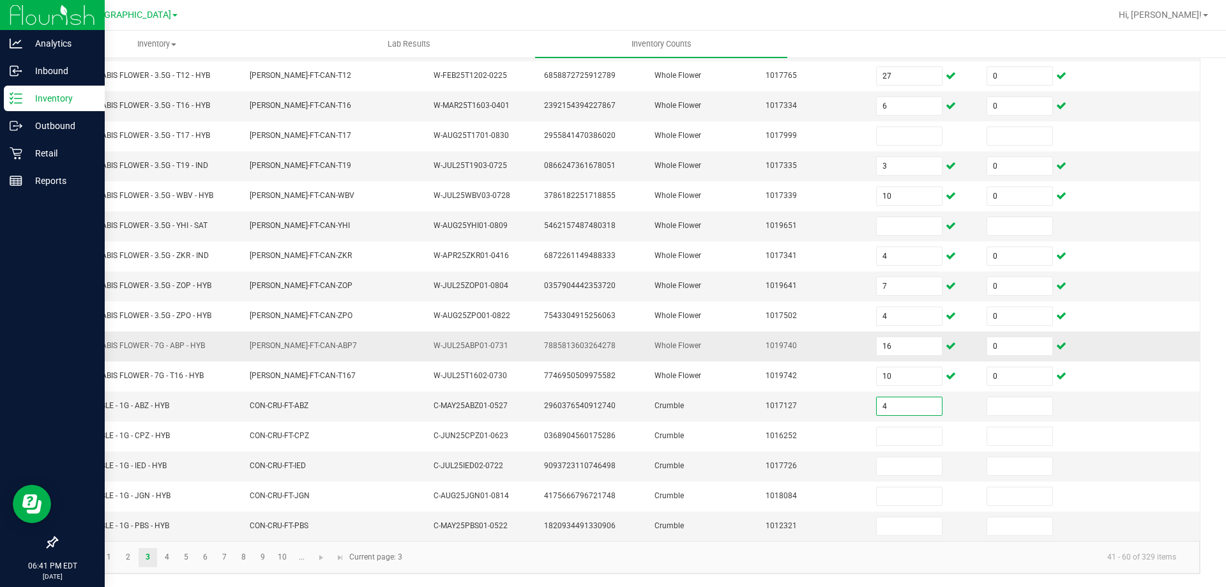
type input "4"
type input "0"
type input "3"
type input "0"
type input "4"
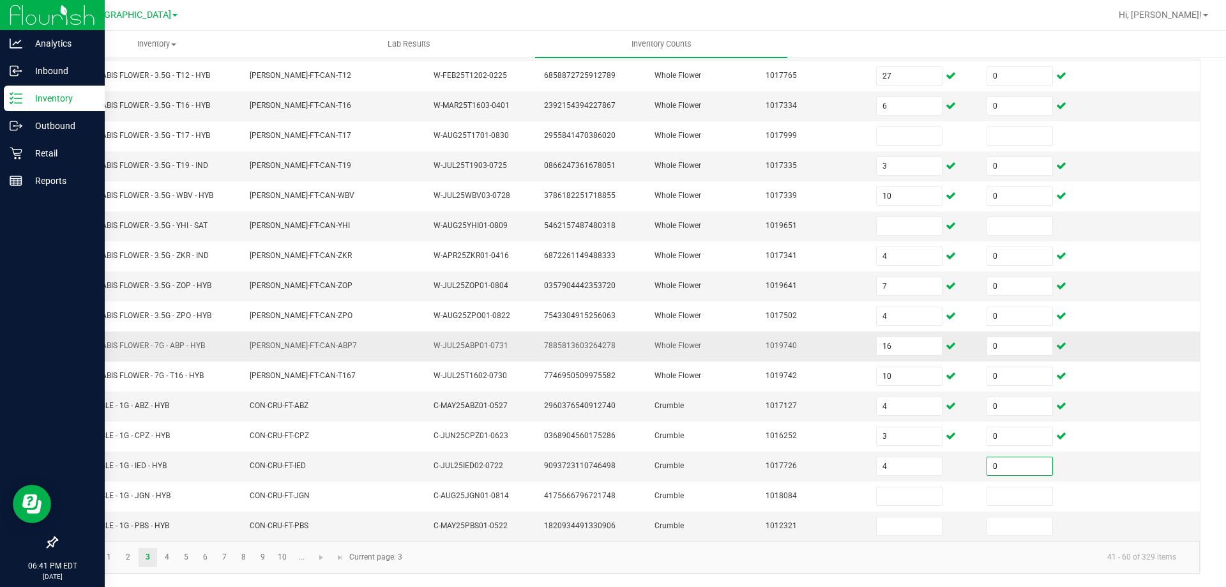
type input "0"
type input "1"
type input "0"
type input "1"
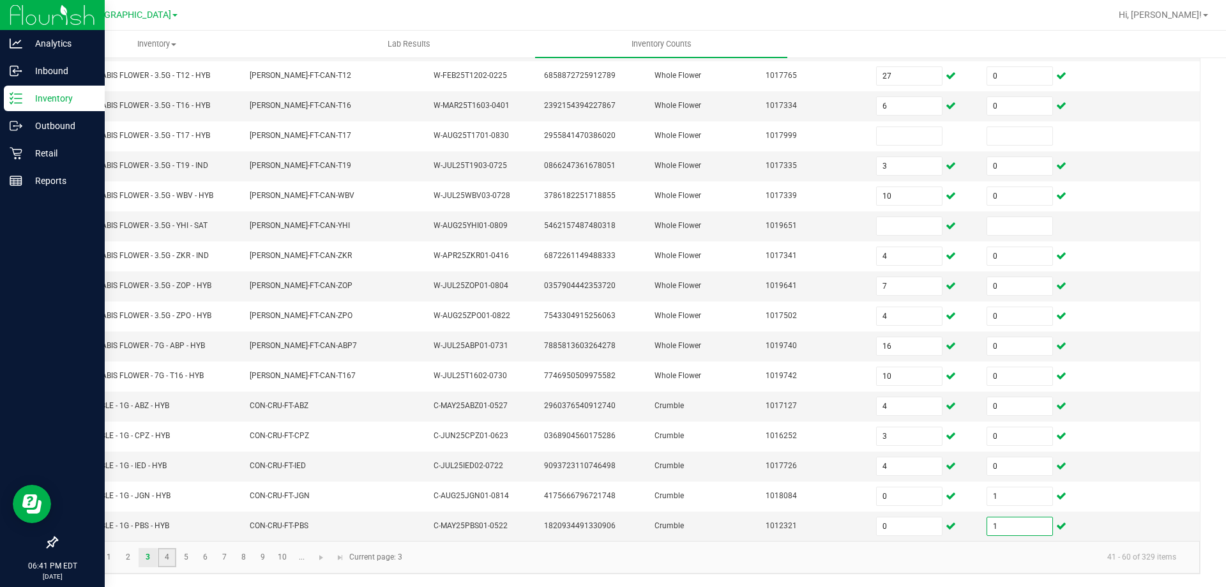
click at [172, 558] on link "4" at bounding box center [167, 557] width 19 height 19
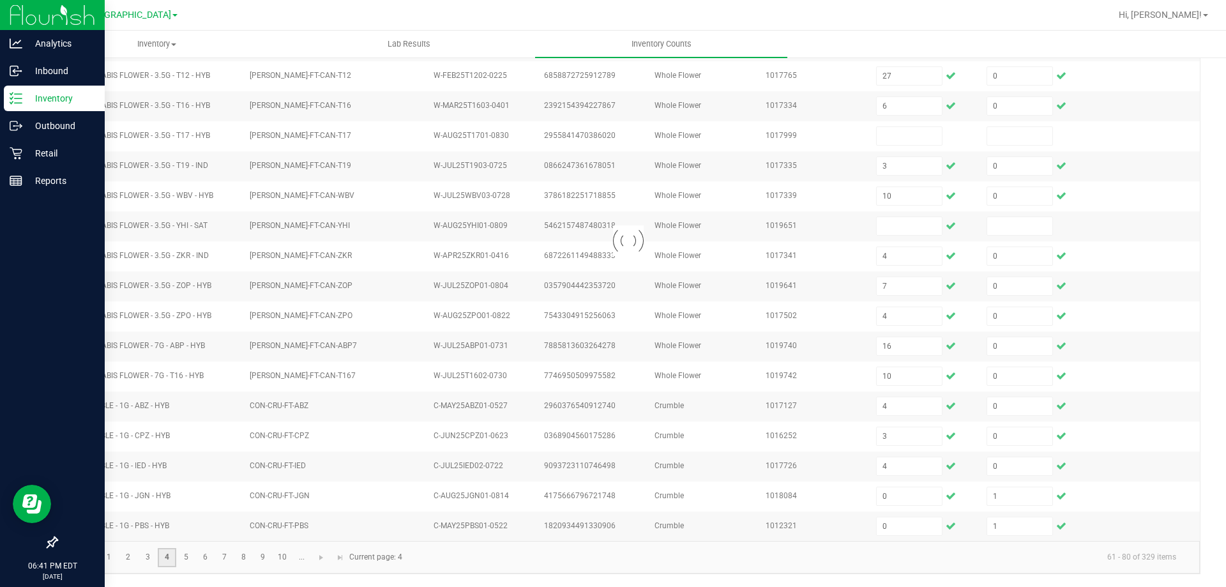
type input "1"
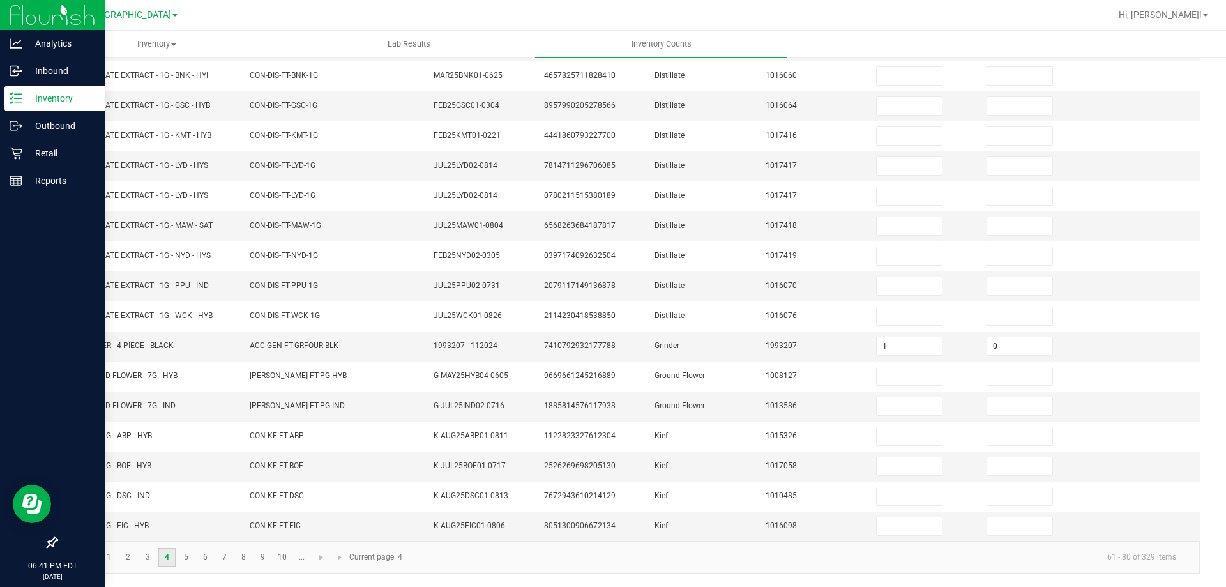
scroll to position [0, 0]
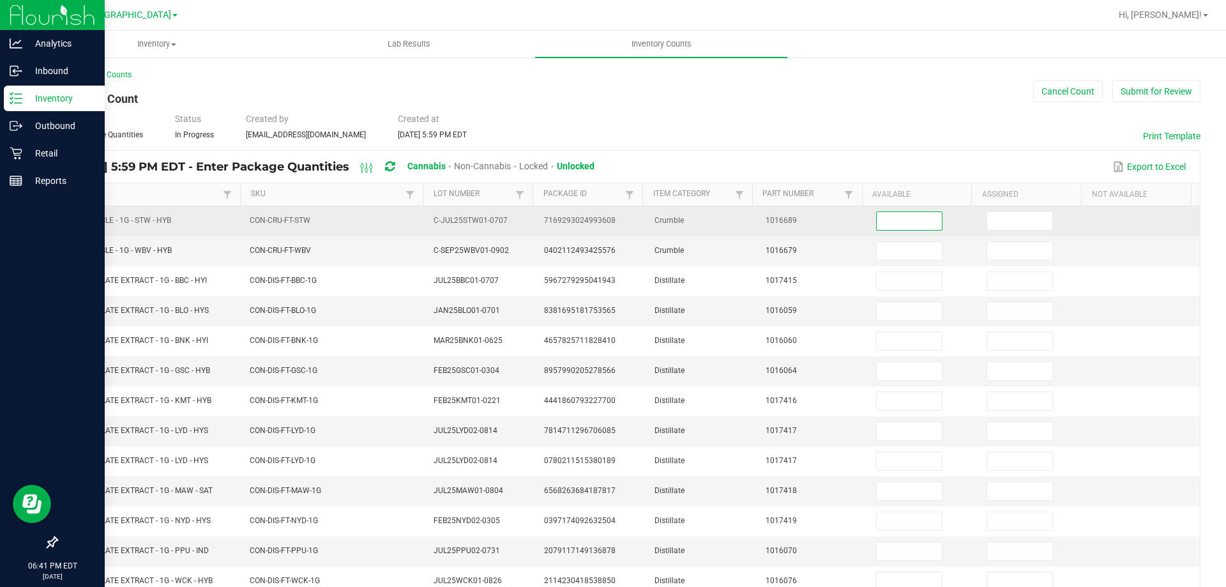
click at [918, 218] on input at bounding box center [909, 221] width 65 height 18
type input "2"
type input "0"
type input "7"
type input "0"
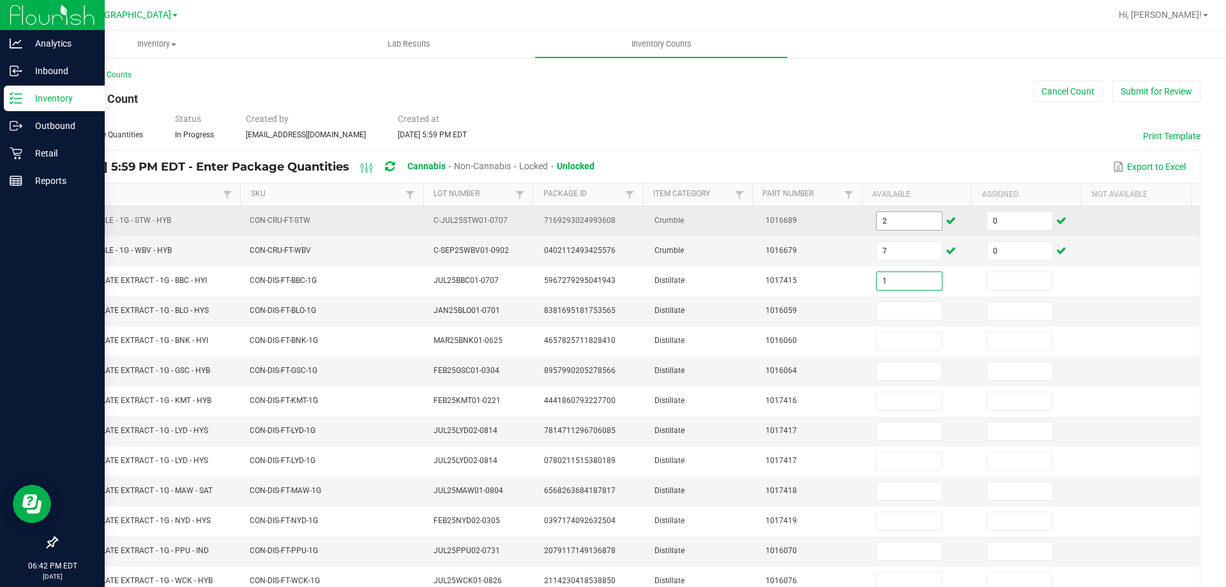
type input "1"
type input "0"
type input "10"
type input "0"
type input "9"
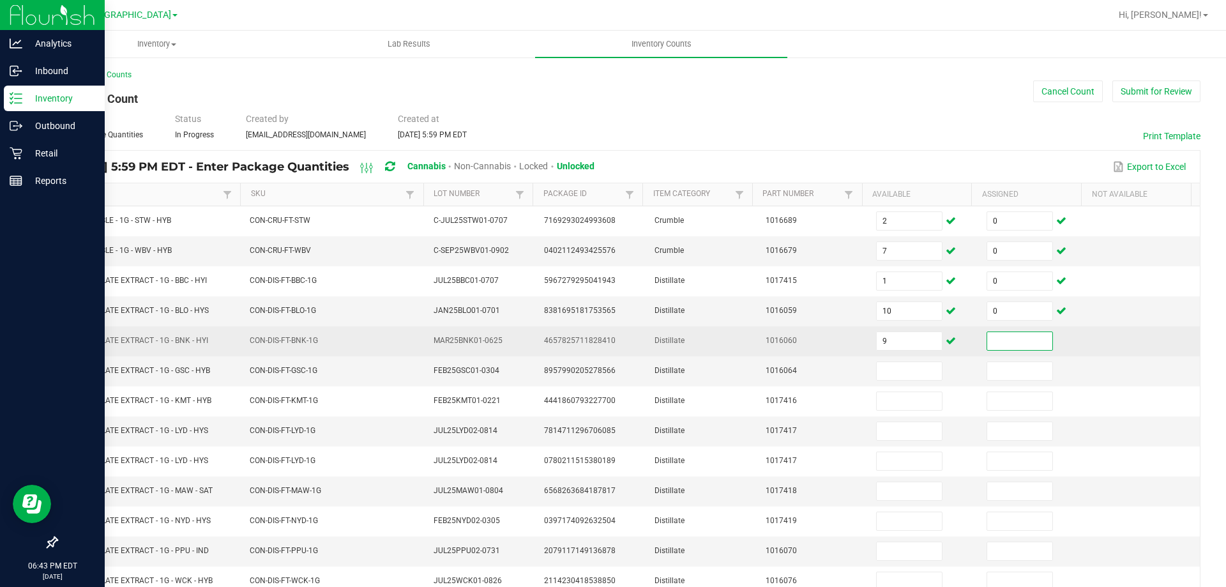
click at [1025, 344] on input at bounding box center [1019, 341] width 65 height 18
type input "0"
type input "1"
type input "0"
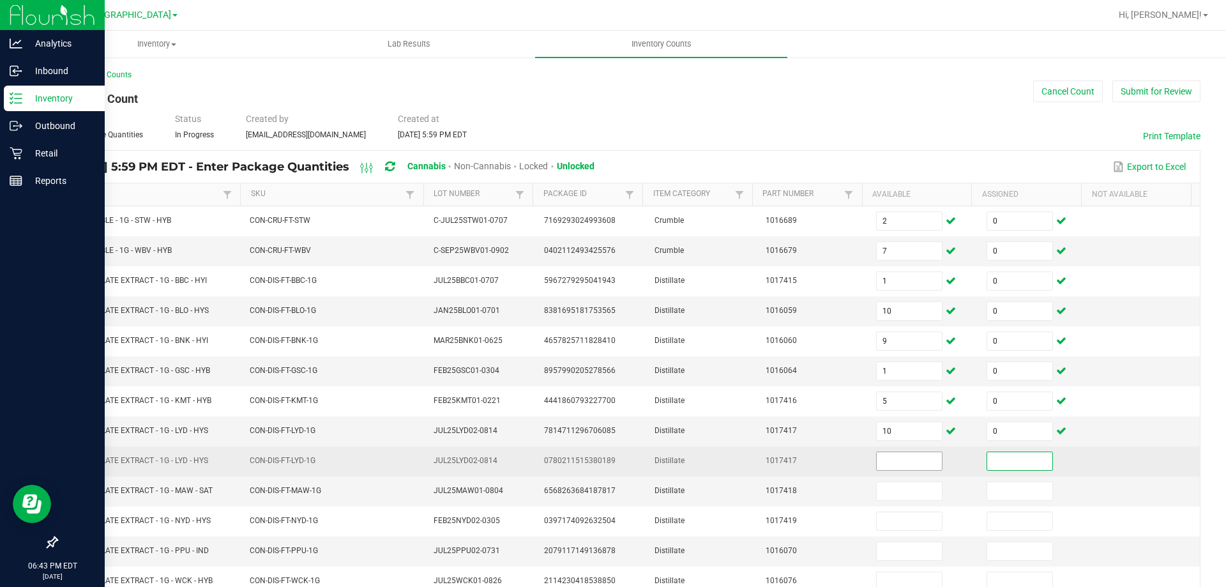
click at [898, 470] on span at bounding box center [909, 460] width 66 height 19
click at [916, 471] on td at bounding box center [923, 461] width 110 height 30
click at [907, 469] on input at bounding box center [909, 461] width 65 height 18
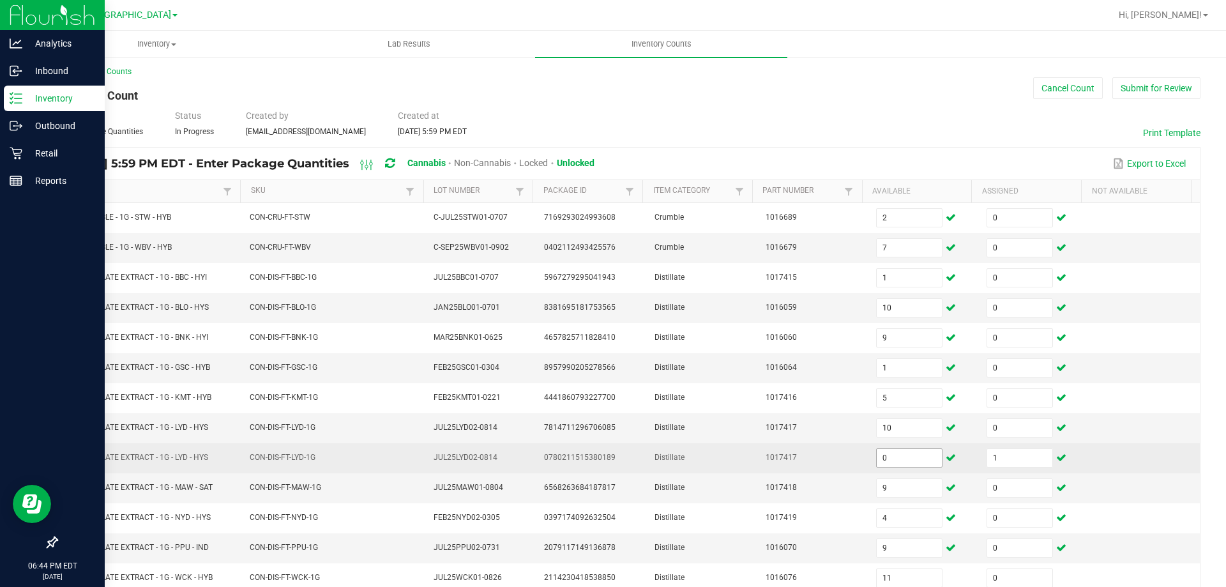
scroll to position [265, 0]
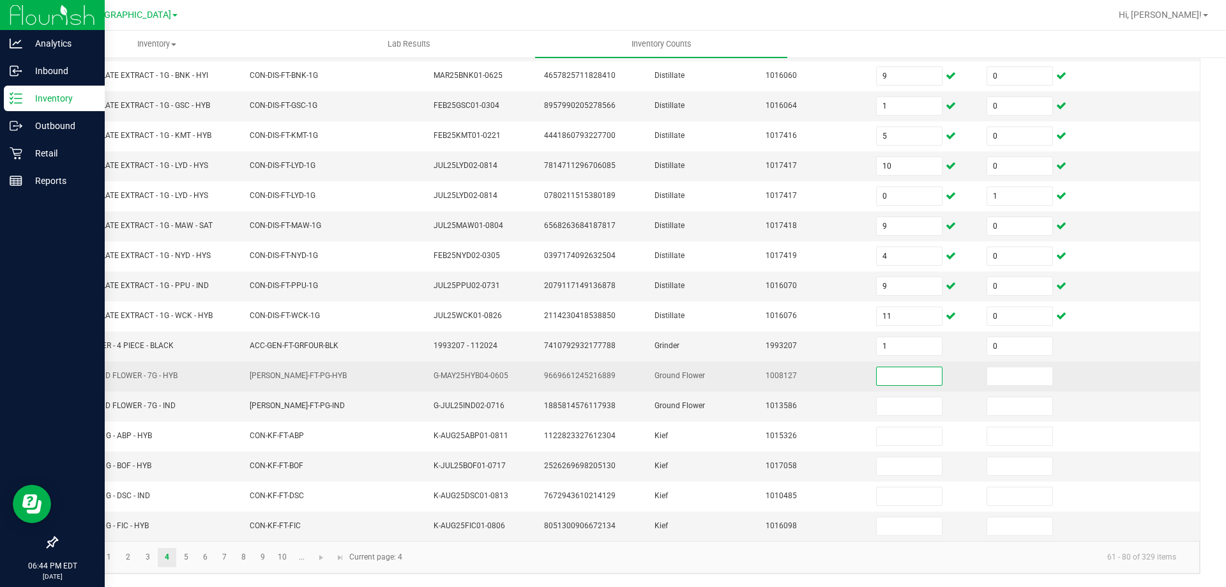
click at [877, 372] on input at bounding box center [909, 376] width 65 height 18
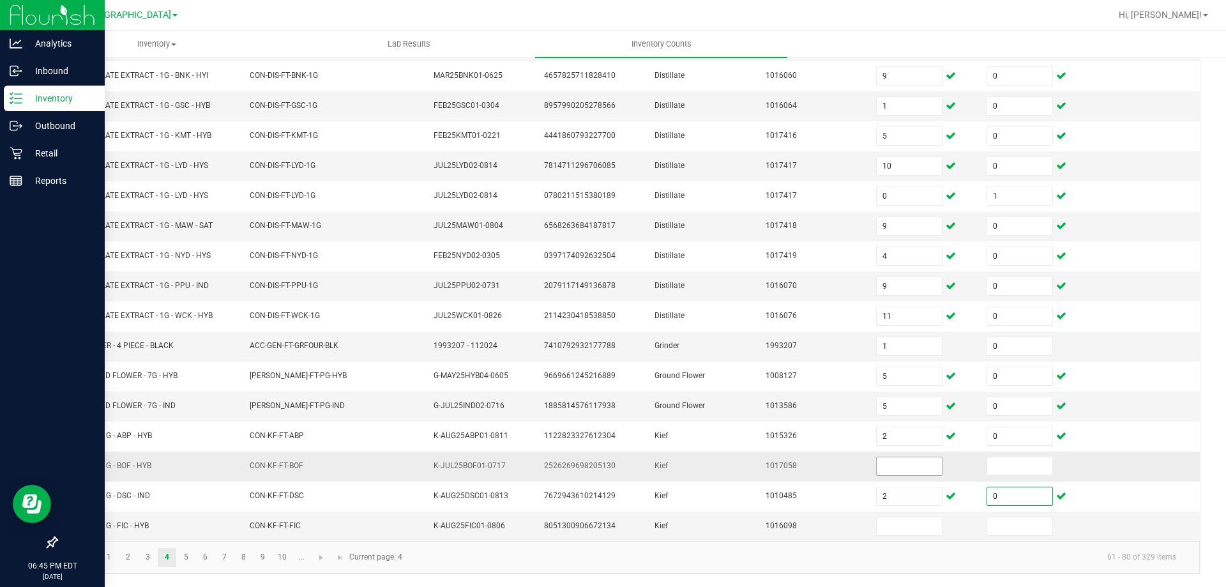
click at [898, 469] on input at bounding box center [909, 466] width 65 height 18
click at [186, 556] on link "5" at bounding box center [186, 557] width 19 height 19
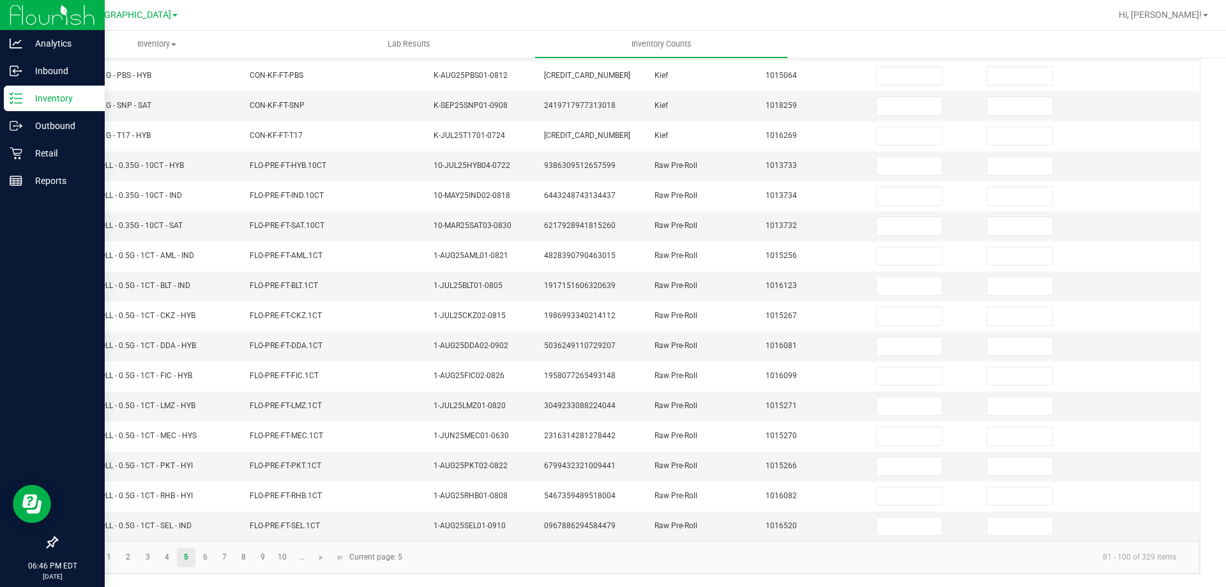
click at [47, 381] on div "< All Inventory Counts Inventory Count Cancel Count Submit for Review Type Ente…" at bounding box center [628, 189] width 1195 height 796
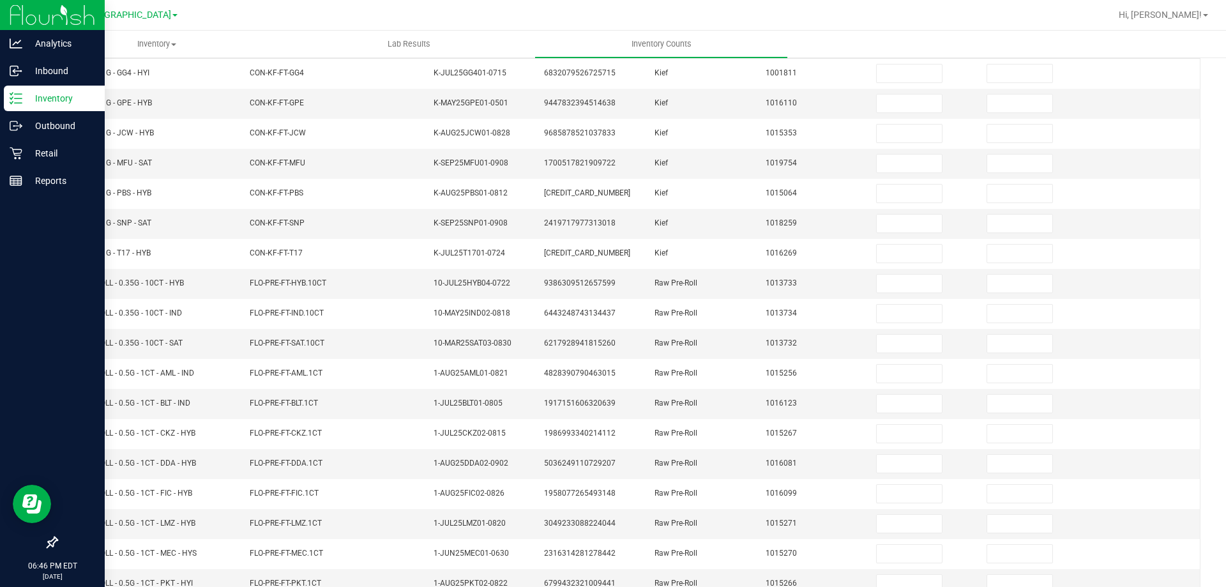
scroll to position [73, 0]
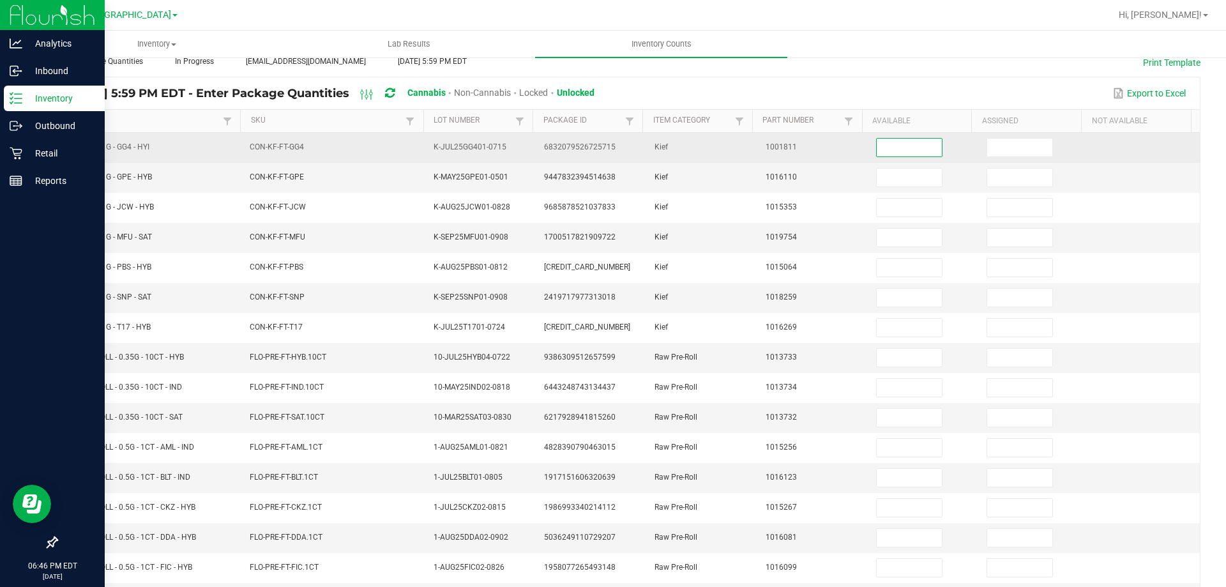
click at [892, 146] on input at bounding box center [909, 148] width 65 height 18
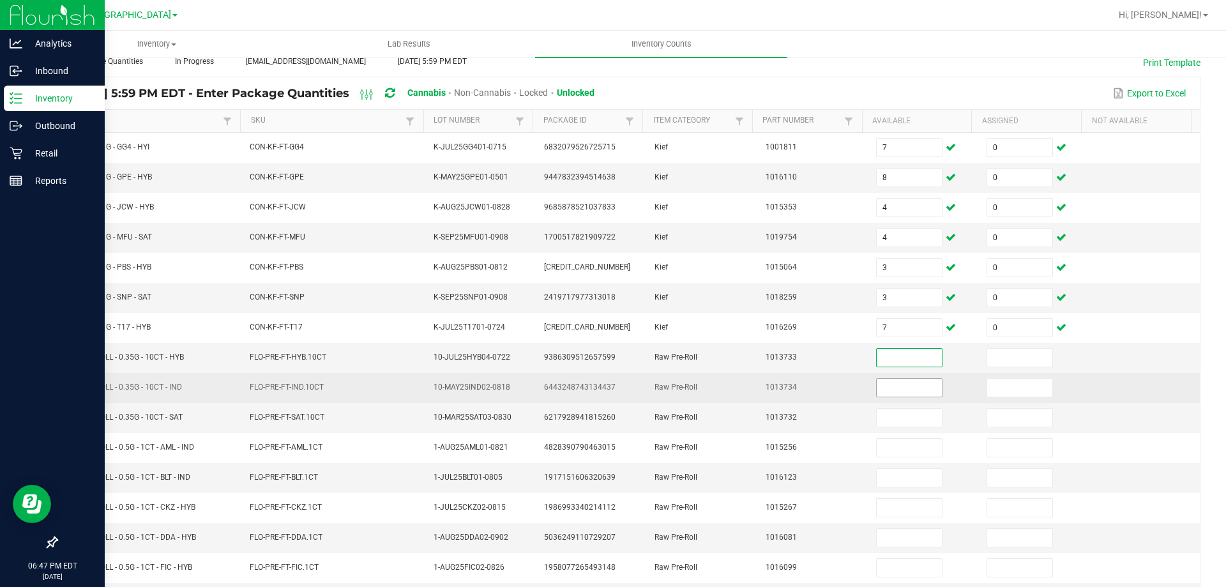
click at [902, 386] on input at bounding box center [909, 388] width 65 height 18
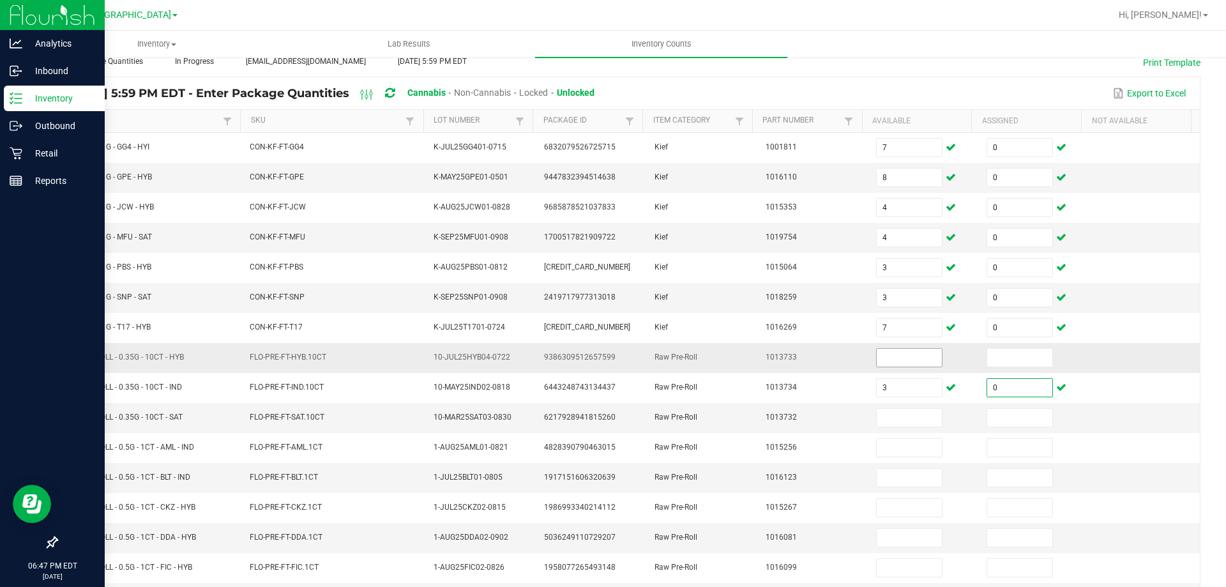
click at [896, 356] on input at bounding box center [909, 358] width 65 height 18
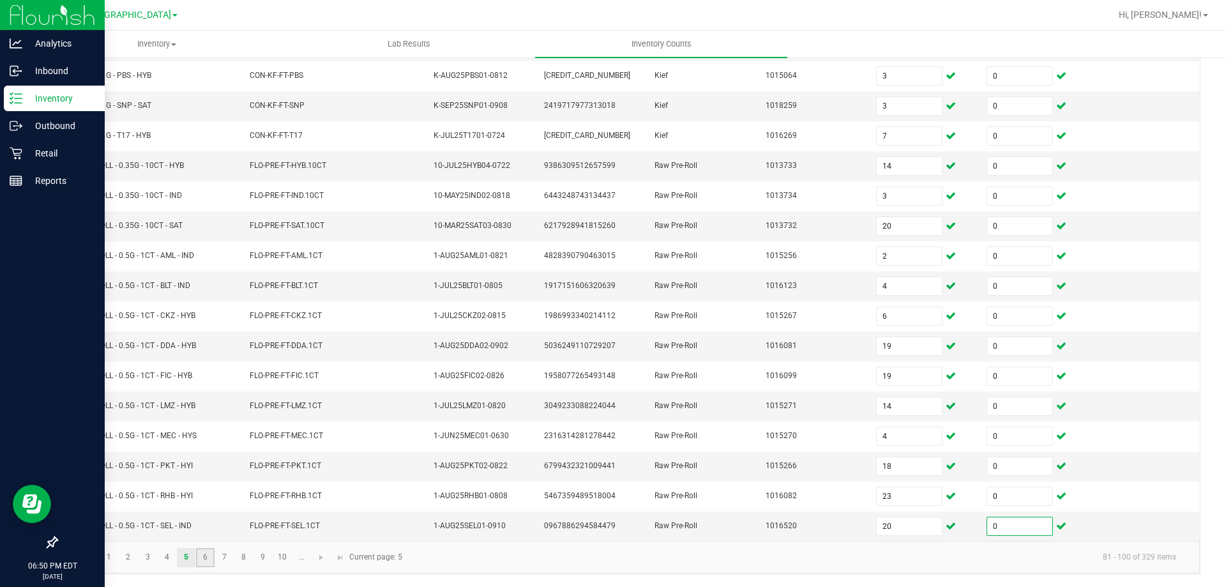
click at [201, 558] on link "6" at bounding box center [205, 557] width 19 height 19
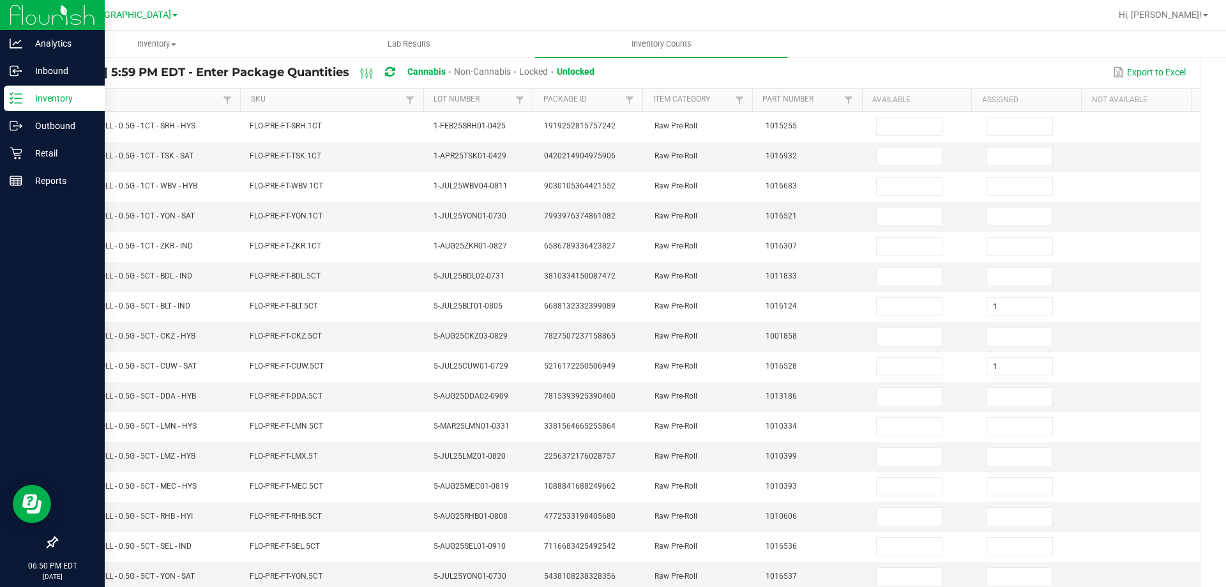
scroll to position [83, 0]
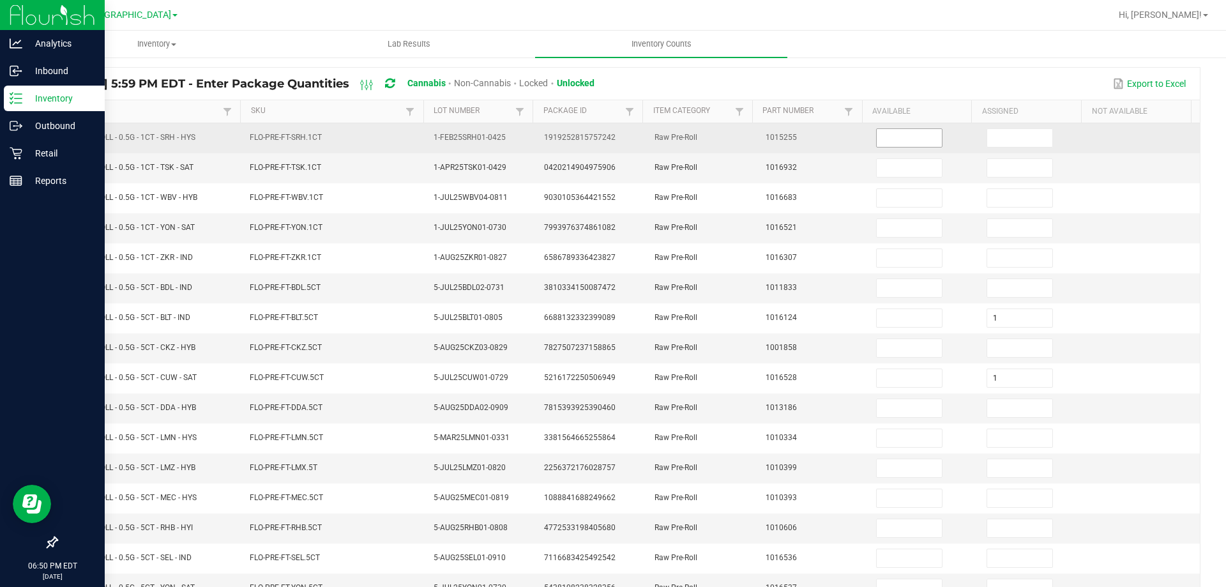
click at [891, 138] on input at bounding box center [909, 138] width 65 height 18
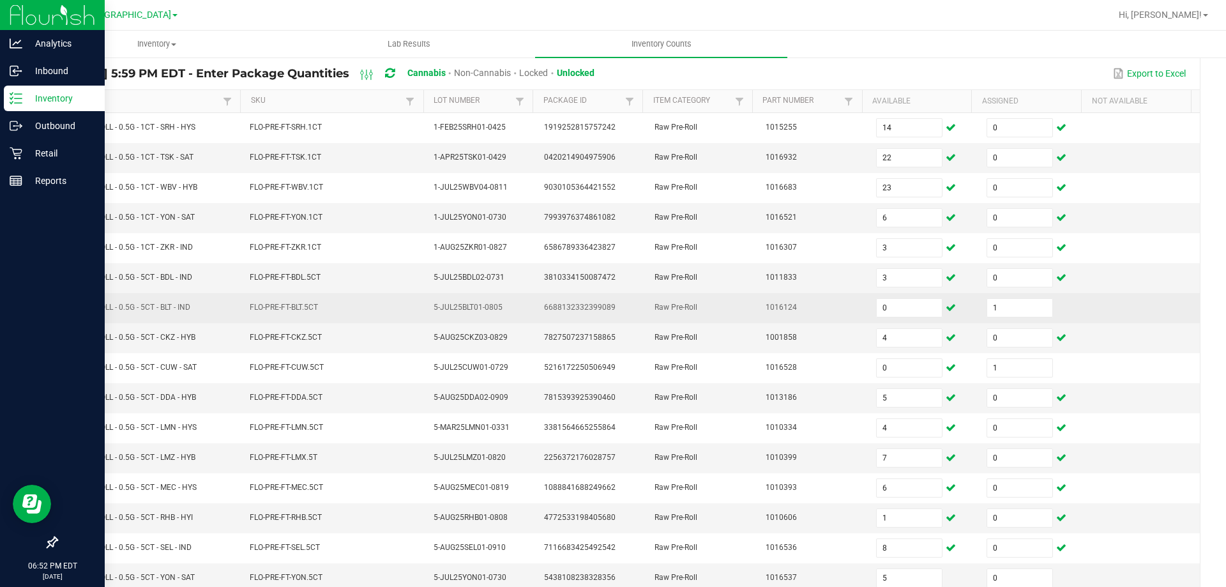
scroll to position [265, 0]
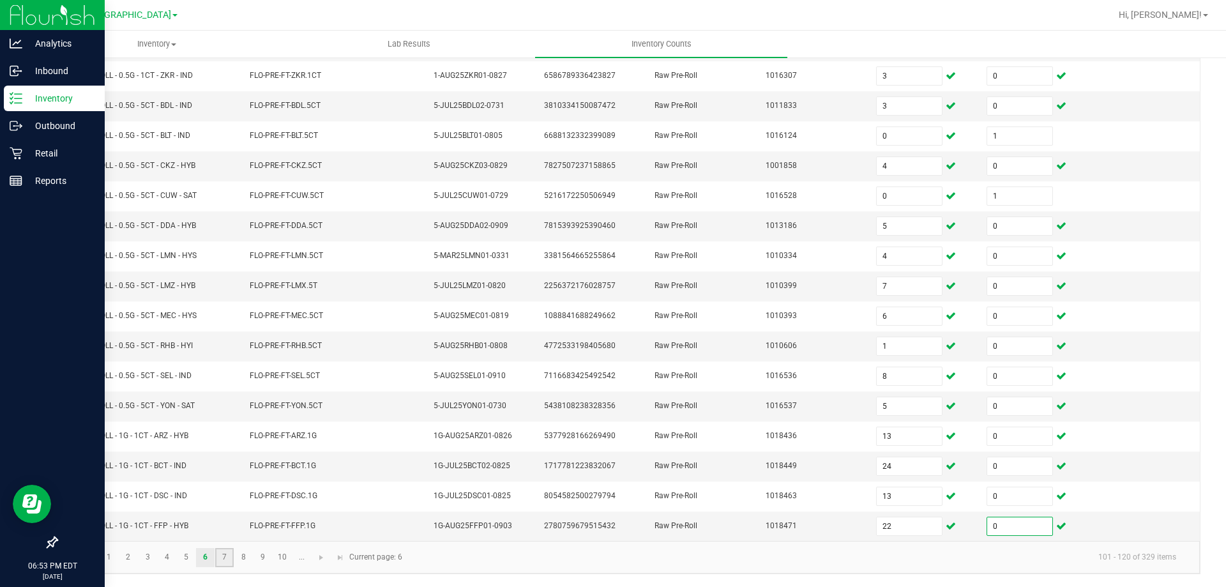
click at [227, 559] on link "7" at bounding box center [224, 557] width 19 height 19
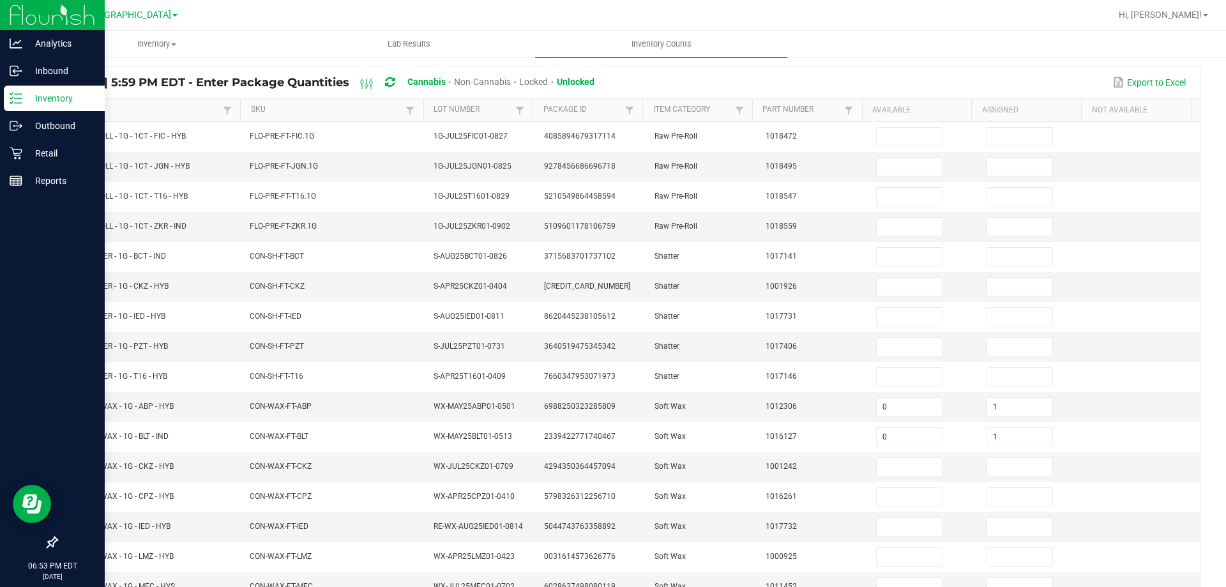
scroll to position [55, 0]
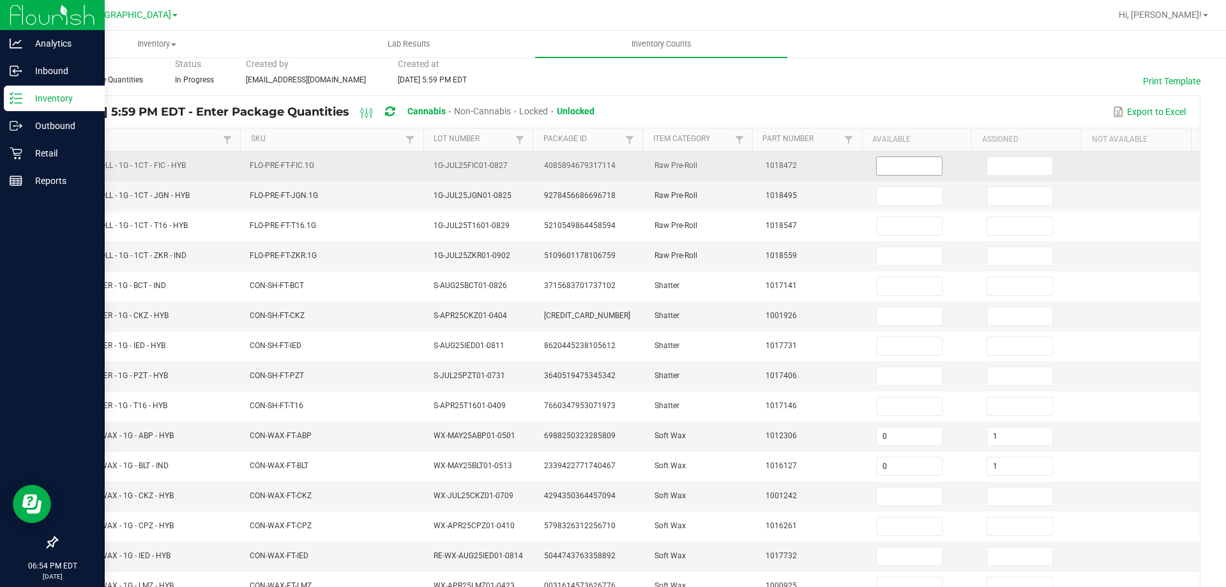
click at [911, 171] on input at bounding box center [909, 166] width 65 height 18
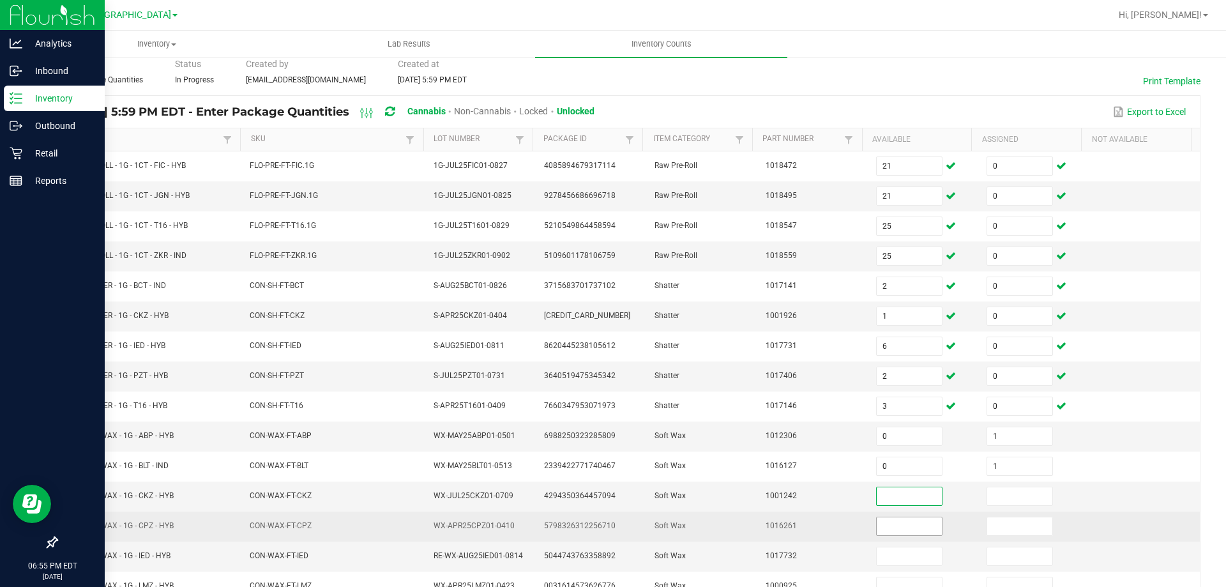
click at [879, 529] on input at bounding box center [909, 526] width 65 height 18
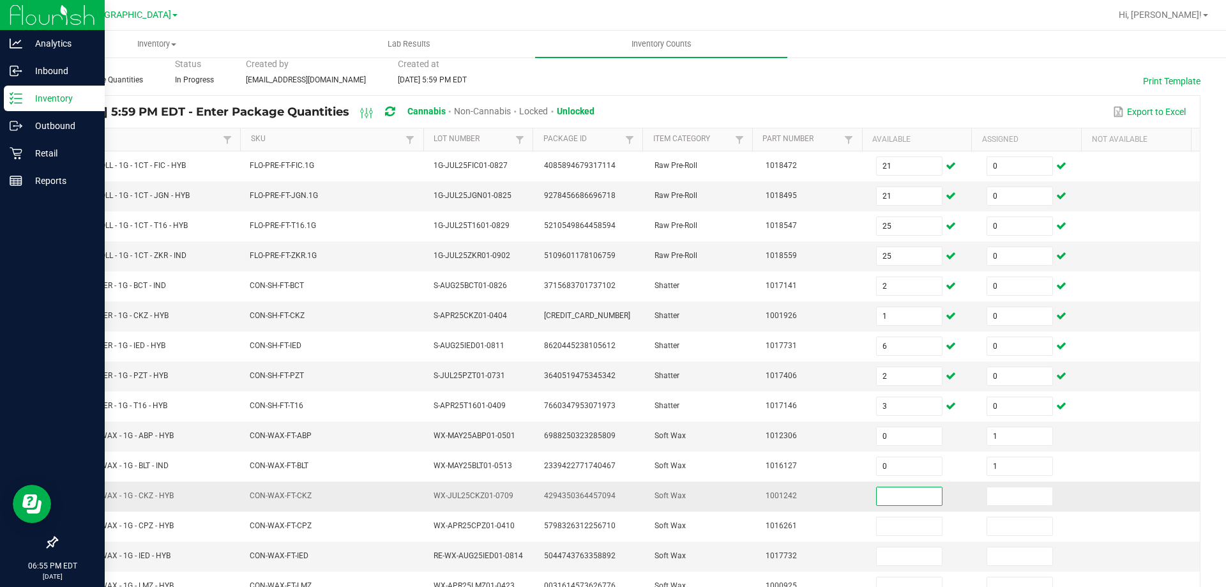
click at [882, 496] on input at bounding box center [909, 496] width 65 height 18
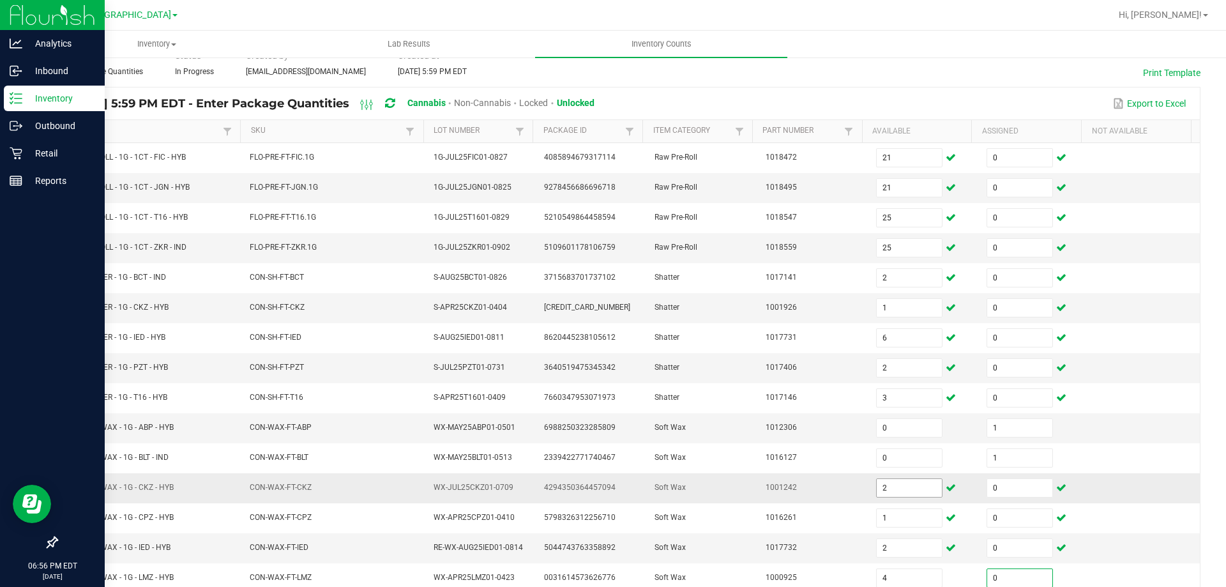
scroll to position [276, 0]
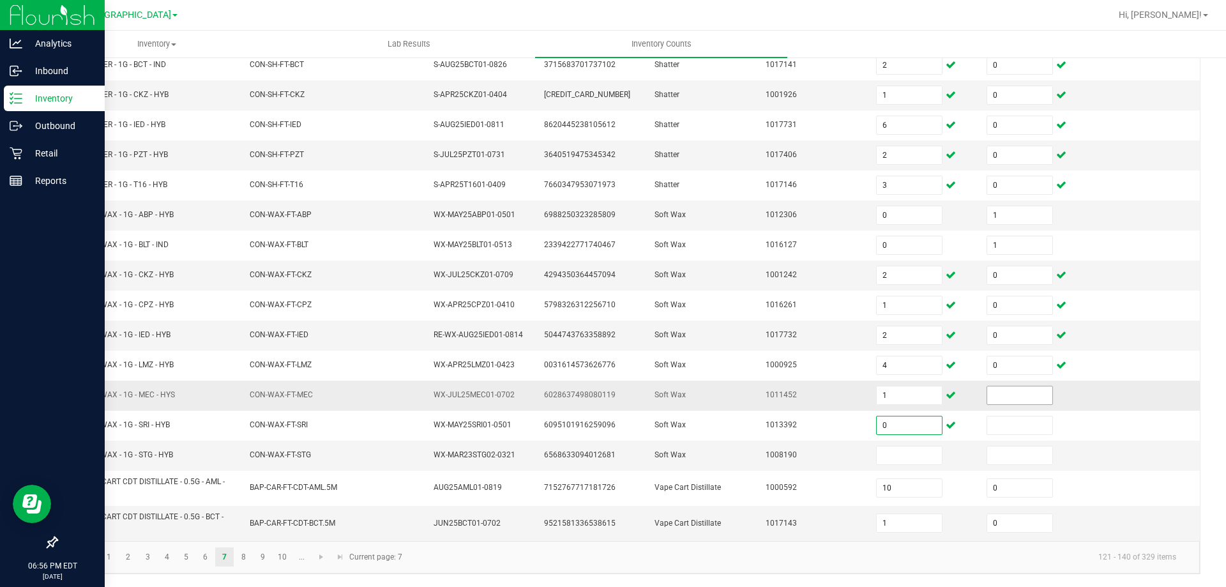
click at [988, 398] on input at bounding box center [1019, 395] width 65 height 18
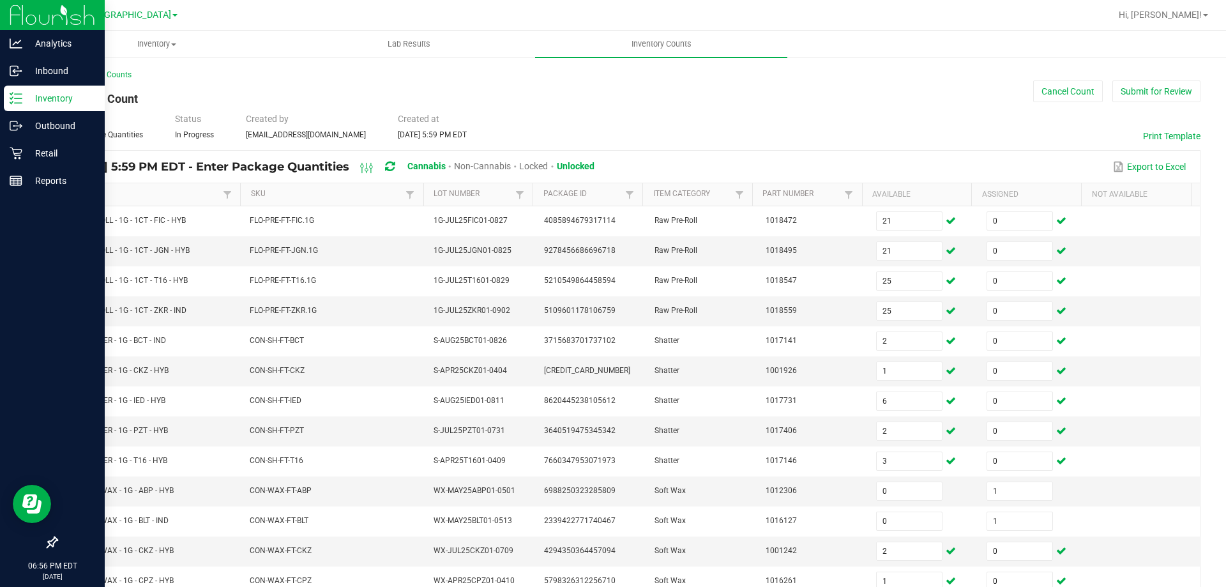
click at [395, 169] on icon at bounding box center [390, 166] width 10 height 11
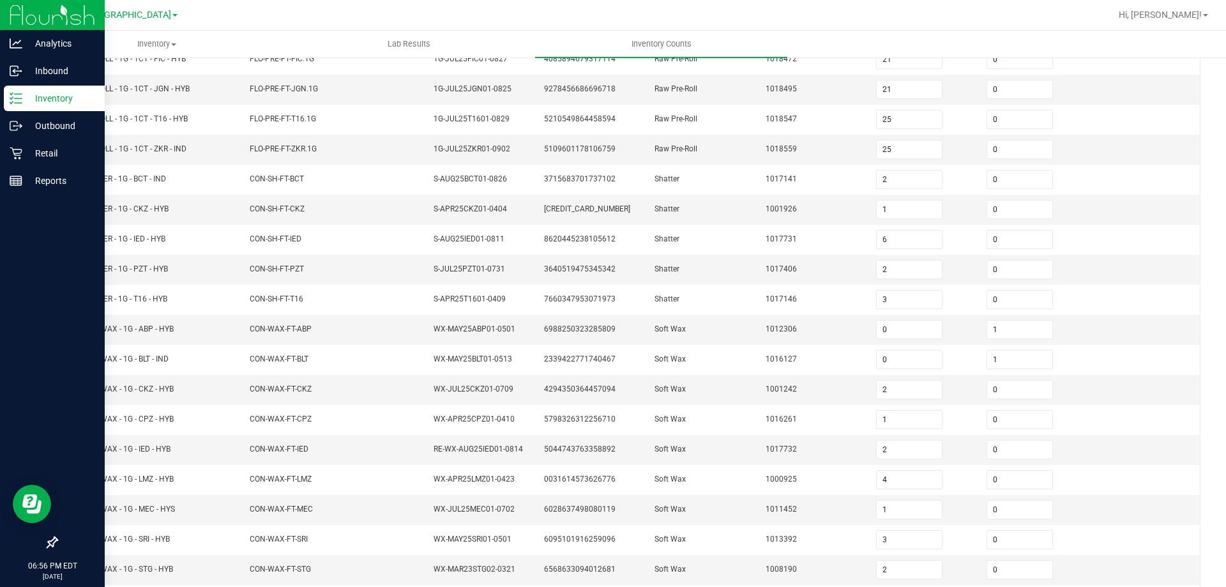
scroll to position [276, 0]
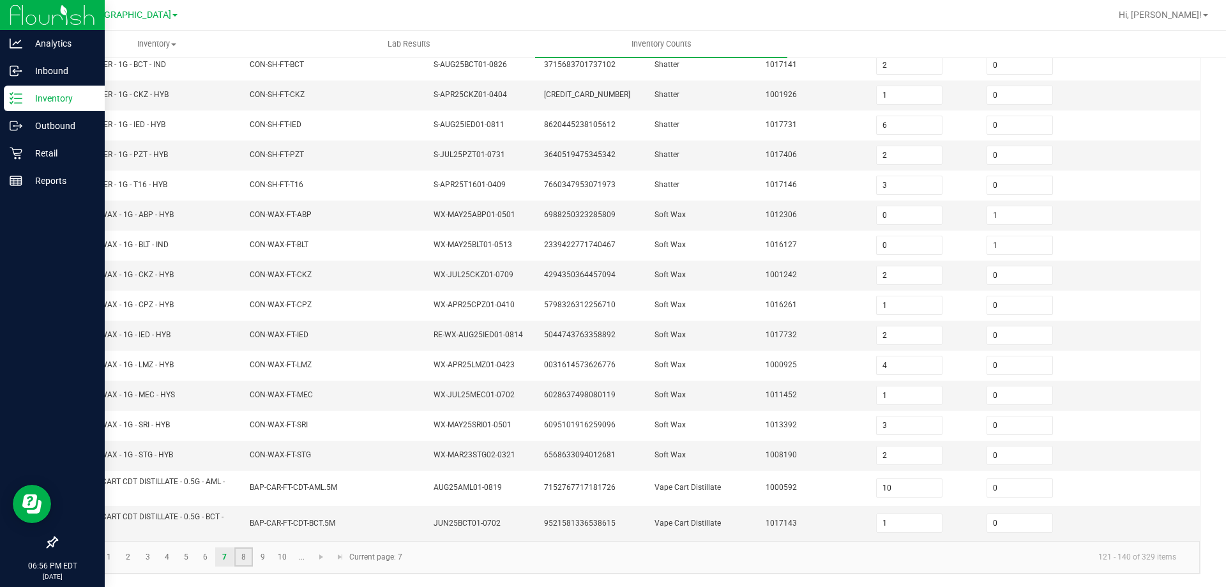
click at [251, 553] on link "8" at bounding box center [243, 556] width 19 height 19
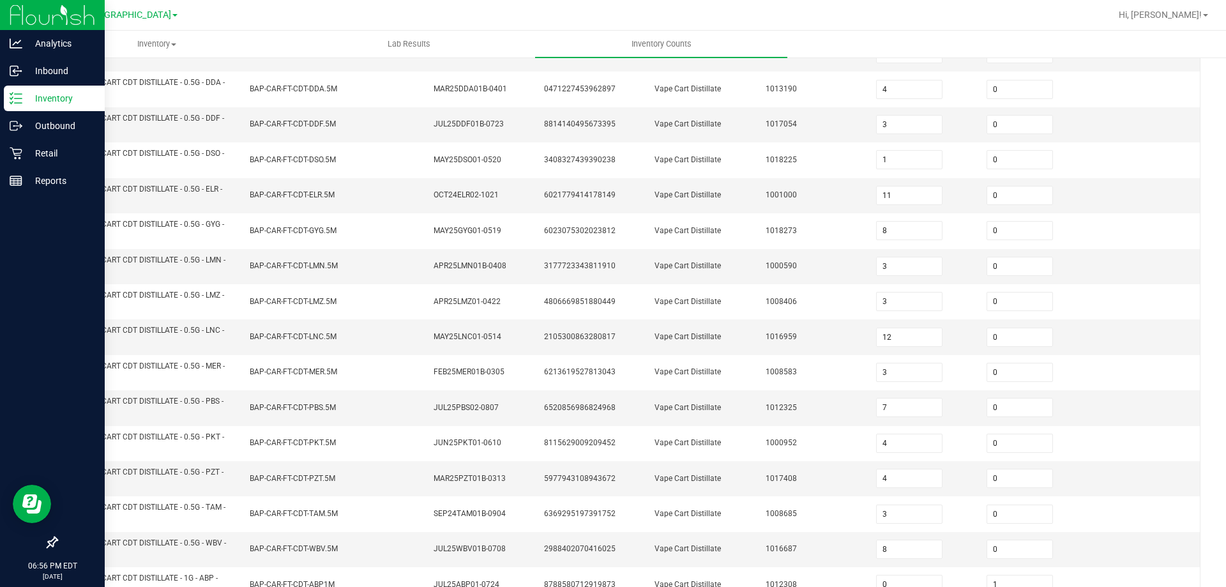
scroll to position [73, 0]
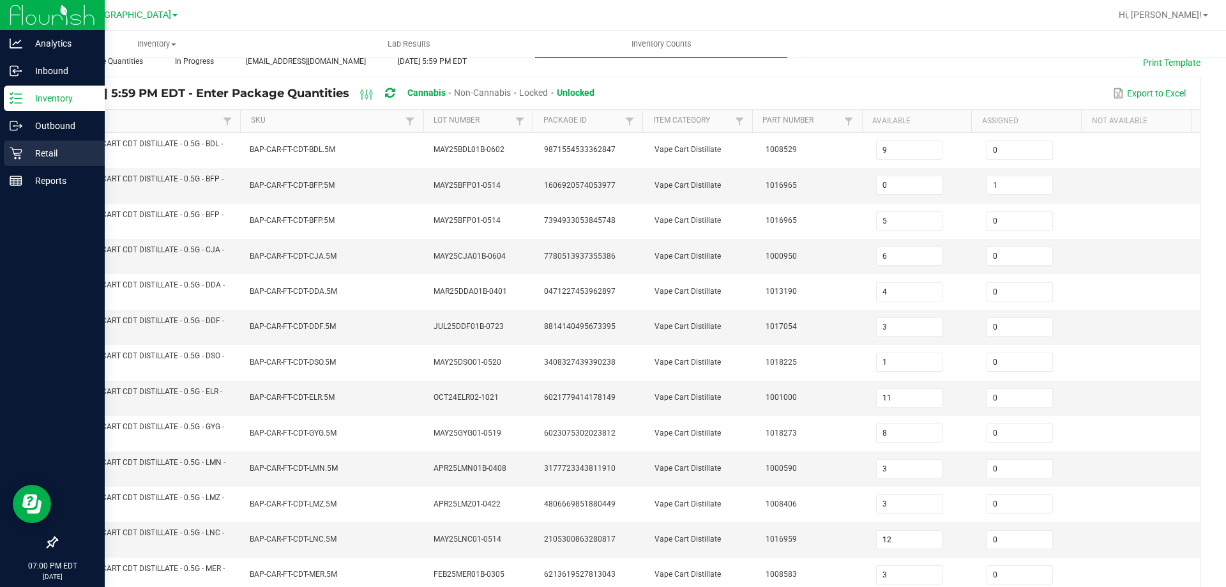
click at [34, 160] on p "Retail" at bounding box center [60, 153] width 77 height 15
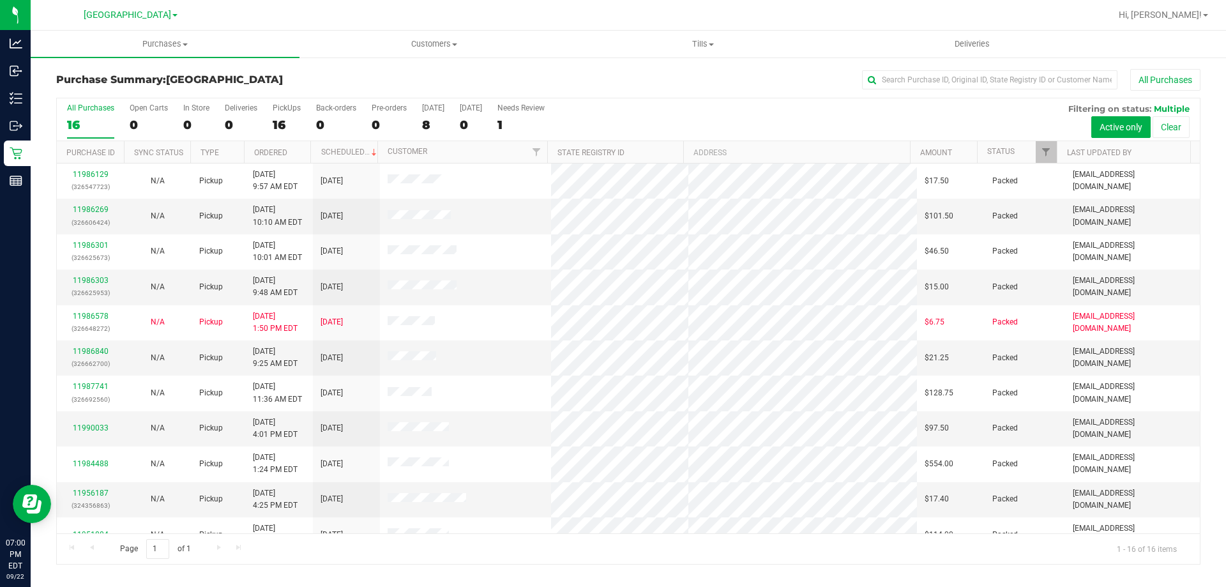
drag, startPoint x: 1183, startPoint y: 2, endPoint x: 755, endPoint y: 107, distance: 440.5
click at [755, 107] on div "All Purchases 16 Open Carts 0 In Store 0 Deliveries 0 PickUps 16 Back-orders 0 …" at bounding box center [628, 103] width 1143 height 10
click at [299, 117] on div "16" at bounding box center [287, 124] width 28 height 15
click at [0, 0] on input "PickUps 16" at bounding box center [0, 0] width 0 height 0
click at [93, 128] on div "16" at bounding box center [90, 124] width 47 height 15
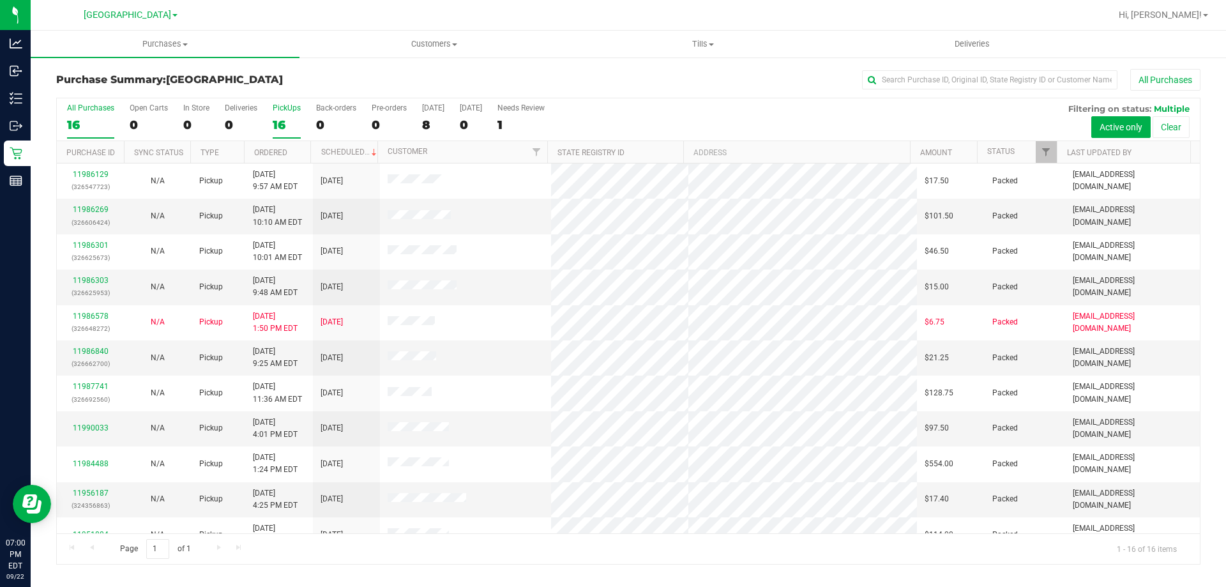
click at [0, 0] on input "All Purchases 16" at bounding box center [0, 0] width 0 height 0
click at [294, 124] on div "16" at bounding box center [287, 124] width 28 height 15
click at [0, 0] on input "PickUps 16" at bounding box center [0, 0] width 0 height 0
click at [100, 123] on div "16" at bounding box center [90, 124] width 47 height 15
click at [0, 0] on input "All Purchases 16" at bounding box center [0, 0] width 0 height 0
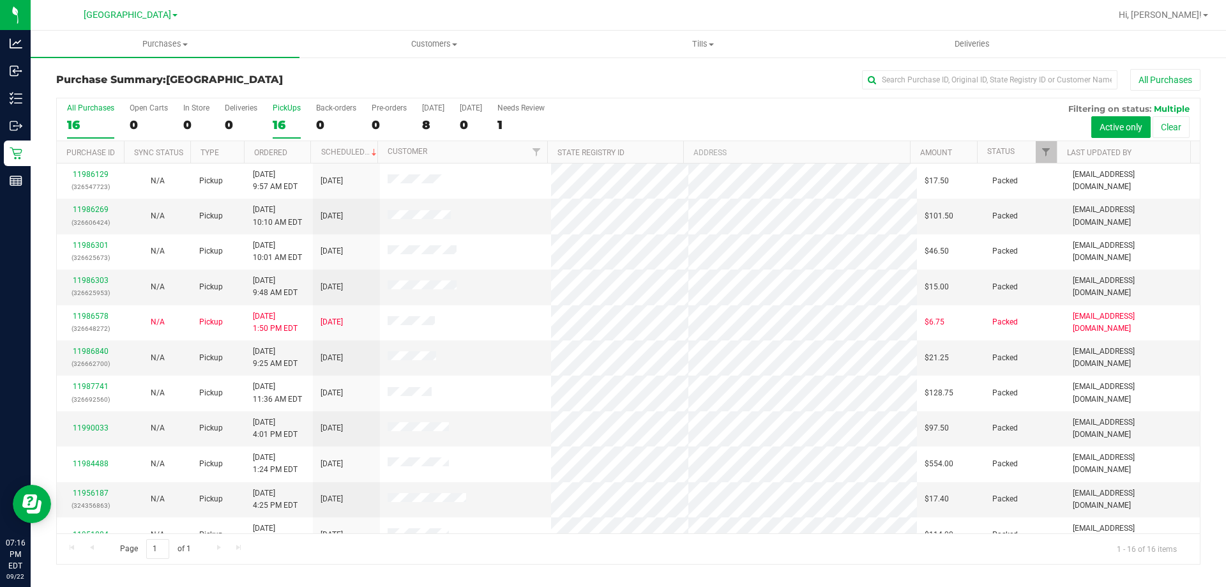
click at [286, 115] on label "PickUps 16" at bounding box center [287, 120] width 28 height 35
click at [0, 0] on input "PickUps 16" at bounding box center [0, 0] width 0 height 0
click at [94, 117] on div "16" at bounding box center [90, 124] width 47 height 15
click at [0, 0] on input "All Purchases 16" at bounding box center [0, 0] width 0 height 0
click at [535, 109] on div "Needs Review" at bounding box center [520, 107] width 47 height 9
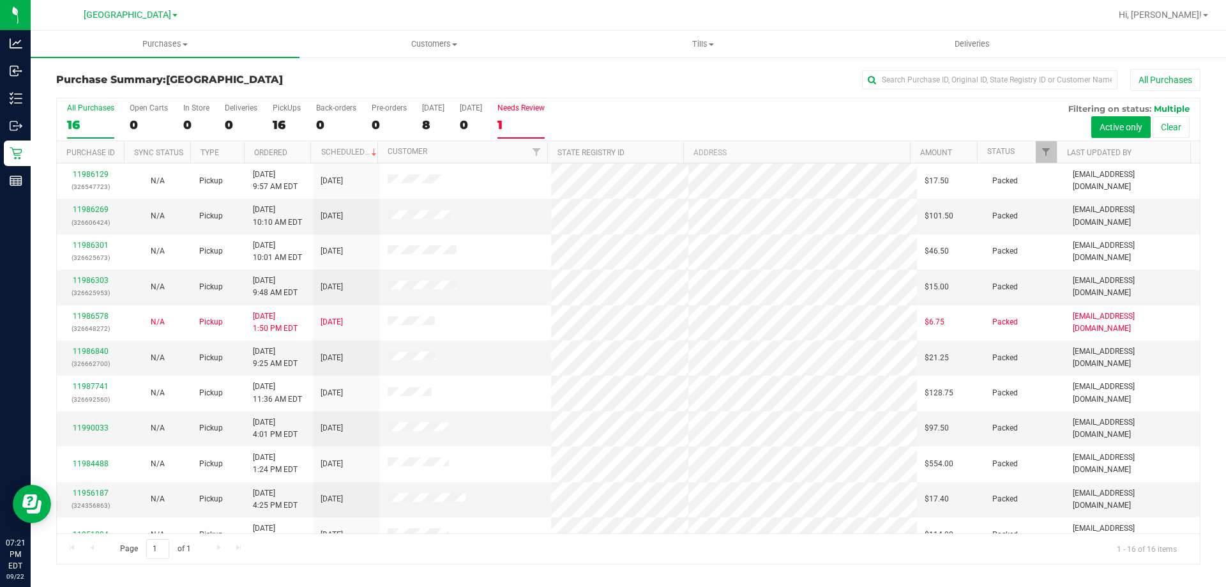
click at [0, 0] on input "Needs Review 1" at bounding box center [0, 0] width 0 height 0
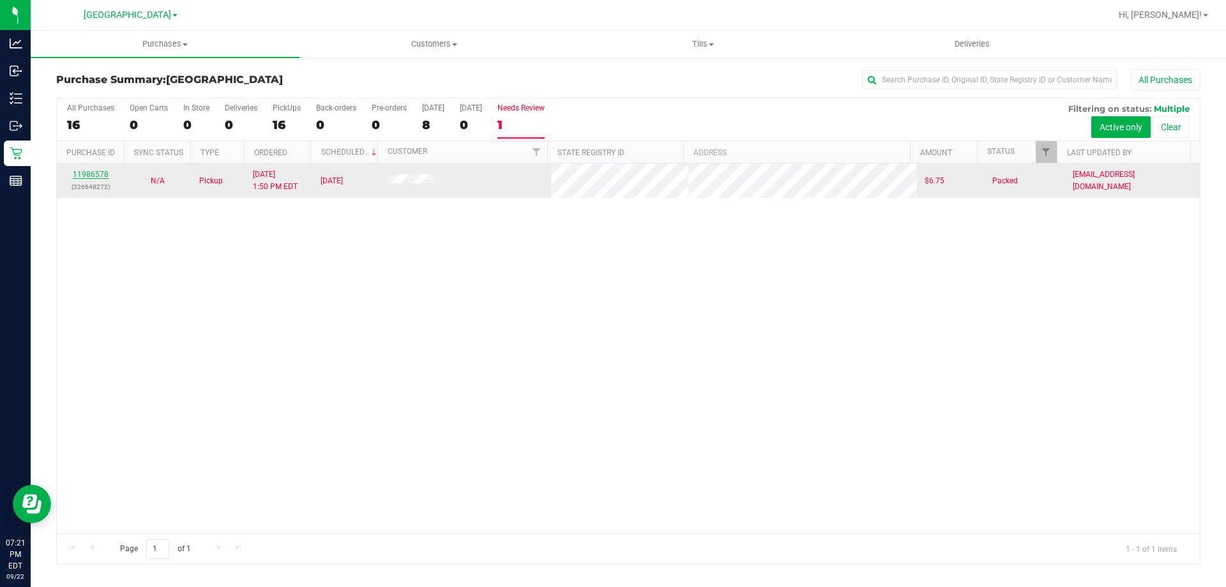
click at [97, 171] on link "11986578" at bounding box center [91, 174] width 36 height 9
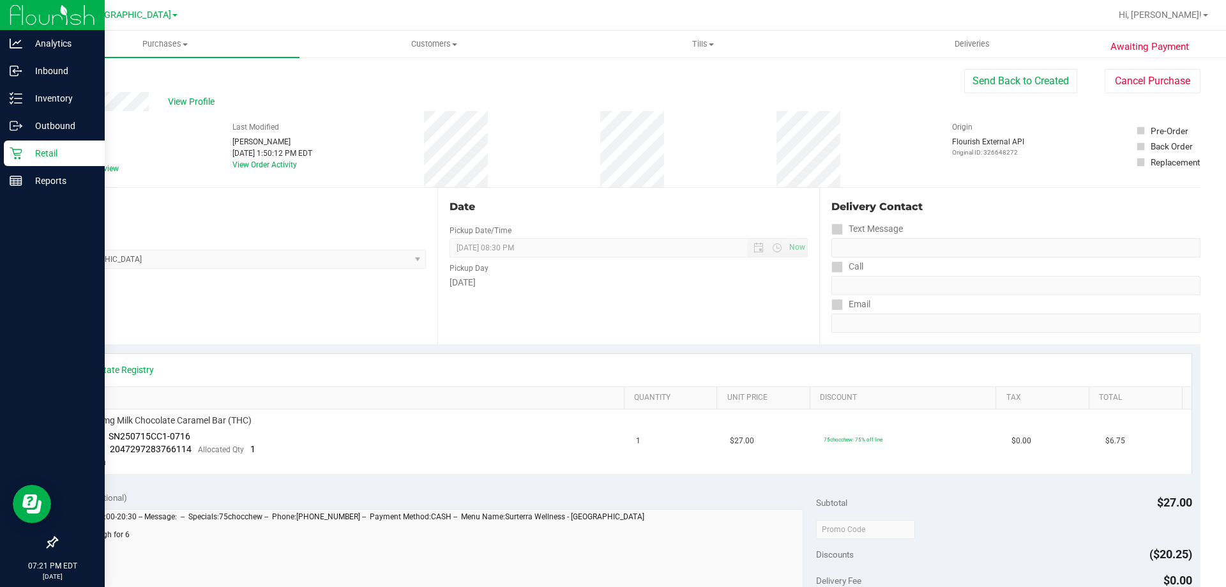
click at [33, 160] on p "Retail" at bounding box center [60, 153] width 77 height 15
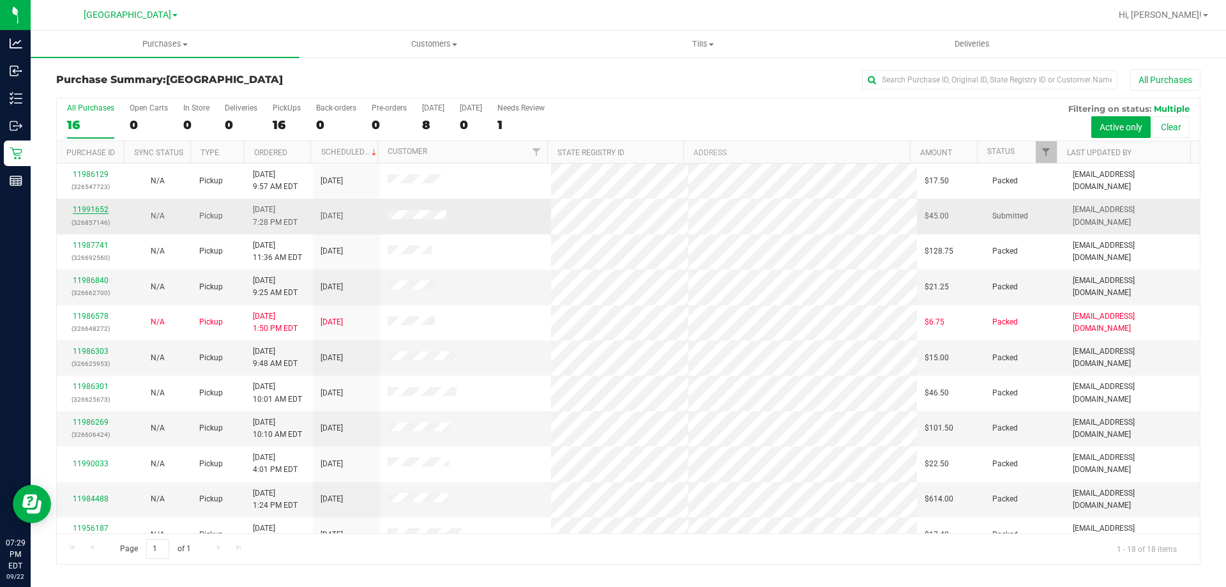
click at [93, 211] on link "11991652" at bounding box center [91, 209] width 36 height 9
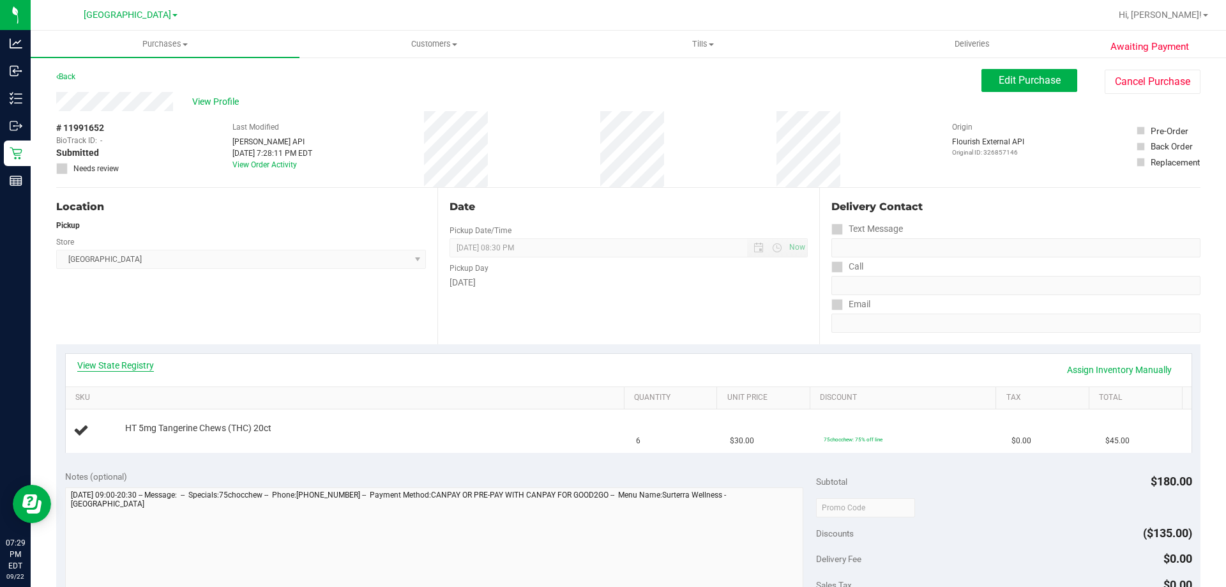
click at [133, 360] on link "View State Registry" at bounding box center [115, 365] width 77 height 13
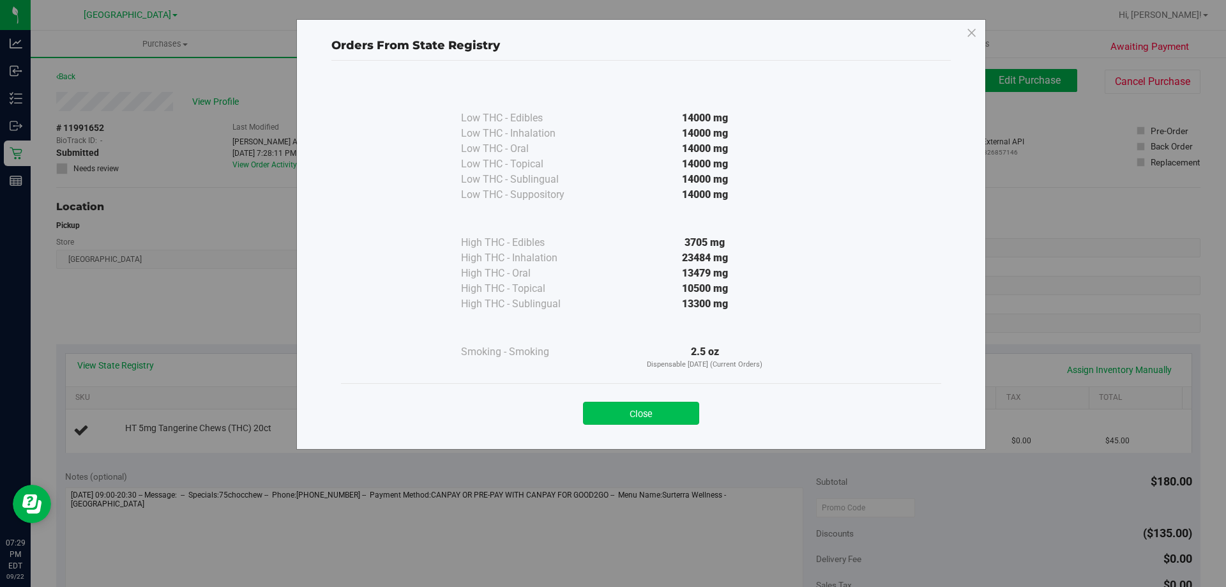
click at [612, 407] on button "Close" at bounding box center [641, 413] width 116 height 23
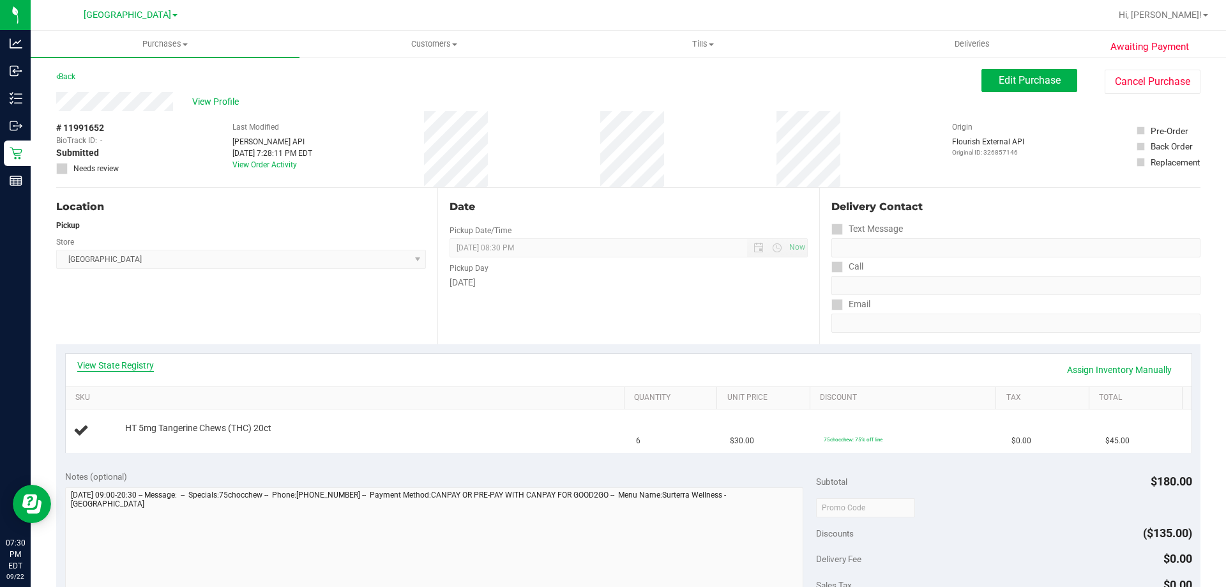
click at [116, 368] on link "View State Registry" at bounding box center [115, 365] width 77 height 13
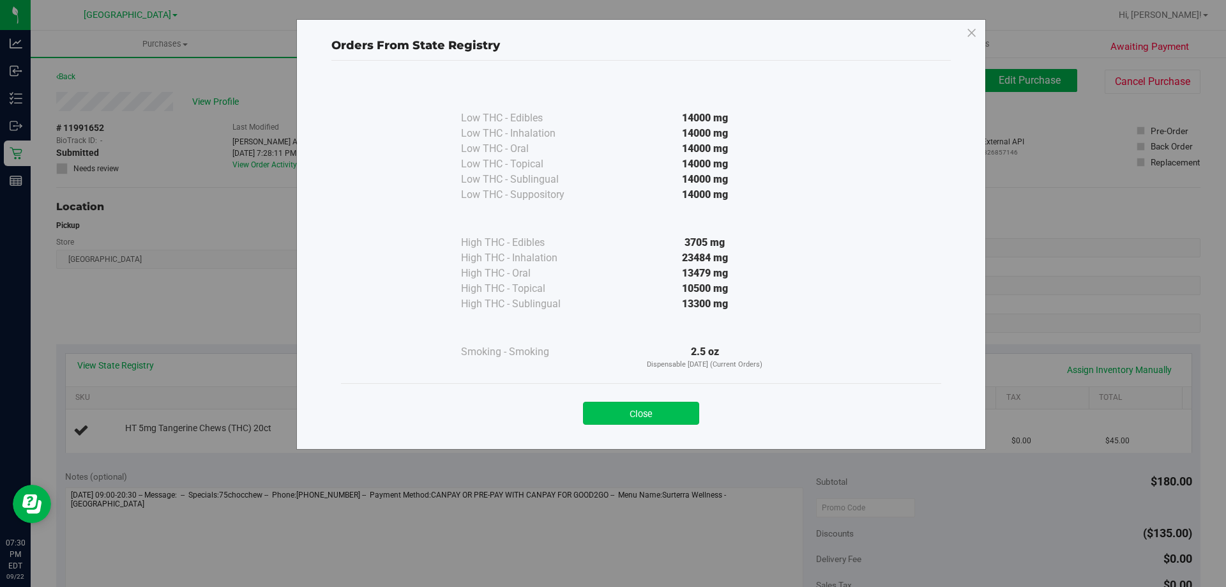
click at [647, 415] on button "Close" at bounding box center [641, 413] width 116 height 23
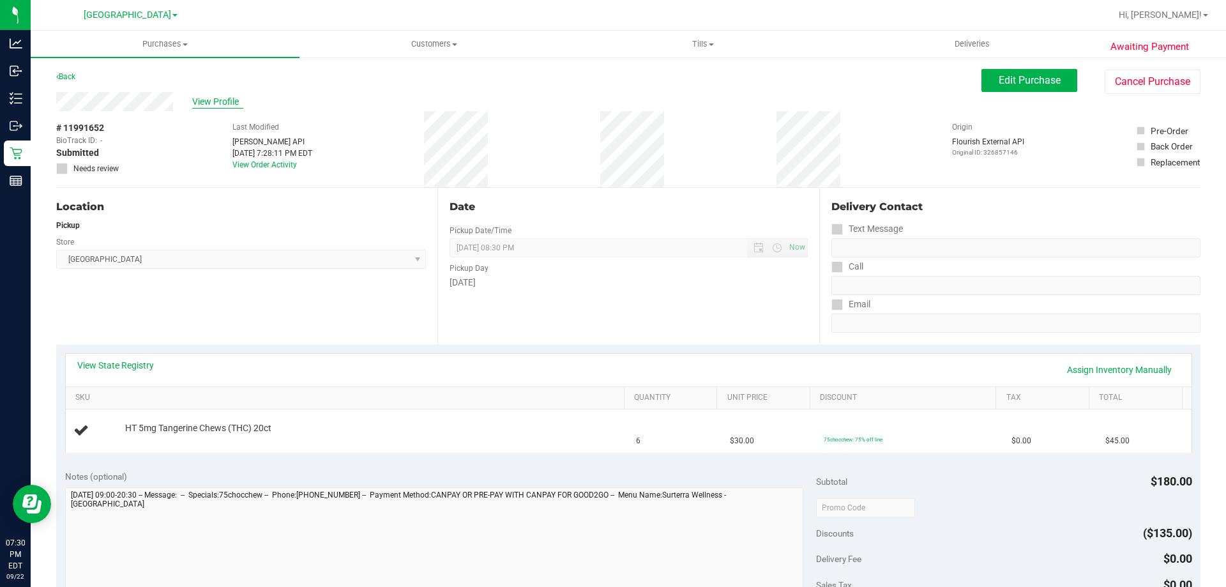
click at [220, 105] on span "View Profile" at bounding box center [217, 101] width 51 height 13
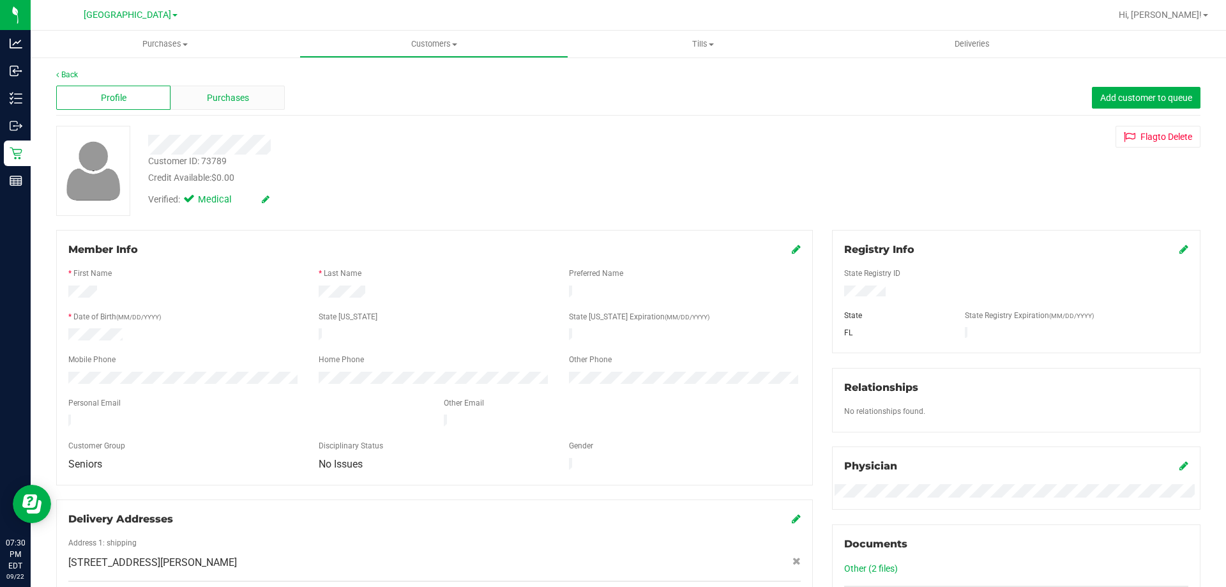
click at [244, 95] on span "Purchases" at bounding box center [228, 97] width 42 height 13
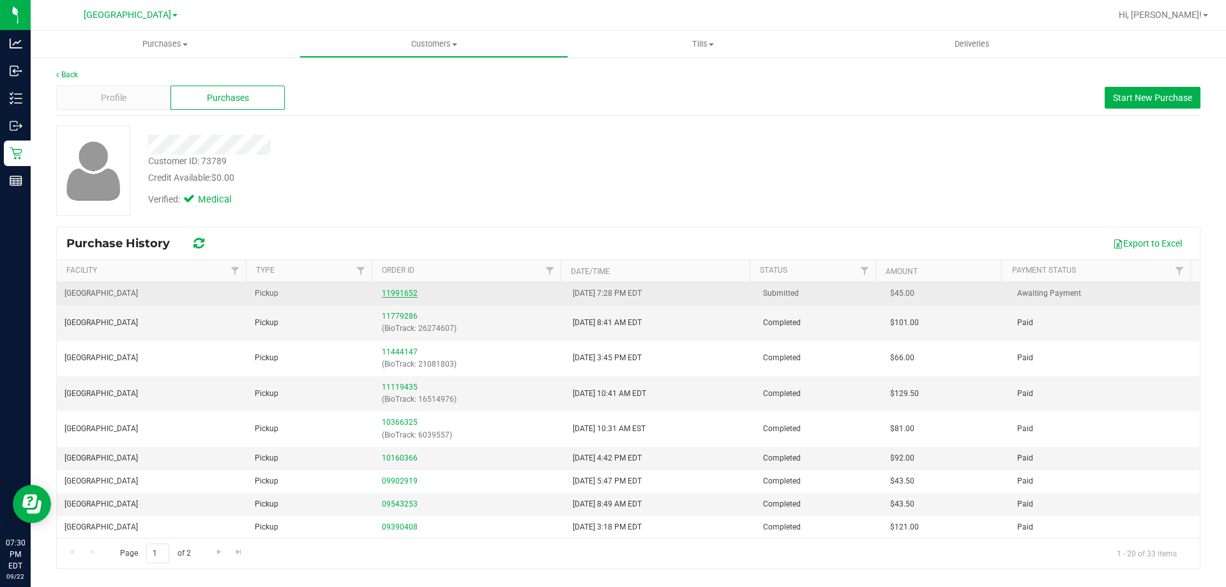
click at [397, 292] on link "11991652" at bounding box center [400, 293] width 36 height 9
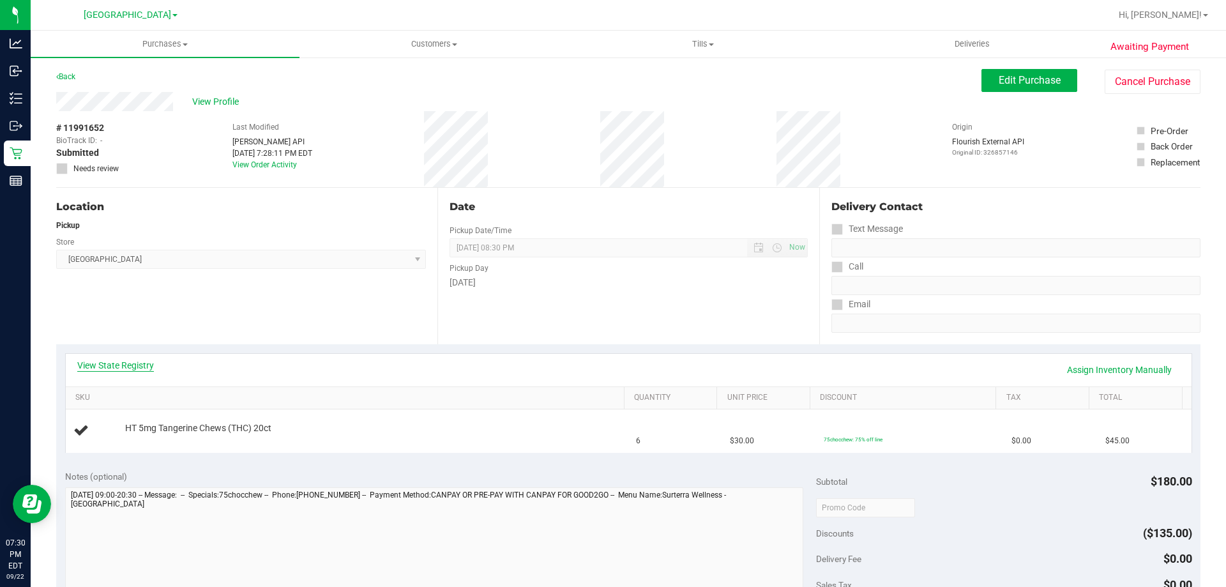
click at [102, 368] on link "View State Registry" at bounding box center [115, 365] width 77 height 13
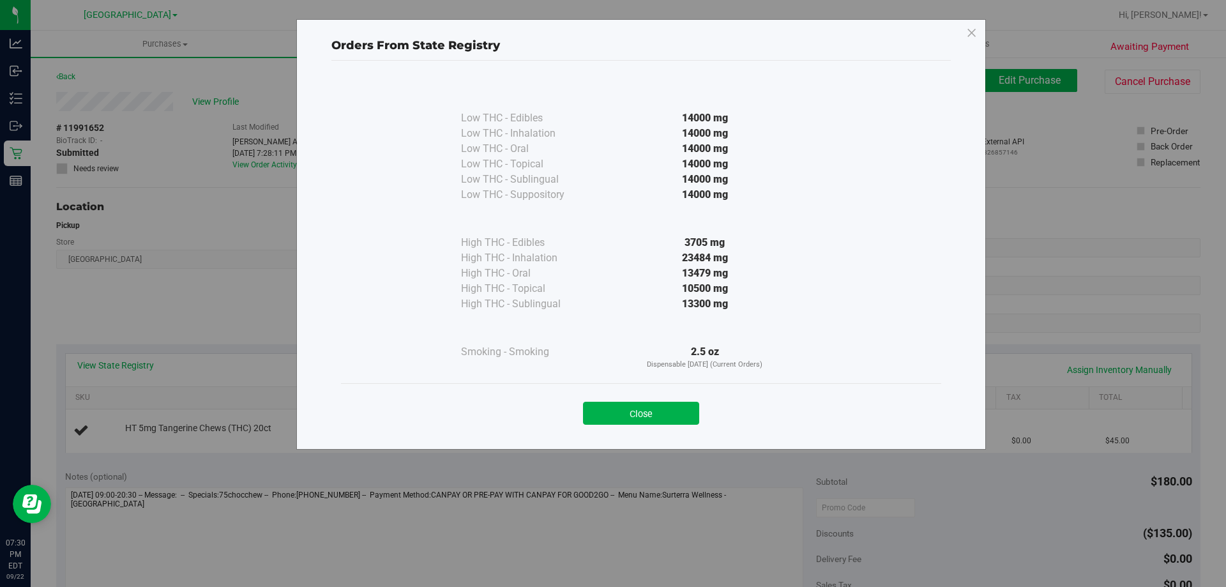
click at [625, 430] on div "Close" at bounding box center [641, 409] width 600 height 52
click at [632, 414] on button "Close" at bounding box center [641, 413] width 116 height 23
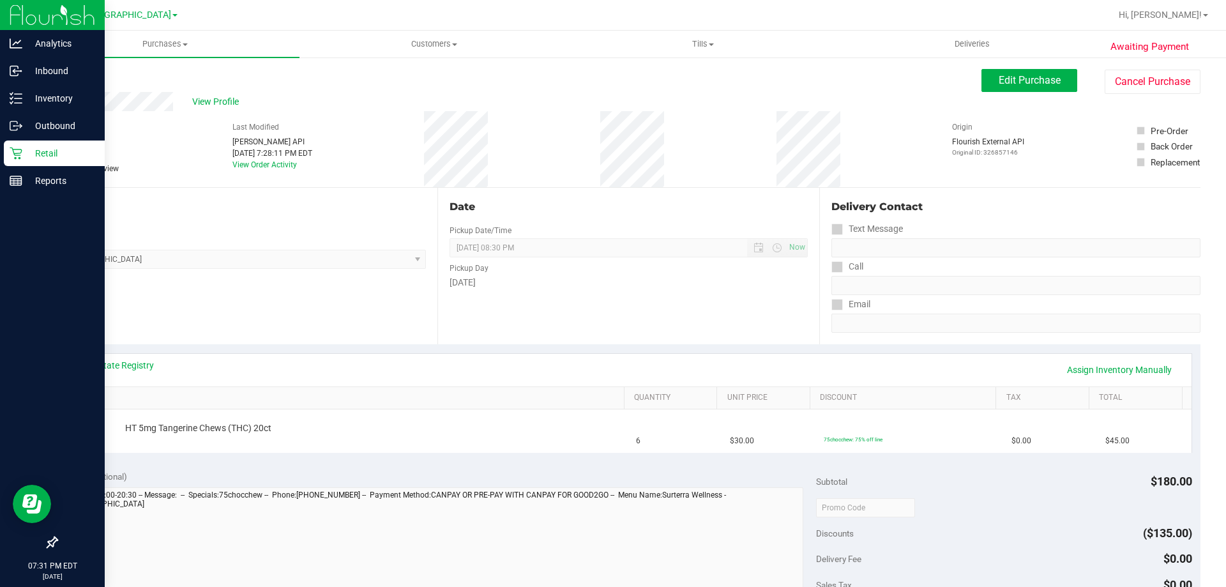
click at [50, 148] on p "Retail" at bounding box center [60, 153] width 77 height 15
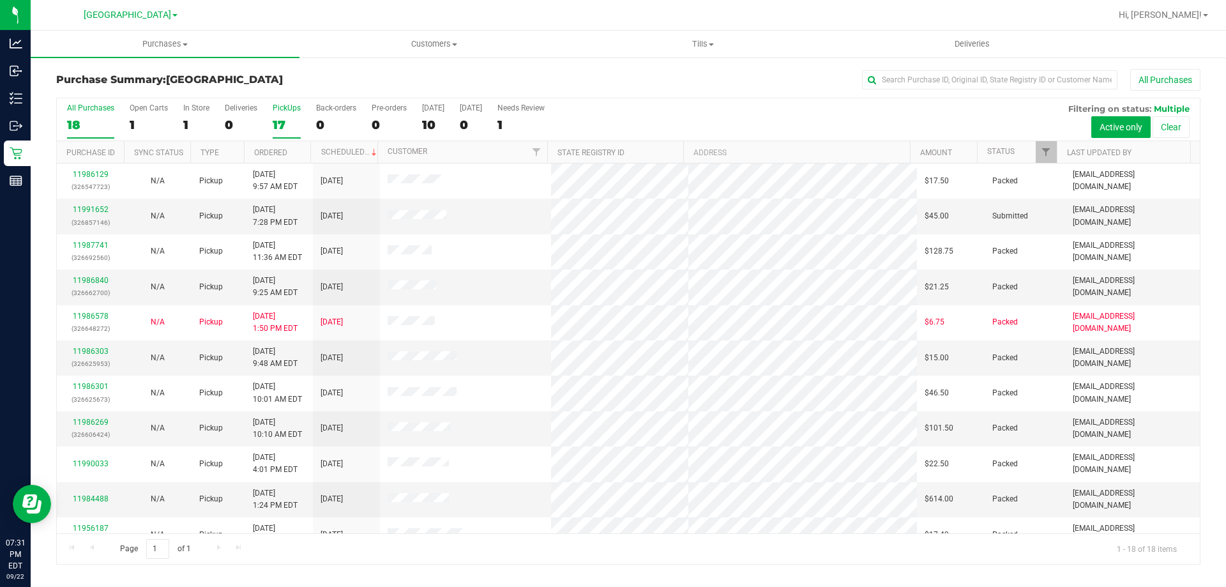
click at [290, 112] on label "PickUps 17" at bounding box center [287, 120] width 28 height 35
click at [0, 0] on input "PickUps 17" at bounding box center [0, 0] width 0 height 0
click at [89, 123] on div "18" at bounding box center [90, 124] width 47 height 15
click at [0, 0] on input "All Purchases 18" at bounding box center [0, 0] width 0 height 0
click at [292, 115] on label "PickUps 17" at bounding box center [287, 120] width 28 height 35
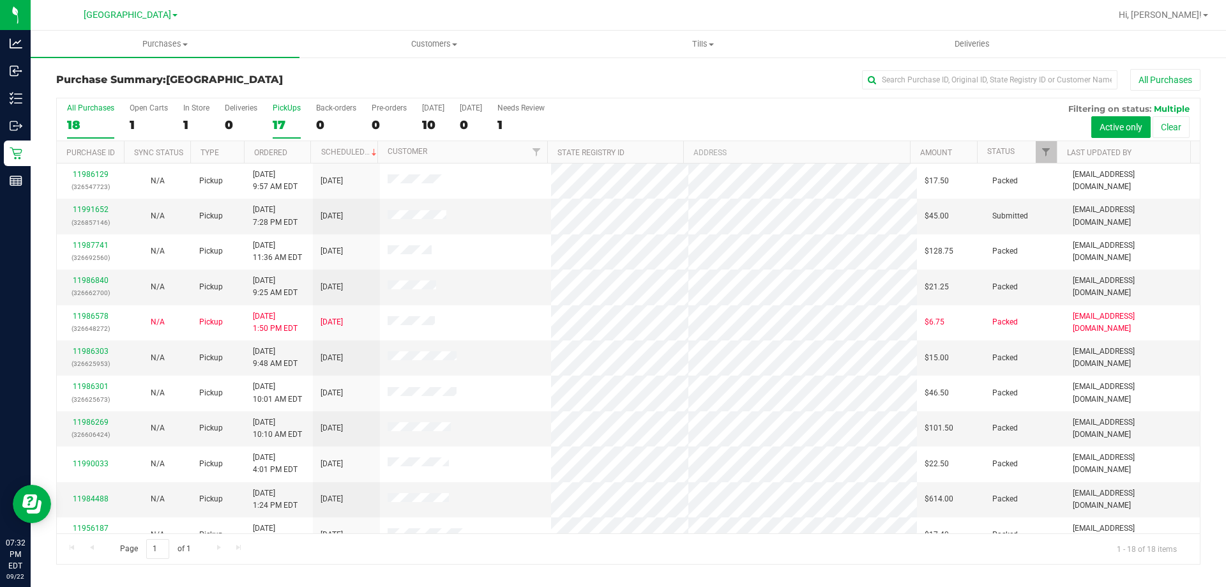
click at [0, 0] on input "PickUps 17" at bounding box center [0, 0] width 0 height 0
click at [82, 121] on div "18" at bounding box center [90, 124] width 47 height 15
click at [0, 0] on input "All Purchases 18" at bounding box center [0, 0] width 0 height 0
click at [280, 125] on div "17" at bounding box center [287, 124] width 28 height 15
click at [0, 0] on input "PickUps 17" at bounding box center [0, 0] width 0 height 0
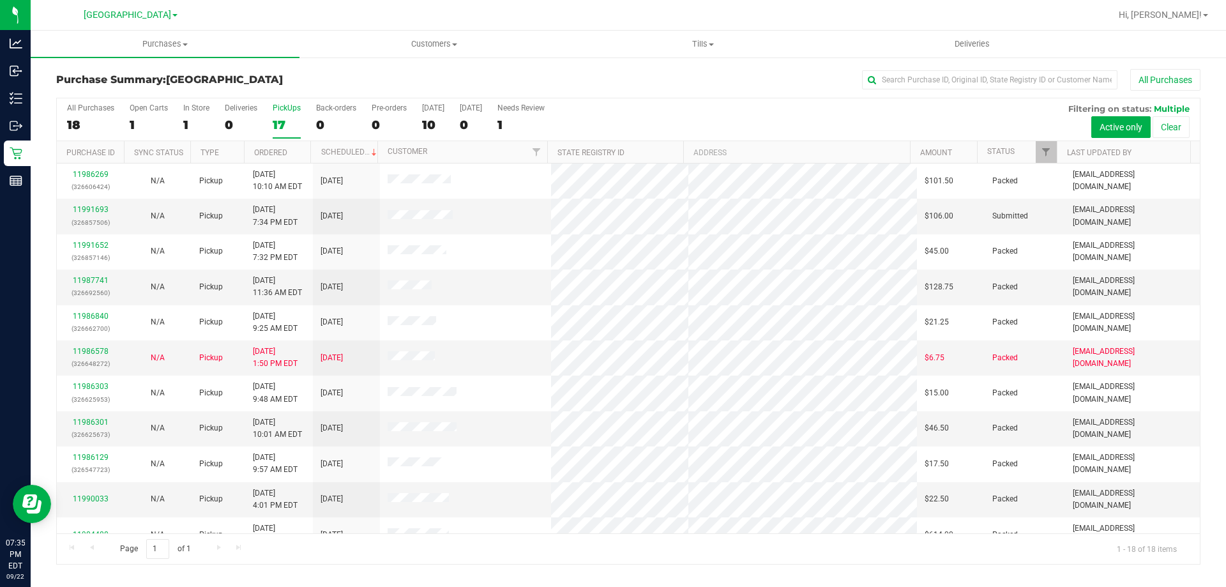
click at [289, 123] on div "17" at bounding box center [287, 124] width 28 height 15
click at [0, 0] on input "PickUps 17" at bounding box center [0, 0] width 0 height 0
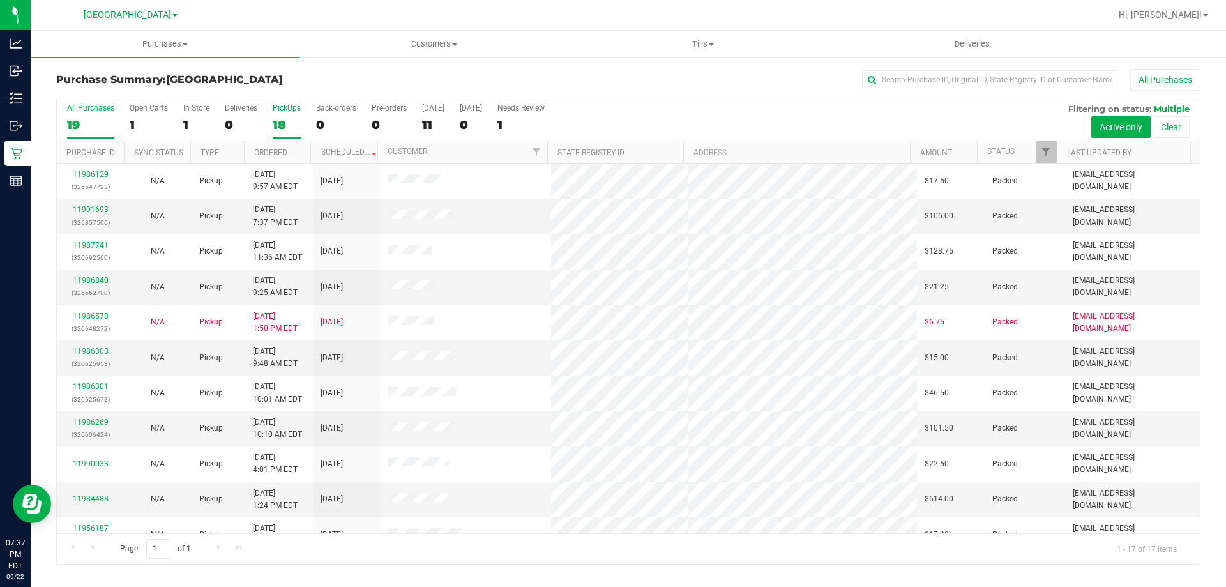
click at [80, 114] on label "All Purchases 19" at bounding box center [90, 120] width 47 height 35
click at [0, 0] on input "All Purchases 19" at bounding box center [0, 0] width 0 height 0
click at [296, 121] on div "17" at bounding box center [287, 124] width 28 height 15
click at [0, 0] on input "PickUps 17" at bounding box center [0, 0] width 0 height 0
click at [73, 125] on div "17" at bounding box center [90, 124] width 47 height 15
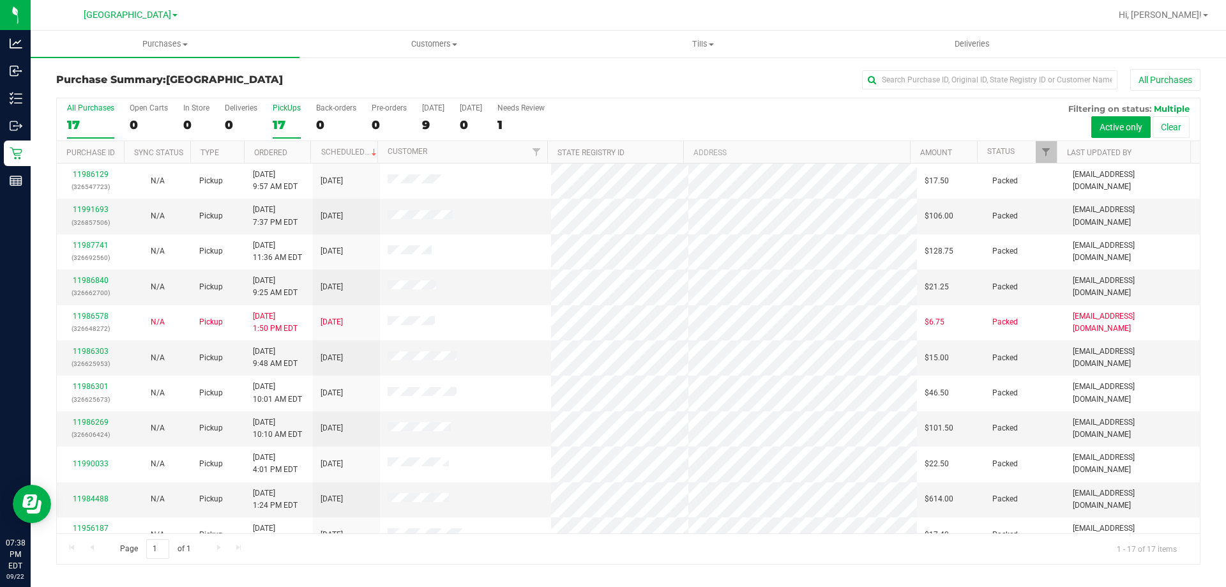
click at [0, 0] on input "All Purchases 17" at bounding box center [0, 0] width 0 height 0
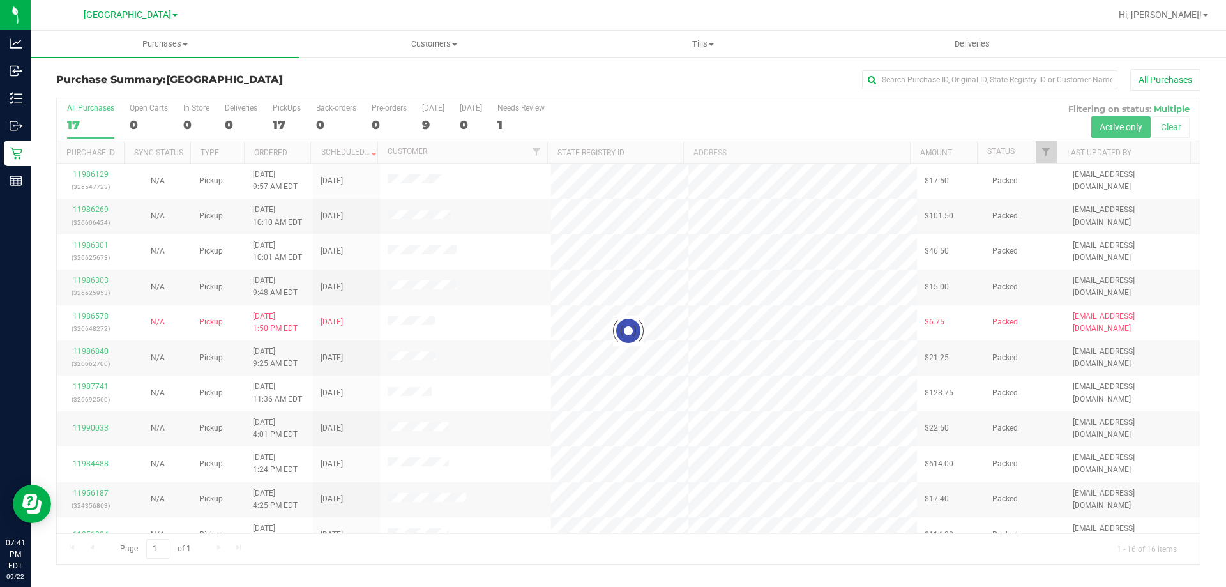
click at [280, 132] on div at bounding box center [628, 331] width 1143 height 466
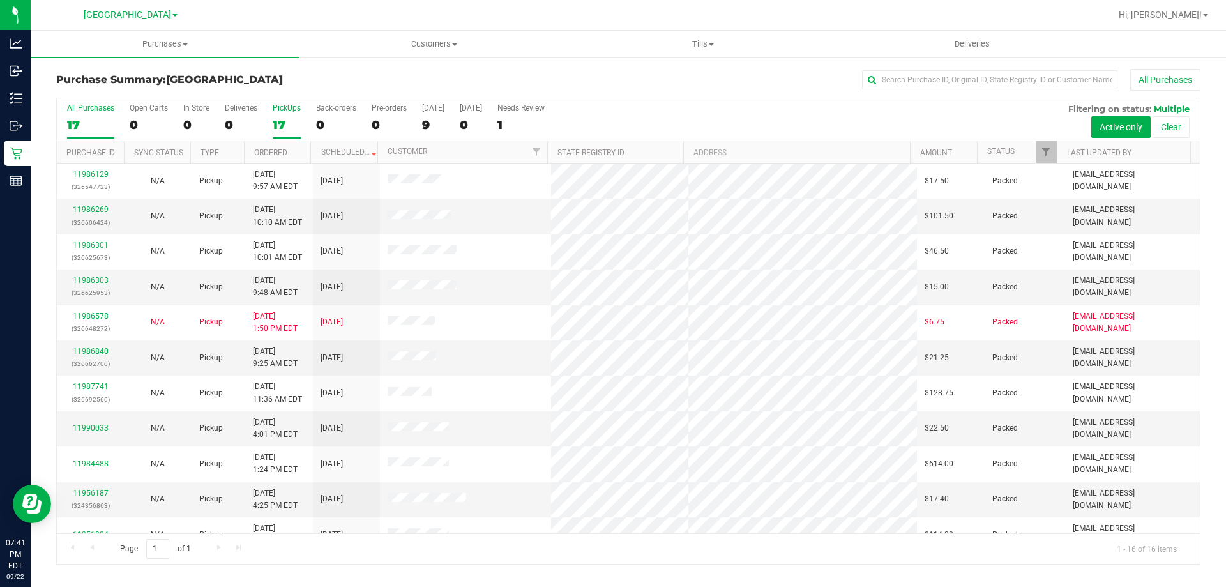
click at [287, 122] on div "17" at bounding box center [287, 124] width 28 height 15
click at [0, 0] on input "PickUps 17" at bounding box center [0, 0] width 0 height 0
click at [89, 118] on div "16" at bounding box center [90, 124] width 47 height 15
click at [0, 0] on input "All Purchases 16" at bounding box center [0, 0] width 0 height 0
click at [278, 114] on label "PickUps 16" at bounding box center [287, 120] width 28 height 35
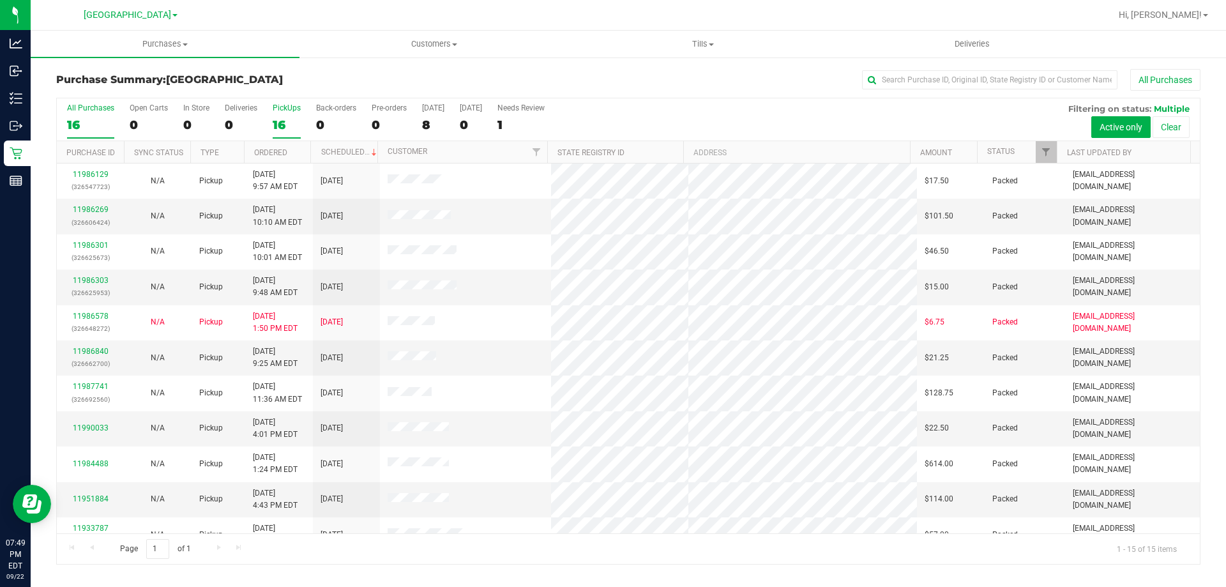
click at [0, 0] on input "PickUps 16" at bounding box center [0, 0] width 0 height 0
click at [92, 133] on label "All Purchases 15" at bounding box center [90, 120] width 47 height 35
click at [0, 0] on input "All Purchases 15" at bounding box center [0, 0] width 0 height 0
click at [277, 121] on div "15" at bounding box center [287, 124] width 28 height 15
click at [0, 0] on input "PickUps 15" at bounding box center [0, 0] width 0 height 0
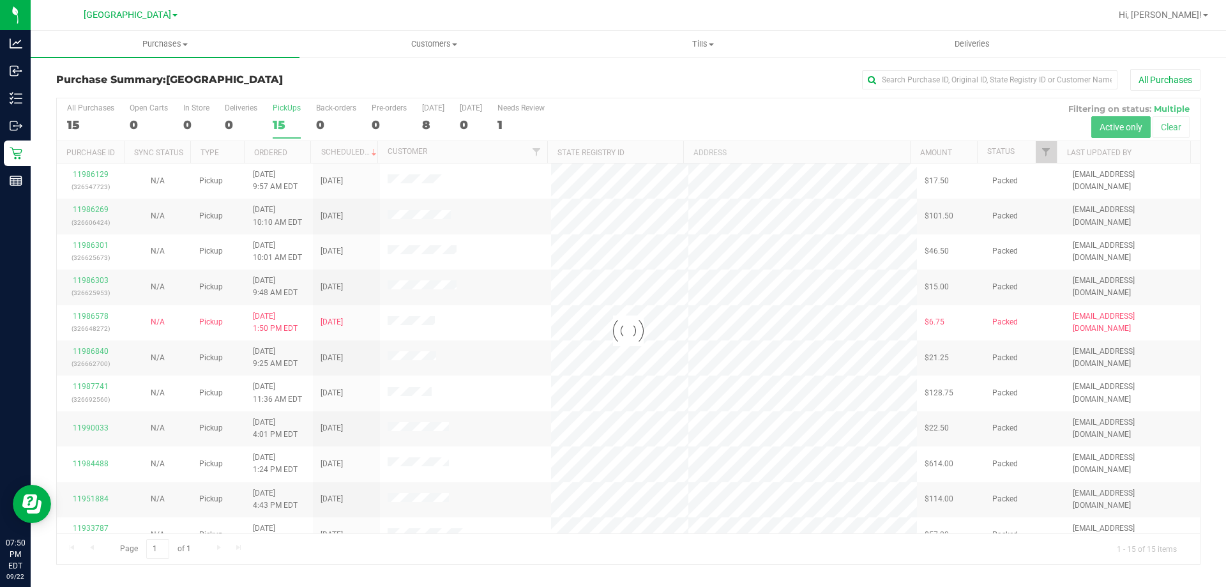
click at [95, 118] on div at bounding box center [628, 331] width 1143 height 466
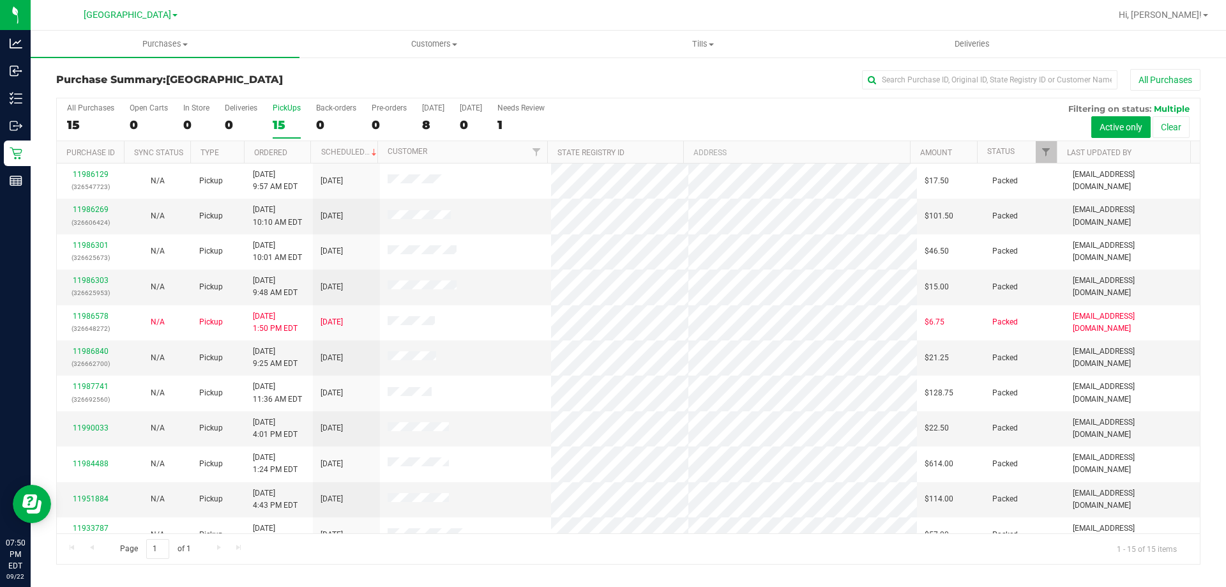
click at [95, 118] on div "15" at bounding box center [90, 124] width 47 height 15
click at [0, 0] on input "All Purchases 15" at bounding box center [0, 0] width 0 height 0
click at [287, 130] on div "15" at bounding box center [287, 124] width 28 height 15
click at [0, 0] on input "PickUps 15" at bounding box center [0, 0] width 0 height 0
click at [98, 421] on link "11991845" at bounding box center [91, 422] width 36 height 9
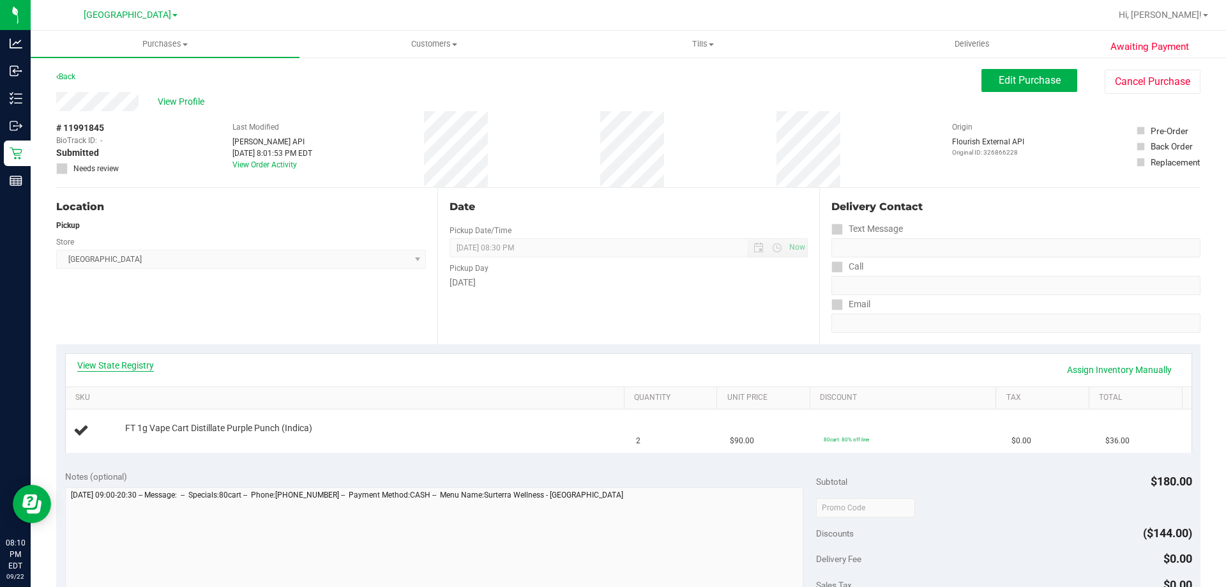
click at [111, 365] on link "View State Registry" at bounding box center [115, 365] width 77 height 13
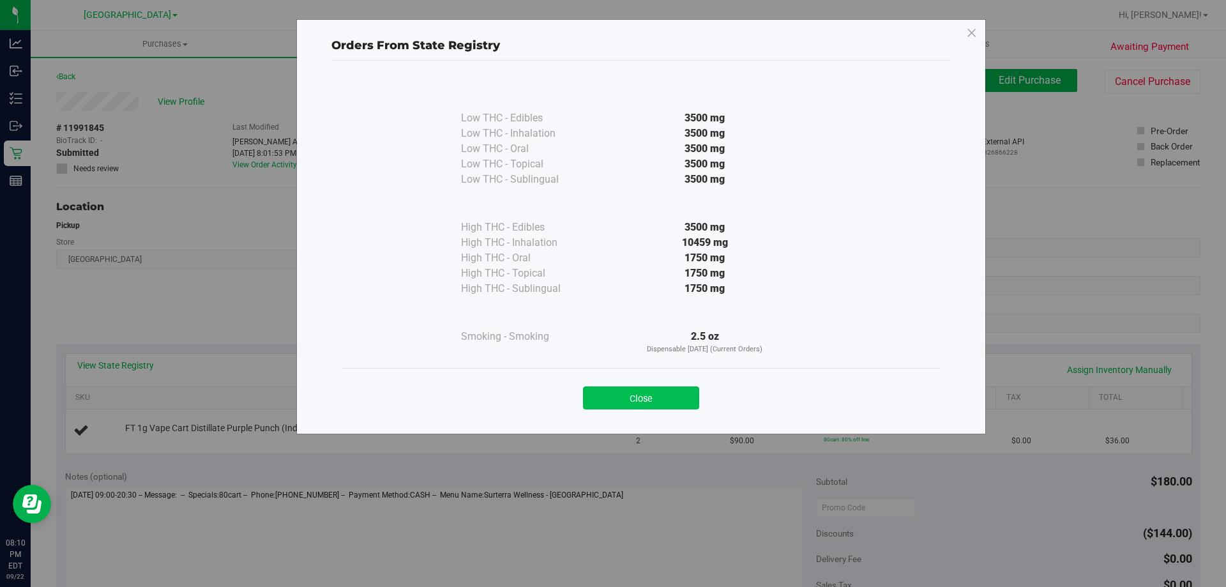
click at [683, 393] on button "Close" at bounding box center [641, 397] width 116 height 23
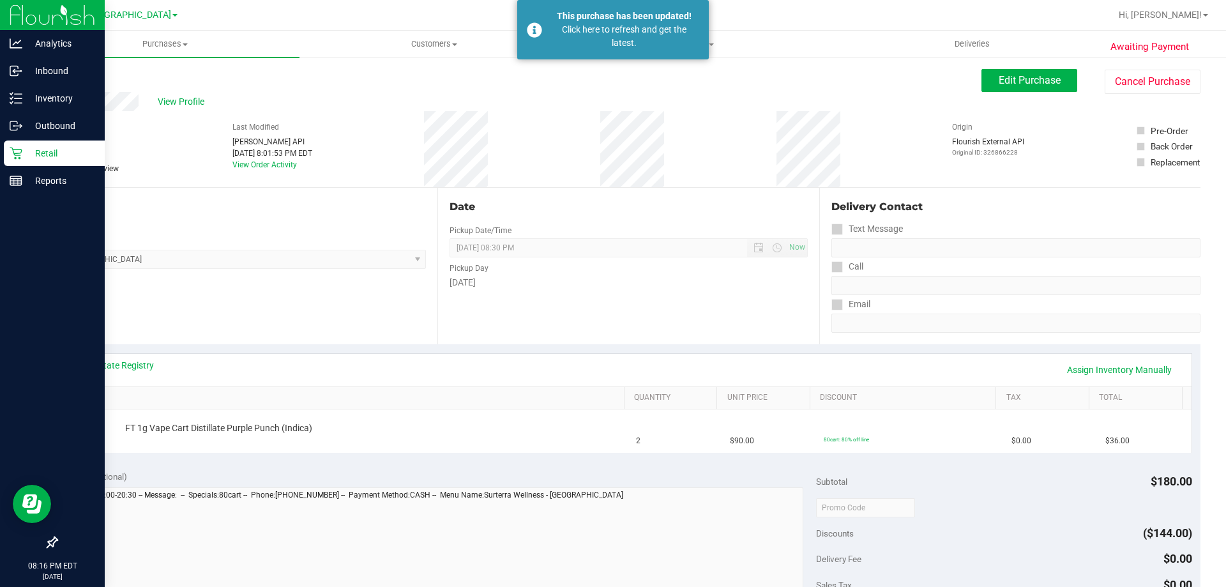
click at [29, 153] on p "Retail" at bounding box center [60, 153] width 77 height 15
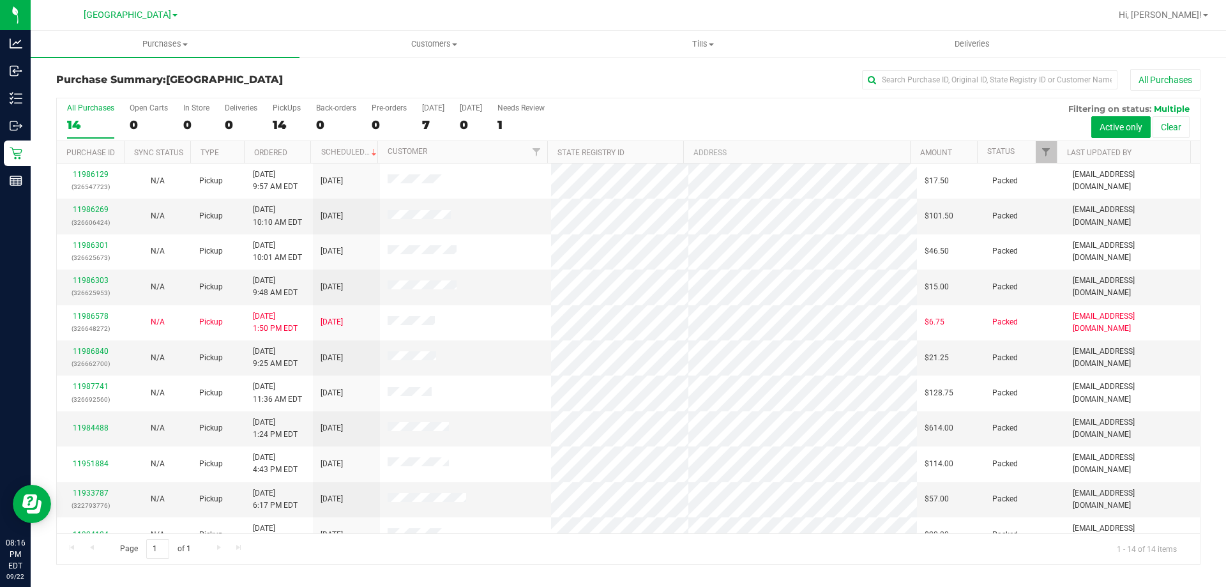
click at [284, 123] on div "14" at bounding box center [287, 124] width 28 height 15
click at [0, 0] on input "PickUps 14" at bounding box center [0, 0] width 0 height 0
click at [91, 125] on div "14" at bounding box center [90, 124] width 47 height 15
click at [0, 0] on input "All Purchases 14" at bounding box center [0, 0] width 0 height 0
click at [283, 117] on div "14" at bounding box center [287, 124] width 28 height 15
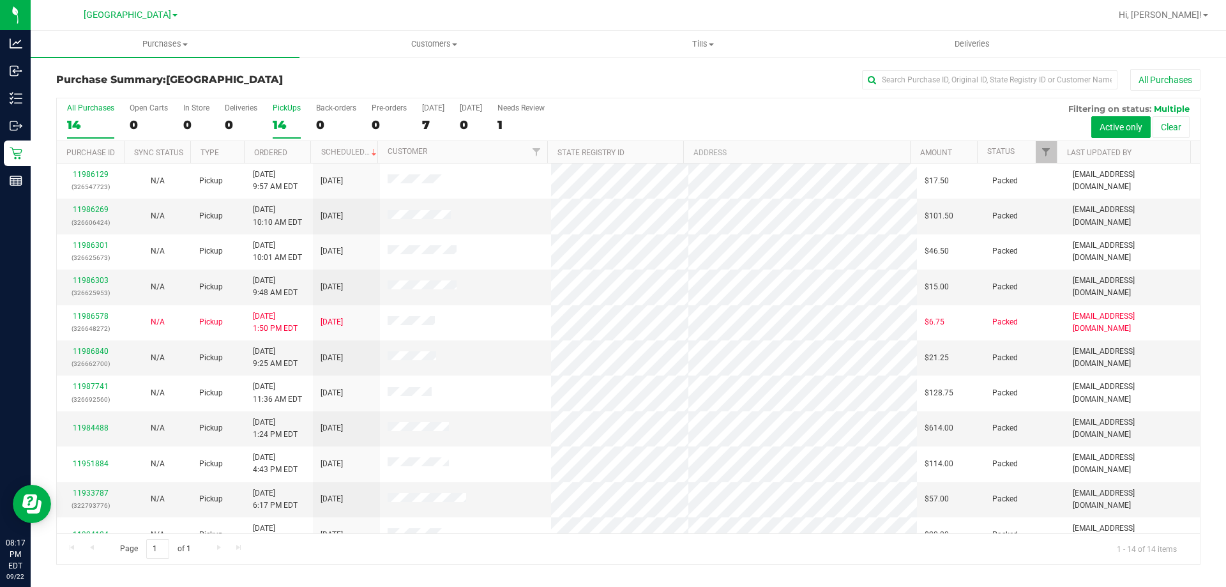
click at [0, 0] on input "PickUps 14" at bounding box center [0, 0] width 0 height 0
click at [87, 117] on div "14" at bounding box center [90, 124] width 47 height 15
click at [0, 0] on input "All Purchases 14" at bounding box center [0, 0] width 0 height 0
click at [283, 121] on div "14" at bounding box center [287, 124] width 28 height 15
click at [0, 0] on input "PickUps 14" at bounding box center [0, 0] width 0 height 0
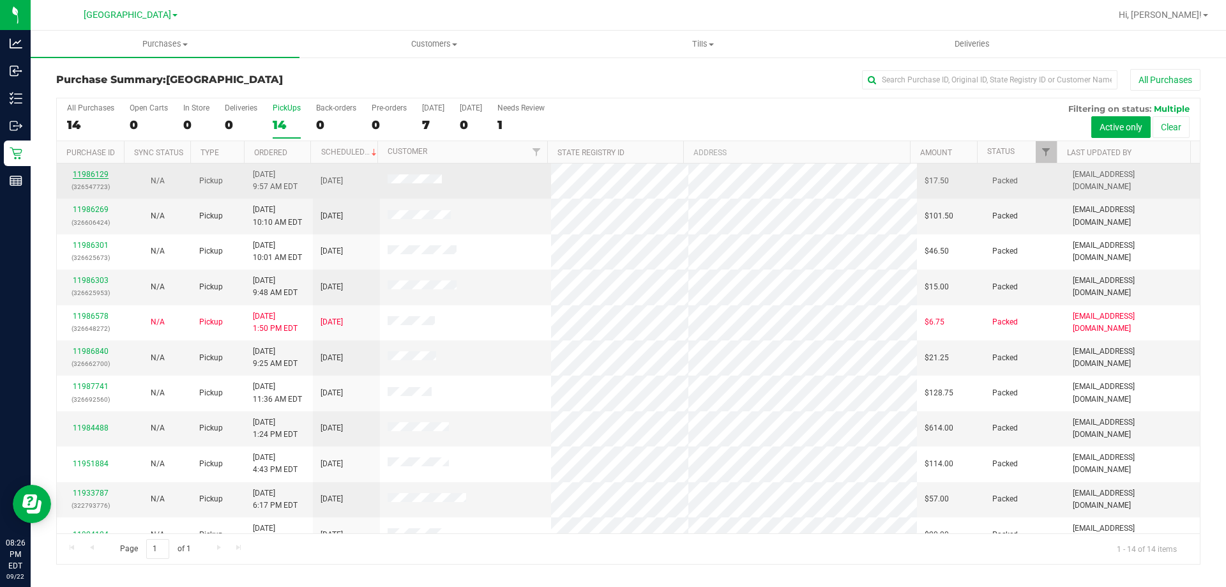
click at [95, 171] on link "11986129" at bounding box center [91, 174] width 36 height 9
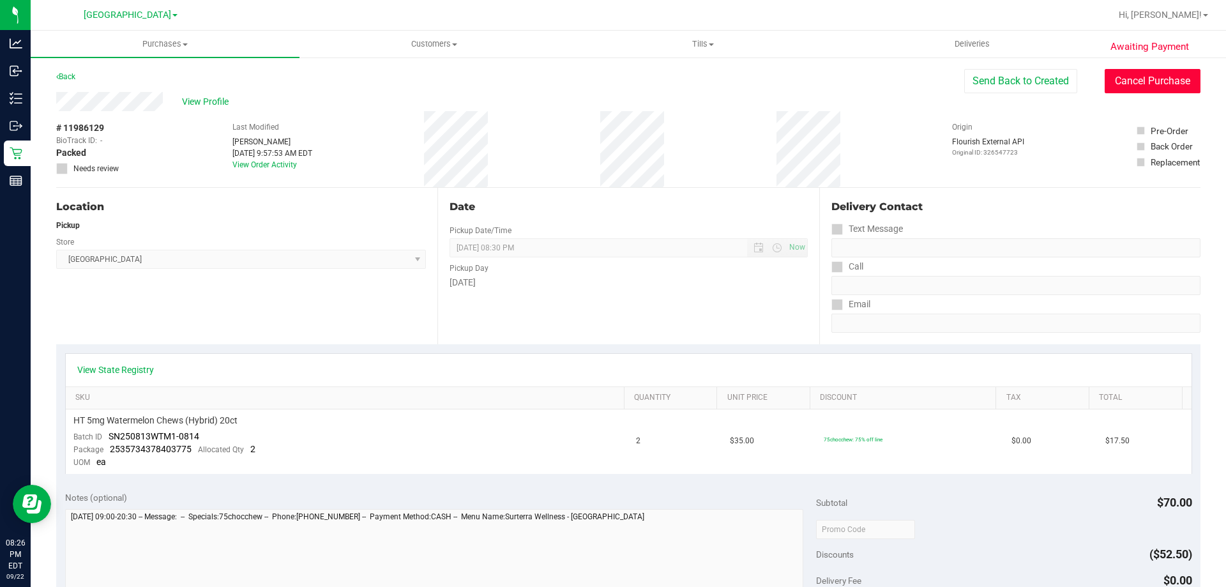
click at [1115, 74] on button "Cancel Purchase" at bounding box center [1153, 81] width 96 height 24
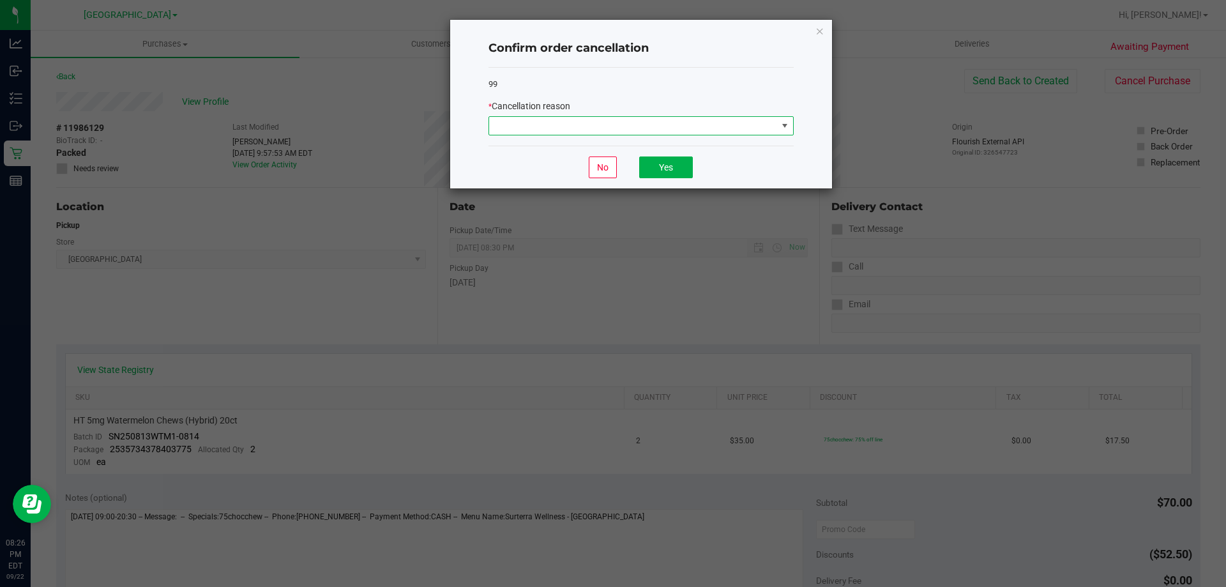
click at [684, 123] on span at bounding box center [633, 126] width 288 height 18
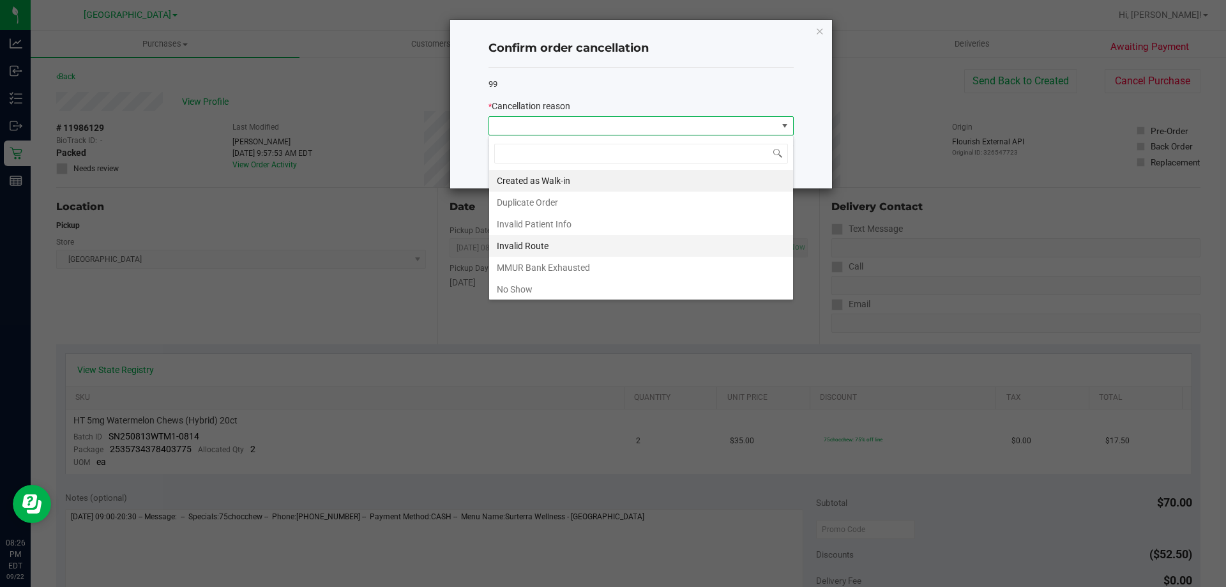
scroll to position [19, 305]
click at [529, 288] on li "No Show" at bounding box center [641, 289] width 304 height 22
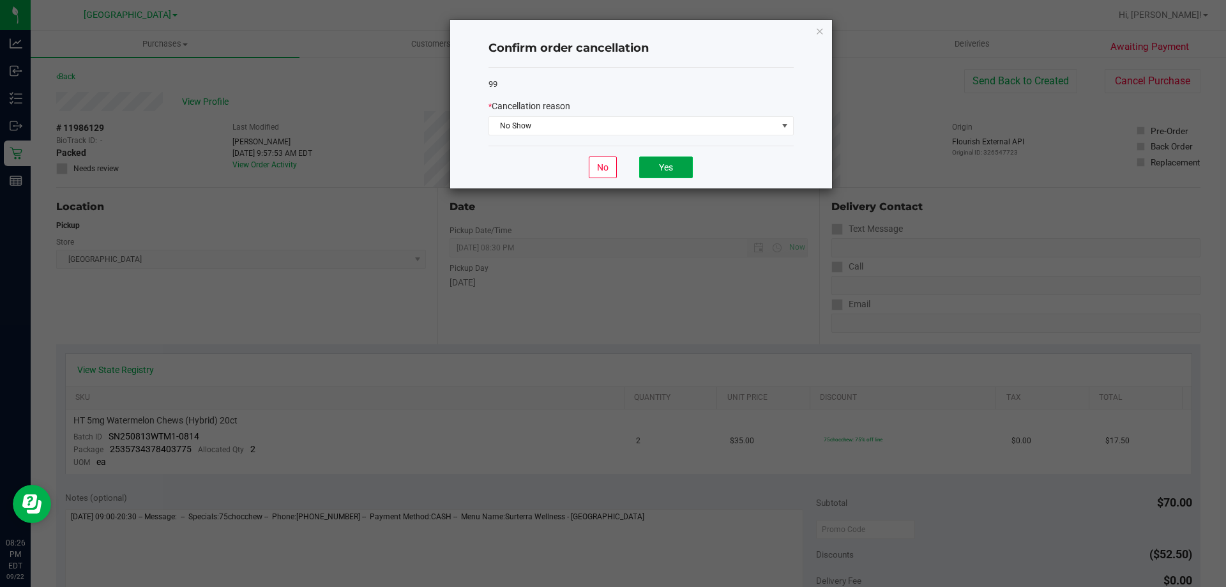
click at [649, 167] on button "Yes" at bounding box center [666, 167] width 54 height 22
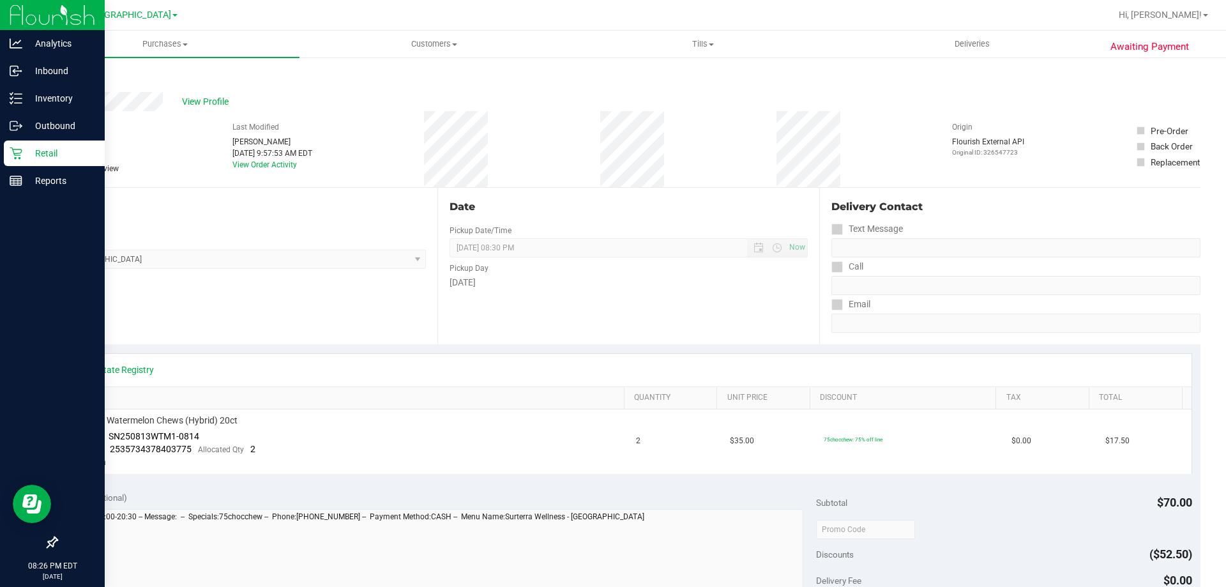
click at [19, 159] on icon at bounding box center [16, 153] width 13 height 13
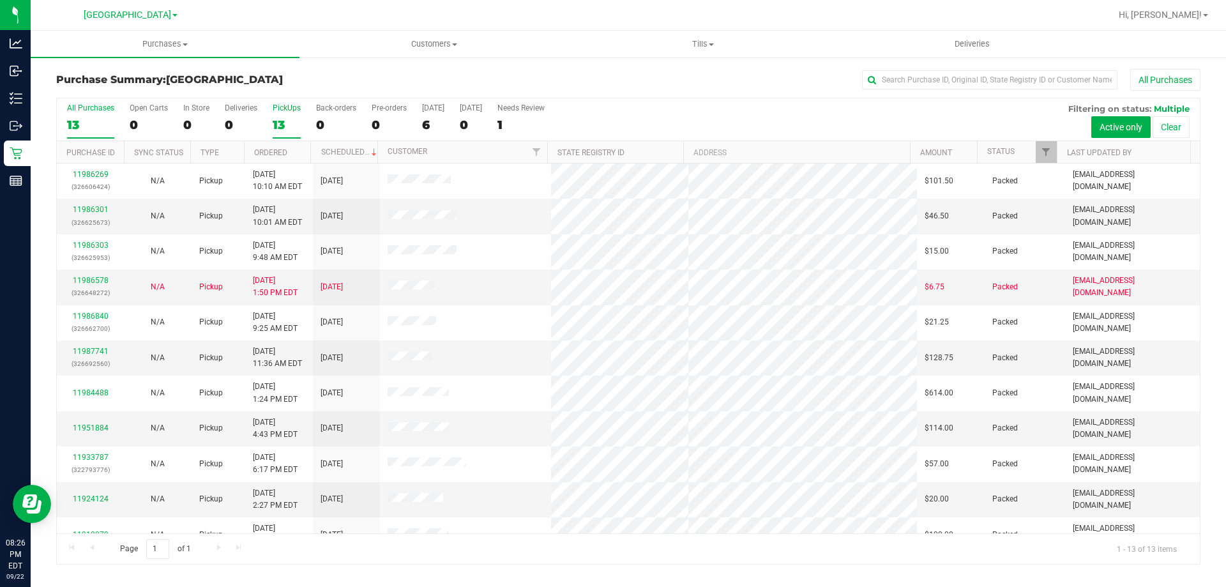
click at [279, 119] on div "13" at bounding box center [287, 124] width 28 height 15
click at [0, 0] on input "PickUps 13" at bounding box center [0, 0] width 0 height 0
click at [87, 176] on link "11986269" at bounding box center [91, 174] width 36 height 9
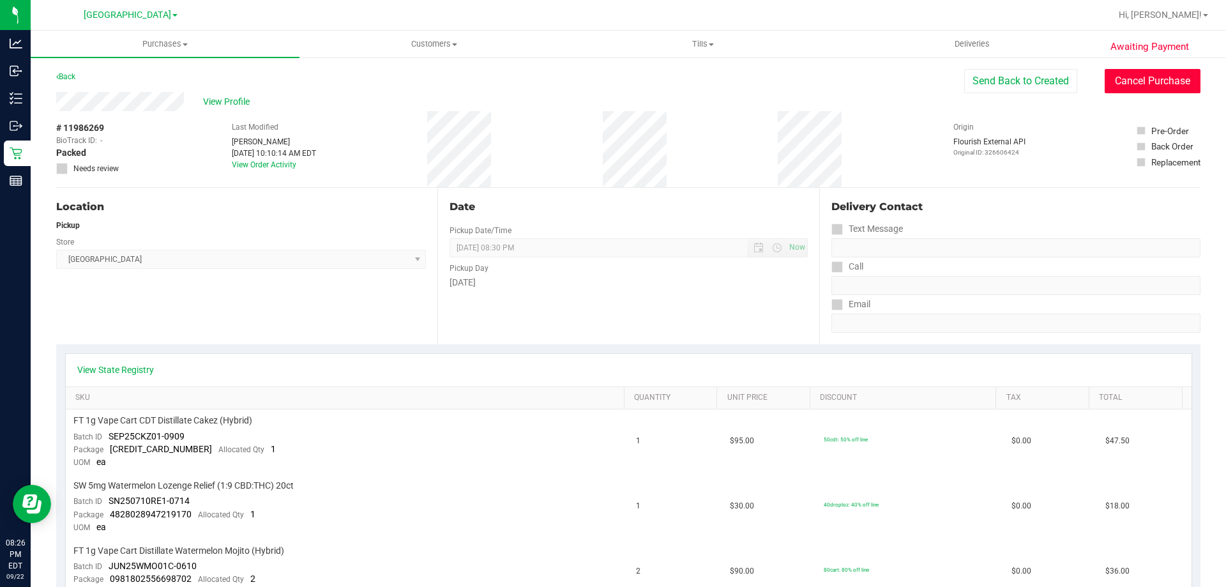
click at [1114, 77] on button "Cancel Purchase" at bounding box center [1153, 81] width 96 height 24
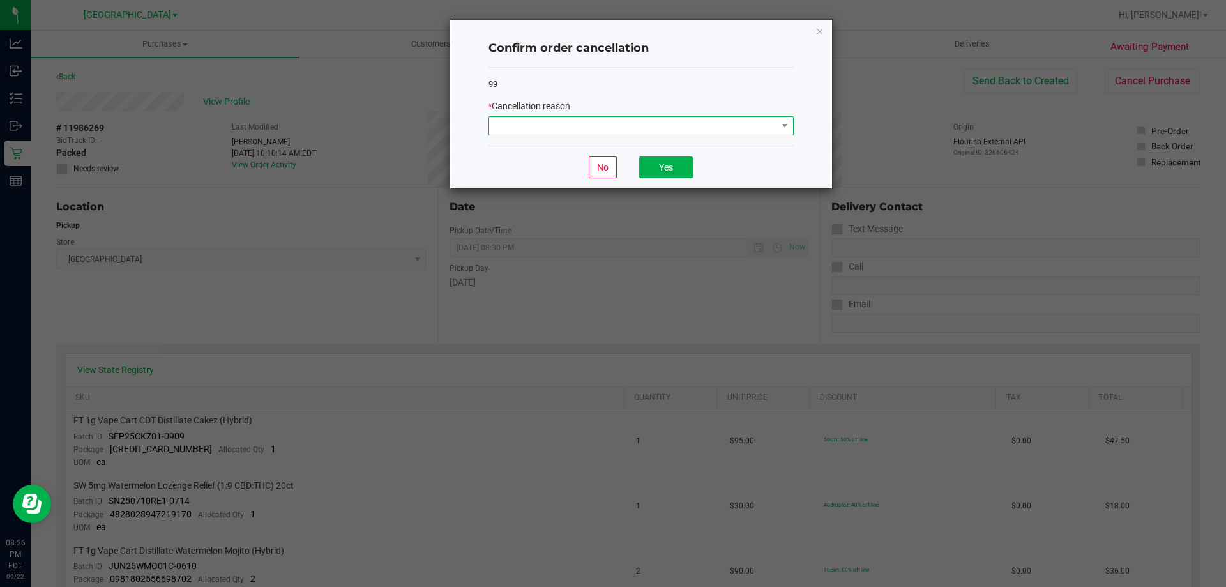
click at [603, 128] on span at bounding box center [633, 126] width 288 height 18
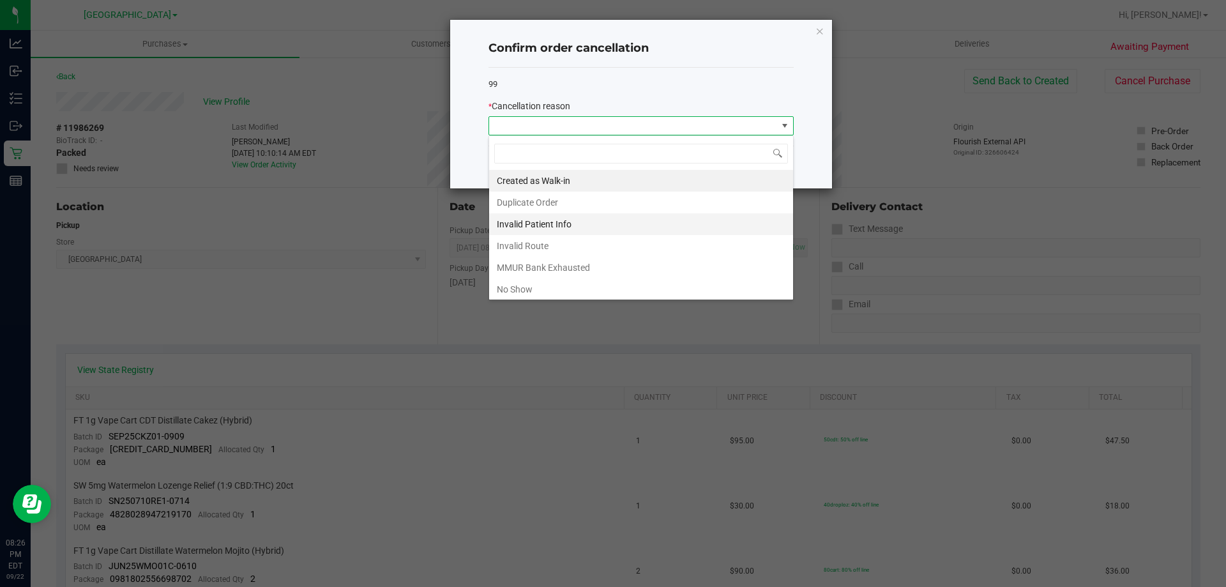
scroll to position [19, 305]
click at [531, 290] on li "No Show" at bounding box center [641, 289] width 304 height 22
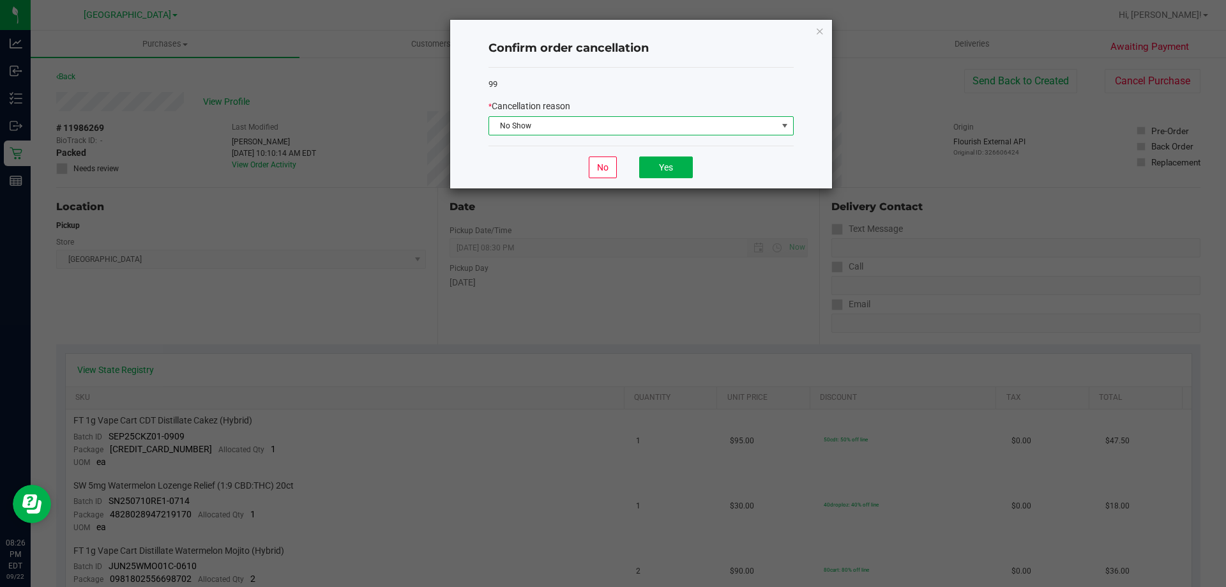
click at [662, 184] on div "No Yes" at bounding box center [640, 167] width 305 height 43
click at [659, 174] on button "Yes" at bounding box center [666, 167] width 54 height 22
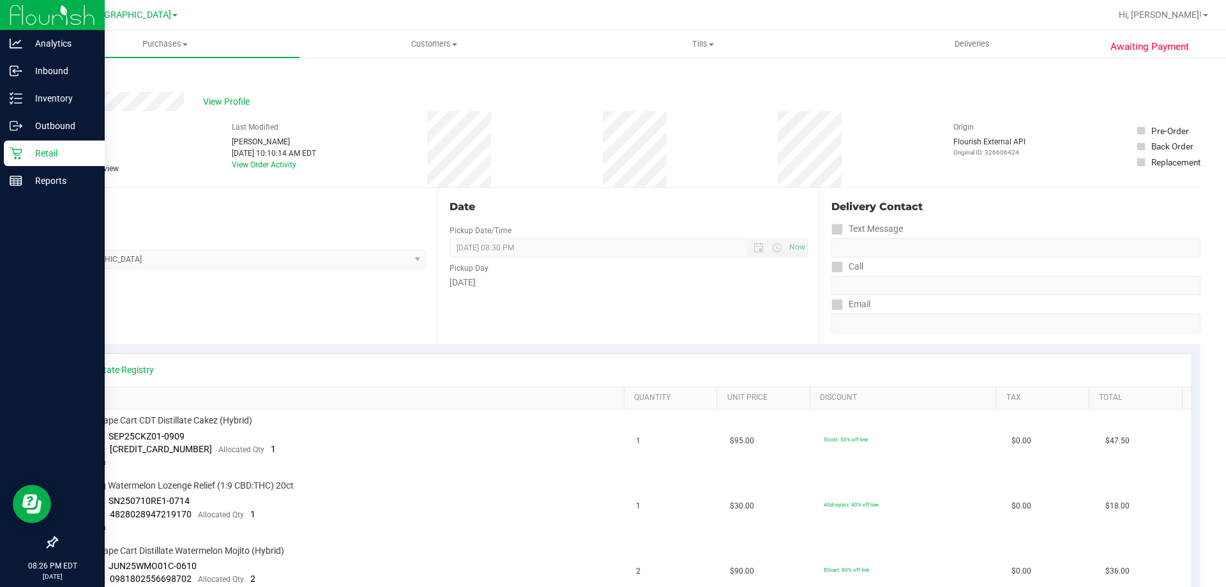
click at [24, 160] on p "Retail" at bounding box center [60, 153] width 77 height 15
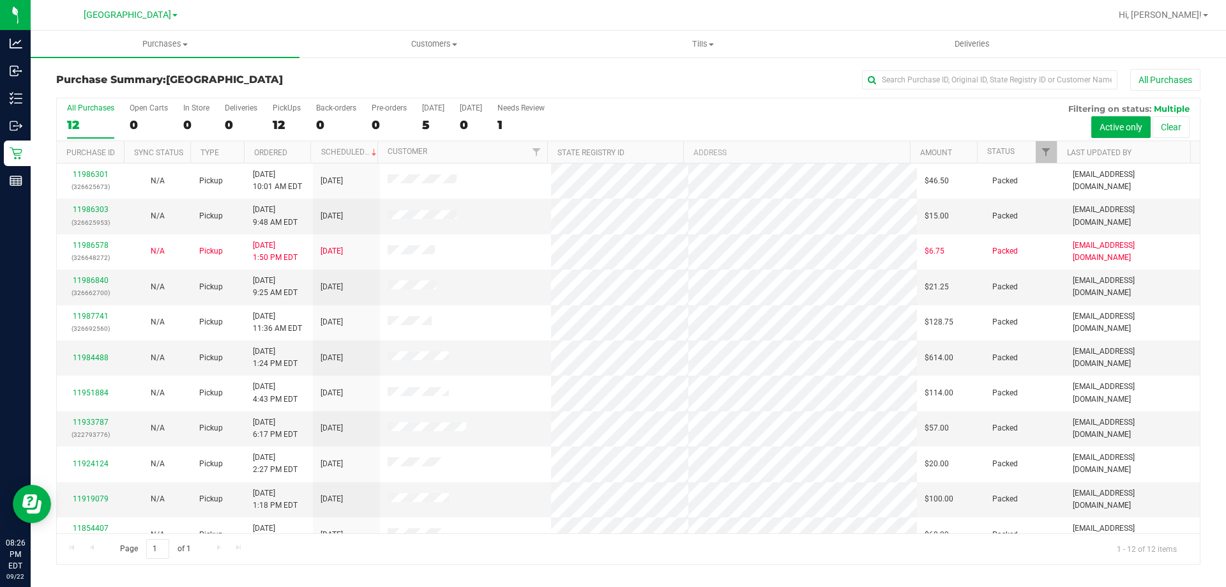
click at [291, 123] on div "12" at bounding box center [287, 124] width 28 height 15
click at [0, 0] on input "PickUps 12" at bounding box center [0, 0] width 0 height 0
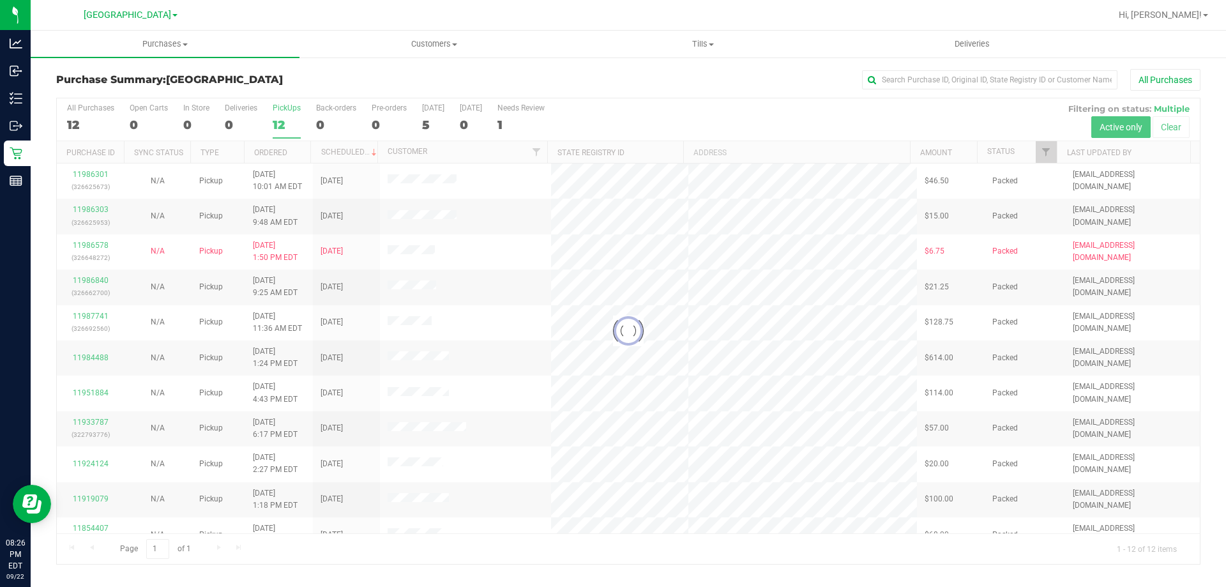
click at [87, 175] on div at bounding box center [628, 331] width 1143 height 466
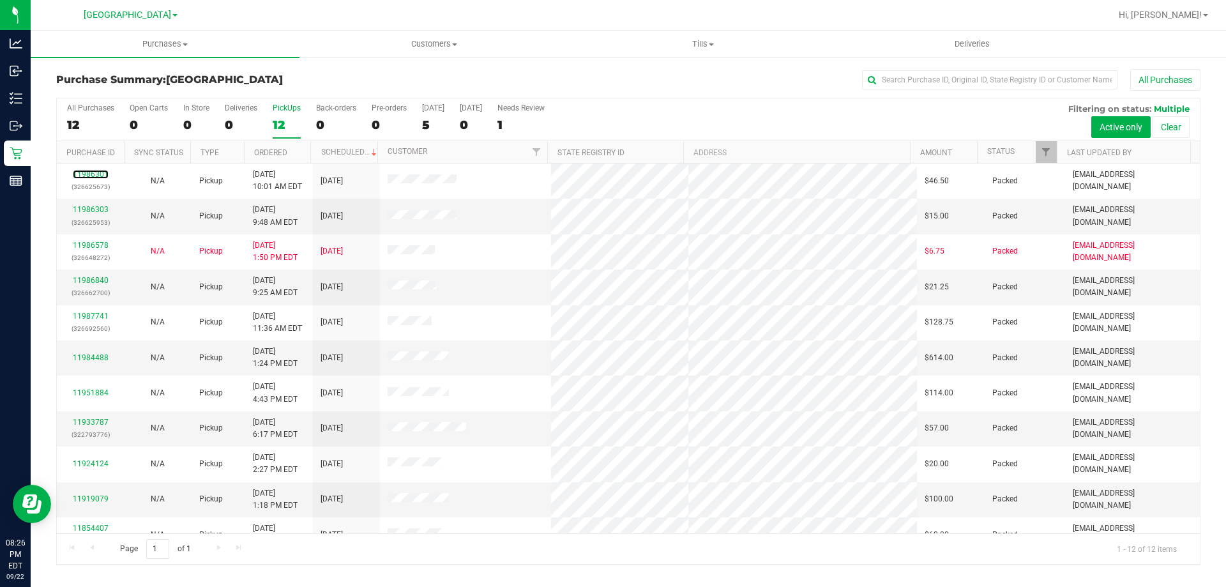
click at [89, 175] on link "11986301" at bounding box center [91, 174] width 36 height 9
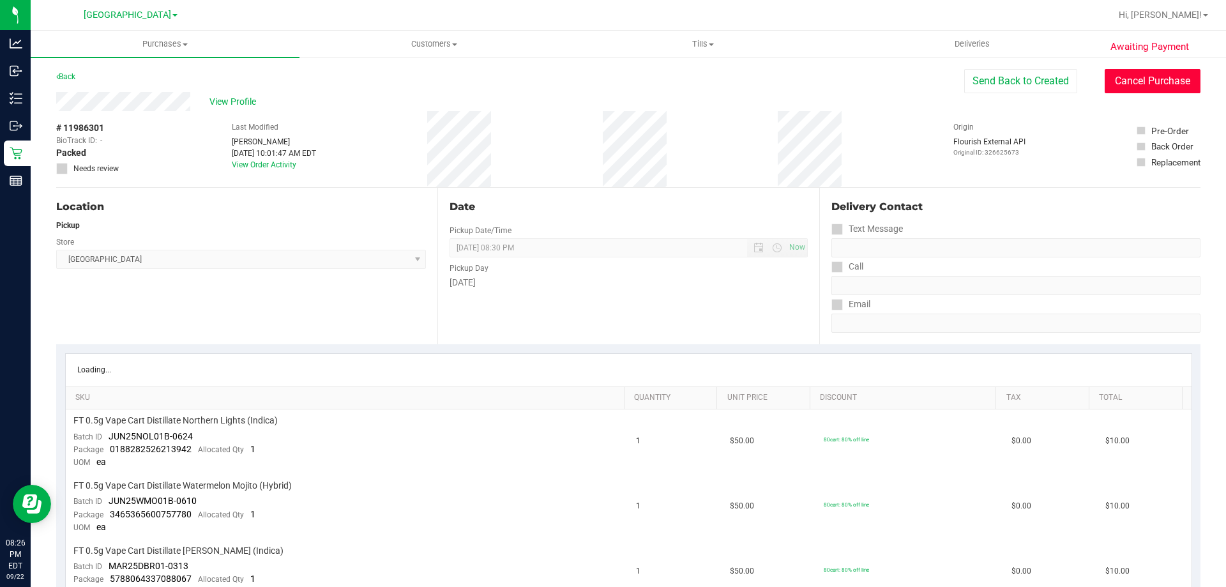
click at [1141, 83] on button "Cancel Purchase" at bounding box center [1153, 81] width 96 height 24
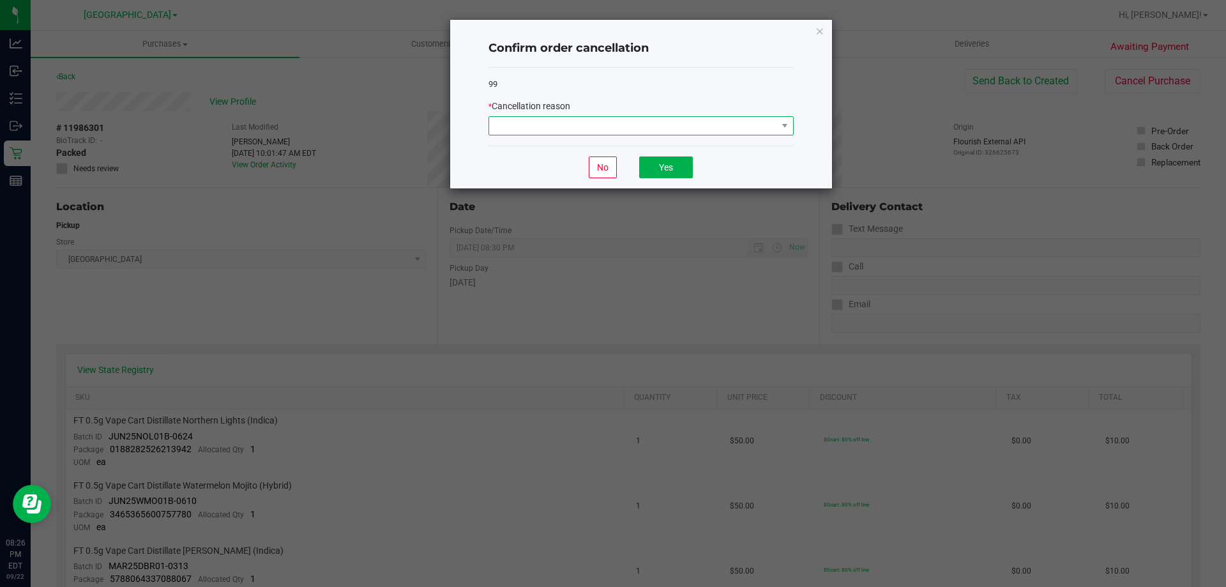
click at [595, 121] on span at bounding box center [633, 126] width 288 height 18
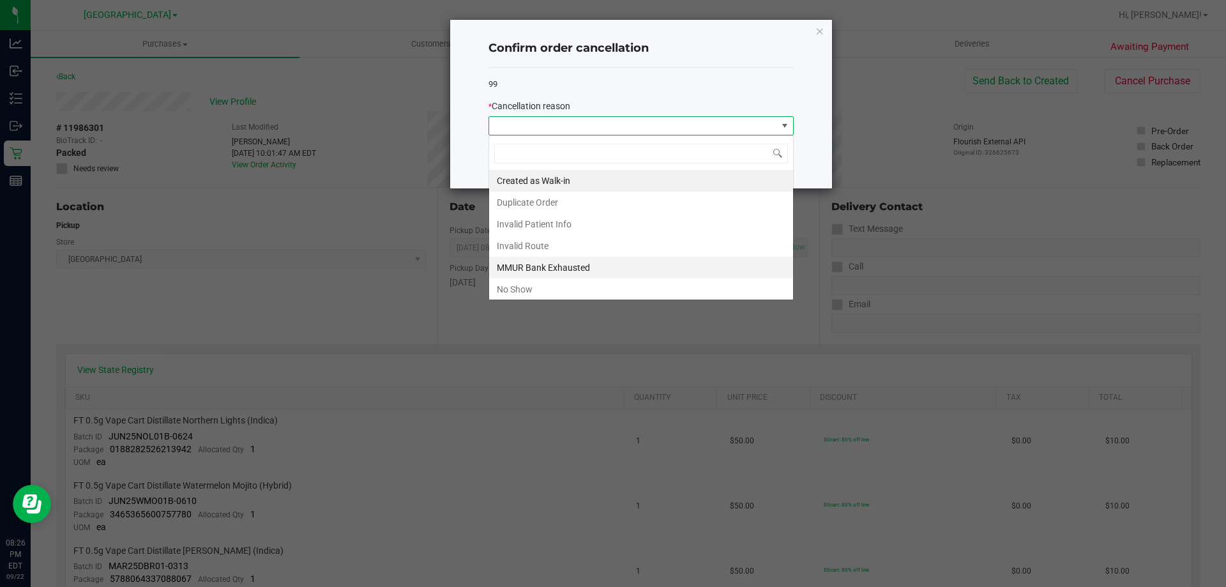
scroll to position [19, 305]
click at [536, 288] on li "No Show" at bounding box center [641, 289] width 304 height 22
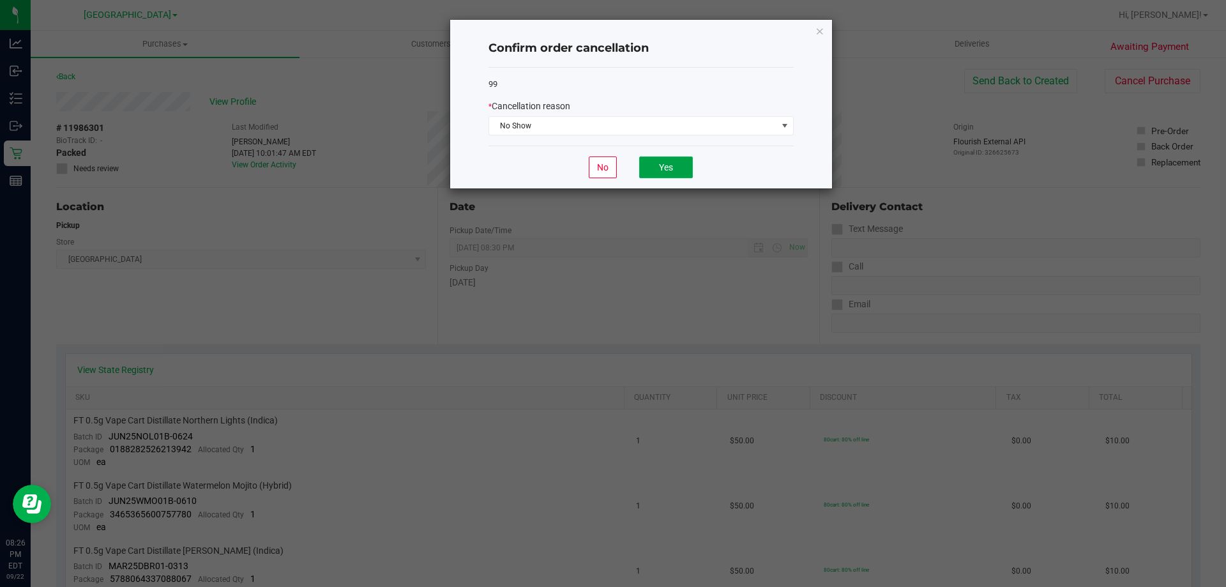
click at [643, 164] on button "Yes" at bounding box center [666, 167] width 54 height 22
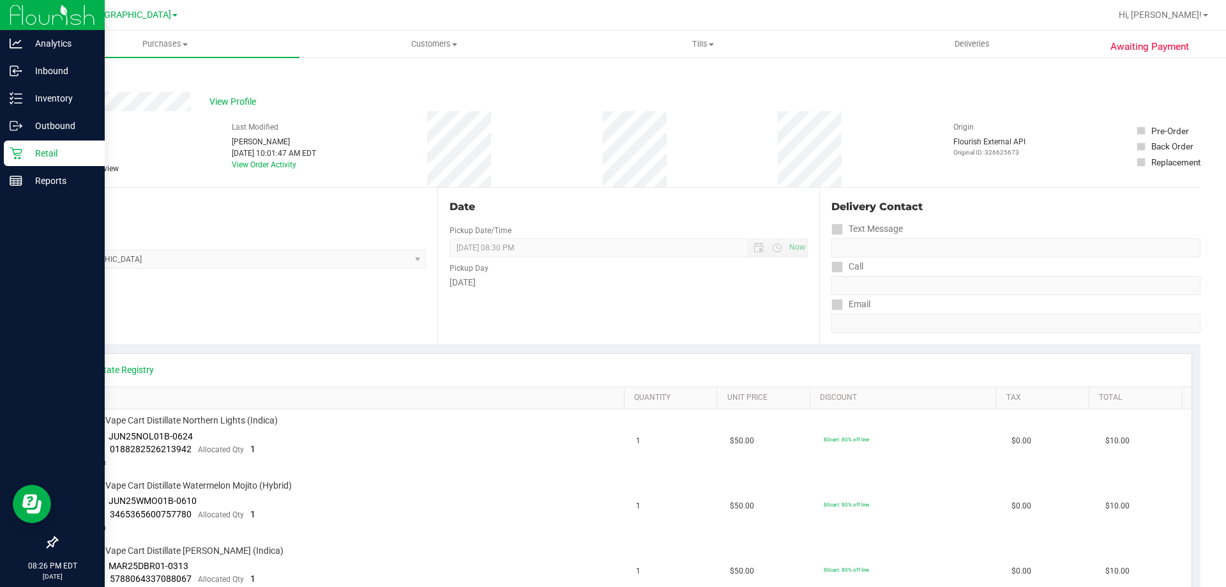
click at [11, 155] on icon at bounding box center [16, 153] width 13 height 13
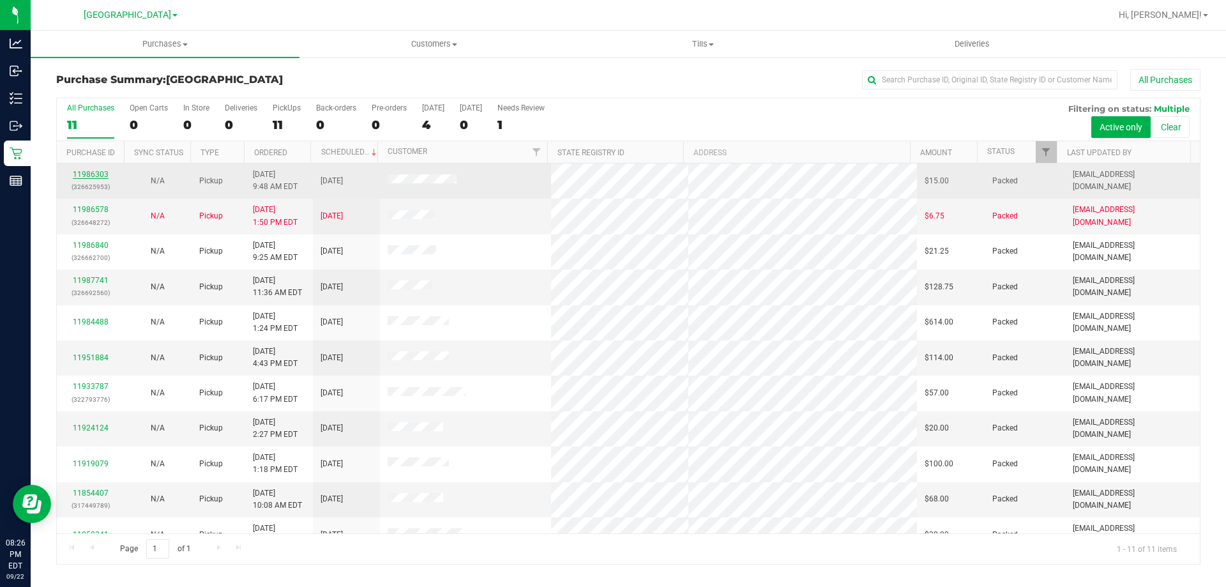
click at [93, 174] on link "11986303" at bounding box center [91, 174] width 36 height 9
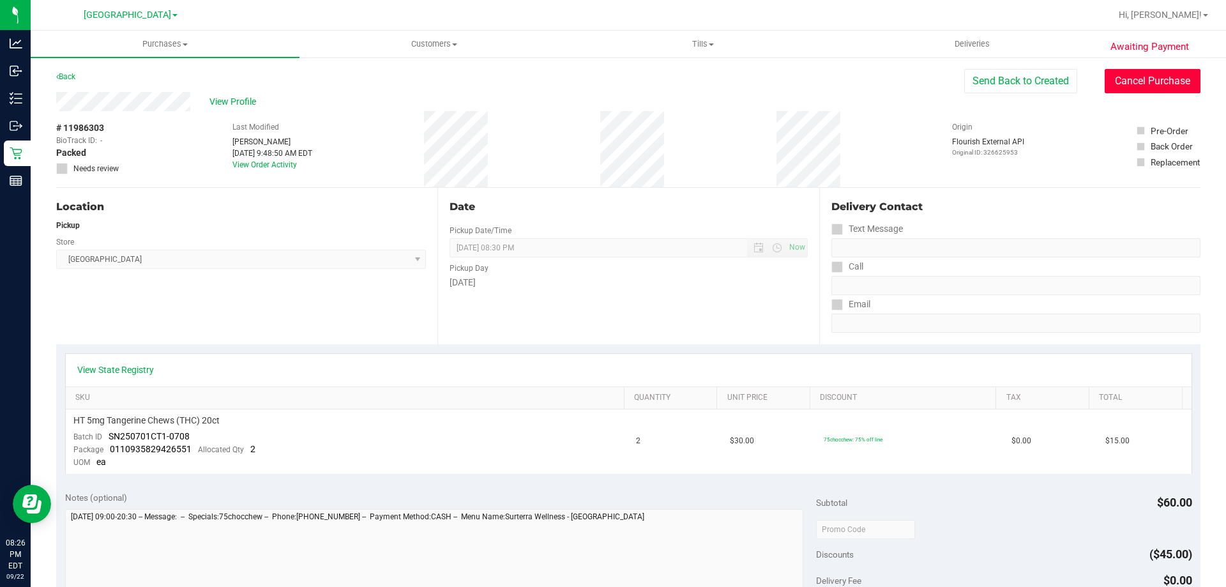
click at [1122, 90] on button "Cancel Purchase" at bounding box center [1153, 81] width 96 height 24
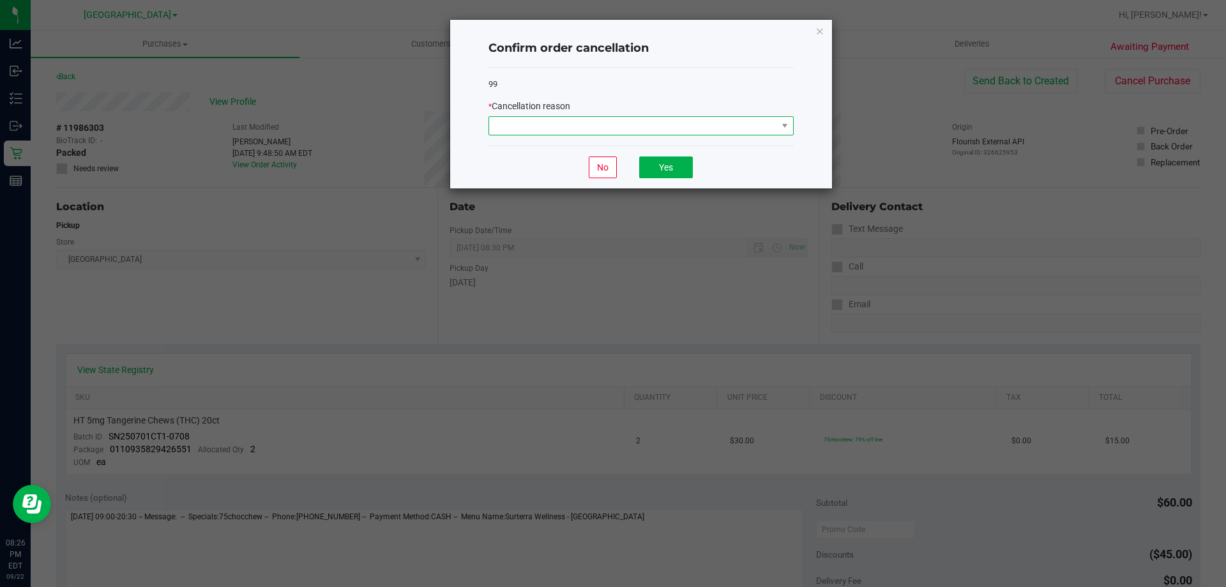
click at [696, 129] on span at bounding box center [633, 126] width 288 height 18
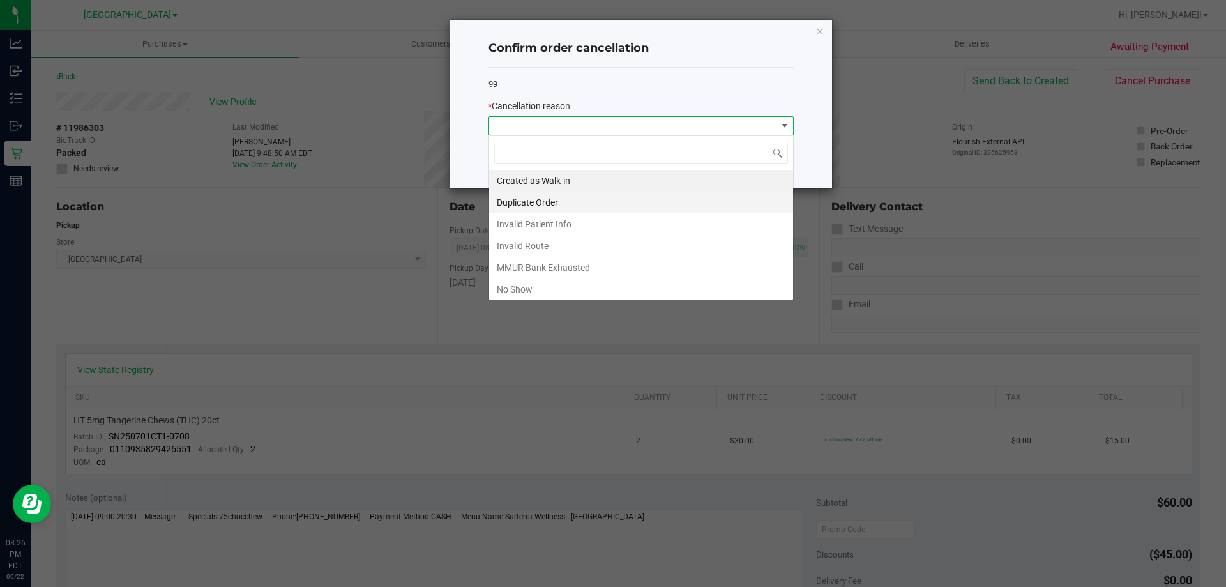
scroll to position [19, 305]
click at [574, 288] on li "No Show" at bounding box center [641, 289] width 304 height 22
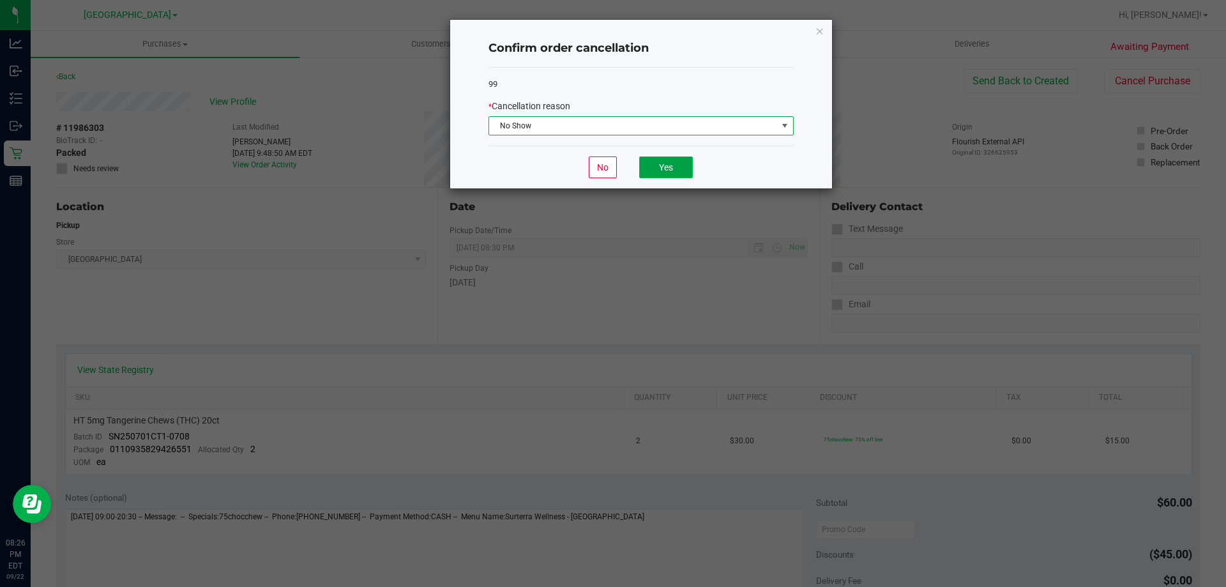
click at [652, 167] on button "Yes" at bounding box center [666, 167] width 54 height 22
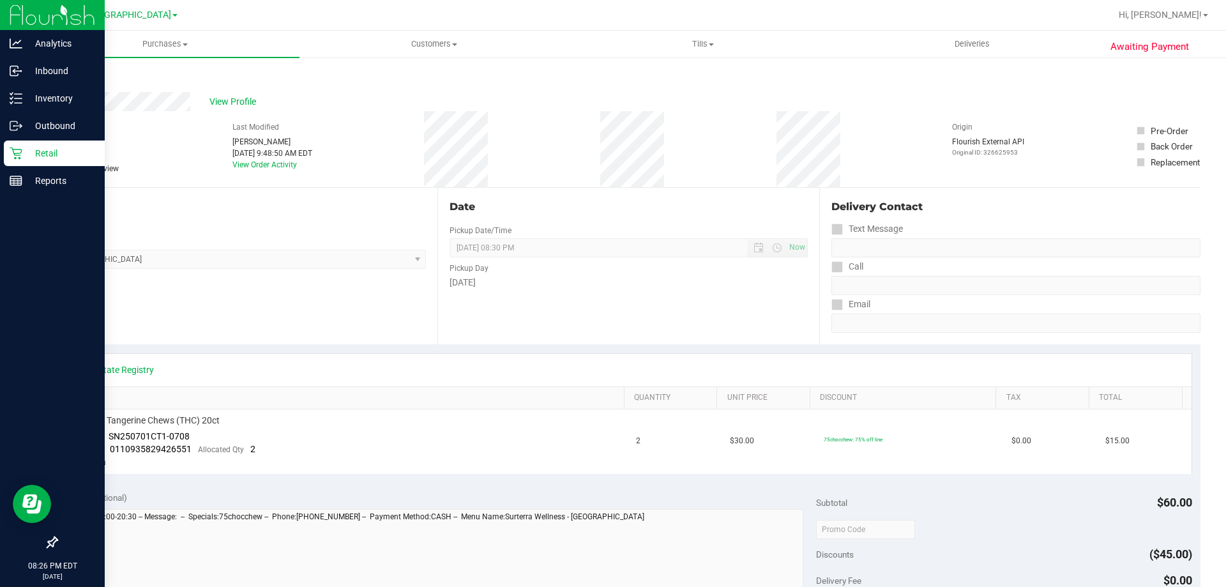
click at [13, 161] on div "Retail" at bounding box center [54, 153] width 101 height 26
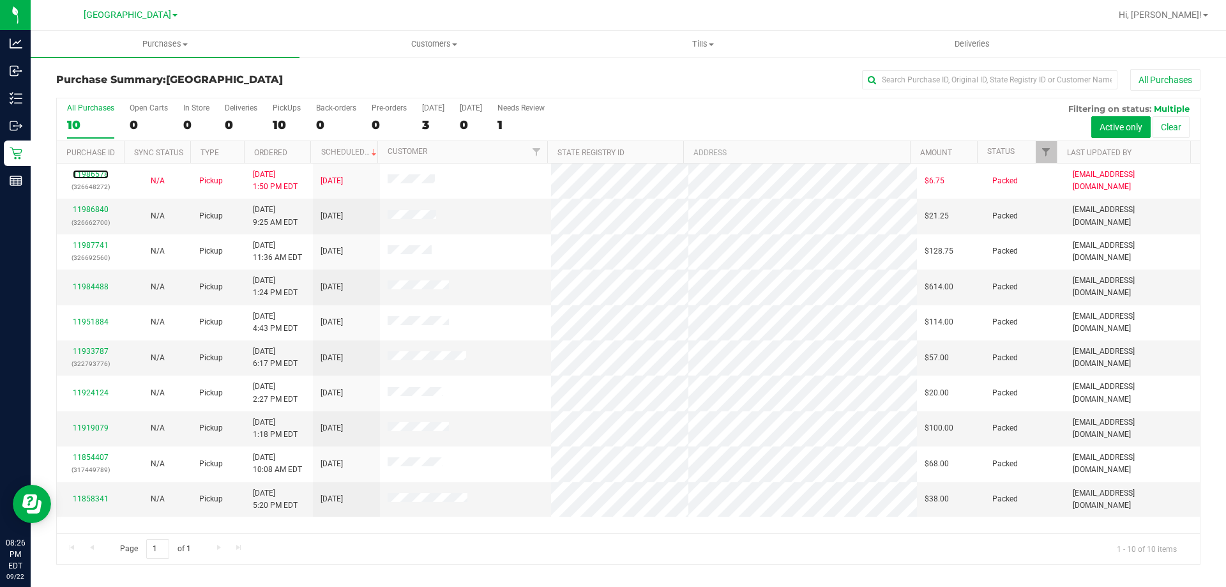
click at [98, 174] on link "11986578" at bounding box center [91, 174] width 36 height 9
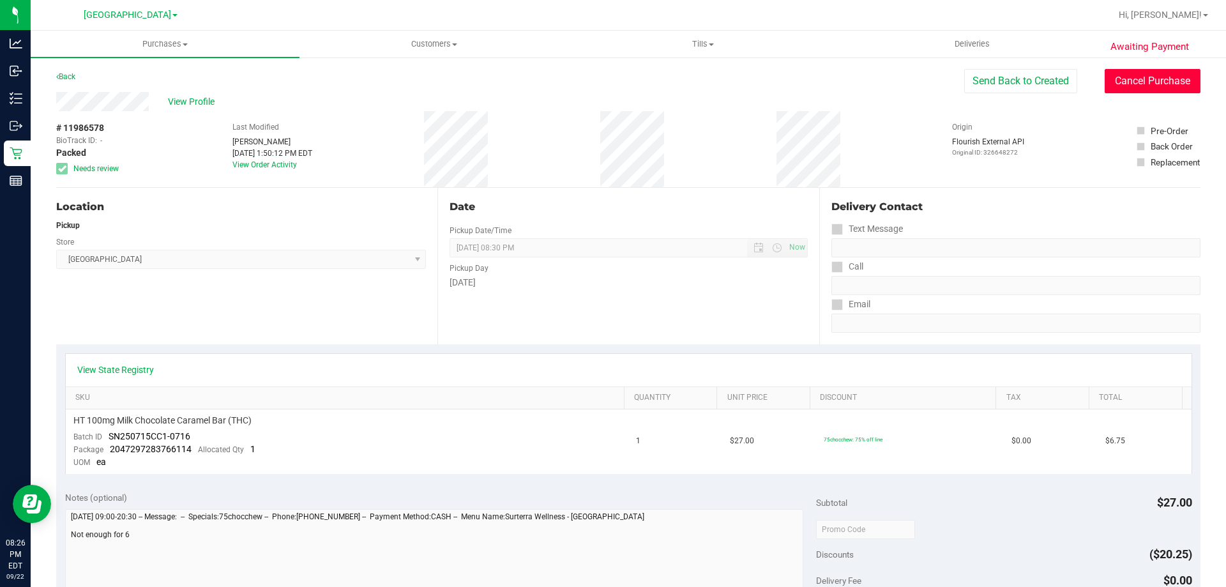
click at [1159, 84] on button "Cancel Purchase" at bounding box center [1153, 81] width 96 height 24
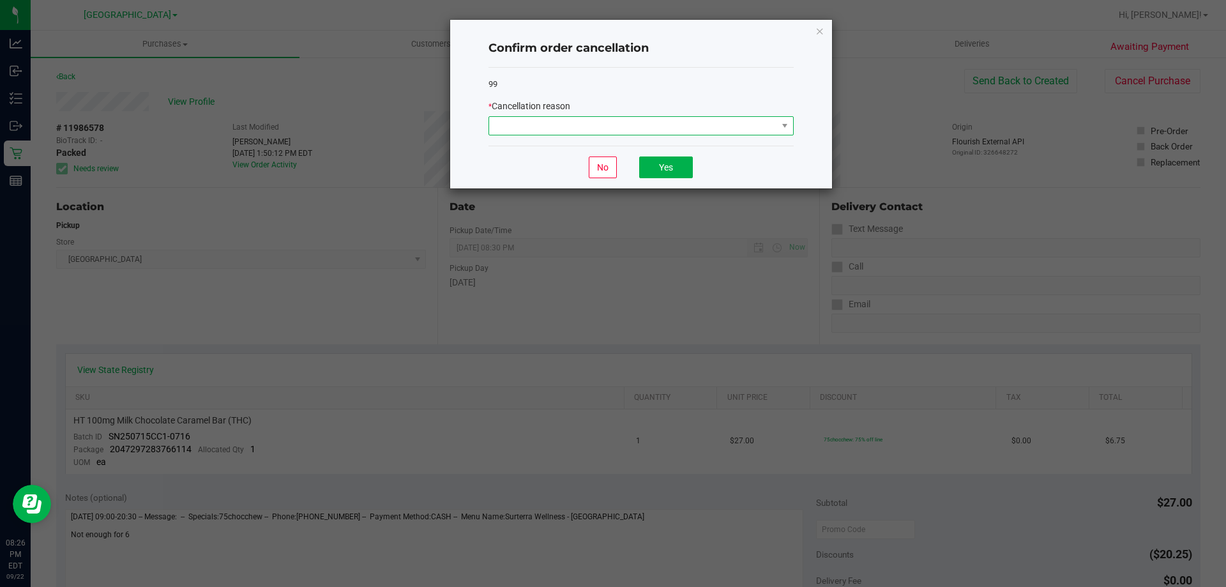
click at [680, 132] on span at bounding box center [633, 126] width 288 height 18
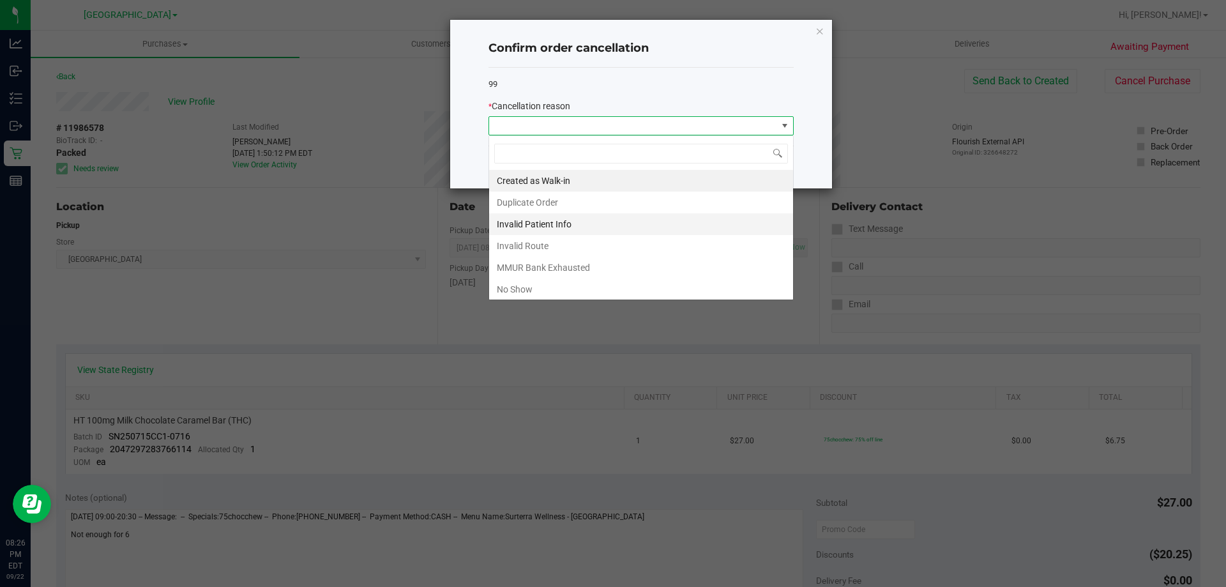
scroll to position [19, 305]
click at [530, 295] on li "No Show" at bounding box center [641, 289] width 304 height 22
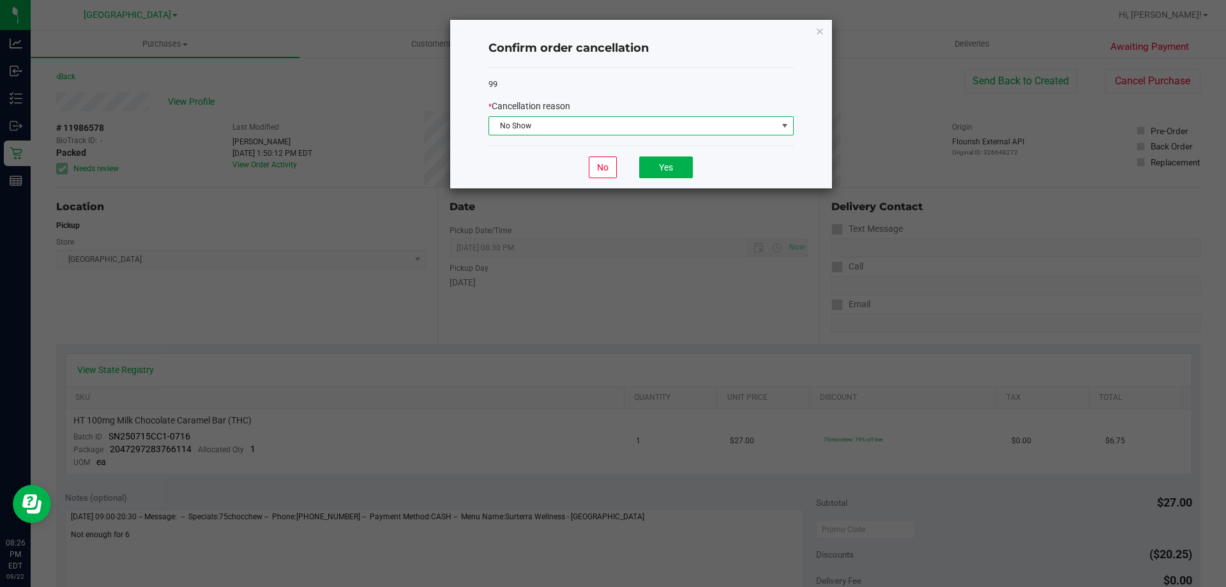
click at [651, 181] on div "No Yes" at bounding box center [640, 167] width 305 height 43
click at [653, 170] on button "Yes" at bounding box center [666, 167] width 54 height 22
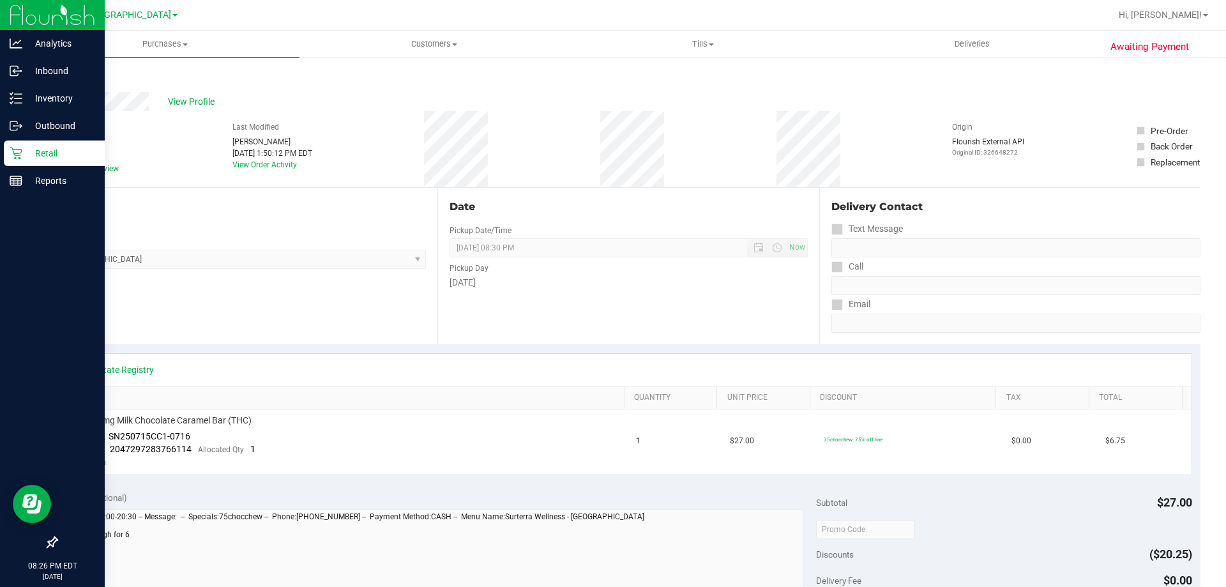
click at [27, 148] on p "Retail" at bounding box center [60, 153] width 77 height 15
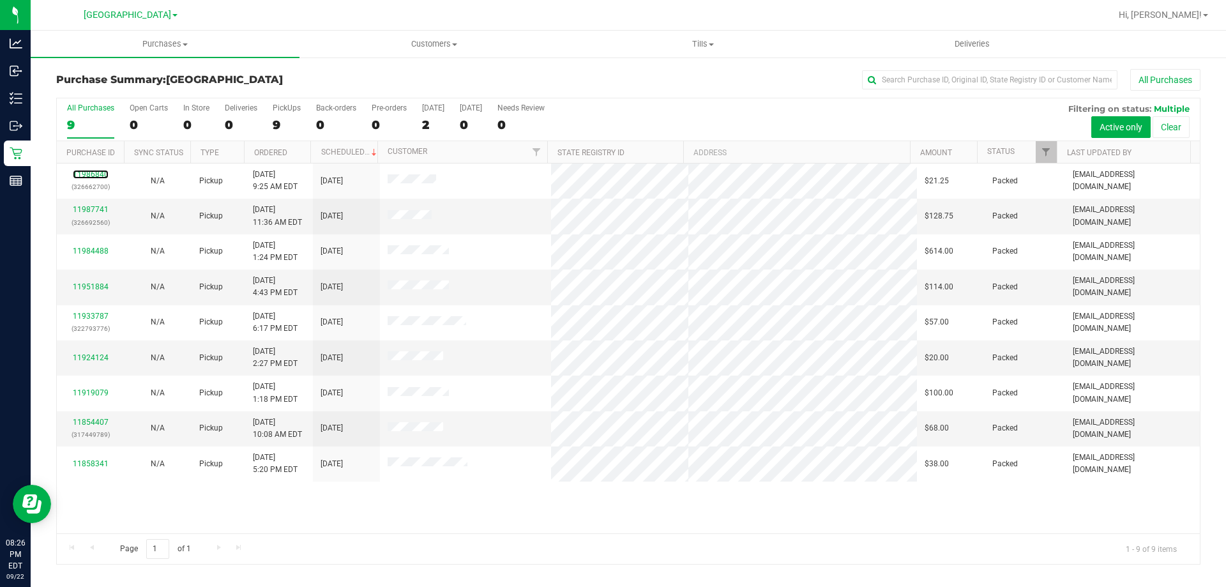
click at [103, 177] on link "11986840" at bounding box center [91, 174] width 36 height 9
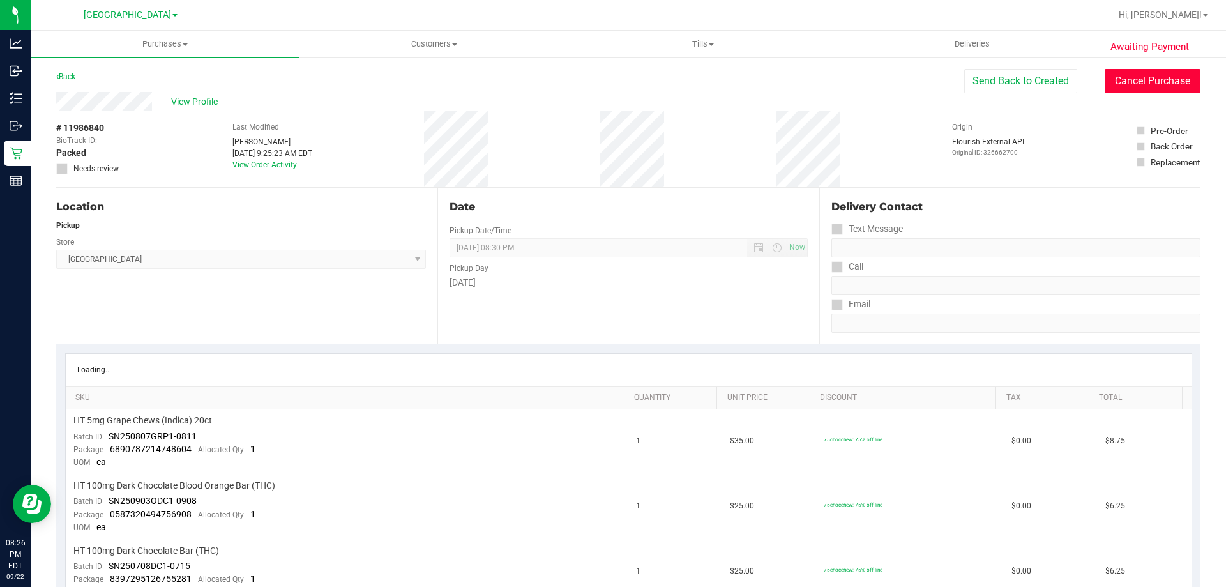
click at [1140, 89] on button "Cancel Purchase" at bounding box center [1153, 81] width 96 height 24
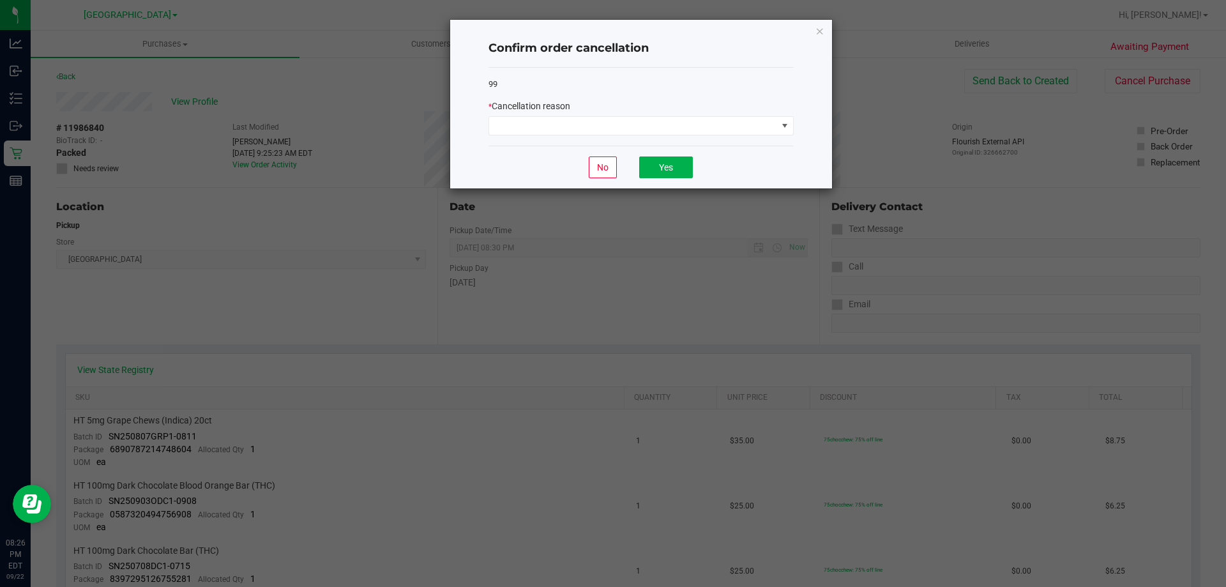
click at [681, 142] on div "99 * Cancellation reason" at bounding box center [640, 107] width 305 height 79
click at [680, 135] on span at bounding box center [633, 126] width 288 height 18
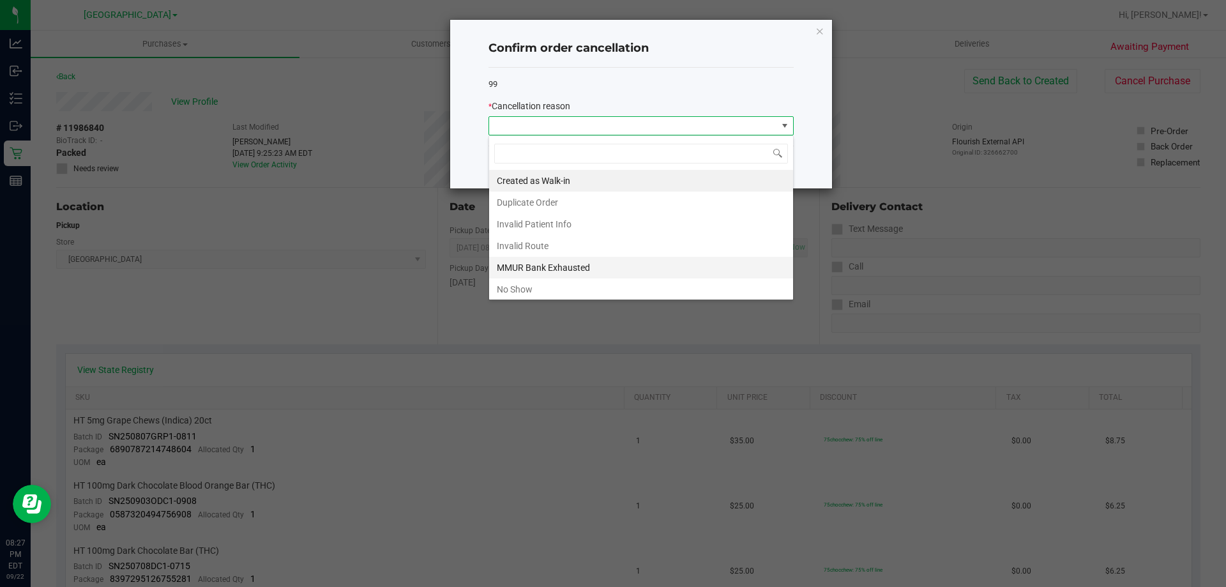
scroll to position [19, 305]
click at [552, 283] on li "No Show" at bounding box center [641, 289] width 304 height 22
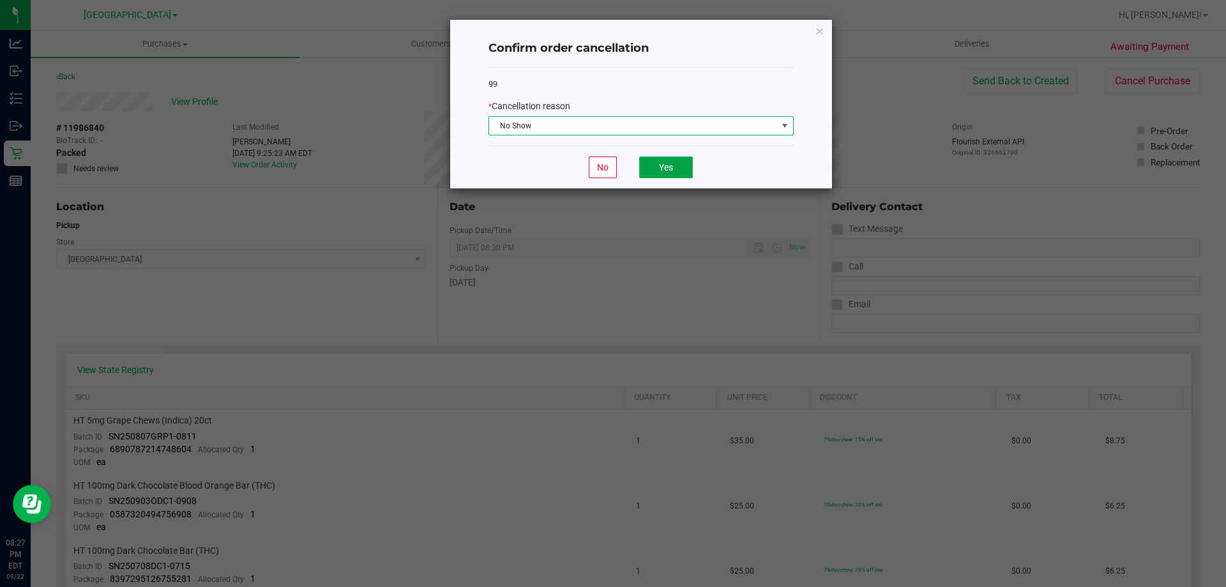
click at [658, 167] on button "Yes" at bounding box center [666, 167] width 54 height 22
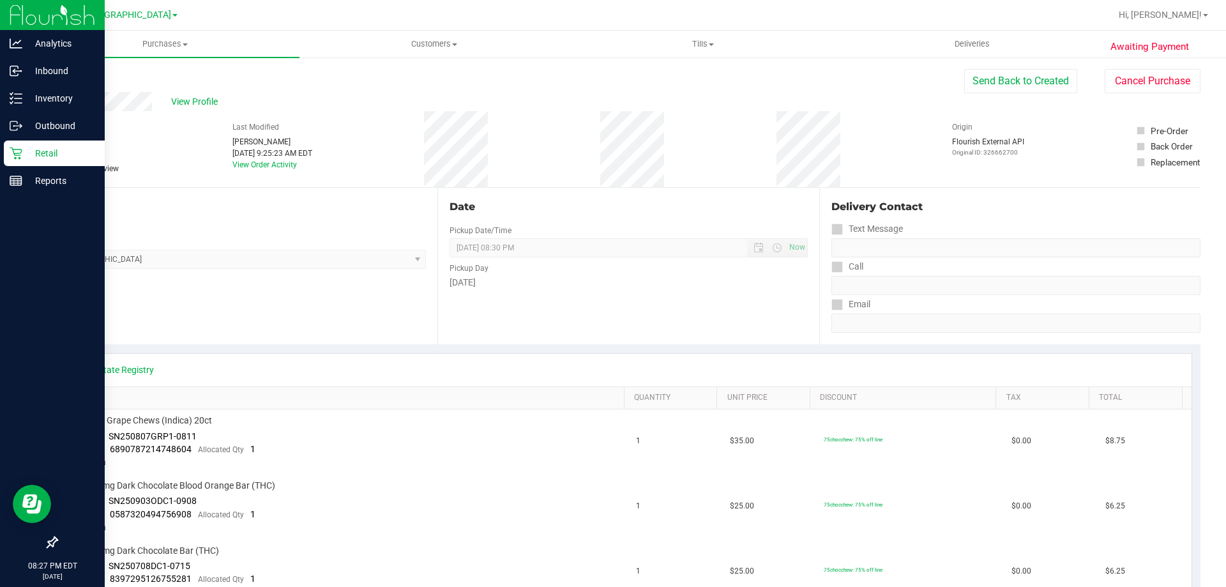
click at [15, 144] on div "Retail" at bounding box center [54, 153] width 101 height 26
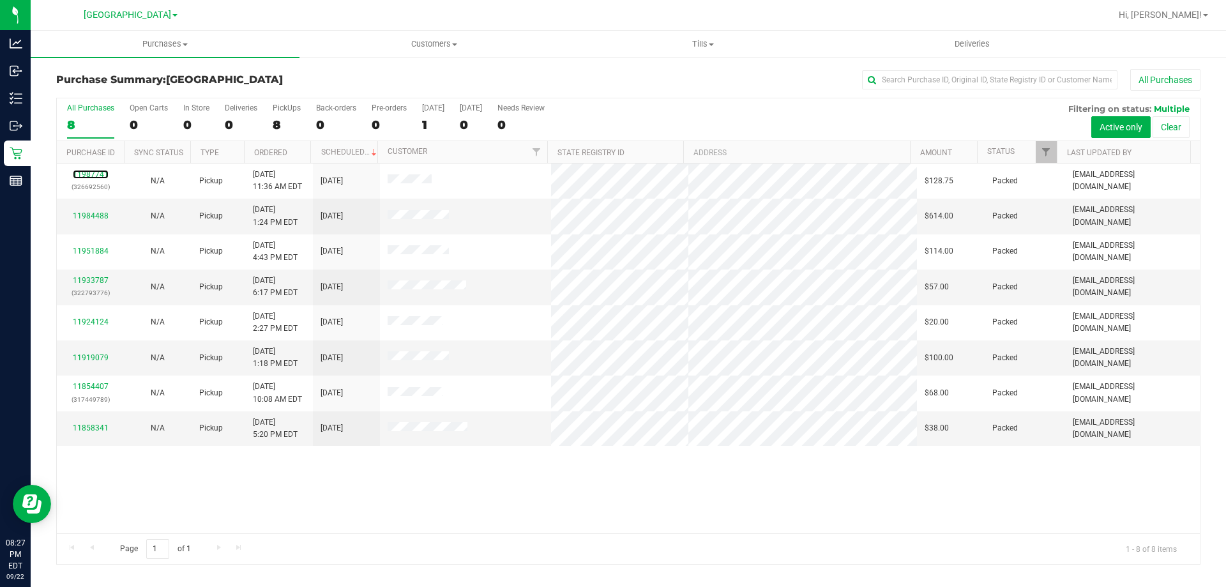
click at [96, 173] on link "11987741" at bounding box center [91, 174] width 36 height 9
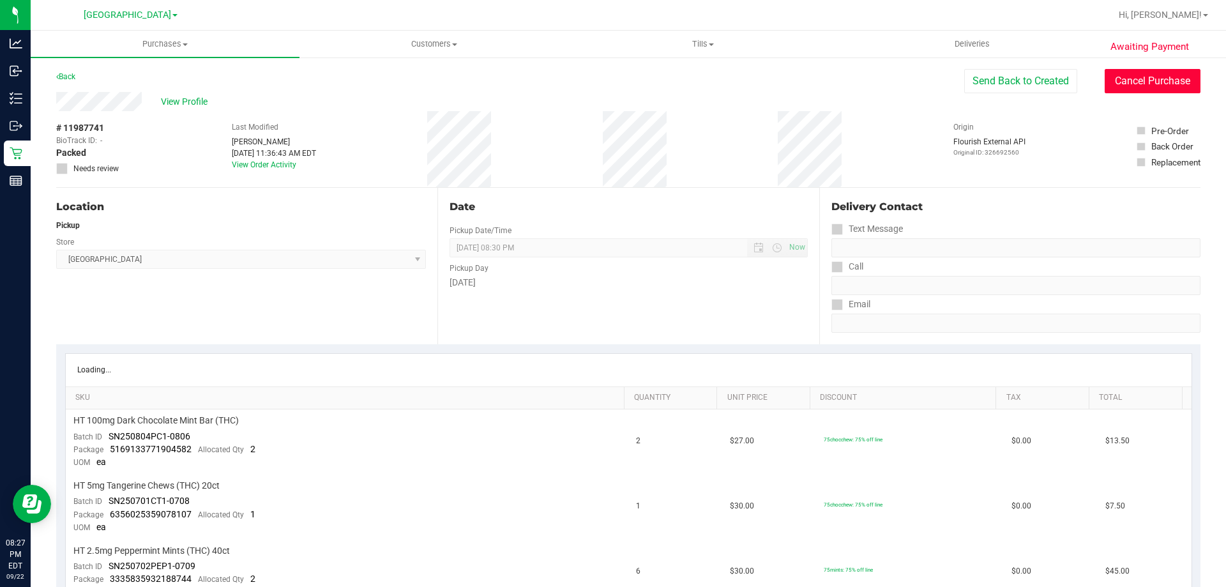
click at [1141, 93] on button "Cancel Purchase" at bounding box center [1153, 81] width 96 height 24
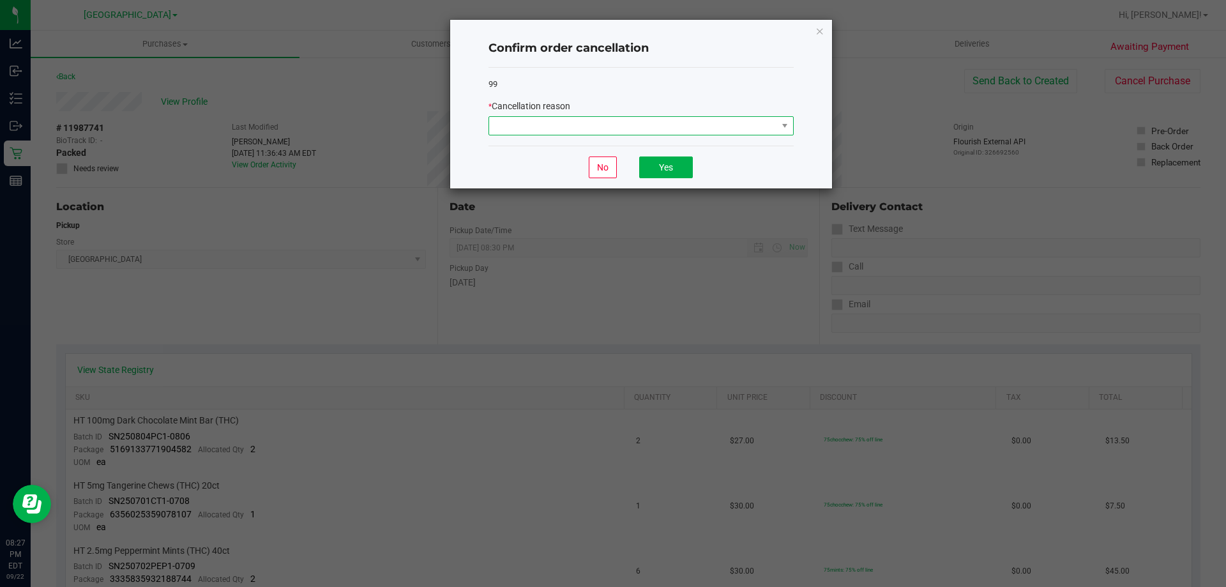
click at [658, 131] on span at bounding box center [633, 126] width 288 height 18
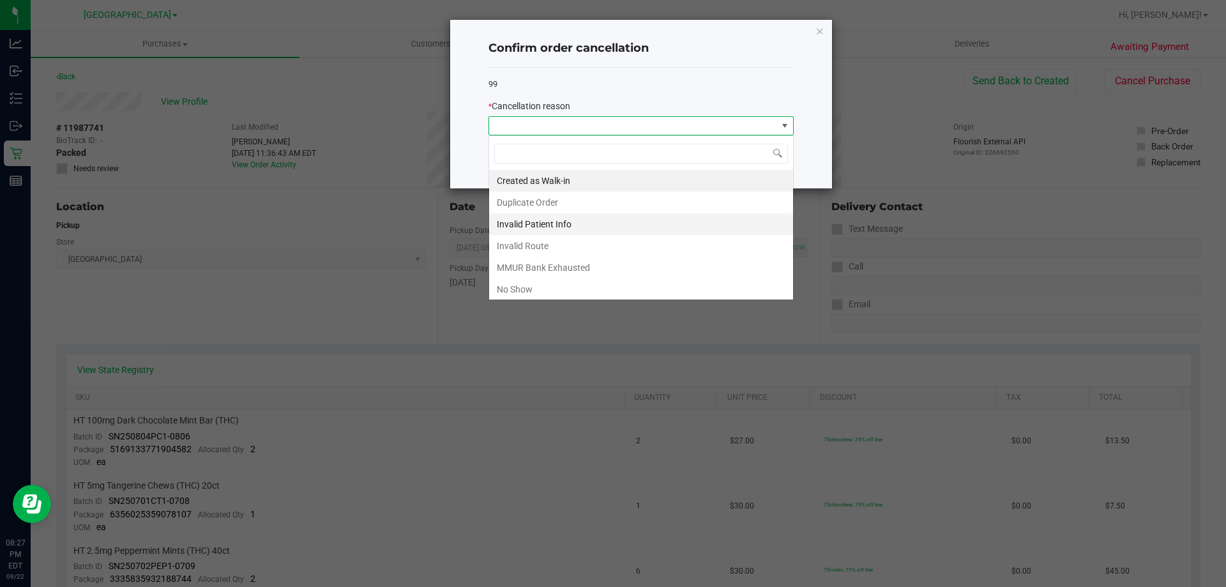
scroll to position [19, 305]
click at [550, 284] on li "No Show" at bounding box center [641, 289] width 304 height 22
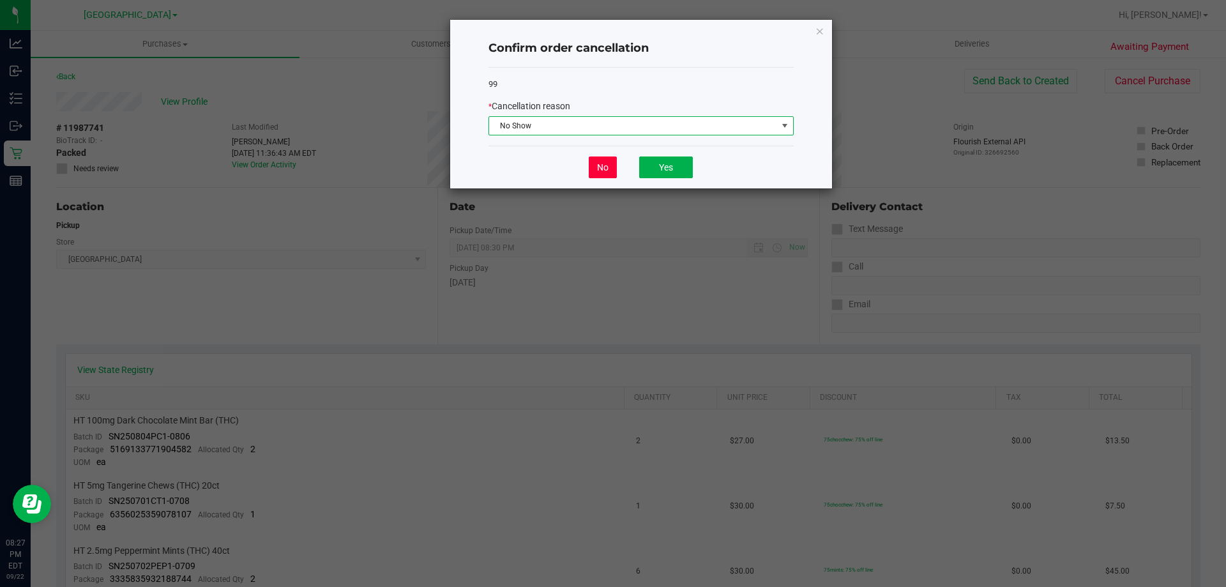
click at [601, 165] on button "No" at bounding box center [603, 167] width 28 height 22
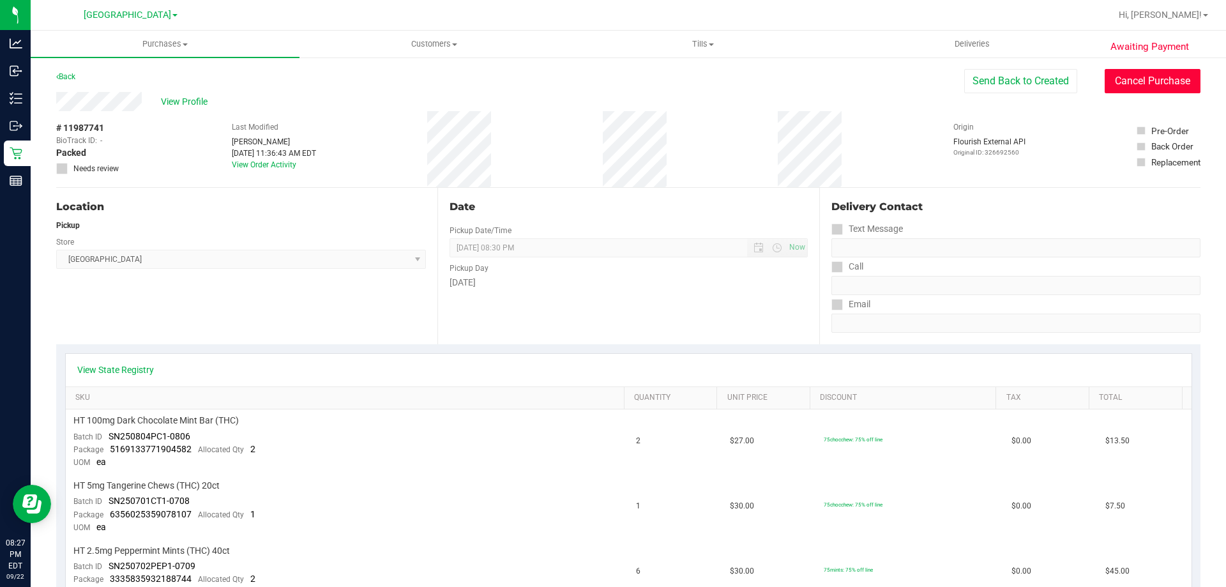
click at [1156, 89] on button "Cancel Purchase" at bounding box center [1153, 81] width 96 height 24
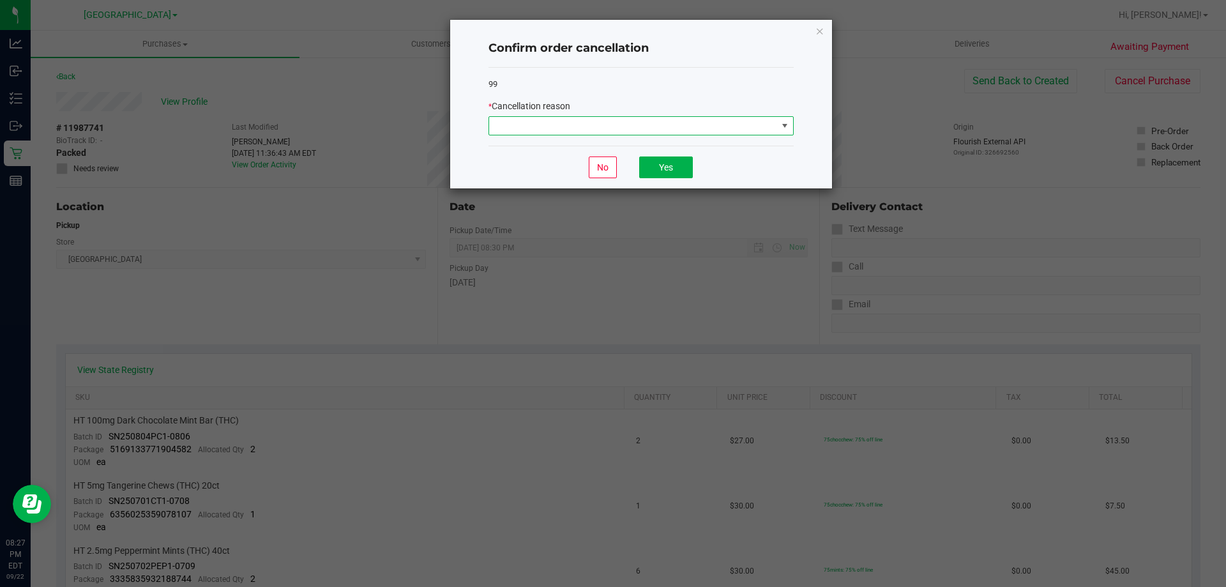
click at [580, 123] on span at bounding box center [633, 126] width 288 height 18
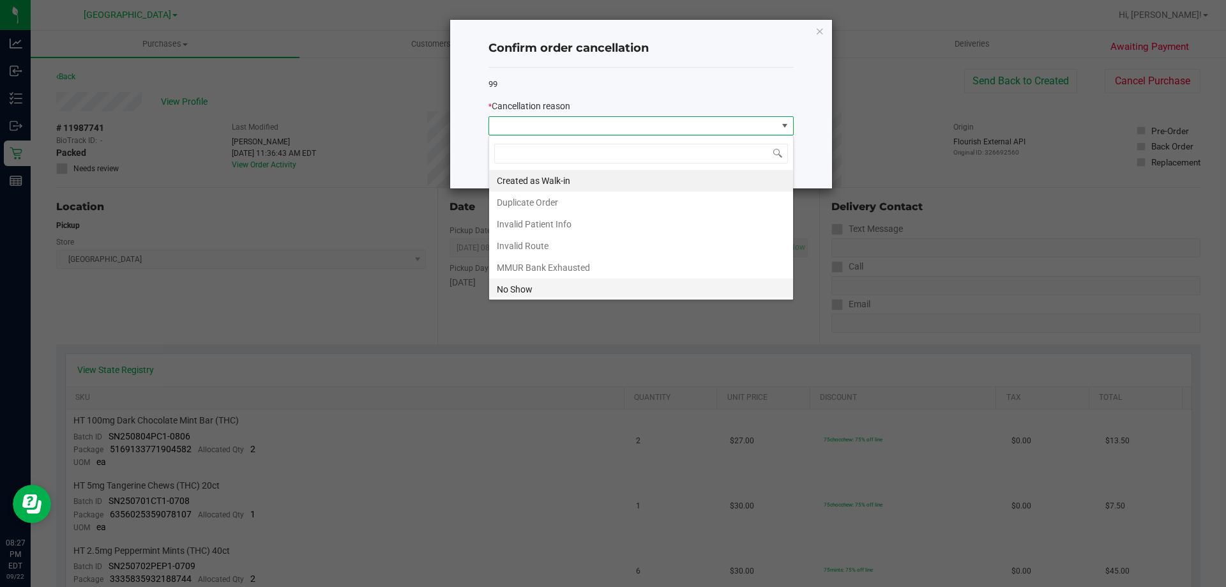
click at [542, 286] on li "No Show" at bounding box center [641, 289] width 304 height 22
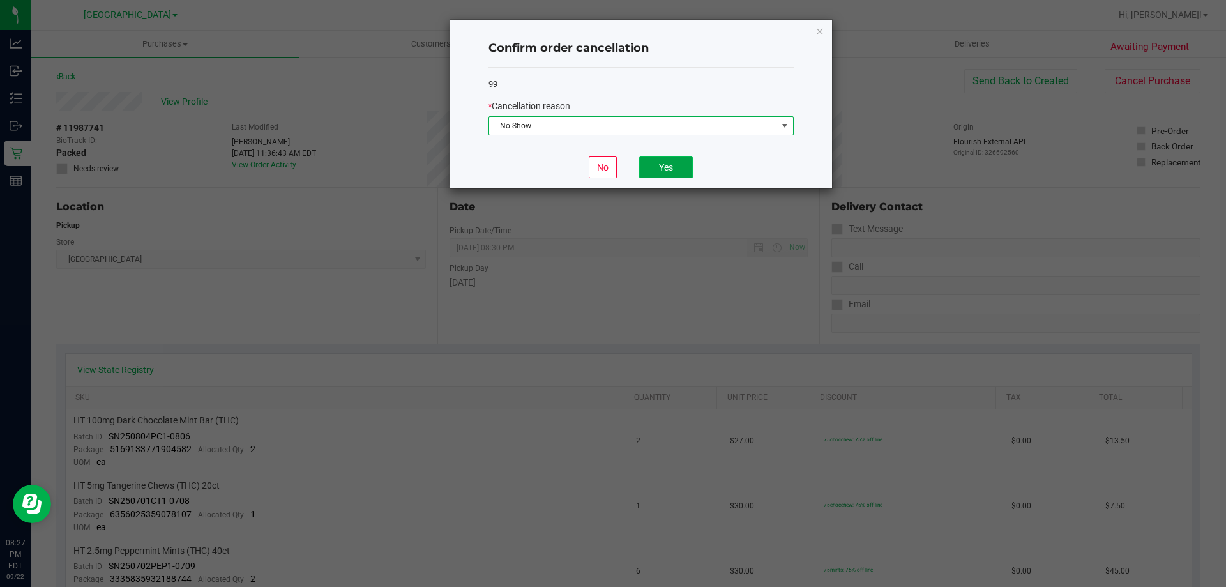
click at [669, 166] on button "Yes" at bounding box center [666, 167] width 54 height 22
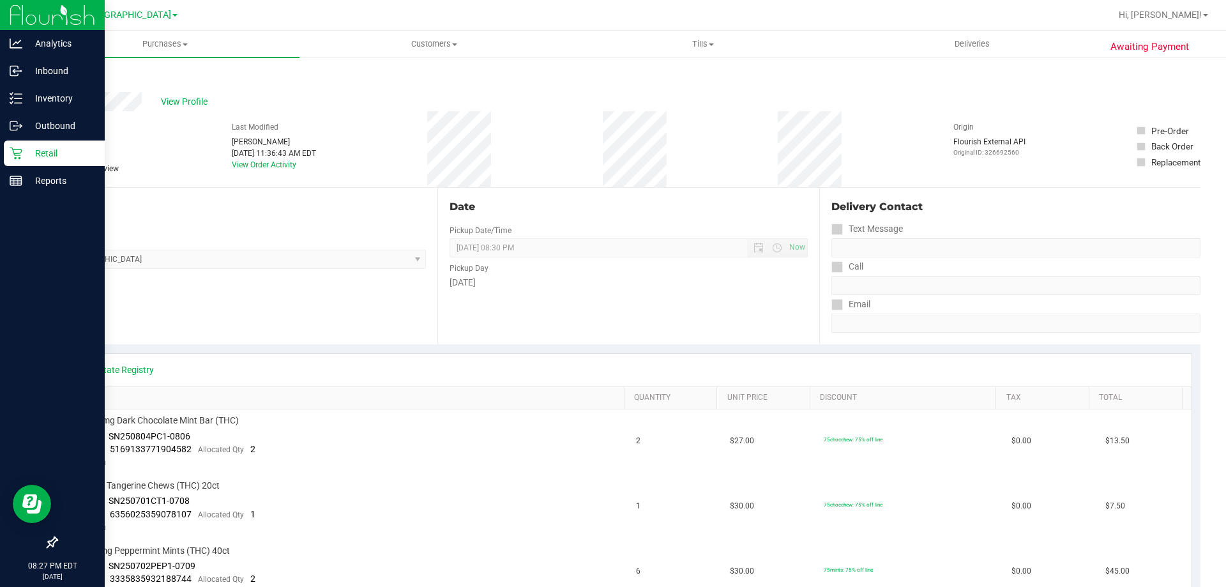
click at [24, 163] on div "Retail" at bounding box center [54, 153] width 101 height 26
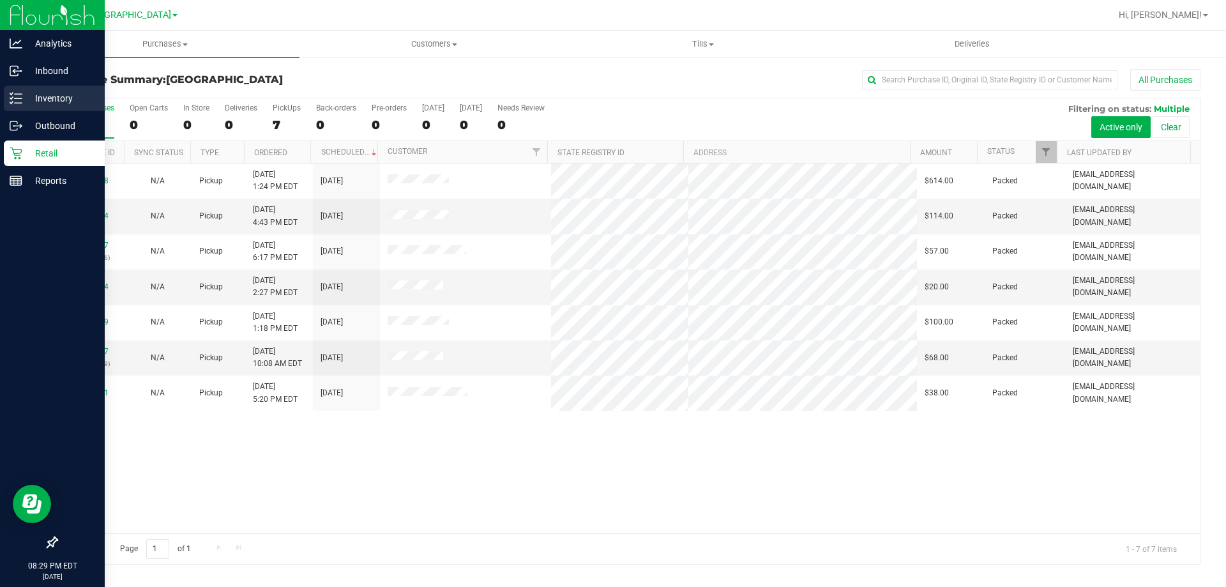
click at [11, 103] on icon at bounding box center [11, 103] width 3 height 2
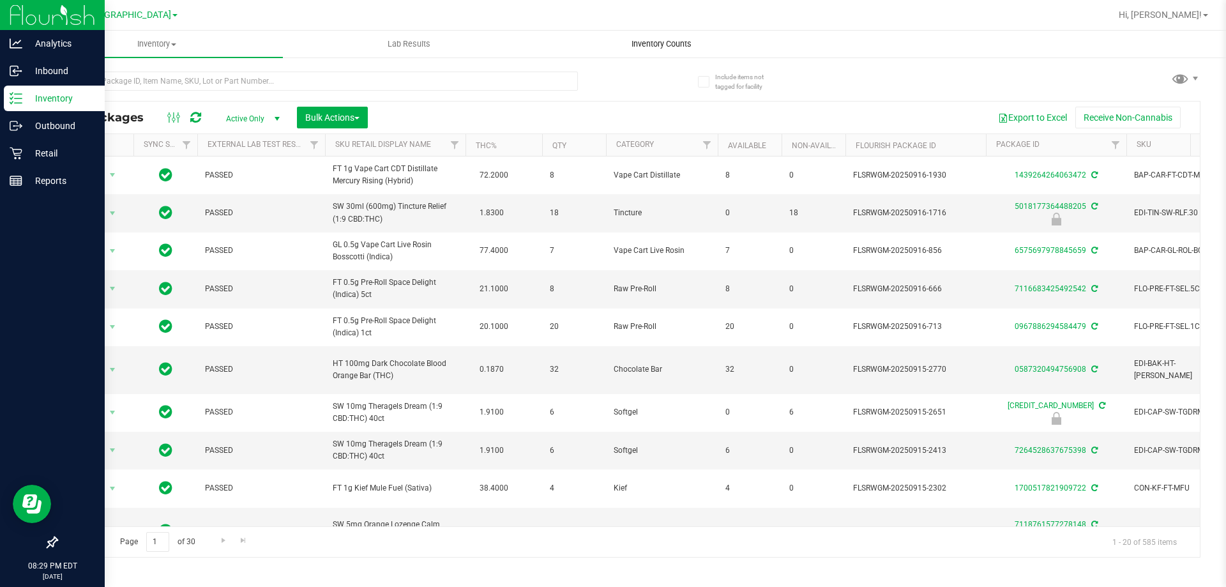
click at [660, 41] on span "Inventory Counts" at bounding box center [661, 43] width 95 height 11
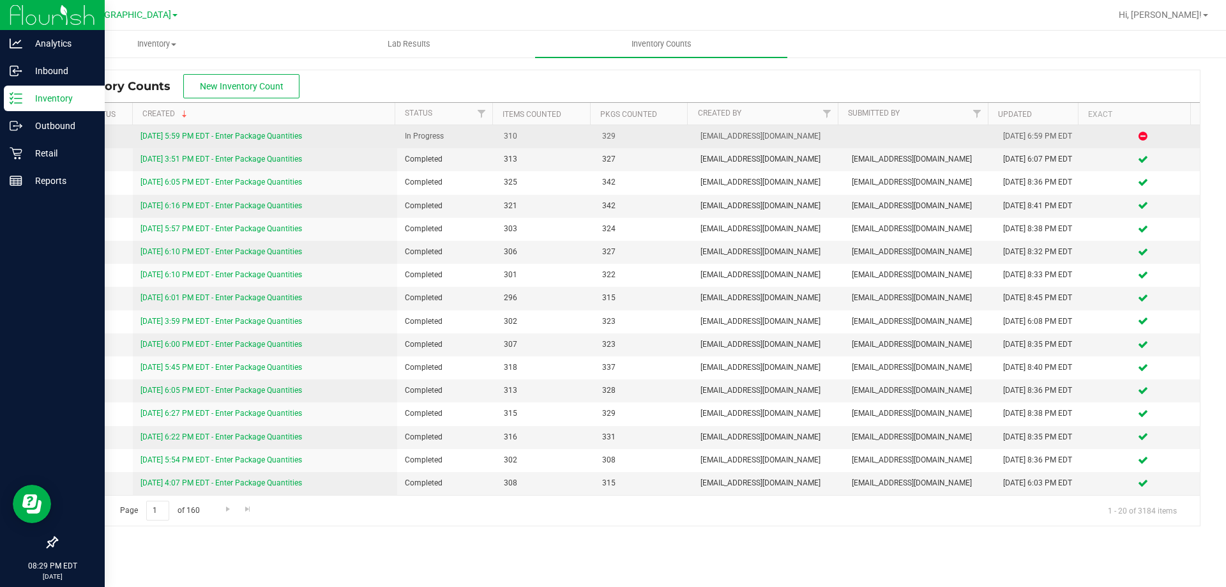
click at [206, 137] on link "[DATE] 5:59 PM EDT - Enter Package Quantities" at bounding box center [221, 136] width 162 height 9
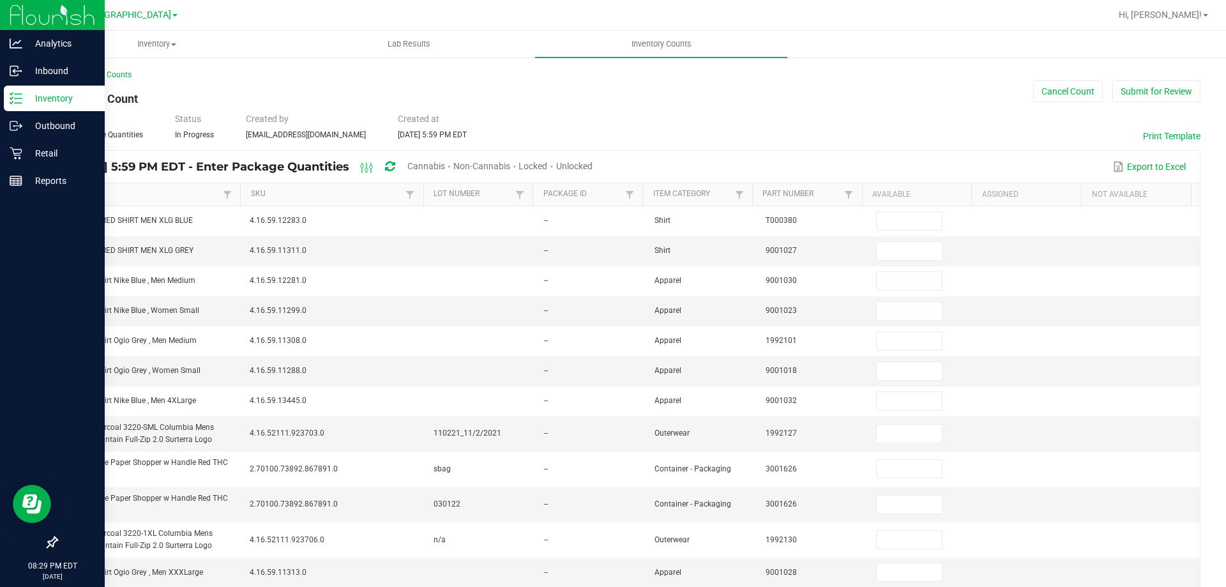
click at [593, 159] on div "Unlocked" at bounding box center [574, 167] width 36 height 24
click at [593, 163] on span "Unlocked" at bounding box center [574, 166] width 36 height 10
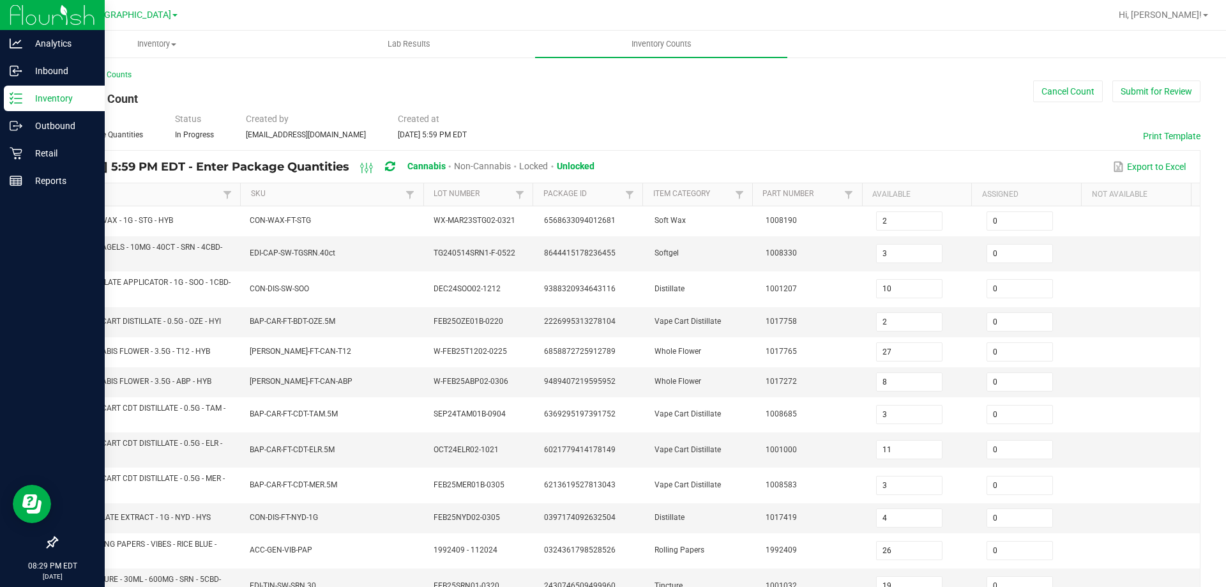
click at [186, 197] on link "Item" at bounding box center [144, 194] width 152 height 10
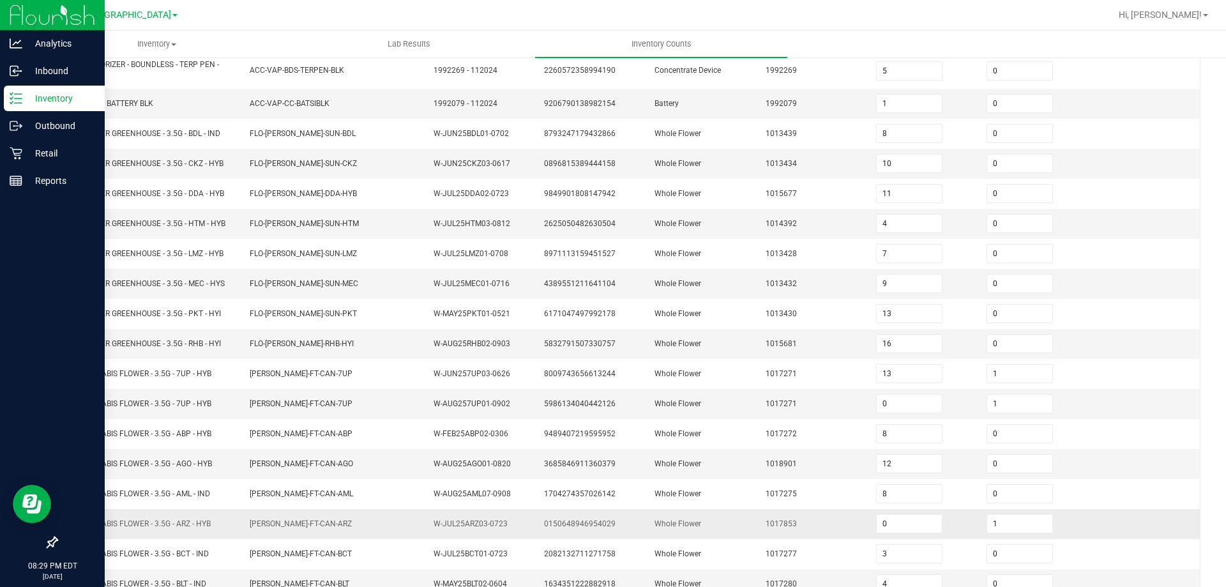
scroll to position [271, 0]
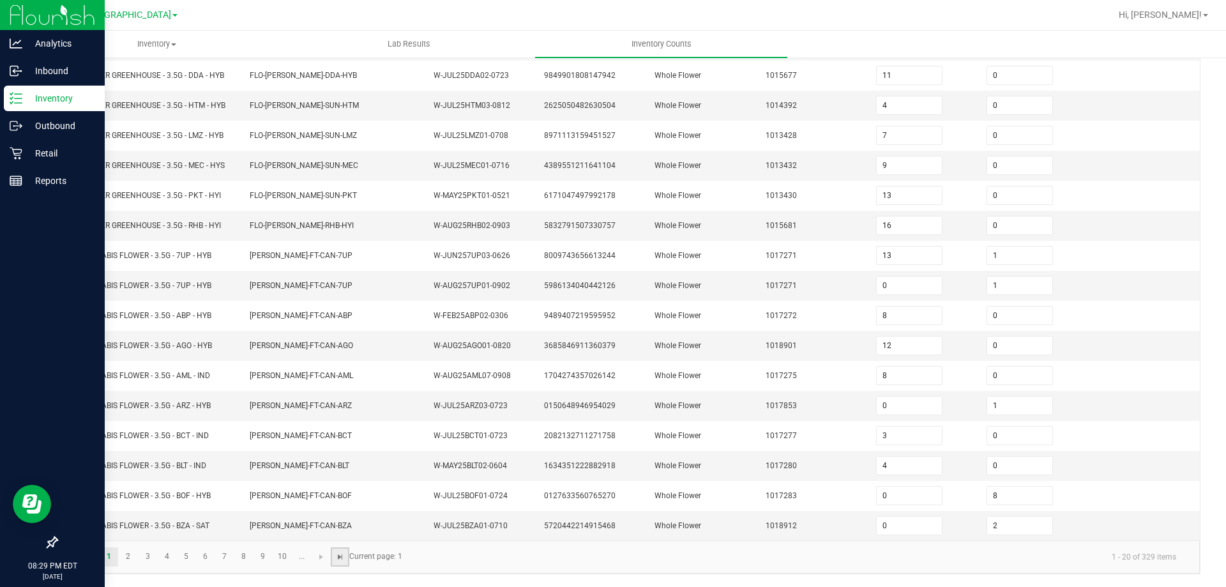
click at [337, 554] on span "Go to the last page" at bounding box center [340, 557] width 10 height 10
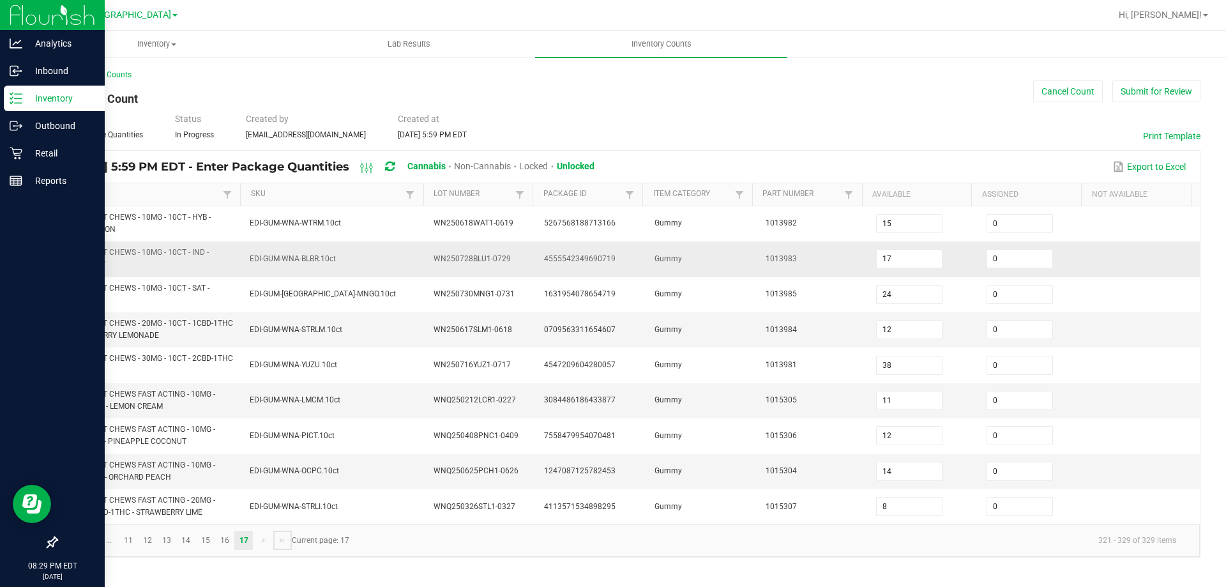
scroll to position [0, 0]
click at [1172, 96] on button "Submit for Review" at bounding box center [1156, 91] width 88 height 22
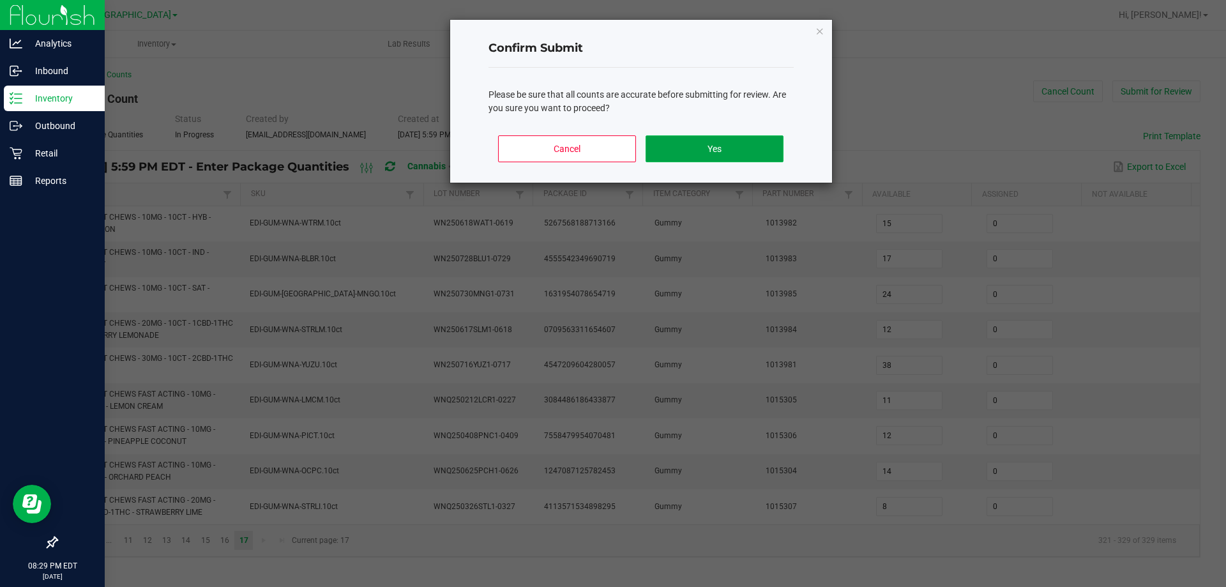
click at [706, 149] on button "Yes" at bounding box center [714, 148] width 137 height 27
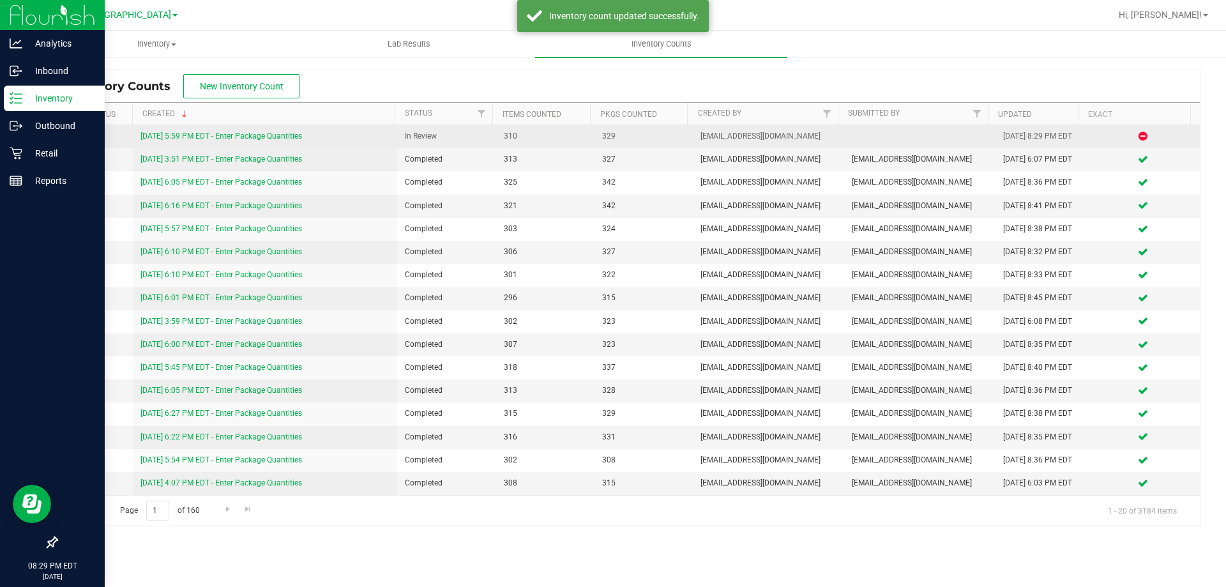
click at [170, 137] on link "[DATE] 5:59 PM EDT - Enter Package Quantities" at bounding box center [221, 136] width 162 height 9
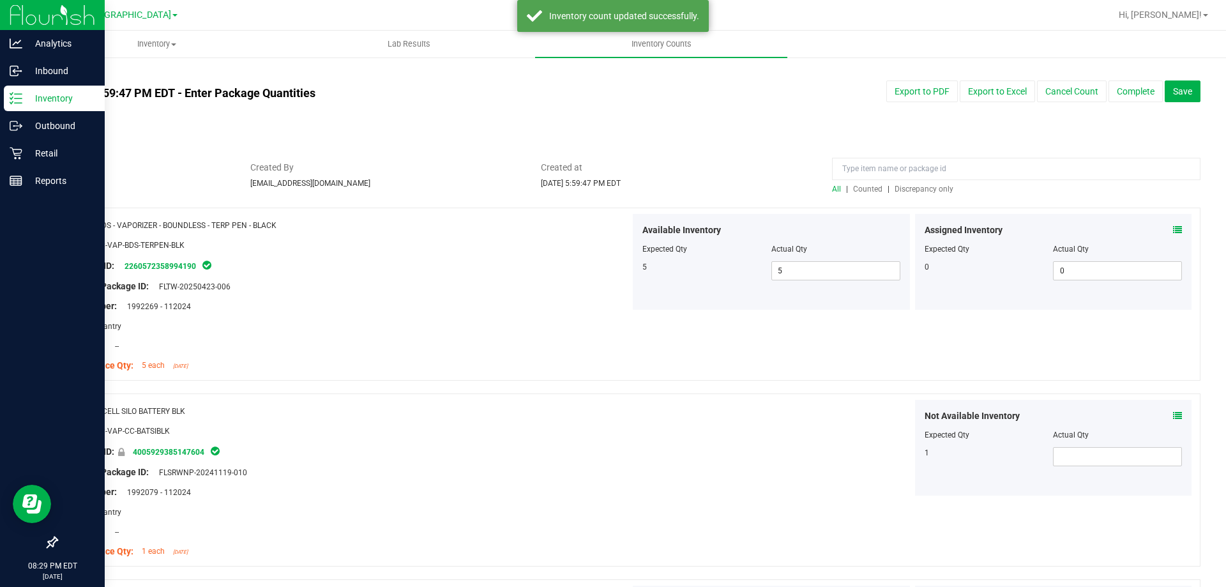
click at [921, 183] on div "All | Counted | Discrepancy only" at bounding box center [1016, 188] width 368 height 11
click at [918, 191] on span "Discrepancy only" at bounding box center [924, 189] width 59 height 9
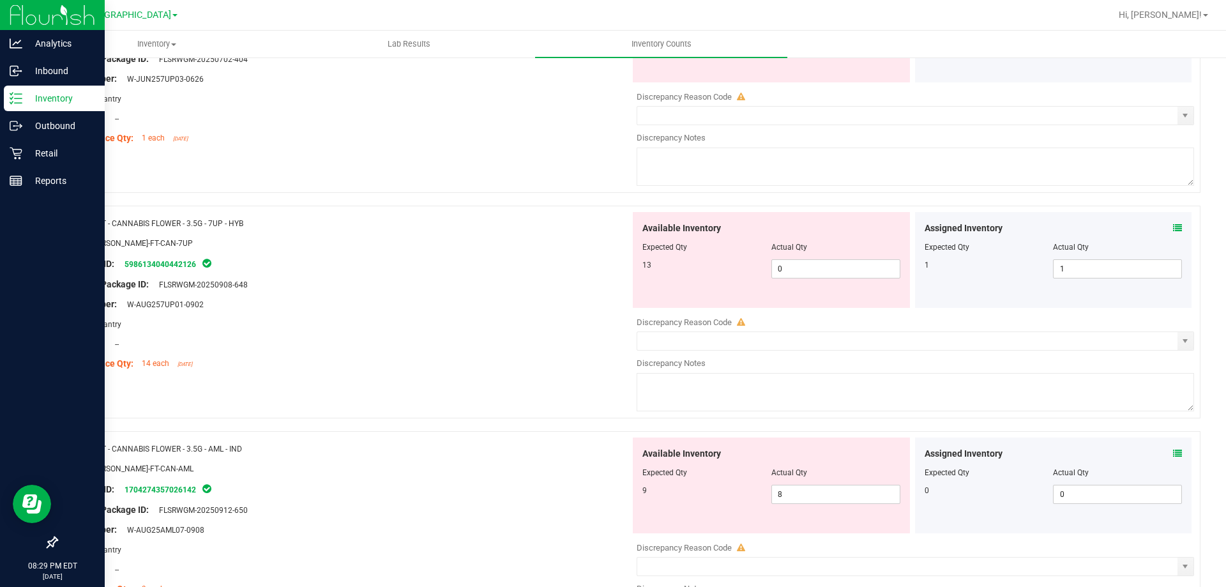
scroll to position [6, 0]
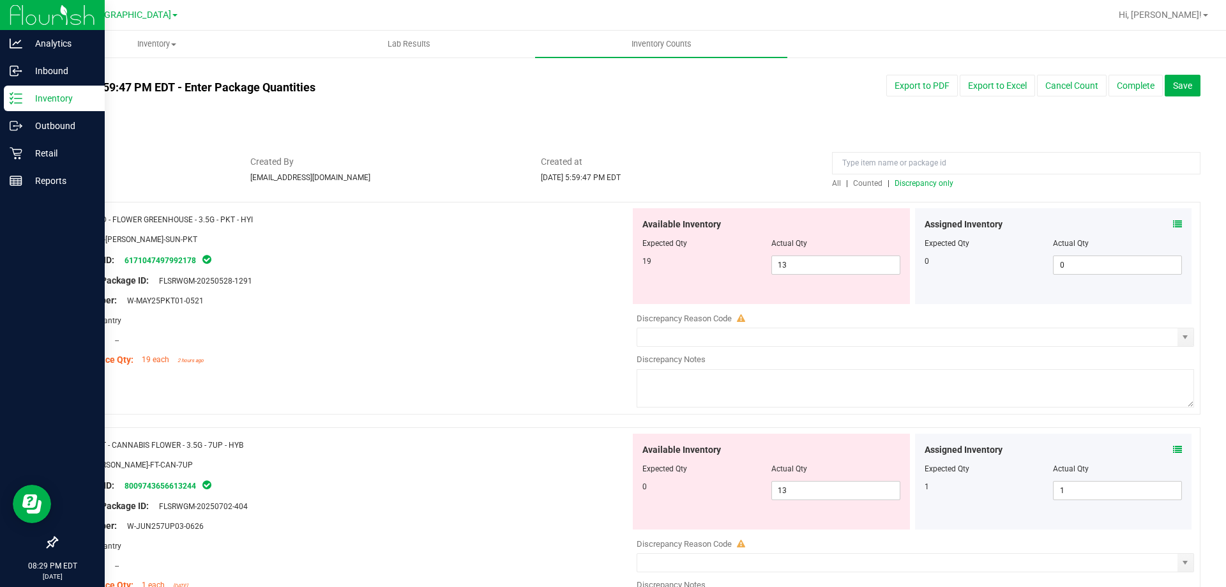
click at [1173, 222] on icon at bounding box center [1177, 224] width 9 height 9
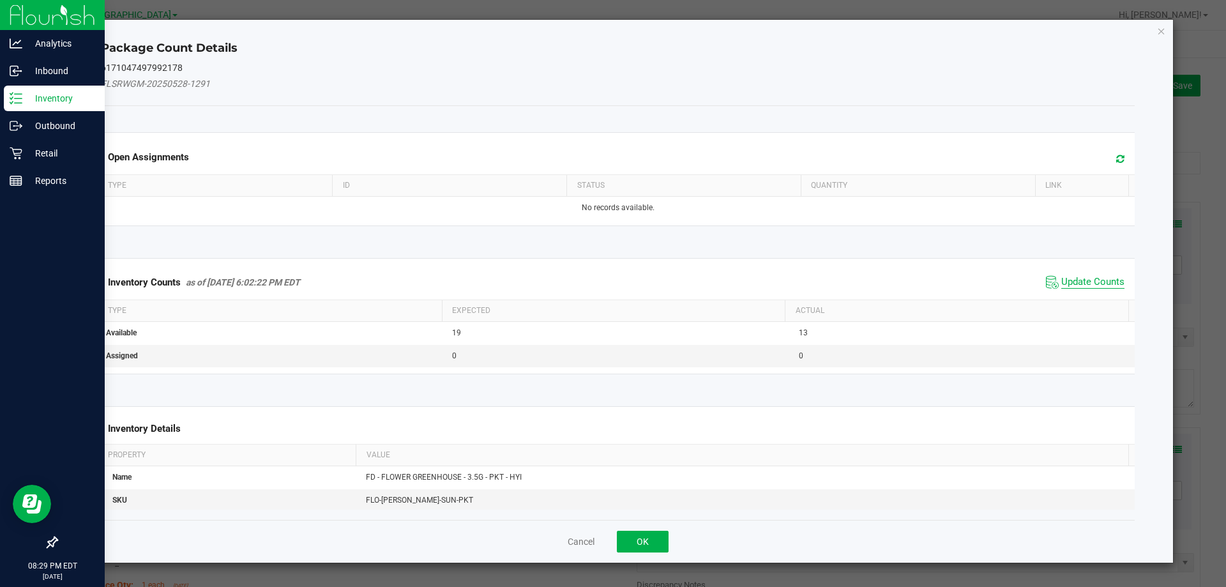
click at [1073, 292] on div "Inventory Counts as of Sep 22, 2025 6:02:22 PM EDT Update Counts" at bounding box center [618, 282] width 1040 height 34
click at [1077, 280] on span "Update Counts" at bounding box center [1092, 282] width 63 height 13
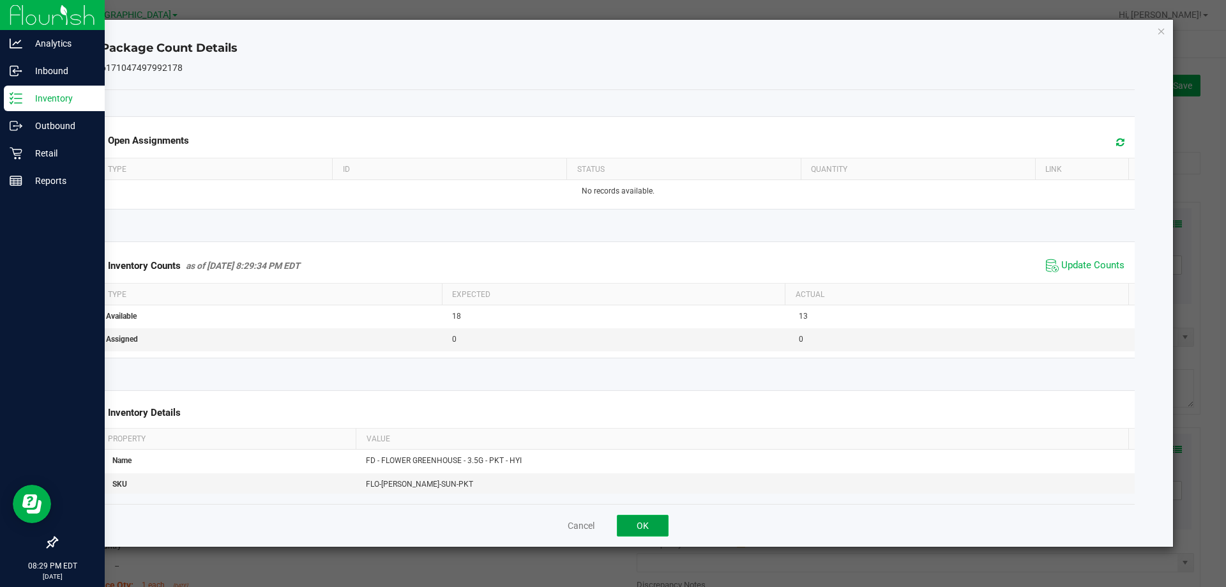
click at [636, 522] on button "OK" at bounding box center [643, 526] width 52 height 22
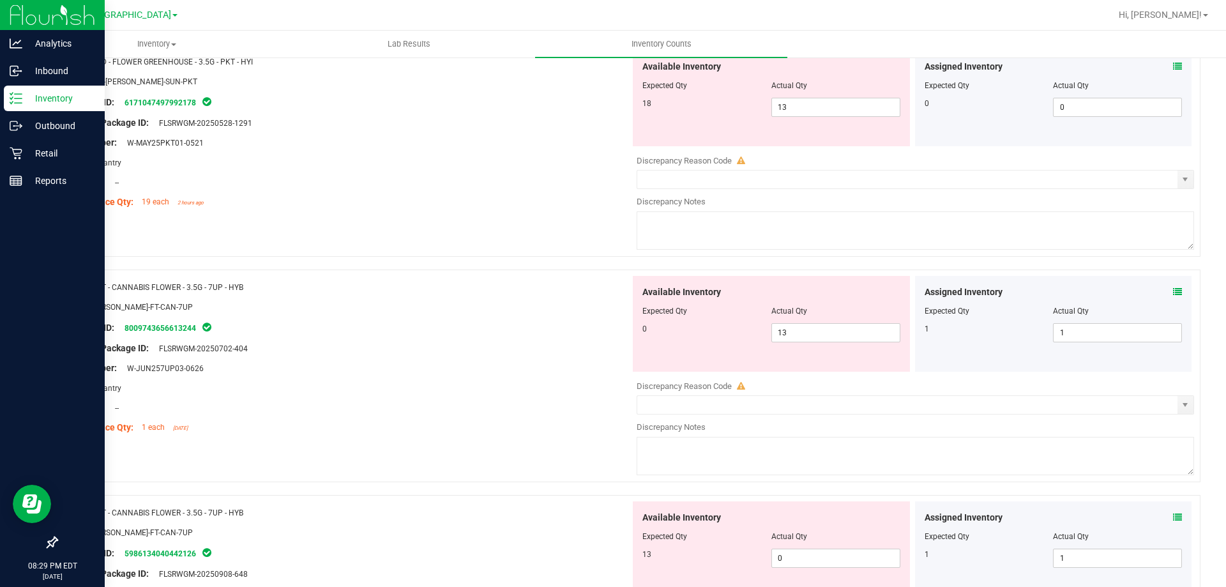
scroll to position [261, 0]
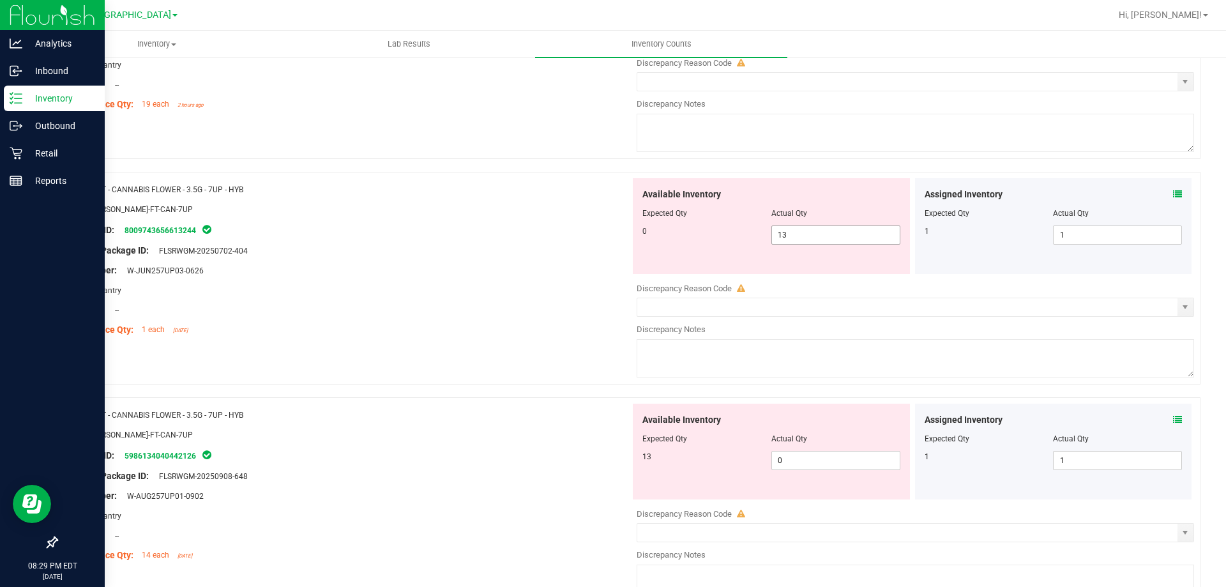
drag, startPoint x: 836, startPoint y: 240, endPoint x: 639, endPoint y: 240, distance: 197.3
click at [676, 240] on div "0 13 13" at bounding box center [771, 234] width 258 height 19
click at [582, 239] on div at bounding box center [348, 241] width 564 height 6
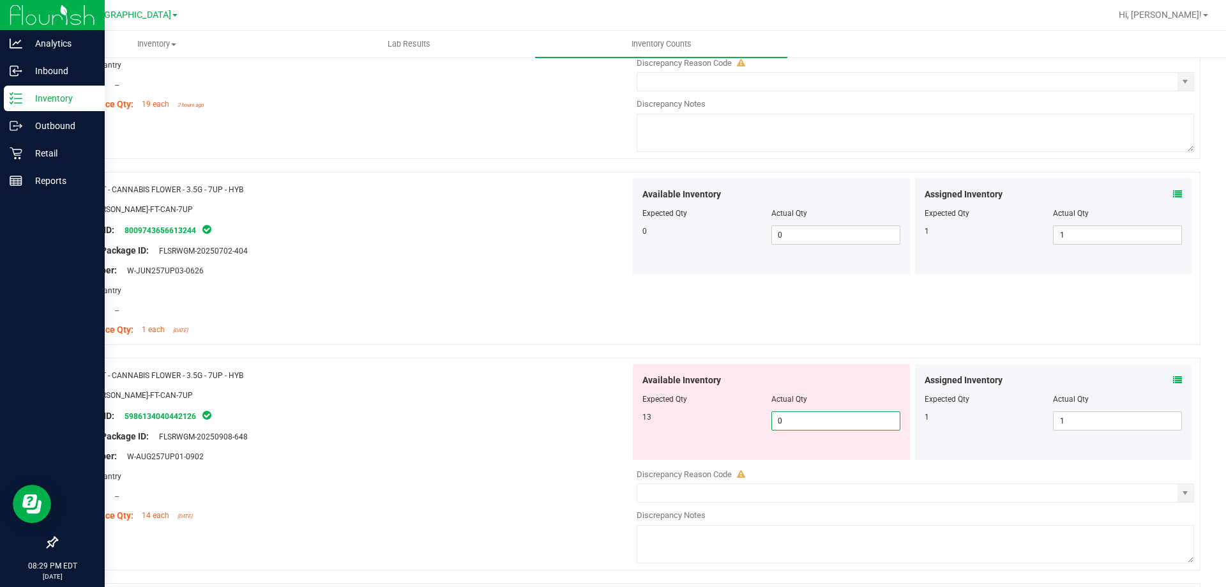
drag, startPoint x: 806, startPoint y: 420, endPoint x: 660, endPoint y: 413, distance: 146.4
click at [727, 414] on div "13 0 0" at bounding box center [771, 420] width 258 height 19
click at [622, 408] on div "Package ID: 5986134040442126" at bounding box center [348, 415] width 564 height 15
drag, startPoint x: 808, startPoint y: 425, endPoint x: 718, endPoint y: 425, distance: 90.0
click at [718, 425] on div "13 16 16" at bounding box center [771, 420] width 258 height 19
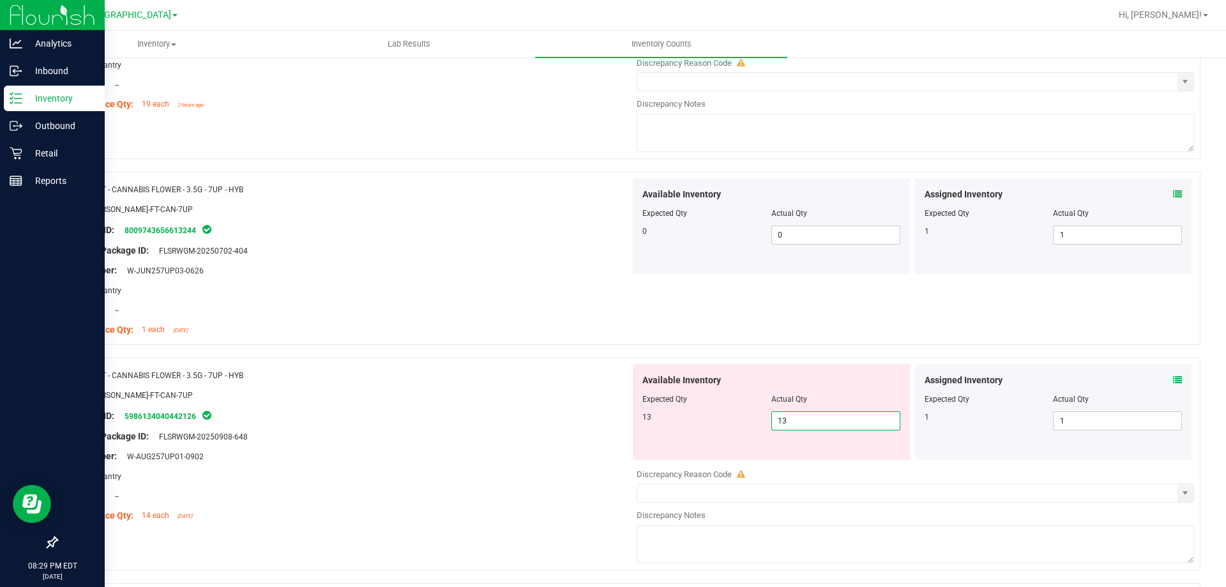
click at [556, 397] on div "SKU: FLO-BUD-FT-CAN-7UP" at bounding box center [348, 394] width 564 height 13
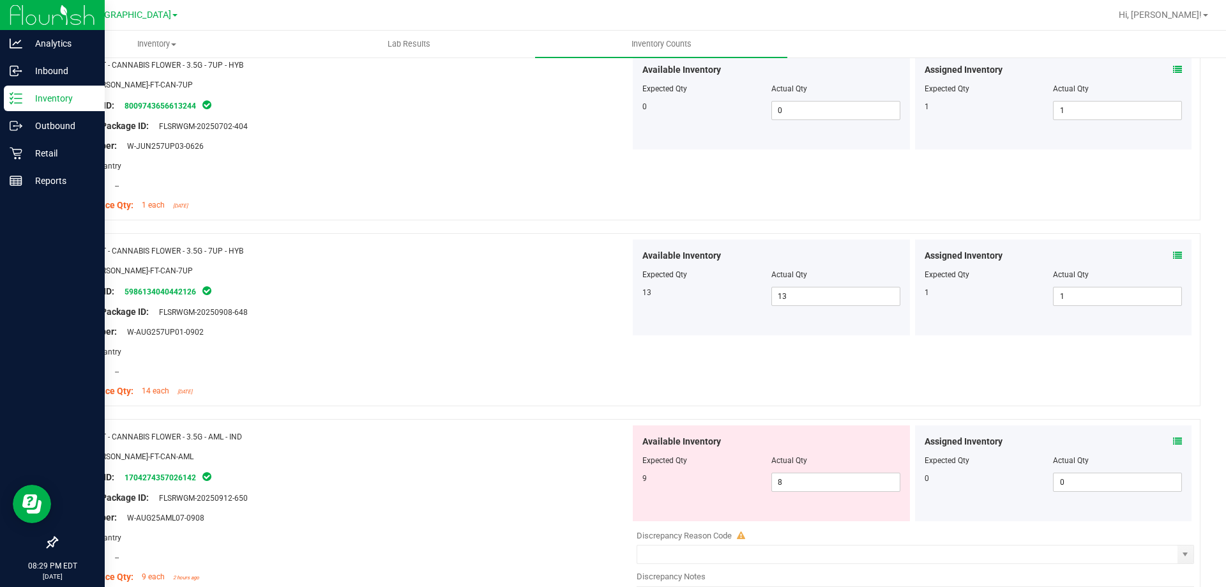
scroll to position [580, 0]
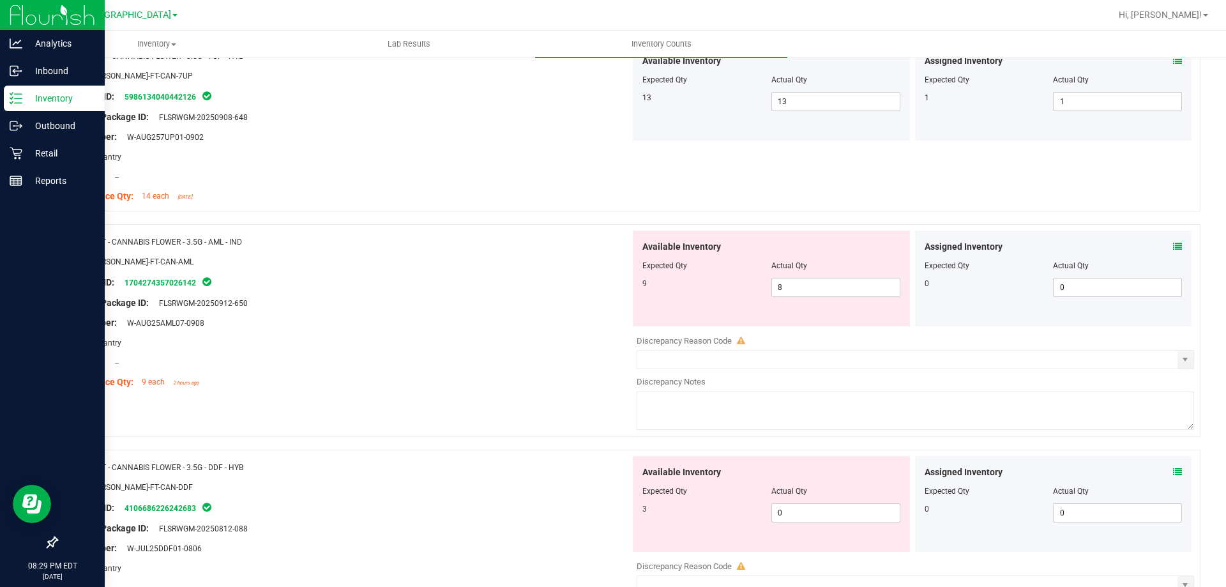
click at [1173, 247] on icon at bounding box center [1177, 246] width 9 height 9
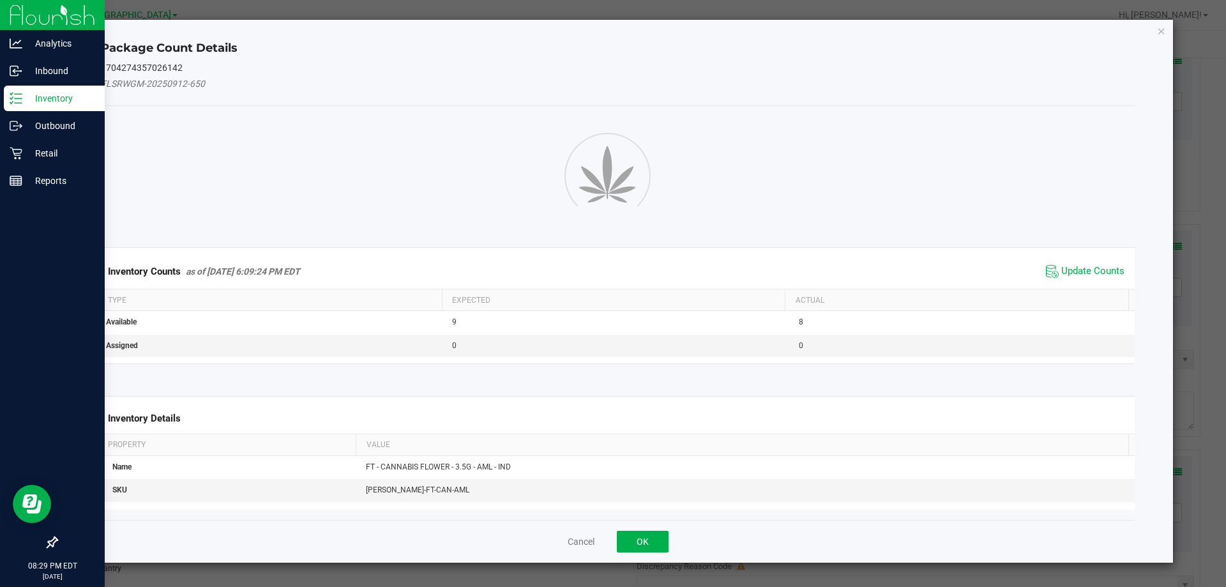
click at [1087, 275] on span "Update Counts" at bounding box center [1085, 271] width 85 height 19
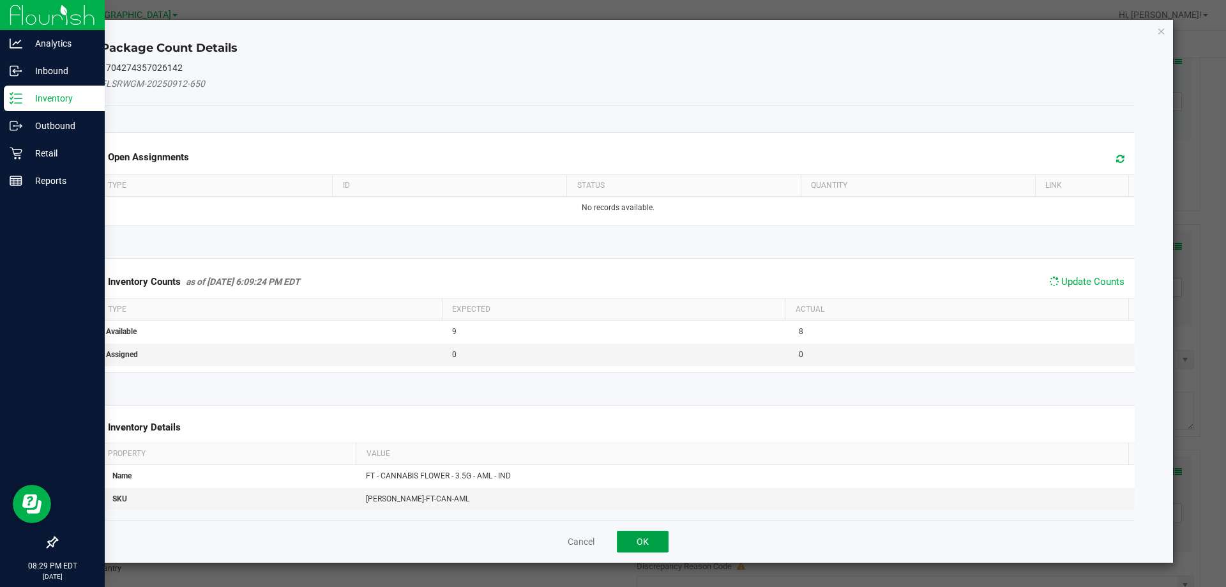
click at [636, 536] on button "OK" at bounding box center [643, 542] width 52 height 22
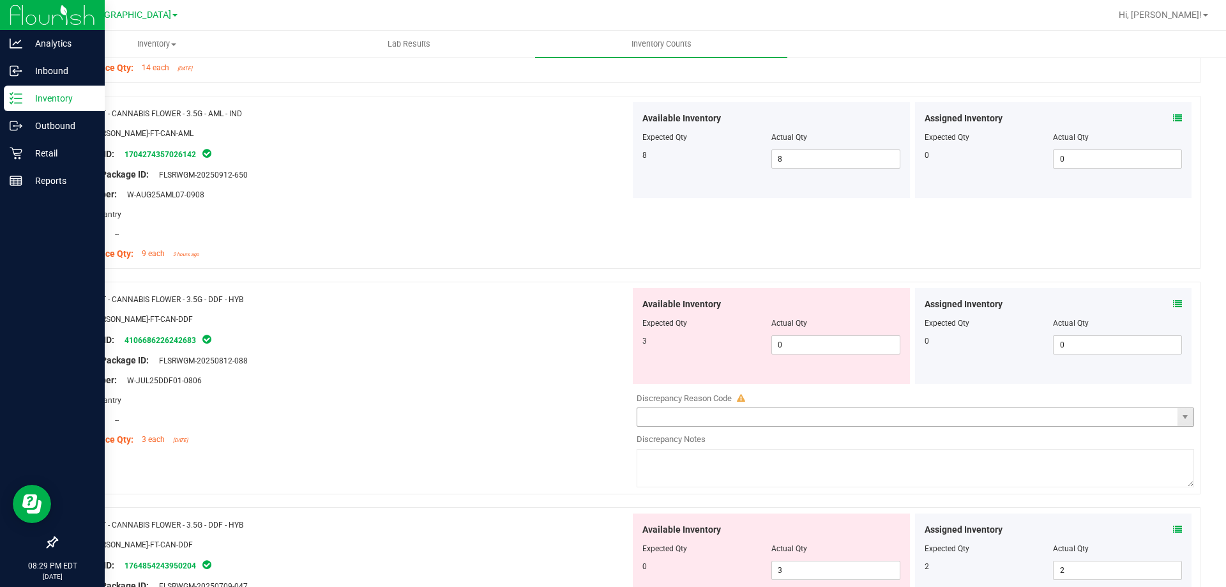
scroll to position [900, 0]
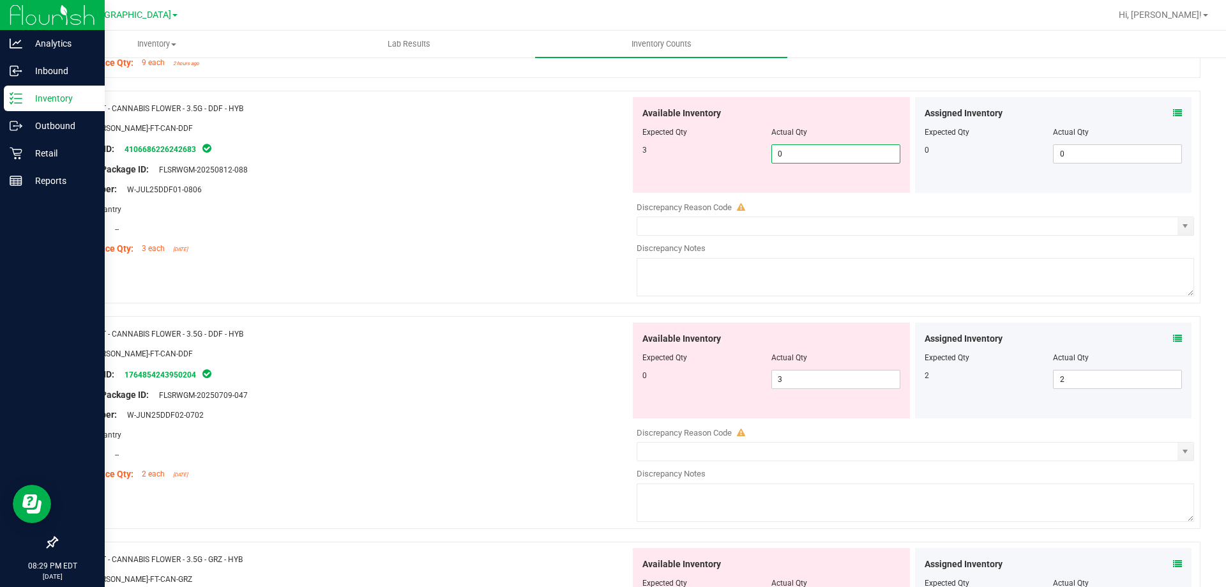
drag, startPoint x: 827, startPoint y: 159, endPoint x: 702, endPoint y: 162, distance: 125.2
click at [727, 159] on div "3 0 0" at bounding box center [771, 153] width 258 height 19
click at [558, 239] on div at bounding box center [348, 239] width 564 height 6
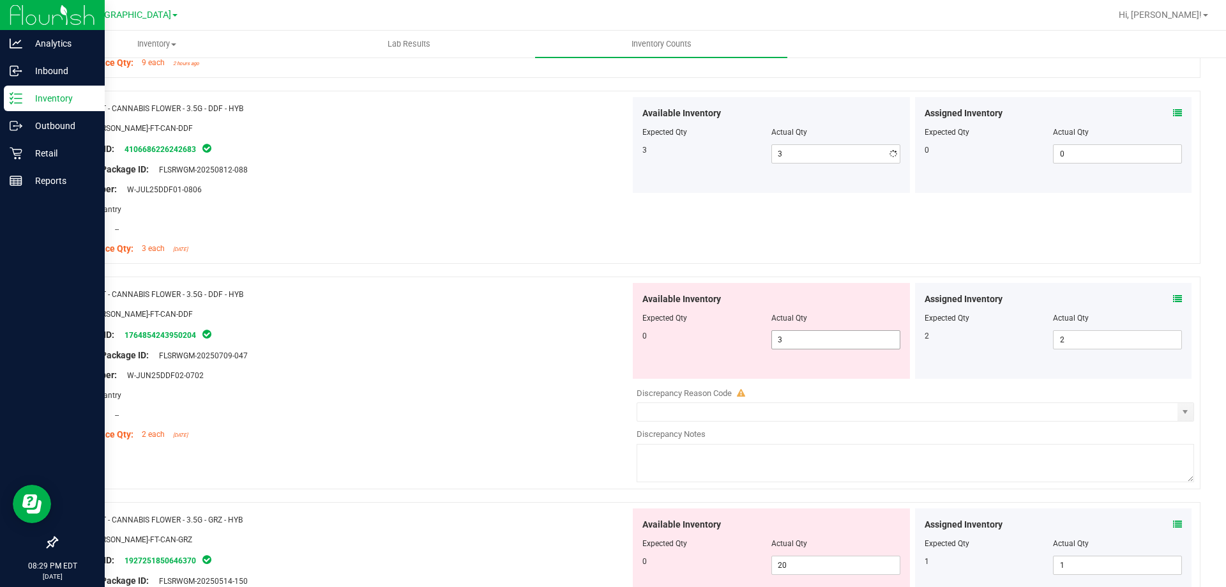
click at [708, 335] on div "0 3 3" at bounding box center [771, 339] width 258 height 19
click at [642, 326] on div at bounding box center [771, 327] width 258 height 6
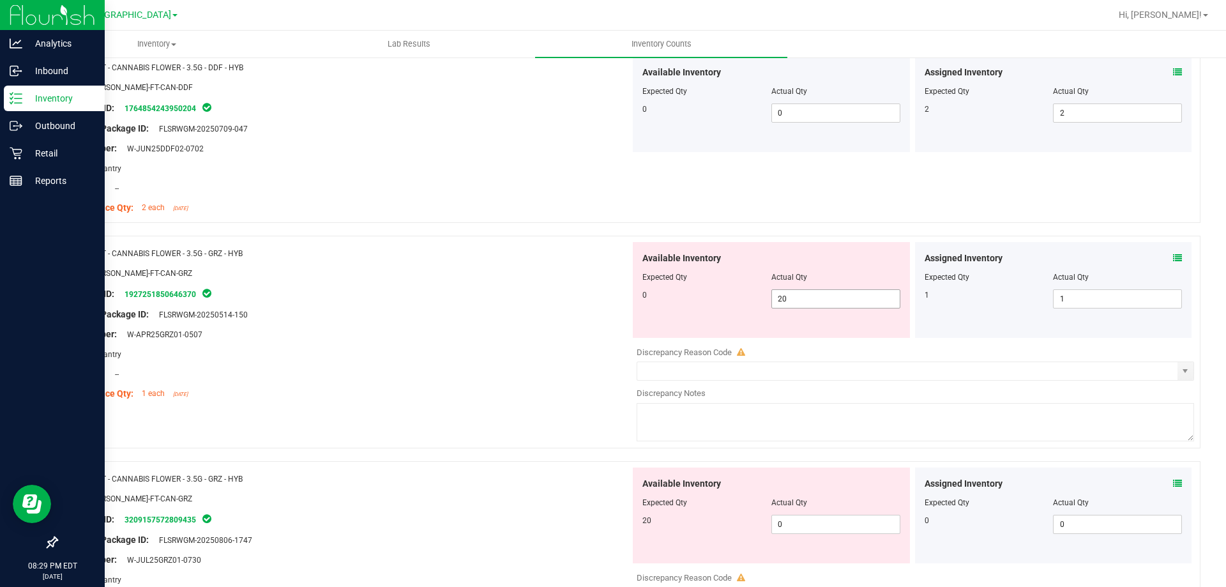
scroll to position [1155, 0]
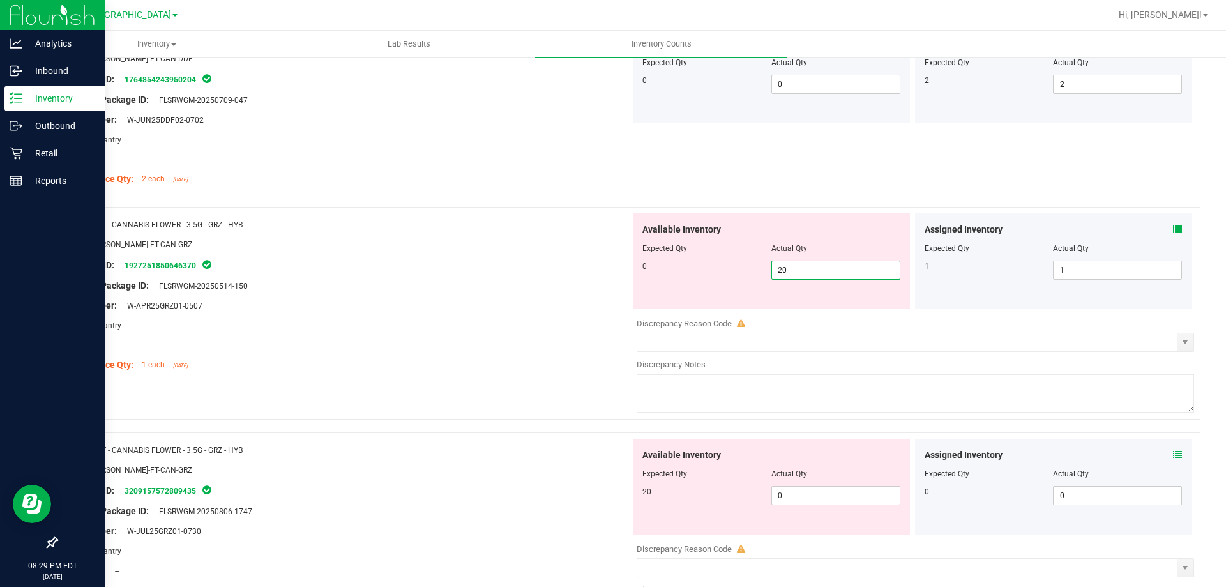
drag, startPoint x: 792, startPoint y: 267, endPoint x: 657, endPoint y: 271, distance: 135.4
click at [690, 271] on div "0 20 20" at bounding box center [771, 270] width 258 height 19
click at [625, 271] on div "Package ID: 1927251850646370" at bounding box center [348, 264] width 564 height 15
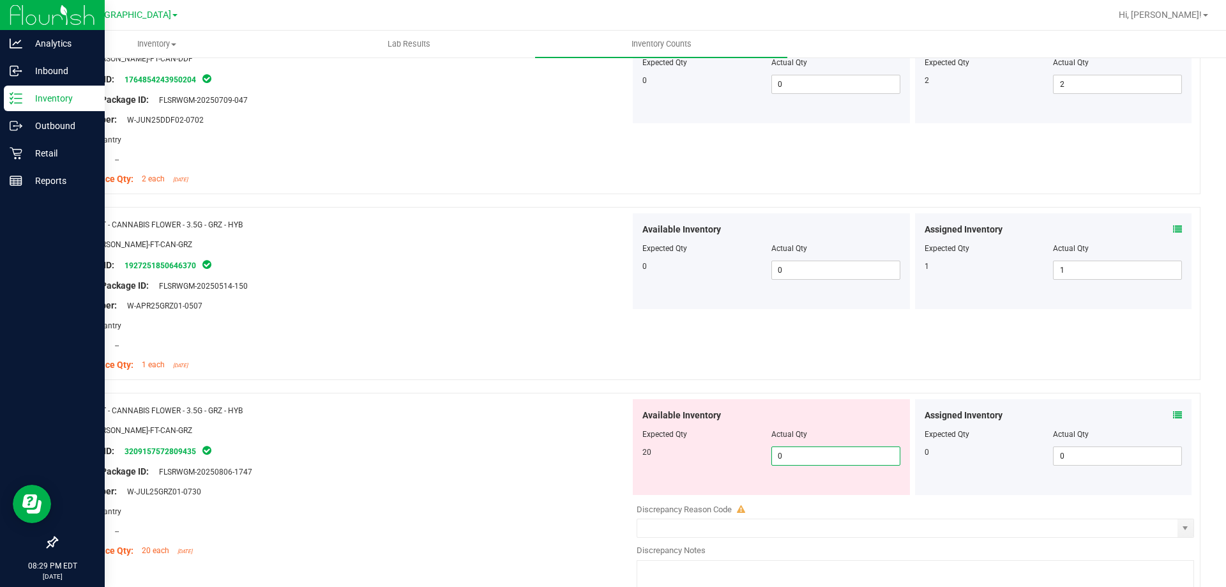
drag, startPoint x: 807, startPoint y: 452, endPoint x: 692, endPoint y: 436, distance: 116.0
click at [700, 437] on div "Available Inventory Expected Qty Actual Qty 20 0 0" at bounding box center [771, 447] width 277 height 96
click at [586, 406] on div "Name: FT - CANNABIS FLOWER - 3.5G - GRZ - HYB" at bounding box center [348, 410] width 564 height 13
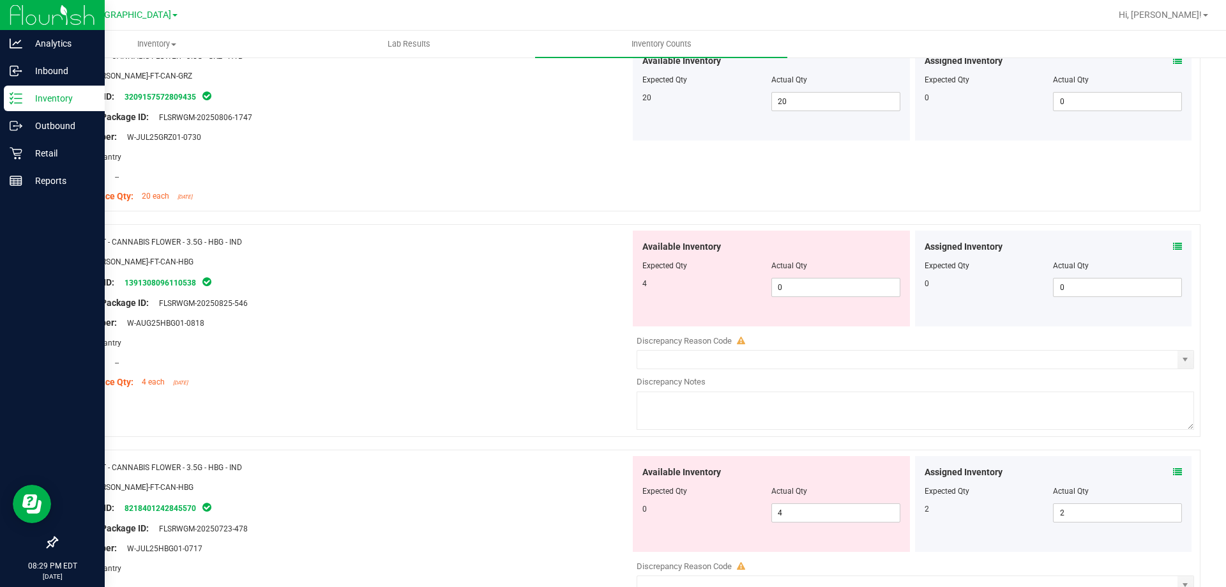
scroll to position [1602, 0]
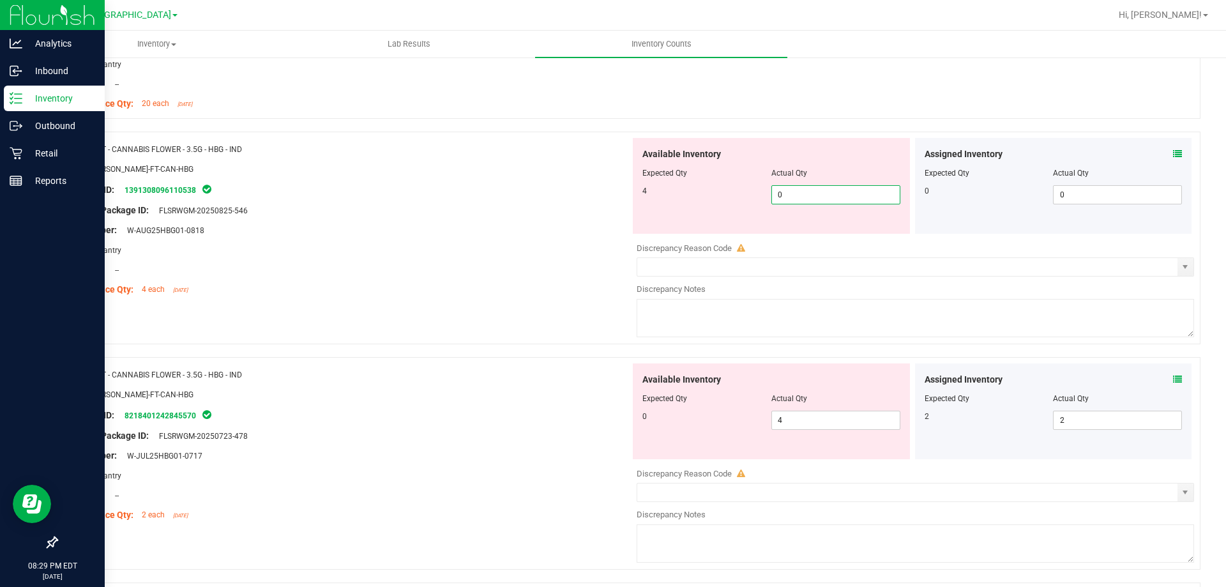
drag, startPoint x: 785, startPoint y: 195, endPoint x: 655, endPoint y: 195, distance: 130.3
click at [659, 195] on div "4 0 0" at bounding box center [771, 194] width 258 height 19
click at [560, 220] on div at bounding box center [348, 220] width 564 height 6
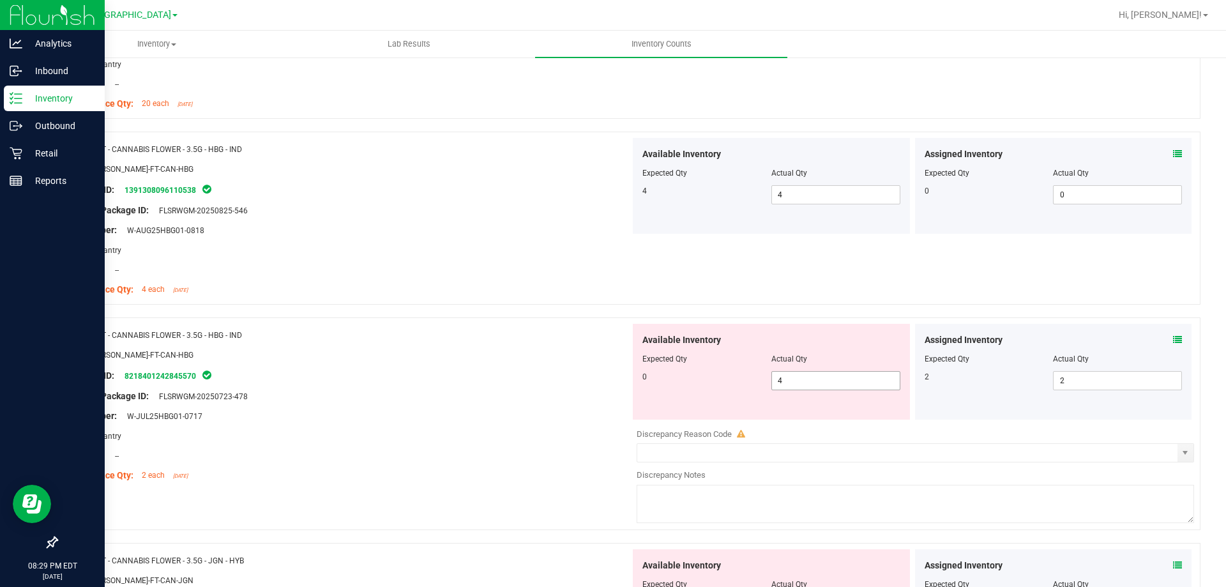
drag, startPoint x: 818, startPoint y: 386, endPoint x: 607, endPoint y: 355, distance: 212.9
click at [611, 355] on div "Name: FT - CANNABIS FLOWER - 3.5G - HBG - IND SKU: FLO-BUD-FT-CAN-HBG Package I…" at bounding box center [628, 423] width 1144 height 213
click at [599, 352] on div "SKU: FLO-BUD-FT-CAN-HBG" at bounding box center [348, 354] width 564 height 13
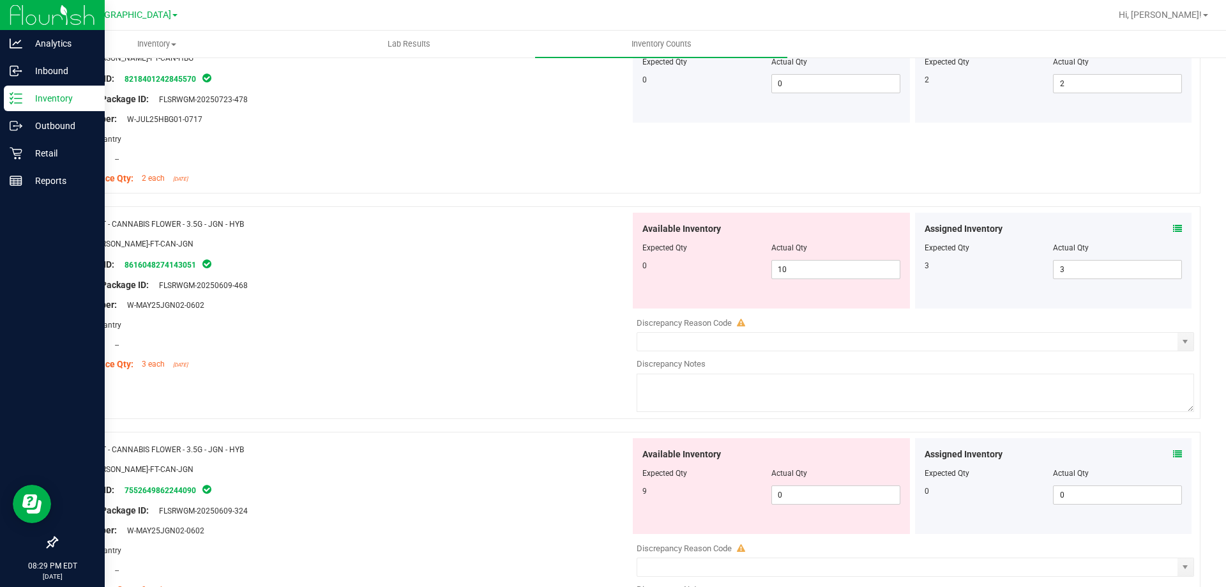
scroll to position [1921, 0]
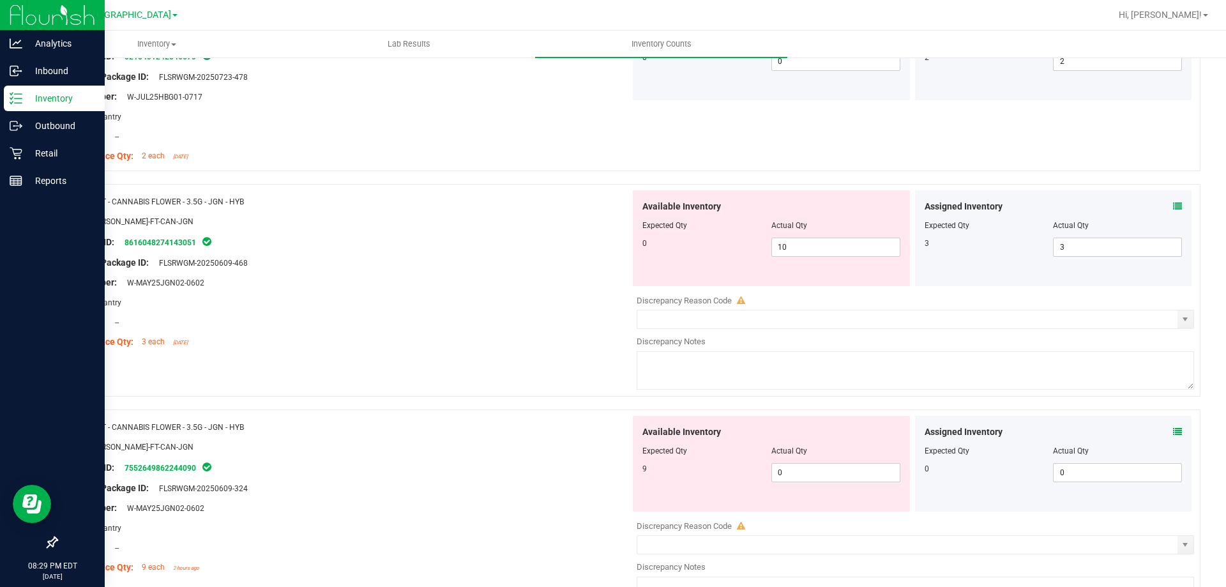
click at [1173, 206] on icon at bounding box center [1177, 206] width 9 height 9
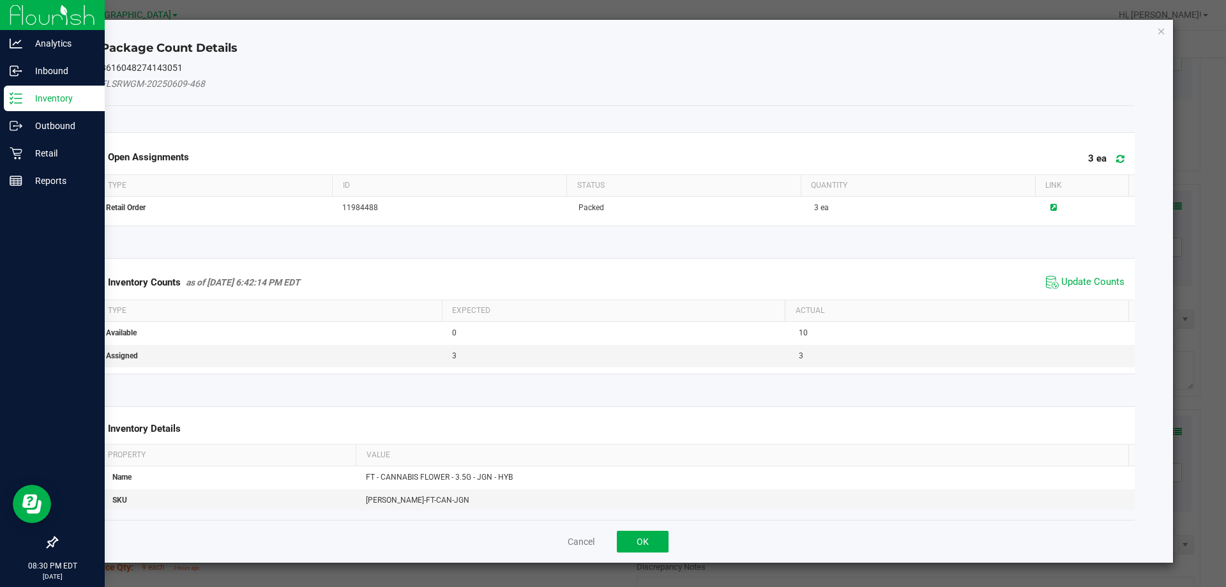
click at [1078, 271] on div "Inventory Counts as of Sep 22, 2025 6:42:14 PM EDT Update Counts" at bounding box center [618, 282] width 1040 height 34
click at [1078, 277] on span "Update Counts" at bounding box center [1092, 282] width 63 height 13
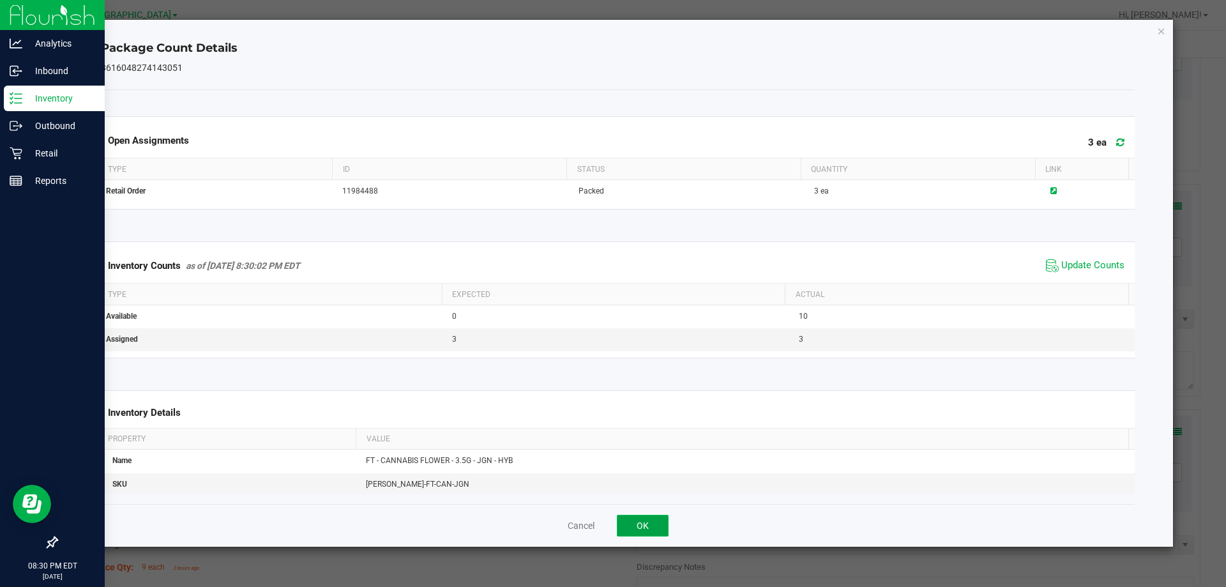
click at [648, 520] on button "OK" at bounding box center [643, 526] width 52 height 22
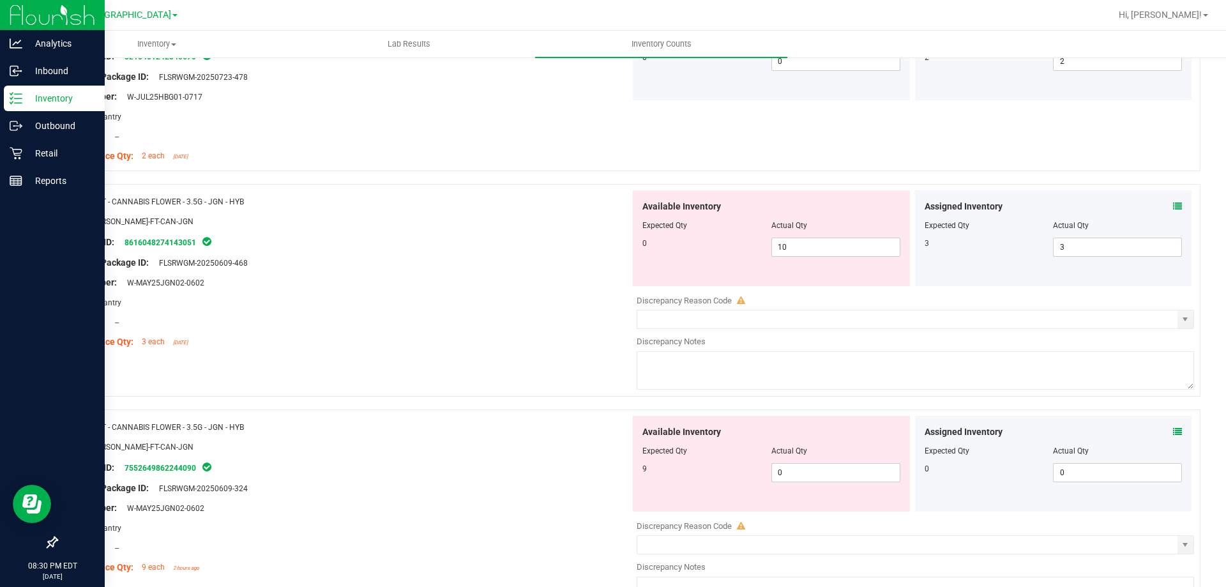
click at [1173, 434] on icon at bounding box center [1177, 431] width 9 height 9
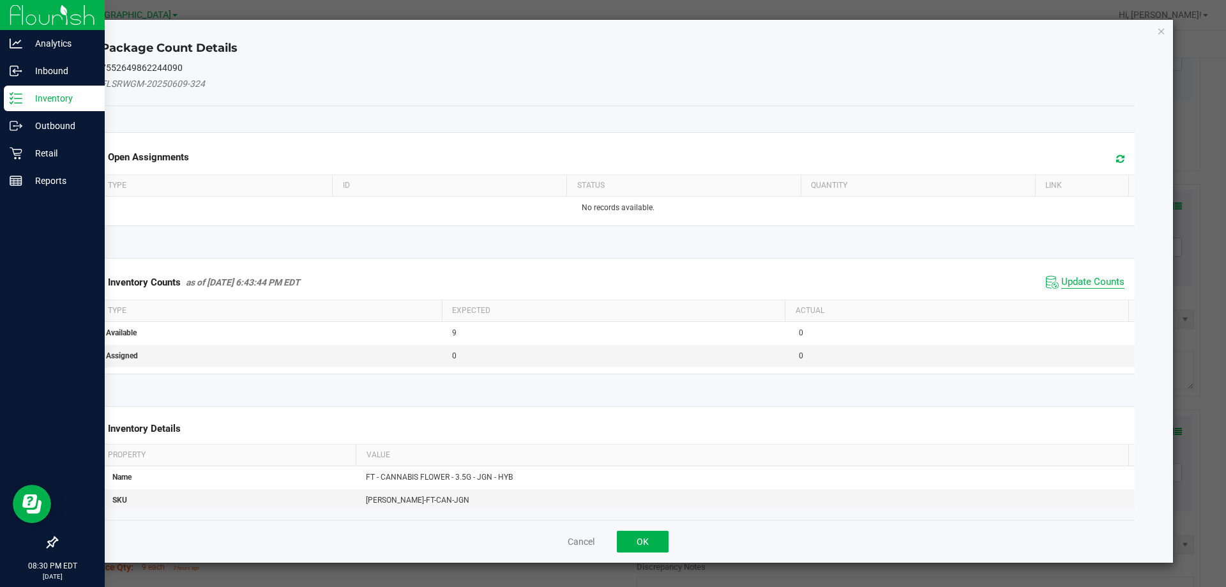
click at [1074, 287] on span "Update Counts" at bounding box center [1092, 282] width 63 height 13
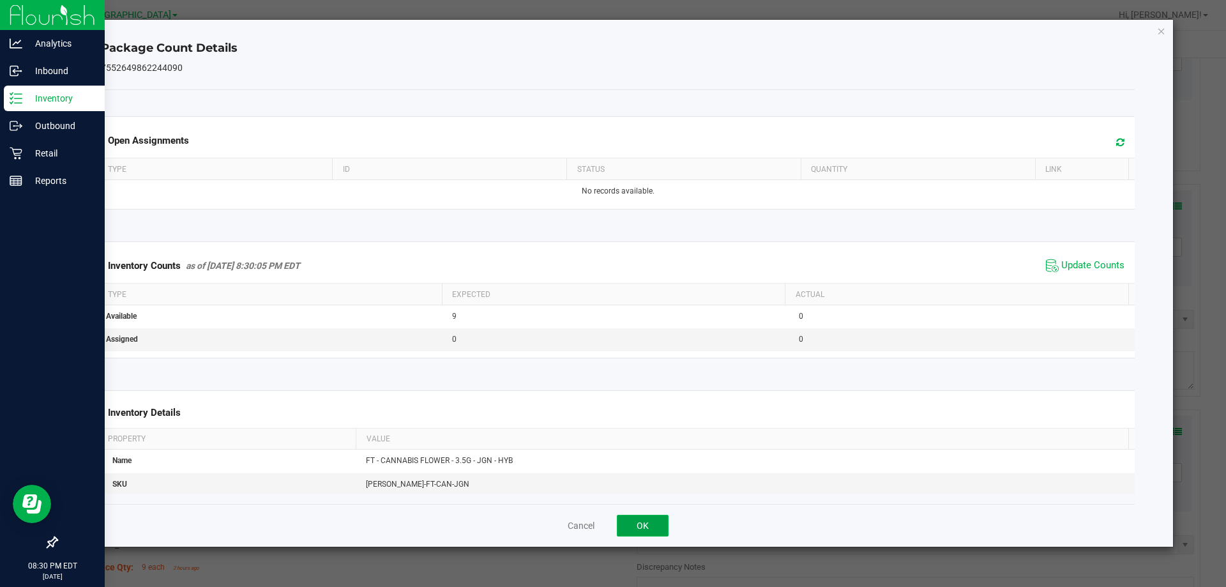
click at [651, 531] on button "OK" at bounding box center [643, 526] width 52 height 22
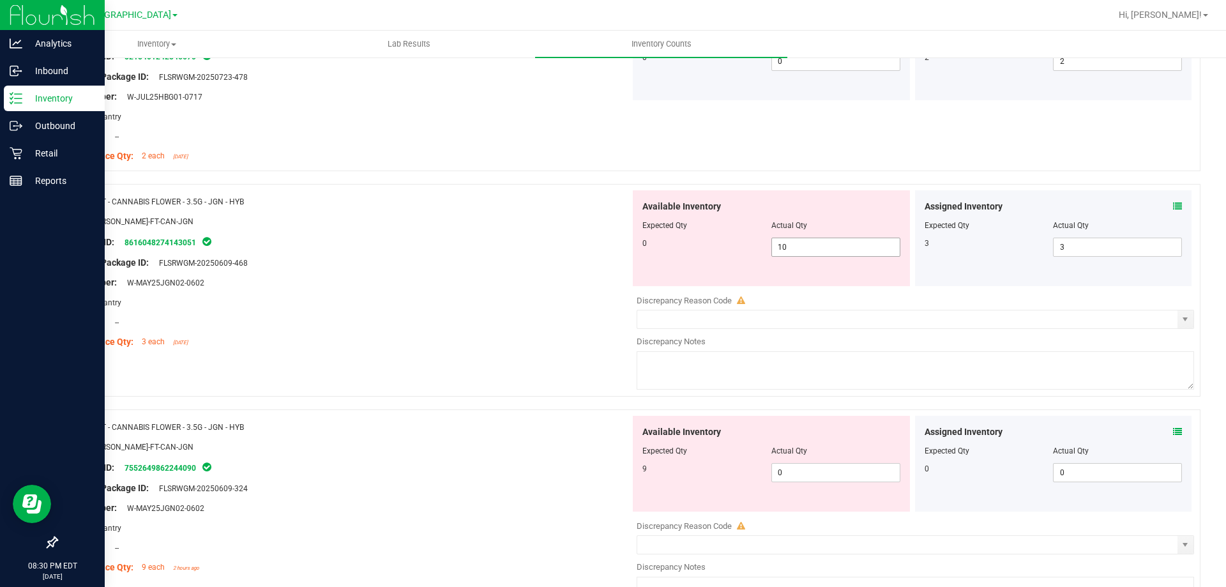
drag, startPoint x: 812, startPoint y: 247, endPoint x: 685, endPoint y: 254, distance: 126.6
click at [741, 247] on div "0 10 10" at bounding box center [771, 247] width 258 height 19
drag, startPoint x: 600, startPoint y: 264, endPoint x: 740, endPoint y: 390, distance: 187.7
click at [603, 264] on div "Original Package ID: FLSRWGM-20250609-468" at bounding box center [348, 262] width 564 height 13
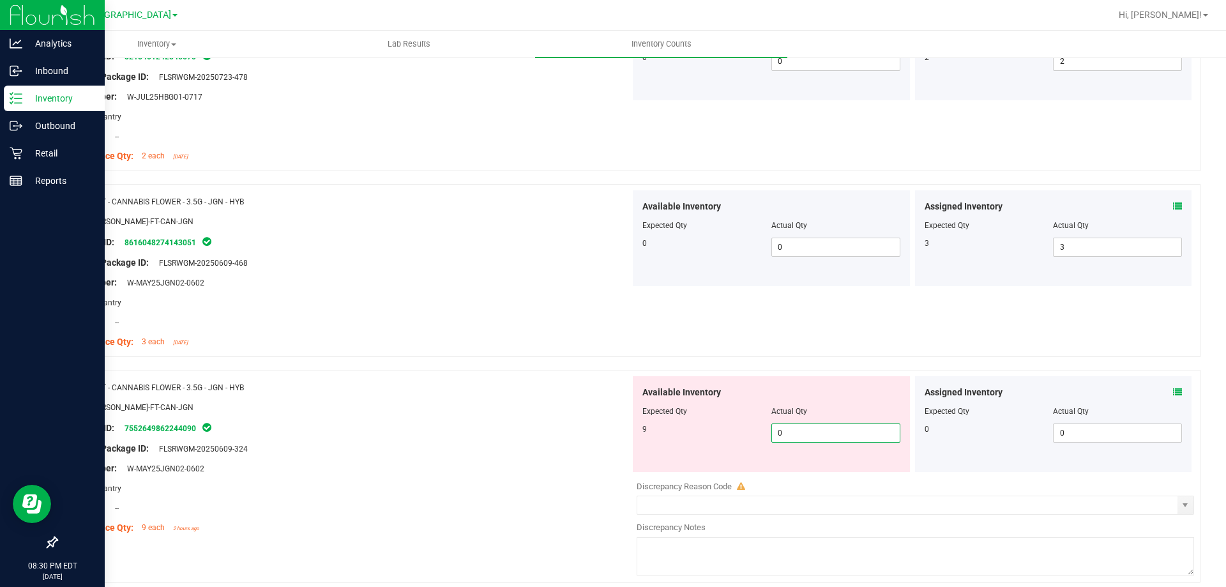
drag, startPoint x: 803, startPoint y: 434, endPoint x: 675, endPoint y: 416, distance: 129.0
click at [727, 428] on div "9 0 0" at bounding box center [771, 432] width 258 height 19
click at [538, 424] on div "Package ID: 7552649862244090" at bounding box center [348, 427] width 564 height 15
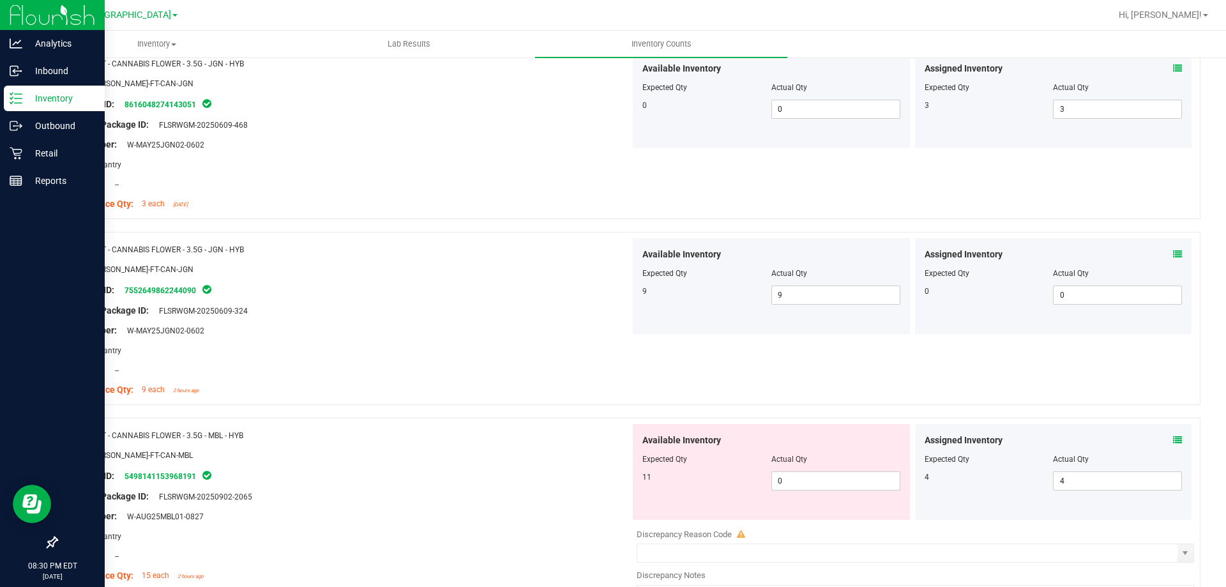
scroll to position [2241, 0]
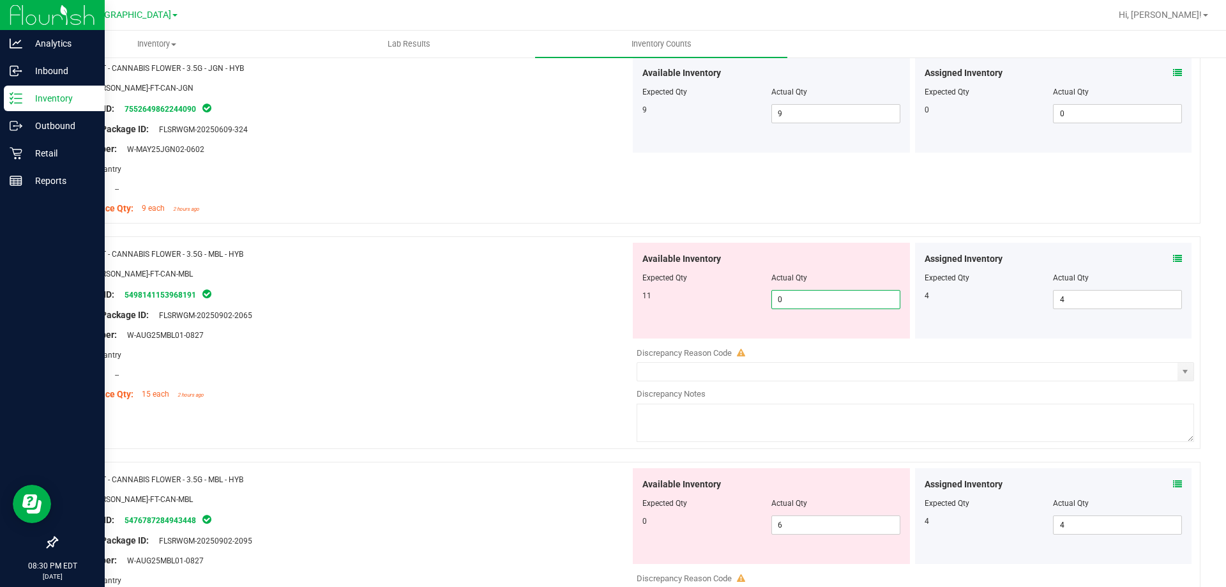
drag, startPoint x: 872, startPoint y: 293, endPoint x: 852, endPoint y: 284, distance: 21.4
click at [802, 291] on span "0 0" at bounding box center [835, 299] width 129 height 19
click at [1040, 252] on div "Assigned Inventory" at bounding box center [1054, 258] width 258 height 13
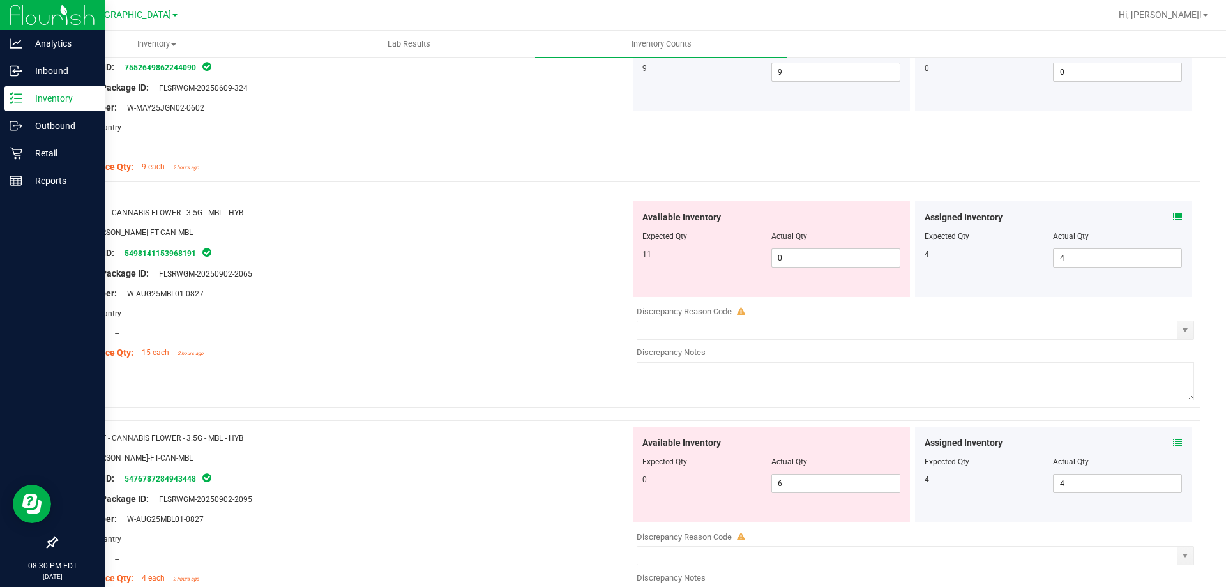
scroll to position [2305, 0]
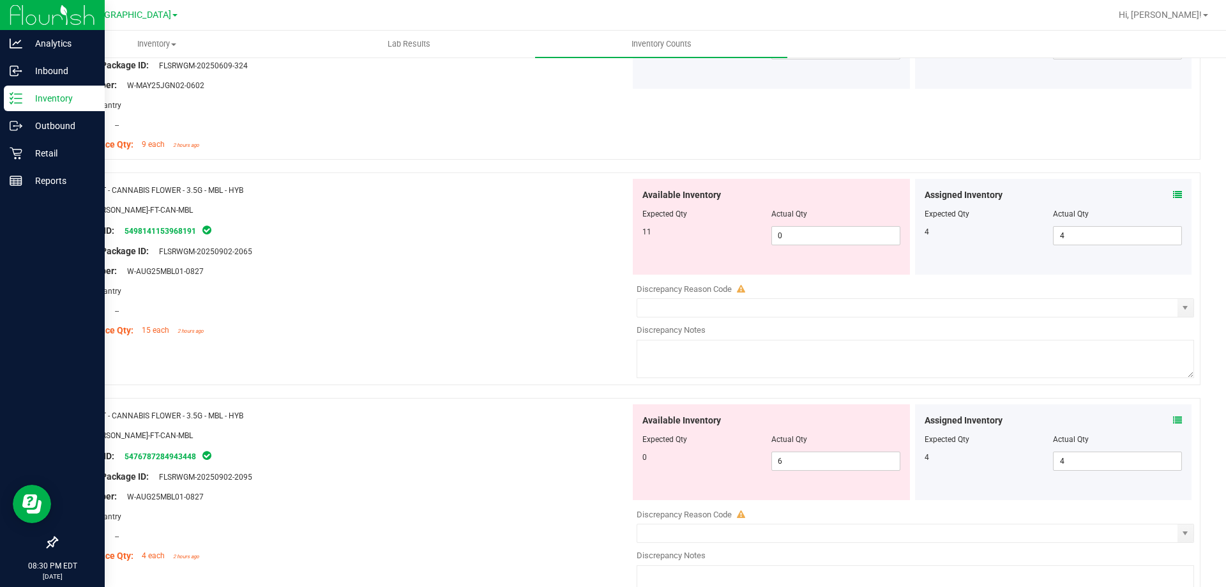
click at [1173, 195] on icon at bounding box center [1177, 194] width 9 height 9
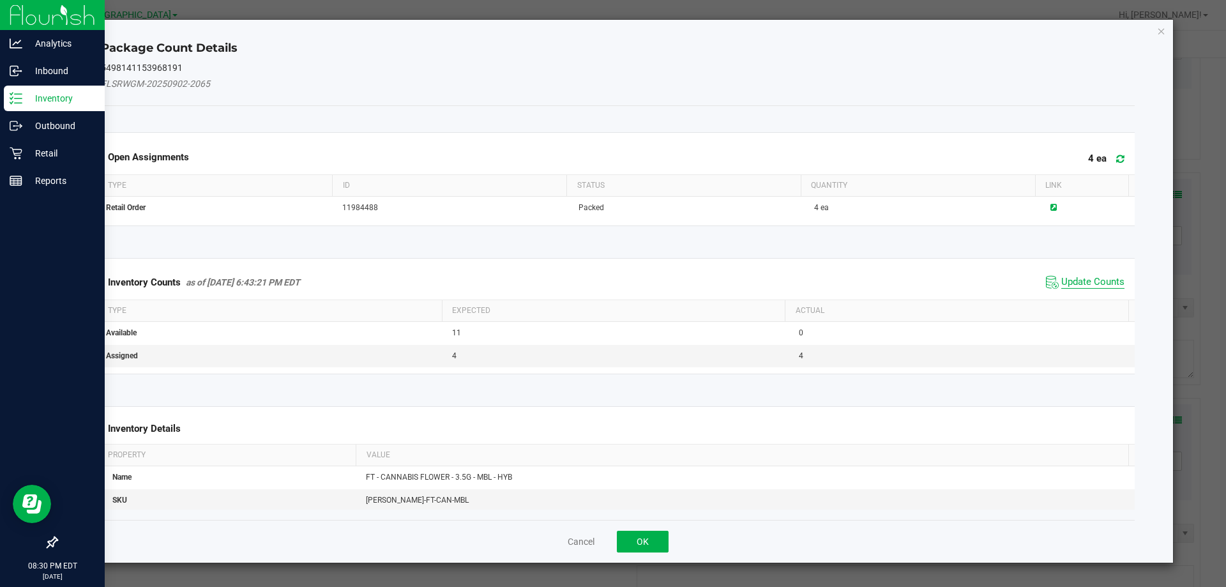
click at [1072, 278] on span "Update Counts" at bounding box center [1092, 282] width 63 height 13
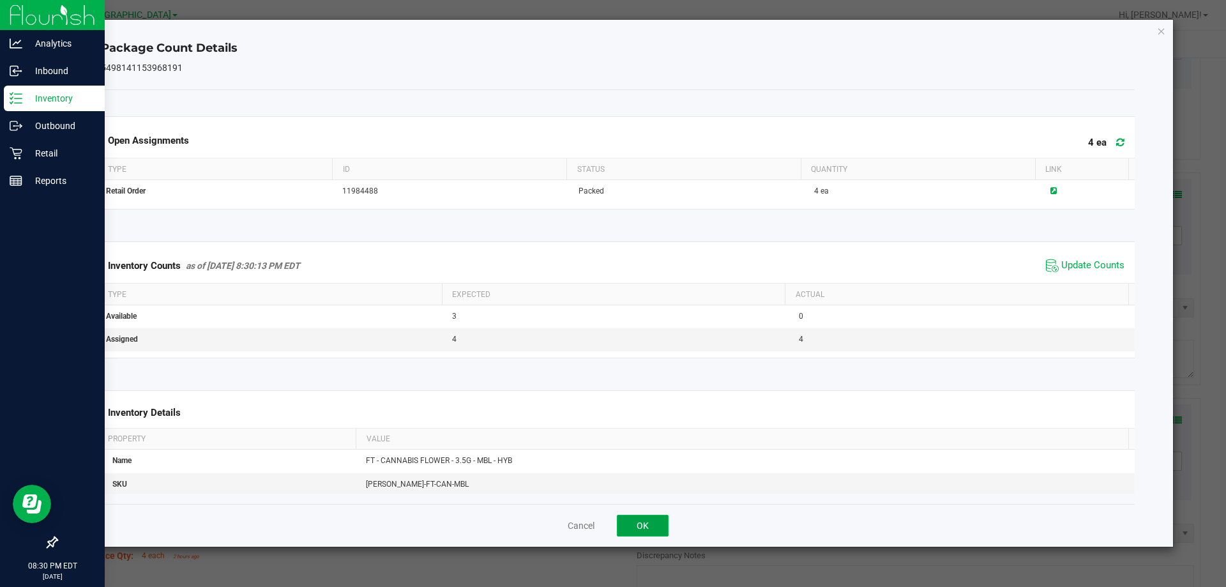
click at [661, 519] on button "OK" at bounding box center [643, 526] width 52 height 22
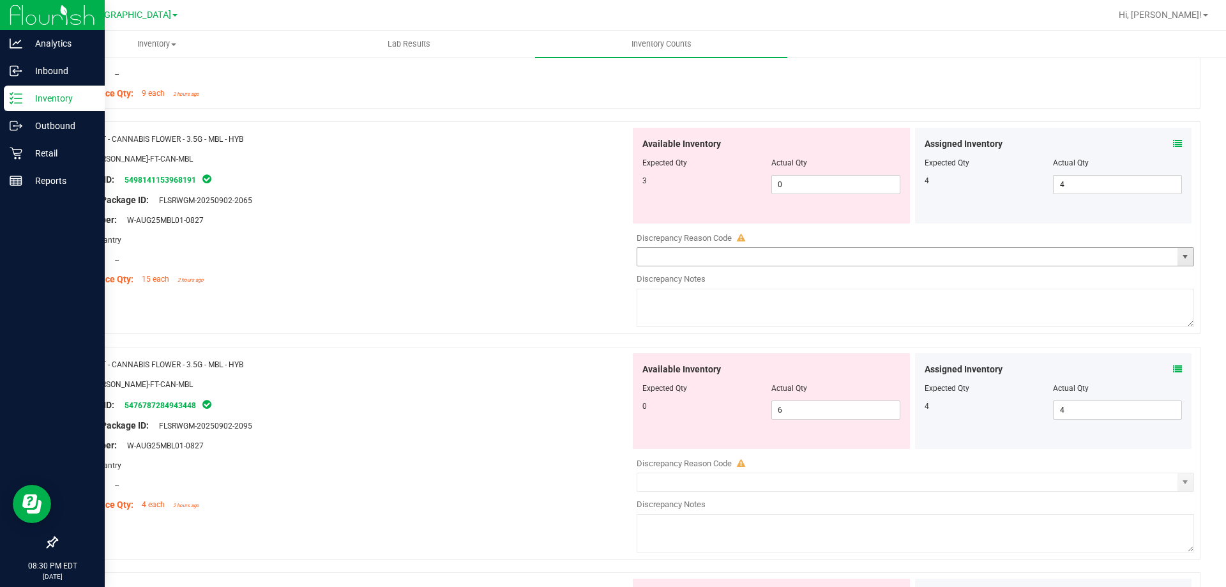
scroll to position [2432, 0]
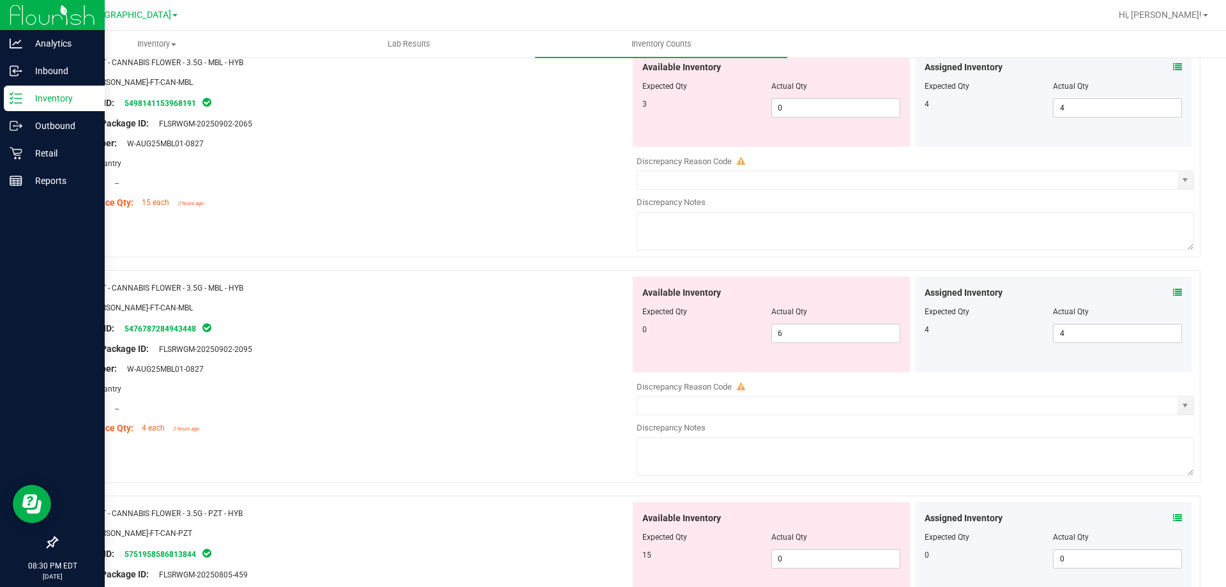
click at [1173, 292] on icon at bounding box center [1177, 292] width 9 height 9
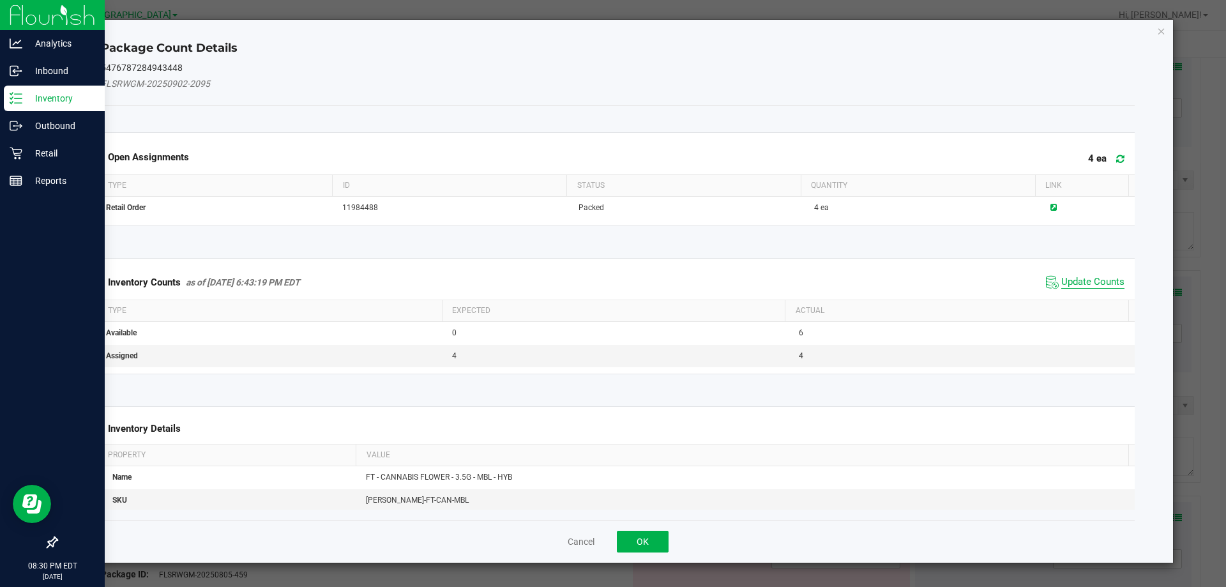
click at [1098, 282] on span "Update Counts" at bounding box center [1092, 282] width 63 height 13
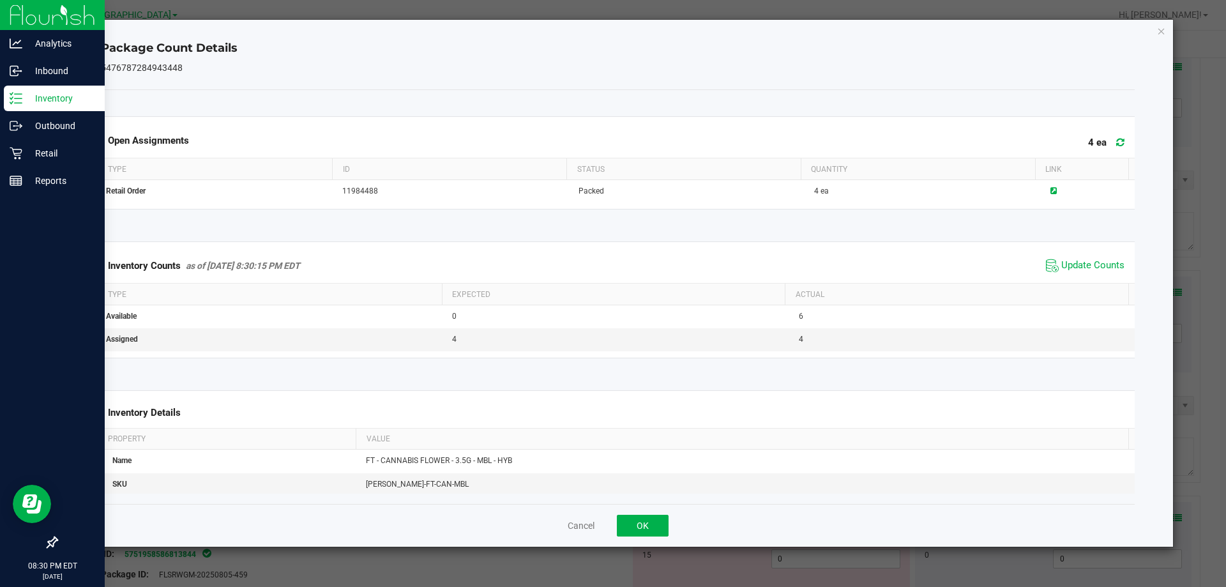
click at [678, 524] on div "Cancel OK" at bounding box center [618, 525] width 1034 height 43
click at [635, 511] on div "Cancel OK" at bounding box center [618, 525] width 1034 height 43
click at [637, 519] on button "OK" at bounding box center [643, 526] width 52 height 22
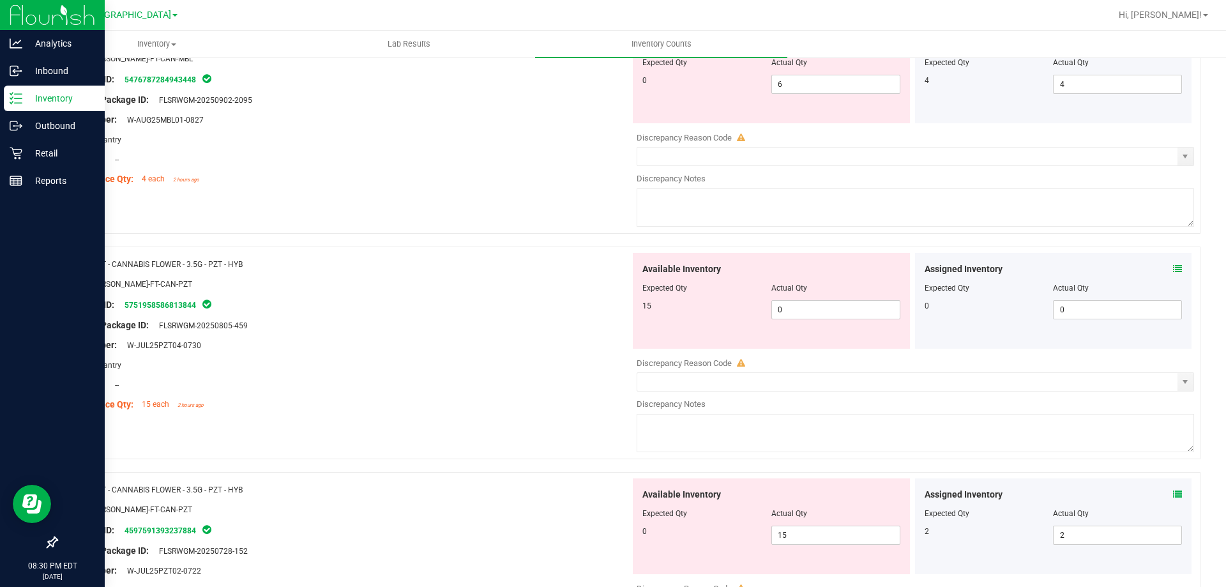
scroll to position [2688, 0]
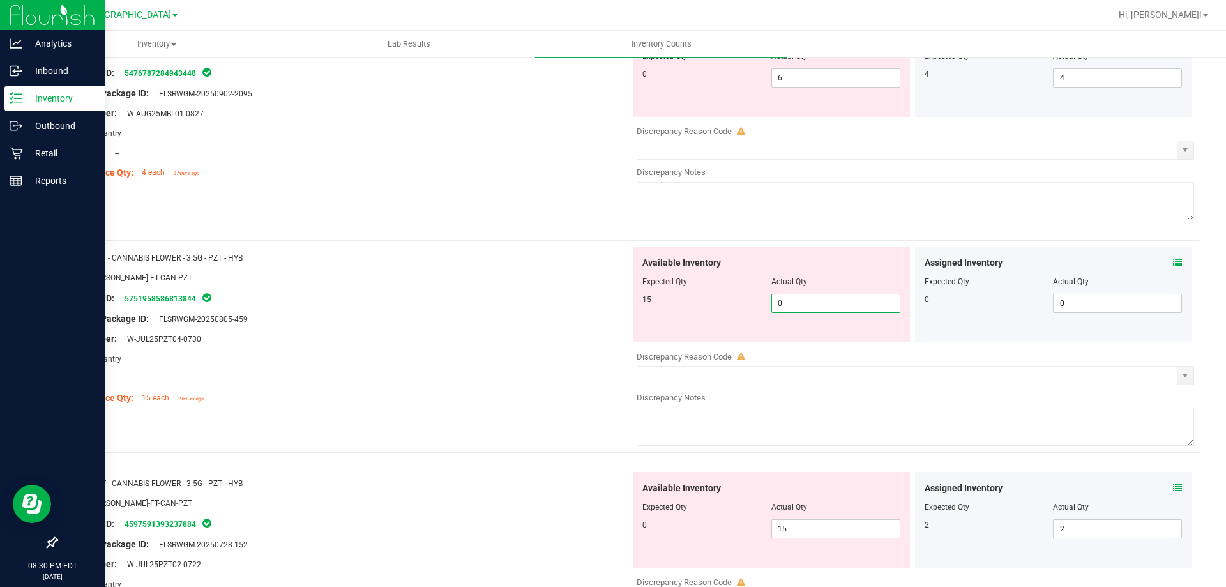
drag, startPoint x: 846, startPoint y: 308, endPoint x: 625, endPoint y: 338, distance: 223.6
click at [716, 310] on div "15 0 0" at bounding box center [771, 303] width 258 height 19
click at [541, 352] on div "Area: Pantry" at bounding box center [348, 358] width 564 height 13
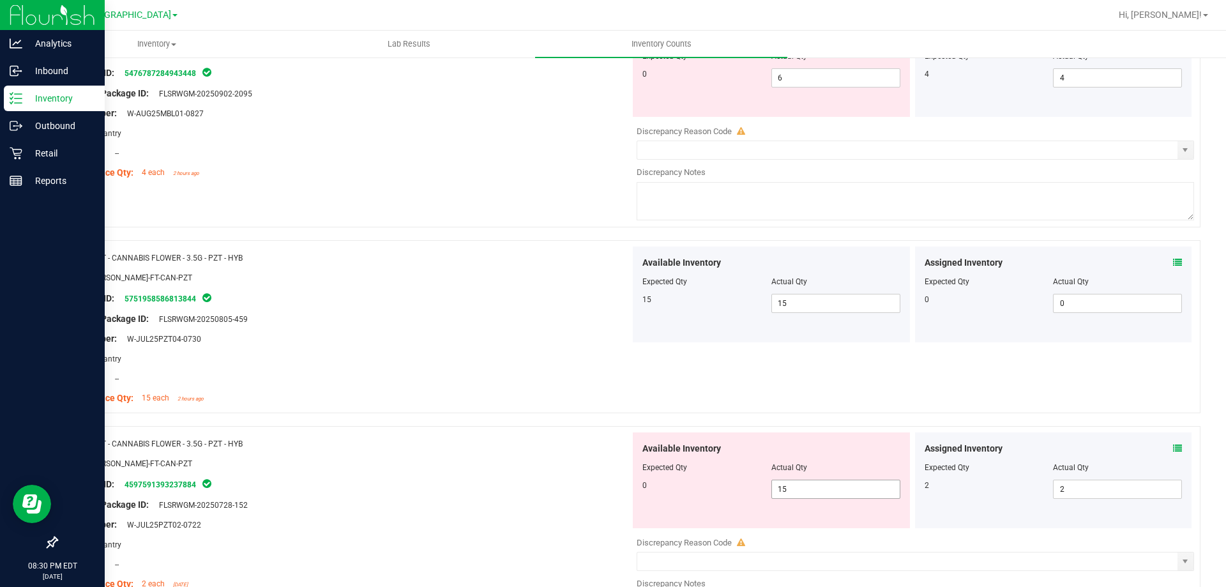
drag, startPoint x: 788, startPoint y: 495, endPoint x: 695, endPoint y: 473, distance: 95.7
click at [710, 480] on div "0 15 15" at bounding box center [771, 489] width 258 height 19
click at [695, 473] on div at bounding box center [771, 476] width 258 height 6
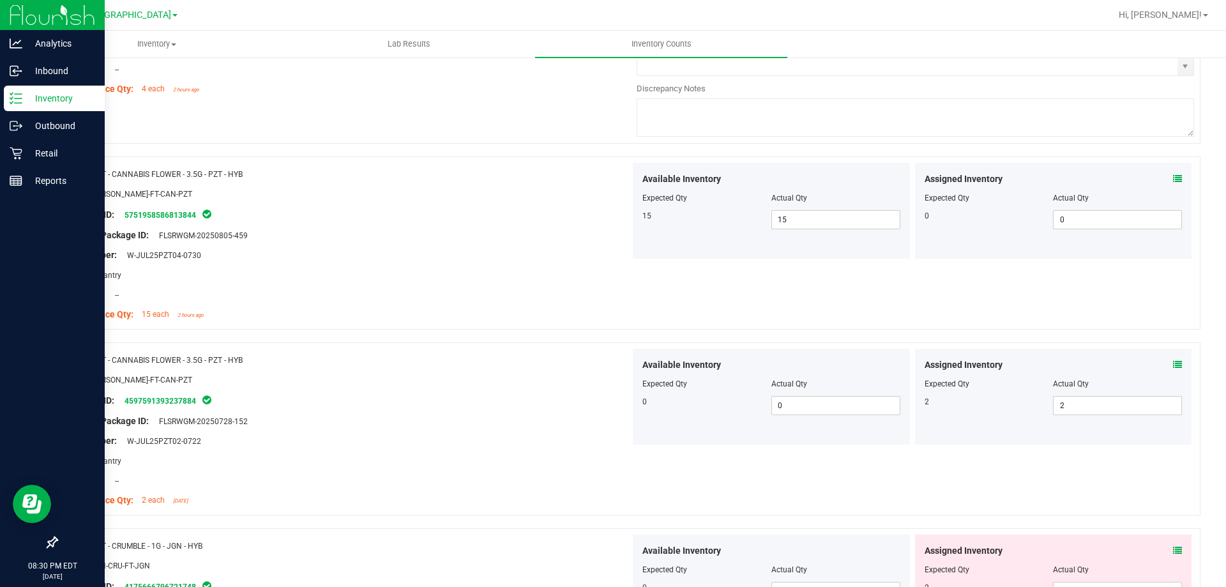
scroll to position [2943, 0]
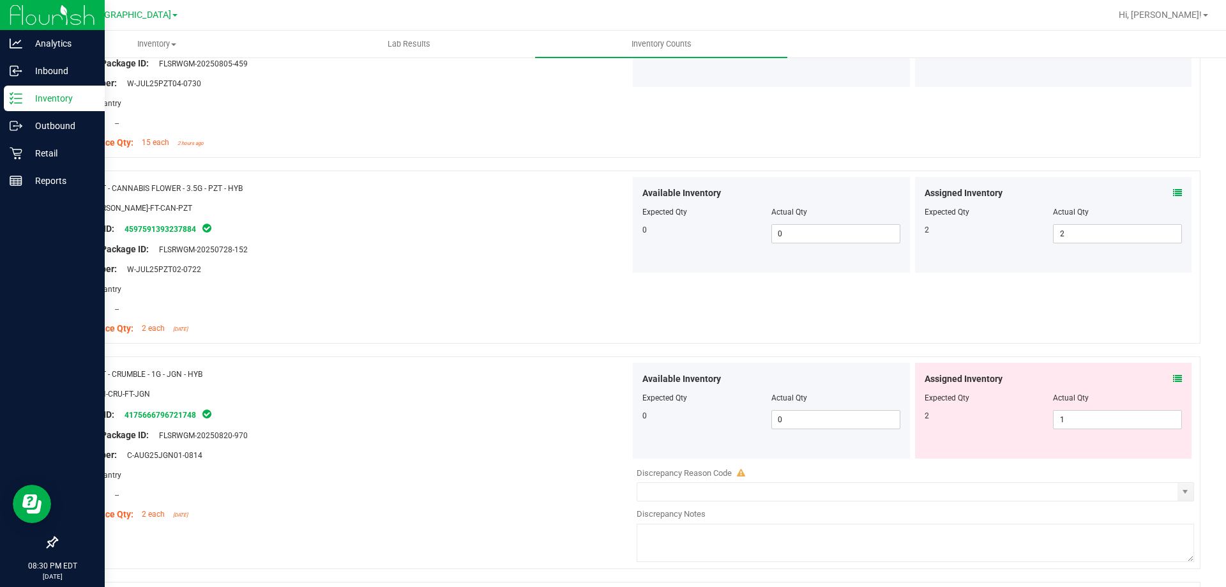
click at [1173, 379] on icon at bounding box center [1177, 378] width 9 height 9
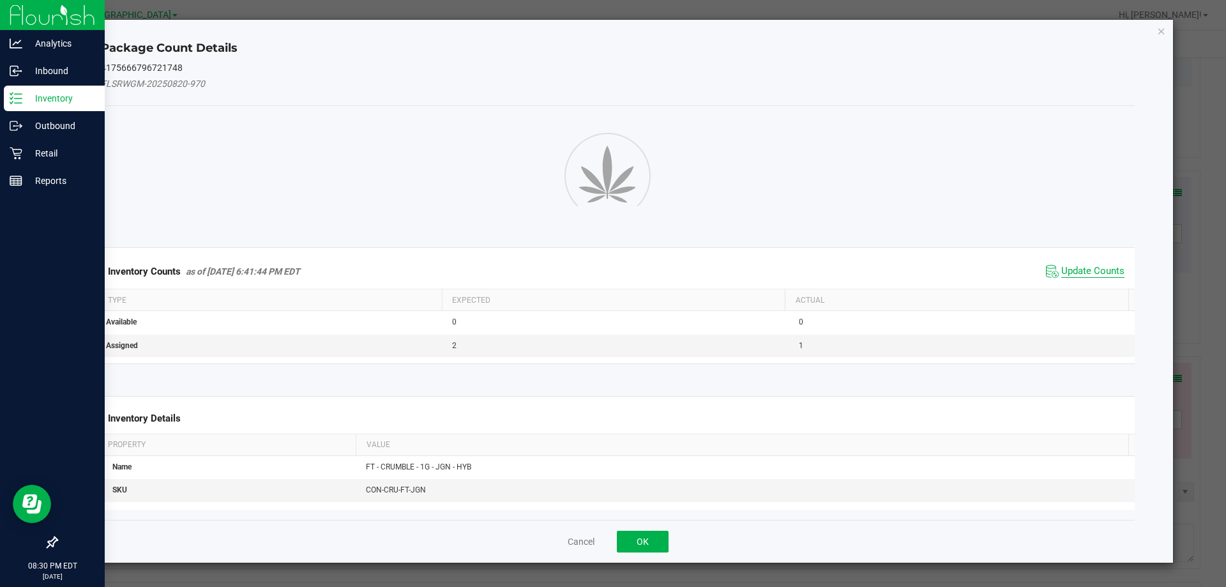
click at [1080, 278] on span "Update Counts" at bounding box center [1092, 271] width 63 height 13
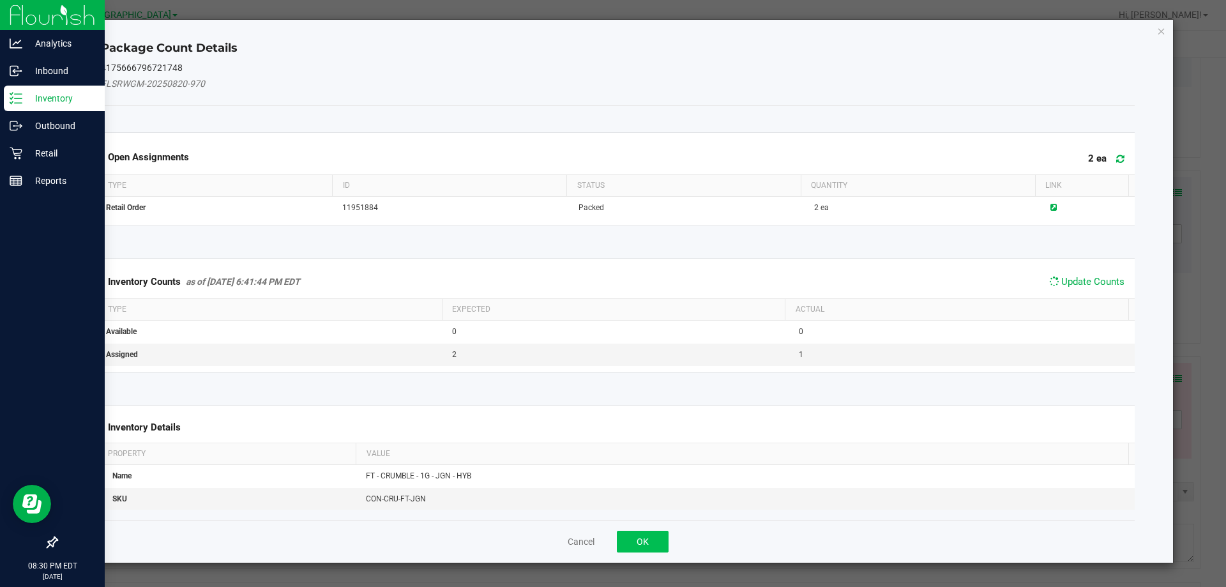
click at [635, 548] on ngb-modal-window "Package Count Details 4175666796721748 FLSRWGM-20250820-970 Open Assignments 2 …" at bounding box center [618, 293] width 1236 height 587
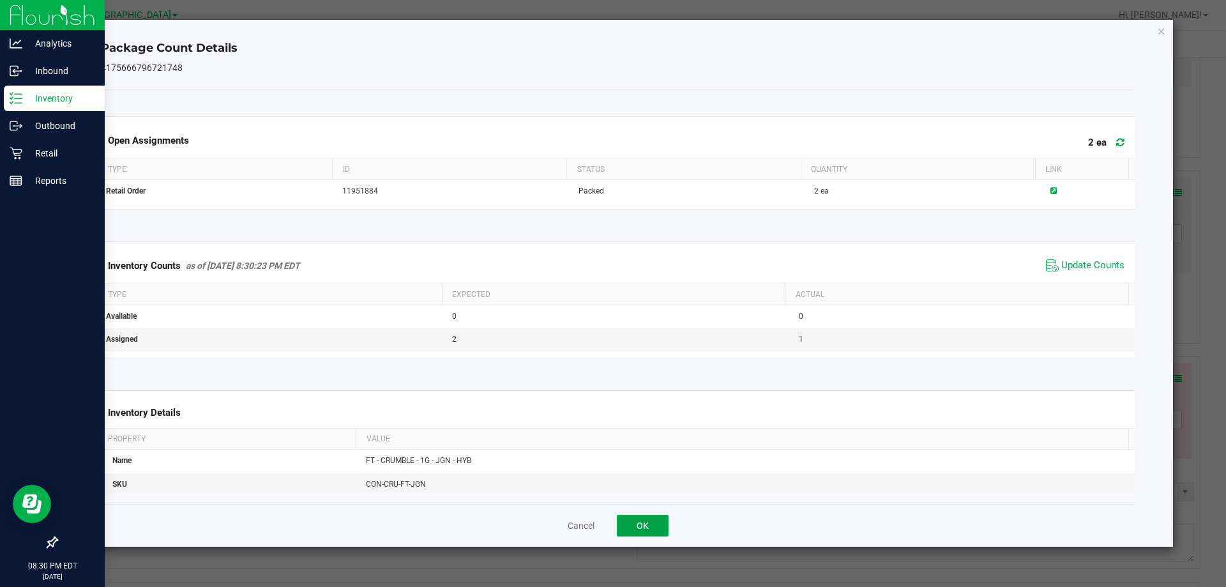
click at [656, 526] on button "OK" at bounding box center [643, 526] width 52 height 22
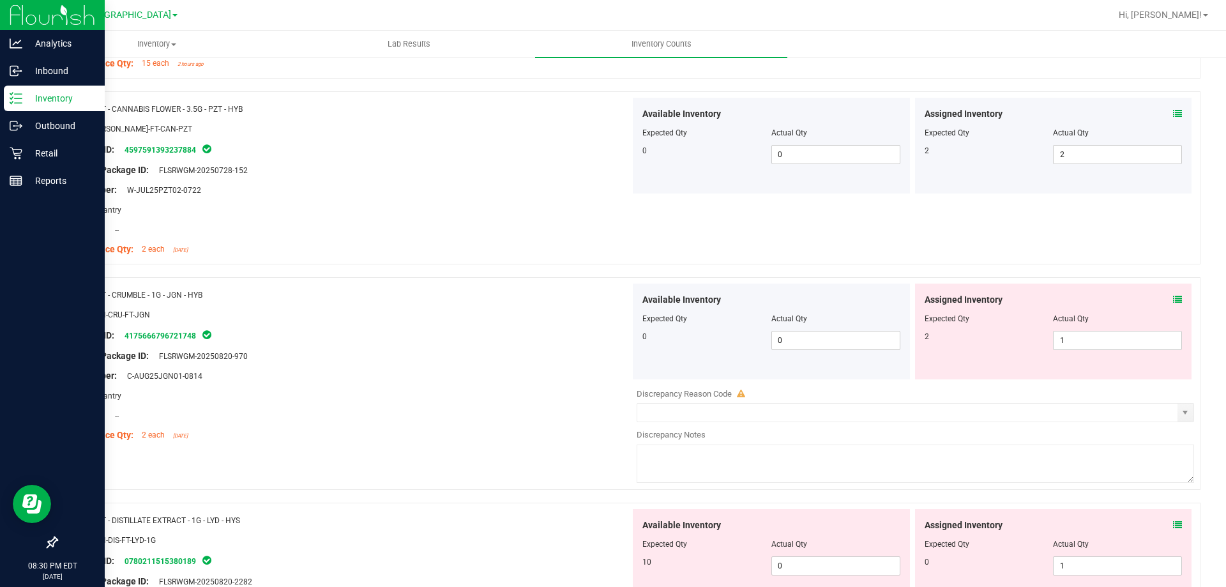
scroll to position [3135, 0]
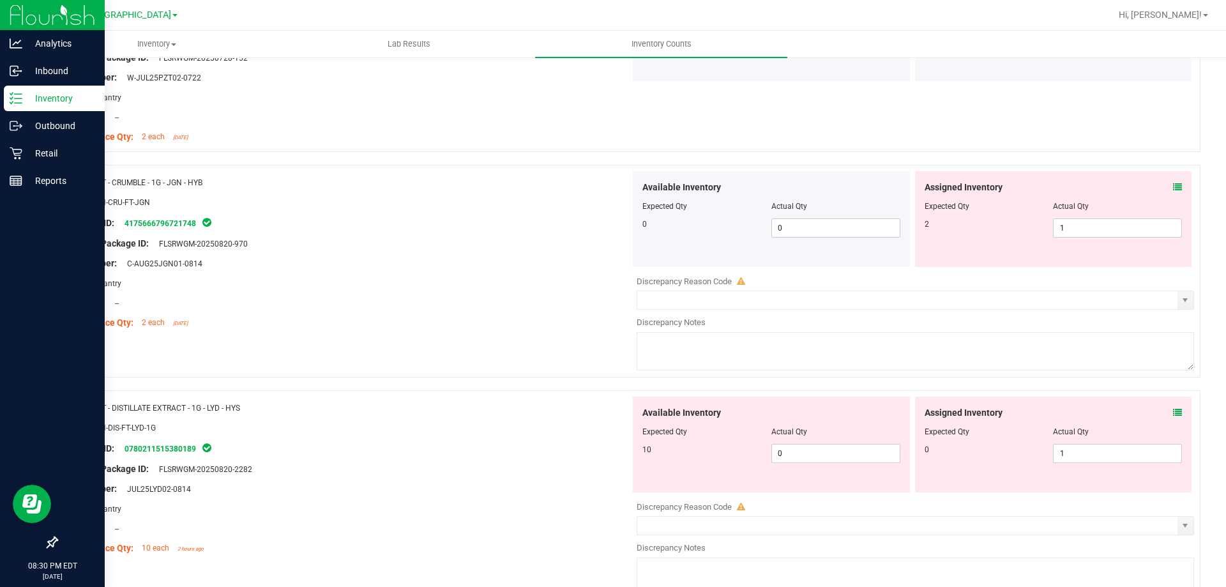
click at [1173, 183] on icon at bounding box center [1177, 187] width 9 height 9
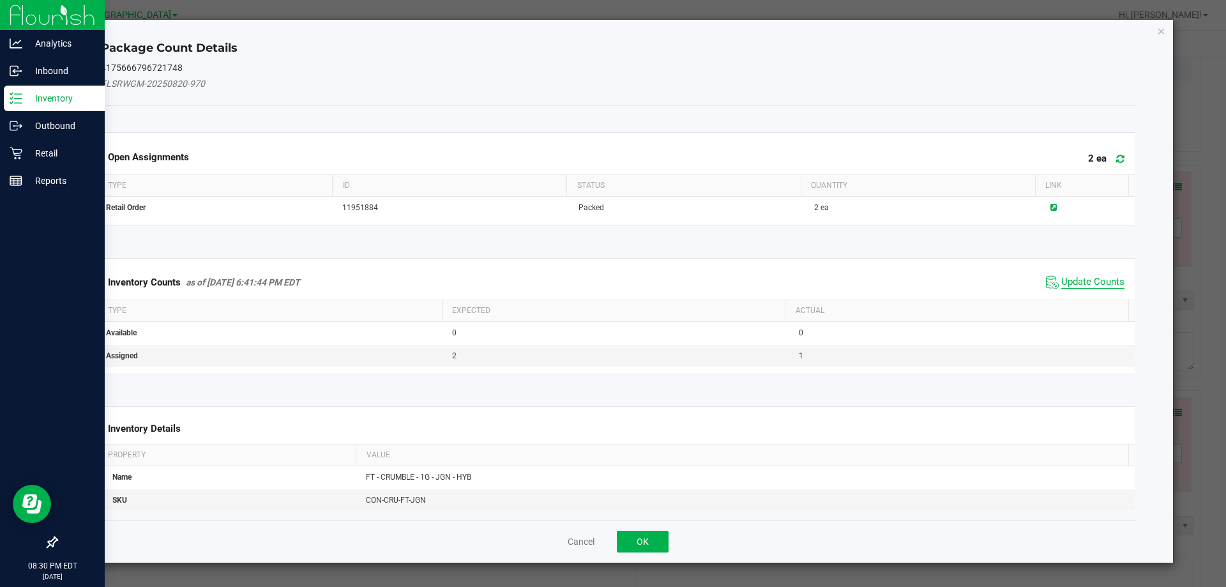
click at [1084, 279] on span "Update Counts" at bounding box center [1092, 282] width 63 height 13
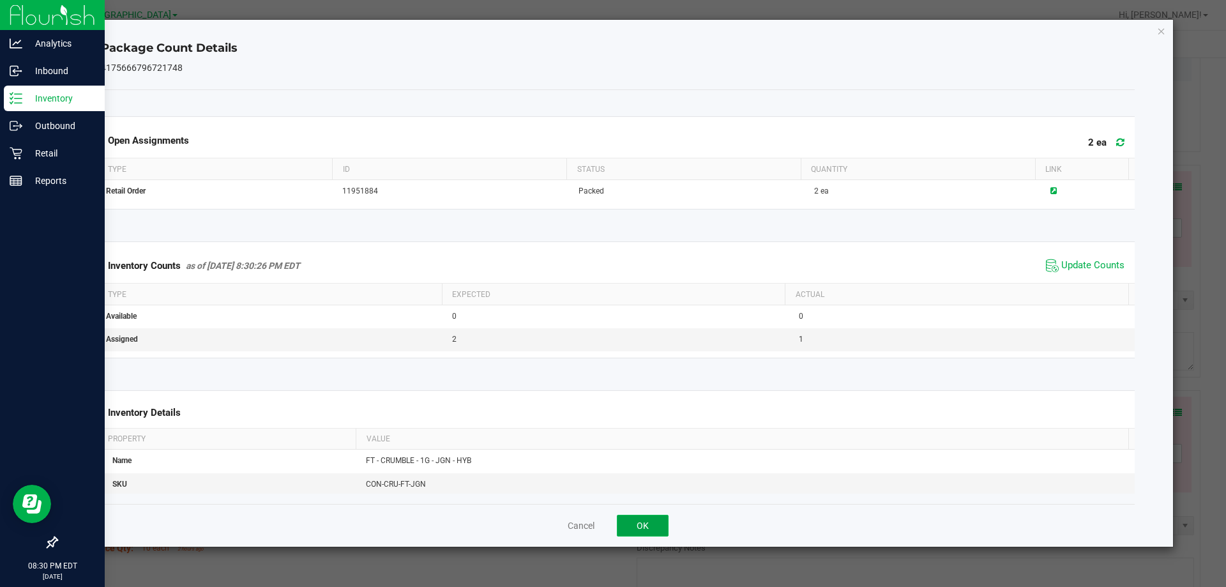
click at [651, 527] on button "OK" at bounding box center [643, 526] width 52 height 22
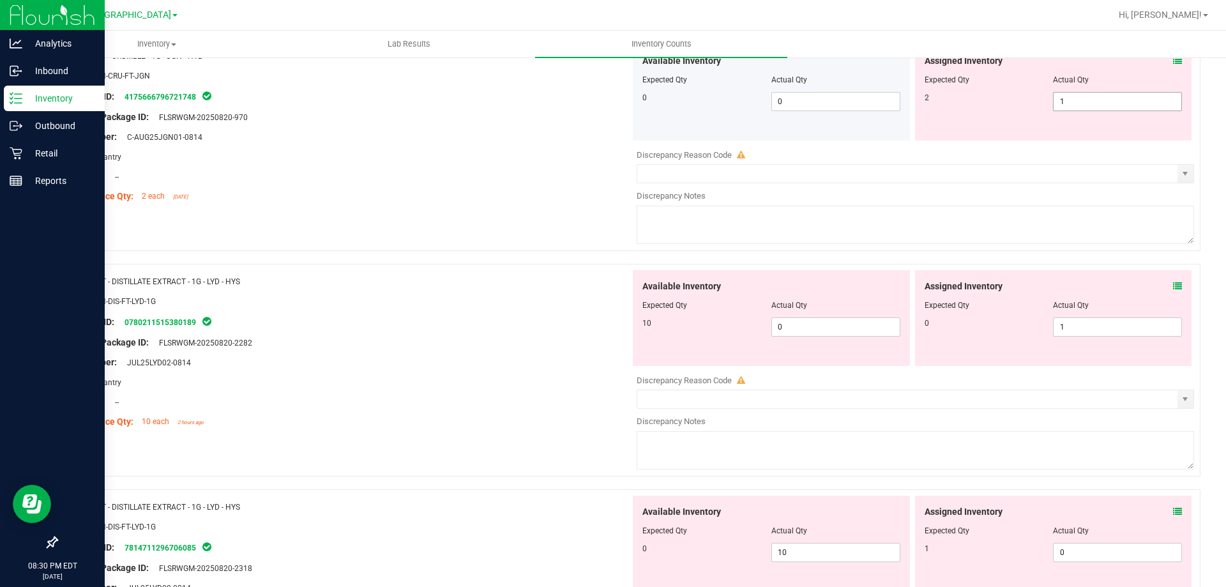
scroll to position [3198, 0]
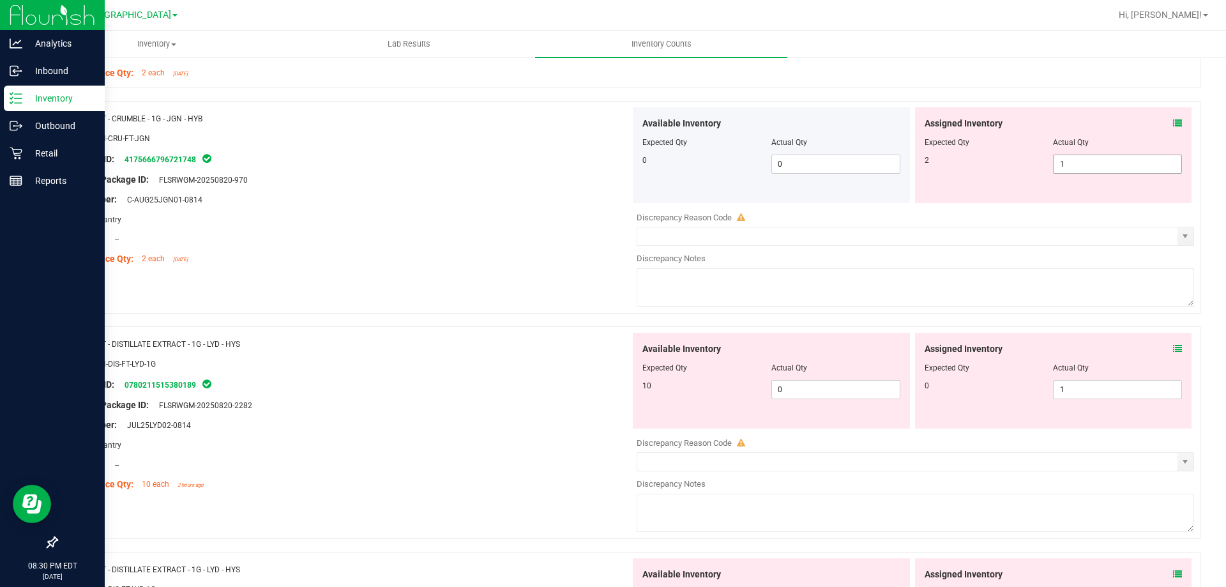
drag, startPoint x: 1069, startPoint y: 167, endPoint x: 965, endPoint y: 194, distance: 107.5
click at [1009, 170] on div "2 1 1" at bounding box center [1054, 164] width 258 height 19
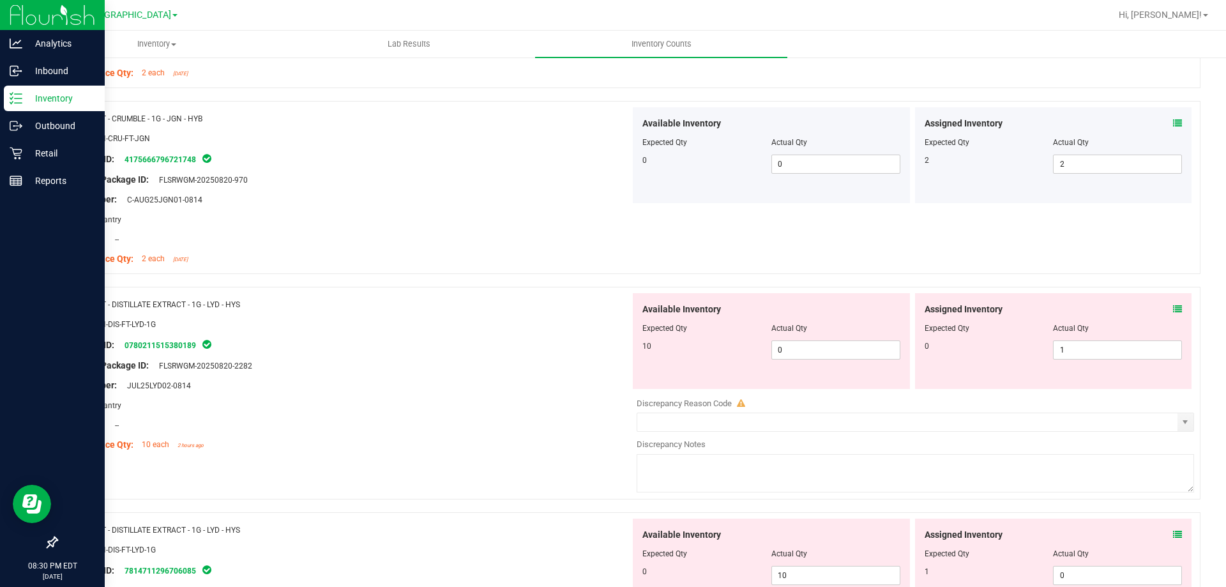
click at [1173, 308] on icon at bounding box center [1177, 309] width 9 height 9
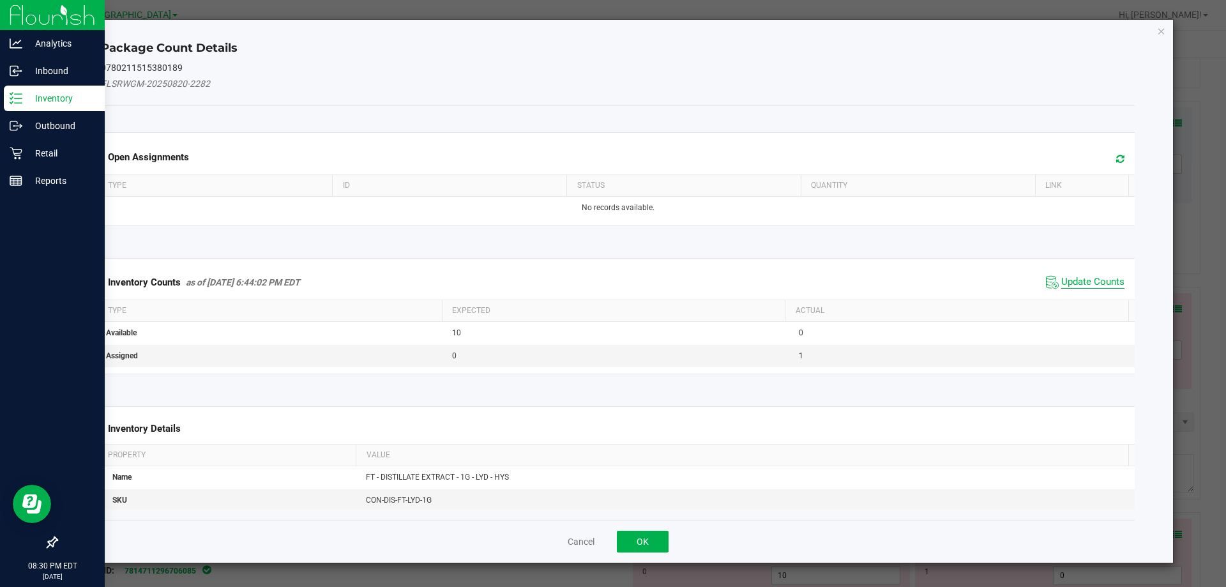
click at [1087, 284] on span "Update Counts" at bounding box center [1092, 282] width 63 height 13
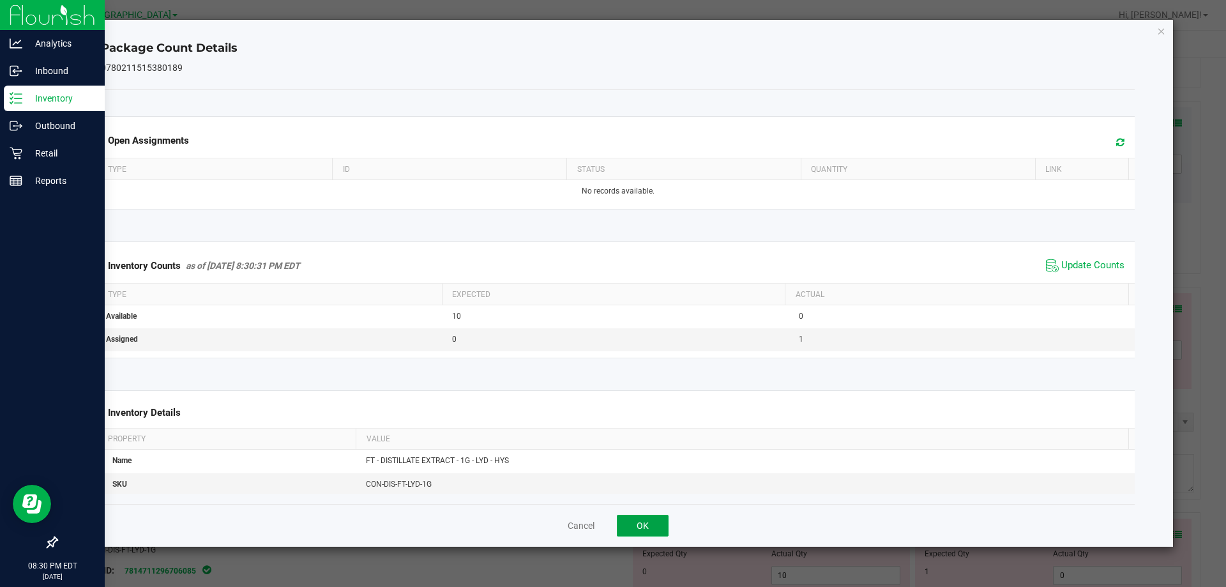
click at [656, 530] on button "OK" at bounding box center [643, 526] width 52 height 22
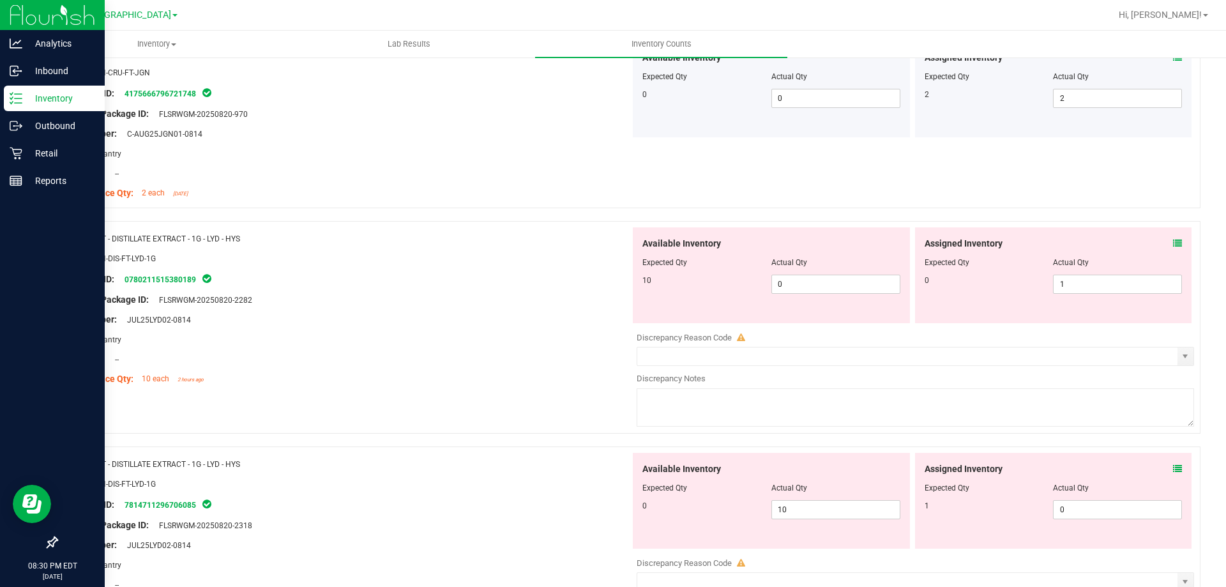
scroll to position [3326, 0]
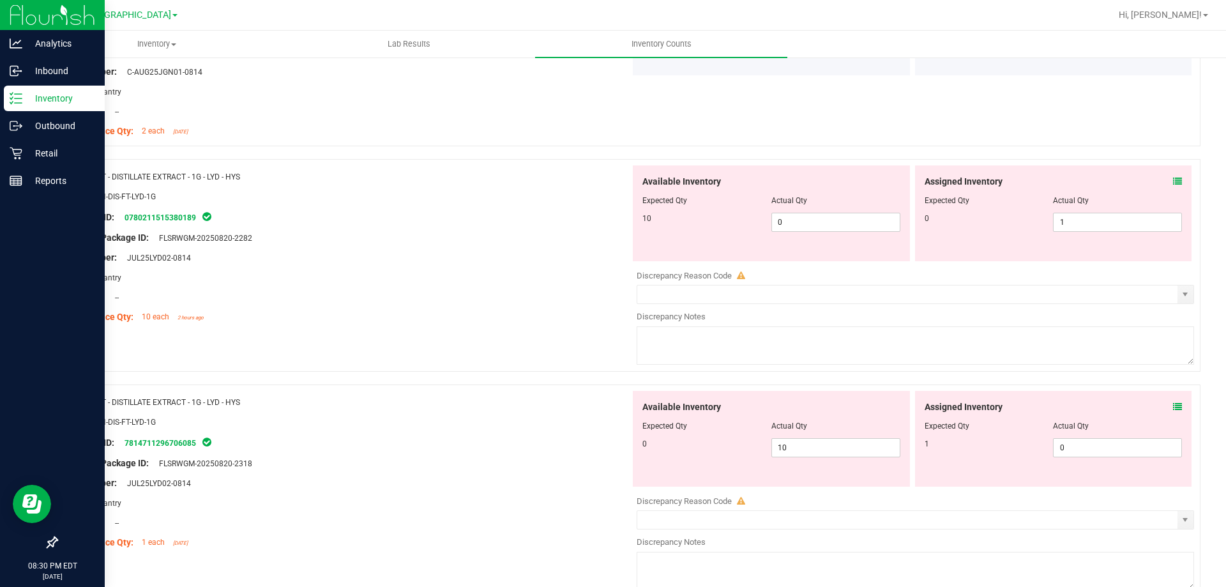
click at [1085, 232] on div "Assigned Inventory Expected Qty Actual Qty 0 1 1" at bounding box center [1053, 213] width 277 height 96
drag, startPoint x: 1086, startPoint y: 225, endPoint x: 827, endPoint y: 225, distance: 259.3
click at [1008, 225] on div "0 1 1" at bounding box center [1054, 222] width 258 height 19
click at [588, 233] on div "Original Package ID: FLSRWGM-20250820-2282" at bounding box center [348, 237] width 564 height 13
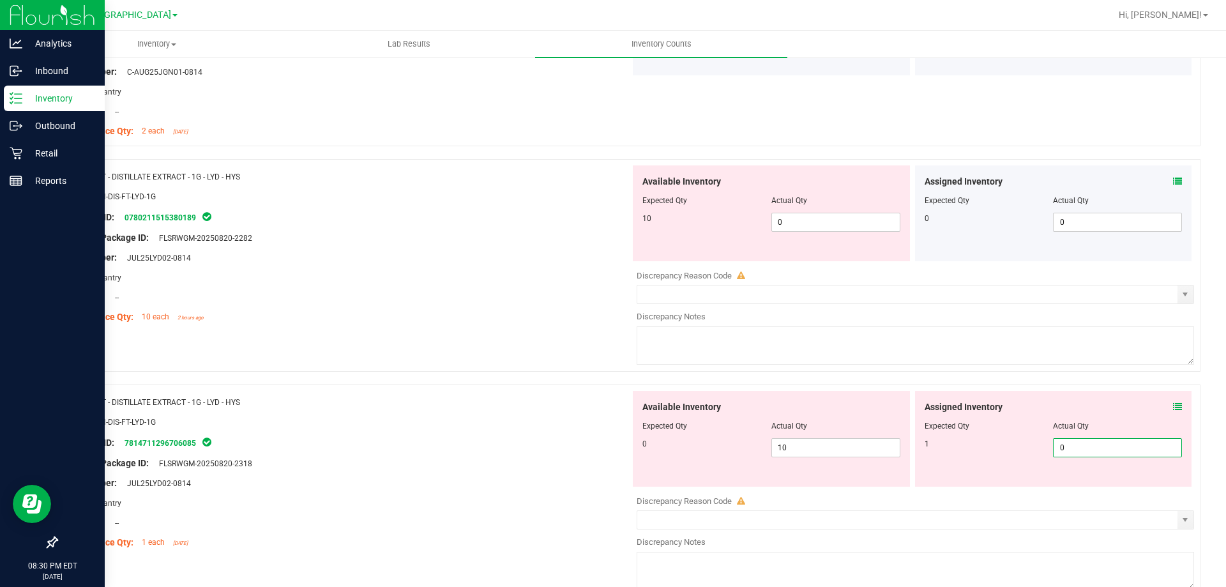
drag, startPoint x: 1068, startPoint y: 446, endPoint x: 765, endPoint y: 388, distance: 308.3
click at [955, 439] on div "1 0 0" at bounding box center [1054, 447] width 258 height 19
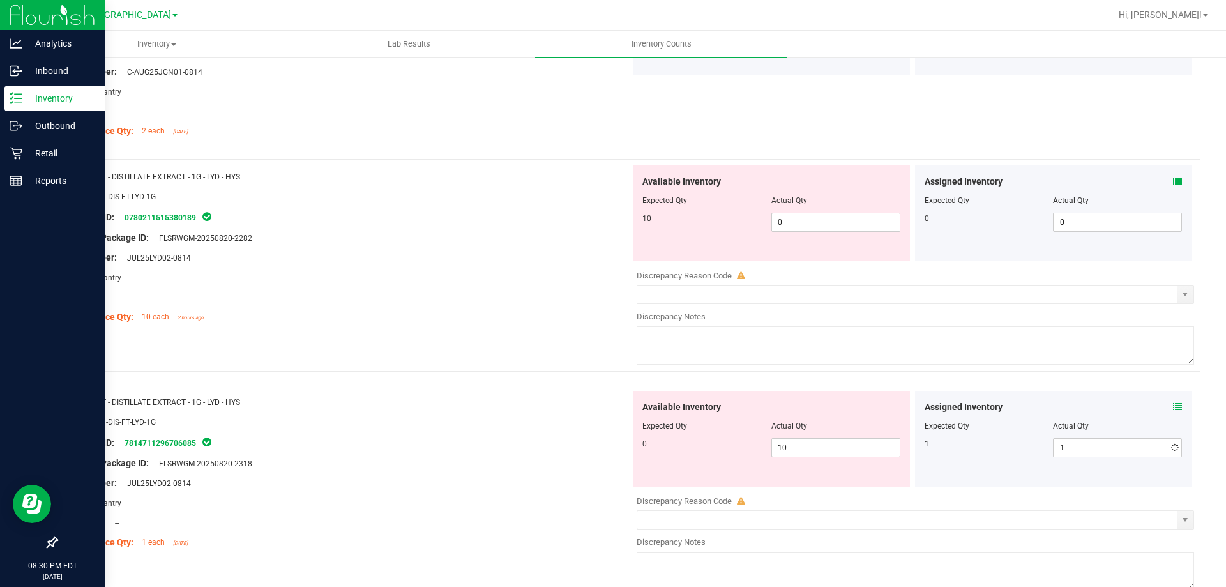
click at [653, 356] on textarea at bounding box center [915, 345] width 557 height 38
drag, startPoint x: 845, startPoint y: 224, endPoint x: 694, endPoint y: 219, distance: 151.4
click at [700, 219] on div "10 0 0" at bounding box center [771, 222] width 258 height 19
click at [571, 248] on div at bounding box center [348, 248] width 564 height 6
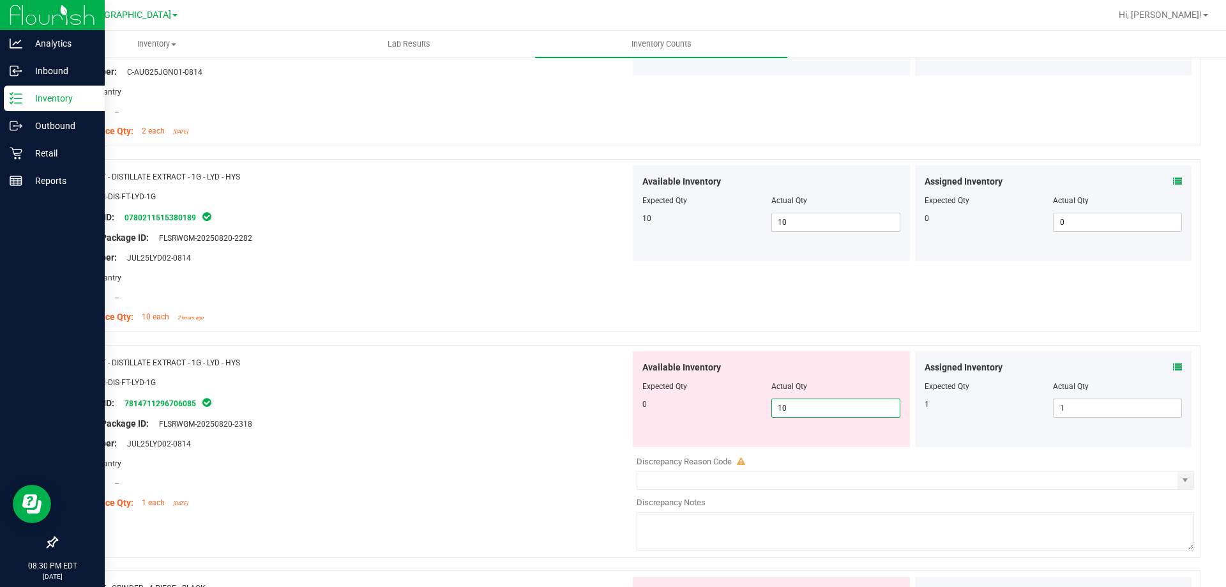
drag, startPoint x: 806, startPoint y: 415, endPoint x: 671, endPoint y: 397, distance: 136.5
click at [711, 400] on div "0 10 10" at bounding box center [771, 407] width 258 height 19
click at [634, 392] on div "Available Inventory Expected Qty Actual Qty 0 0 0" at bounding box center [771, 399] width 277 height 96
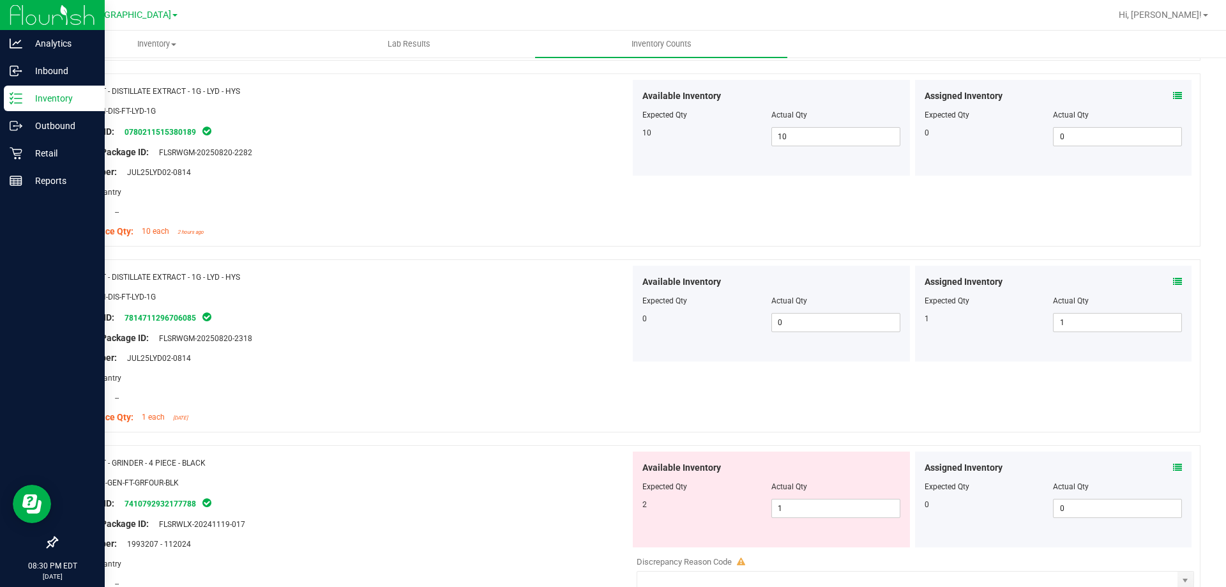
scroll to position [3539, 0]
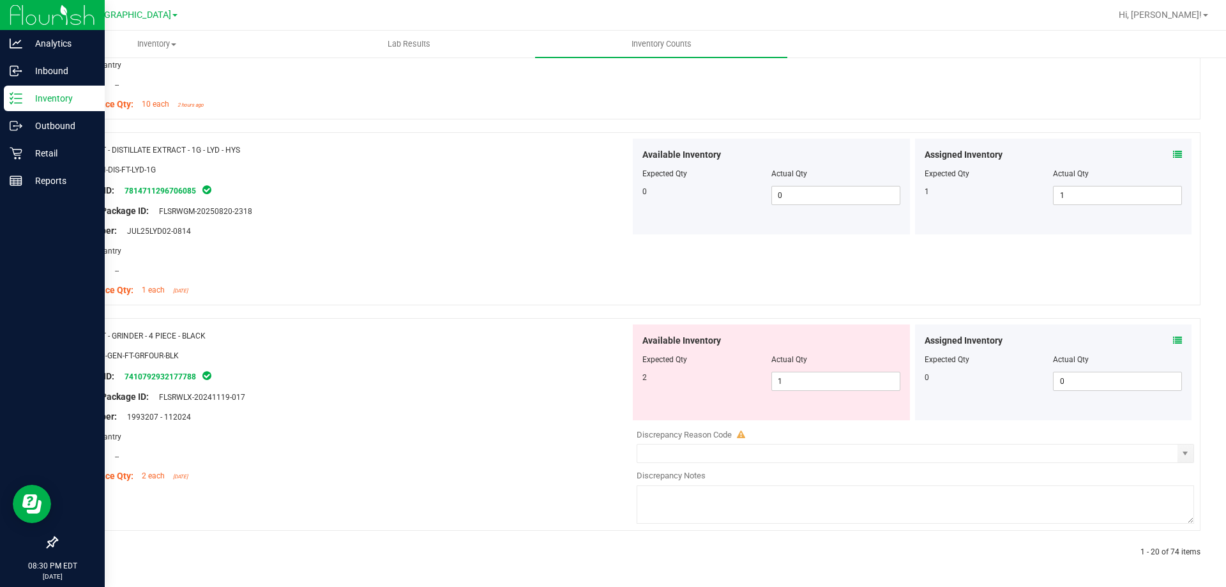
click at [1162, 338] on div "Assigned Inventory" at bounding box center [1054, 340] width 258 height 13
click at [1173, 342] on icon at bounding box center [1177, 340] width 9 height 9
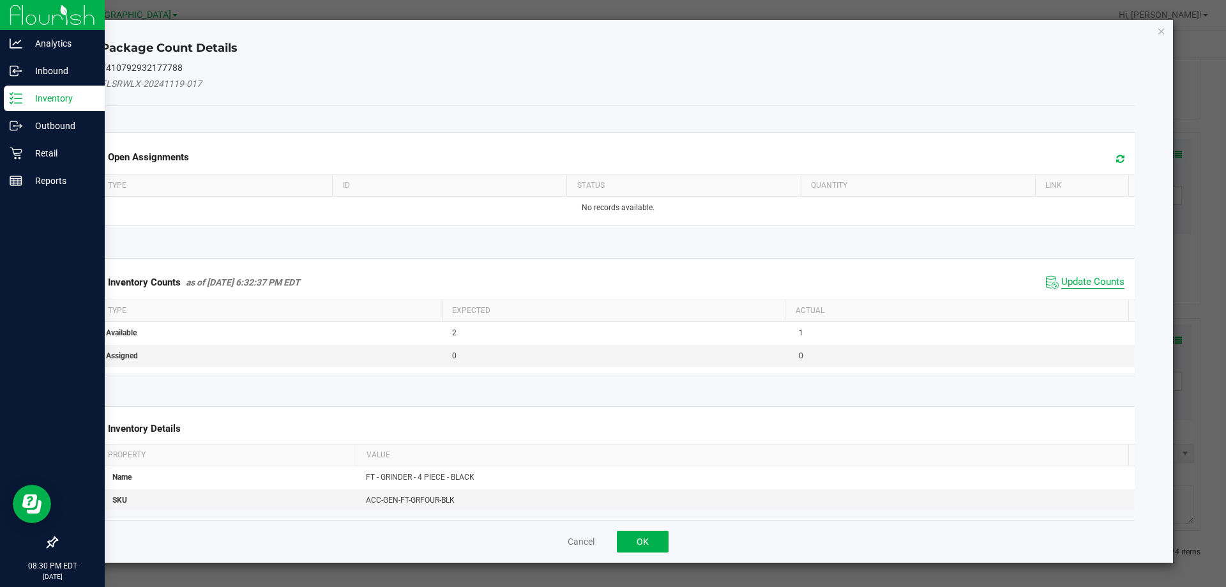
click at [1080, 285] on span "Update Counts" at bounding box center [1092, 282] width 63 height 13
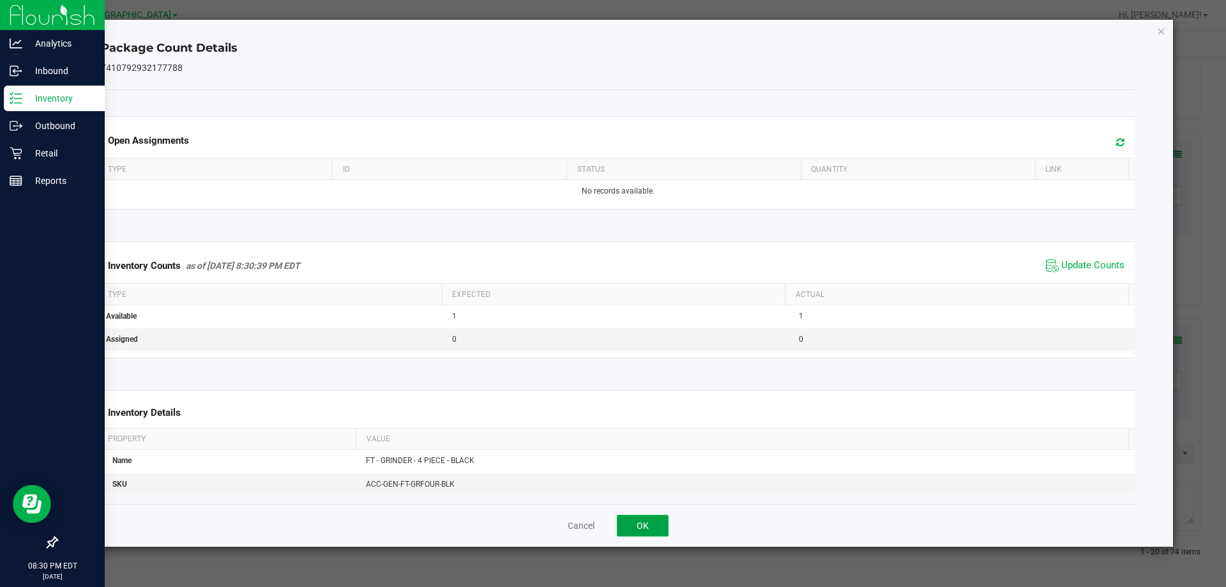
click at [650, 529] on button "OK" at bounding box center [643, 526] width 52 height 22
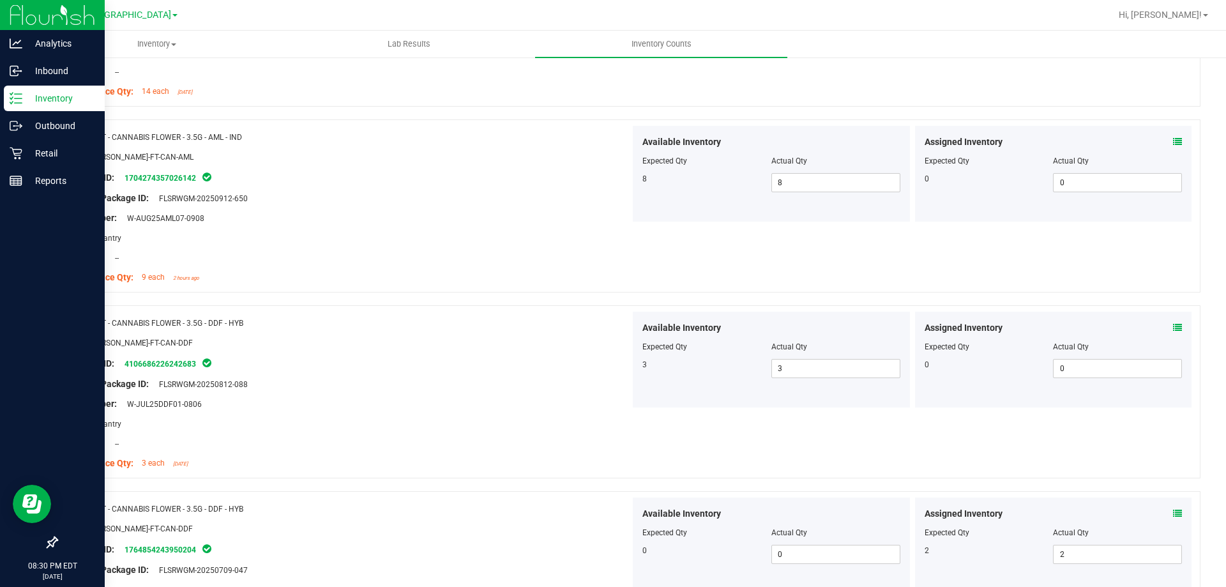
scroll to position [0, 0]
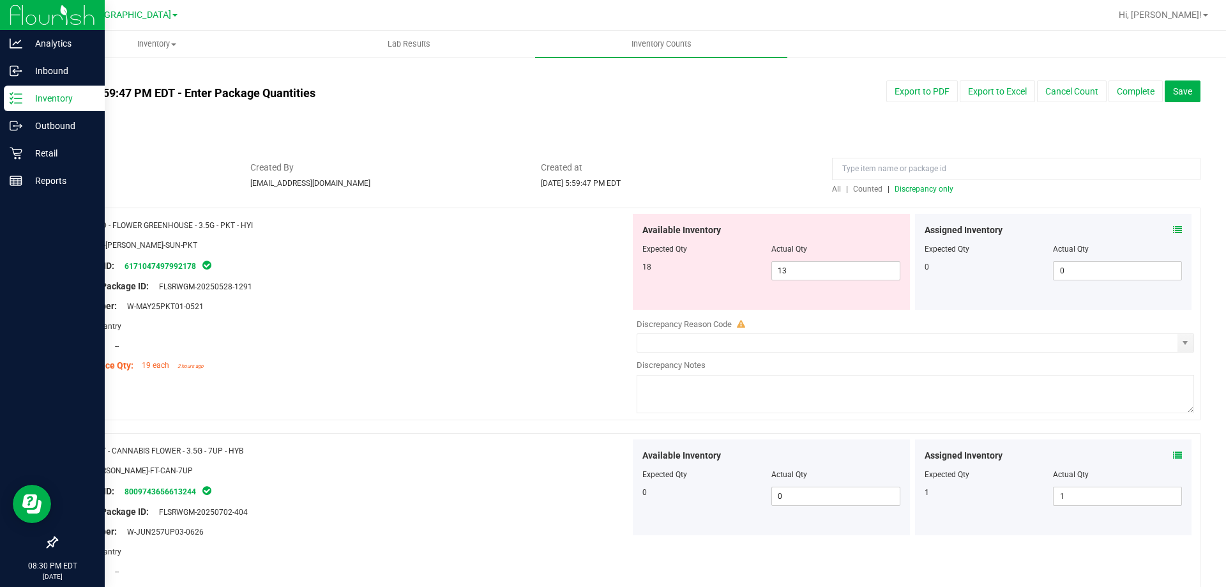
click at [912, 188] on span "Discrepancy only" at bounding box center [924, 189] width 59 height 9
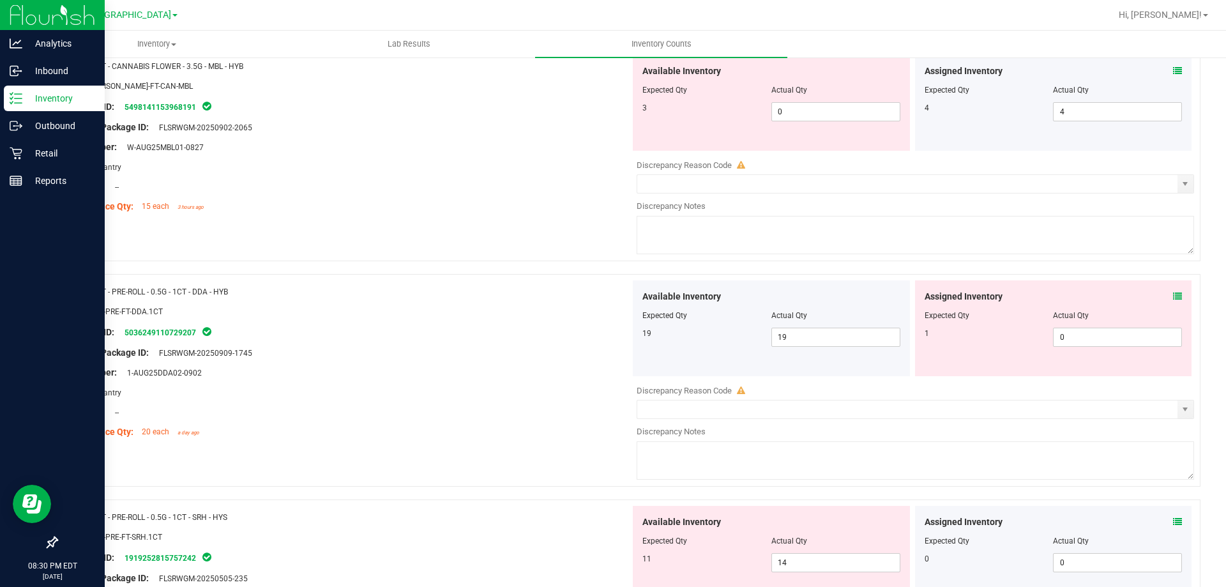
scroll to position [610, 0]
click at [1173, 294] on icon at bounding box center [1177, 295] width 9 height 9
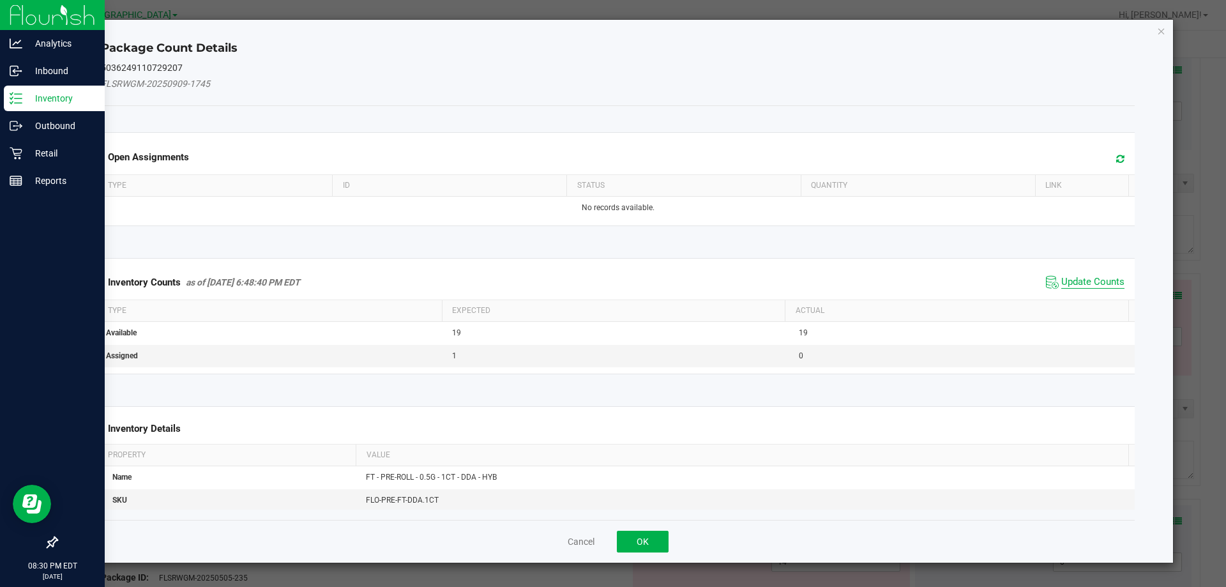
drag, startPoint x: 1096, startPoint y: 279, endPoint x: 1090, endPoint y: 284, distance: 8.2
click at [1096, 280] on span "Update Counts" at bounding box center [1092, 282] width 63 height 13
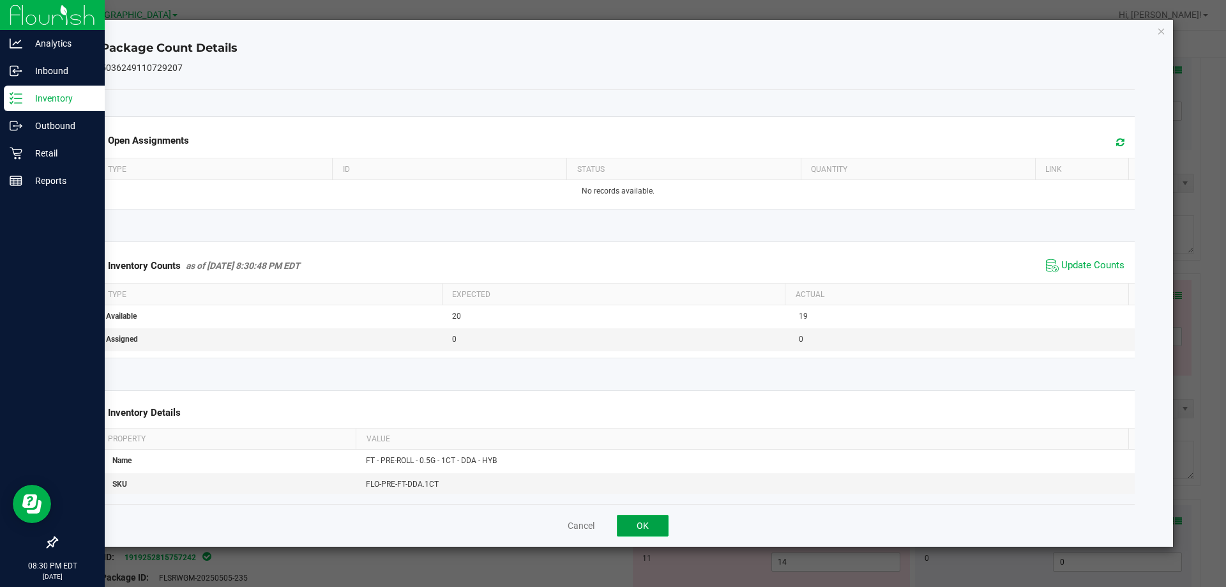
click at [642, 527] on button "OK" at bounding box center [643, 526] width 52 height 22
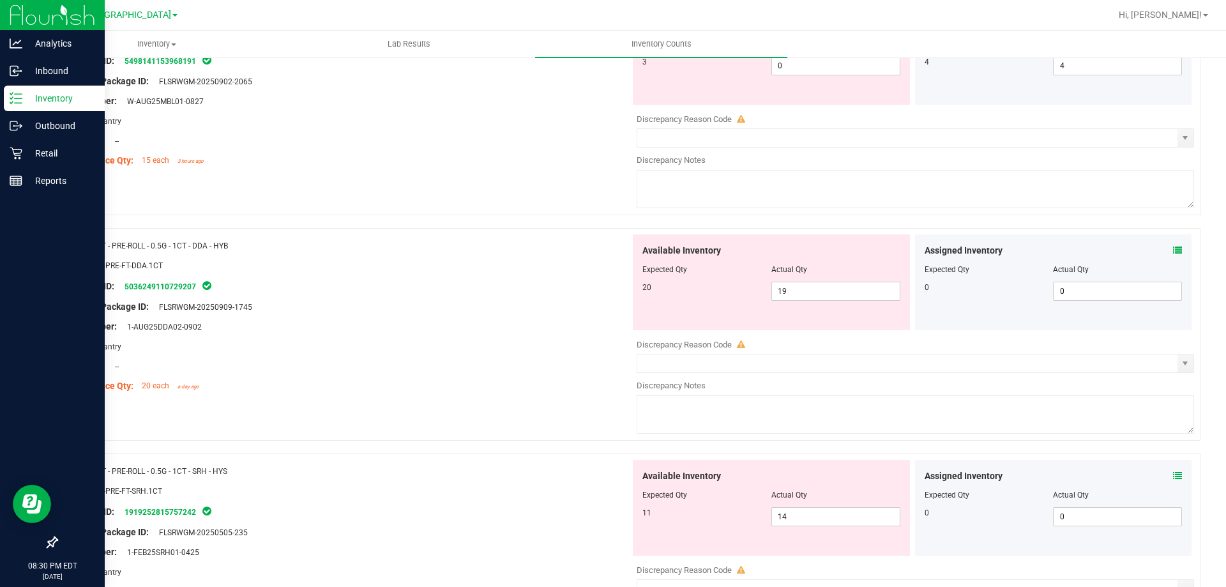
scroll to position [738, 0]
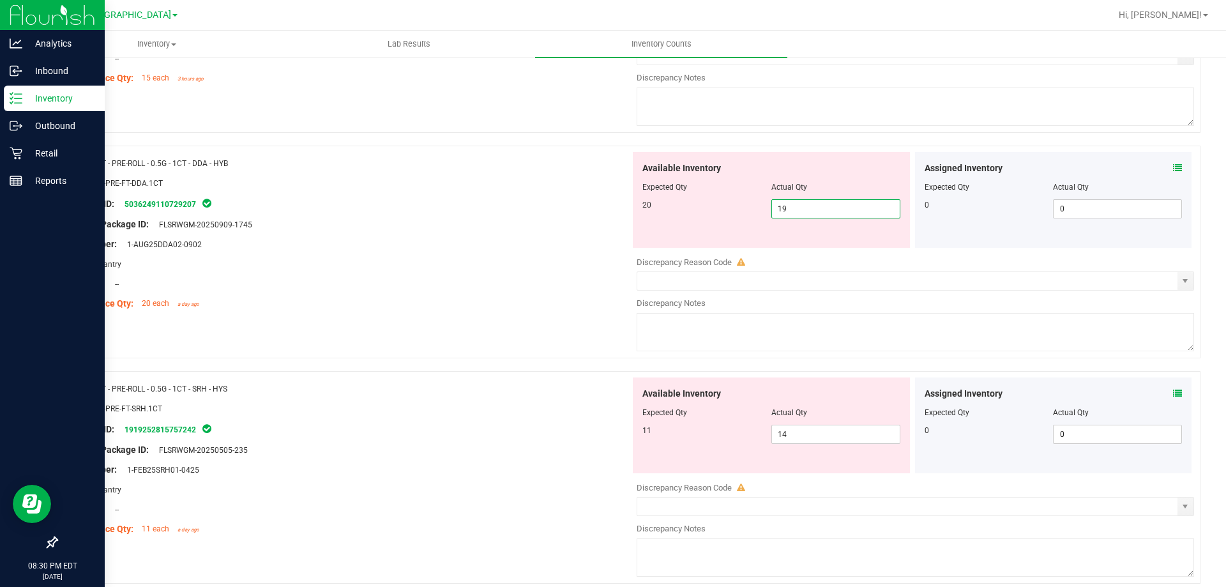
drag, startPoint x: 815, startPoint y: 202, endPoint x: 731, endPoint y: 213, distance: 85.0
click at [750, 210] on div "20 19 19" at bounding box center [771, 208] width 258 height 19
click at [659, 214] on div "20 20 20" at bounding box center [771, 208] width 258 height 19
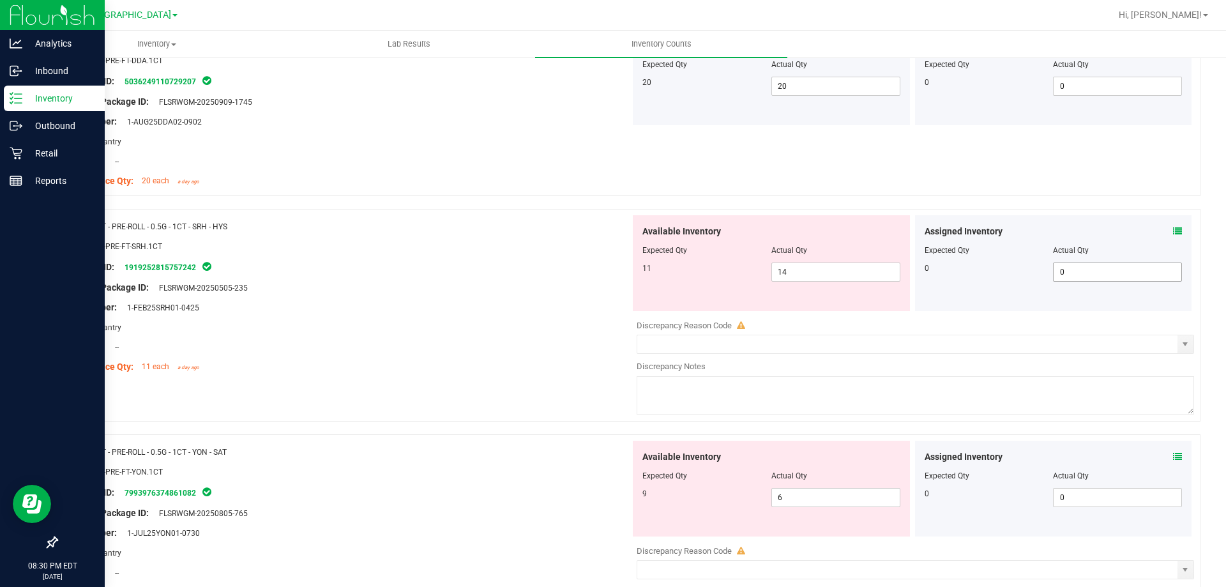
scroll to position [866, 0]
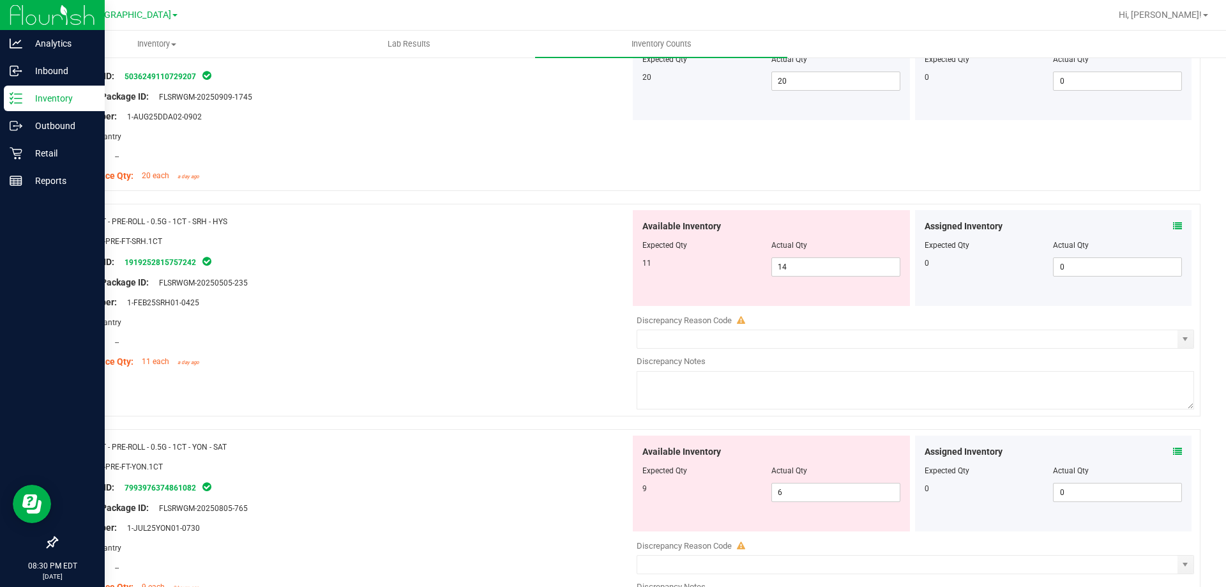
click at [1173, 229] on icon at bounding box center [1177, 226] width 9 height 9
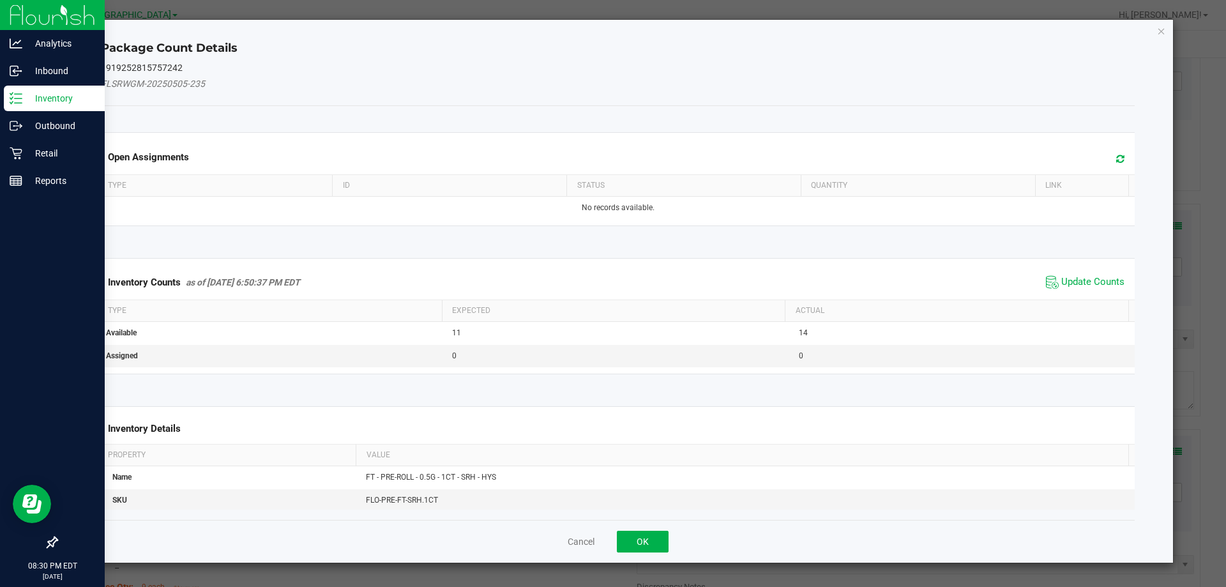
click at [1063, 289] on span "Update Counts" at bounding box center [1085, 282] width 85 height 19
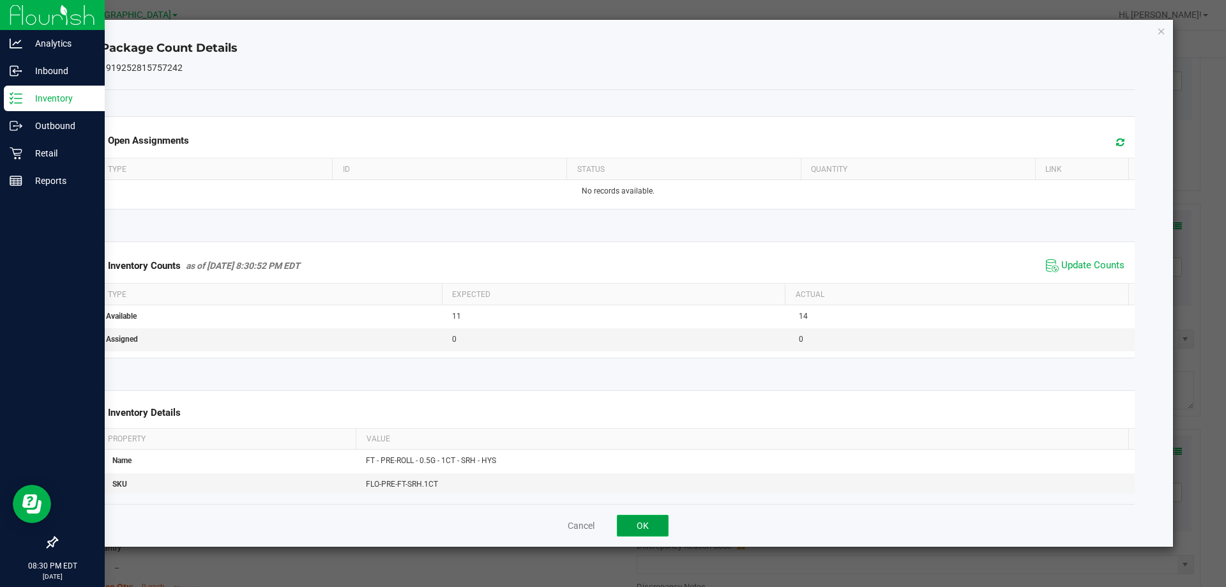
click at [643, 520] on button "OK" at bounding box center [643, 526] width 52 height 22
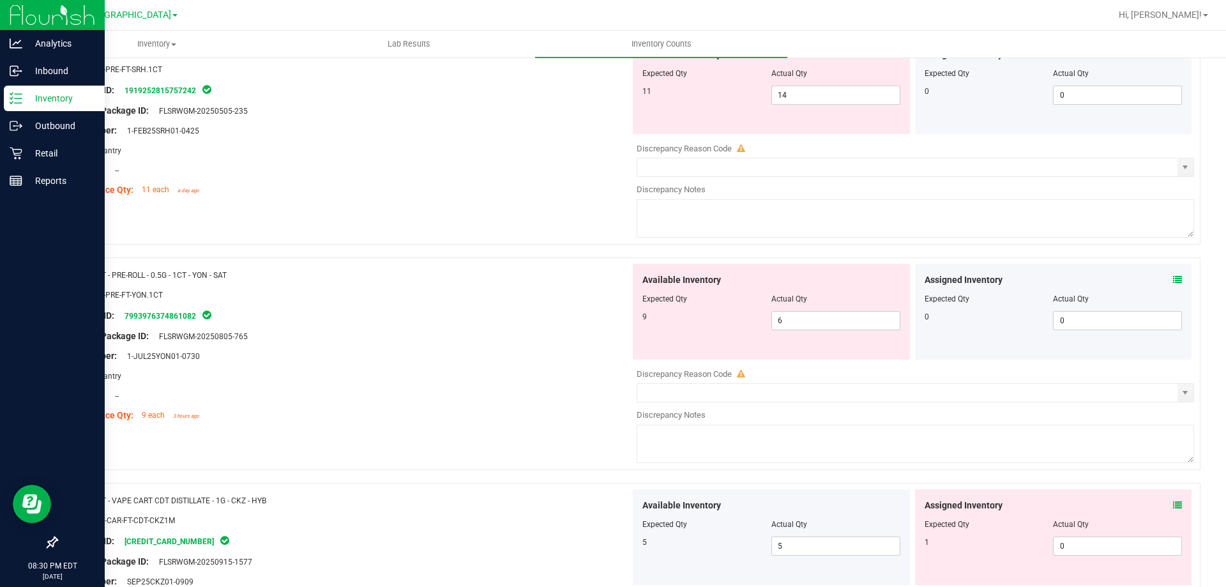
scroll to position [1121, 0]
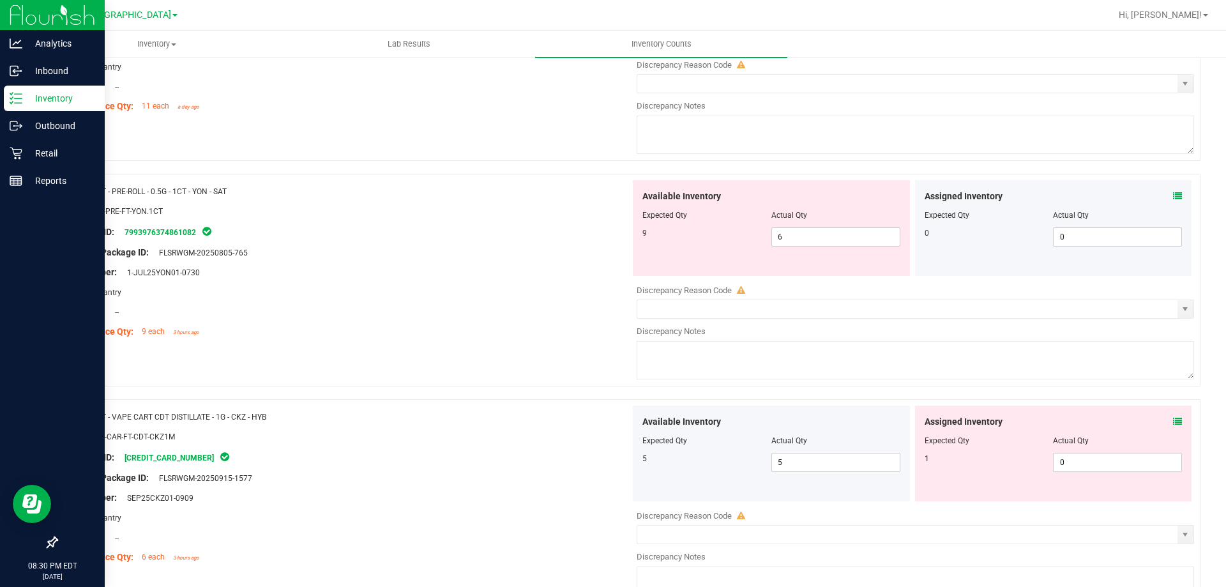
click at [1172, 198] on div "Assigned Inventory Expected Qty Actual Qty 0 0 0" at bounding box center [1053, 228] width 277 height 96
click at [1173, 201] on span at bounding box center [1177, 196] width 9 height 13
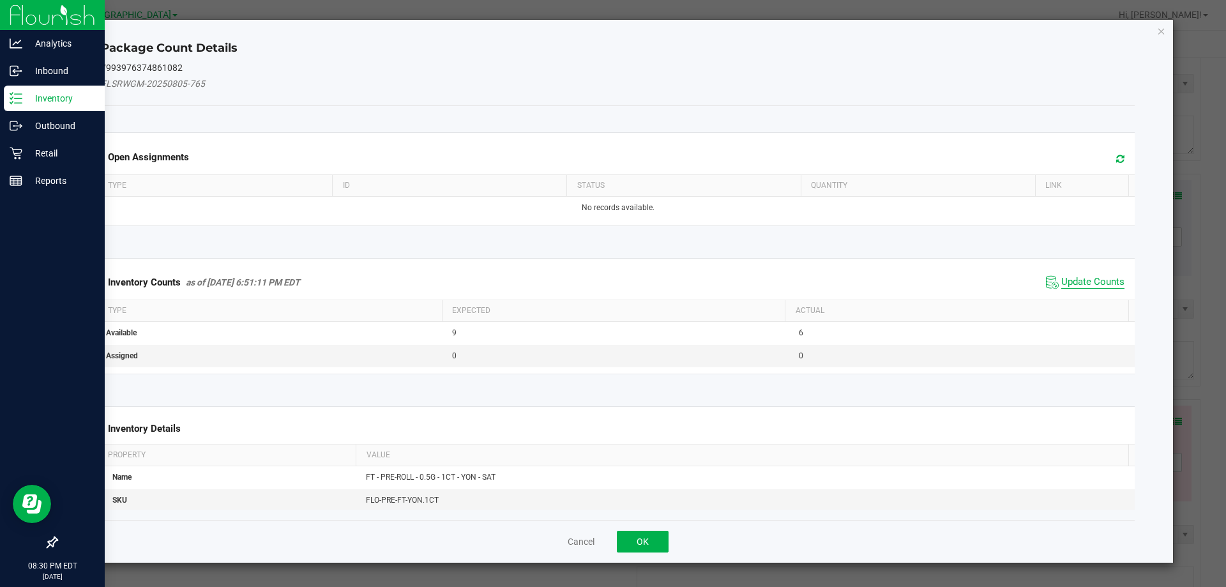
click at [1069, 279] on span "Update Counts" at bounding box center [1092, 282] width 63 height 13
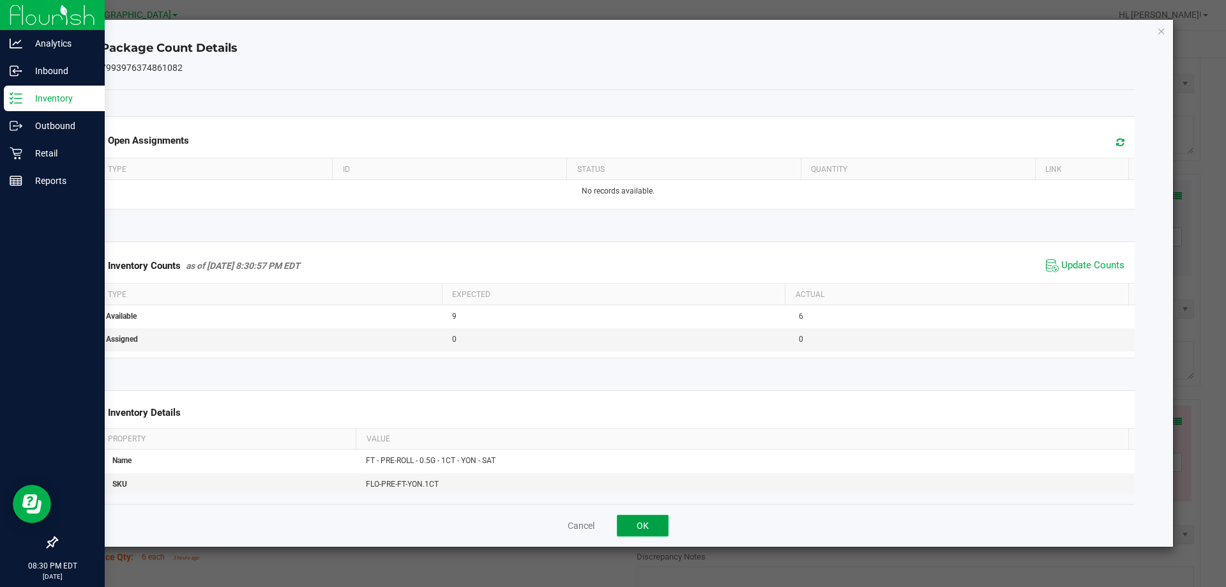
click at [665, 526] on button "OK" at bounding box center [643, 526] width 52 height 22
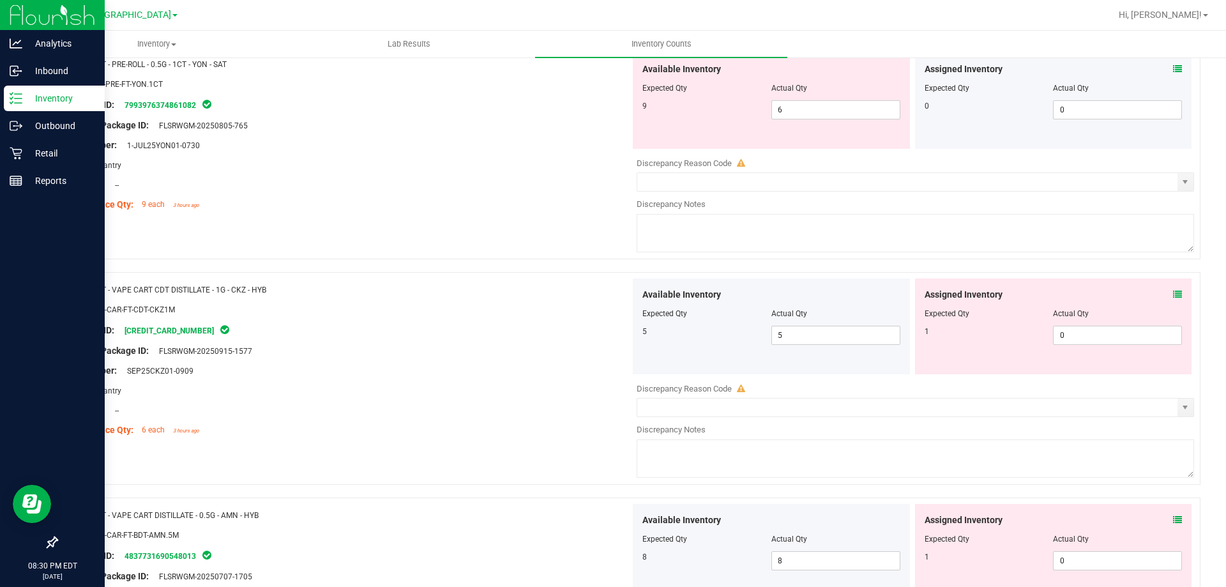
scroll to position [1249, 0]
click at [1173, 292] on icon at bounding box center [1177, 293] width 9 height 9
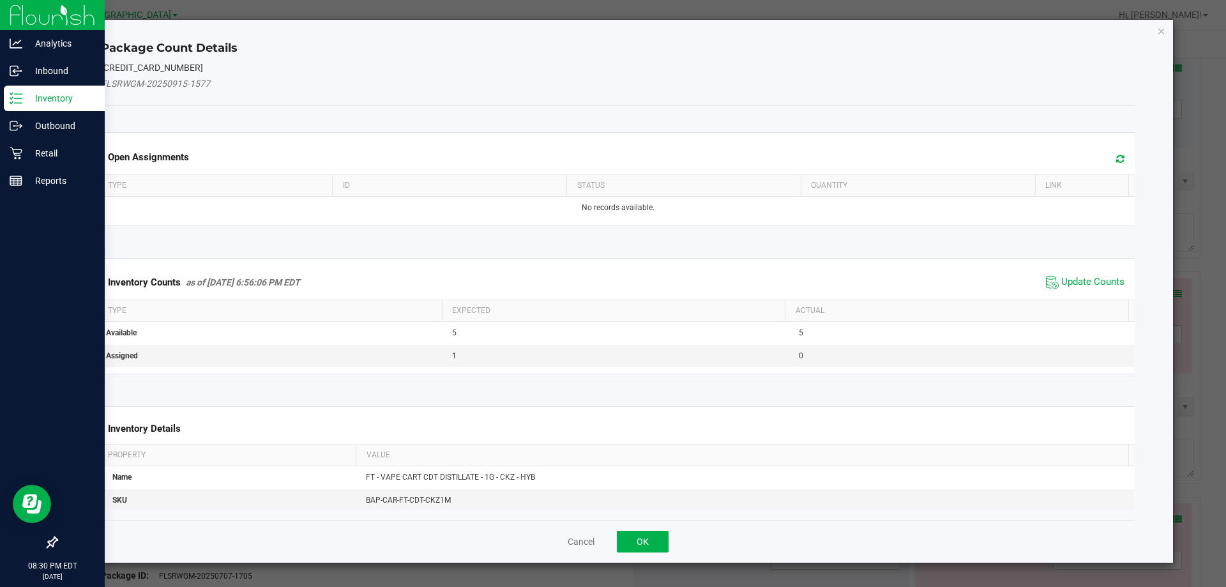
click at [1082, 265] on div "Inventory Counts as of Sep 22, 2025 6:56:06 PM EDT Update Counts" at bounding box center [618, 282] width 1040 height 34
click at [1078, 276] on span "Update Counts" at bounding box center [1092, 282] width 63 height 13
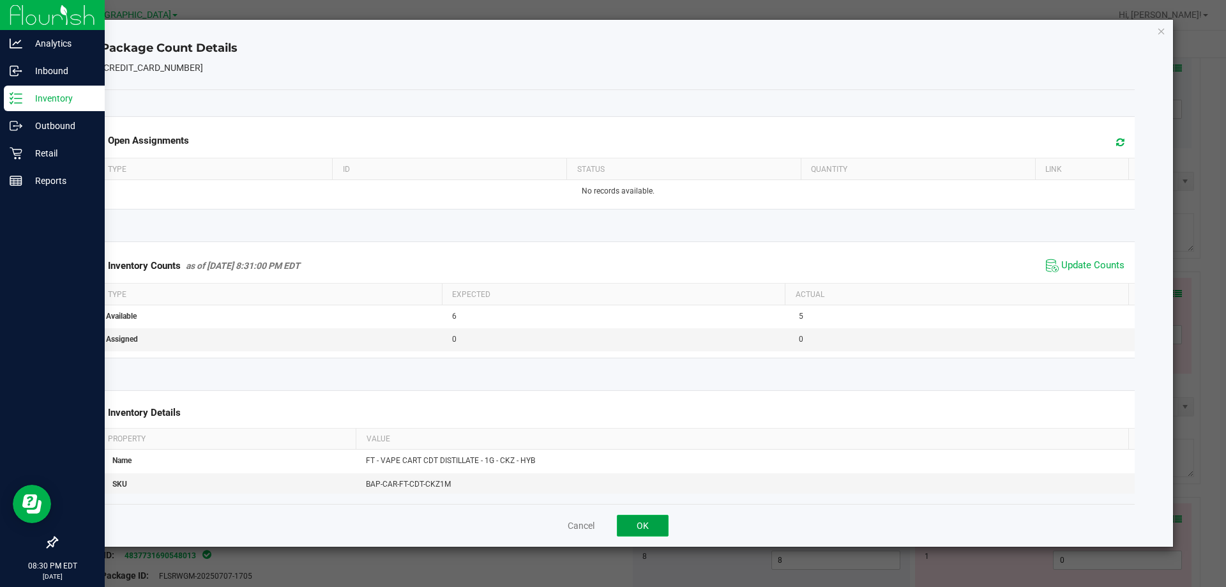
click at [633, 522] on button "OK" at bounding box center [643, 526] width 52 height 22
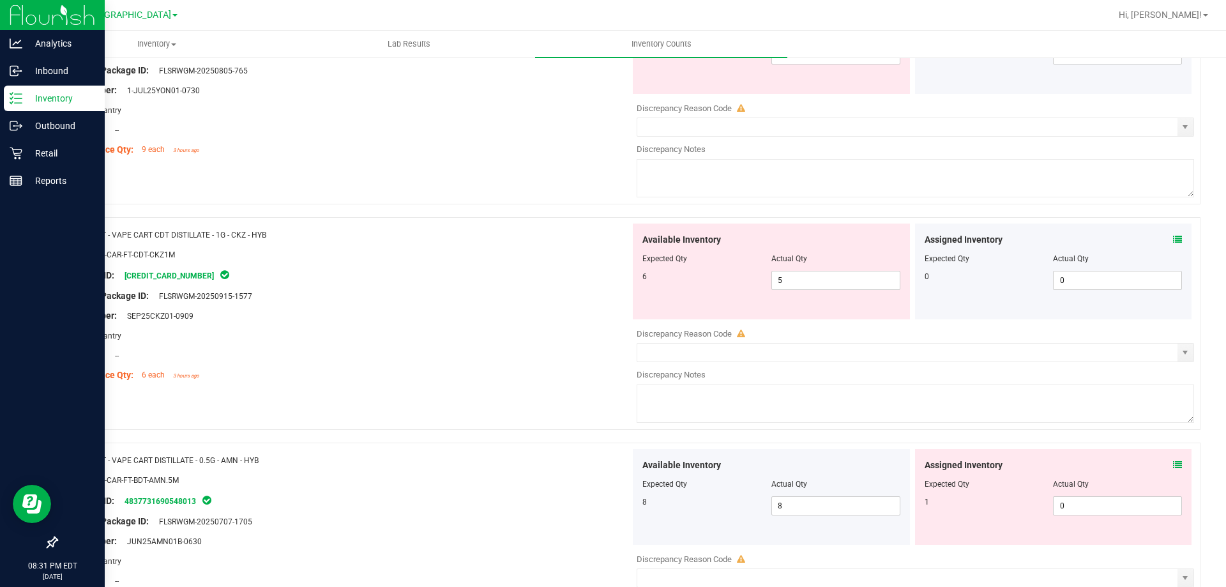
scroll to position [1377, 0]
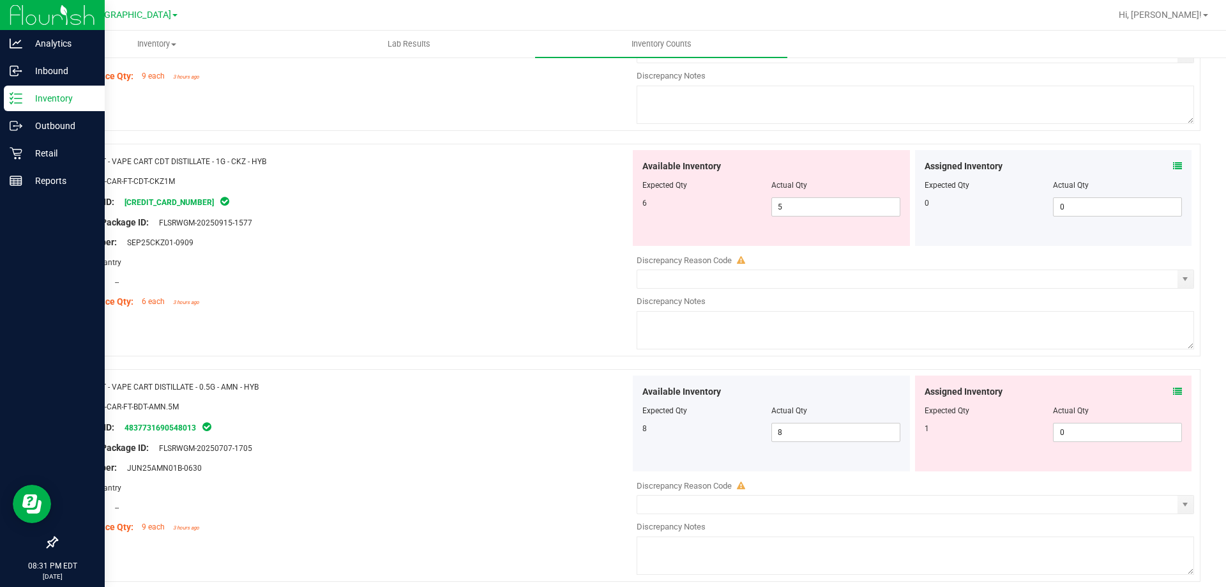
drag, startPoint x: 821, startPoint y: 232, endPoint x: 723, endPoint y: 237, distance: 97.2
click at [725, 237] on div "Available Inventory Expected Qty Actual Qty 6 5 5" at bounding box center [771, 198] width 277 height 96
click at [814, 202] on span "5 5" at bounding box center [835, 206] width 129 height 19
drag, startPoint x: 739, startPoint y: 210, endPoint x: 732, endPoint y: 211, distance: 7.1
click at [734, 211] on div "6 5 5" at bounding box center [771, 206] width 258 height 19
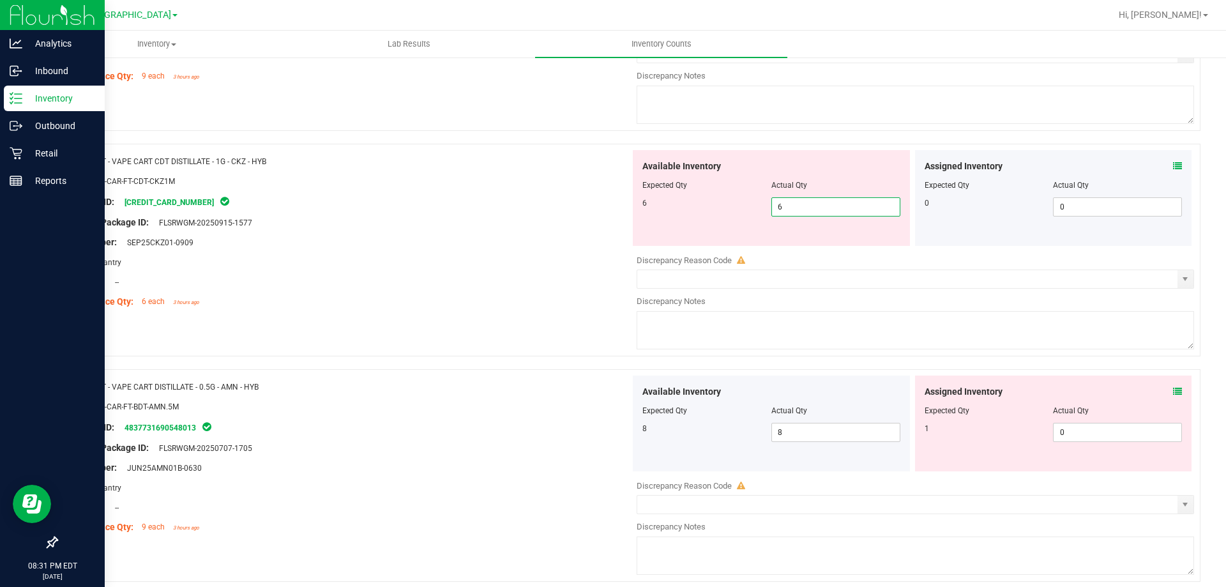
click at [605, 228] on div "Original Package ID: FLSRWGM-20250915-1577" at bounding box center [348, 222] width 564 height 13
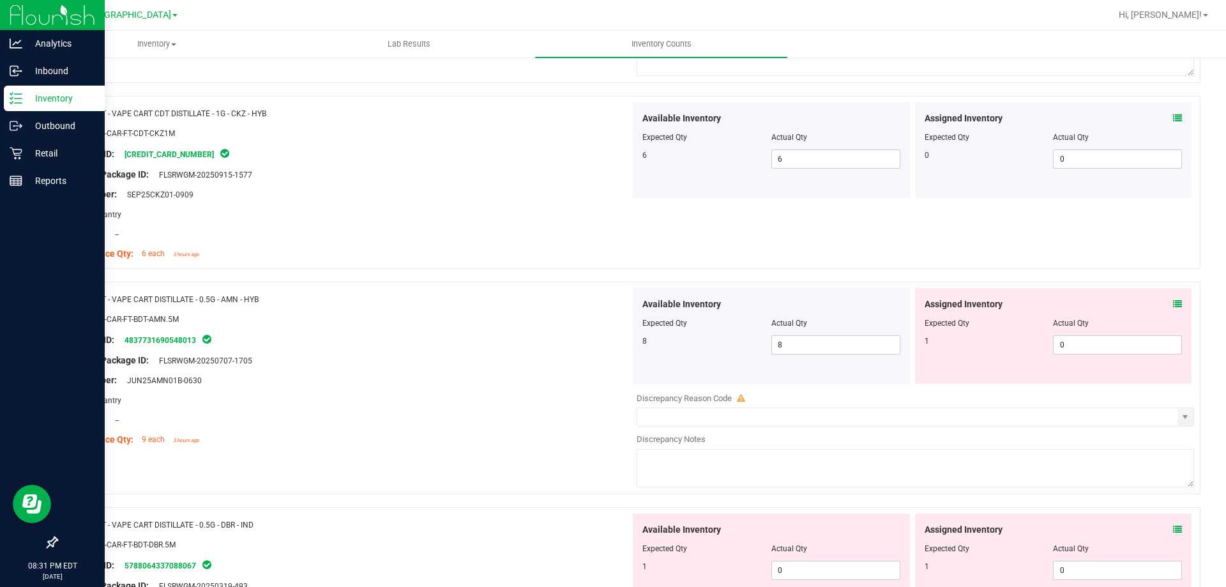
scroll to position [1504, 0]
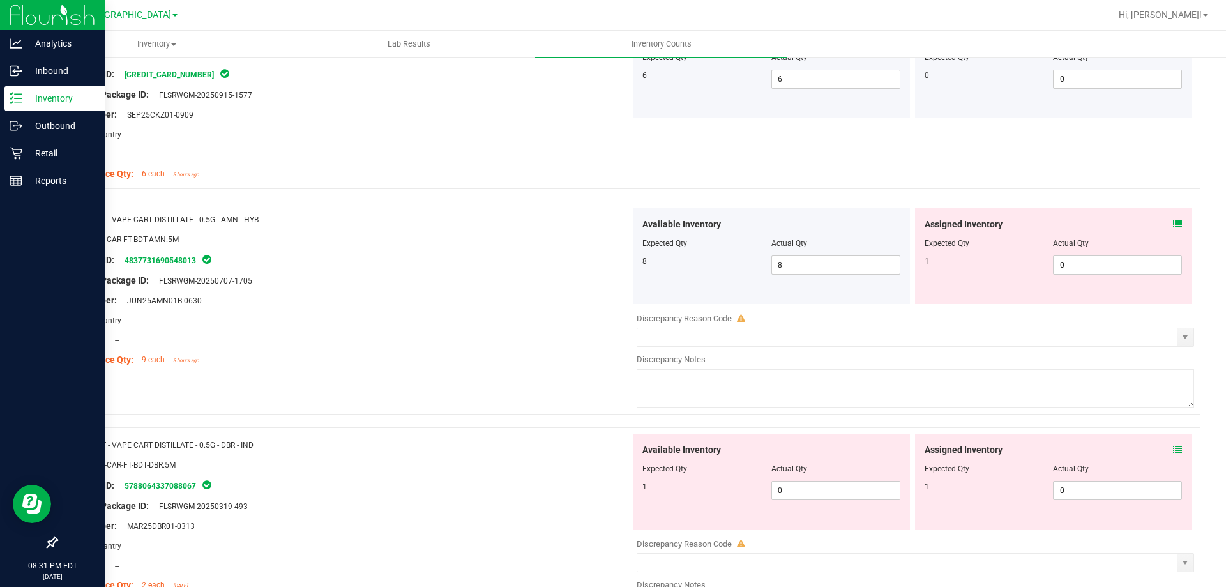
click at [1173, 220] on icon at bounding box center [1177, 224] width 9 height 9
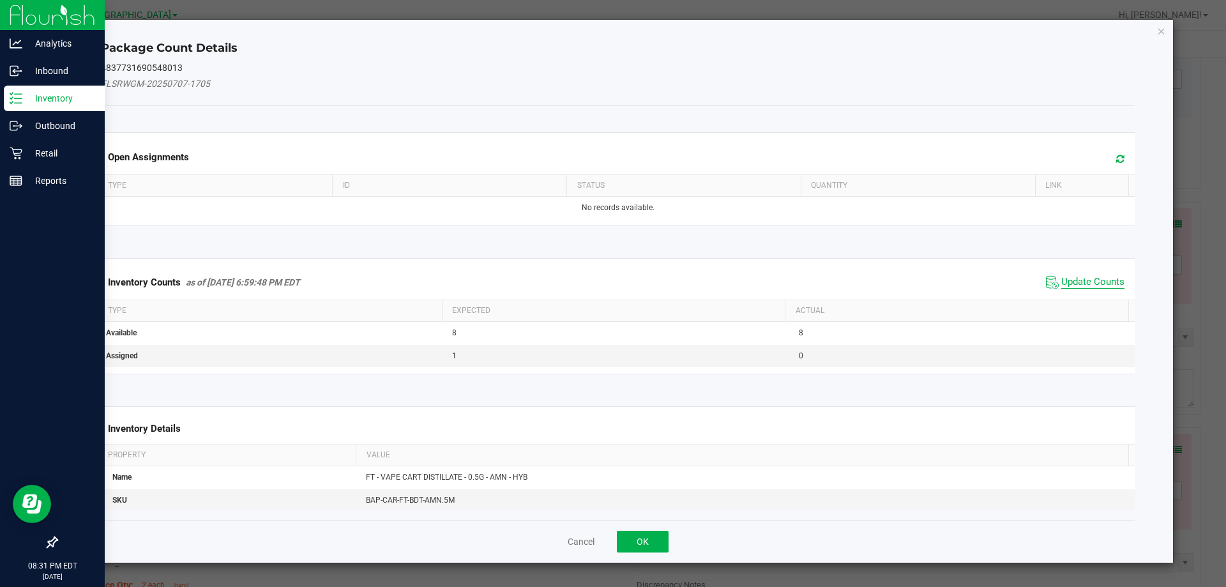
click at [1061, 276] on span "Update Counts" at bounding box center [1092, 282] width 63 height 13
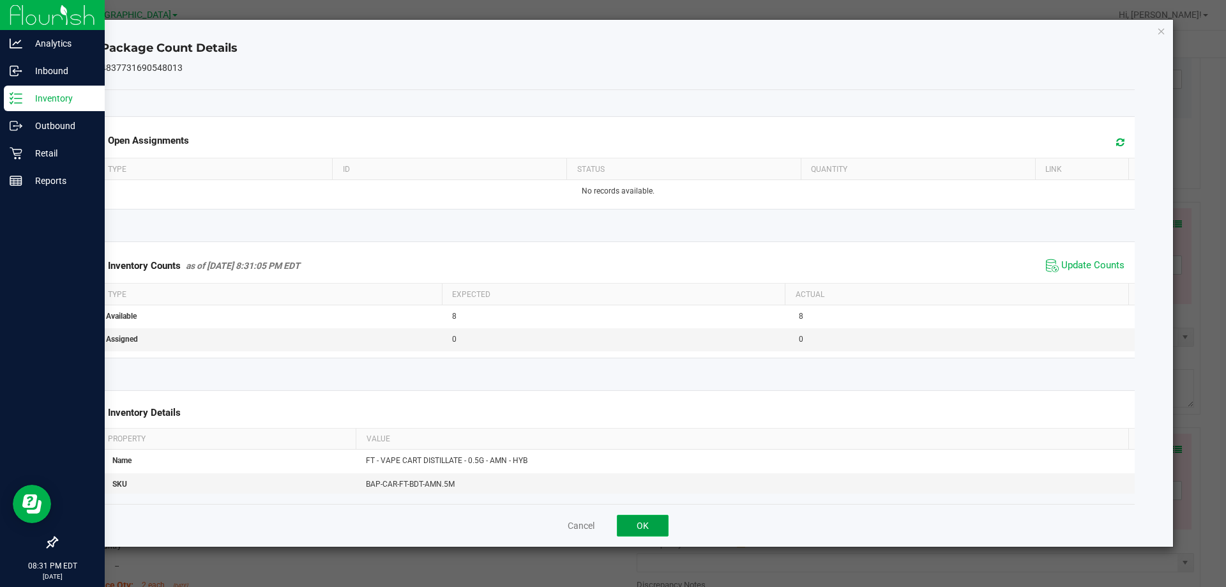
click at [626, 520] on button "OK" at bounding box center [643, 526] width 52 height 22
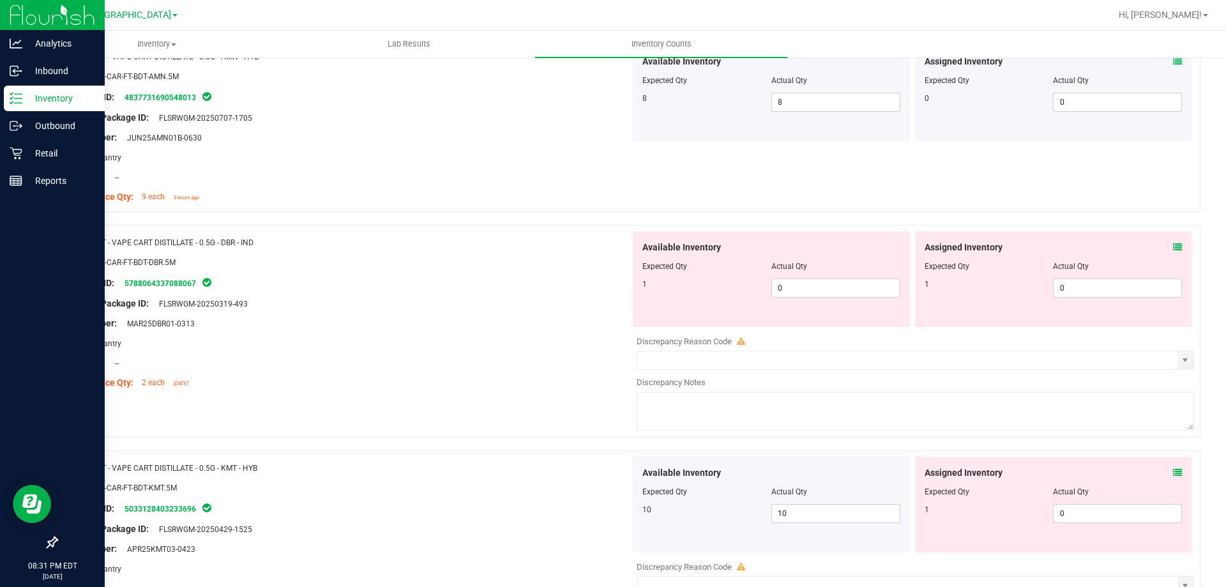
scroll to position [1696, 0]
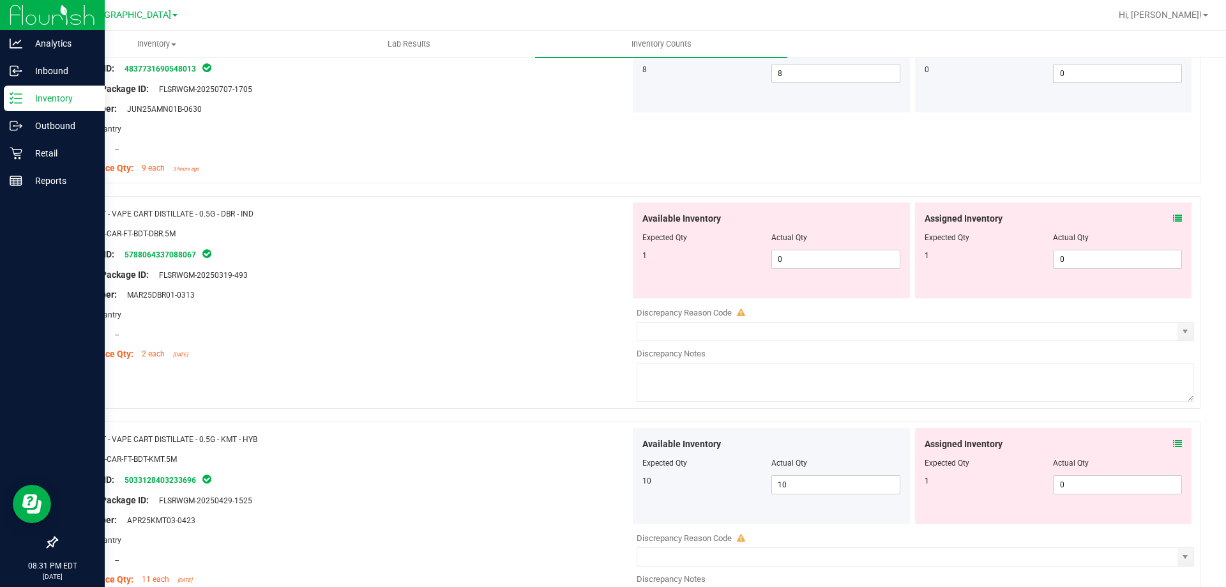
click at [1173, 224] on span at bounding box center [1177, 218] width 9 height 13
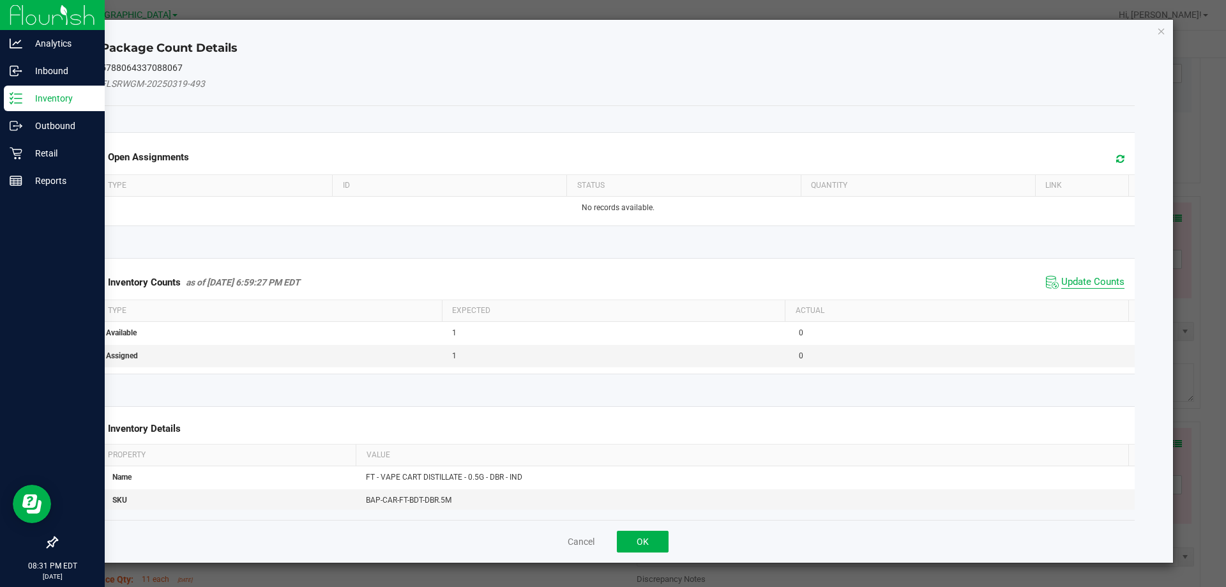
click at [1061, 285] on span "Update Counts" at bounding box center [1092, 282] width 63 height 13
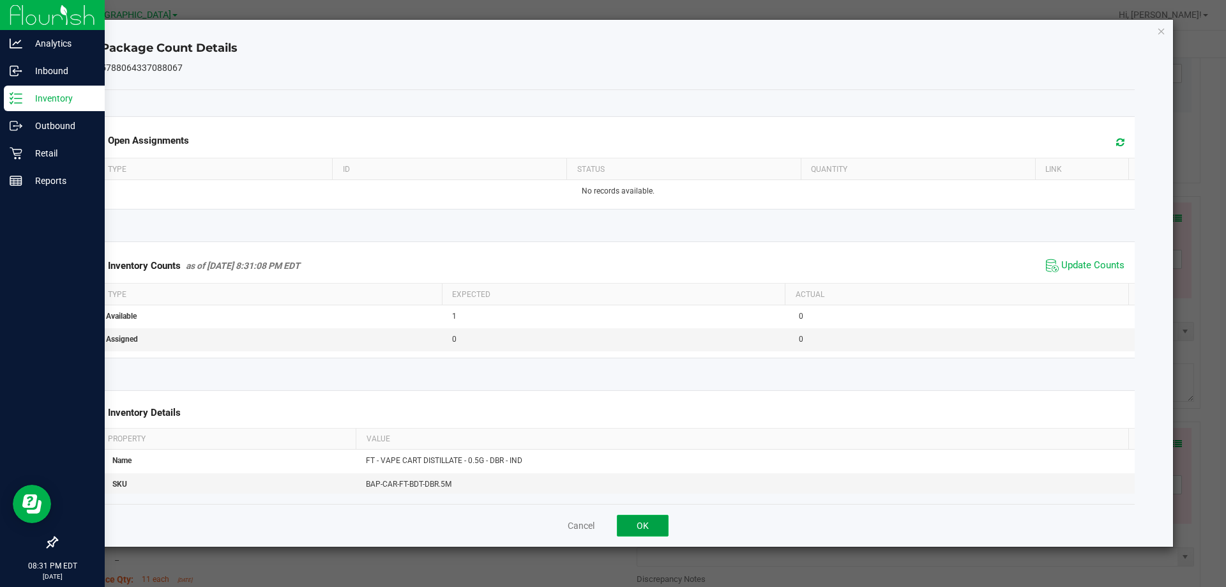
click at [637, 523] on button "OK" at bounding box center [643, 526] width 52 height 22
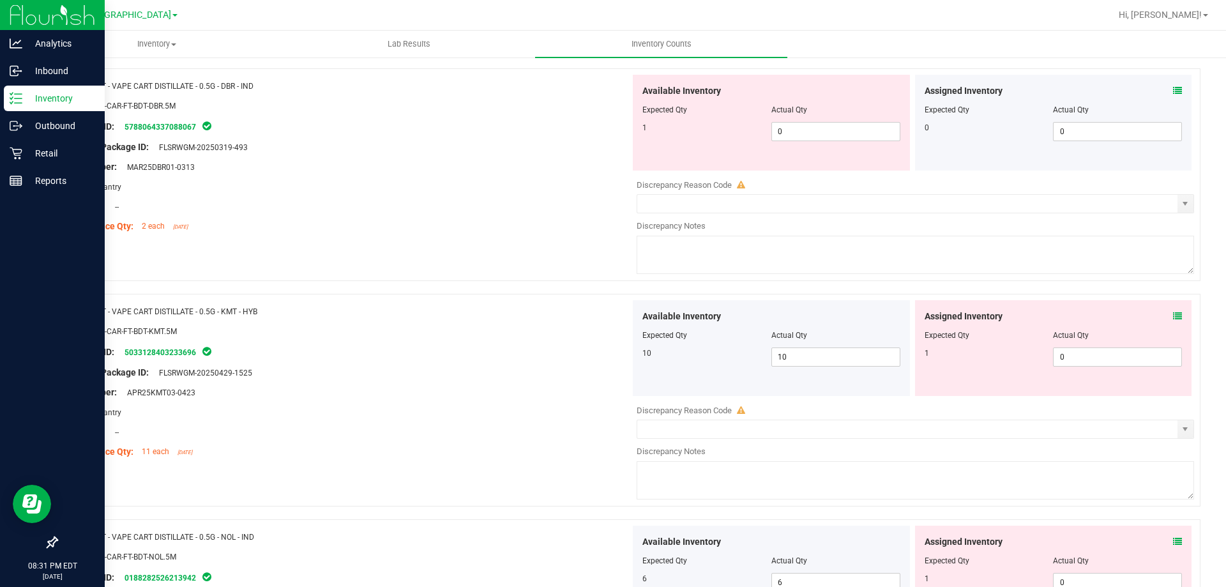
scroll to position [1760, 0]
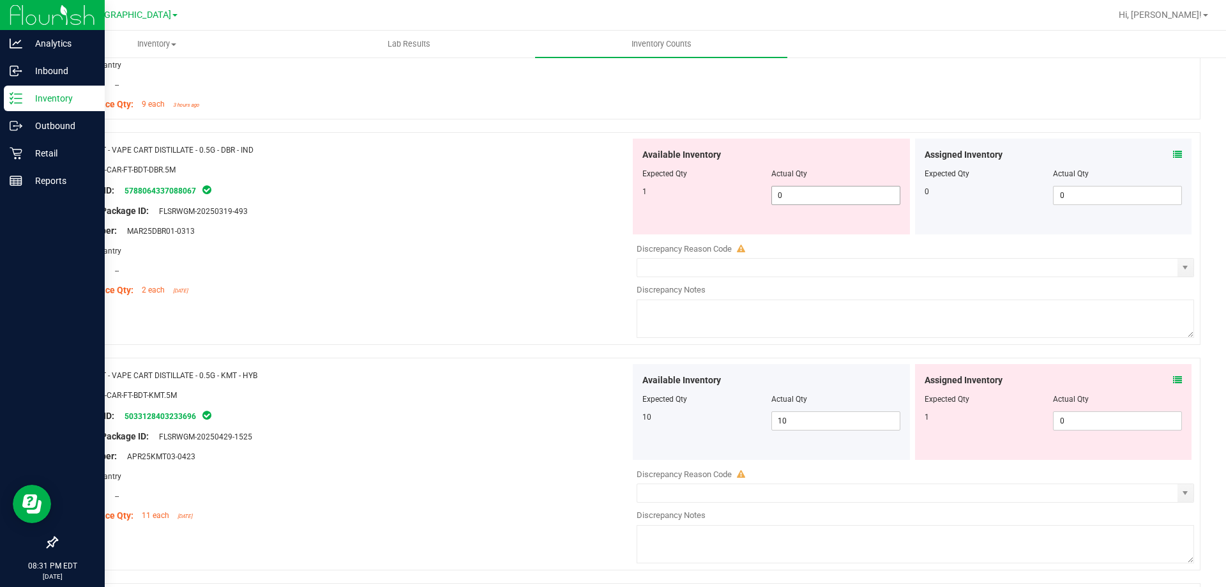
drag, startPoint x: 838, startPoint y: 195, endPoint x: 720, endPoint y: 202, distance: 119.0
click at [748, 195] on div "1 0 0" at bounding box center [771, 195] width 258 height 19
click at [609, 231] on div "Lot Number: MAR25DBR01-0313" at bounding box center [348, 230] width 564 height 13
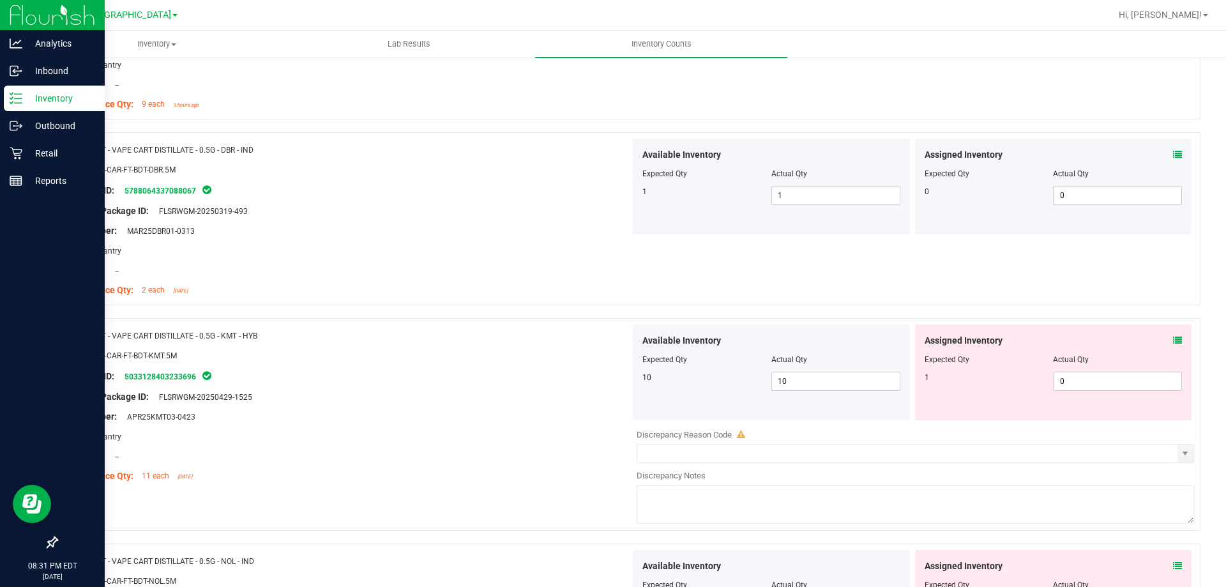
scroll to position [1888, 0]
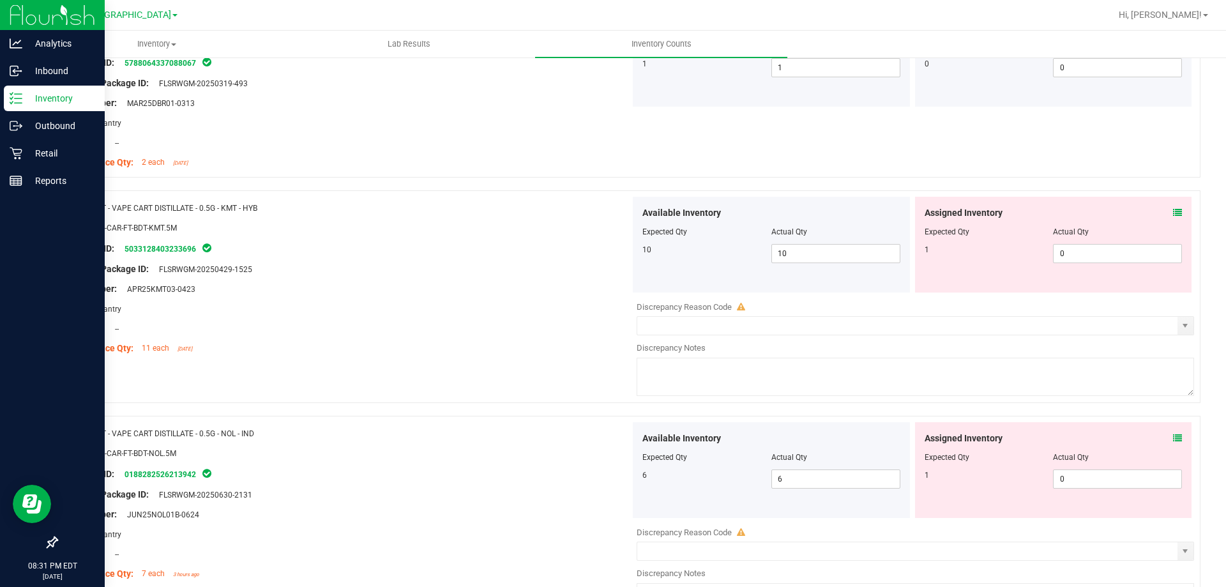
click at [1173, 218] on span at bounding box center [1177, 212] width 9 height 13
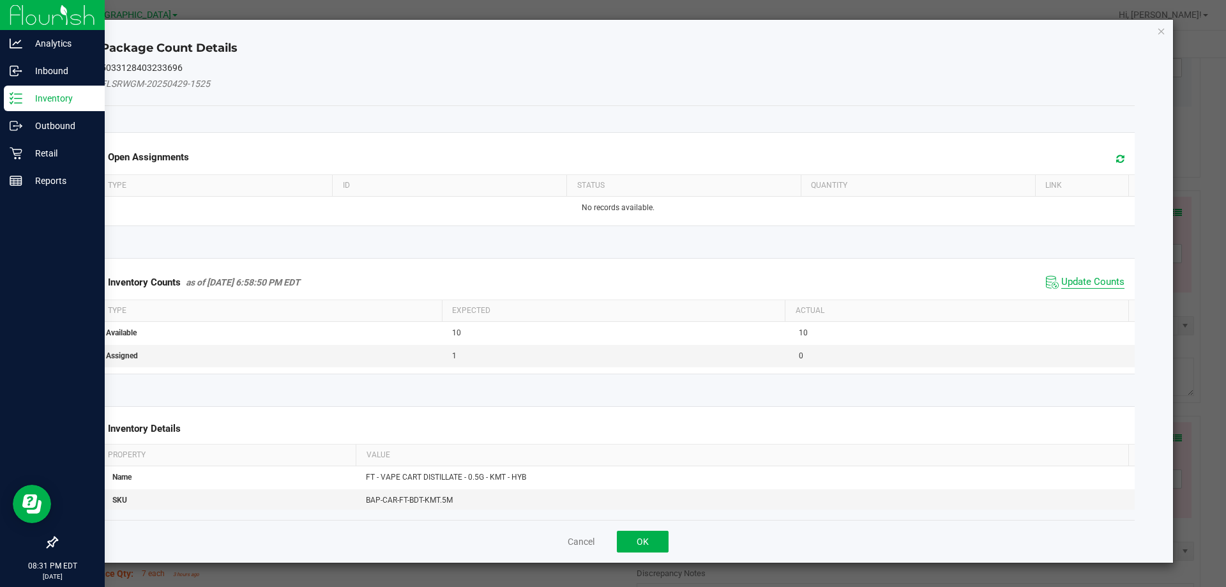
click at [1078, 287] on span "Update Counts" at bounding box center [1092, 282] width 63 height 13
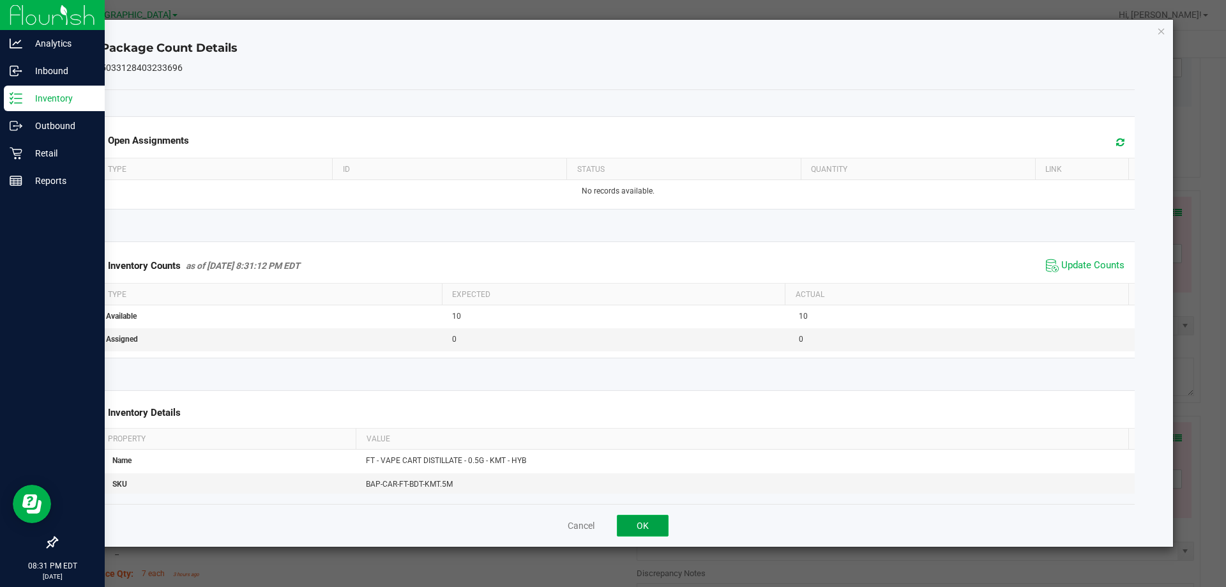
click at [651, 525] on button "OK" at bounding box center [643, 526] width 52 height 22
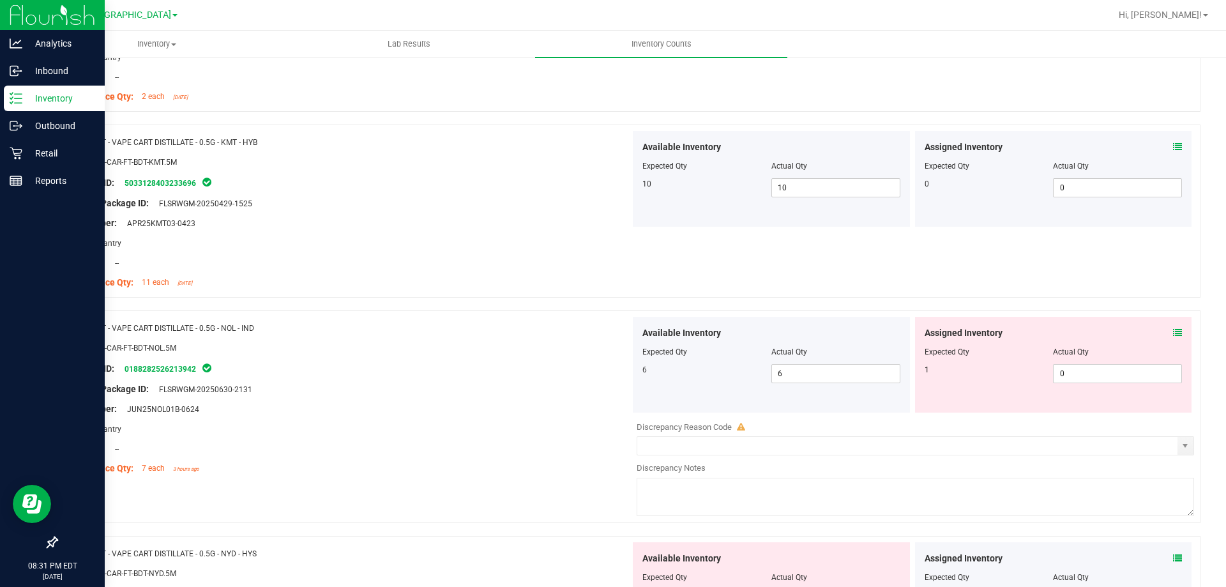
scroll to position [2015, 0]
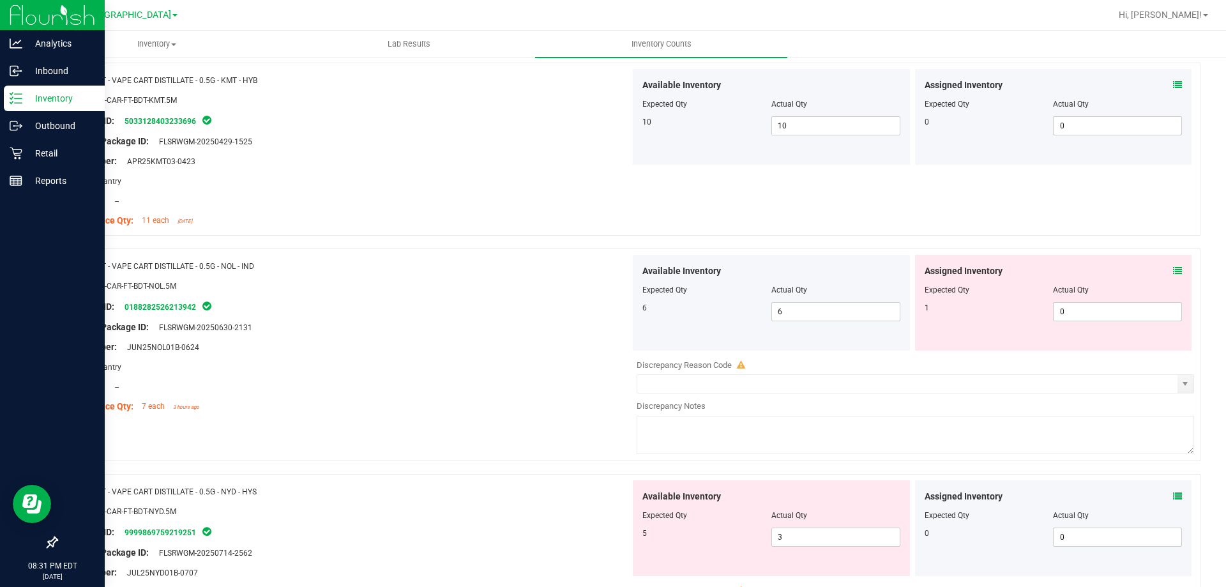
click at [1173, 268] on icon at bounding box center [1177, 270] width 9 height 9
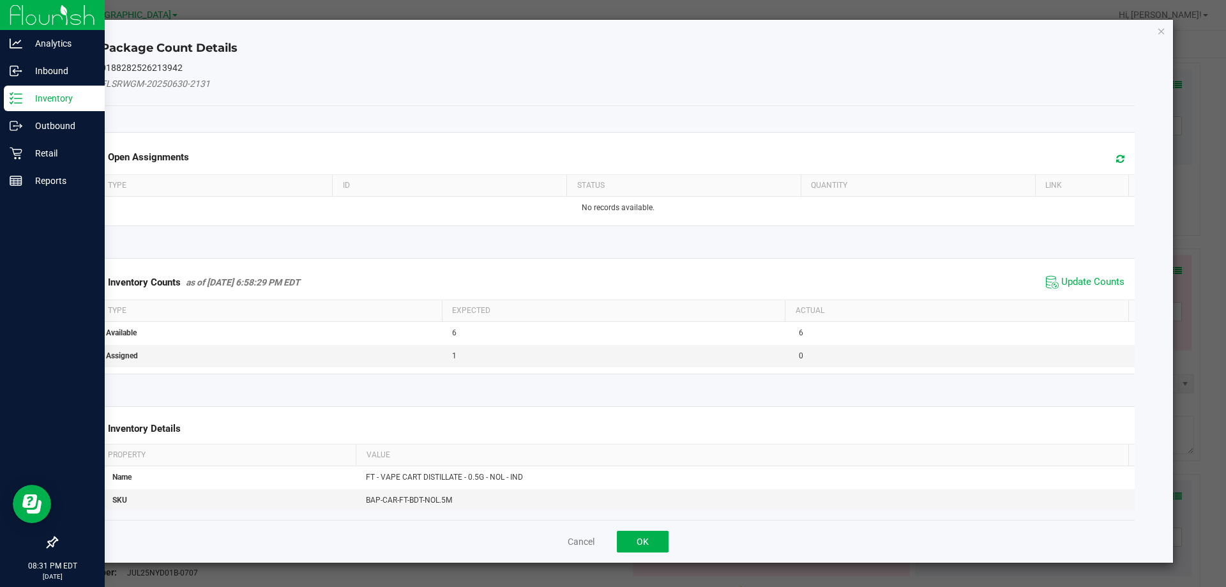
click at [1091, 259] on kendo-grid "Inventory Counts as of Sep 22, 2025 6:58:29 PM EDT Update Counts Type Expected …" at bounding box center [618, 316] width 1054 height 116
click at [1082, 280] on span "Update Counts" at bounding box center [1092, 282] width 63 height 13
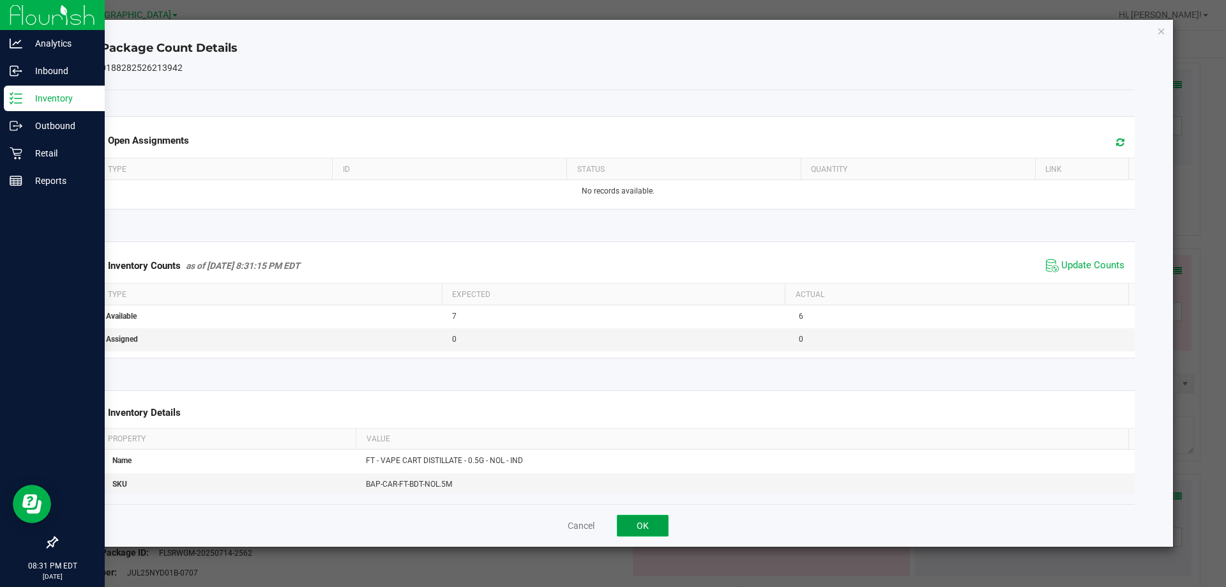
click at [617, 522] on button "OK" at bounding box center [643, 526] width 52 height 22
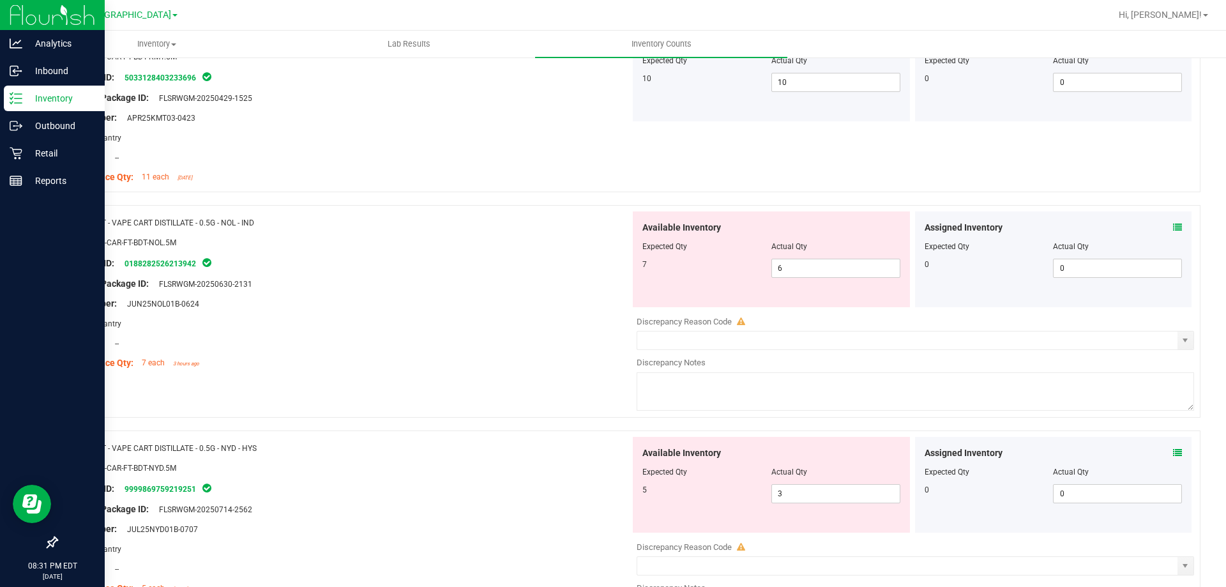
scroll to position [2143, 0]
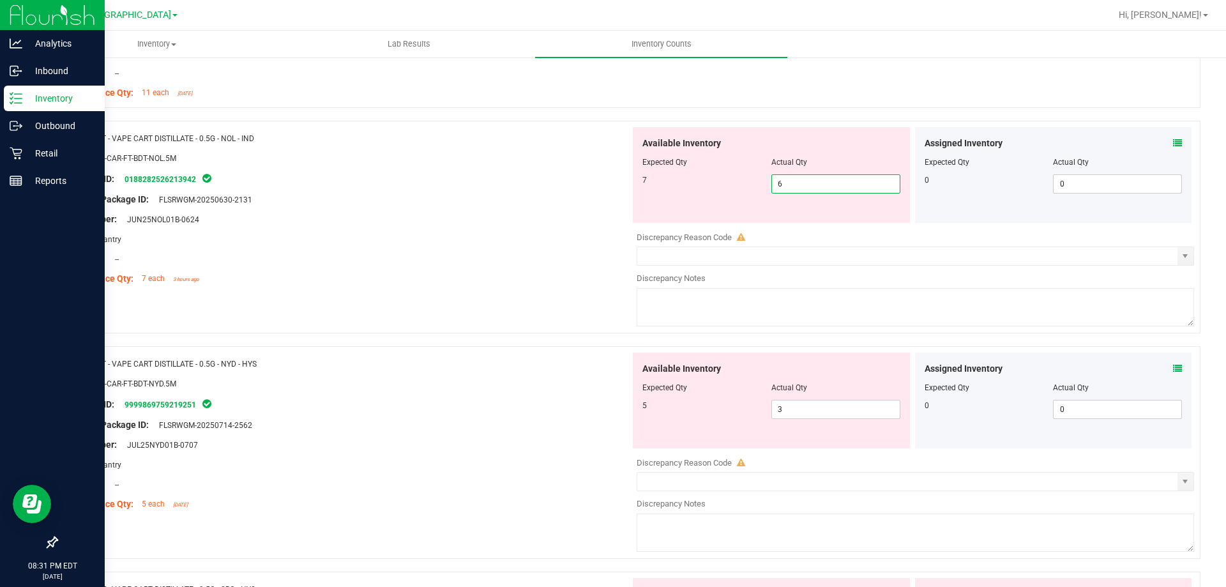
drag, startPoint x: 808, startPoint y: 188, endPoint x: 723, endPoint y: 190, distance: 85.6
click at [731, 188] on div "7 6 6" at bounding box center [771, 183] width 258 height 19
click at [577, 209] on div at bounding box center [348, 209] width 564 height 6
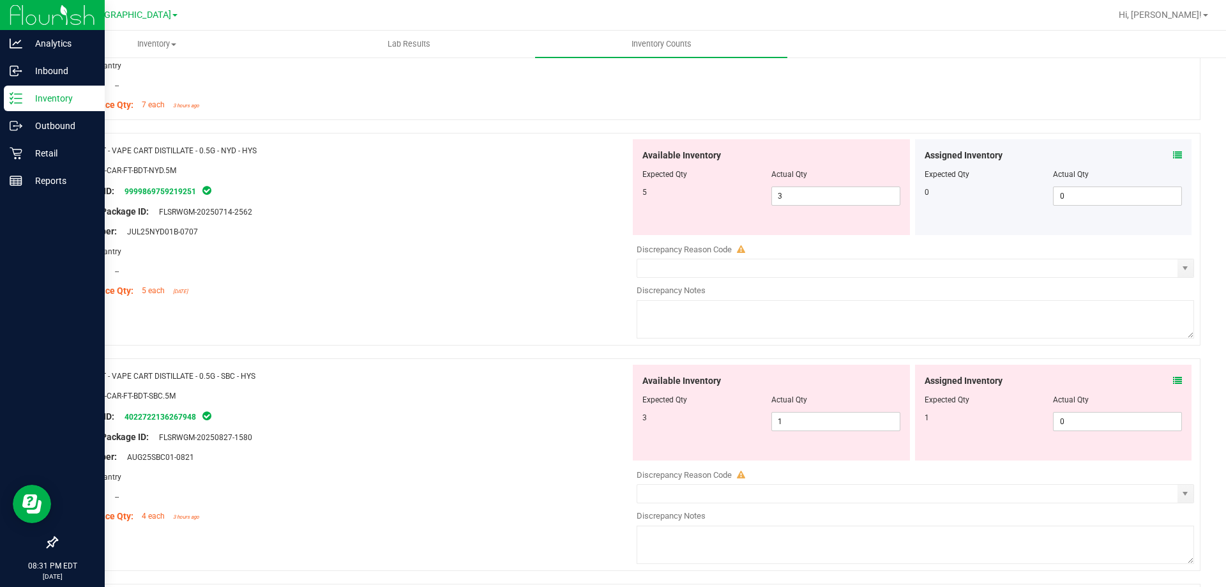
scroll to position [2335, 0]
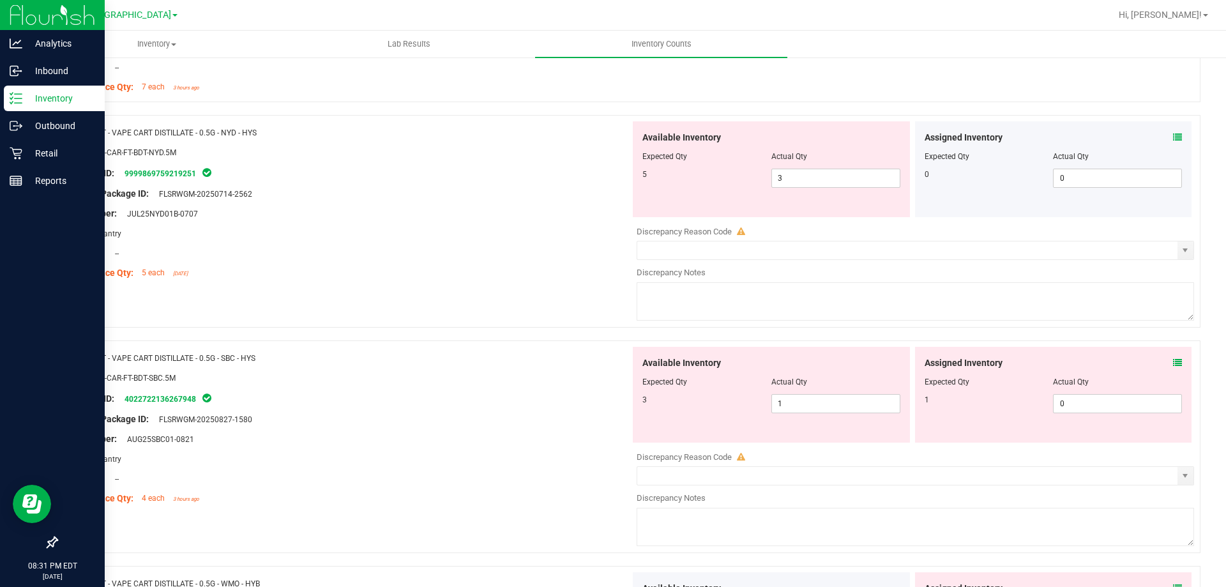
click at [1173, 137] on icon at bounding box center [1177, 137] width 9 height 9
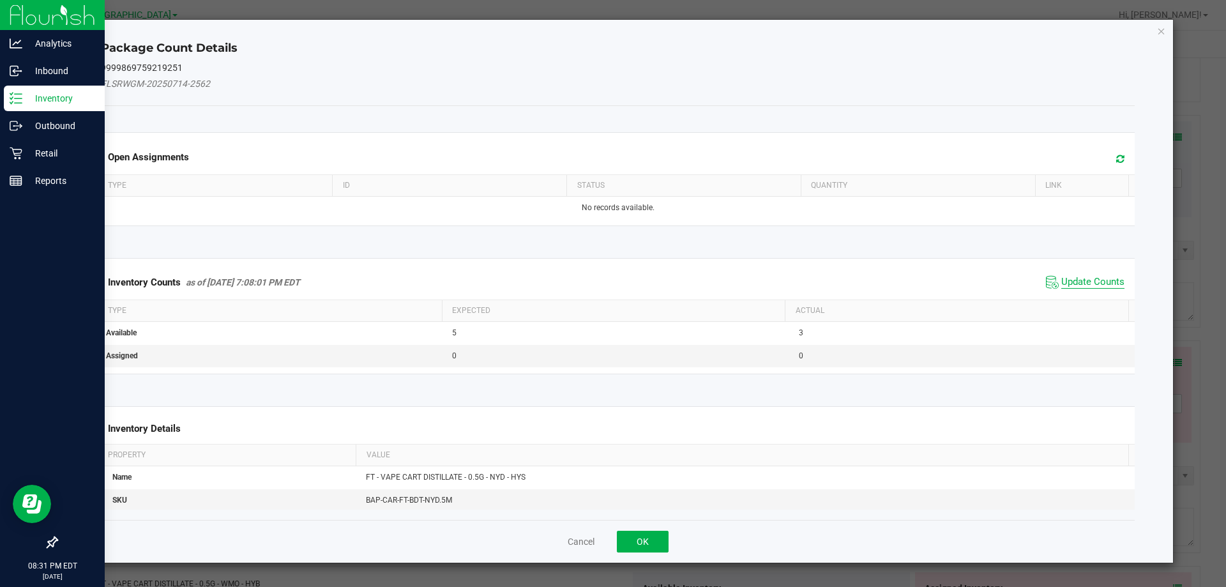
click at [1090, 276] on span "Update Counts" at bounding box center [1092, 282] width 63 height 13
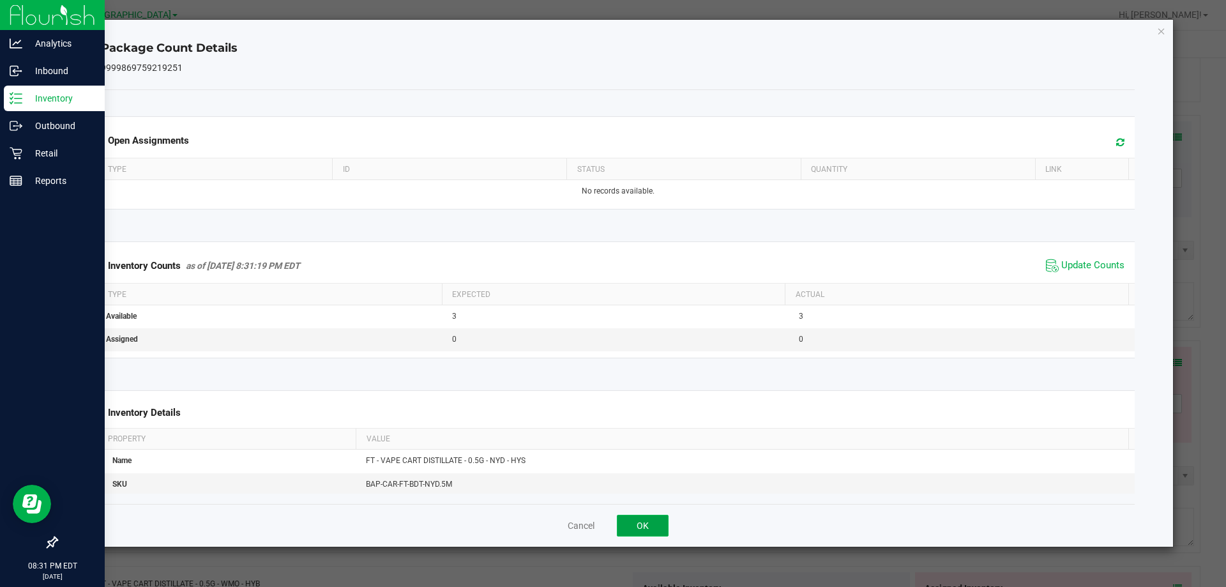
click at [653, 516] on button "OK" at bounding box center [643, 526] width 52 height 22
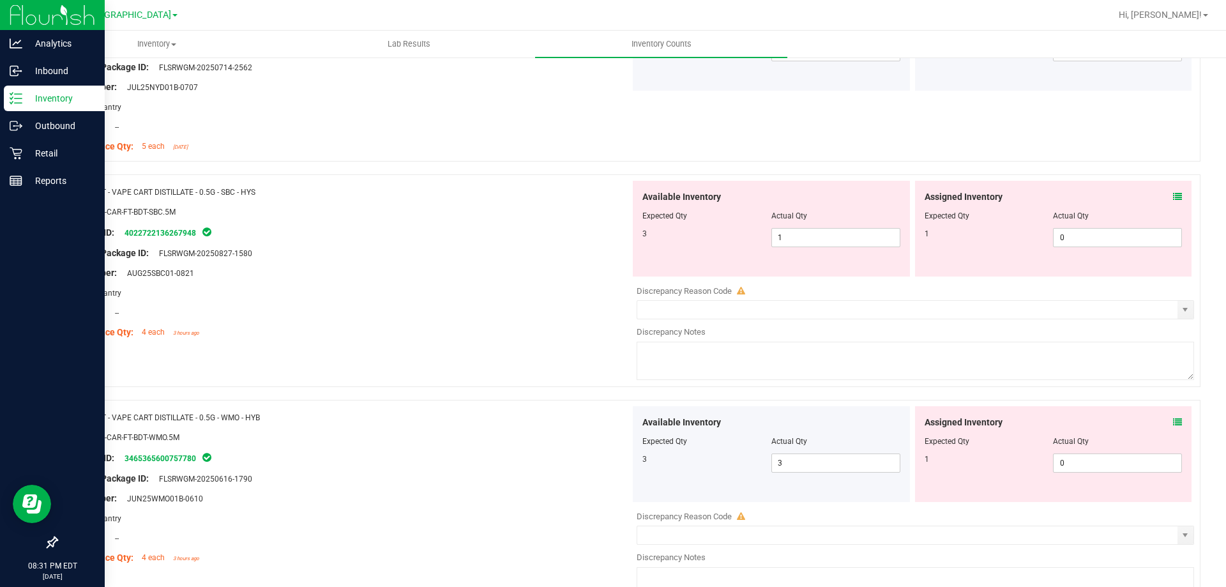
scroll to position [2462, 0]
click at [1173, 194] on icon at bounding box center [1177, 195] width 9 height 9
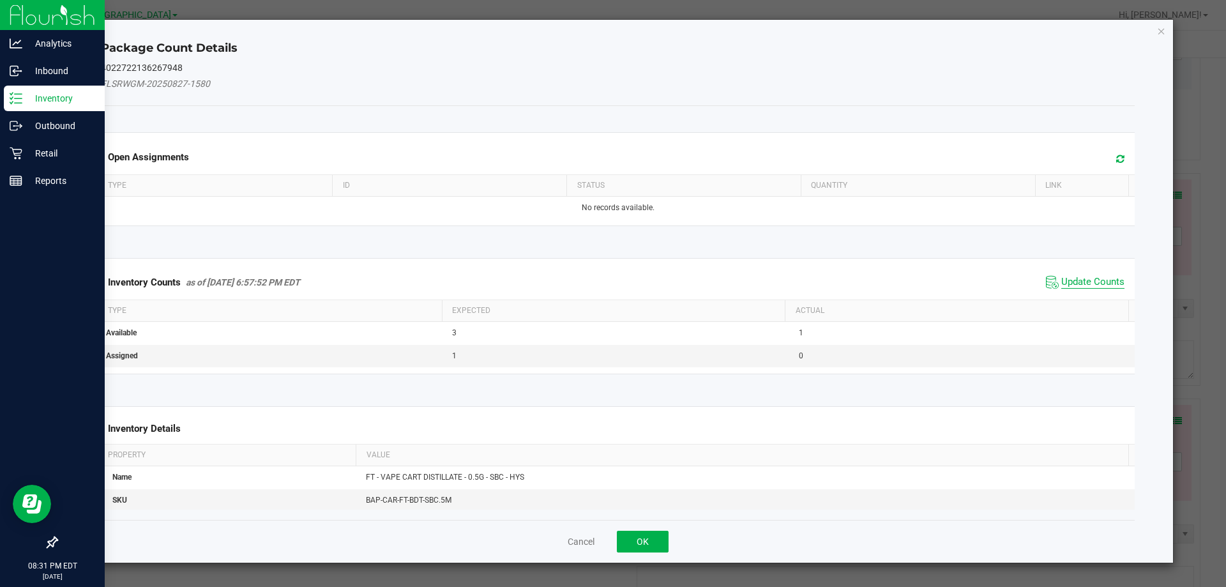
click at [1074, 279] on span "Update Counts" at bounding box center [1092, 282] width 63 height 13
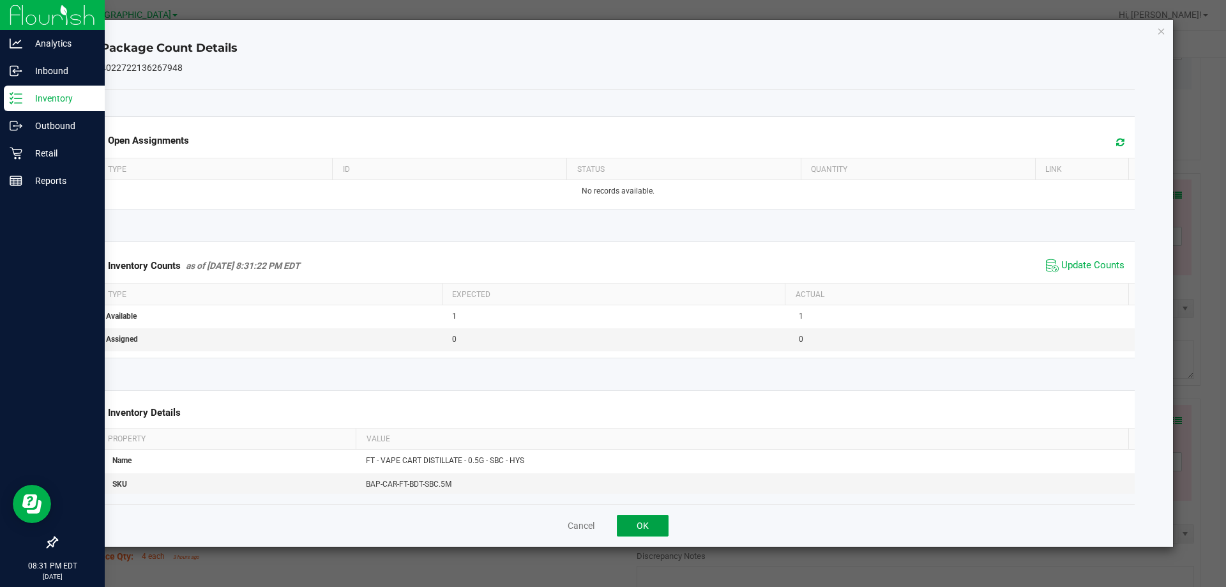
click at [650, 524] on button "OK" at bounding box center [643, 526] width 52 height 22
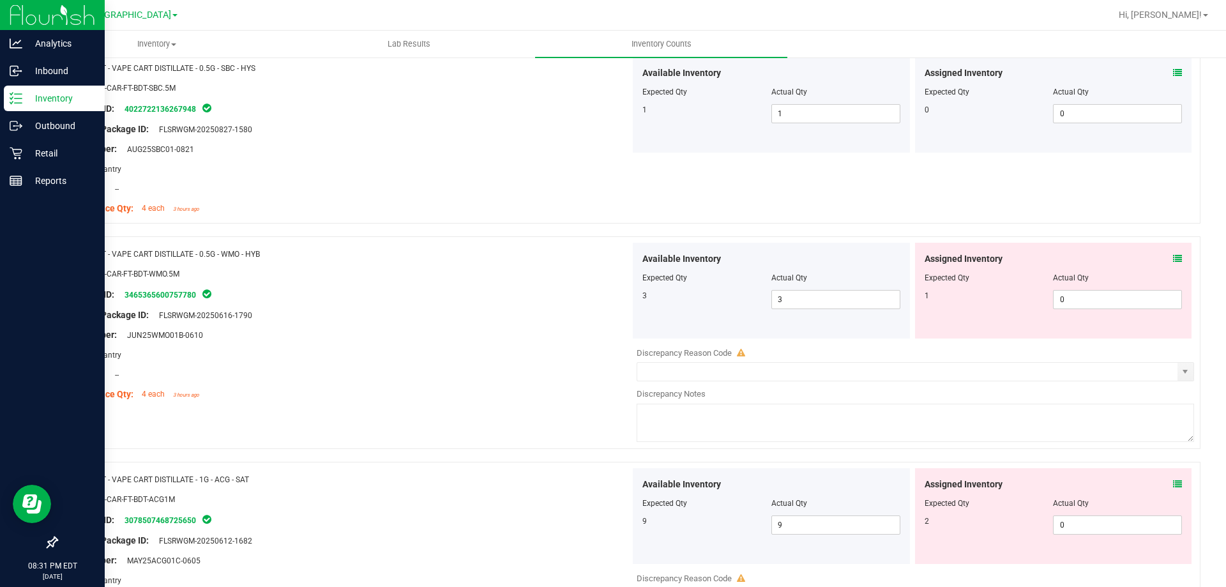
scroll to position [2590, 0]
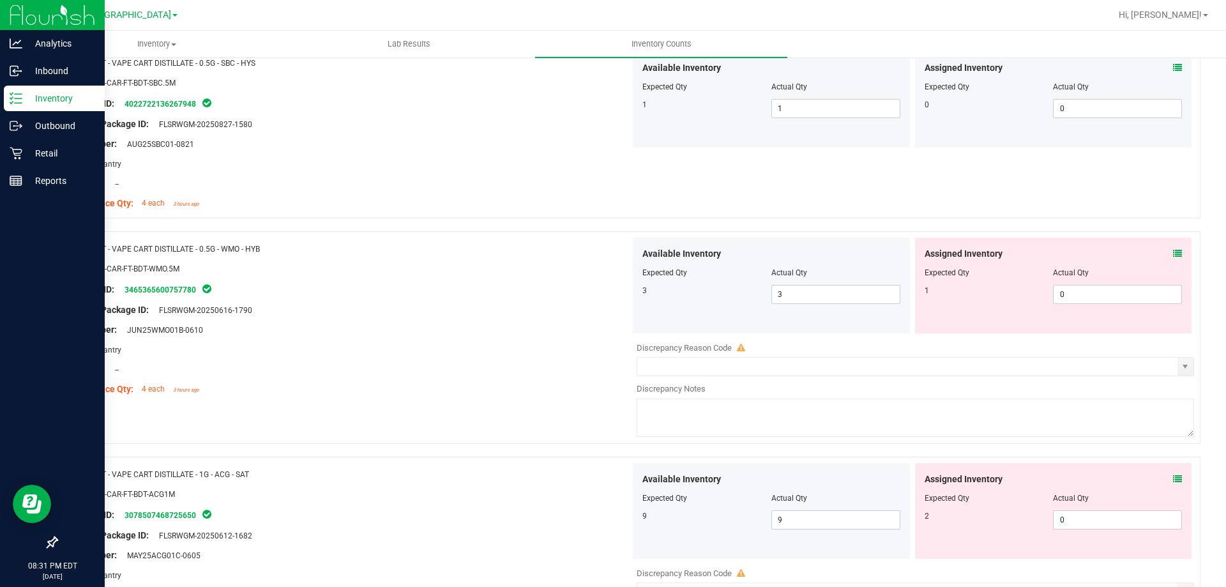
click at [1173, 250] on icon at bounding box center [1177, 253] width 9 height 9
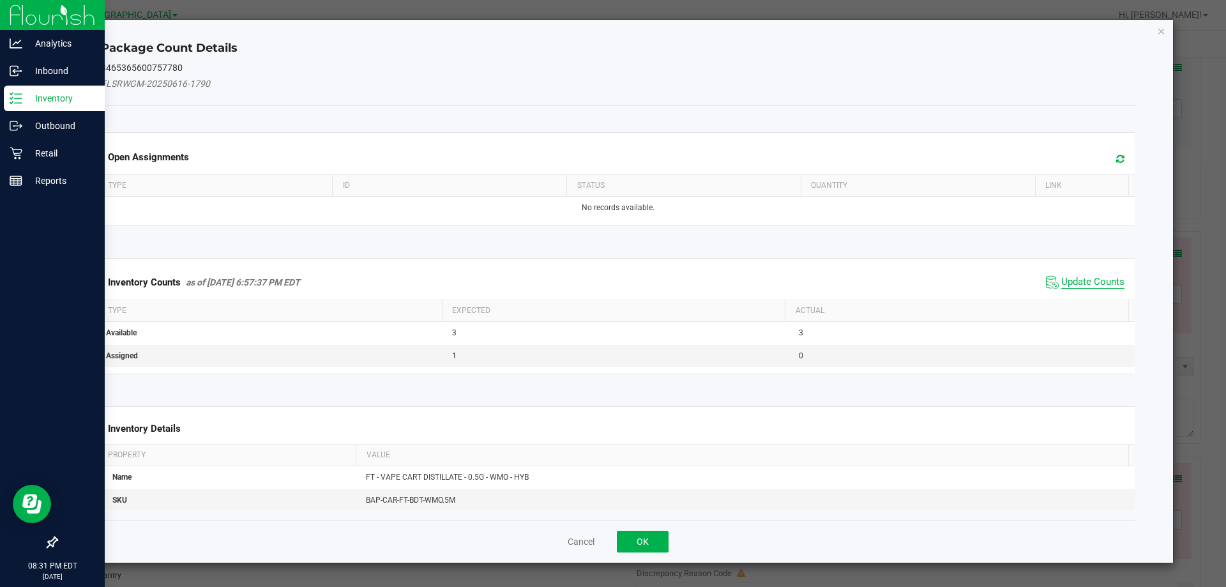
click at [1079, 277] on span "Update Counts" at bounding box center [1092, 282] width 63 height 13
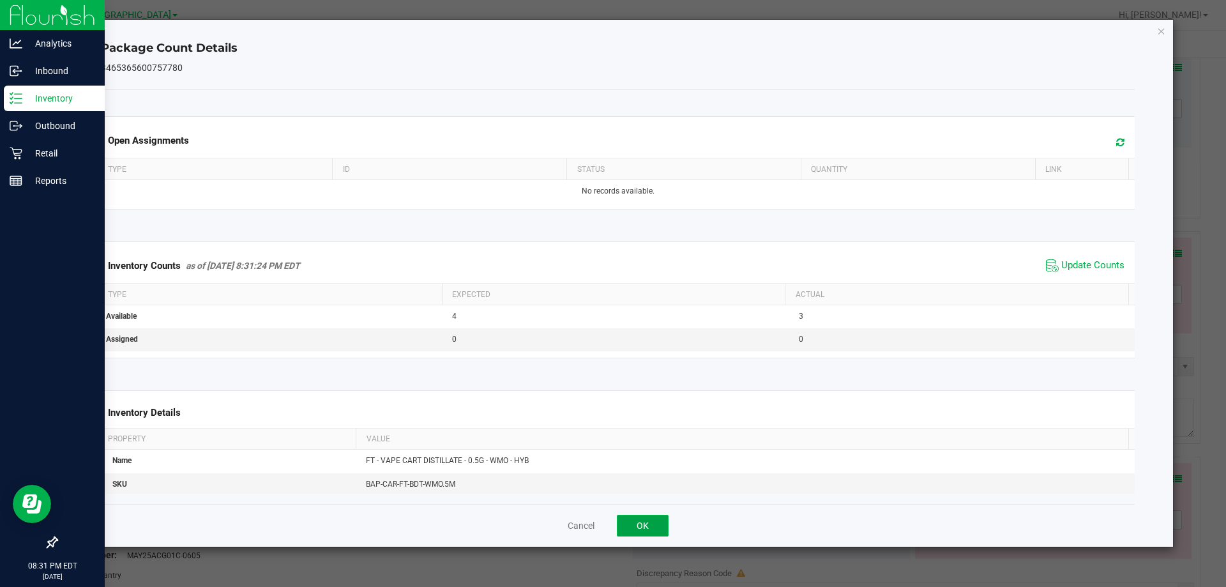
click at [650, 517] on button "OK" at bounding box center [643, 526] width 52 height 22
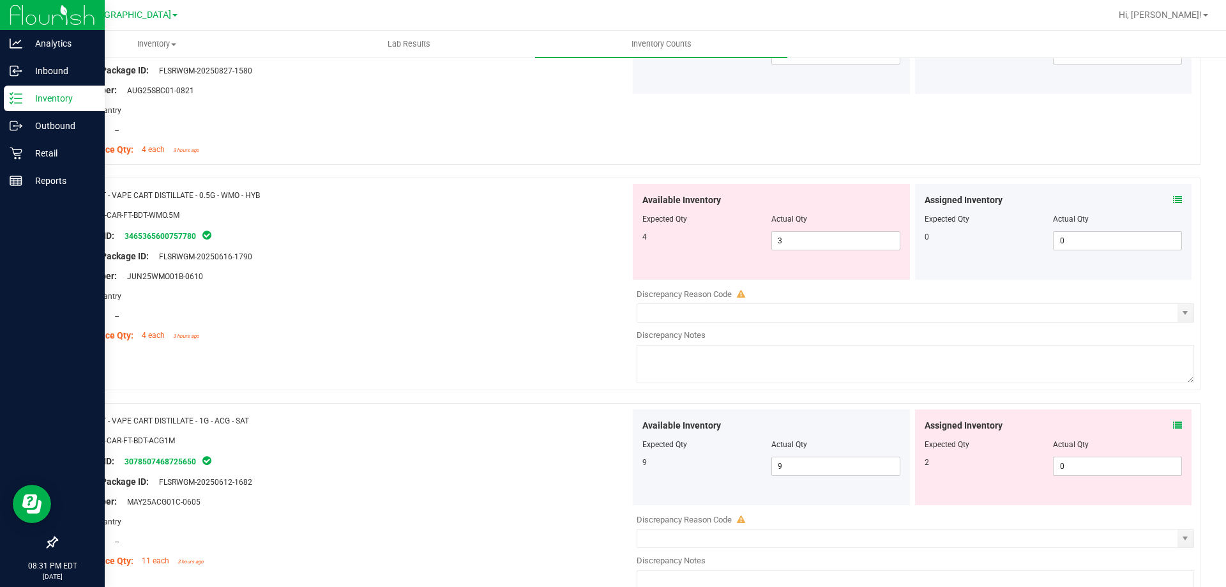
scroll to position [2718, 0]
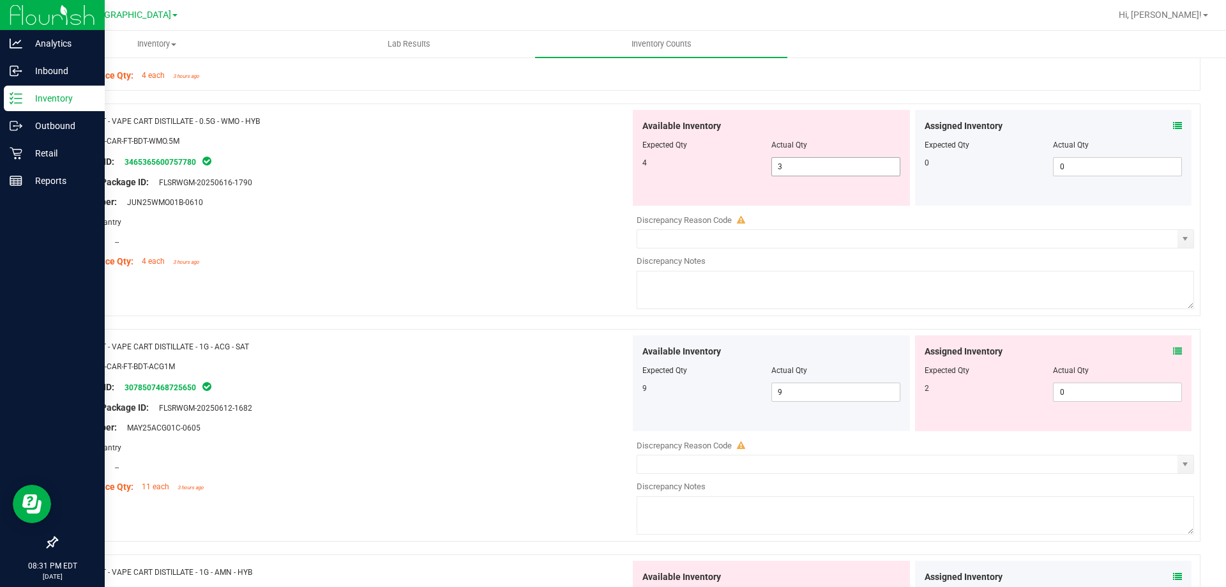
drag, startPoint x: 845, startPoint y: 173, endPoint x: 732, endPoint y: 171, distance: 112.4
click at [757, 171] on div "4 3 3" at bounding box center [771, 166] width 258 height 19
click at [593, 209] on div at bounding box center [348, 212] width 564 height 6
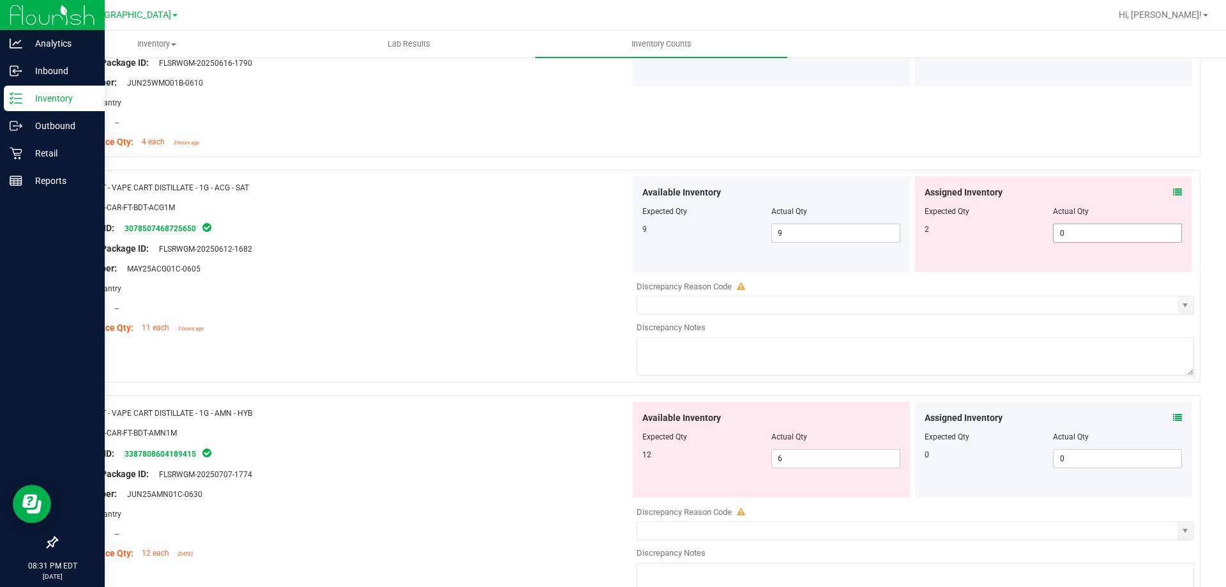
scroll to position [2845, 0]
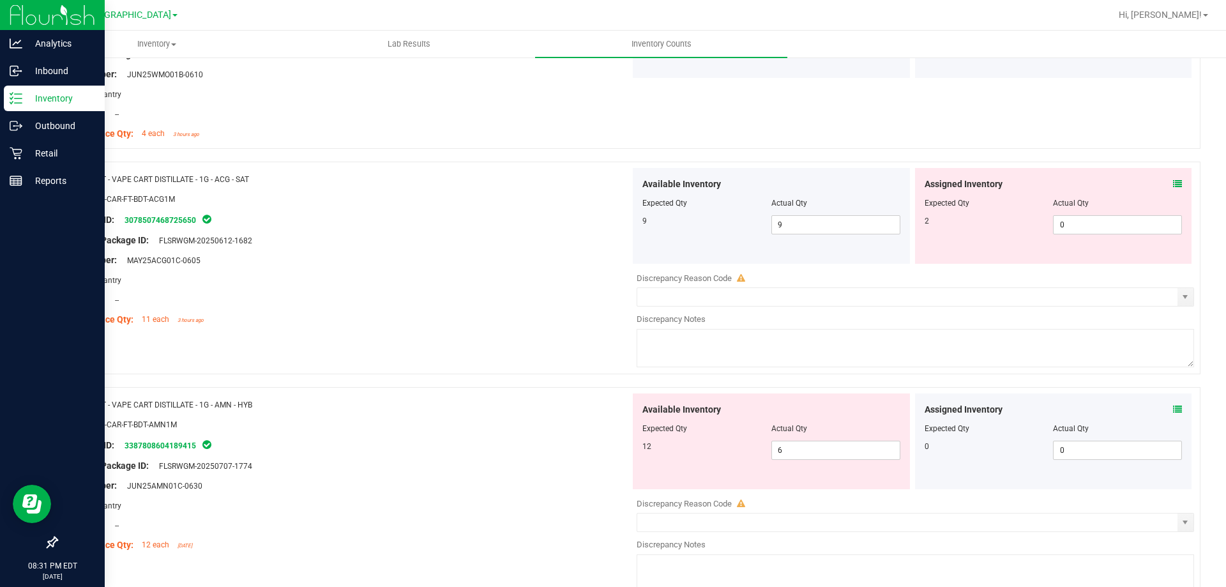
click at [1173, 182] on icon at bounding box center [1177, 183] width 9 height 9
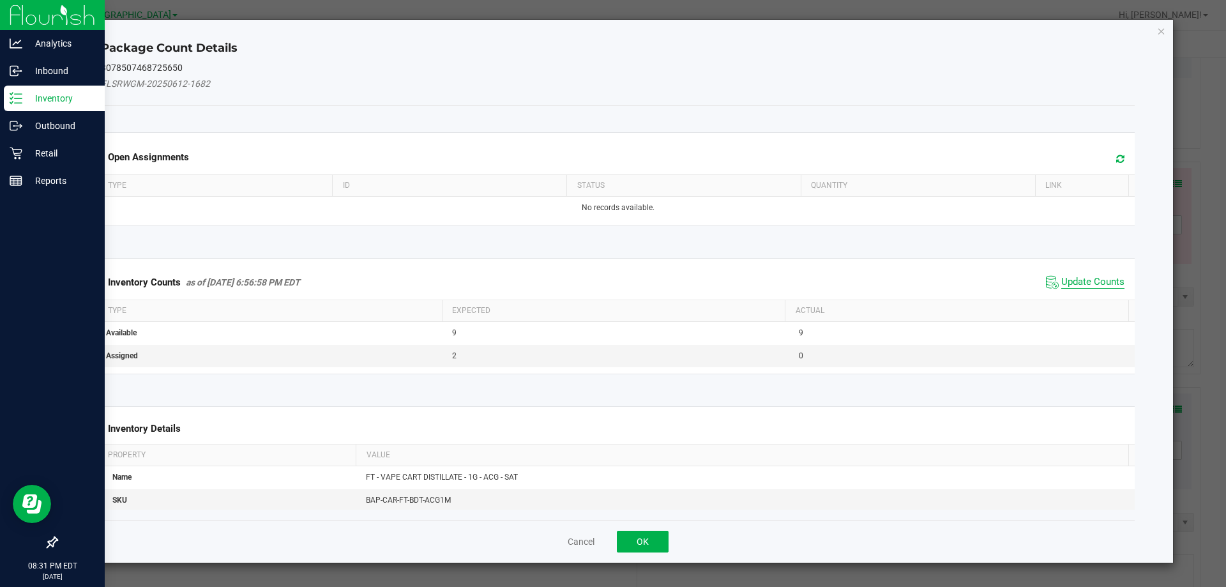
click at [1071, 285] on span "Update Counts" at bounding box center [1092, 282] width 63 height 13
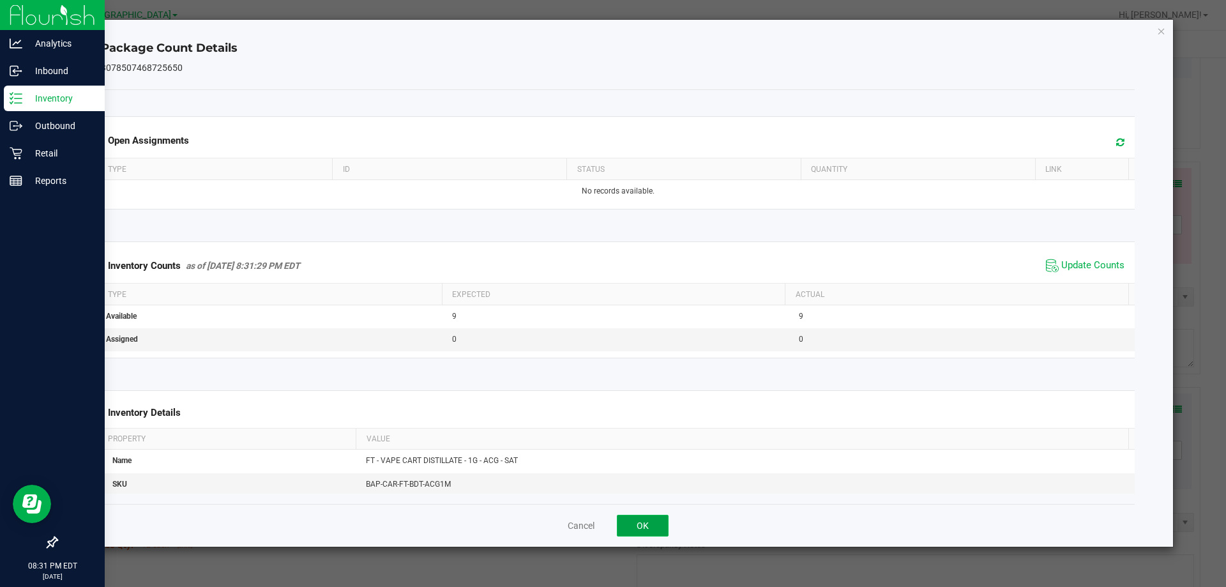
click at [644, 524] on button "OK" at bounding box center [643, 526] width 52 height 22
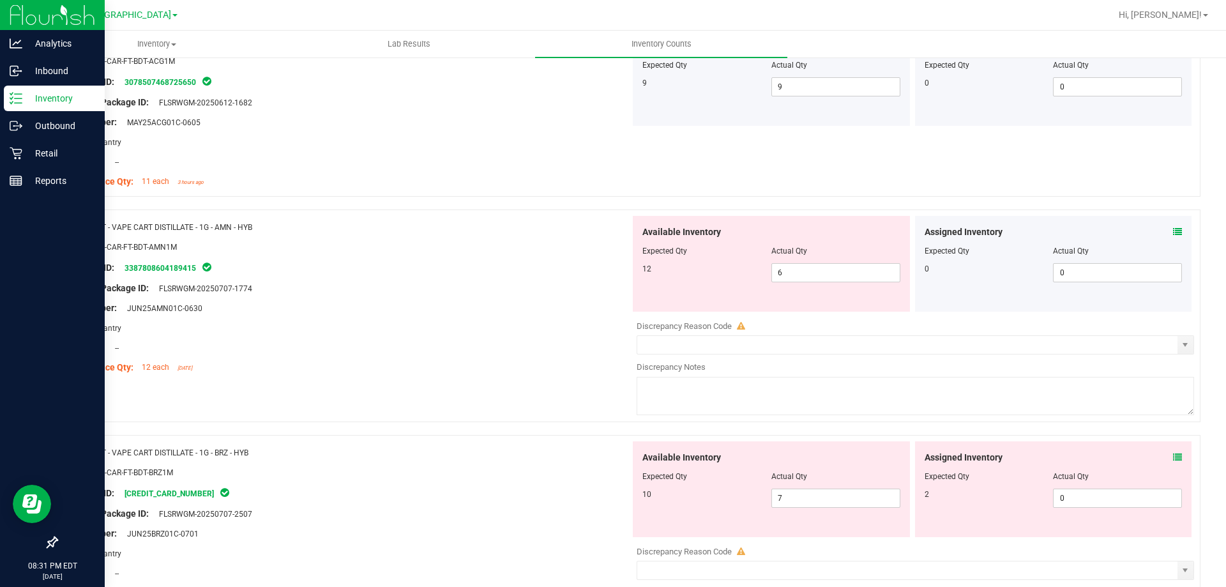
scroll to position [3037, 0]
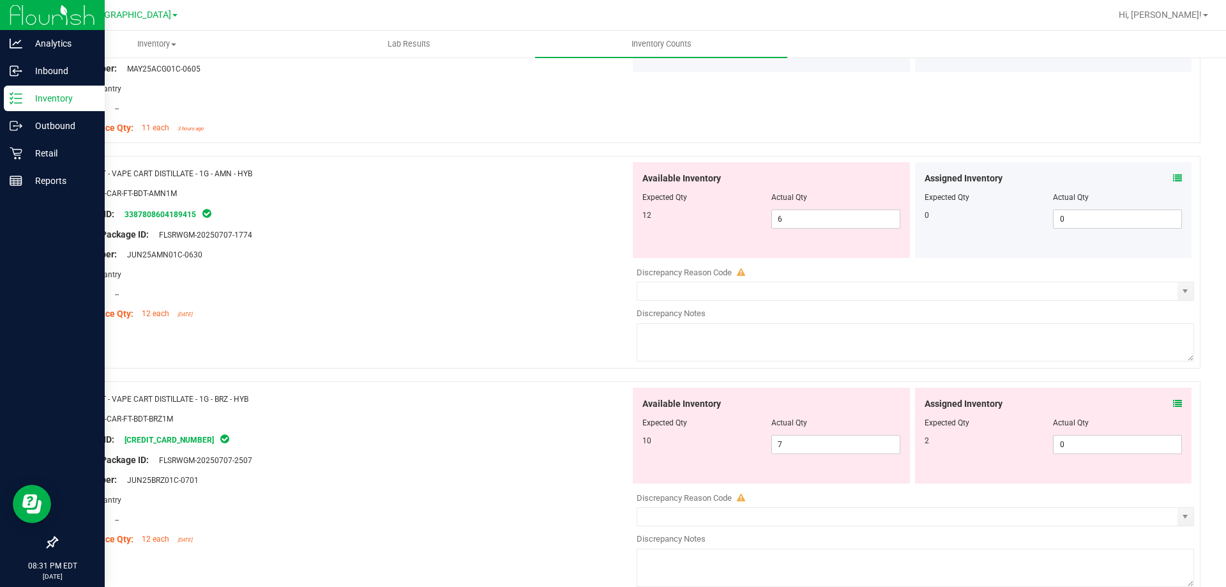
click at [1173, 177] on icon at bounding box center [1177, 178] width 9 height 9
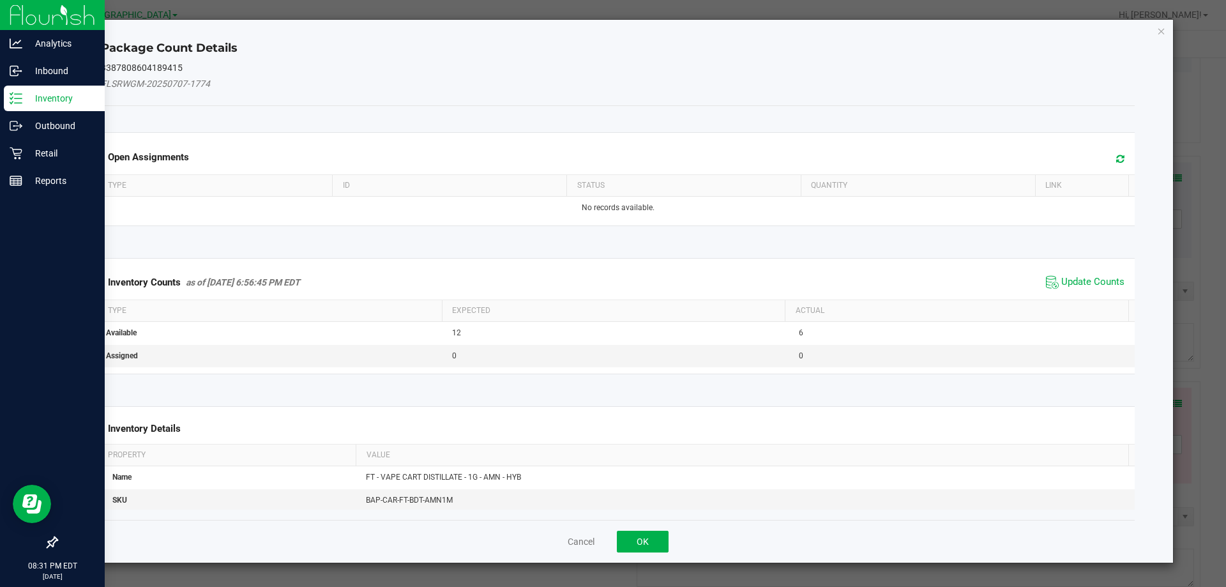
click at [1085, 292] on div "Inventory Counts as of Sep 22, 2025 6:56:45 PM EDT Update Counts" at bounding box center [618, 282] width 1040 height 34
click at [1086, 286] on span "Update Counts" at bounding box center [1092, 282] width 63 height 13
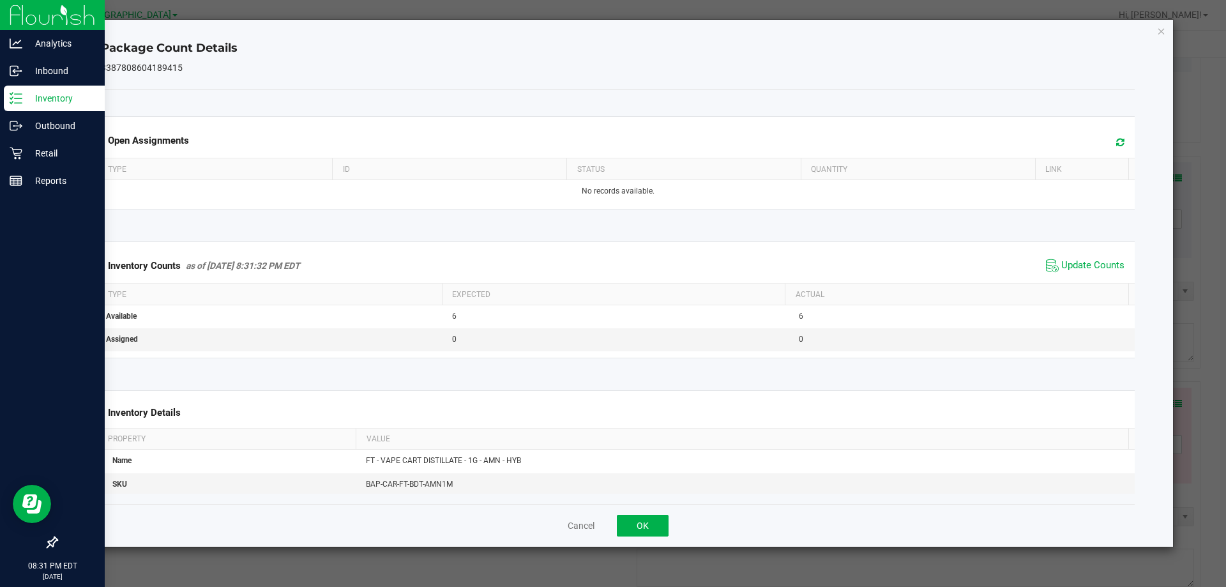
click at [642, 540] on div "Cancel OK" at bounding box center [618, 525] width 1034 height 43
click at [642, 539] on div "Cancel OK" at bounding box center [618, 525] width 1034 height 43
click at [656, 520] on button "OK" at bounding box center [643, 526] width 52 height 22
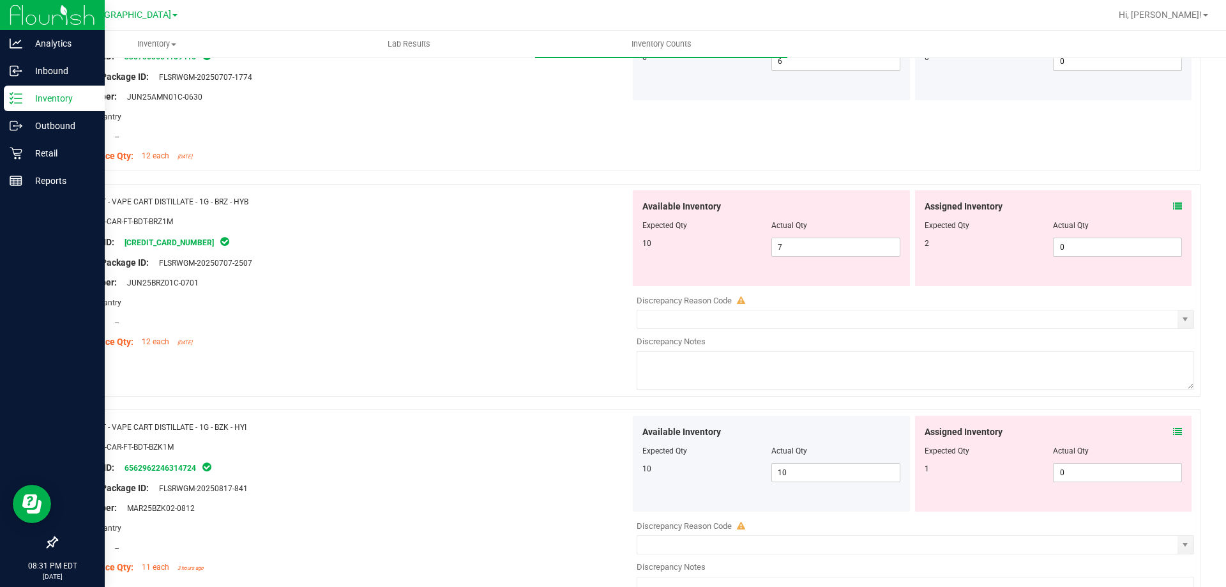
scroll to position [3229, 0]
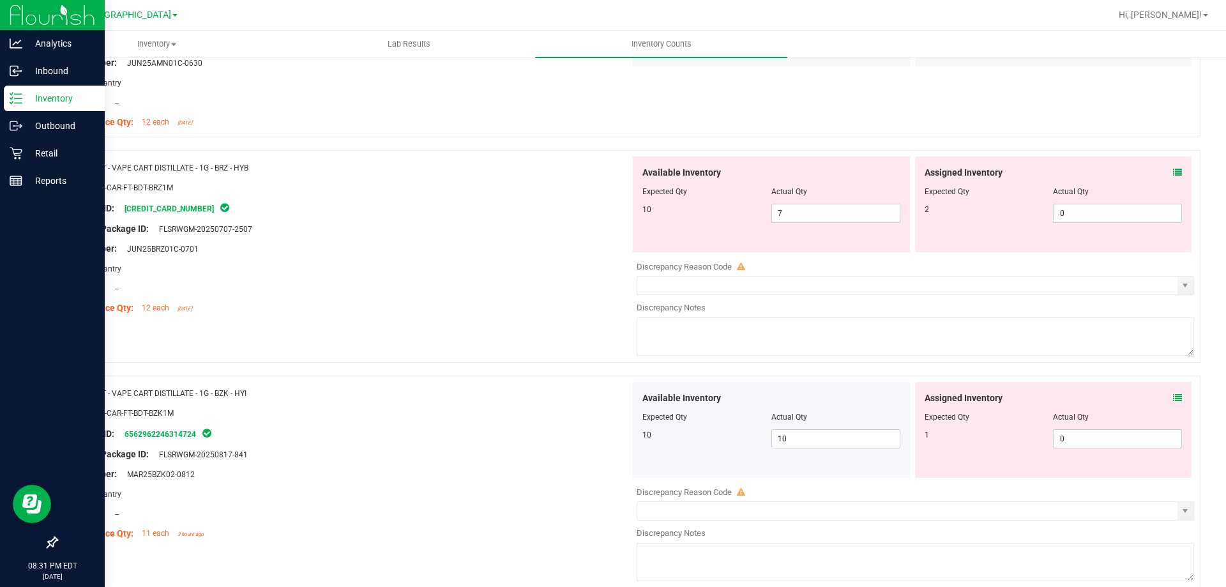
click at [1173, 175] on icon at bounding box center [1177, 172] width 9 height 9
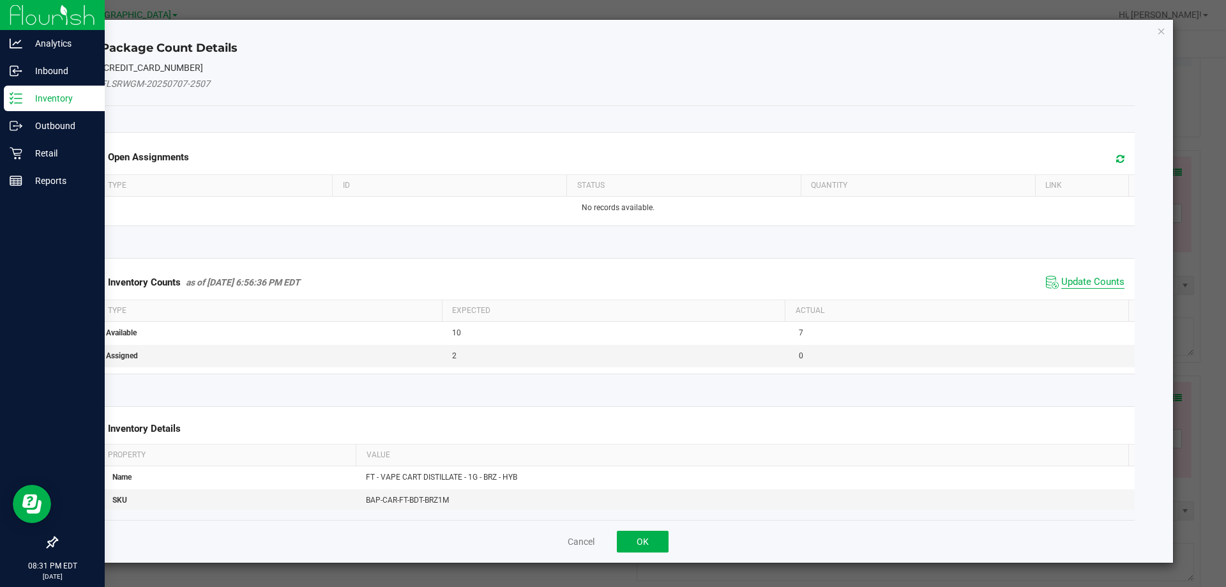
click at [1061, 282] on span "Update Counts" at bounding box center [1092, 282] width 63 height 13
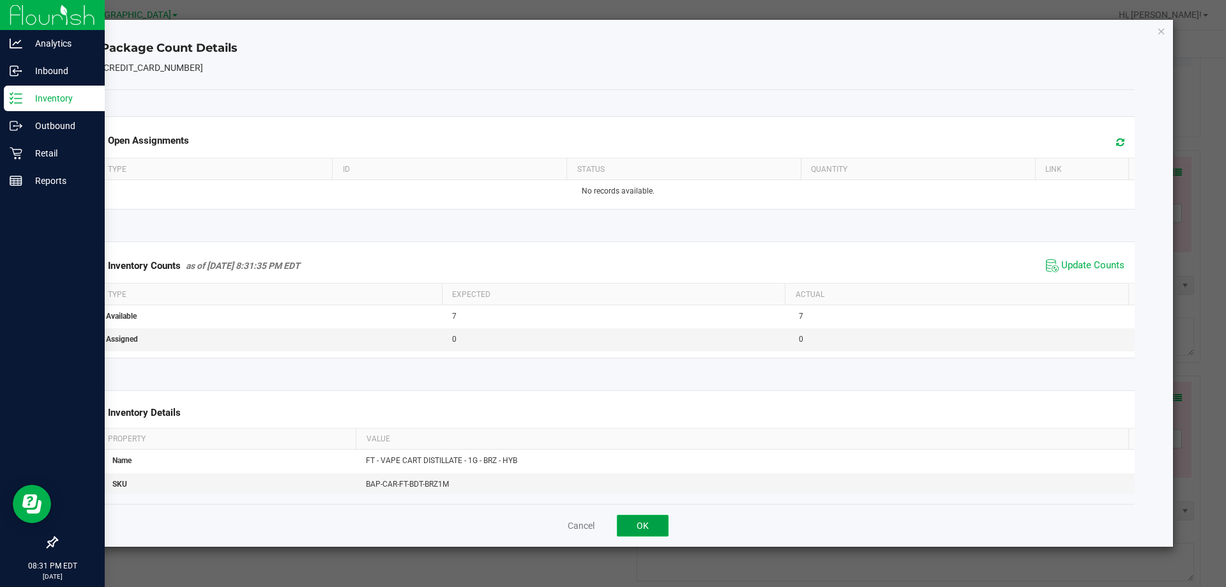
click at [649, 523] on button "OK" at bounding box center [643, 526] width 52 height 22
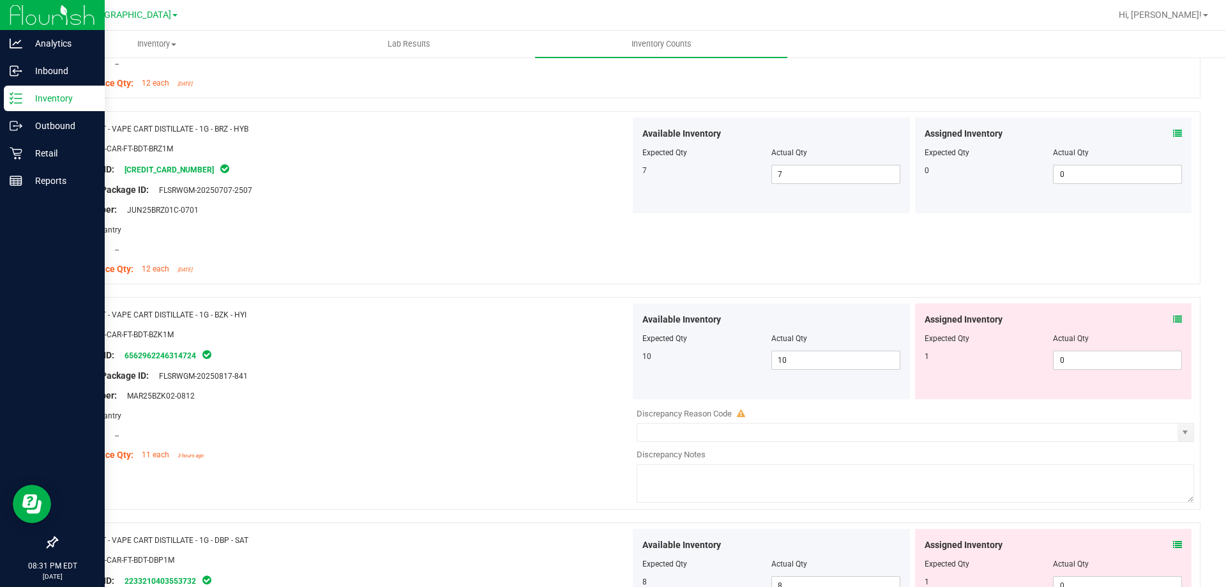
scroll to position [3356, 0]
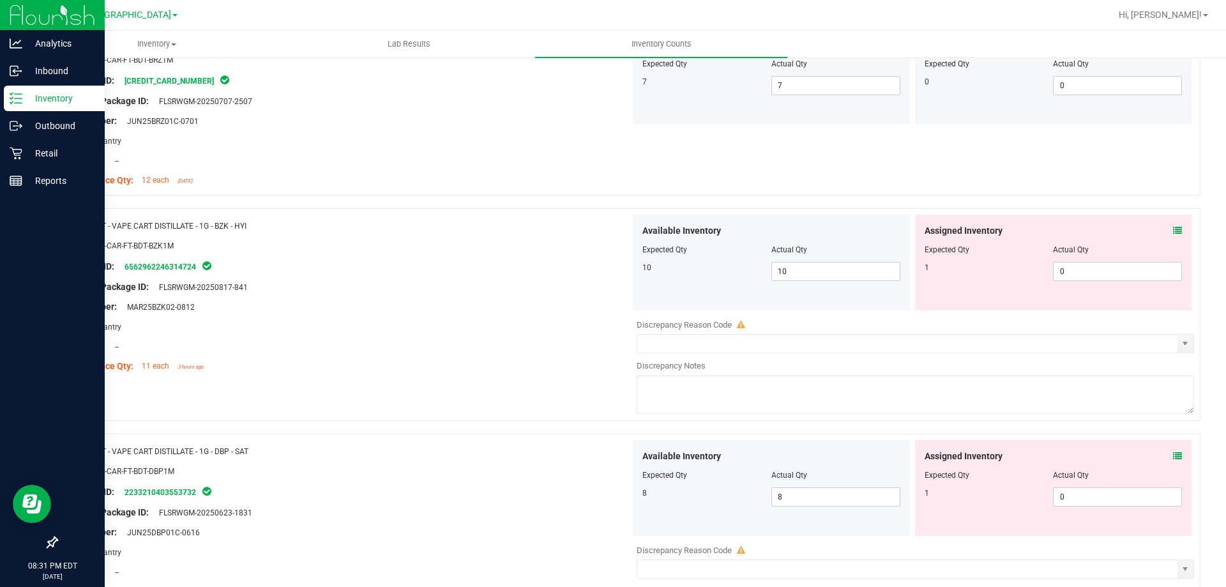
click at [1173, 232] on icon at bounding box center [1177, 230] width 9 height 9
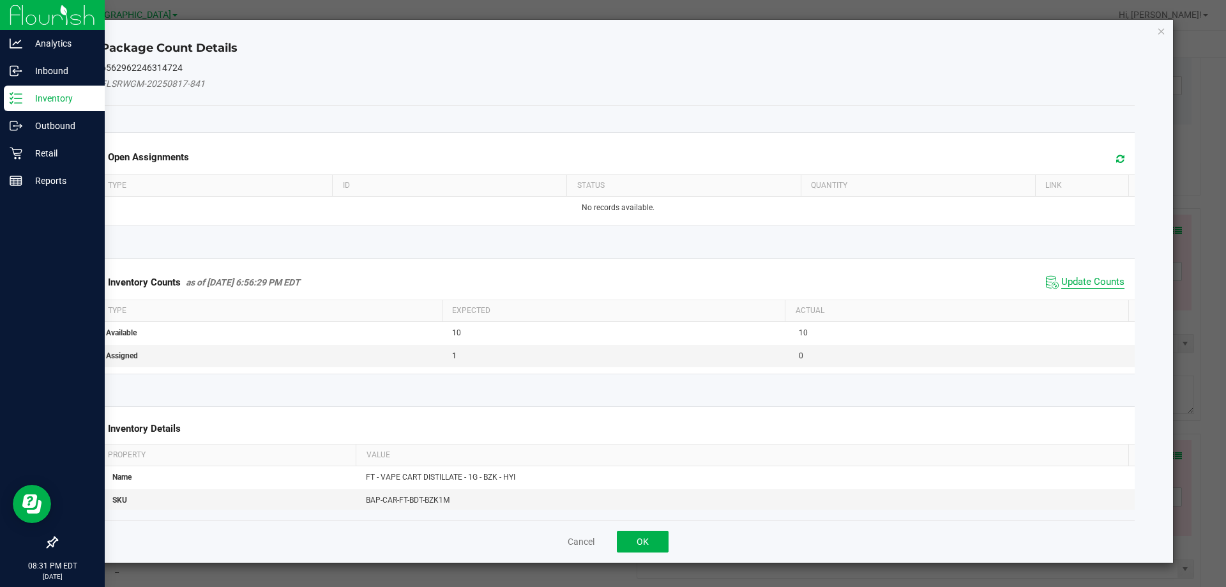
click at [1064, 284] on span "Update Counts" at bounding box center [1092, 282] width 63 height 13
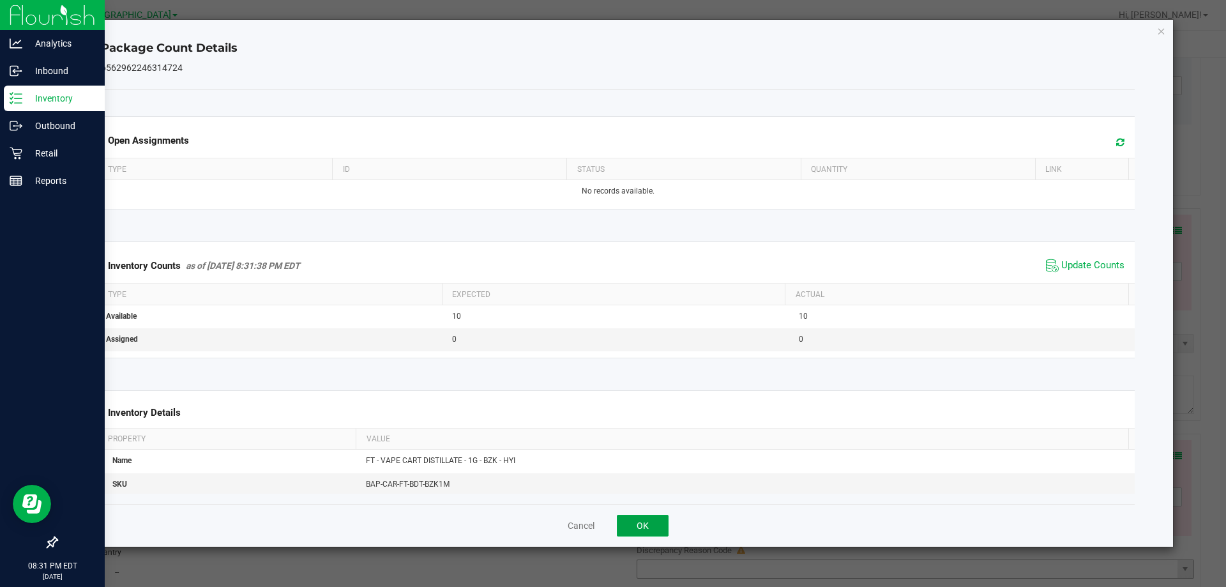
click at [636, 526] on button "OK" at bounding box center [643, 526] width 52 height 22
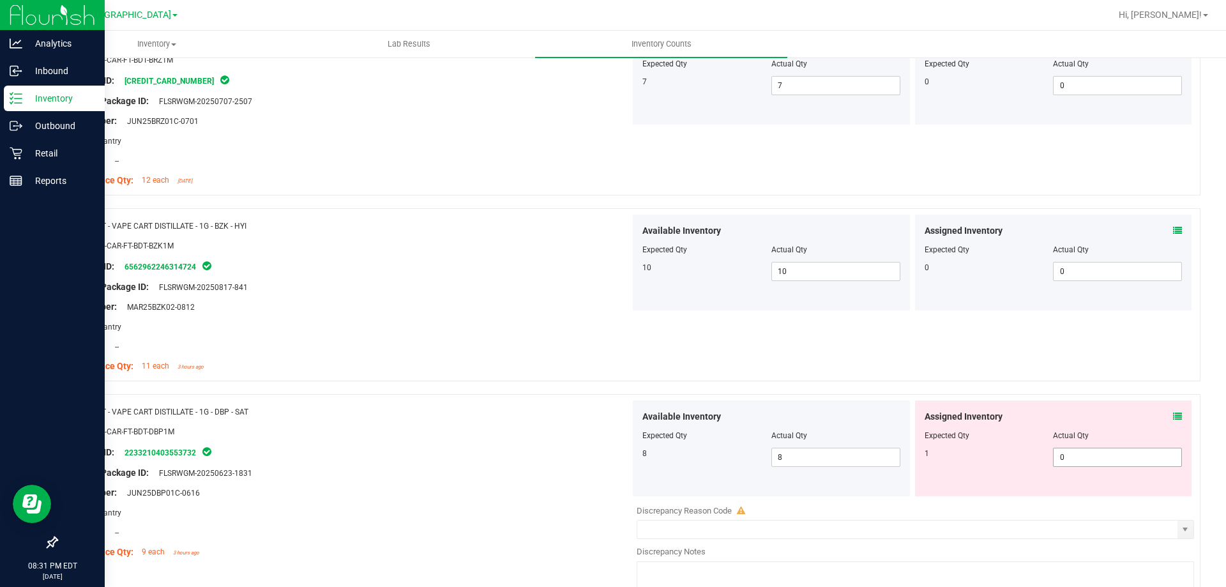
scroll to position [3548, 0]
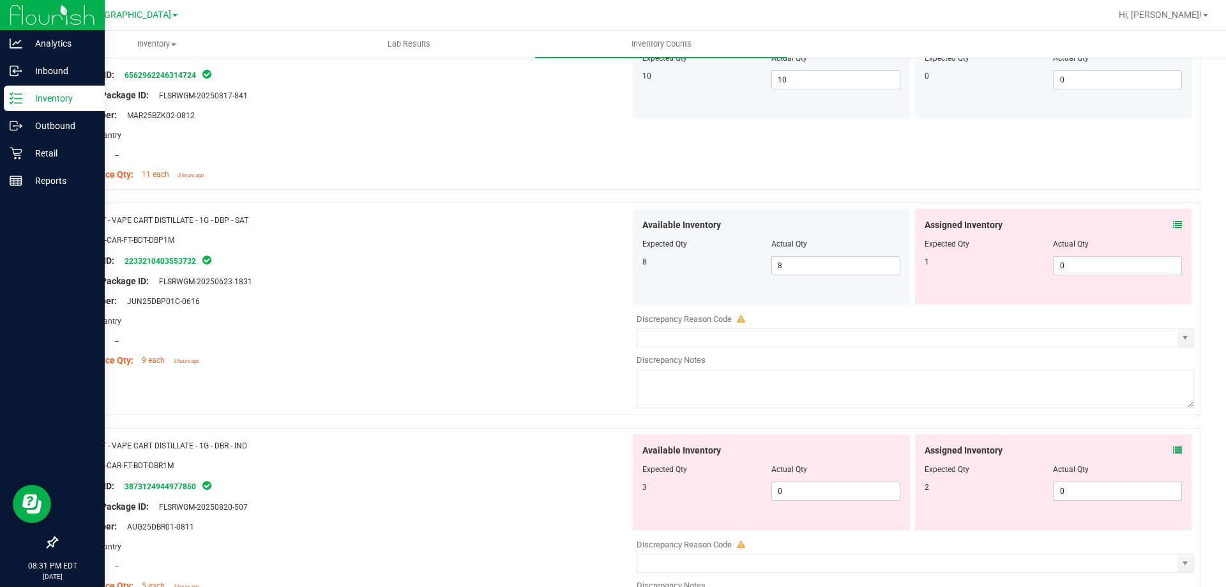
click at [1173, 226] on icon at bounding box center [1177, 224] width 9 height 9
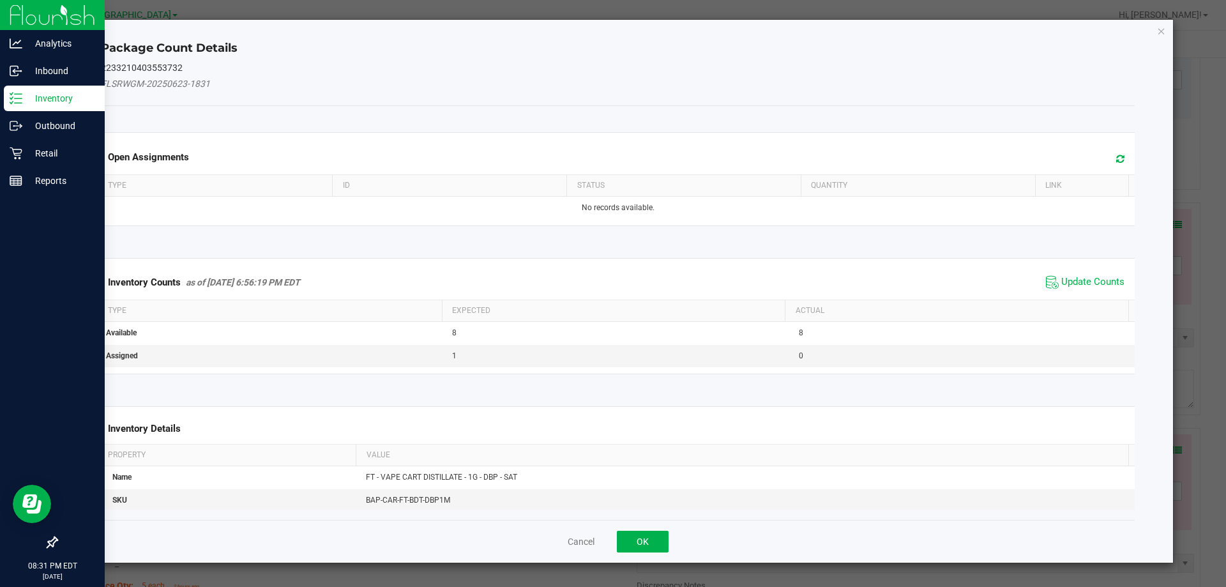
click at [1098, 273] on span "Update Counts" at bounding box center [1085, 282] width 85 height 19
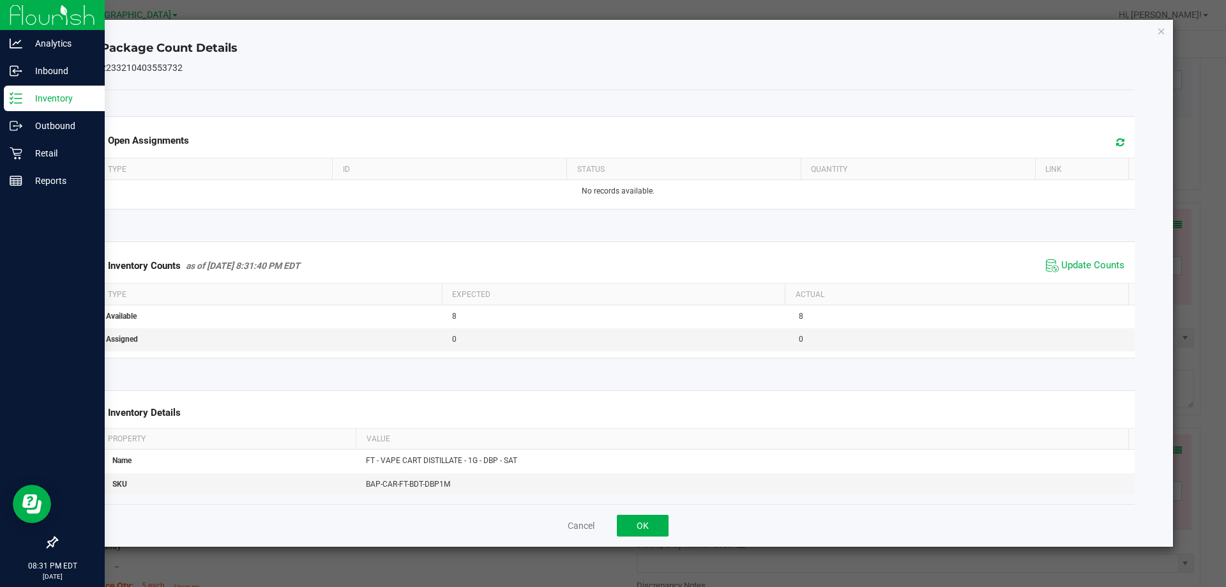
click at [652, 512] on div "Cancel OK" at bounding box center [618, 525] width 1034 height 43
click at [650, 515] on button "OK" at bounding box center [643, 526] width 52 height 22
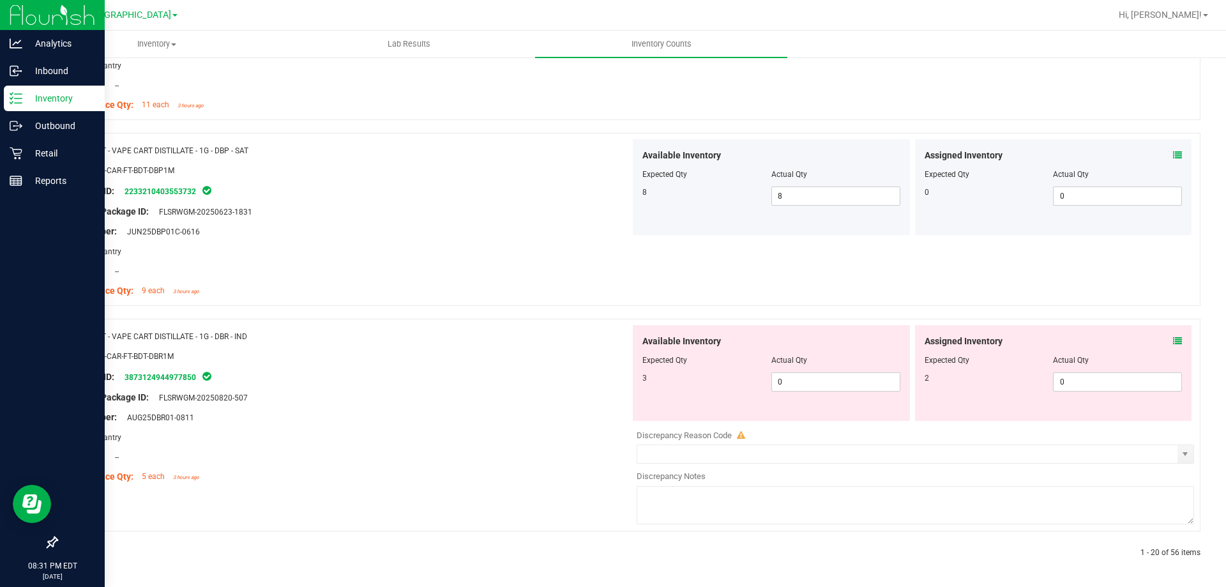
scroll to position [3618, 0]
click at [1173, 339] on icon at bounding box center [1177, 340] width 9 height 9
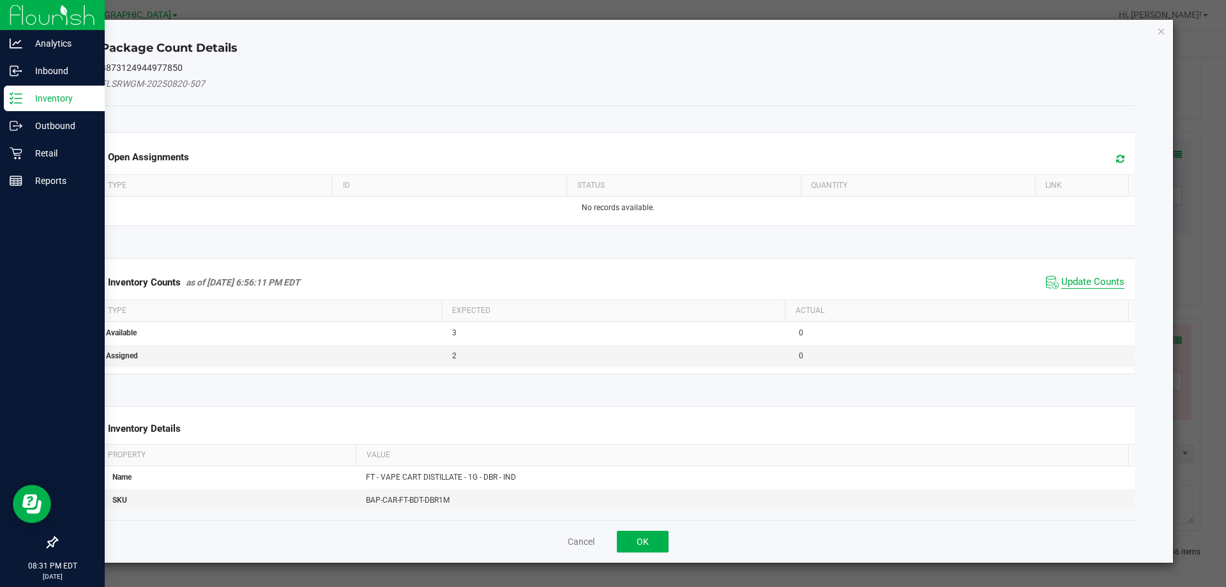
click at [1103, 280] on span "Update Counts" at bounding box center [1092, 282] width 63 height 13
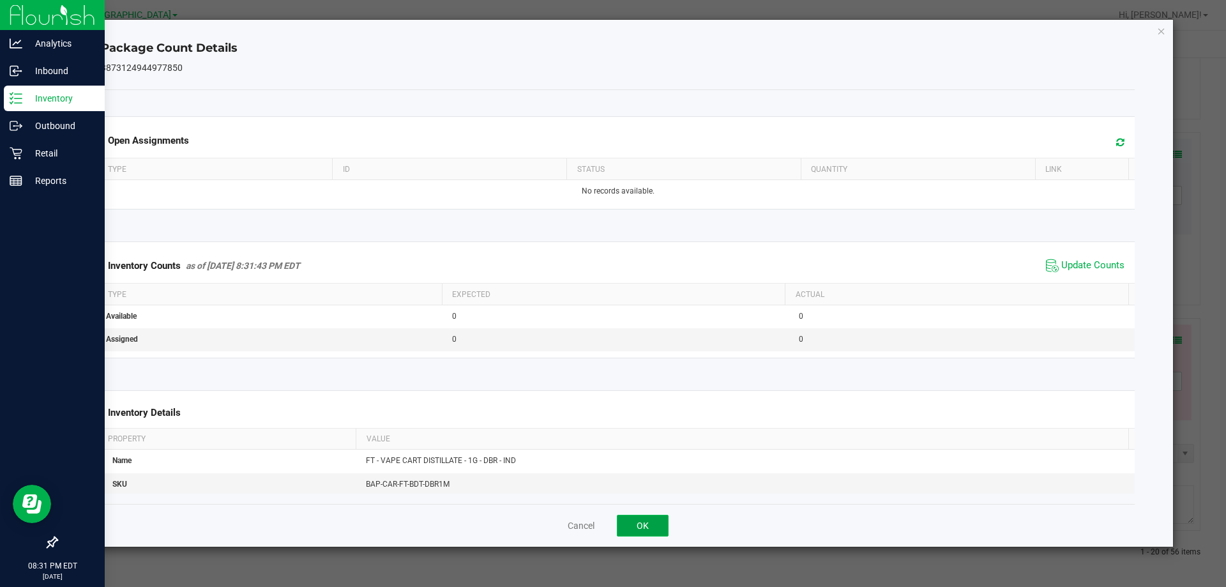
click at [641, 519] on button "OK" at bounding box center [643, 526] width 52 height 22
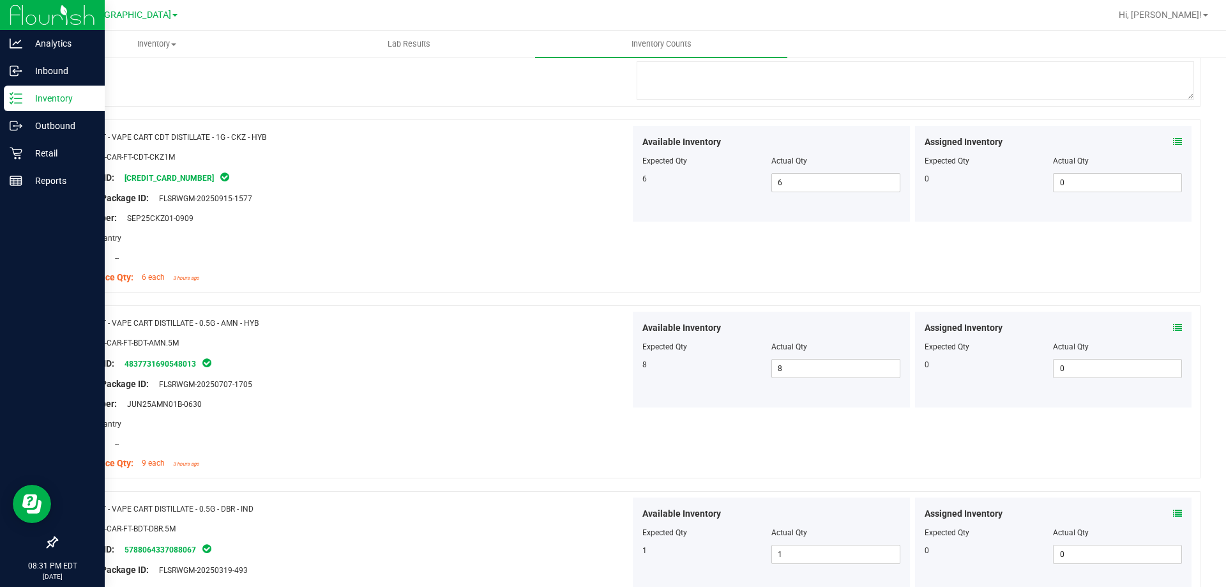
scroll to position [0, 0]
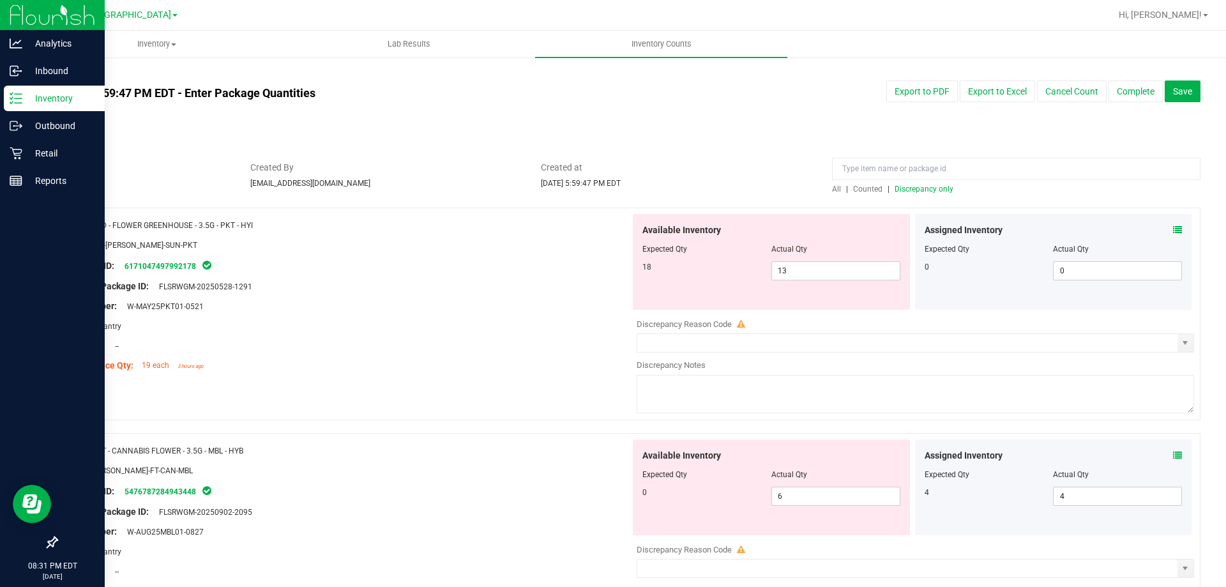
click at [938, 190] on span "Discrepancy only" at bounding box center [924, 189] width 59 height 9
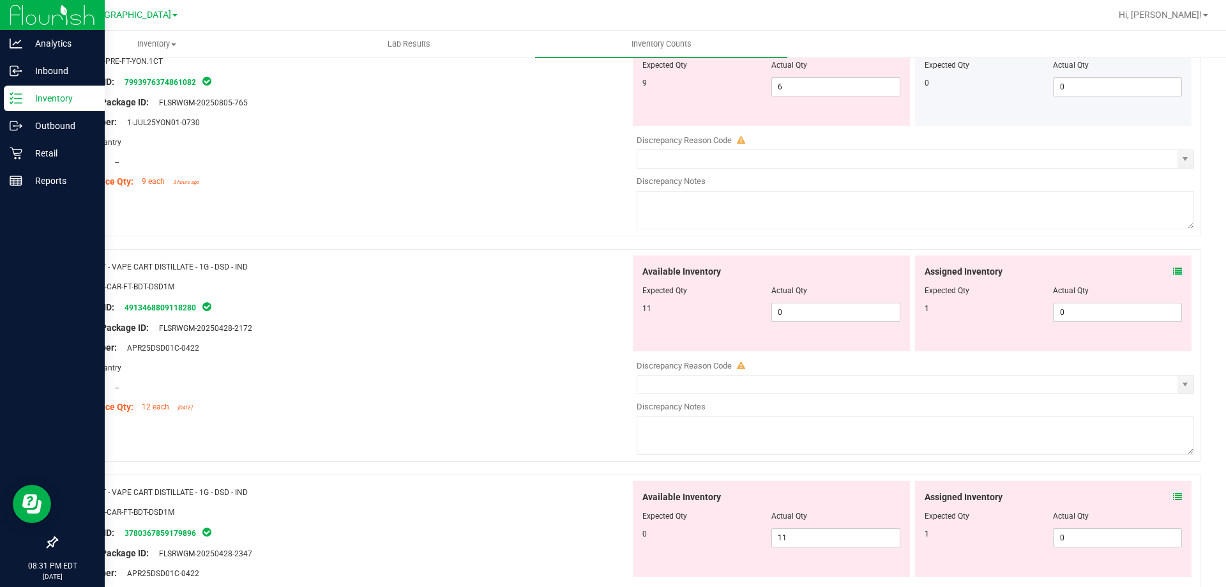
scroll to position [1149, 0]
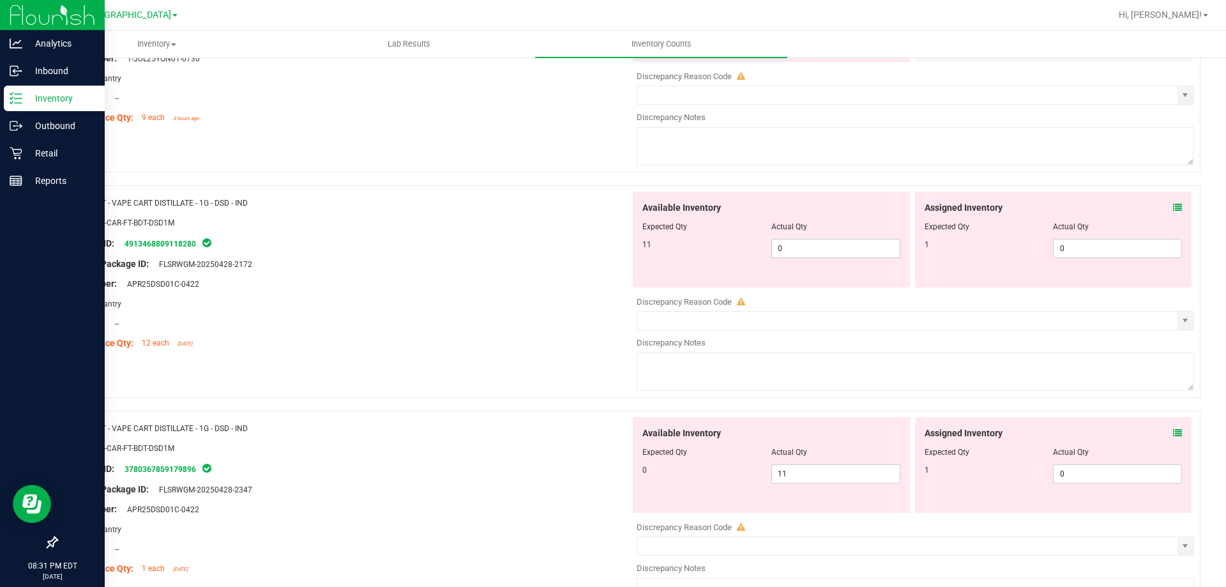
click at [1173, 209] on icon at bounding box center [1177, 207] width 9 height 9
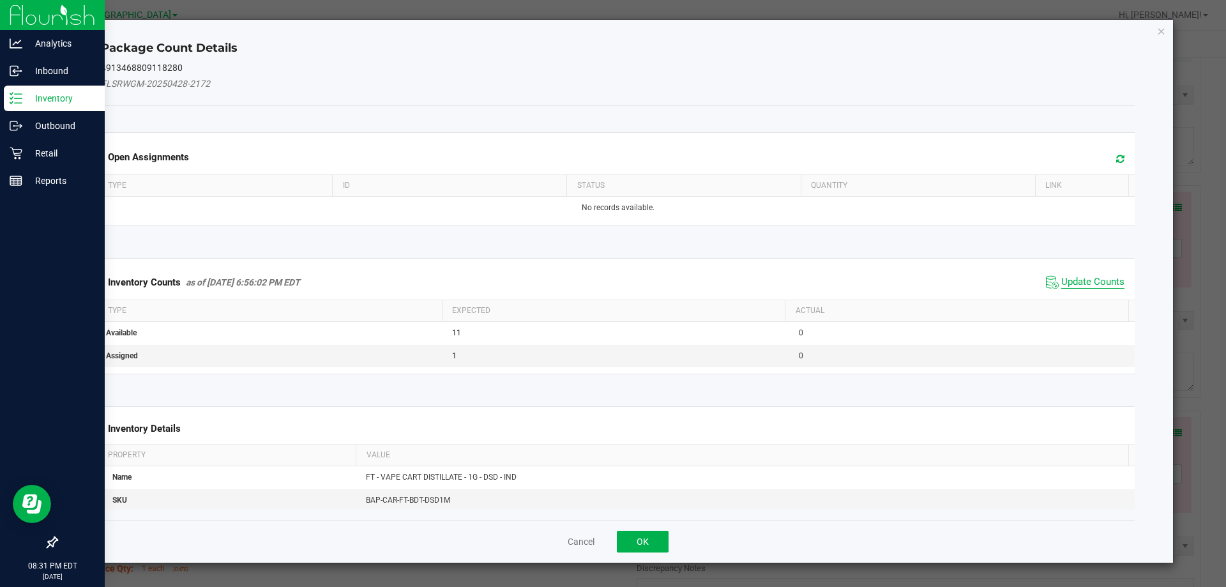
click at [1064, 276] on span "Update Counts" at bounding box center [1092, 282] width 63 height 13
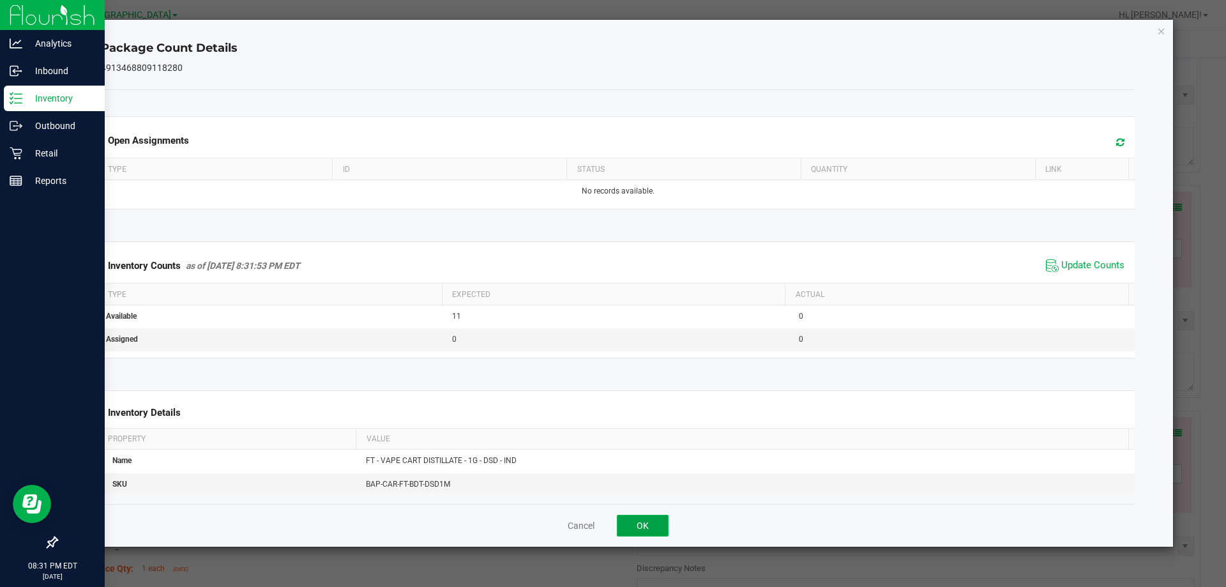
drag, startPoint x: 619, startPoint y: 527, endPoint x: 665, endPoint y: 513, distance: 47.5
click at [620, 527] on button "OK" at bounding box center [643, 526] width 52 height 22
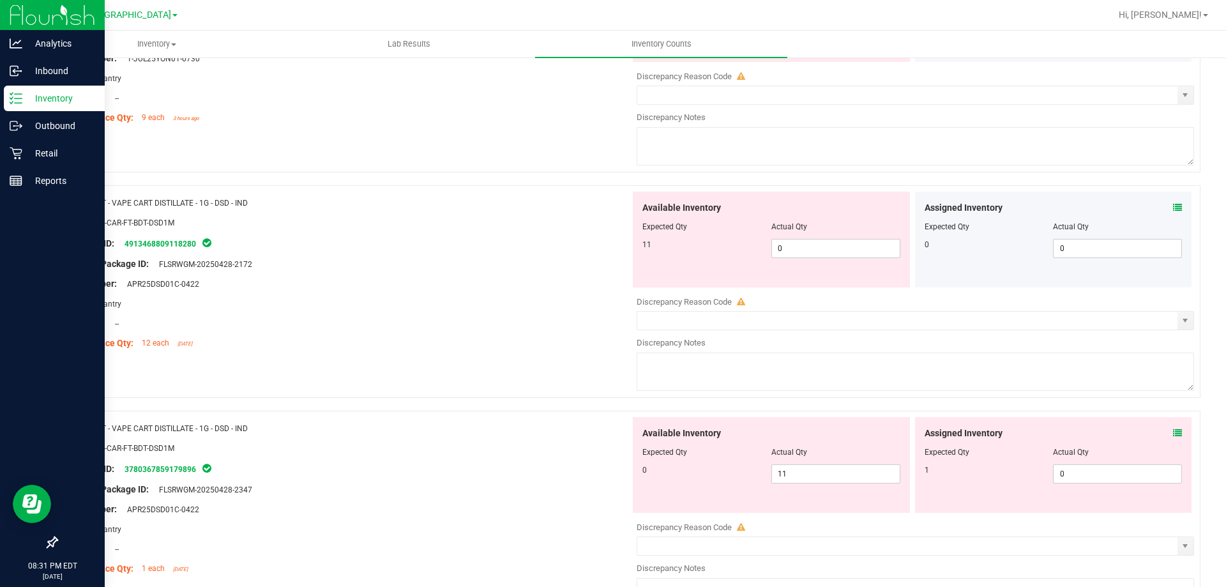
click at [1173, 433] on icon at bounding box center [1177, 432] width 9 height 9
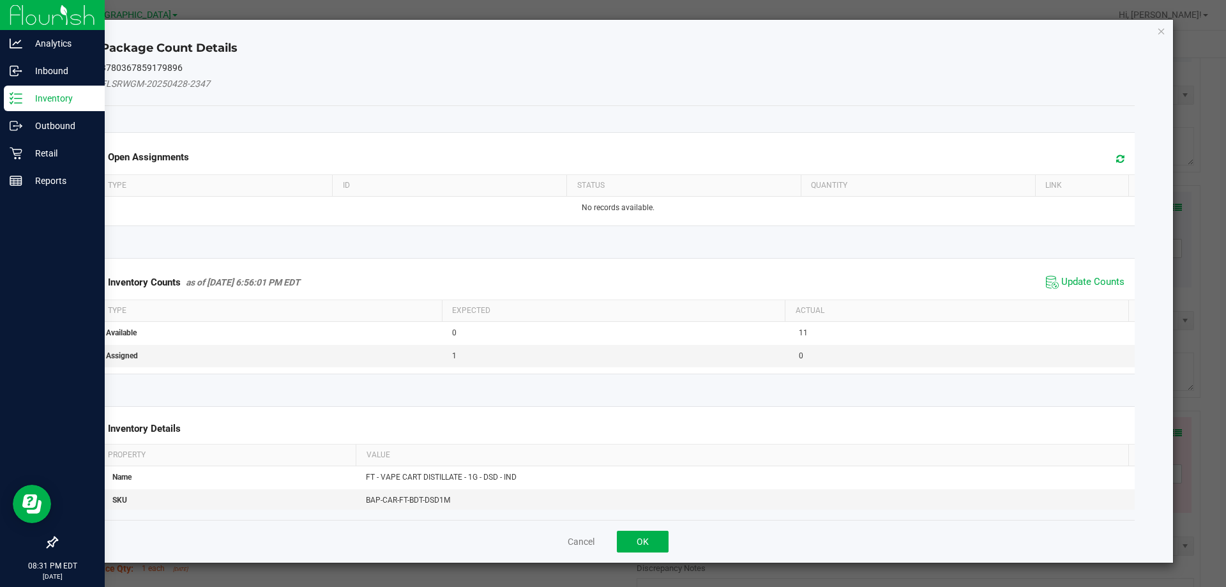
click at [1077, 271] on div "Inventory Counts as of Sep 22, 2025 6:56:01 PM EDT Update Counts" at bounding box center [618, 282] width 1040 height 34
click at [1071, 282] on span "Update Counts" at bounding box center [1092, 282] width 63 height 13
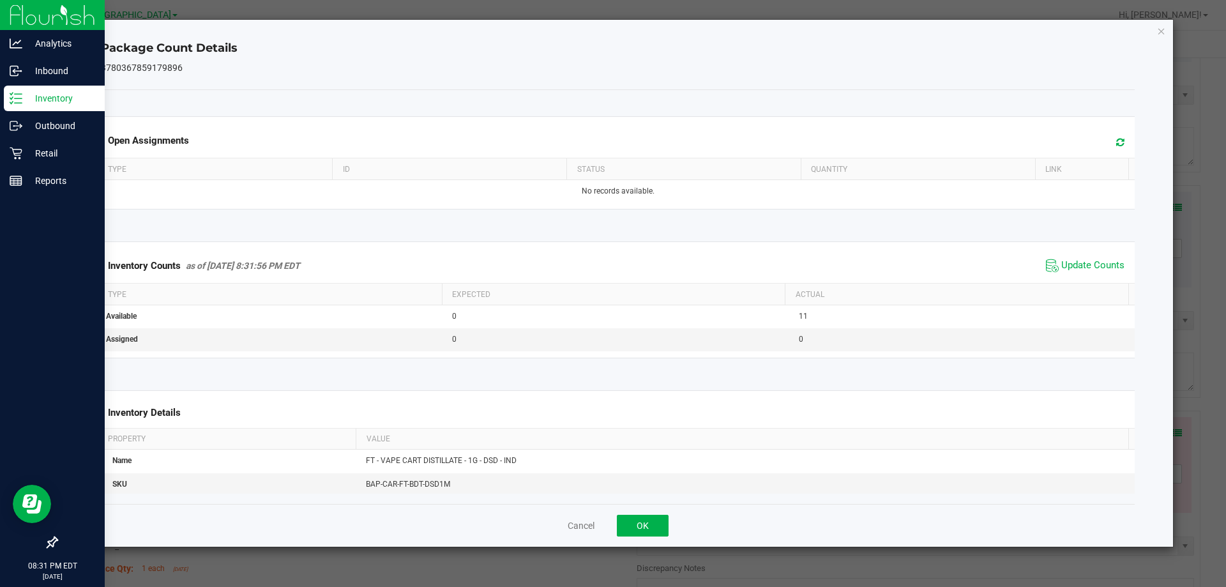
click at [643, 541] on div "Cancel OK" at bounding box center [618, 525] width 1034 height 43
click at [632, 528] on button "OK" at bounding box center [643, 526] width 52 height 22
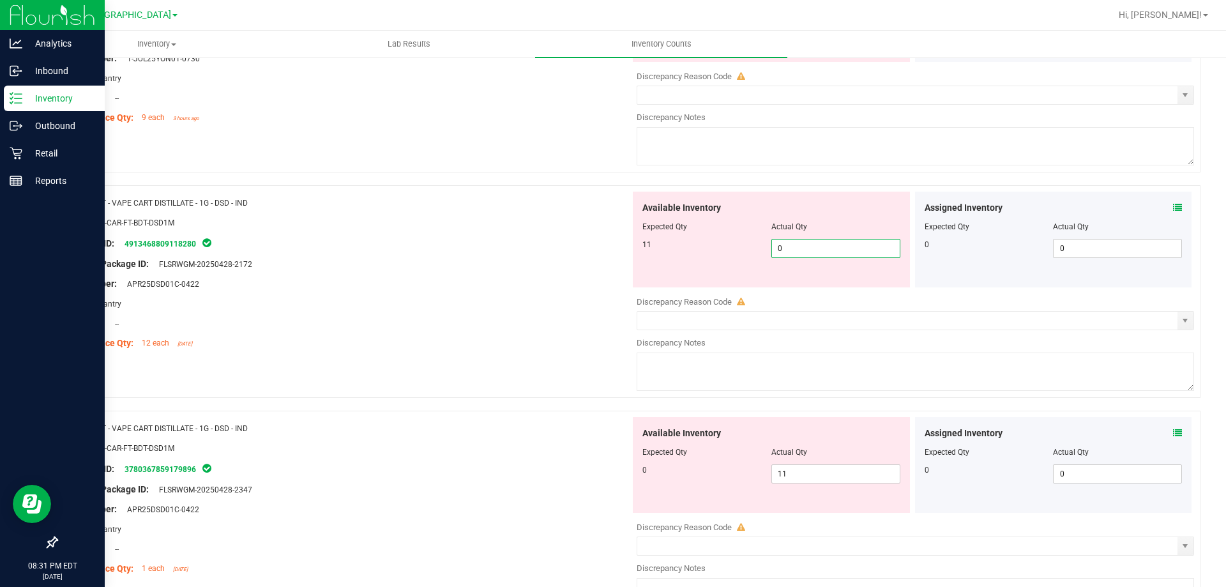
drag, startPoint x: 820, startPoint y: 253, endPoint x: 670, endPoint y: 253, distance: 150.1
click at [723, 253] on div "11 0 0" at bounding box center [771, 248] width 258 height 19
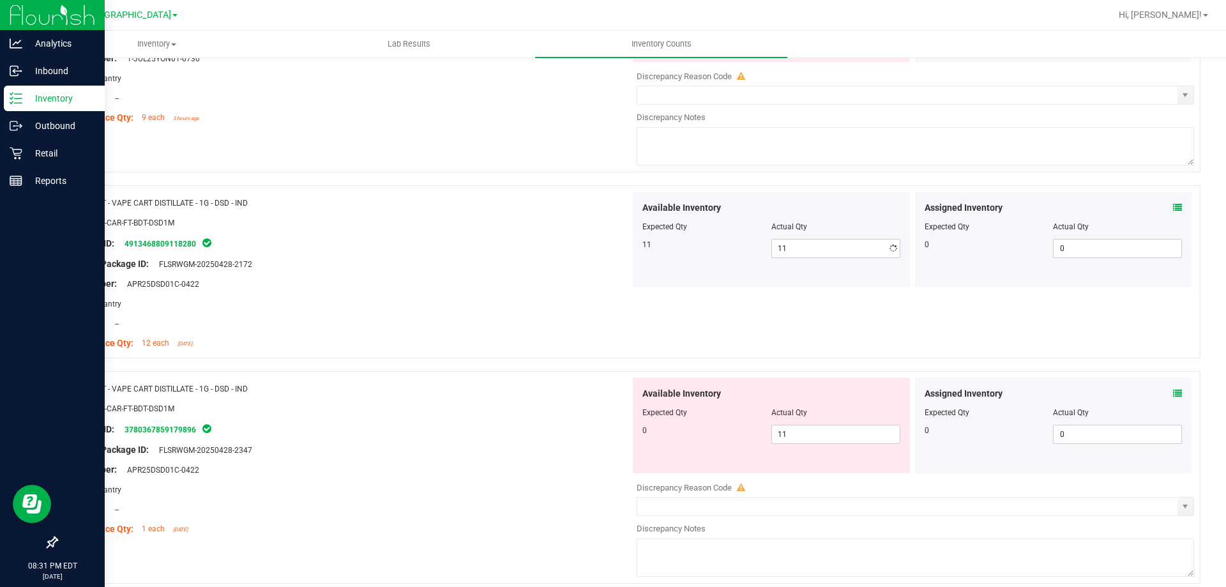
click at [611, 253] on div at bounding box center [348, 254] width 564 height 6
drag, startPoint x: 789, startPoint y: 426, endPoint x: 649, endPoint y: 409, distance: 140.8
click at [743, 428] on div "0 11 11" at bounding box center [771, 434] width 258 height 19
click at [614, 398] on div at bounding box center [348, 398] width 564 height 6
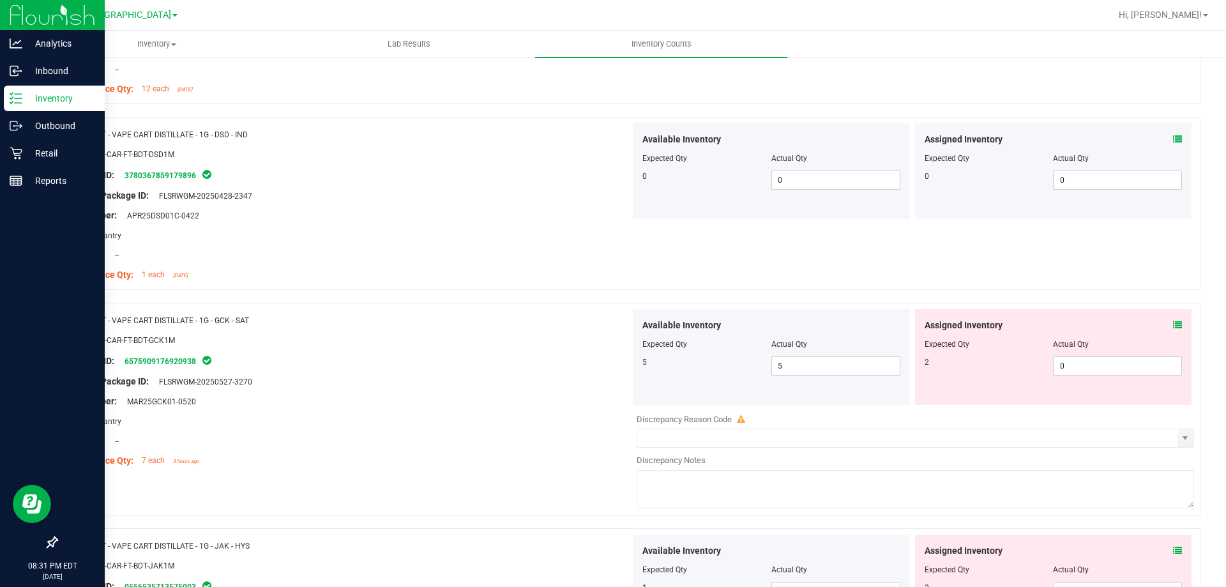
scroll to position [1405, 0]
click at [1161, 324] on div "Assigned Inventory" at bounding box center [1054, 323] width 258 height 13
click at [1162, 324] on div "Assigned Inventory" at bounding box center [1054, 323] width 258 height 13
click at [1173, 324] on icon at bounding box center [1177, 323] width 9 height 9
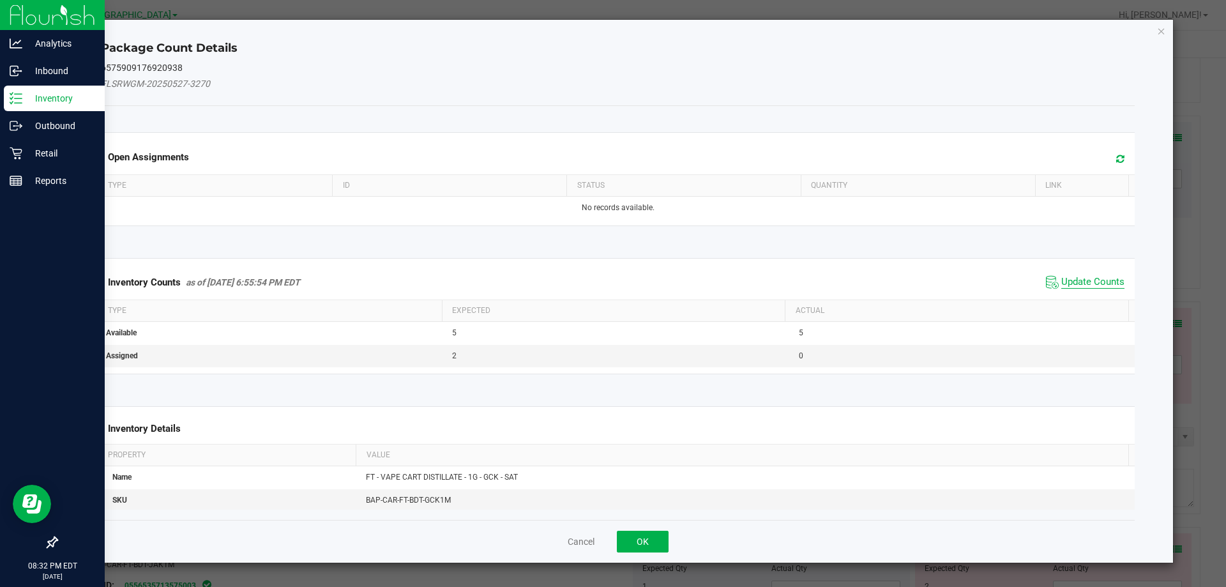
click at [1073, 285] on span "Update Counts" at bounding box center [1092, 282] width 63 height 13
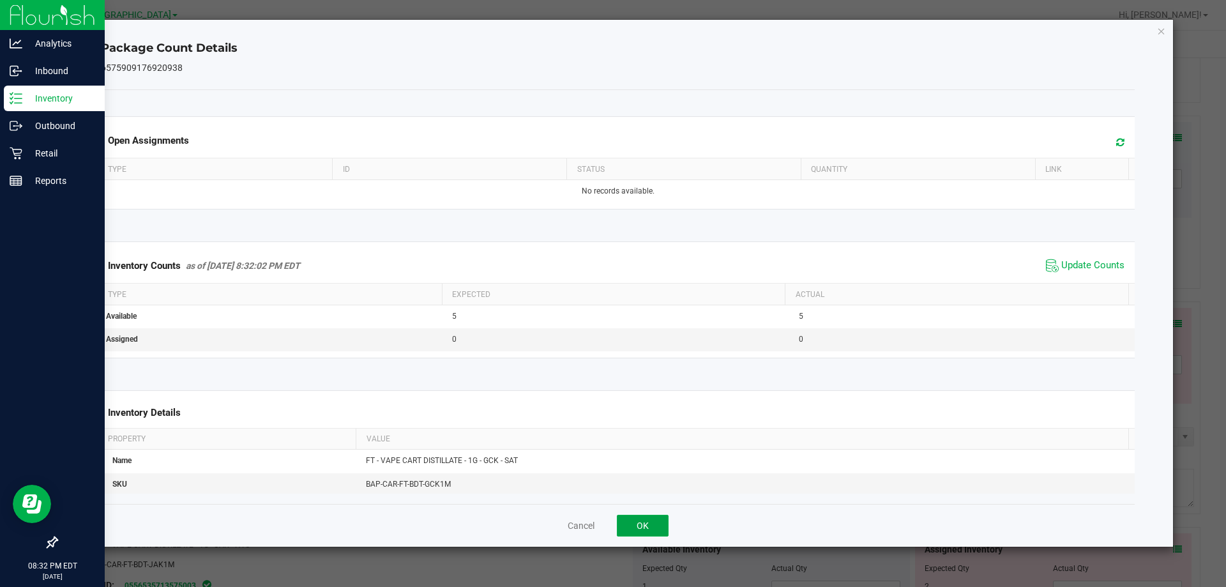
click at [638, 527] on button "OK" at bounding box center [643, 526] width 52 height 22
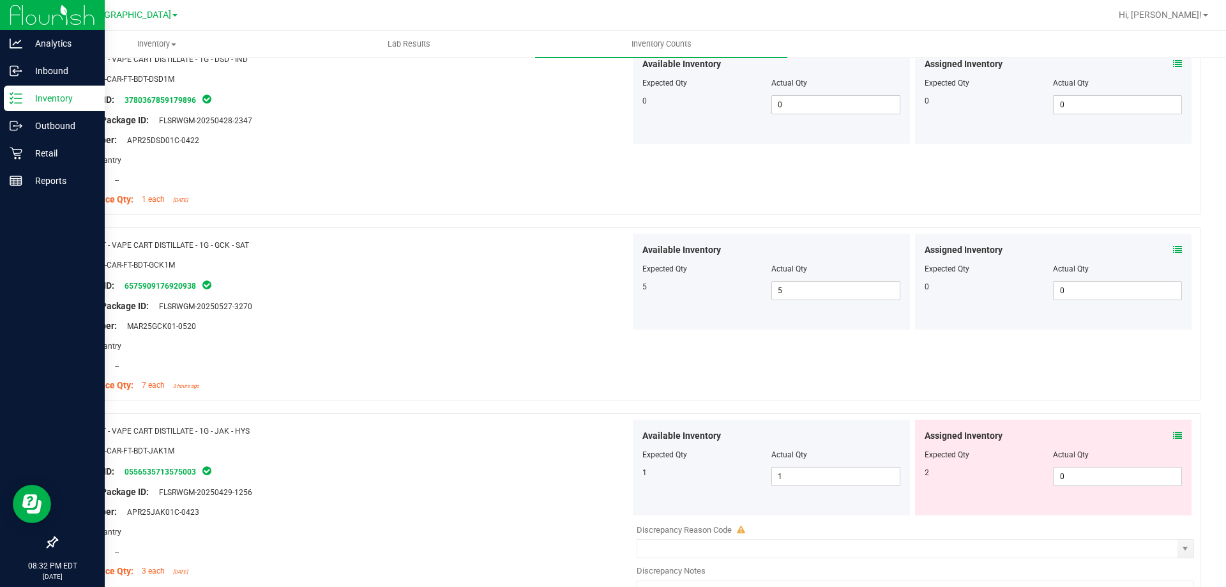
scroll to position [1596, 0]
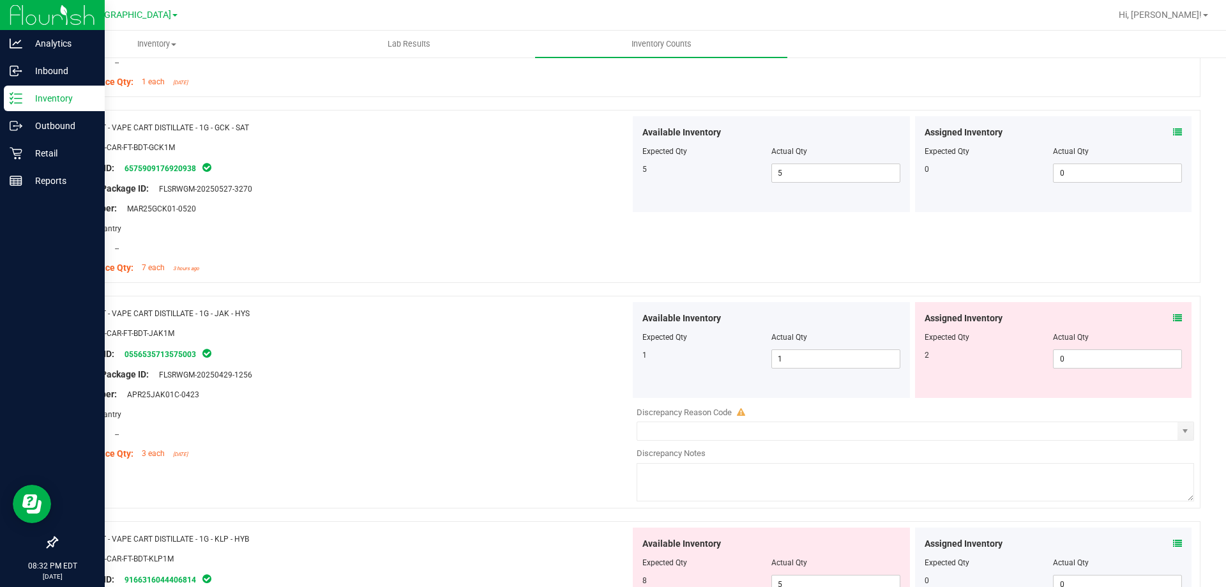
click at [1173, 319] on div "Assigned Inventory Expected Qty Actual Qty 2 0 0" at bounding box center [1053, 350] width 277 height 96
click at [1173, 319] on icon at bounding box center [1177, 318] width 9 height 9
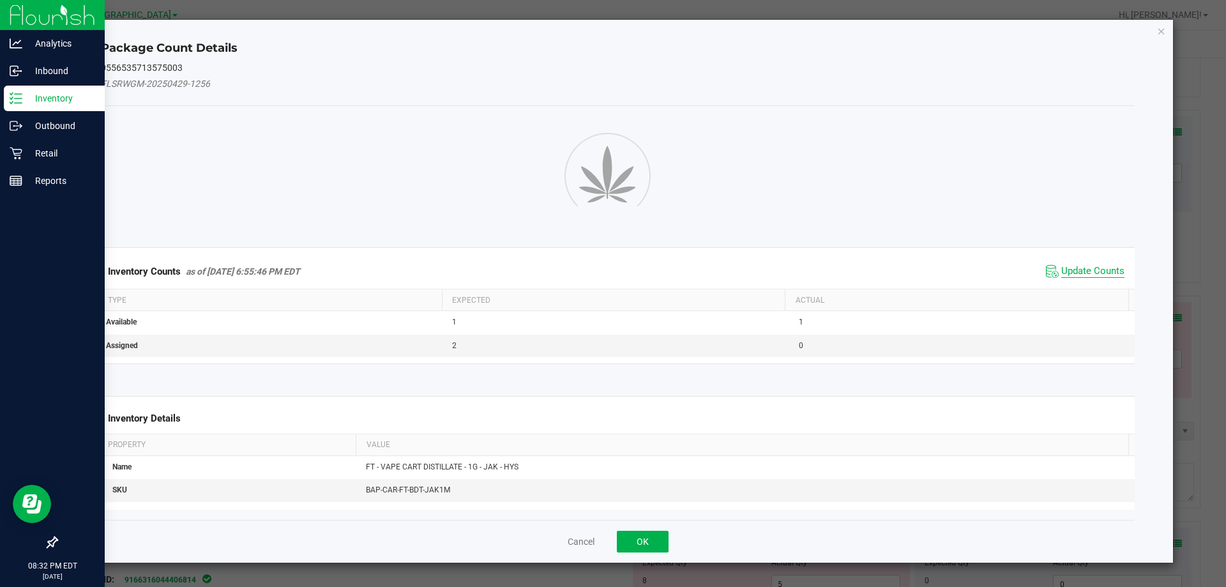
click at [1068, 270] on span "Update Counts" at bounding box center [1092, 271] width 63 height 13
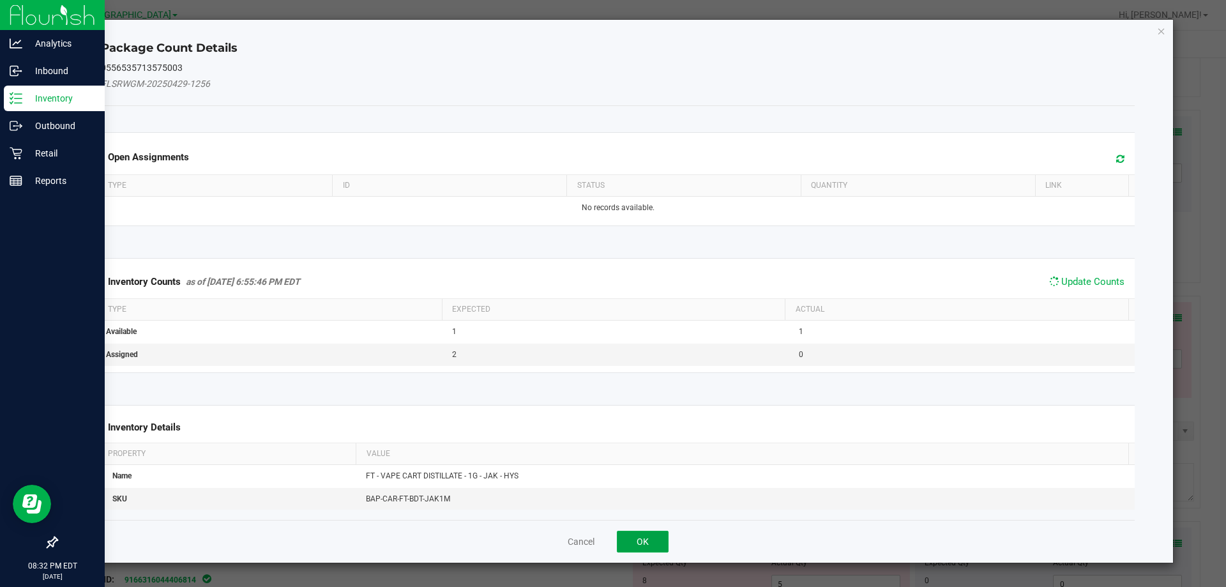
click at [640, 543] on button "OK" at bounding box center [643, 542] width 52 height 22
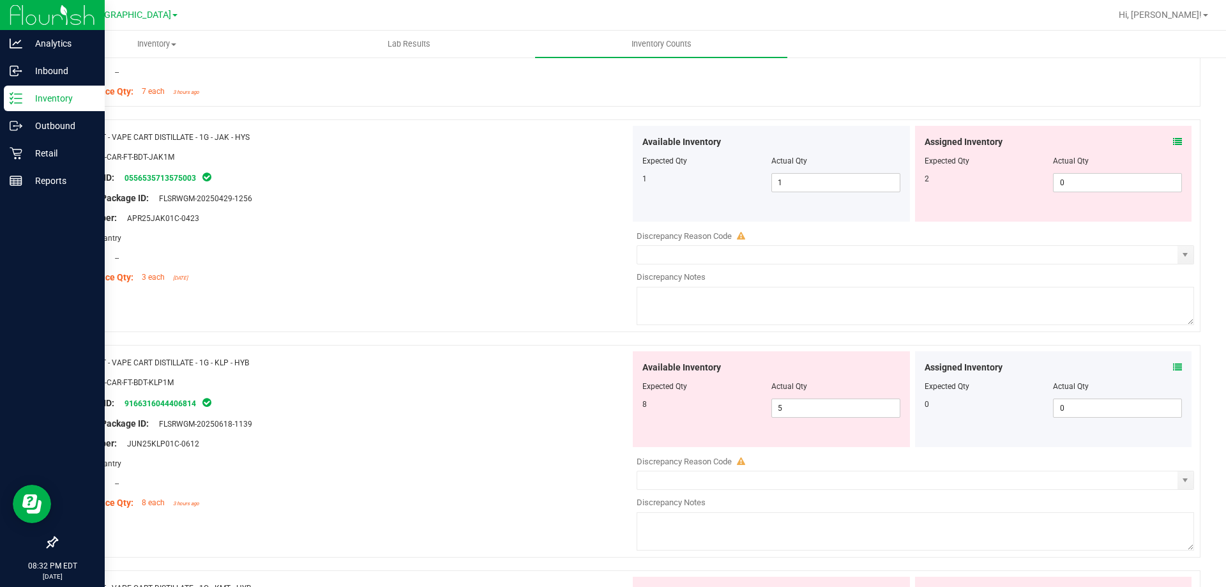
scroll to position [1788, 0]
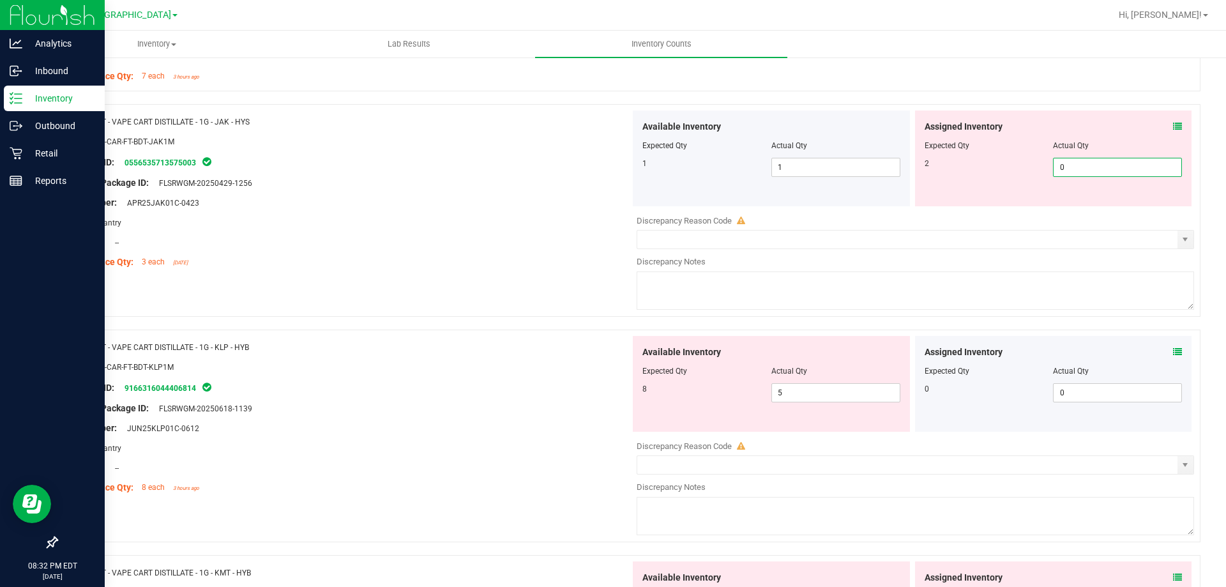
drag, startPoint x: 1084, startPoint y: 168, endPoint x: 1013, endPoint y: 172, distance: 70.3
click at [1053, 172] on span "0 0" at bounding box center [1117, 167] width 129 height 19
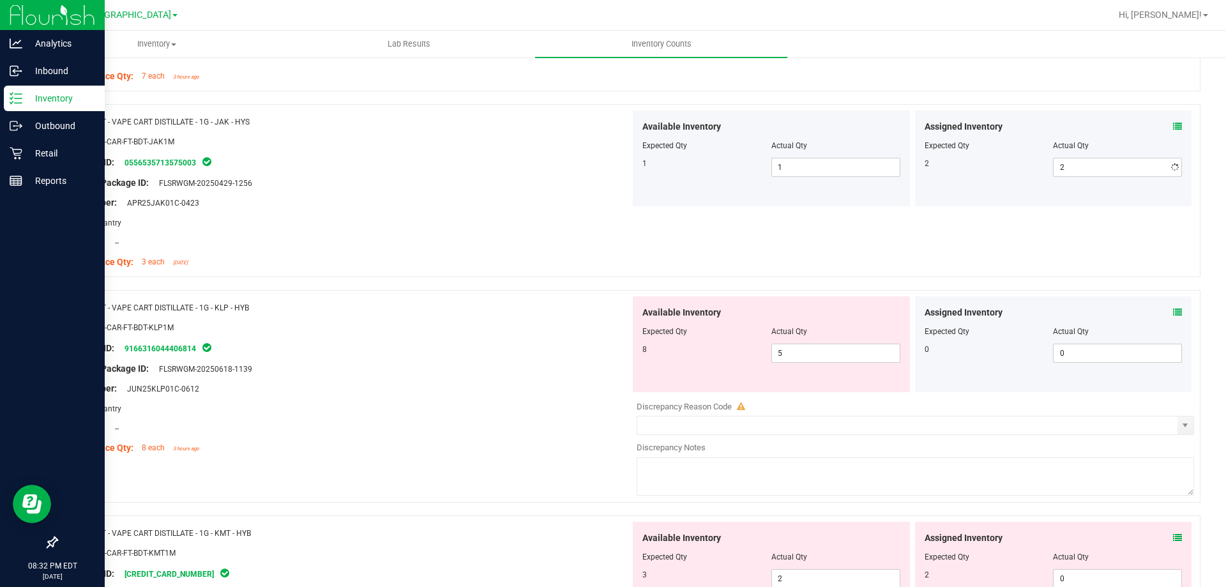
click at [1012, 172] on div "2 2 2" at bounding box center [1054, 167] width 258 height 19
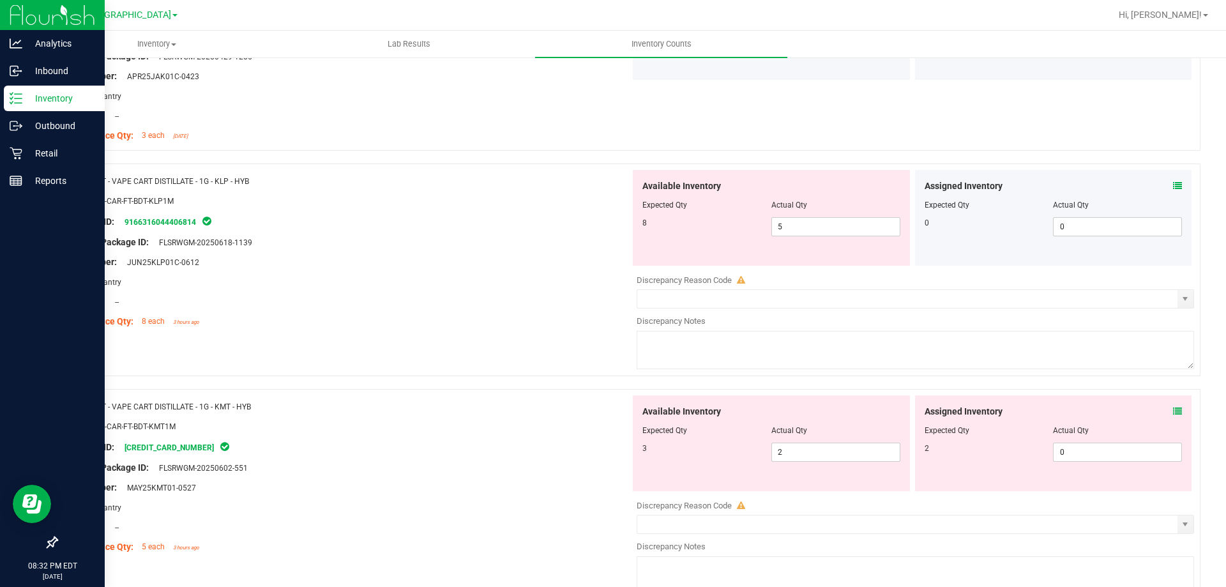
scroll to position [1916, 0]
click at [1173, 188] on icon at bounding box center [1177, 184] width 9 height 9
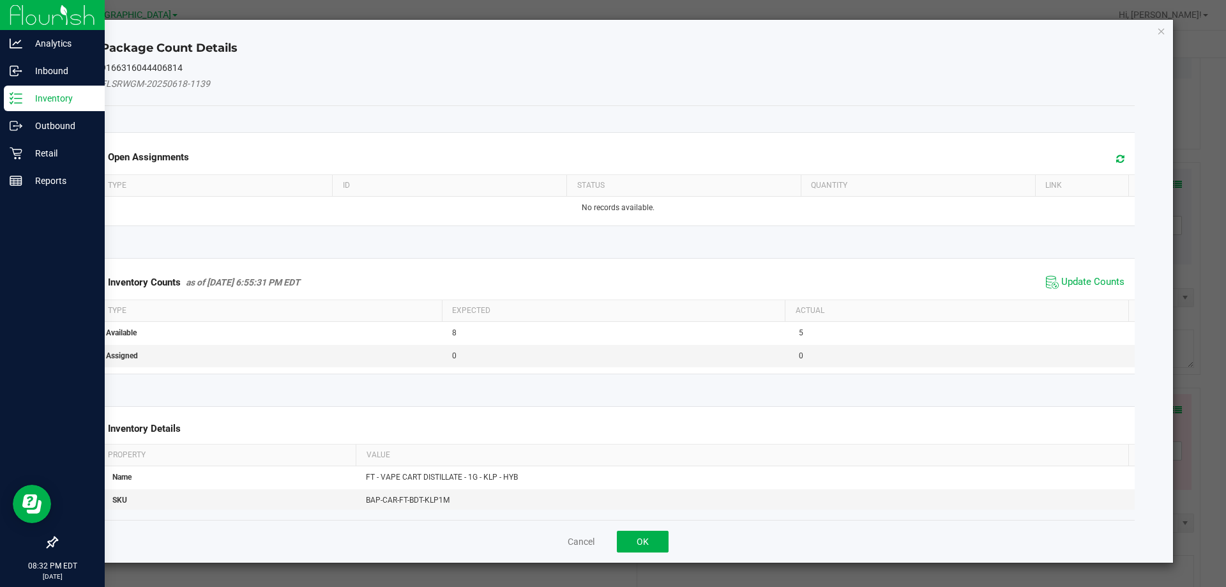
click at [1094, 290] on span "Update Counts" at bounding box center [1085, 282] width 85 height 19
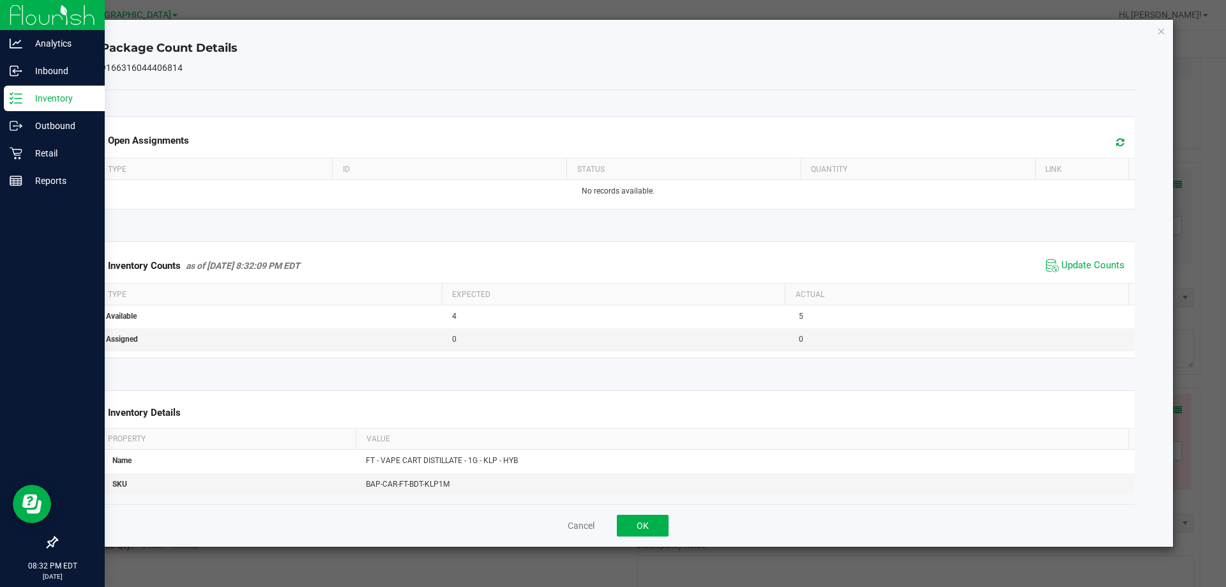
click at [657, 552] on ngb-modal-window "Package Count Details 9166316044406814 Open Assignments Type ID Status Quantity…" at bounding box center [618, 293] width 1236 height 587
click at [654, 532] on button "OK" at bounding box center [643, 526] width 52 height 22
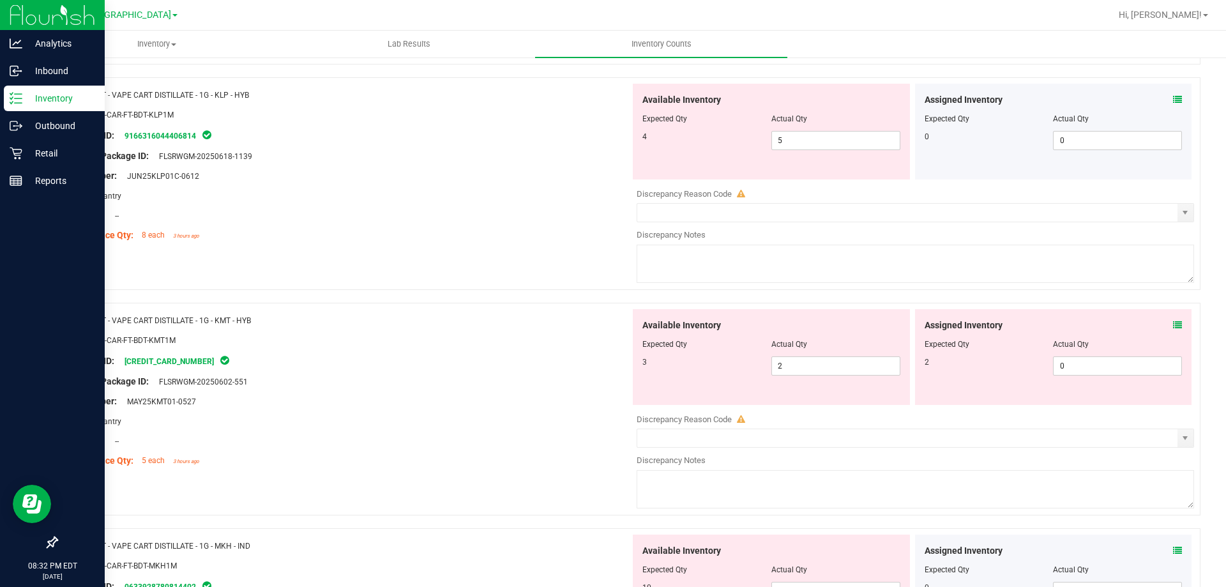
scroll to position [1980, 0]
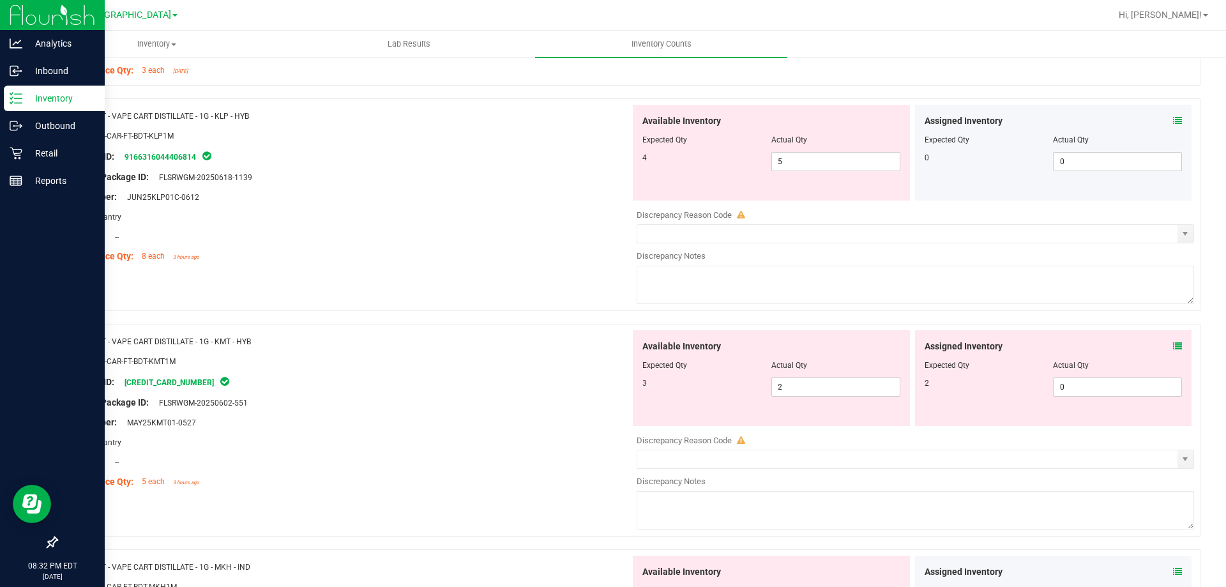
click at [1172, 350] on div "Assigned Inventory Expected Qty Actual Qty 2 0 0" at bounding box center [1053, 378] width 277 height 96
click at [1173, 349] on icon at bounding box center [1177, 346] width 9 height 9
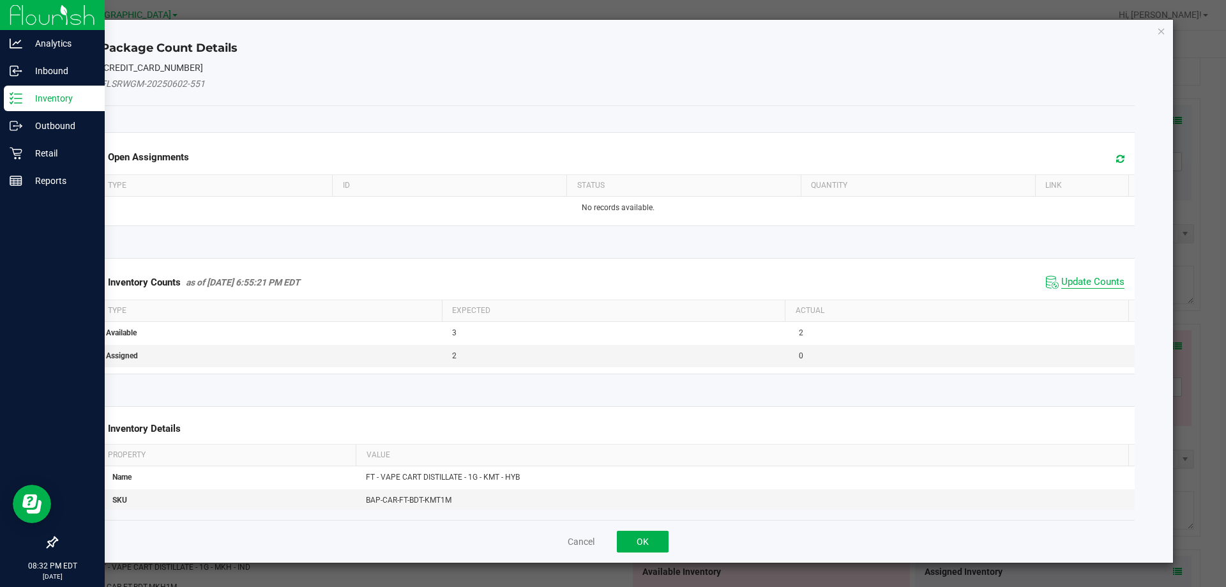
click at [1081, 285] on span "Update Counts" at bounding box center [1092, 282] width 63 height 13
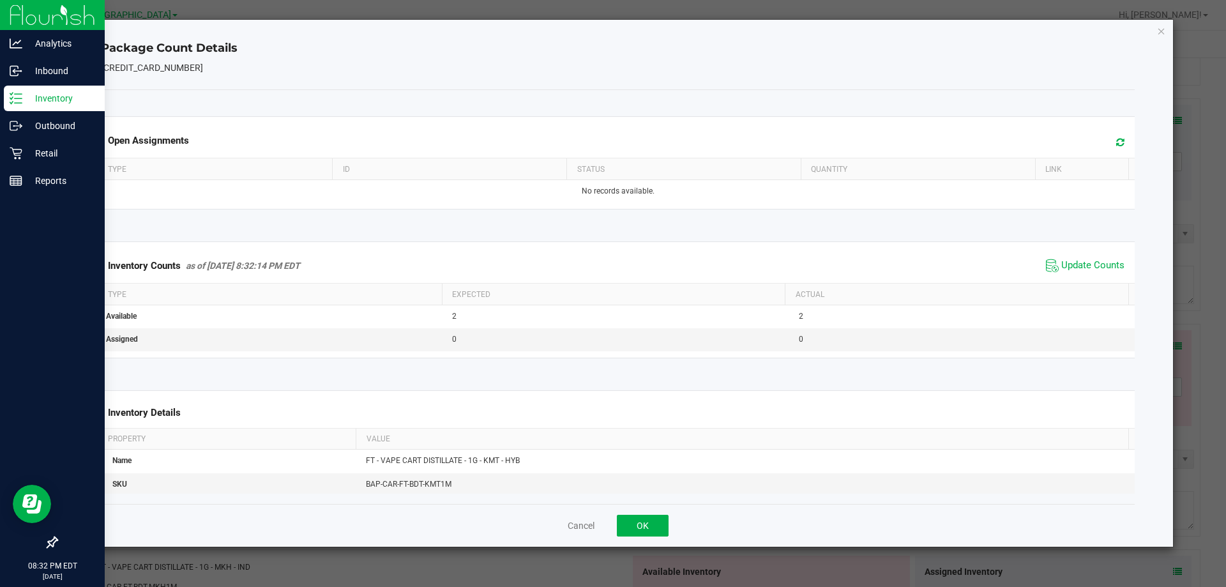
click at [614, 519] on div "Cancel OK" at bounding box center [618, 525] width 1034 height 43
click at [629, 522] on button "OK" at bounding box center [643, 526] width 52 height 22
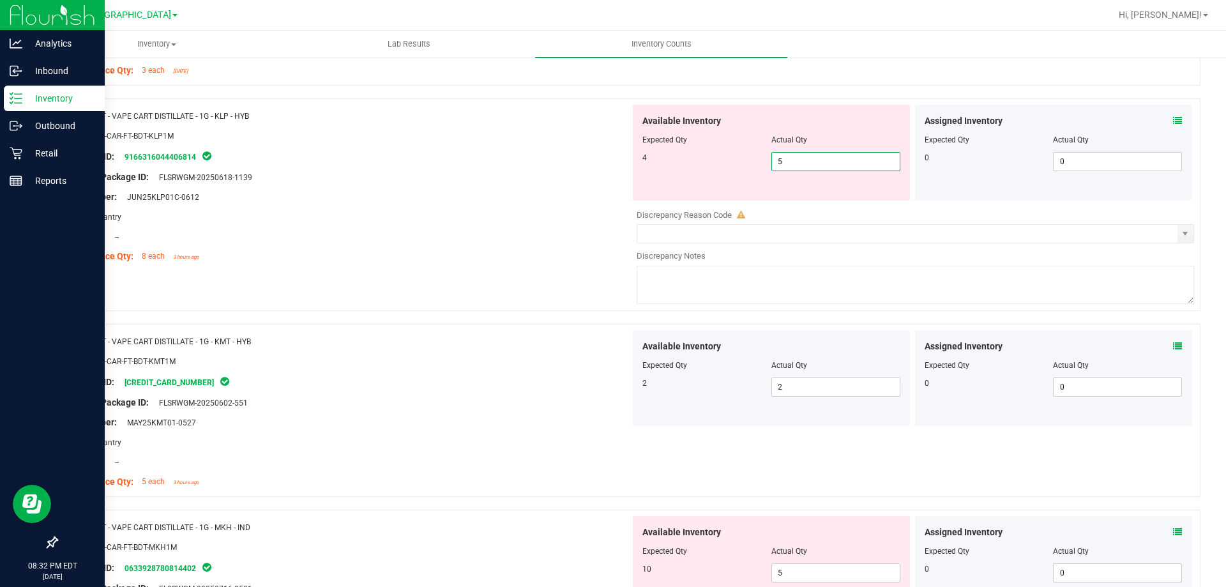
drag, startPoint x: 824, startPoint y: 162, endPoint x: 695, endPoint y: 166, distance: 128.4
click at [738, 166] on div "4 5 5" at bounding box center [771, 161] width 258 height 19
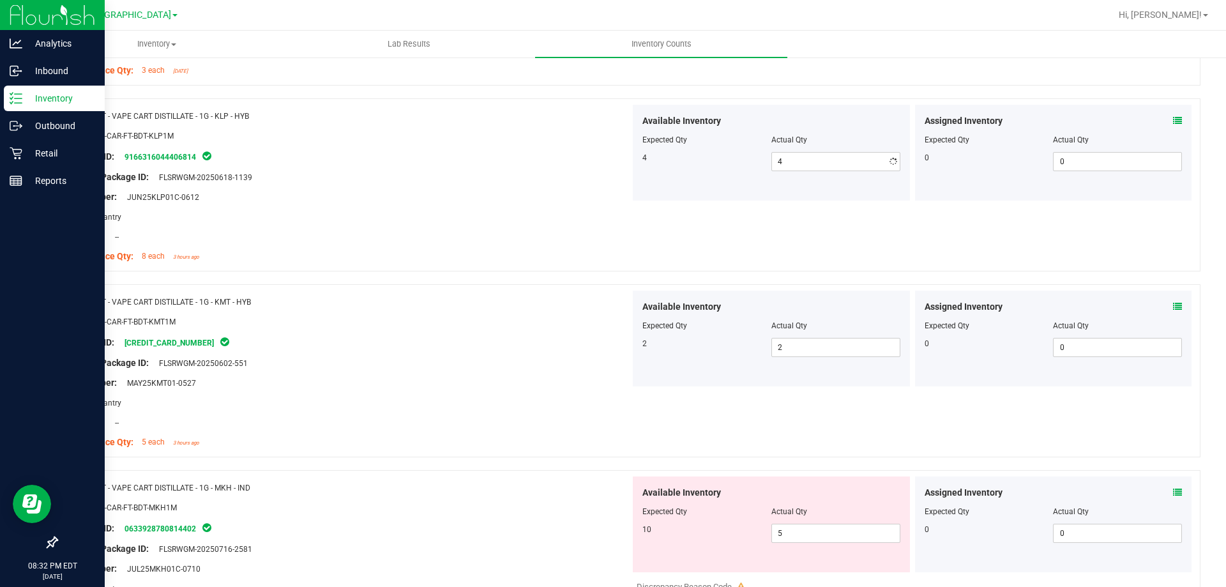
click at [644, 169] on div "4 4 4" at bounding box center [771, 161] width 258 height 19
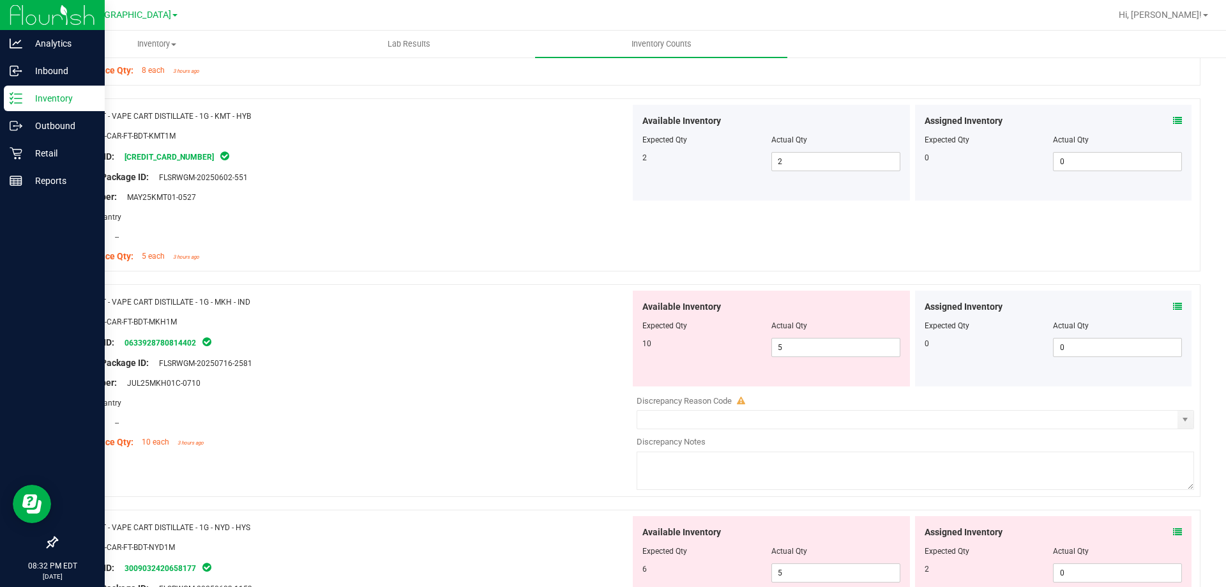
scroll to position [2171, 0]
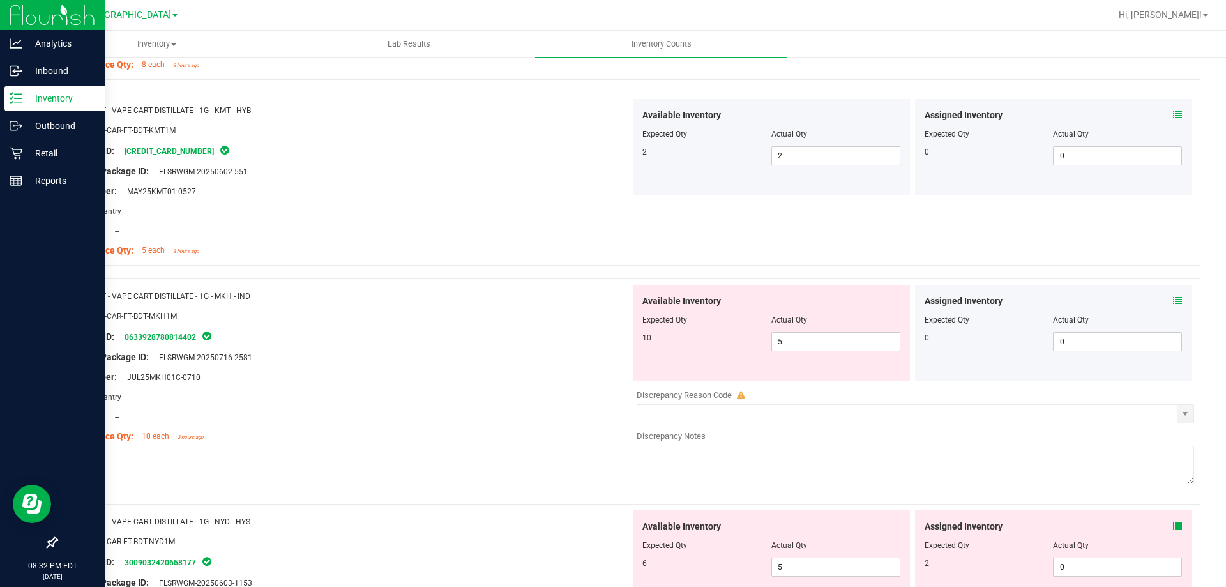
click at [1162, 296] on div "Assigned Inventory" at bounding box center [1054, 300] width 258 height 13
click at [1173, 299] on icon at bounding box center [1177, 300] width 9 height 9
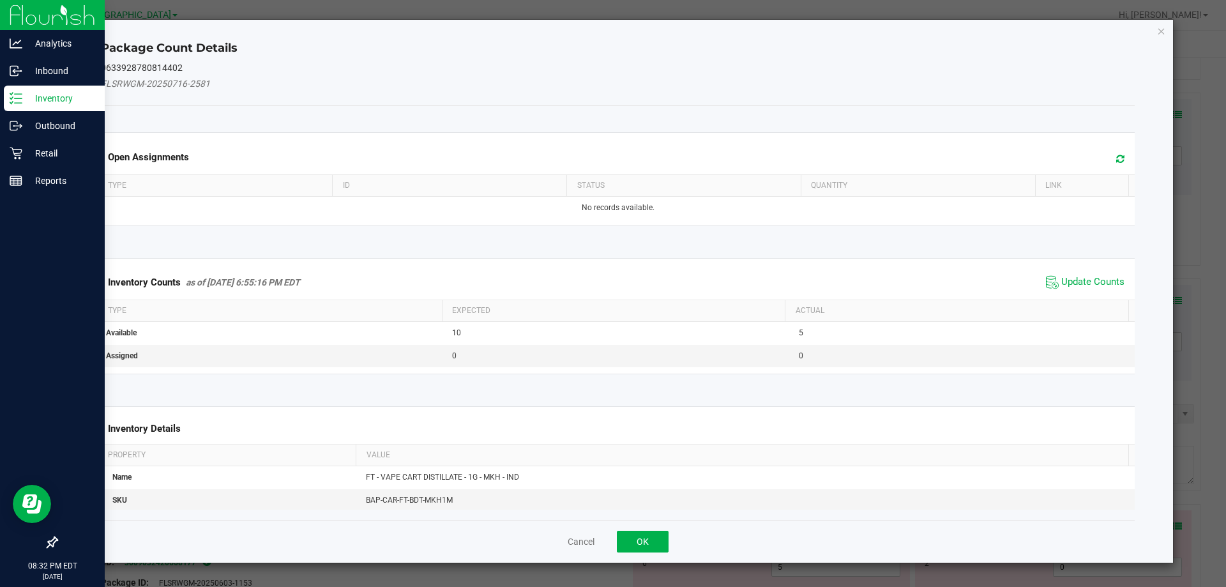
click at [1077, 265] on div "Inventory Counts as of Sep 22, 2025 6:55:16 PM EDT Update Counts" at bounding box center [618, 282] width 1040 height 34
click at [1077, 276] on span "Update Counts" at bounding box center [1092, 282] width 63 height 13
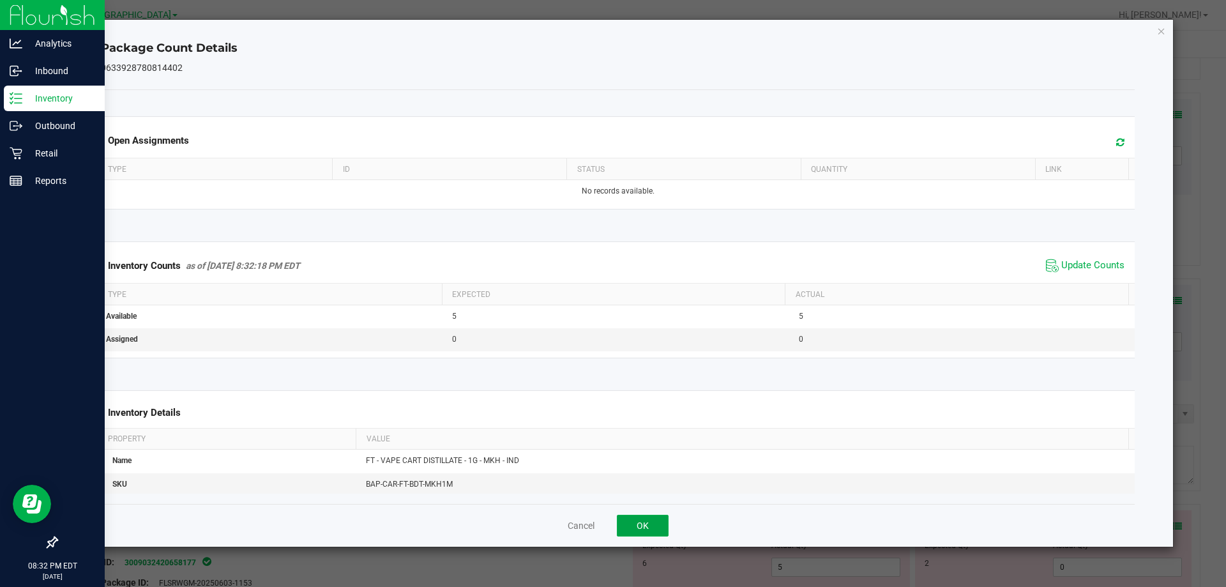
click at [635, 519] on button "OK" at bounding box center [643, 526] width 52 height 22
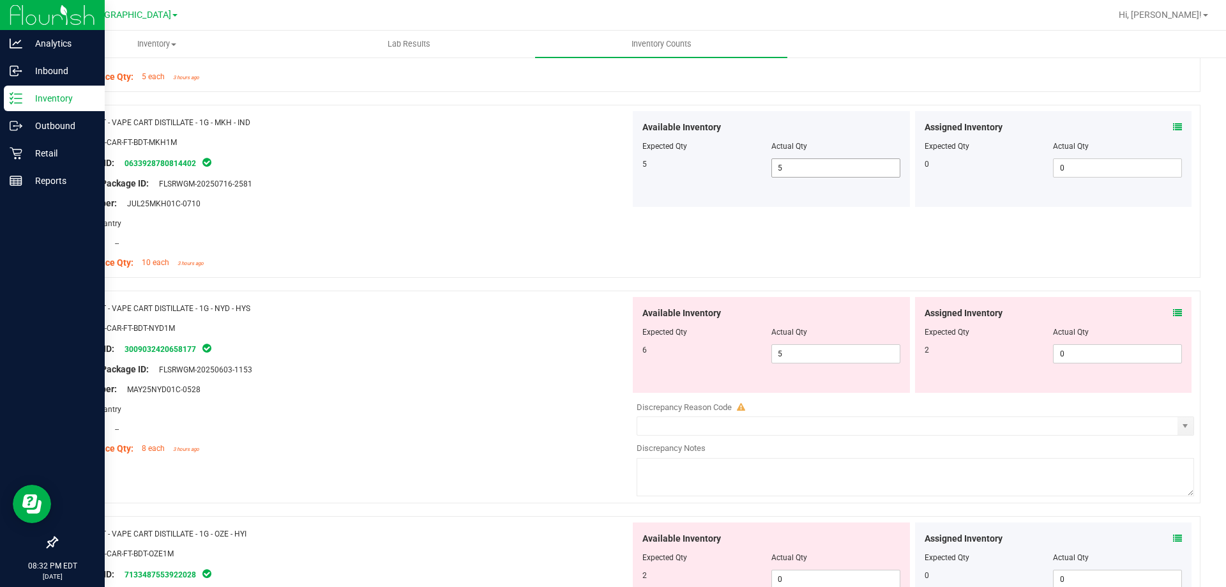
scroll to position [2363, 0]
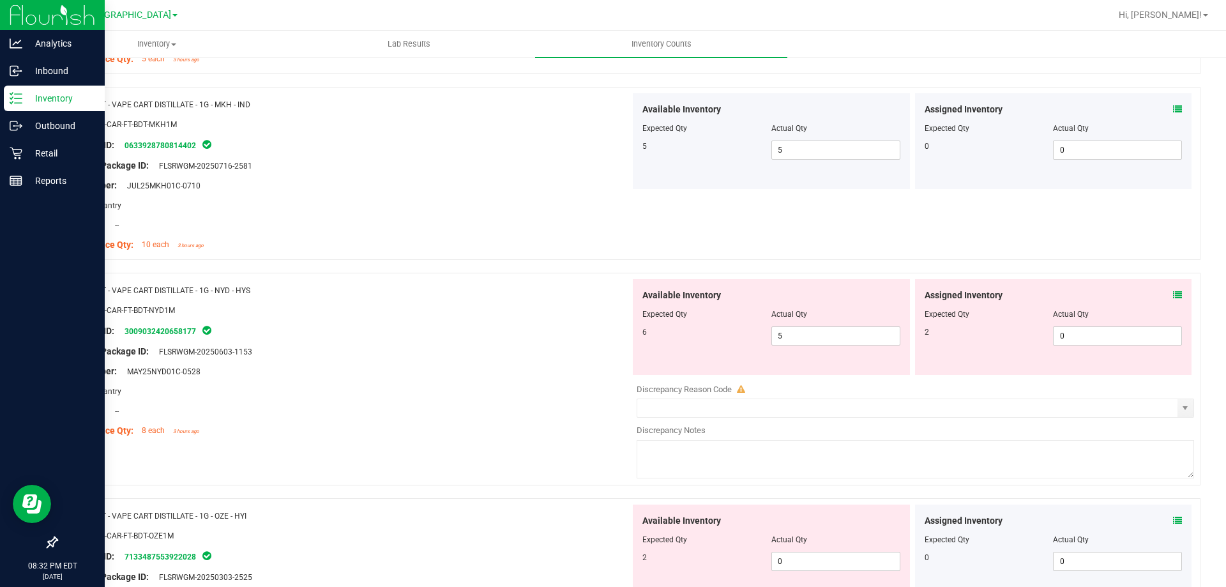
click at [1173, 296] on icon at bounding box center [1177, 295] width 9 height 9
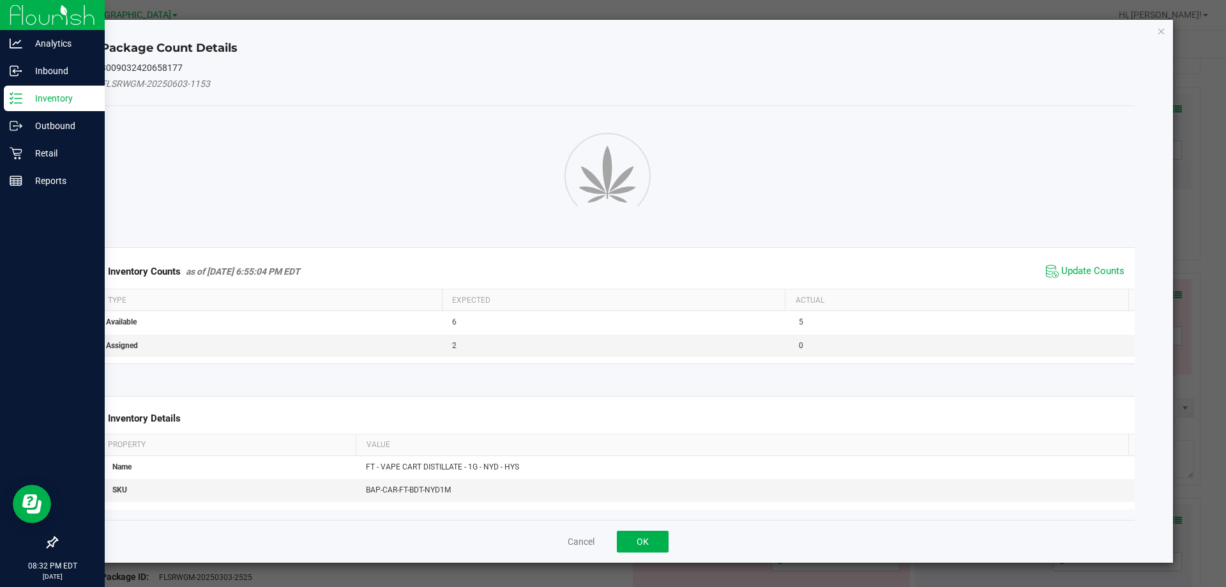
click at [1086, 278] on span "Update Counts" at bounding box center [1085, 271] width 85 height 19
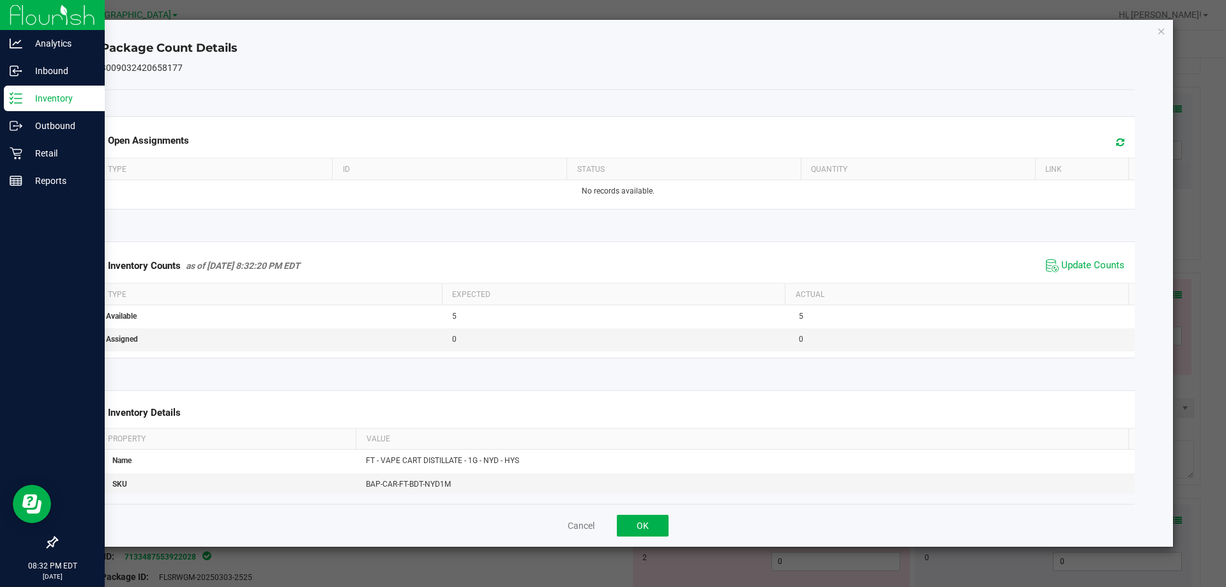
click at [635, 540] on div "Cancel OK" at bounding box center [618, 525] width 1034 height 43
click at [633, 529] on button "OK" at bounding box center [643, 526] width 52 height 22
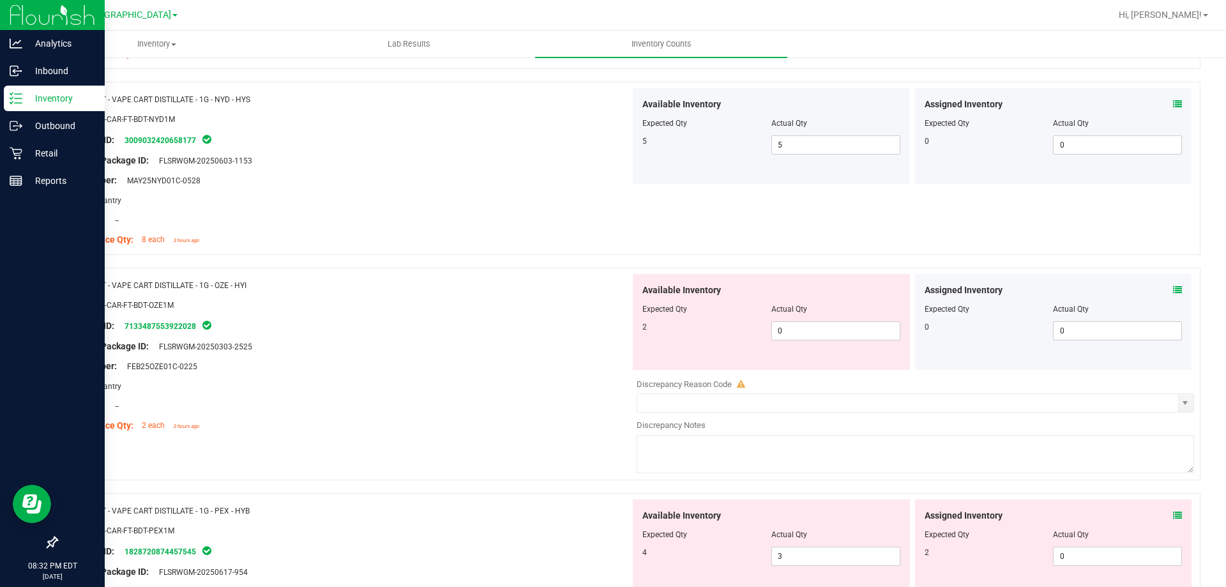
scroll to position [2618, 0]
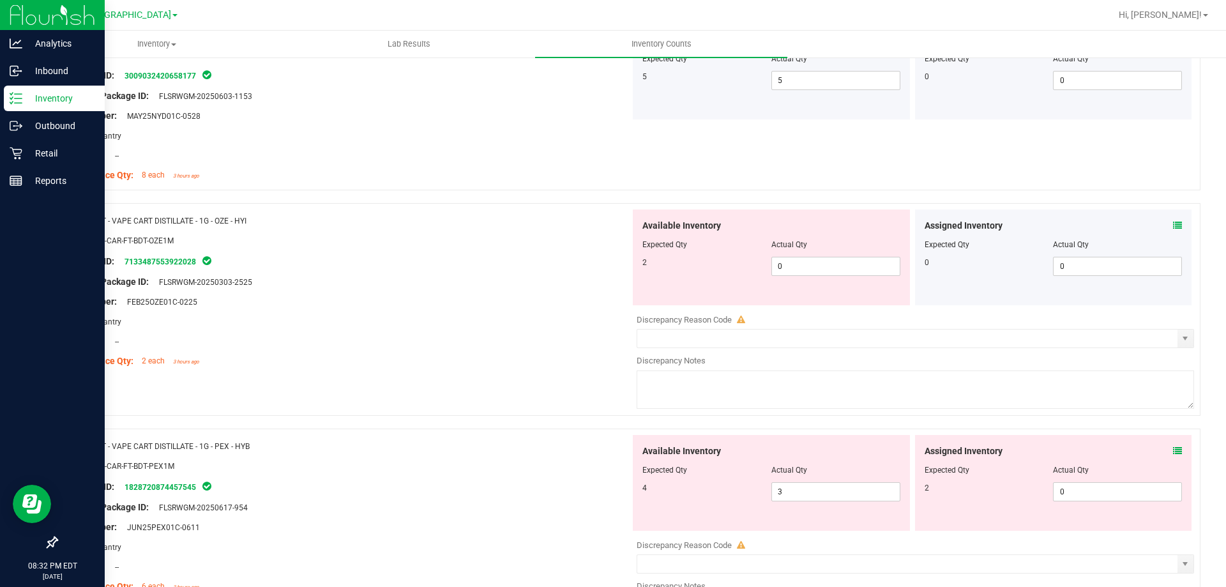
click at [1173, 223] on icon at bounding box center [1177, 225] width 9 height 9
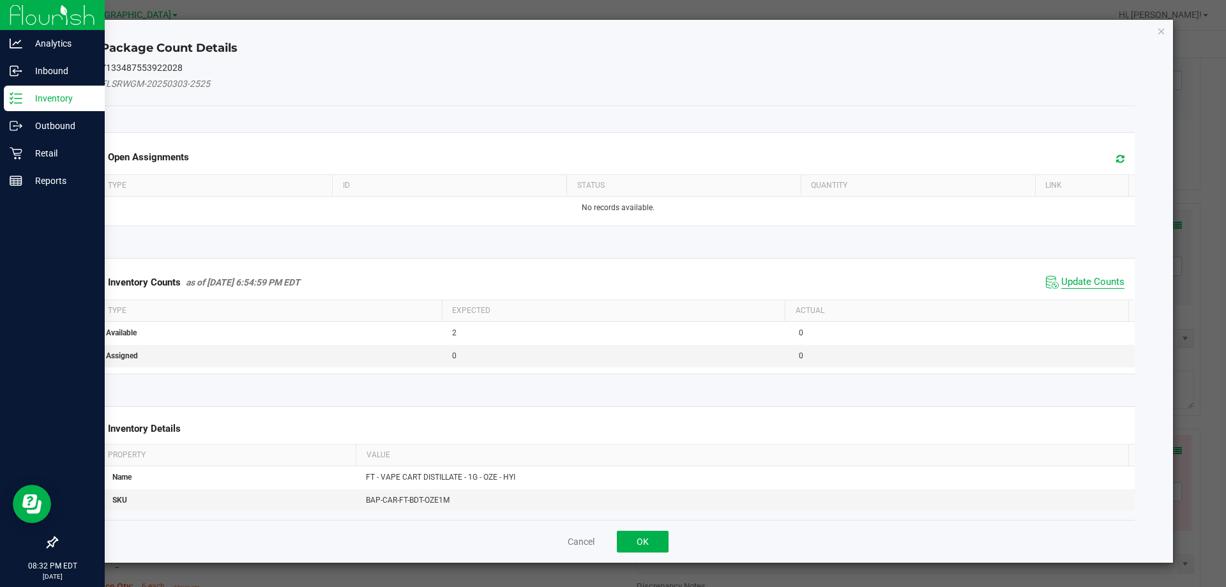
click at [1065, 282] on span "Update Counts" at bounding box center [1092, 282] width 63 height 13
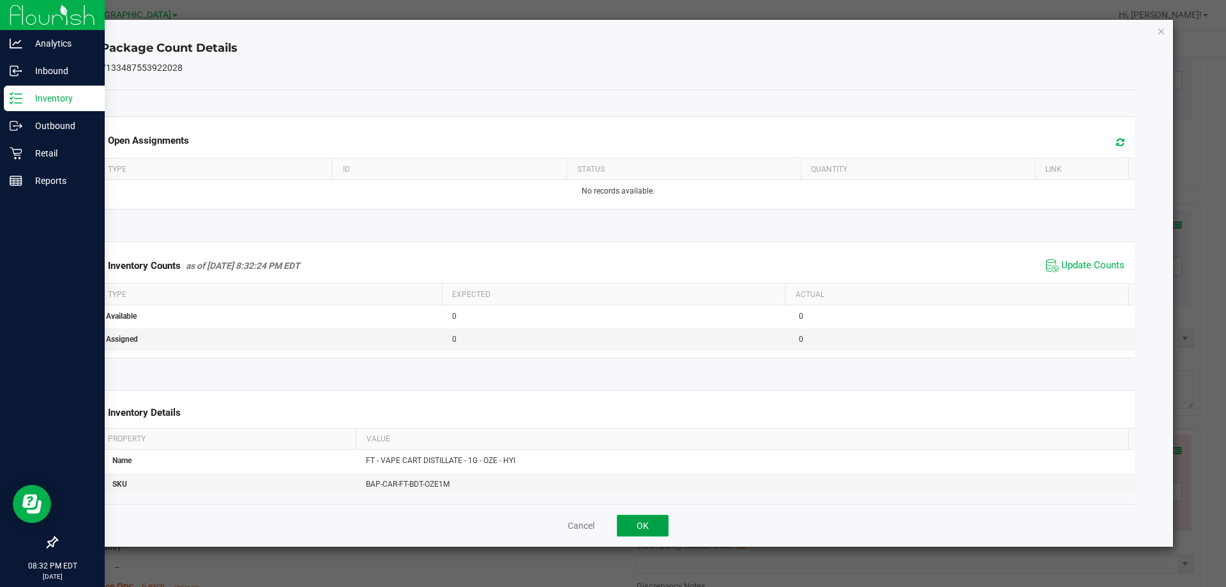
drag, startPoint x: 632, startPoint y: 534, endPoint x: 651, endPoint y: 508, distance: 32.8
click at [632, 533] on button "OK" at bounding box center [643, 526] width 52 height 22
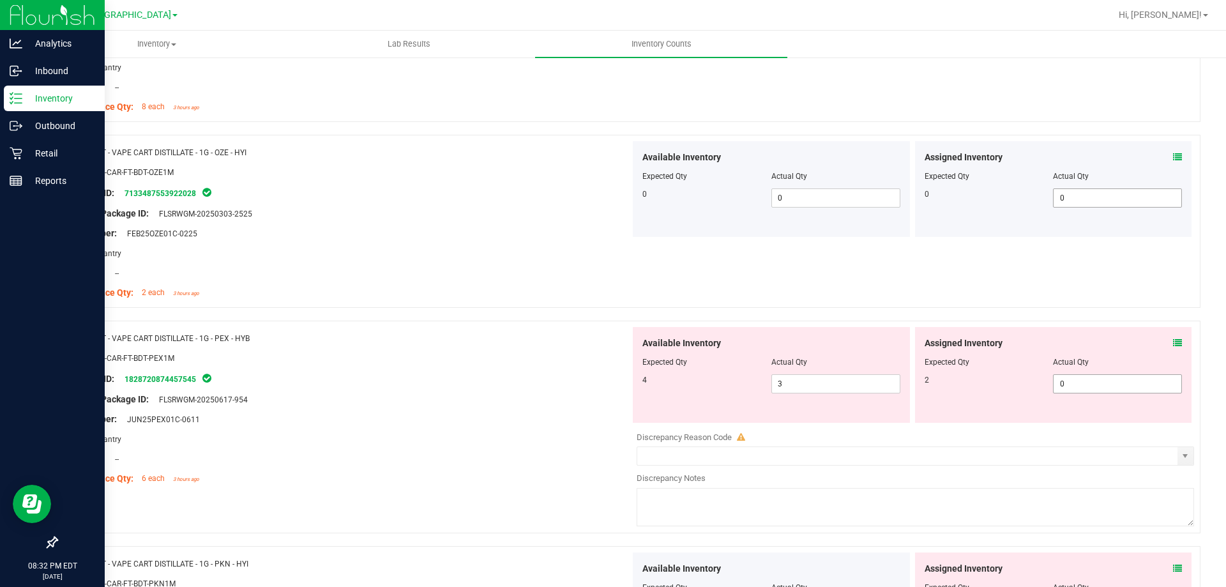
scroll to position [2810, 0]
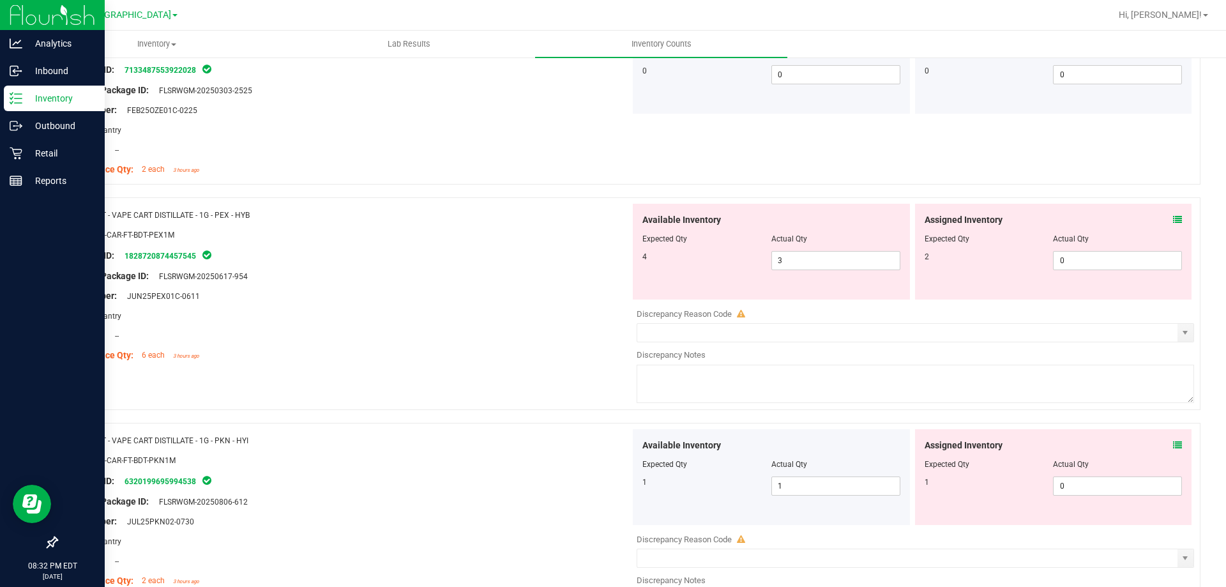
click at [1173, 221] on icon at bounding box center [1177, 219] width 9 height 9
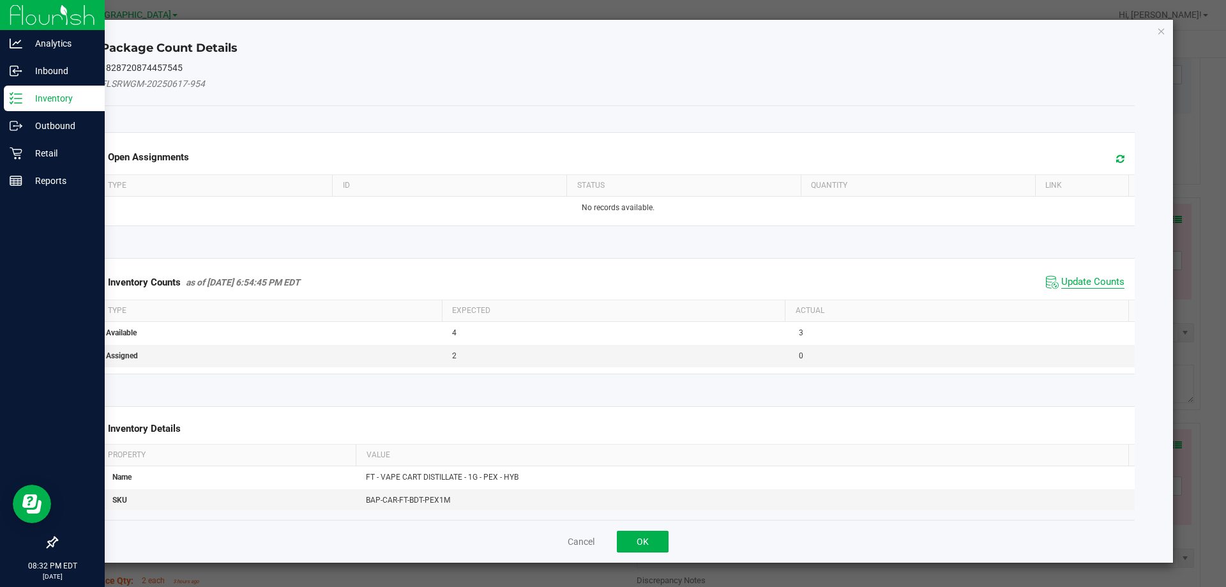
click at [1087, 285] on span "Update Counts" at bounding box center [1092, 282] width 63 height 13
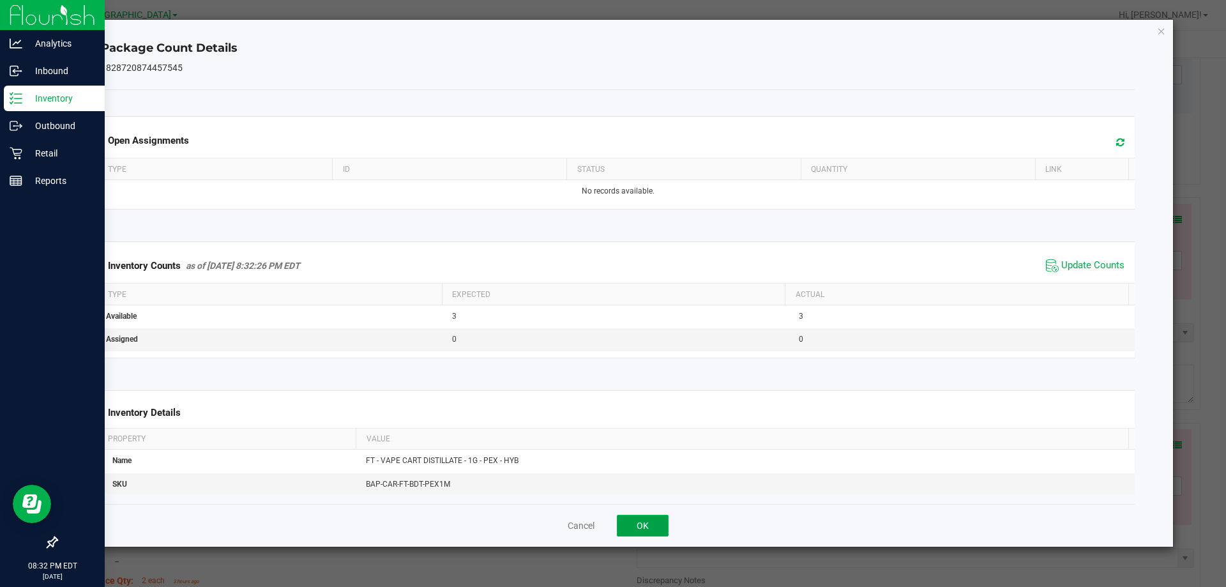
click at [641, 522] on button "OK" at bounding box center [643, 526] width 52 height 22
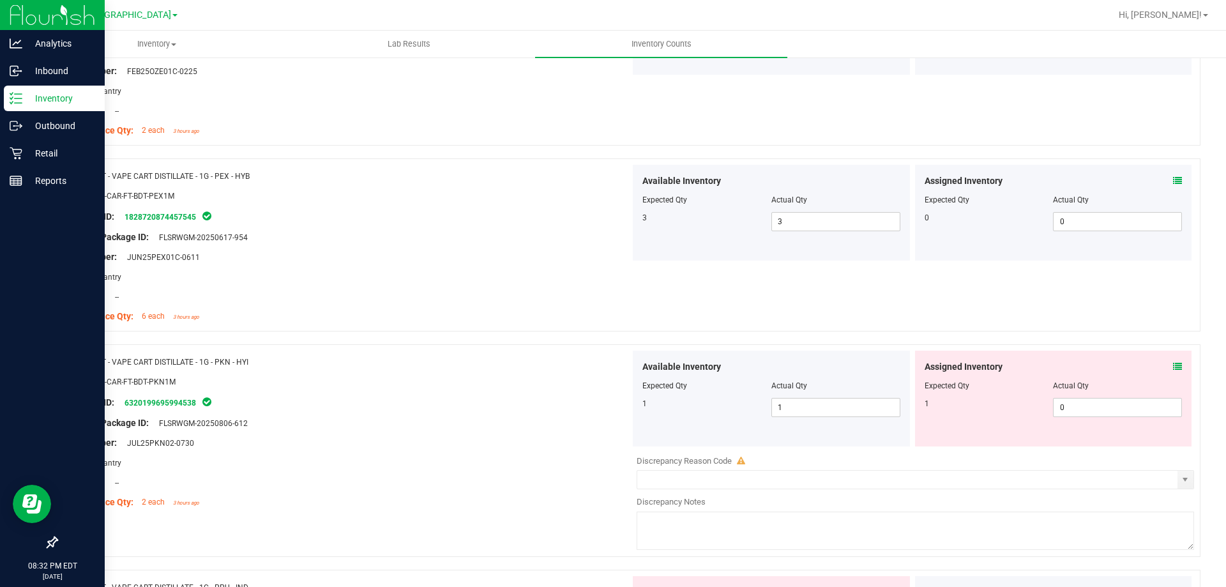
scroll to position [2937, 0]
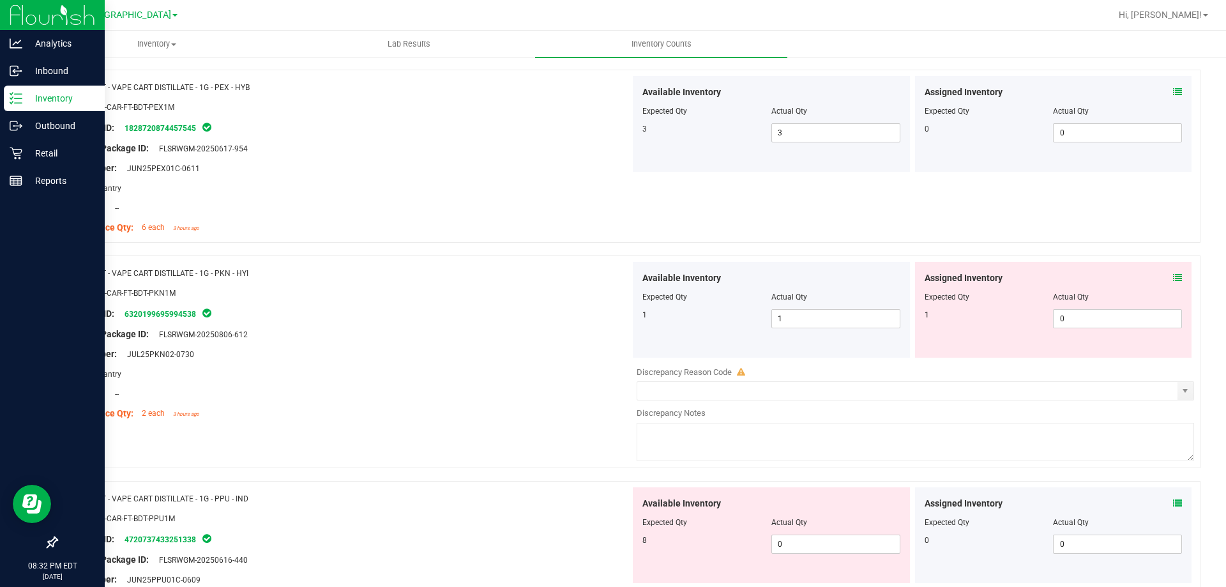
click at [1173, 280] on icon at bounding box center [1177, 277] width 9 height 9
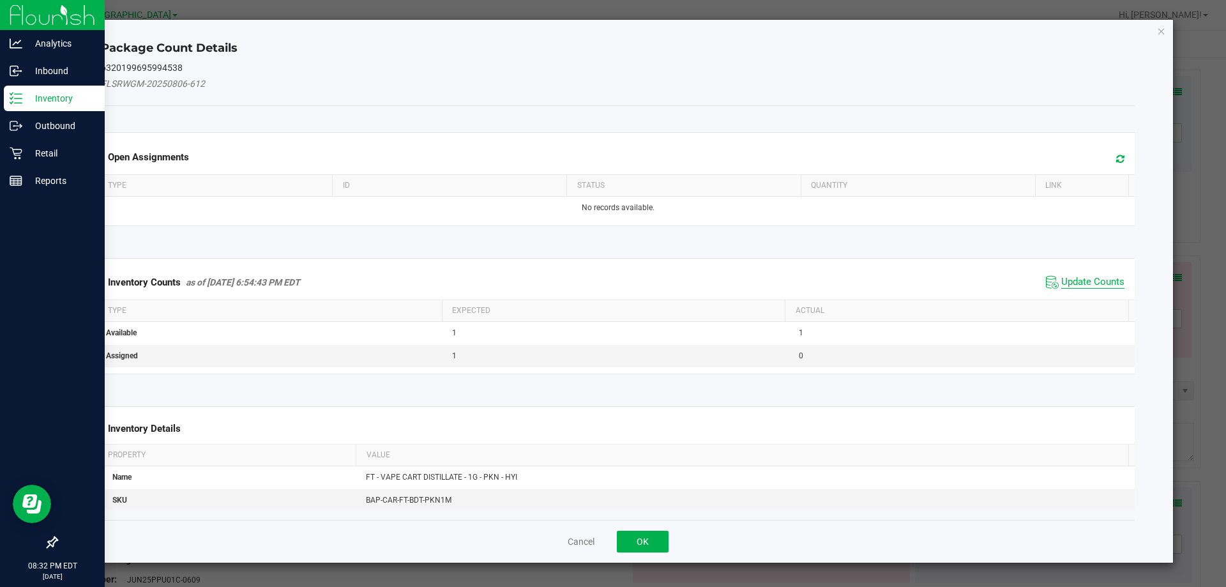
click at [1090, 279] on span "Update Counts" at bounding box center [1092, 282] width 63 height 13
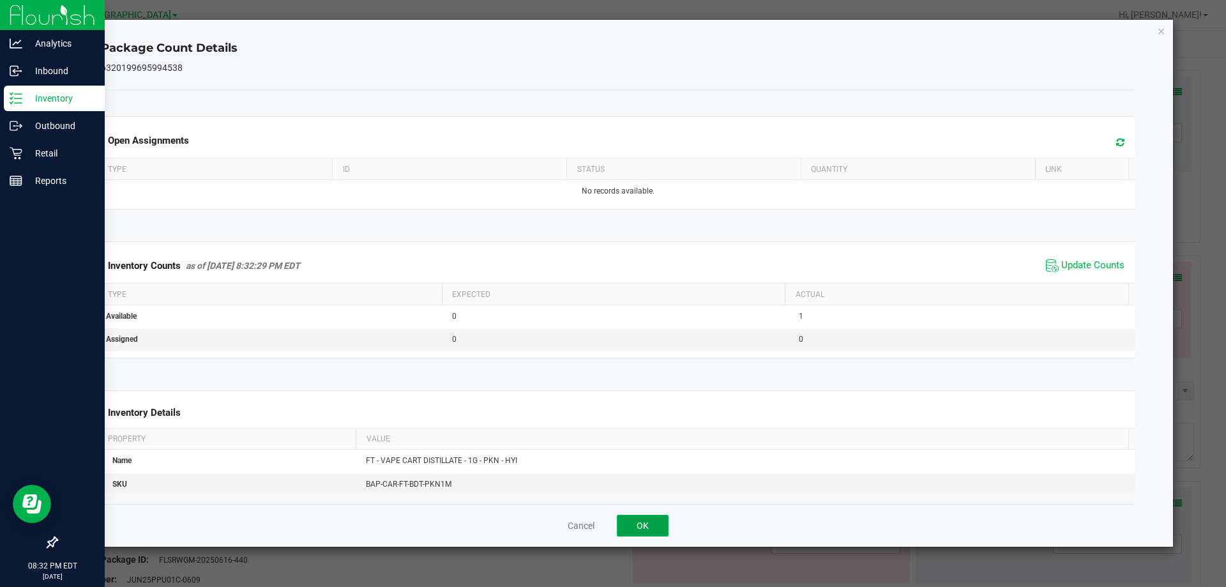
click at [663, 520] on button "OK" at bounding box center [643, 526] width 52 height 22
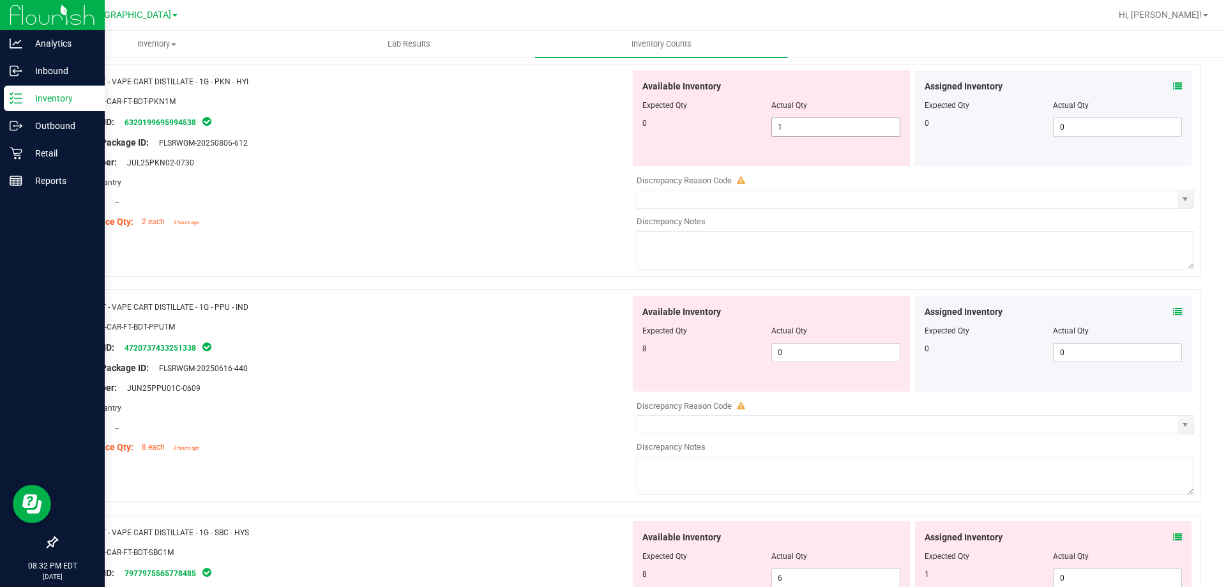
scroll to position [3065, 0]
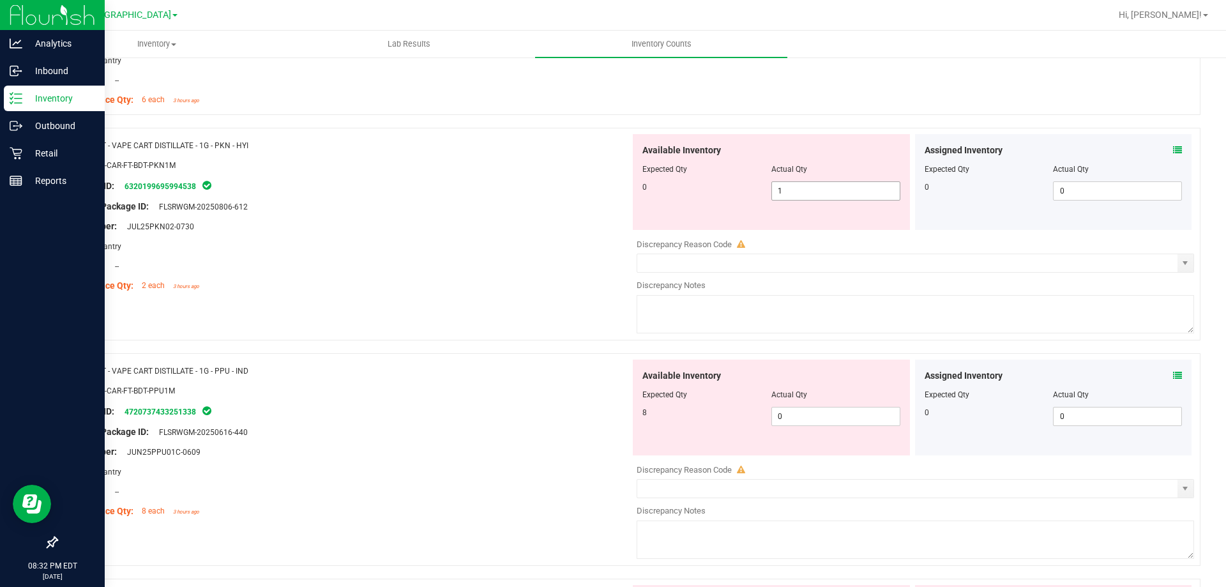
drag, startPoint x: 823, startPoint y: 196, endPoint x: 651, endPoint y: 196, distance: 172.4
click at [658, 196] on div "0 1 1" at bounding box center [771, 190] width 258 height 19
click at [594, 204] on div "Original Package ID: FLSRWGM-20250806-612" at bounding box center [348, 206] width 564 height 13
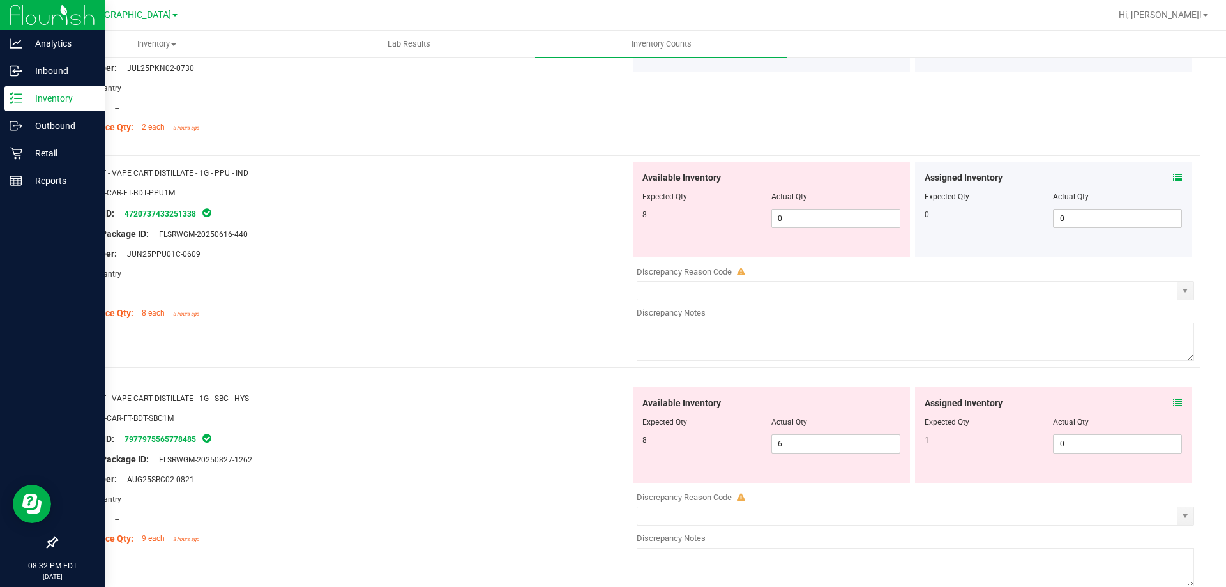
scroll to position [3257, 0]
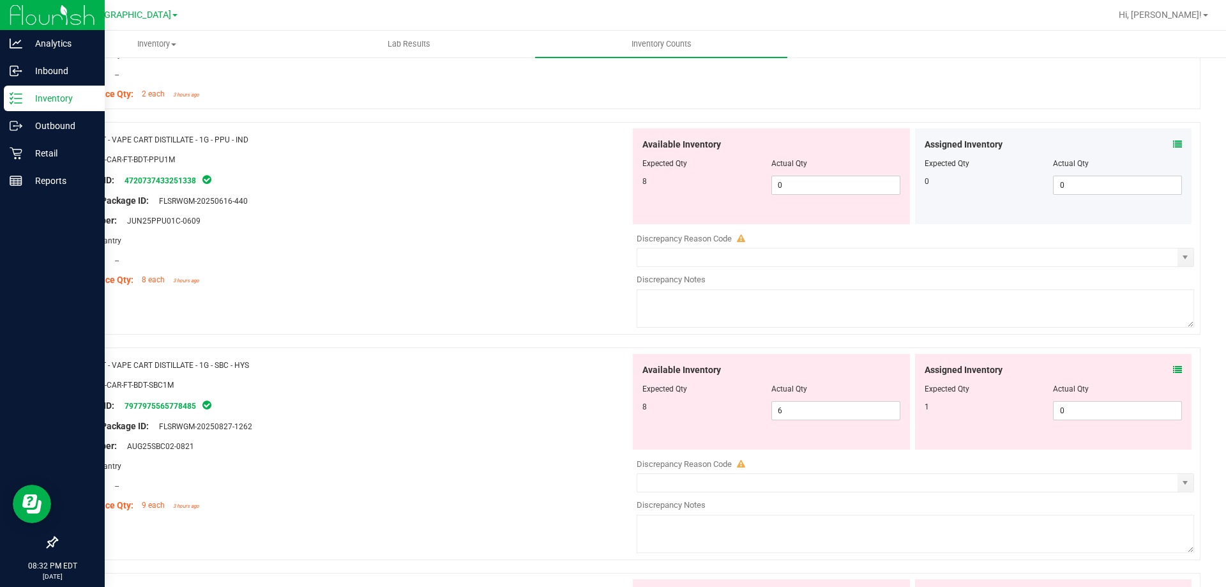
click at [1173, 367] on icon at bounding box center [1177, 369] width 9 height 9
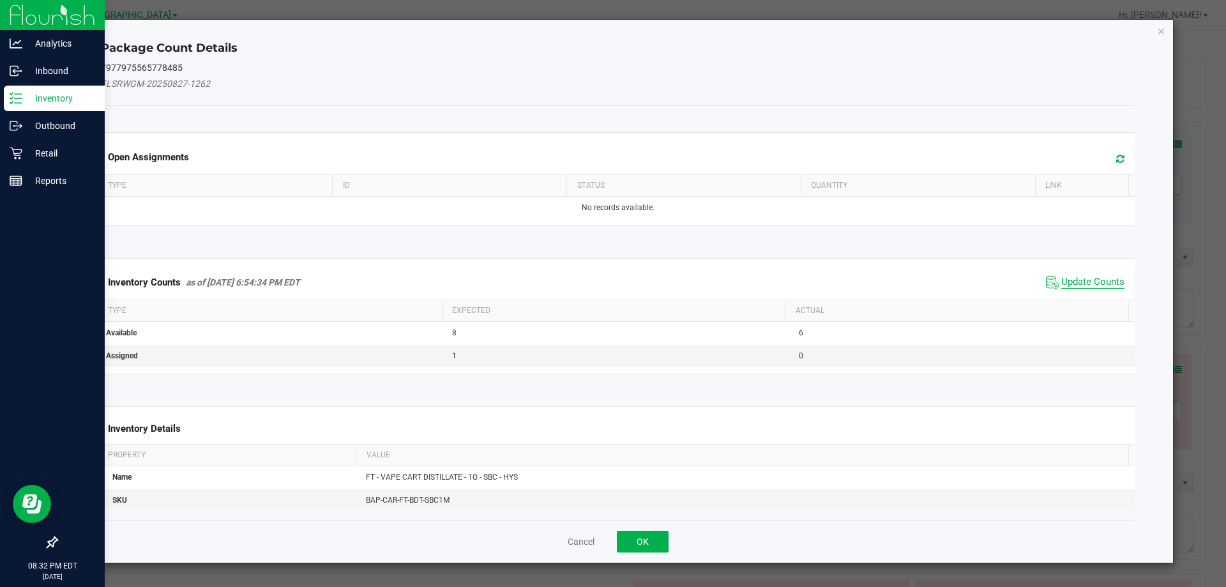
click at [1084, 282] on span "Update Counts" at bounding box center [1092, 282] width 63 height 13
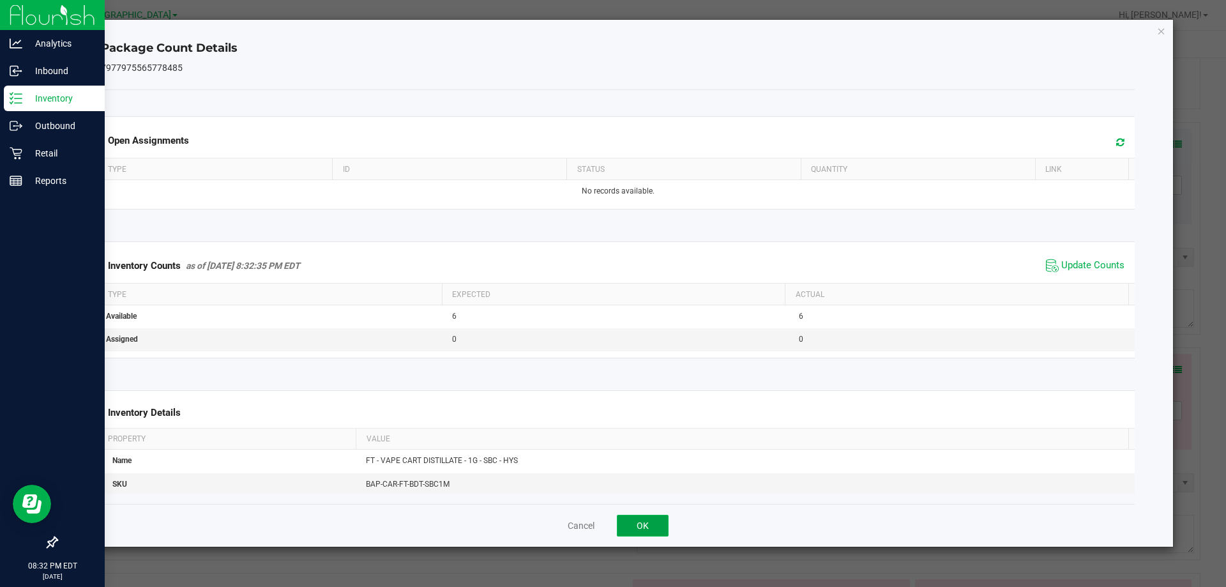
click at [628, 526] on button "OK" at bounding box center [643, 526] width 52 height 22
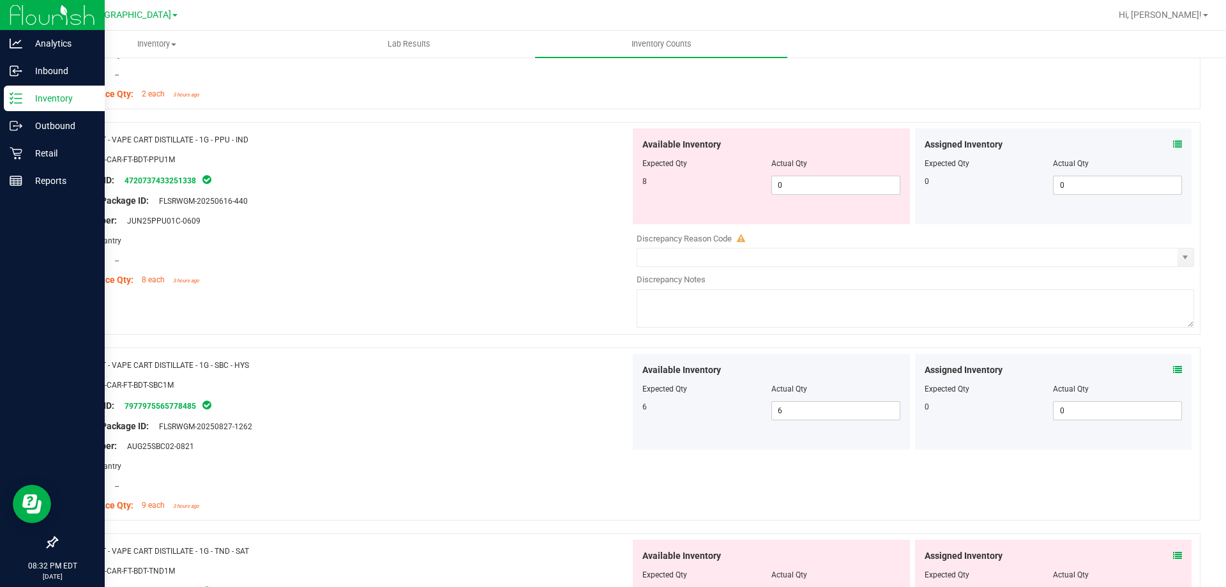
click at [1173, 142] on icon at bounding box center [1177, 144] width 9 height 9
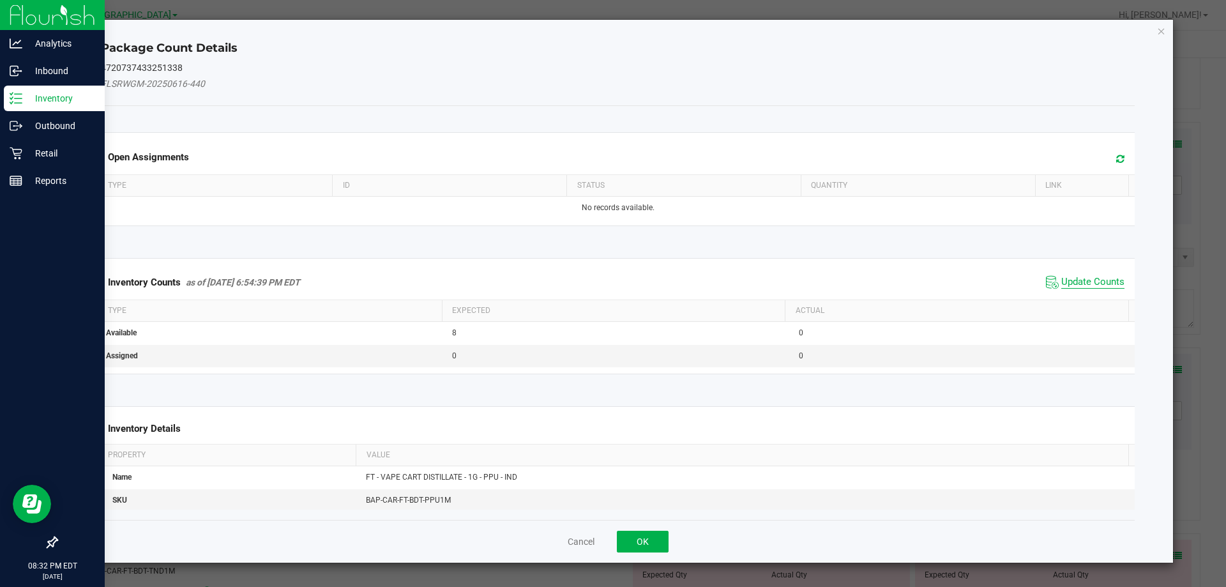
click at [1078, 280] on span "Update Counts" at bounding box center [1092, 282] width 63 height 13
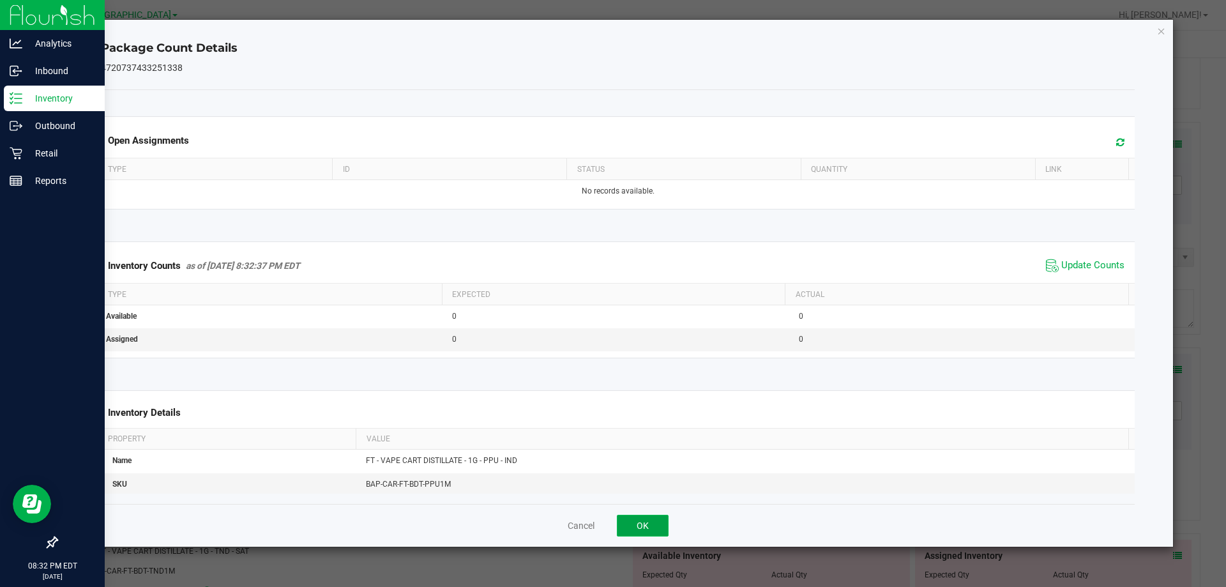
click at [639, 524] on button "OK" at bounding box center [643, 526] width 52 height 22
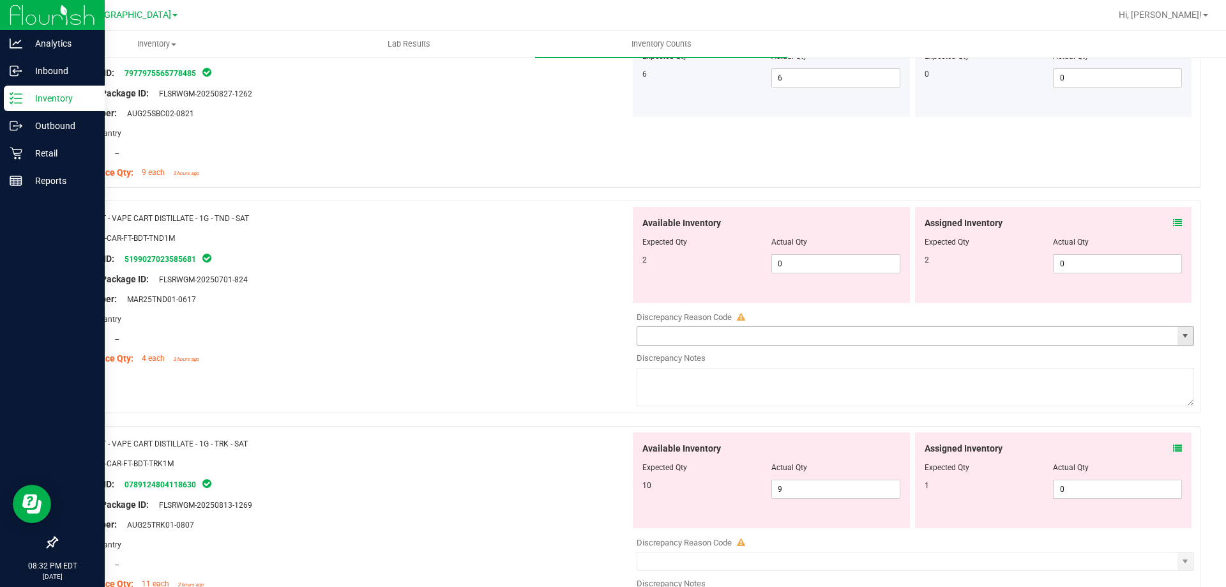
scroll to position [3576, 0]
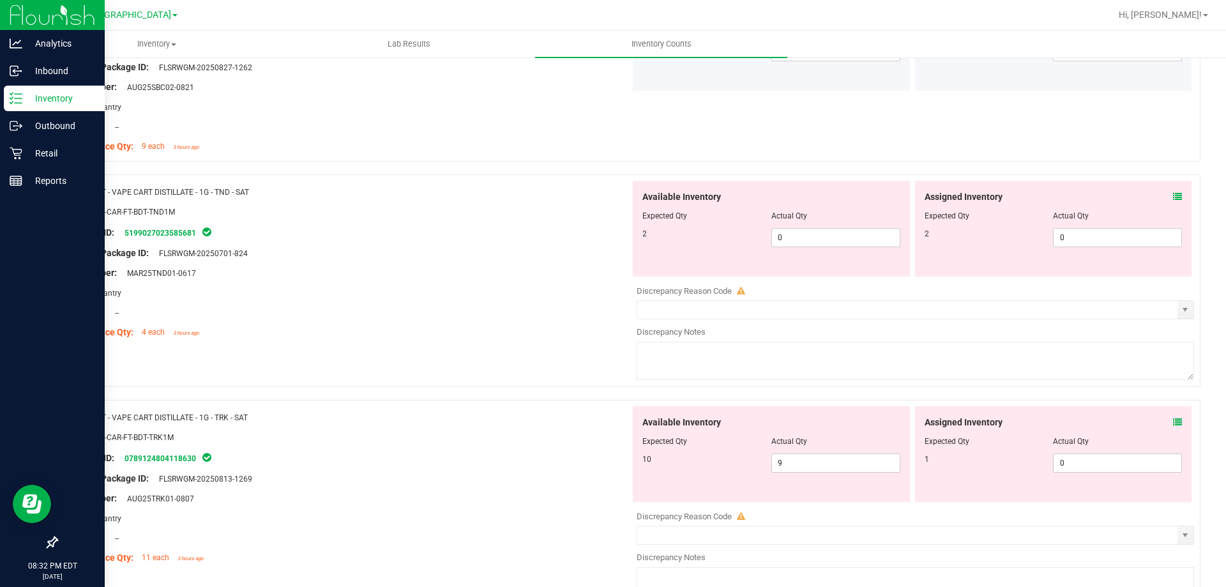
click at [1173, 193] on icon at bounding box center [1177, 196] width 9 height 9
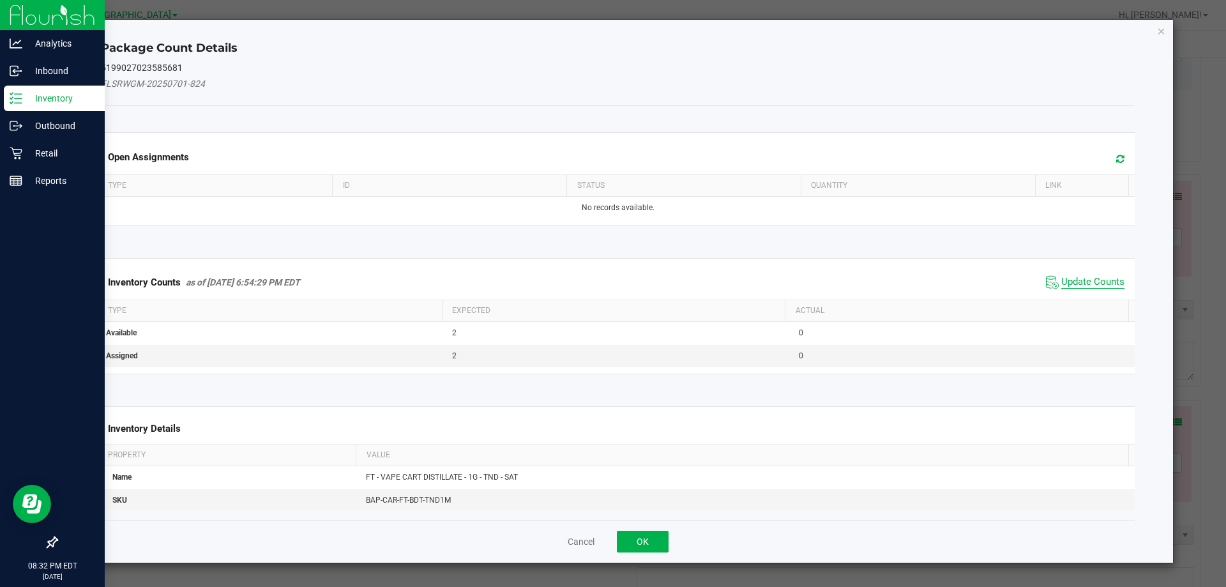
click at [1066, 284] on span "Update Counts" at bounding box center [1092, 282] width 63 height 13
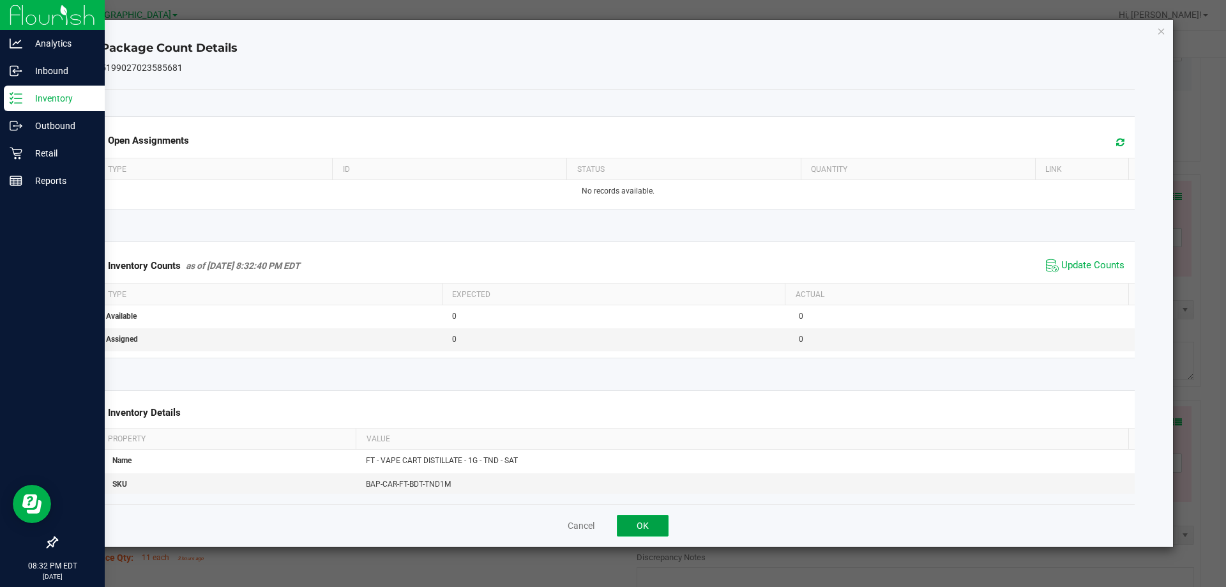
click at [646, 530] on button "OK" at bounding box center [643, 526] width 52 height 22
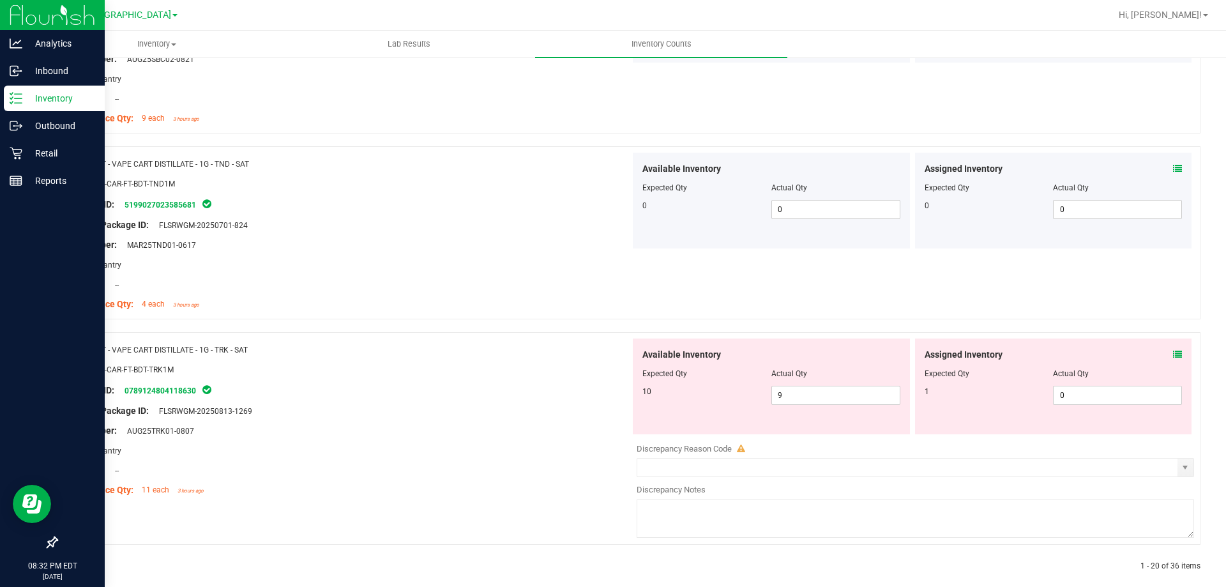
scroll to position [3618, 0]
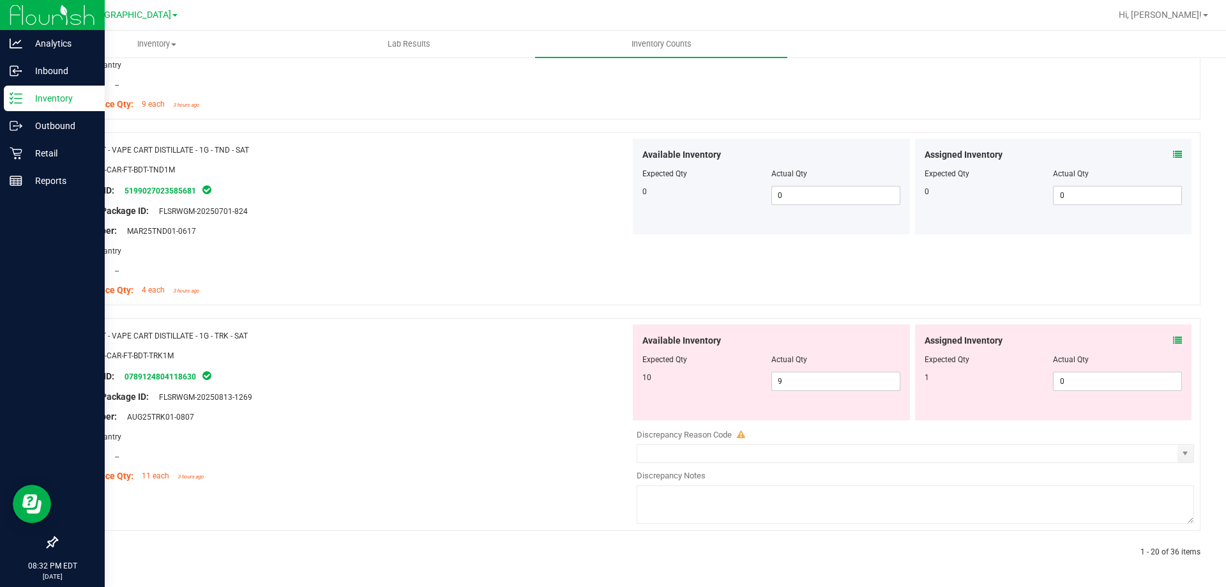
click at [1173, 339] on icon at bounding box center [1177, 340] width 9 height 9
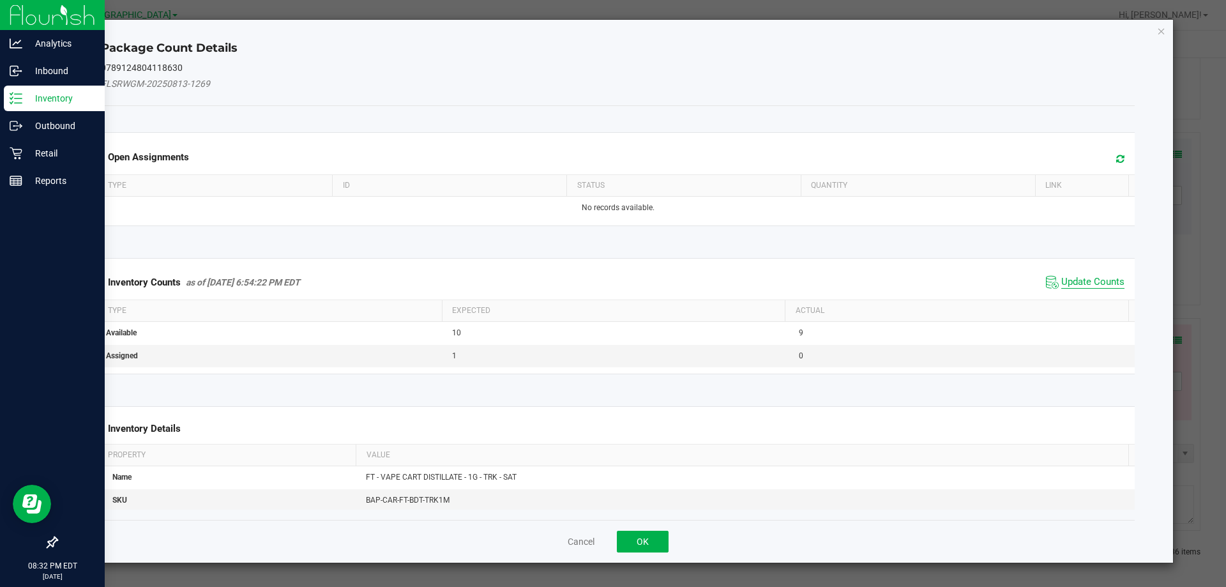
click at [1079, 283] on span "Update Counts" at bounding box center [1092, 282] width 63 height 13
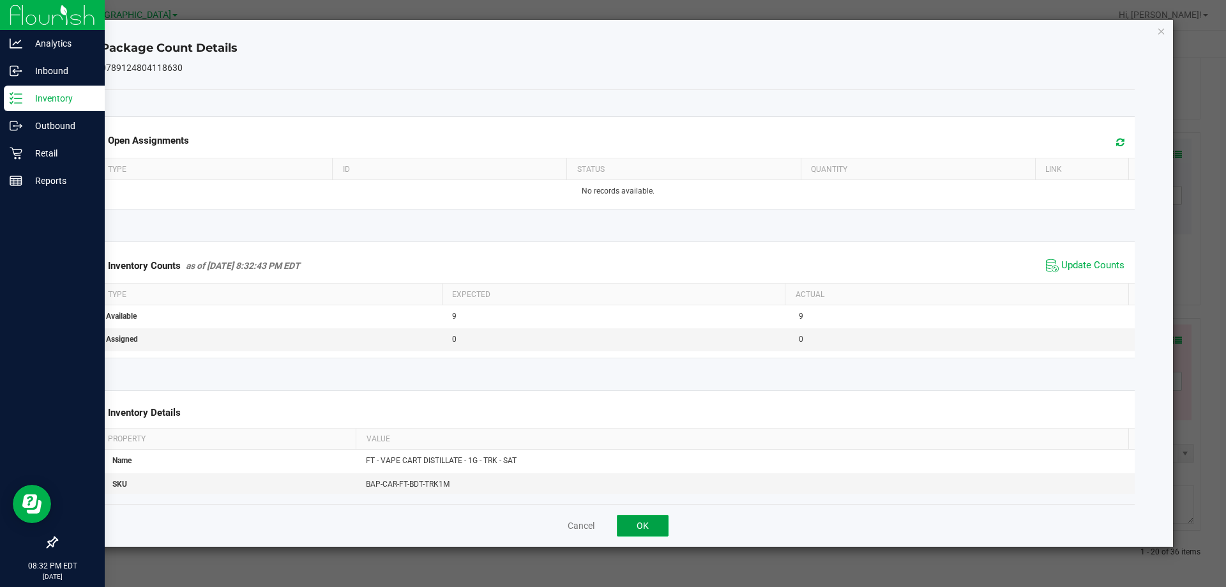
click at [633, 527] on button "OK" at bounding box center [643, 526] width 52 height 22
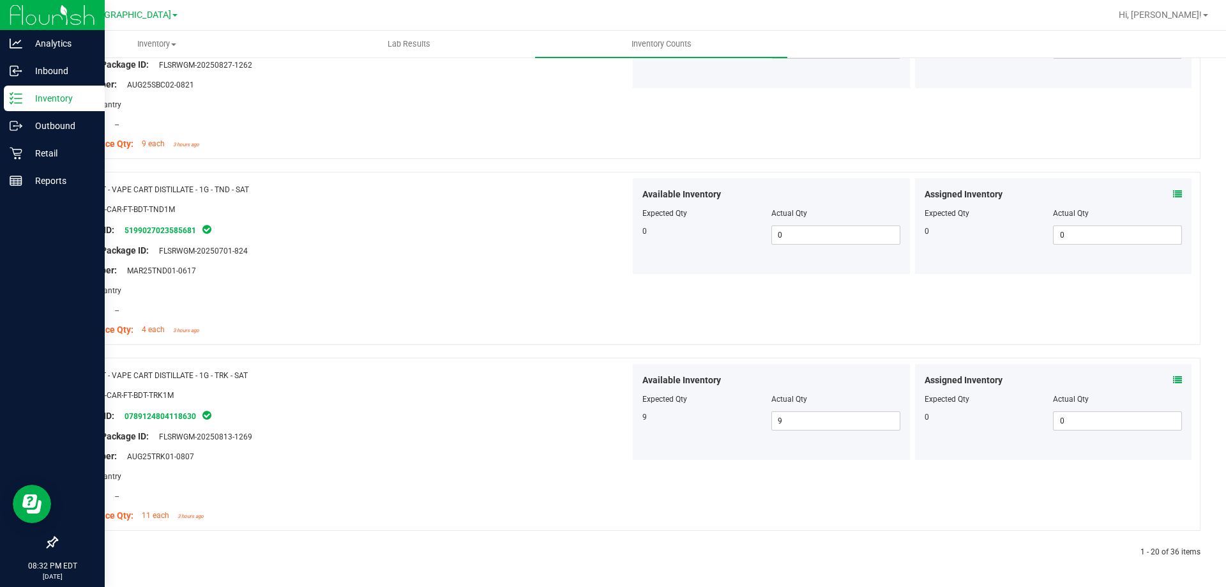
scroll to position [0, 0]
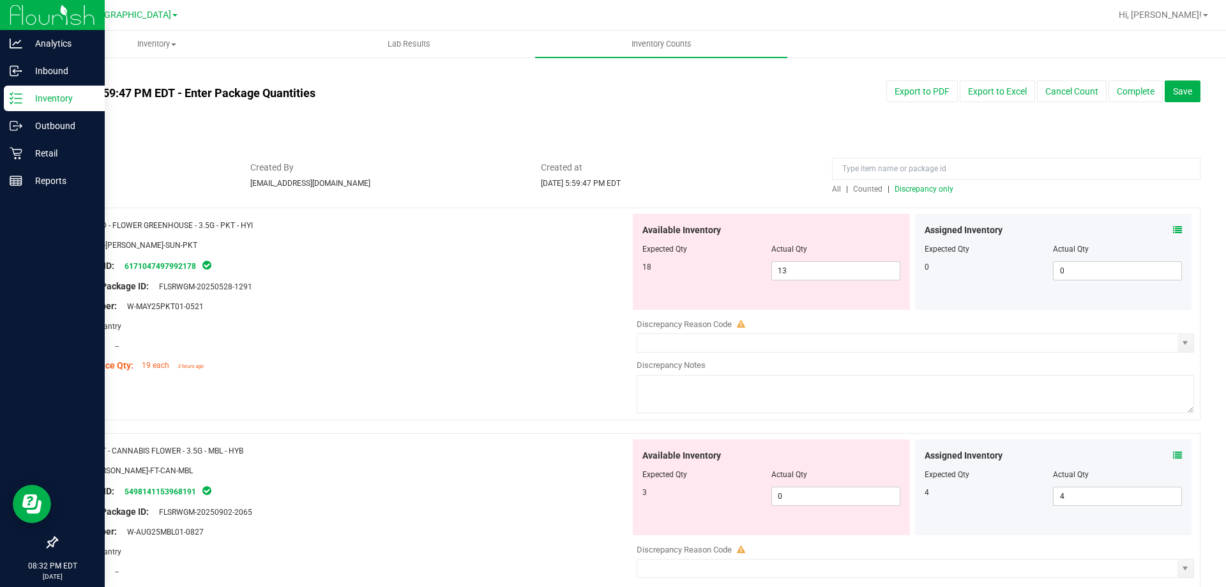
click at [901, 186] on span "Discrepancy only" at bounding box center [924, 189] width 59 height 9
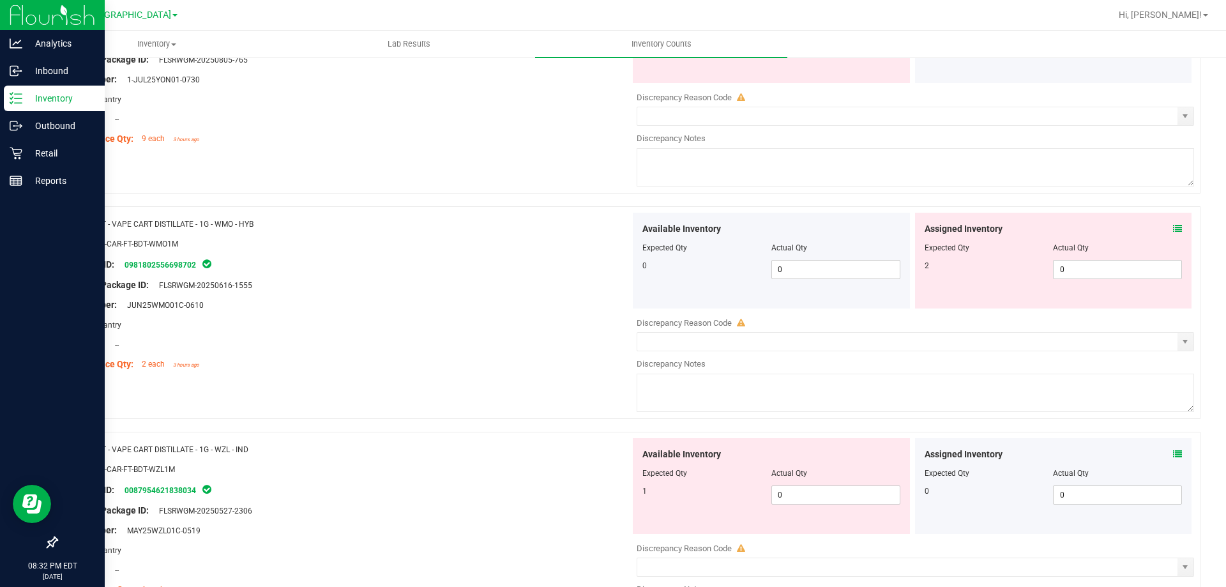
scroll to position [1149, 0]
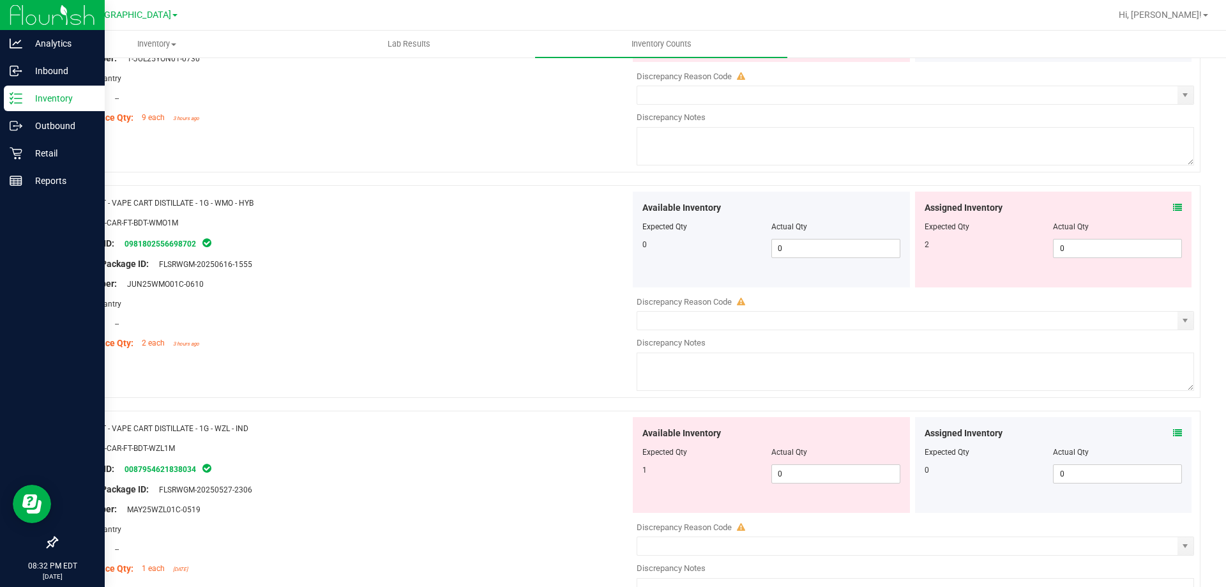
click at [1173, 208] on icon at bounding box center [1177, 207] width 9 height 9
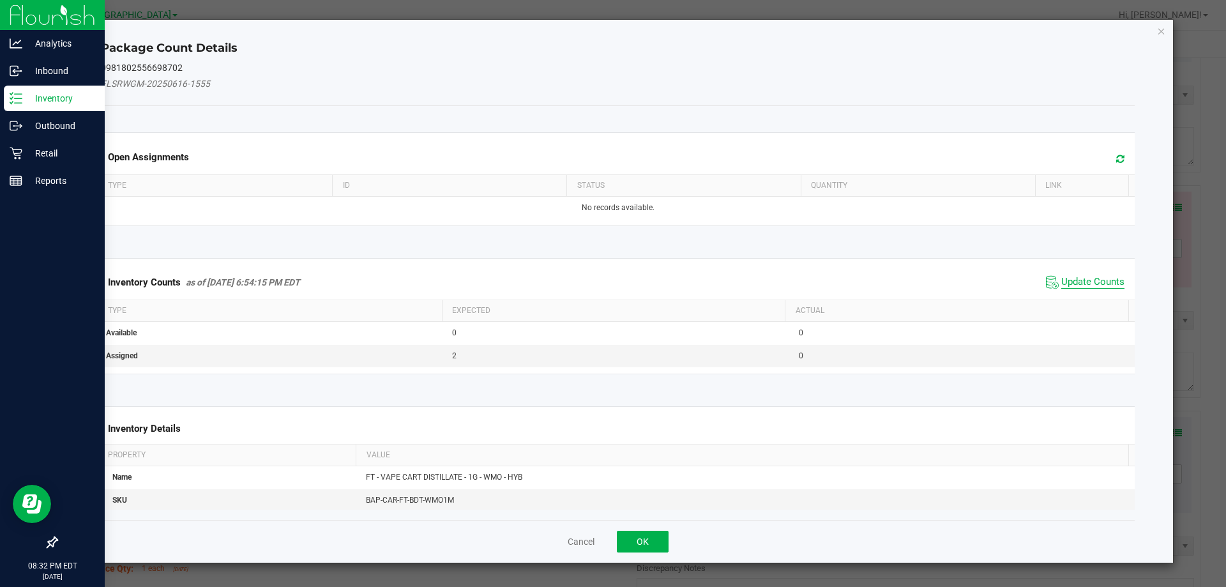
click at [1077, 277] on span "Update Counts" at bounding box center [1092, 282] width 63 height 13
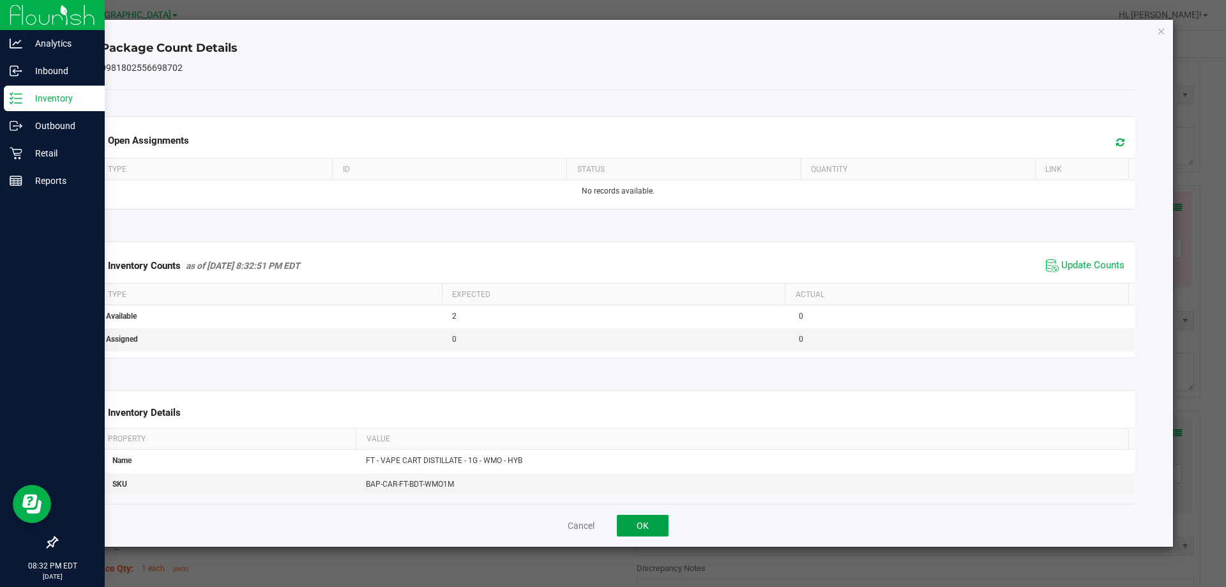
drag, startPoint x: 627, startPoint y: 518, endPoint x: 671, endPoint y: 522, distance: 44.3
click at [630, 520] on button "OK" at bounding box center [643, 526] width 52 height 22
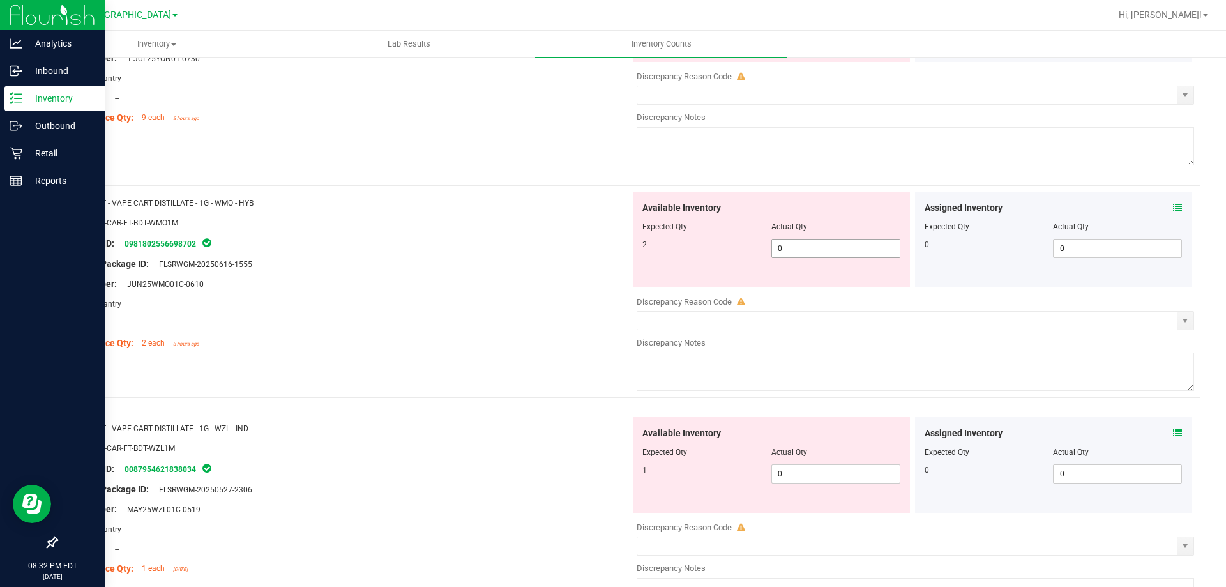
drag, startPoint x: 819, startPoint y: 245, endPoint x: 696, endPoint y: 251, distance: 123.4
click at [706, 251] on div "2 0 0" at bounding box center [771, 248] width 258 height 19
click at [621, 244] on div "Package ID: 0981802556698702" at bounding box center [348, 243] width 564 height 15
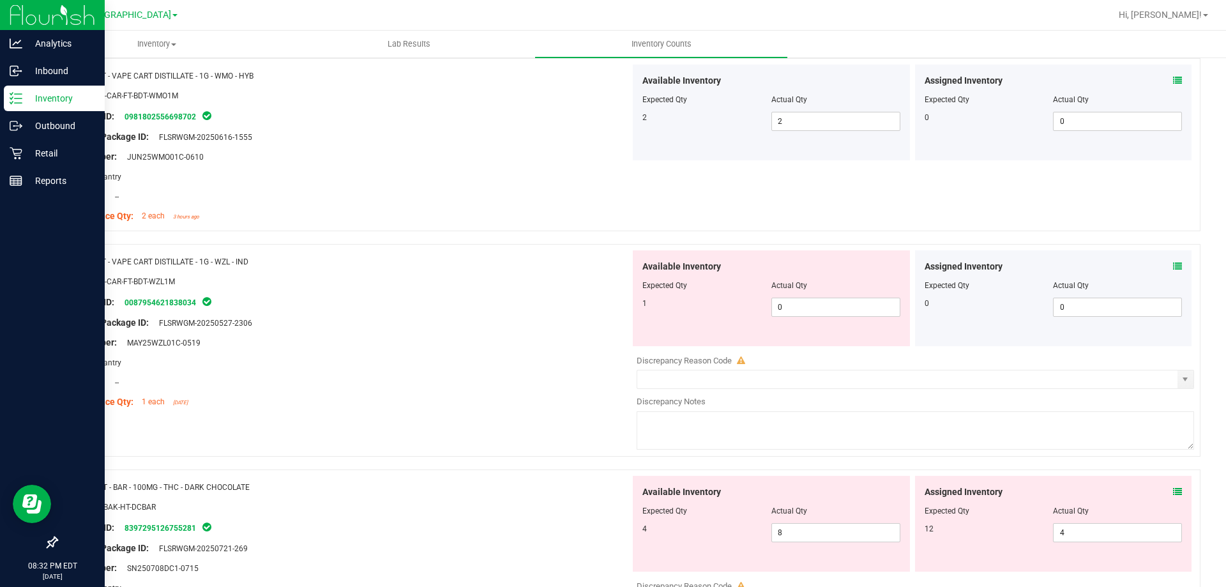
scroll to position [1277, 0]
click at [1162, 264] on div "Assigned Inventory" at bounding box center [1054, 265] width 258 height 13
click at [1173, 266] on icon at bounding box center [1177, 265] width 9 height 9
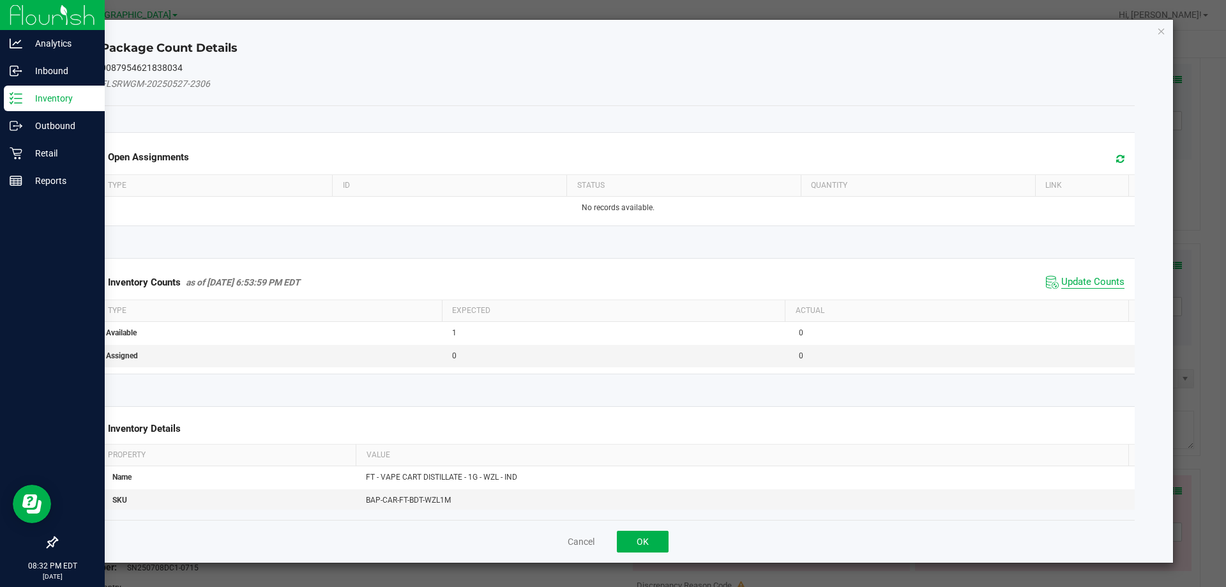
click at [1078, 279] on span "Update Counts" at bounding box center [1092, 282] width 63 height 13
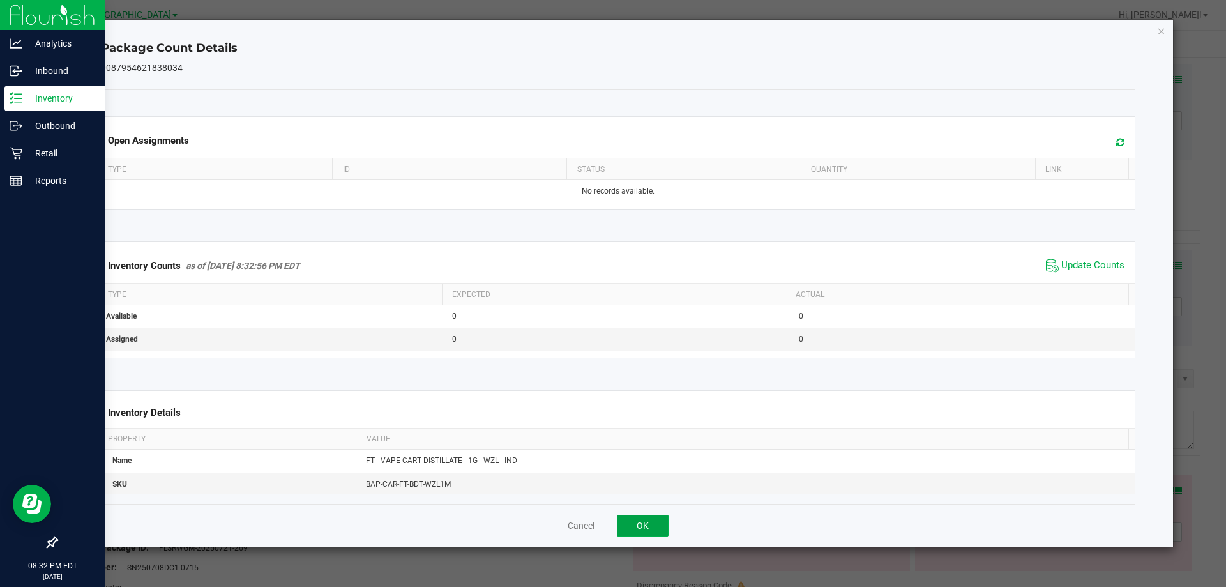
click at [646, 520] on button "OK" at bounding box center [643, 526] width 52 height 22
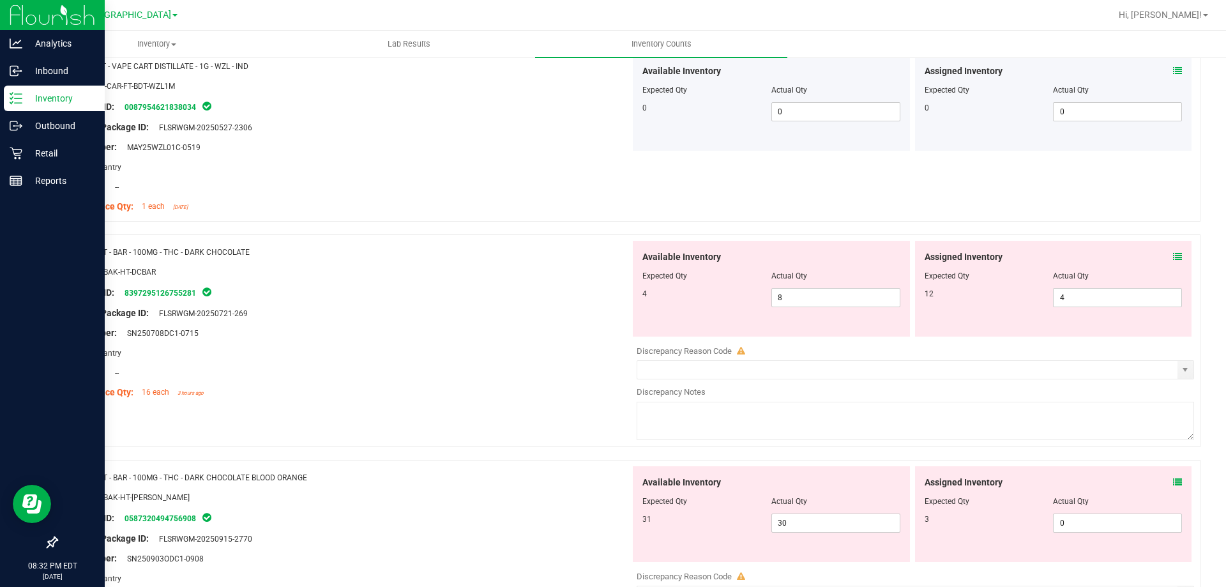
scroll to position [1596, 0]
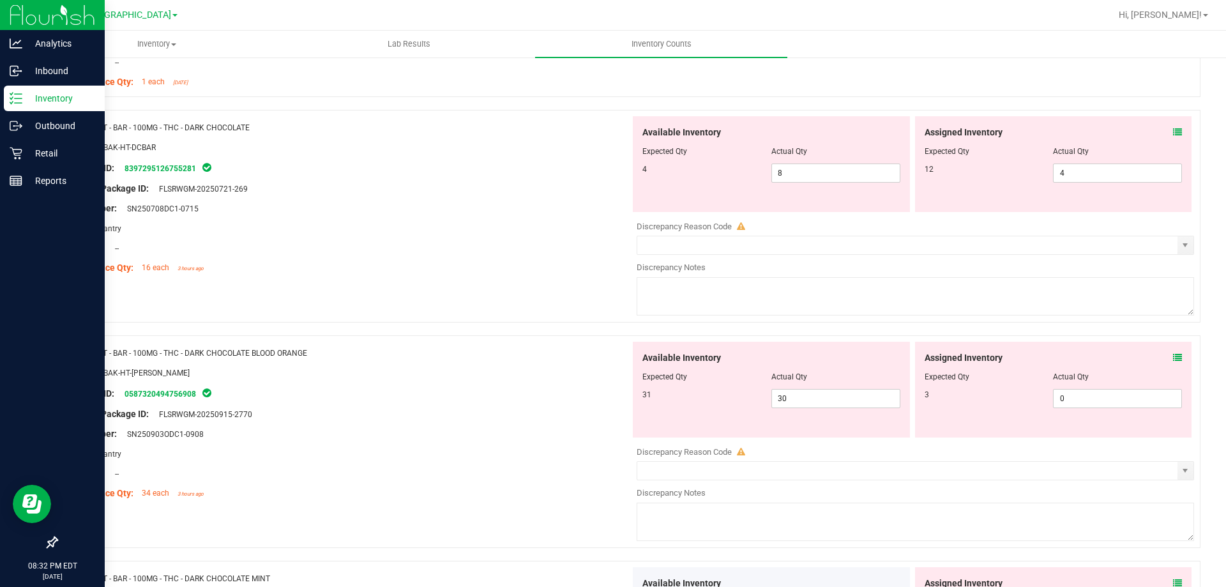
click at [1173, 131] on icon at bounding box center [1177, 132] width 9 height 9
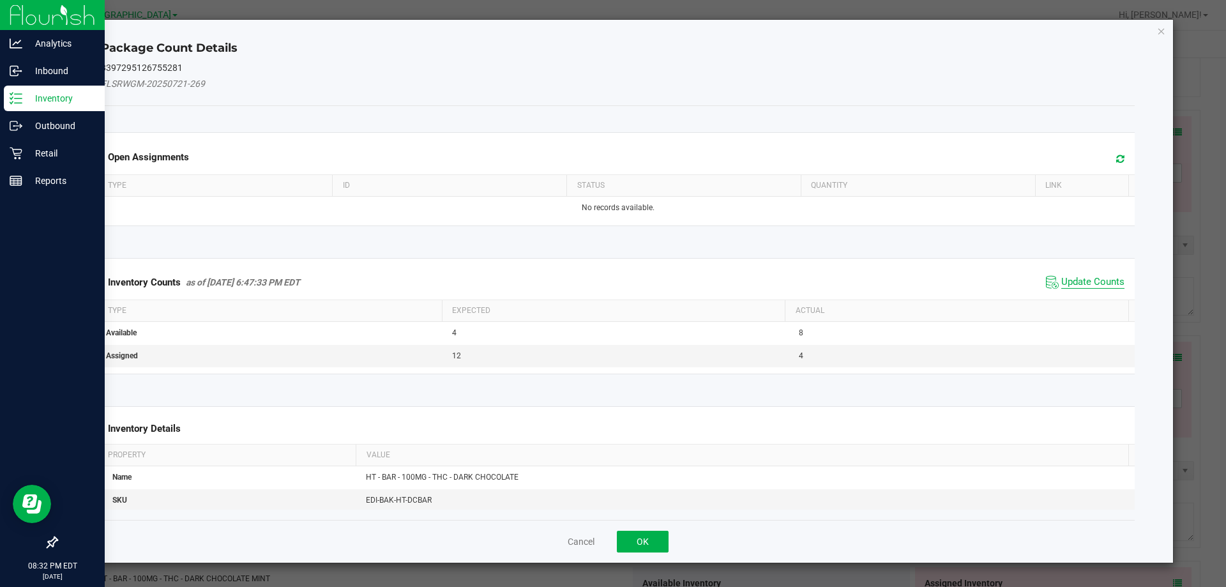
click at [1072, 280] on span "Update Counts" at bounding box center [1092, 282] width 63 height 13
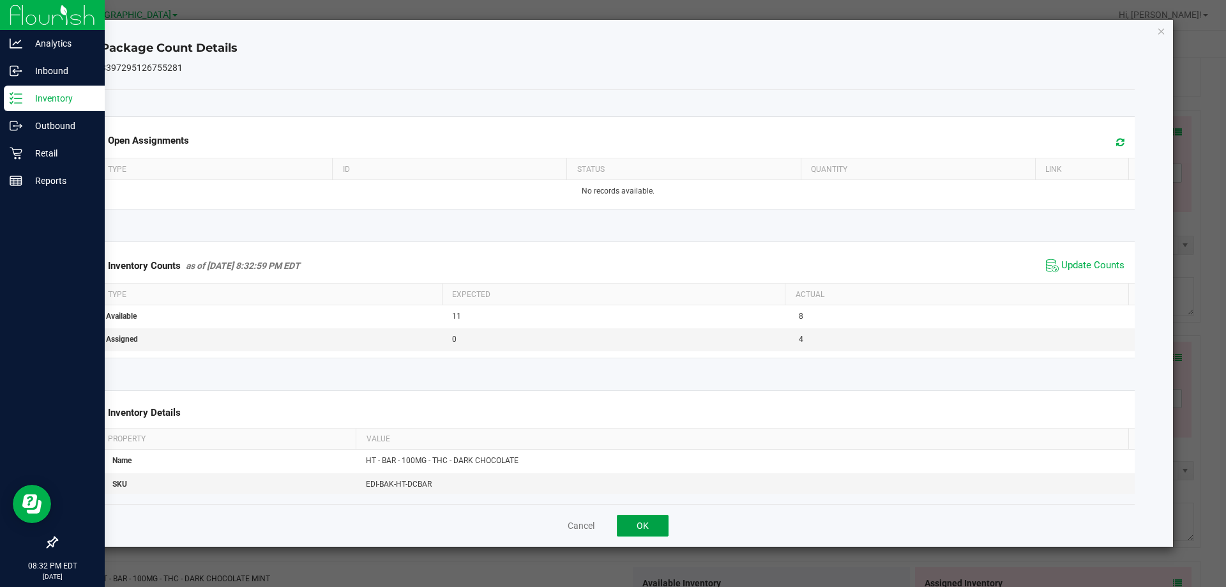
click at [625, 529] on button "OK" at bounding box center [643, 526] width 52 height 22
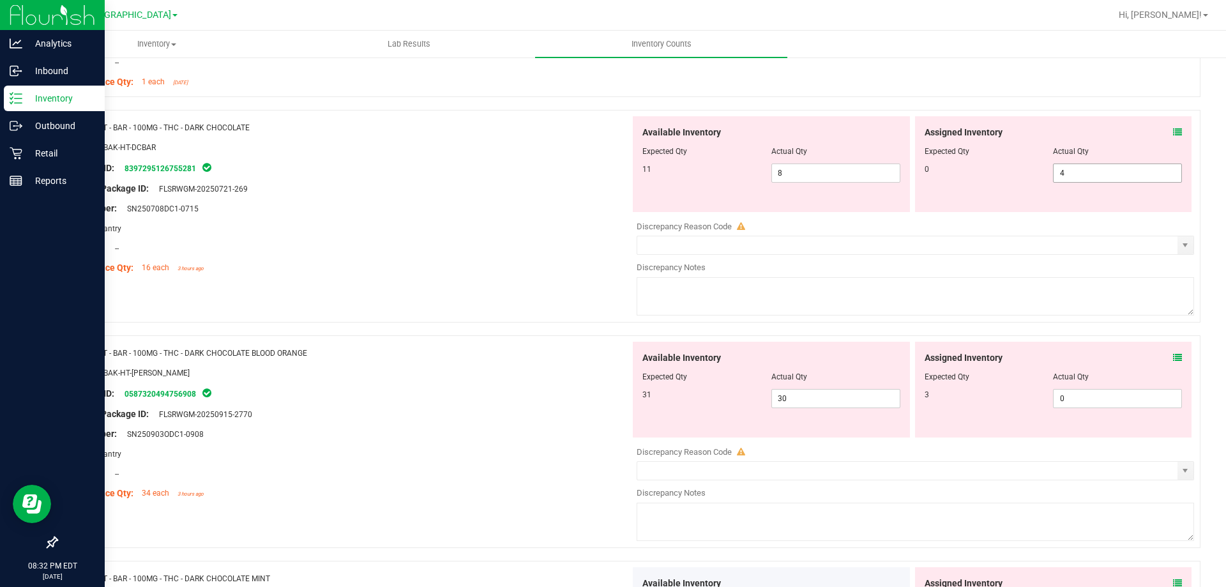
drag, startPoint x: 1088, startPoint y: 173, endPoint x: 969, endPoint y: 199, distance: 121.5
click at [1011, 185] on div "Assigned Inventory Expected Qty Actual Qty 0 4 4" at bounding box center [1053, 164] width 277 height 96
click at [577, 249] on div "Location: --" at bounding box center [348, 247] width 564 height 13
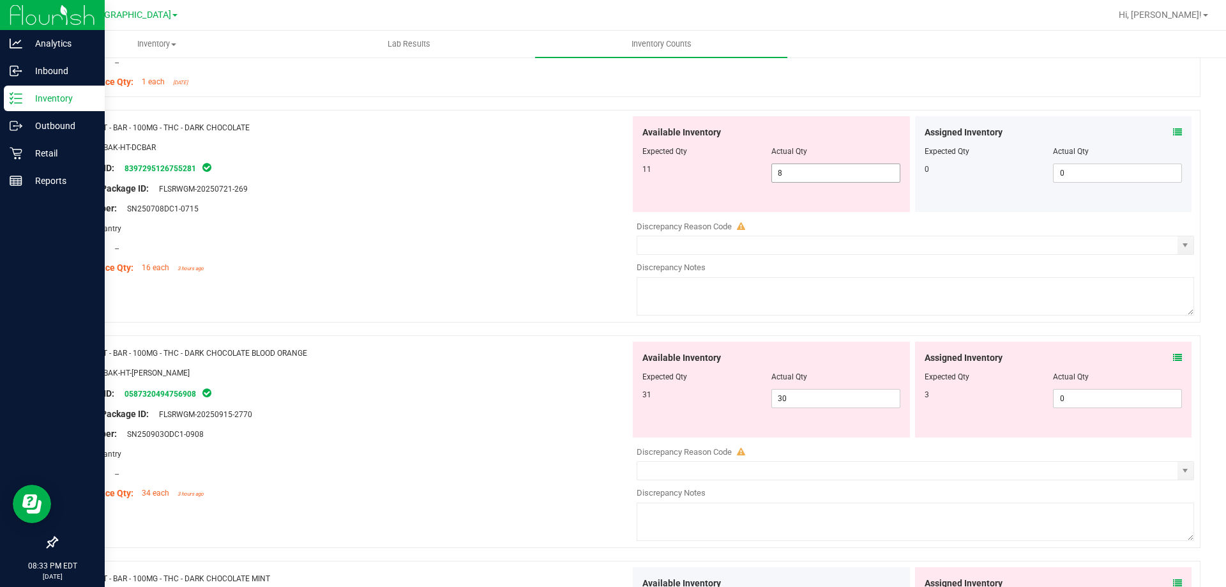
drag, startPoint x: 704, startPoint y: 164, endPoint x: 685, endPoint y: 164, distance: 19.2
click at [693, 164] on div "11 8 8" at bounding box center [771, 172] width 258 height 19
click at [554, 212] on div "Lot Number: SN250708DC1-0715" at bounding box center [348, 208] width 564 height 13
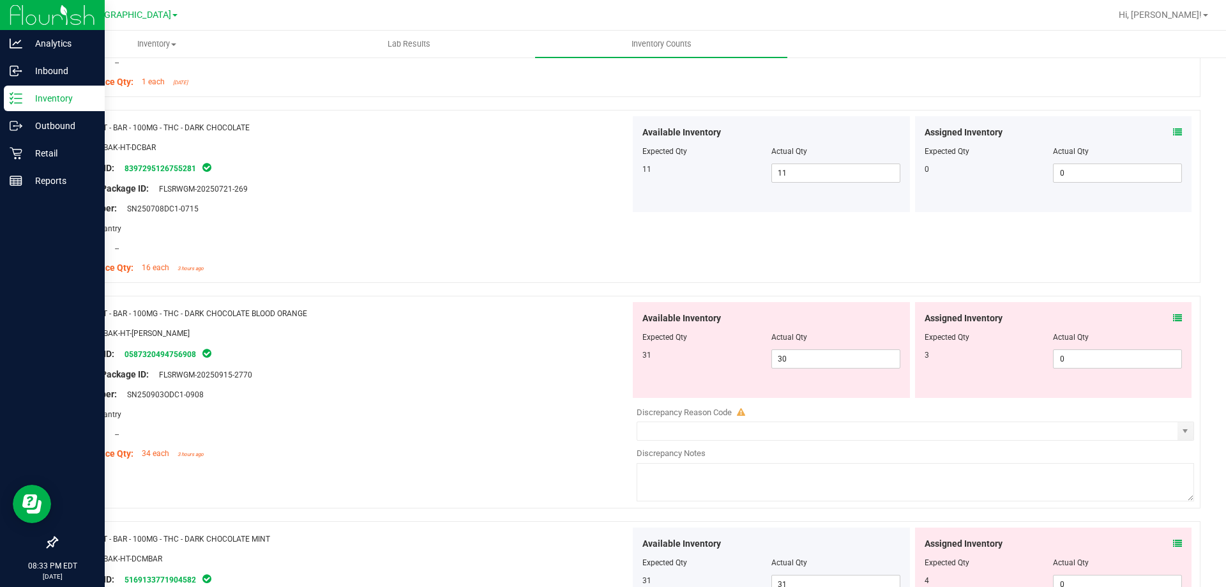
scroll to position [1660, 0]
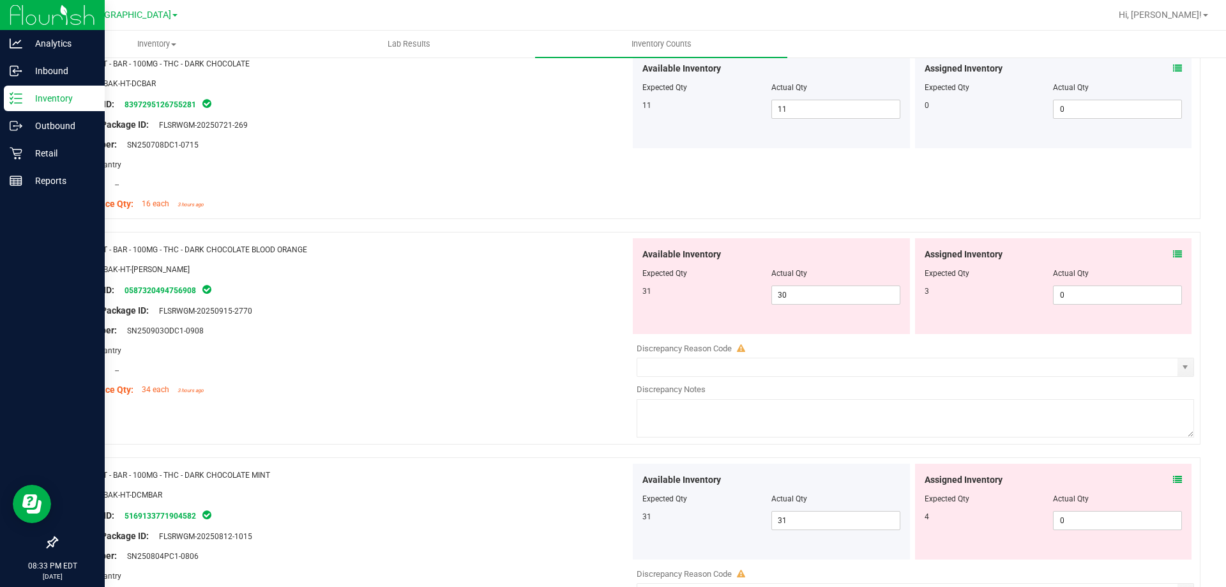
click at [1163, 257] on div "Assigned Inventory" at bounding box center [1054, 254] width 258 height 13
click at [1173, 257] on icon at bounding box center [1177, 254] width 9 height 9
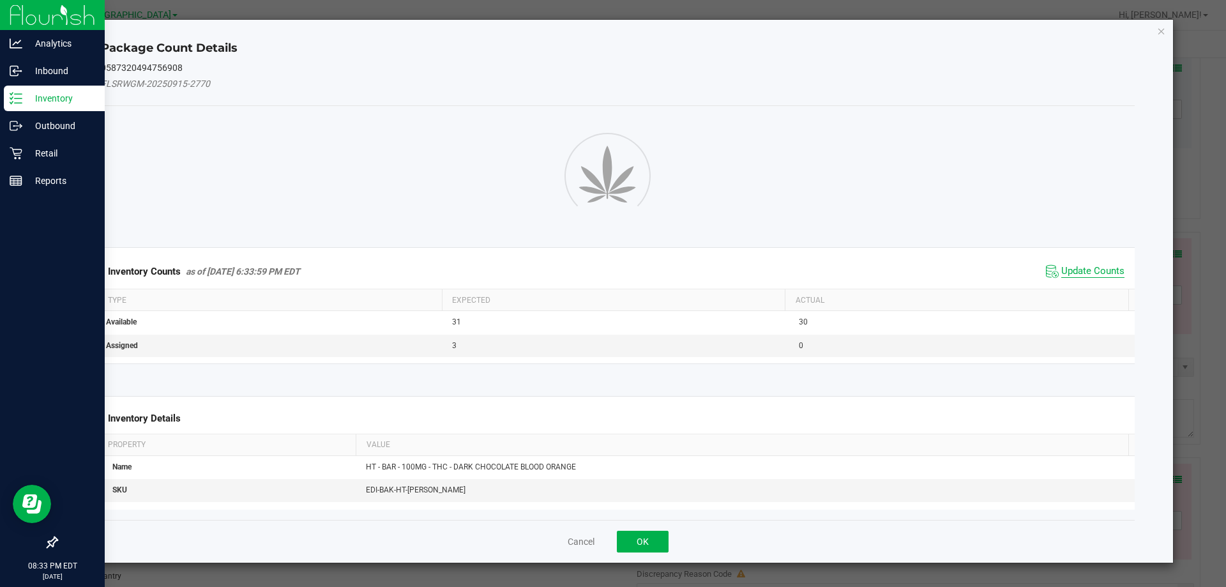
click at [1086, 275] on span "Update Counts" at bounding box center [1092, 271] width 63 height 13
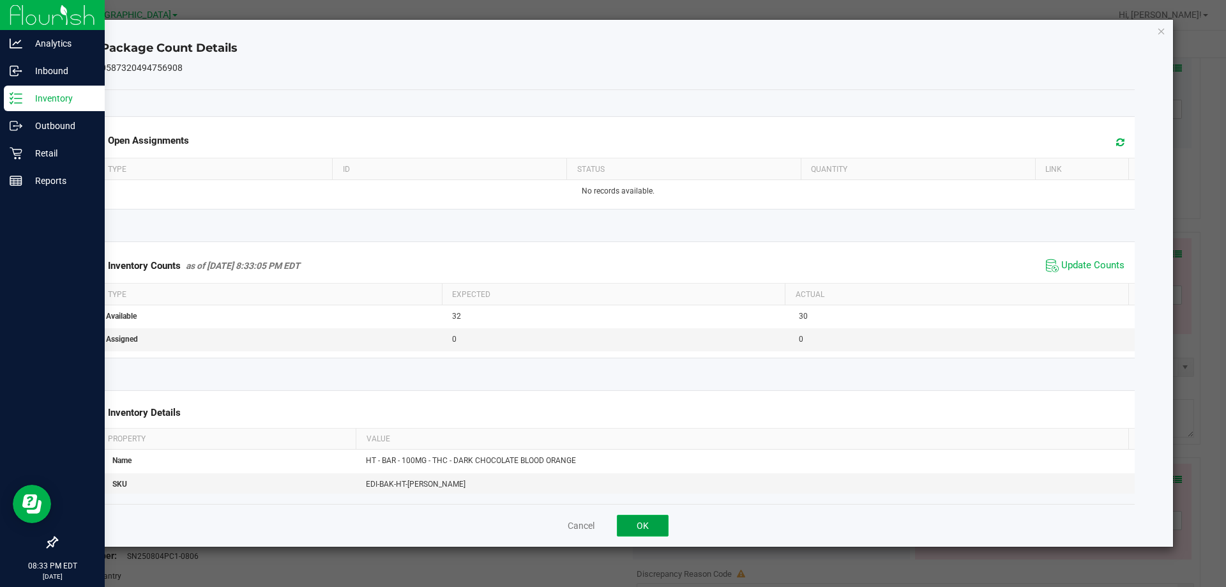
click at [646, 519] on button "OK" at bounding box center [643, 526] width 52 height 22
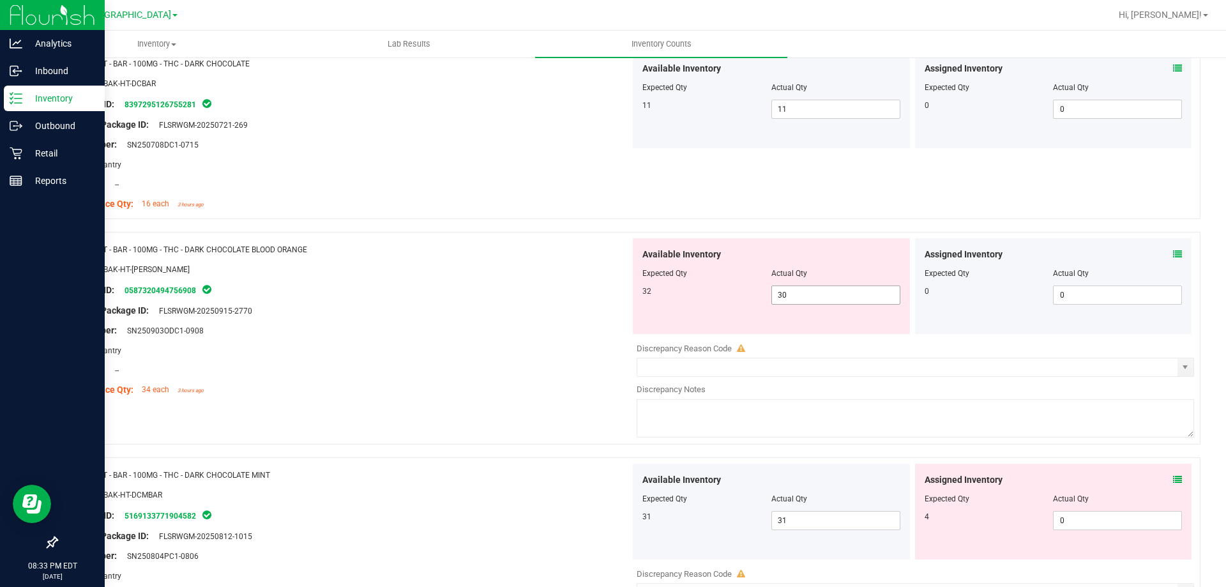
click at [709, 287] on div "32 30 30" at bounding box center [771, 294] width 258 height 19
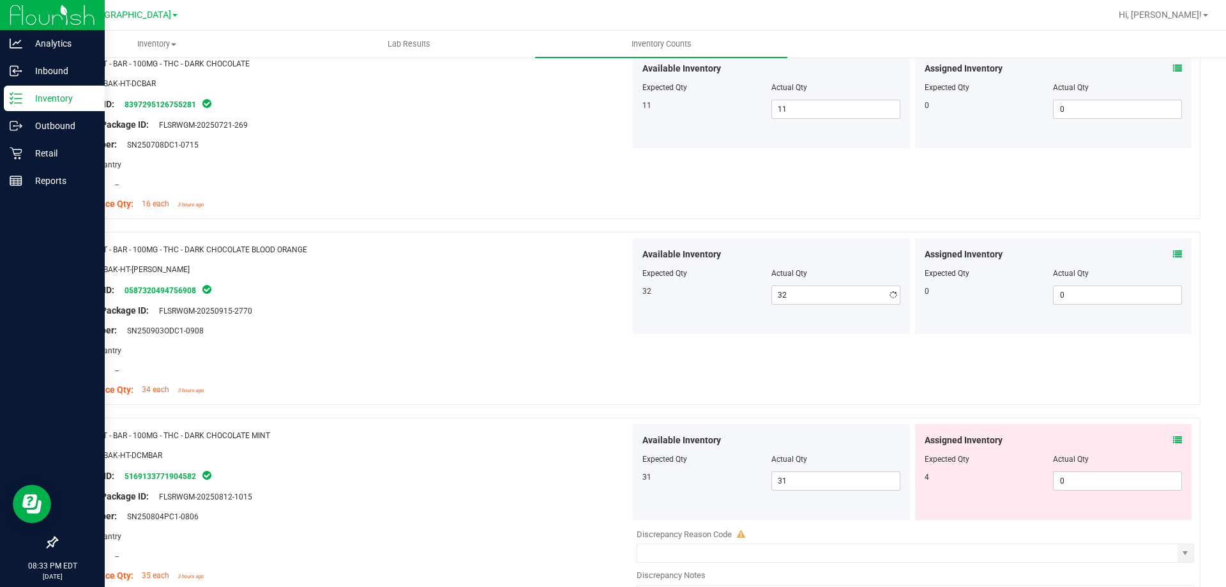
click at [564, 271] on div "SKU: EDI-BAK-HT-BOBAR" at bounding box center [348, 268] width 564 height 13
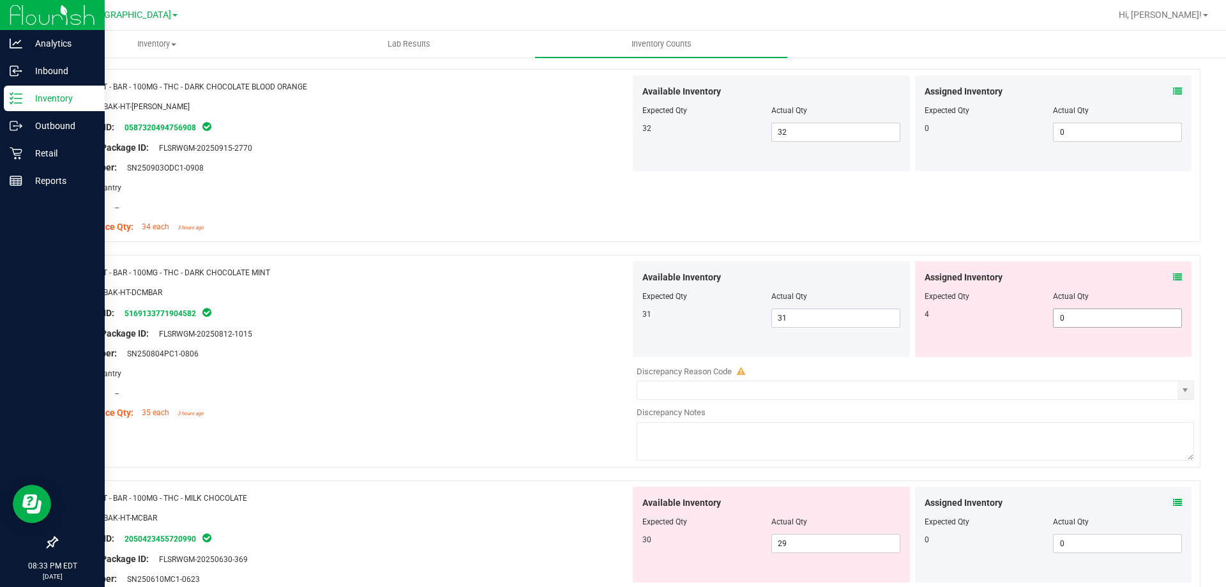
scroll to position [1852, 0]
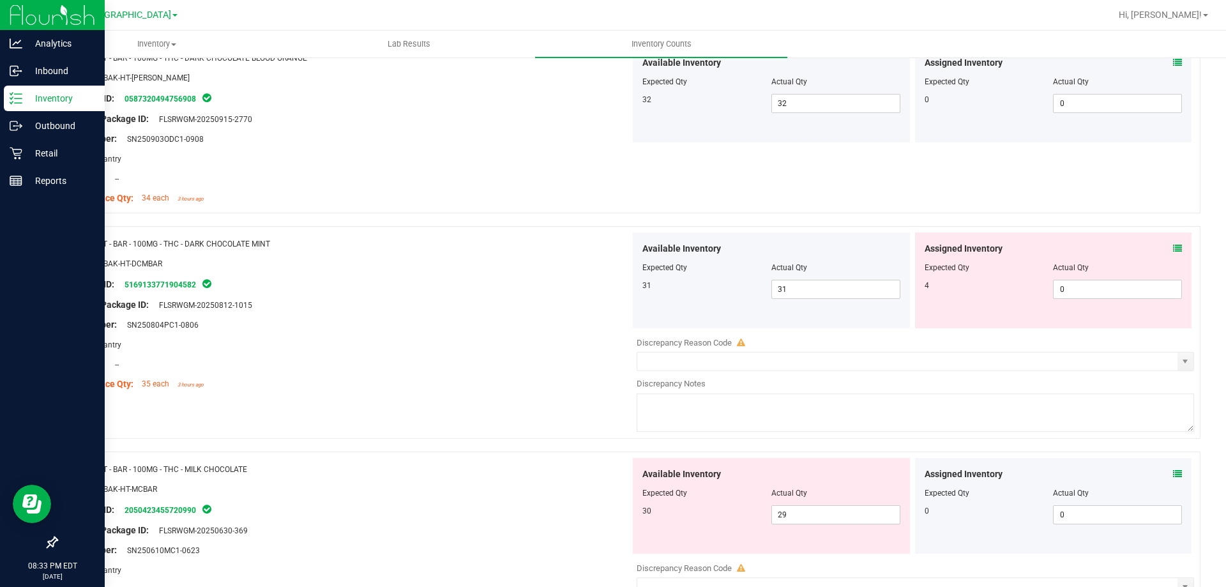
click at [1173, 244] on icon at bounding box center [1177, 248] width 9 height 9
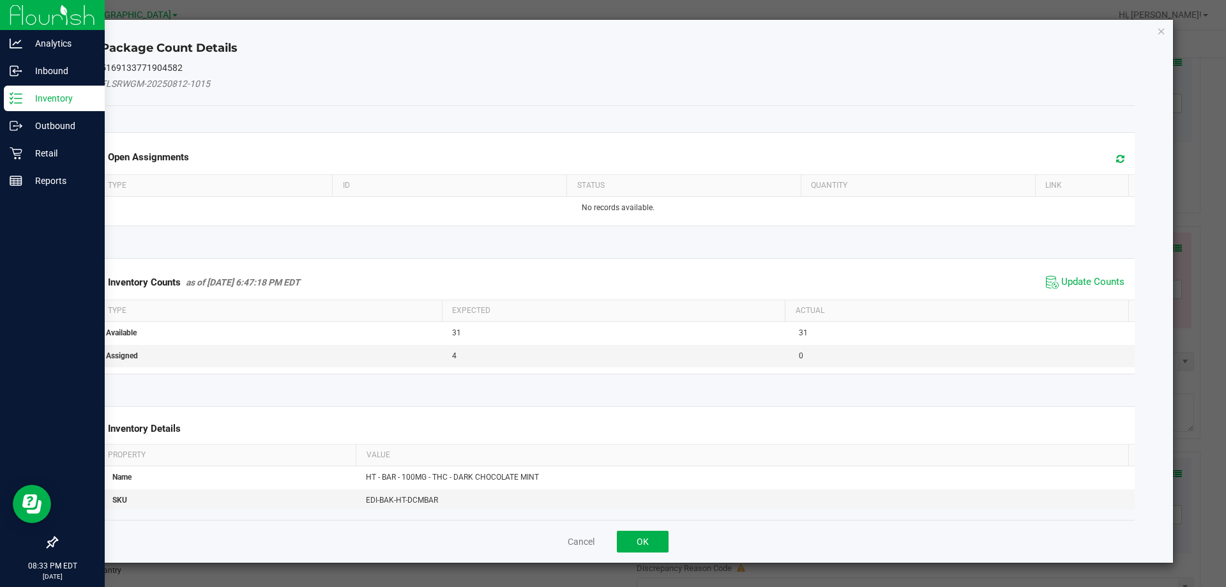
click at [1098, 289] on span "Update Counts" at bounding box center [1085, 282] width 85 height 19
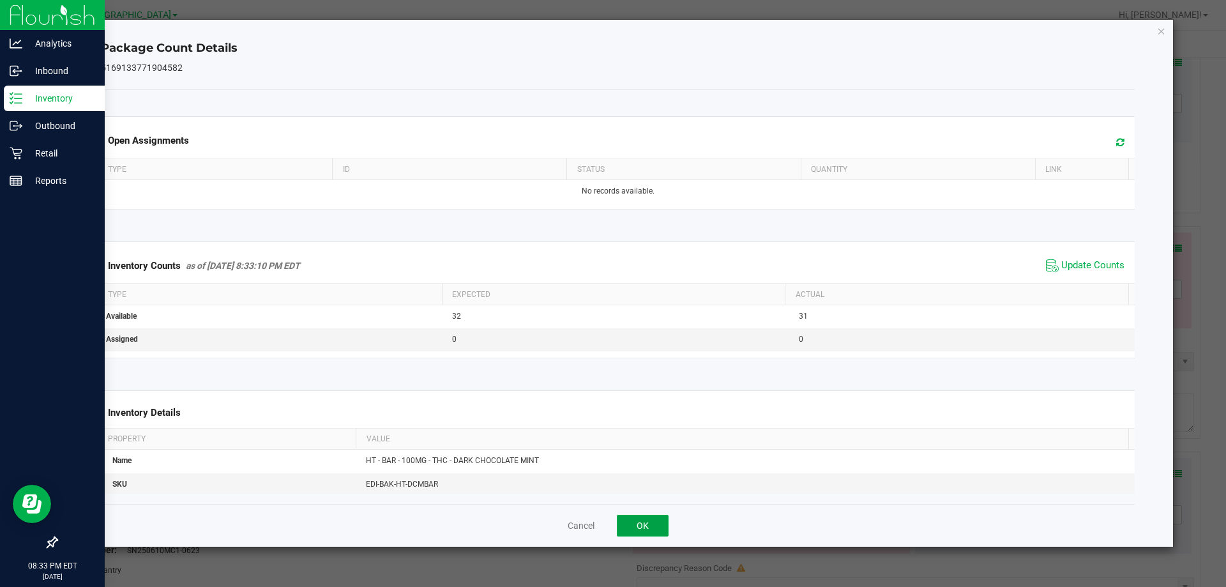
click at [635, 520] on button "OK" at bounding box center [643, 526] width 52 height 22
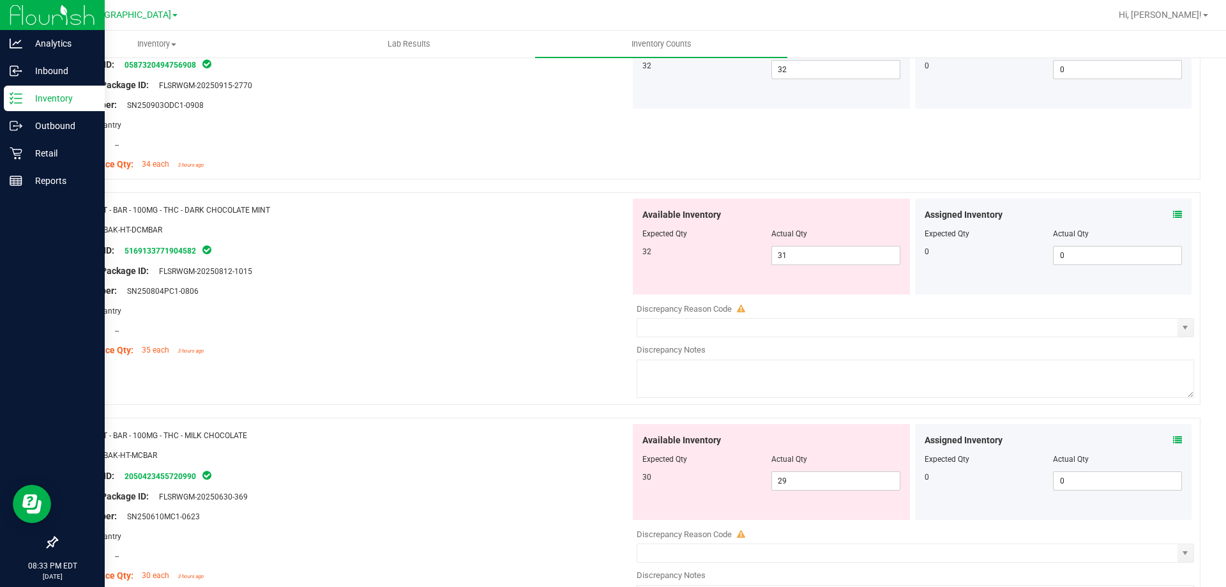
scroll to position [1916, 0]
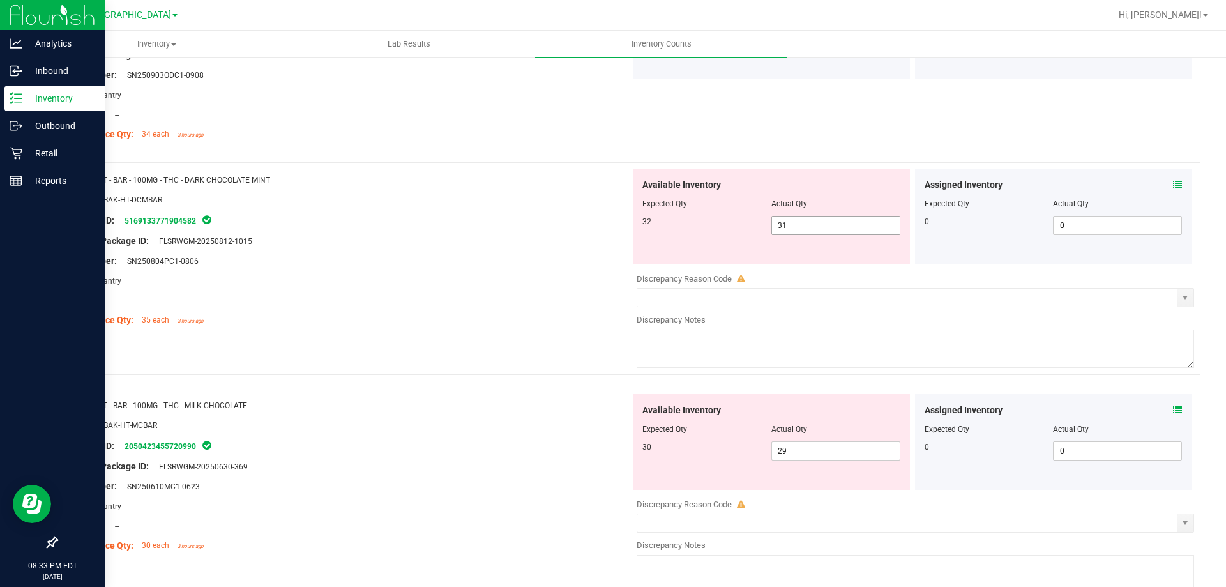
drag, startPoint x: 801, startPoint y: 229, endPoint x: 711, endPoint y: 224, distance: 90.1
click at [729, 224] on div "32 31 31" at bounding box center [771, 225] width 258 height 19
click at [610, 224] on div "Package ID: 5169133771904582" at bounding box center [348, 220] width 564 height 15
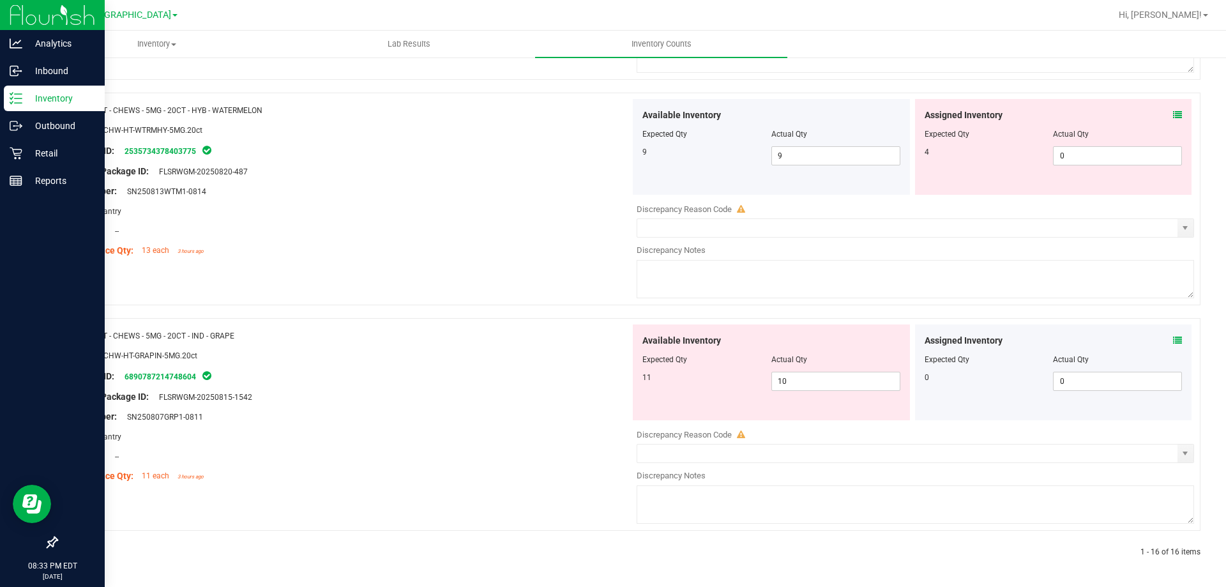
scroll to position [0, 0]
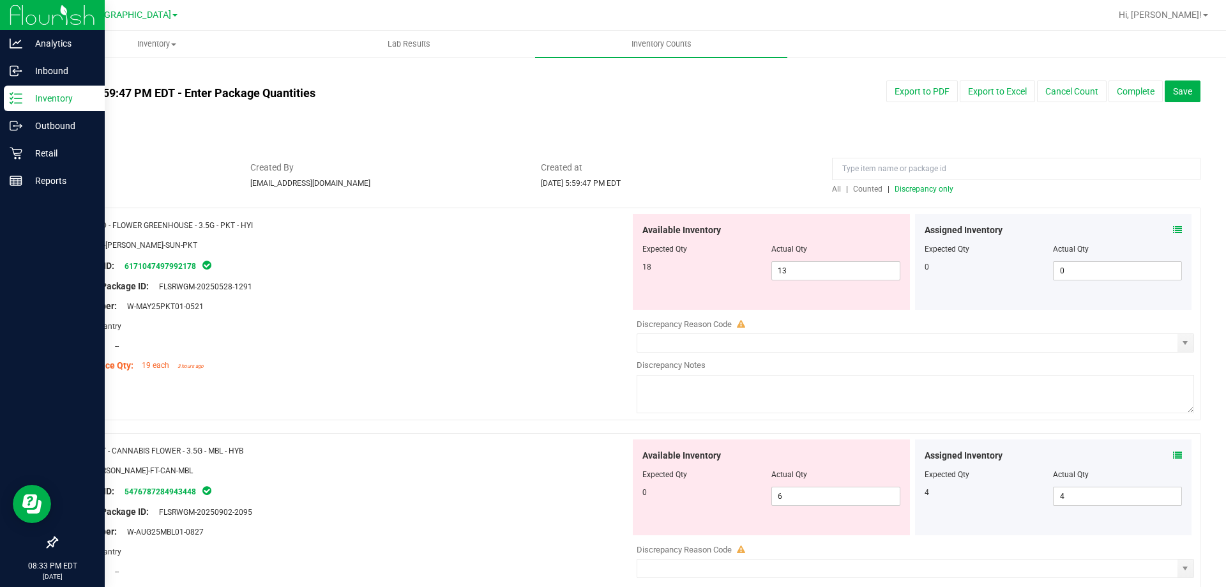
click at [906, 187] on span "Discrepancy only" at bounding box center [924, 189] width 59 height 9
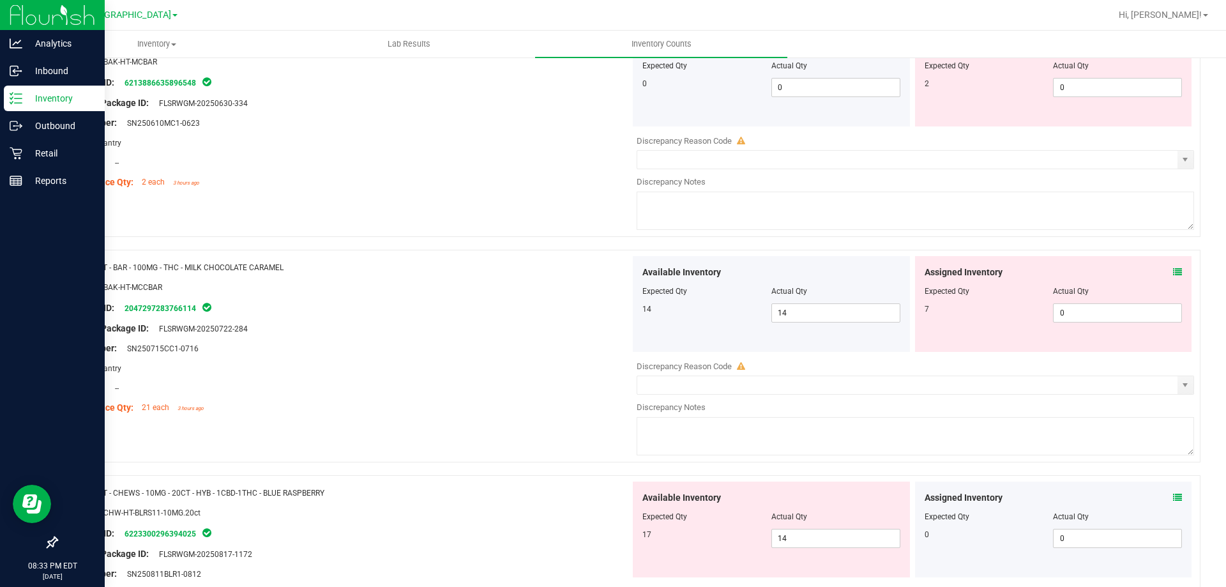
scroll to position [1918, 0]
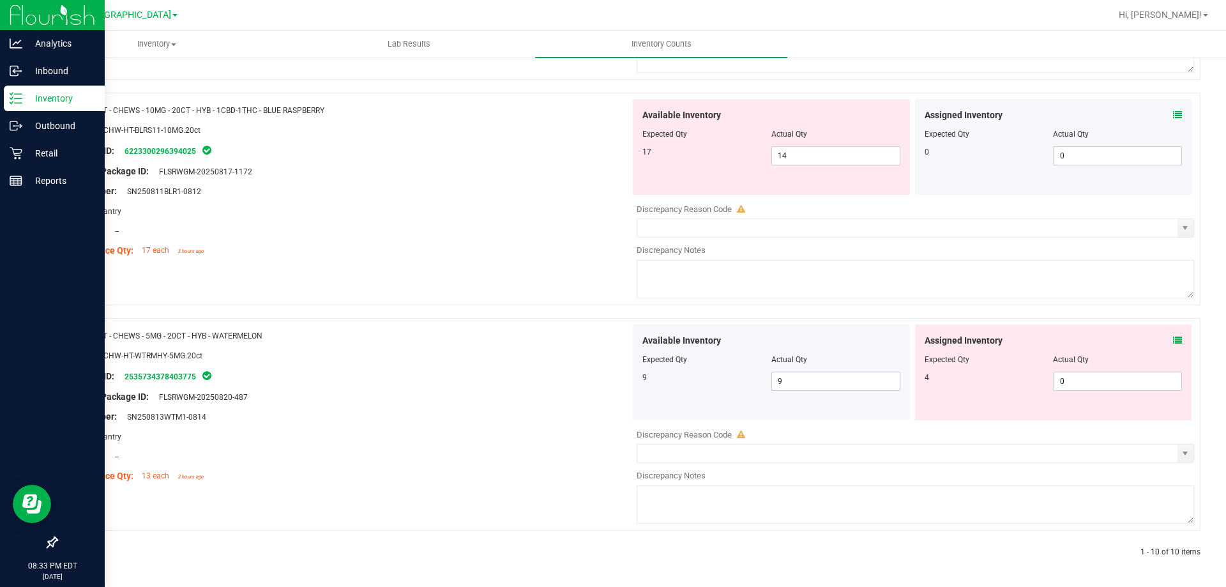
click at [1173, 338] on icon at bounding box center [1177, 340] width 9 height 9
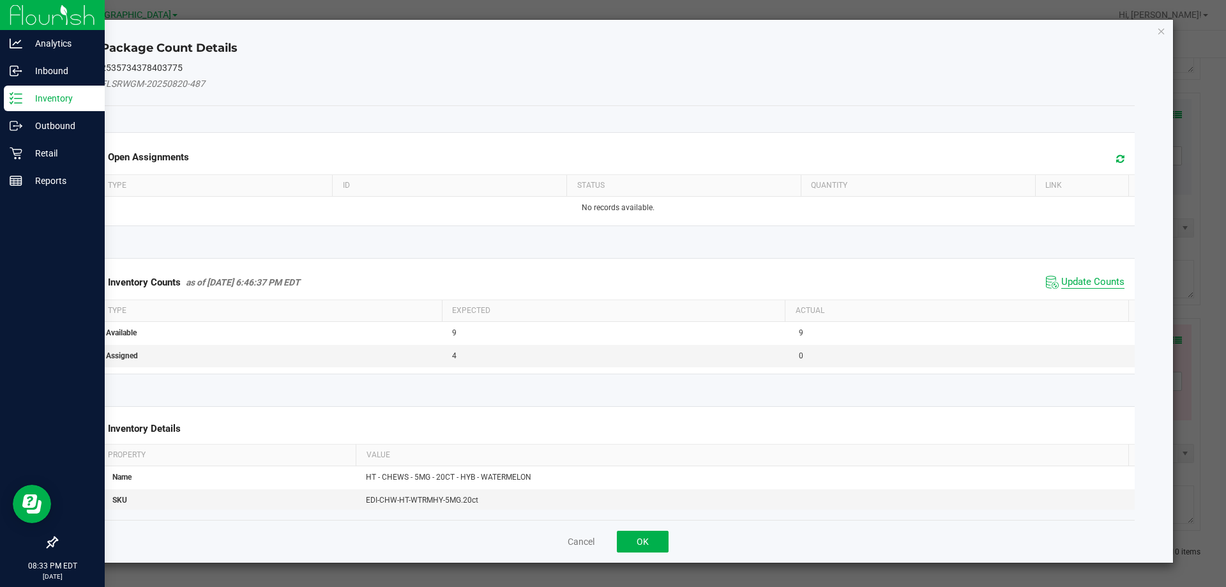
click at [1079, 286] on span "Update Counts" at bounding box center [1092, 282] width 63 height 13
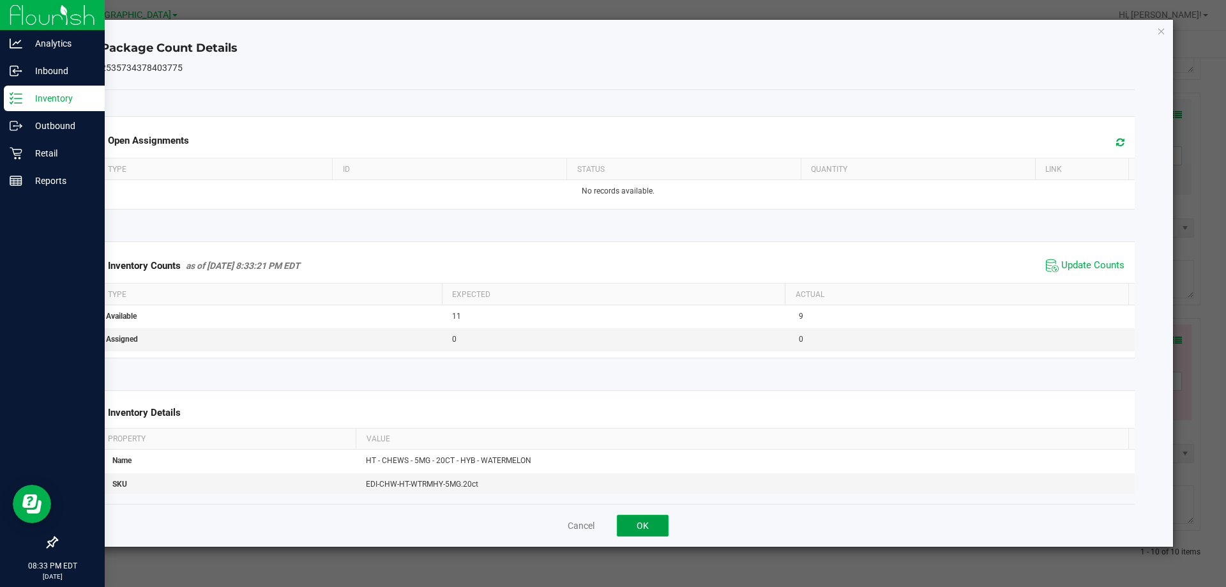
click at [636, 517] on button "OK" at bounding box center [643, 526] width 52 height 22
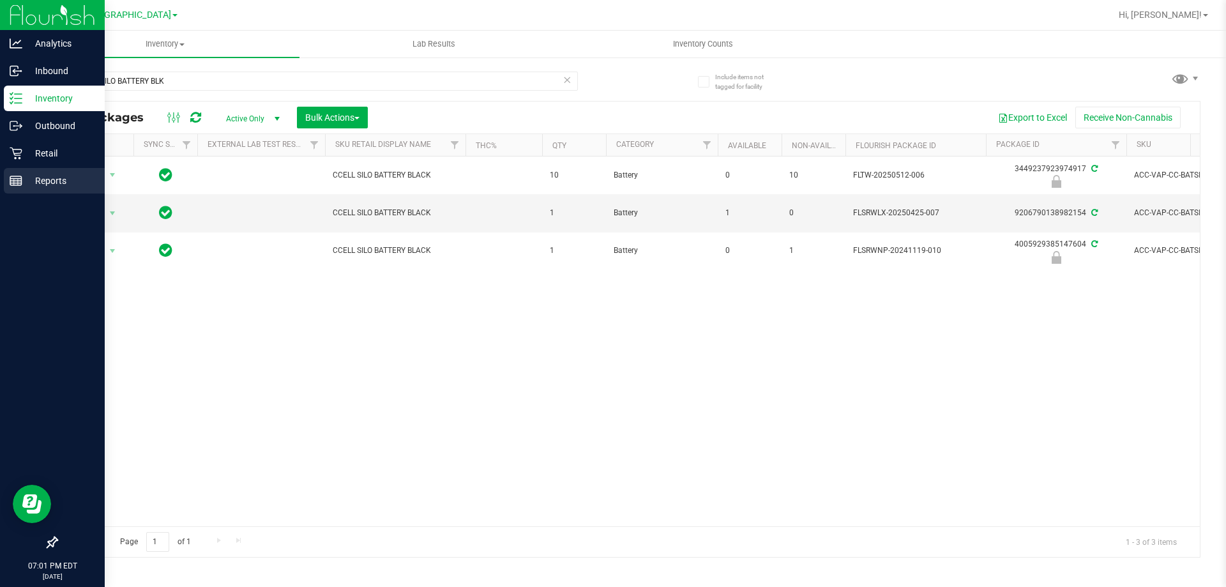
click at [40, 188] on p "Reports" at bounding box center [60, 180] width 77 height 15
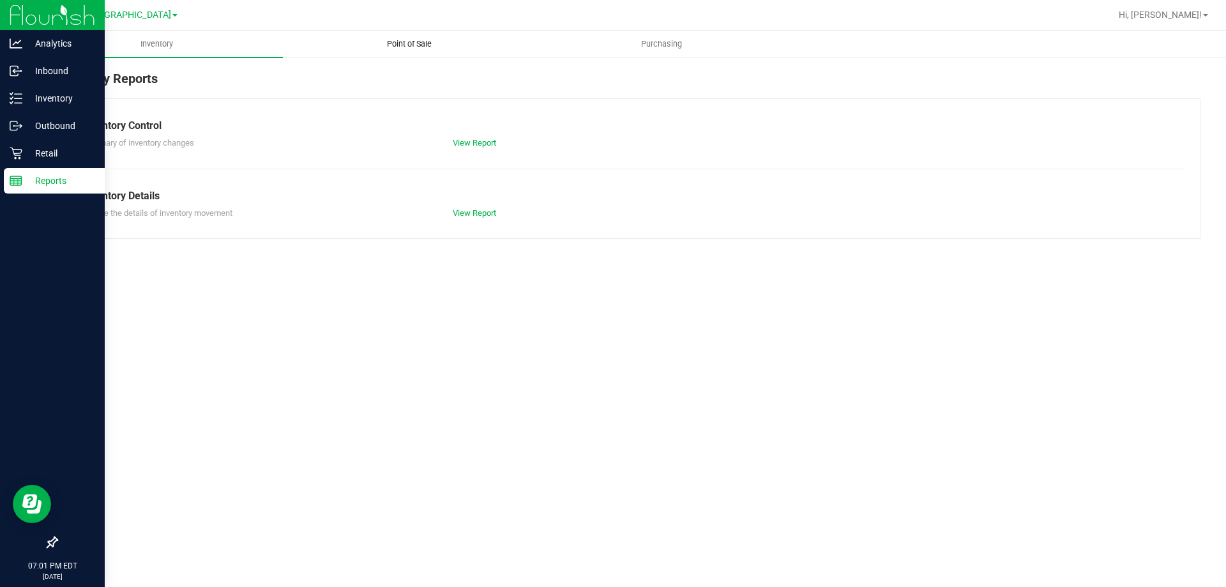
click at [400, 37] on uib-tab-heading "Point of Sale" at bounding box center [409, 44] width 251 height 26
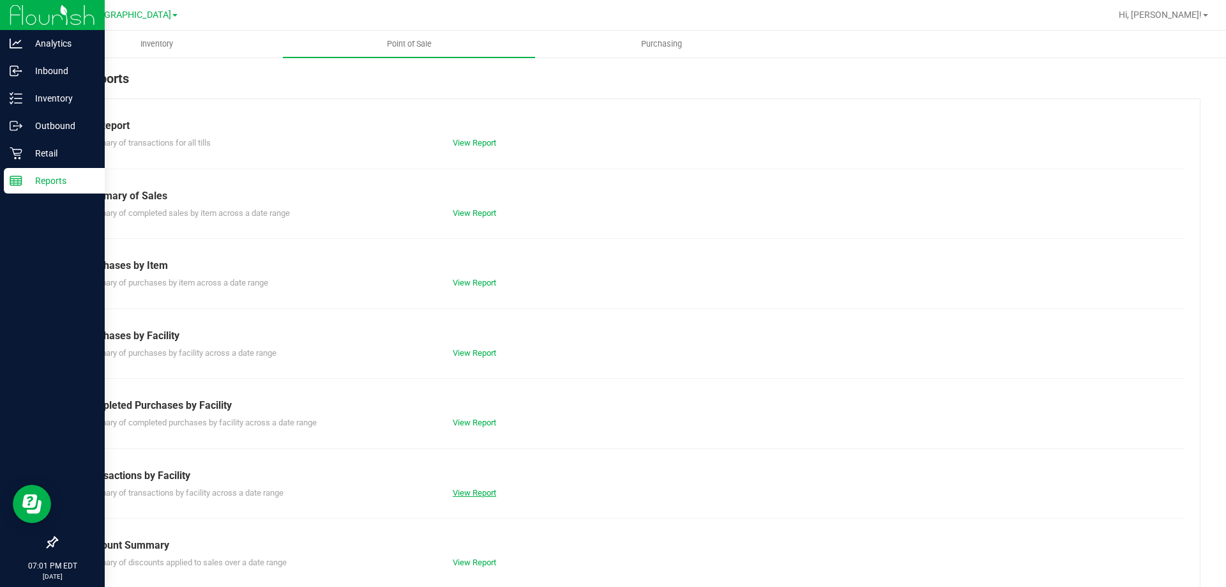
click at [463, 496] on link "View Report" at bounding box center [474, 493] width 43 height 10
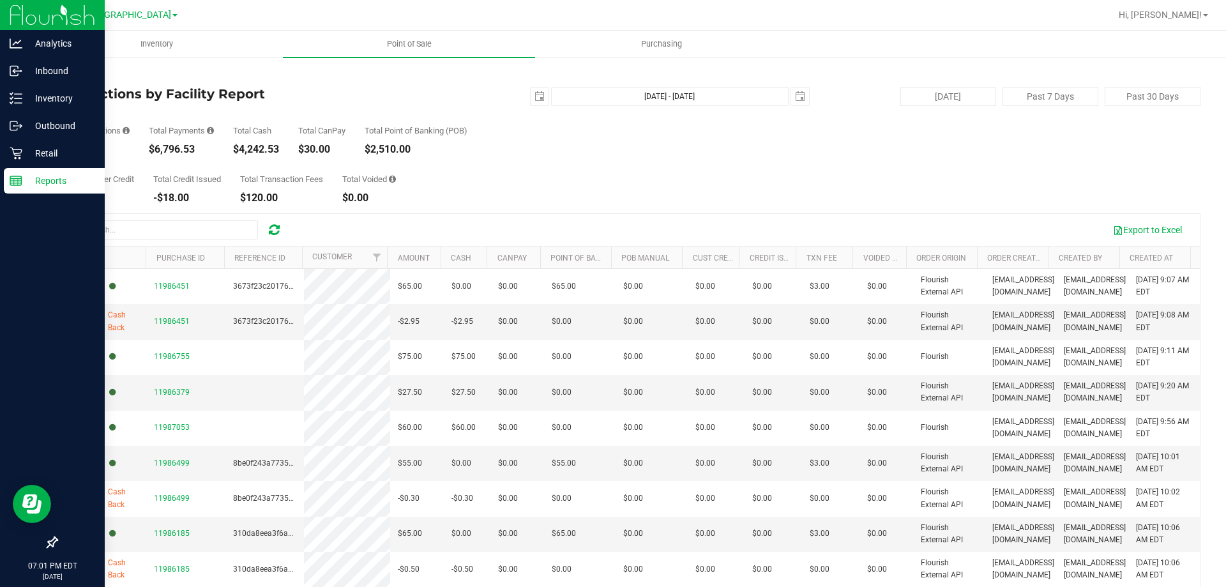
click at [67, 75] on link "Back" at bounding box center [65, 74] width 19 height 9
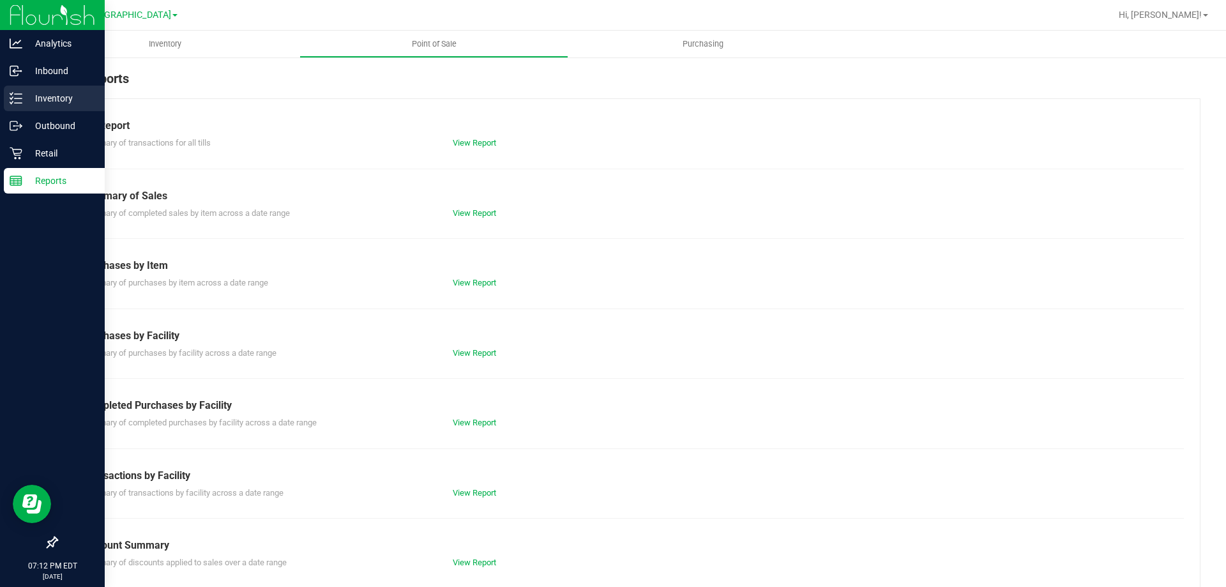
click at [24, 95] on p "Inventory" at bounding box center [60, 98] width 77 height 15
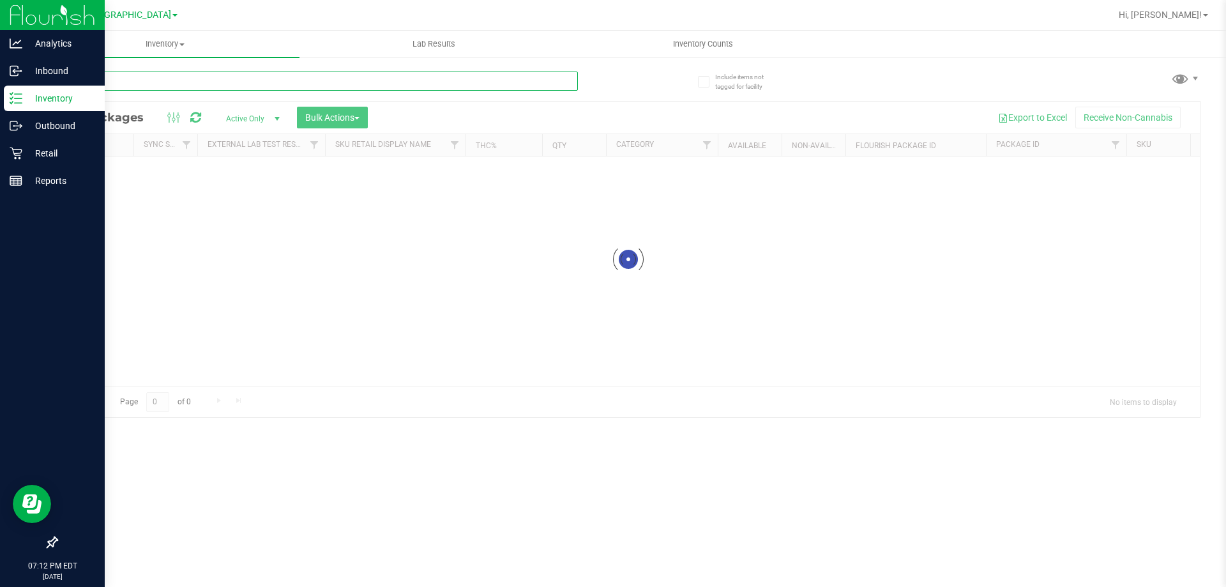
click at [246, 80] on input "text" at bounding box center [317, 81] width 522 height 19
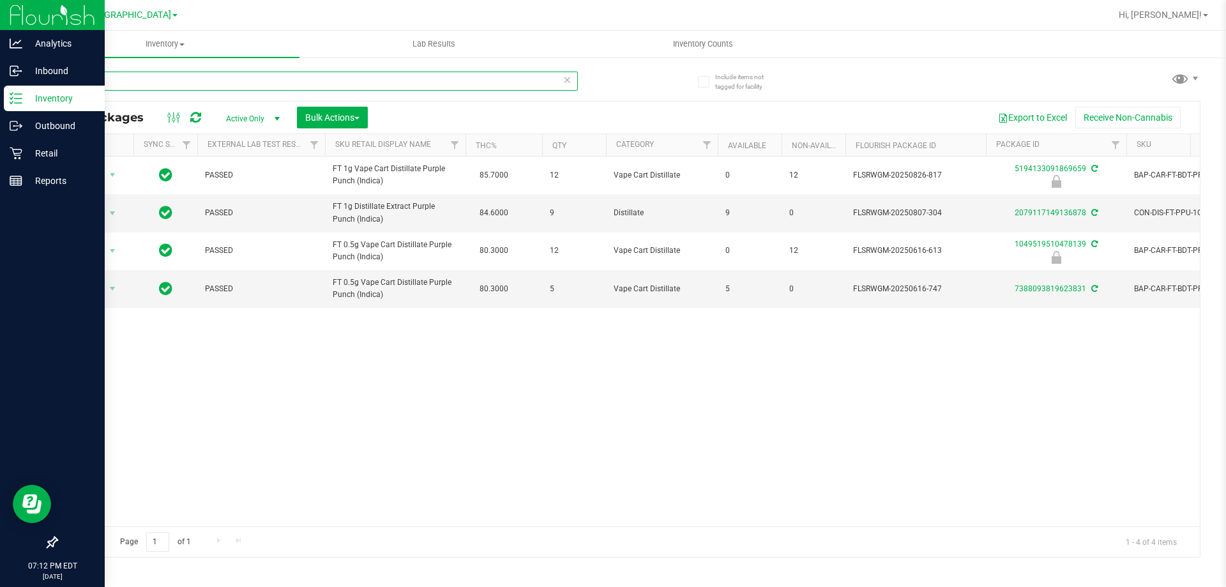
type input "p"
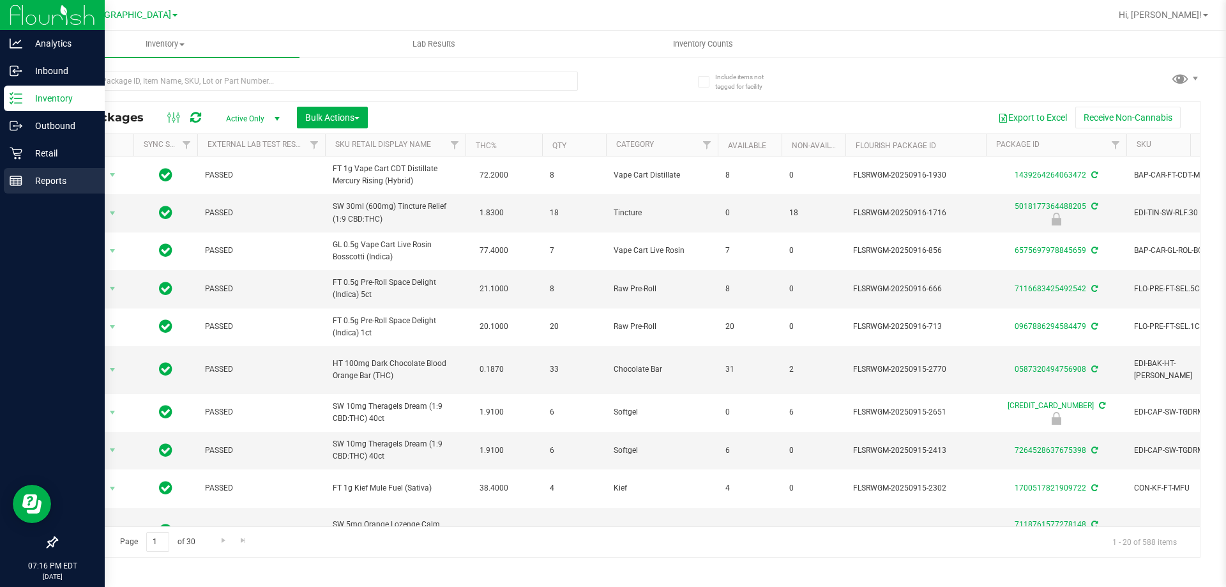
click at [19, 170] on div "Reports" at bounding box center [54, 181] width 101 height 26
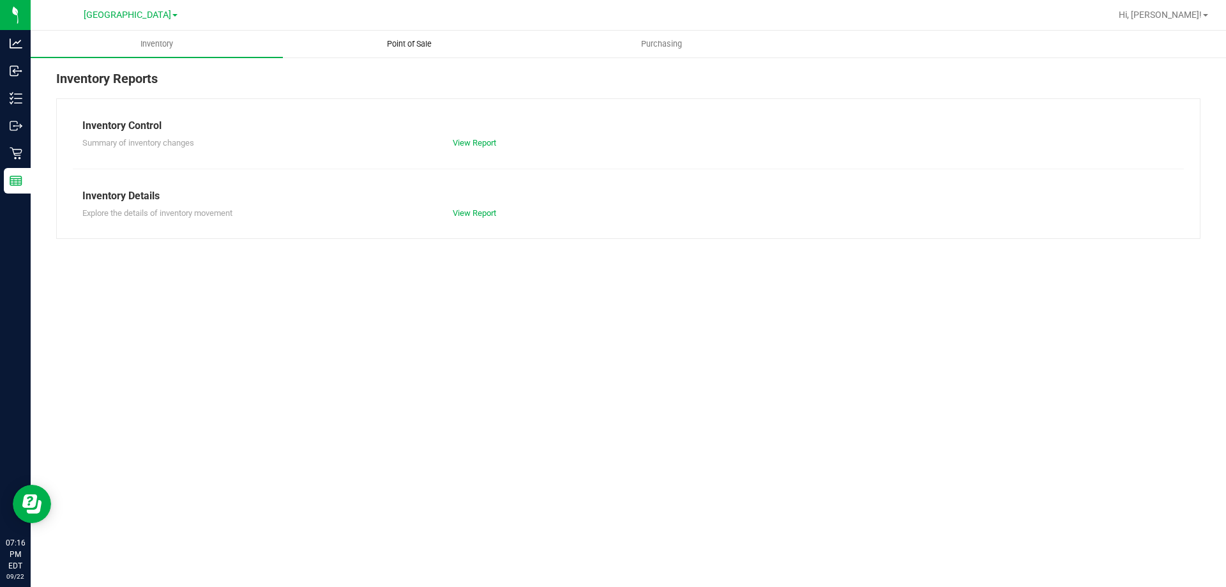
click at [402, 35] on uib-tab-heading "Point of Sale" at bounding box center [409, 44] width 251 height 26
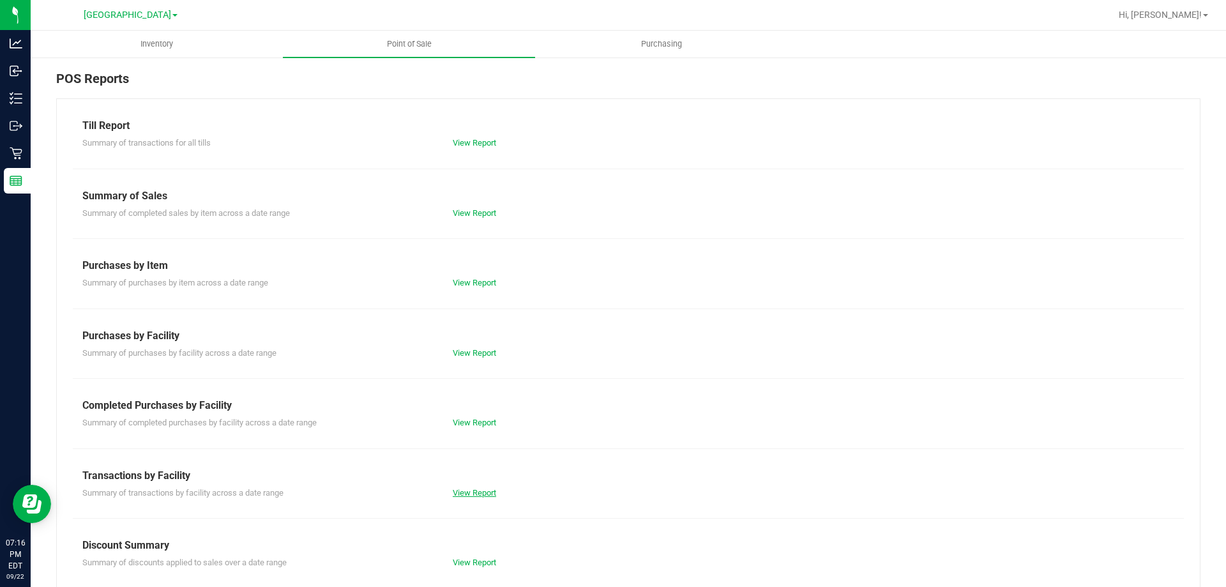
click at [474, 492] on link "View Report" at bounding box center [474, 493] width 43 height 10
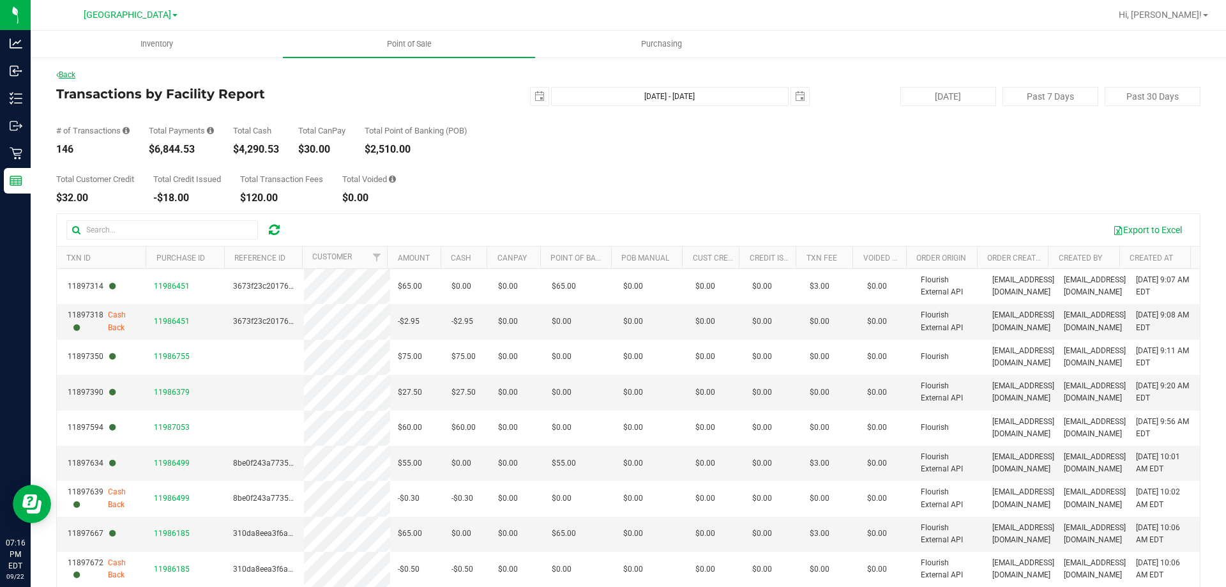
click at [75, 76] on link "Back" at bounding box center [65, 74] width 19 height 9
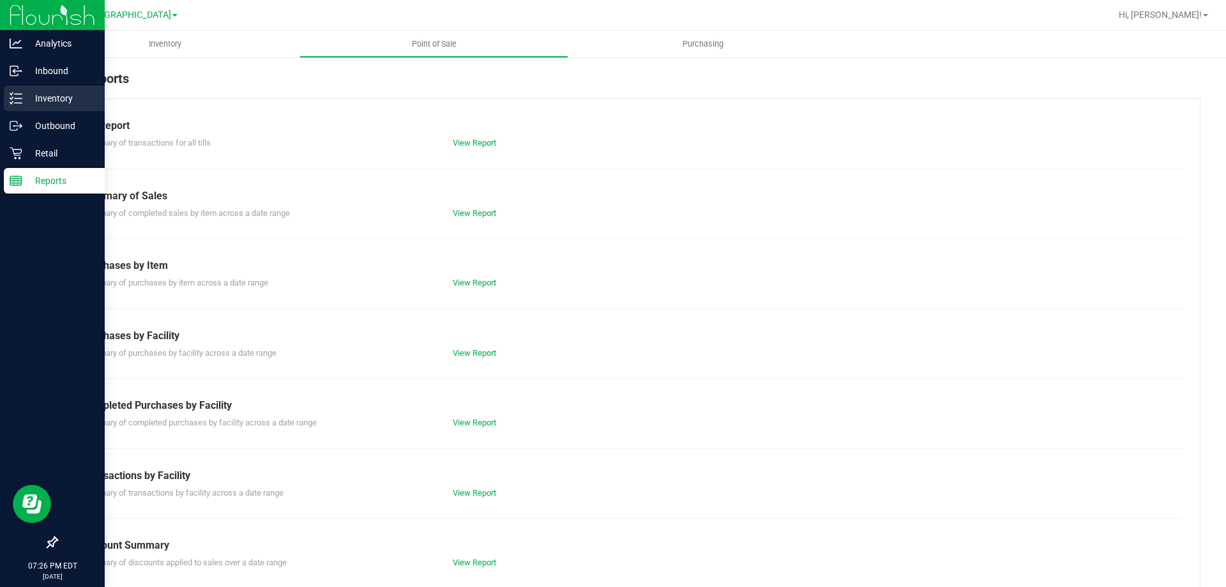
click at [20, 89] on div "Inventory" at bounding box center [54, 99] width 101 height 26
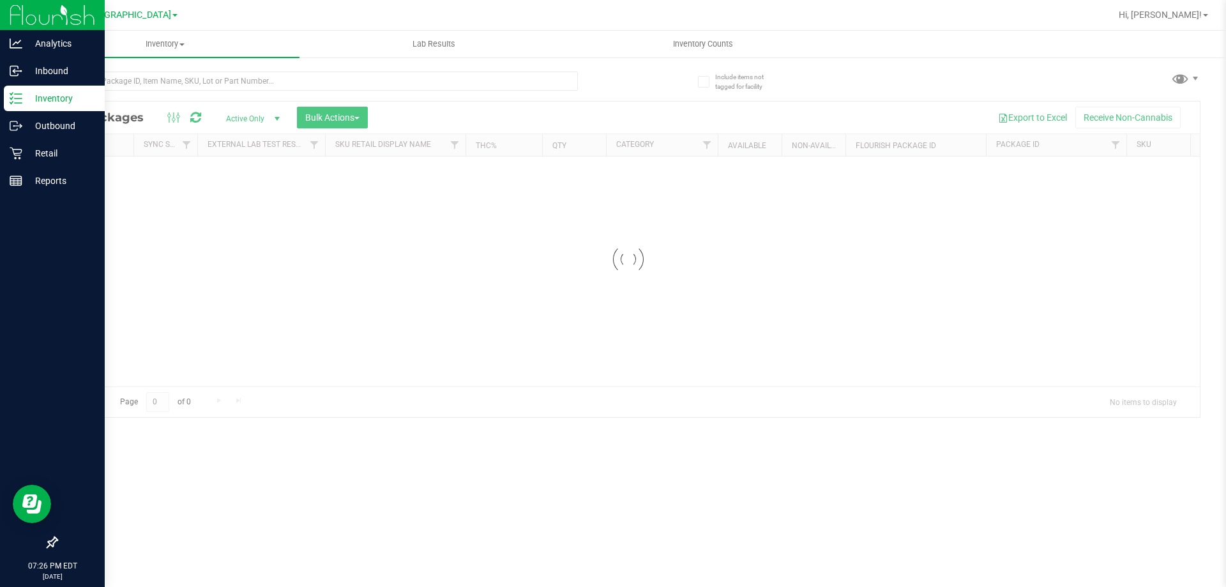
click at [230, 93] on div at bounding box center [317, 86] width 522 height 29
click at [230, 91] on div at bounding box center [317, 86] width 522 height 29
click at [230, 90] on input "text" at bounding box center [317, 81] width 522 height 19
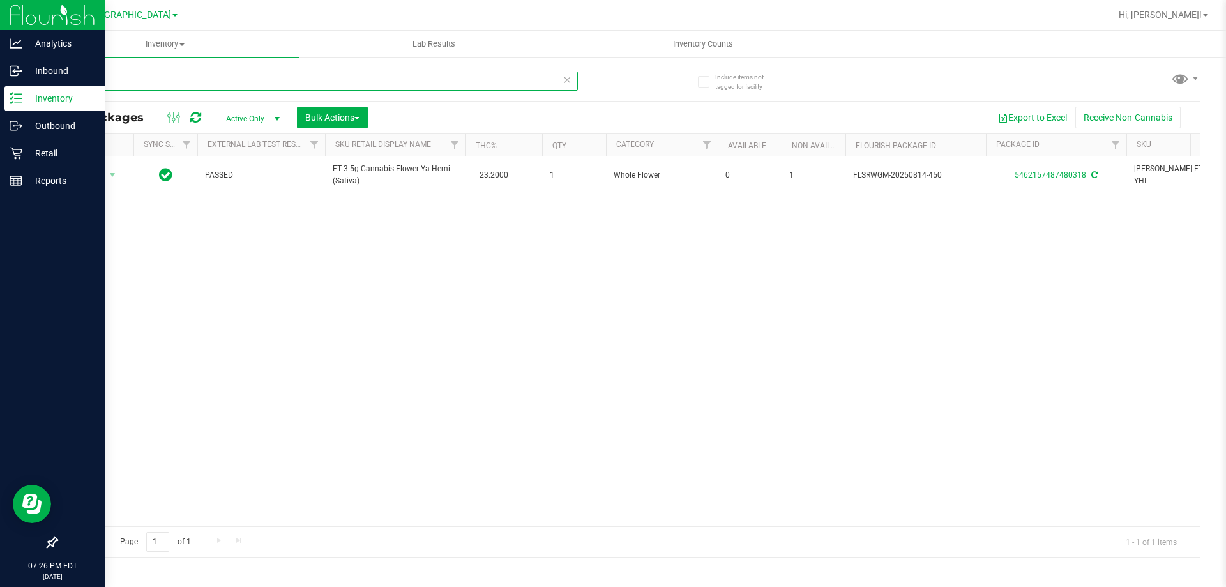
type input "ya hem"
click at [24, 178] on p "Reports" at bounding box center [60, 180] width 77 height 15
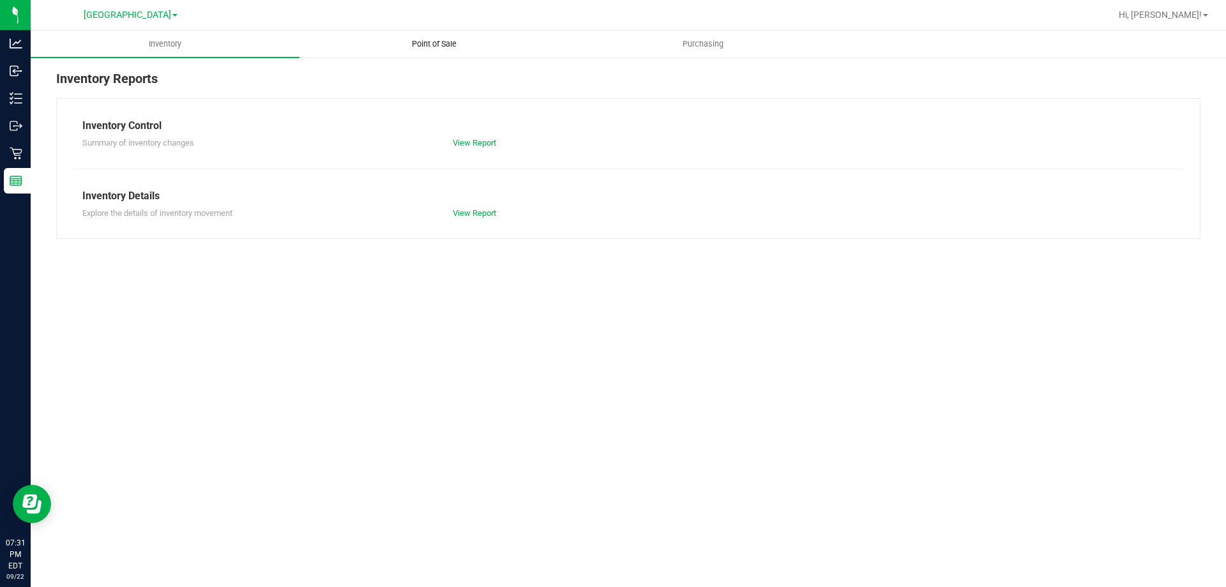
click at [432, 47] on span "Point of Sale" at bounding box center [434, 43] width 79 height 11
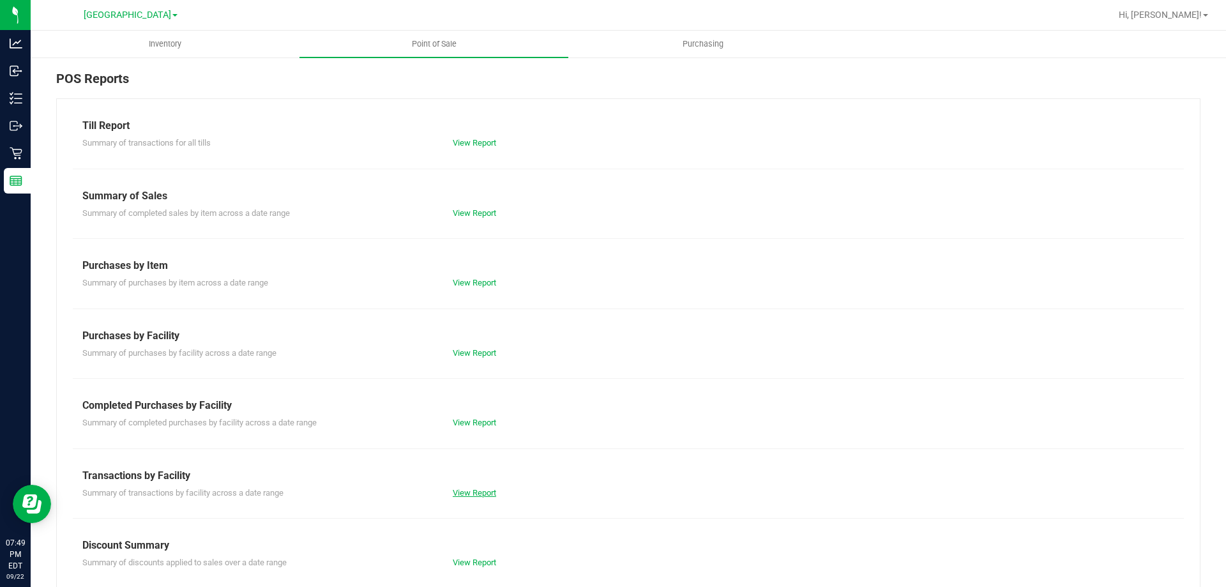
click at [460, 491] on link "View Report" at bounding box center [474, 493] width 43 height 10
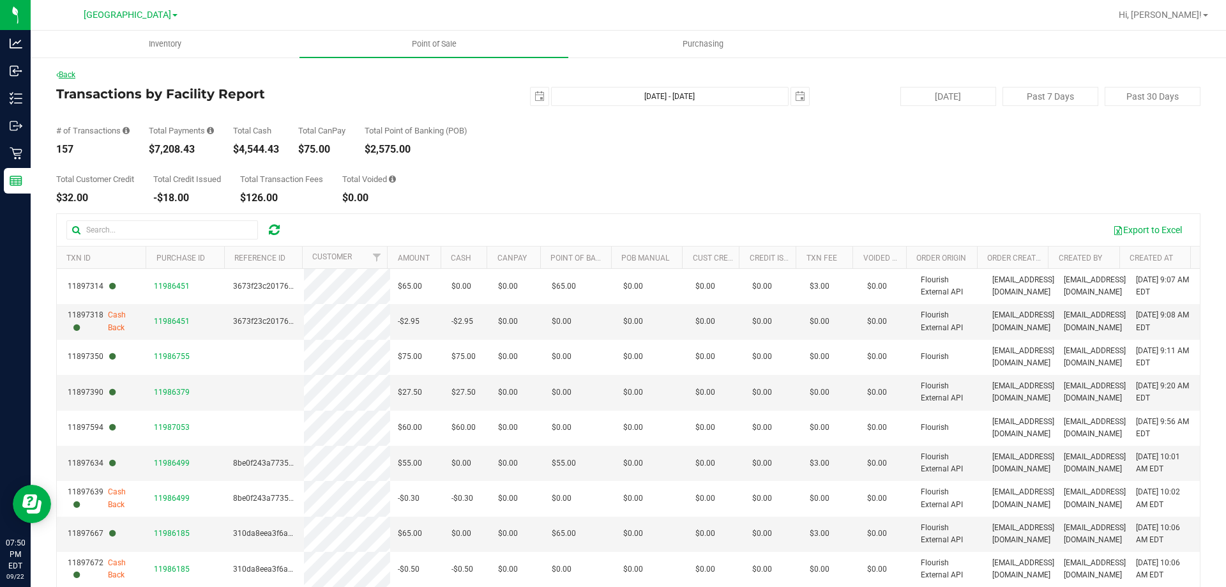
click at [63, 77] on link "Back" at bounding box center [65, 74] width 19 height 9
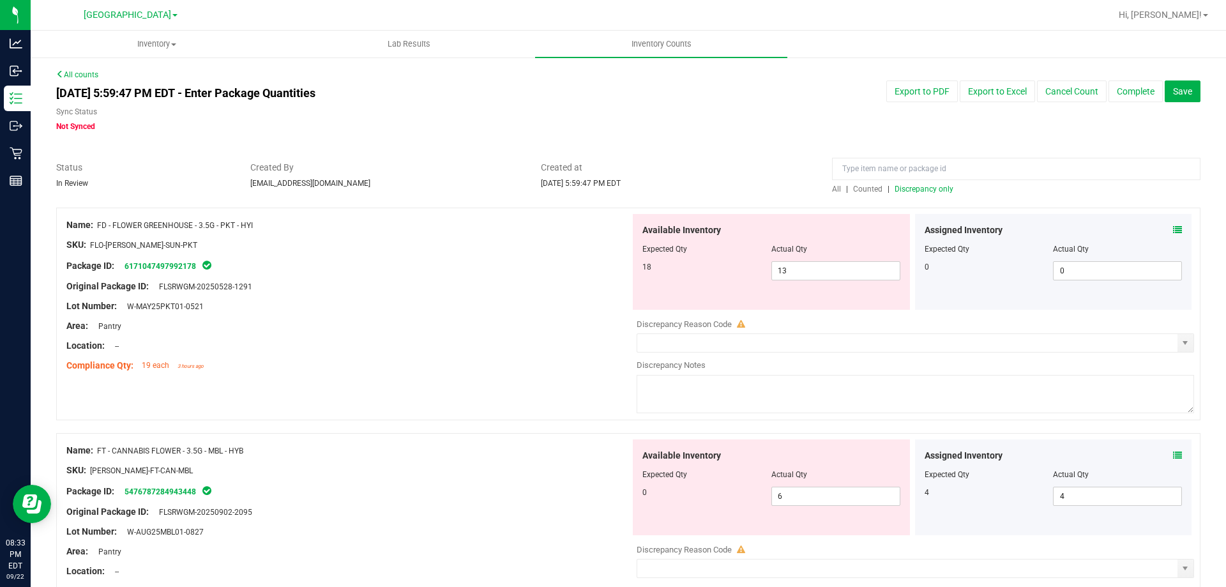
scroll to position [1918, 0]
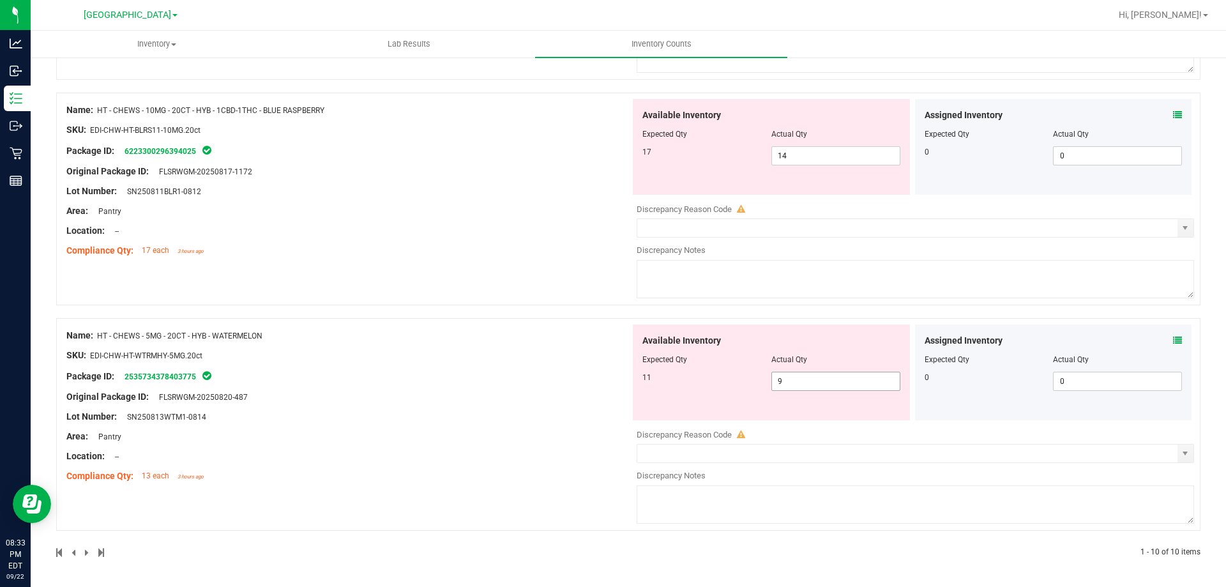
click at [734, 386] on div "11 9 9" at bounding box center [771, 381] width 258 height 19
type input "44"
click at [602, 384] on div at bounding box center [348, 387] width 564 height 6
drag, startPoint x: 826, startPoint y: 382, endPoint x: 741, endPoint y: 382, distance: 84.3
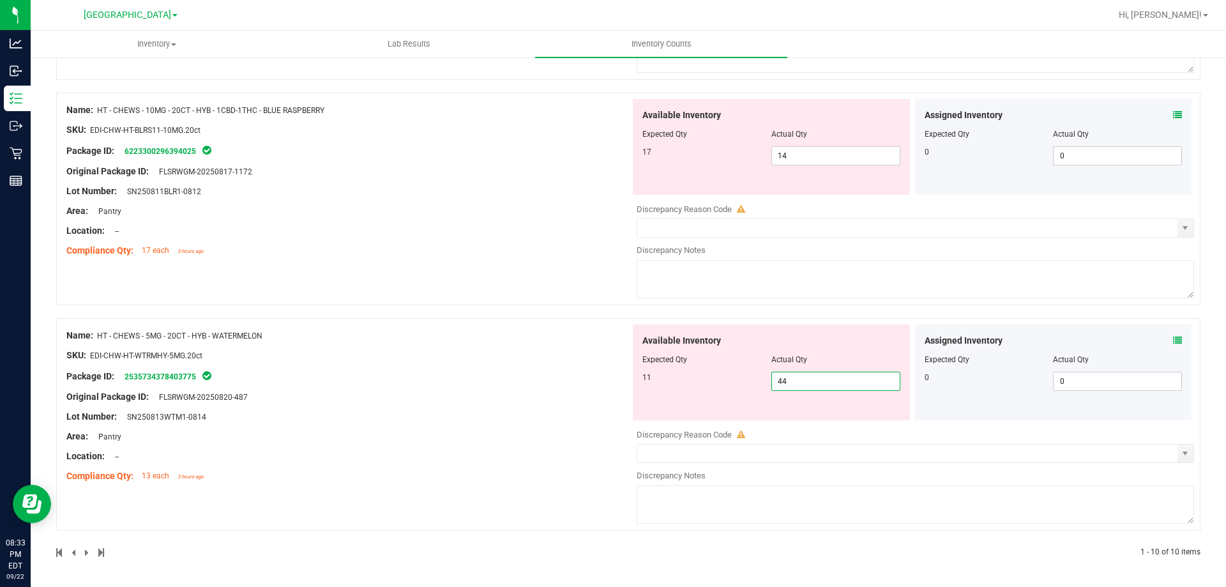
click at [748, 382] on div "11 44 44" at bounding box center [771, 381] width 258 height 19
type input "11"
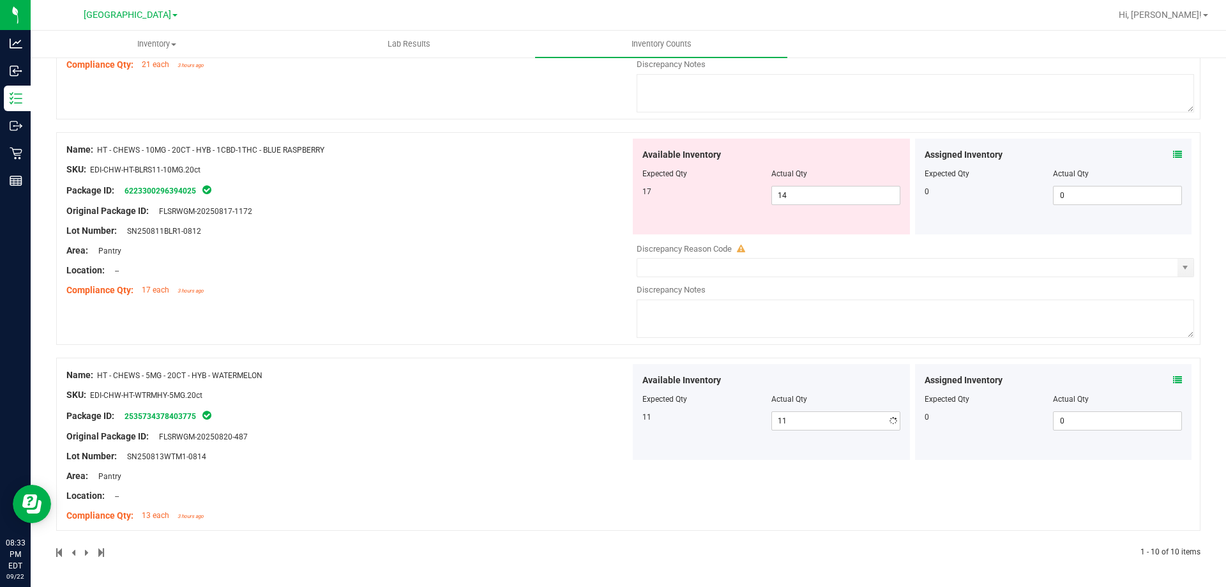
click at [634, 375] on div "Available Inventory Expected Qty Actual Qty 11 11 11" at bounding box center [771, 412] width 277 height 96
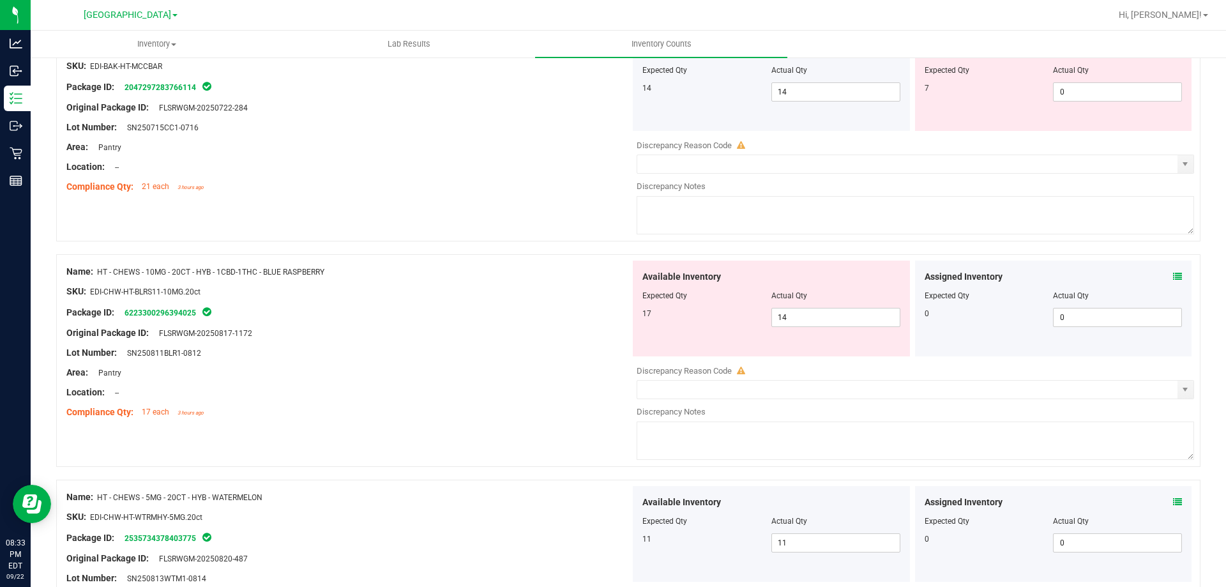
scroll to position [1751, 0]
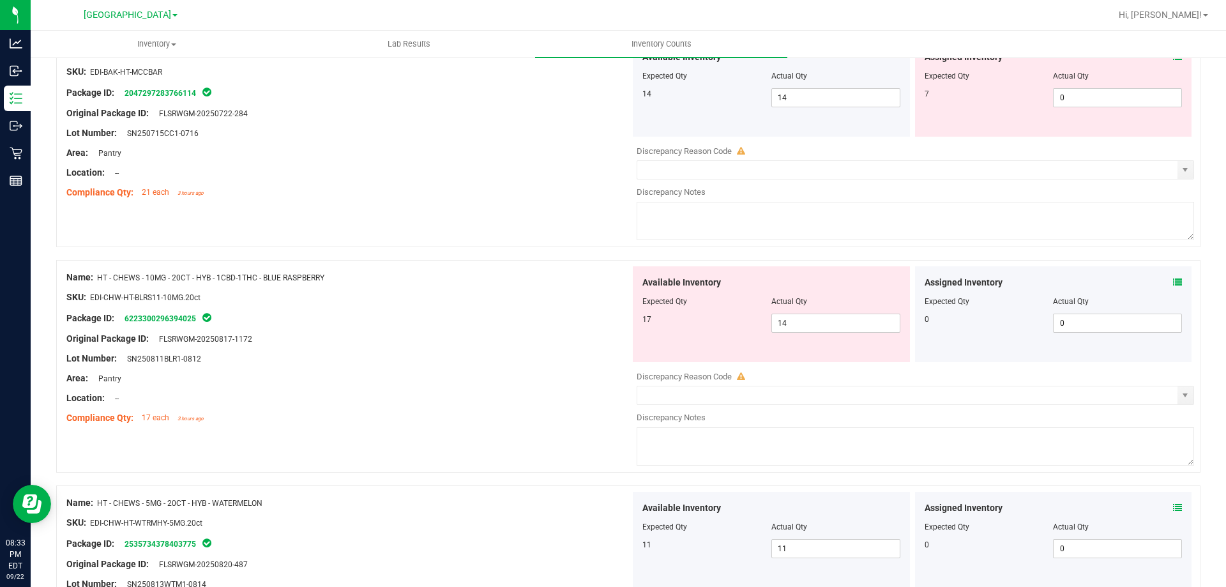
click at [1173, 284] on icon at bounding box center [1177, 282] width 9 height 9
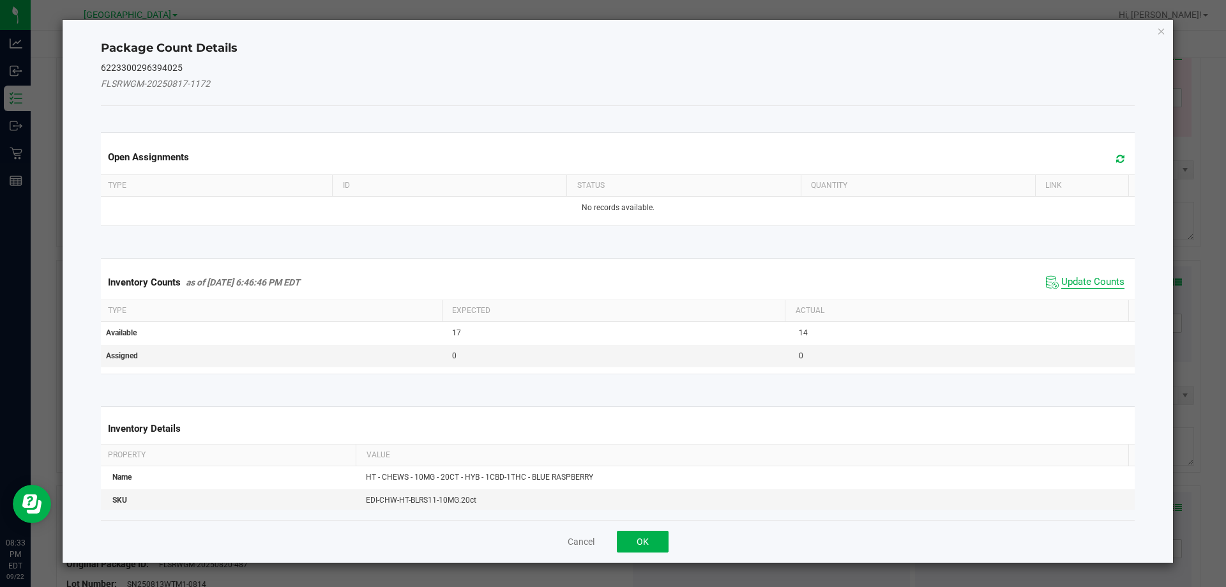
click at [1096, 280] on span "Update Counts" at bounding box center [1092, 282] width 63 height 13
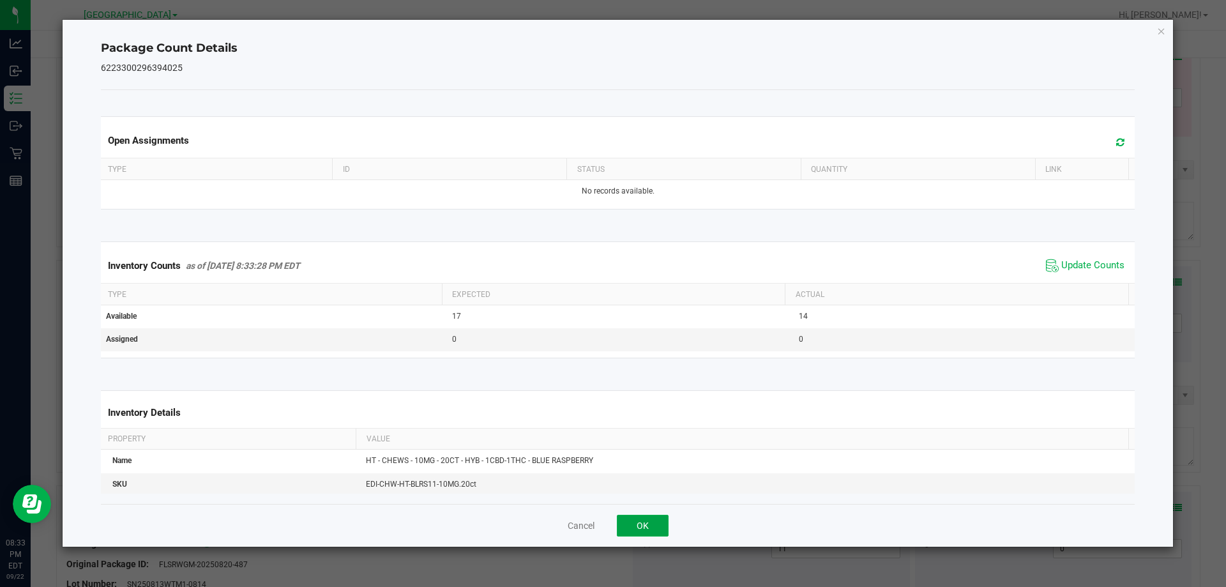
click at [639, 523] on button "OK" at bounding box center [643, 526] width 52 height 22
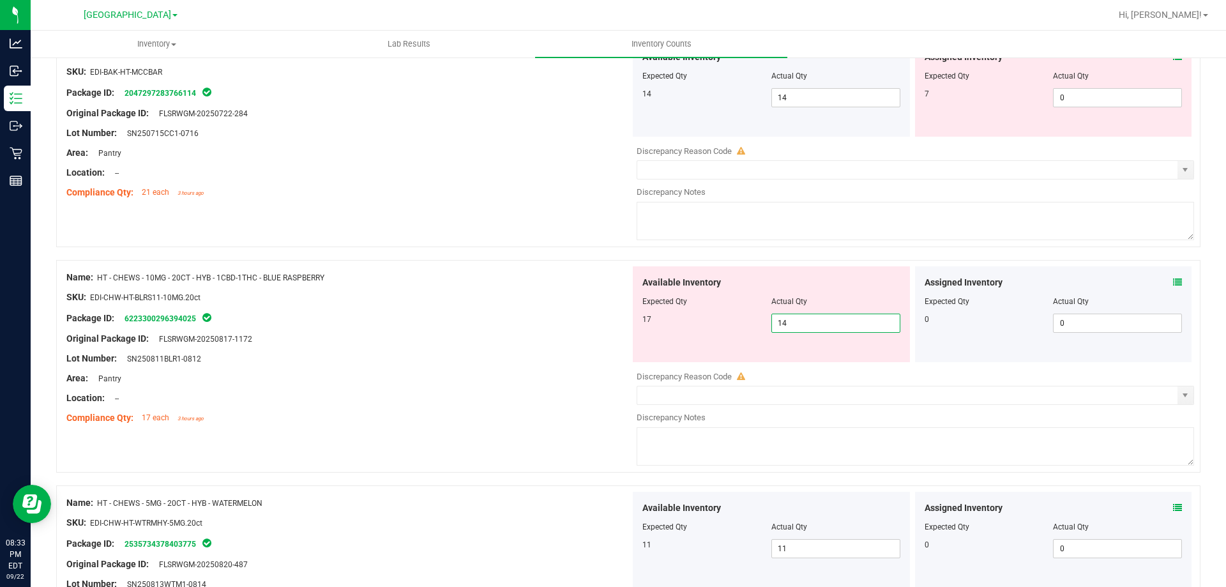
drag, startPoint x: 815, startPoint y: 326, endPoint x: 709, endPoint y: 325, distance: 106.6
click at [756, 325] on div "17 14 14" at bounding box center [771, 323] width 258 height 19
type input "17"
click at [595, 322] on div "Package ID: 6223300296394025" at bounding box center [348, 317] width 564 height 15
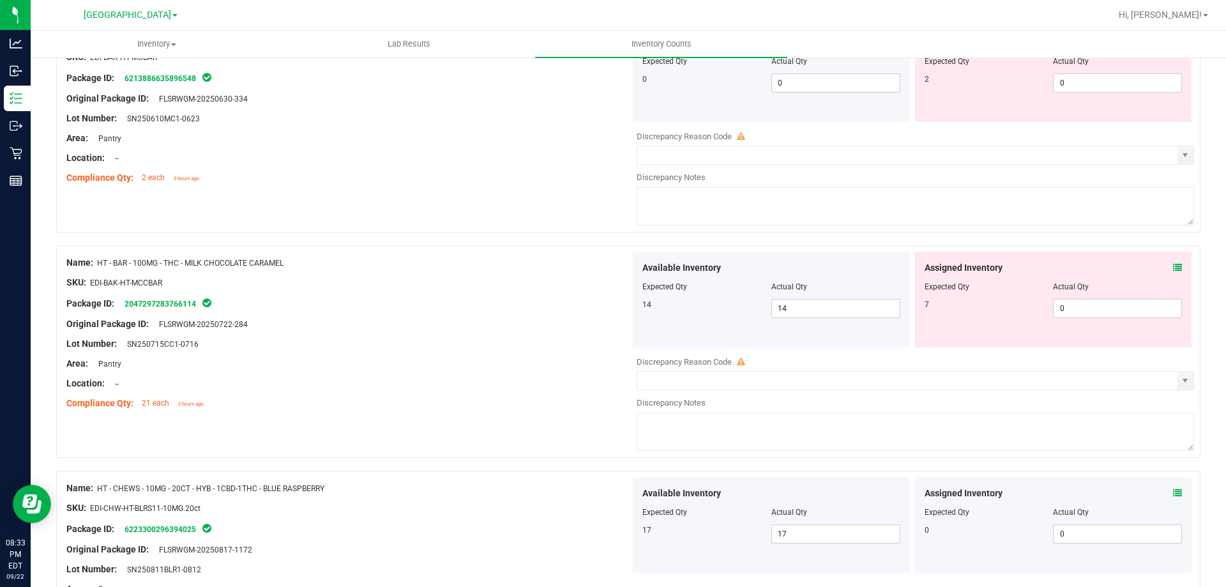
scroll to position [1495, 0]
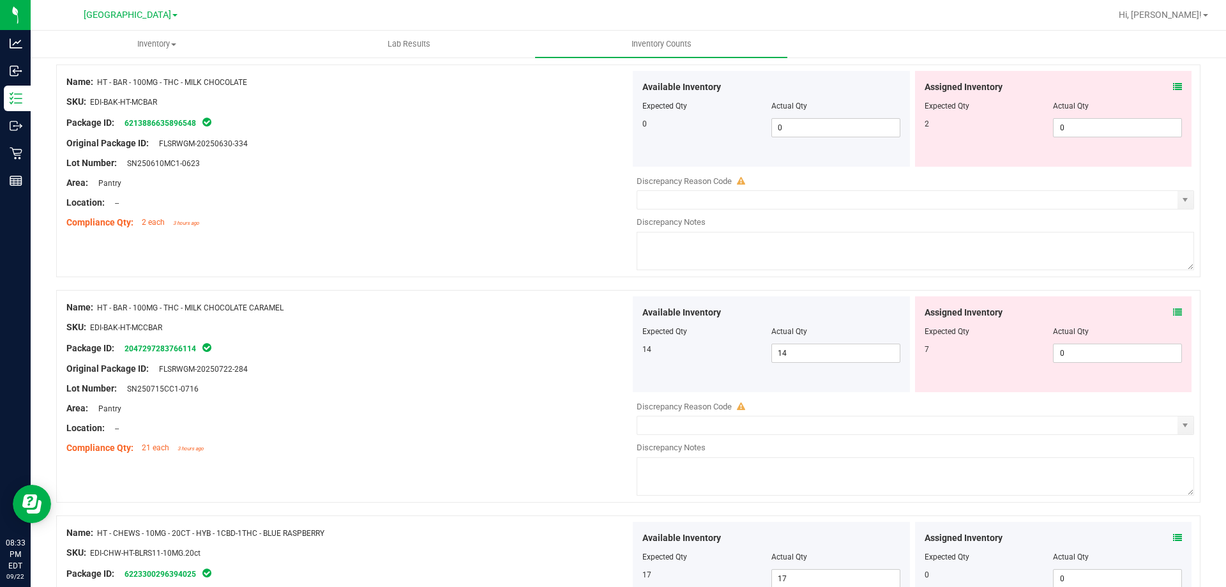
click at [1173, 311] on icon at bounding box center [1177, 312] width 9 height 9
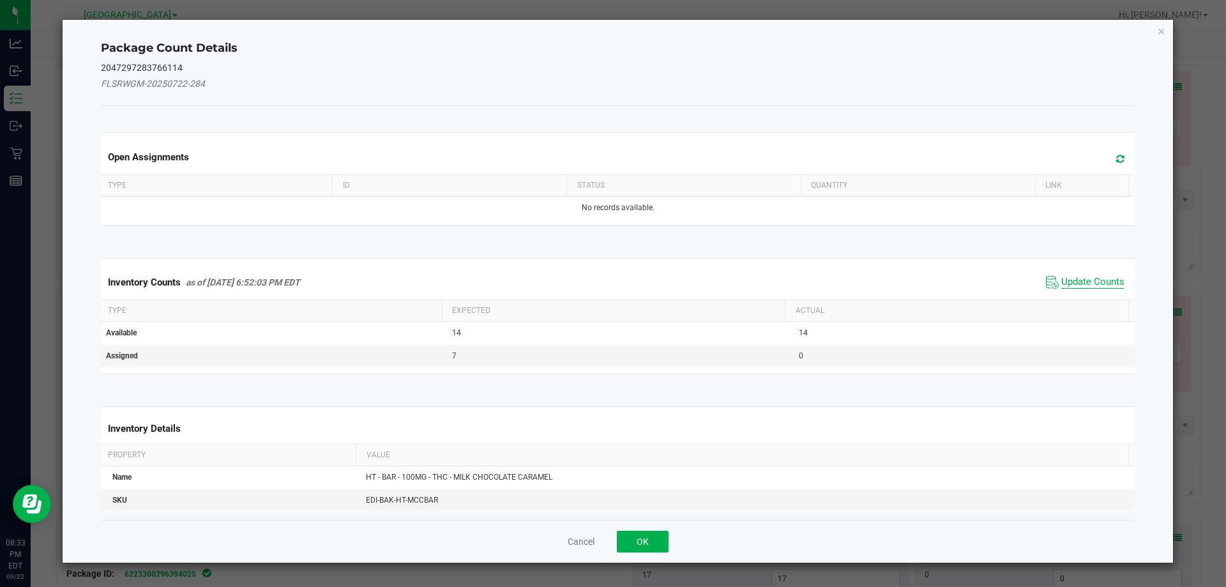
click at [1062, 281] on span "Update Counts" at bounding box center [1092, 282] width 63 height 13
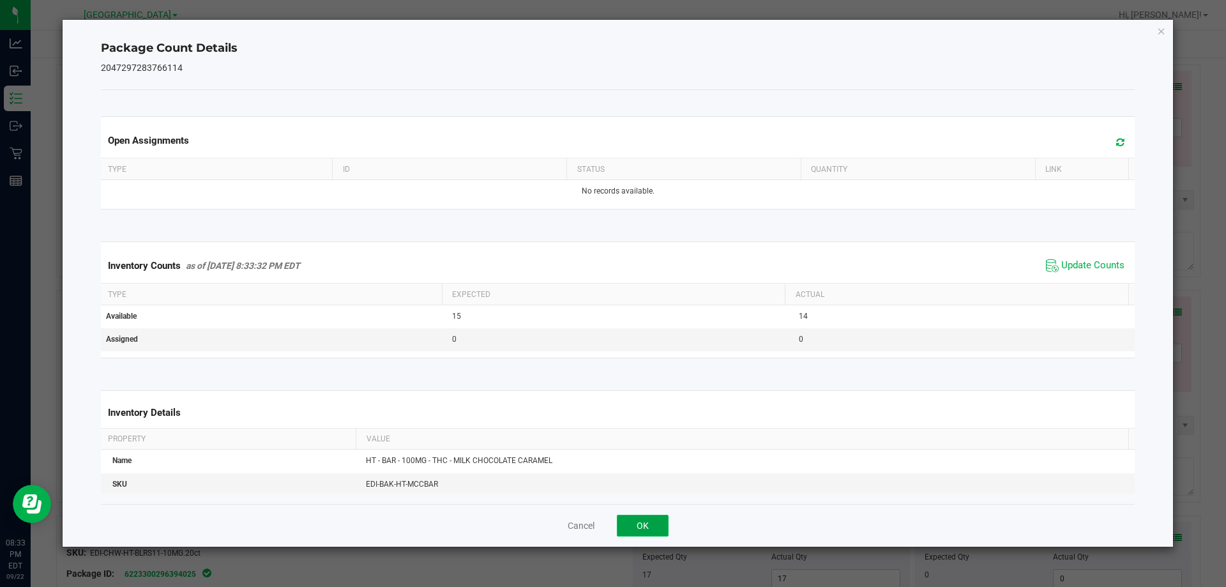
click at [639, 525] on button "OK" at bounding box center [643, 526] width 52 height 22
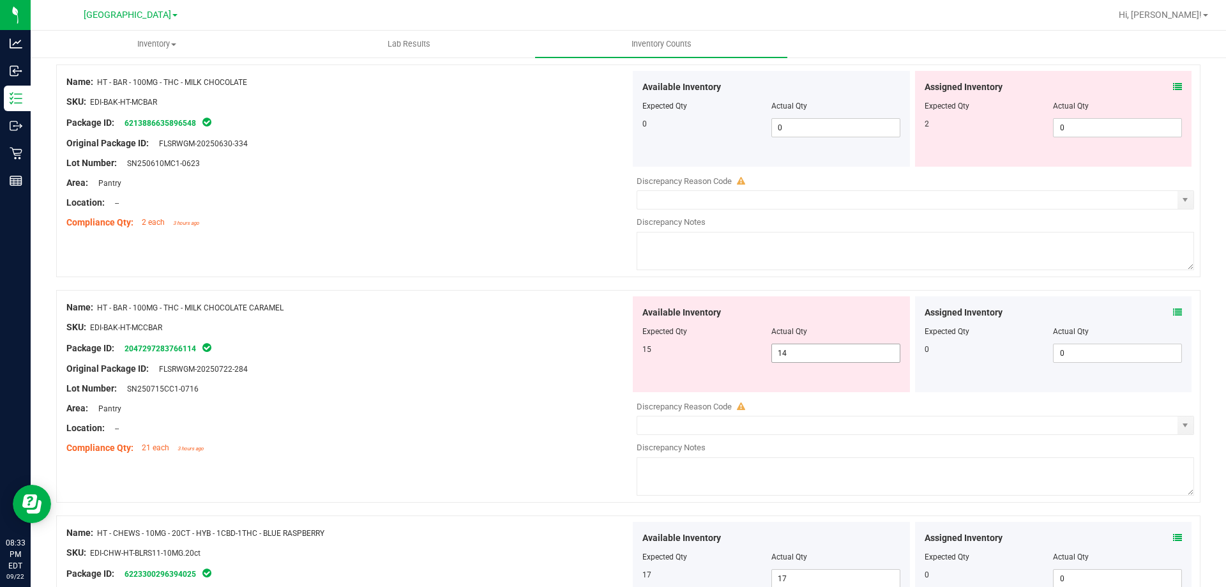
drag, startPoint x: 807, startPoint y: 362, endPoint x: 730, endPoint y: 362, distance: 77.3
click at [734, 362] on div "15 14 14" at bounding box center [771, 353] width 258 height 19
drag, startPoint x: 791, startPoint y: 351, endPoint x: 723, endPoint y: 351, distance: 67.7
click at [746, 351] on div "15 14 14" at bounding box center [771, 353] width 258 height 19
type input "15"
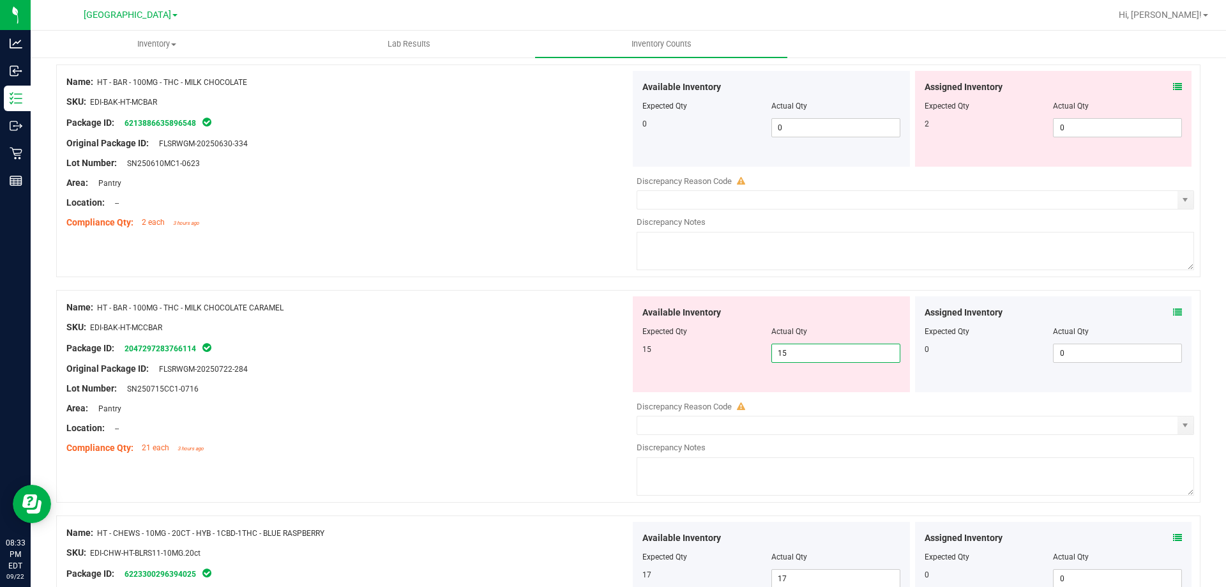
type input "15"
click at [633, 349] on div "Available Inventory Expected Qty Actual Qty 15 15 15" at bounding box center [771, 344] width 277 height 96
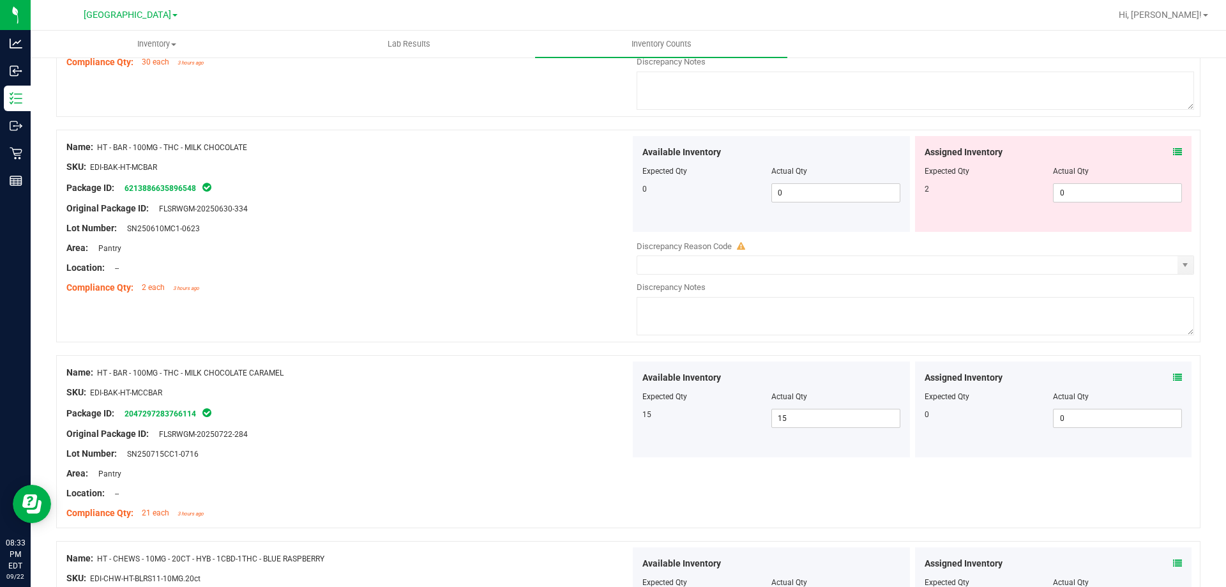
scroll to position [1368, 0]
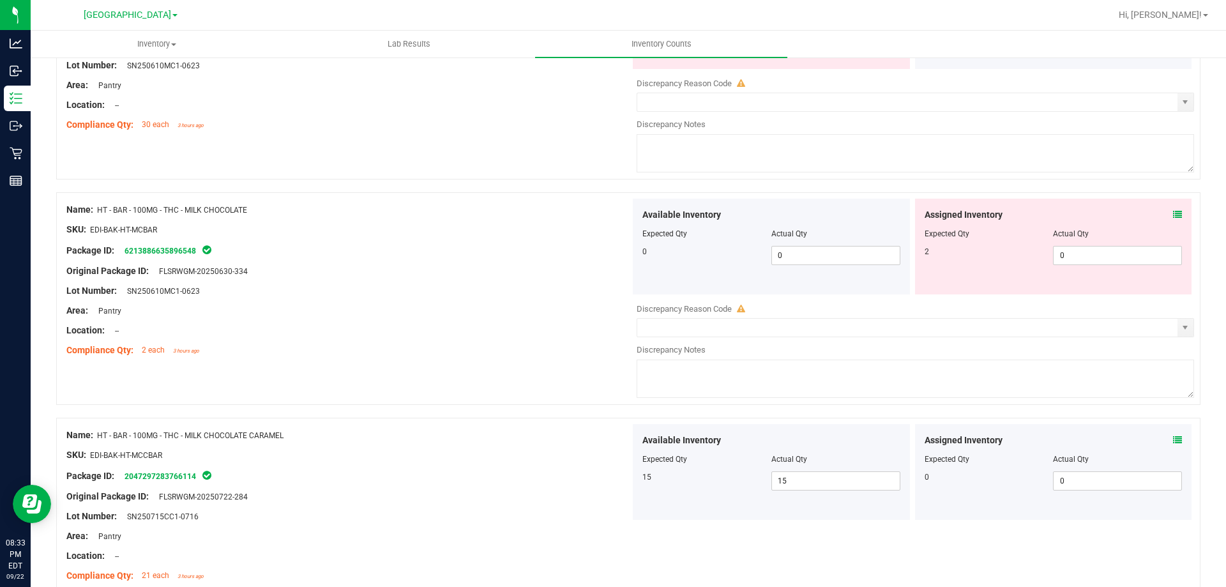
click at [1173, 217] on icon at bounding box center [1177, 214] width 9 height 9
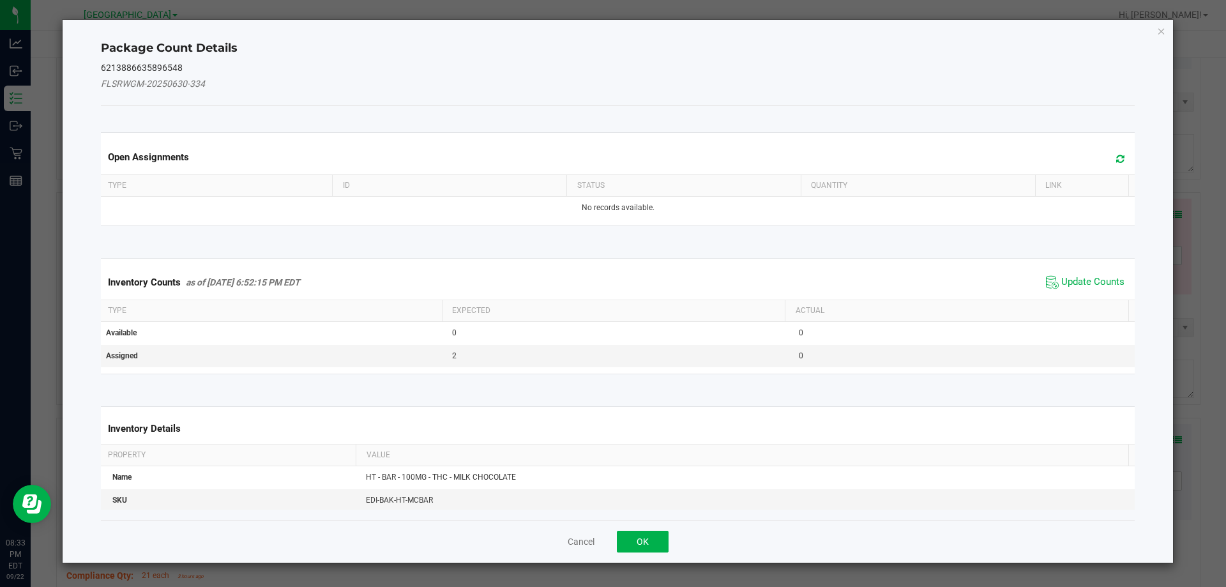
click at [1079, 275] on span "Update Counts" at bounding box center [1085, 282] width 85 height 19
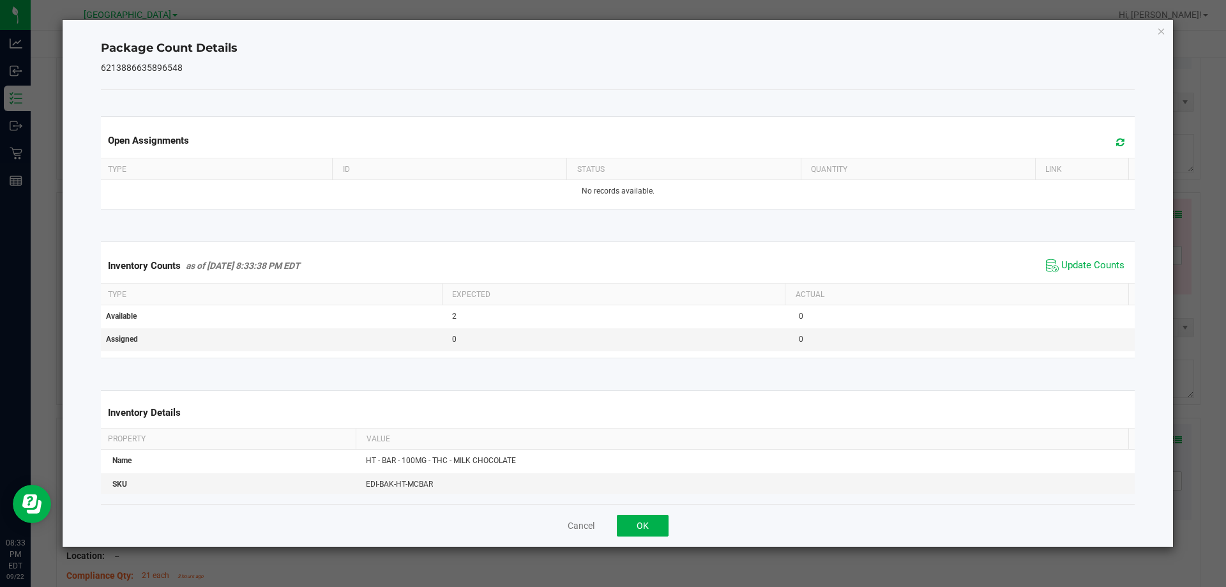
click at [662, 510] on div "Cancel OK" at bounding box center [618, 525] width 1034 height 43
click at [649, 529] on button "OK" at bounding box center [643, 526] width 52 height 22
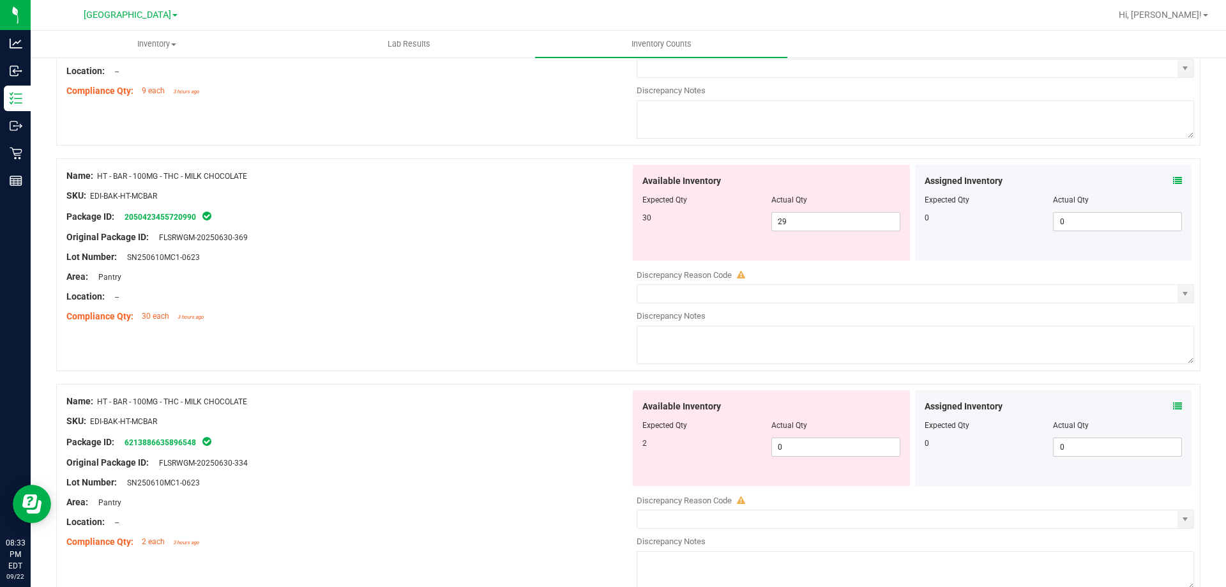
scroll to position [1240, 0]
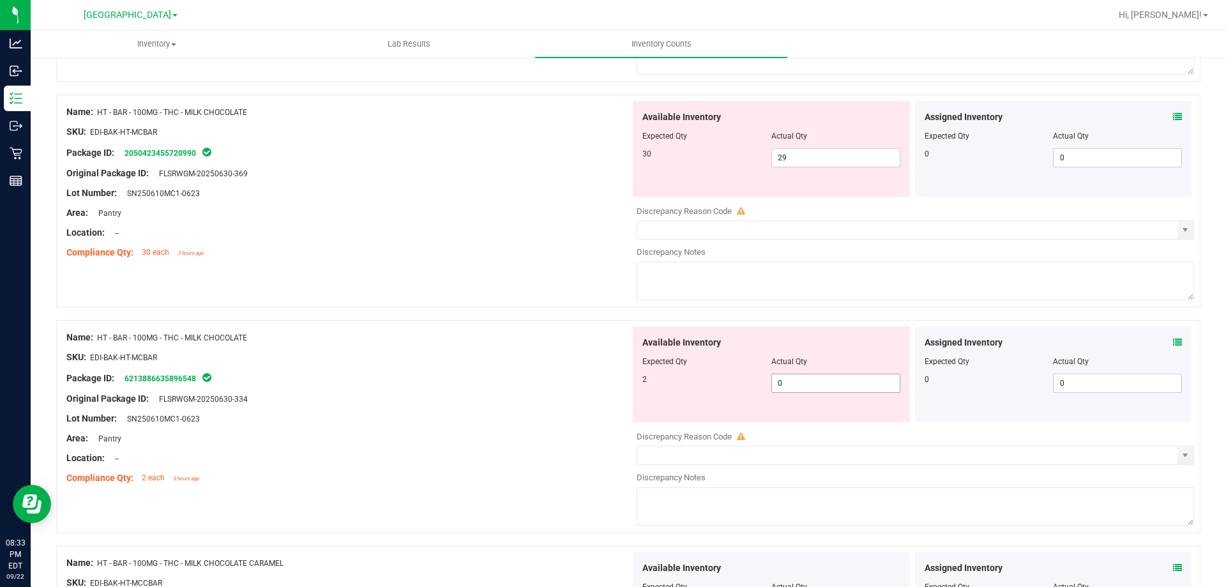
drag, startPoint x: 821, startPoint y: 387, endPoint x: 738, endPoint y: 395, distance: 84.0
click at [743, 394] on div "Available Inventory Expected Qty Actual Qty 2 0 0" at bounding box center [771, 374] width 277 height 96
type input "2"
click at [578, 364] on div at bounding box center [348, 367] width 564 height 6
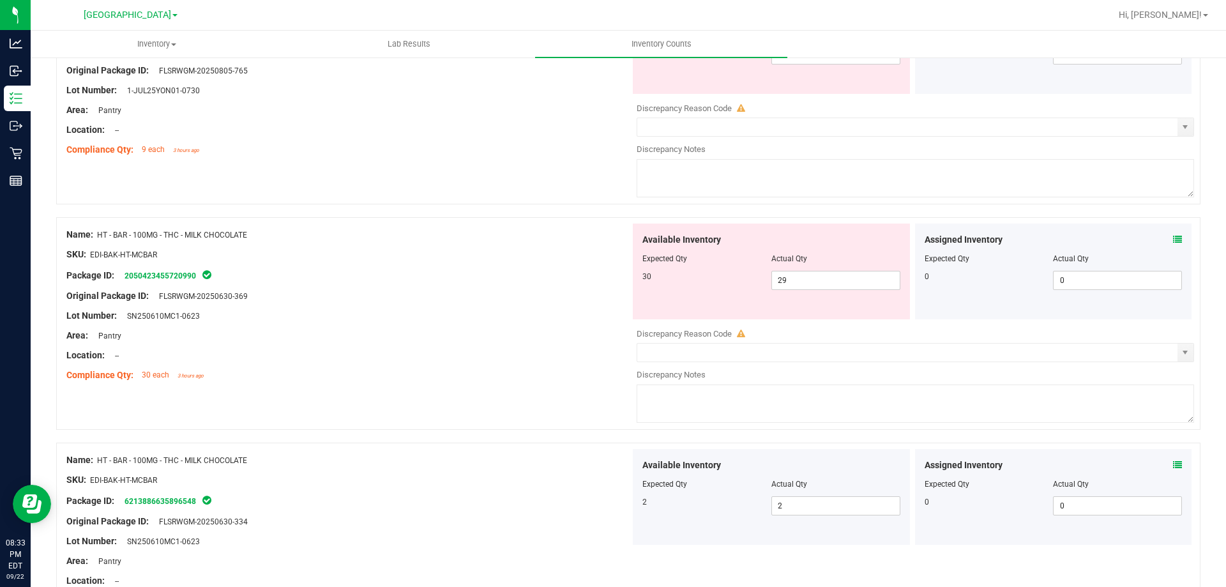
scroll to position [1112, 0]
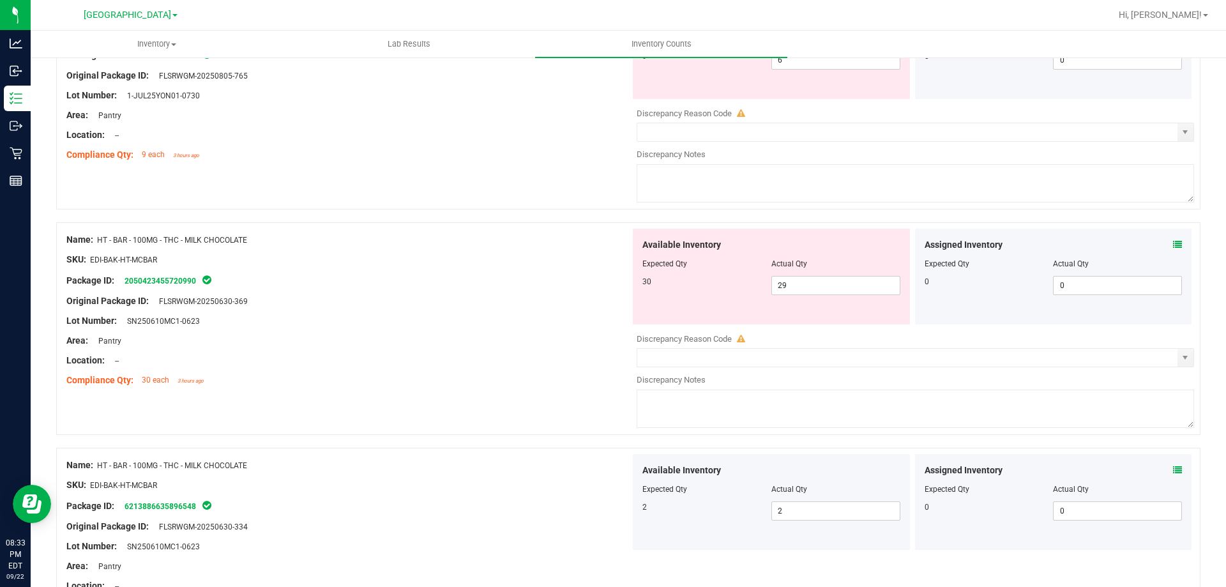
click at [1173, 241] on icon at bounding box center [1177, 244] width 9 height 9
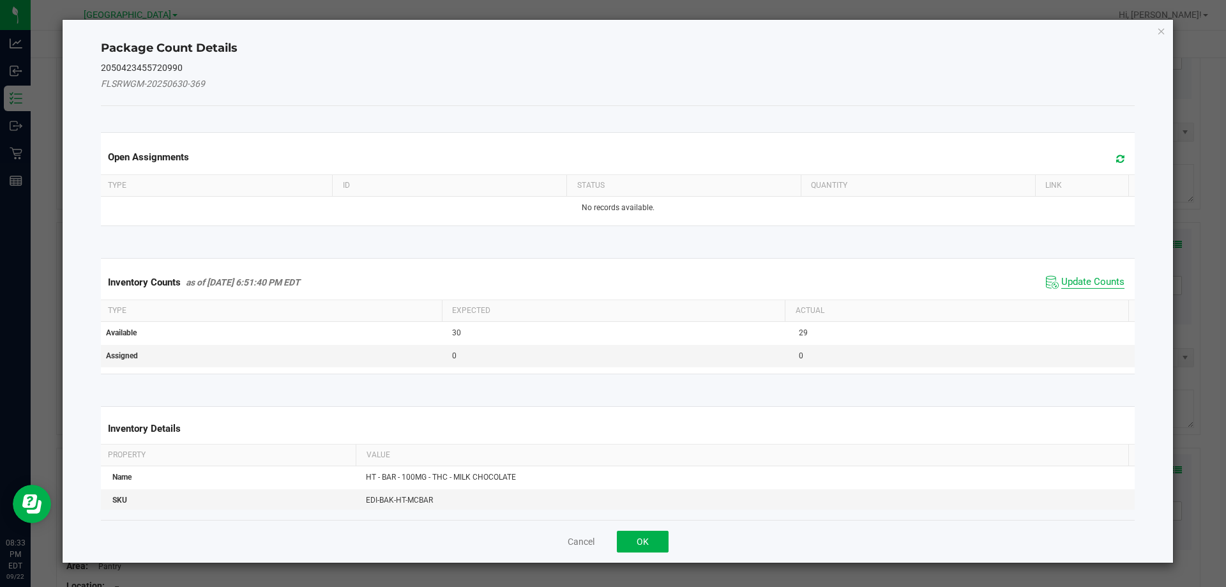
click at [1096, 278] on span "Update Counts" at bounding box center [1092, 282] width 63 height 13
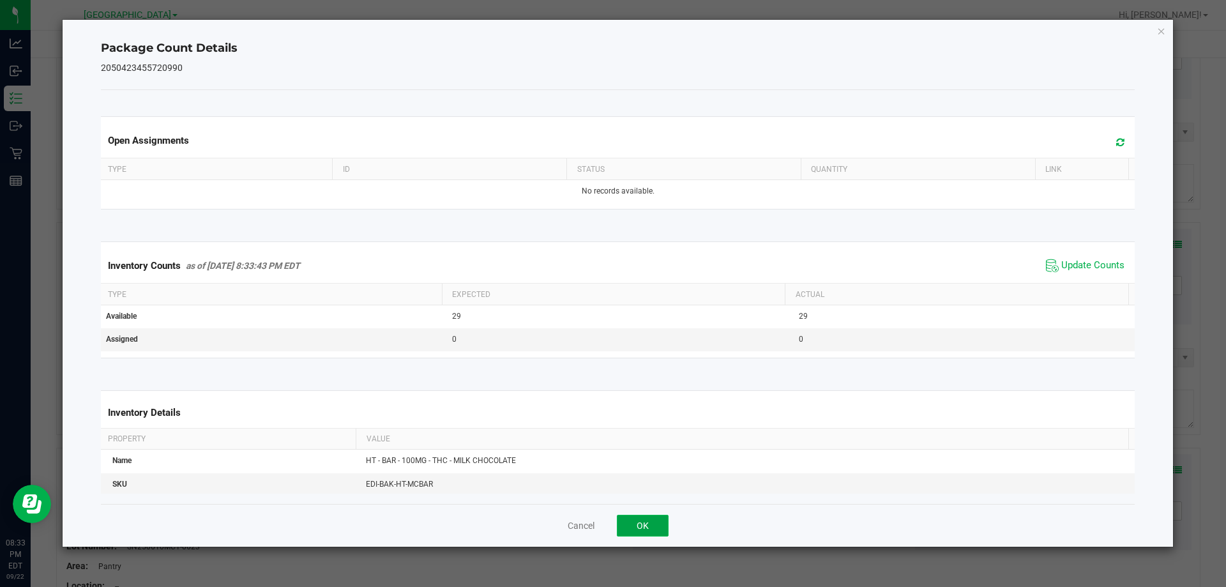
click at [649, 526] on button "OK" at bounding box center [643, 526] width 52 height 22
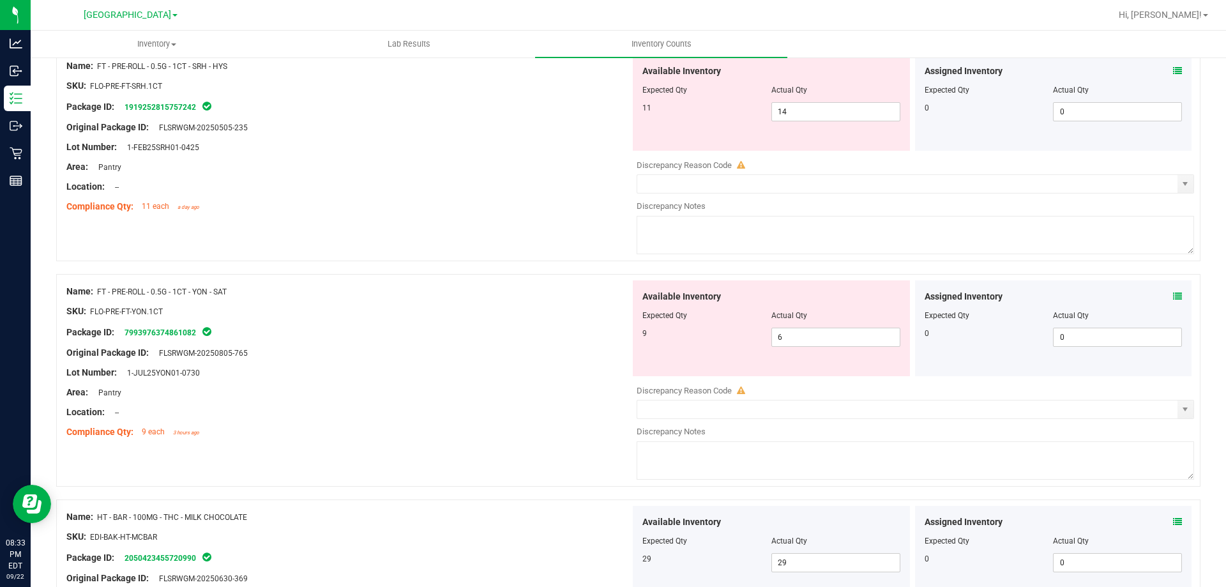
scroll to position [793, 0]
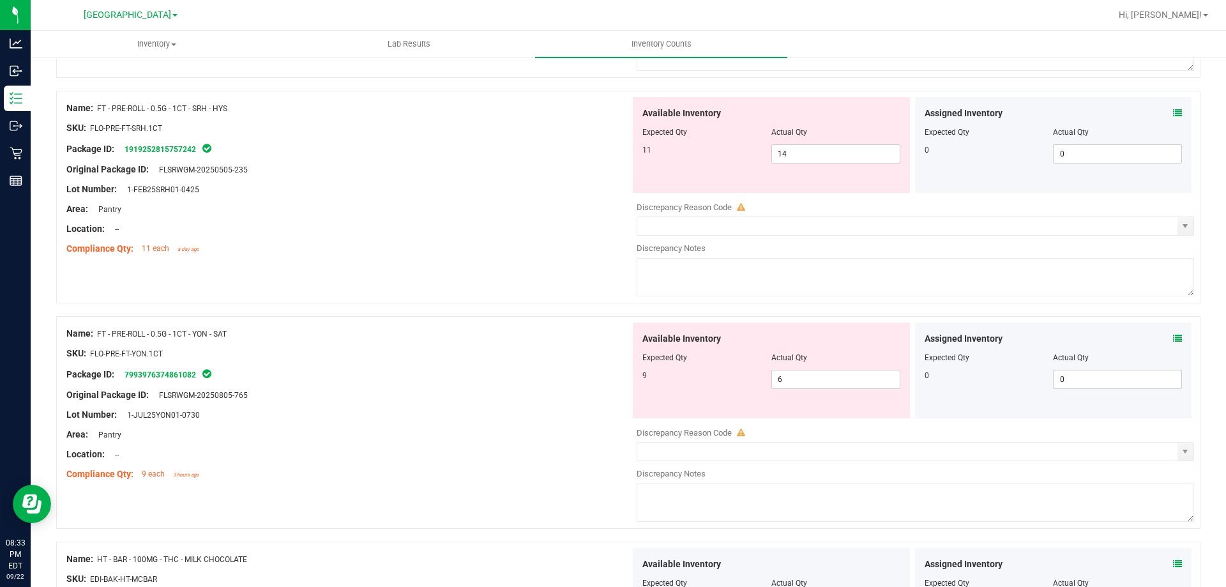
click at [1173, 340] on icon at bounding box center [1177, 338] width 9 height 9
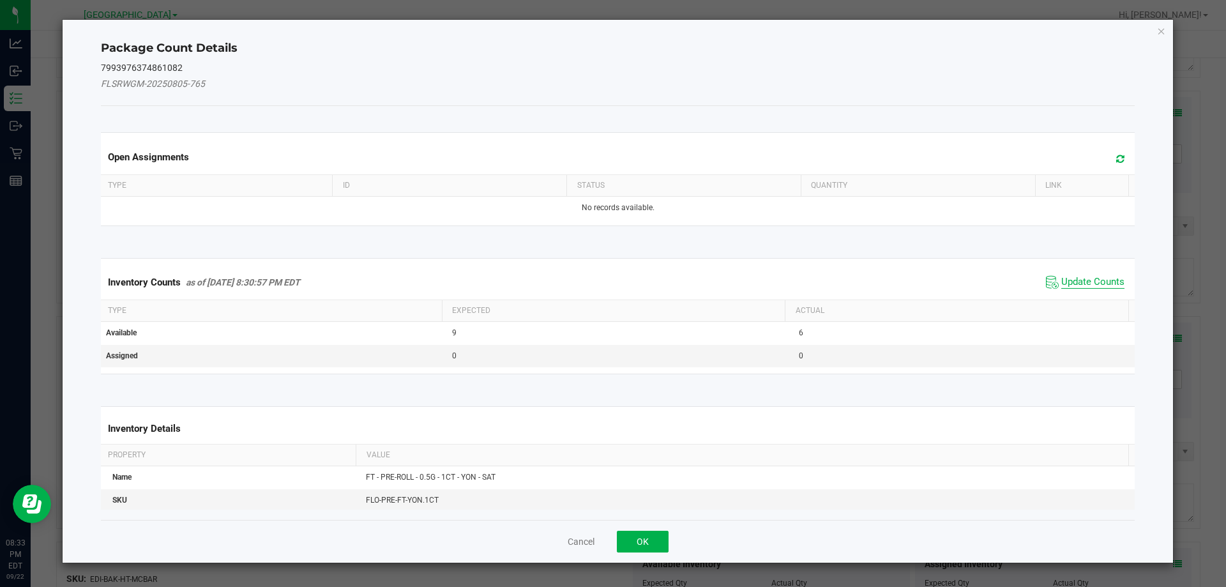
click at [1075, 278] on span "Update Counts" at bounding box center [1092, 282] width 63 height 13
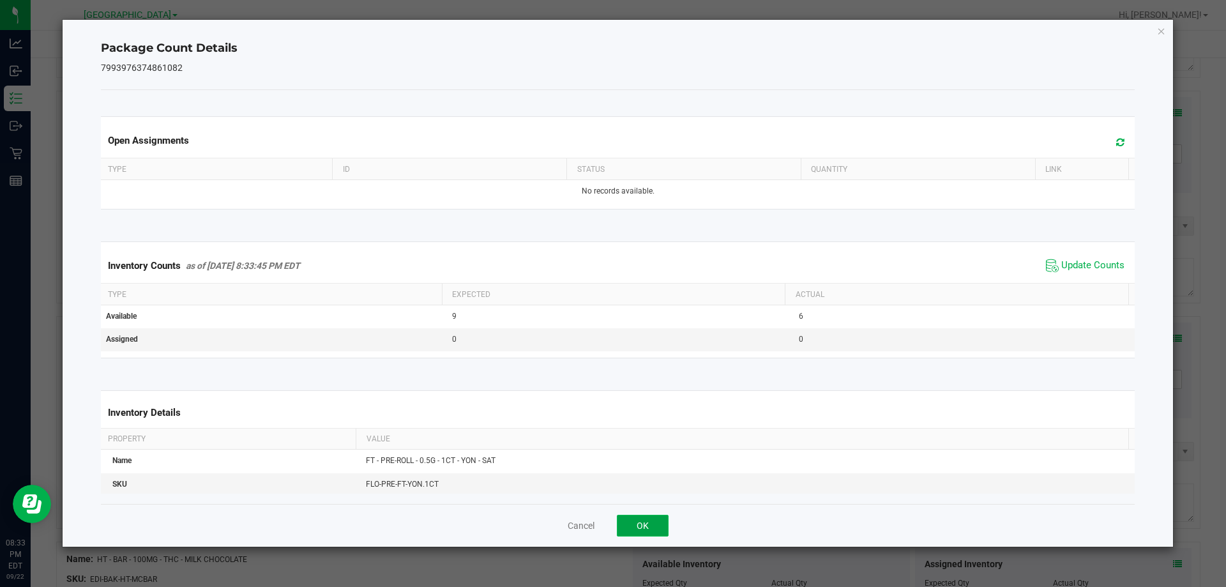
click at [635, 525] on button "OK" at bounding box center [643, 526] width 52 height 22
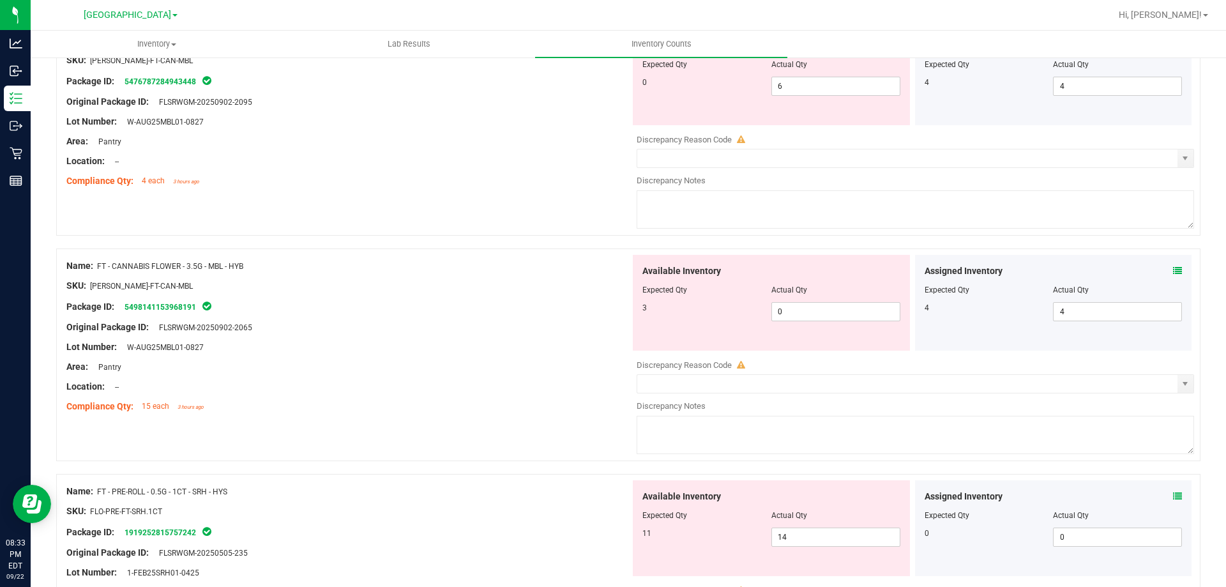
scroll to position [0, 0]
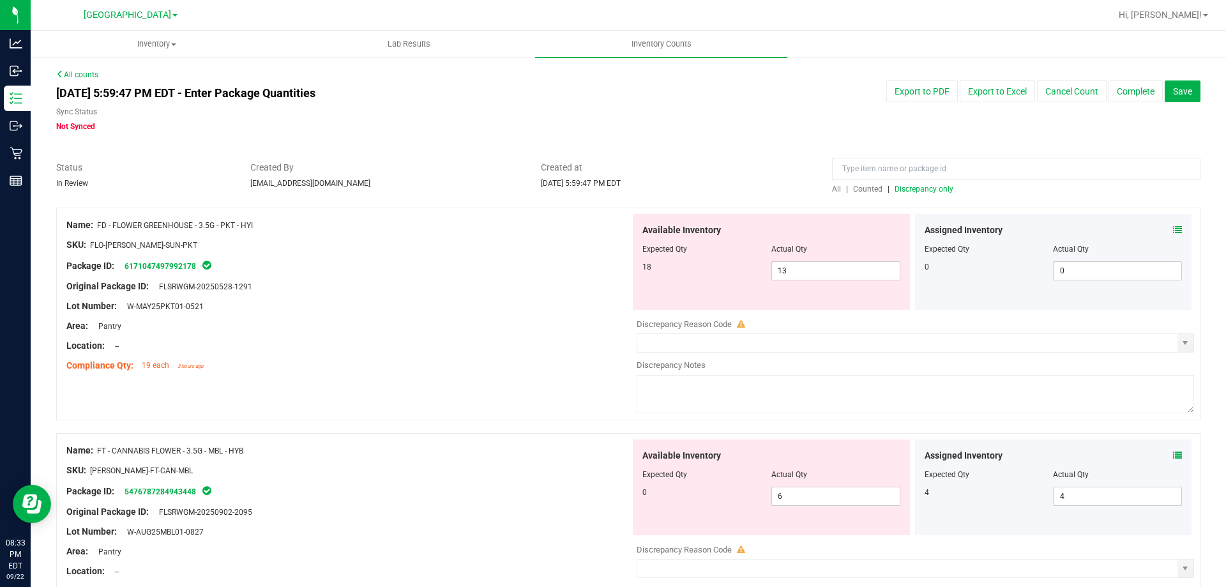
click at [912, 188] on span "Discrepancy only" at bounding box center [924, 189] width 59 height 9
drag, startPoint x: 802, startPoint y: 273, endPoint x: 656, endPoint y: 291, distance: 146.8
click at [656, 291] on div "Available Inventory Expected Qty Actual Qty 18 13 13" at bounding box center [771, 262] width 277 height 96
type input "18"
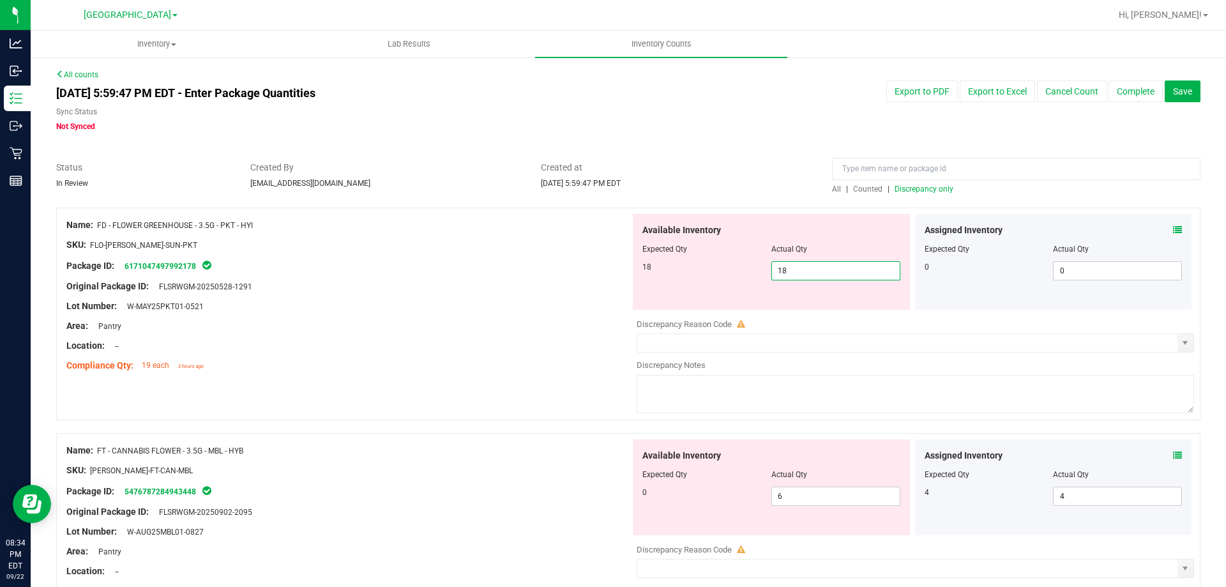
click at [535, 348] on div "Location: --" at bounding box center [348, 345] width 564 height 13
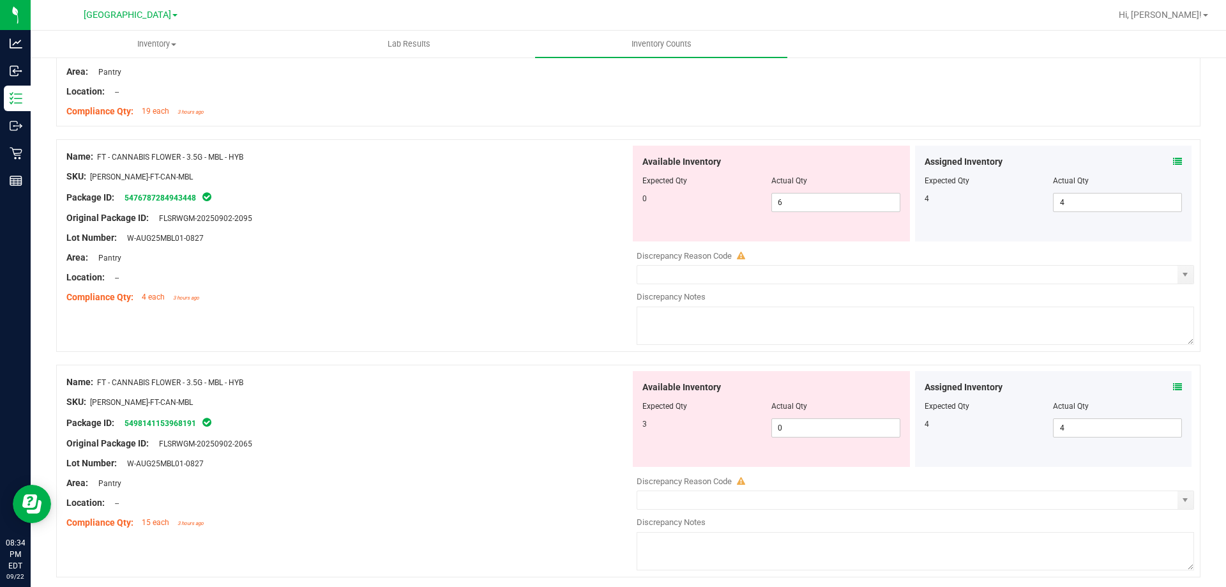
scroll to position [255, 0]
drag, startPoint x: 814, startPoint y: 201, endPoint x: 523, endPoint y: 222, distance: 291.9
click at [683, 201] on div "0 6 6" at bounding box center [771, 201] width 258 height 19
type input "0"
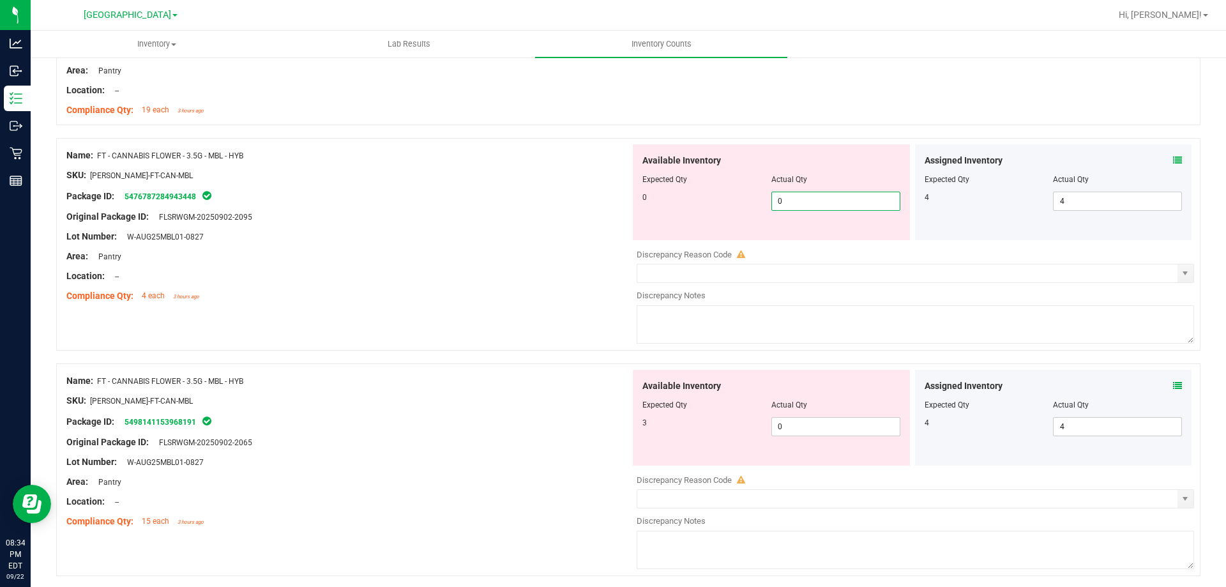
click at [430, 251] on div "Area: Pantry" at bounding box center [348, 256] width 564 height 13
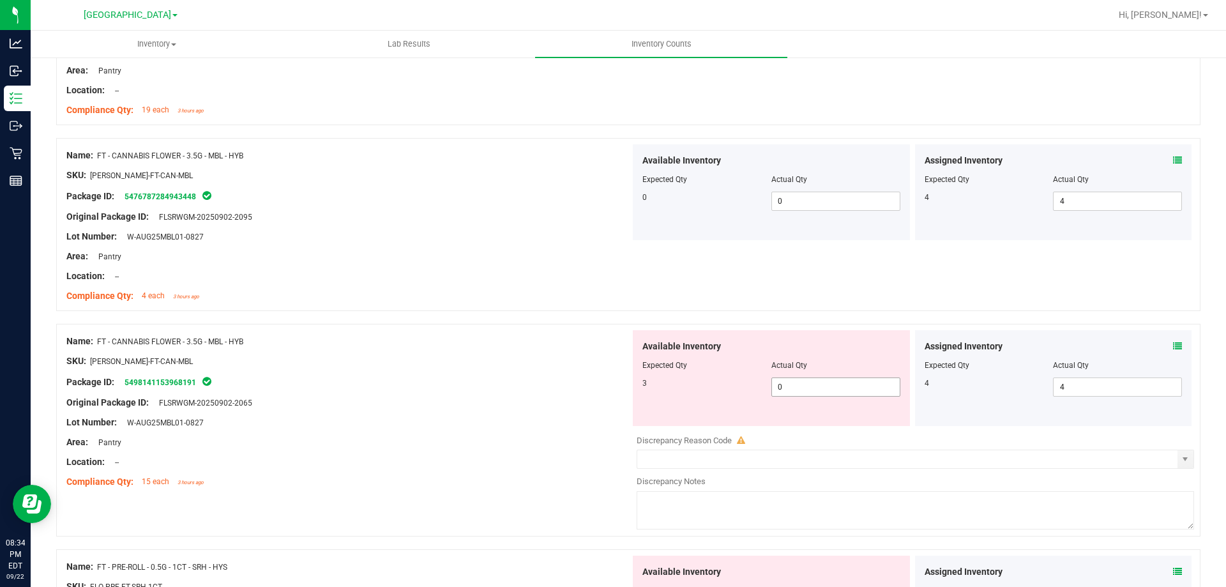
click at [814, 382] on input "0" at bounding box center [836, 387] width 128 height 18
type input "3"
click at [511, 439] on div "Area: Pantry" at bounding box center [348, 441] width 564 height 13
type input "3"
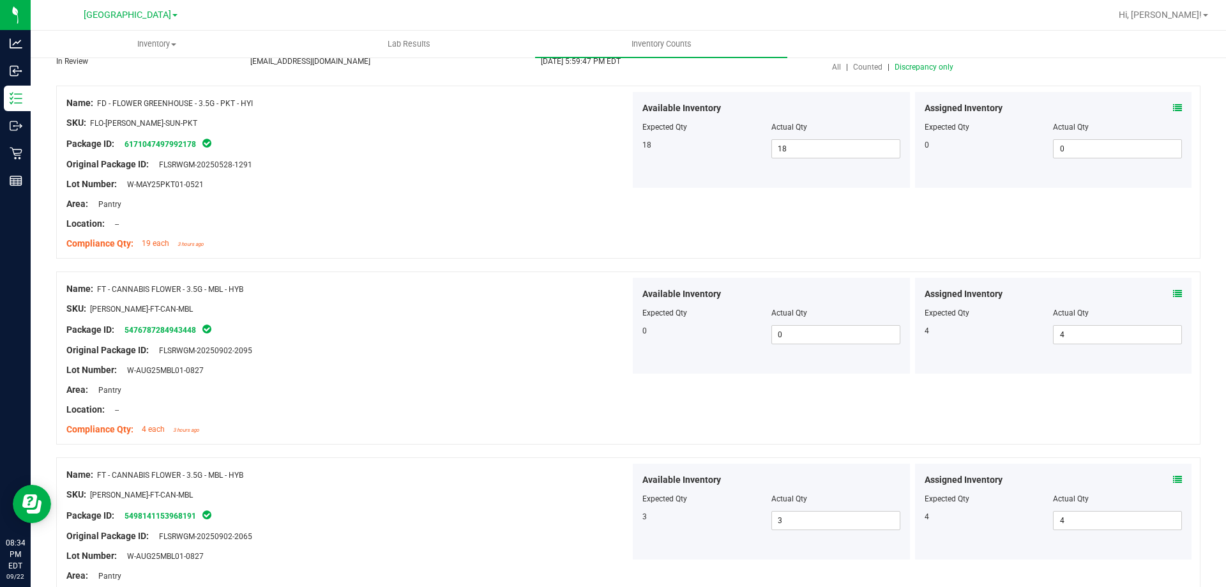
scroll to position [0, 0]
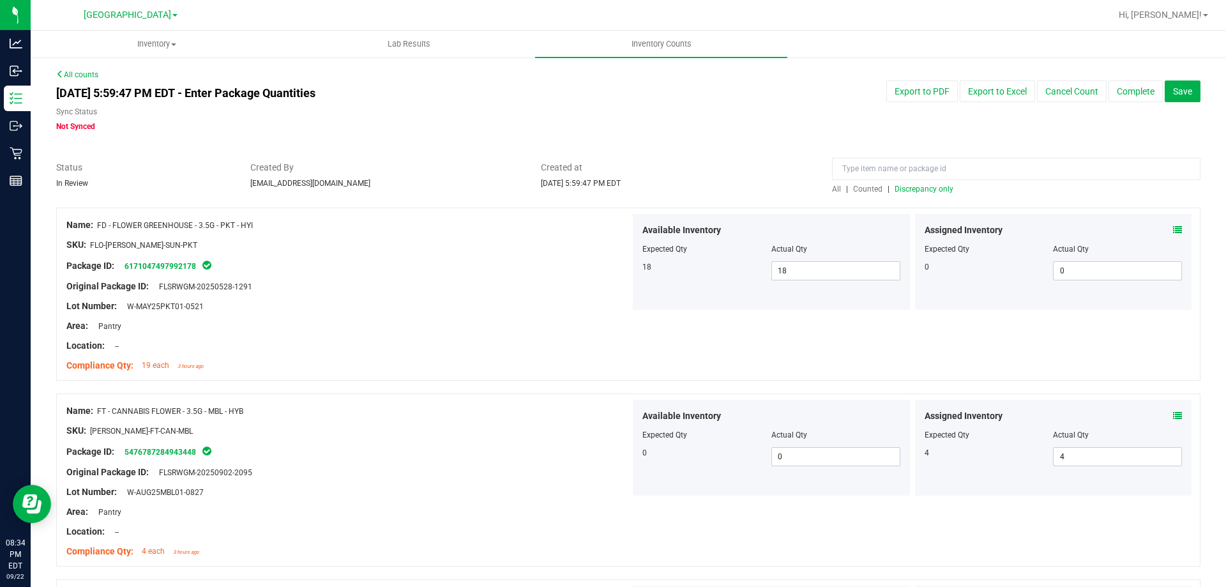
click at [916, 190] on span "Discrepancy only" at bounding box center [924, 189] width 59 height 9
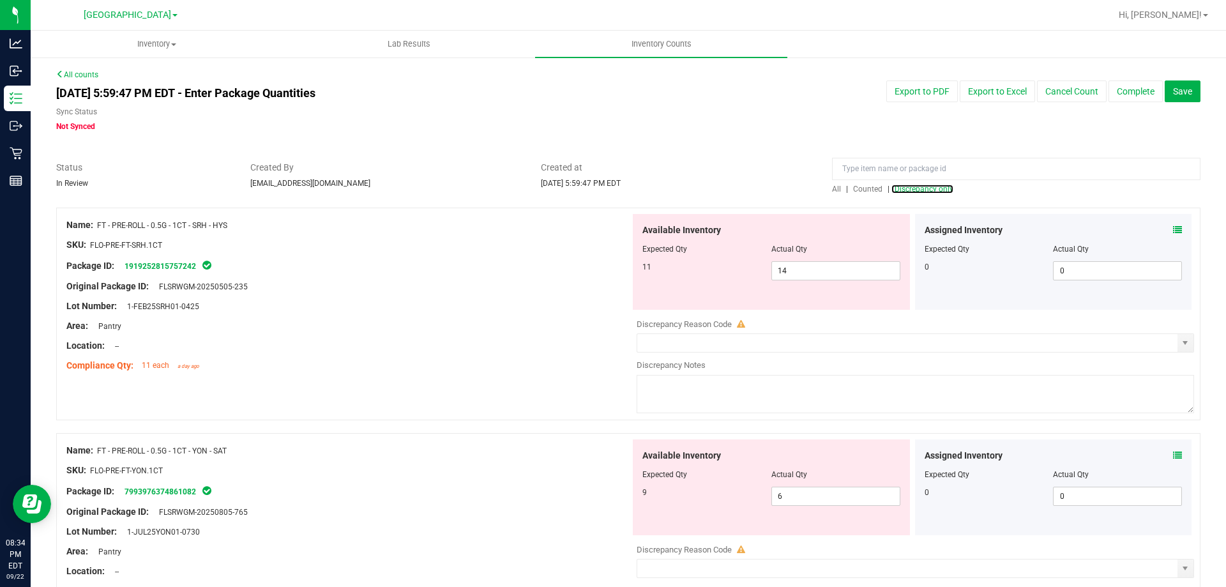
scroll to position [115, 0]
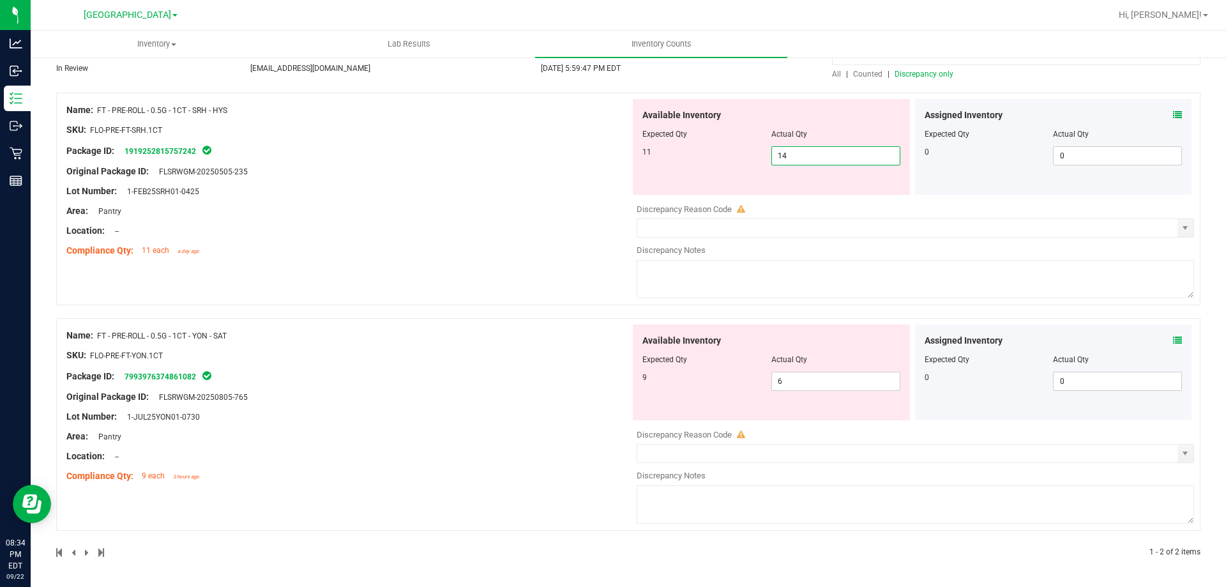
drag, startPoint x: 803, startPoint y: 153, endPoint x: 694, endPoint y: 178, distance: 112.0
click at [706, 173] on div "Available Inventory Expected Qty Actual Qty 11 14 14" at bounding box center [771, 147] width 277 height 96
type input "11"
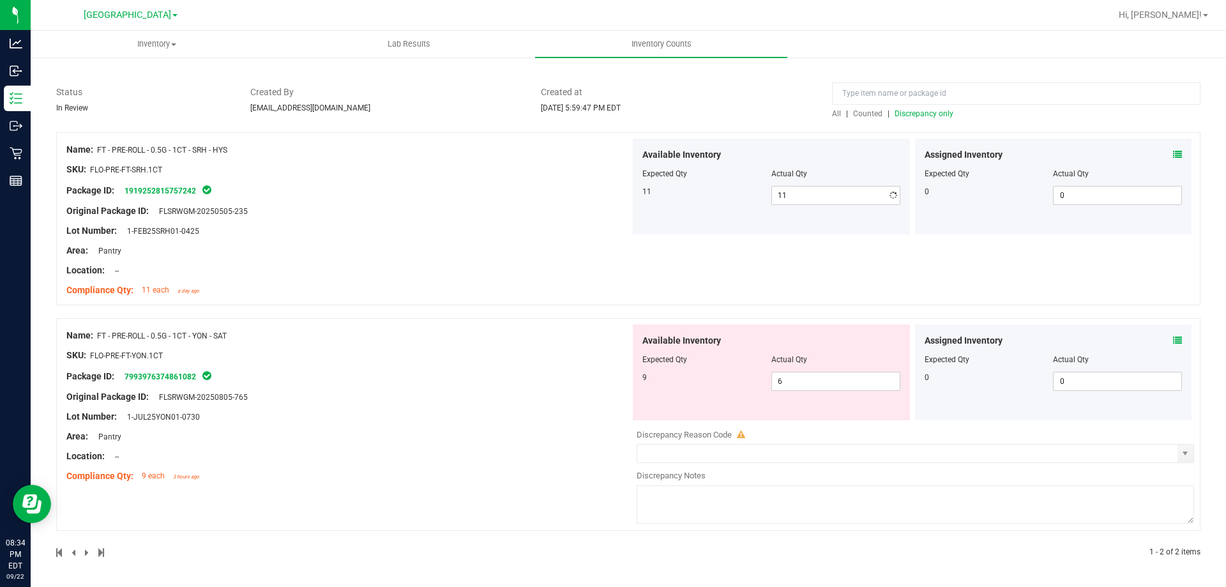
click at [595, 204] on div "Name: FT - PRE-ROLL - 0.5G - 1CT - SRH - HYS SKU: FLO-PRE-FT-SRH.1CT Package ID…" at bounding box center [348, 220] width 564 height 163
drag, startPoint x: 803, startPoint y: 387, endPoint x: 720, endPoint y: 388, distance: 83.7
click at [724, 388] on div "9 6 6" at bounding box center [771, 381] width 258 height 19
type input "9"
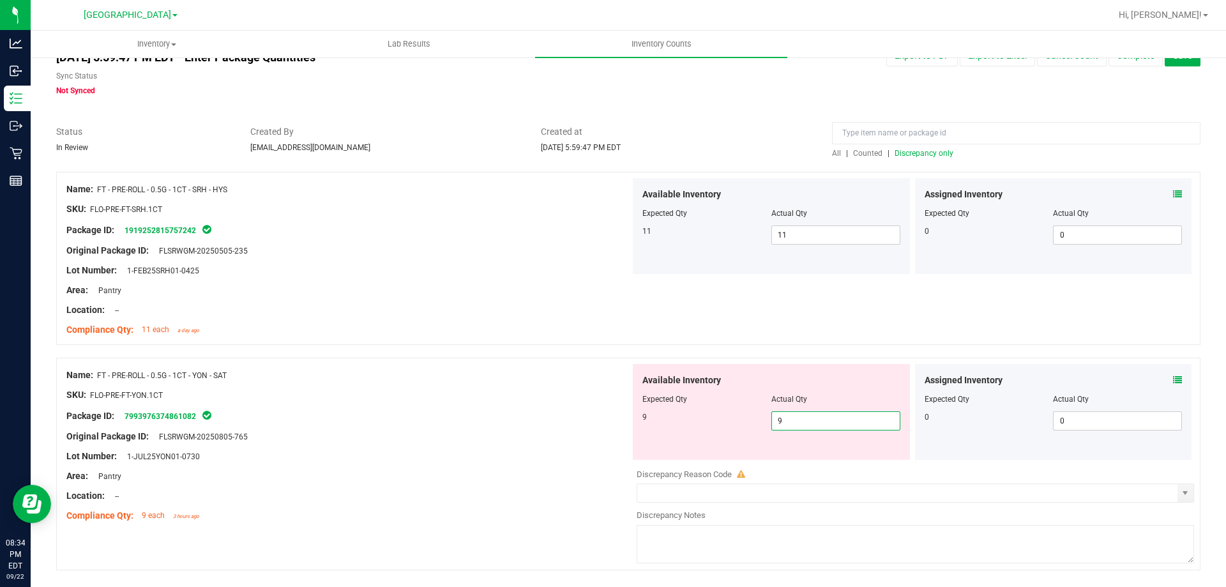
click at [538, 368] on div "Name: FT - PRE-ROLL - 0.5G - 1CT - YON - SAT SKU: FLO-PRE-FT-YON.1CT Package ID…" at bounding box center [348, 445] width 564 height 163
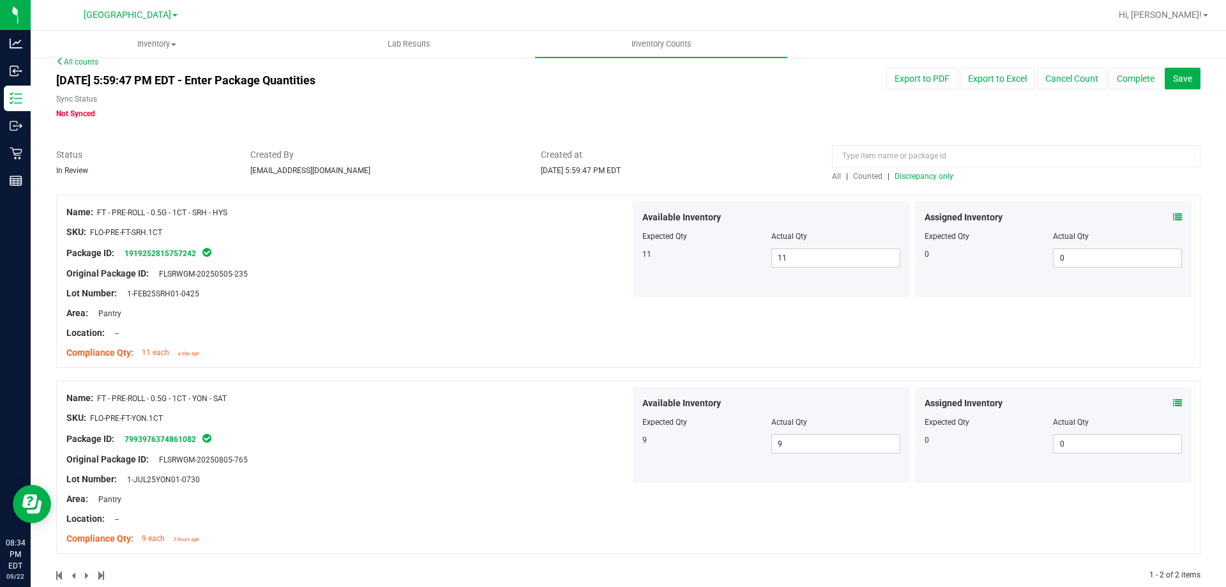
scroll to position [0, 0]
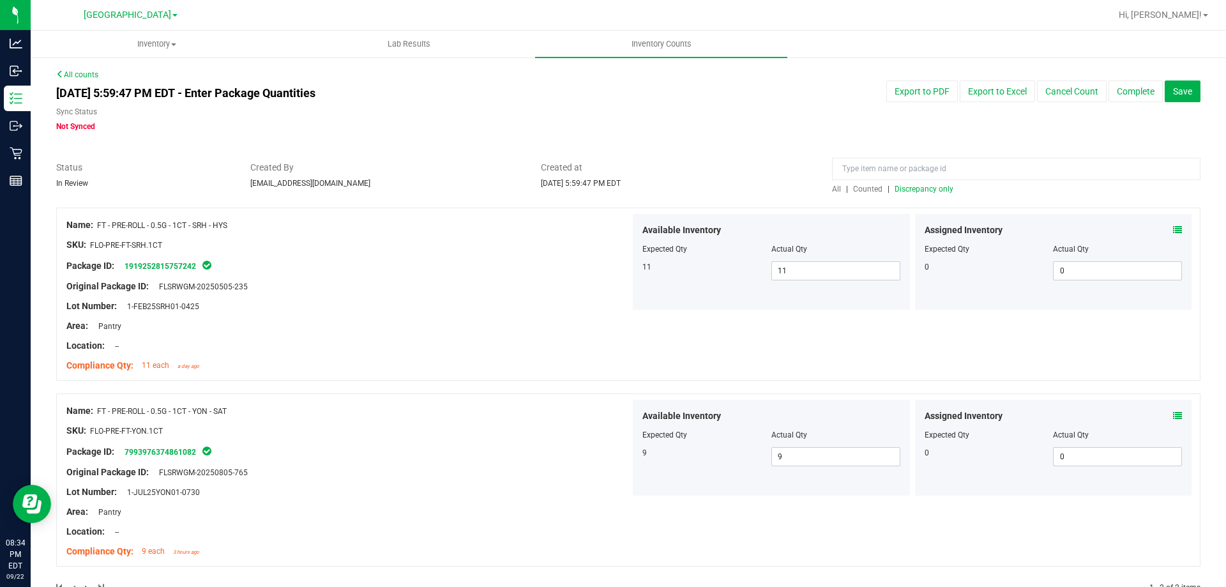
click at [923, 186] on span "Discrepancy only" at bounding box center [924, 189] width 59 height 9
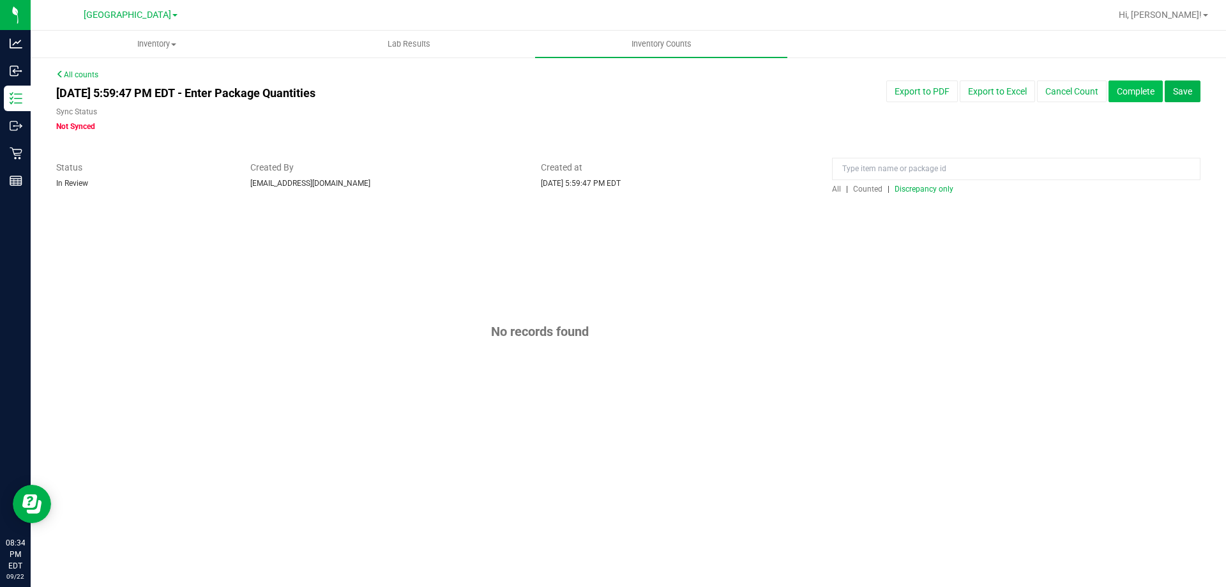
click at [1149, 93] on button "Complete" at bounding box center [1136, 91] width 54 height 22
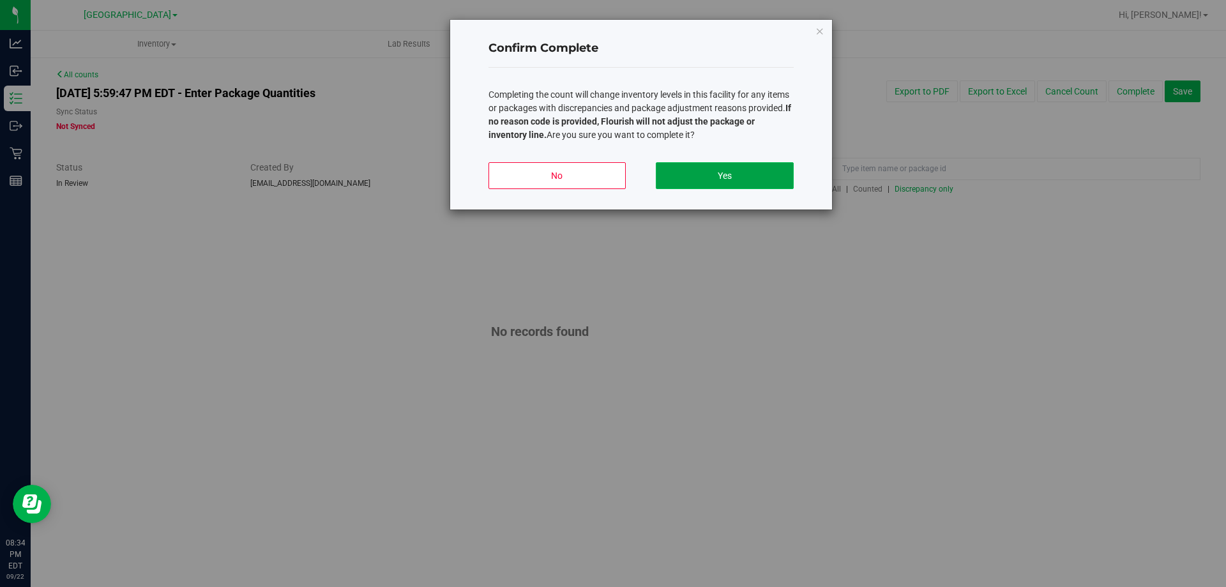
click at [737, 179] on button "Yes" at bounding box center [724, 175] width 137 height 27
